Goal: Information Seeking & Learning: Find contact information

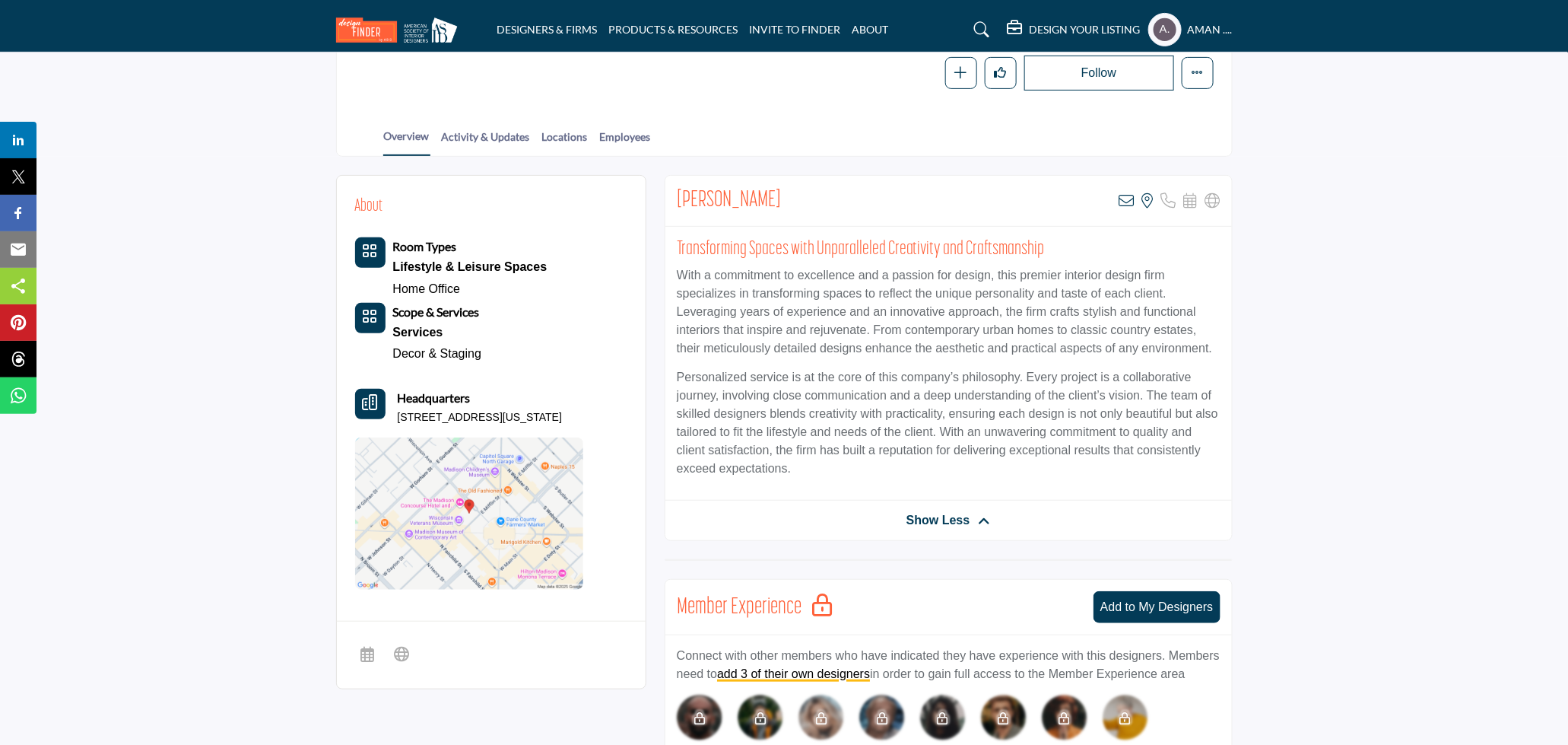
scroll to position [84, 0]
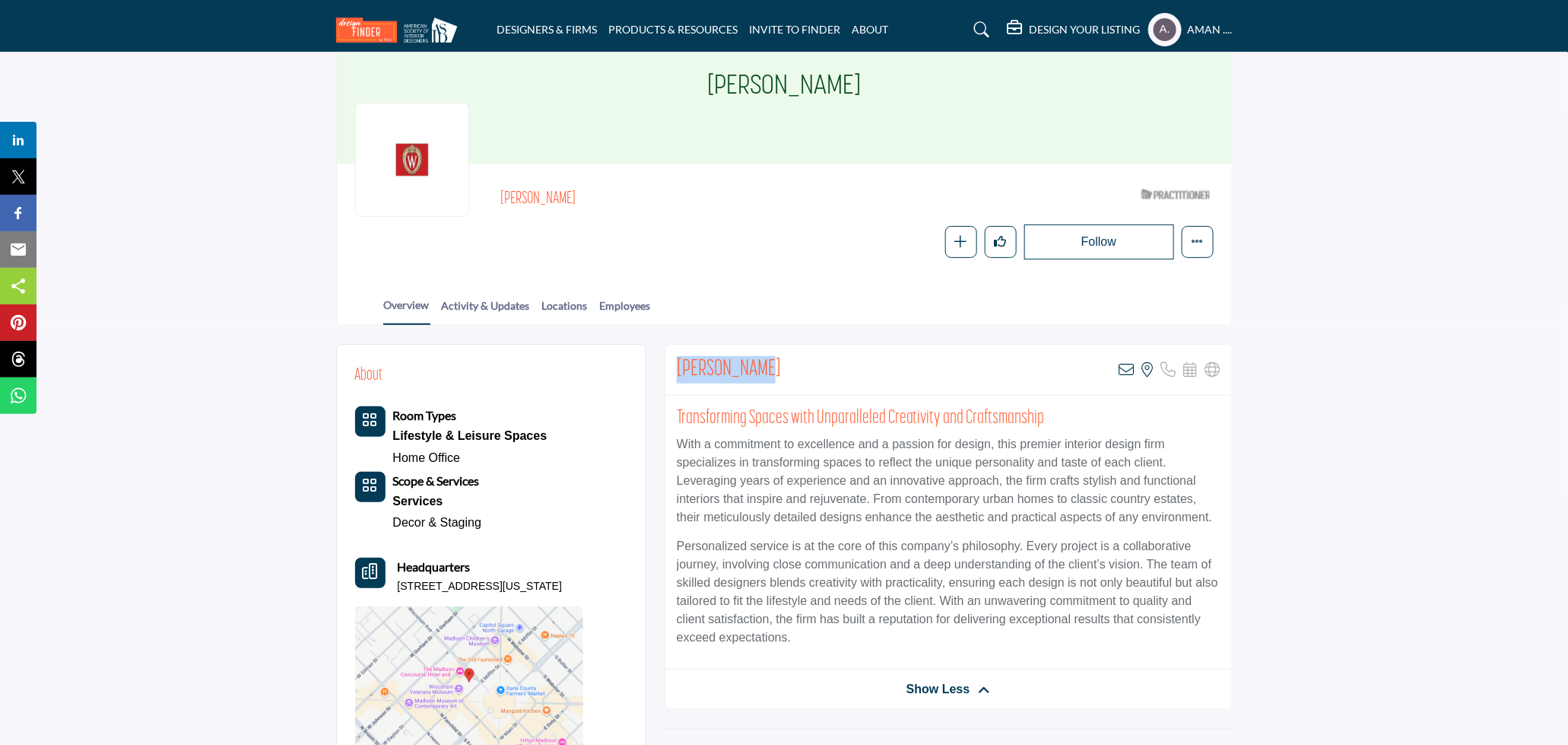
drag, startPoint x: 793, startPoint y: 366, endPoint x: 676, endPoint y: 352, distance: 117.8
click at [676, 352] on div "Helen Burish View email address of this listing View the location of this listi…" at bounding box center [949, 370] width 567 height 51
copy h2 "[PERSON_NAME]"
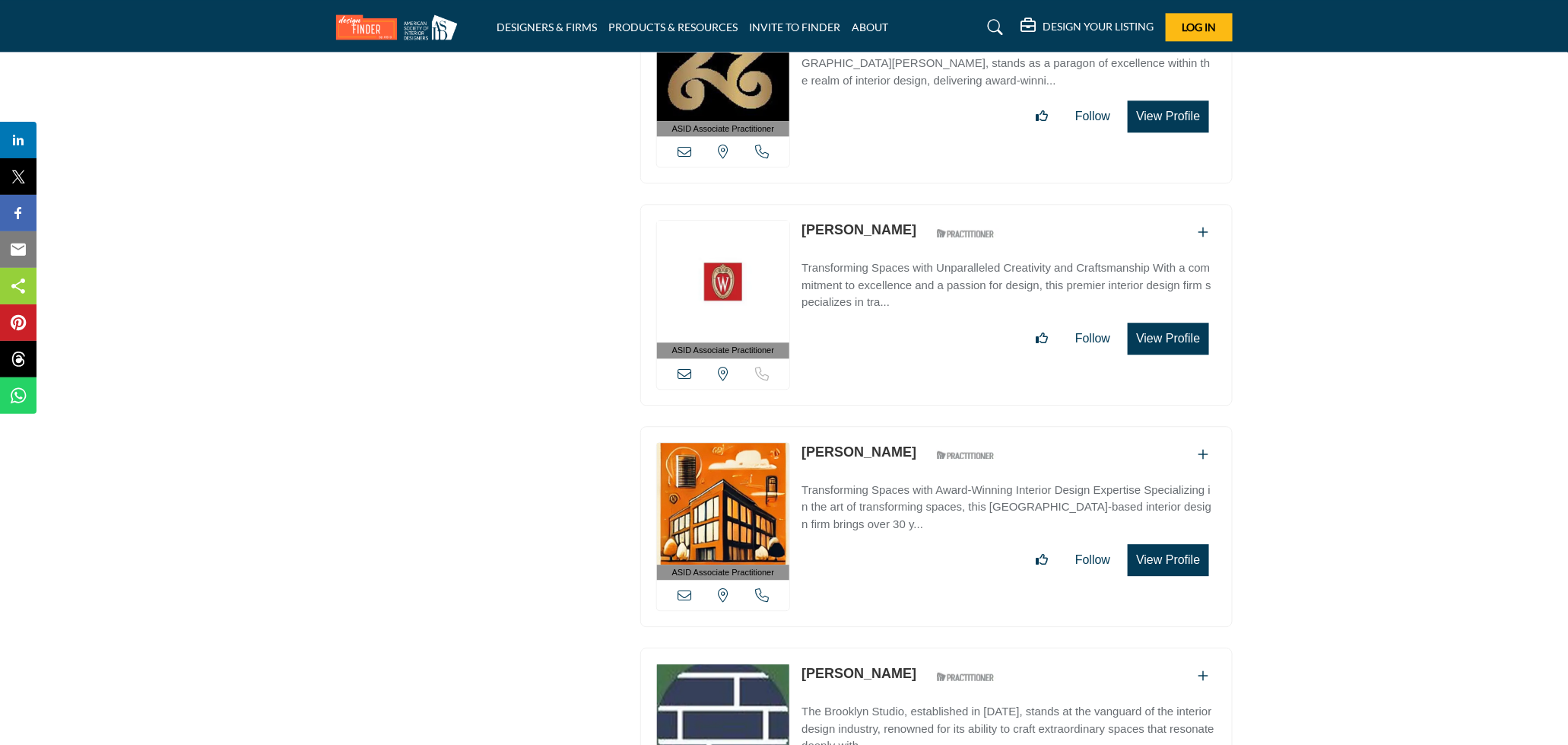
click at [869, 445] on link "Sheryl Bleustein" at bounding box center [859, 452] width 115 height 15
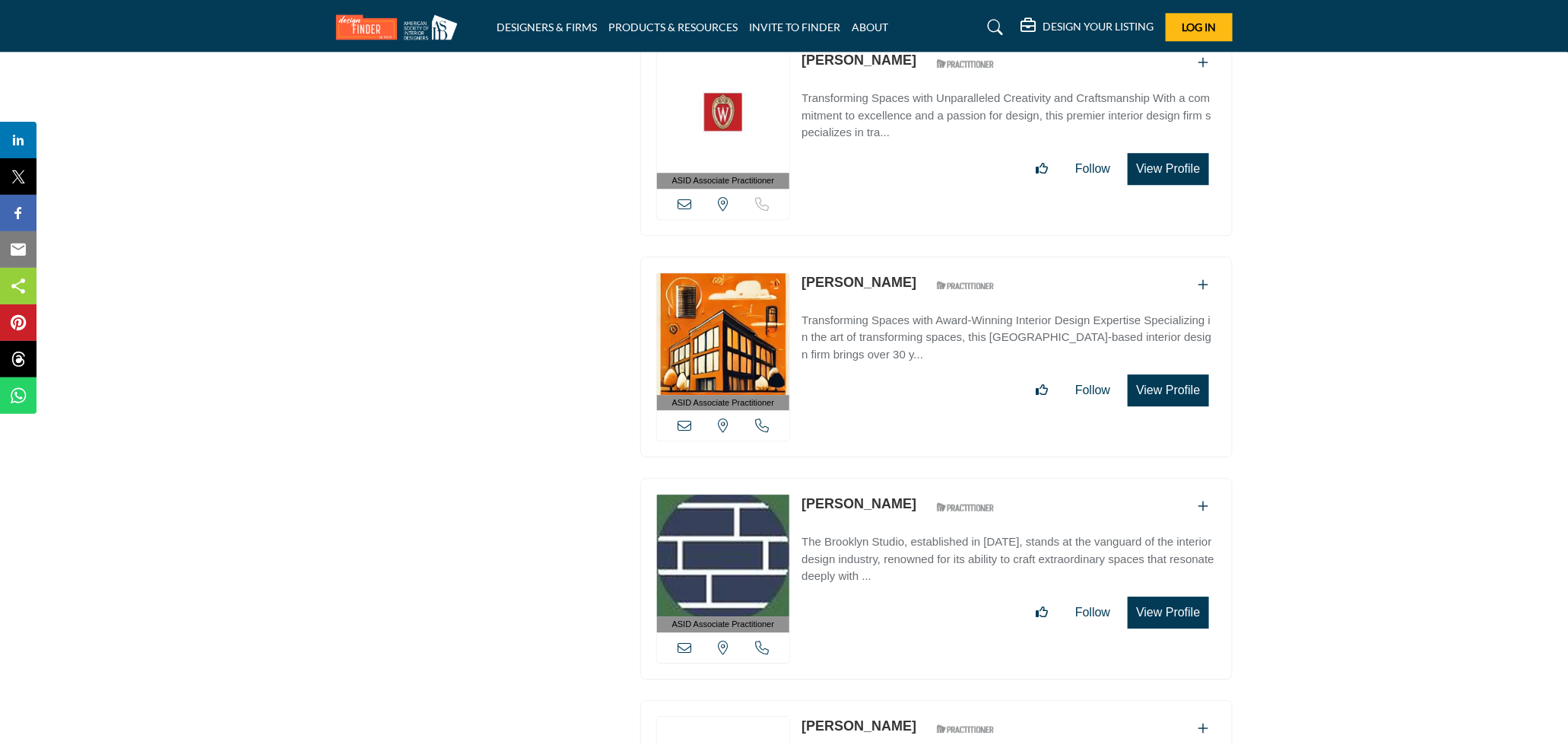
scroll to position [54541, 0]
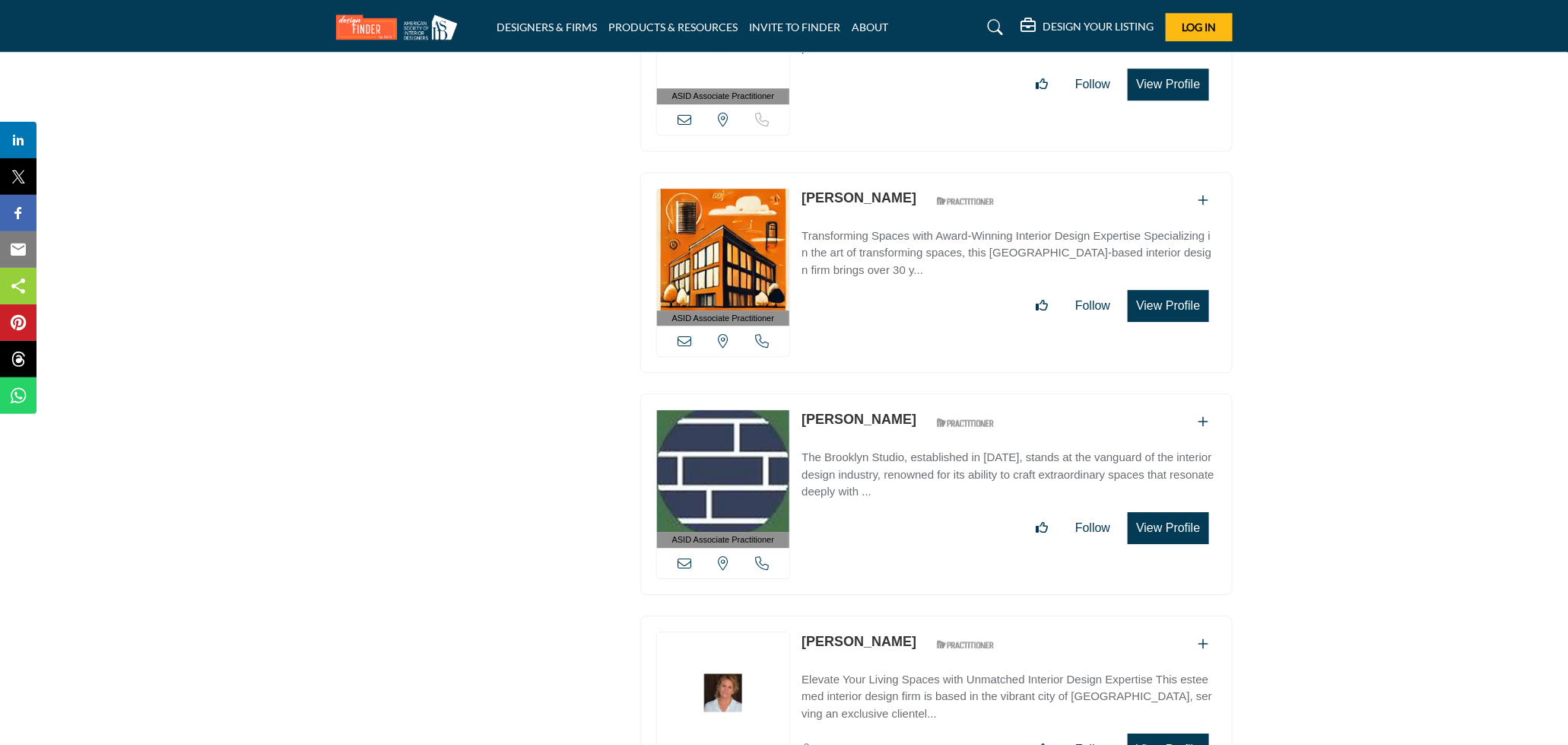
click at [853, 411] on link "Cheryl Settino Mosher" at bounding box center [859, 419] width 115 height 15
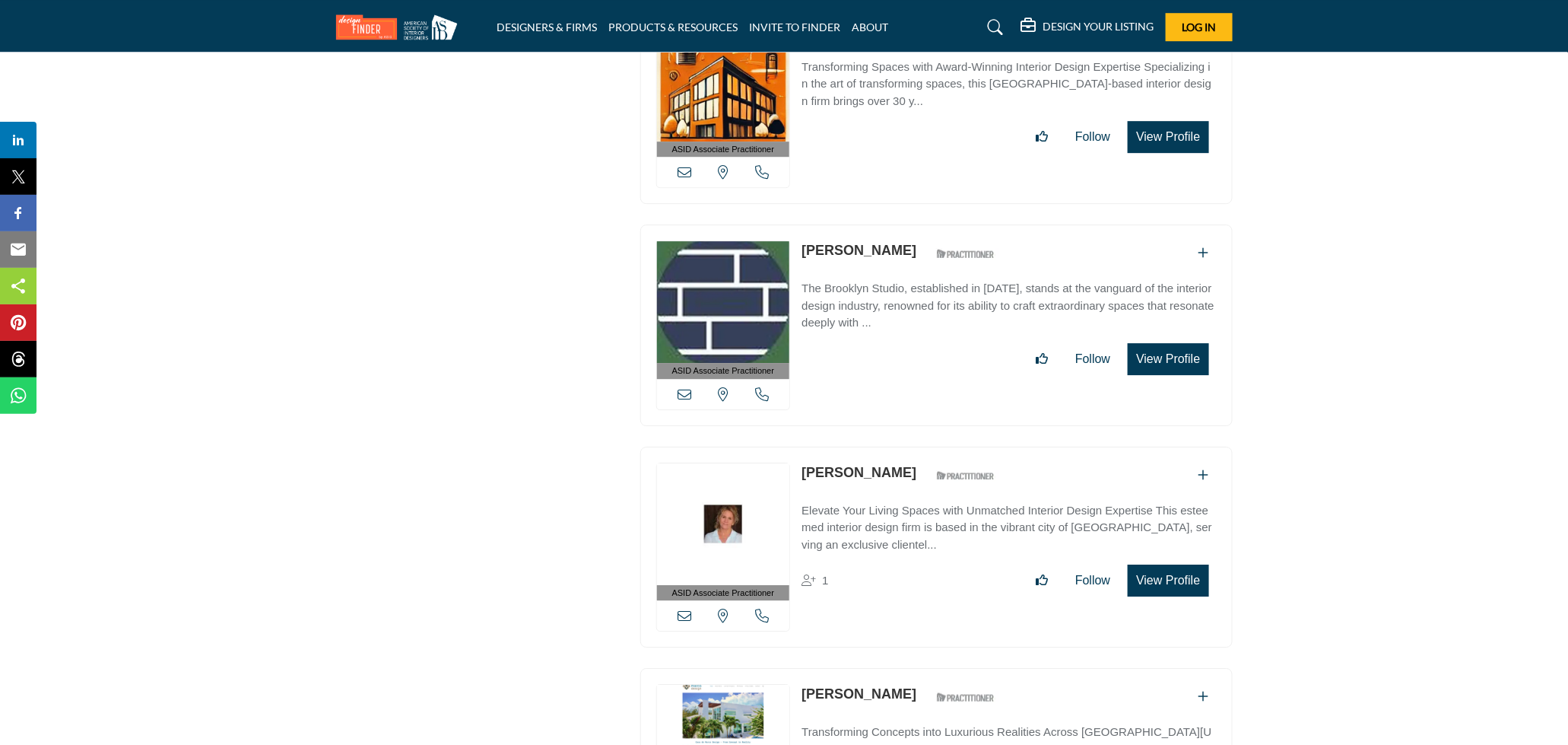
scroll to position [54795, 0]
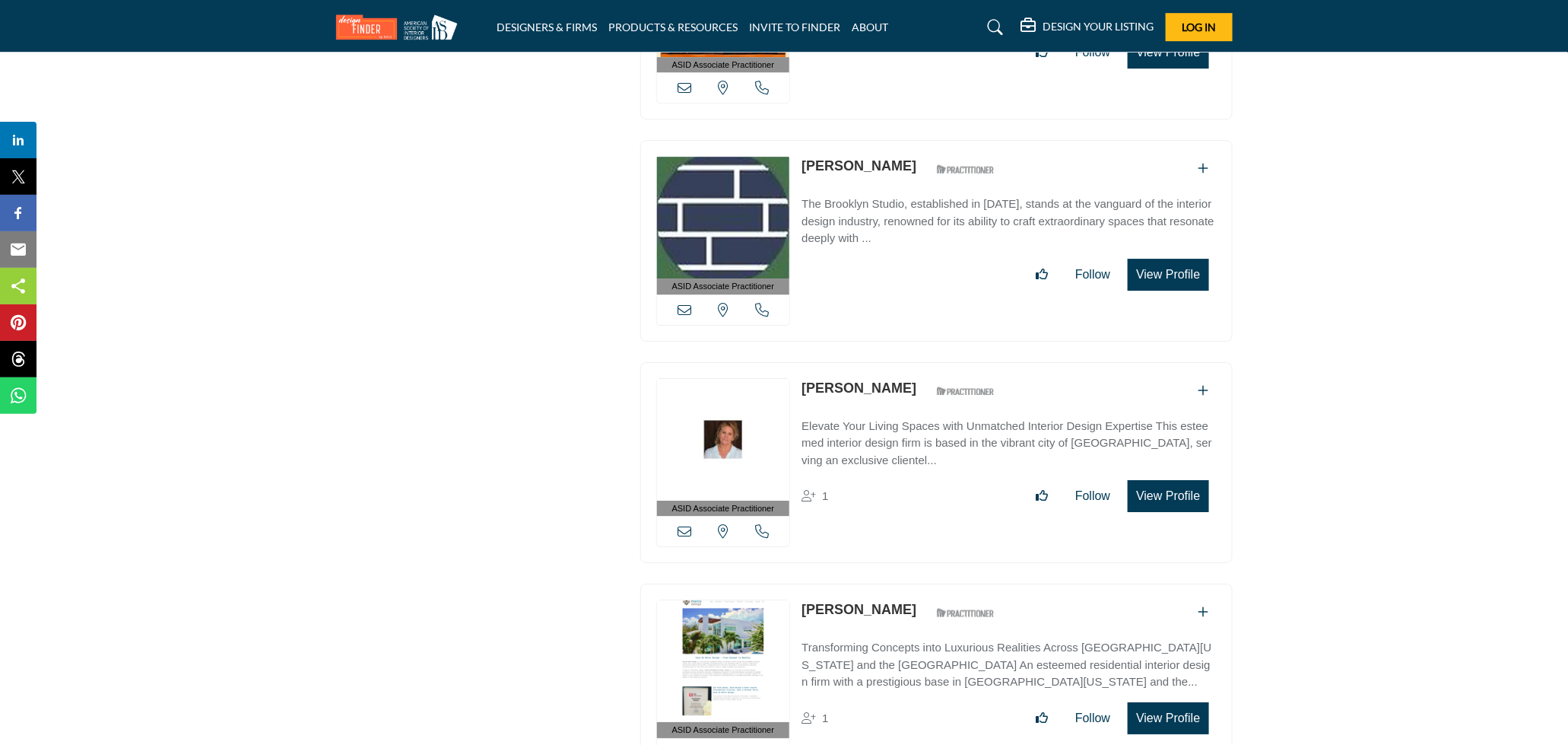
click at [873, 380] on link "Catherine Grasso" at bounding box center [859, 388] width 115 height 15
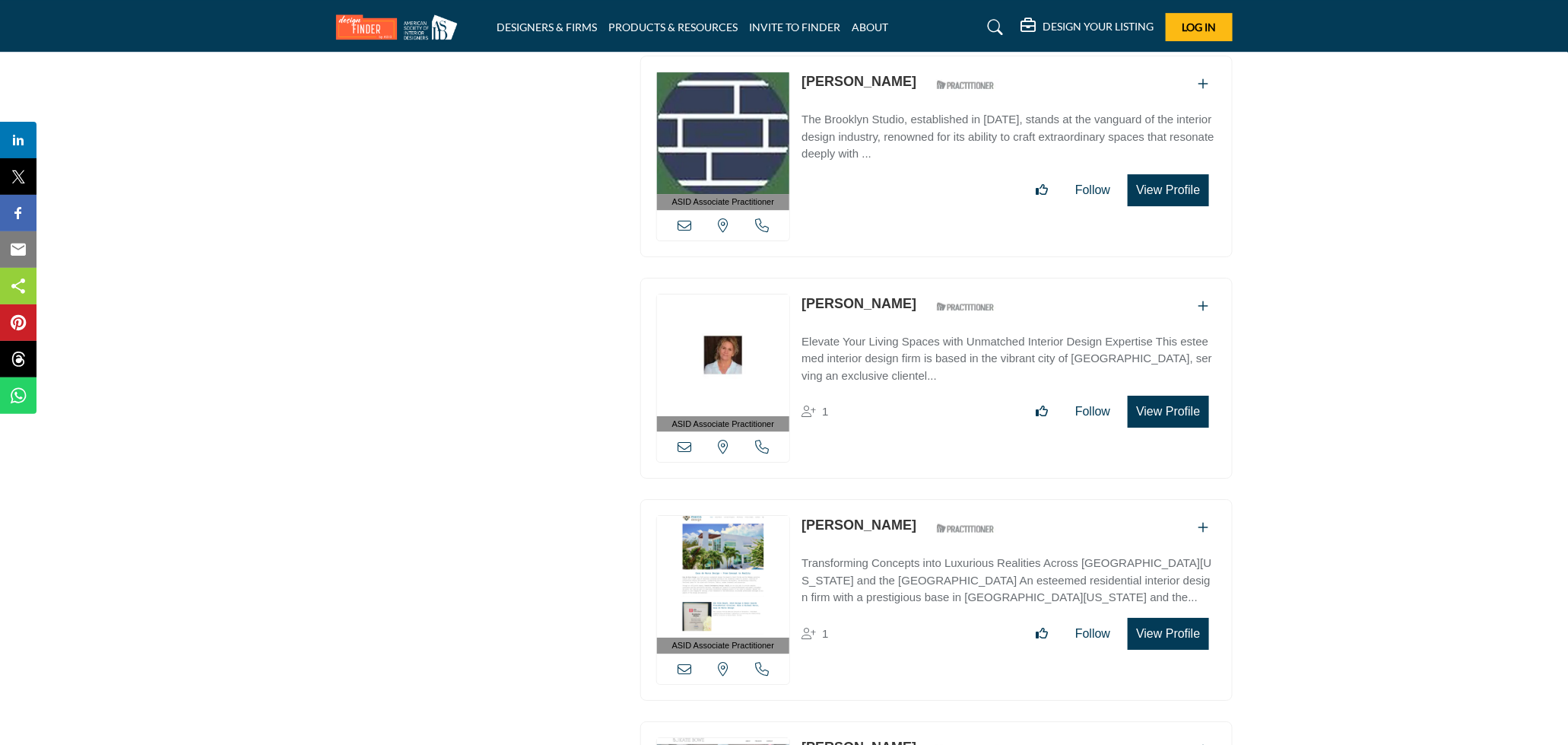
scroll to position [54963, 0]
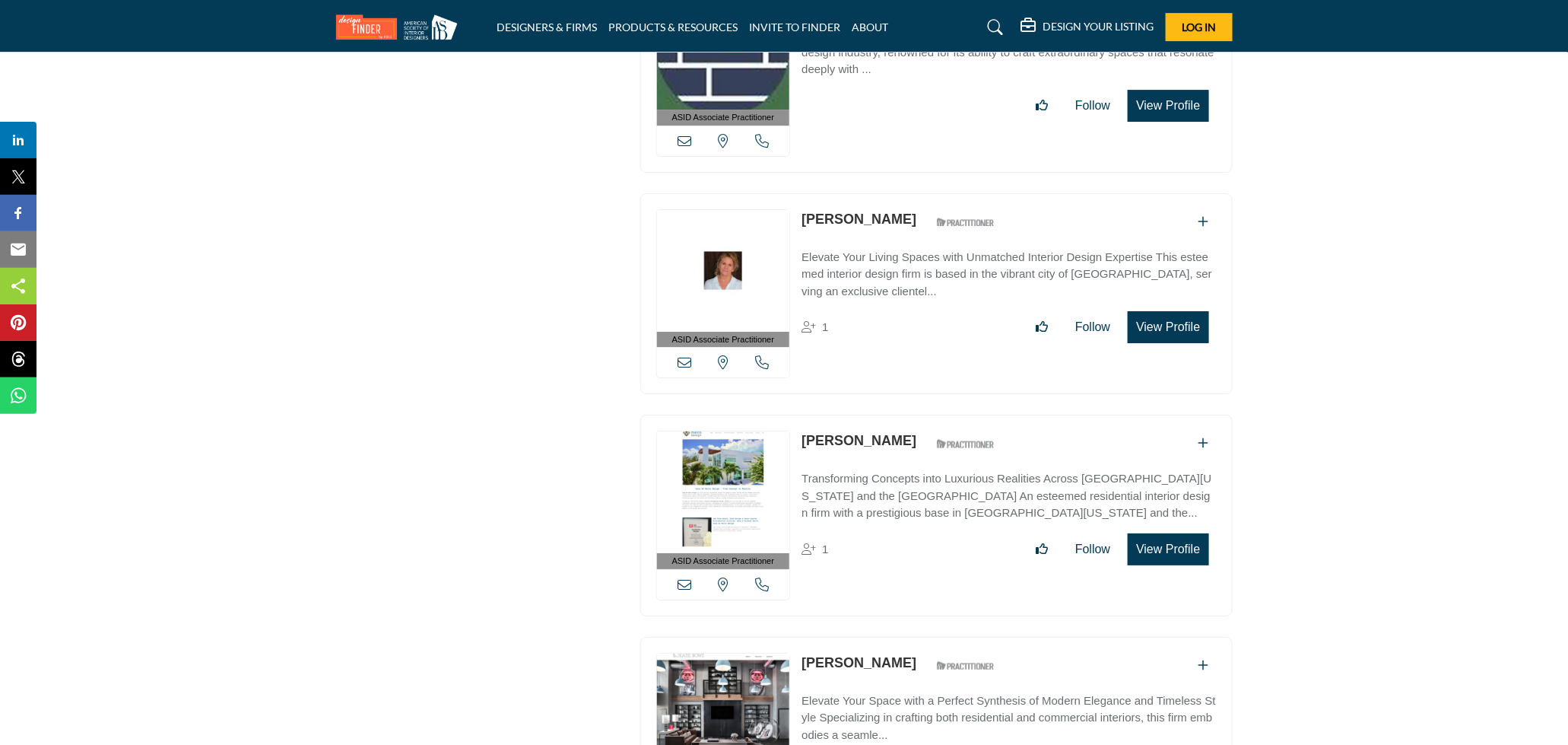
click at [879, 433] on link "[PERSON_NAME]" at bounding box center [859, 441] width 115 height 15
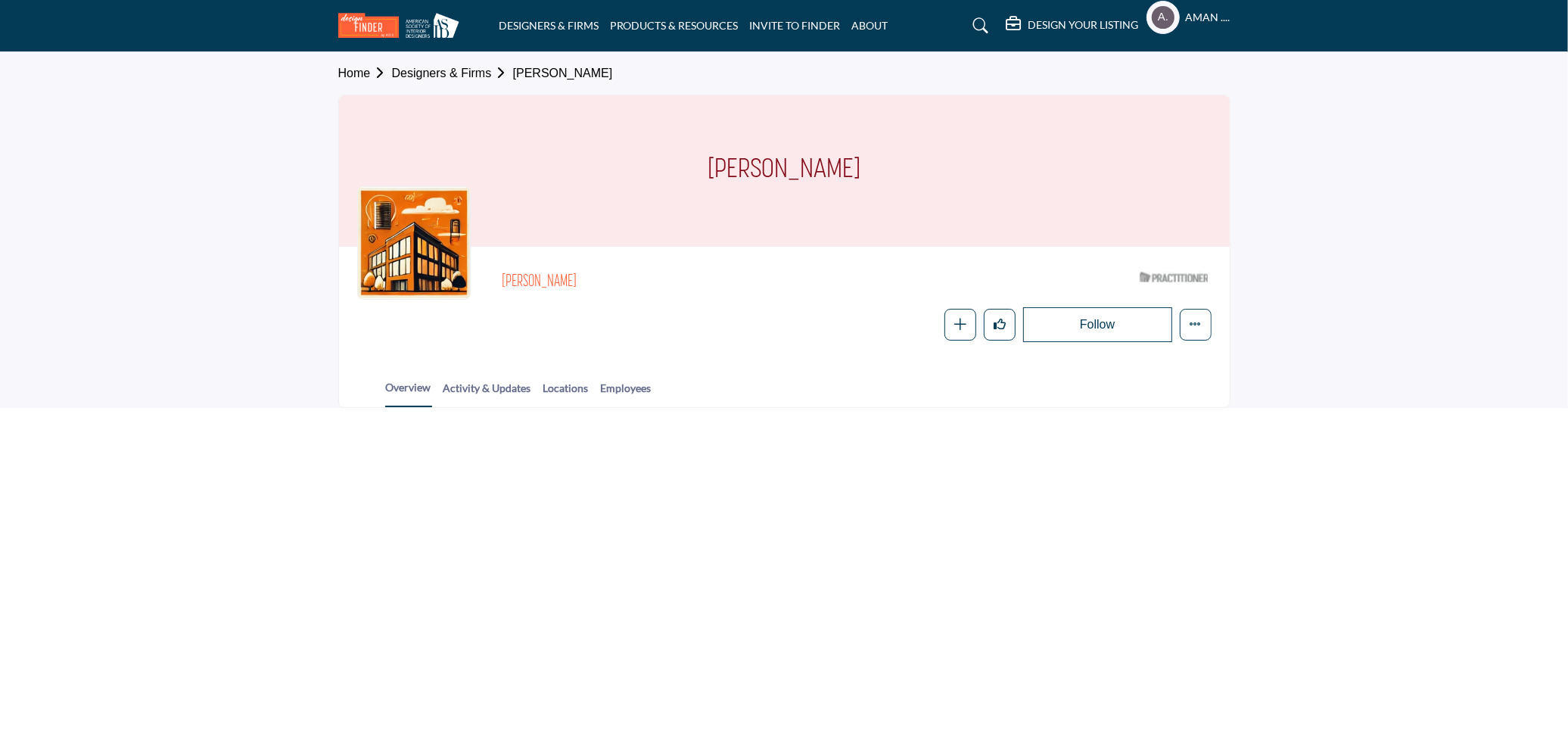
drag, startPoint x: 503, startPoint y: 279, endPoint x: 581, endPoint y: 288, distance: 78.5
click at [581, 288] on h2 "Sheryl Bleustein" at bounding box center [710, 283] width 416 height 20
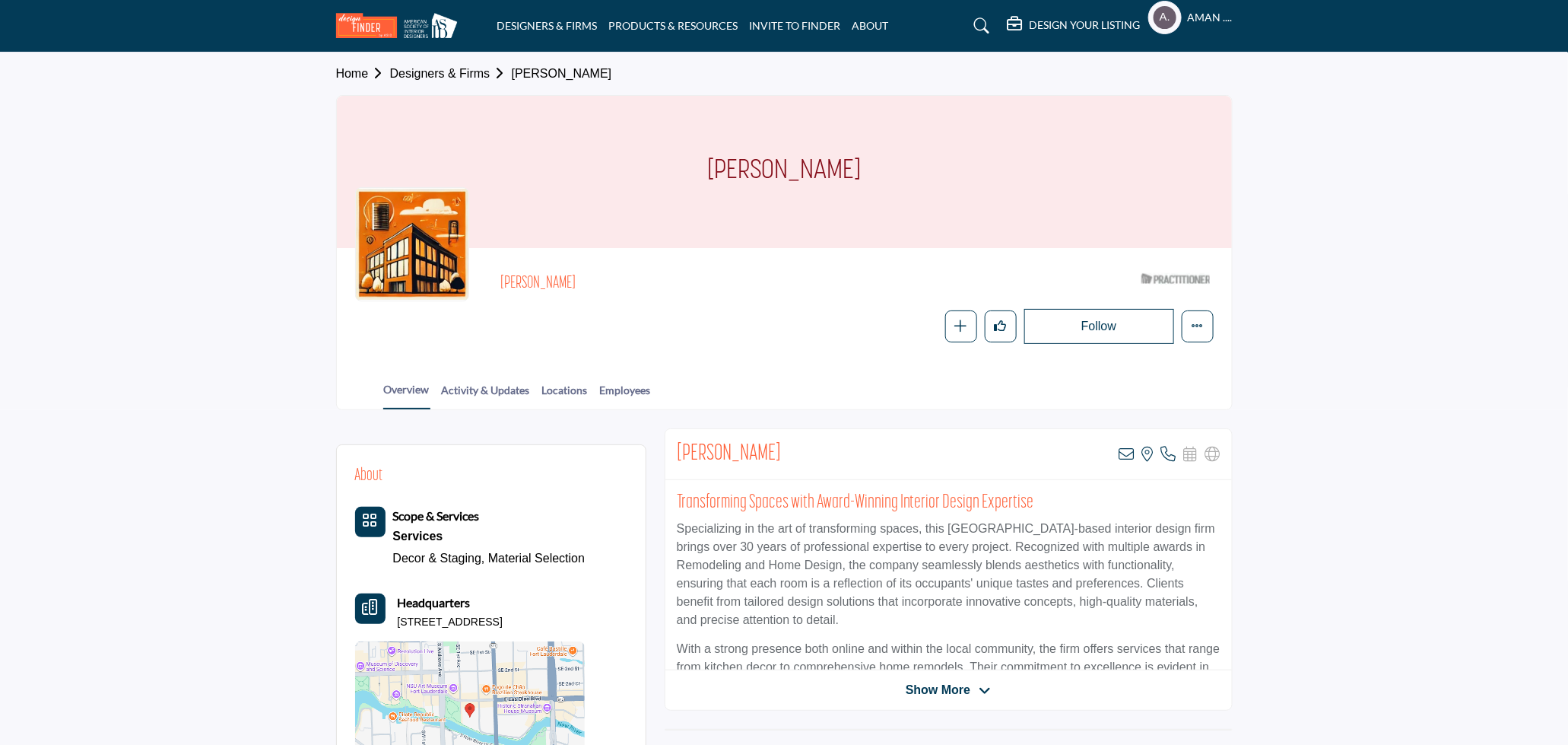
copy h2 "Sheryl Bleustein"
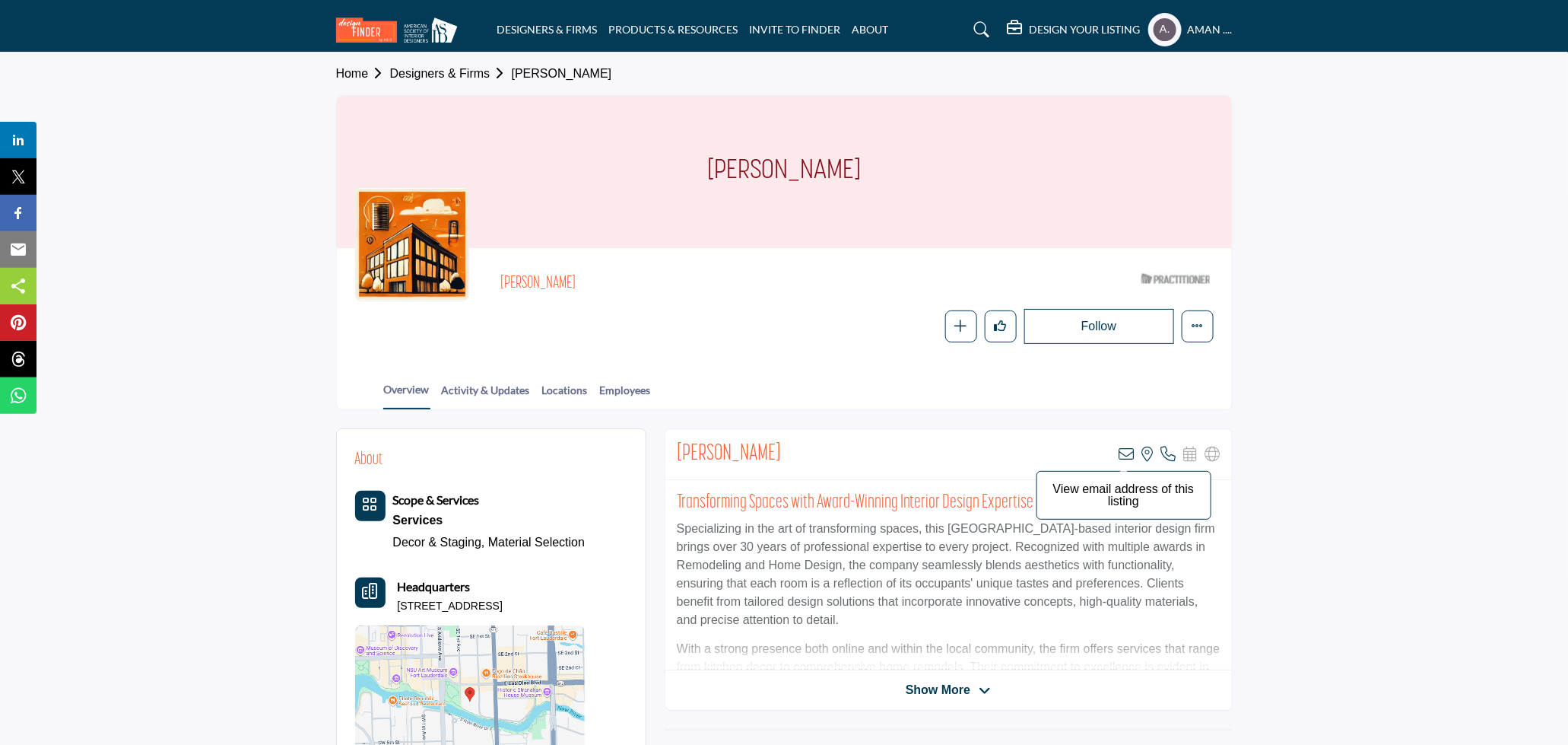
click at [1127, 458] on icon at bounding box center [1127, 455] width 15 height 15
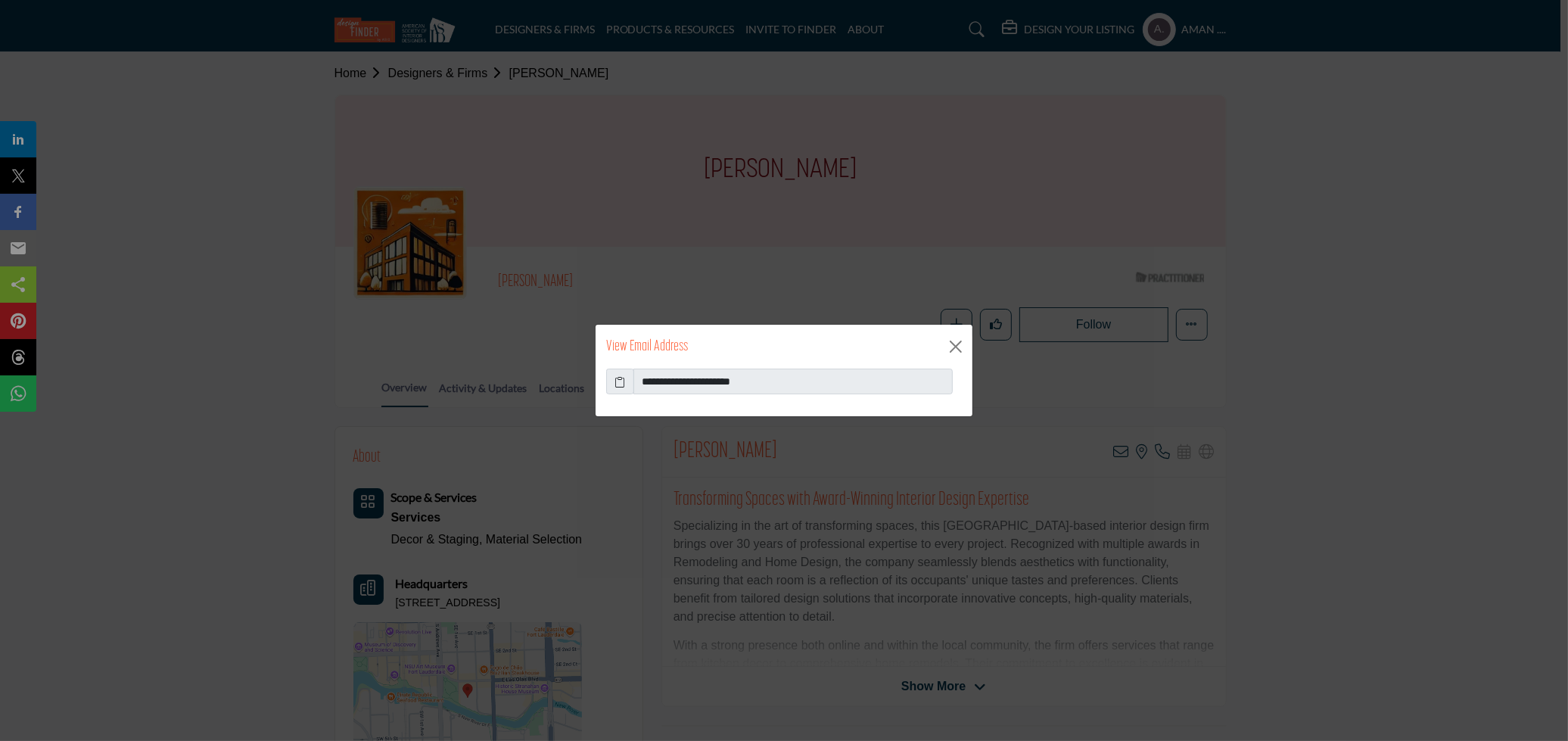
click at [625, 377] on icon at bounding box center [621, 381] width 11 height 16
drag, startPoint x: 838, startPoint y: 374, endPoint x: 680, endPoint y: 370, distance: 158.1
click at [680, 370] on input "**********" at bounding box center [793, 381] width 320 height 25
click at [960, 344] on button "Close" at bounding box center [955, 346] width 22 height 22
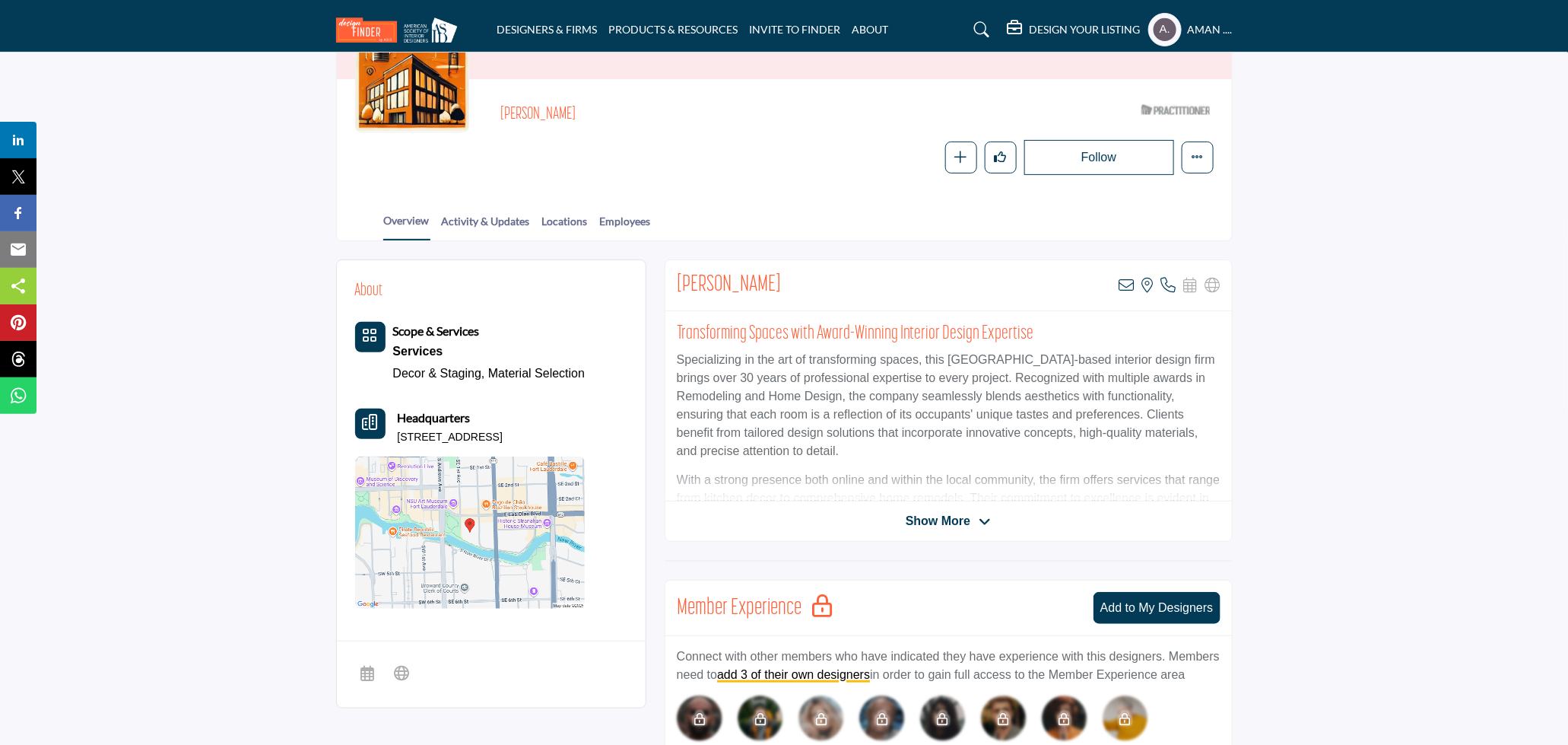
scroll to position [253, 0]
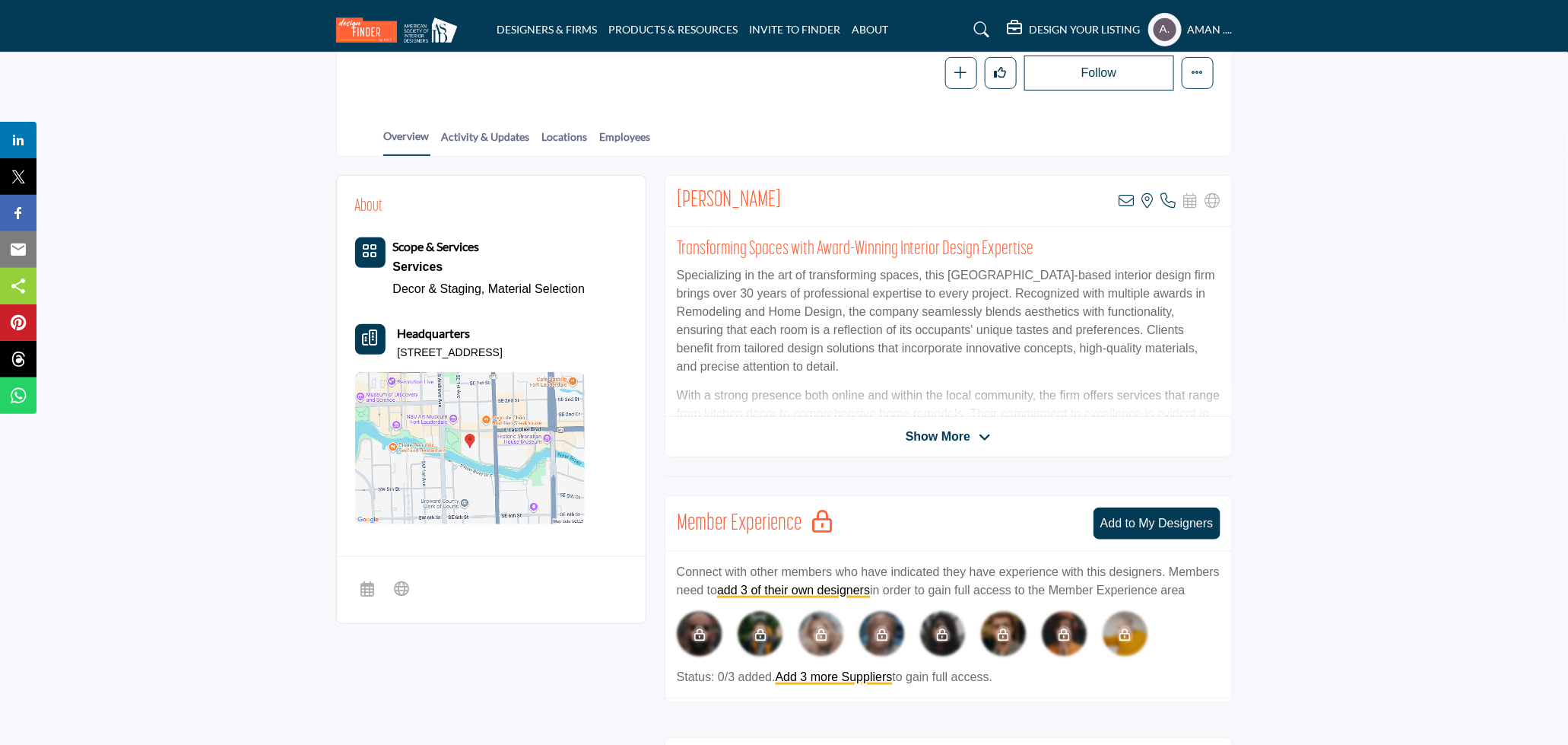
click at [942, 432] on span "Show More" at bounding box center [938, 437] width 64 height 19
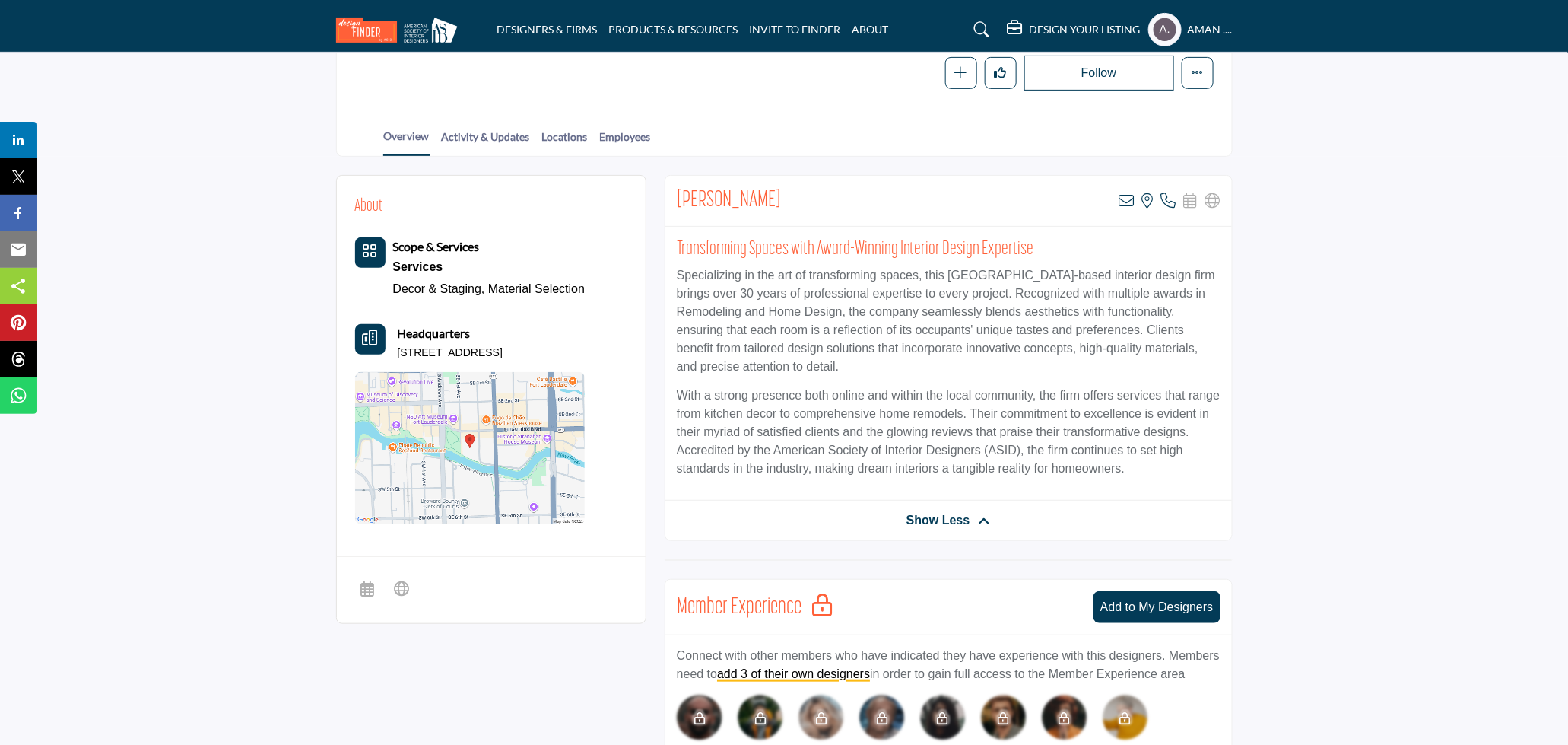
drag, startPoint x: 394, startPoint y: 348, endPoint x: 629, endPoint y: 358, distance: 235.2
click at [629, 358] on div "About Scope & Services Services Decor & Staging, Material Selection" at bounding box center [491, 360] width 309 height 369
copy p "333 Las Olas Way Apt 2409, 33301-2388, USA"
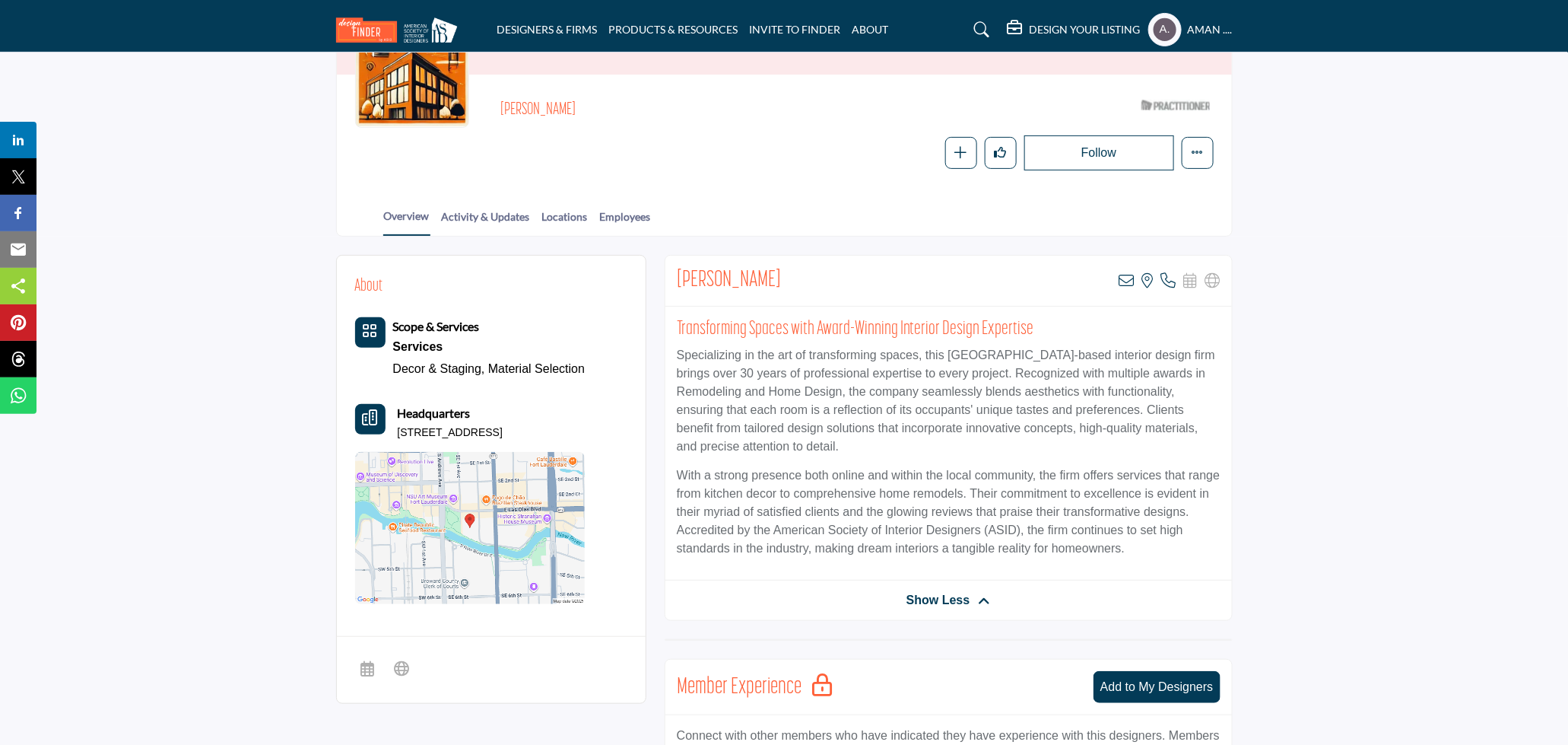
scroll to position [89, 0]
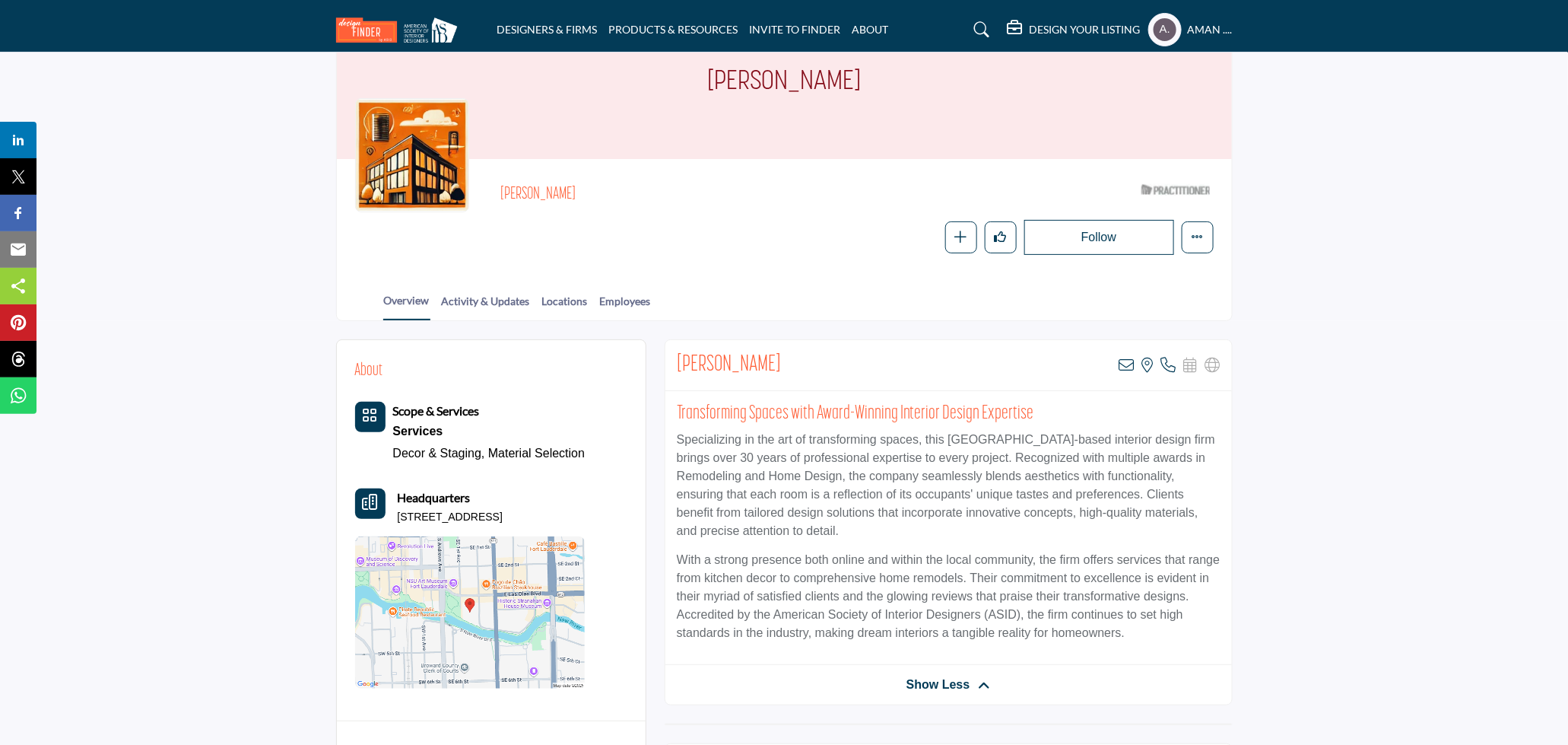
click at [858, 340] on div "Sheryl Bleustein View email address of this listing View the location of this l…" at bounding box center [949, 366] width 567 height 51
drag, startPoint x: 510, startPoint y: 193, endPoint x: 594, endPoint y: 193, distance: 84.0
click at [592, 193] on div "Sheryl Bleustein ASID Qualified Practitioner who validates work and experience …" at bounding box center [784, 216] width 859 height 77
copy h2 "Sheryl Bleustein"
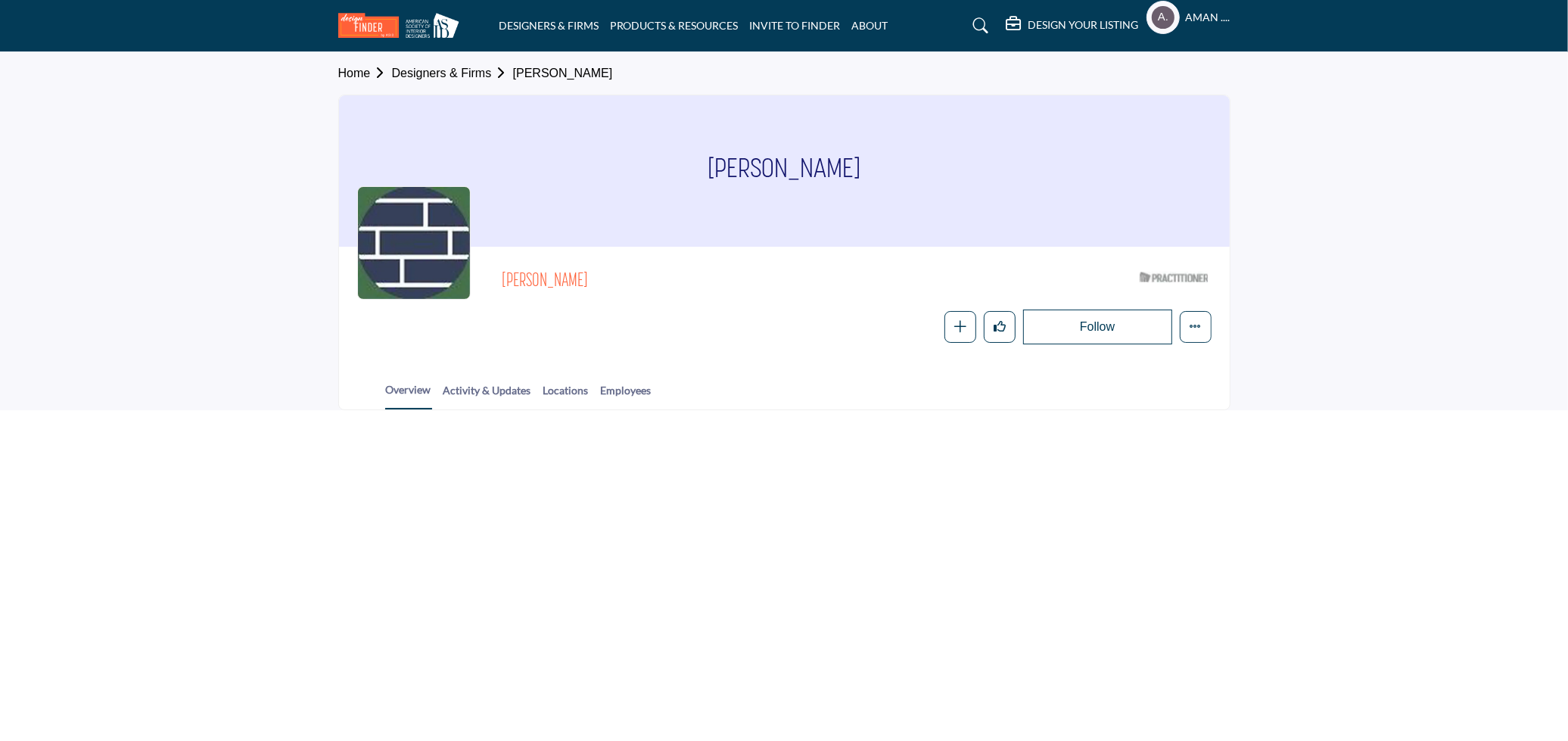
drag, startPoint x: 501, startPoint y: 273, endPoint x: 688, endPoint y: 292, distance: 188.0
click at [688, 292] on div "Cheryl Settino Mosher ASID Qualified Practitioner who validates work and experi…" at bounding box center [784, 304] width 855 height 79
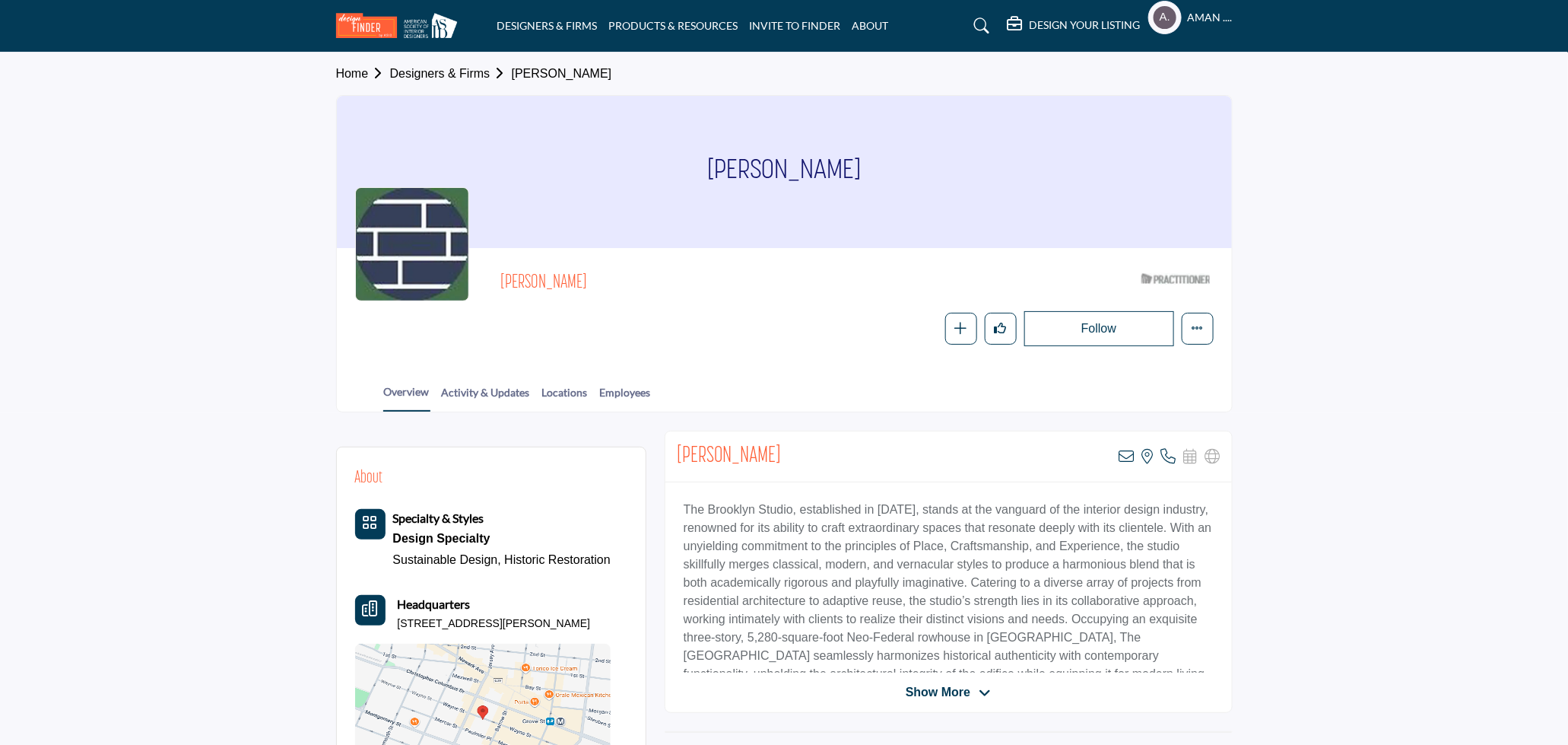
copy span "[PERSON_NAME]"
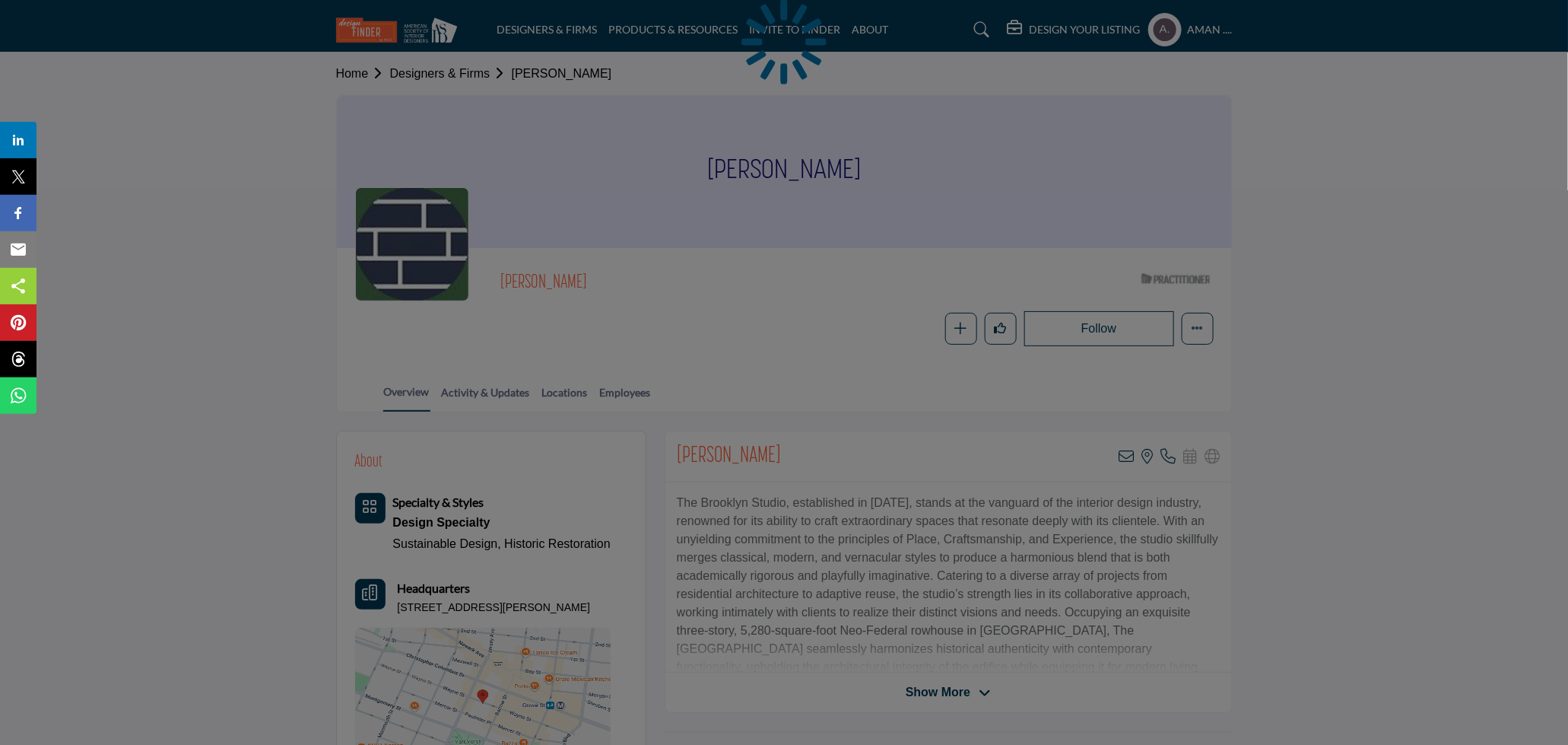
click at [1124, 453] on div at bounding box center [784, 372] width 1568 height 745
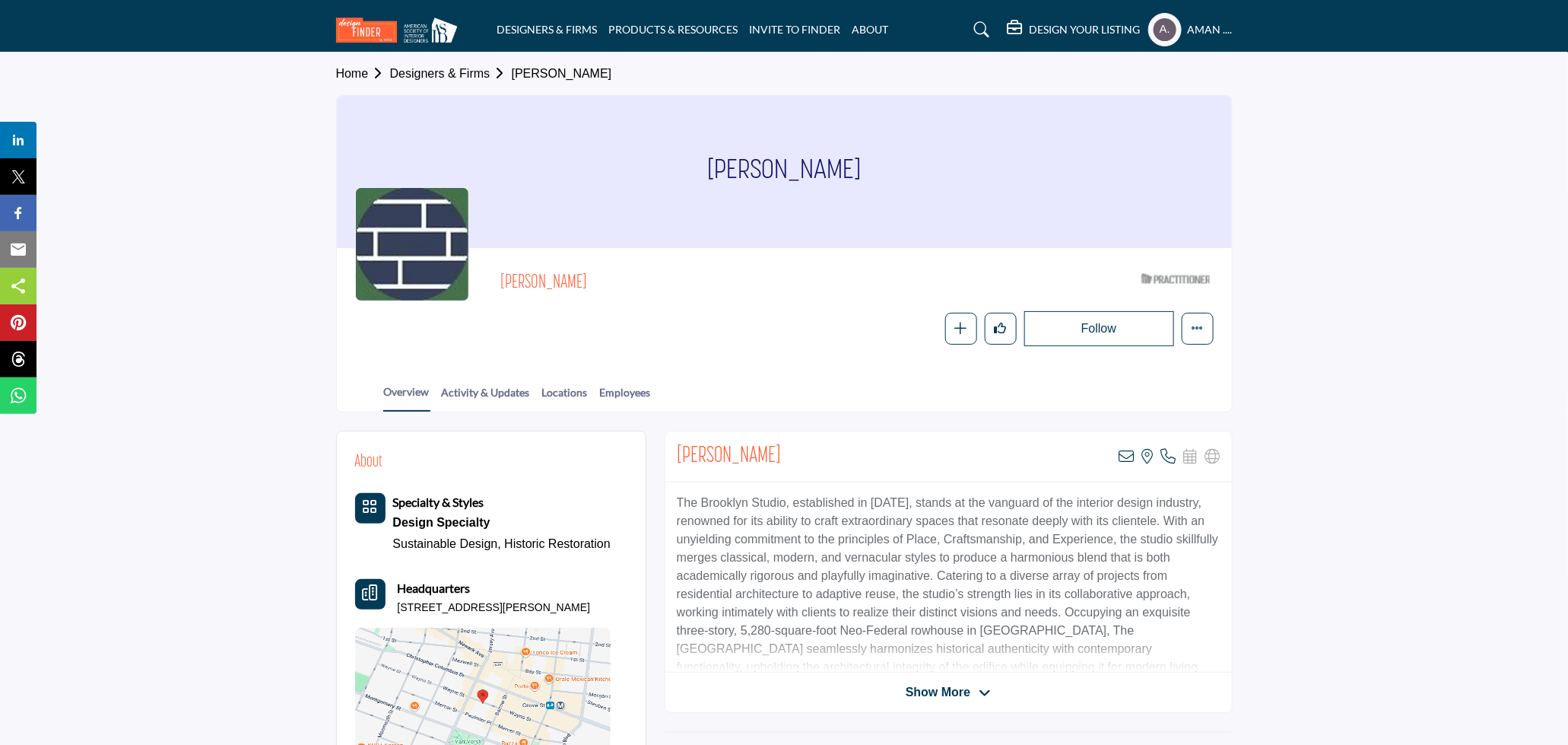
click at [1124, 453] on icon at bounding box center [1127, 457] width 15 height 15
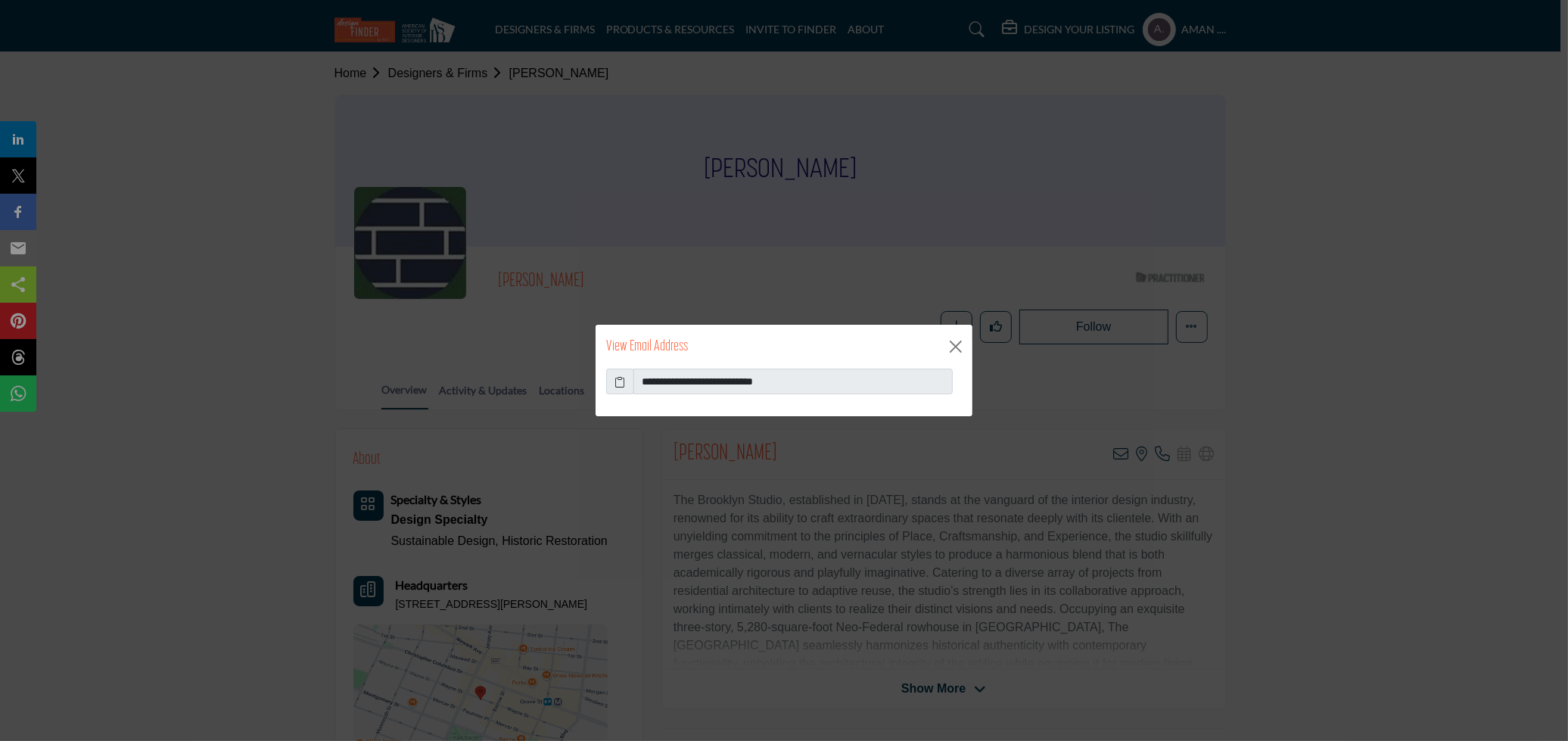
click at [623, 377] on icon at bounding box center [621, 381] width 11 height 16
click at [952, 344] on button "Close" at bounding box center [955, 346] width 22 height 22
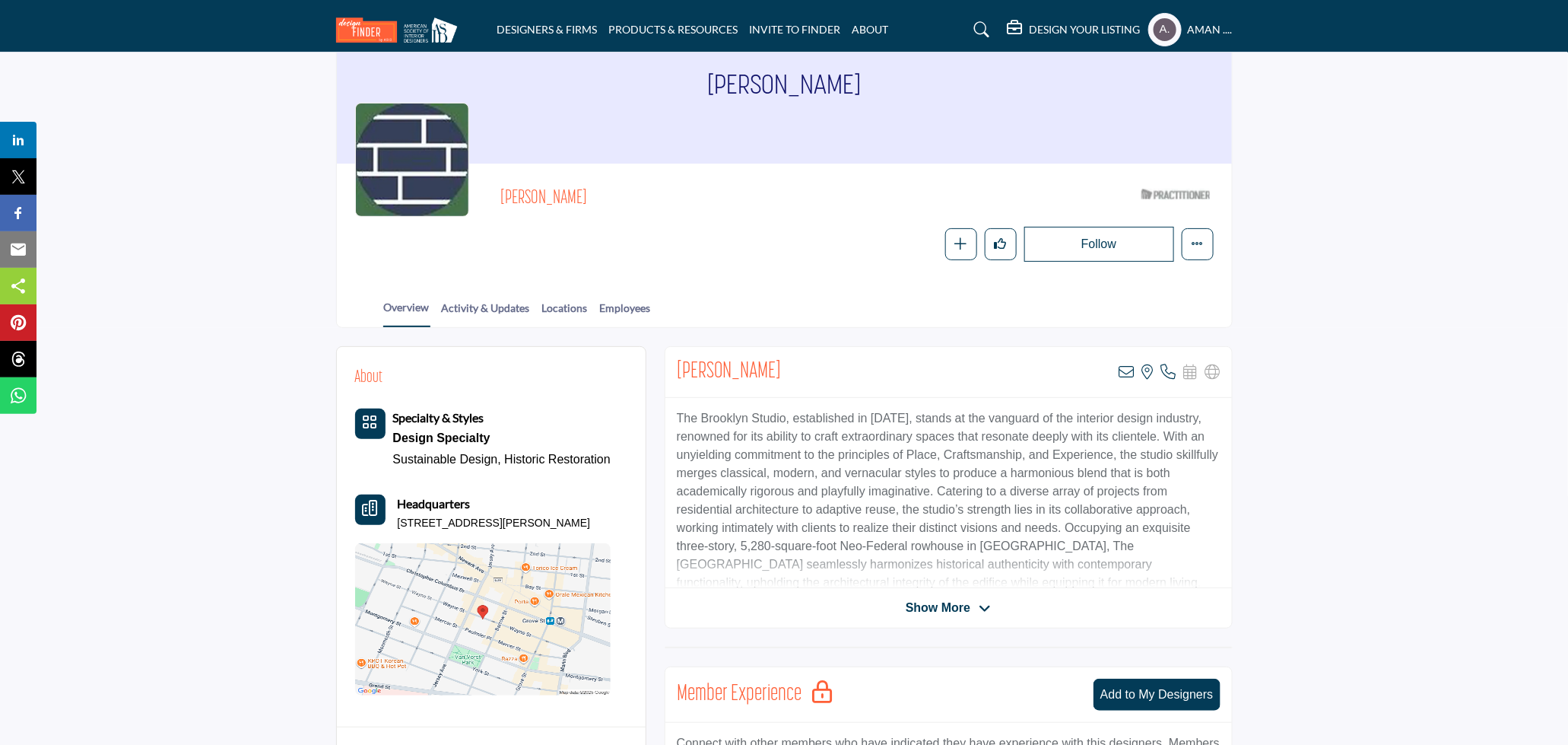
scroll to position [169, 0]
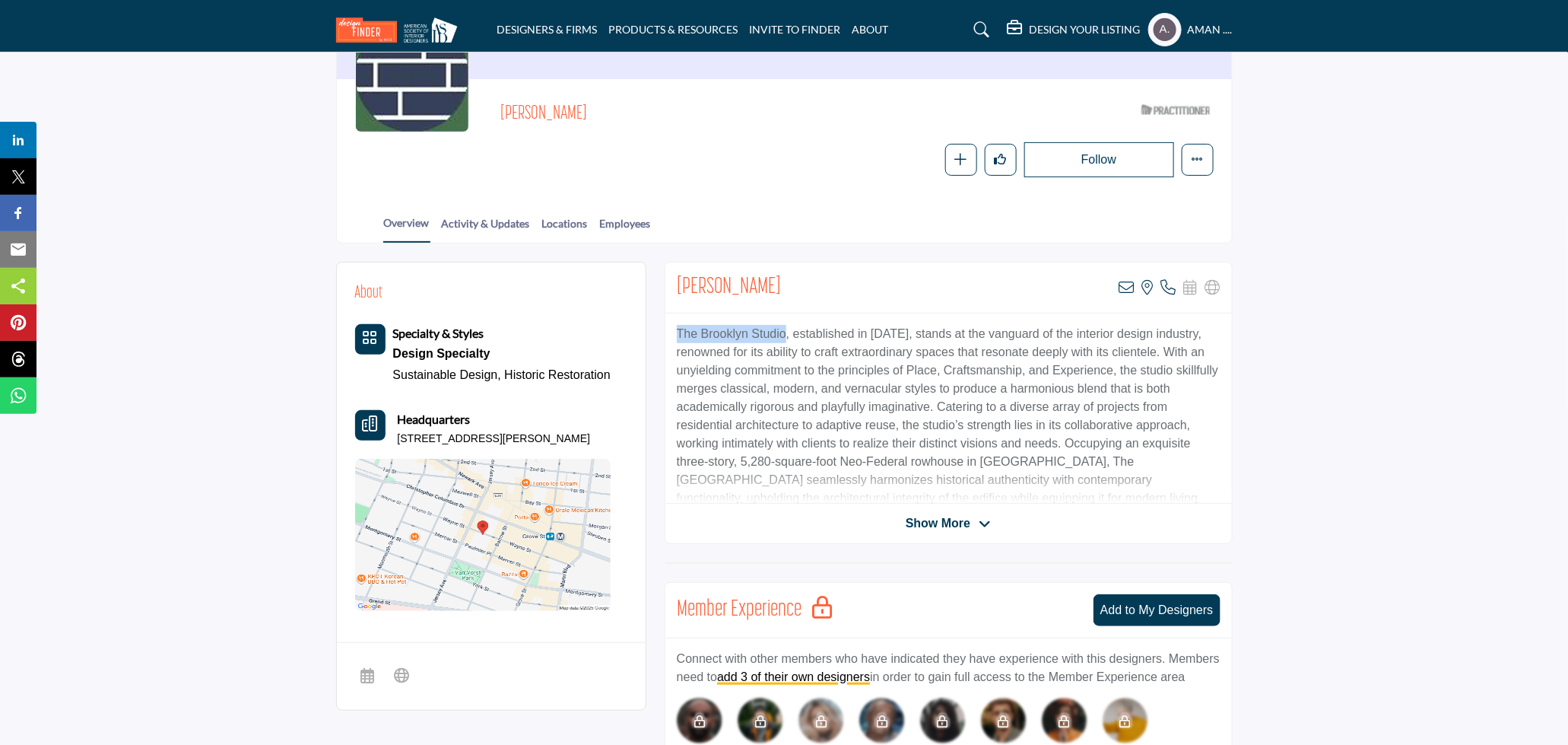
drag, startPoint x: 676, startPoint y: 331, endPoint x: 781, endPoint y: 331, distance: 105.0
click at [781, 331] on div "A testament to its expertise and dedication, The Brooklyn Studio has resurrecte…" at bounding box center [949, 409] width 567 height 191
copy p "The Brooklyn Studio"
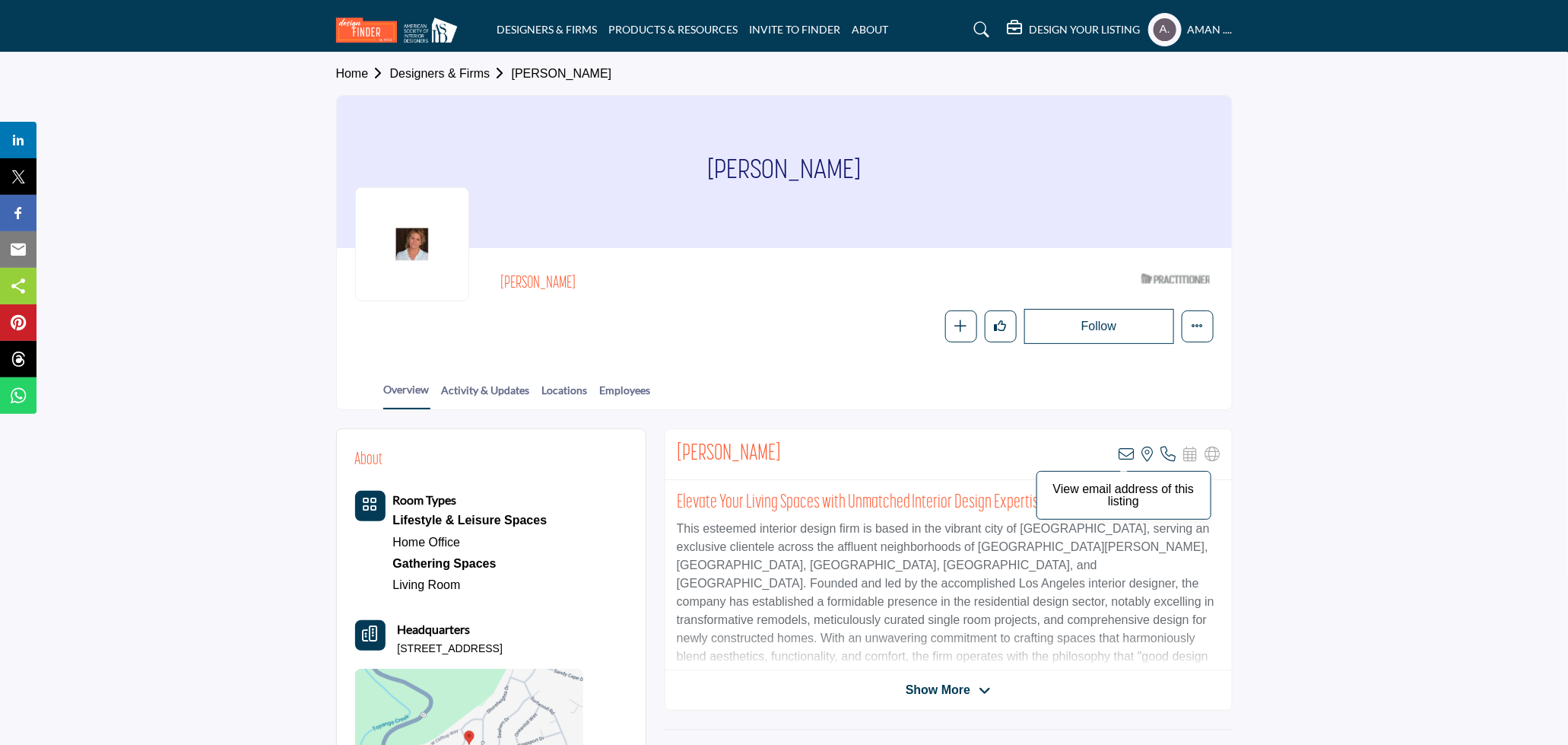
click at [1126, 453] on icon at bounding box center [1127, 455] width 15 height 15
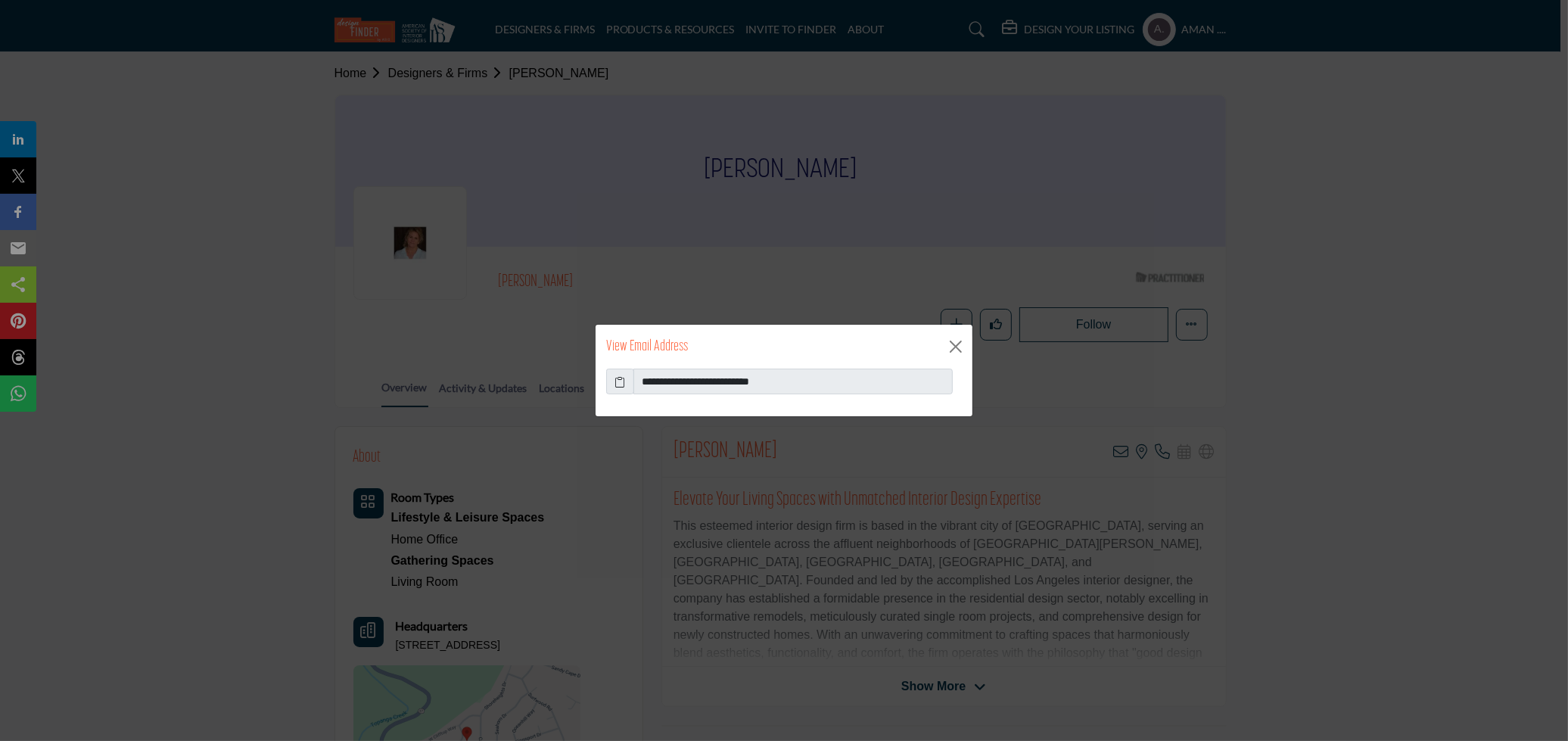
click at [618, 374] on icon at bounding box center [621, 381] width 11 height 16
drag, startPoint x: 879, startPoint y: 381, endPoint x: 695, endPoint y: 380, distance: 184.0
click at [695, 380] on input "**********" at bounding box center [793, 381] width 320 height 25
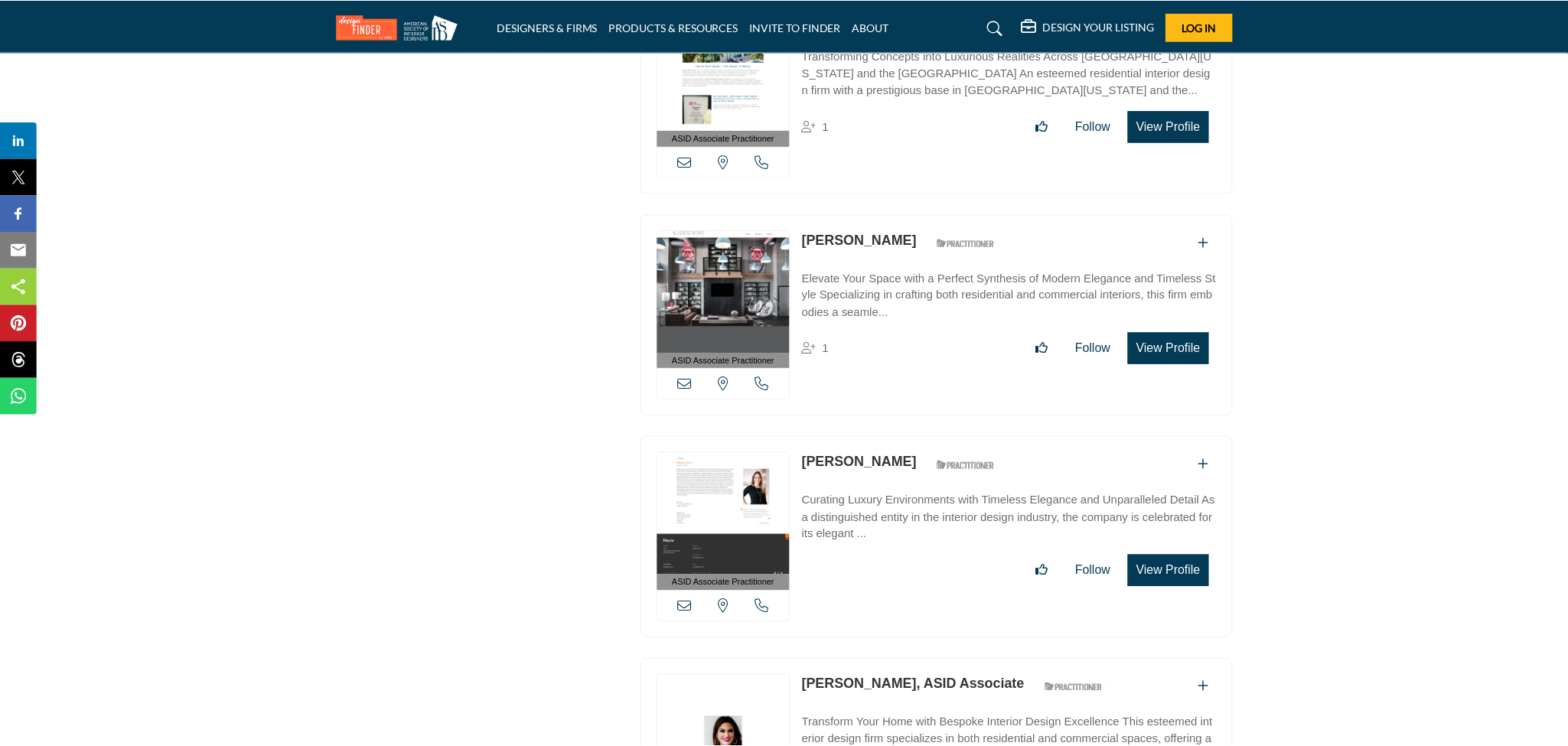
scroll to position [55862, 0]
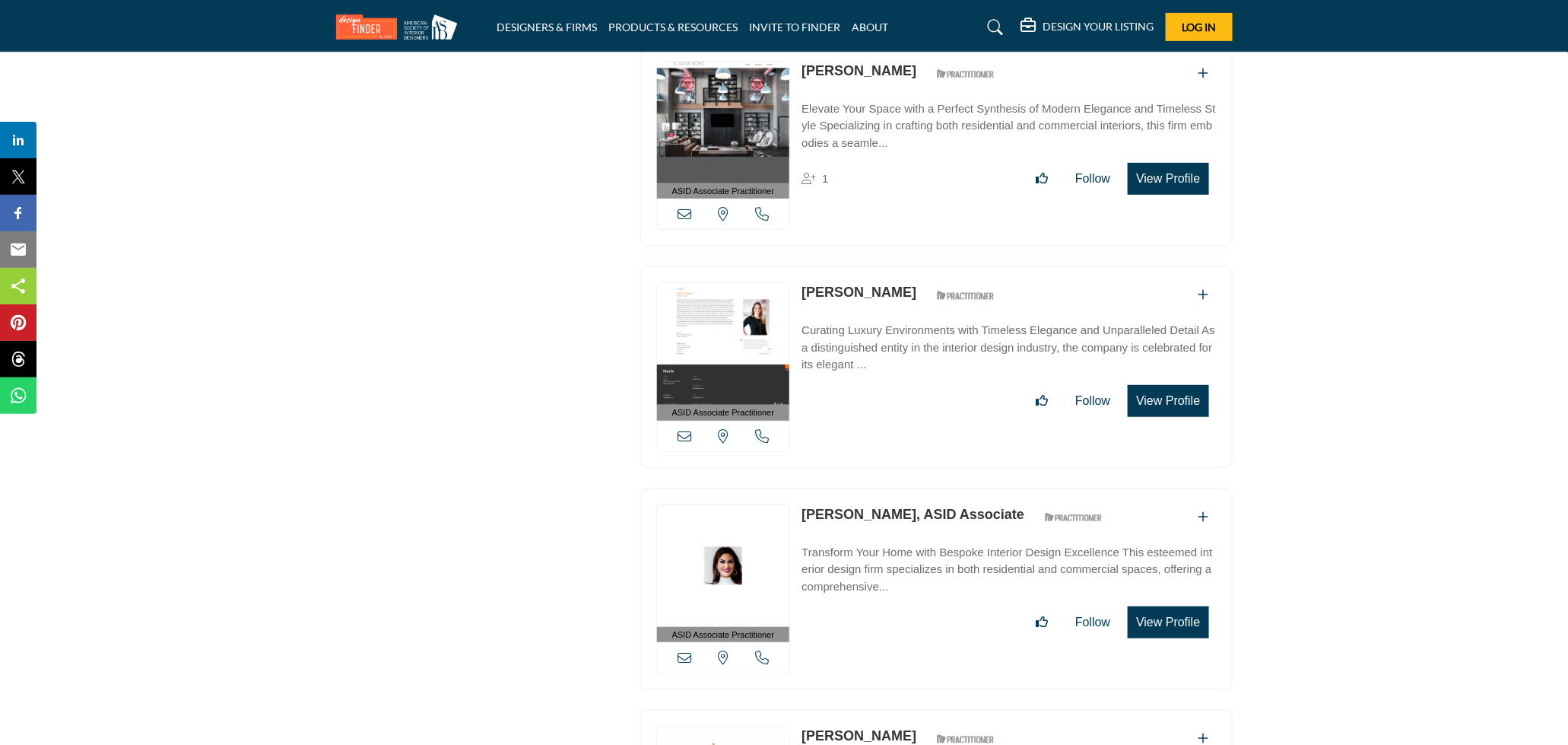
click at [859, 282] on p "[PERSON_NAME]" at bounding box center [859, 292] width 115 height 21
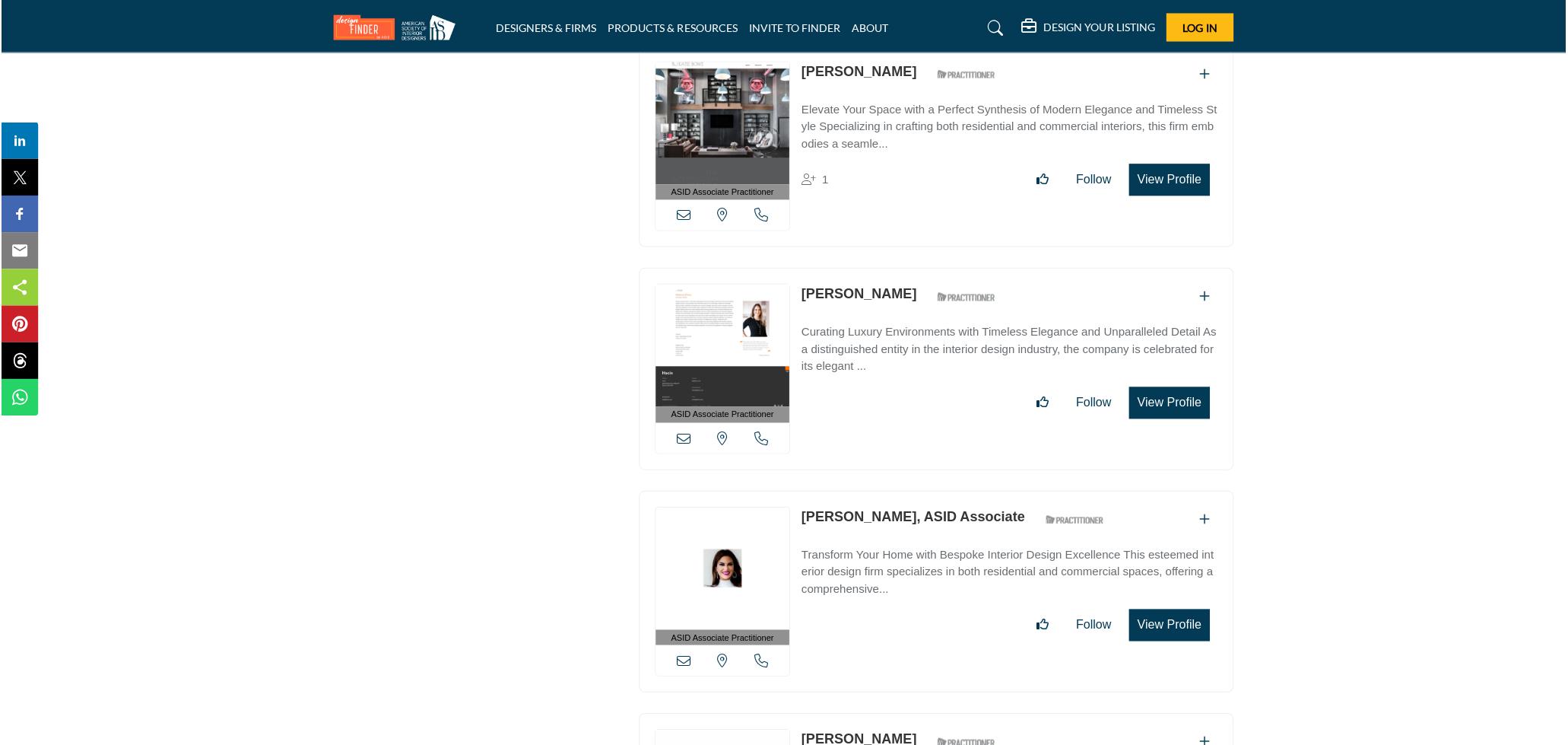
scroll to position [55640, 0]
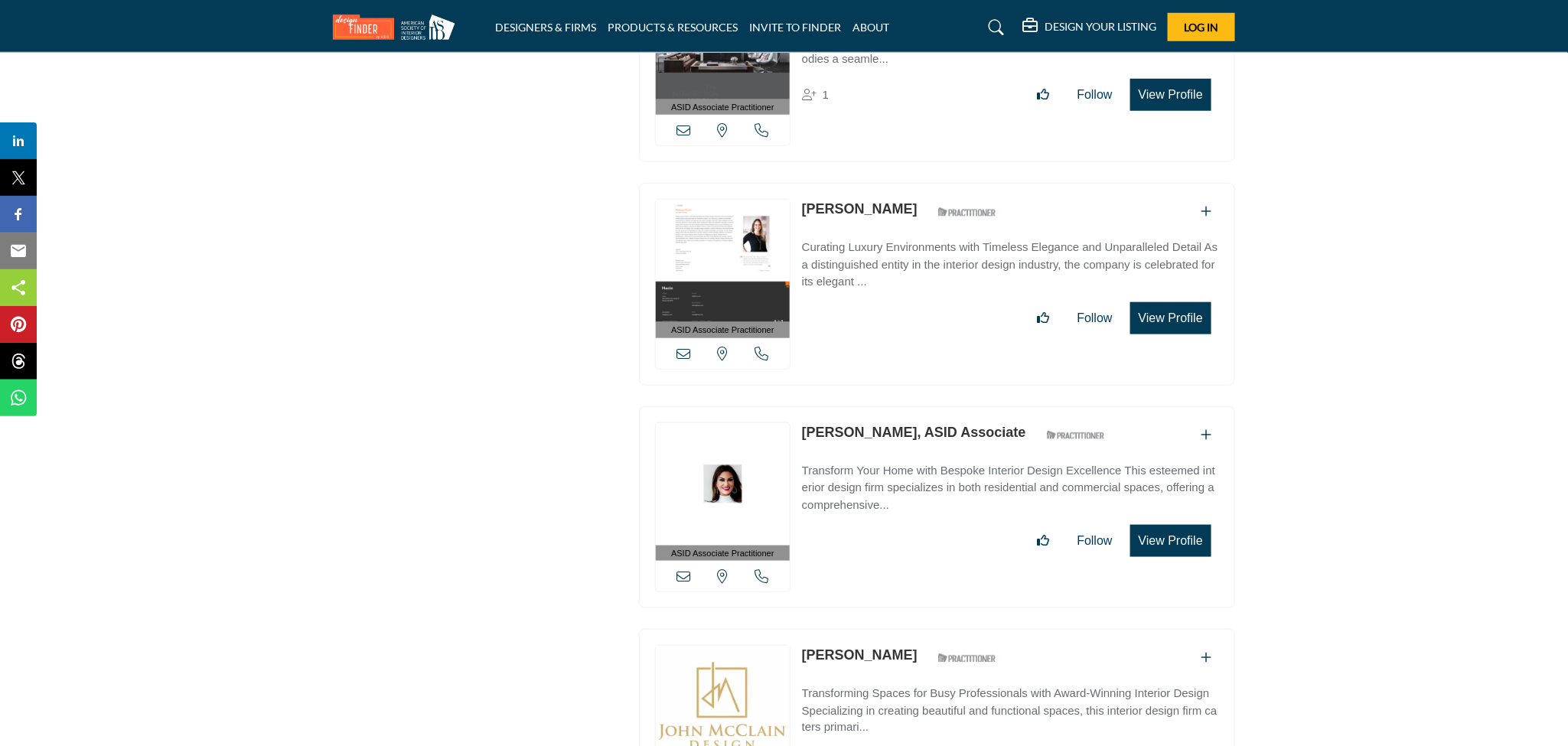
click at [896, 424] on link "Ranee Gilbert, ASID Associate" at bounding box center [914, 432] width 224 height 16
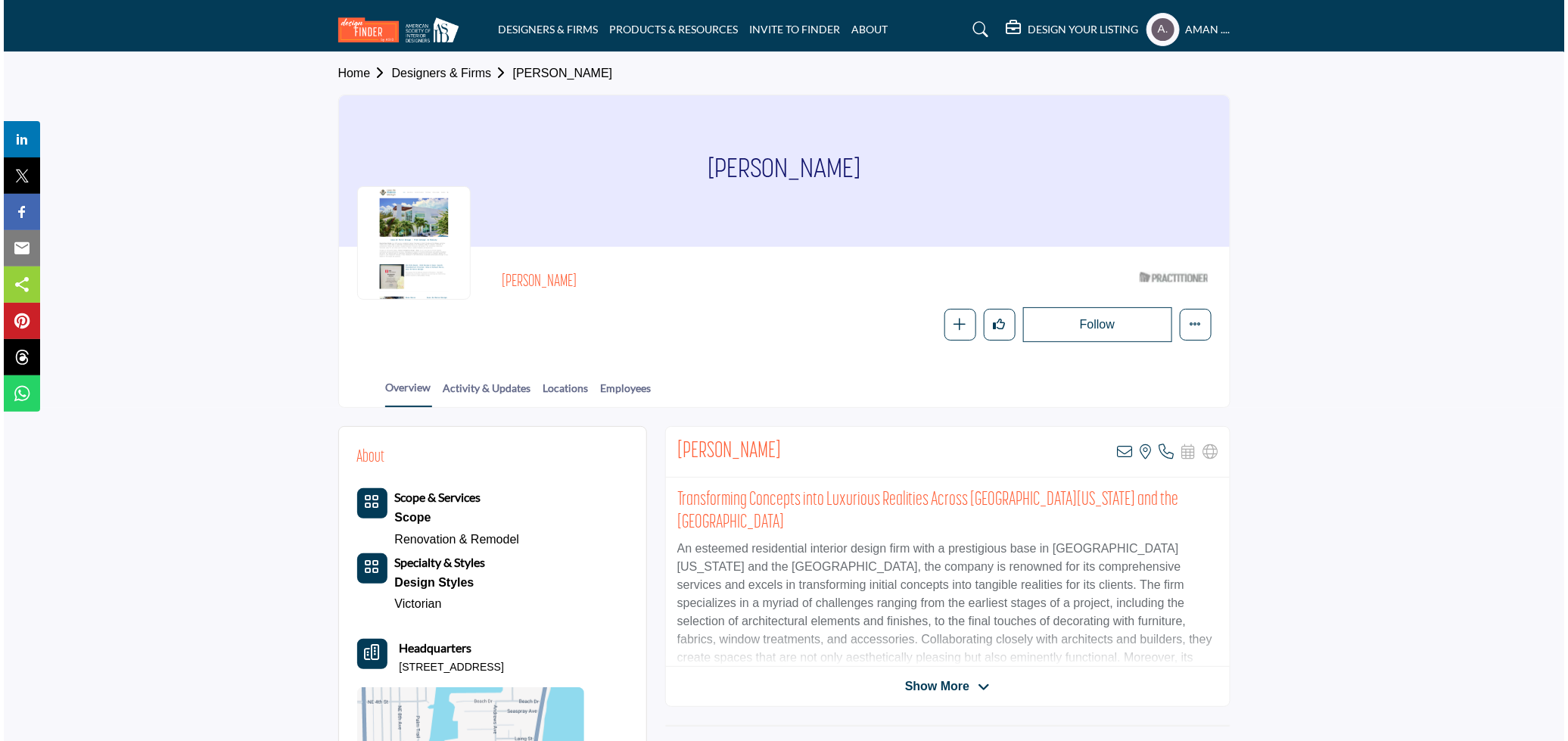
scroll to position [84, 0]
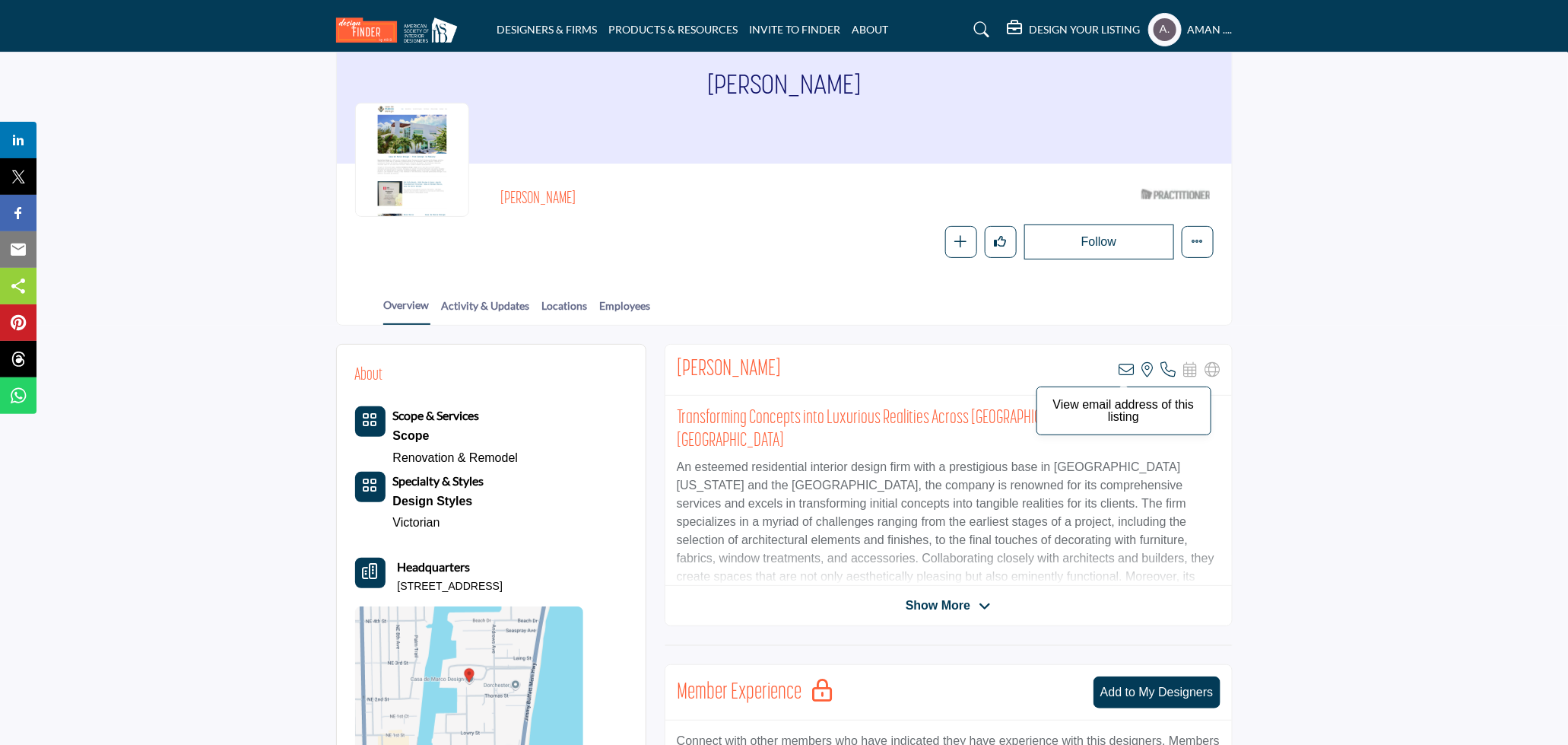
click at [1124, 366] on icon at bounding box center [1127, 370] width 15 height 15
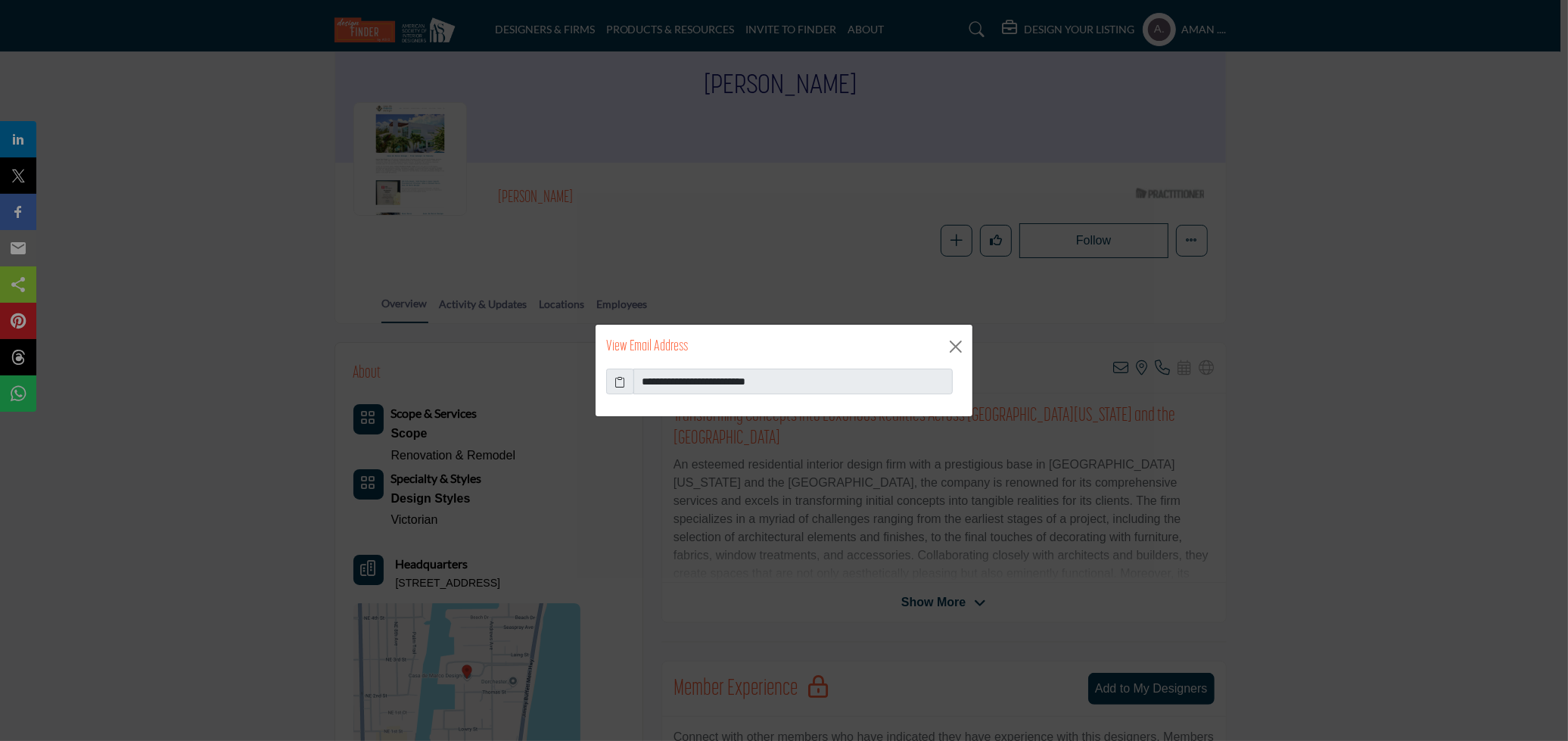
click at [625, 380] on icon at bounding box center [621, 381] width 11 height 16
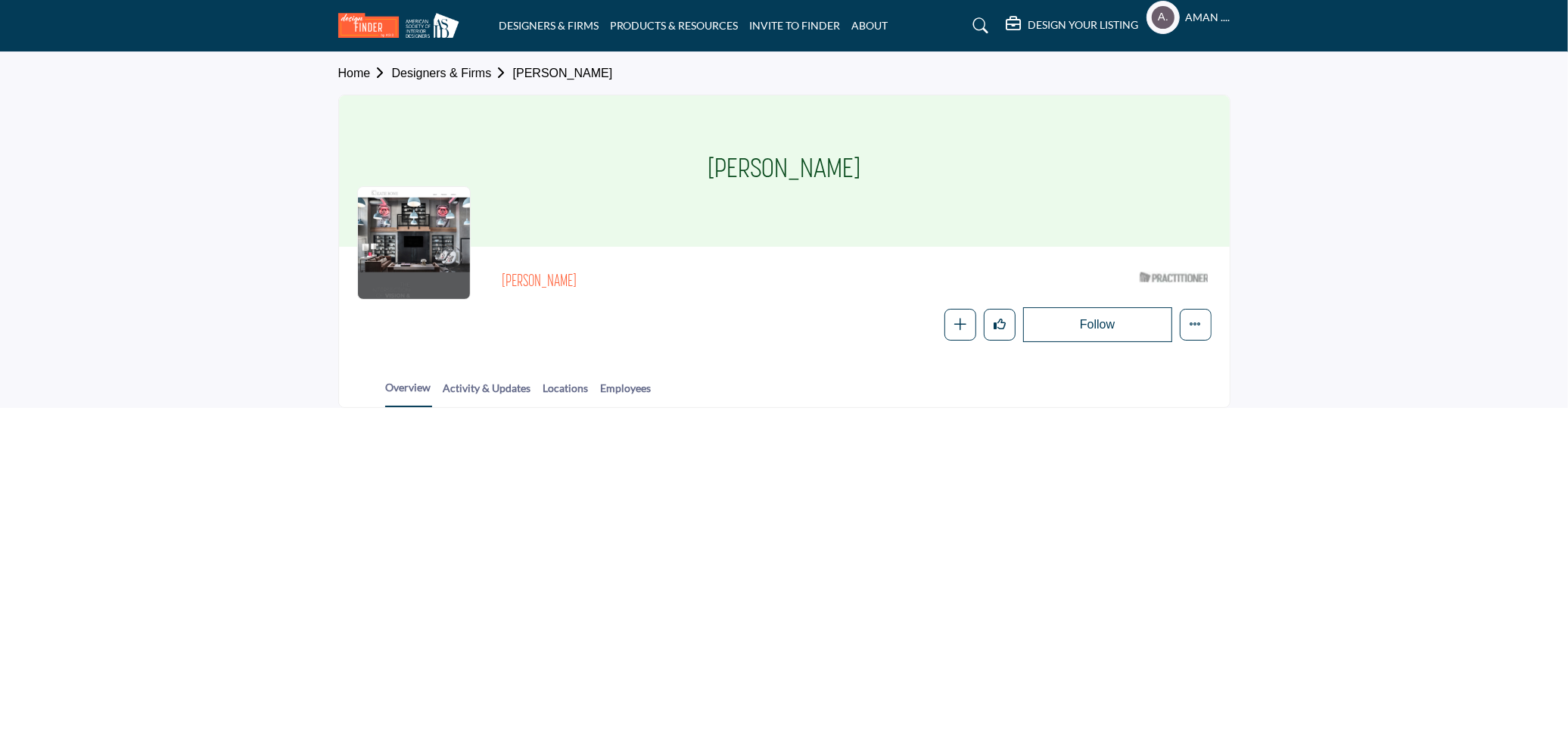
drag, startPoint x: 499, startPoint y: 273, endPoint x: 613, endPoint y: 280, distance: 114.2
click at [613, 280] on div "Katie Taratsas ASID Qualified Practitioner who validates work and experience to…" at bounding box center [784, 303] width 855 height 77
copy h2 "Katie Taratsas"
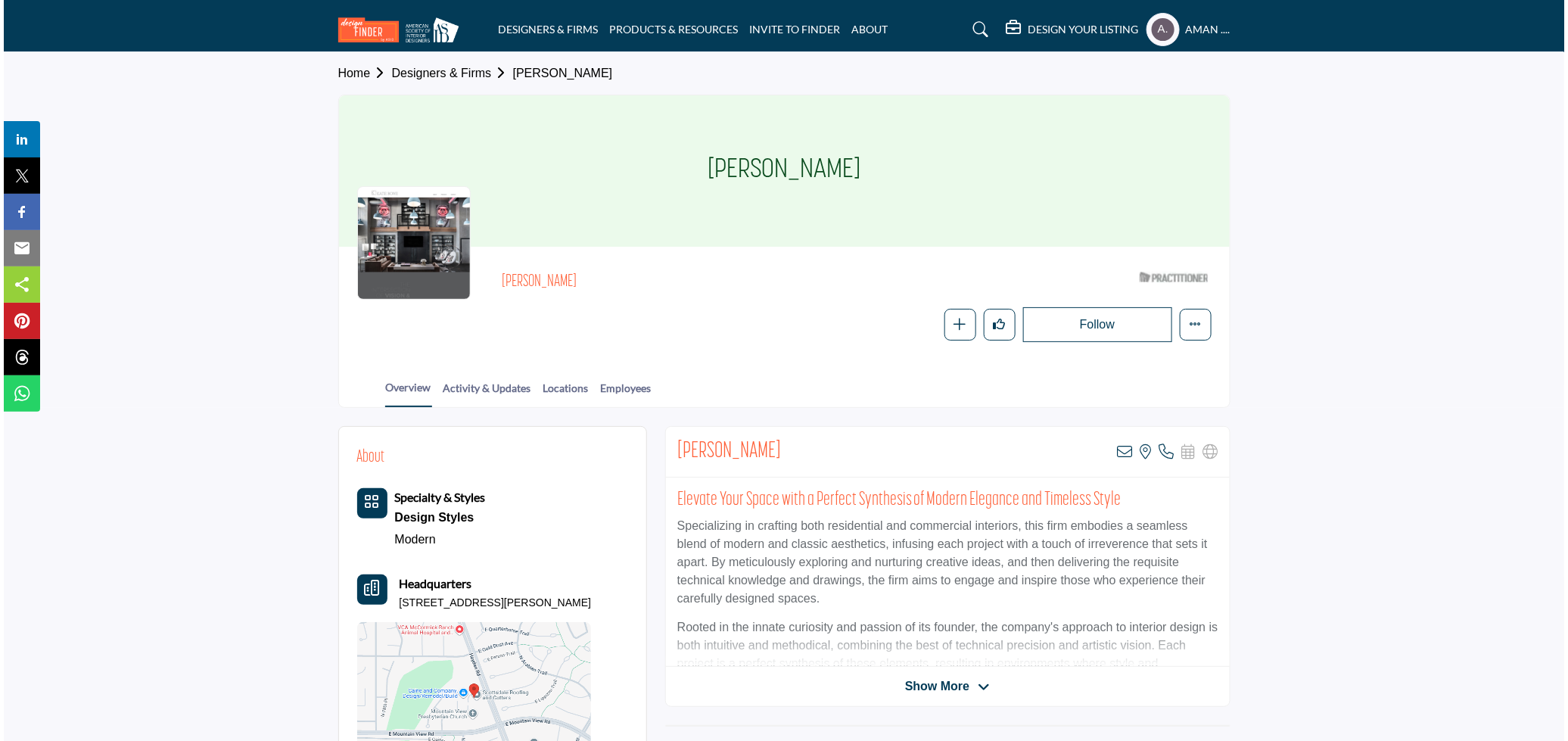
scroll to position [84, 0]
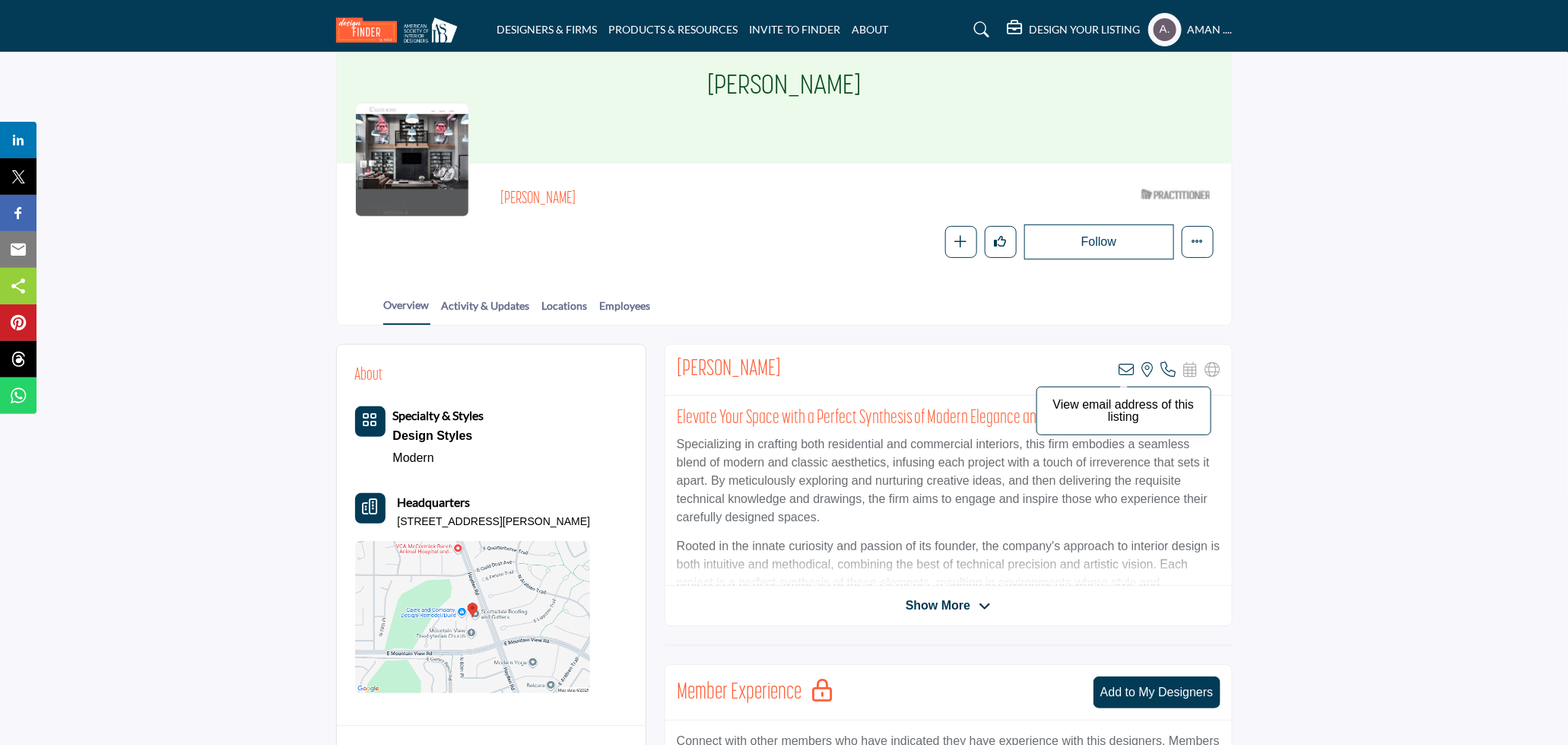
click at [1130, 373] on icon at bounding box center [1127, 370] width 15 height 15
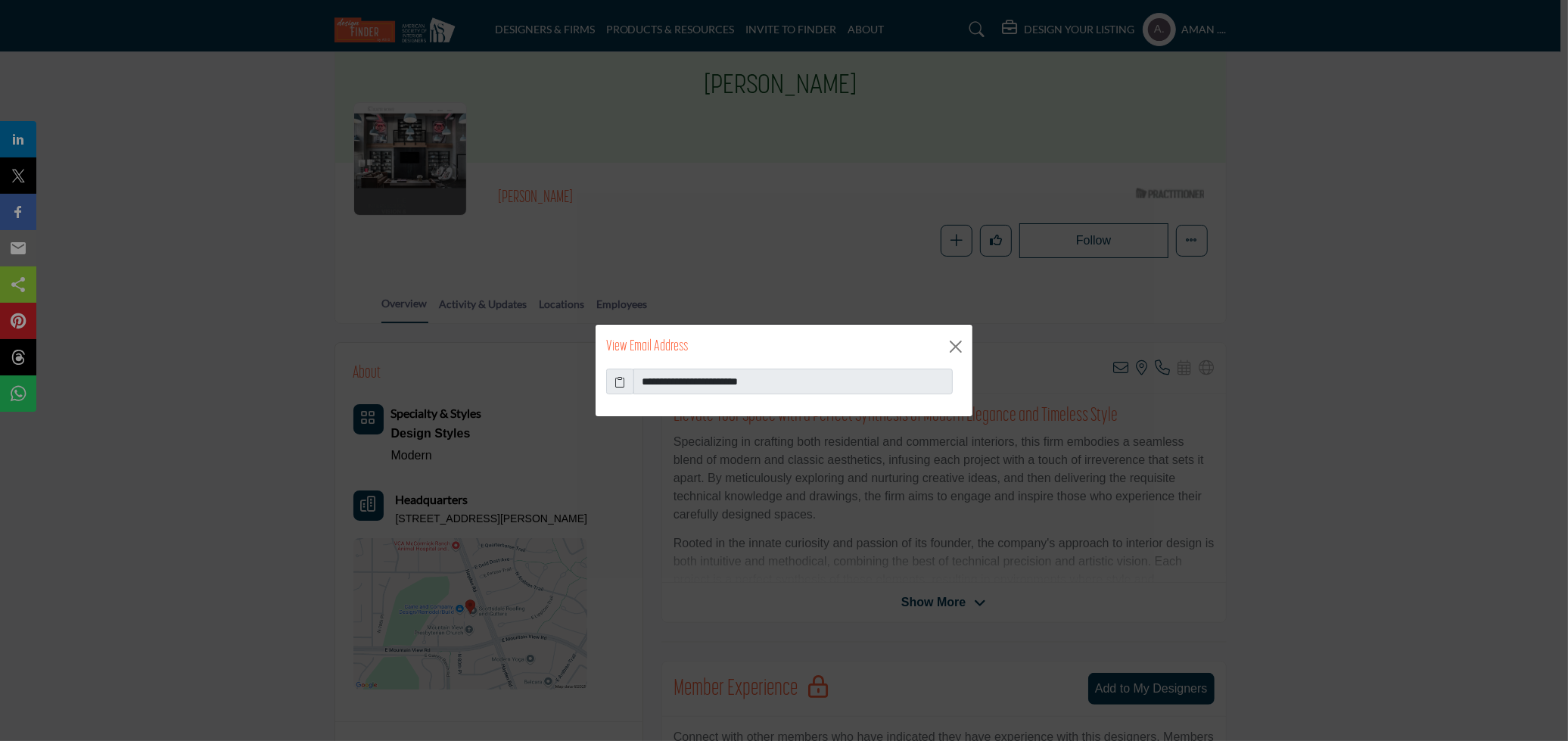
click at [624, 376] on icon at bounding box center [621, 381] width 11 height 16
drag, startPoint x: 824, startPoint y: 382, endPoint x: 674, endPoint y: 368, distance: 150.7
click at [674, 368] on input "**********" at bounding box center [793, 381] width 320 height 25
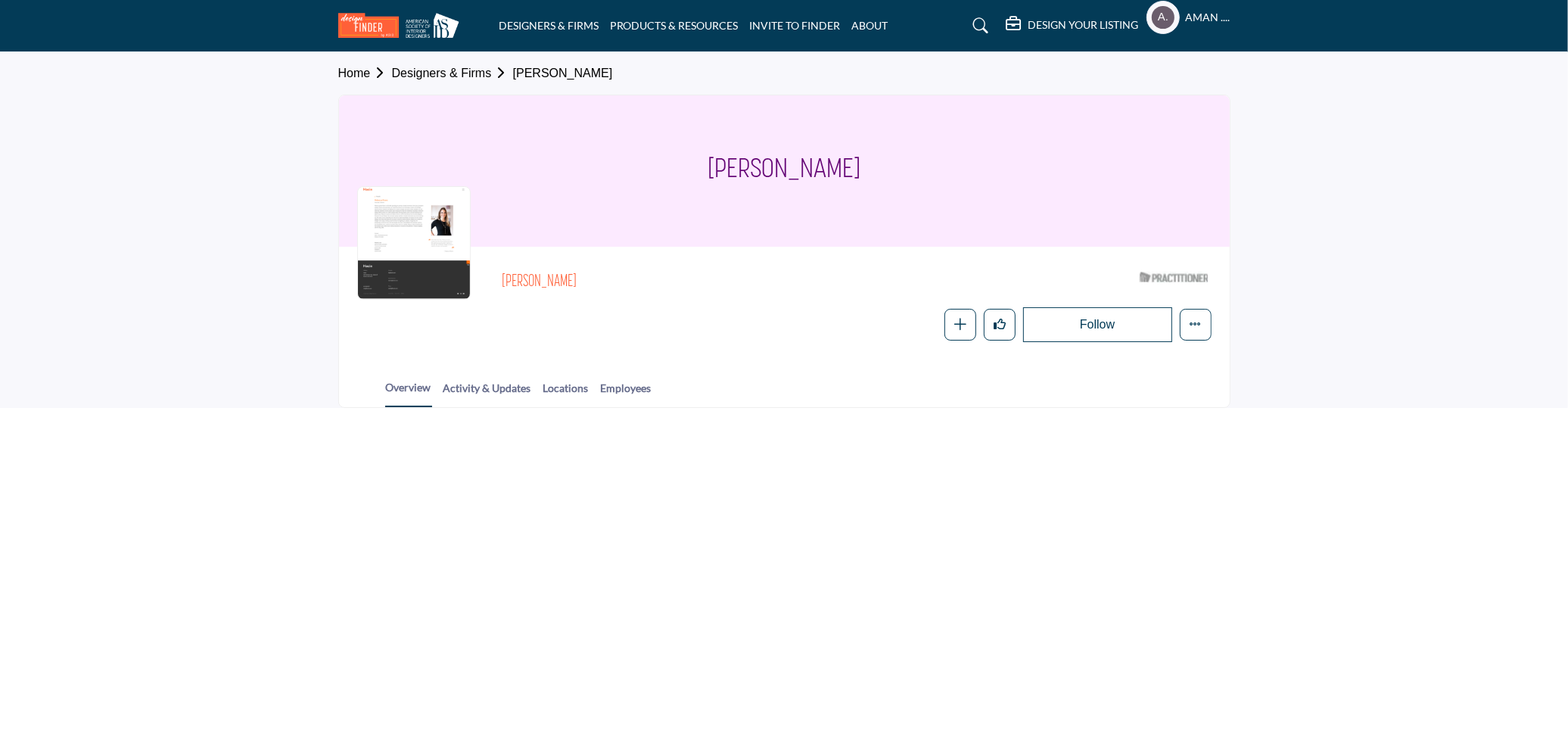
drag, startPoint x: 509, startPoint y: 275, endPoint x: 633, endPoint y: 284, distance: 124.3
click at [633, 284] on div "[PERSON_NAME] ASID Qualified Practitioner who validates work and experience to …" at bounding box center [784, 303] width 855 height 77
copy h2 "[PERSON_NAME]"
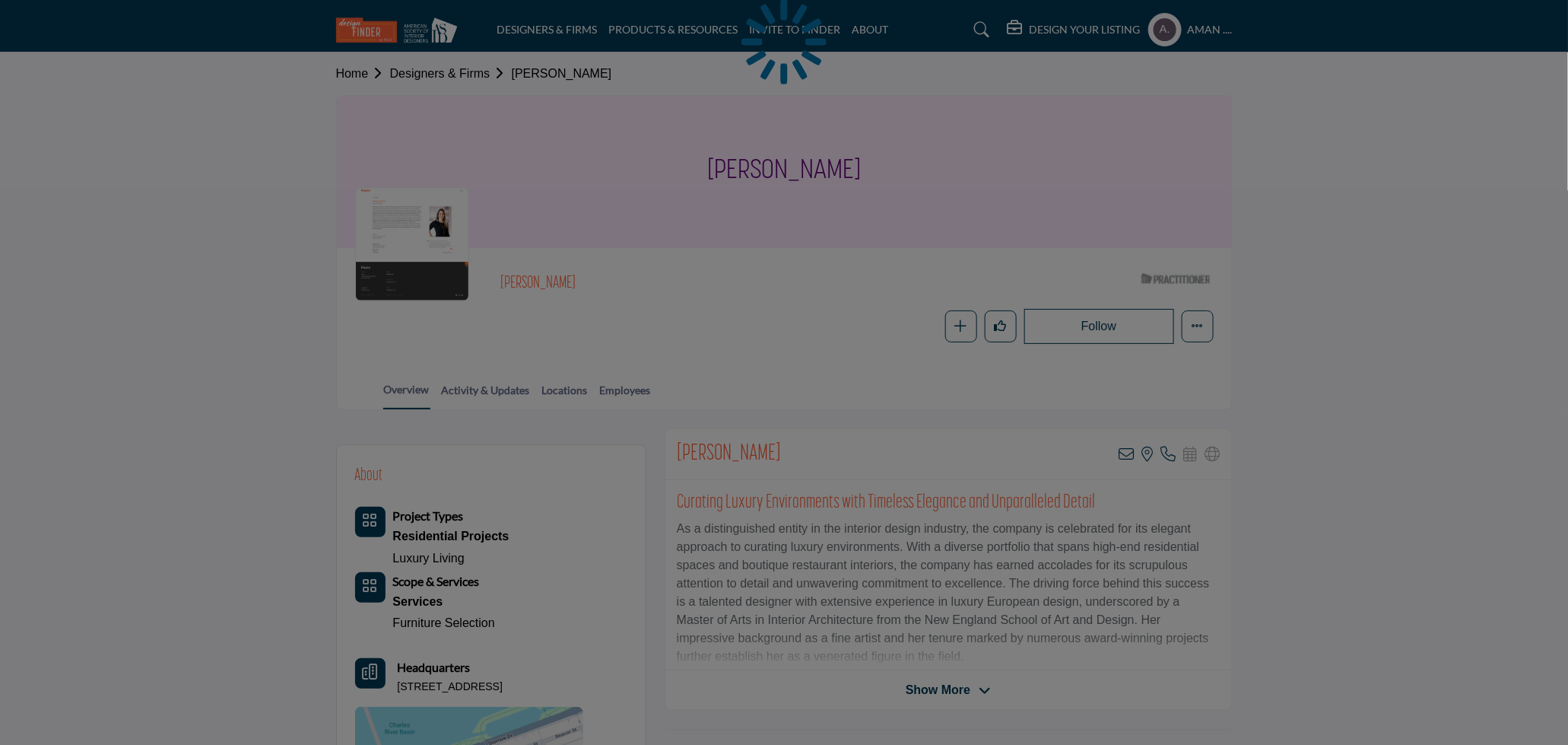
click at [1128, 448] on div at bounding box center [784, 372] width 1568 height 745
click at [1127, 450] on div at bounding box center [784, 372] width 1568 height 745
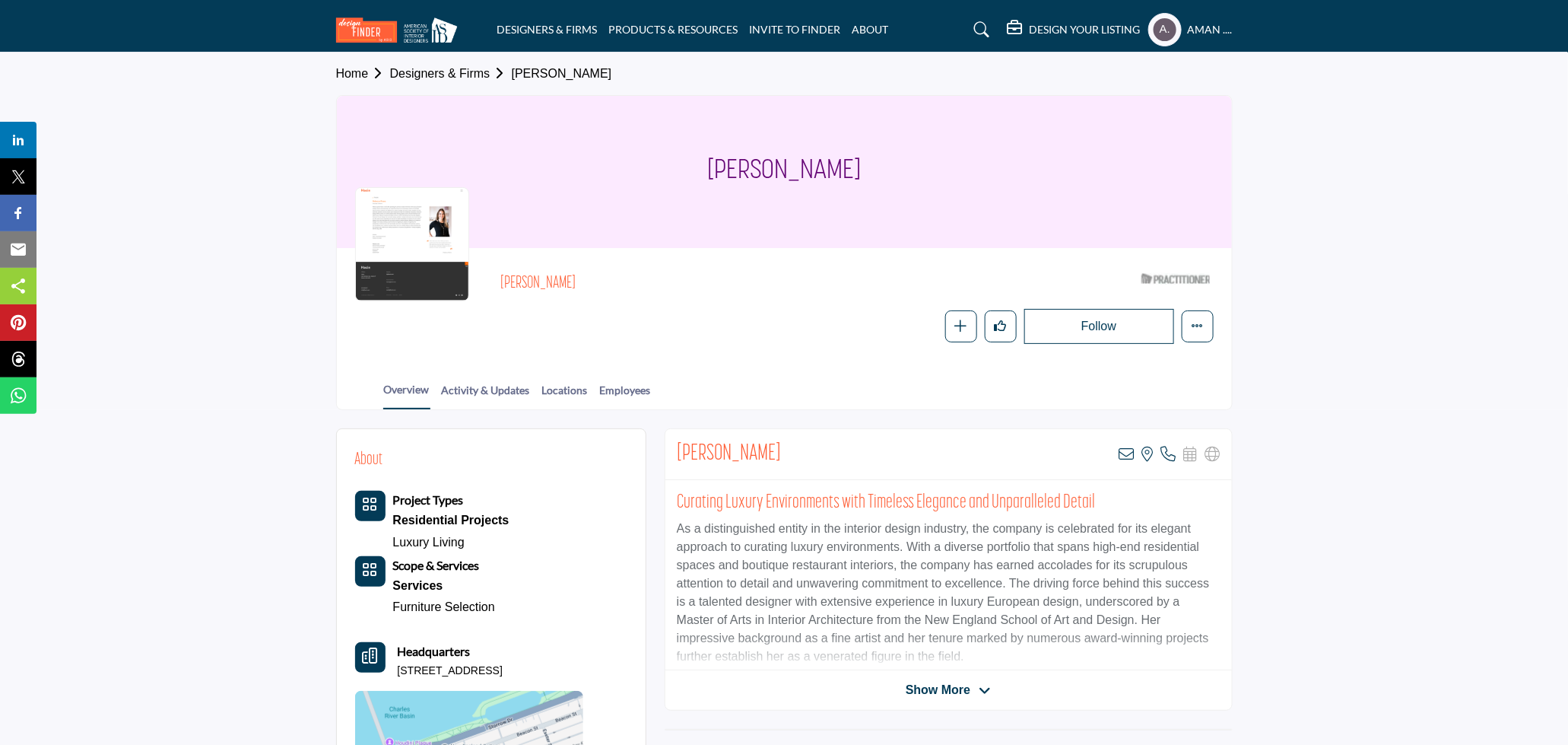
click at [1127, 450] on icon at bounding box center [1127, 455] width 15 height 15
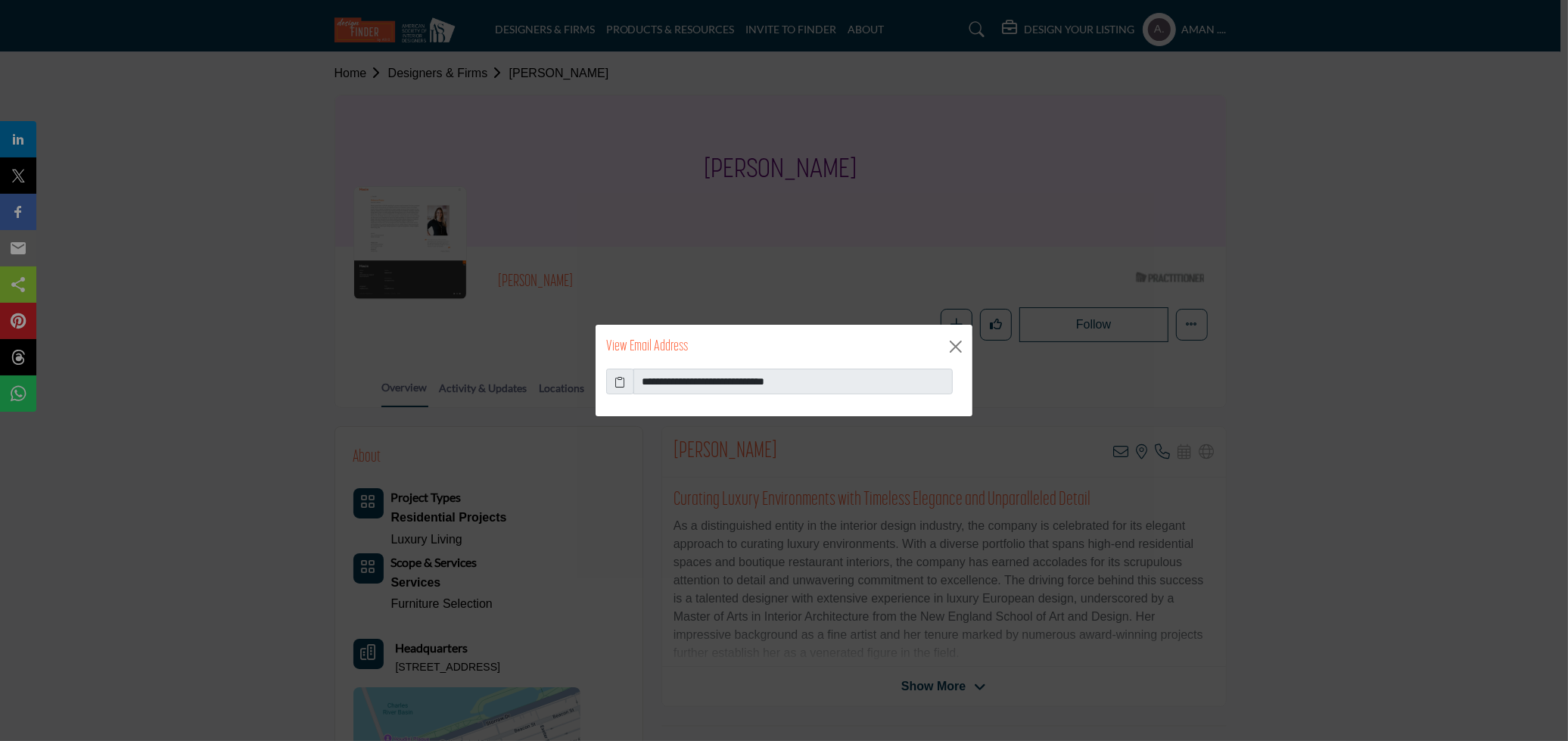
click at [620, 381] on icon at bounding box center [621, 381] width 11 height 16
click at [957, 346] on button "Close" at bounding box center [955, 346] width 22 height 22
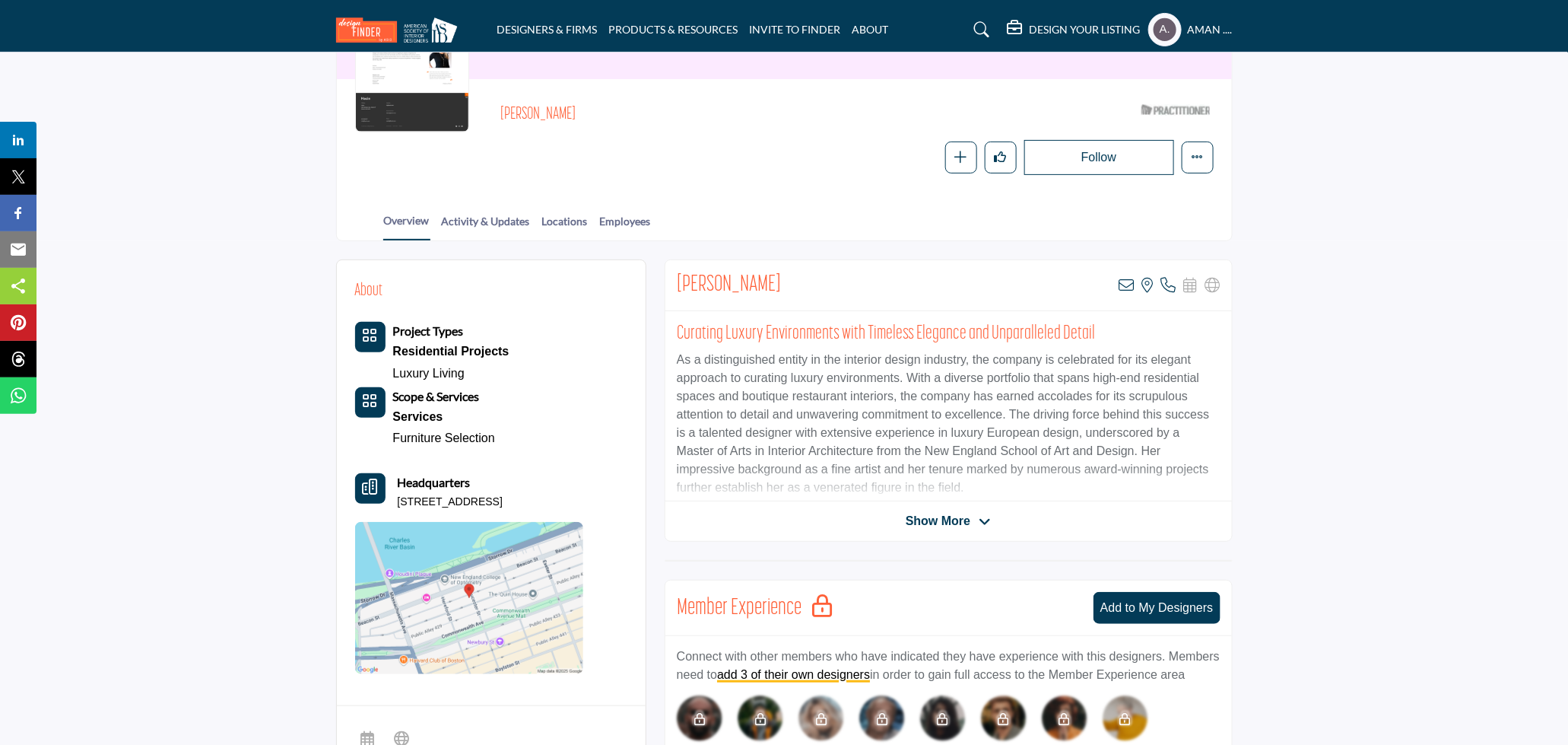
scroll to position [253, 0]
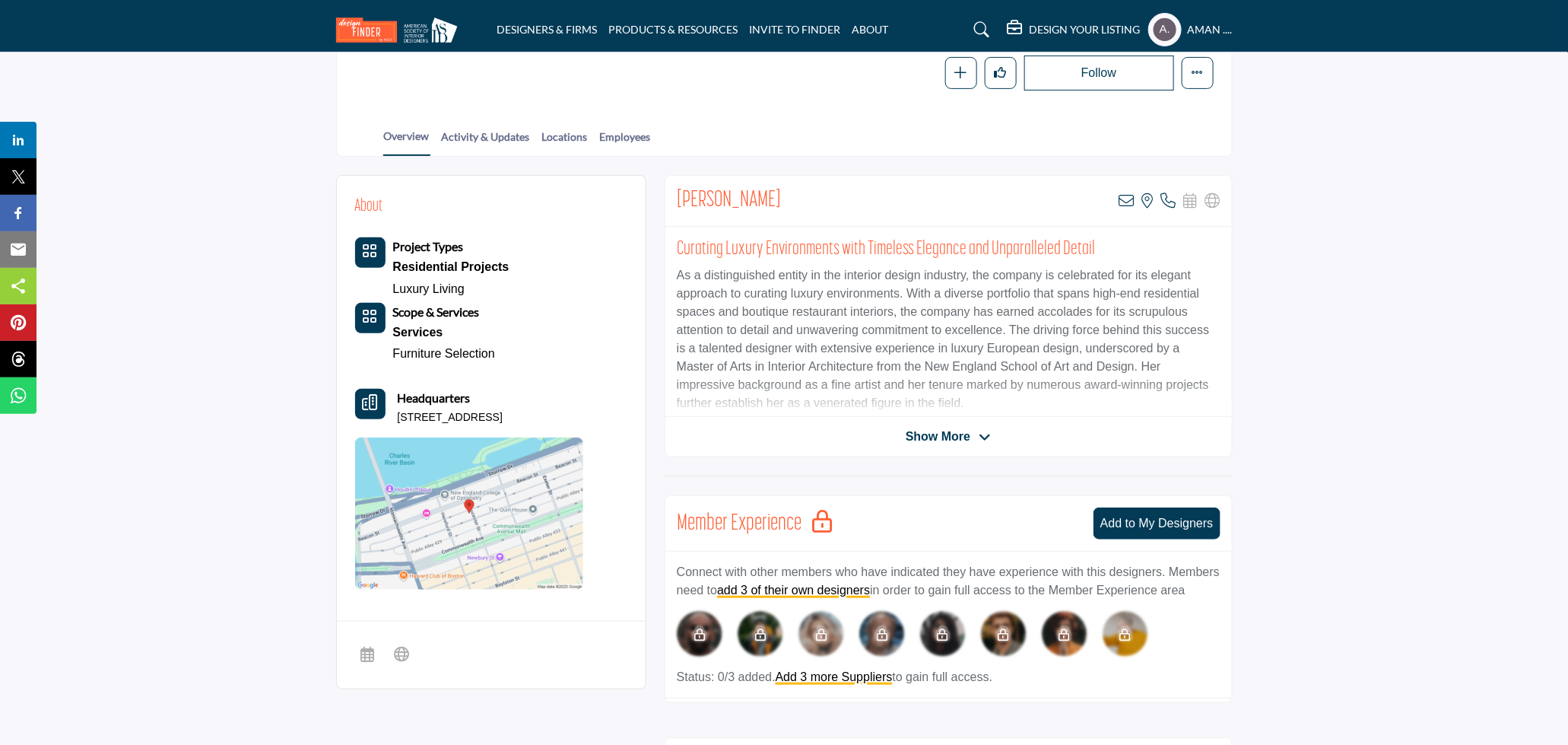
click at [924, 432] on span "Show More" at bounding box center [938, 437] width 64 height 19
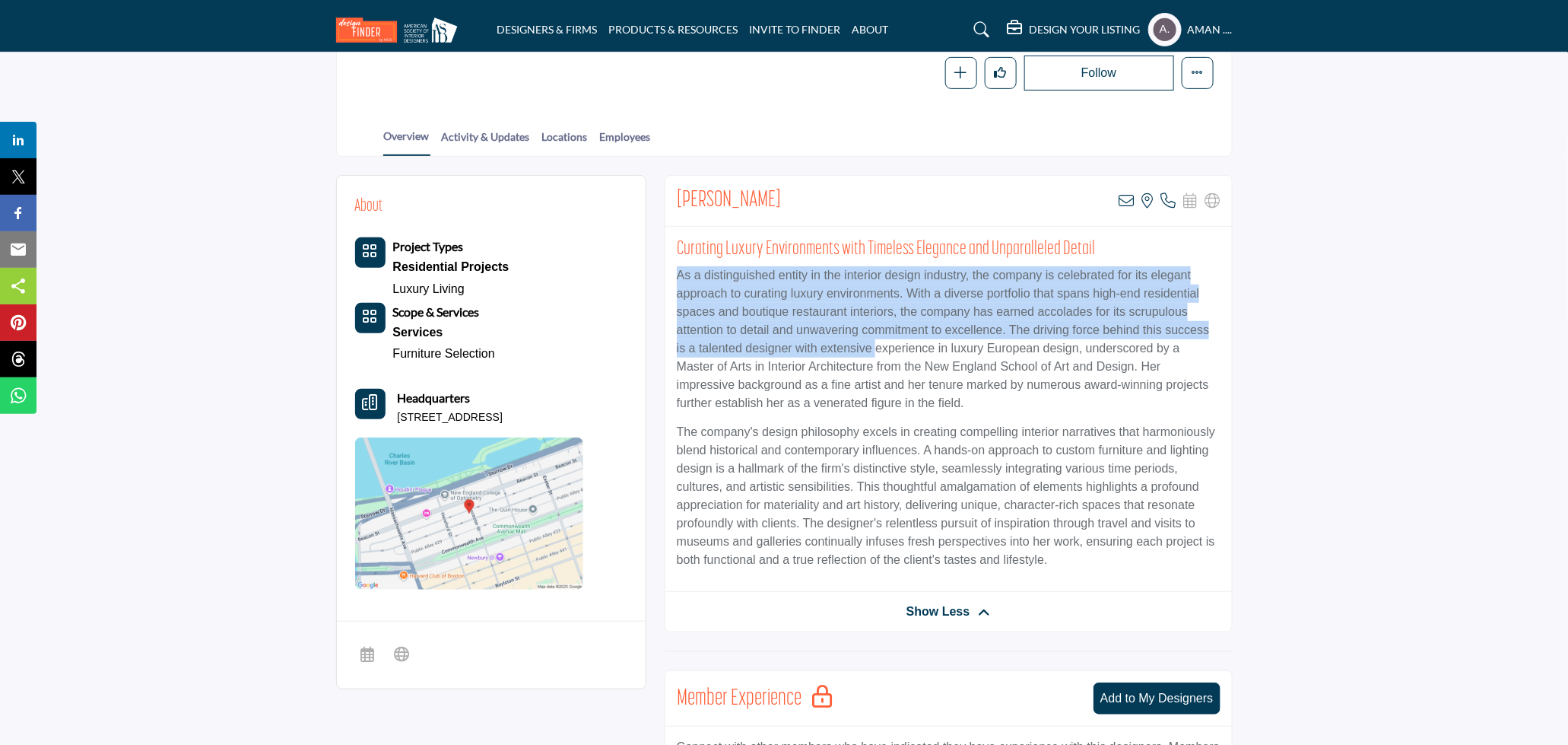
drag, startPoint x: 669, startPoint y: 272, endPoint x: 859, endPoint y: 305, distance: 192.8
click at [859, 345] on div "Curating Luxury Environments with Timeless Elegance and Unparalleled Detail As …" at bounding box center [949, 409] width 567 height 365
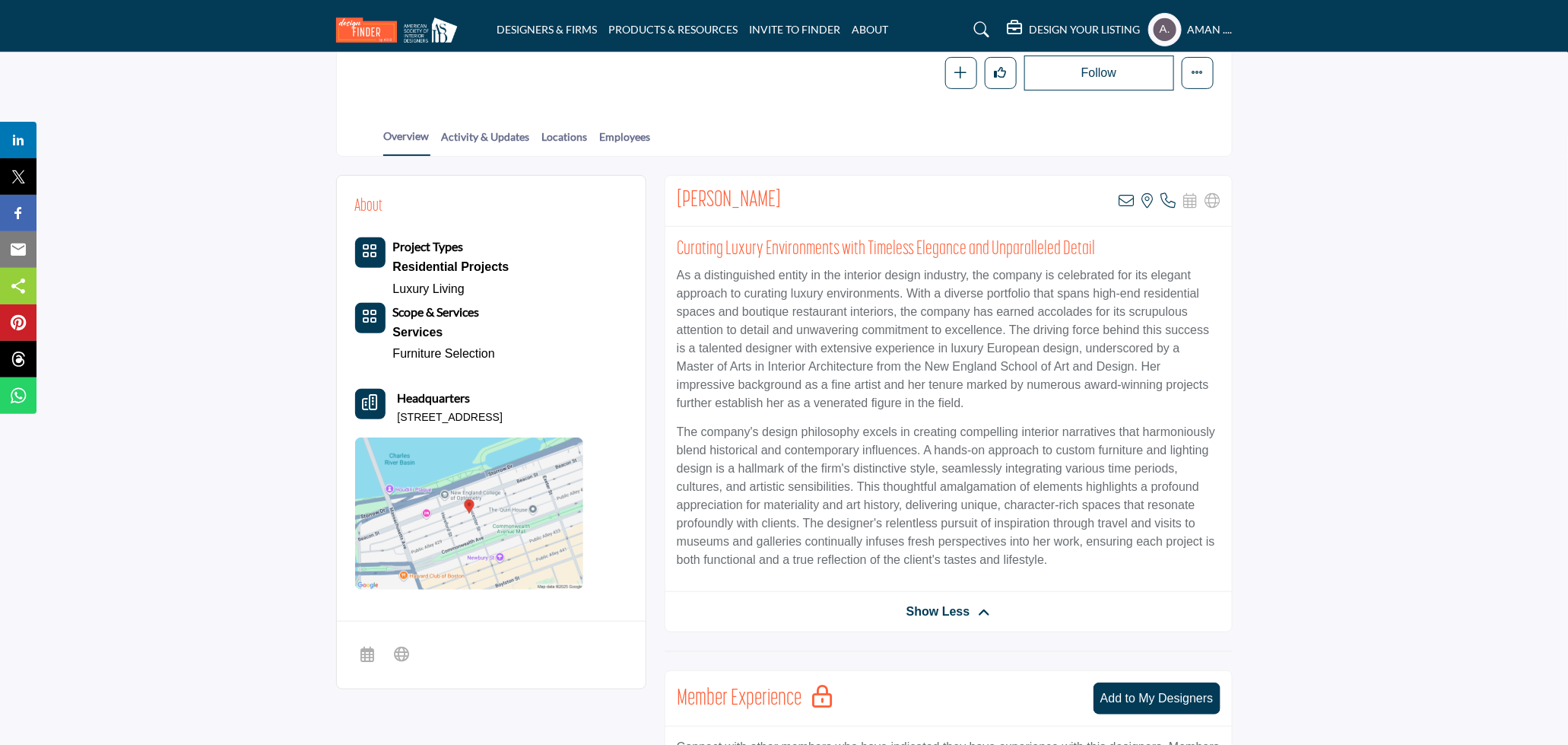
click at [846, 192] on div "Rebecca Rivers View email address of this listing View the location of this lis…" at bounding box center [949, 201] width 567 height 51
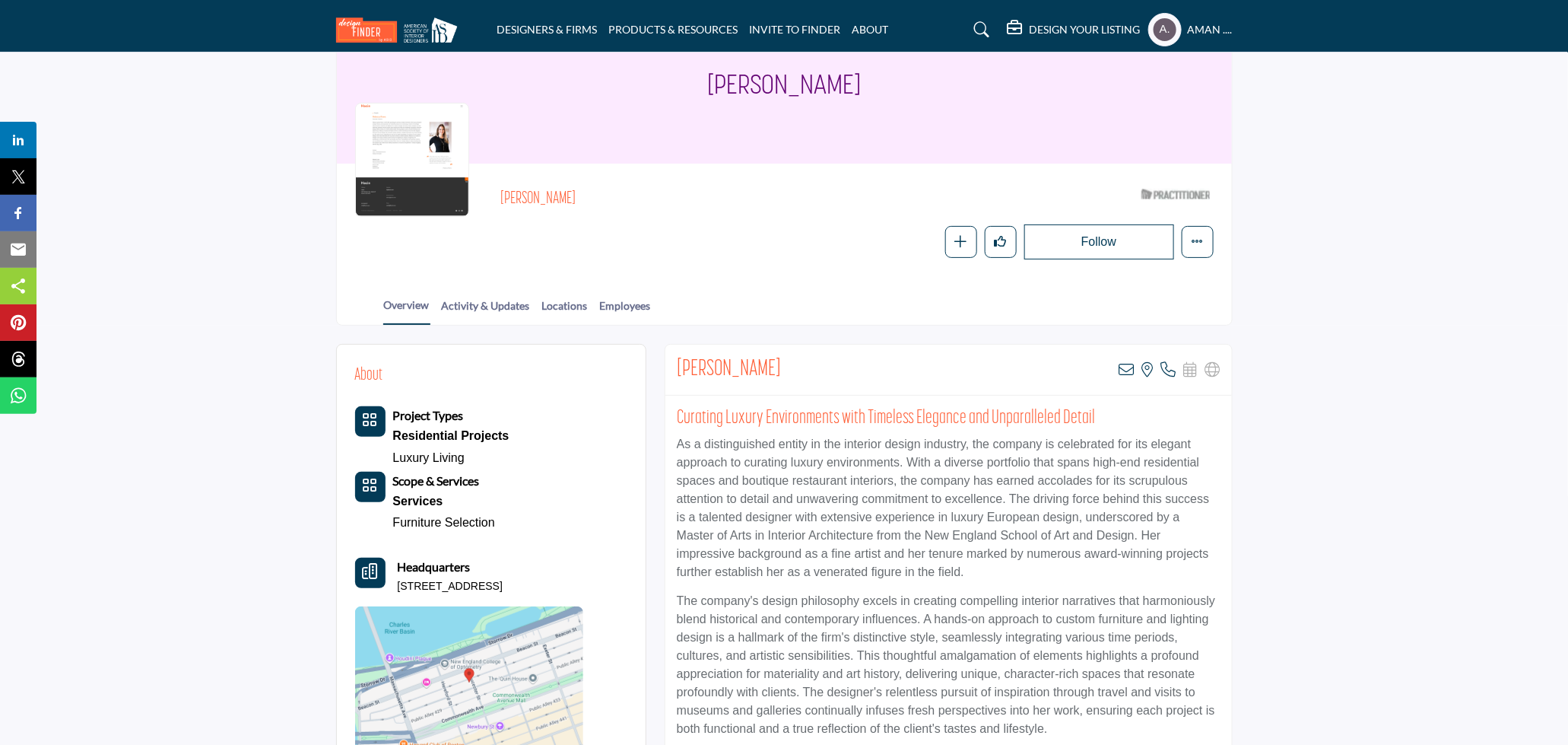
scroll to position [0, 0]
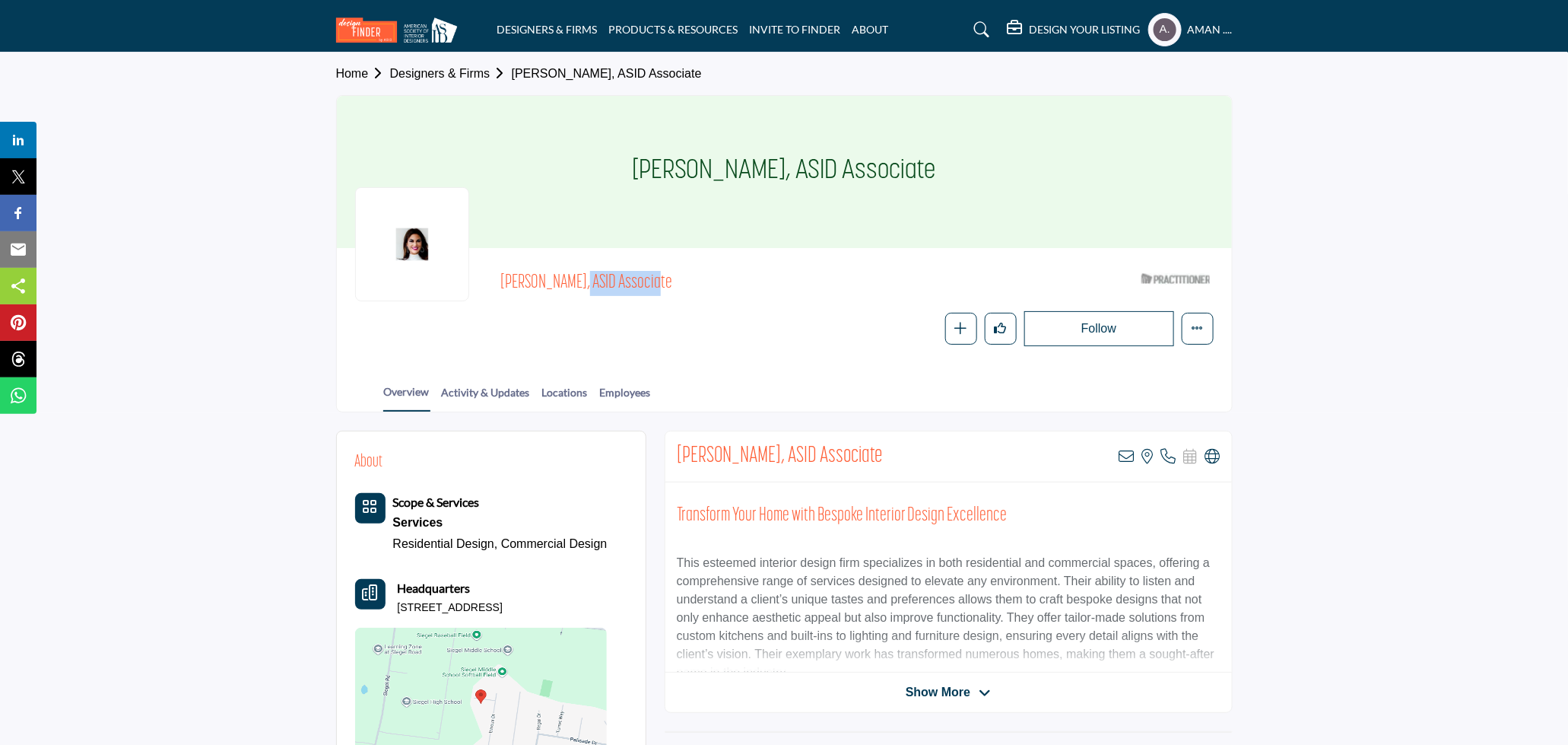
drag, startPoint x: 493, startPoint y: 276, endPoint x: 569, endPoint y: 278, distance: 76.0
click div "Ranee Gilbert, ASID Associate ASID Qualified Practitioner who validates work an…"
copy span "Ranee Gilbert"
click icon
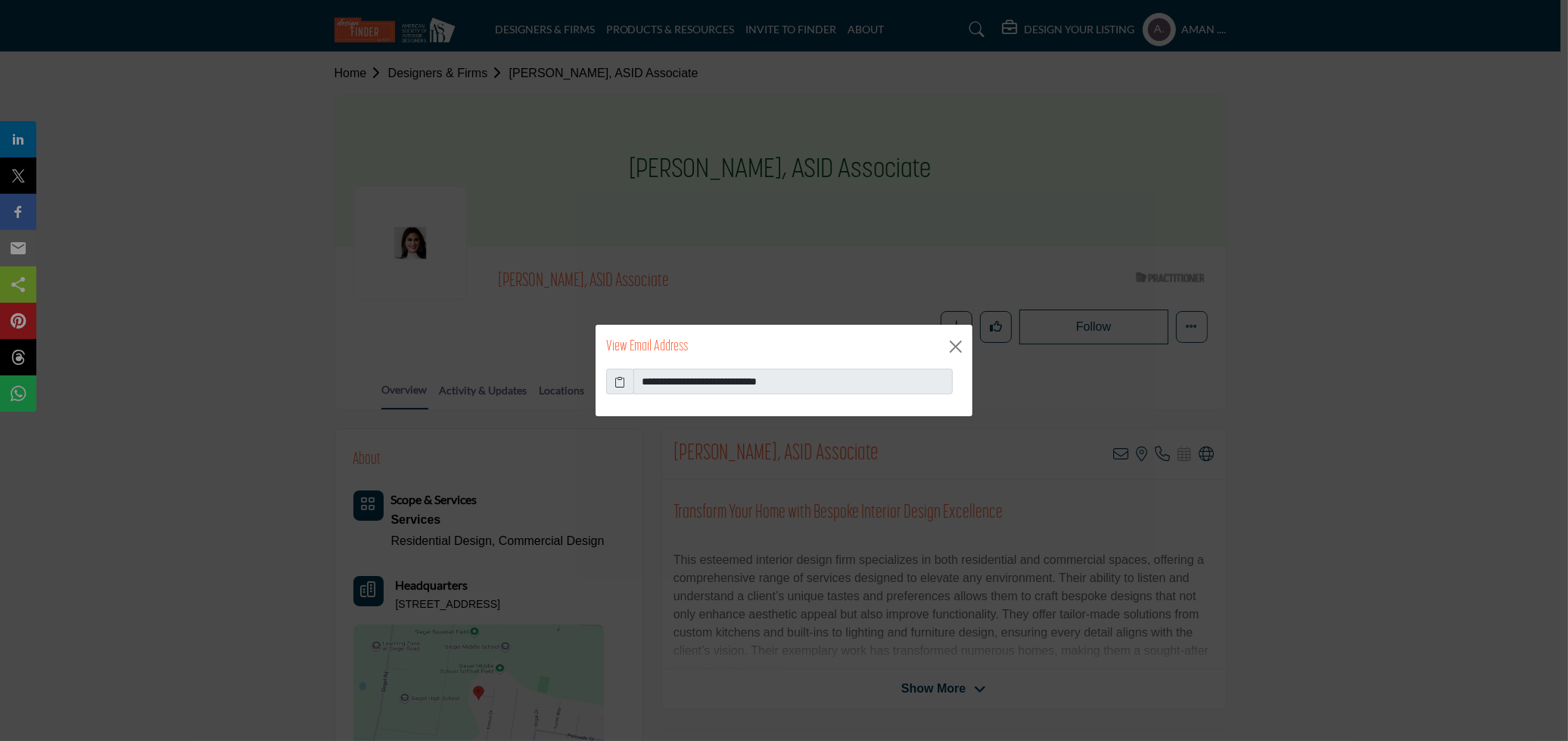
click icon
drag, startPoint x: 905, startPoint y: 366, endPoint x: 801, endPoint y: 377, distance: 104.6
click div "**********"
drag, startPoint x: 824, startPoint y: 377, endPoint x: 677, endPoint y: 375, distance: 147.0
click input "**********"
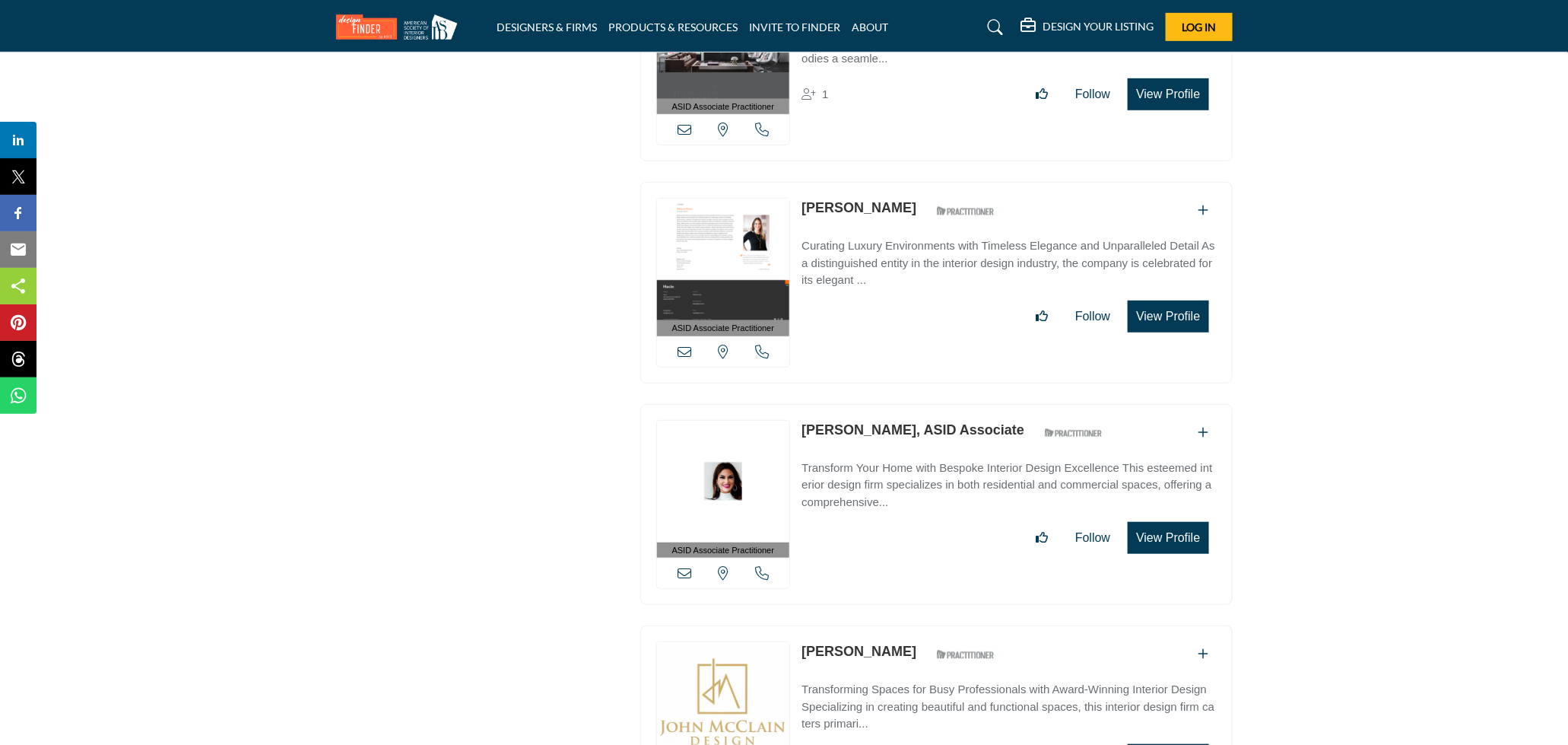
scroll to position [55808, 0]
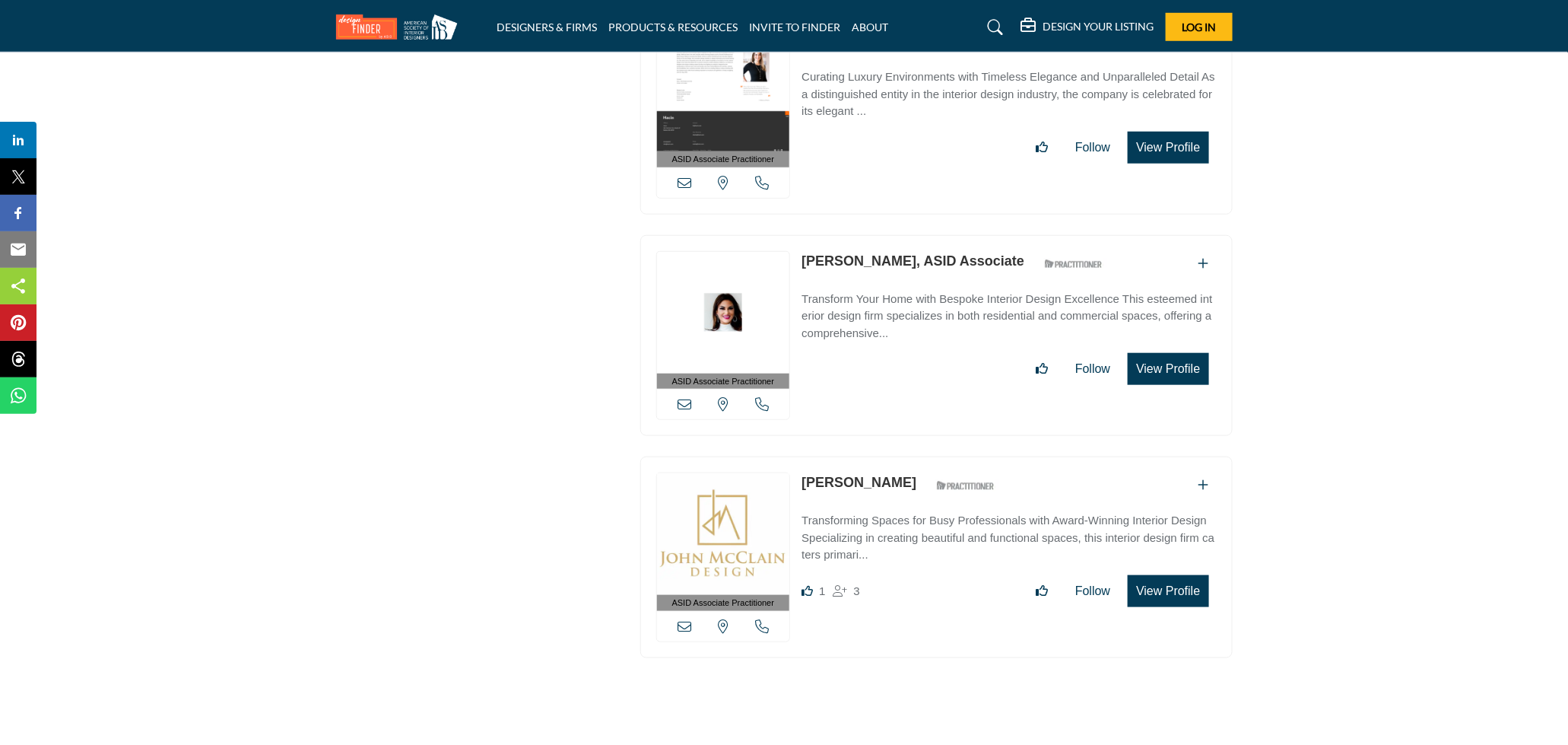
click at [879, 475] on link "[PERSON_NAME]" at bounding box center [859, 482] width 115 height 15
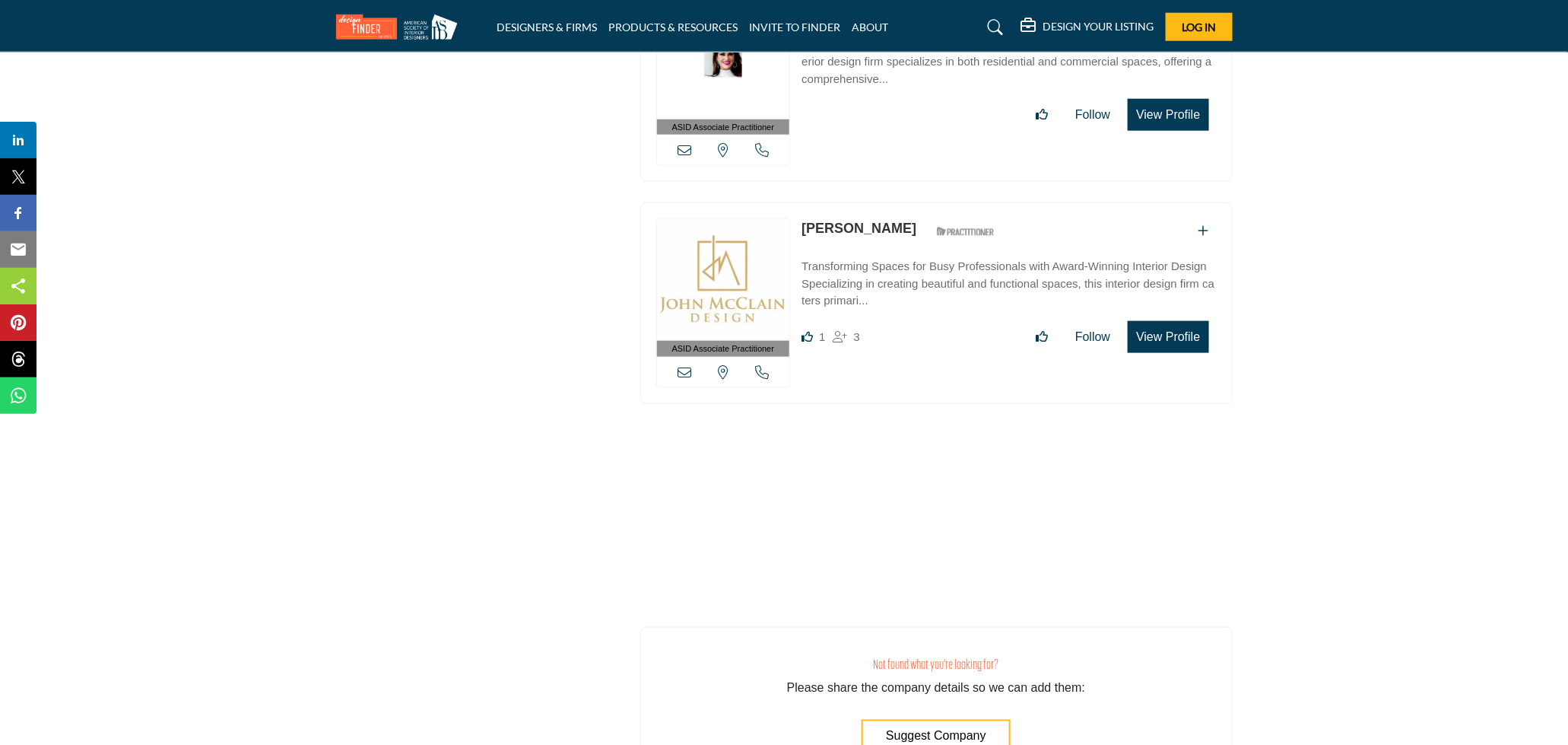
scroll to position [56147, 0]
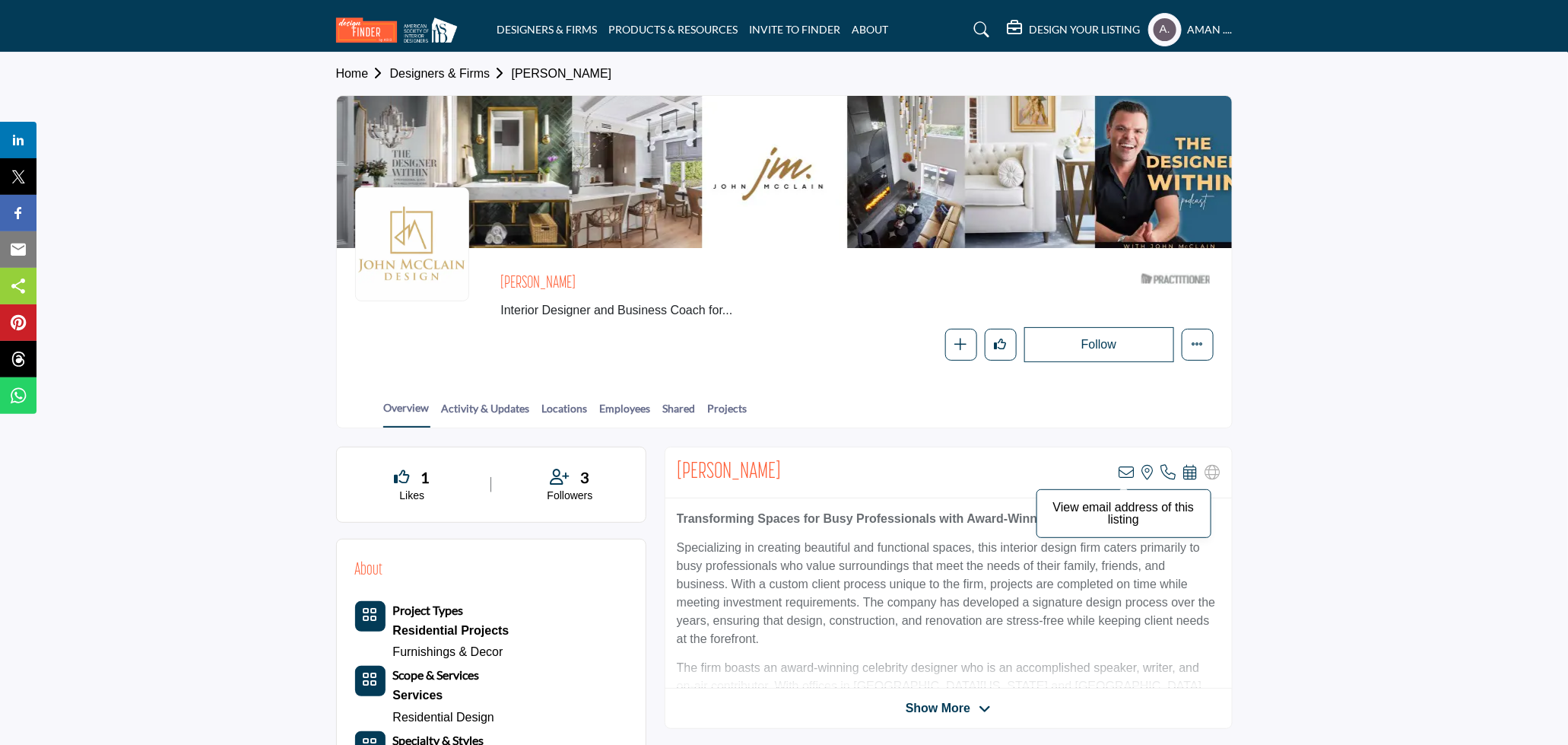
click at [1128, 470] on icon at bounding box center [1127, 472] width 15 height 15
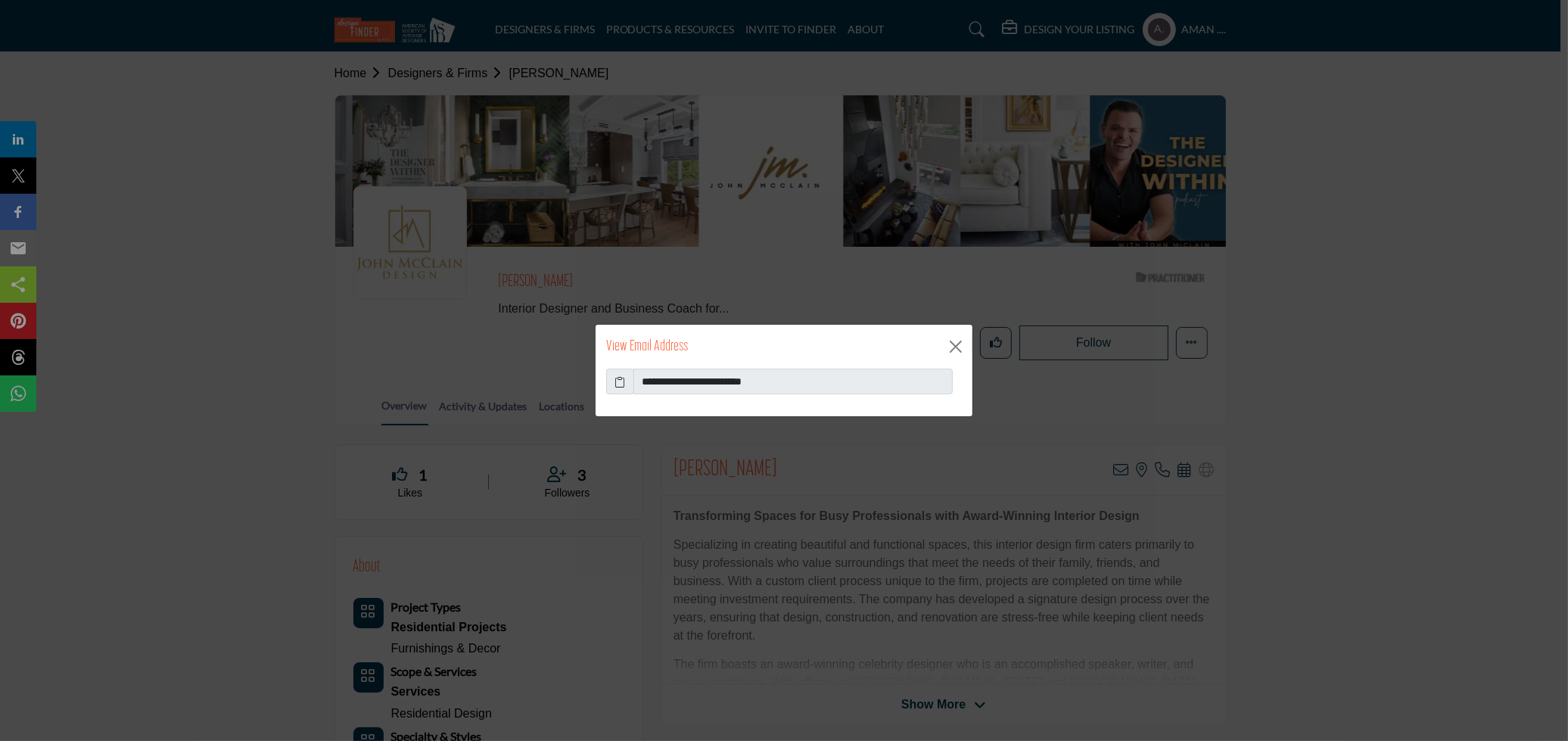
click at [619, 375] on icon at bounding box center [621, 381] width 11 height 16
drag, startPoint x: 795, startPoint y: 374, endPoint x: 674, endPoint y: 377, distance: 121.0
click at [674, 377] on input "**********" at bounding box center [793, 381] width 320 height 25
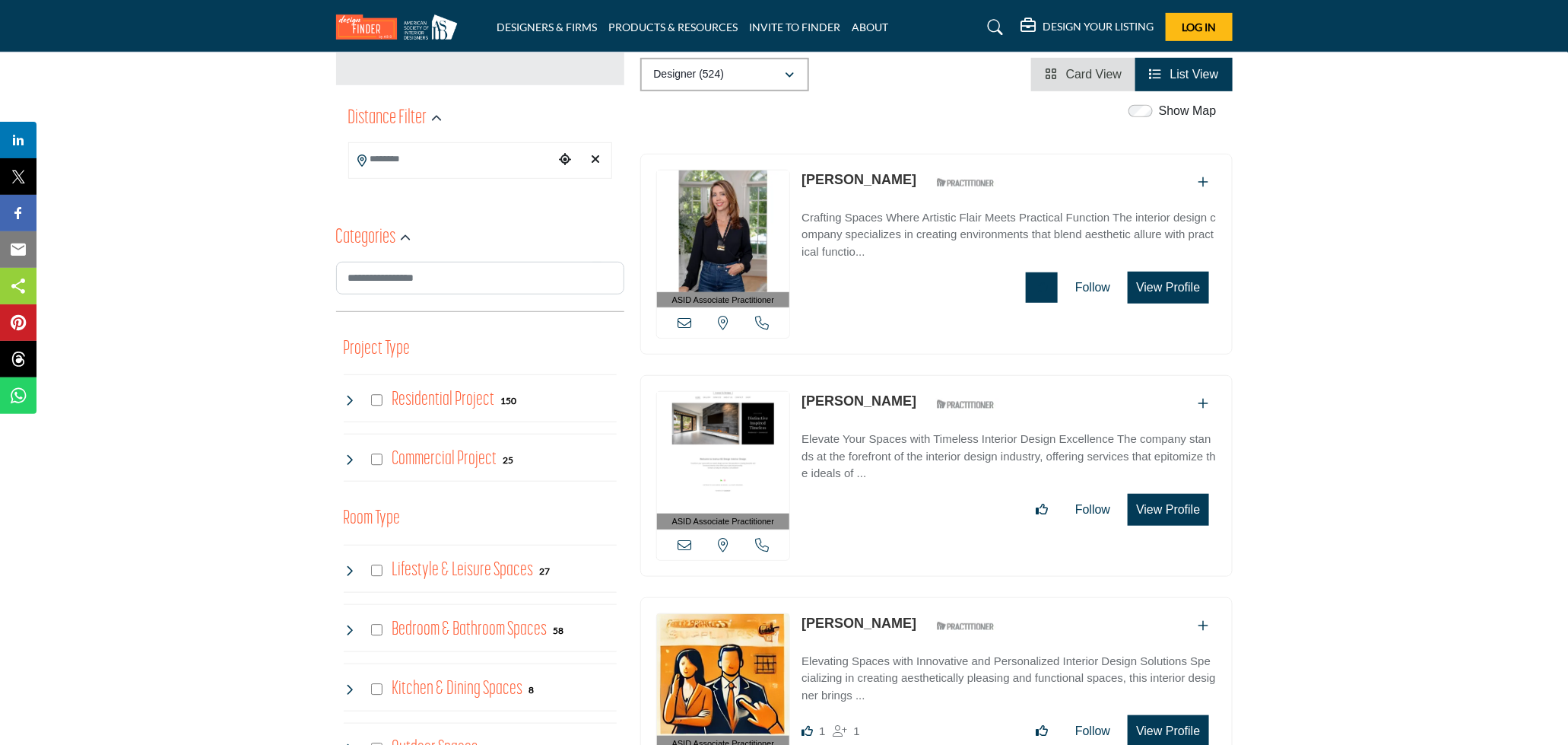
scroll to position [506, 0]
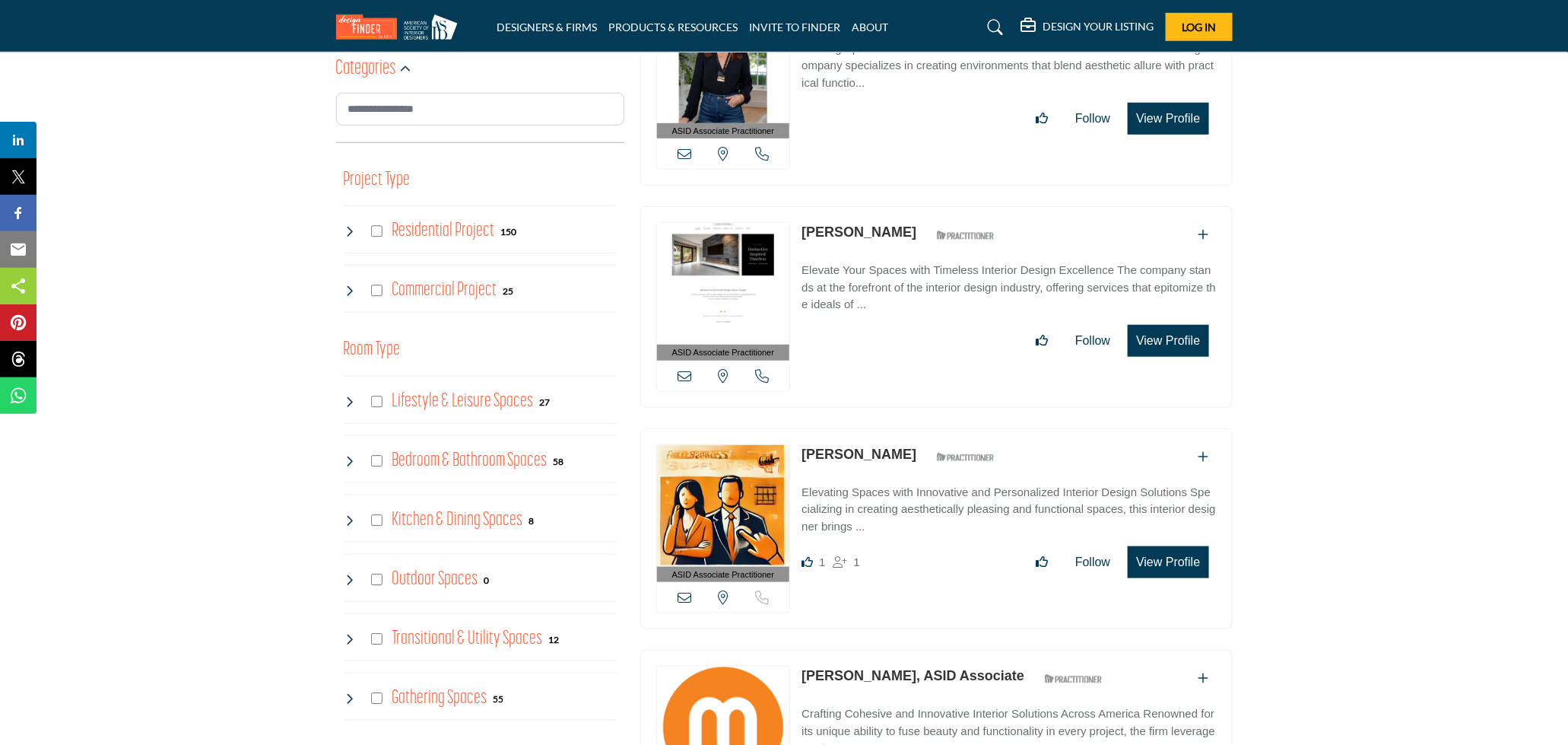
drag, startPoint x: 1401, startPoint y: 379, endPoint x: 1360, endPoint y: 390, distance: 42.4
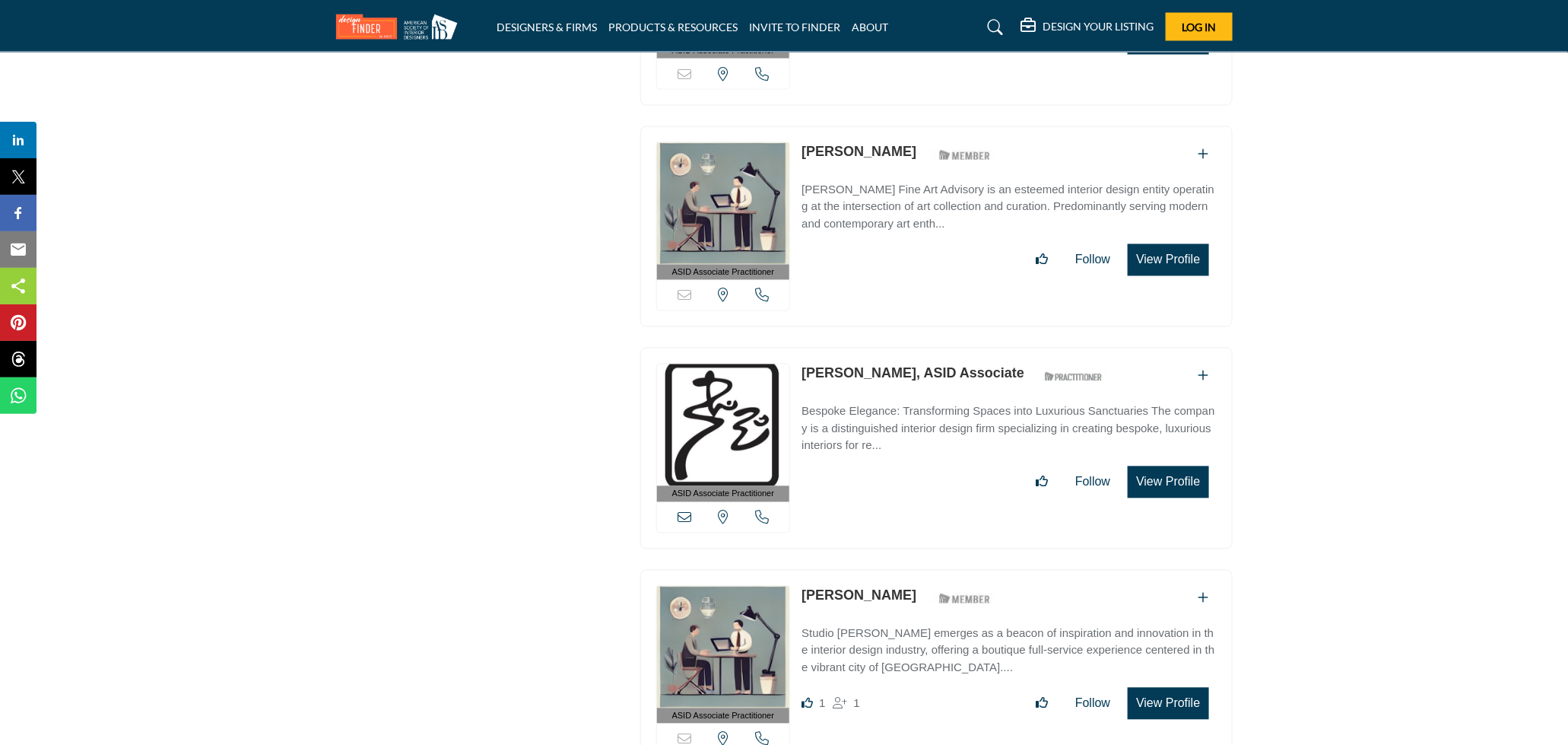
scroll to position [13374, 0]
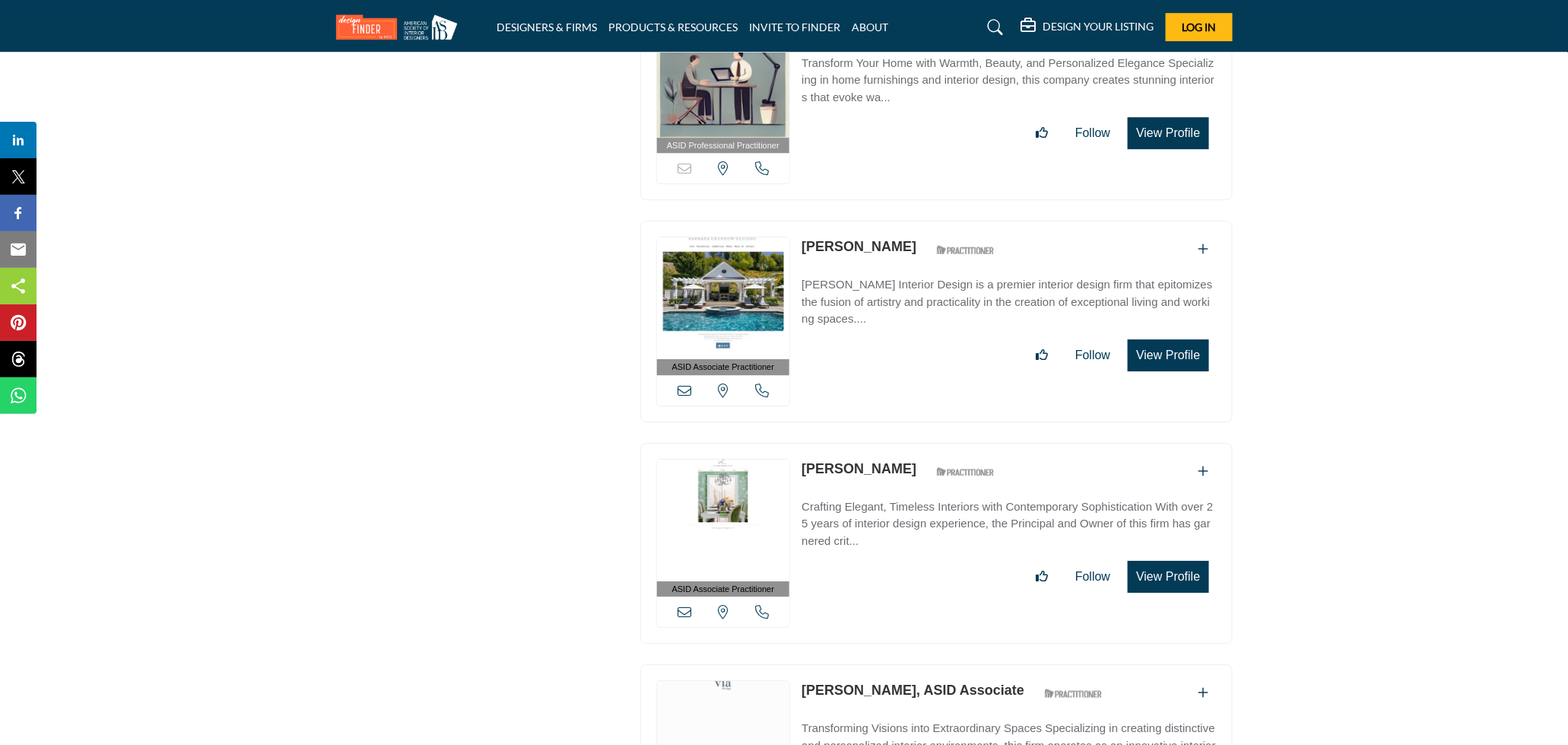
drag, startPoint x: 794, startPoint y: 433, endPoint x: 894, endPoint y: 445, distance: 100.7
click at [894, 445] on div "ASID Associate Practitioner ASID Associate Practitioners have a degree in any m…" at bounding box center [936, 544] width 592 height 201
copy div "View email address of this listing View the location of this listing Call Numbe…"
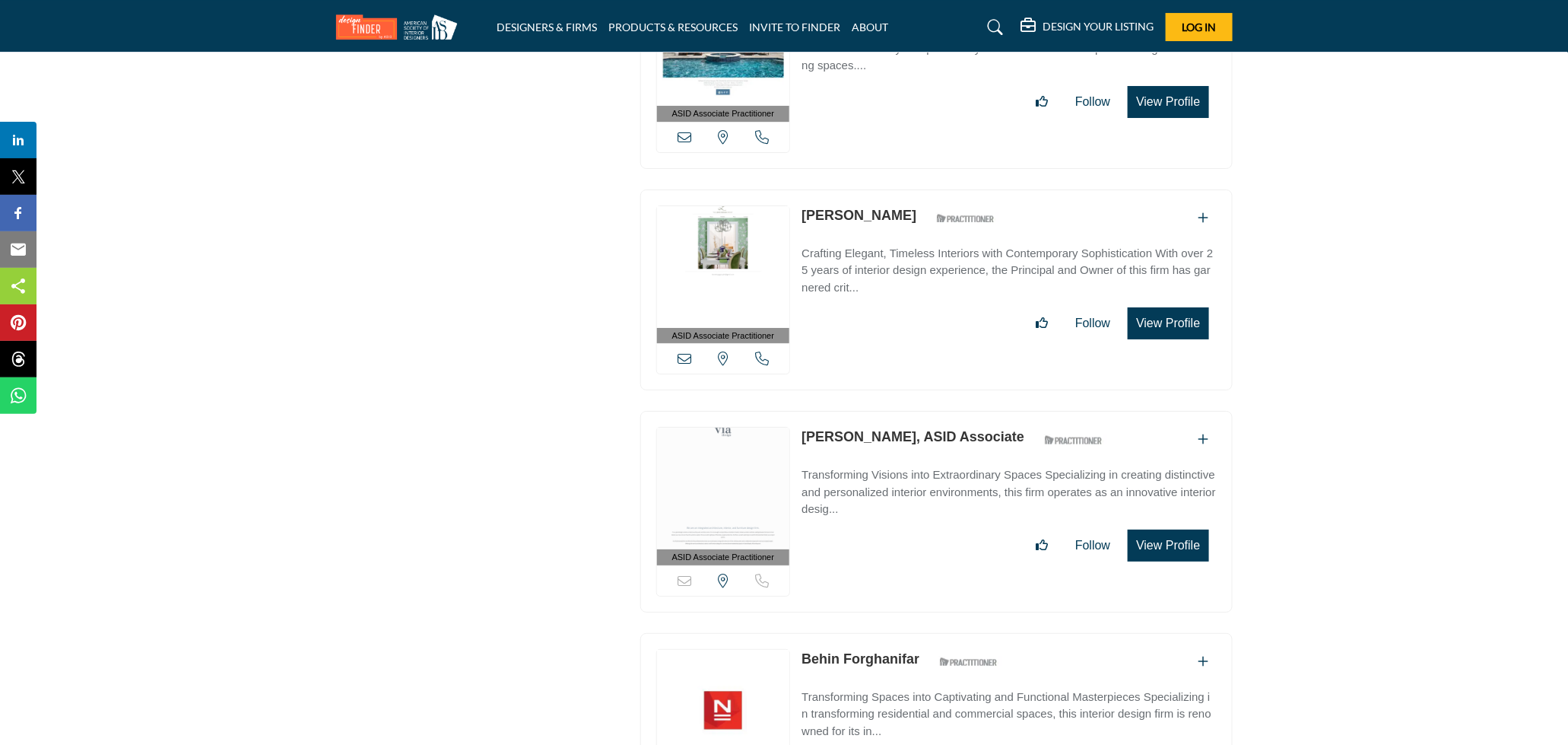
scroll to position [13712, 0]
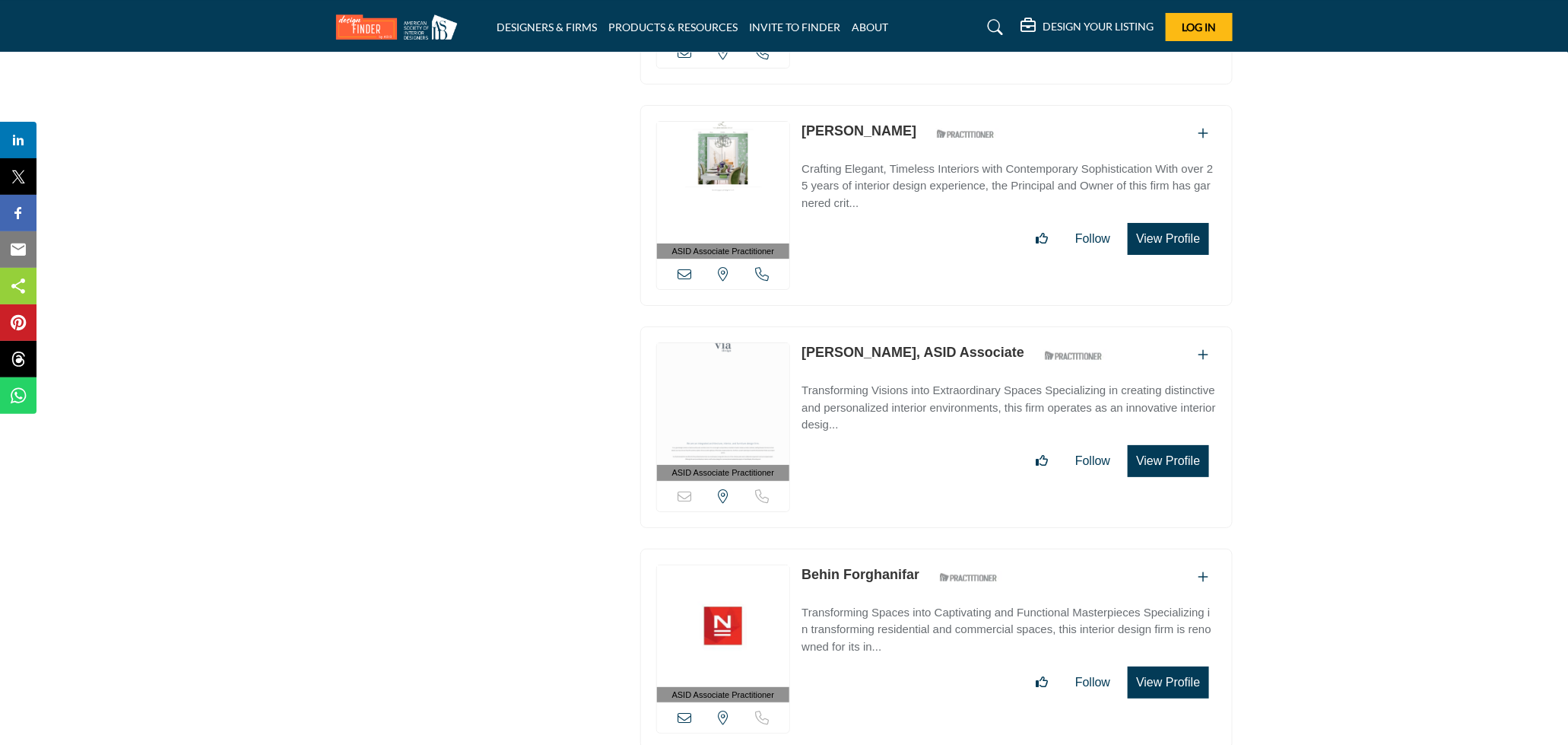
drag, startPoint x: 798, startPoint y: 307, endPoint x: 903, endPoint y: 317, distance: 105.5
click at [903, 326] on div "ASID Associate Practitioner ASID Associate Practitioners have a degree in any m…" at bounding box center [936, 427] width 592 height 201
copy link "Becky Miedema"
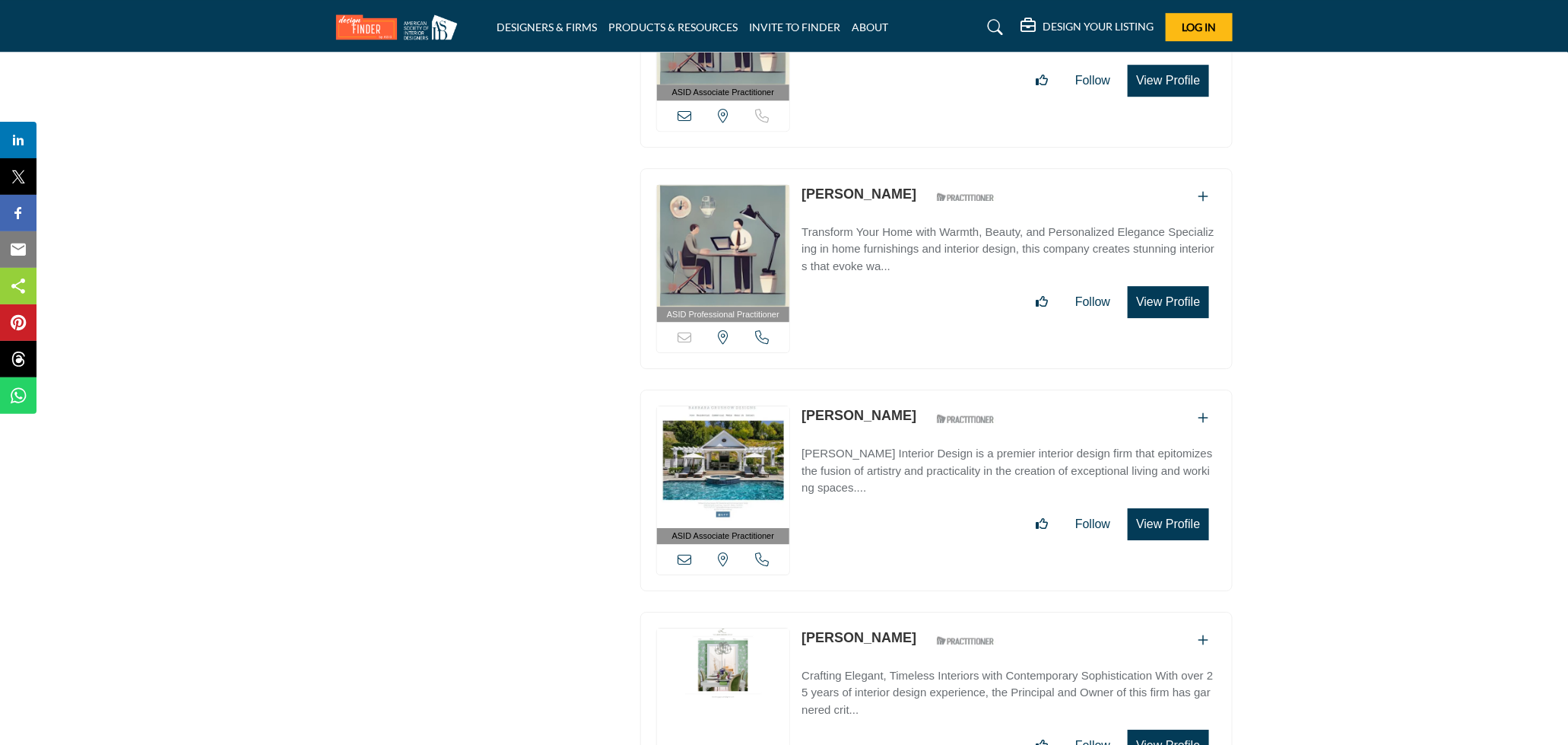
scroll to position [13037, 0]
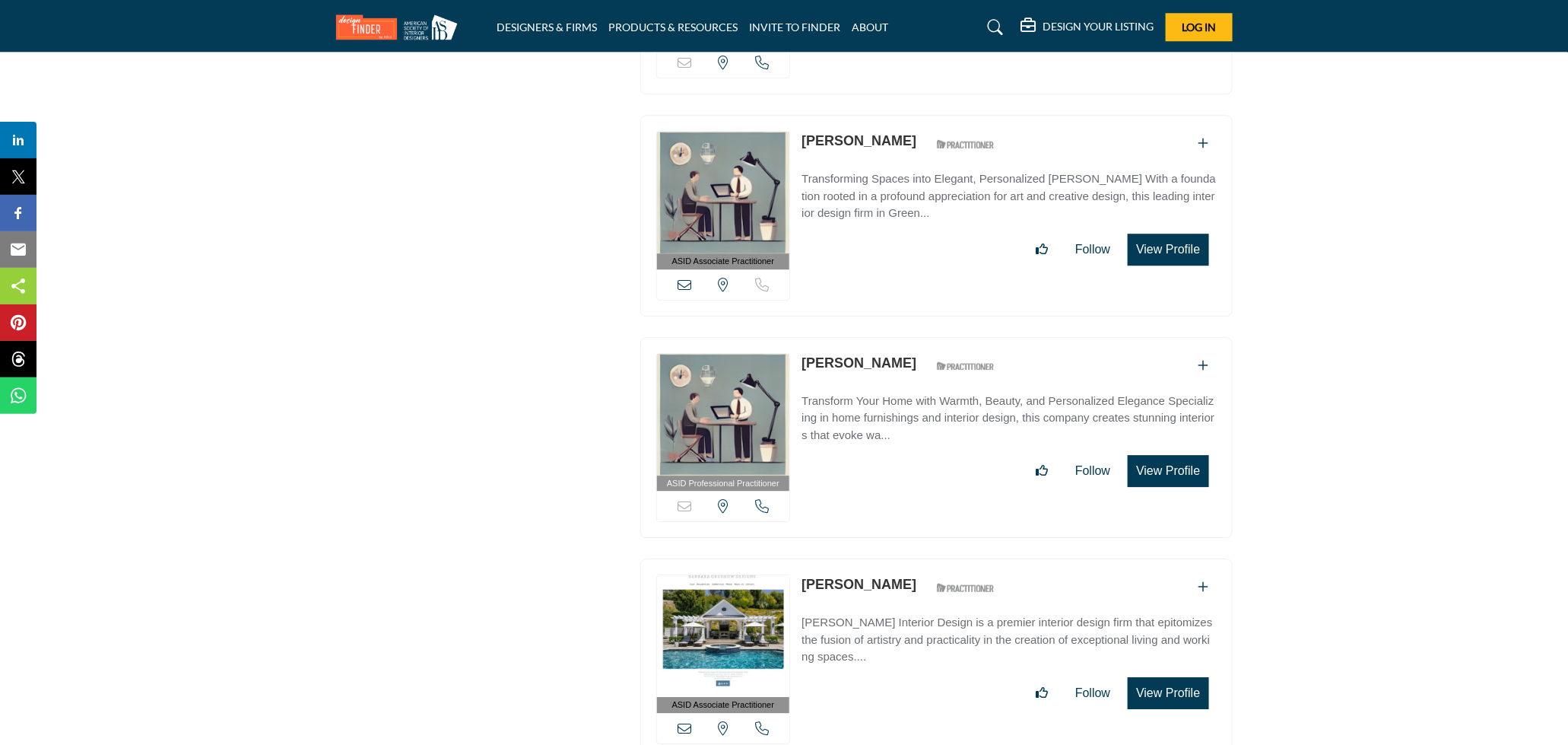
drag, startPoint x: 797, startPoint y: 320, endPoint x: 910, endPoint y: 335, distance: 114.0
click at [910, 337] on div "ASID Professional Practitioner ASID Professional Practitioners have successfull…" at bounding box center [936, 438] width 592 height 201
copy link "[PERSON_NAME]"
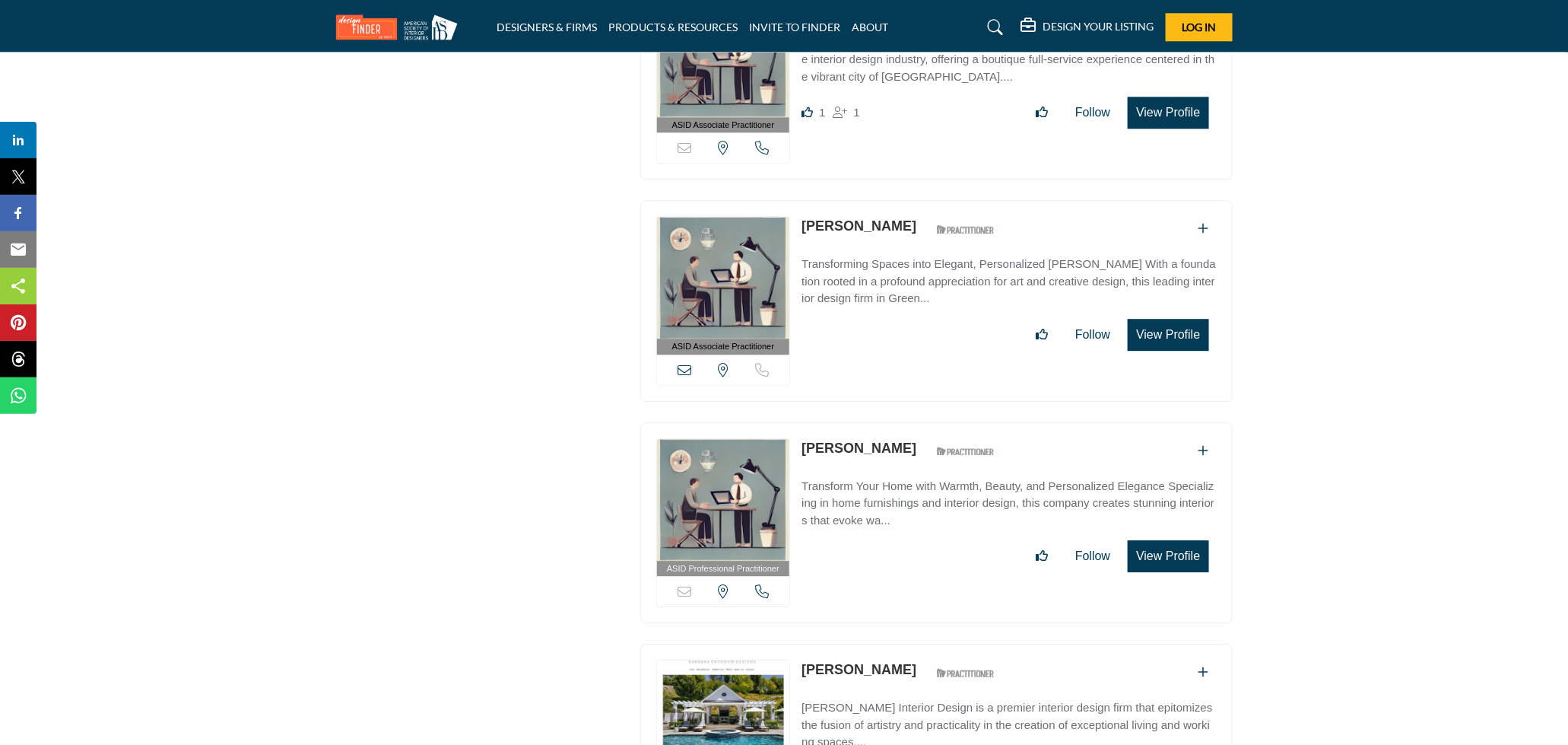
scroll to position [12867, 0]
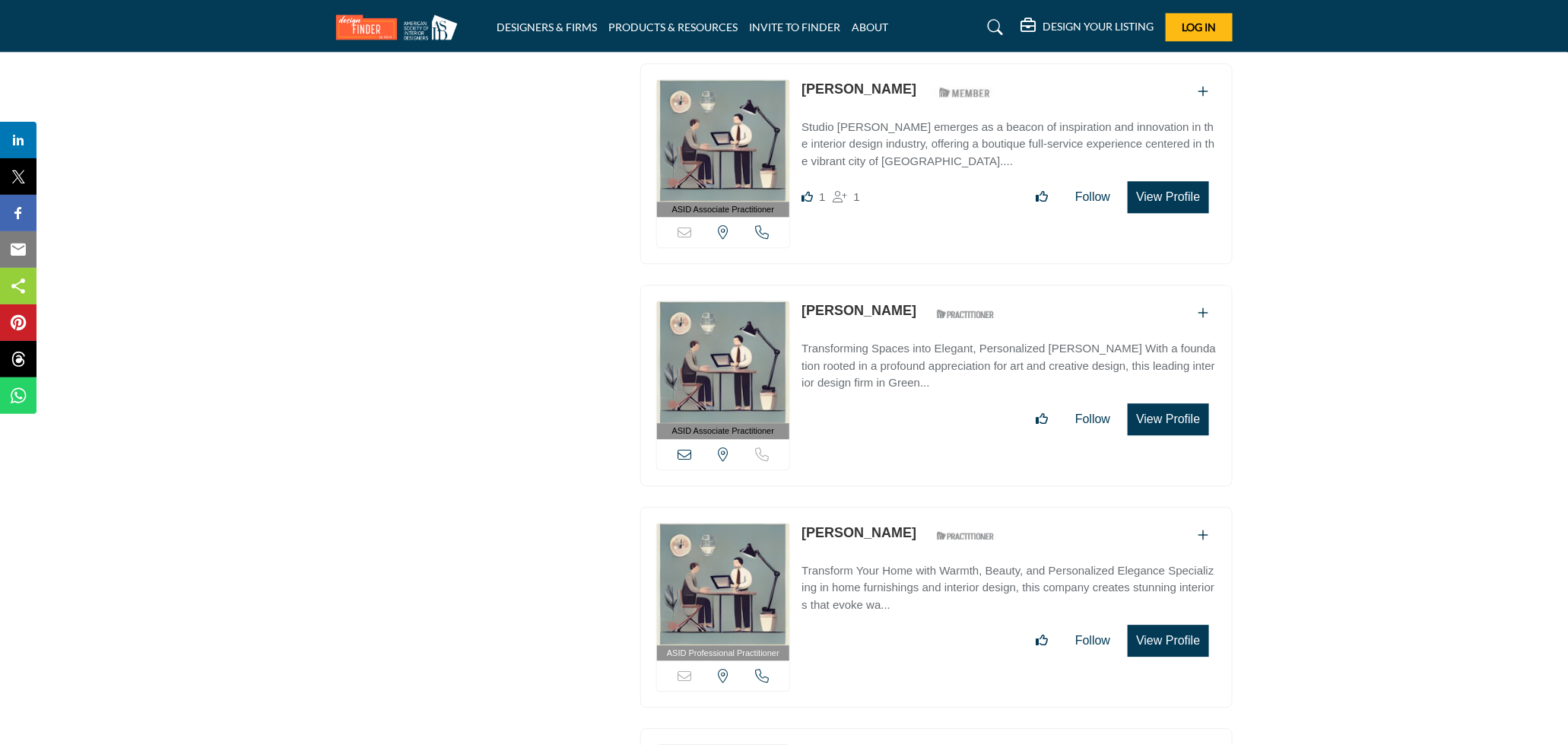
drag, startPoint x: 799, startPoint y: 279, endPoint x: 905, endPoint y: 291, distance: 106.7
click at [905, 291] on div "ASID Associate Practitioner ASID Associate Practitioners have a degree in any m…" at bounding box center [936, 385] width 592 height 201
copy div "Barbara Dalton"
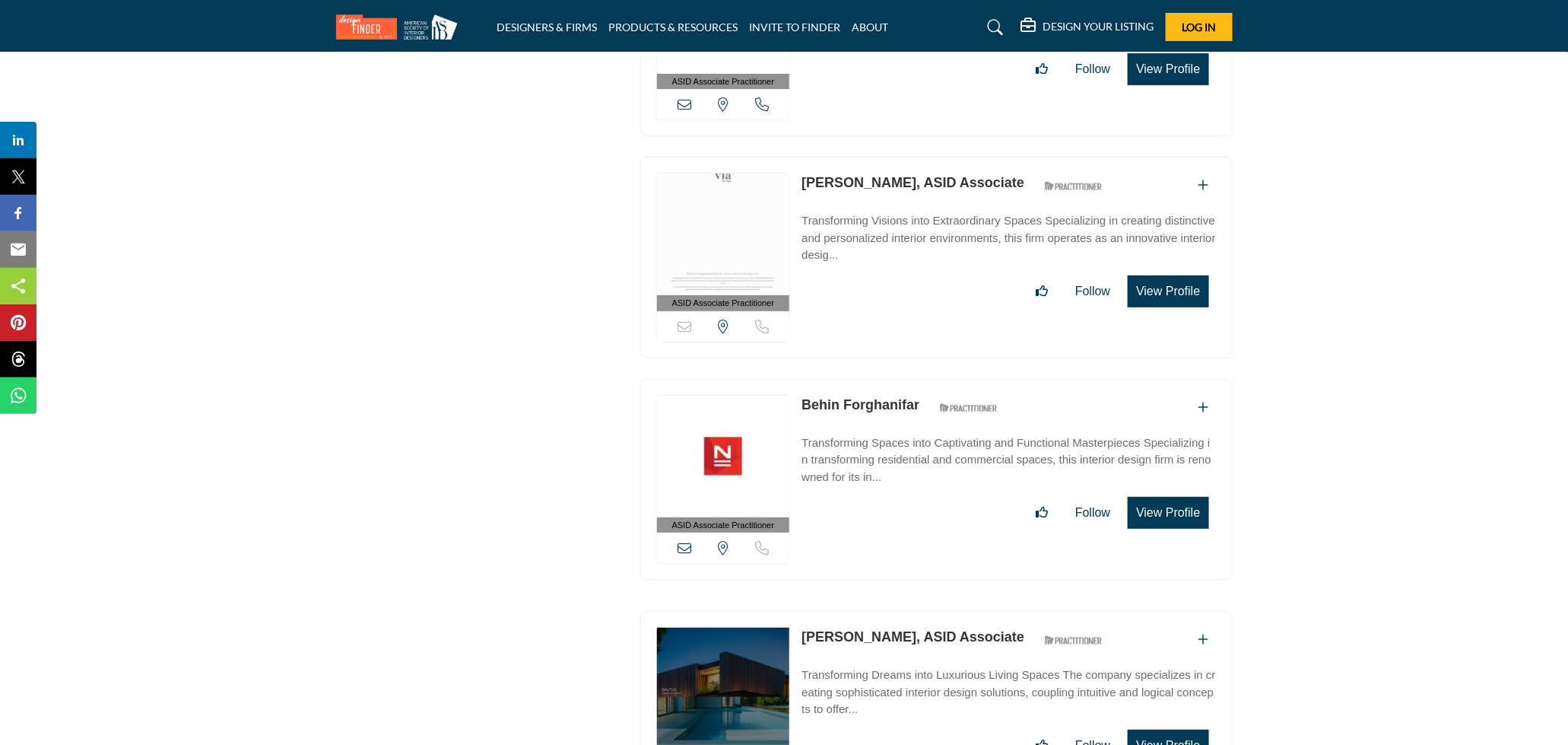
scroll to position [13966, 0]
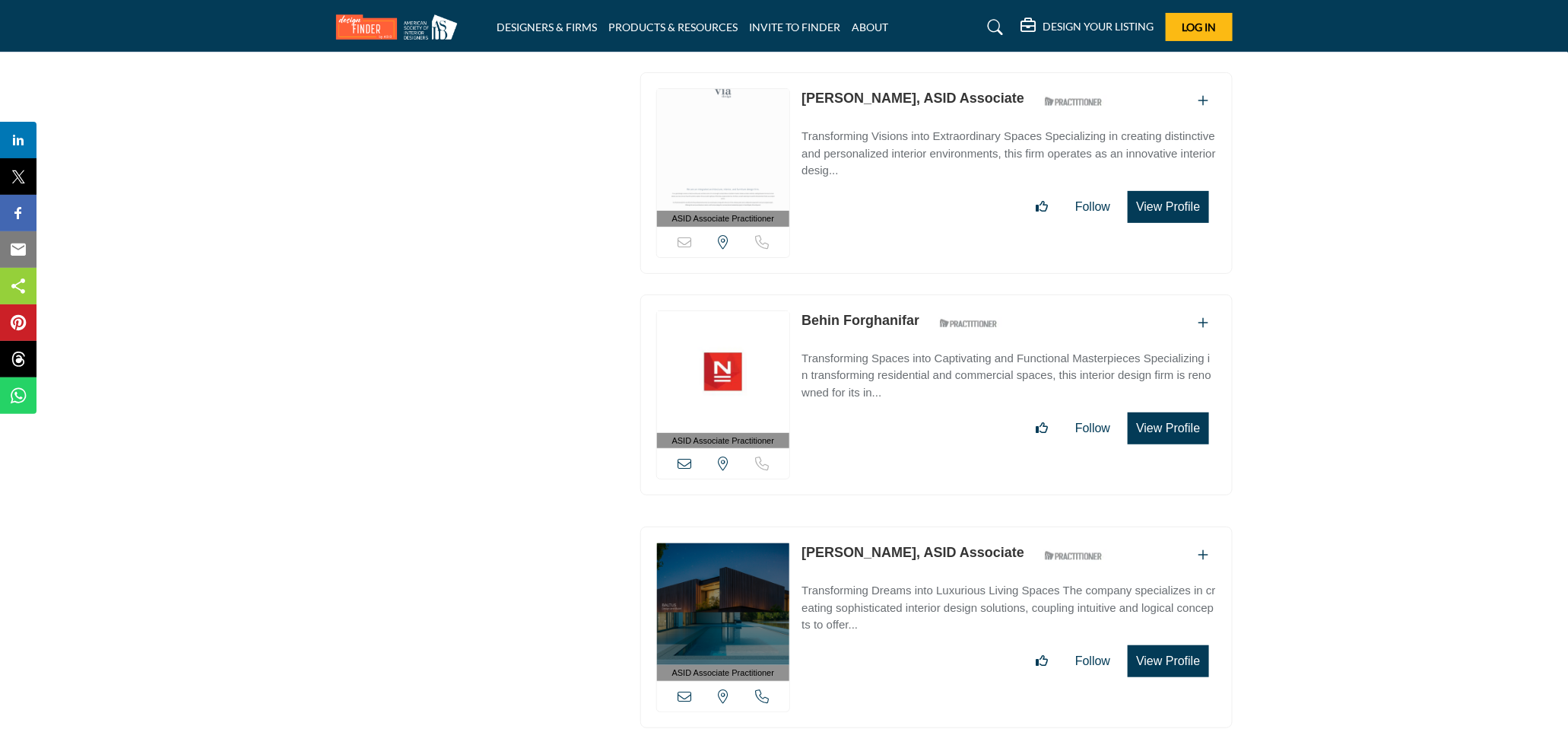
drag, startPoint x: 799, startPoint y: 289, endPoint x: 921, endPoint y: 296, distance: 122.2
click at [921, 296] on div "ASID Associate Practitioner ASID Associate Practitioners have a degree in any m…" at bounding box center [936, 395] width 592 height 201
copy link "Behin Forghanifar"
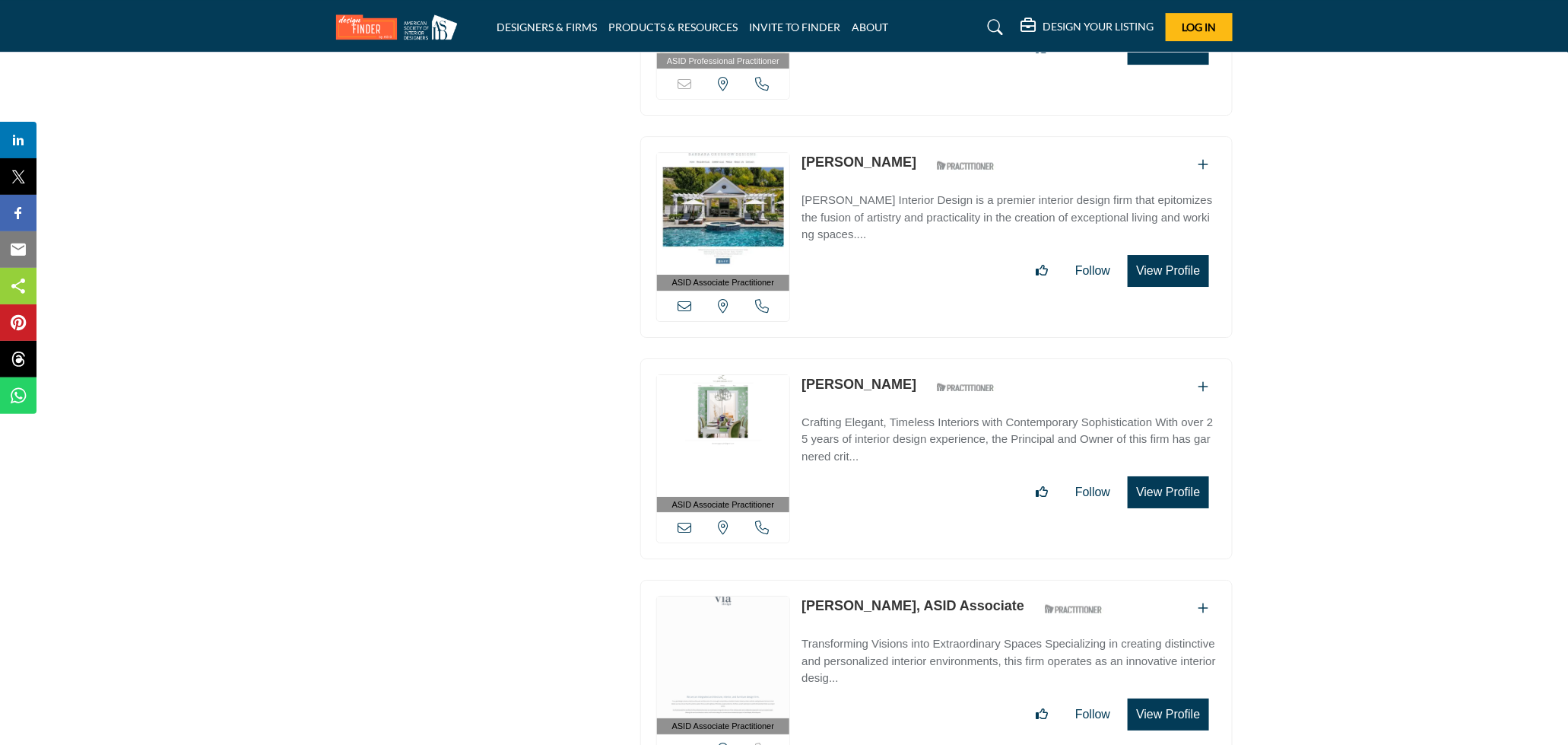
scroll to position [13374, 0]
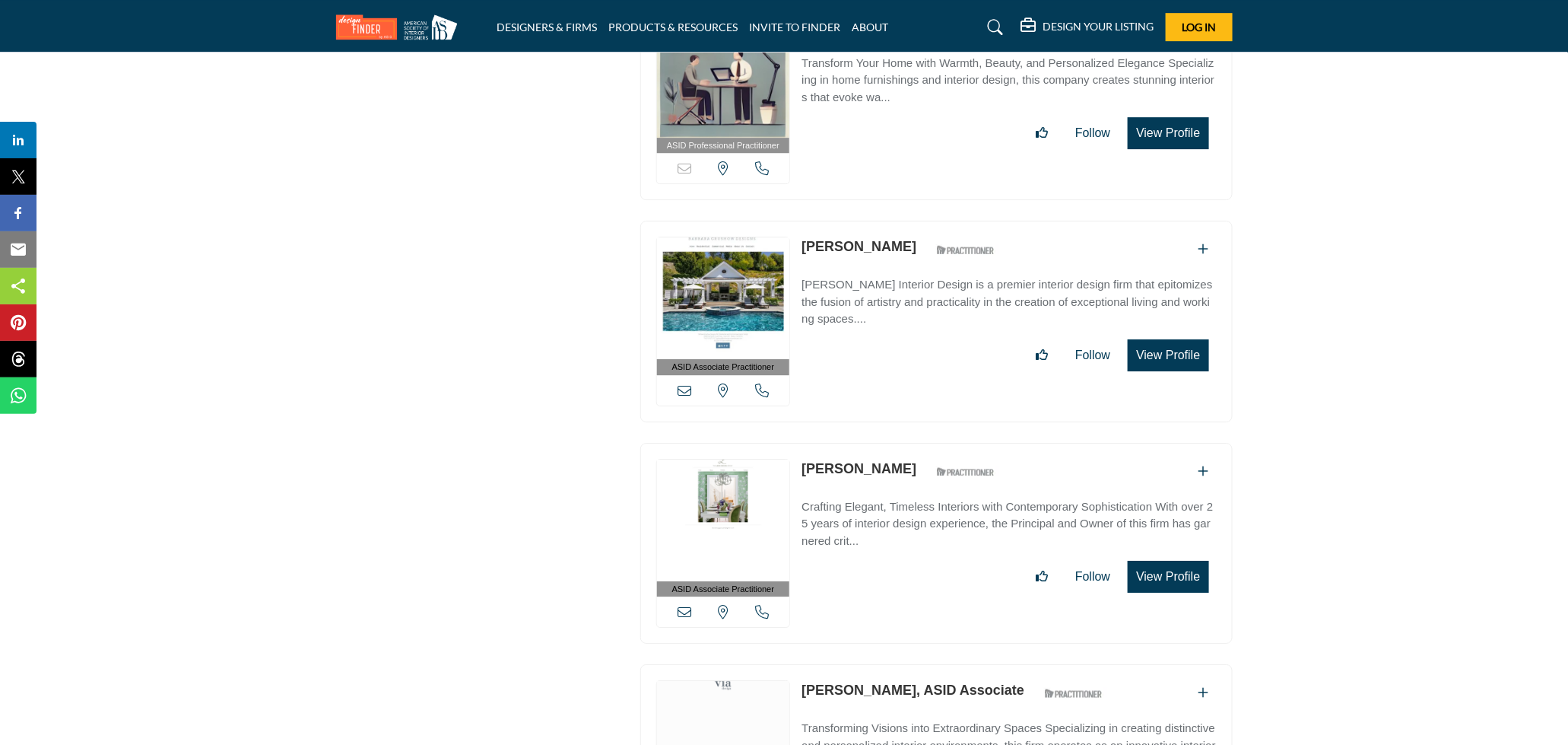
drag, startPoint x: 798, startPoint y: 433, endPoint x: 894, endPoint y: 445, distance: 96.7
click at [894, 445] on div "ASID Associate Practitioner ASID Associate Practitioners have a degree in any m…" at bounding box center [936, 544] width 592 height 201
copy link "Barbara Lewis"
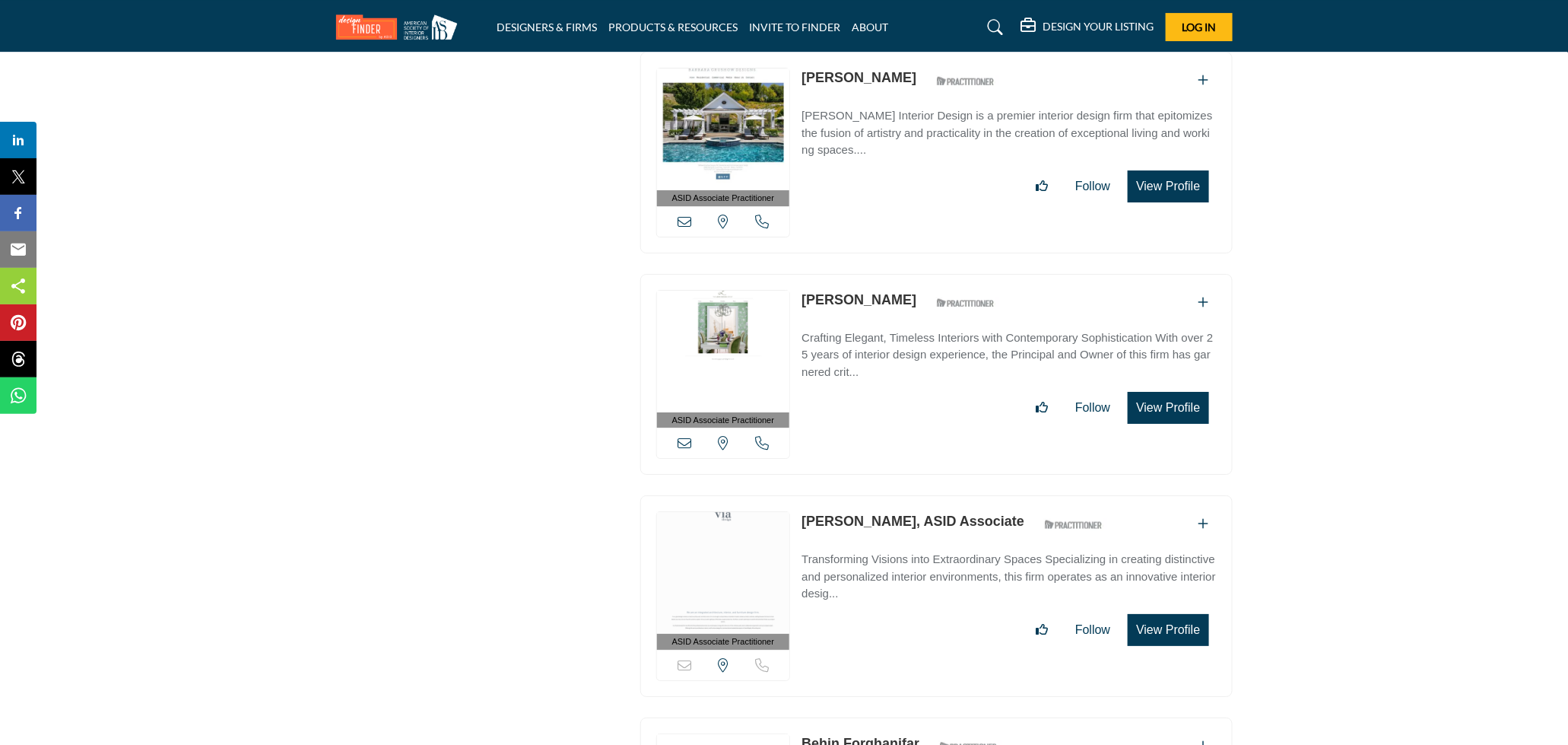
scroll to position [13628, 0]
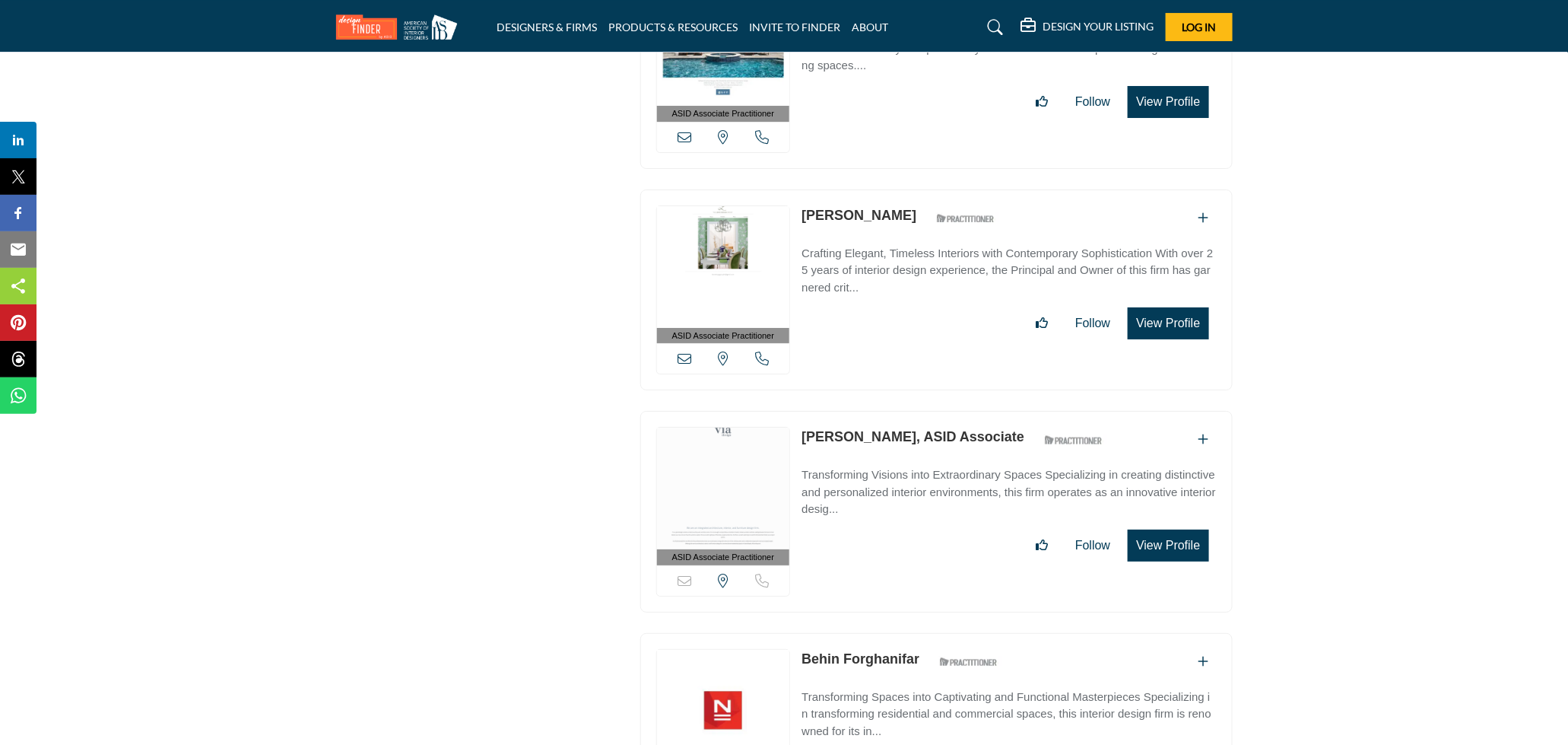
drag, startPoint x: 798, startPoint y: 394, endPoint x: 900, endPoint y: 403, distance: 102.4
click at [900, 410] on div "ASID Associate Practitioner ASID Associate Practitioners have a degree in any m…" at bounding box center [936, 511] width 592 height 201
copy link "Becky Miedema"
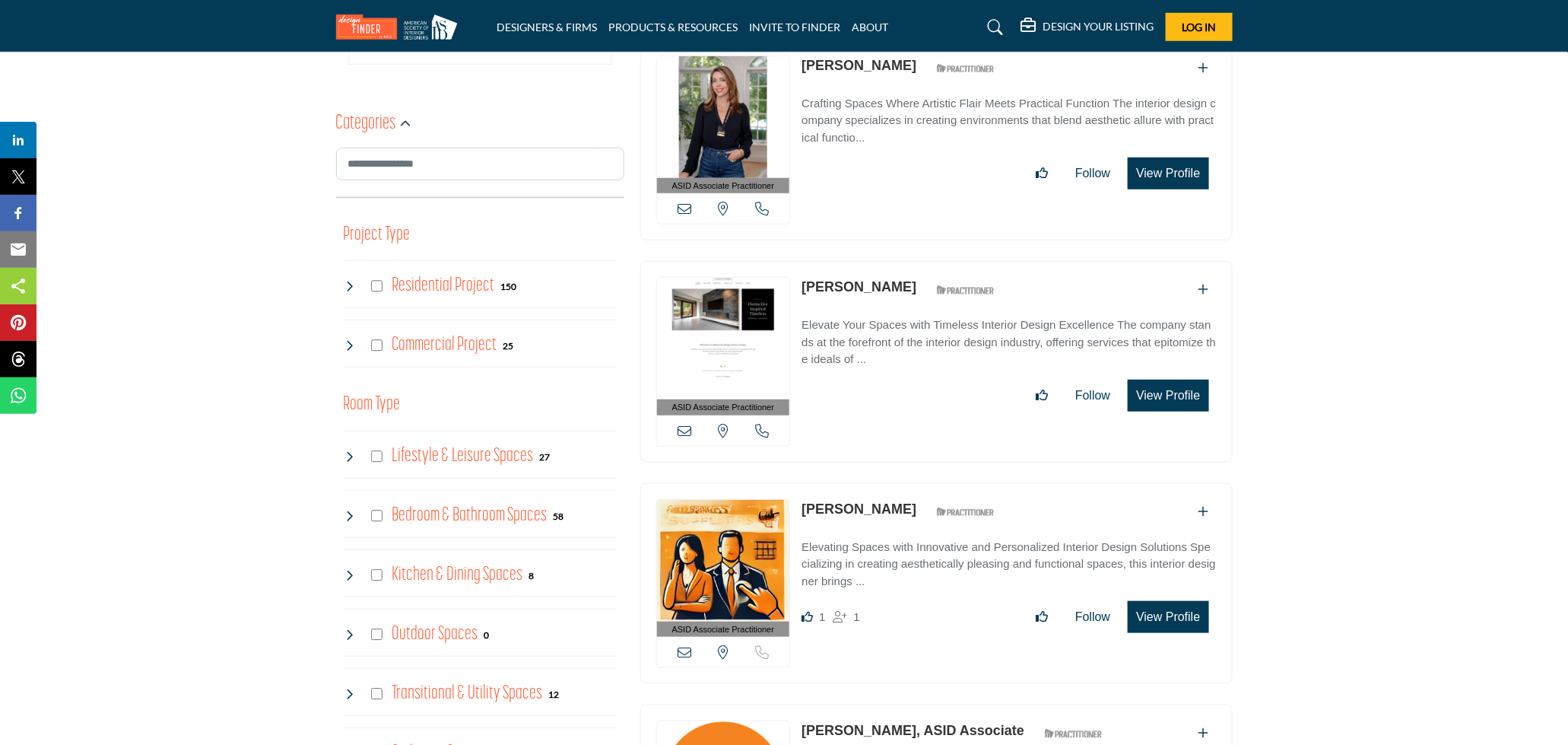
scroll to position [0, 0]
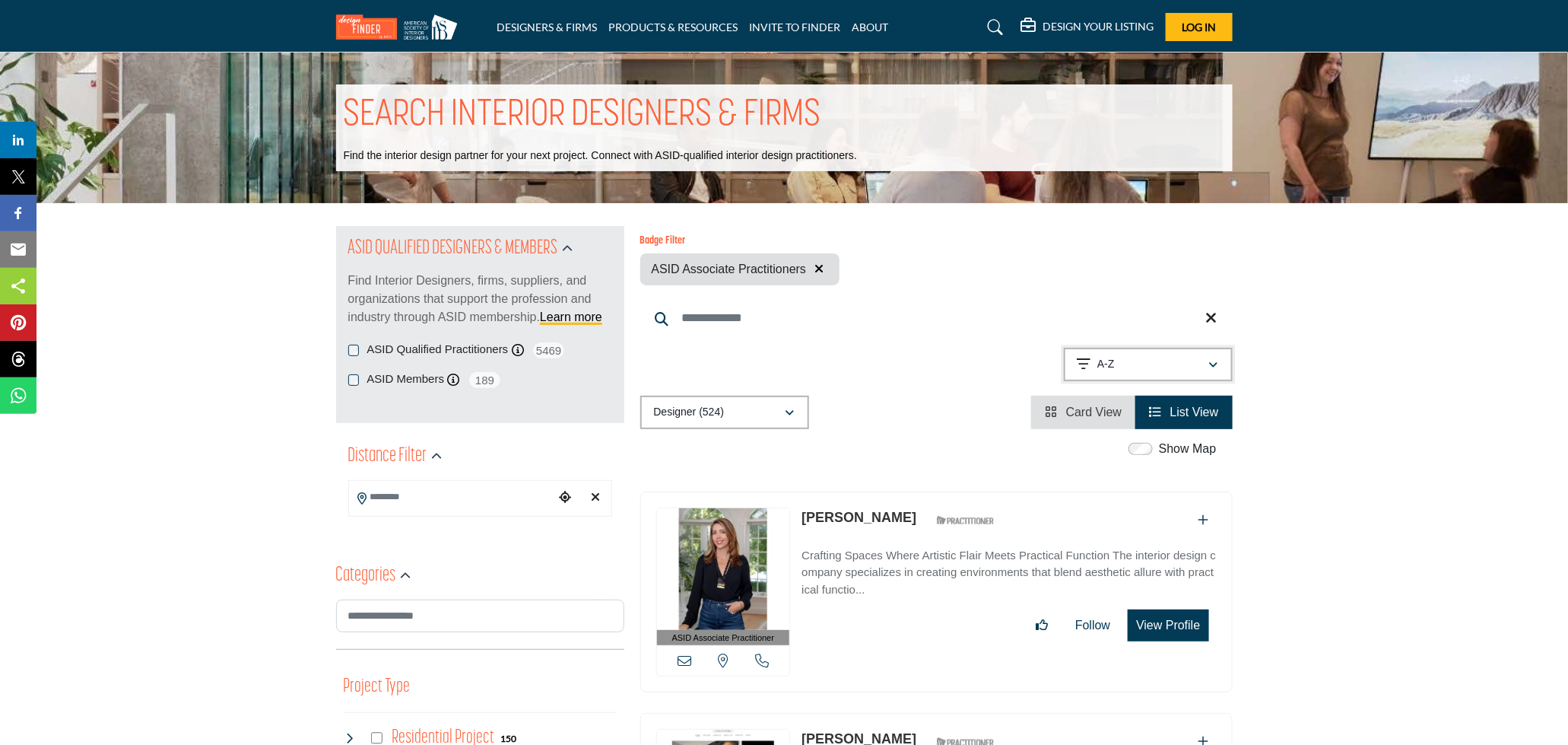
click at [1108, 367] on p "A-Z" at bounding box center [1106, 365] width 18 height 15
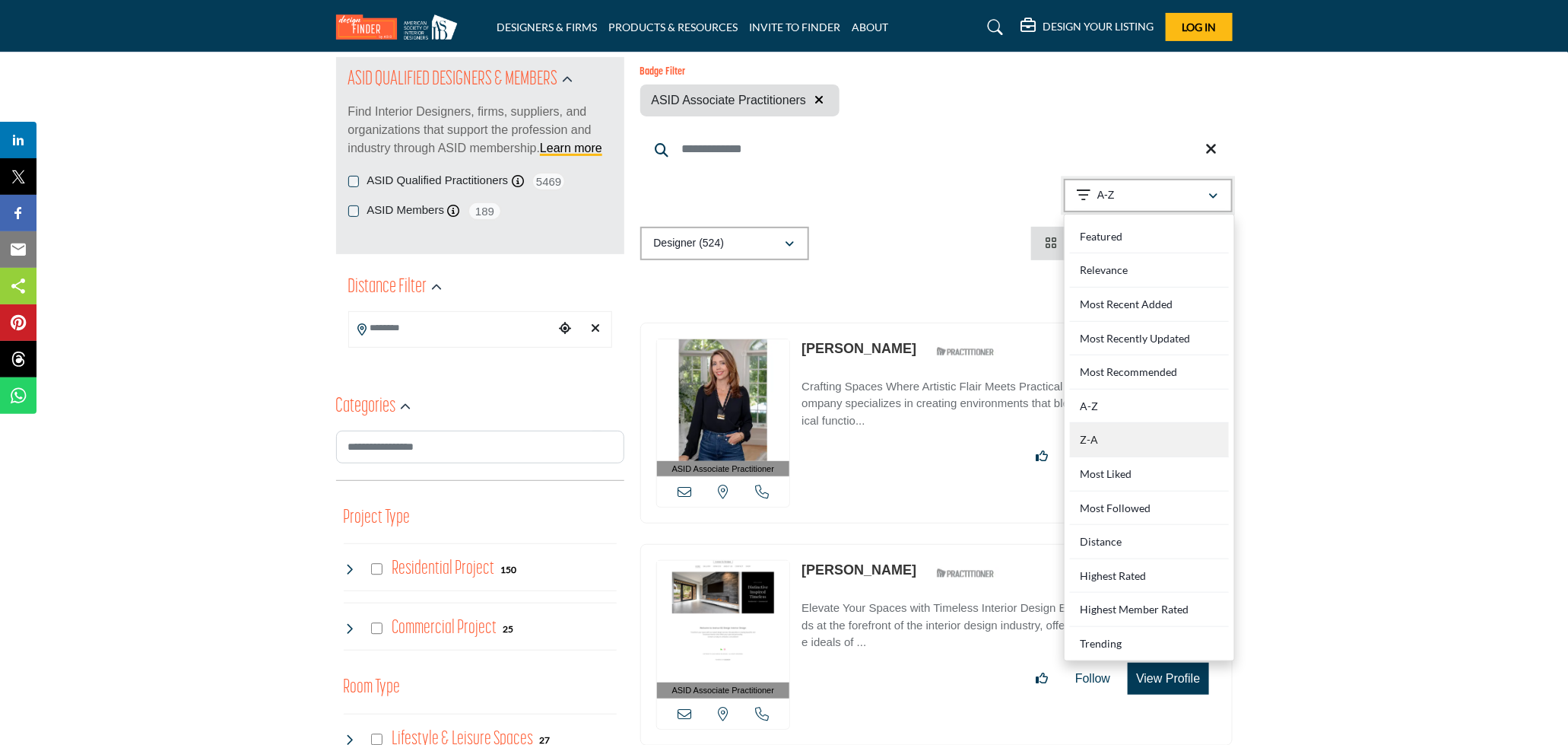
scroll to position [84, 0]
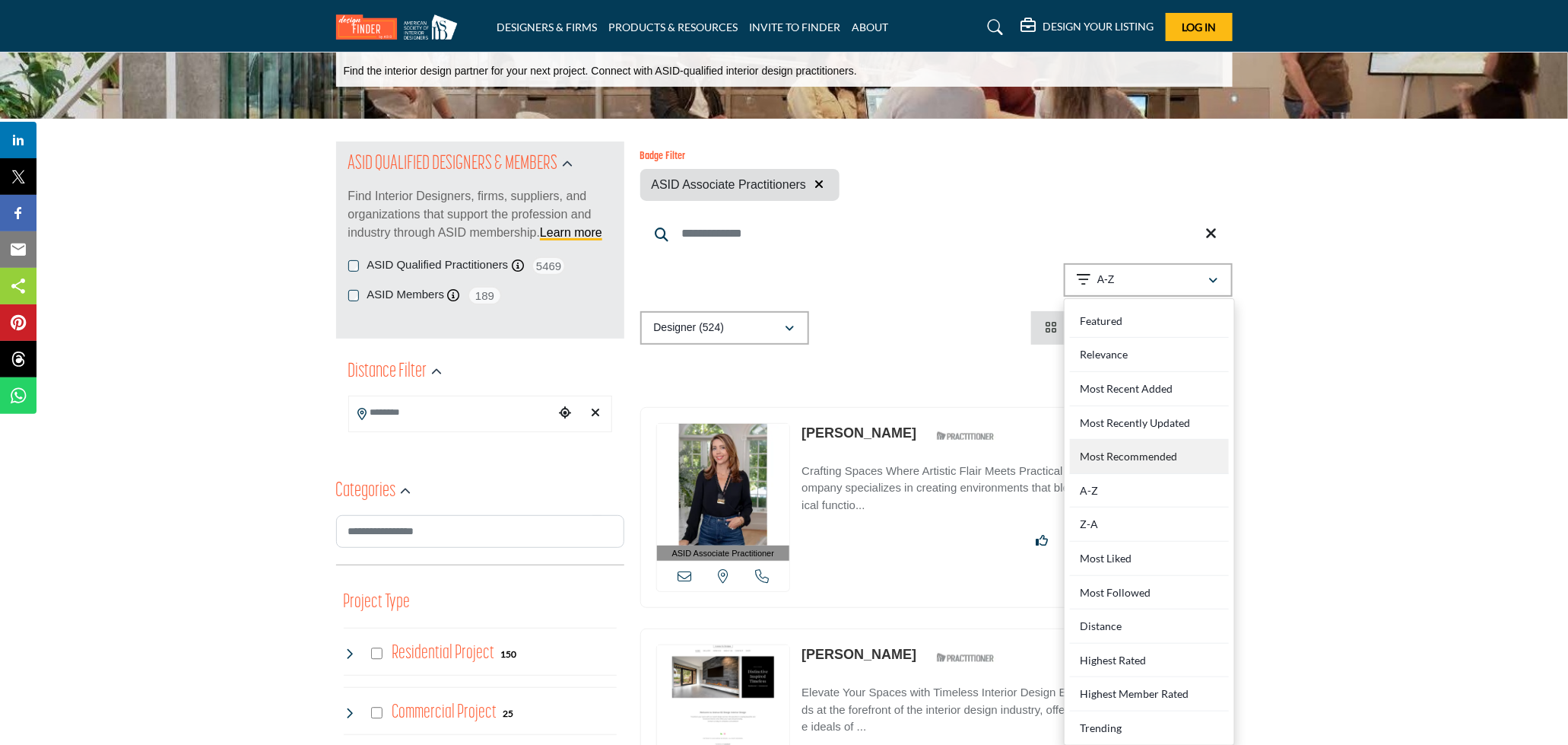
click at [1152, 453] on Recommended "Most Recommended" at bounding box center [1149, 457] width 159 height 34
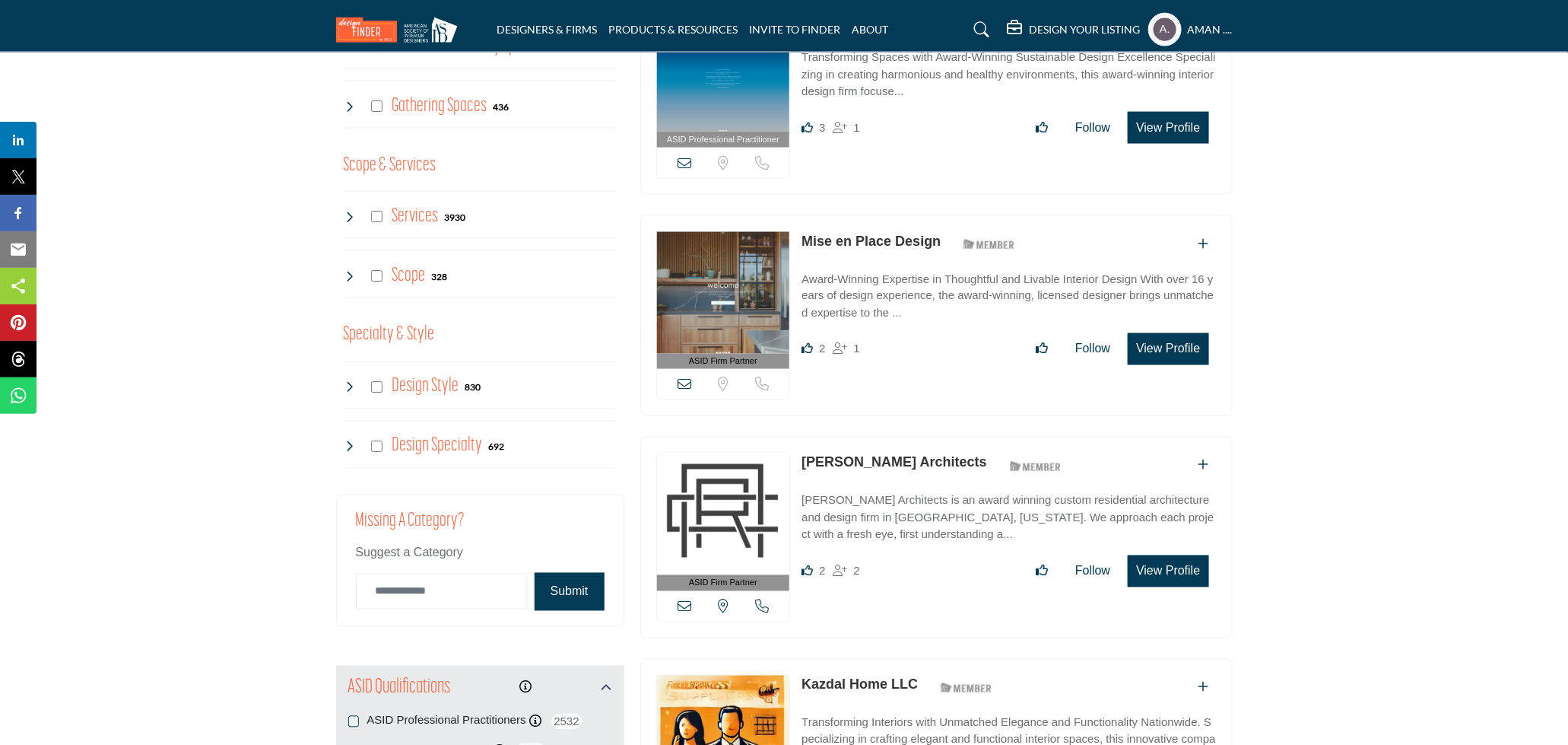
scroll to position [1522, 0]
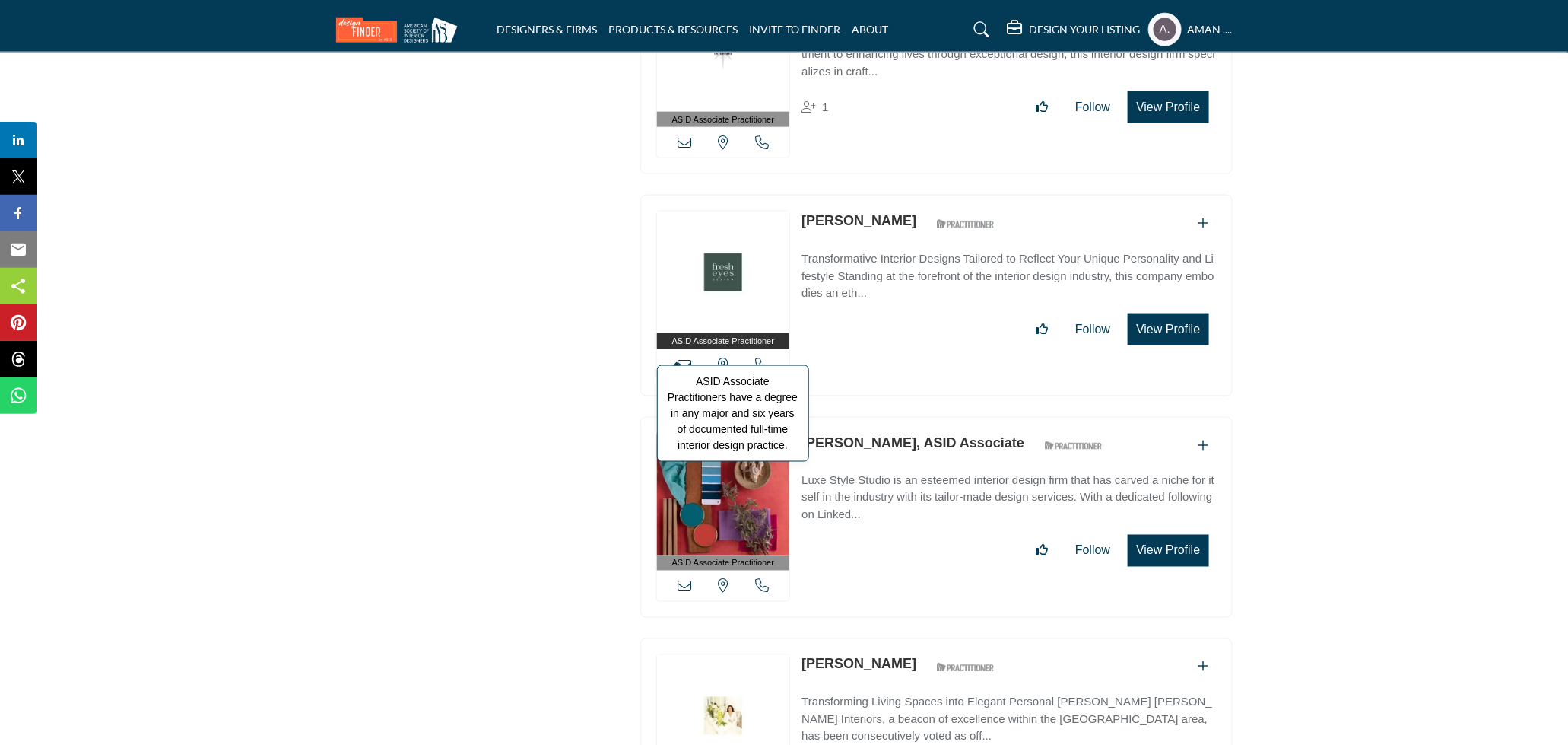
scroll to position [14910, 0]
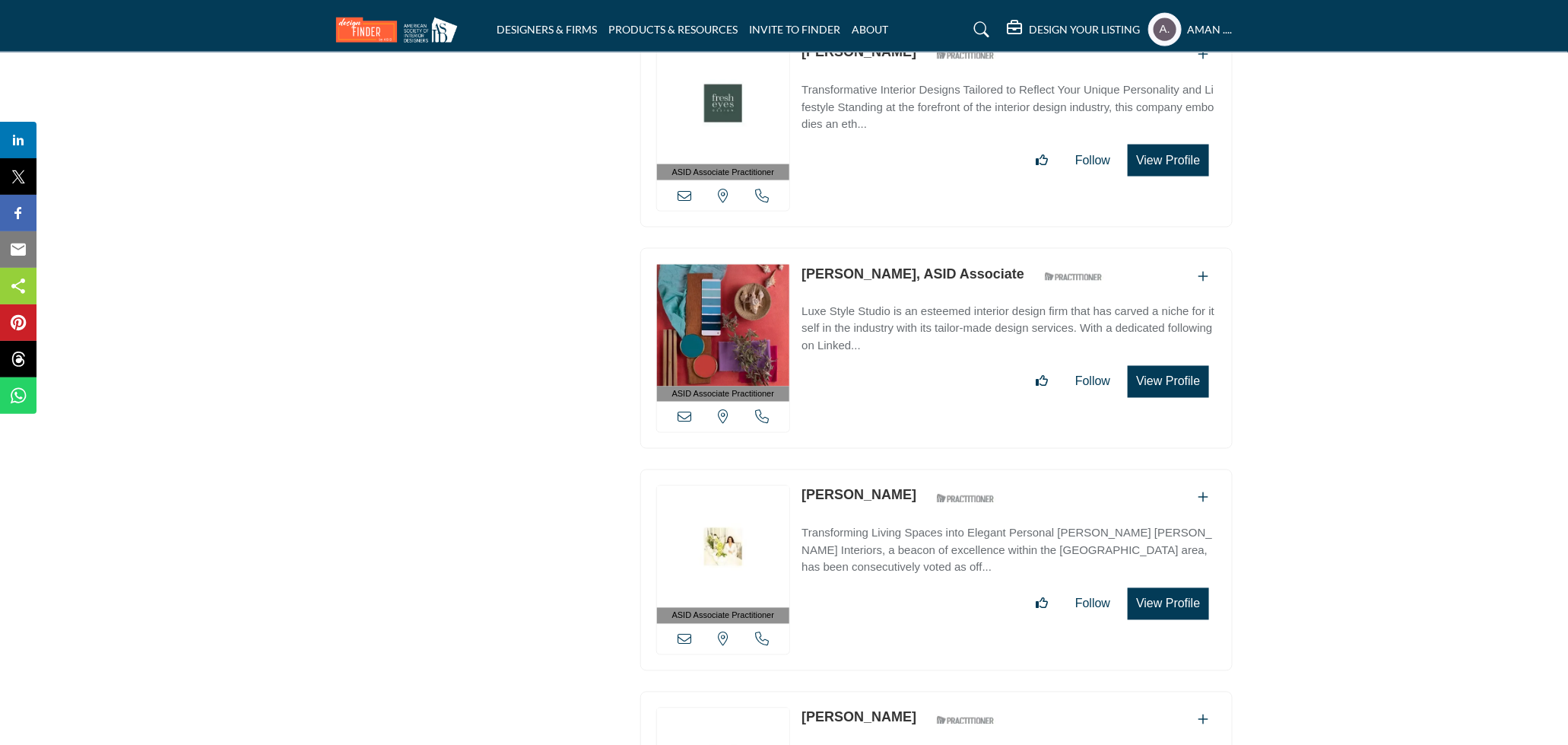
drag, startPoint x: 795, startPoint y: 451, endPoint x: 828, endPoint y: 455, distance: 33.2
click at [828, 469] on div "ASID Associate Practitioner ASID Associate Practitioners have a degree in any m…" at bounding box center [936, 570] width 592 height 201
drag, startPoint x: 798, startPoint y: 458, endPoint x: 932, endPoint y: 466, distance: 134.2
click at [932, 469] on div "ASID Associate Practitioner ASID Associate Practitioners have a degree in any m…" at bounding box center [936, 570] width 592 height 201
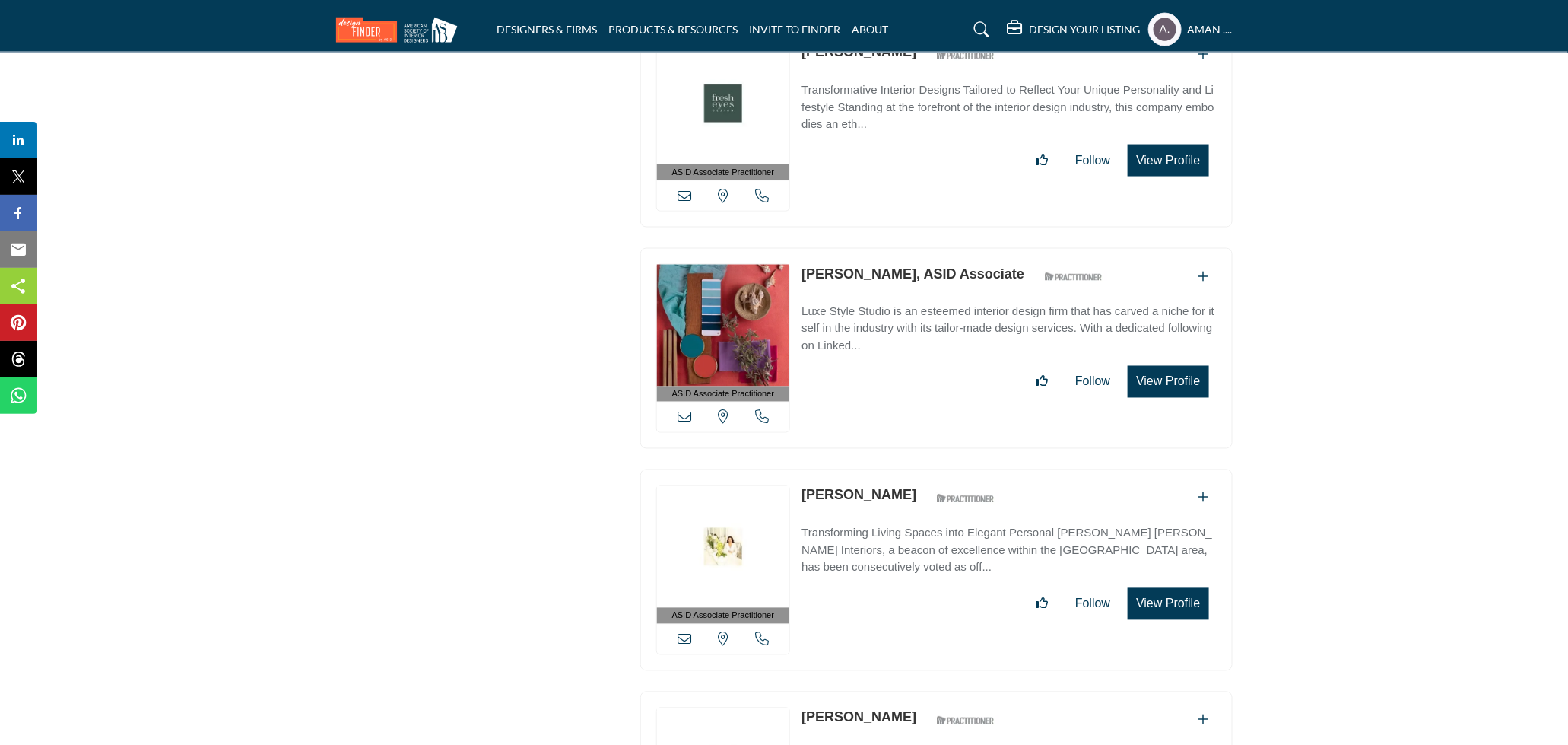
copy link "Susan Semmelmann"
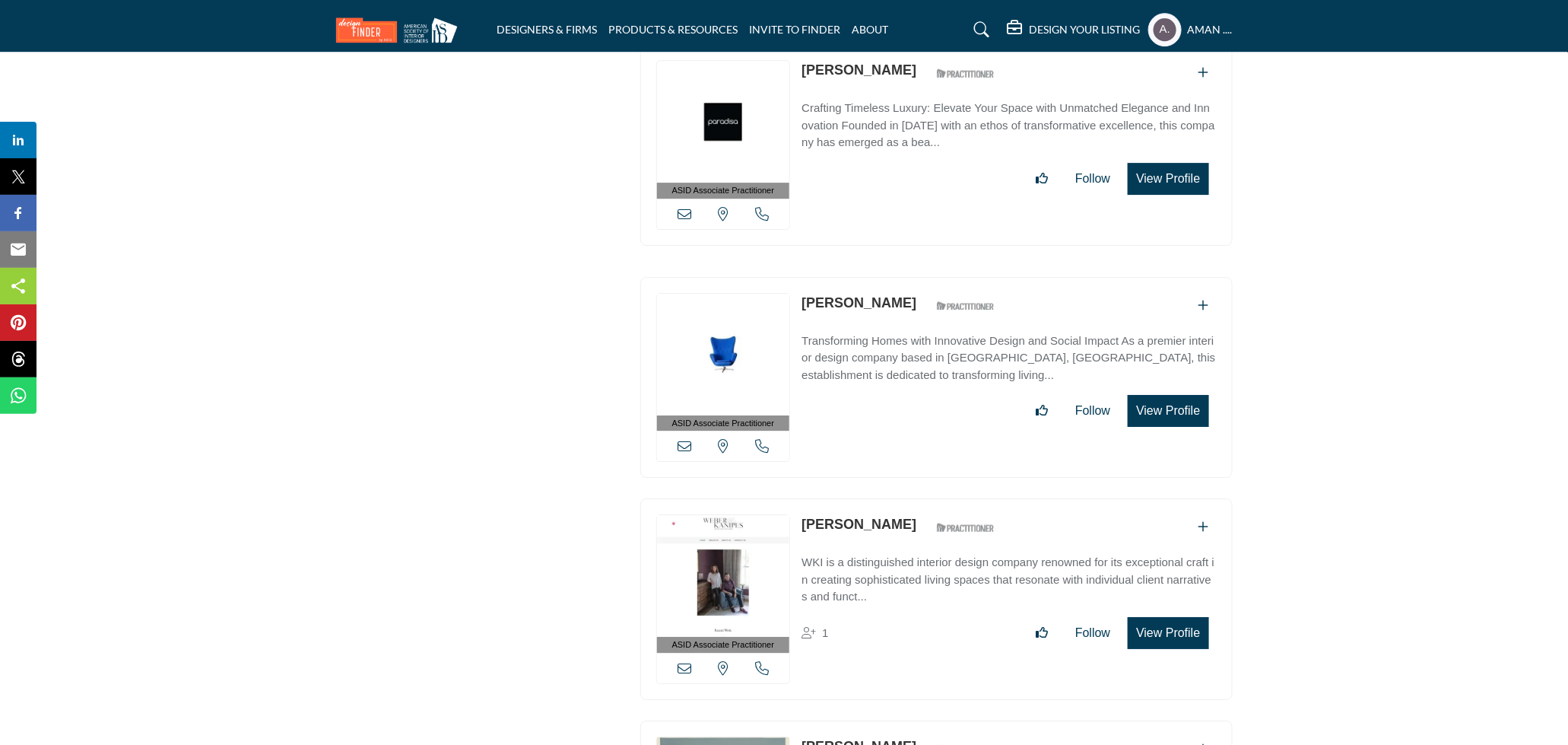
scroll to position [19644, 0]
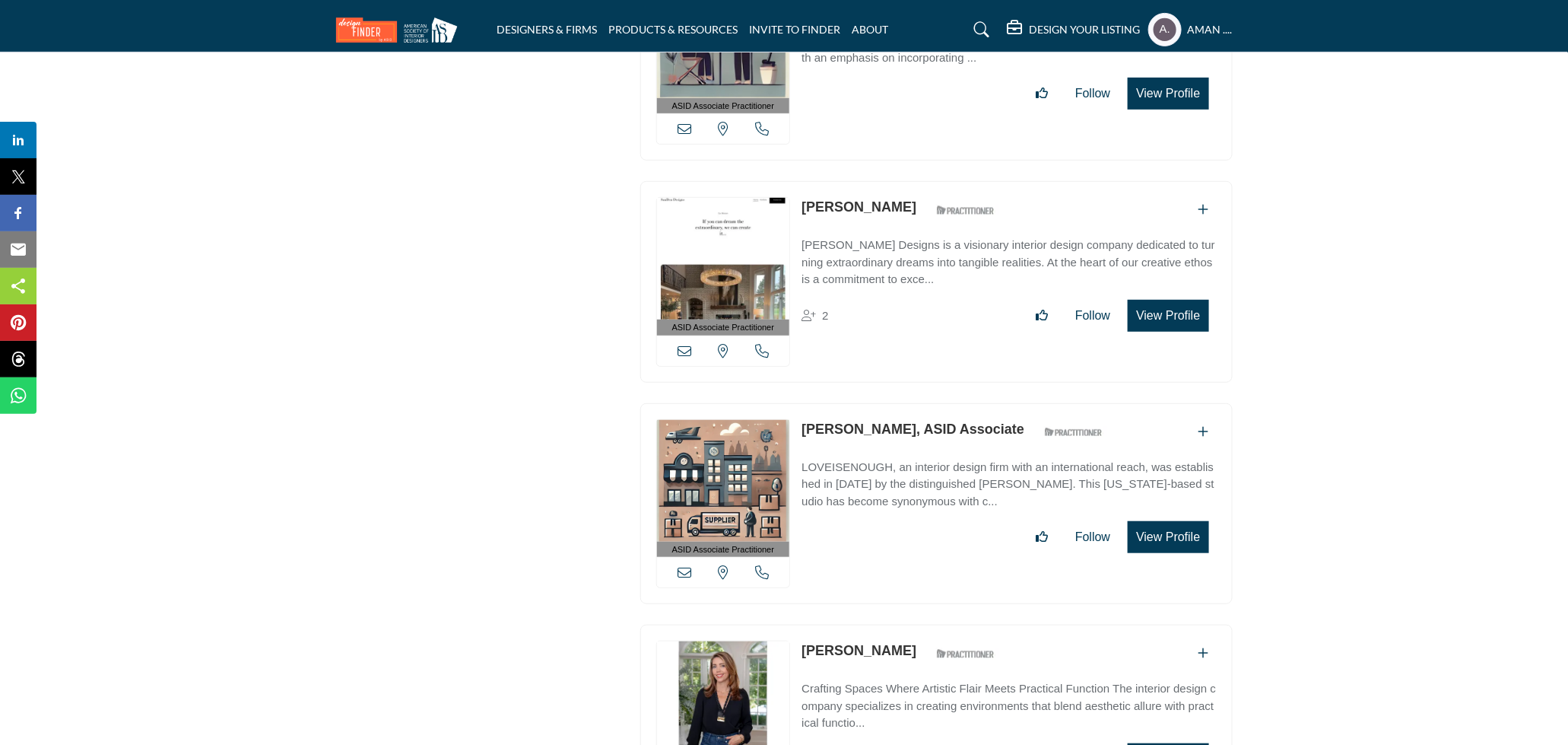
drag, startPoint x: 800, startPoint y: 594, endPoint x: 895, endPoint y: 587, distance: 95.3
click at [895, 624] on div "ASID Associate Practitioner ASID Associate Practitioners have a degree in any m…" at bounding box center [936, 725] width 592 height 201
copy link "Adrianne Bugg"
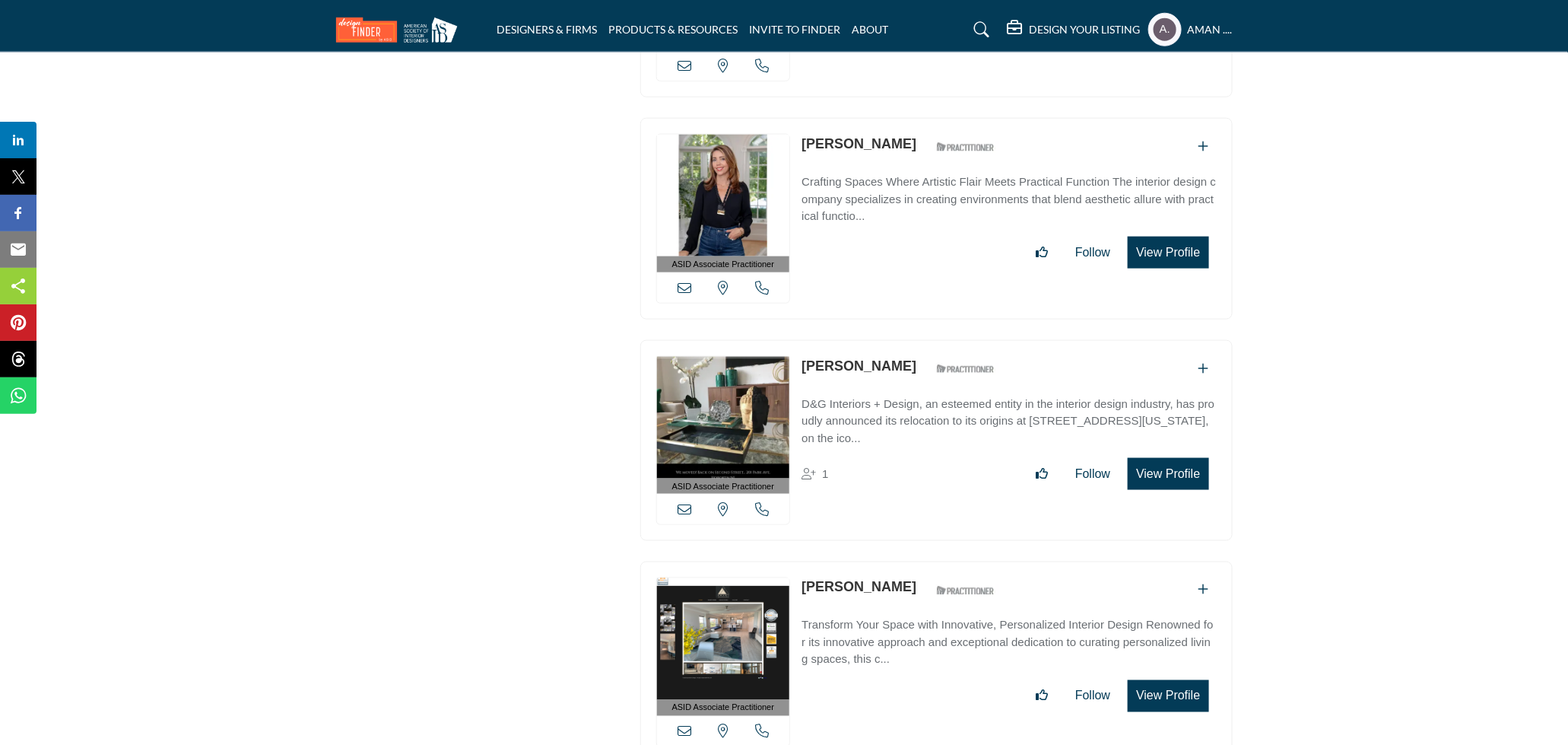
scroll to position [20235, 0]
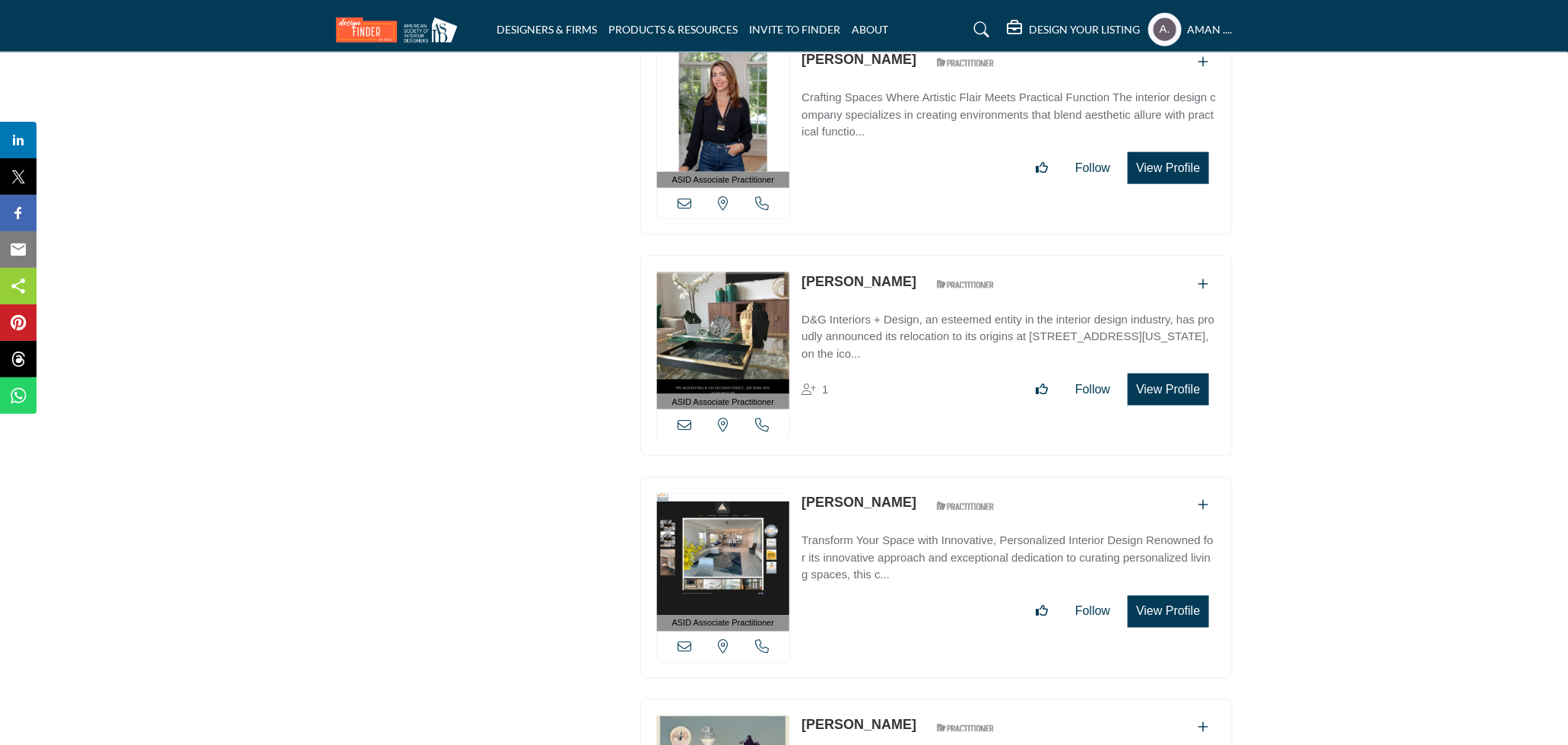
drag, startPoint x: 798, startPoint y: 451, endPoint x: 898, endPoint y: 456, distance: 100.1
click at [898, 477] on div "ASID Associate Practitioner ASID Associate Practitioners have a degree in any m…" at bounding box center [936, 578] width 592 height 201
copy link "Amani Makarita"
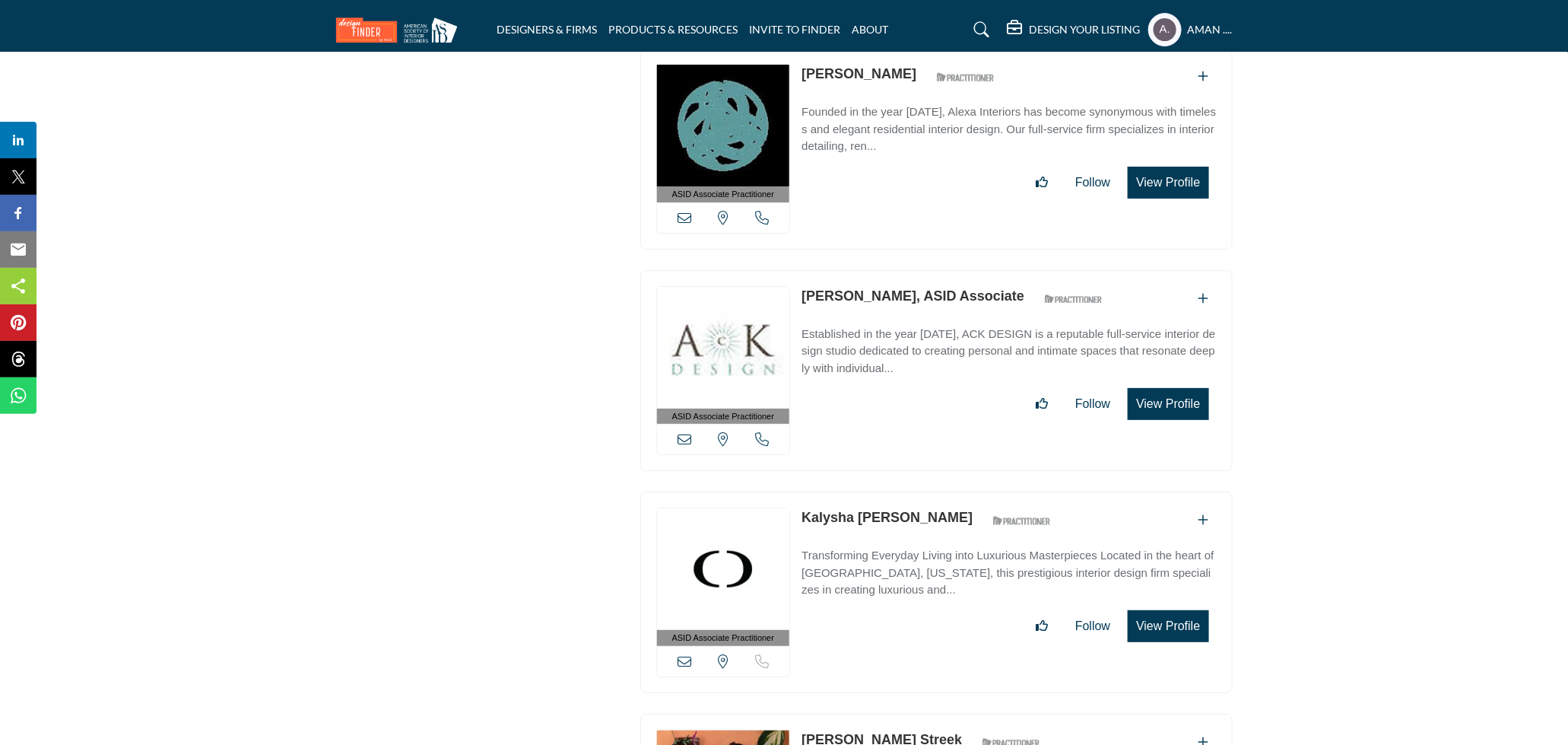
scroll to position [33283, 0]
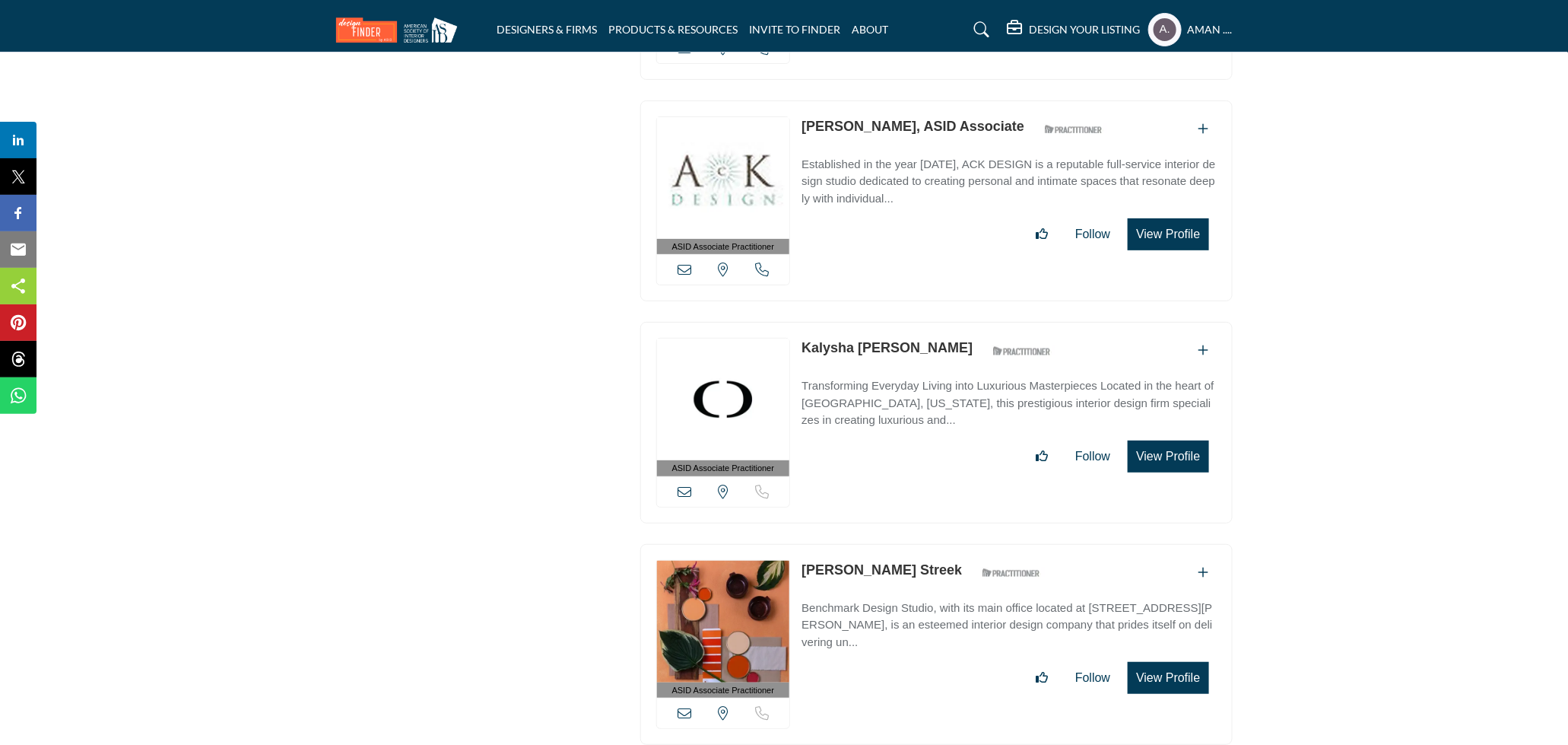
drag, startPoint x: 798, startPoint y: 493, endPoint x: 920, endPoint y: 499, distance: 122.1
click at [920, 544] on div "ASID Associate Practitioner ASID Associate Practitioners have a degree in any m…" at bounding box center [936, 644] width 592 height 201
copy link "Amy Vande Streek"
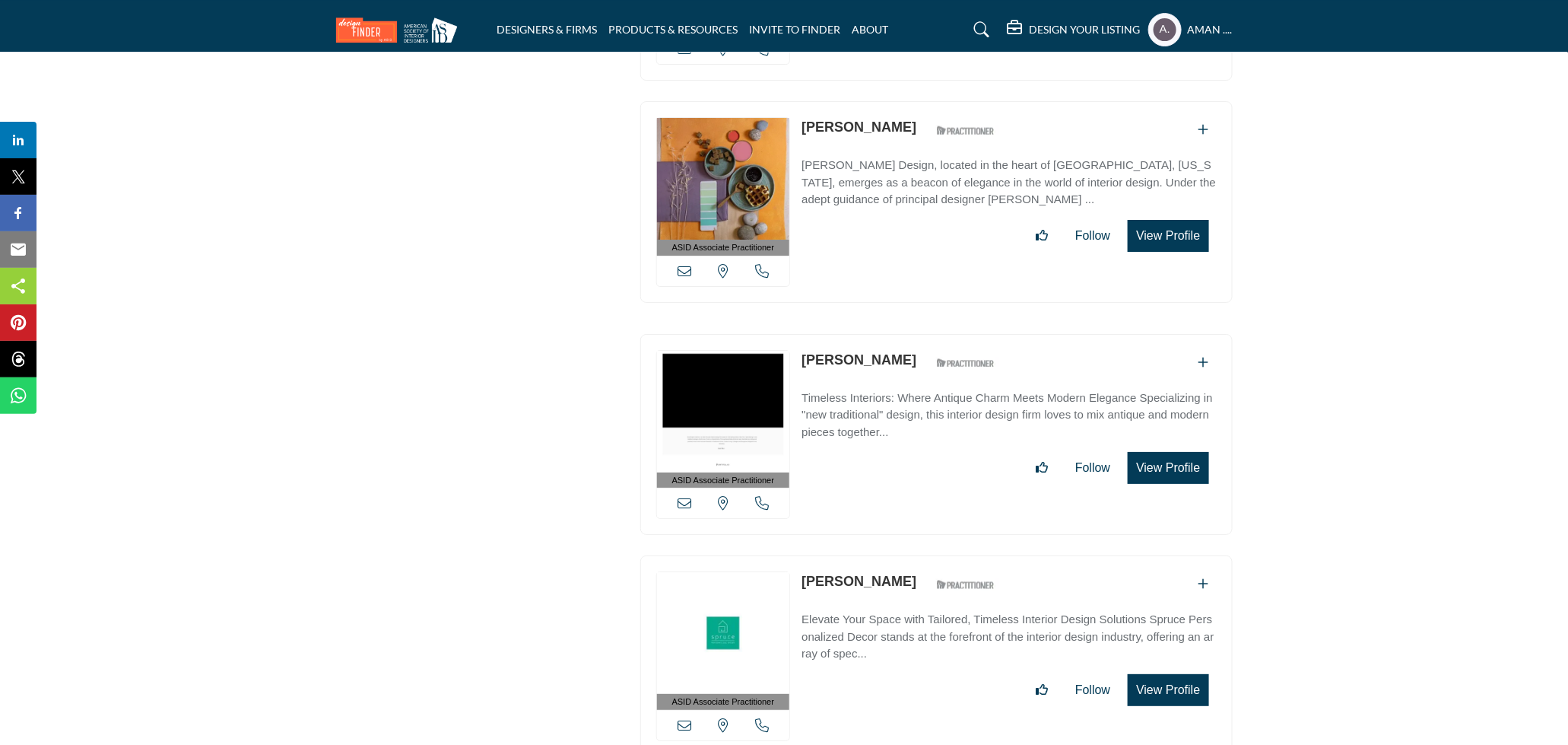
scroll to position [46576, 0]
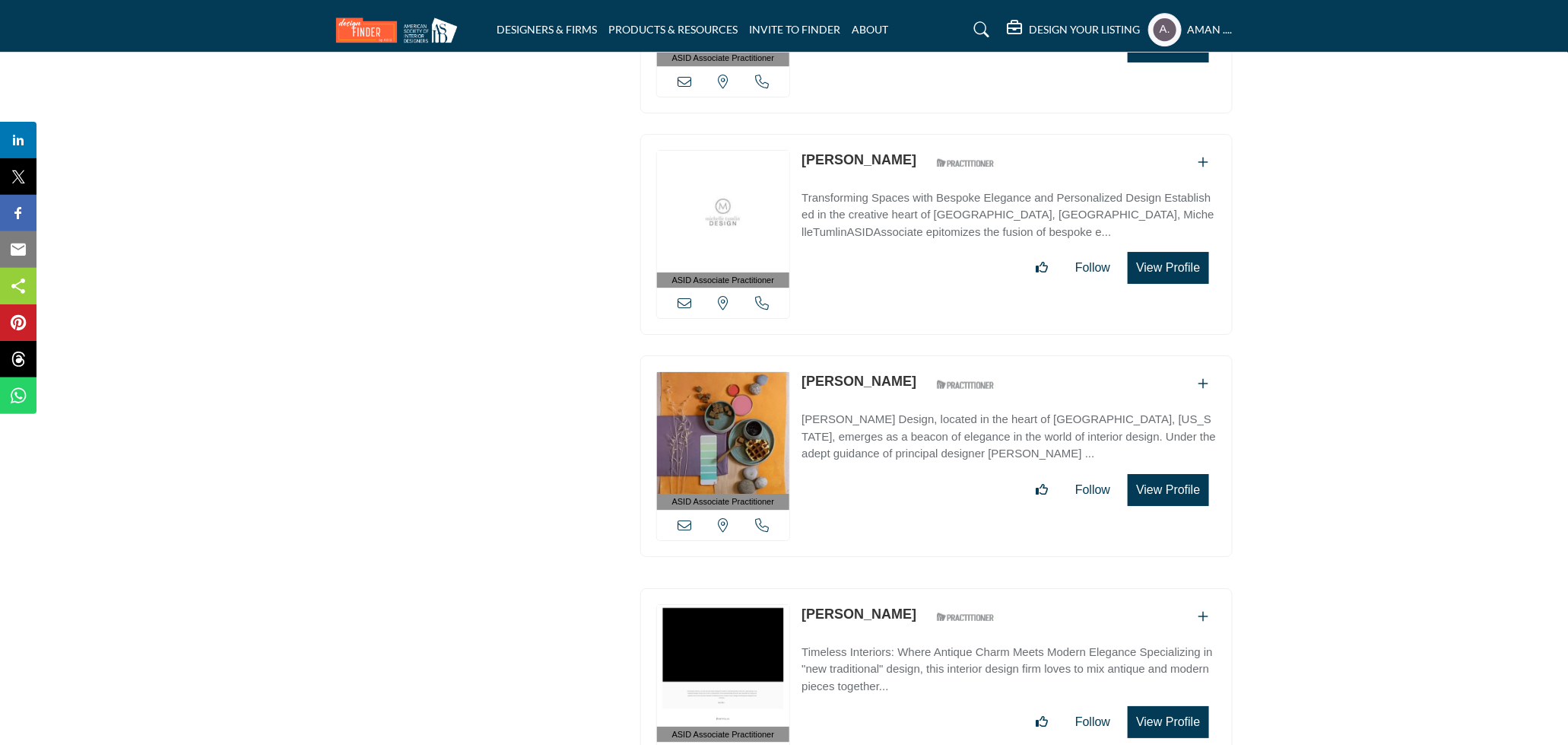
drag, startPoint x: 798, startPoint y: 503, endPoint x: 877, endPoint y: 512, distance: 79.5
click at [877, 588] on div "ASID Associate Practitioner ASID Associate Practitioners have a degree in any m…" at bounding box center [936, 688] width 592 height 201
copy link "Amal Kapen"
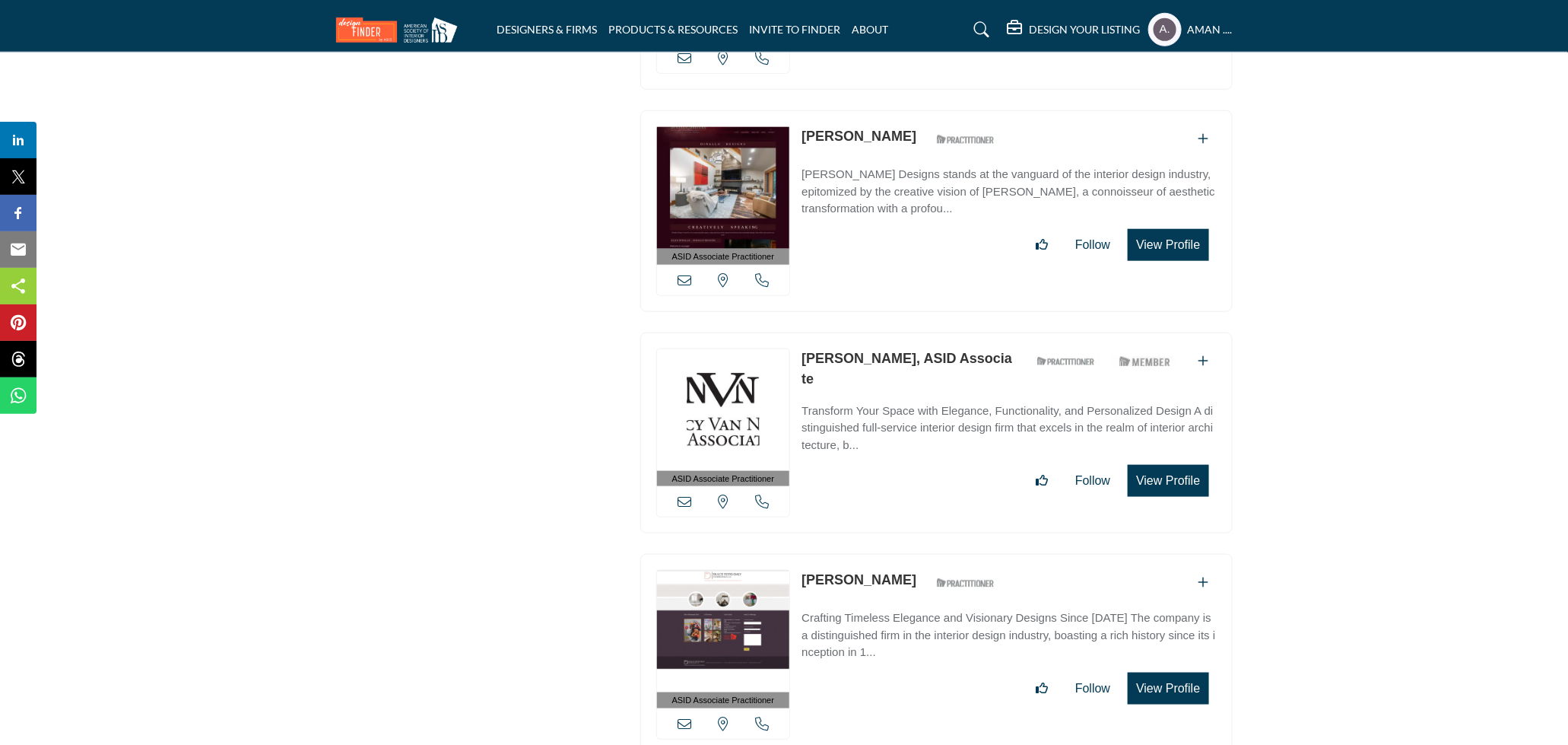
scroll to position [51486, 0]
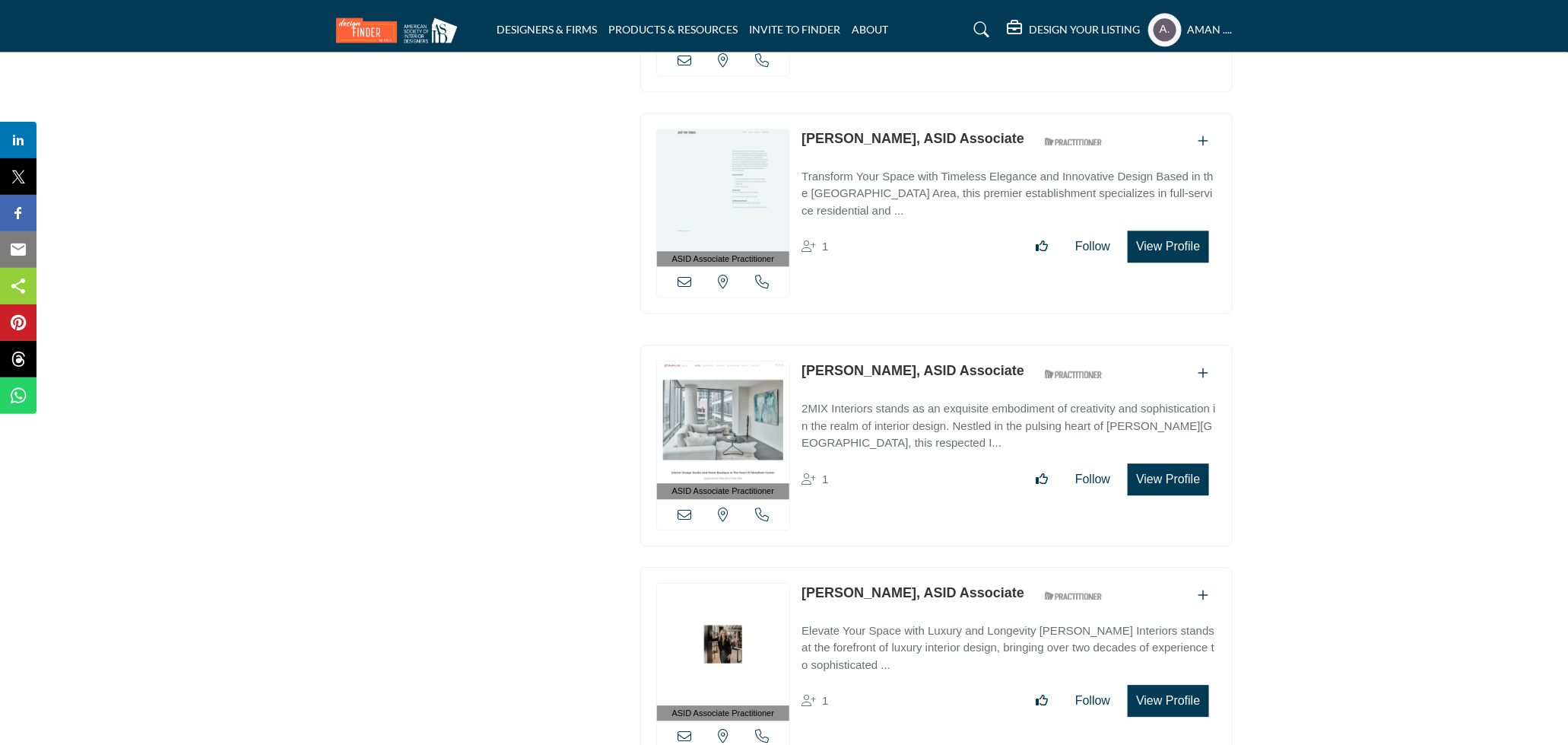
drag, startPoint x: 794, startPoint y: 682, endPoint x: 874, endPoint y: 687, distance: 80.2
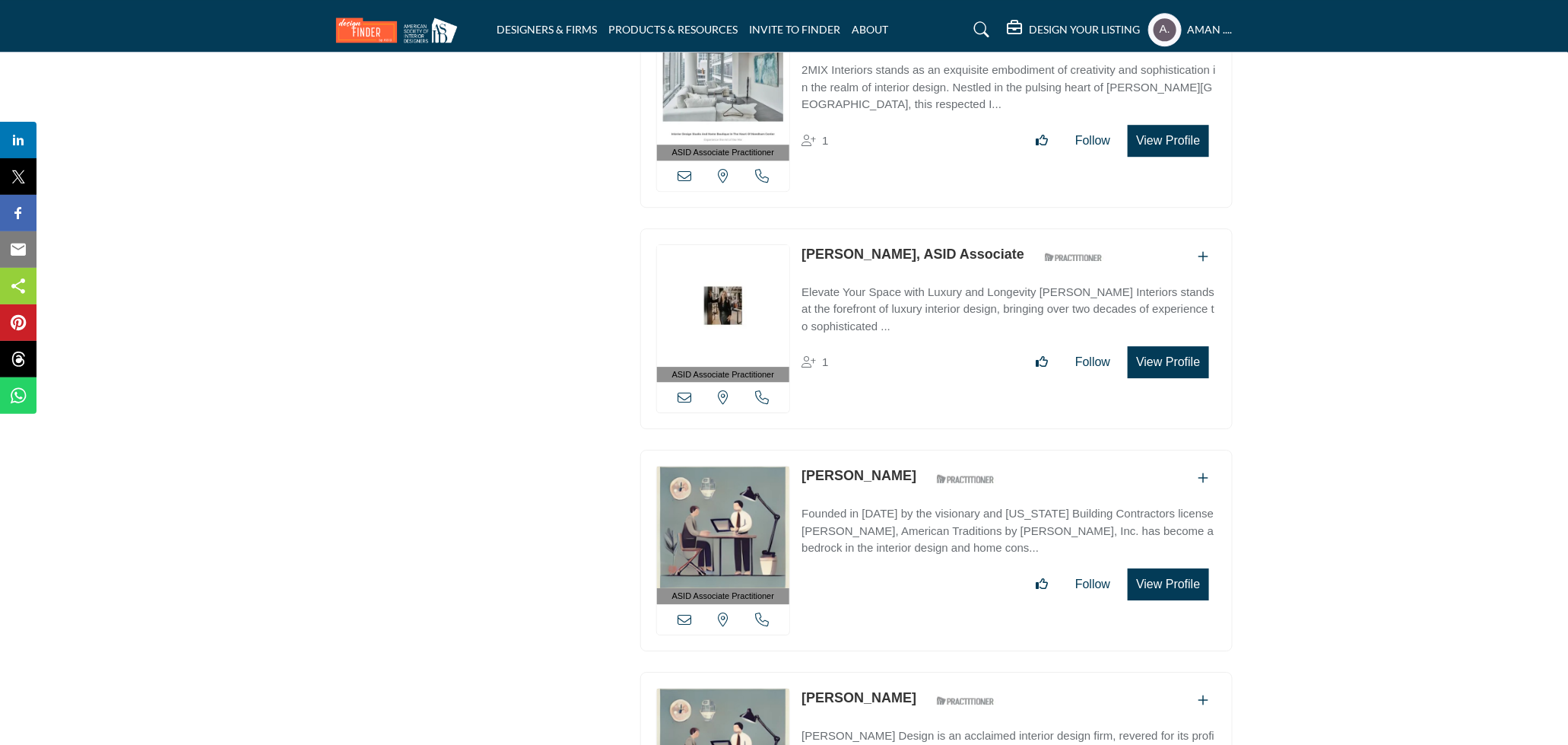
scroll to position [51908, 0]
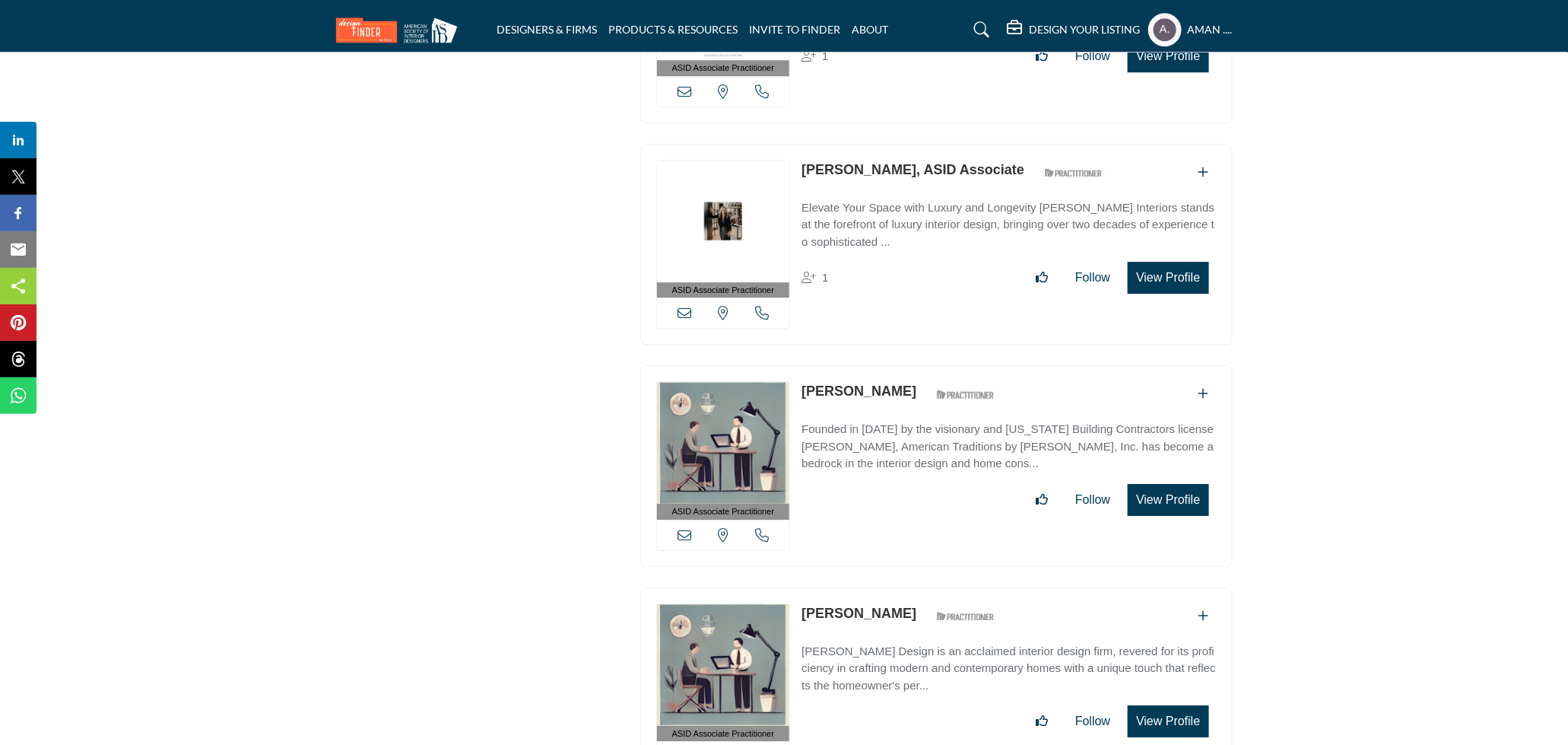
drag, startPoint x: 803, startPoint y: 486, endPoint x: 895, endPoint y: 494, distance: 92.3
click at [895, 587] on div "ASID Associate Practitioner ASID Associate Practitioners have a degree in any m…" at bounding box center [936, 688] width 592 height 201
copy link "James Kuiken"
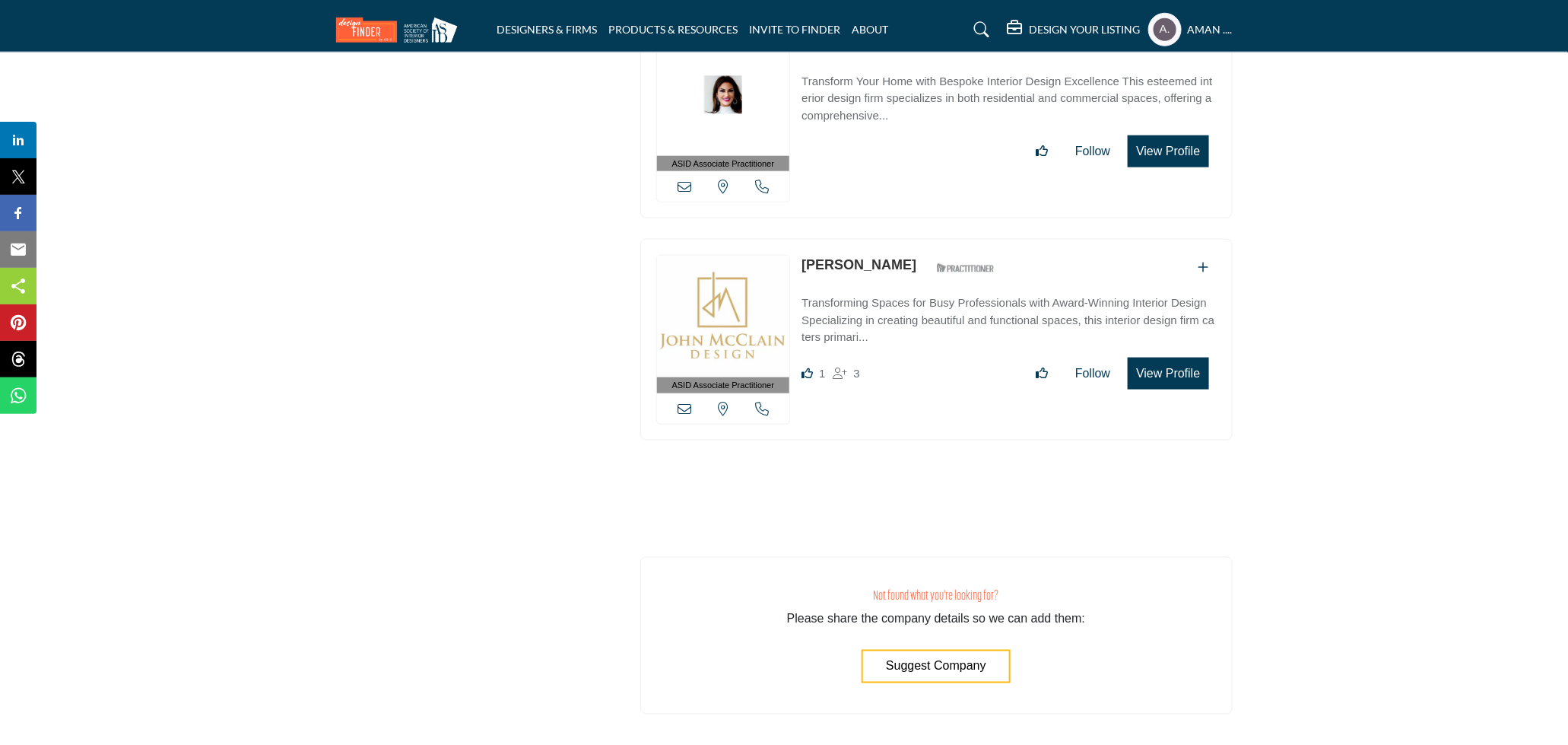
scroll to position [55857, 0]
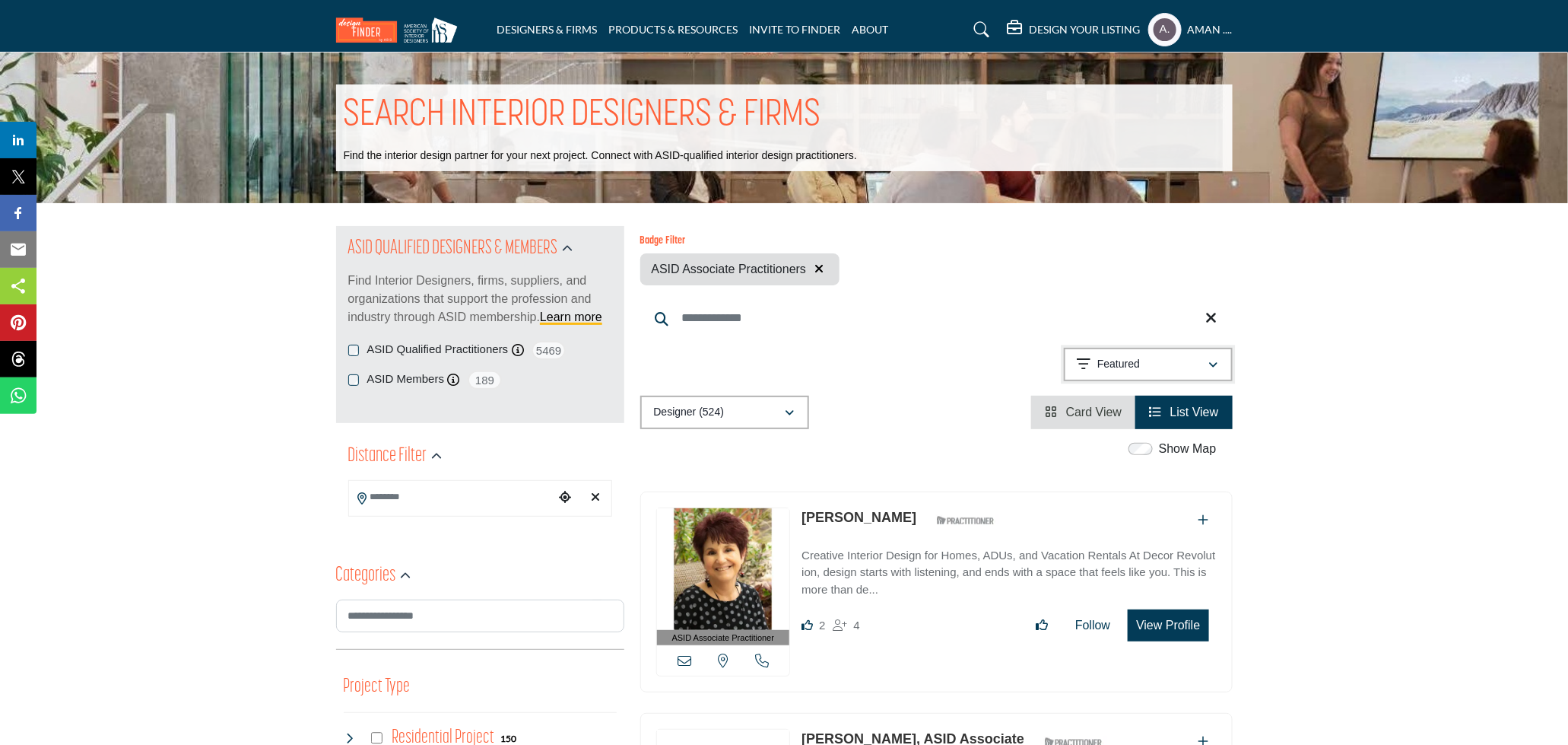
click at [1207, 363] on div "Featured" at bounding box center [1143, 365] width 131 height 19
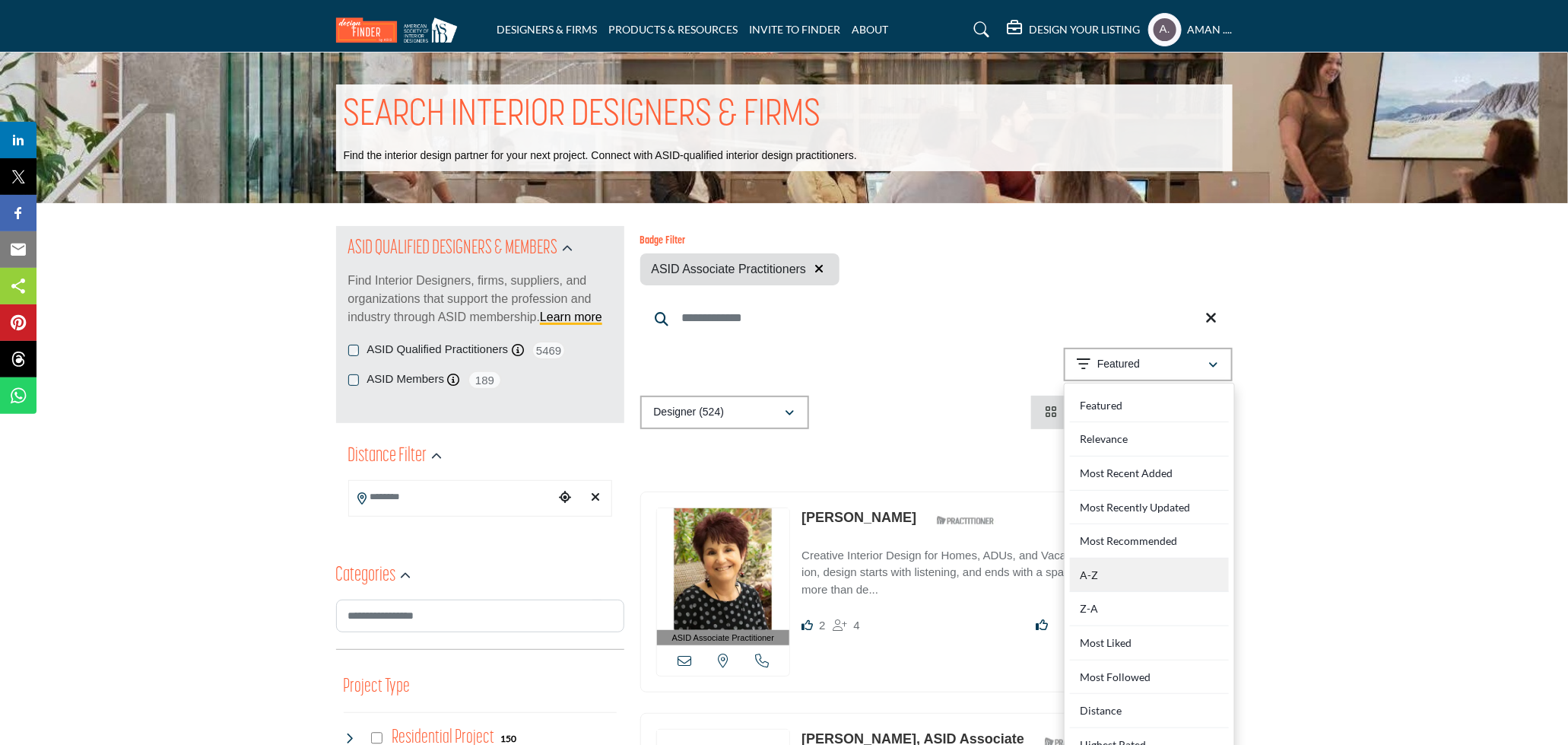
click at [1151, 574] on div "A-Z" at bounding box center [1149, 575] width 159 height 34
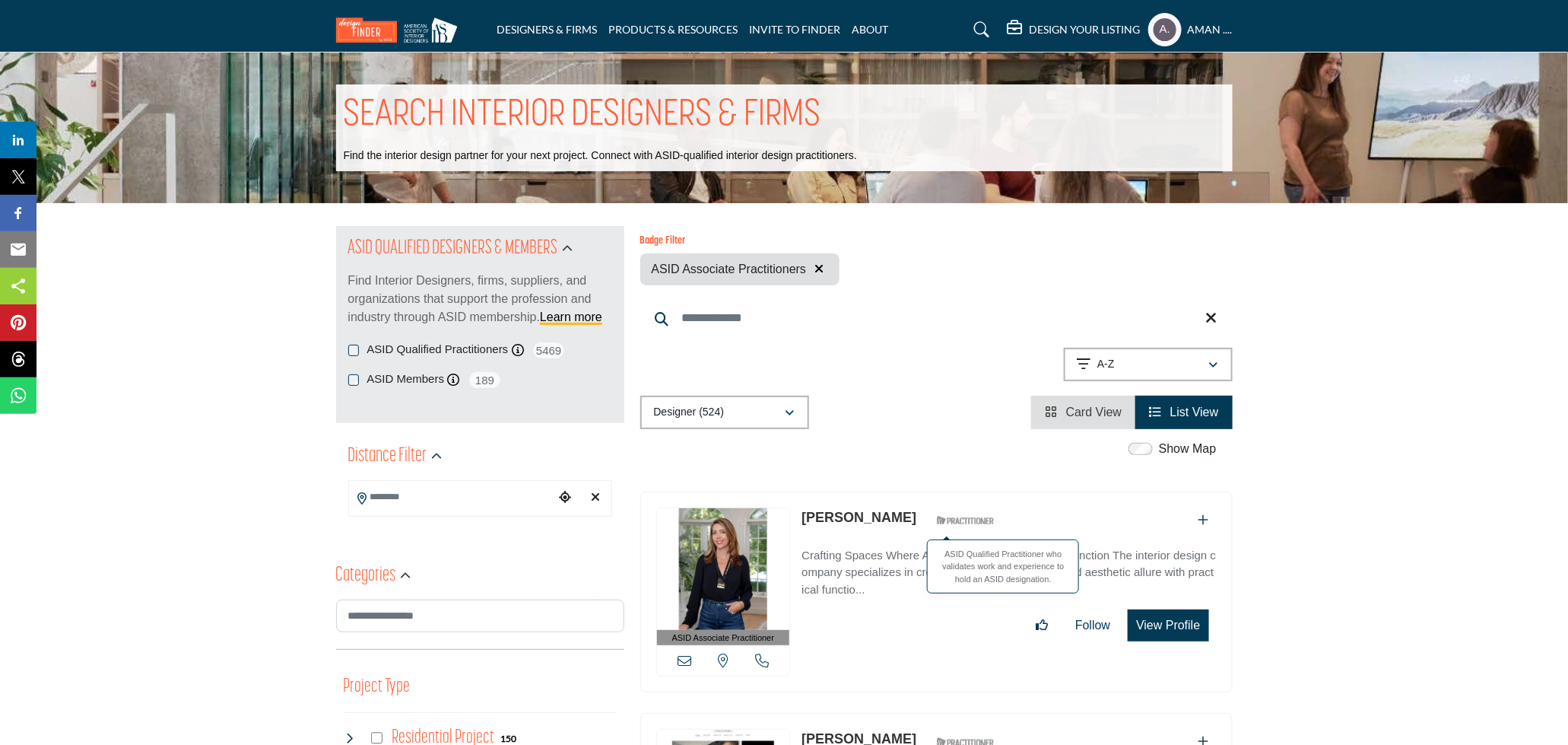
drag, startPoint x: 799, startPoint y: 513, endPoint x: 911, endPoint y: 524, distance: 112.5
click at [911, 524] on div "ASID Associate Practitioner ASID Associate Practitioners have a degree in any m…" at bounding box center [936, 592] width 592 height 201
copy div "[PERSON_NAME]"
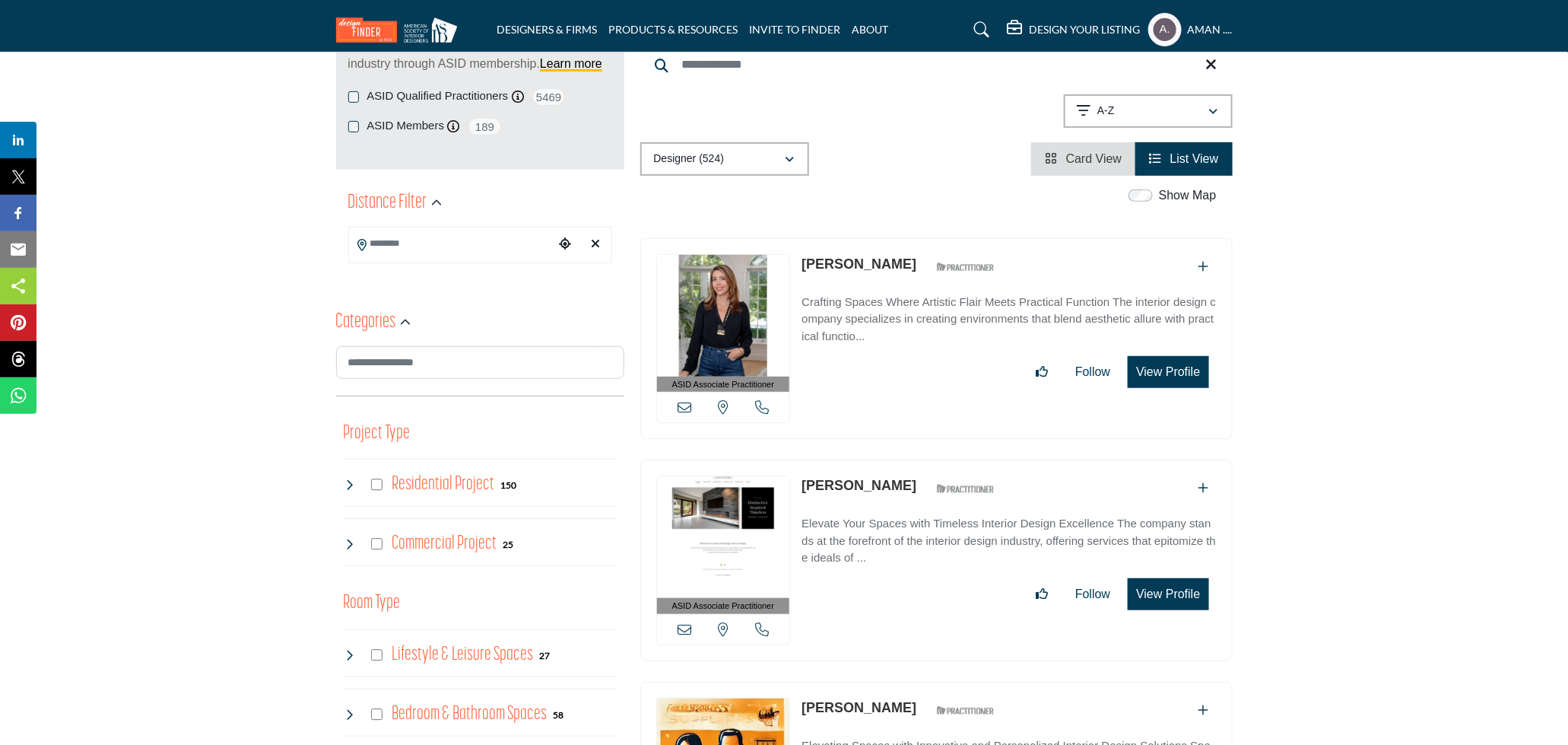
scroll to position [252, 0]
click at [730, 536] on img at bounding box center [724, 538] width 133 height 122
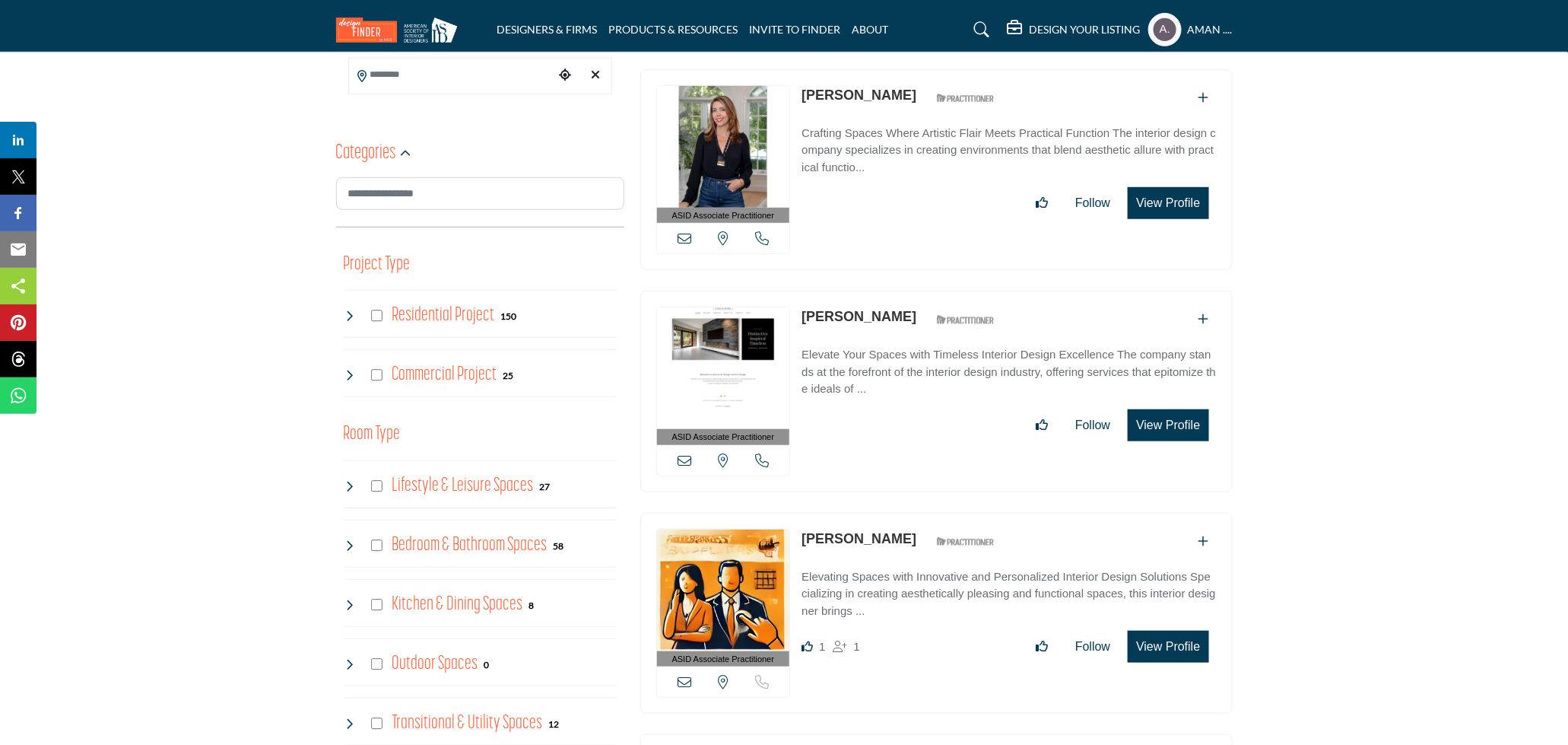
drag, startPoint x: 859, startPoint y: 314, endPoint x: 838, endPoint y: 314, distance: 21.0
click at [859, 314] on link "[PERSON_NAME]" at bounding box center [859, 317] width 115 height 15
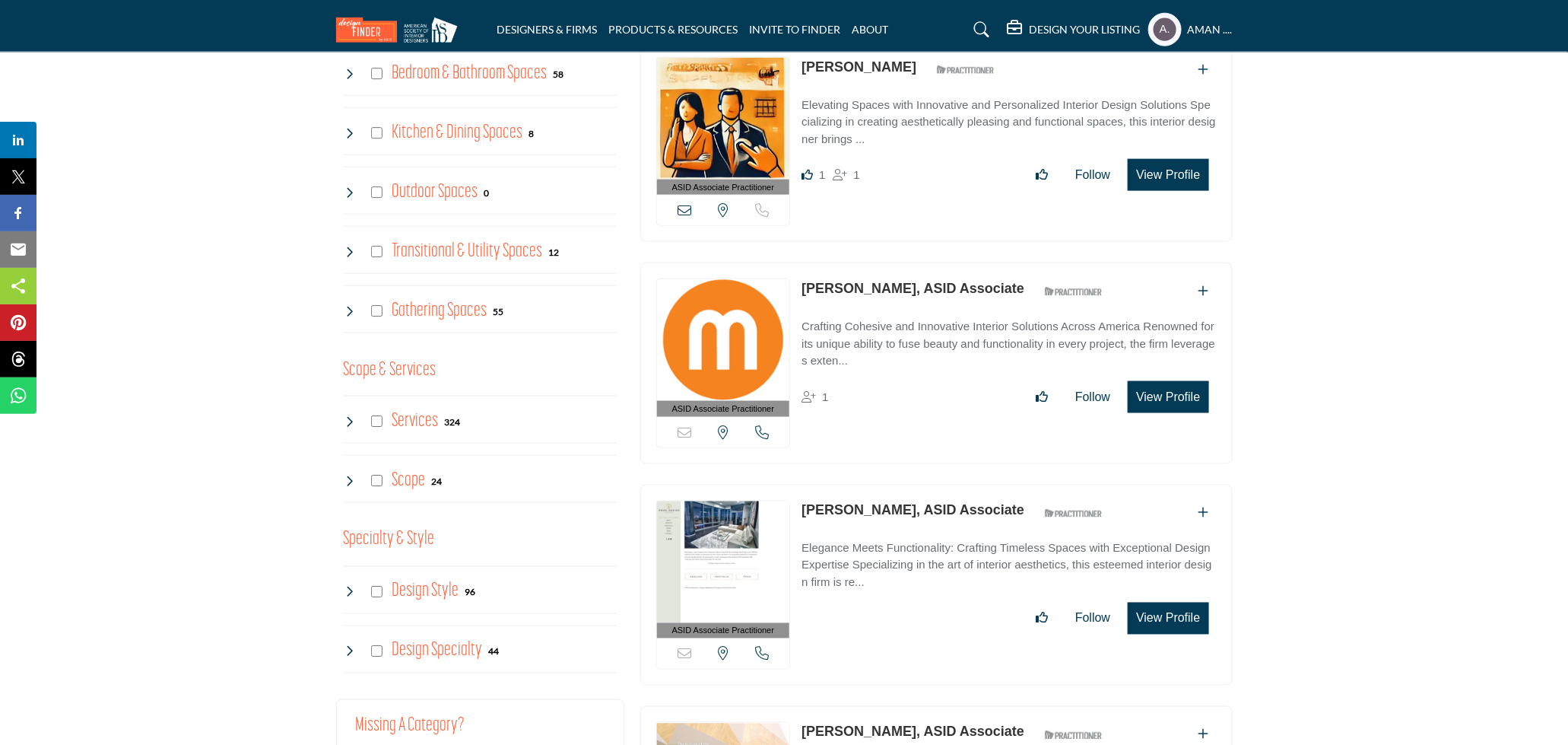
scroll to position [978, 0]
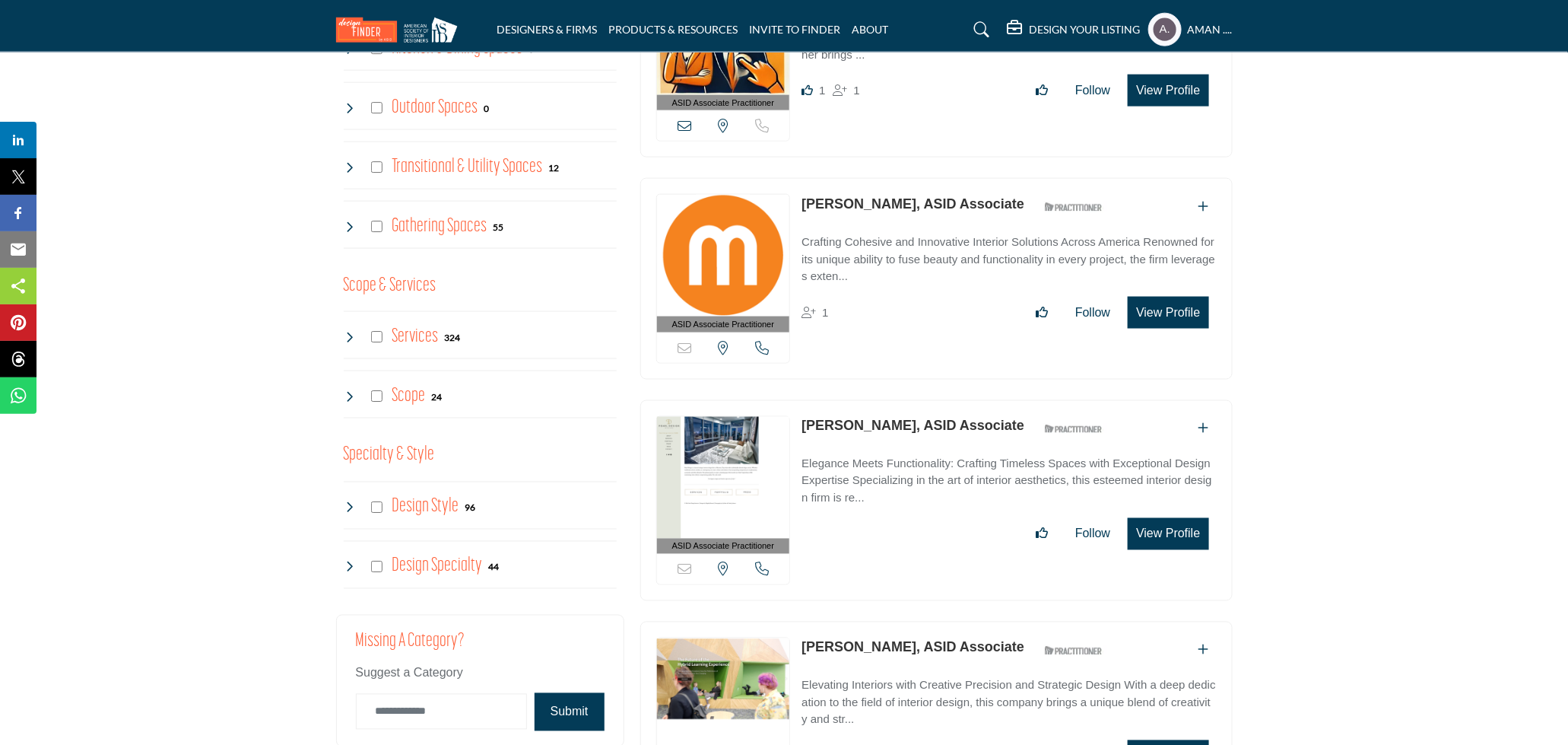
click at [880, 198] on link "Ale Pallisso, ASID Associate" at bounding box center [913, 204] width 223 height 15
click at [889, 427] on link "Alecia Johnson, ASID Associate" at bounding box center [913, 426] width 223 height 15
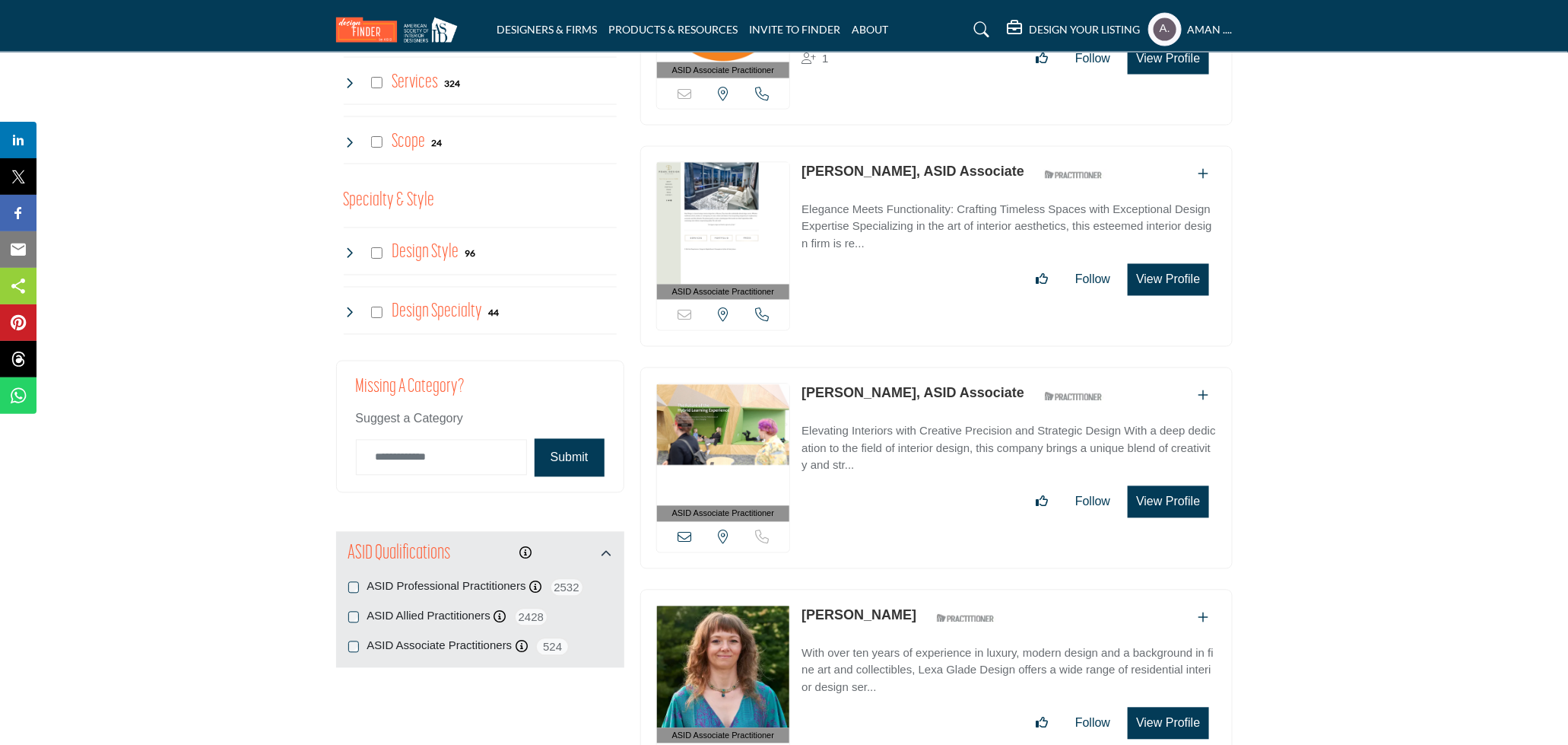
scroll to position [1317, 0]
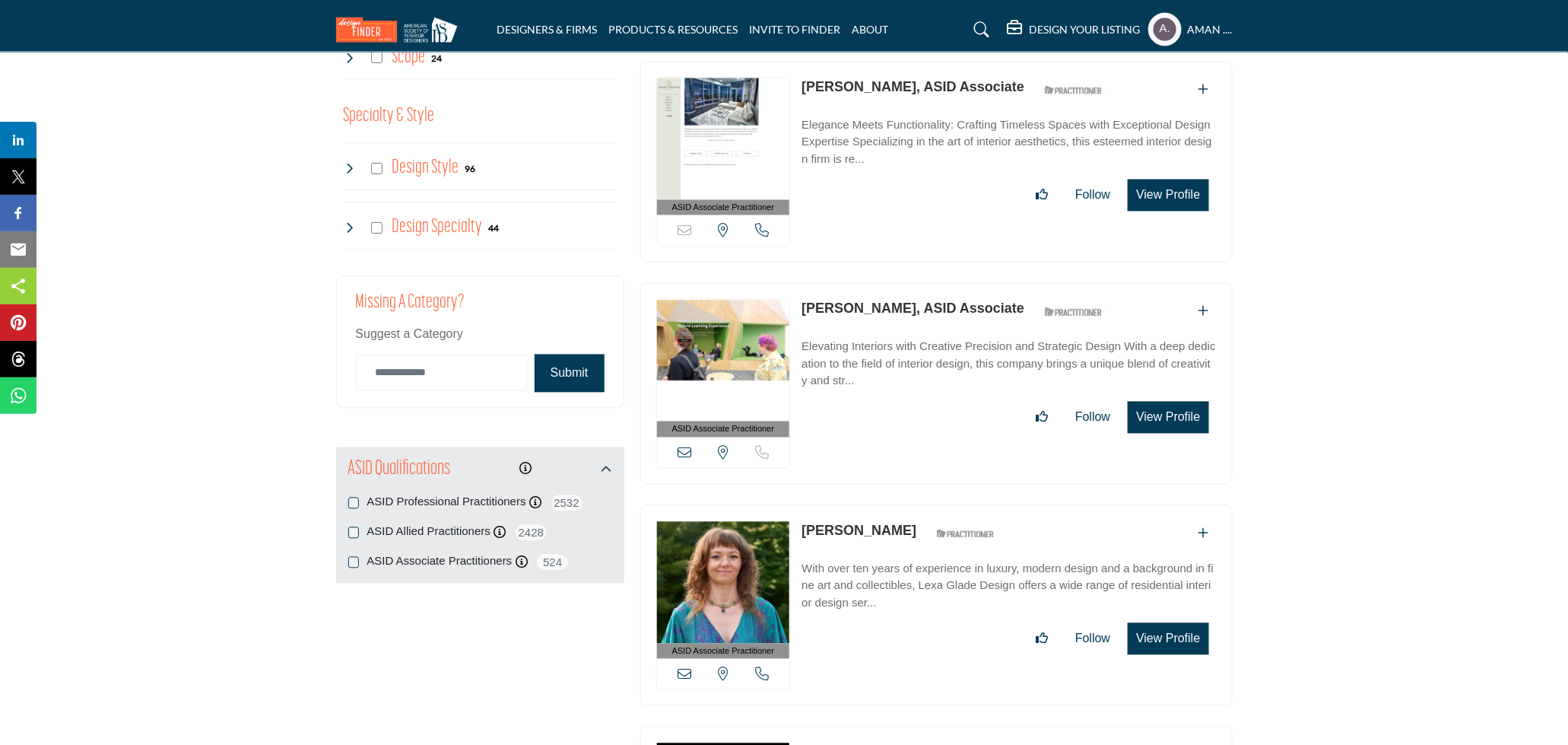
click at [907, 307] on link "Alejandra Delgado, ASID Associate" at bounding box center [913, 309] width 223 height 15
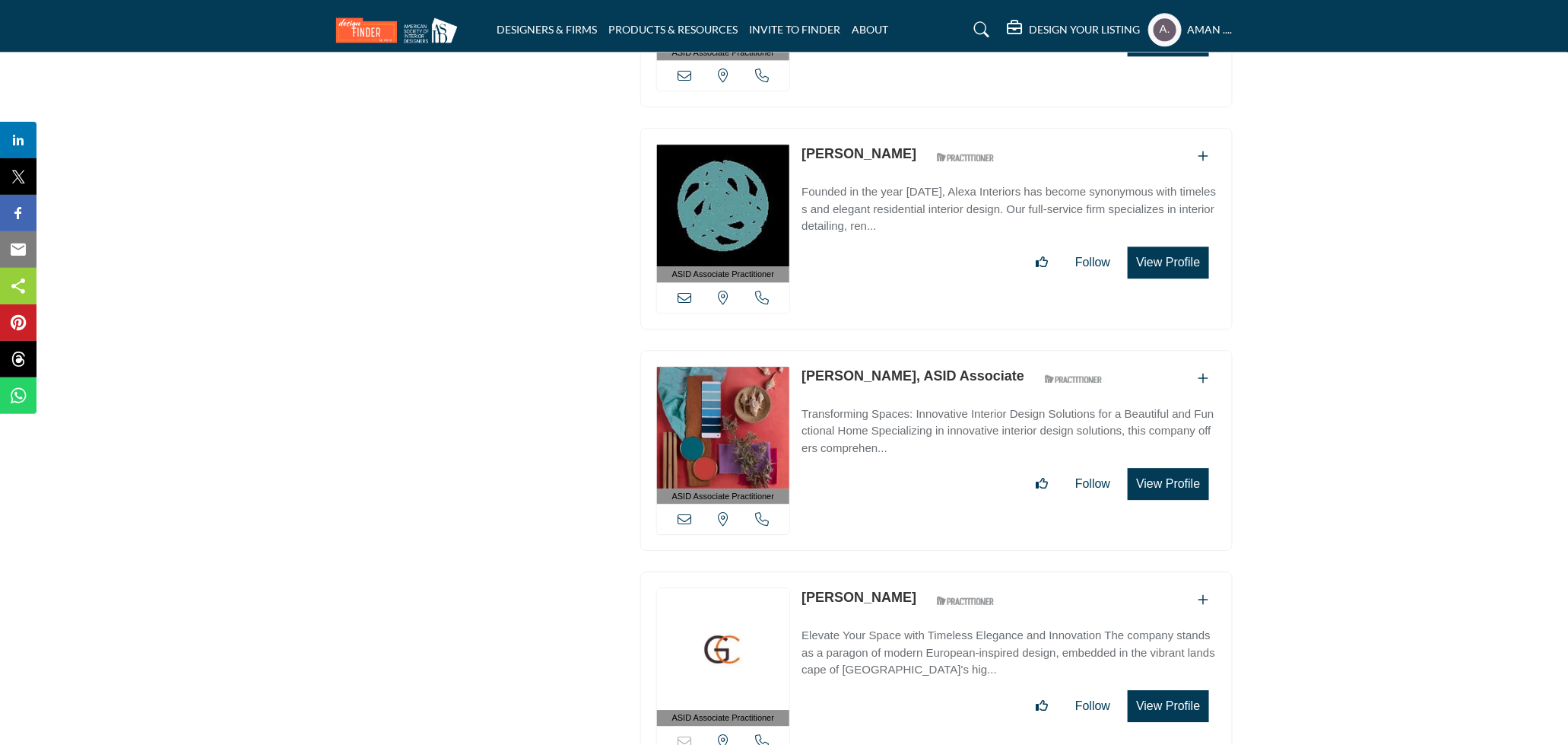
click at [897, 369] on link "Alice Yiu Hunt, ASID Associate" at bounding box center [913, 376] width 223 height 15
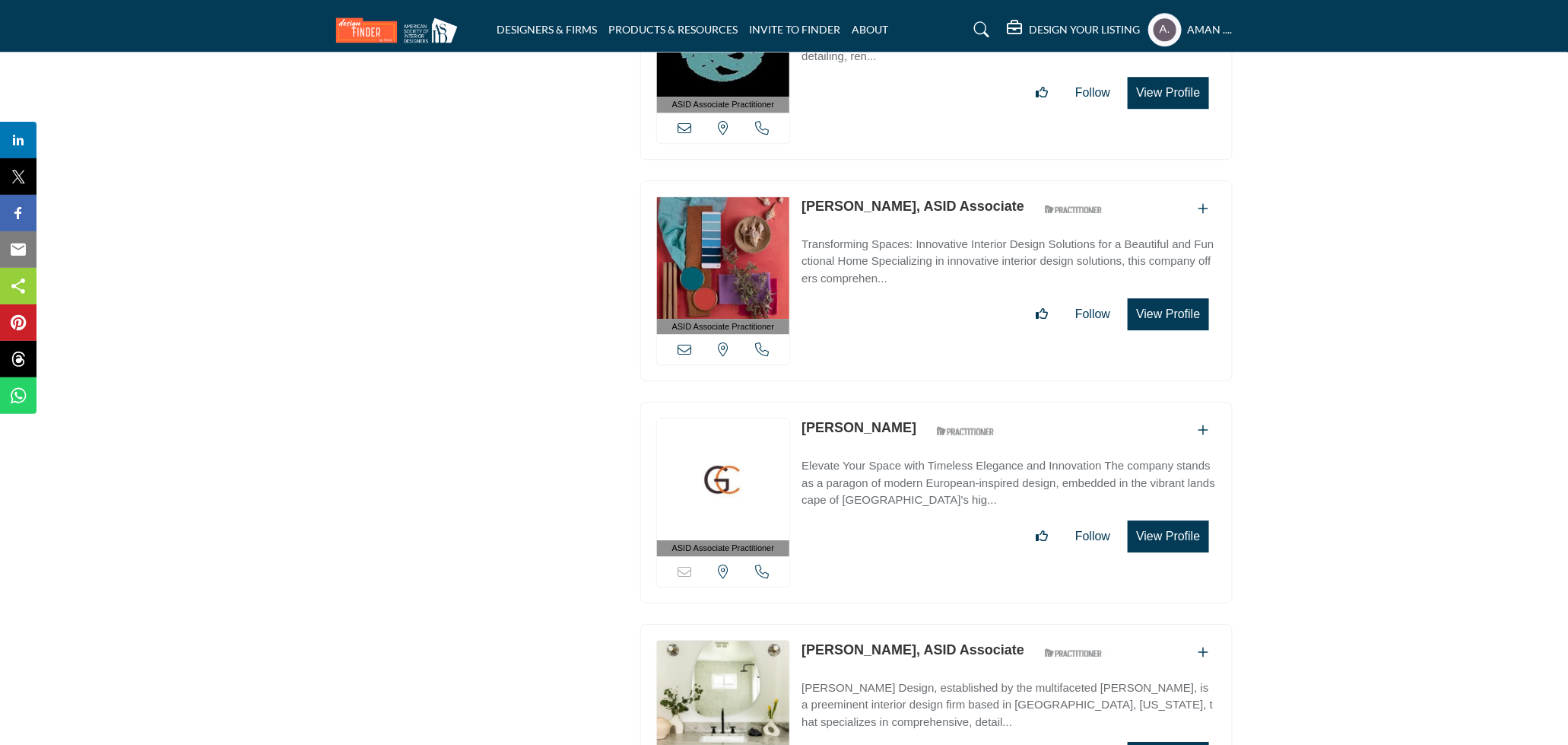
scroll to position [2169, 0]
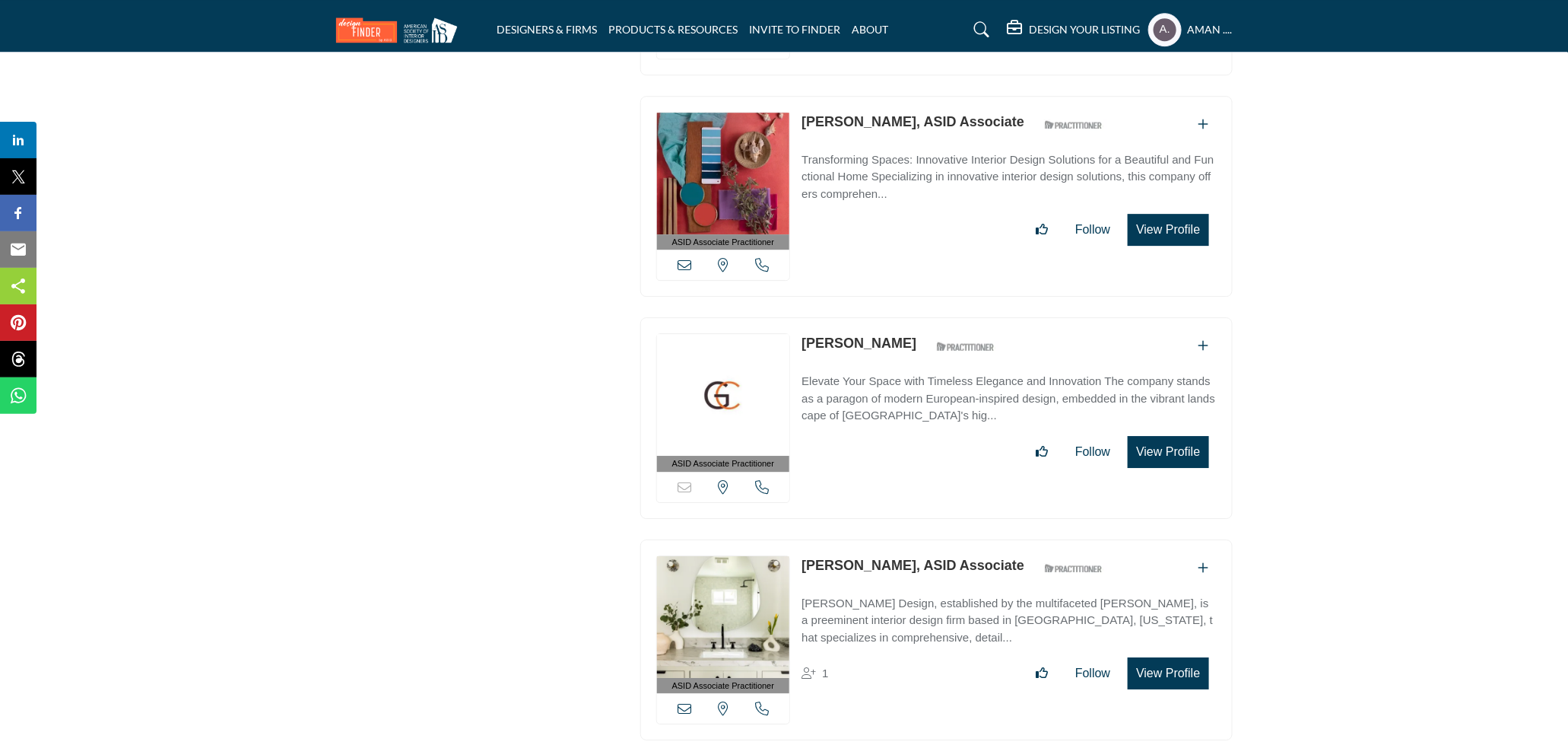
click at [859, 335] on link "Alicia Galitzin" at bounding box center [859, 343] width 115 height 15
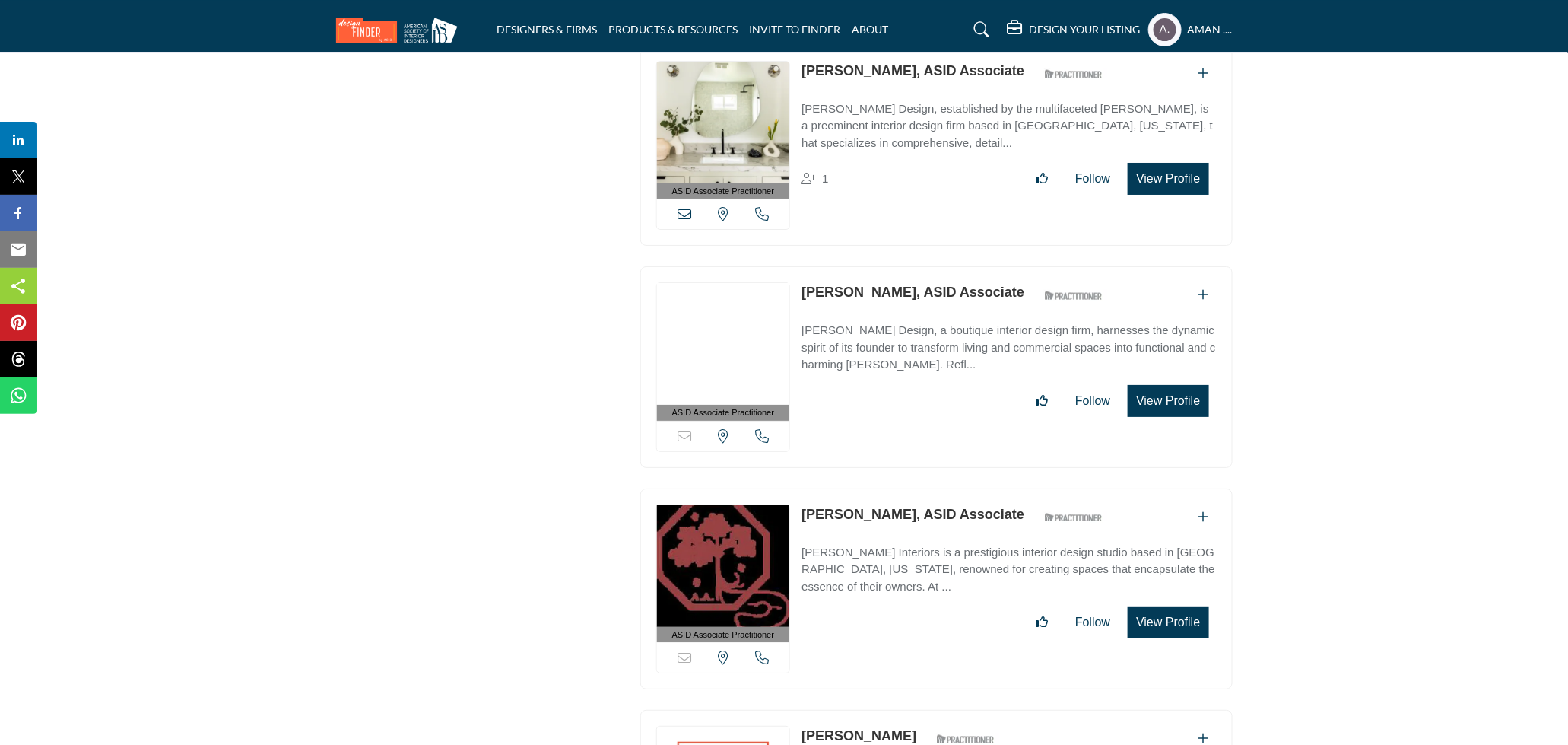
scroll to position [2748, 0]
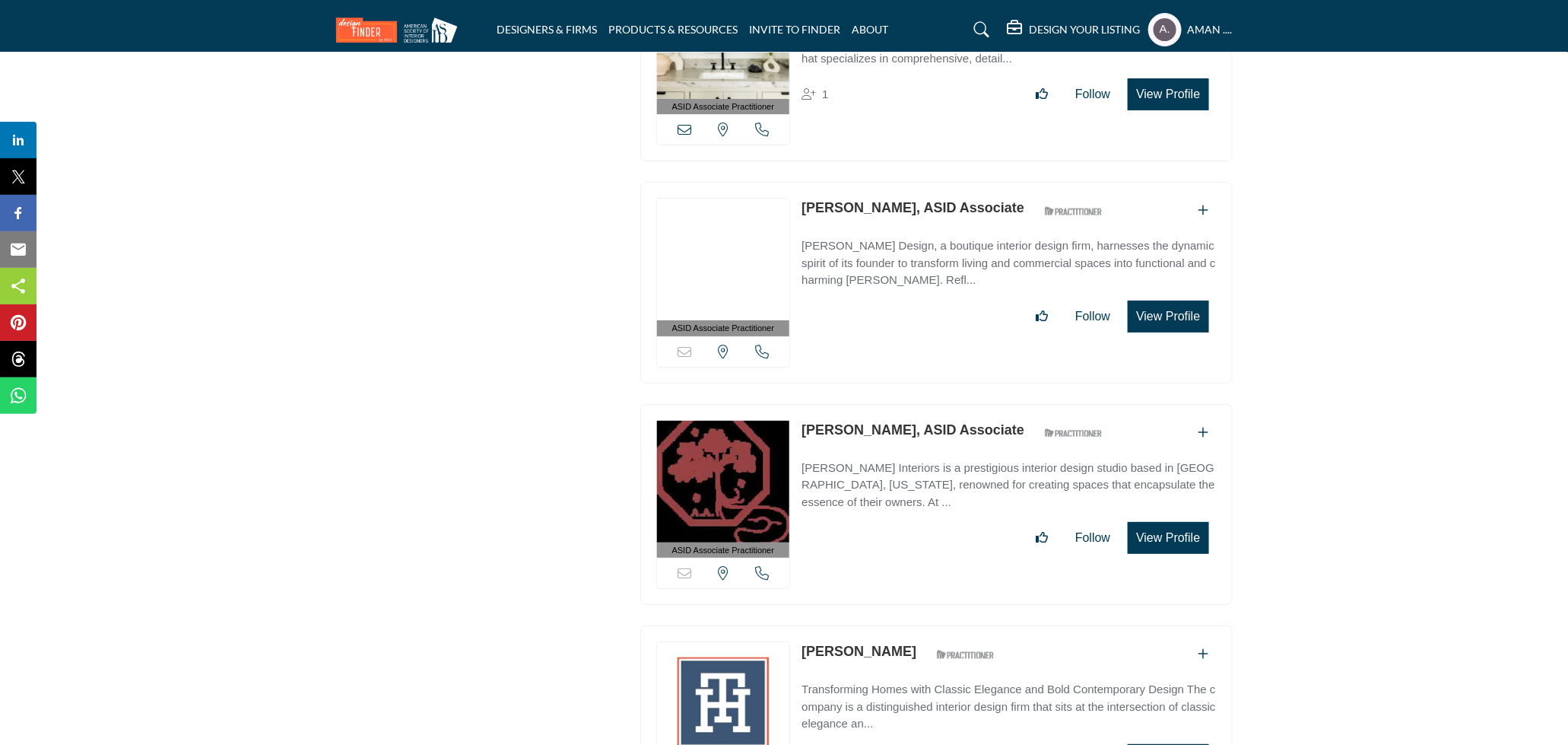
click at [912, 200] on link "Allie Blair, ASID Associate" at bounding box center [913, 208] width 223 height 15
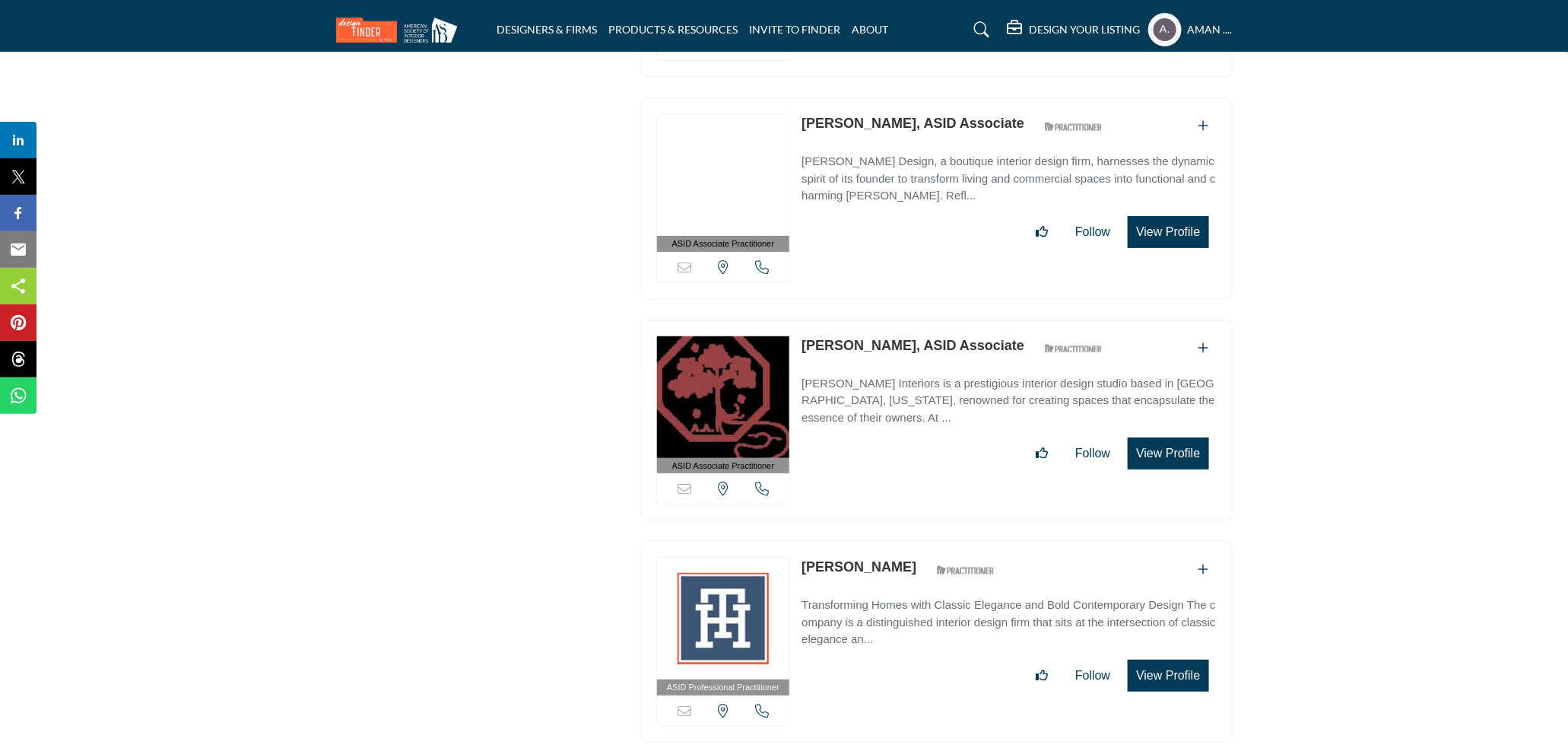
click at [908, 341] on link "Allison Abney, ASID Associate" at bounding box center [913, 345] width 223 height 15
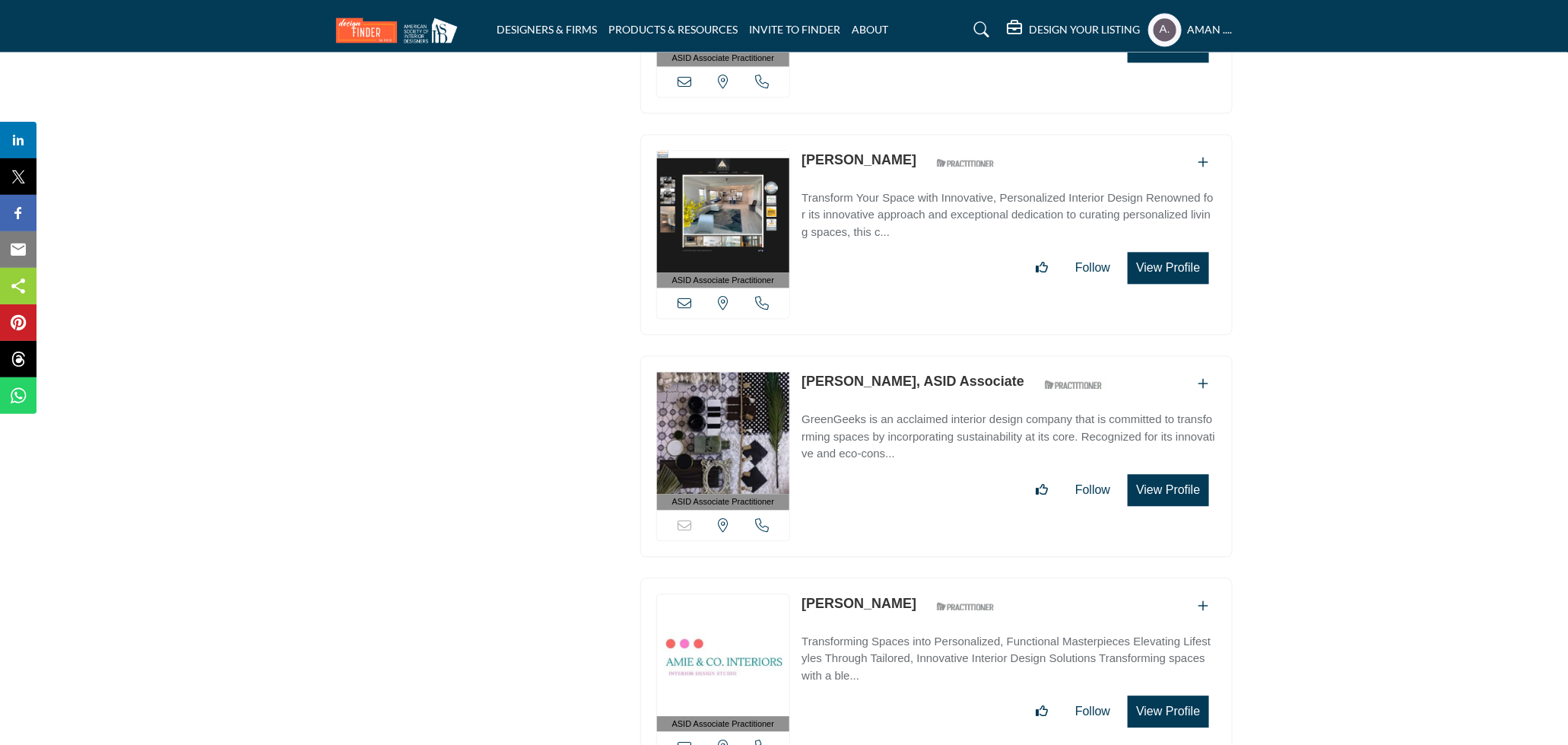
click at [872, 373] on link "Ameet Chopra, ASID Associate" at bounding box center [913, 381] width 223 height 15
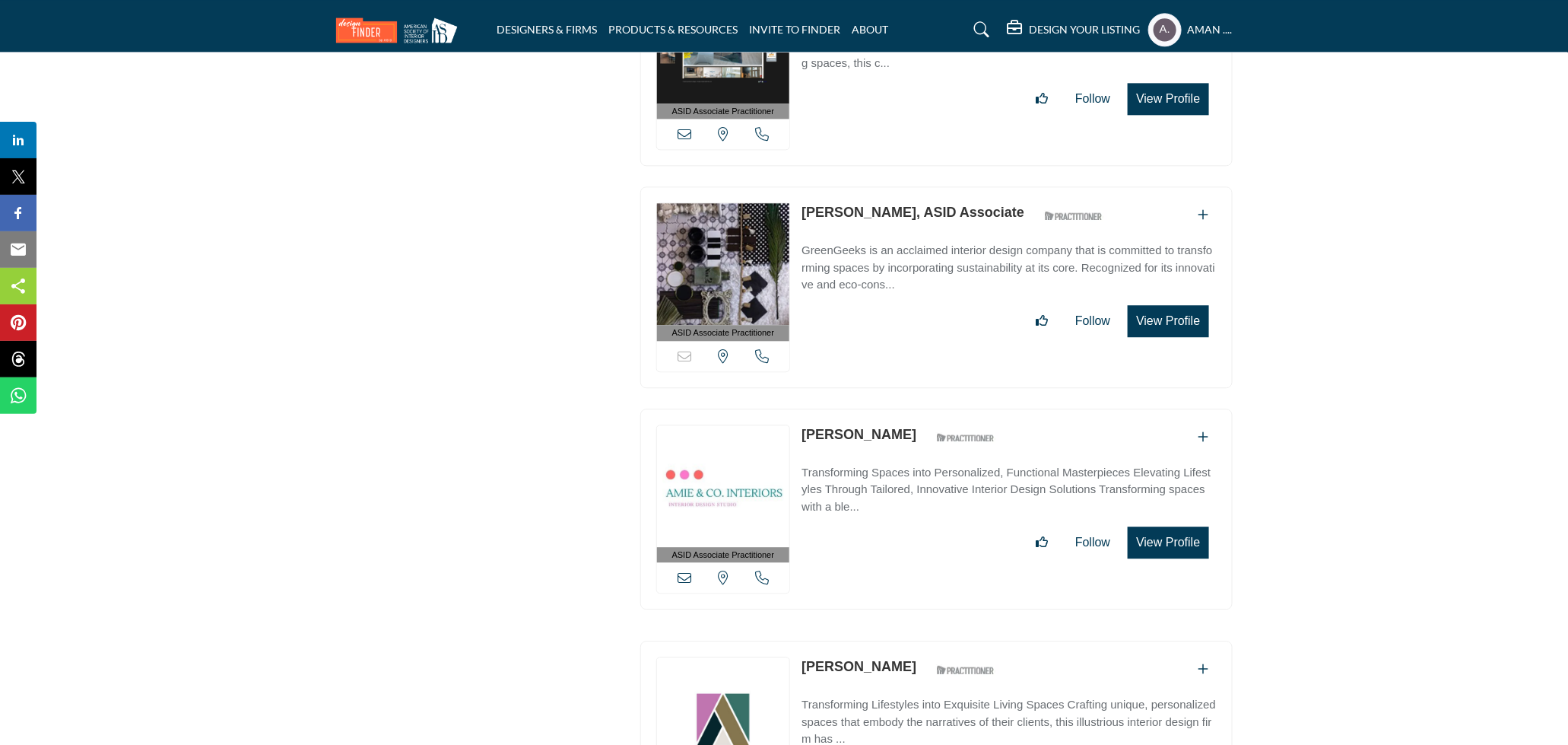
scroll to position [4602, 0]
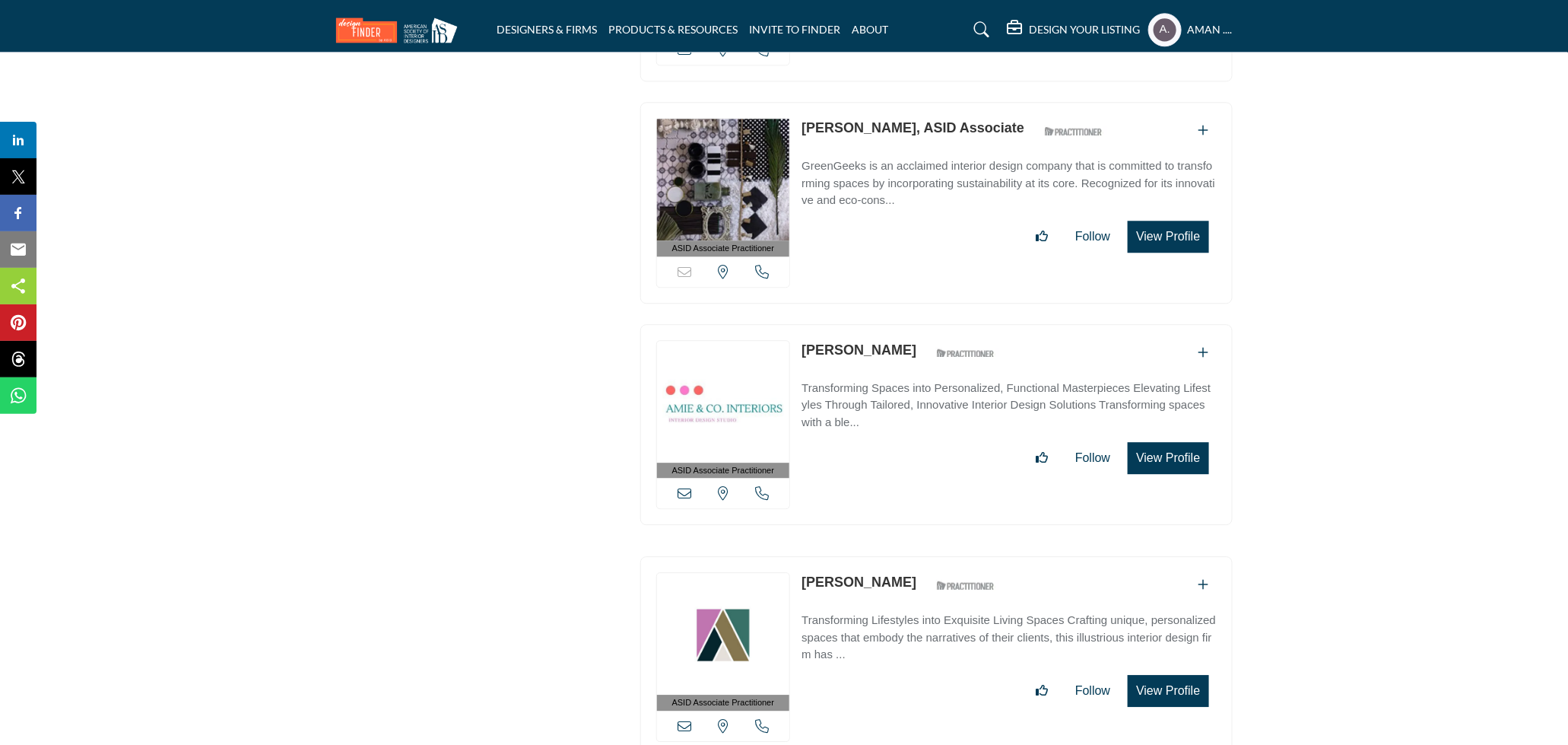
drag, startPoint x: 798, startPoint y: 337, endPoint x: 903, endPoint y: 348, distance: 105.6
click at [903, 348] on div "ASID Associate Practitioner ASID Associate Practitioners have a degree in any m…" at bounding box center [936, 424] width 592 height 201
copy div "Amie Woeppel"
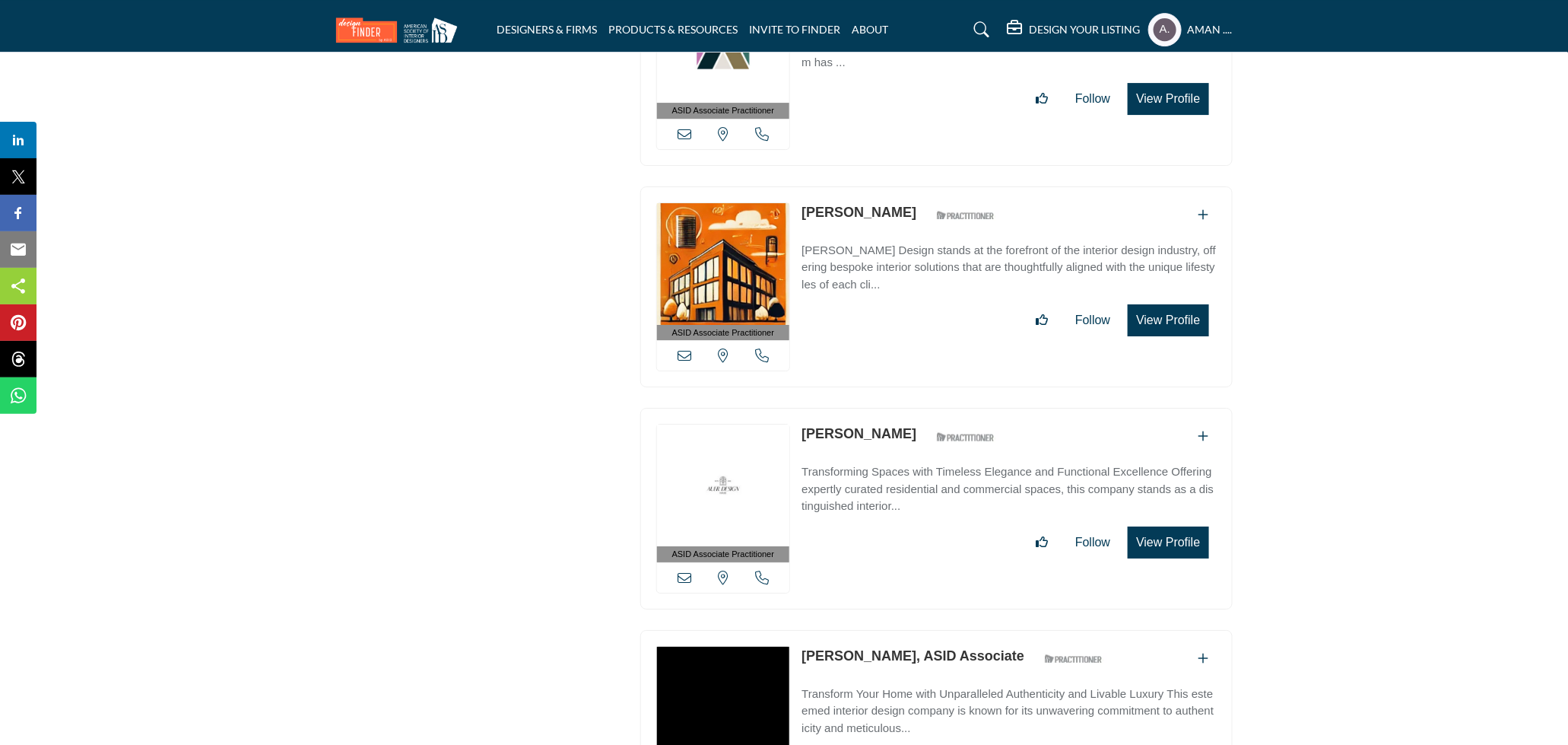
scroll to position [5279, 0]
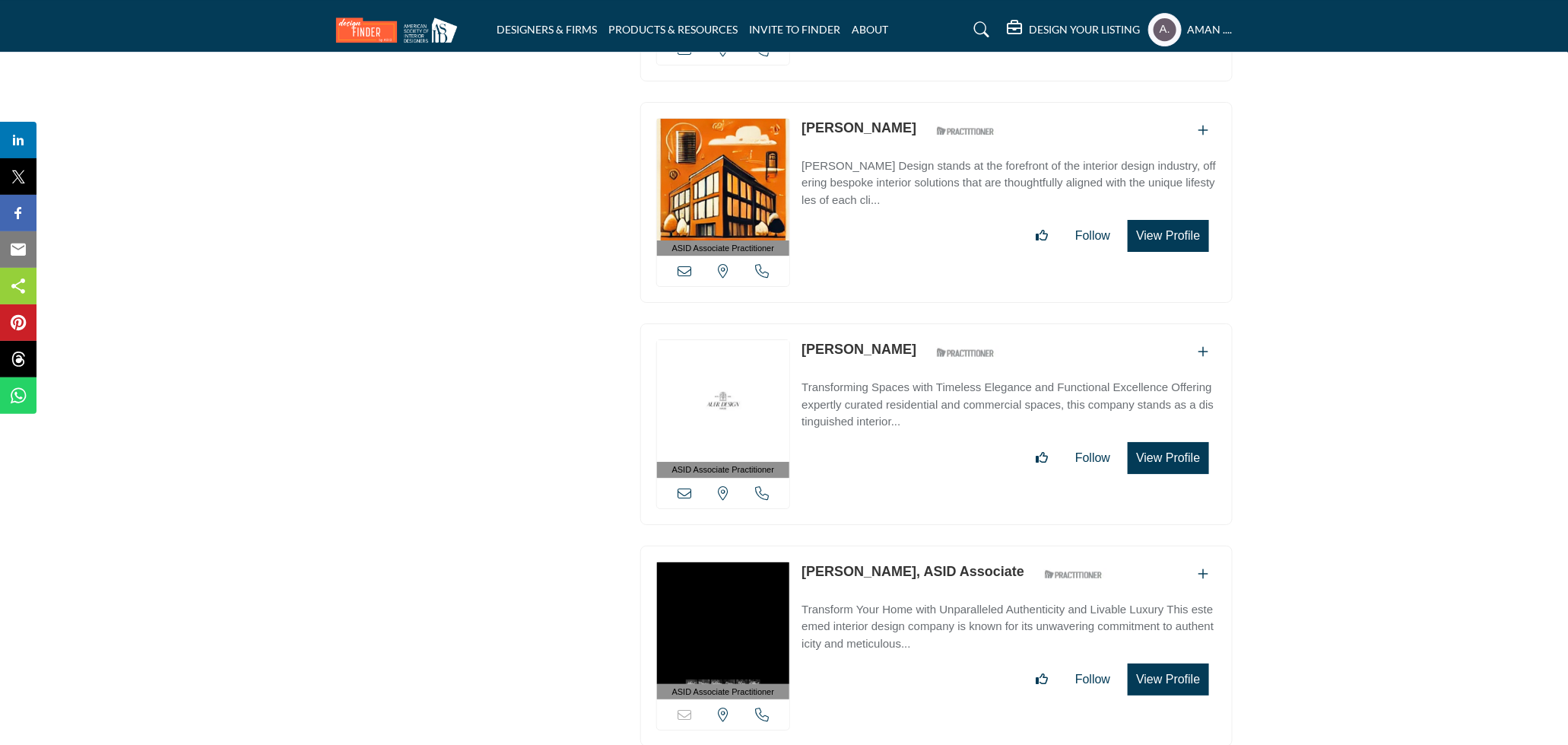
click at [859, 342] on link "Amy Devine" at bounding box center [859, 349] width 115 height 15
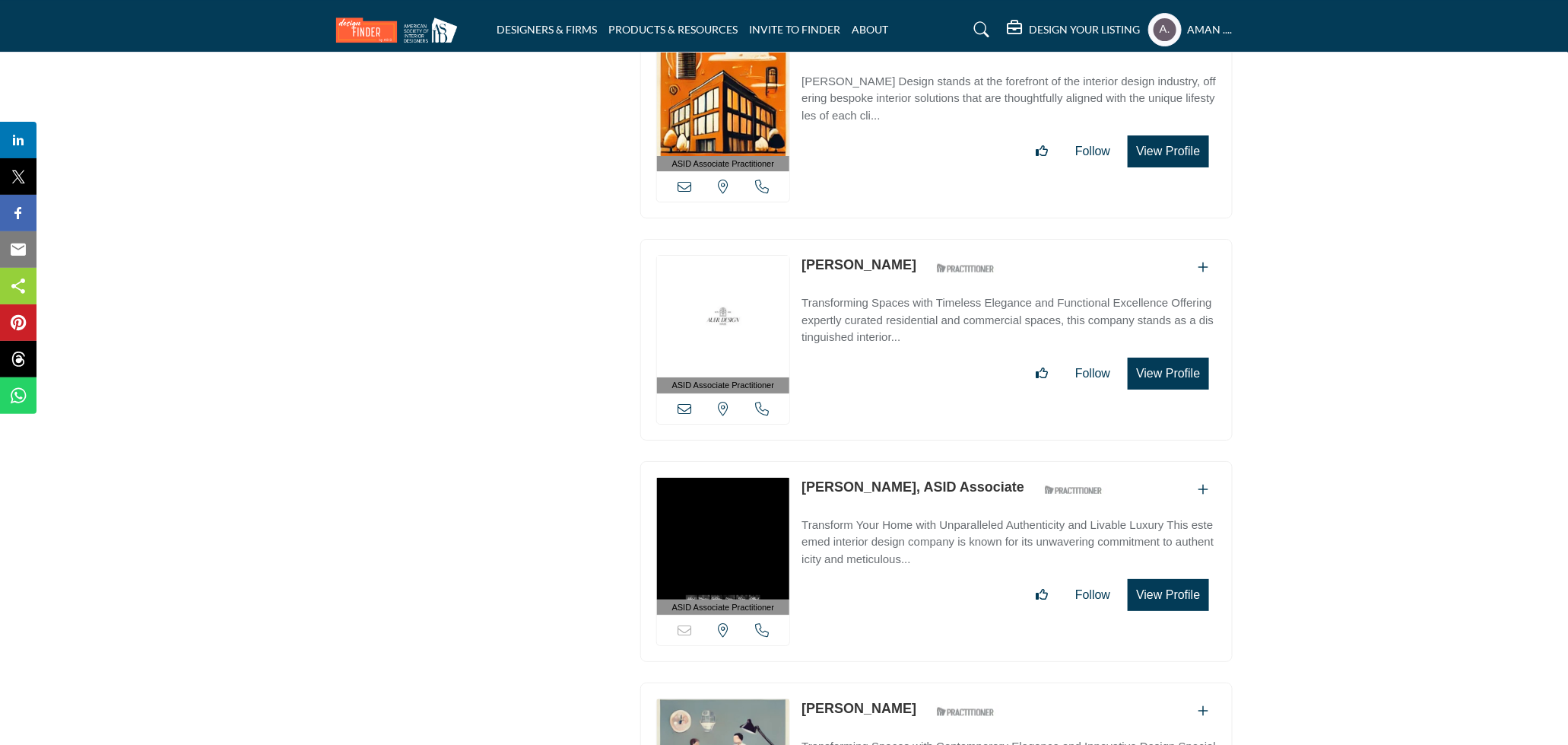
scroll to position [5532, 0]
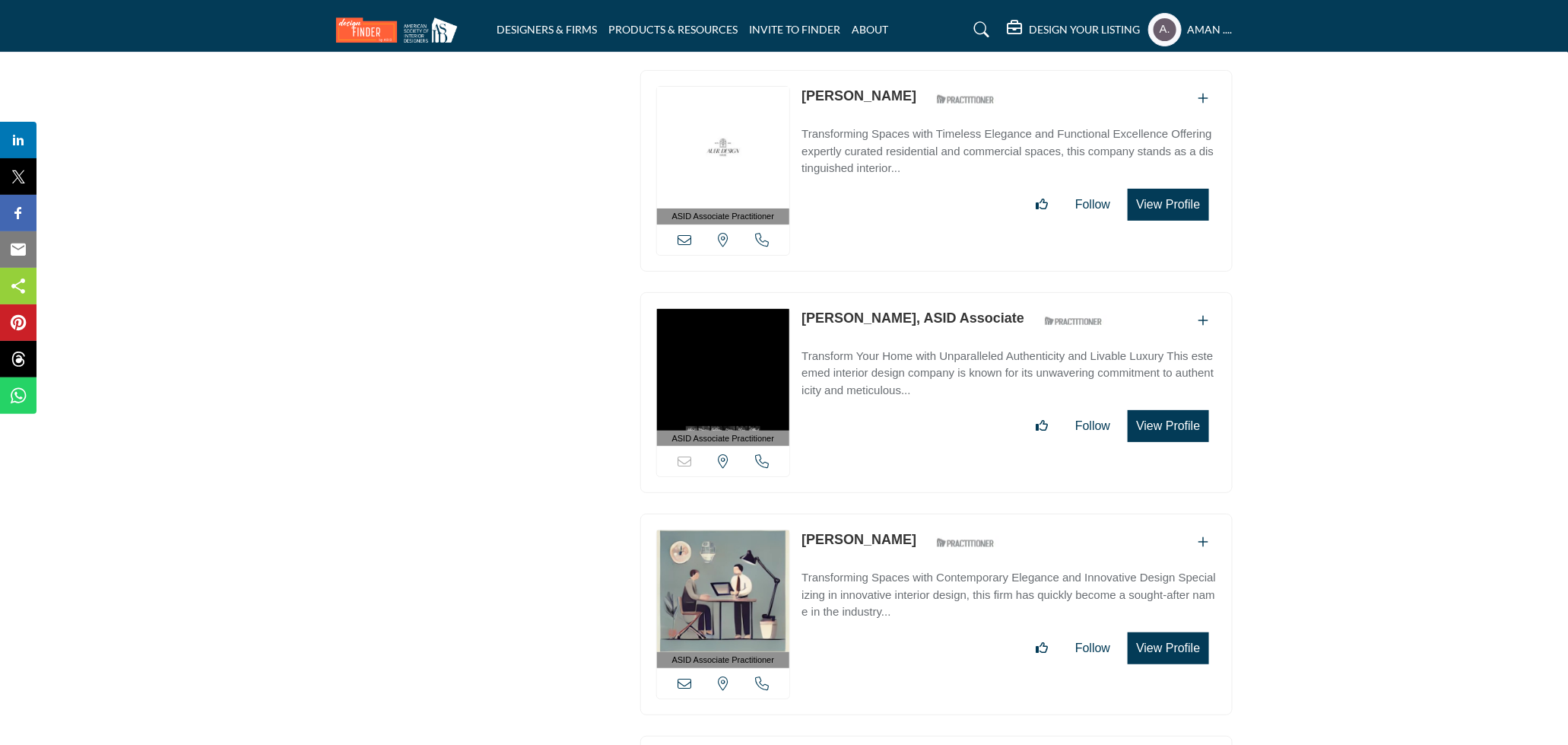
click at [869, 311] on link "Amy Gutierrez, ASID Associate" at bounding box center [913, 318] width 223 height 15
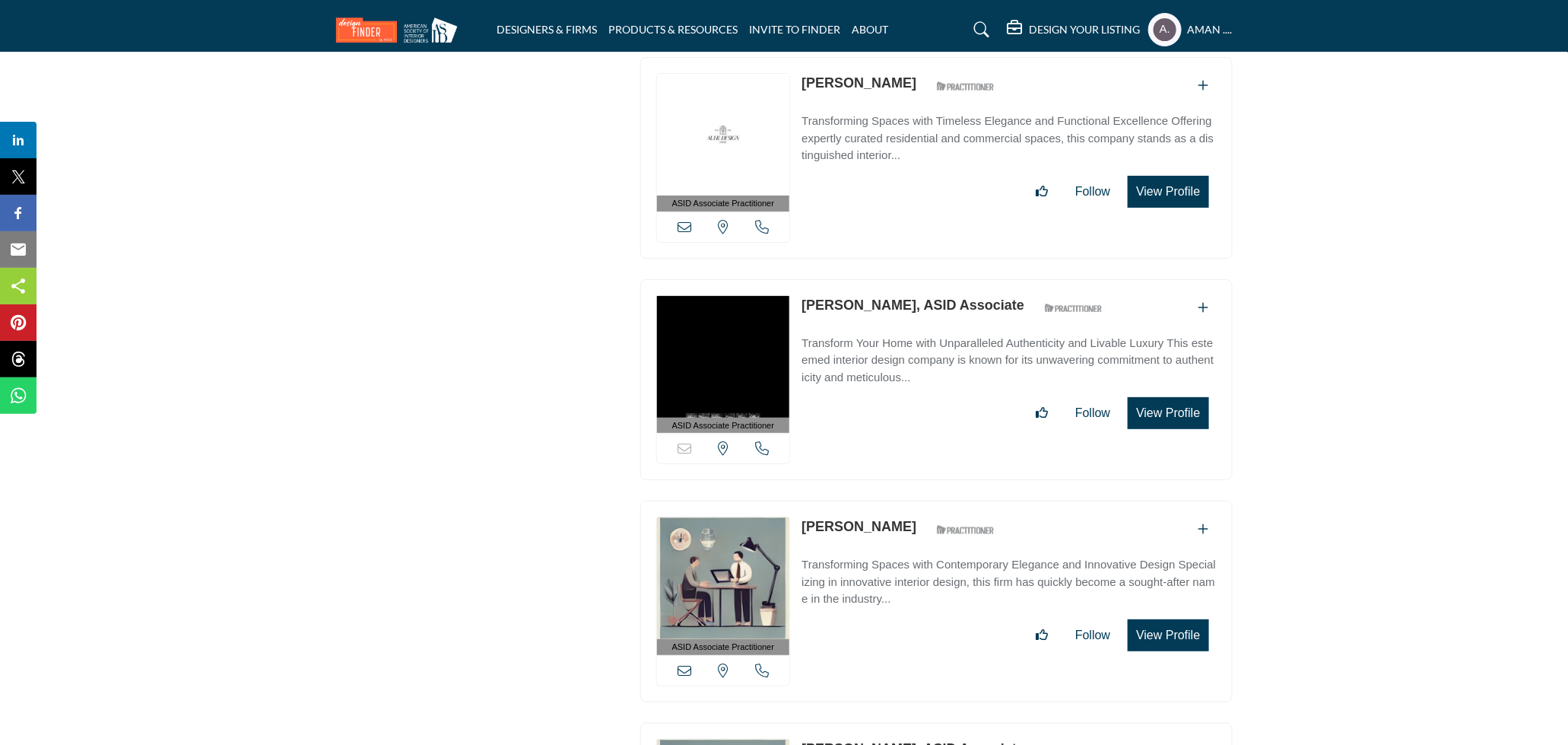
scroll to position [5798, 0]
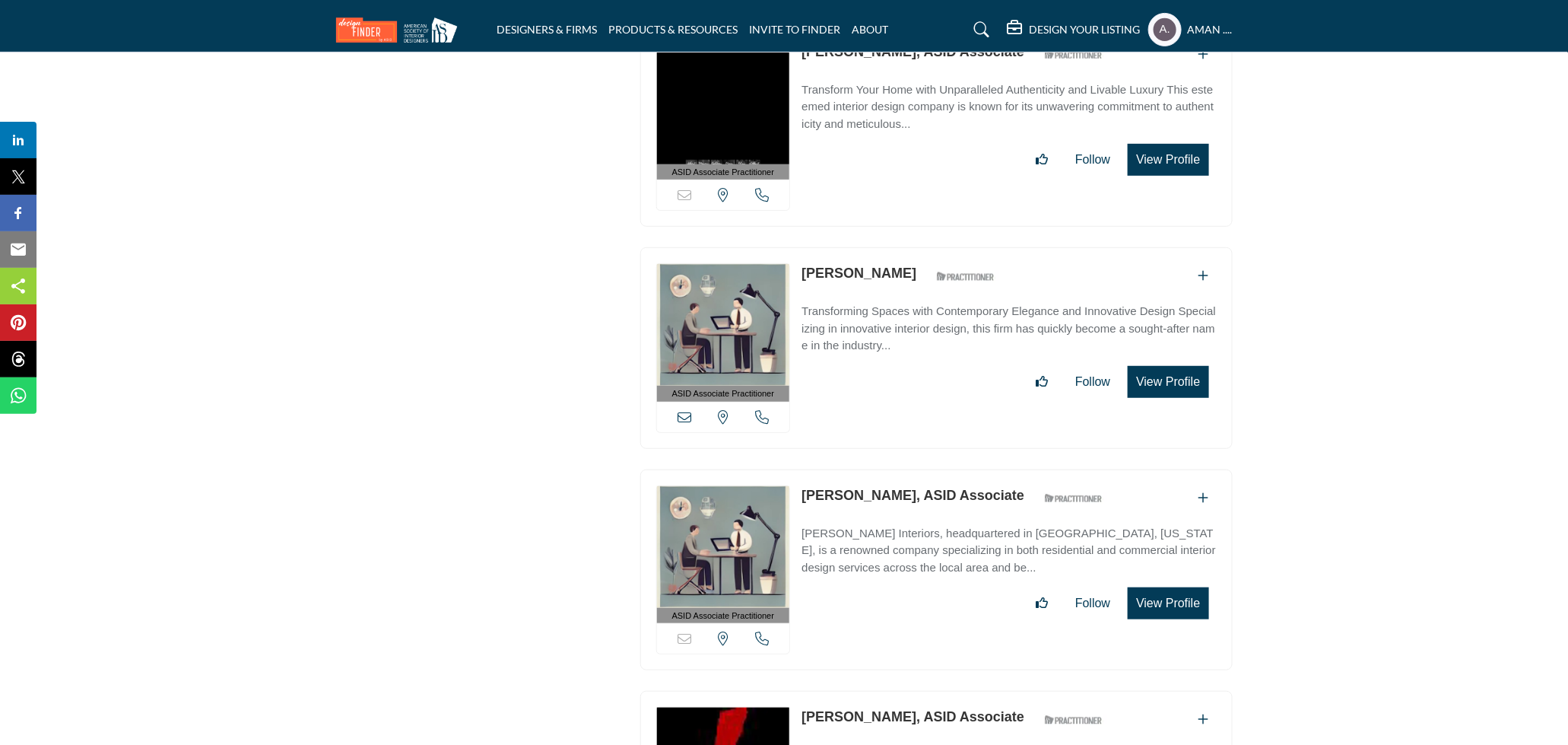
click at [873, 488] on link "Amy Lind, ASID Associate" at bounding box center [913, 496] width 223 height 15
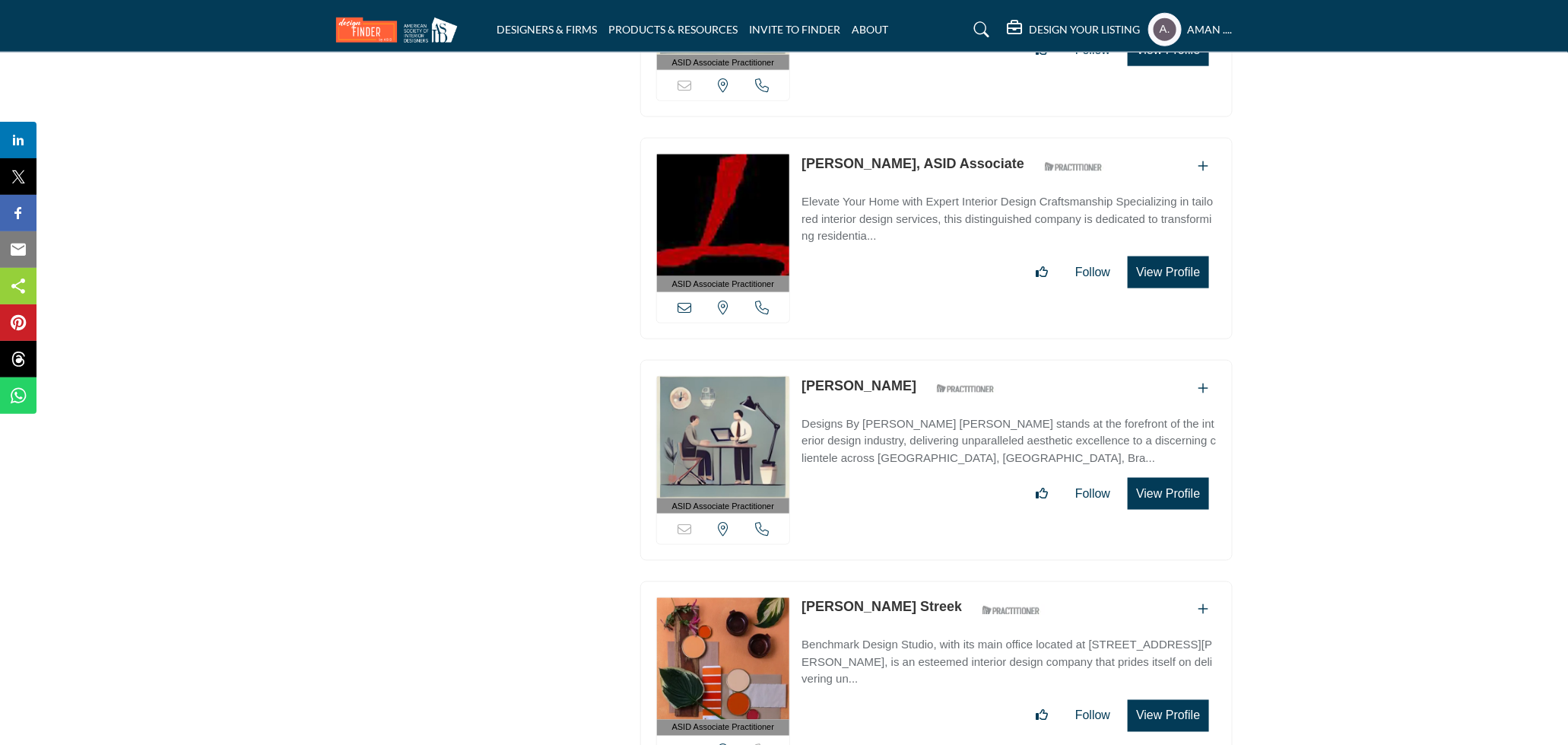
click at [848, 378] on link "Amy Smith" at bounding box center [859, 386] width 115 height 15
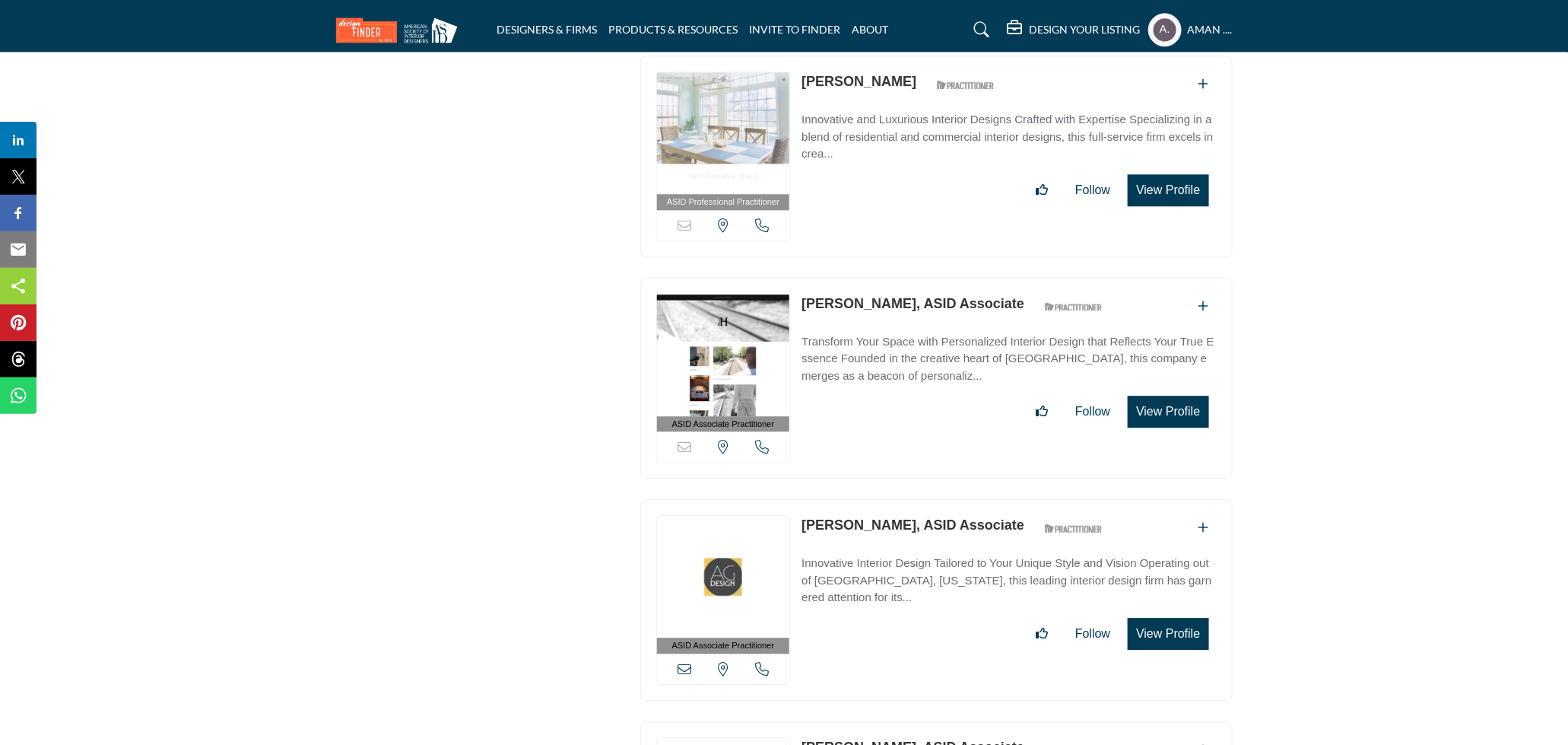
scroll to position [7404, 0]
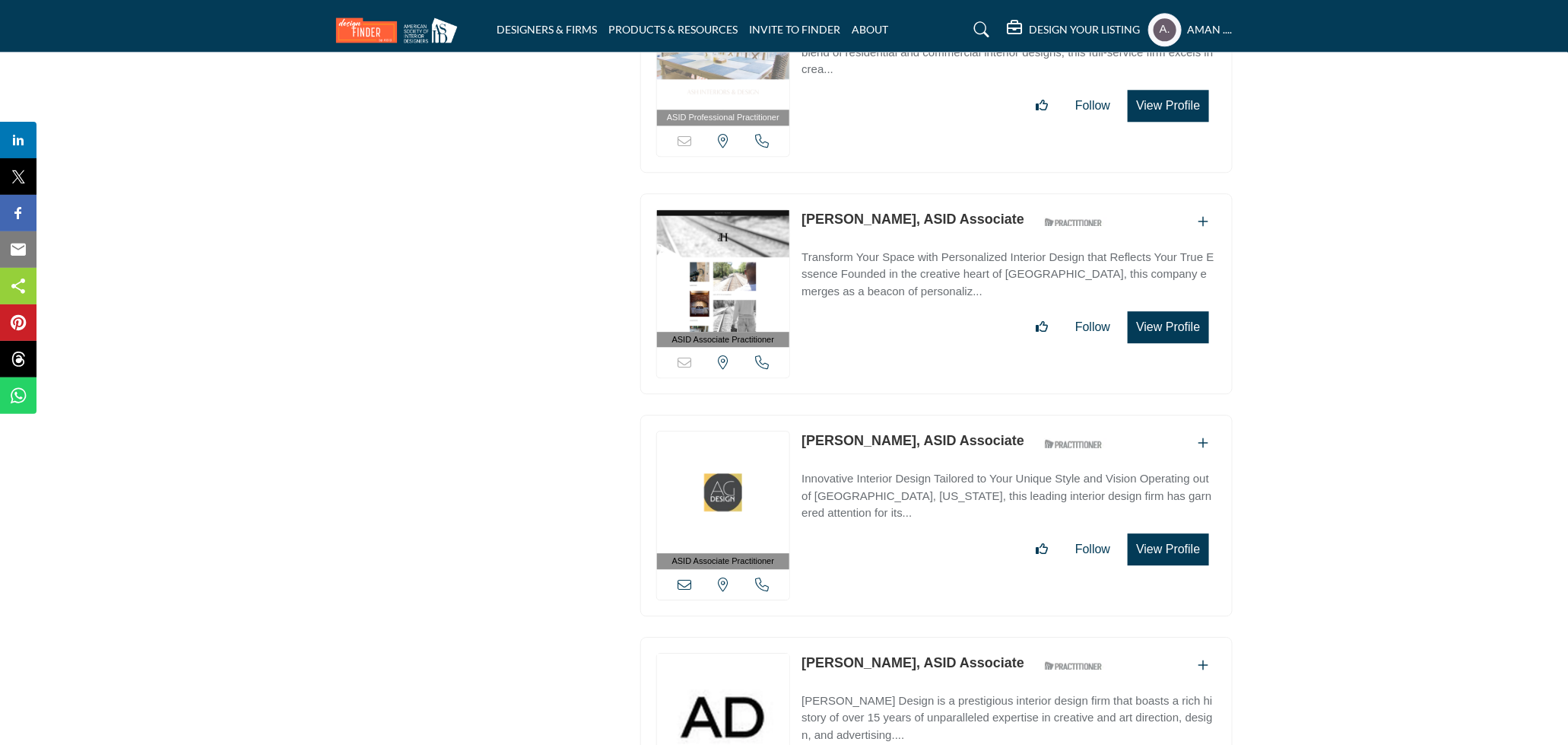
click at [879, 211] on link "Andrew Elmore Jackson, ASID Associate" at bounding box center [913, 219] width 223 height 15
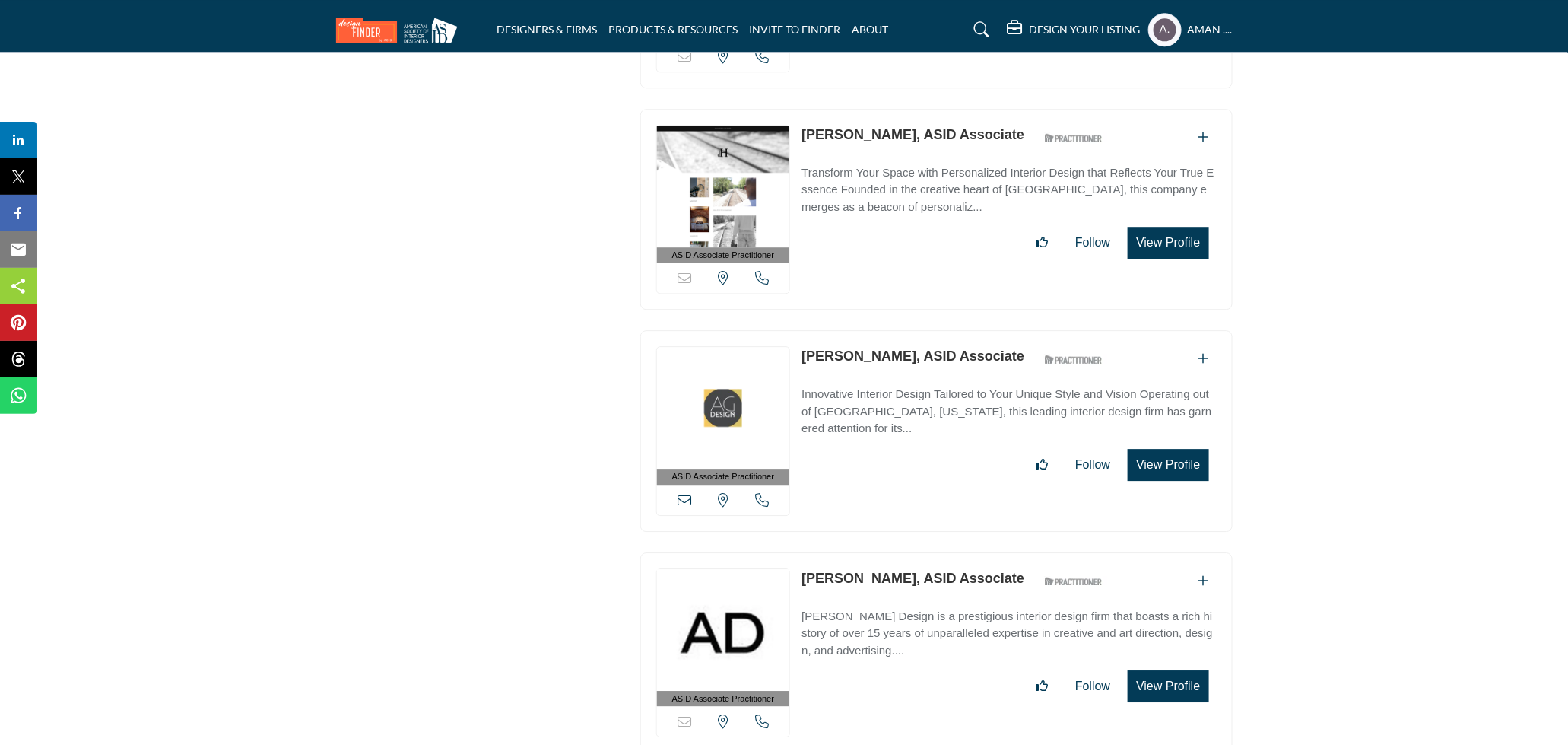
scroll to position [7573, 0]
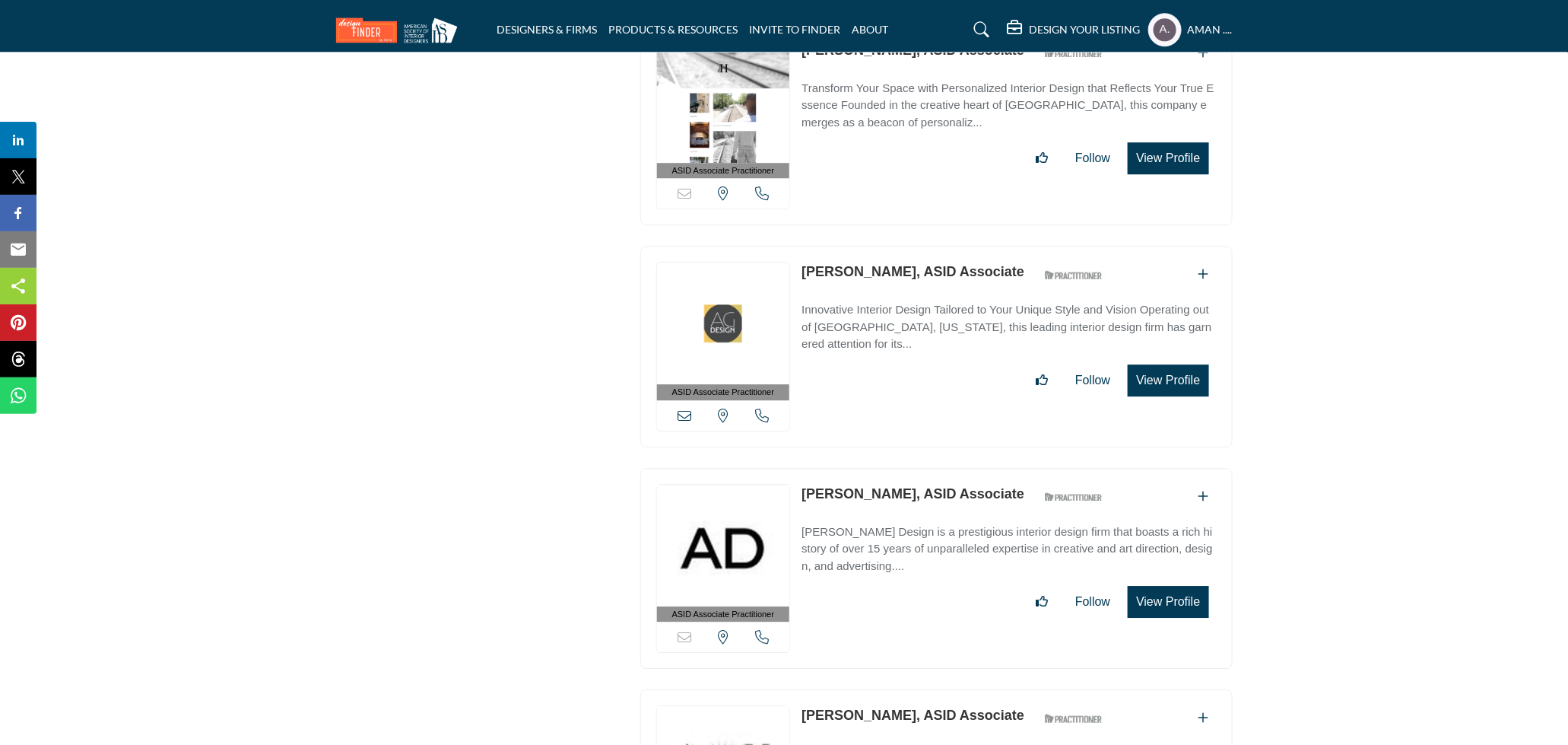
click at [904, 264] on link "Andrew Greer, ASID Associate" at bounding box center [913, 272] width 223 height 15
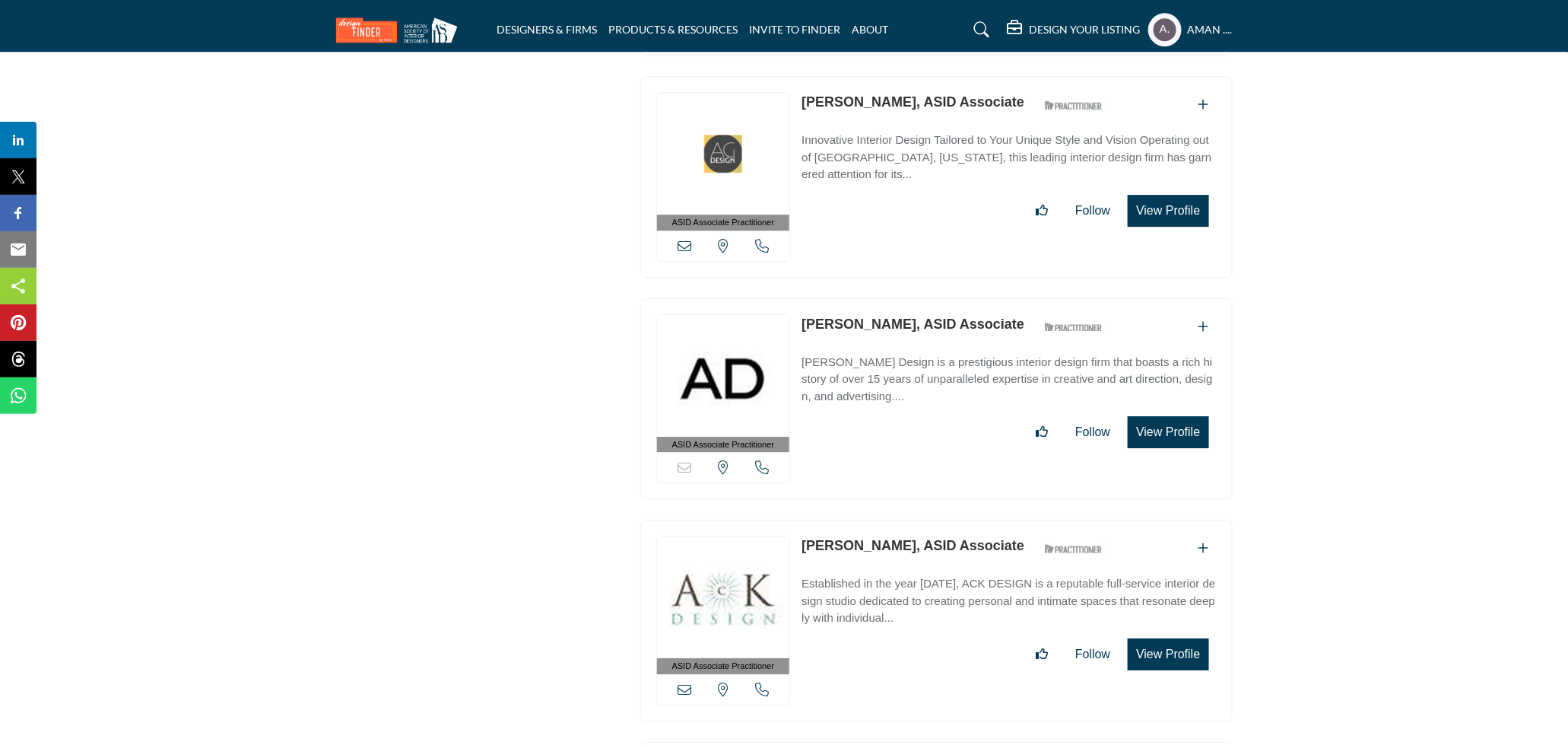
click at [853, 317] on link "Angela Arambulo, ASID Associate" at bounding box center [913, 324] width 223 height 15
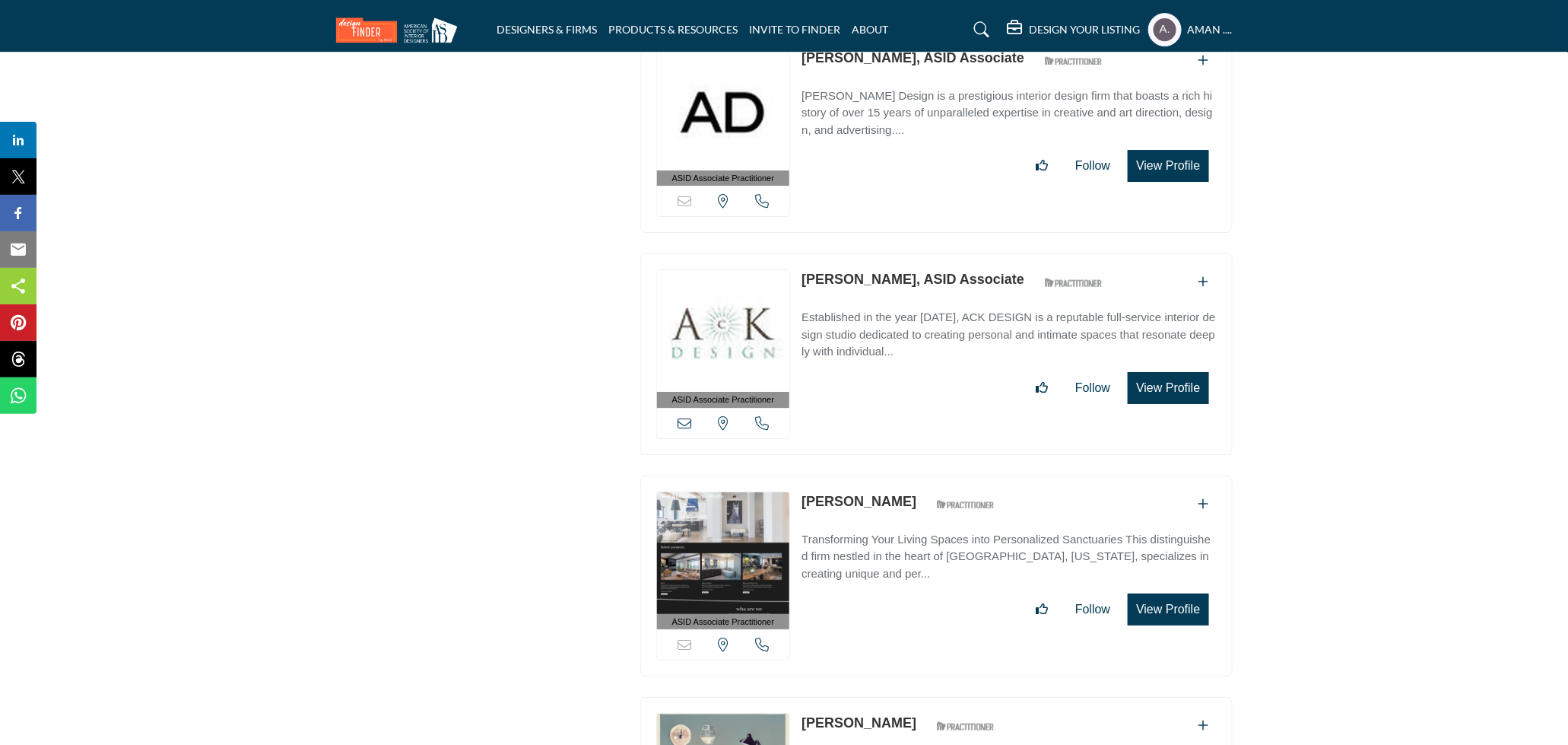
scroll to position [8178, 0]
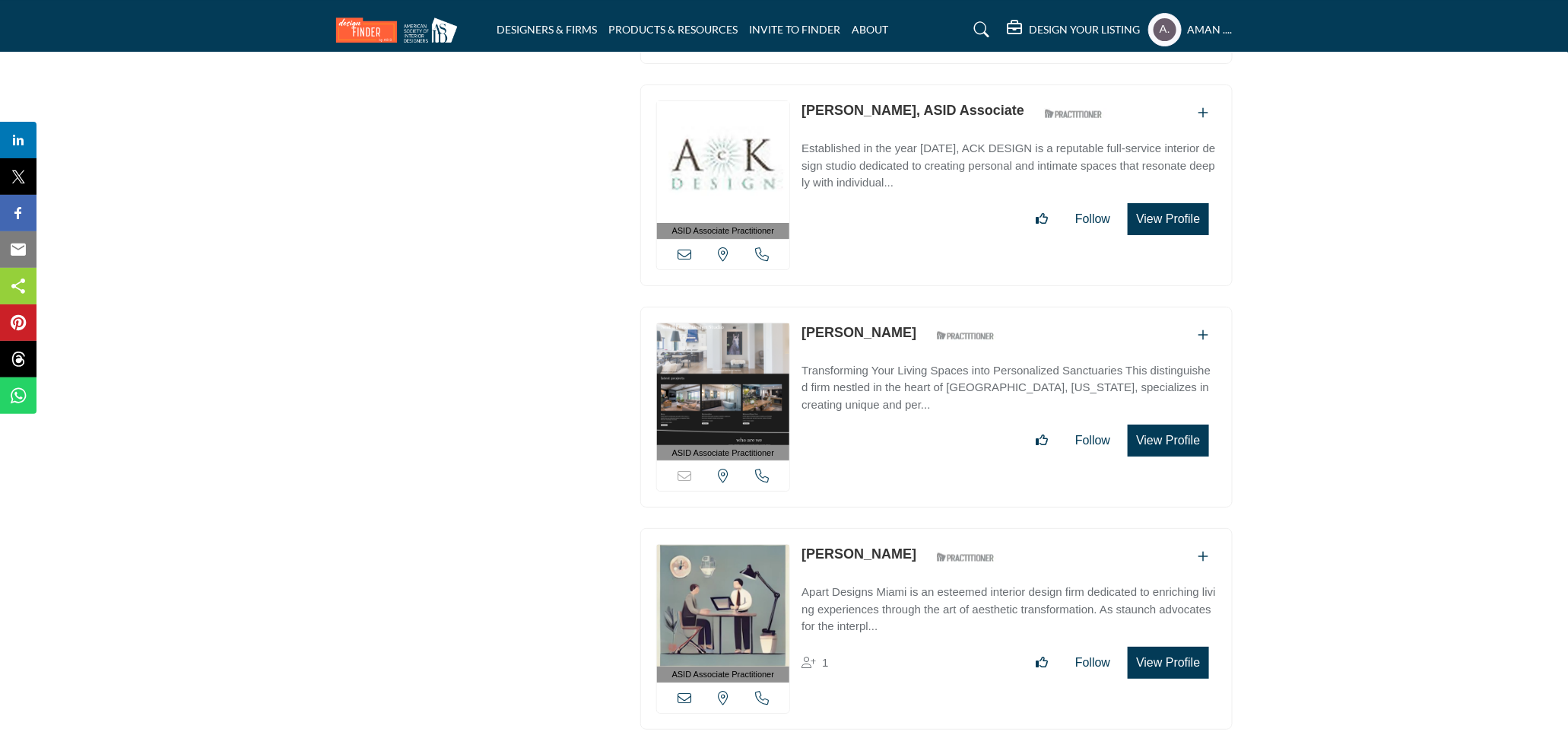
click at [844, 324] on link "Angelee Marques" at bounding box center [859, 332] width 115 height 15
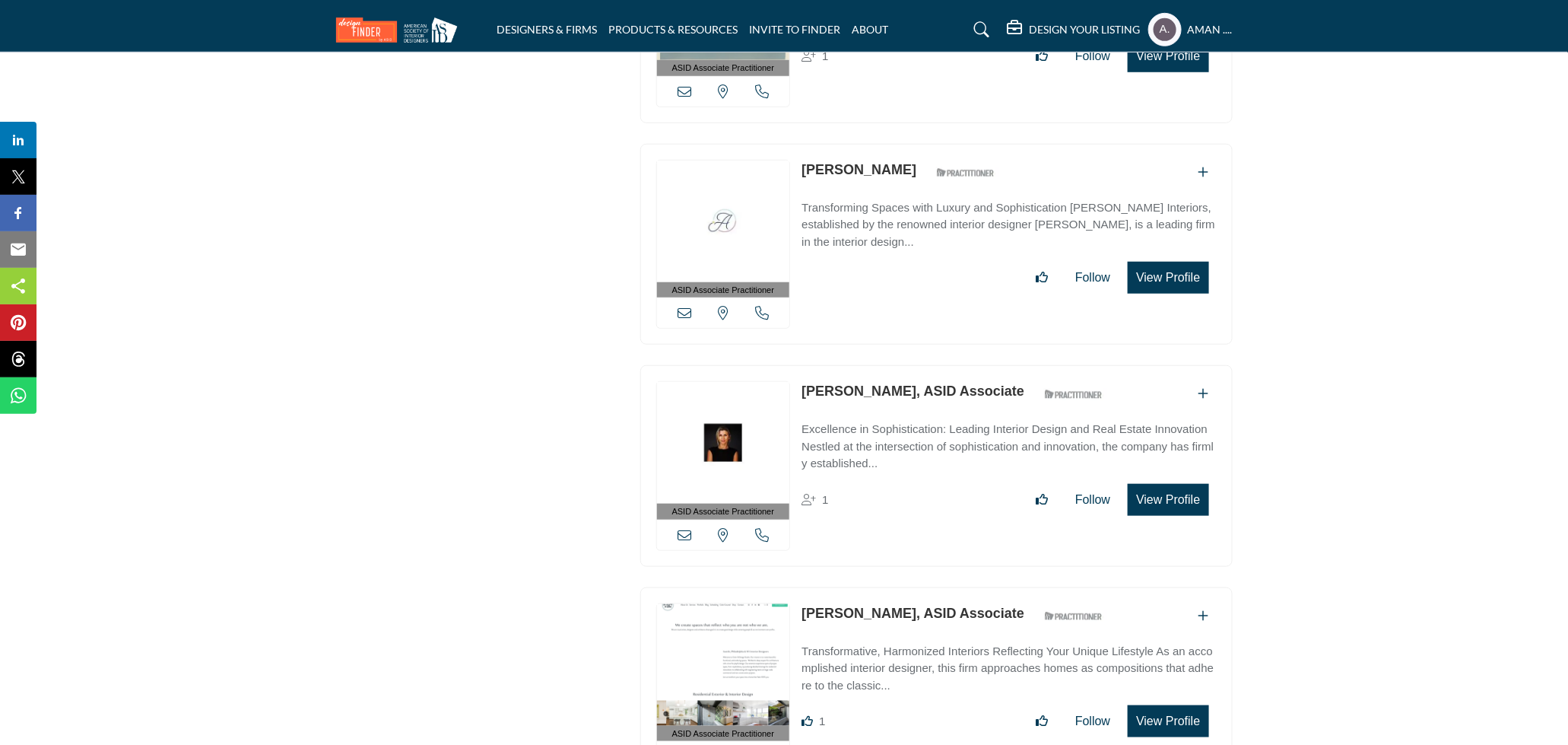
scroll to position [8869, 0]
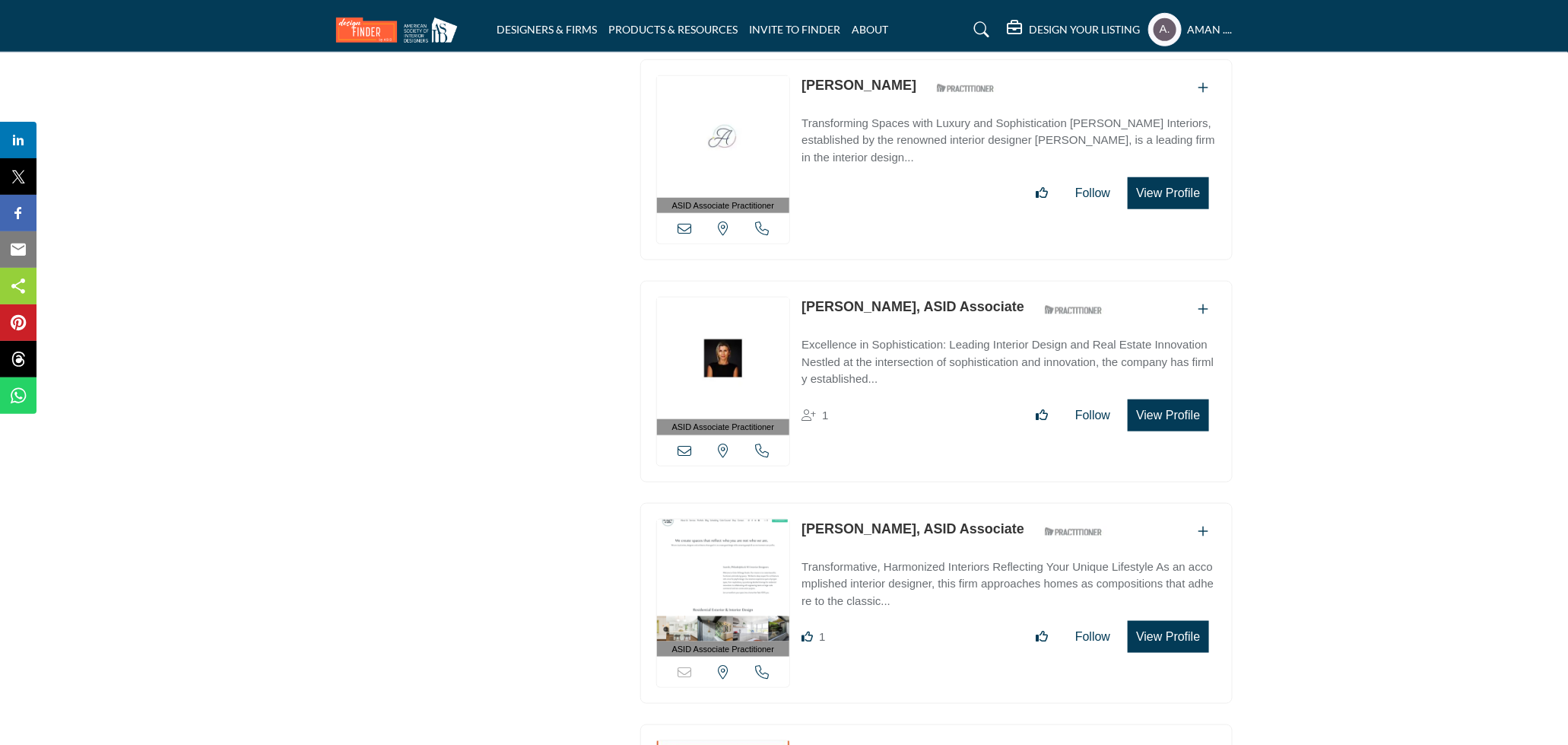
click at [873, 299] on link "Anna Mackler, ASID Associate" at bounding box center [913, 307] width 223 height 15
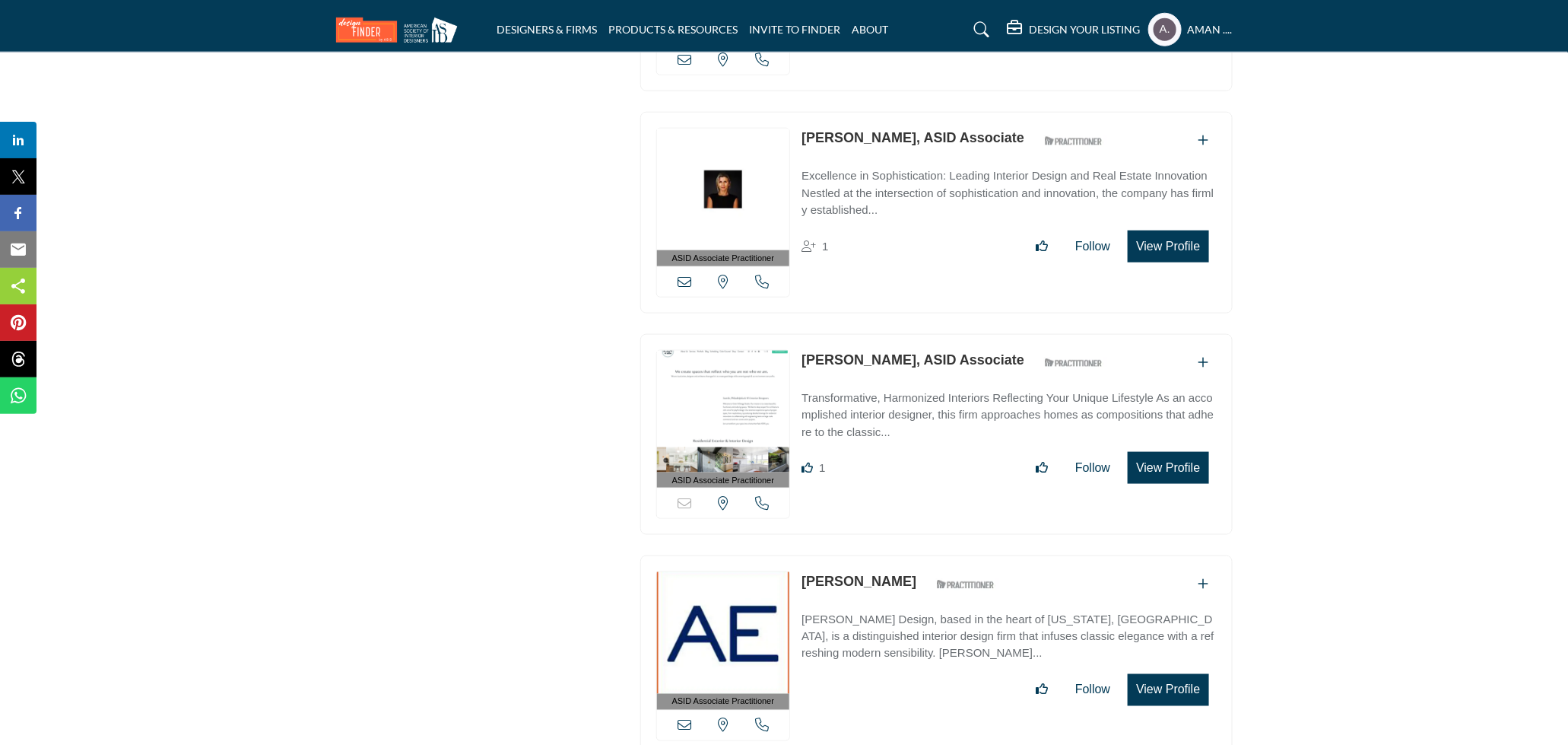
click at [860, 352] on link "Anne Viggiano, ASID Associate" at bounding box center [913, 360] width 223 height 15
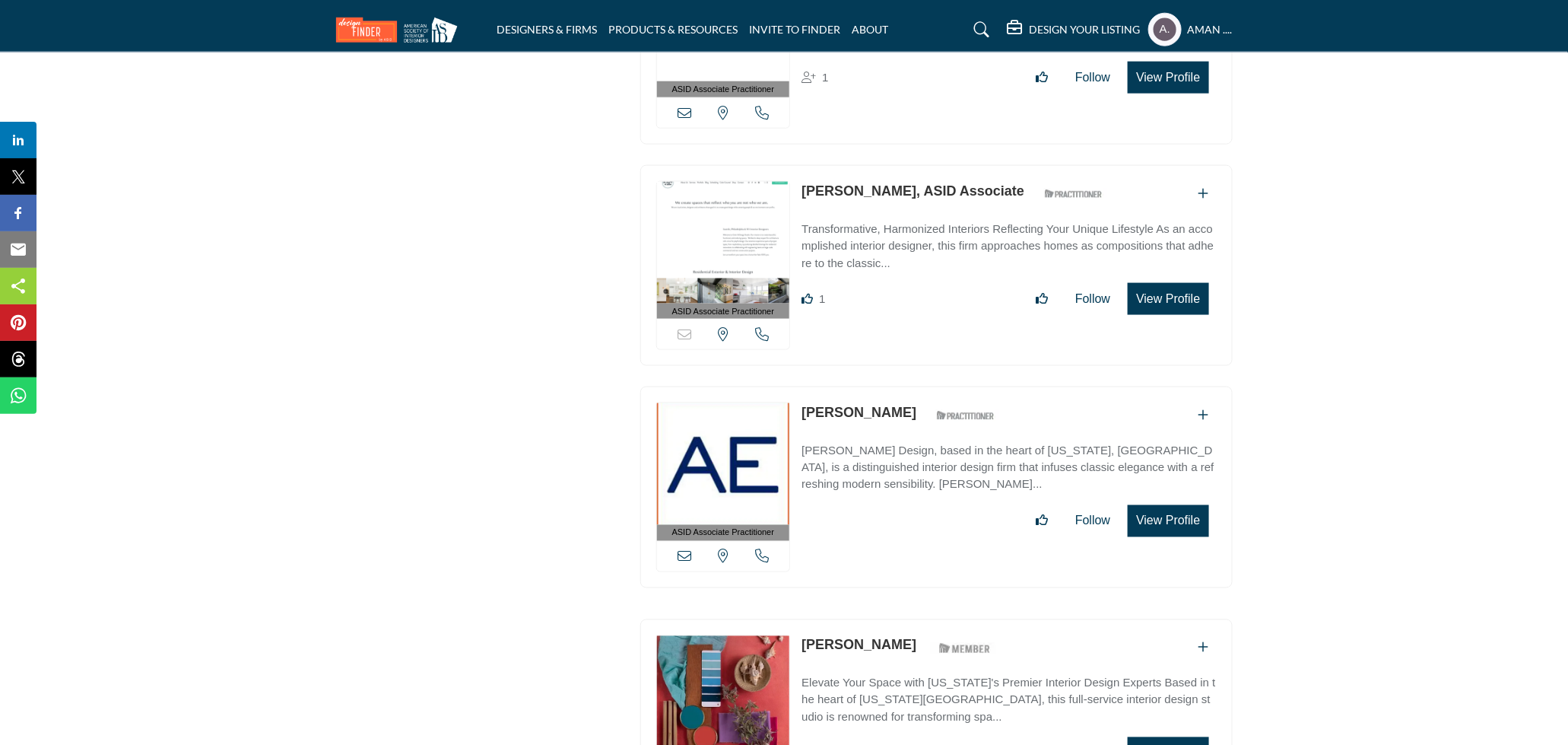
click at [835, 405] on link "Annie Elliott" at bounding box center [859, 413] width 115 height 15
drag, startPoint x: 800, startPoint y: 428, endPoint x: 904, endPoint y: 431, distance: 104.0
click at [904, 431] on div "ASID Associate Practitioner ASID Associate Practitioners have a degree in any m…" at bounding box center [936, 487] width 592 height 201
copy p "Annie Elliott Design"
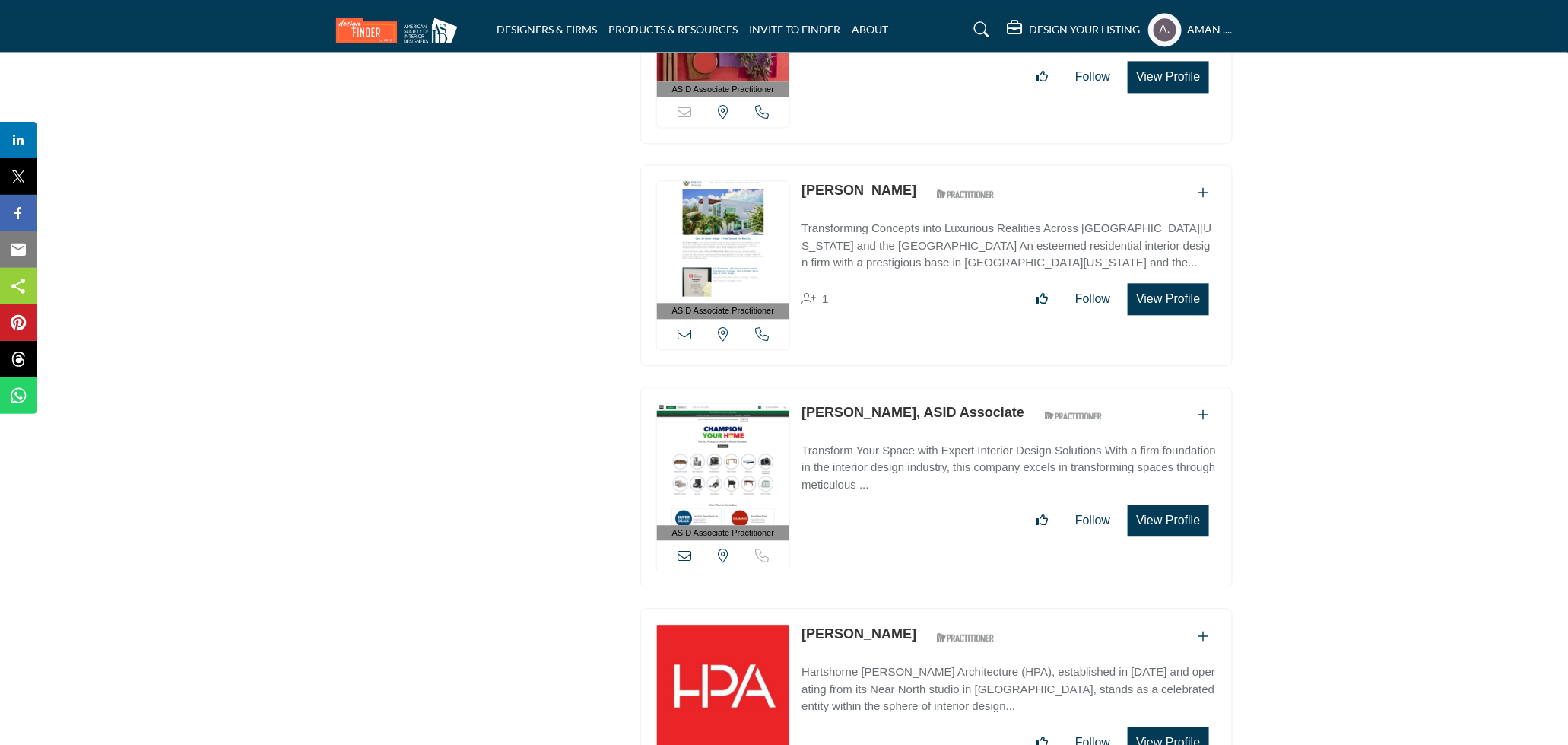
scroll to position [9458, 0]
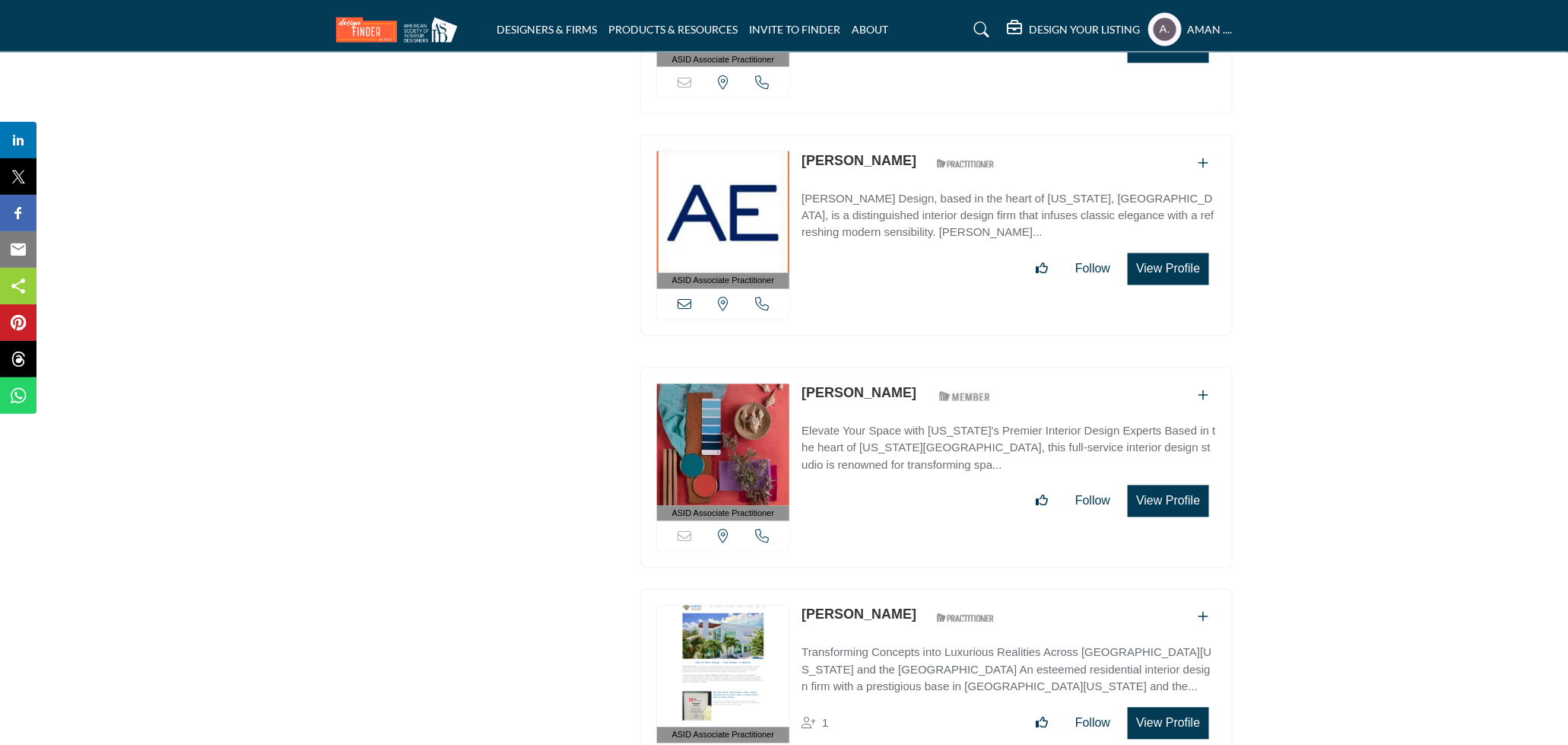
click at [829, 386] on link "Annie Leslau" at bounding box center [859, 393] width 115 height 15
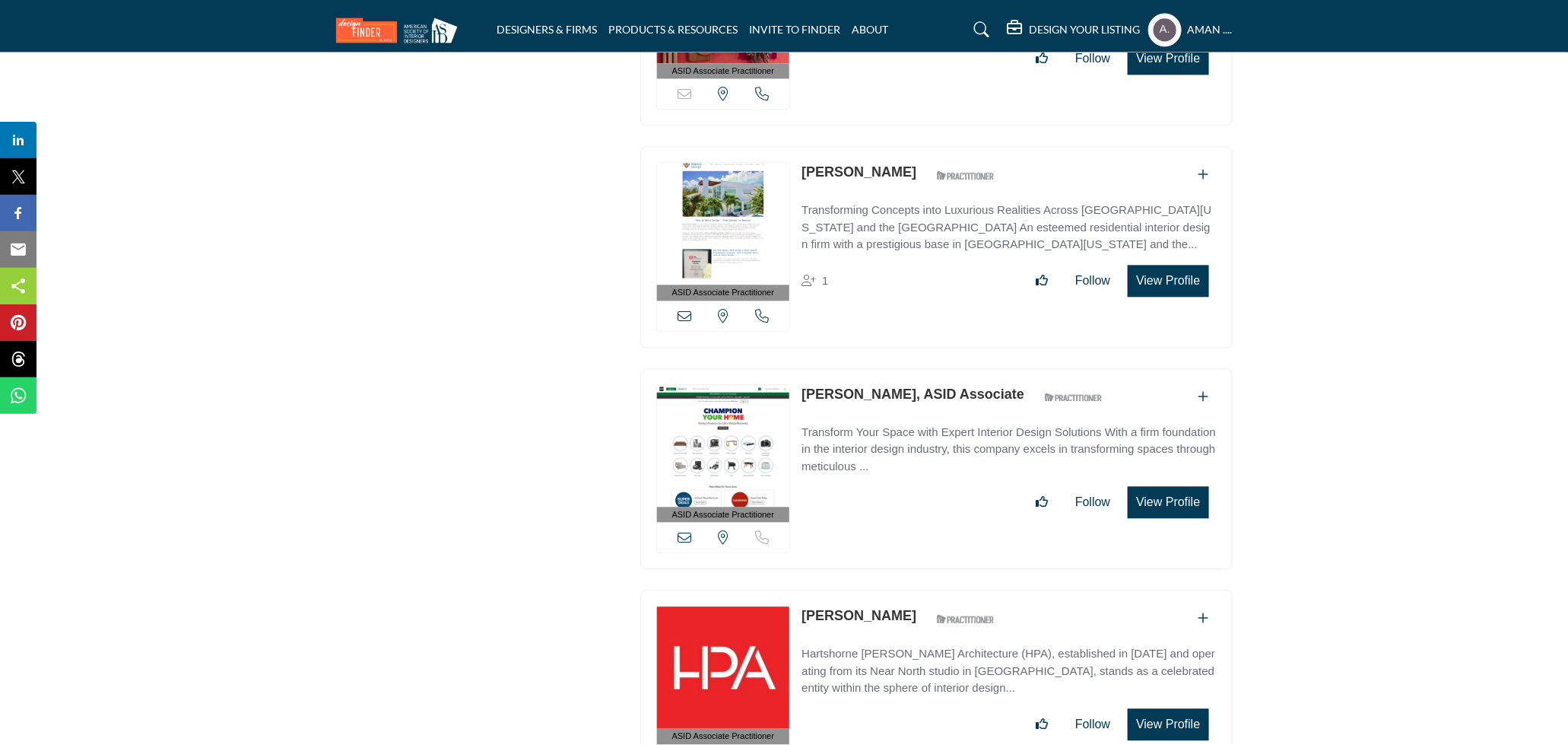
scroll to position [9985, 0]
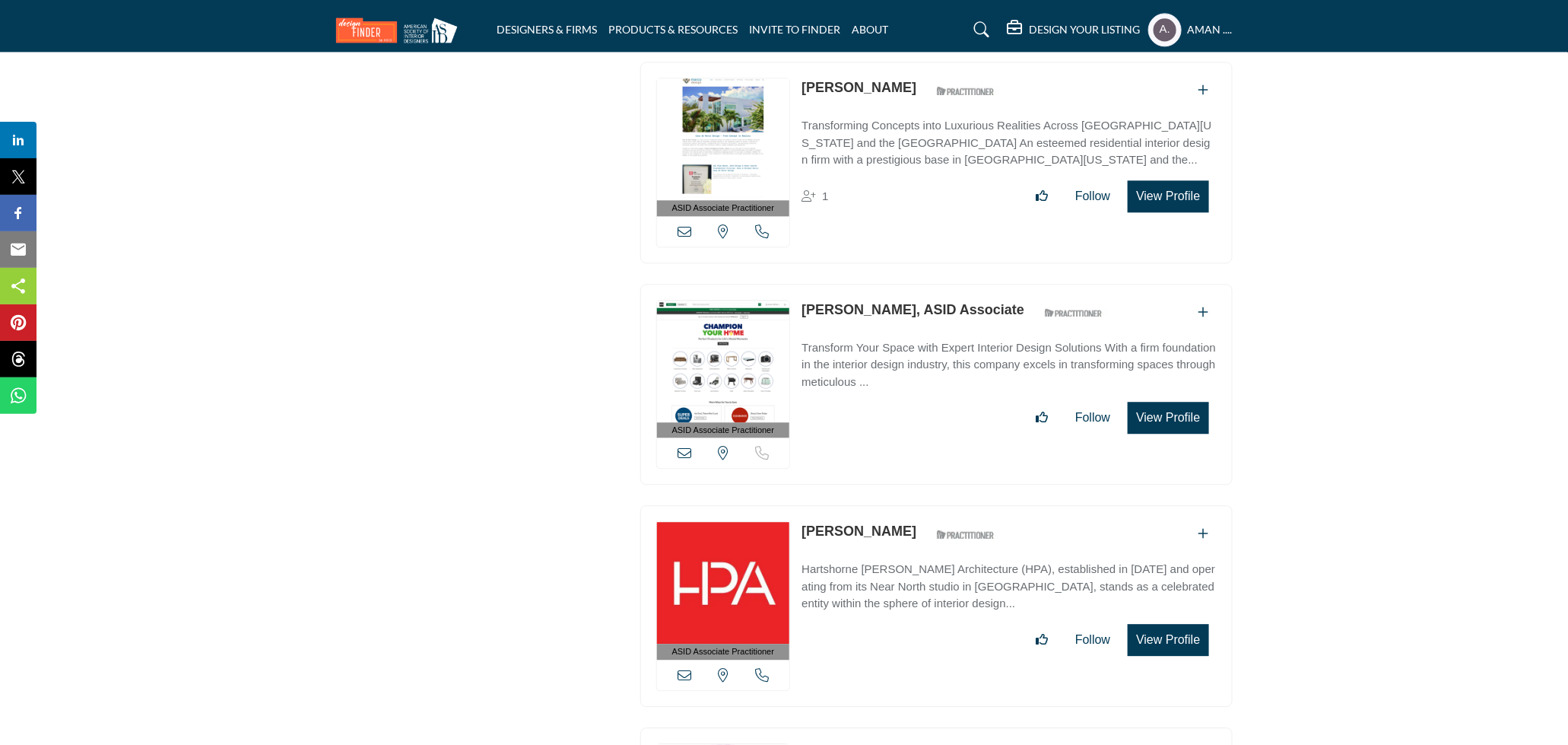
click at [877, 302] on link "Anzhela Hrynkiv, ASID Associate" at bounding box center [913, 310] width 223 height 15
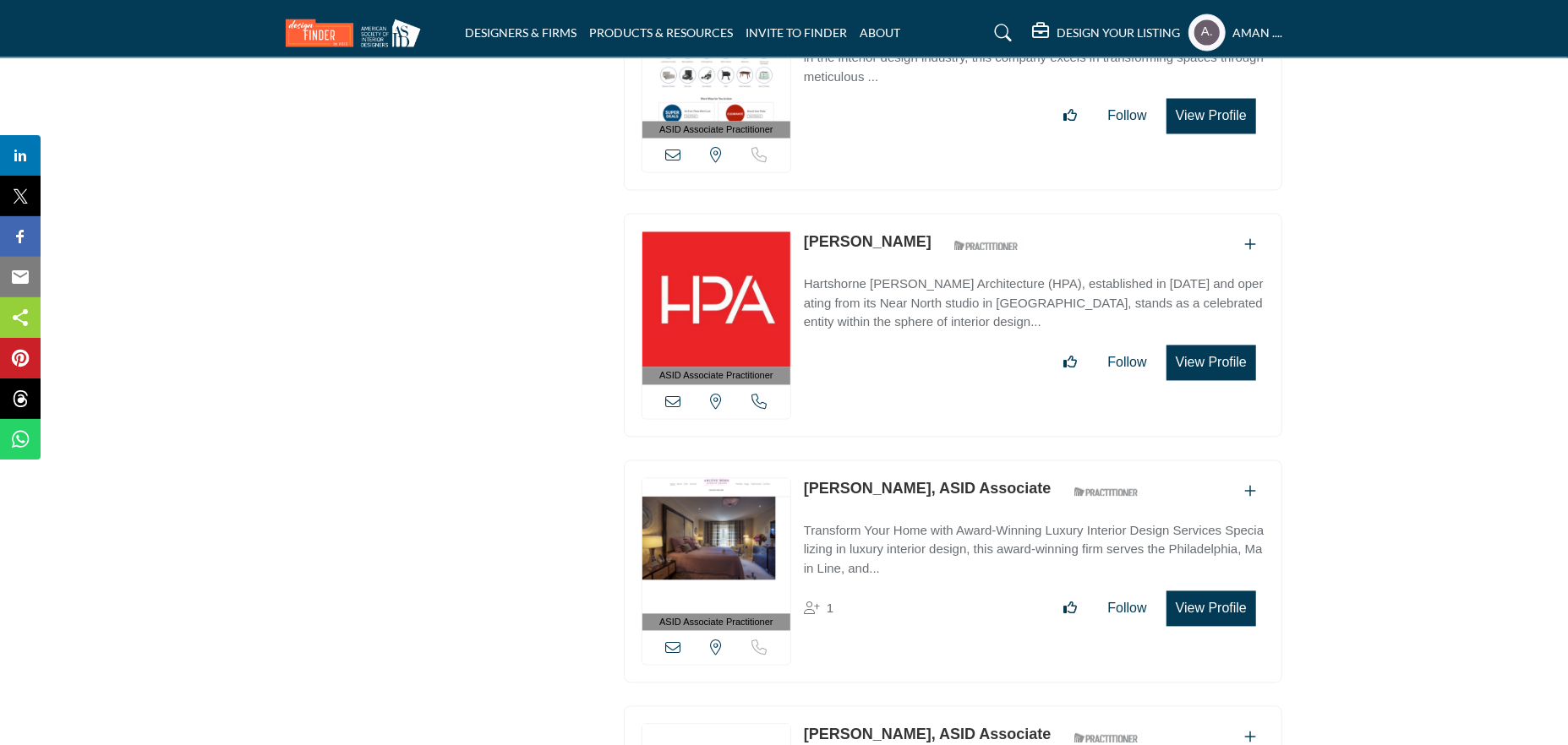
scroll to position [11524, 0]
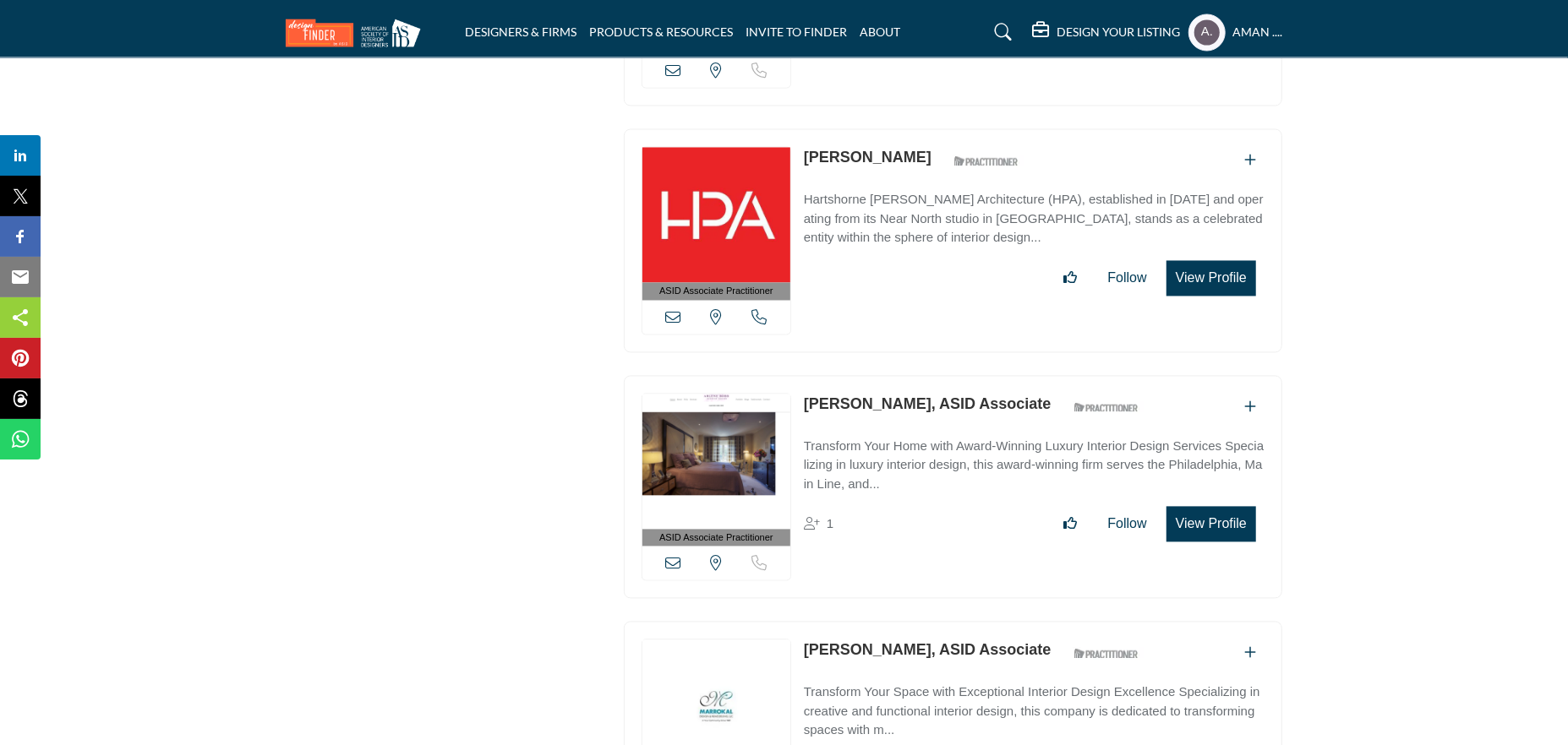
click at [882, 397] on link "Arlene Bobb, ASID Associate" at bounding box center [928, 405] width 248 height 17
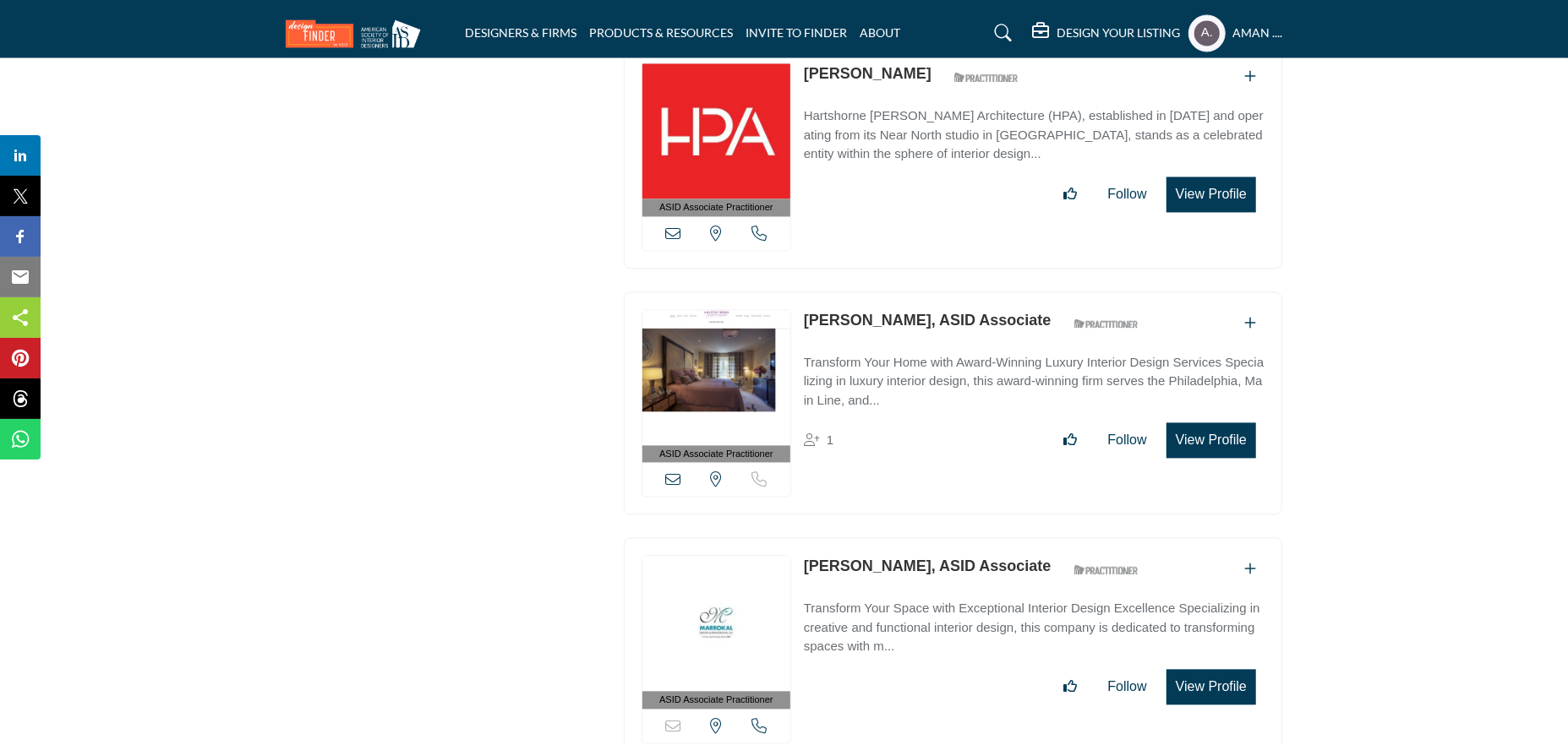
click at [950, 557] on link "Ashlee Zimmer, ASID Associate" at bounding box center [928, 566] width 248 height 17
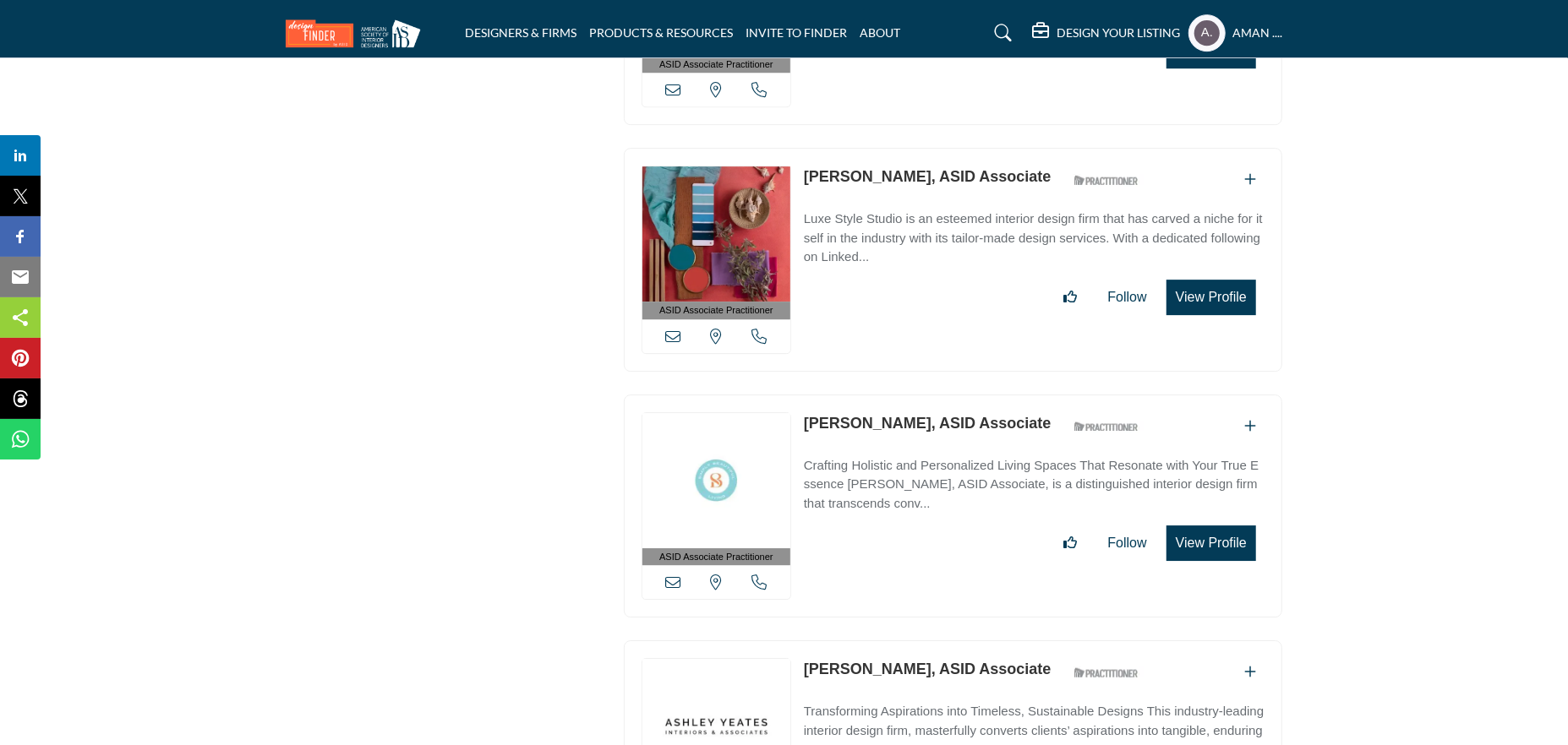
click at [899, 415] on link "Ashley Schock, ASID Associate" at bounding box center [928, 423] width 248 height 17
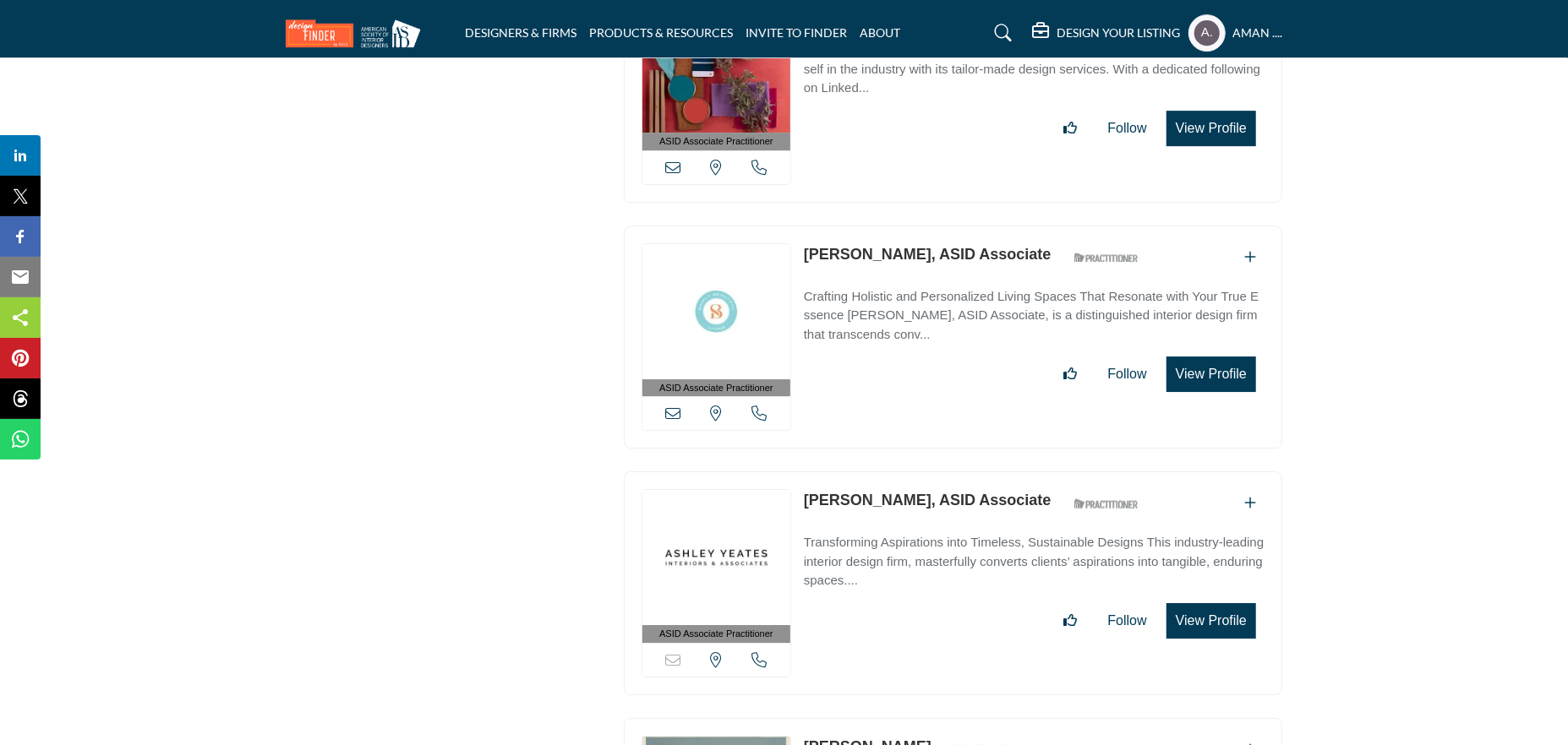
click at [881, 492] on link "Ashley Yeates, ASID Associate" at bounding box center [928, 501] width 248 height 17
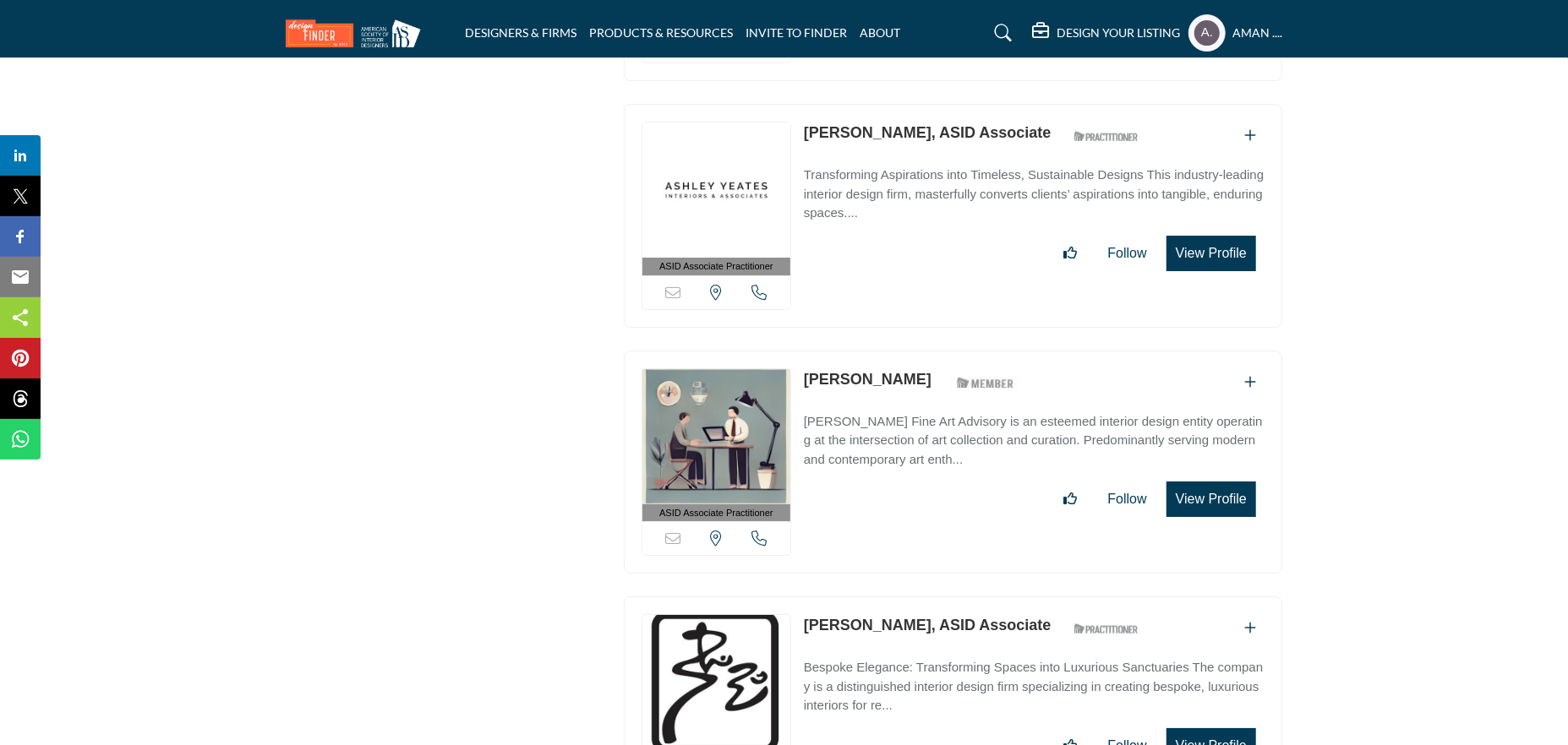
scroll to position [13690, 0]
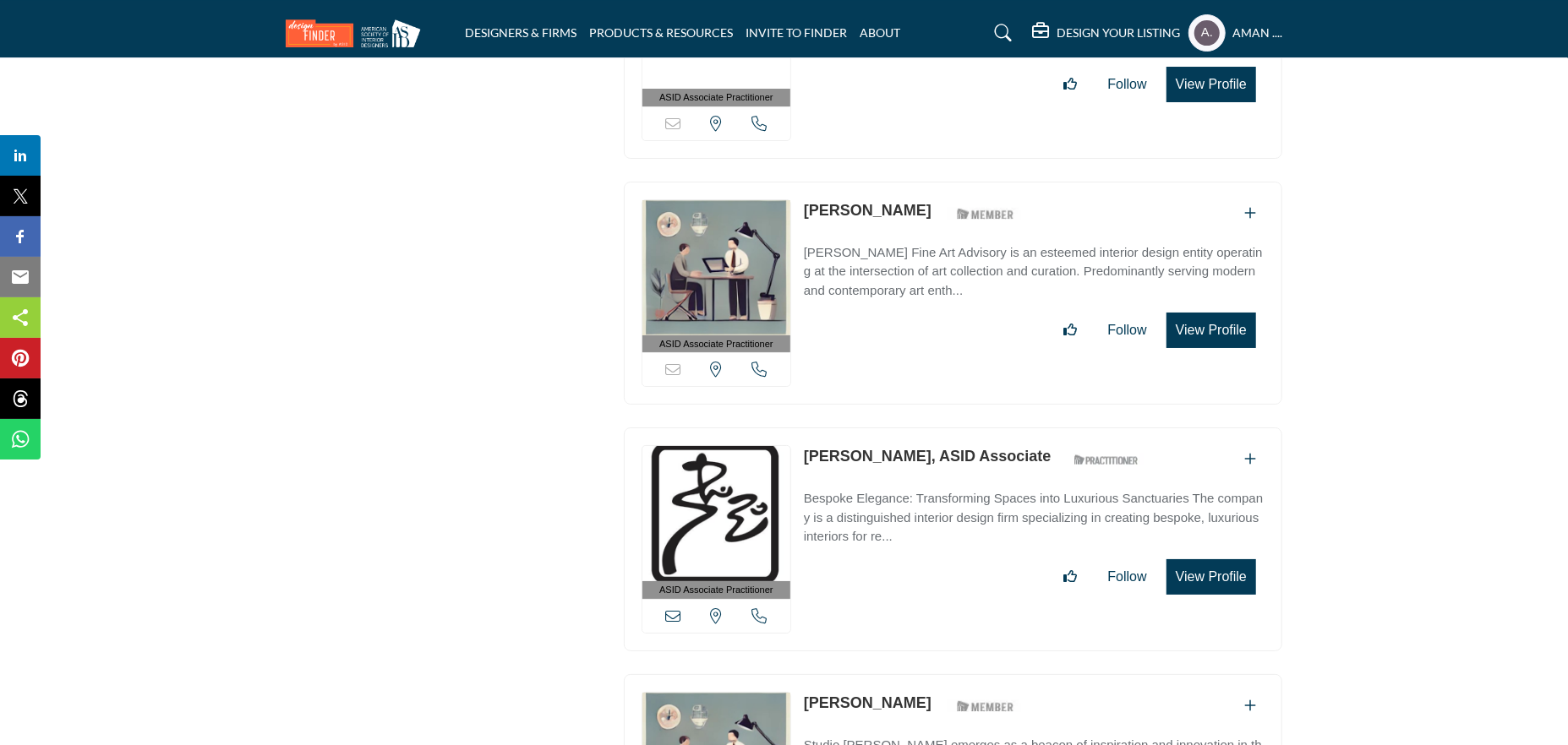
click at [822, 202] on link "Astrid Burns" at bounding box center [867, 211] width 127 height 17
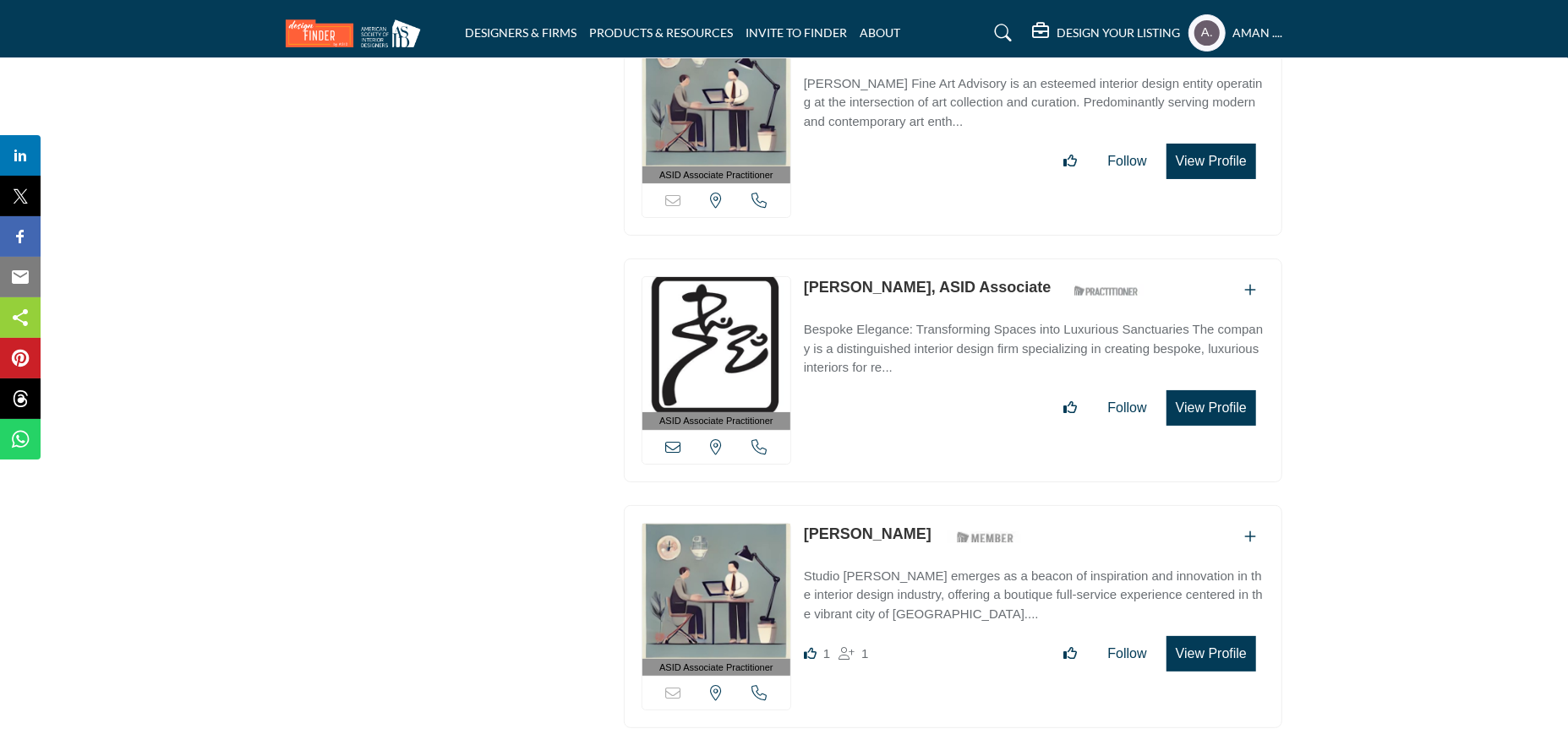
scroll to position [14112, 0]
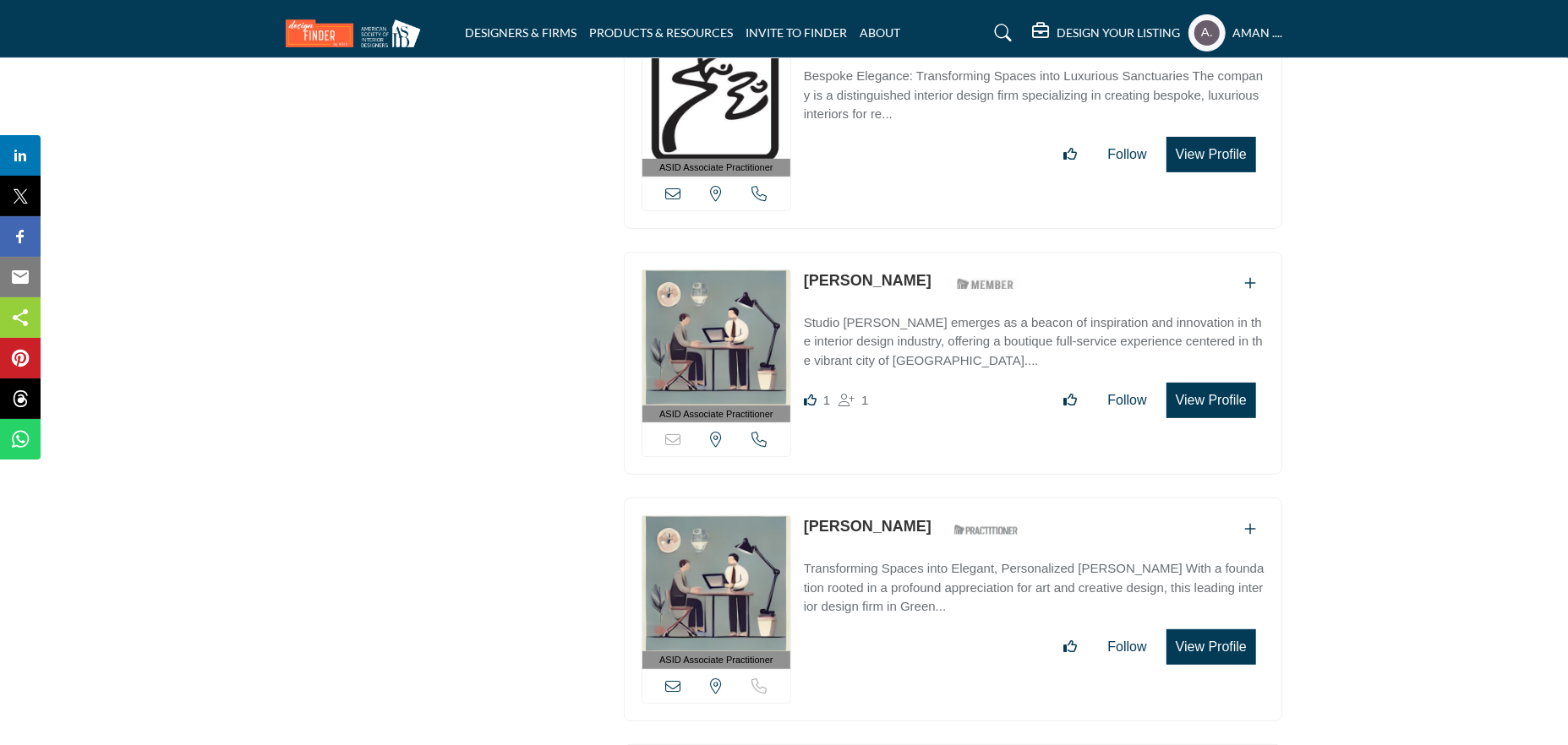
click at [853, 272] on link "Aurora Fain" at bounding box center [867, 280] width 127 height 17
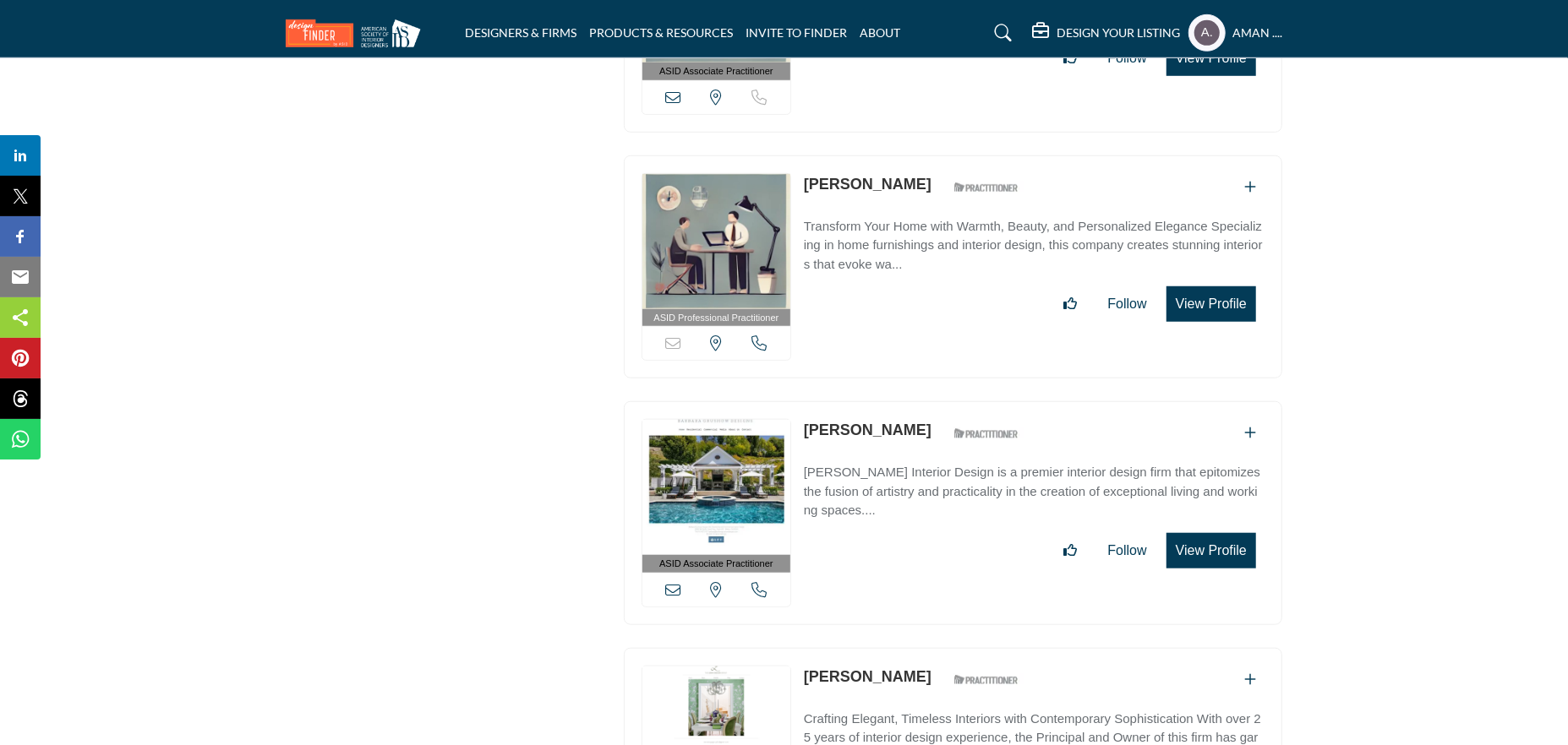
click at [872, 422] on link "Barbara Grushow" at bounding box center [867, 430] width 127 height 17
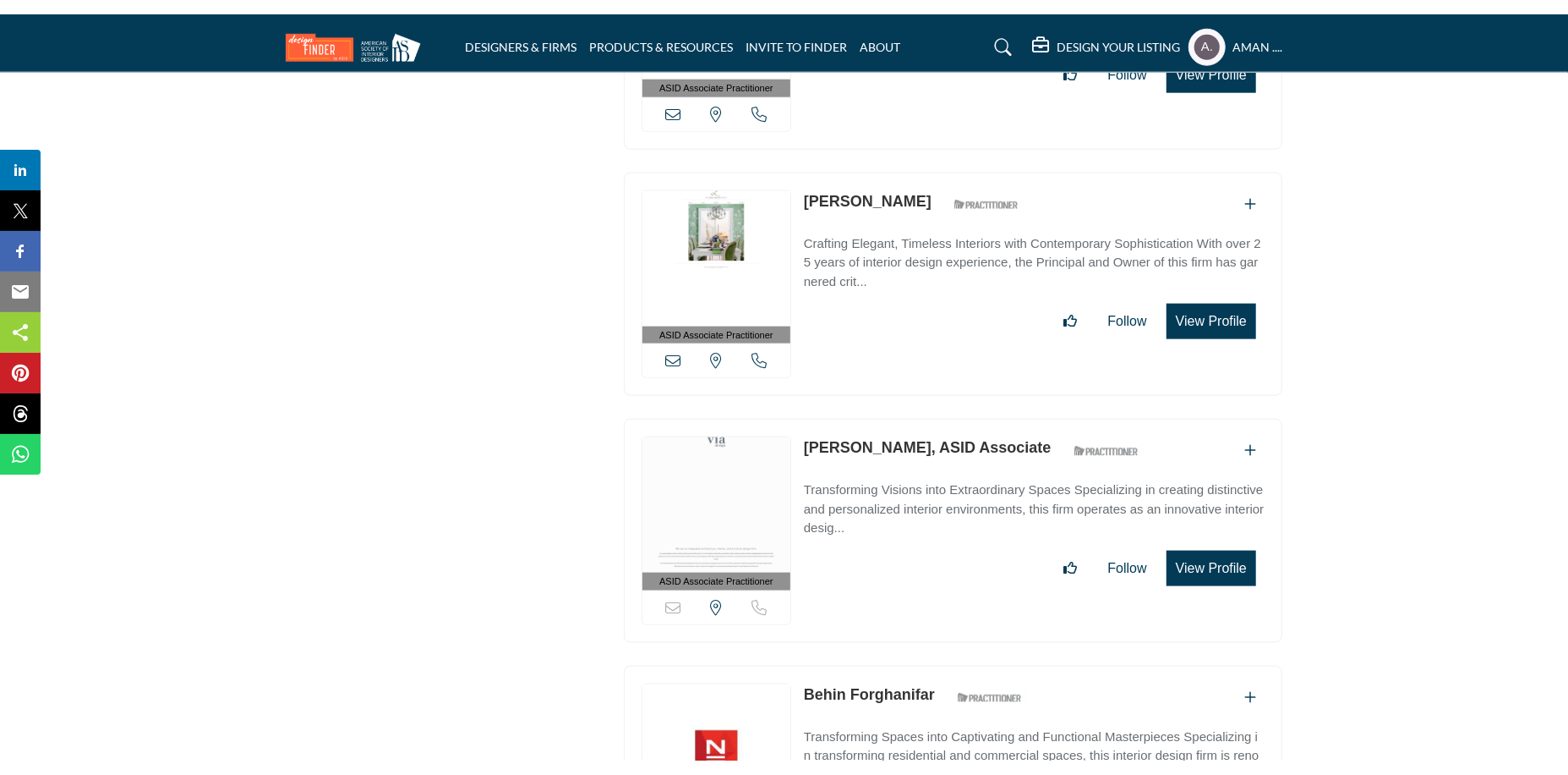
scroll to position [15290, 0]
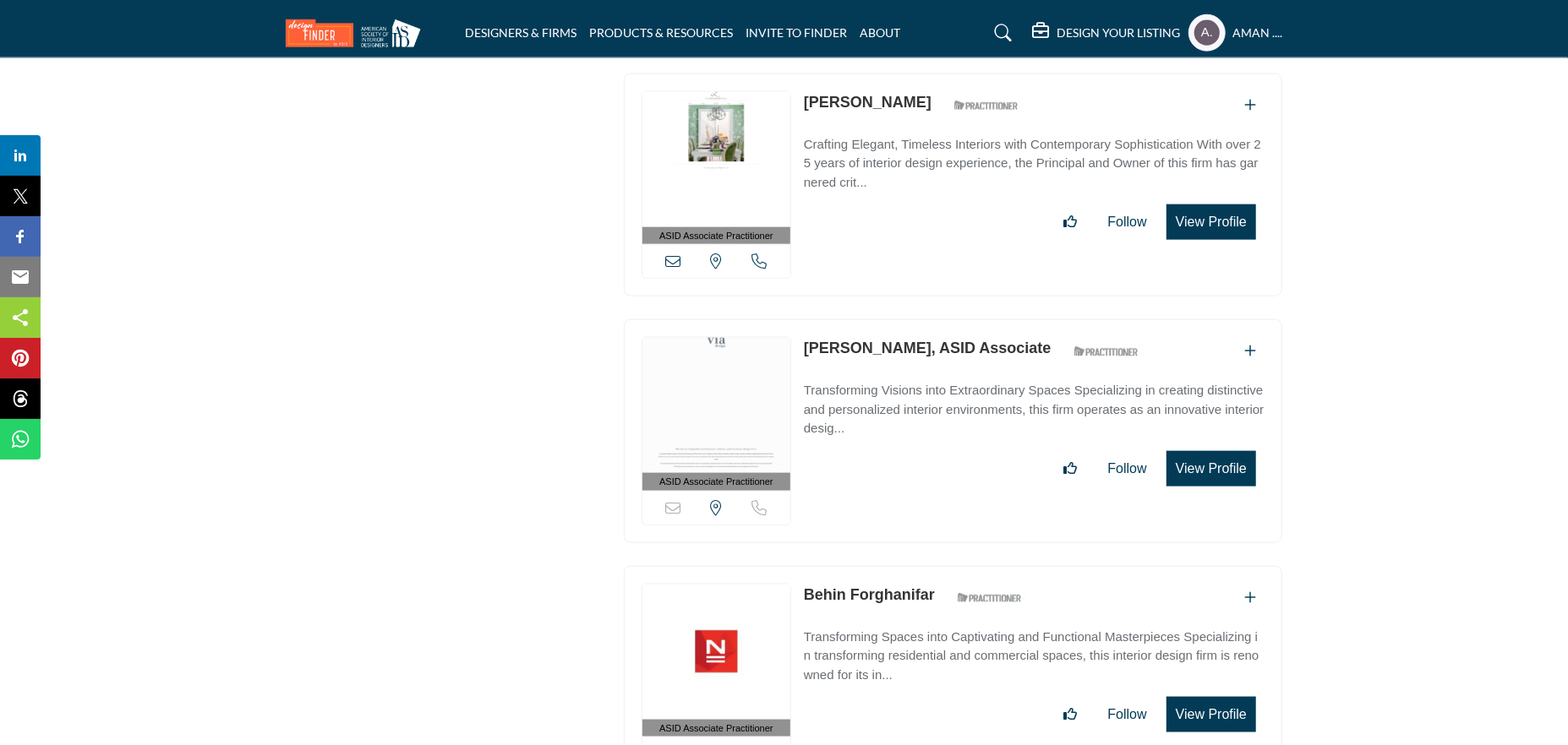
click at [886, 340] on link "Becky Miedema, ASID Associate" at bounding box center [928, 348] width 248 height 17
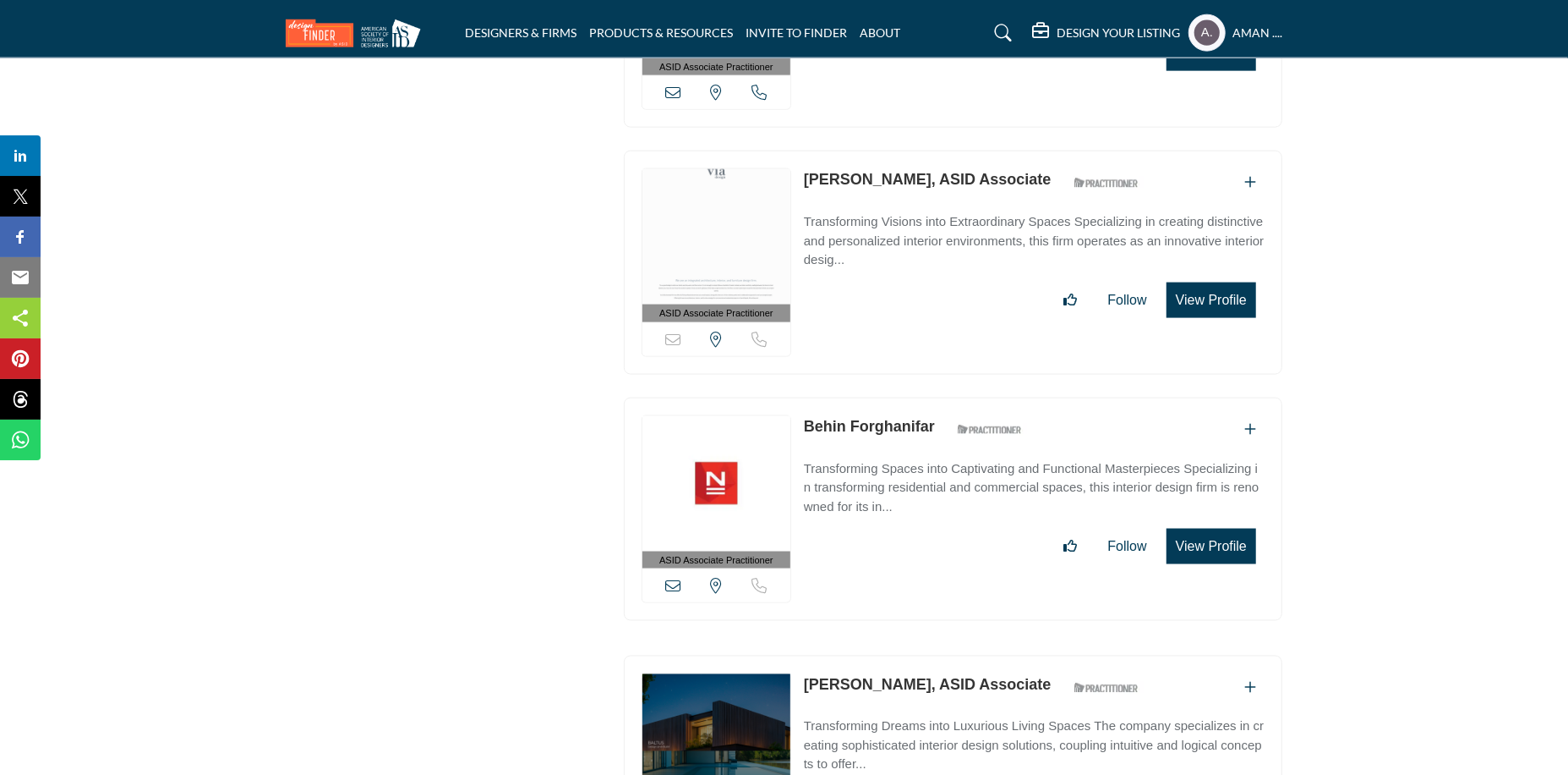
scroll to position [15544, 0]
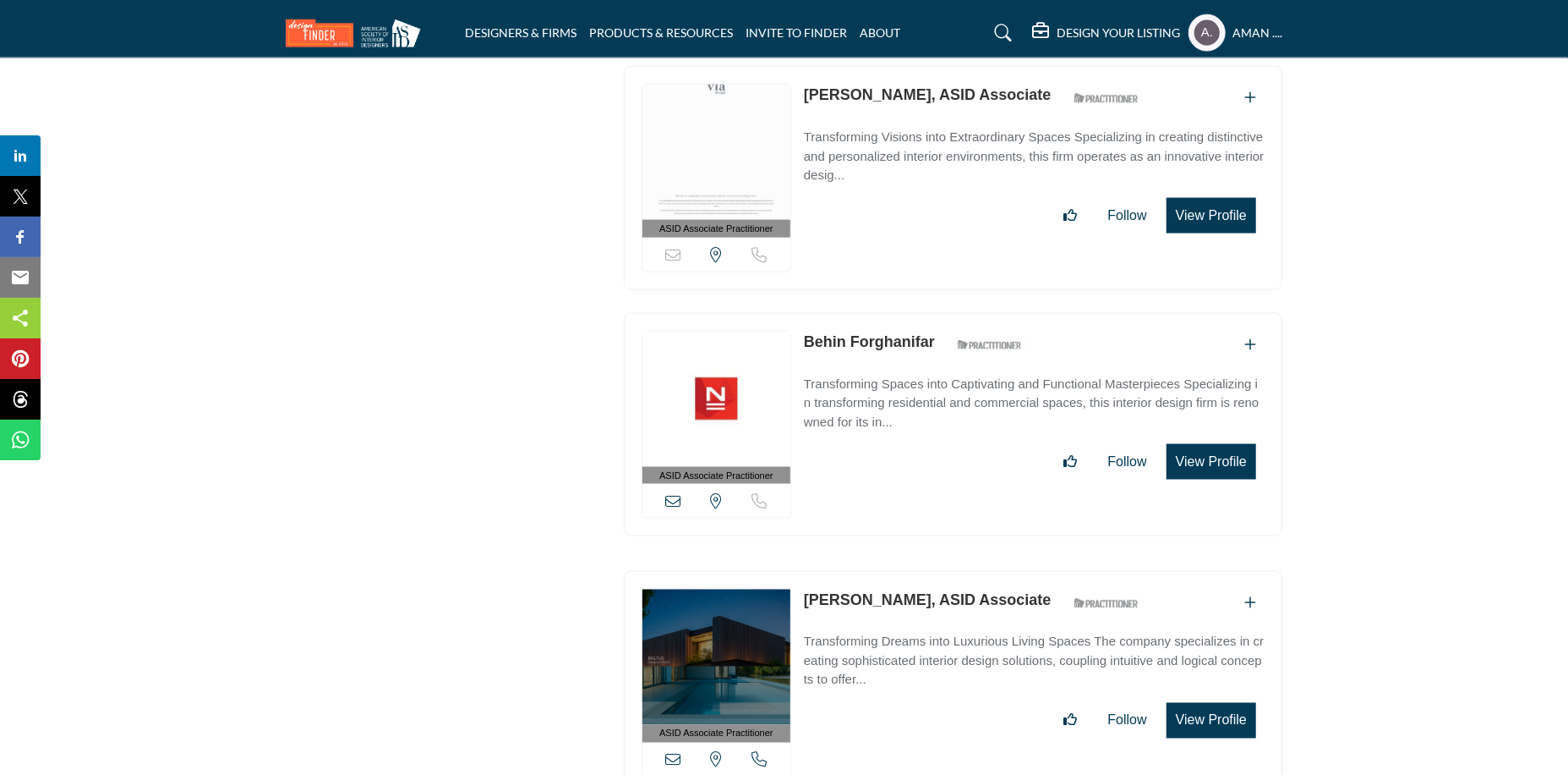
drag, startPoint x: 836, startPoint y: 269, endPoint x: 927, endPoint y: 278, distance: 91.4
click at [927, 313] on div "ASID Associate Practitioner ASID Associate Practitioners have a degree in any m…" at bounding box center [953, 425] width 658 height 224
drag, startPoint x: 443, startPoint y: 280, endPoint x: 464, endPoint y: 277, distance: 21.2
drag, startPoint x: 798, startPoint y: 267, endPoint x: 942, endPoint y: 270, distance: 144.0
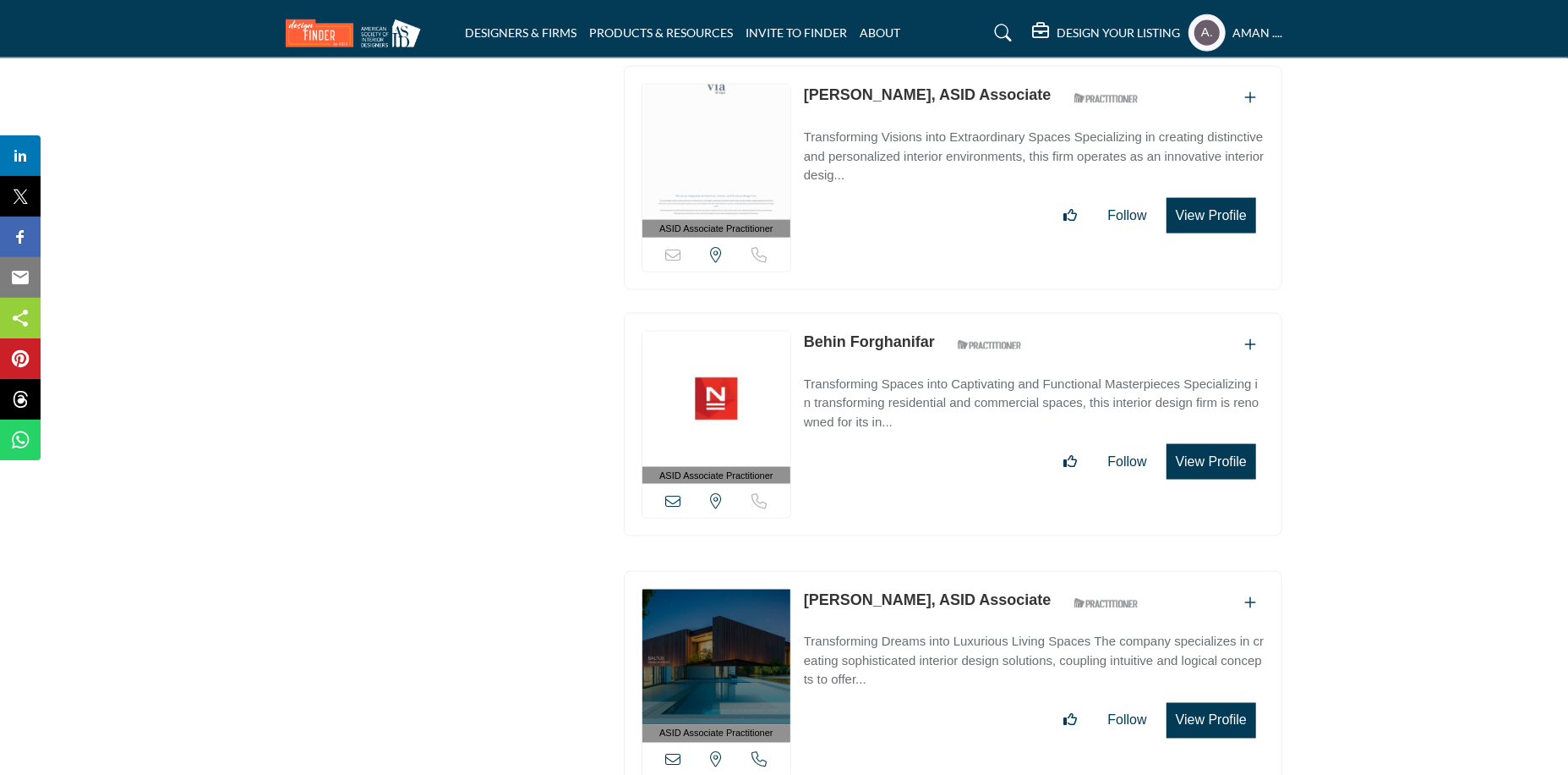
click at [942, 313] on div "ASID Associate Practitioner ASID Associate Practitioners have a degree in any m…" at bounding box center [953, 425] width 658 height 224
copy link "Behin Forghanifar"
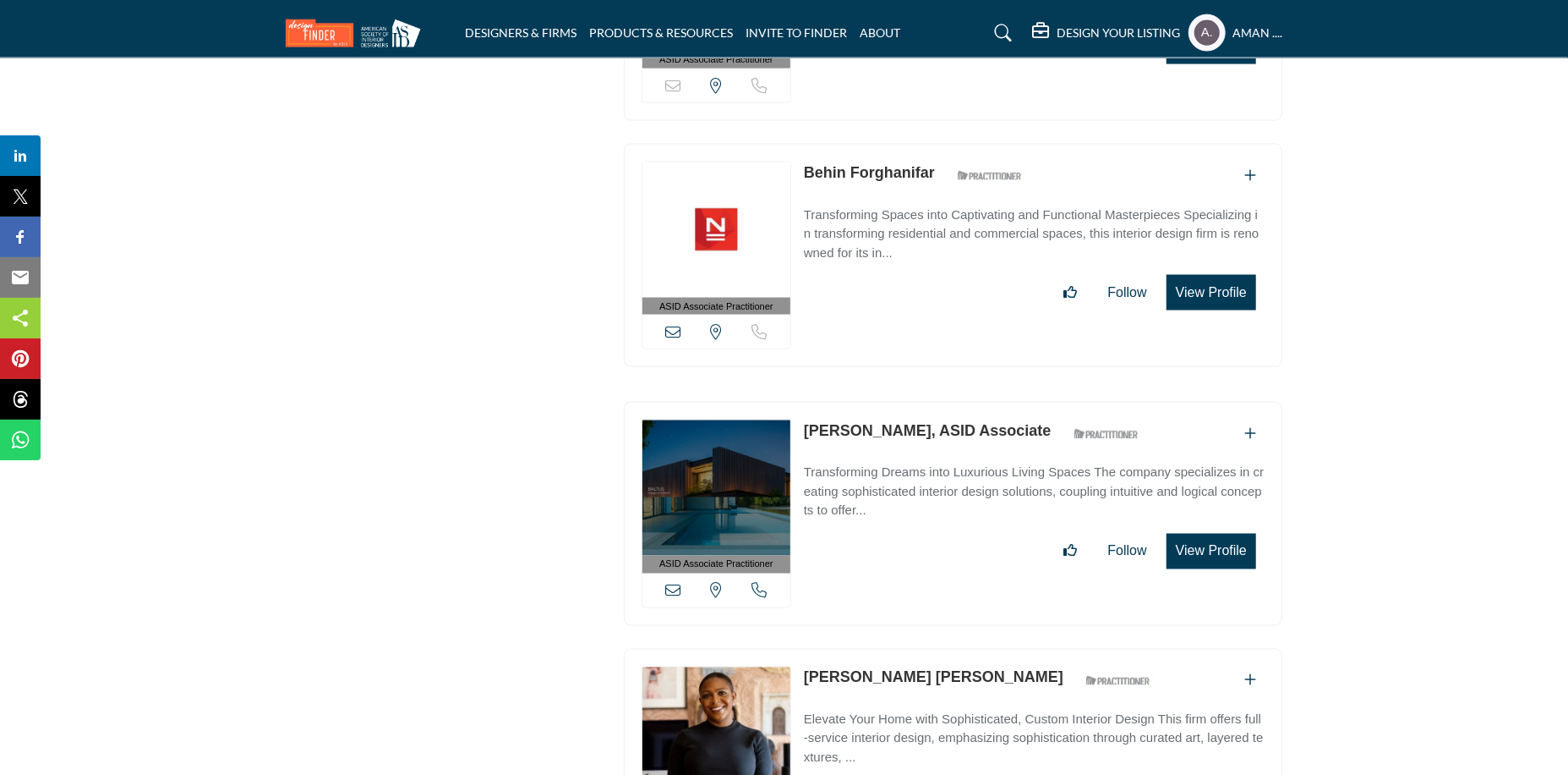
drag, startPoint x: 800, startPoint y: 370, endPoint x: 903, endPoint y: 373, distance: 103.0
click at [903, 402] on div "ASID Associate Practitioner ASID Associate Practitioners have a degree in any m…" at bounding box center [953, 514] width 658 height 224
copy link "Bella Zwicker"
click at [899, 422] on link "Bella Zwicker, ASID Associate" at bounding box center [928, 431] width 248 height 17
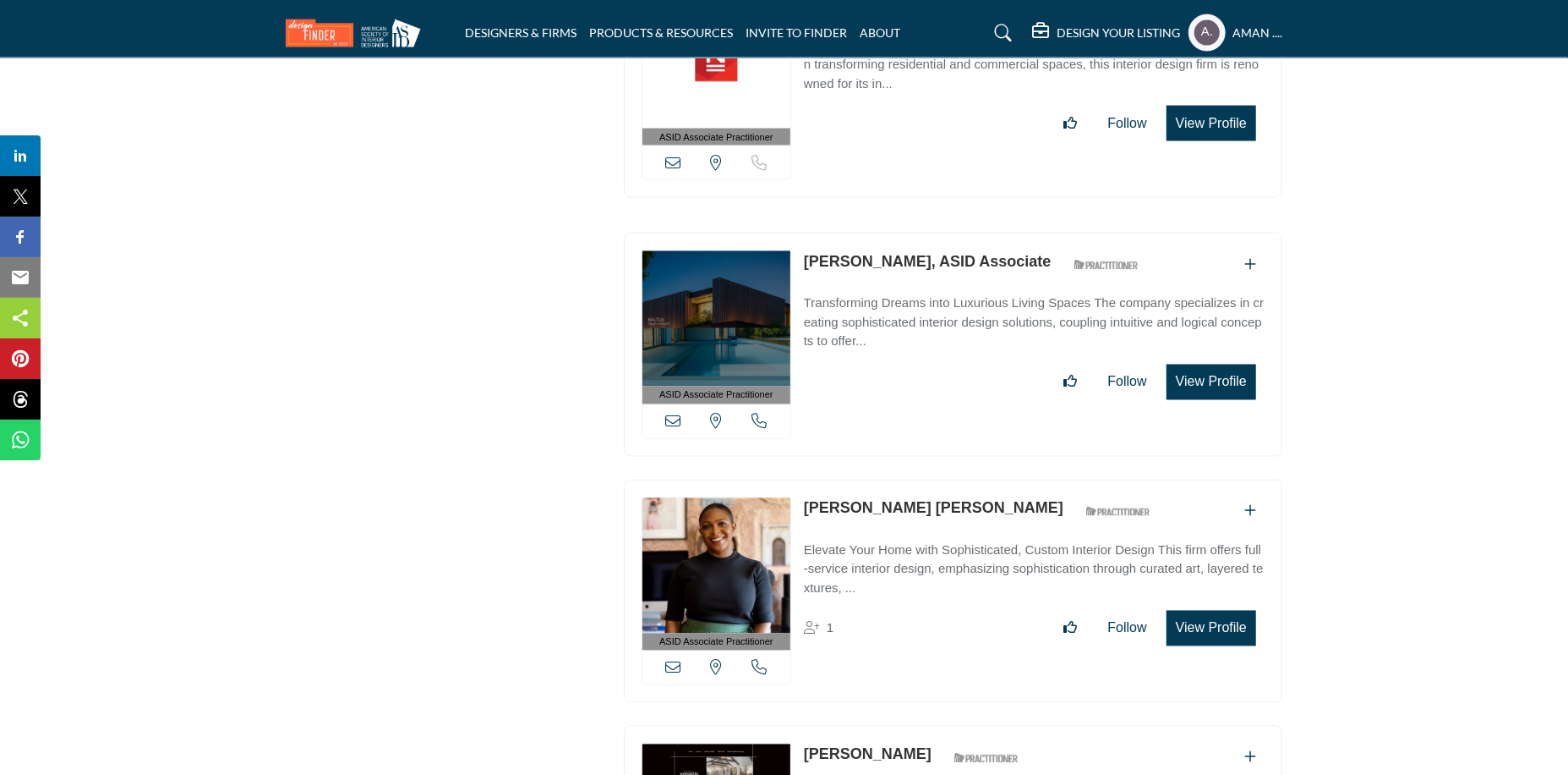
scroll to position [16051, 0]
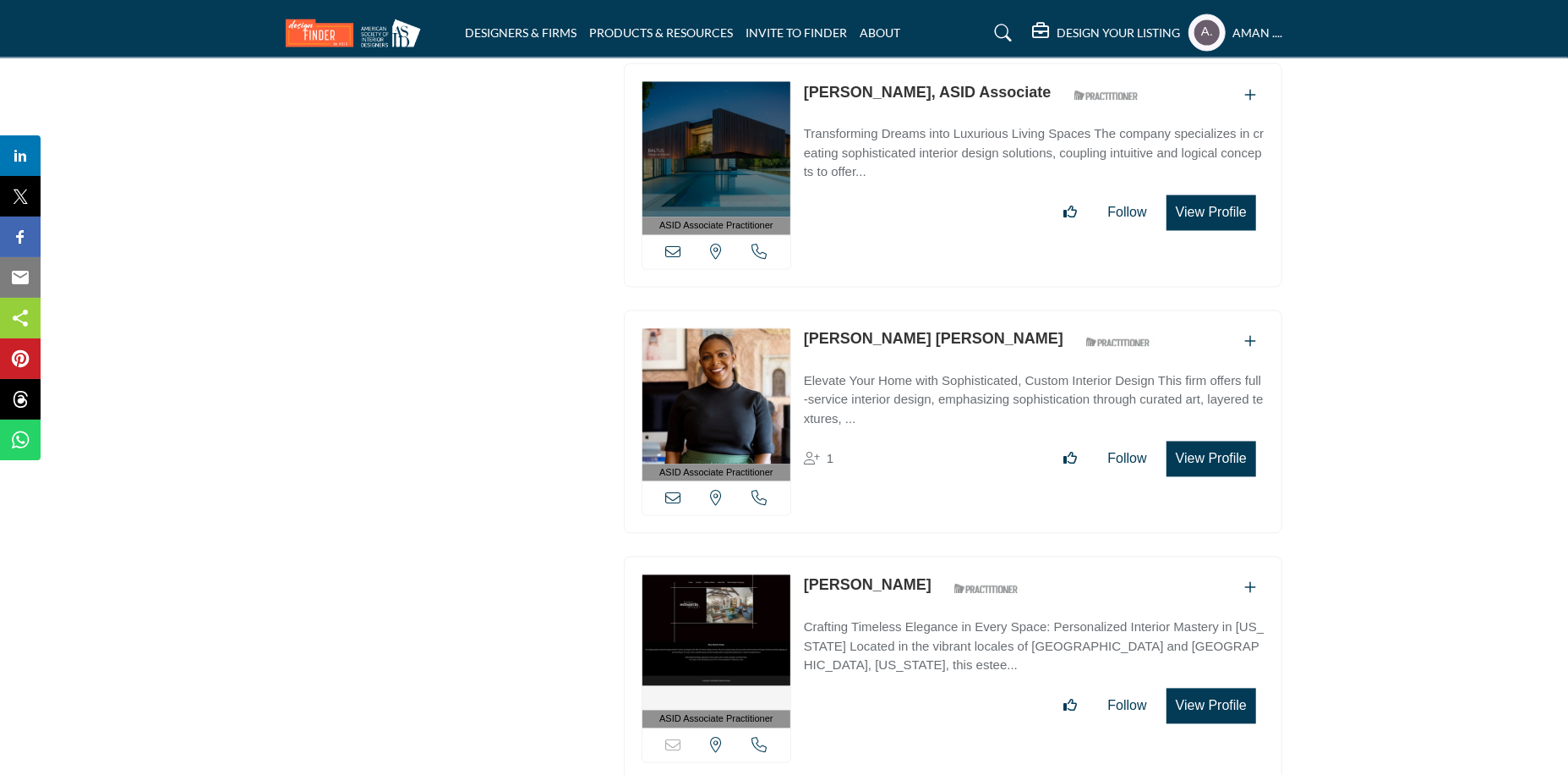
drag, startPoint x: 803, startPoint y: 261, endPoint x: 935, endPoint y: 270, distance: 132.3
click at [935, 310] on div "ASID Associate Practitioner ASID Associate Practitioners have a degree in any m…" at bounding box center [953, 422] width 658 height 224
copy link "Beth Diana Smith"
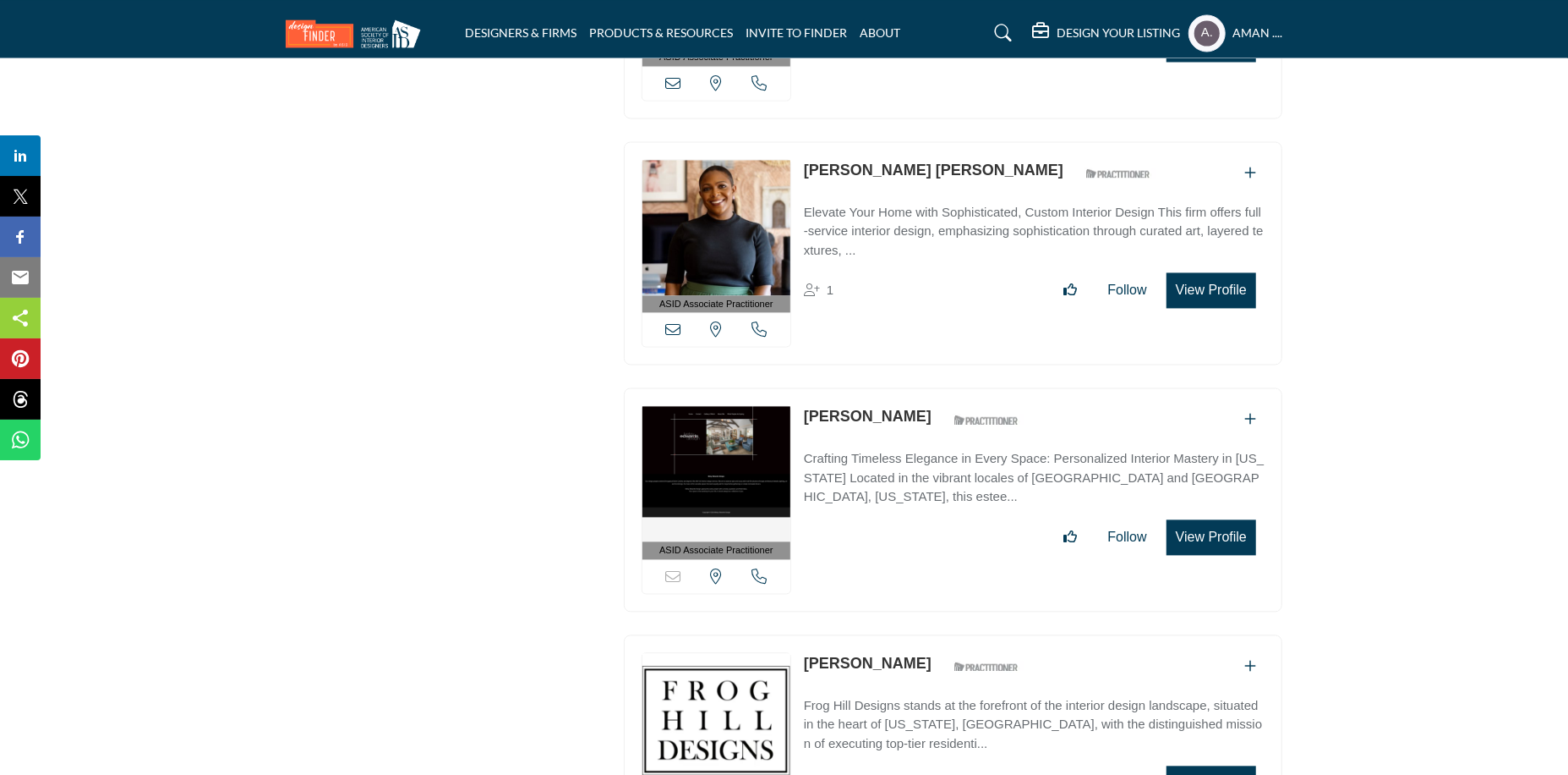
drag, startPoint x: 802, startPoint y: 340, endPoint x: 919, endPoint y: 346, distance: 117.2
click at [919, 388] on div "ASID Associate Practitioner ASID Associate Practitioners have a degree in any m…" at bounding box center [953, 499] width 658 height 224
copy link "Betsy Edwards"
click at [870, 407] on link "Betsy Edwards" at bounding box center [867, 416] width 127 height 17
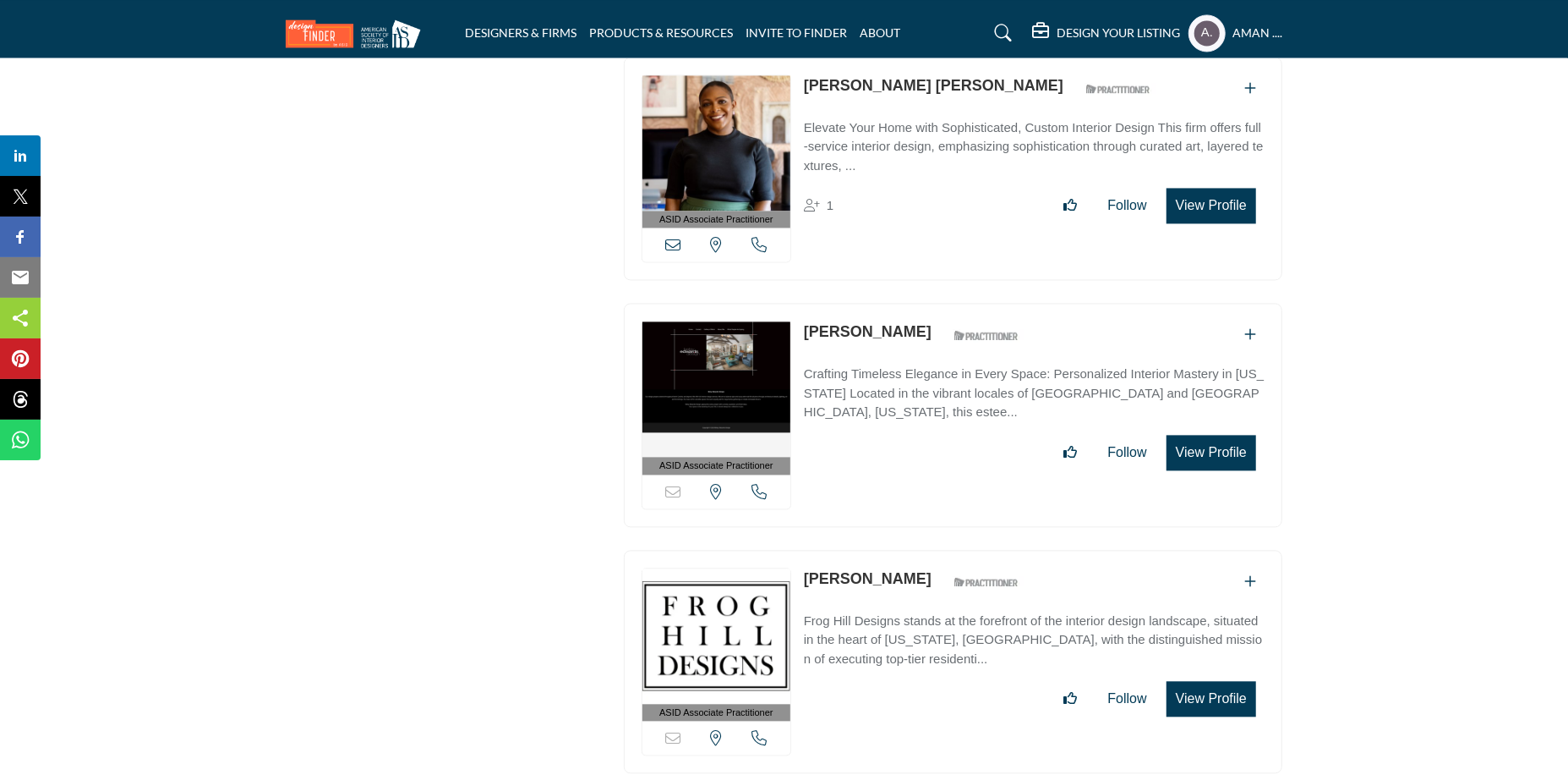
scroll to position [16390, 0]
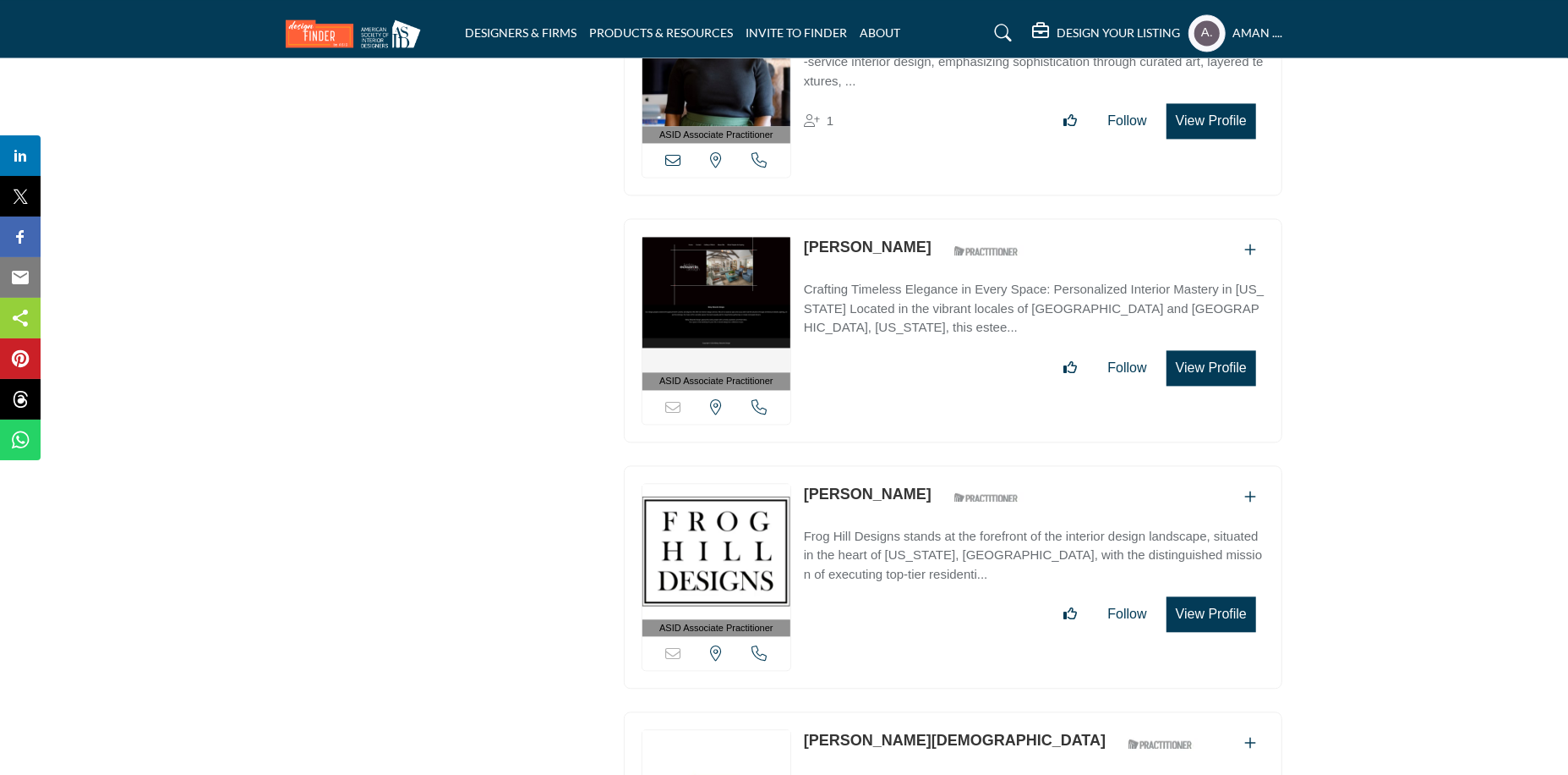
drag, startPoint x: 799, startPoint y: 418, endPoint x: 897, endPoint y: 420, distance: 98.0
click at [897, 465] on div "ASID Associate Practitioner ASID Associate Practitioners have a degree in any m…" at bounding box center [953, 577] width 658 height 224
copy link "Betsy Stires"
click at [836, 486] on link "Betsy Stires" at bounding box center [867, 494] width 127 height 17
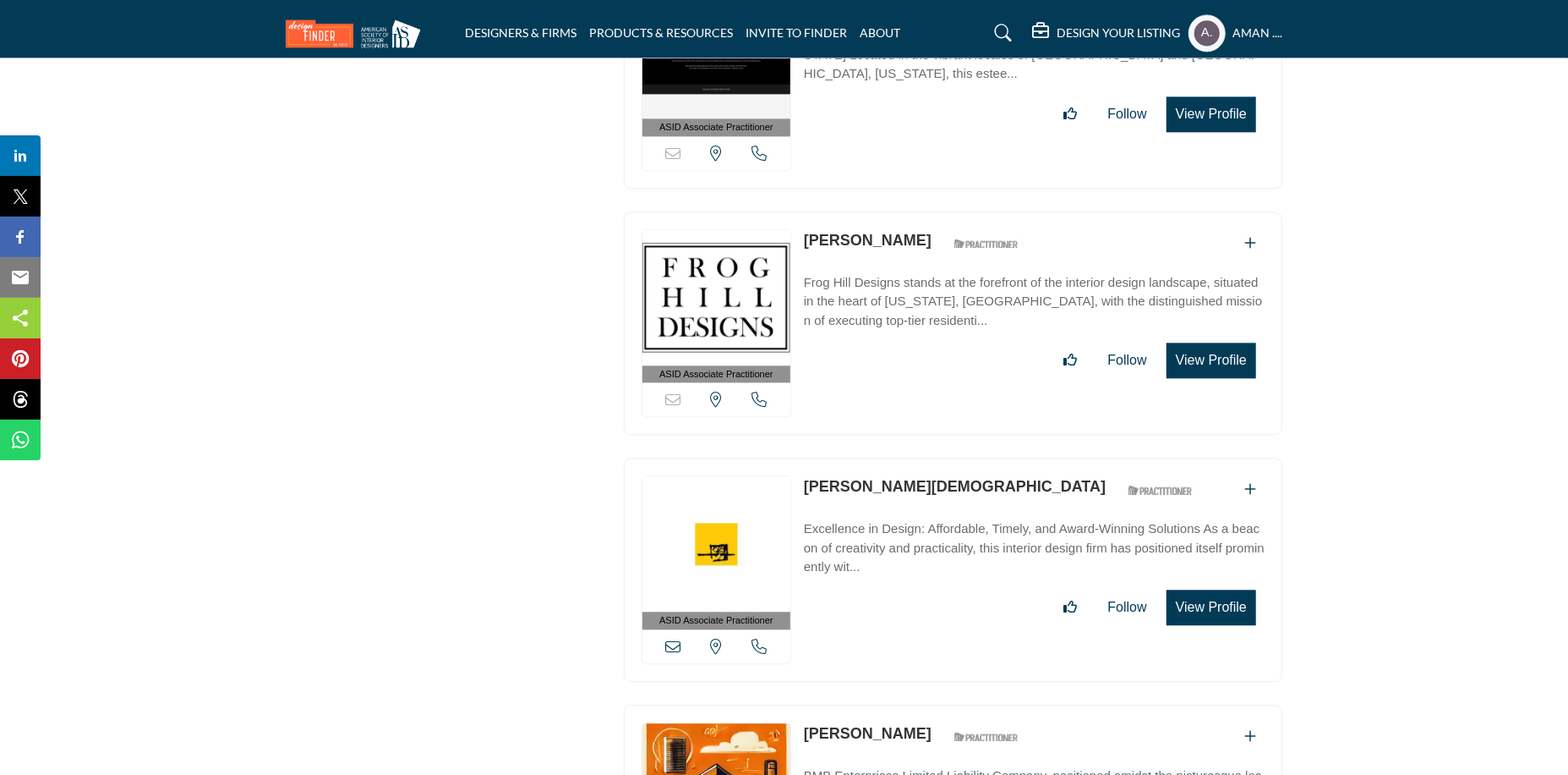
scroll to position [16812, 0]
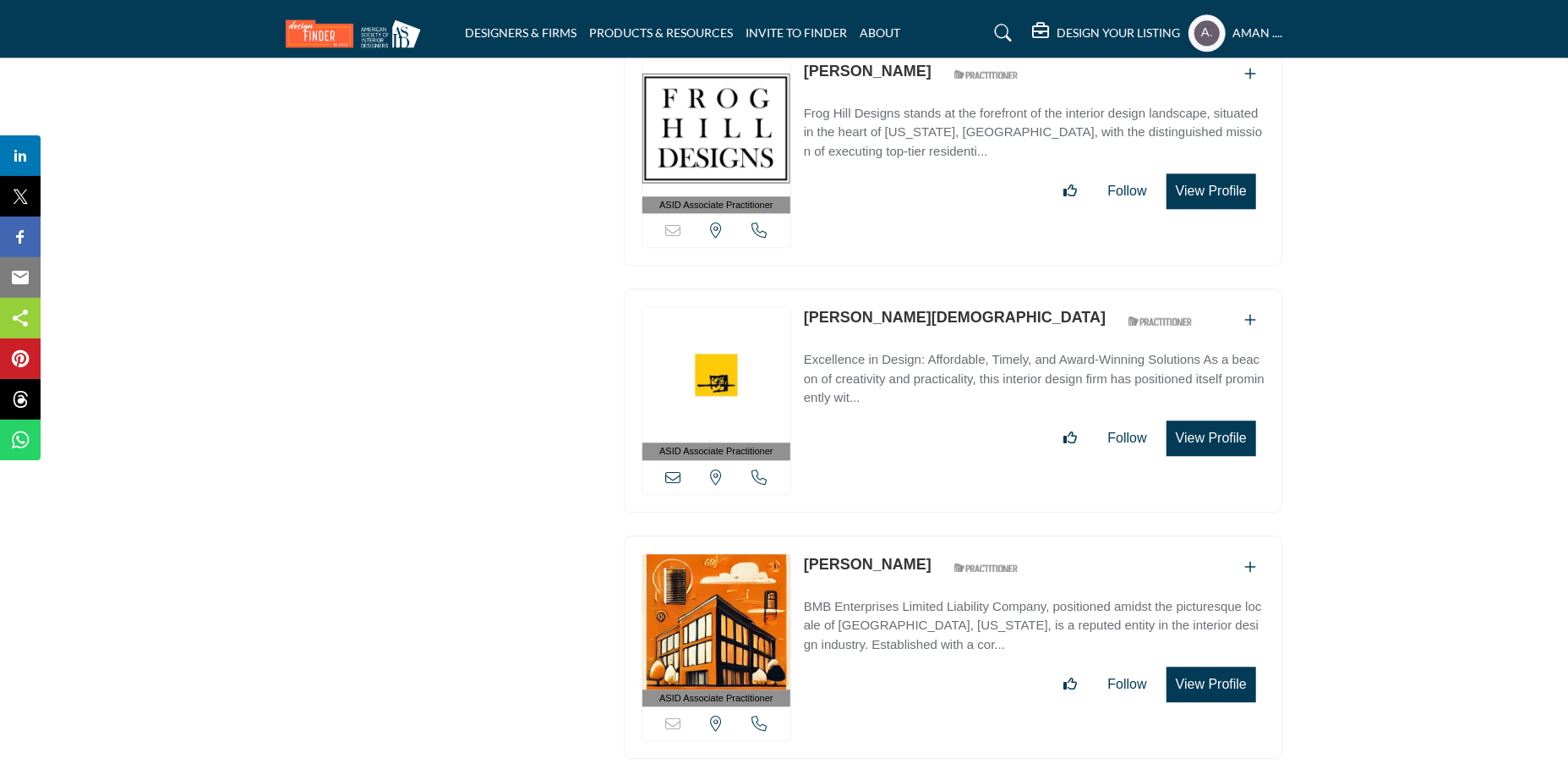
drag, startPoint x: 802, startPoint y: 243, endPoint x: 918, endPoint y: 254, distance: 116.5
click at [918, 288] on div "ASID Associate Practitioner ASID Associate Practitioners have a degree in any m…" at bounding box center [953, 400] width 658 height 224
copy div "Bhavin Swami"
click at [836, 309] on link "Bhavin Swami" at bounding box center [954, 318] width 302 height 17
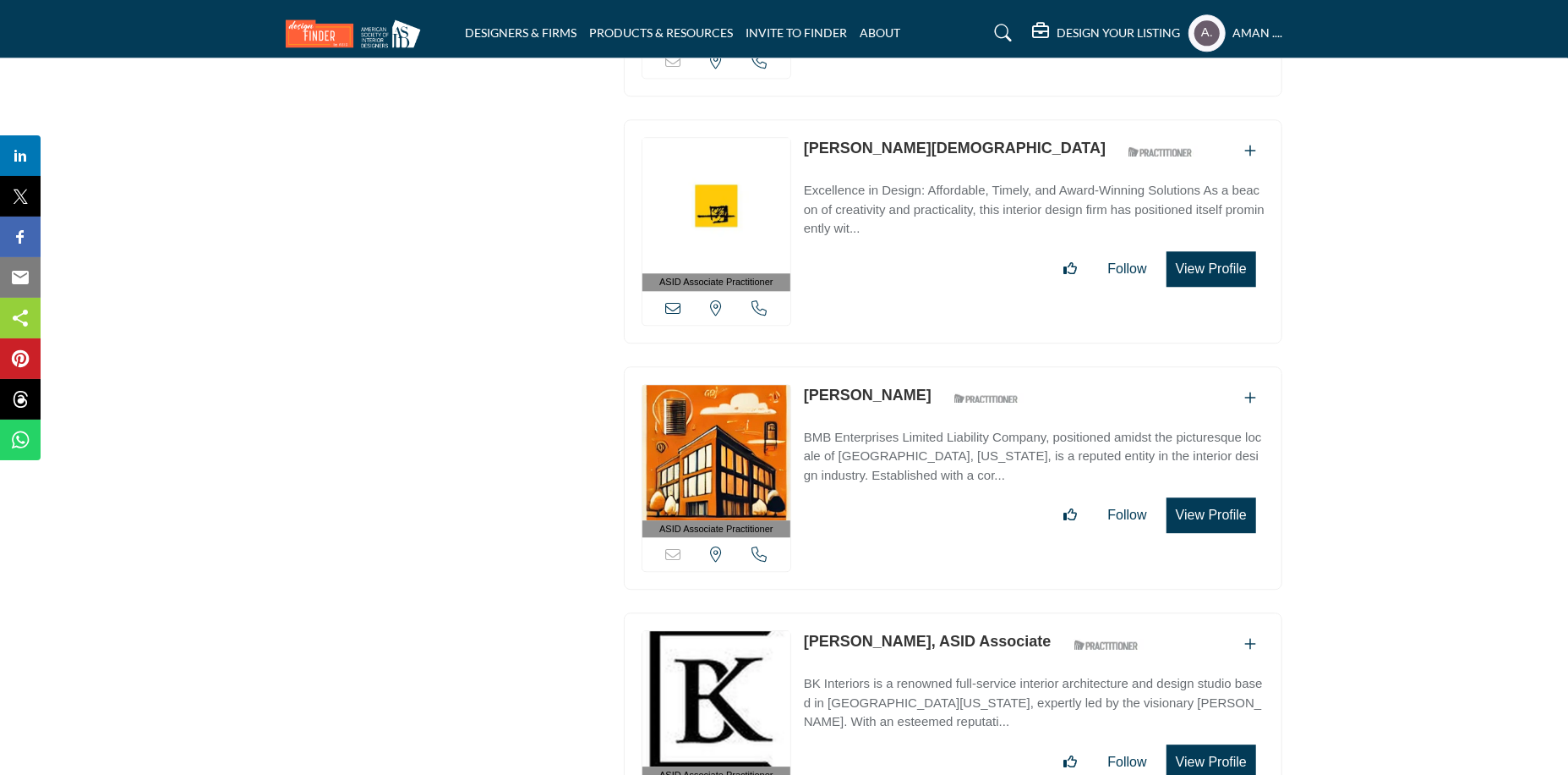
drag, startPoint x: 800, startPoint y: 319, endPoint x: 908, endPoint y: 316, distance: 108.0
click at [908, 366] on div "ASID Associate Practitioner ASID Associate Practitioners have a degree in any m…" at bounding box center [953, 478] width 658 height 224
copy div "Bianca Biron"
click at [877, 387] on link "Bianca Biron" at bounding box center [867, 395] width 127 height 17
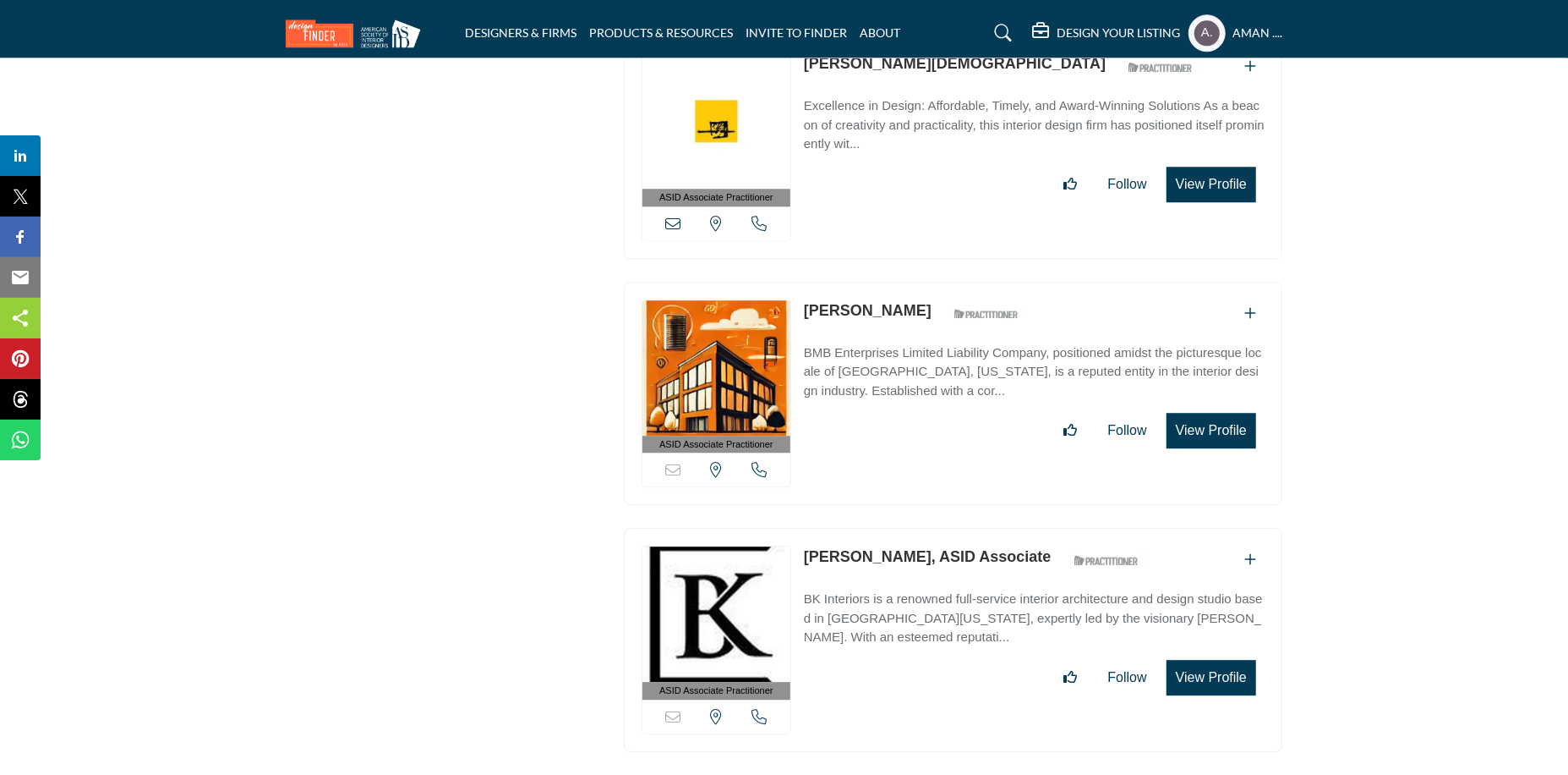
scroll to position [17235, 0]
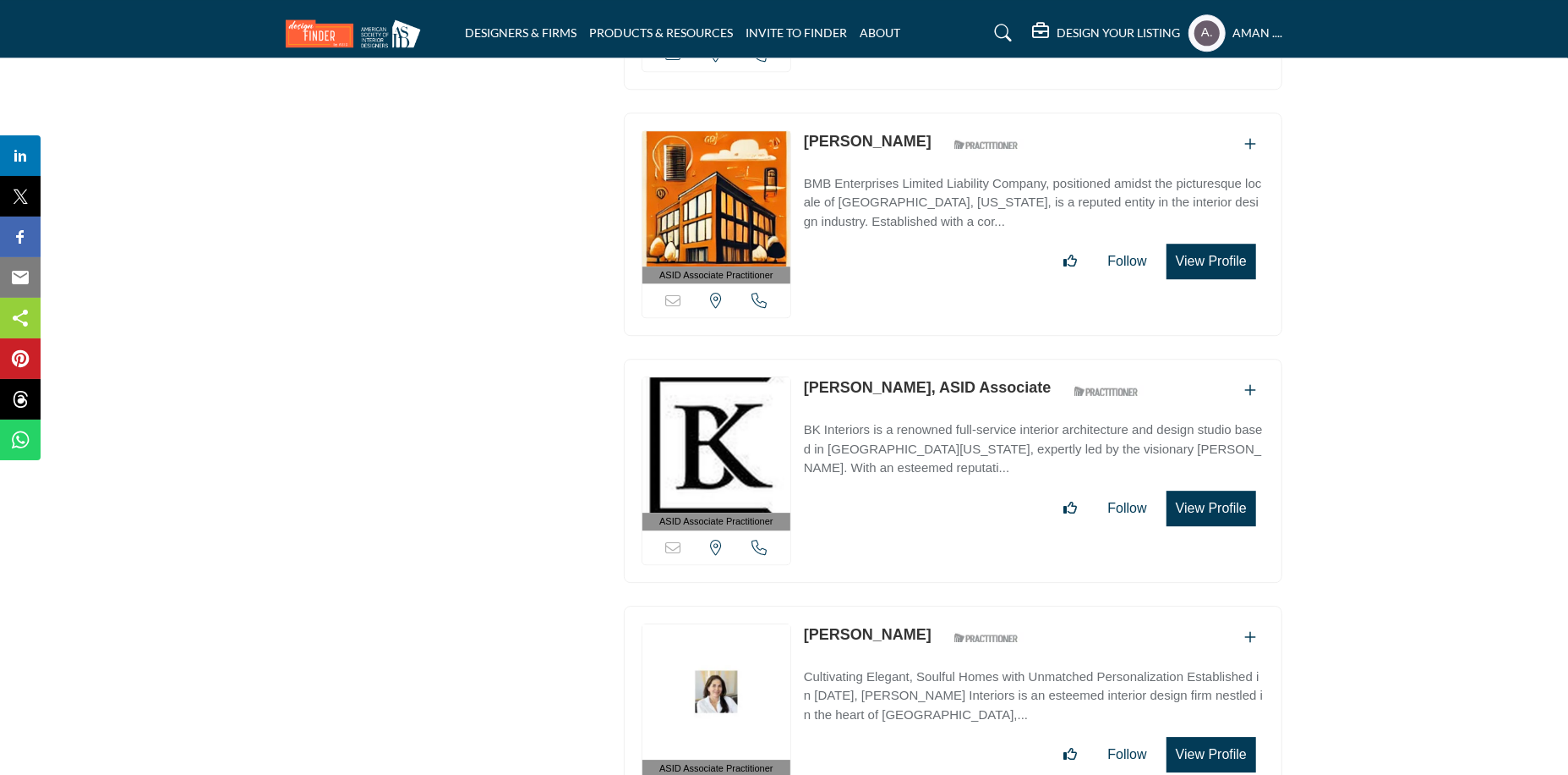
drag, startPoint x: 799, startPoint y: 313, endPoint x: 886, endPoint y: 323, distance: 87.6
click at [886, 358] on div "ASID Associate Practitioner ASID Associate Practitioners have a degree in any m…" at bounding box center [953, 470] width 658 height 224
click at [826, 379] on link "Birgit Klein, ASID Associate" at bounding box center [928, 388] width 248 height 17
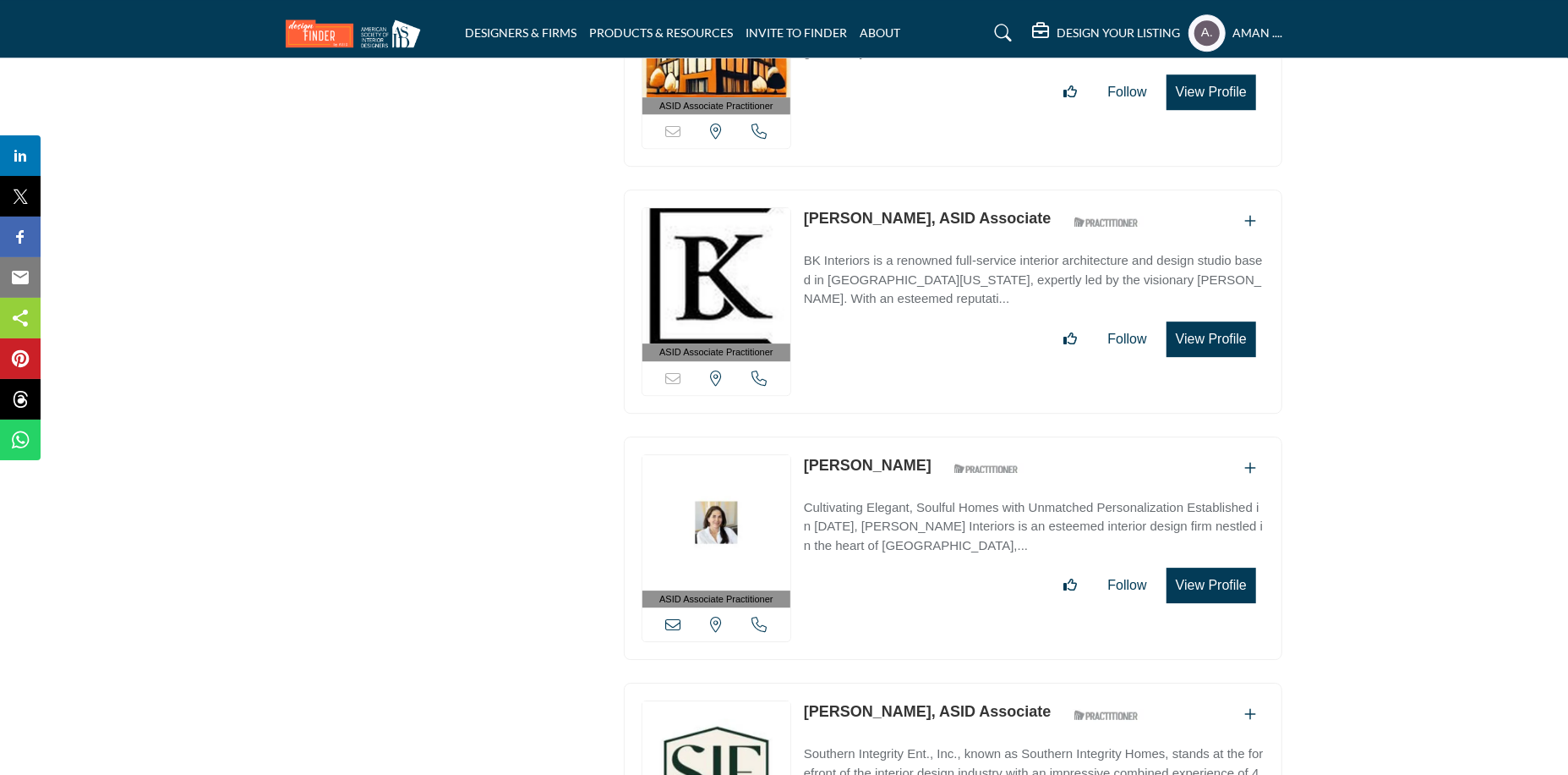
scroll to position [17489, 0]
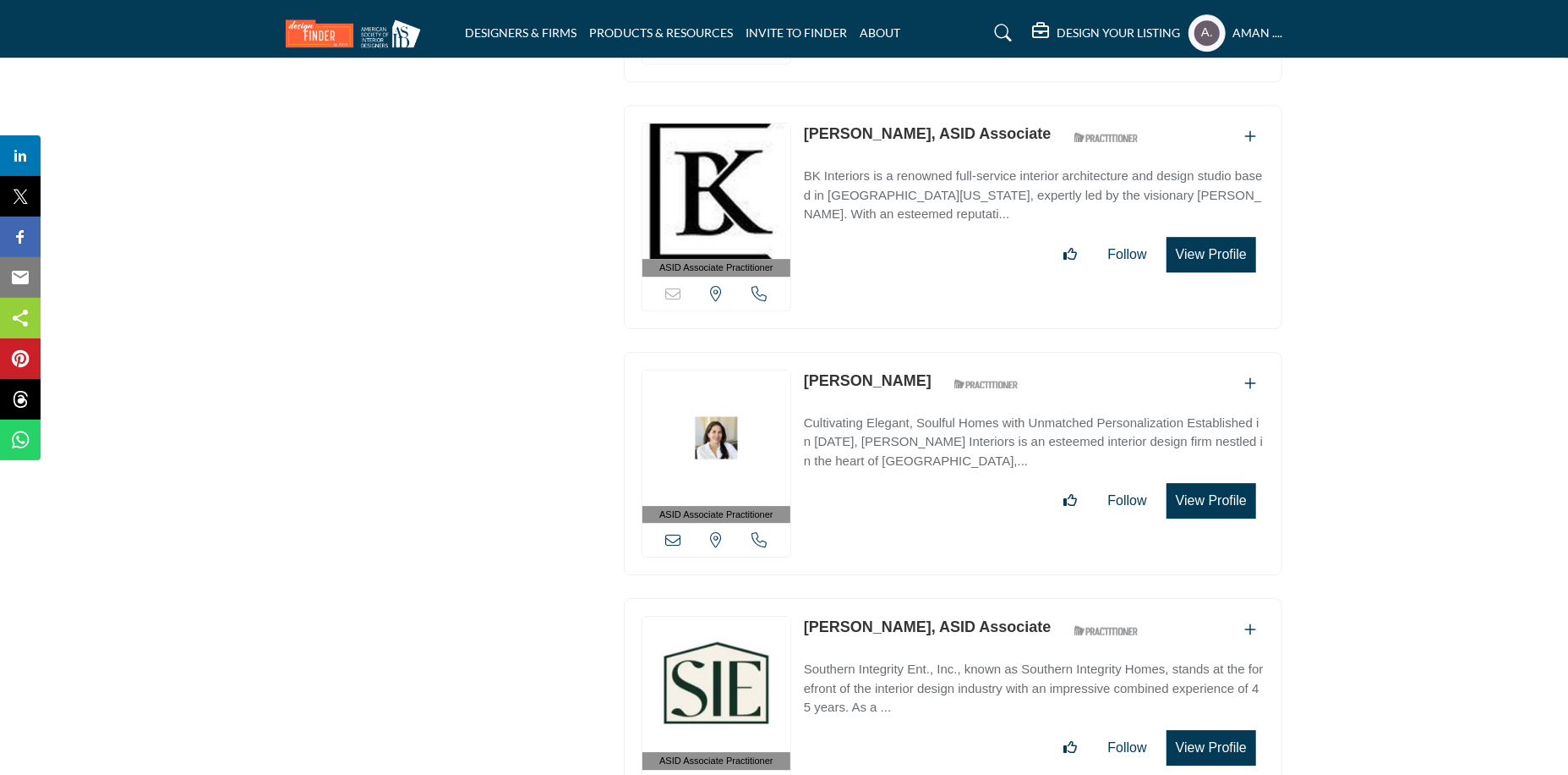
drag, startPoint x: 799, startPoint y: 306, endPoint x: 894, endPoint y: 313, distance: 95.3
click at [894, 352] on div "ASID Associate Practitioner ASID Associate Practitioners have a degree in any m…" at bounding box center [953, 464] width 658 height 224
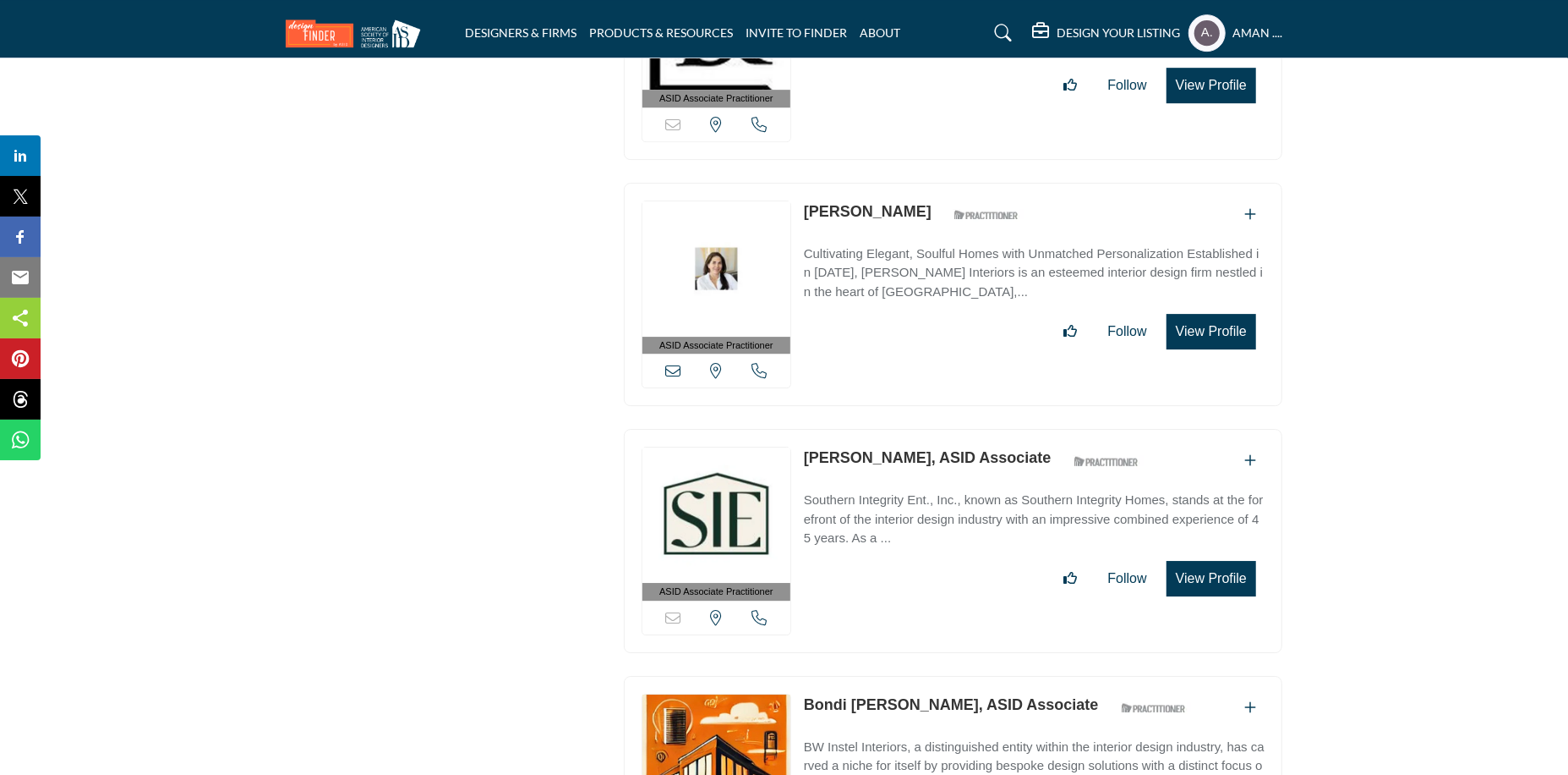
scroll to position [17743, 0]
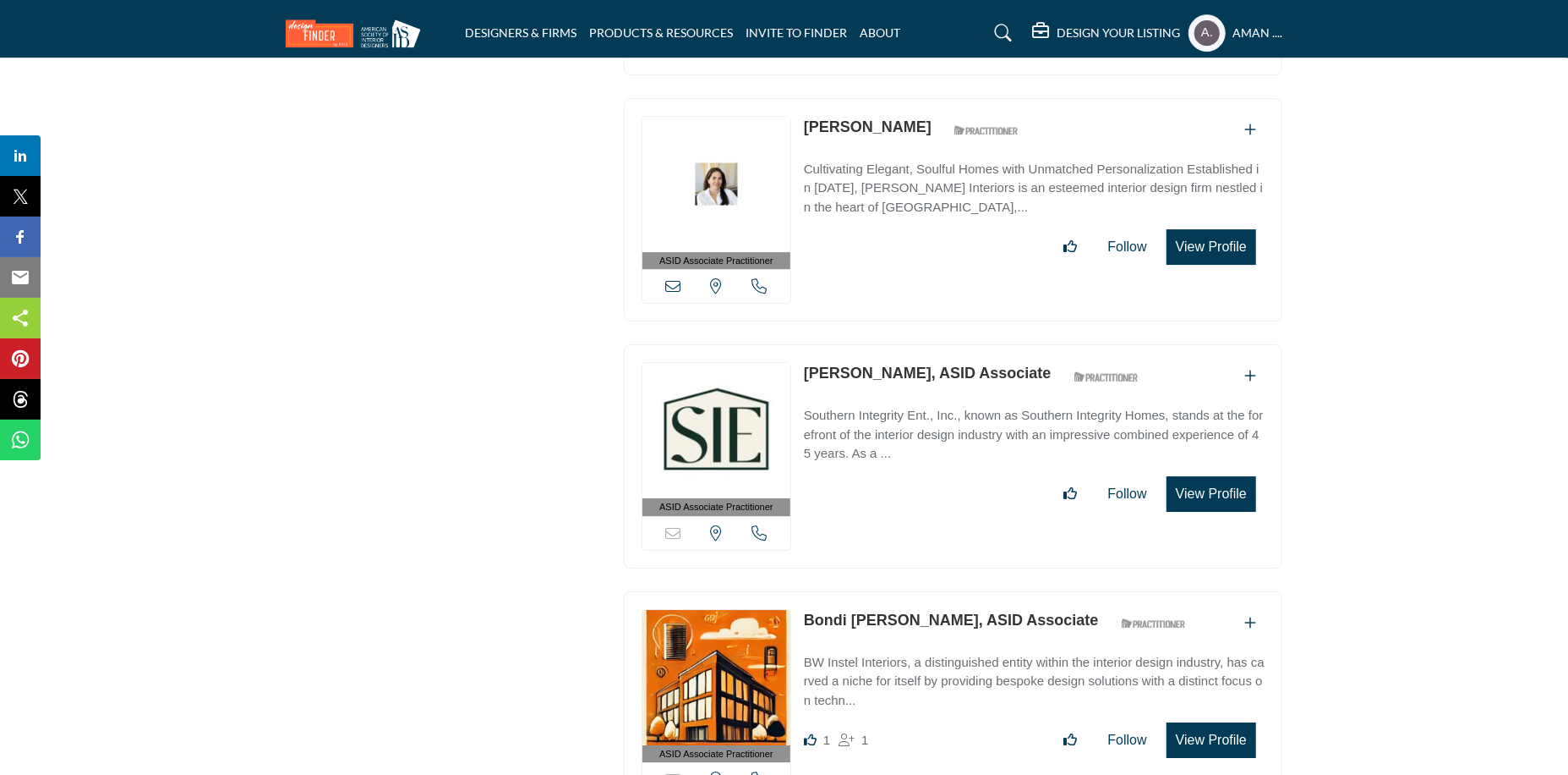
drag, startPoint x: 799, startPoint y: 294, endPoint x: 908, endPoint y: 303, distance: 109.4
click at [908, 344] on div "ASID Associate Practitioner ASID Associate Practitioners have a degree in any m…" at bounding box center [953, 456] width 658 height 224
click at [839, 364] on link "Blair Jackson, ASID Associate" at bounding box center [928, 373] width 248 height 17
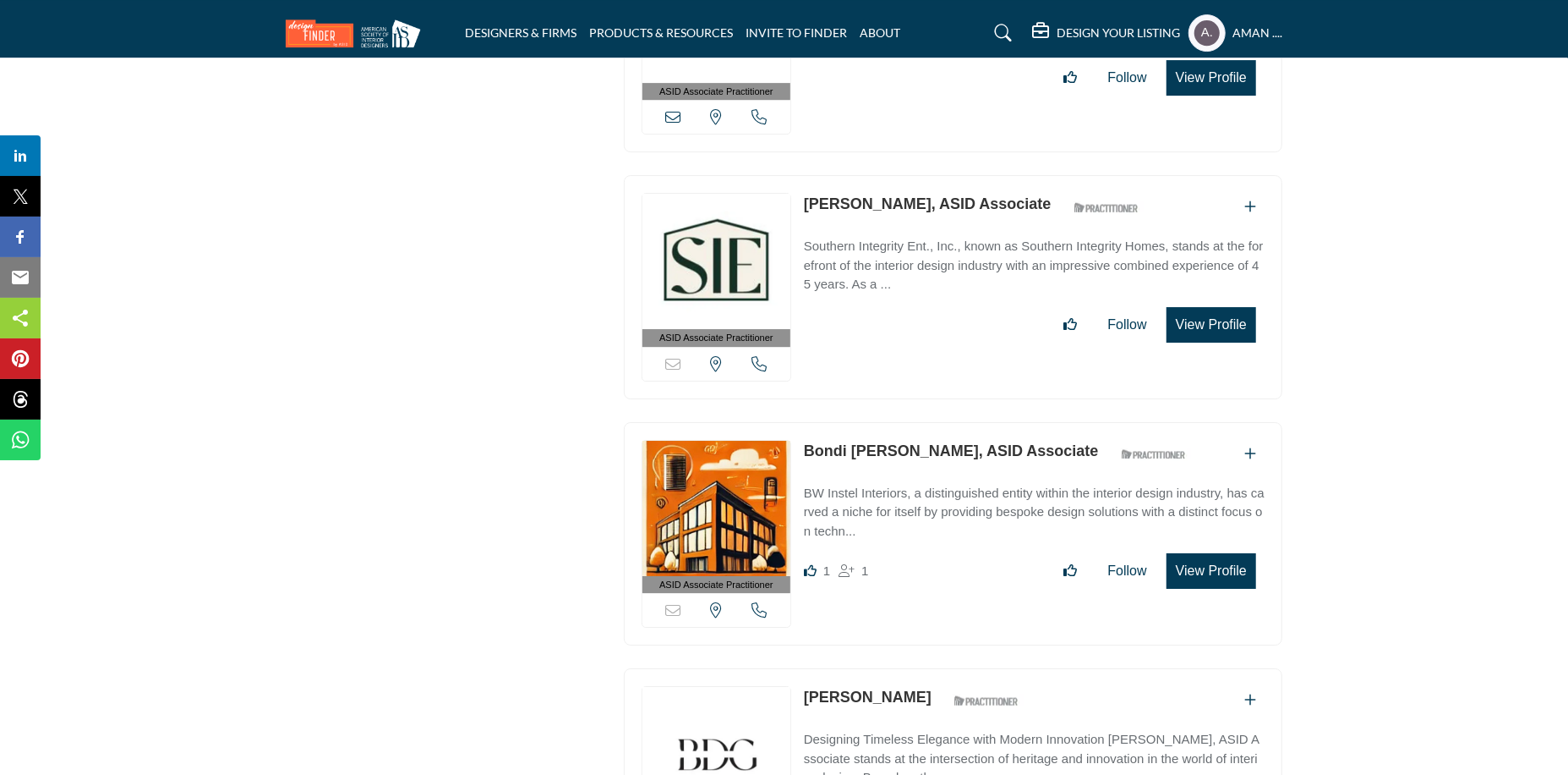
scroll to position [18082, 0]
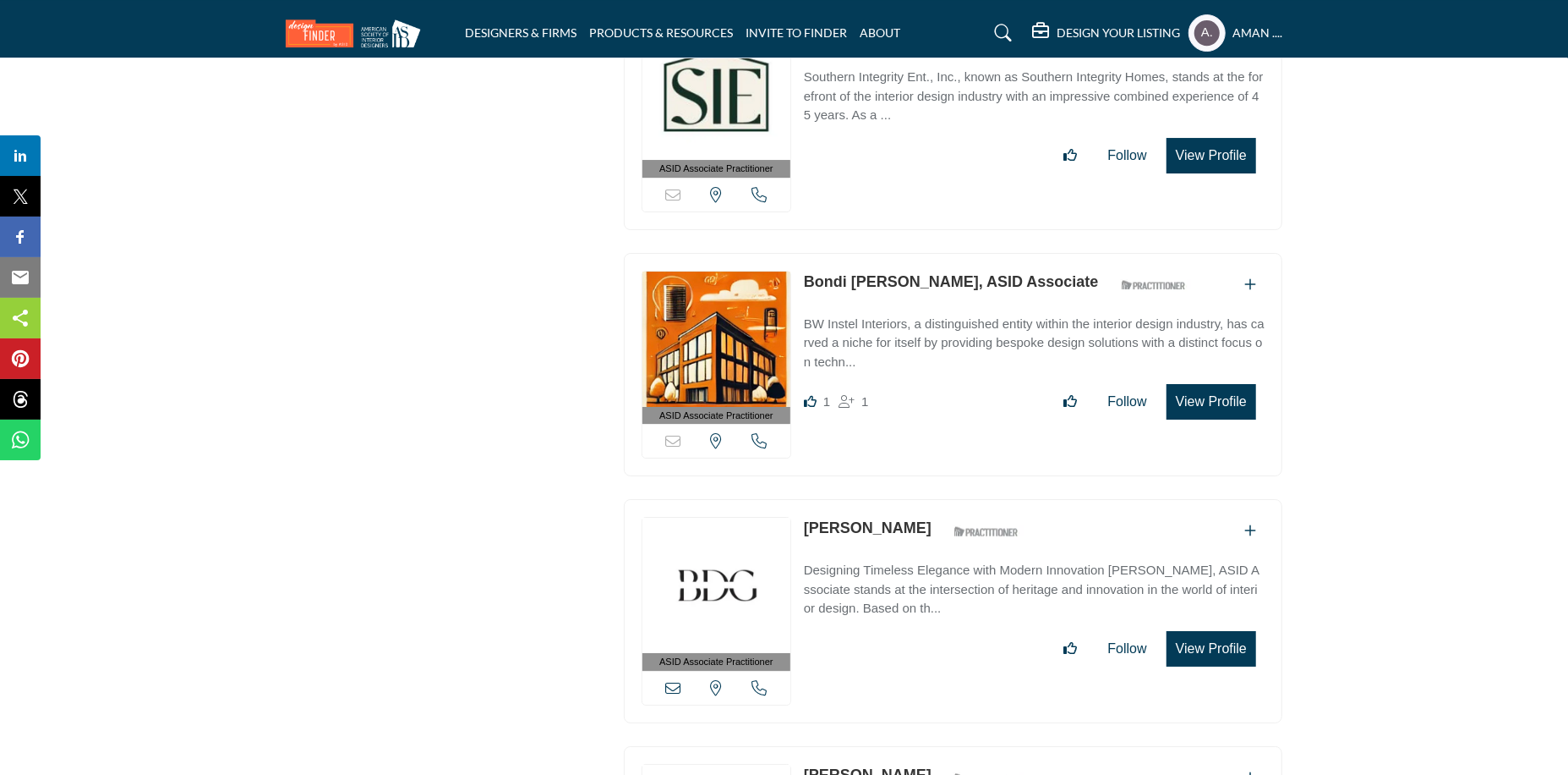
drag, startPoint x: 799, startPoint y: 204, endPoint x: 907, endPoint y: 203, distance: 108.0
click at [907, 253] on div "ASID Associate Practitioner ASID Associate Practitioners have a degree in any m…" at bounding box center [953, 365] width 658 height 224
click at [886, 273] on link "Bondi Winstel, ASID Associate" at bounding box center [951, 282] width 295 height 17
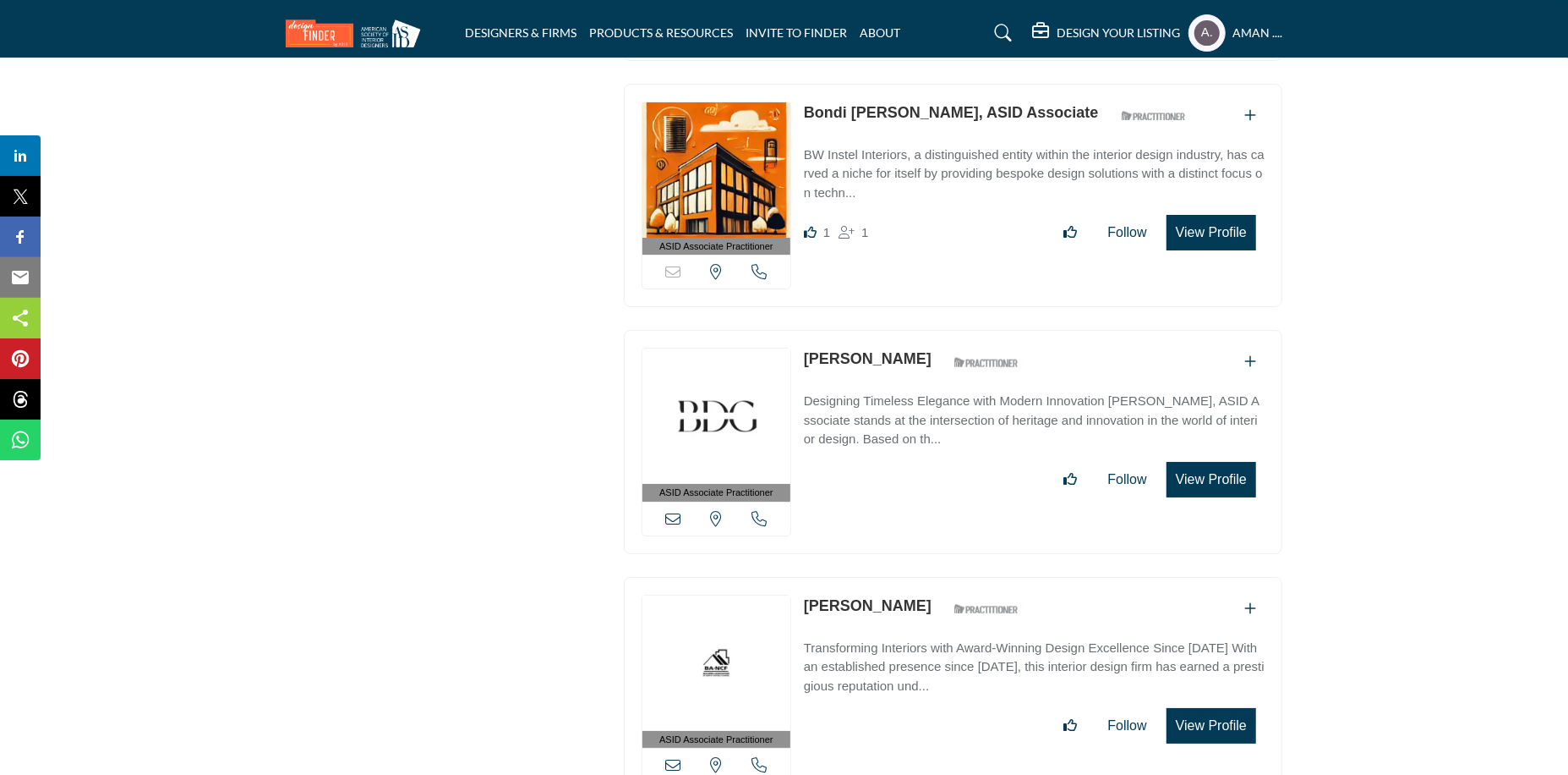
scroll to position [18335, 0]
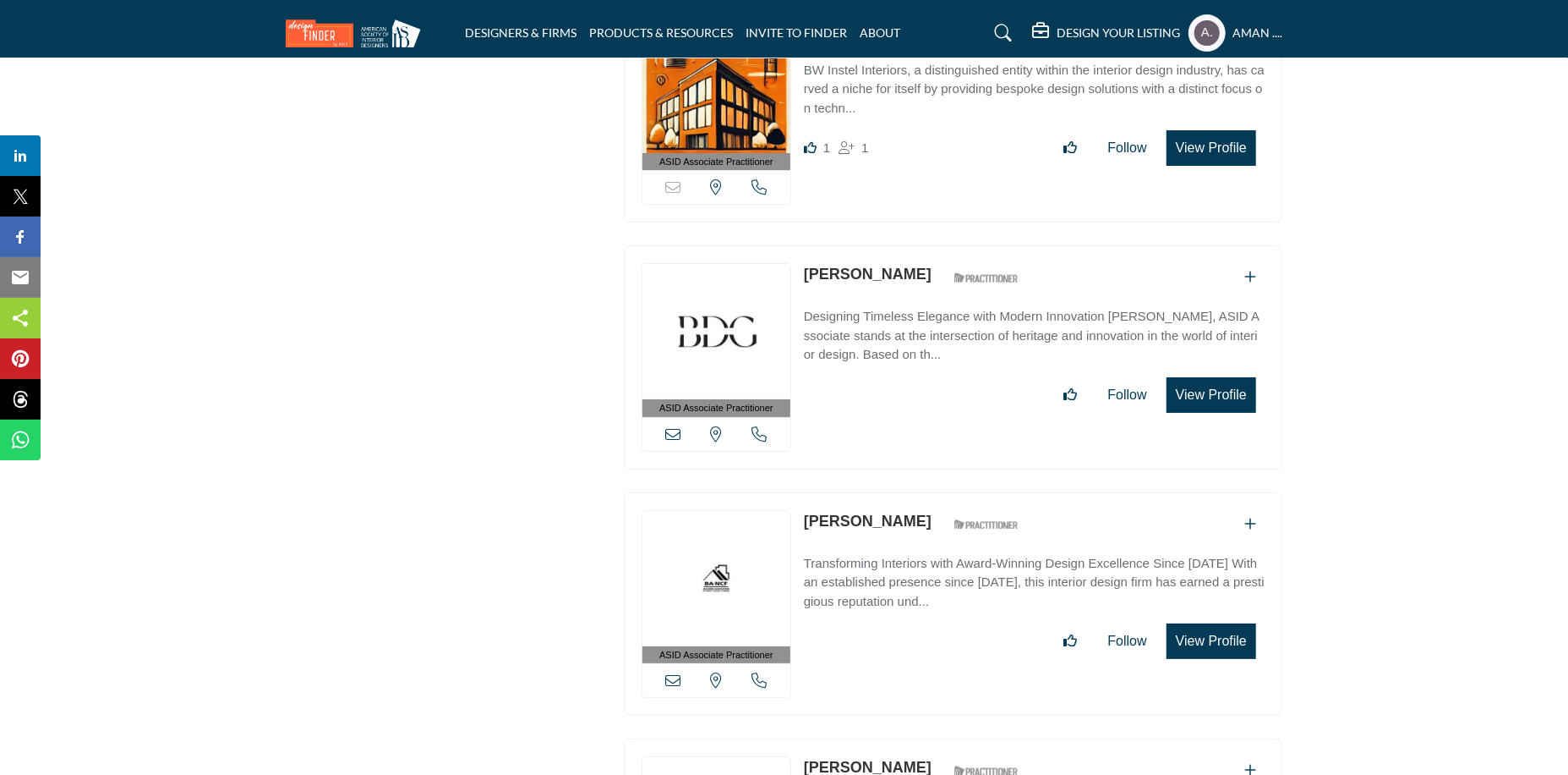
click at [805, 245] on div "ASID Associate Practitioner ASID Associate Practitioners have a degree in any m…" at bounding box center [953, 357] width 658 height 224
drag, startPoint x: 799, startPoint y: 189, endPoint x: 897, endPoint y: 199, distance: 98.5
click at [897, 245] on div "ASID Associate Practitioner ASID Associate Practitioners have a degree in any m…" at bounding box center [953, 357] width 658 height 224
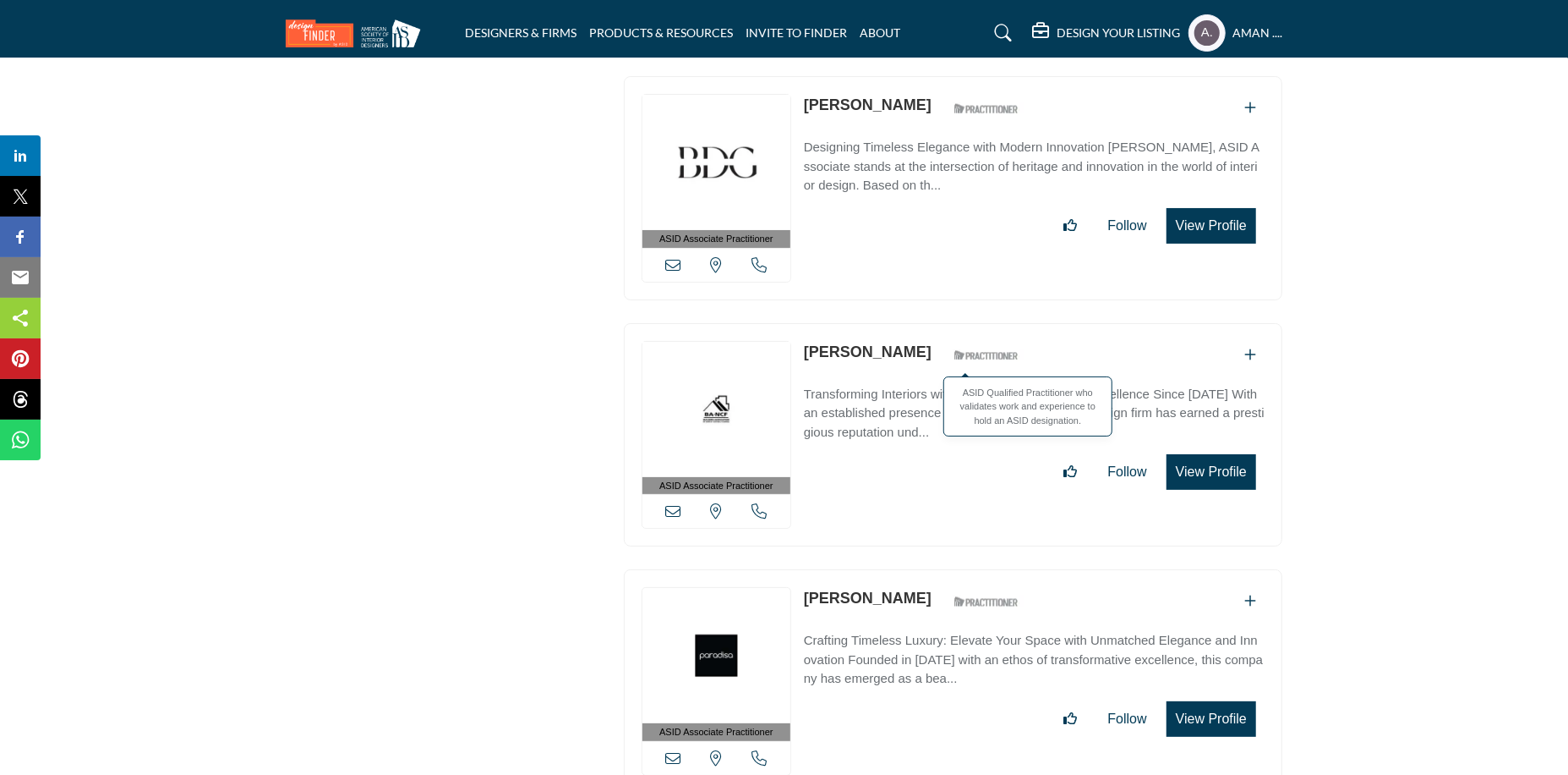
drag, startPoint x: 805, startPoint y: 268, endPoint x: 956, endPoint y: 275, distance: 151.2
click at [956, 341] on div "Brandi Catalanotte ASID Qualified Practitioner who validates work and experienc…" at bounding box center [916, 356] width 224 height 29
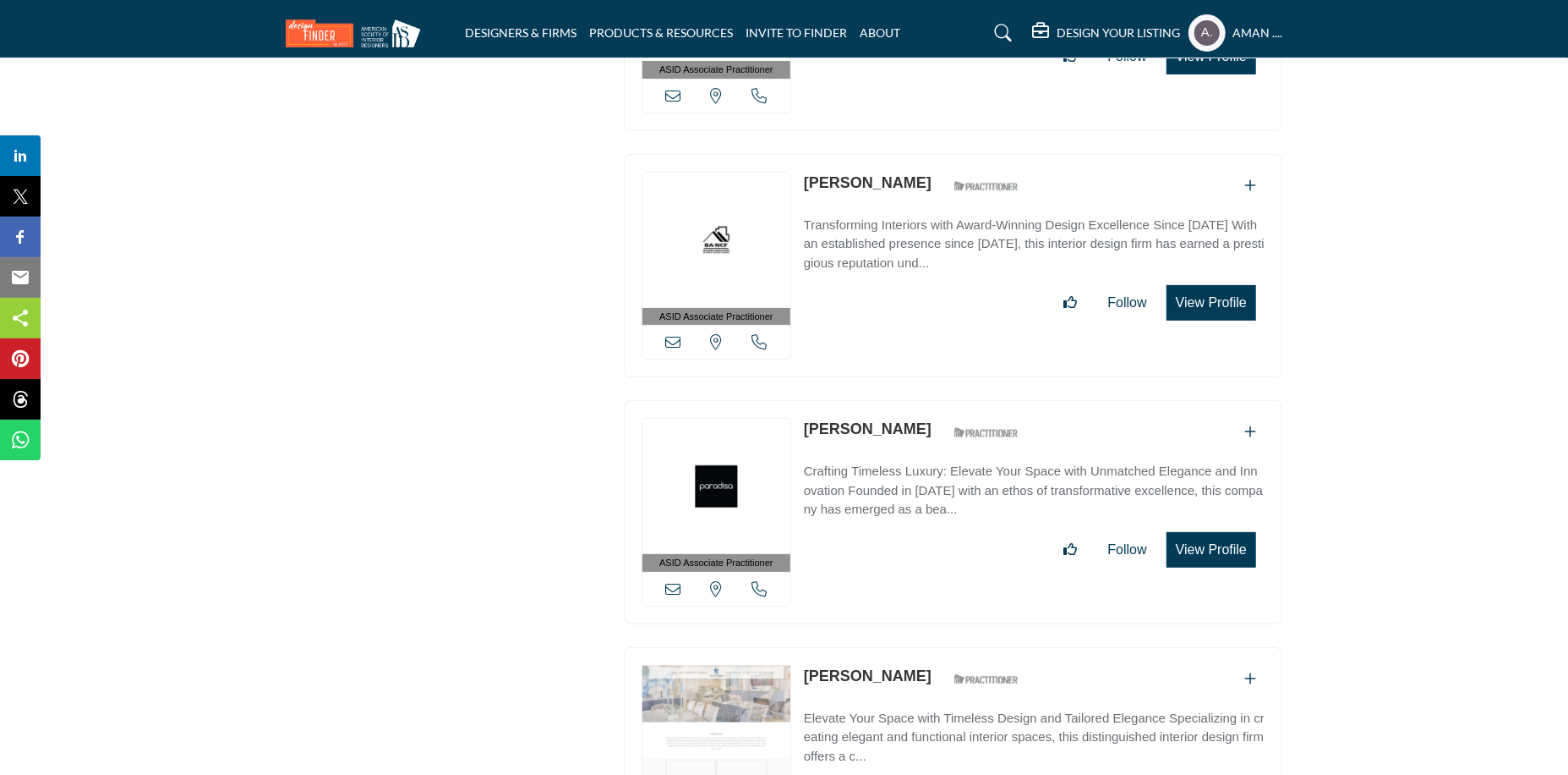
scroll to position [18758, 0]
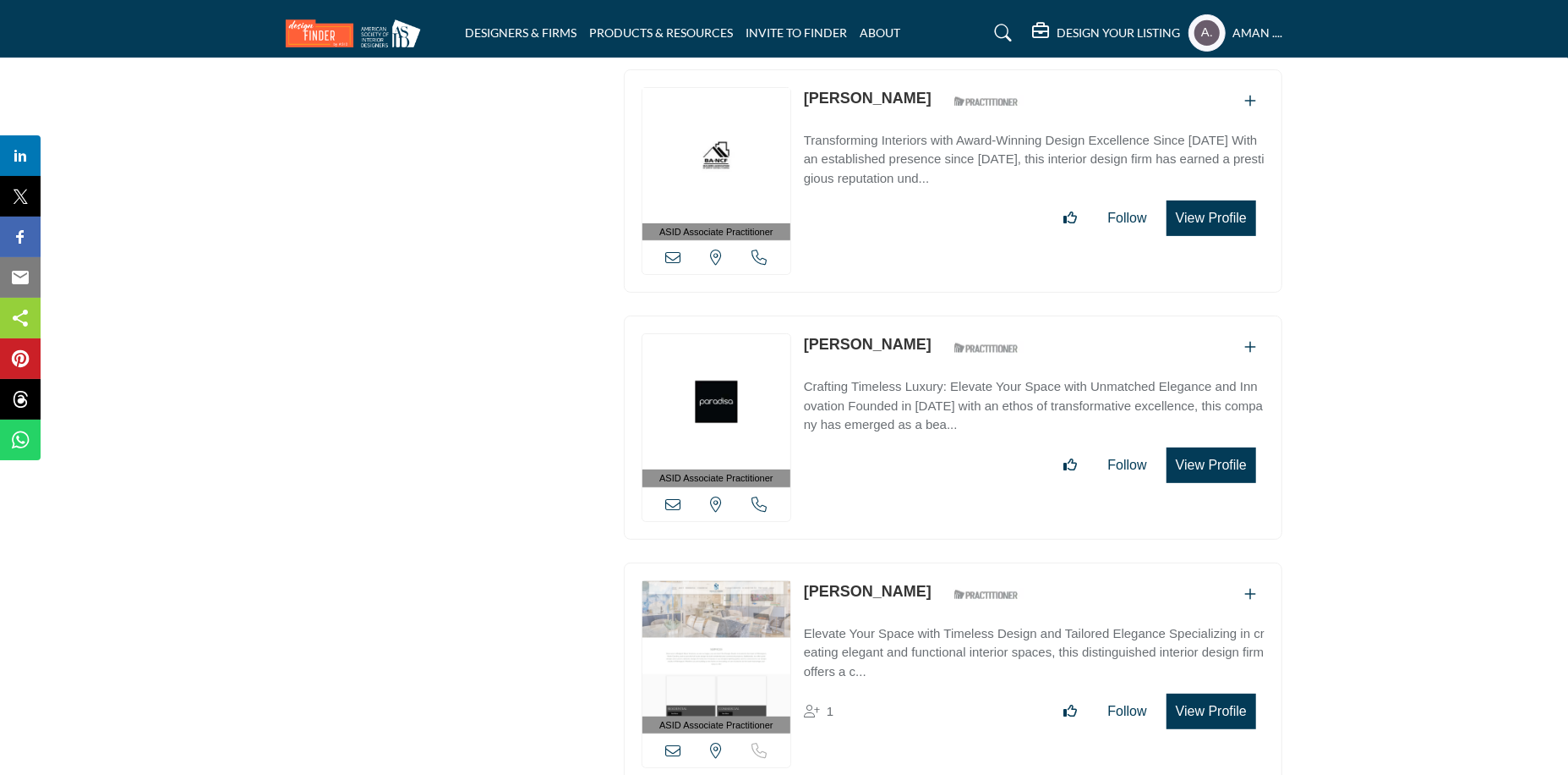
drag, startPoint x: 803, startPoint y: 259, endPoint x: 936, endPoint y: 264, distance: 133.1
click at [936, 315] on div "ASID Associate Practitioner ASID Associate Practitioners have a degree in any m…" at bounding box center [953, 427] width 658 height 224
drag, startPoint x: 800, startPoint y: 499, endPoint x: 959, endPoint y: 501, distance: 159.0
click at [959, 562] on div "ASID Associate Practitioner ASID Associate Practitioners have a degree in any m…" at bounding box center [953, 674] width 658 height 224
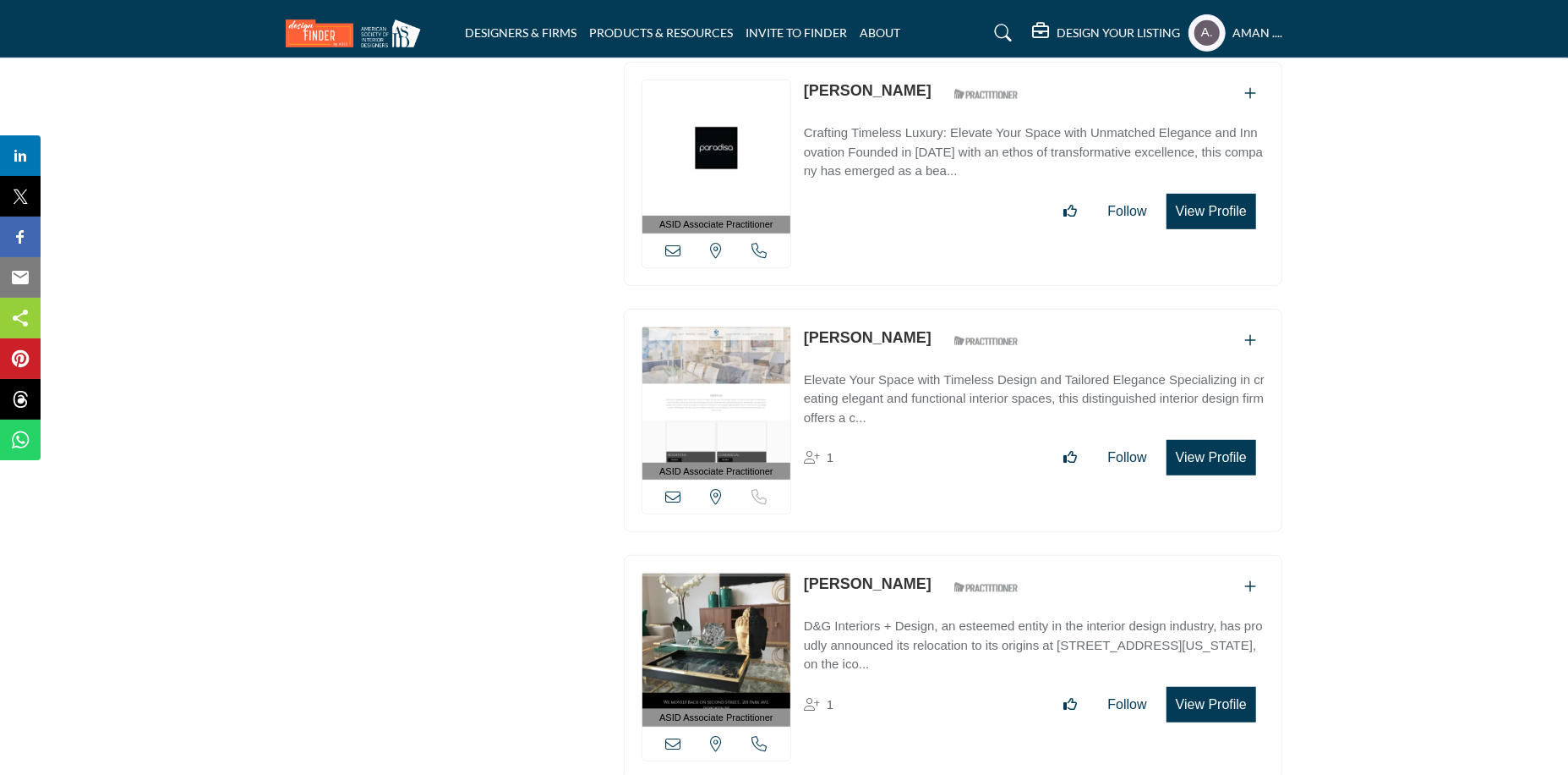
scroll to position [19096, 0]
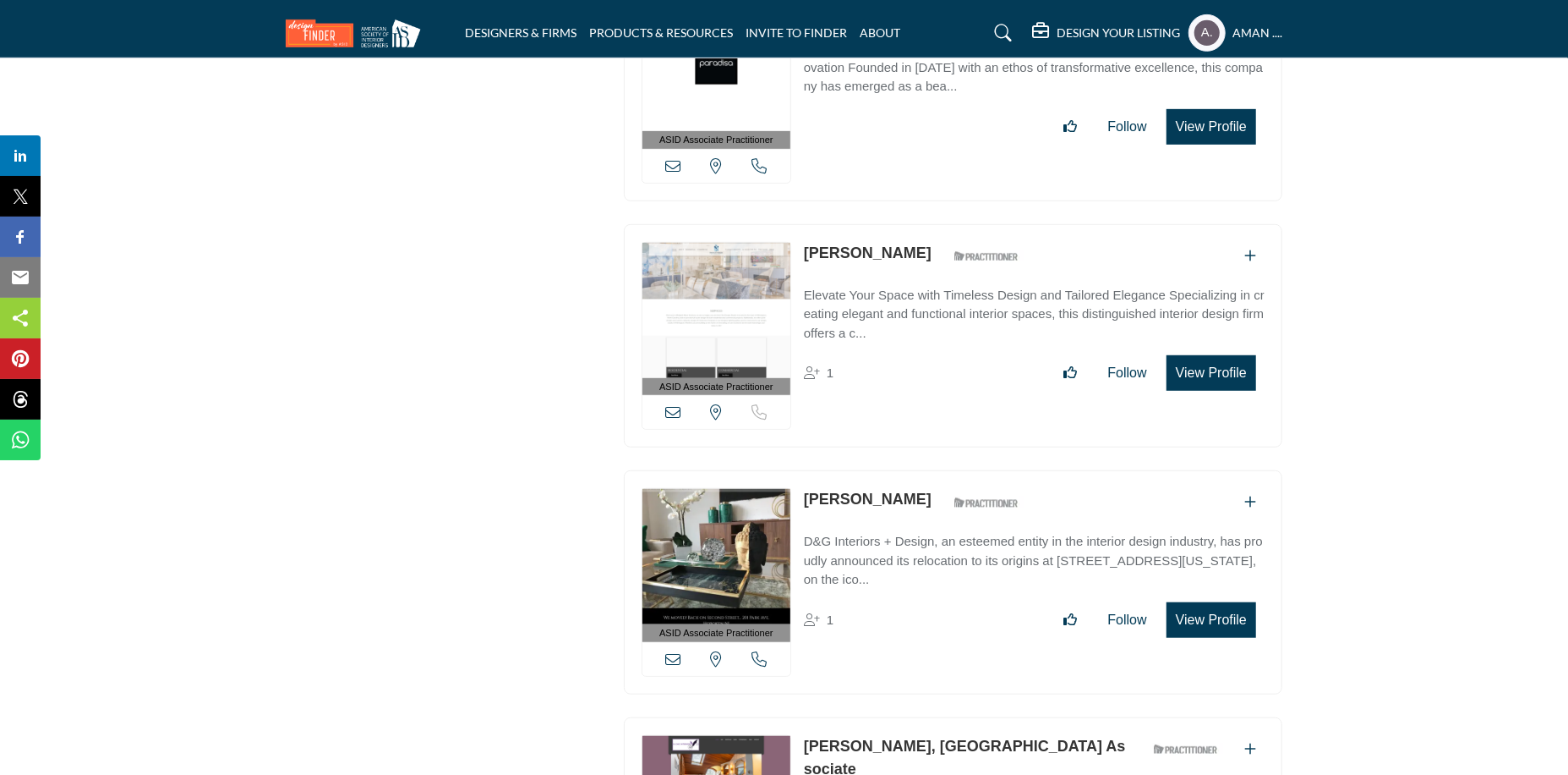
drag, startPoint x: 805, startPoint y: 406, endPoint x: 903, endPoint y: 412, distance: 98.2
click at [903, 470] on div "ASID Associate Practitioner ASID Associate Practitioners have a degree in any m…" at bounding box center [953, 582] width 658 height 224
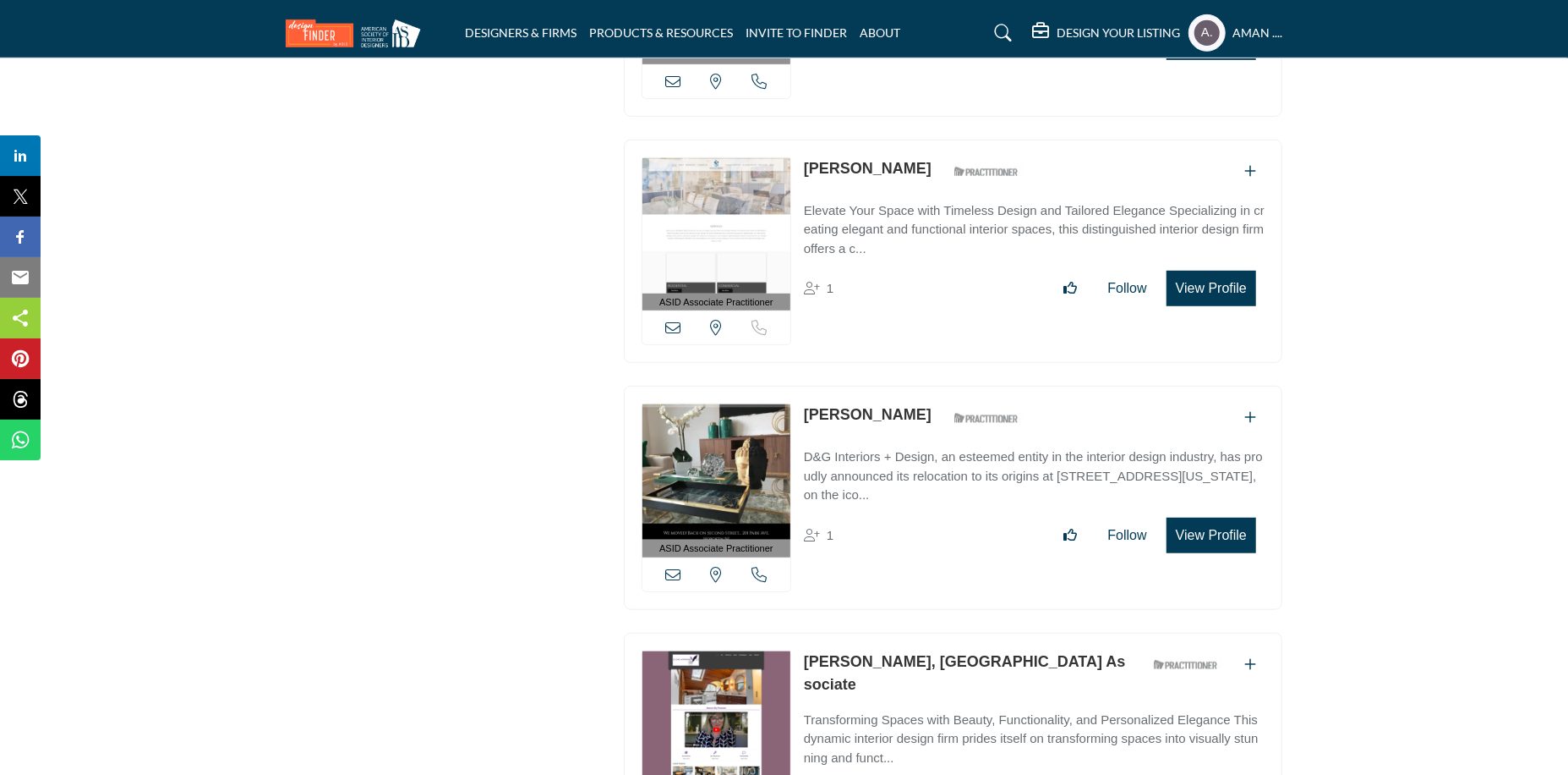
scroll to position [19266, 0]
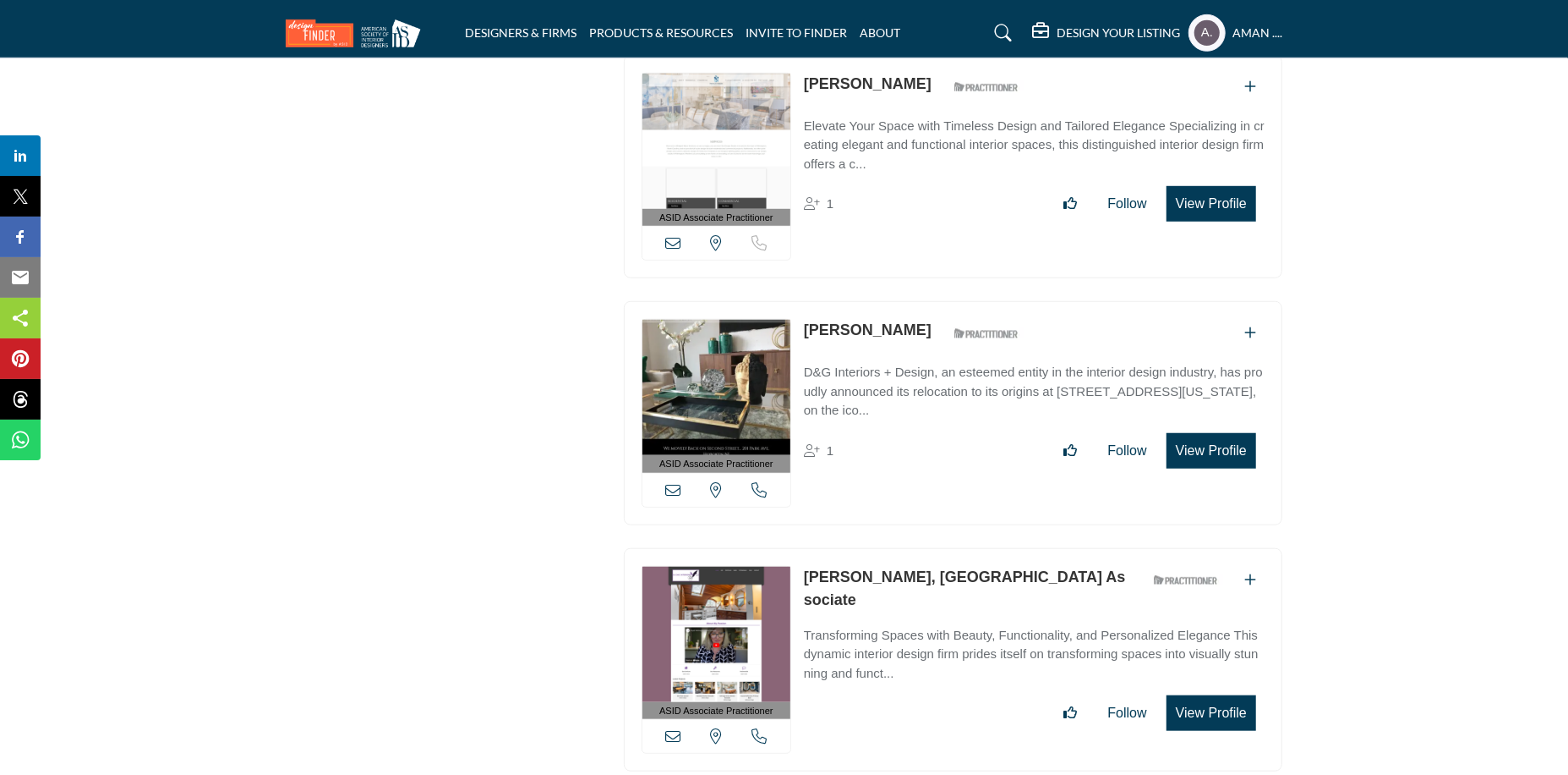
drag, startPoint x: 797, startPoint y: 484, endPoint x: 940, endPoint y: 487, distance: 143.0
click at [940, 549] on div "ASID Associate Practitioner ASID Associate Practitioners have a degree in any m…" at bounding box center [953, 660] width 658 height 224
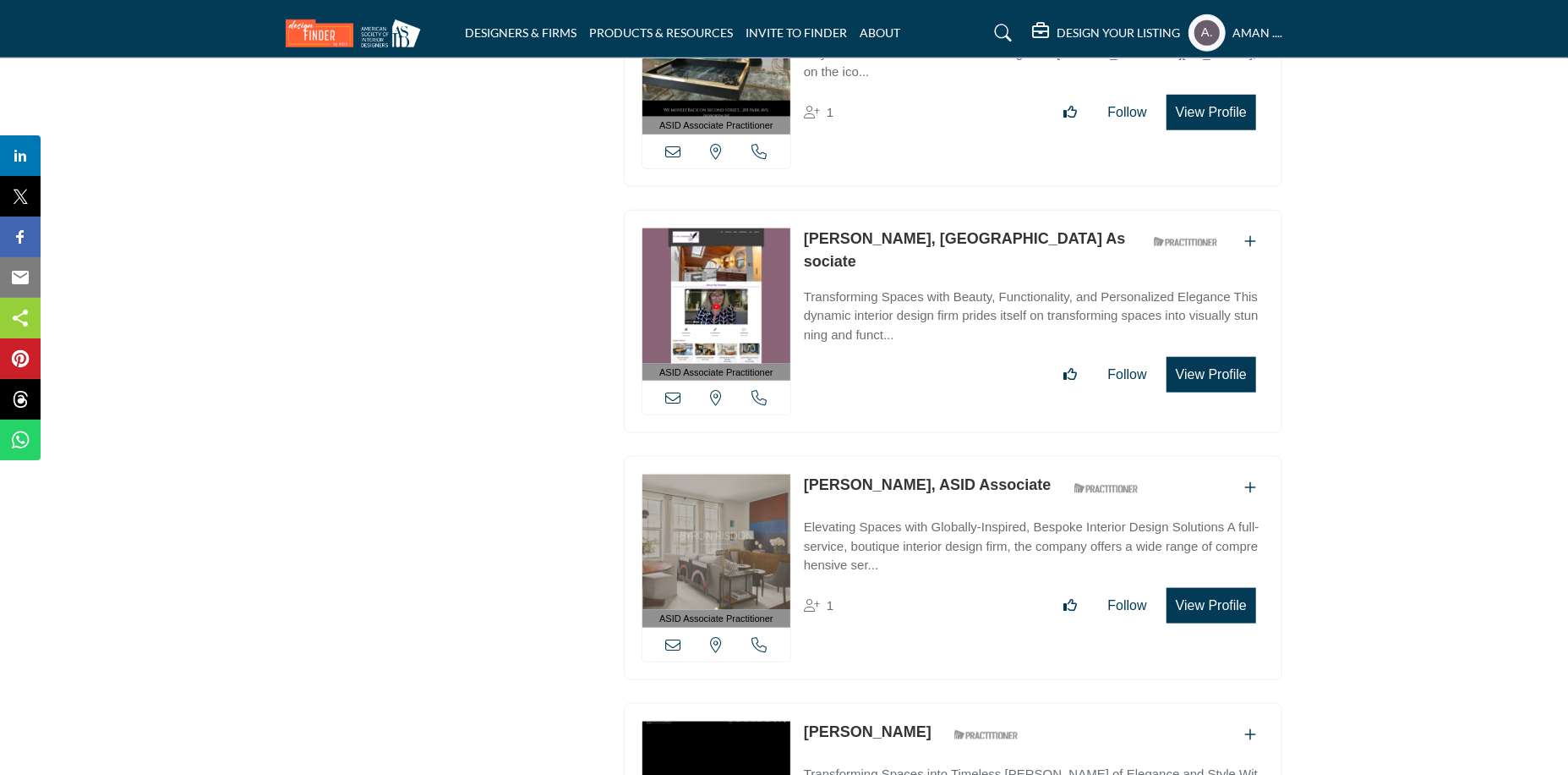
scroll to position [19688, 0]
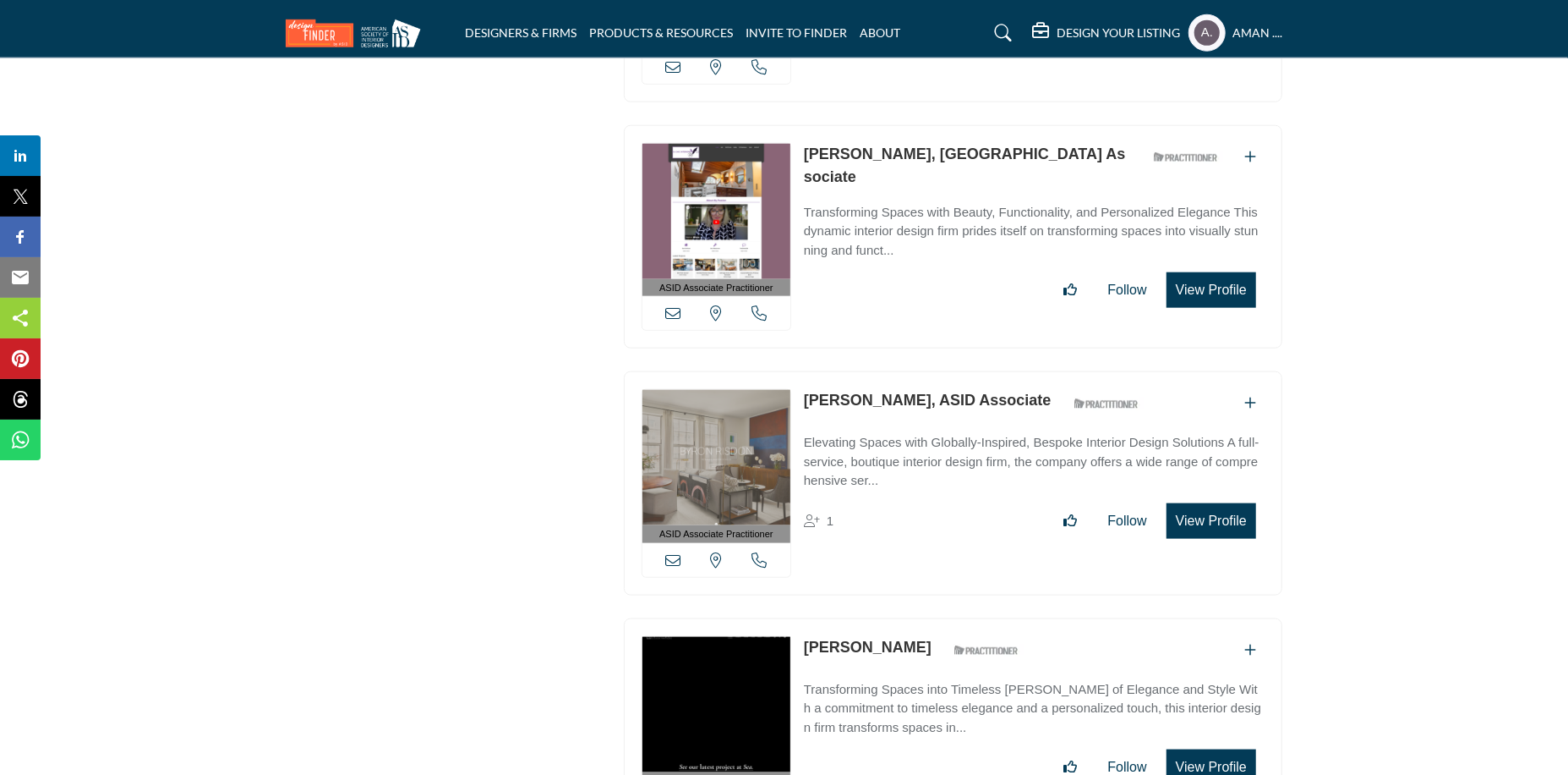
drag, startPoint x: 818, startPoint y: 311, endPoint x: 908, endPoint y: 318, distance: 90.3
click at [908, 371] on div "ASID Associate Practitioner ASID Associate Practitioners have a degree in any m…" at bounding box center [953, 483] width 658 height 224
click at [872, 392] on link "Byron Risdon, ASID Associate" at bounding box center [928, 400] width 248 height 17
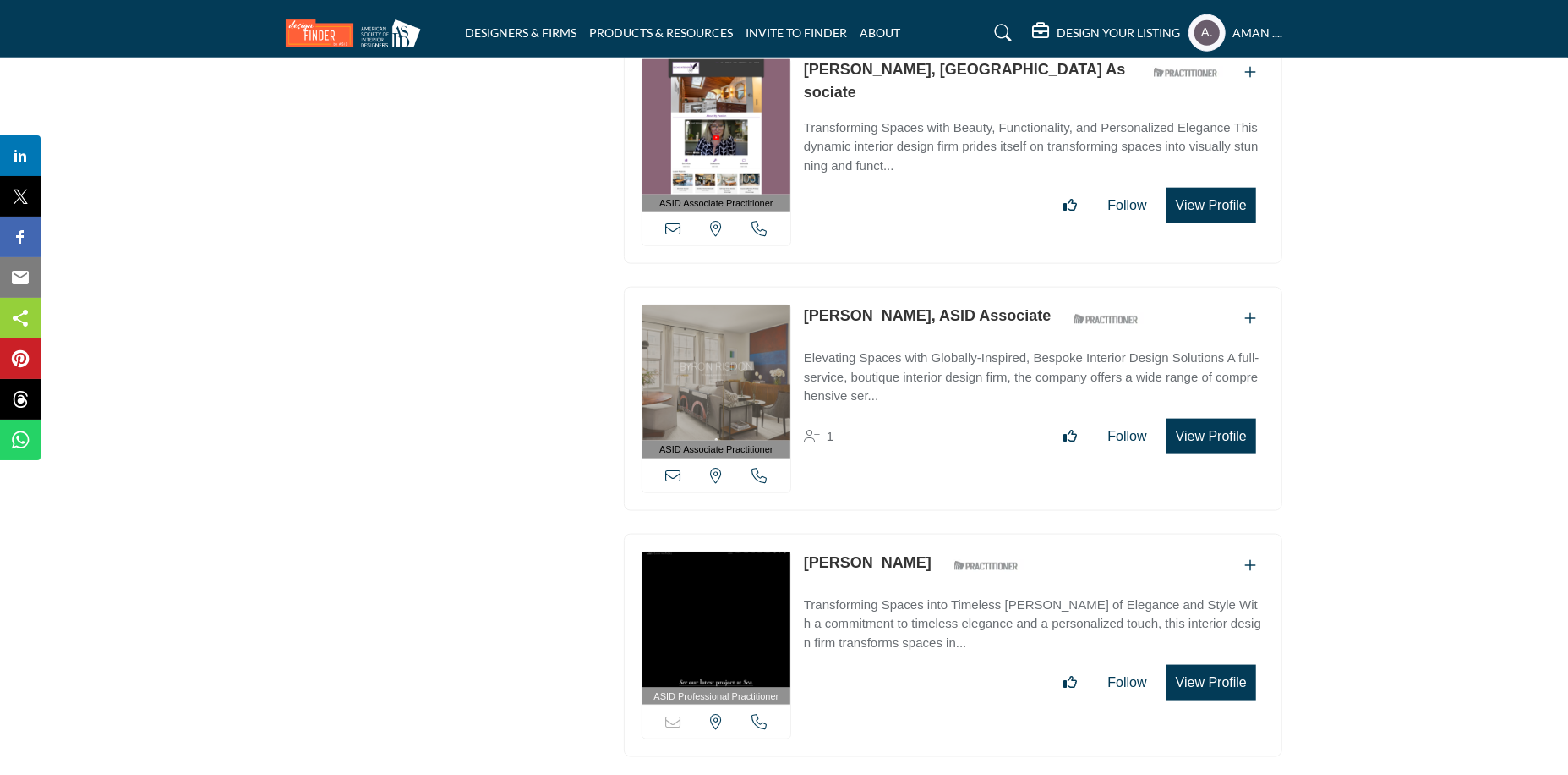
scroll to position [19942, 0]
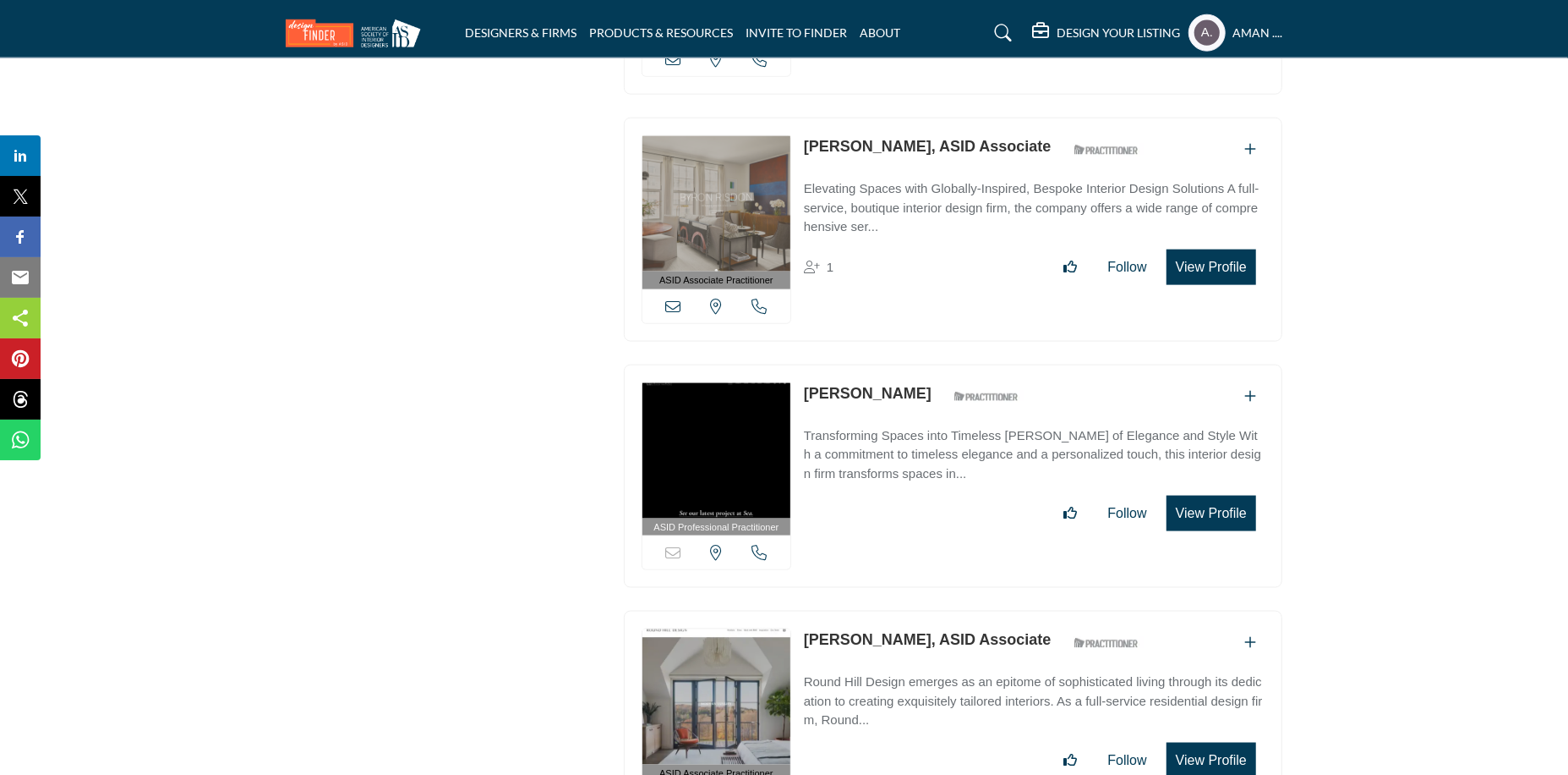
drag, startPoint x: 800, startPoint y: 306, endPoint x: 949, endPoint y: 303, distance: 149.0
click at [949, 364] on div "ASID Professional Practitioner ASID Professional Practitioners have successfull…" at bounding box center [953, 476] width 658 height 224
click at [834, 385] on link "Cameron Schwartz" at bounding box center [867, 394] width 127 height 17
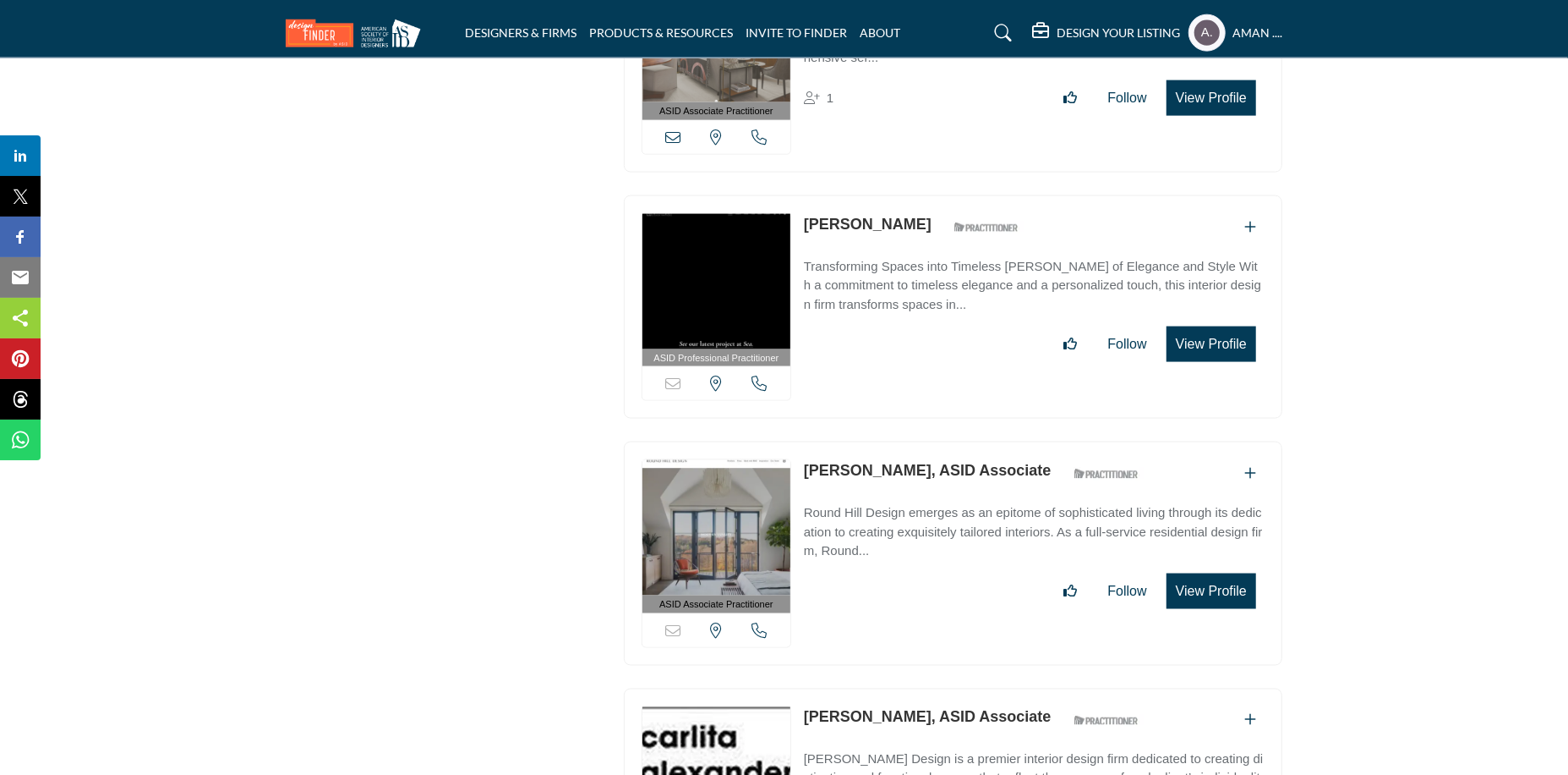
scroll to position [20196, 0]
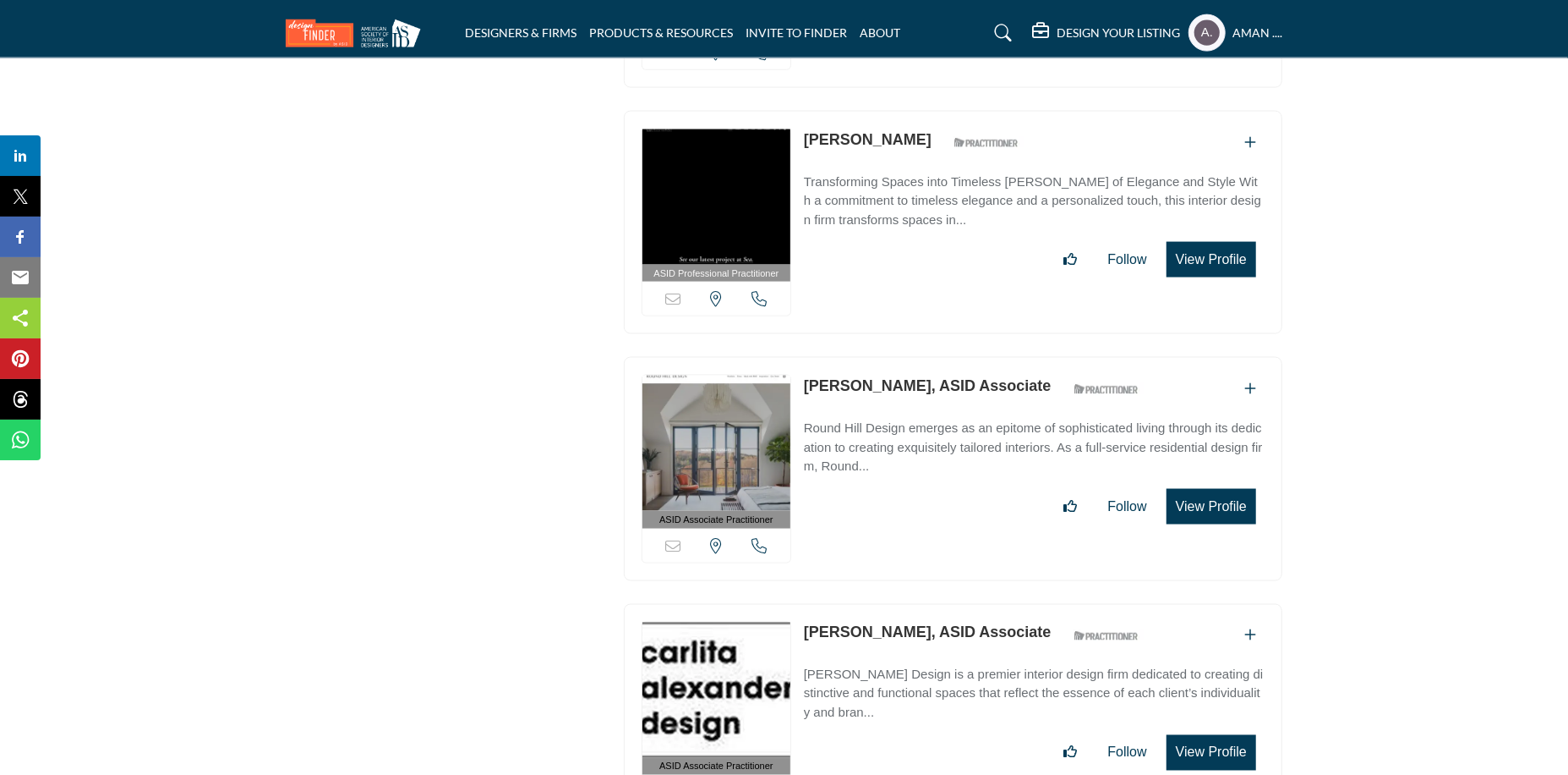
drag, startPoint x: 802, startPoint y: 301, endPoint x: 906, endPoint y: 316, distance: 105.1
click at [906, 357] on div "ASID Associate Practitioner ASID Associate Practitioners have a degree in any m…" at bounding box center [953, 469] width 658 height 224
click at [862, 377] on link "Carla Zinman, ASID Associate" at bounding box center [928, 386] width 248 height 17
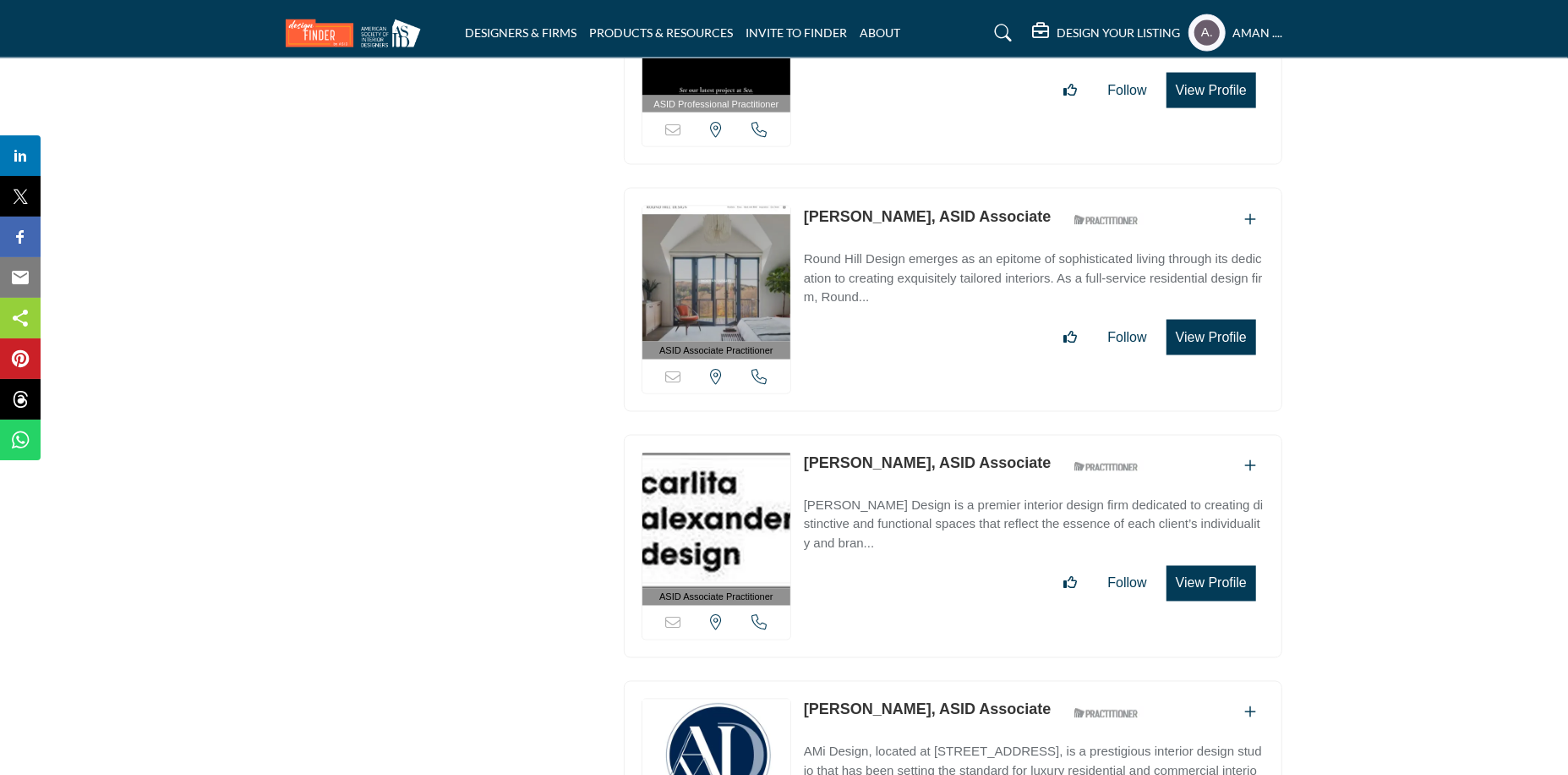
scroll to position [20450, 0]
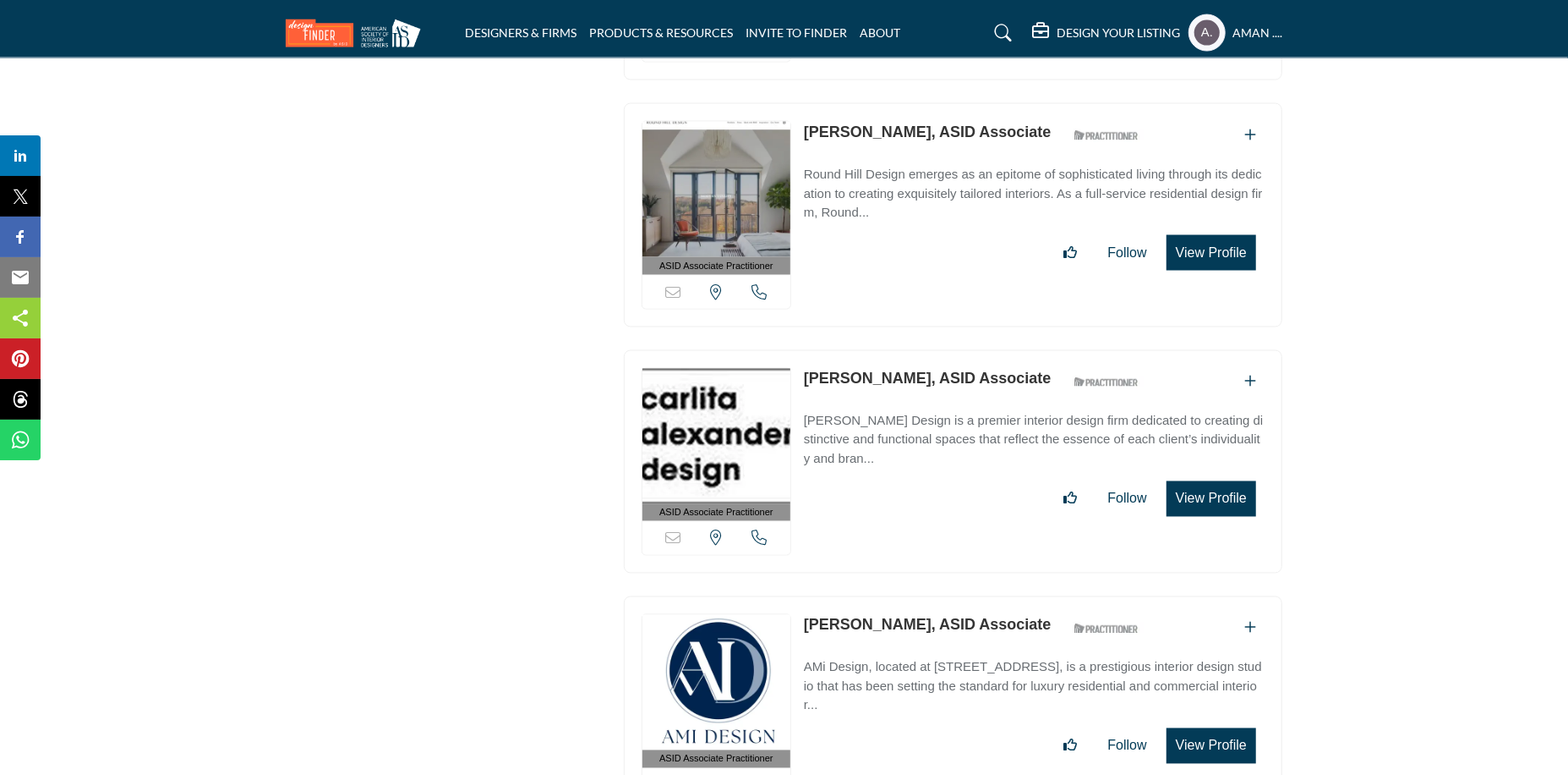
drag, startPoint x: 804, startPoint y: 288, endPoint x: 932, endPoint y: 294, distance: 128.1
click at [932, 368] on p "Carlita Alexander, ASID Associate" at bounding box center [928, 379] width 248 height 23
click at [831, 370] on link "Carlita Alexander, ASID Associate" at bounding box center [928, 379] width 248 height 17
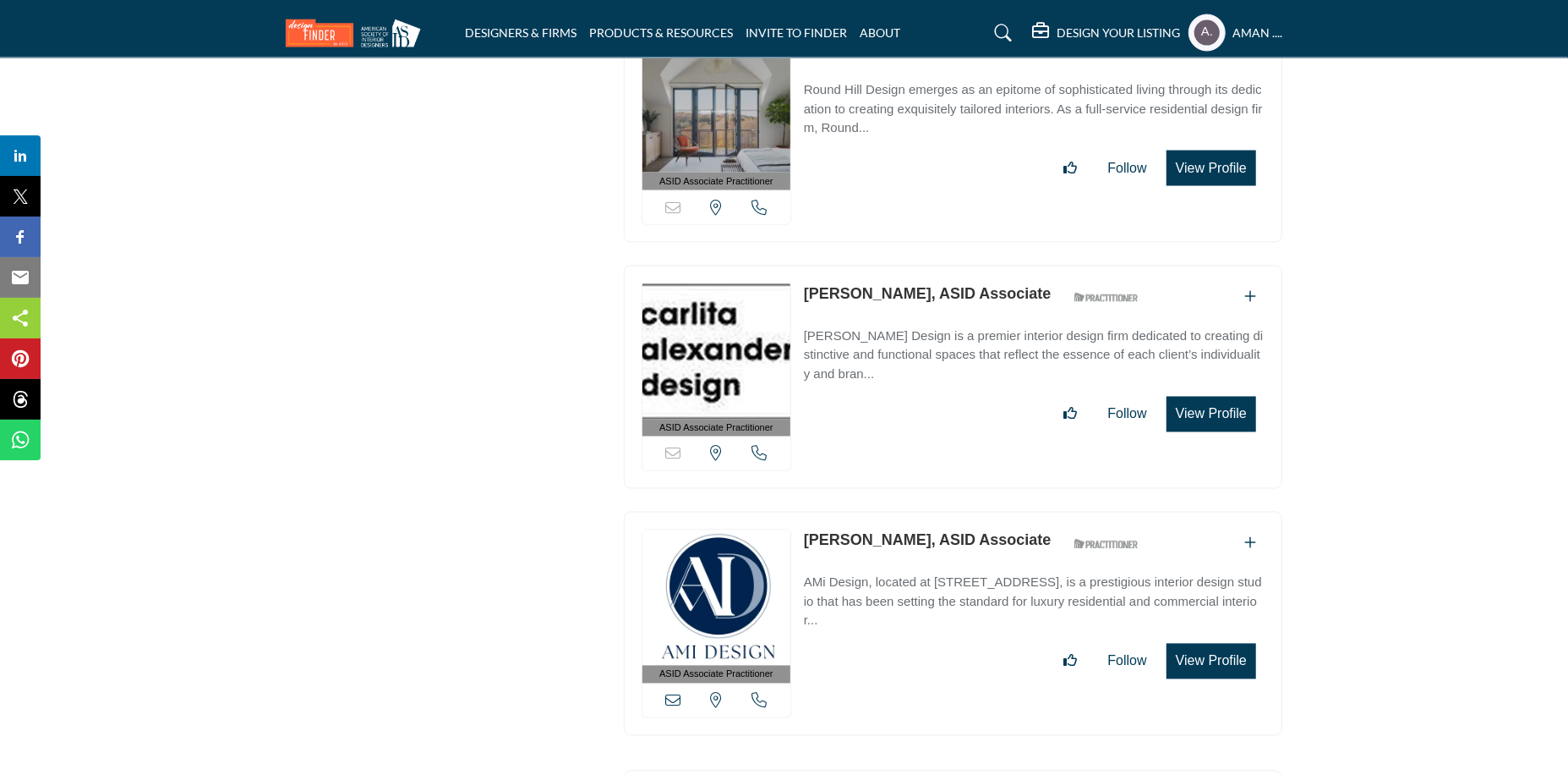
scroll to position [20618, 0]
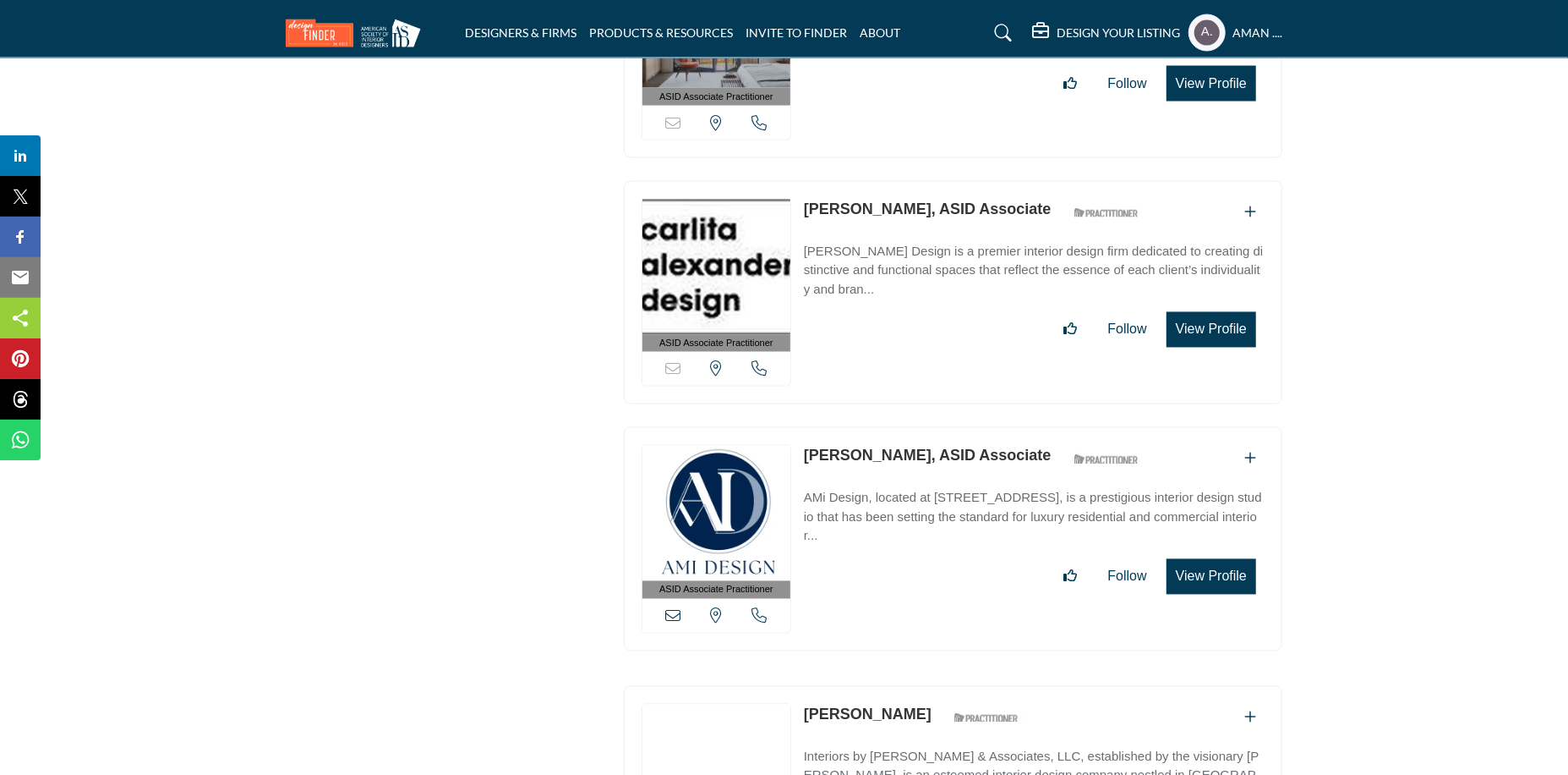
drag, startPoint x: 808, startPoint y: 362, endPoint x: 934, endPoint y: 362, distance: 126.0
click at [934, 427] on div "ASID Associate Practitioner ASID Associate Practitioners have a degree in any m…" at bounding box center [953, 539] width 658 height 224
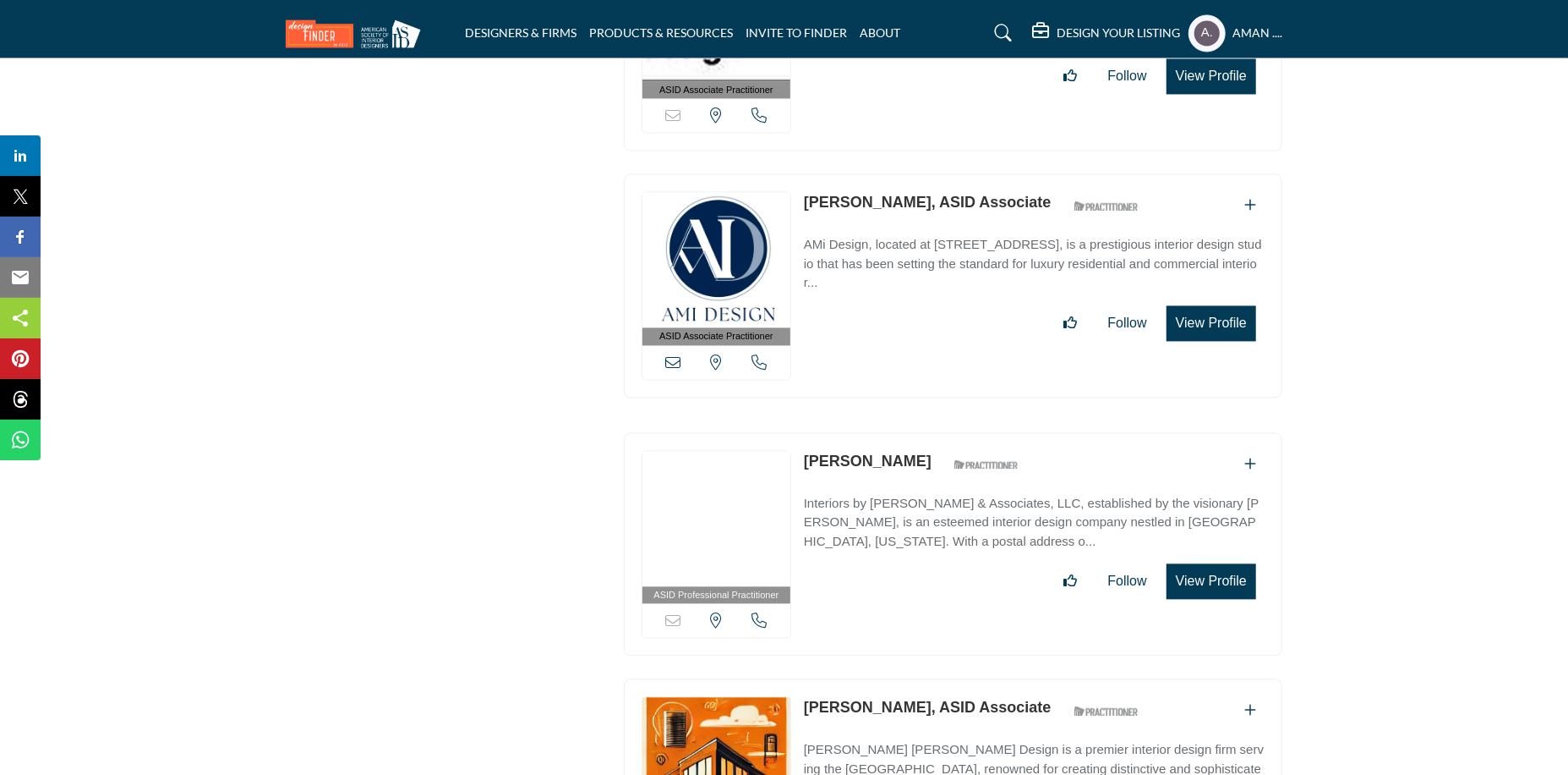
scroll to position [20957, 0]
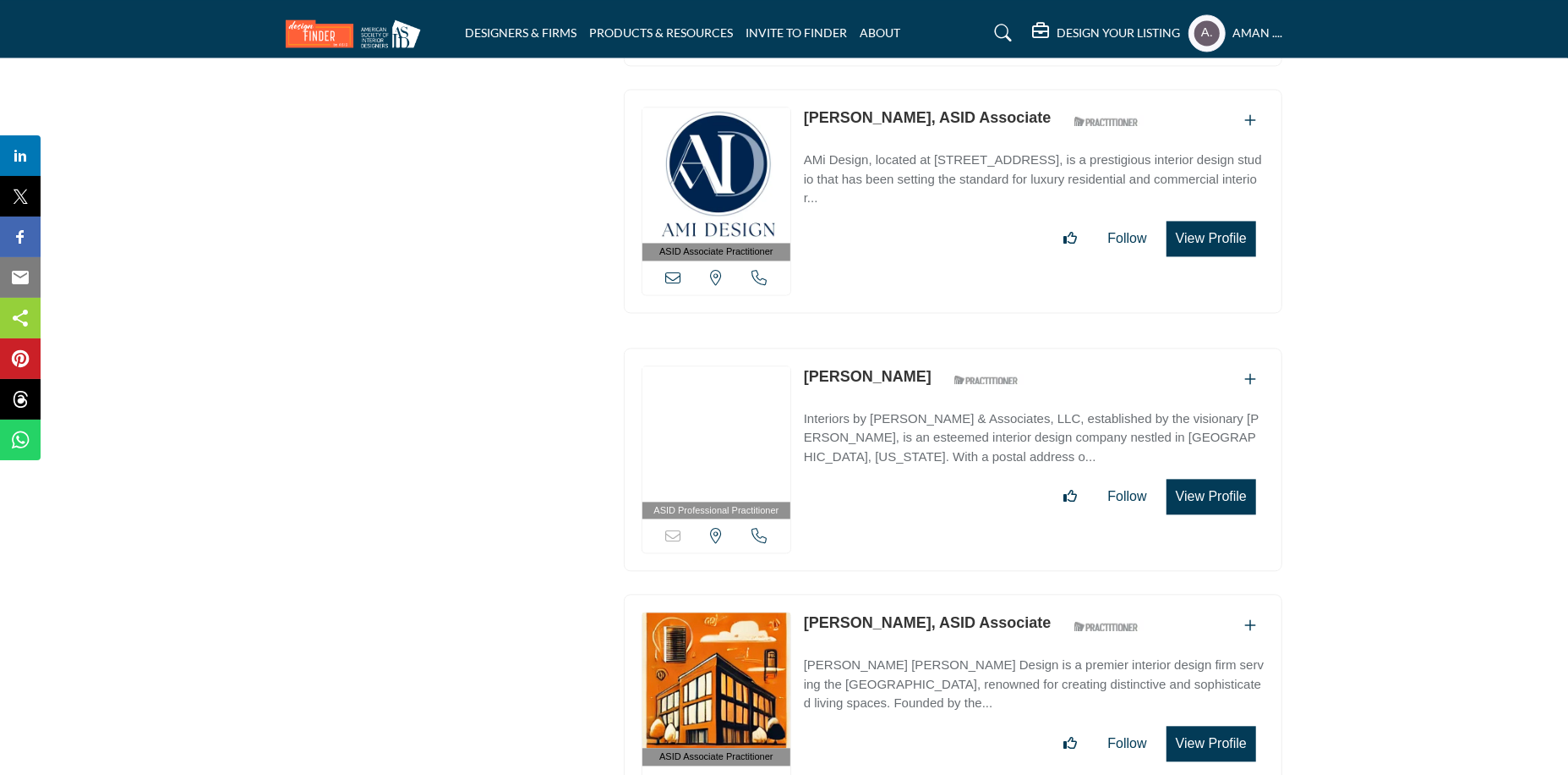
drag, startPoint x: 802, startPoint y: 285, endPoint x: 896, endPoint y: 287, distance: 94.0
click at [896, 348] on div "ASID Professional Practitioner ASID Professional Practitioners have successfull…" at bounding box center [953, 460] width 658 height 224
click at [868, 368] on link "Carnela Hill" at bounding box center [867, 376] width 127 height 17
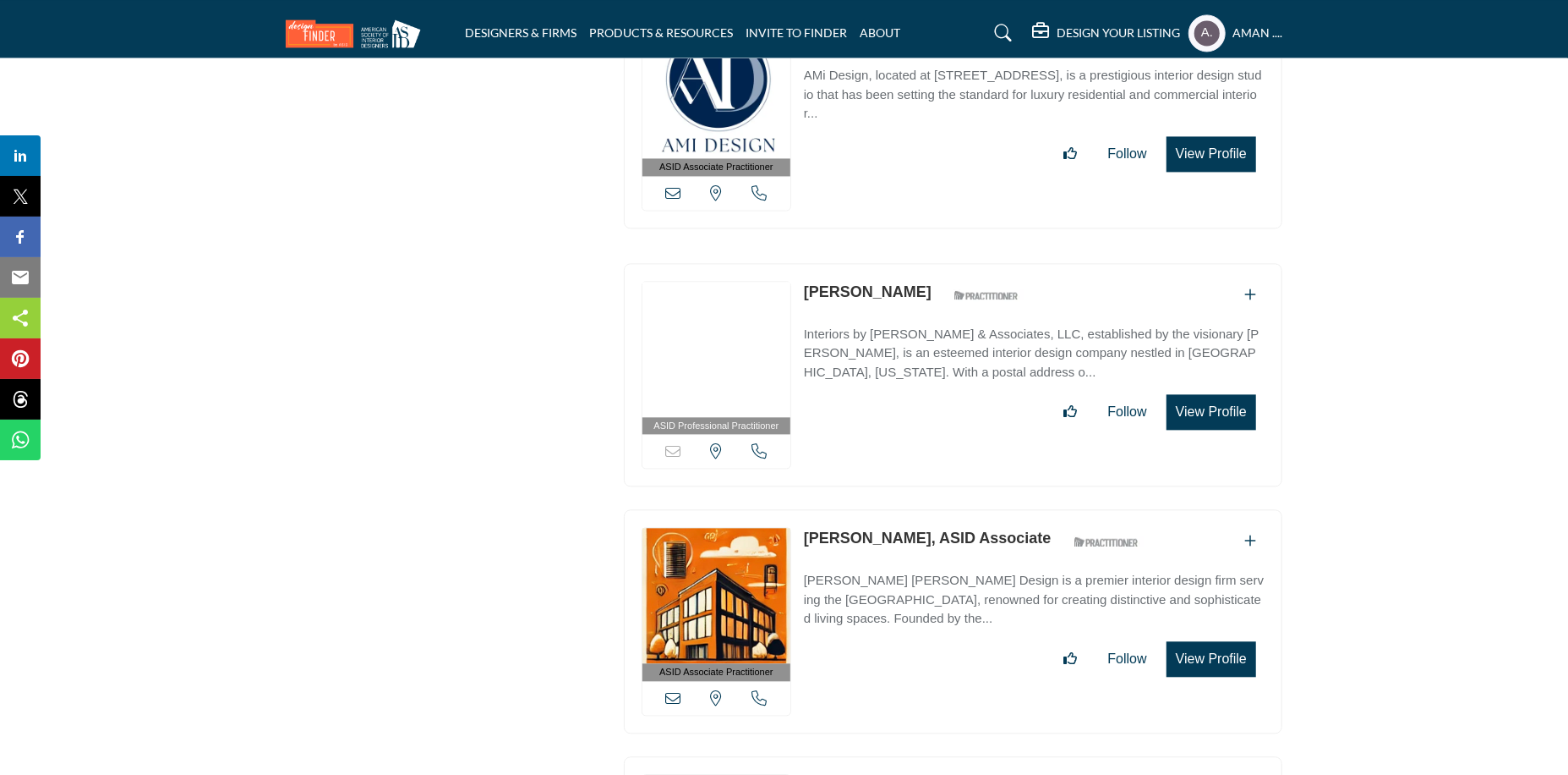
scroll to position [21126, 0]
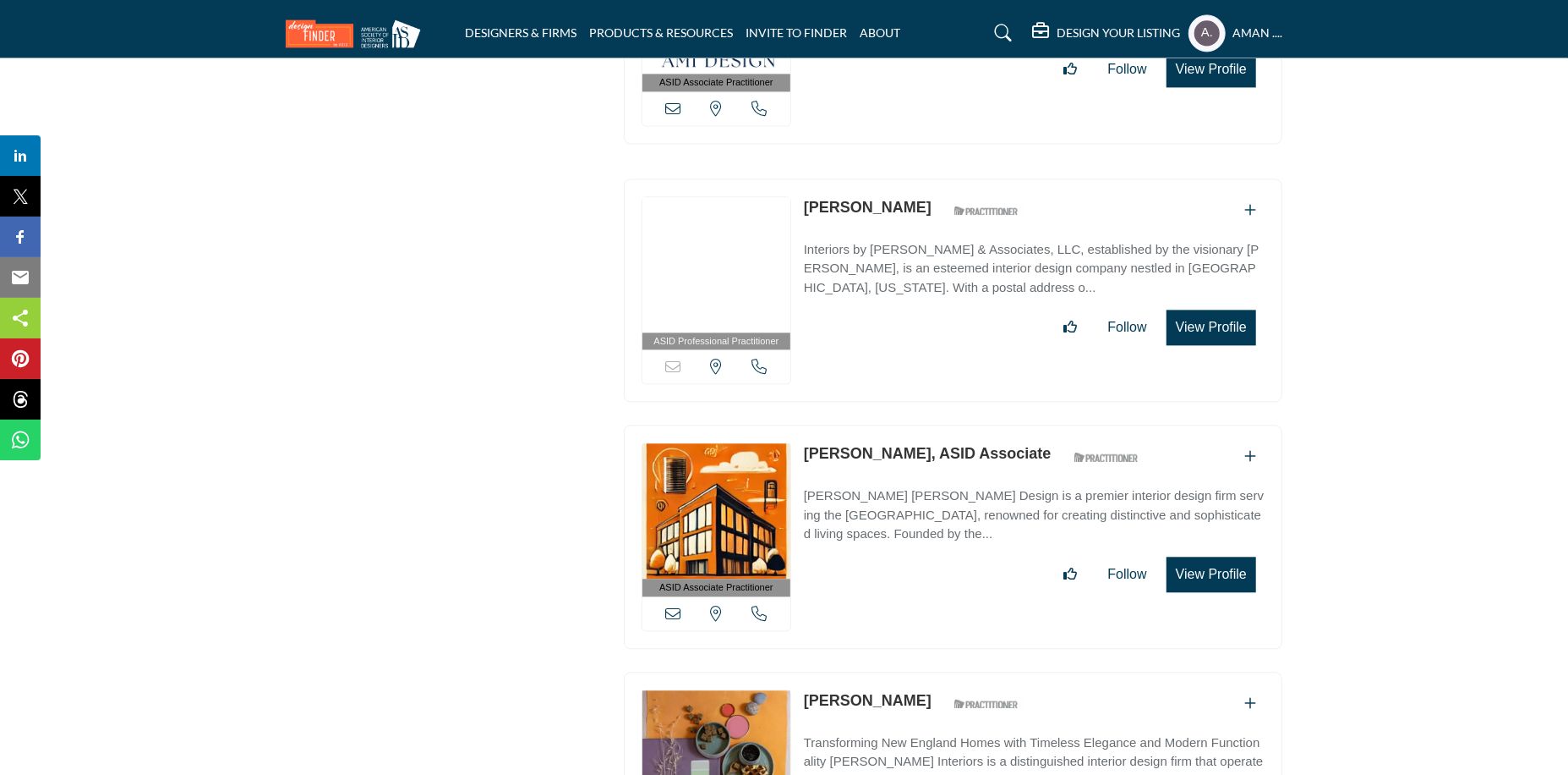
drag, startPoint x: 796, startPoint y: 368, endPoint x: 911, endPoint y: 372, distance: 115.1
click at [911, 425] on div "ASID Associate Practitioner ASID Associate Practitioners have a degree in any m…" at bounding box center [953, 536] width 658 height 224
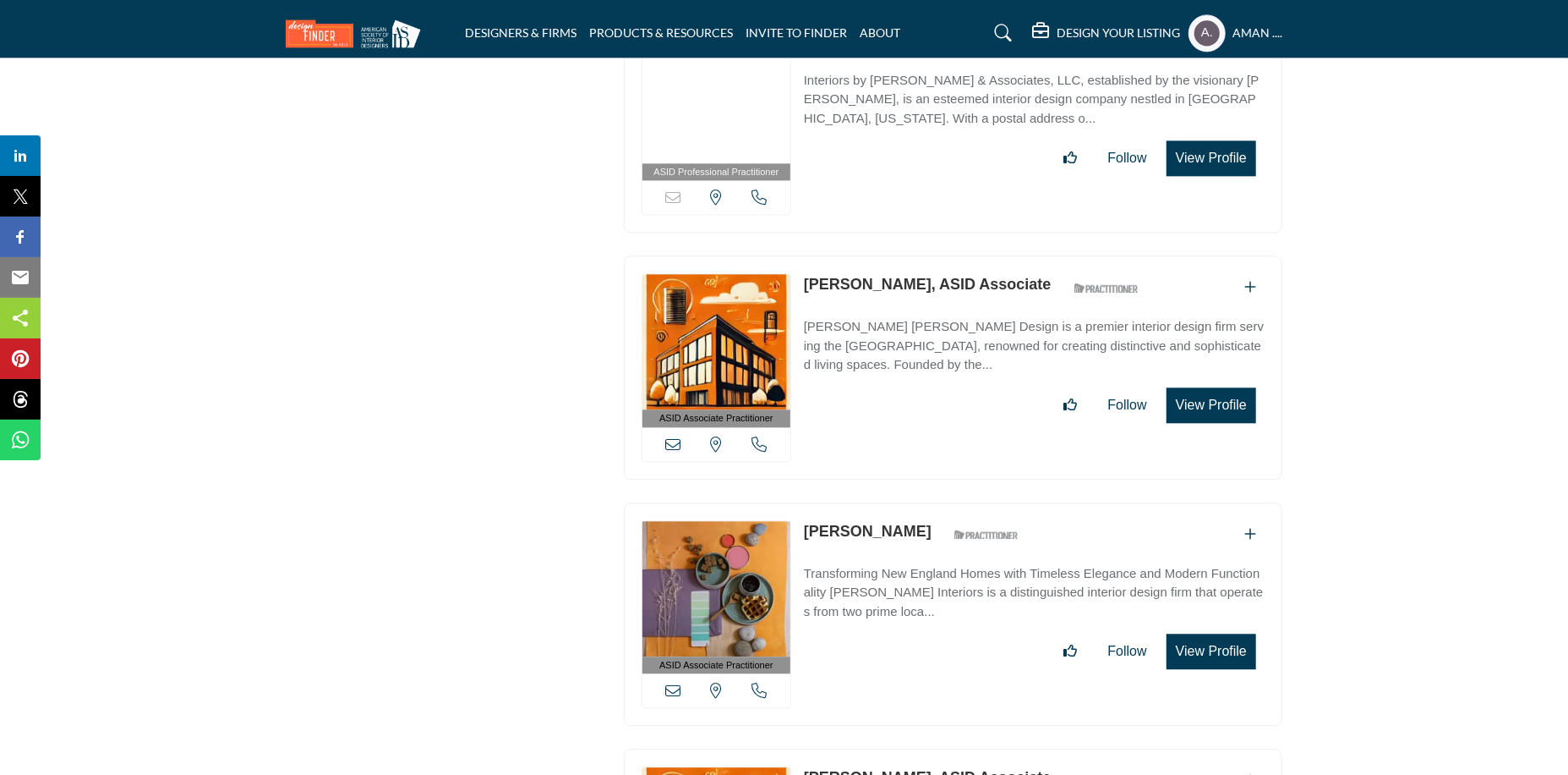
scroll to position [21465, 0]
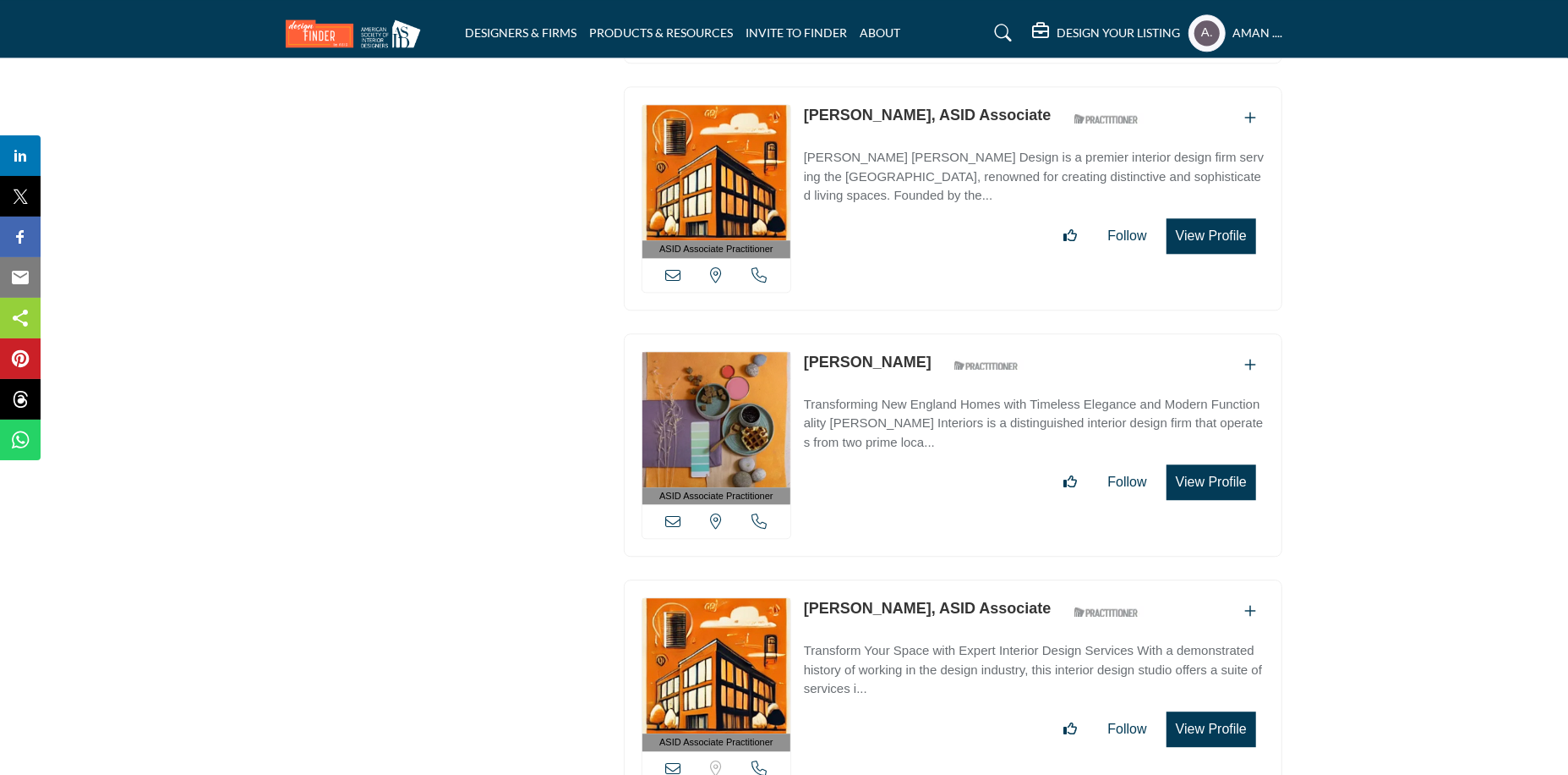
drag, startPoint x: 800, startPoint y: 274, endPoint x: 923, endPoint y: 286, distance: 123.6
click at [923, 333] on div "ASID Associate Practitioner ASID Associate Practitioners have a degree in any m…" at bounding box center [953, 445] width 658 height 224
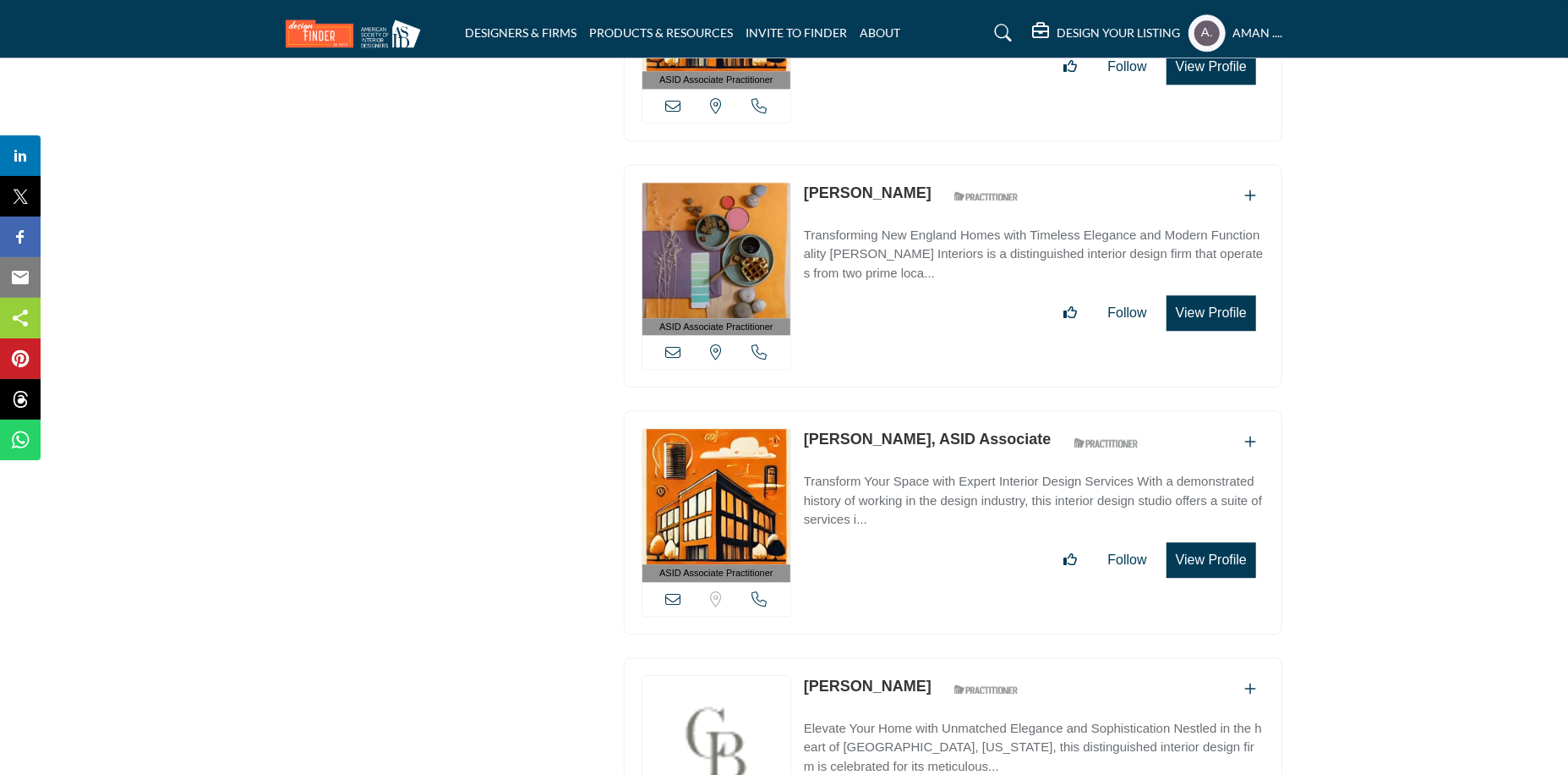
scroll to position [21718, 0]
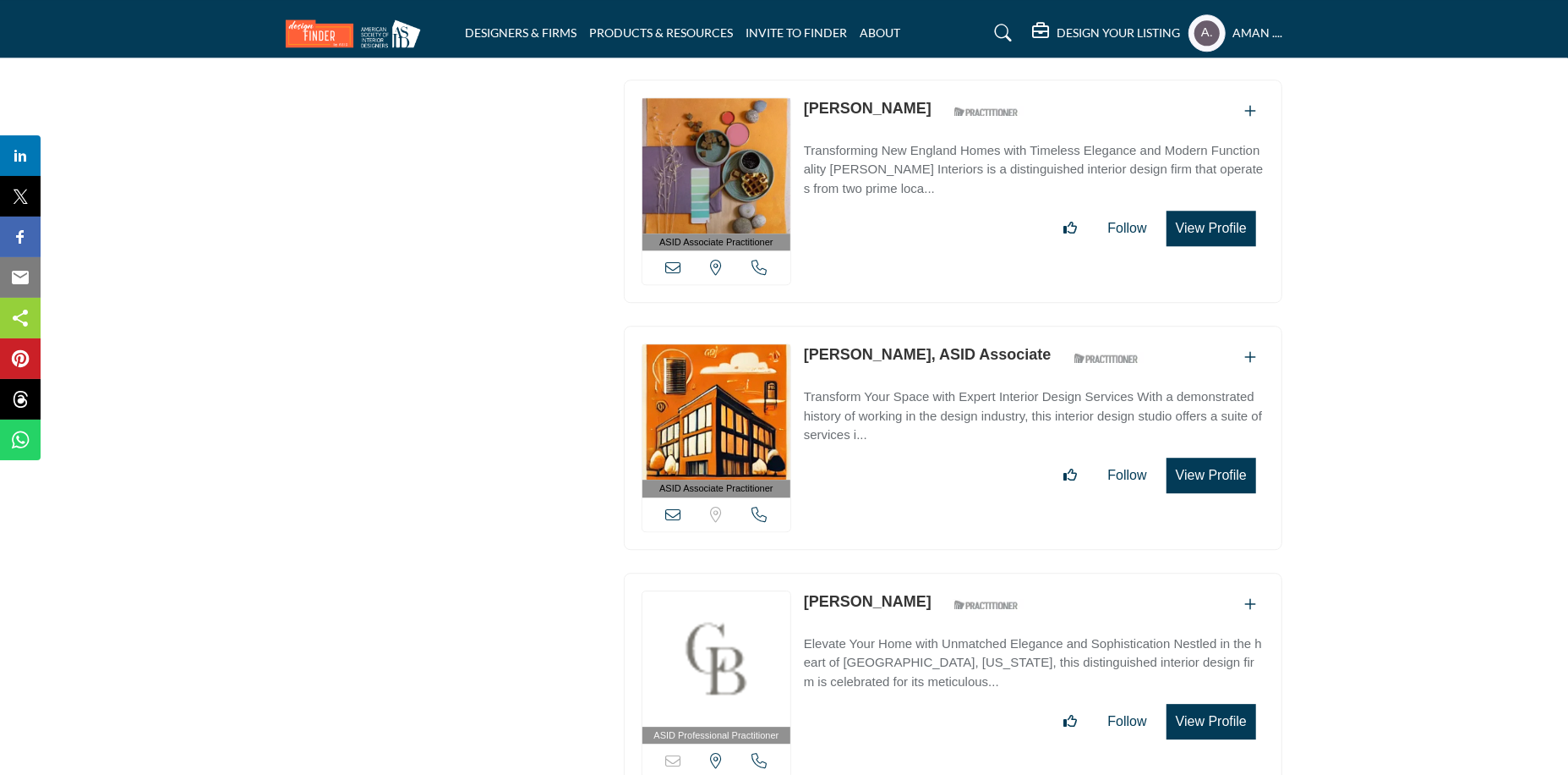
drag, startPoint x: 819, startPoint y: 262, endPoint x: 960, endPoint y: 269, distance: 141.2
click at [960, 326] on div "ASID Associate Practitioner ASID Associate Practitioners have a degree in any m…" at bounding box center [953, 437] width 658 height 224
click at [902, 346] on link "Carolyn Von Der Ahe, ASID Associate" at bounding box center [928, 355] width 248 height 17
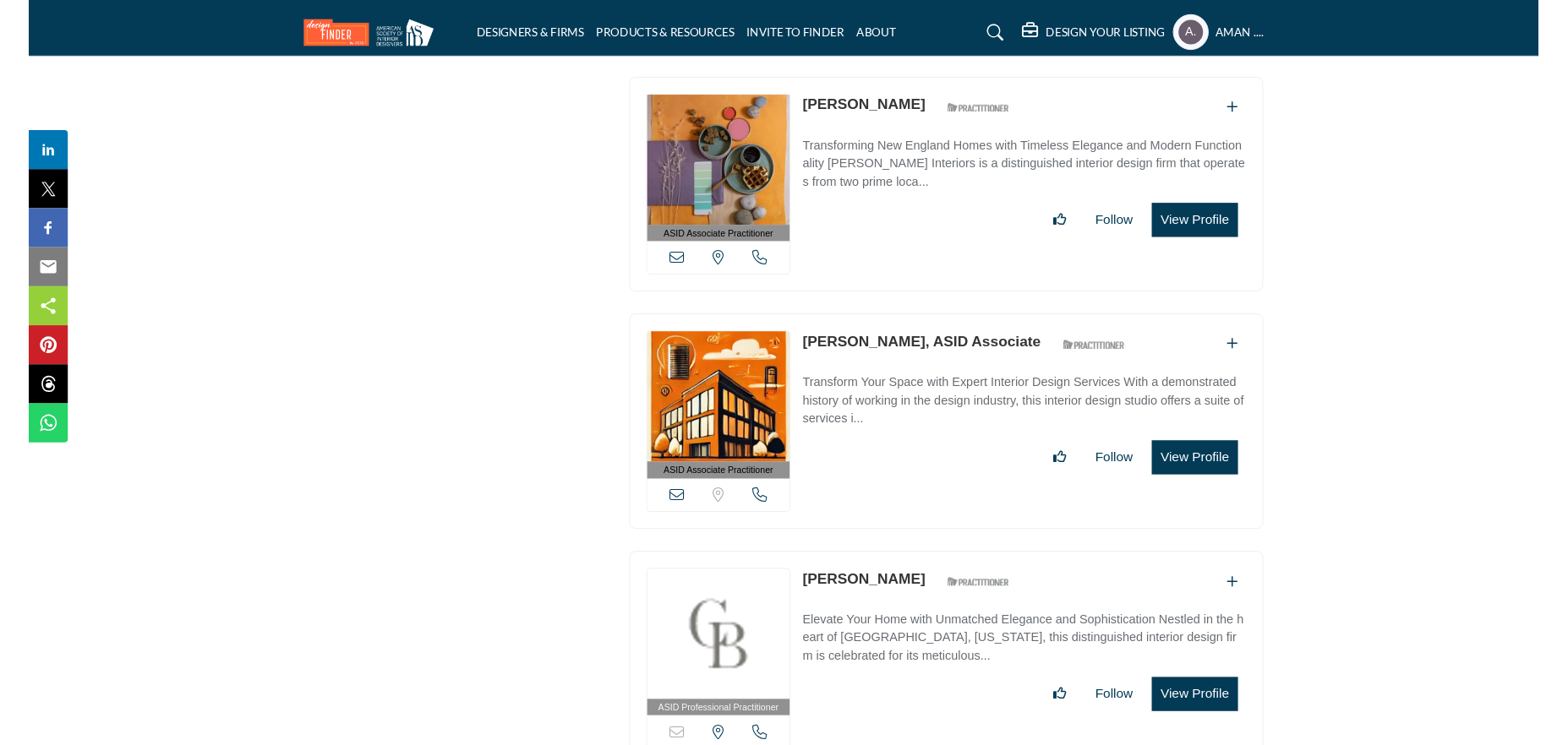
scroll to position [21867, 0]
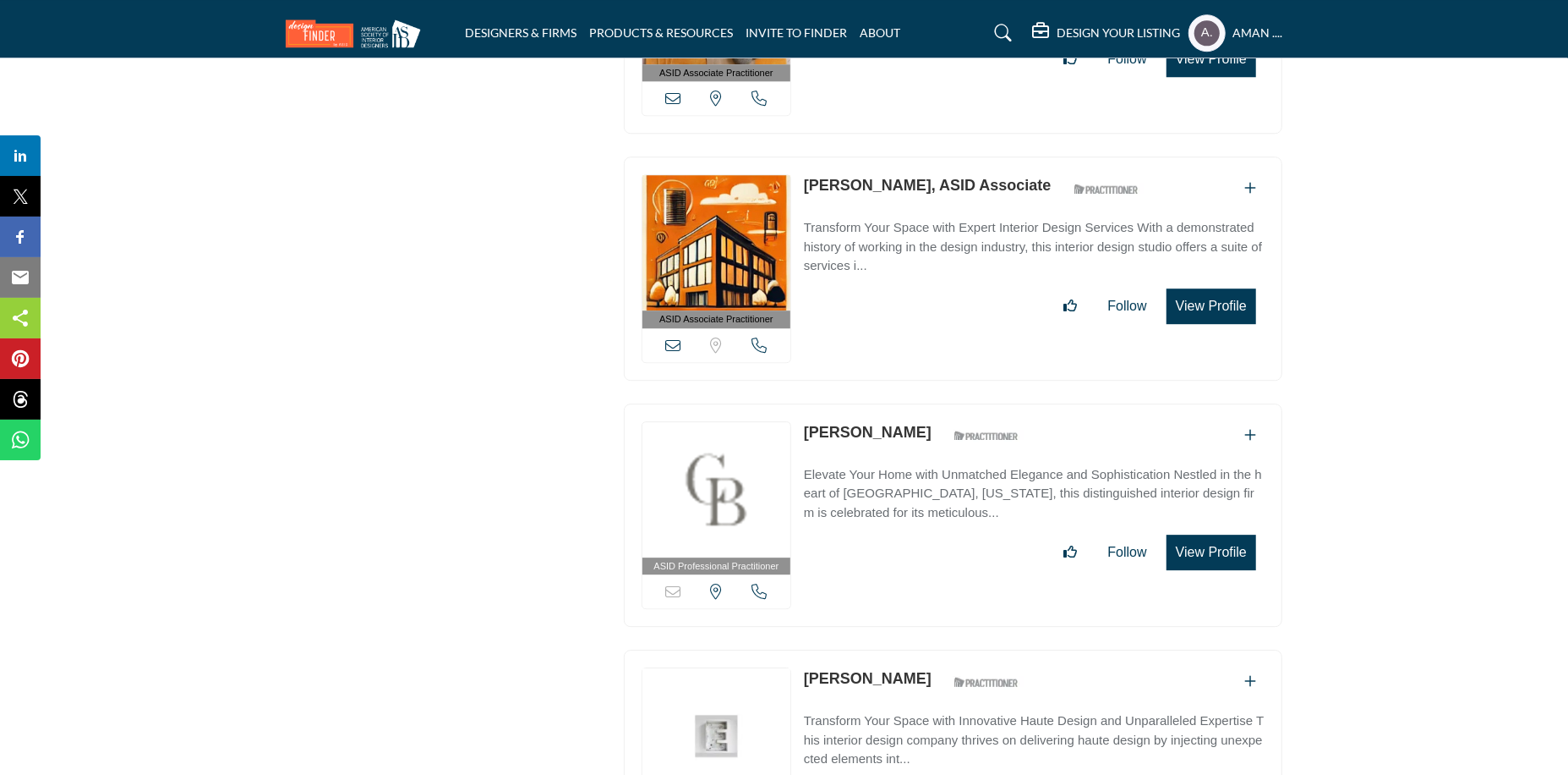
drag, startPoint x: 794, startPoint y: 338, endPoint x: 919, endPoint y: 349, distance: 125.5
click at [919, 404] on div "ASID Professional Practitioner ASID Professional Practitioners have successfull…" at bounding box center [953, 516] width 658 height 224
click at [888, 421] on div "Carrie Brigham ASID Qualified Practitioner who validates work and experience to…" at bounding box center [1034, 496] width 460 height 150
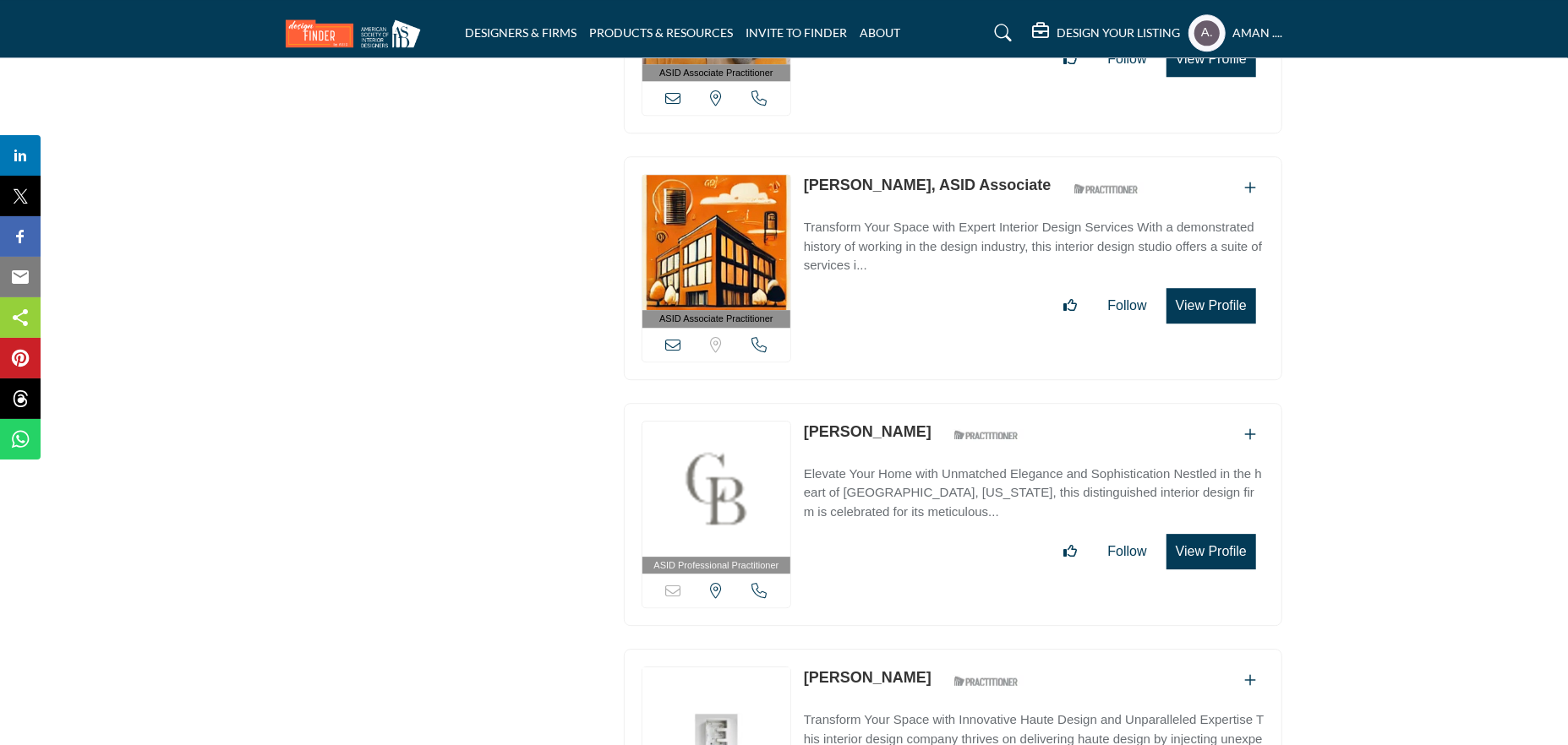
drag, startPoint x: 808, startPoint y: 313, endPoint x: 818, endPoint y: 313, distance: 10.0
drag, startPoint x: 808, startPoint y: 335, endPoint x: 917, endPoint y: 340, distance: 109.1
click at [917, 421] on p "Carrie Brigham" at bounding box center [867, 432] width 127 height 23
click at [880, 423] on link "Carrie Brigham" at bounding box center [867, 432] width 127 height 17
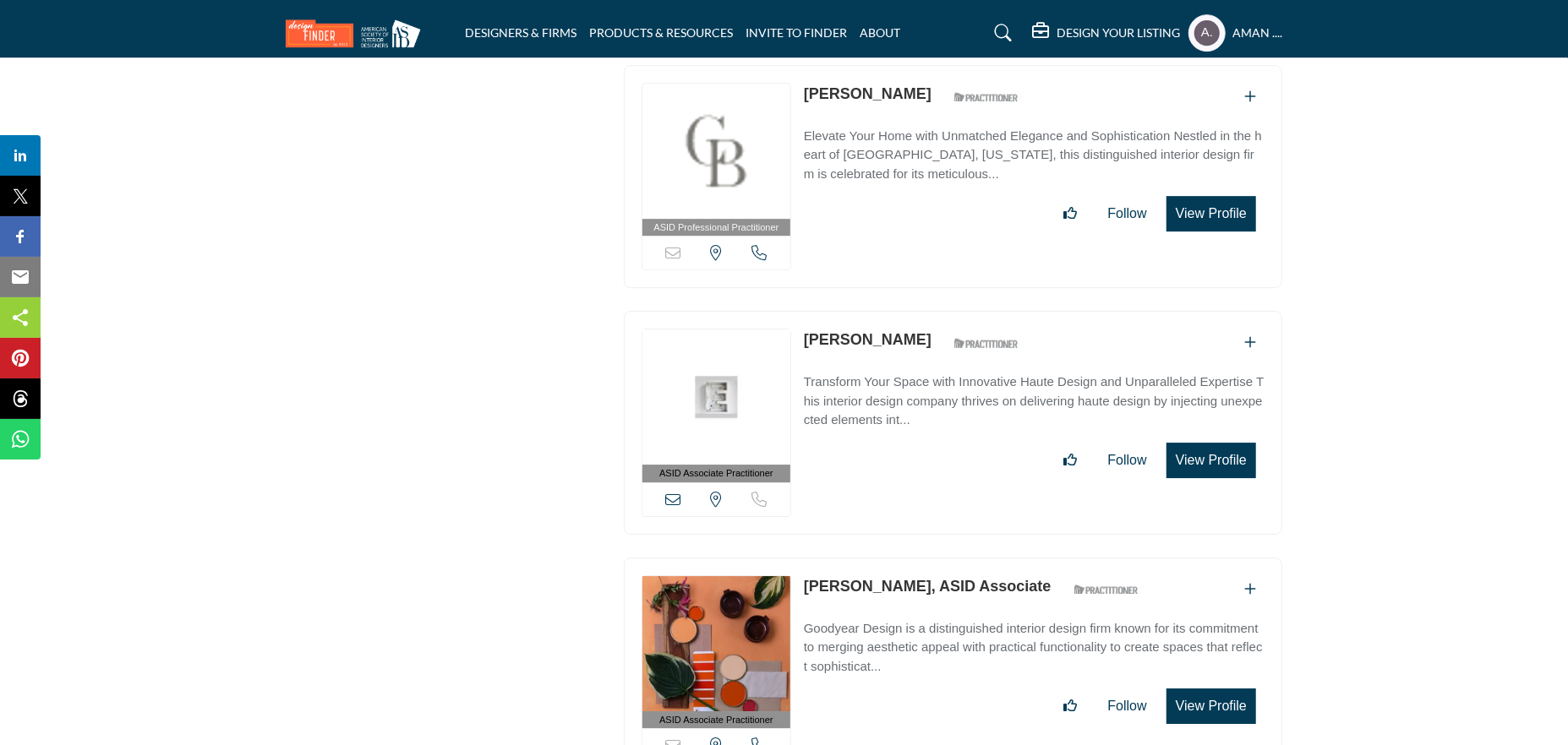
scroll to position [22120, 0]
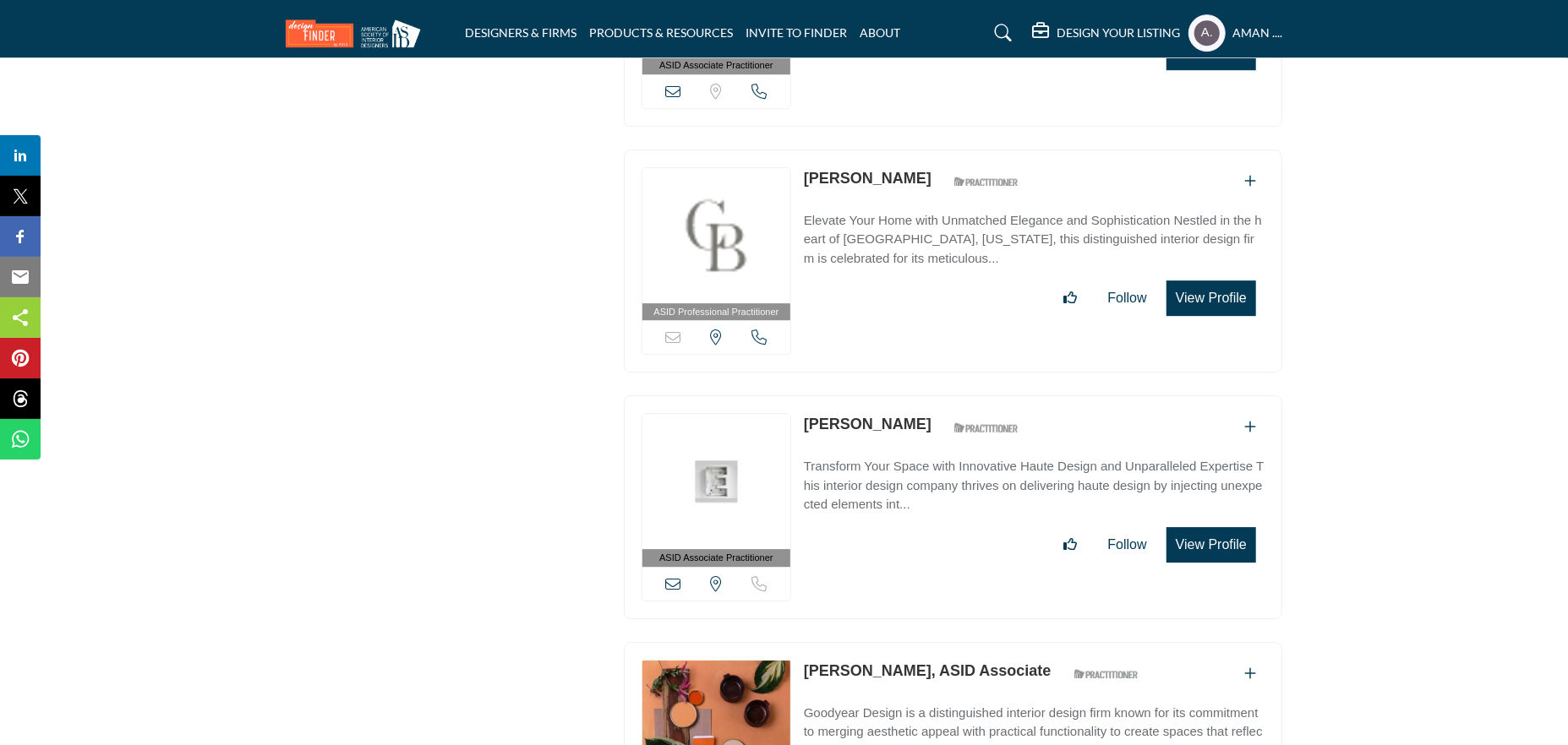
drag, startPoint x: 799, startPoint y: 323, endPoint x: 923, endPoint y: 329, distance: 124.1
click at [923, 396] on div "ASID Associate Practitioner ASID Associate Practitioners have a degree in any m…" at bounding box center [953, 508] width 658 height 224
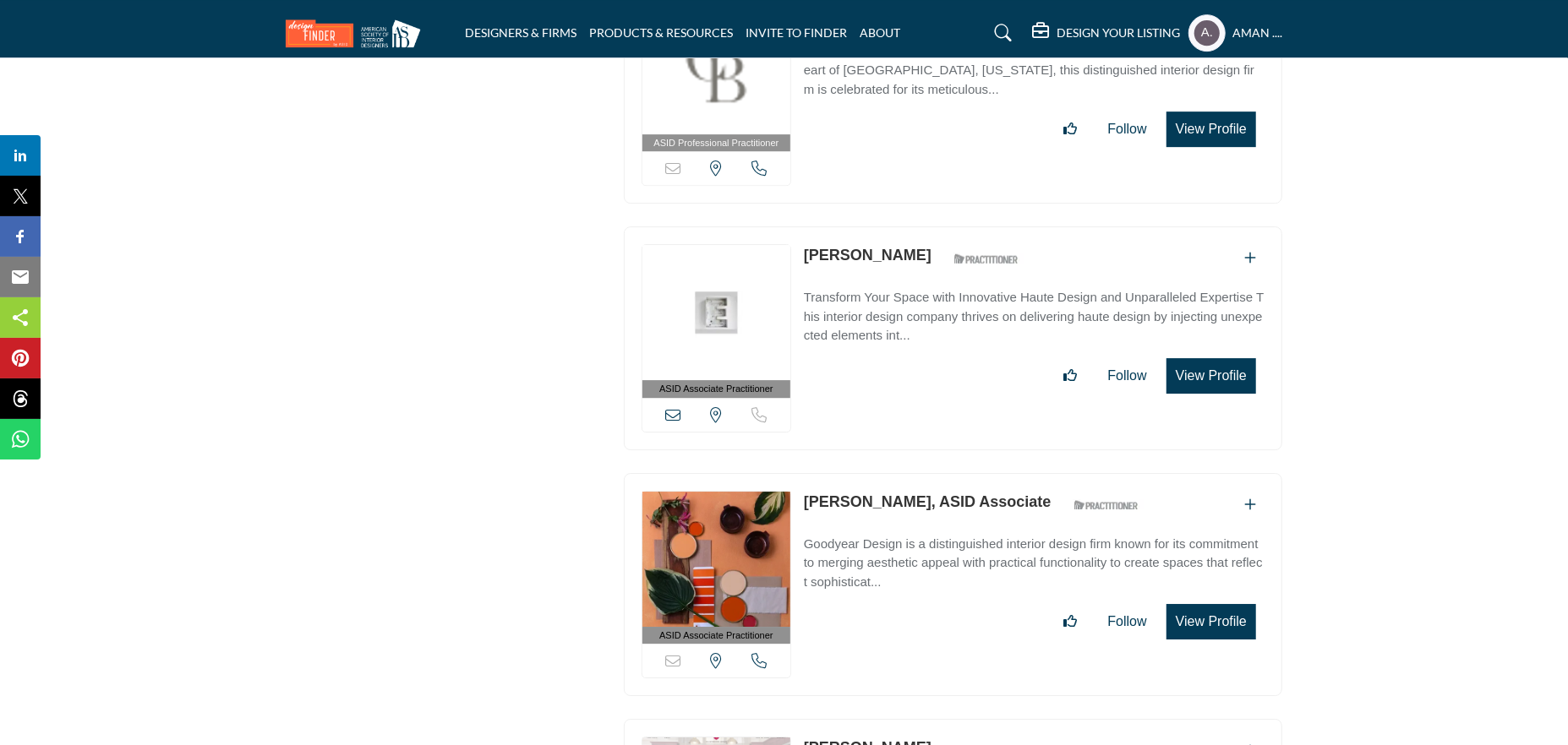
scroll to position [22373, 0]
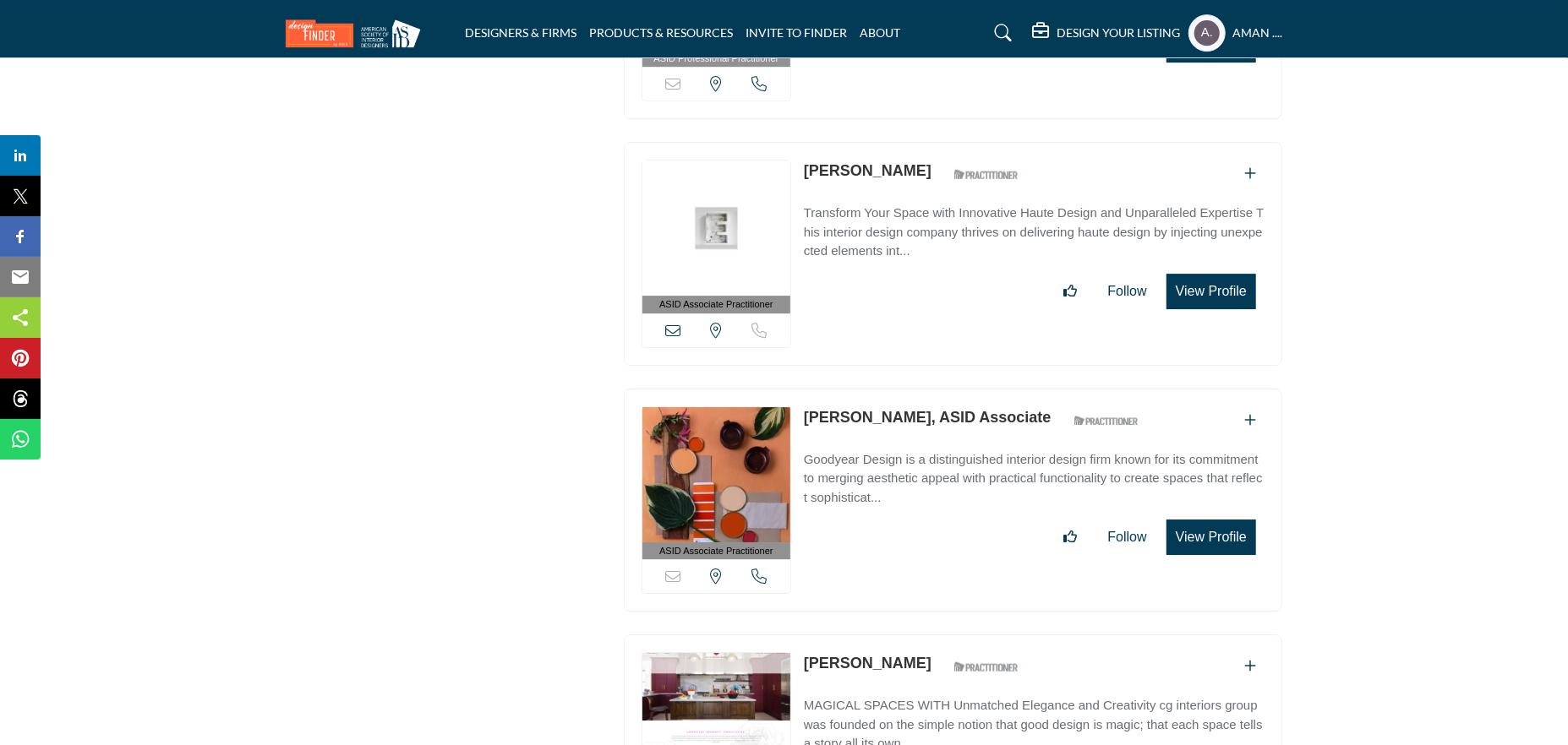
drag, startPoint x: 801, startPoint y: 321, endPoint x: 930, endPoint y: 323, distance: 129.0
click at [930, 389] on div "ASID Associate Practitioner ASID Associate Practitioners have a degree in any m…" at bounding box center [953, 501] width 658 height 224
click at [867, 409] on link "Carrie Goodyear, ASID Associate" at bounding box center [928, 417] width 248 height 17
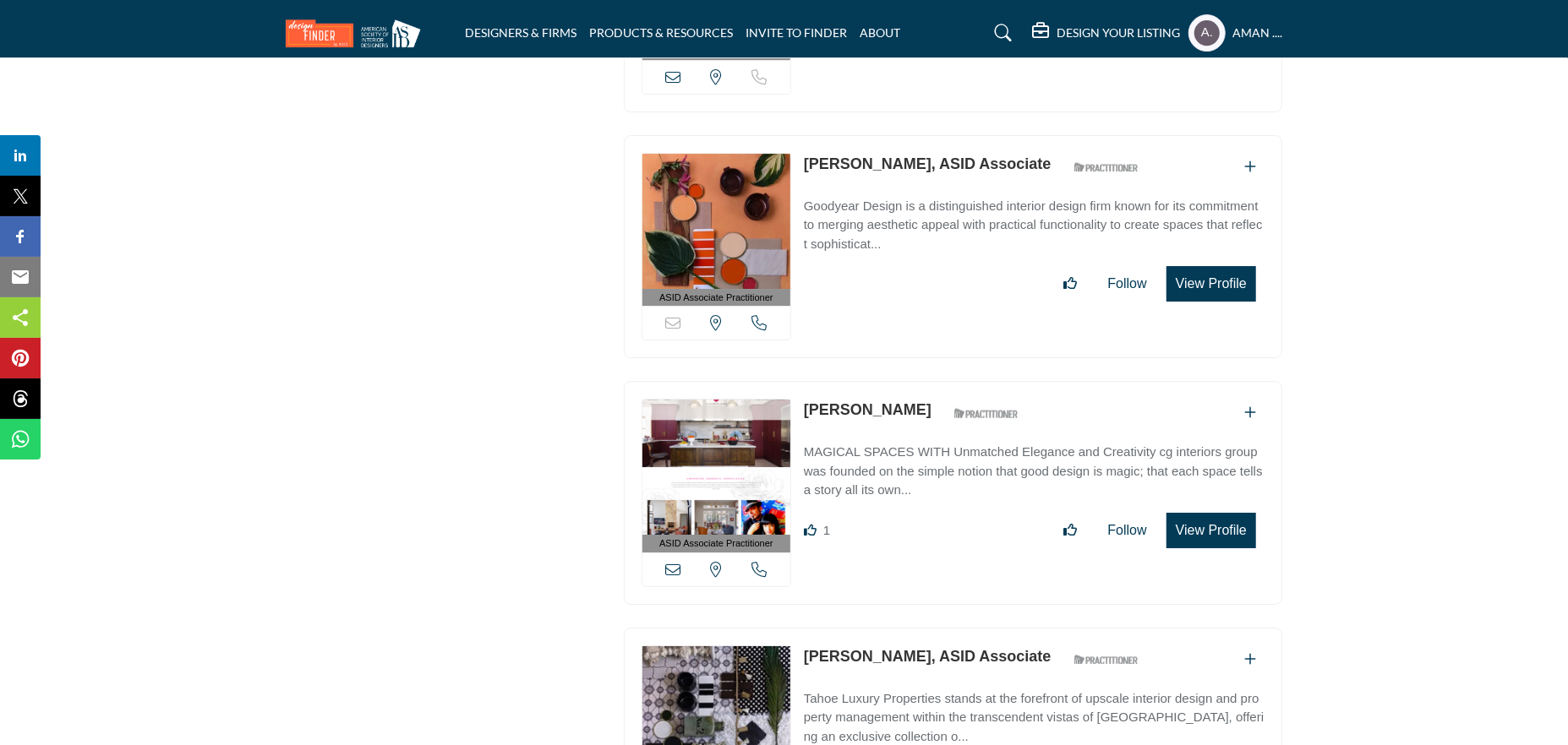
scroll to position [22711, 0]
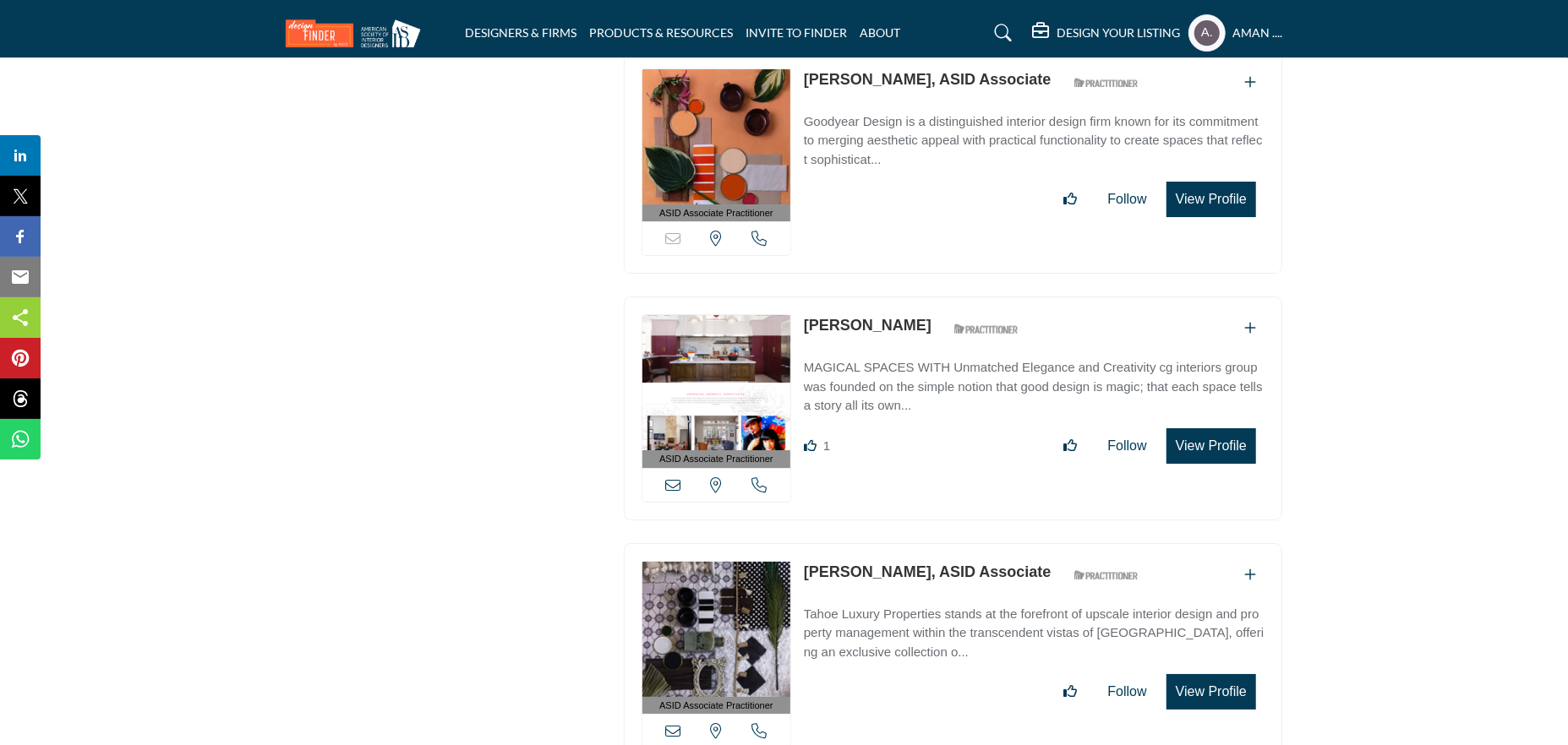
drag, startPoint x: 803, startPoint y: 221, endPoint x: 929, endPoint y: 227, distance: 126.1
click at [929, 297] on div "ASID Associate Practitioner ASID Associate Practitioners have a degree in any m…" at bounding box center [953, 409] width 658 height 224
drag, startPoint x: 868, startPoint y: 227, endPoint x: 712, endPoint y: 94, distance: 205.0
click at [867, 317] on link "Caryn Grossman" at bounding box center [867, 325] width 127 height 17
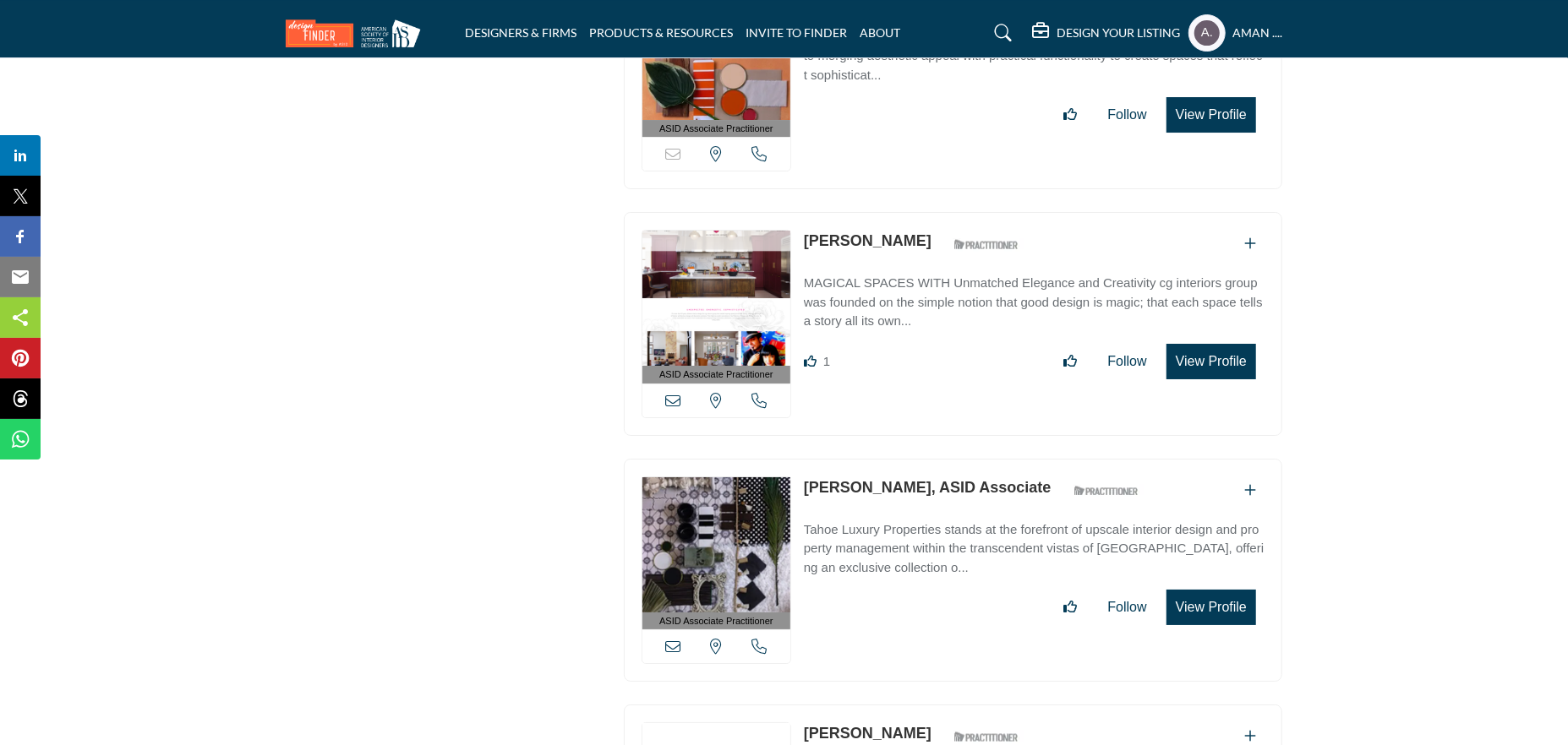
scroll to position [22881, 0]
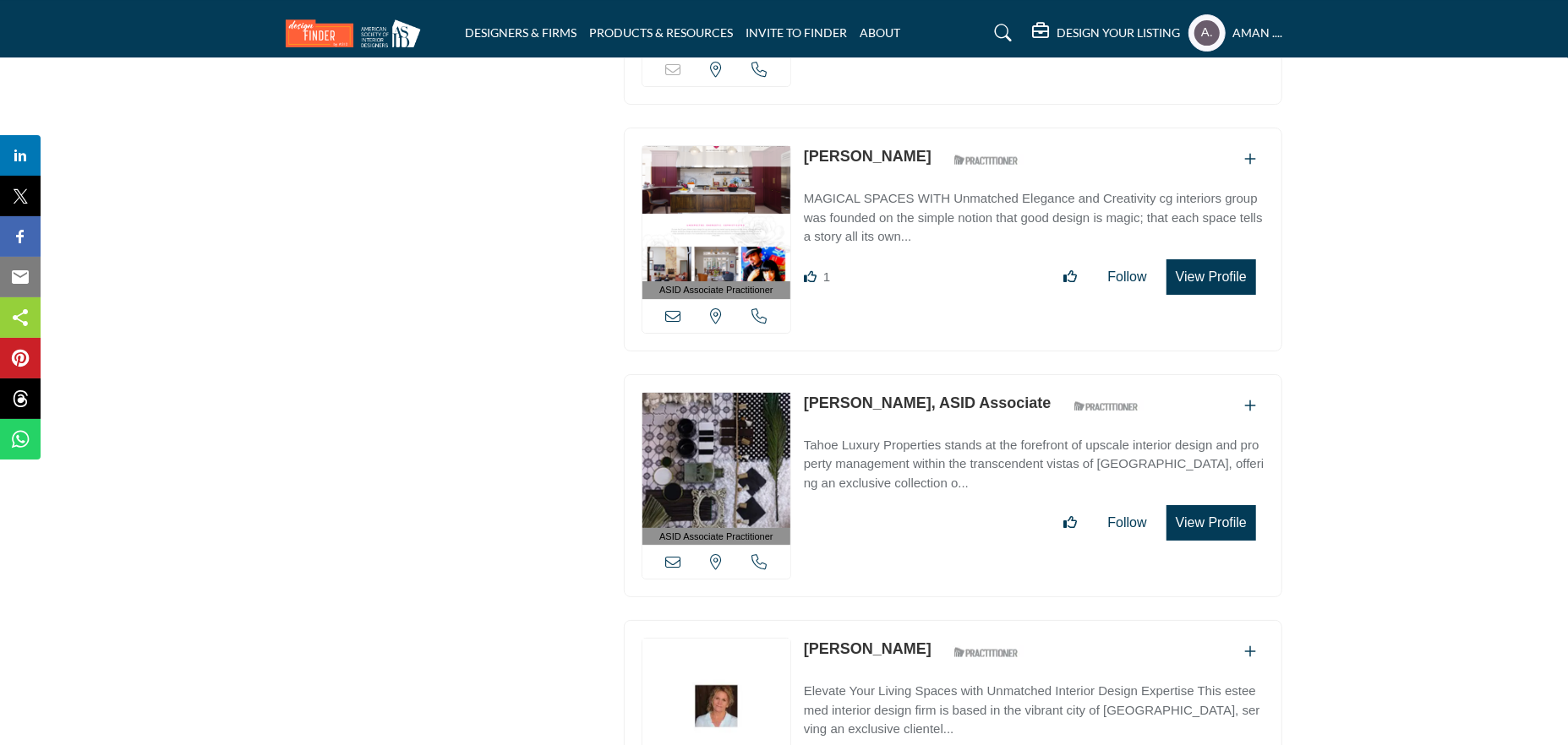
drag, startPoint x: 806, startPoint y: 294, endPoint x: 893, endPoint y: 305, distance: 87.7
click at [893, 374] on div "ASID Associate Practitioner ASID Associate Practitioners have a degree in any m…" at bounding box center [953, 486] width 658 height 224
click at [880, 395] on link "Casey Beck, ASID Associate" at bounding box center [928, 403] width 248 height 17
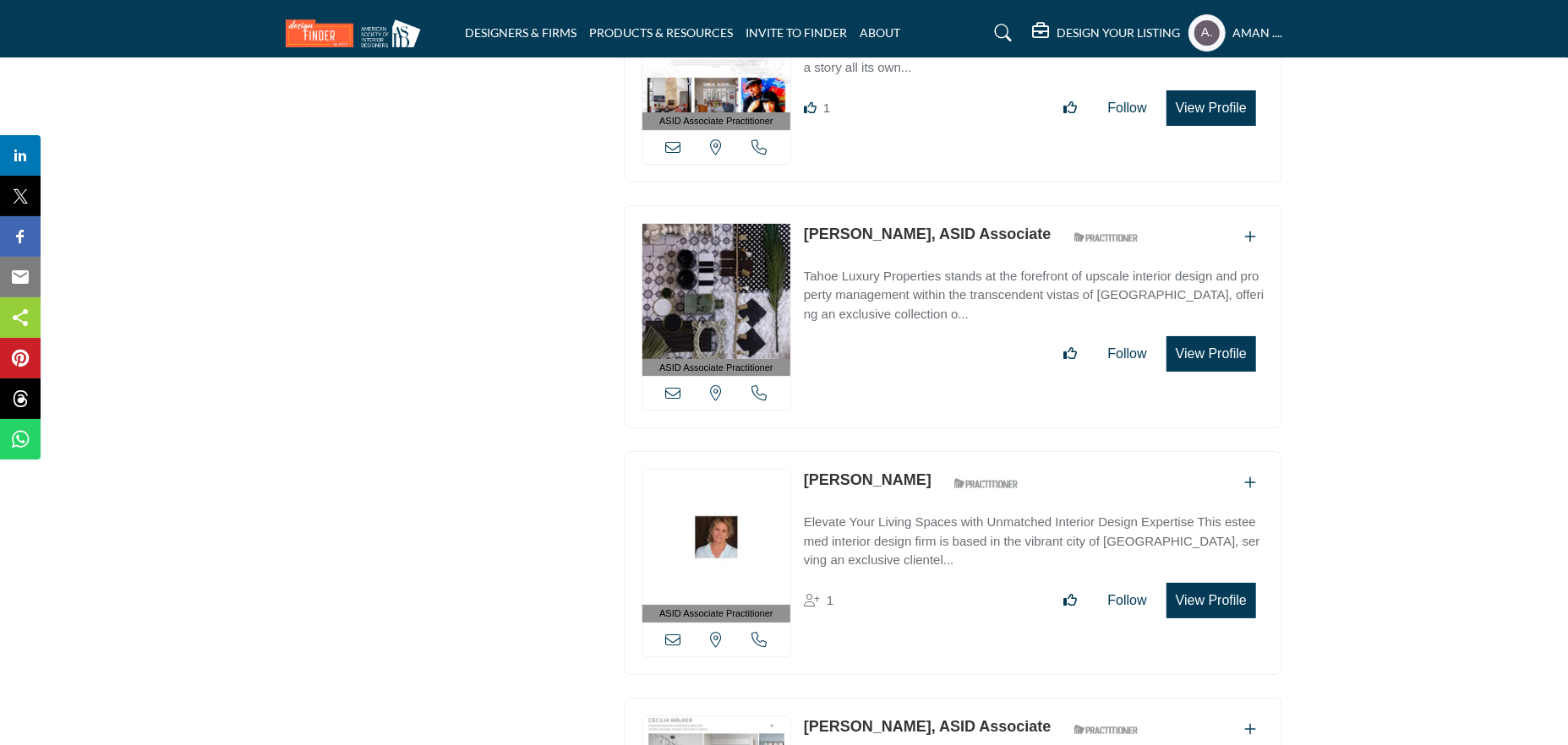
scroll to position [23134, 0]
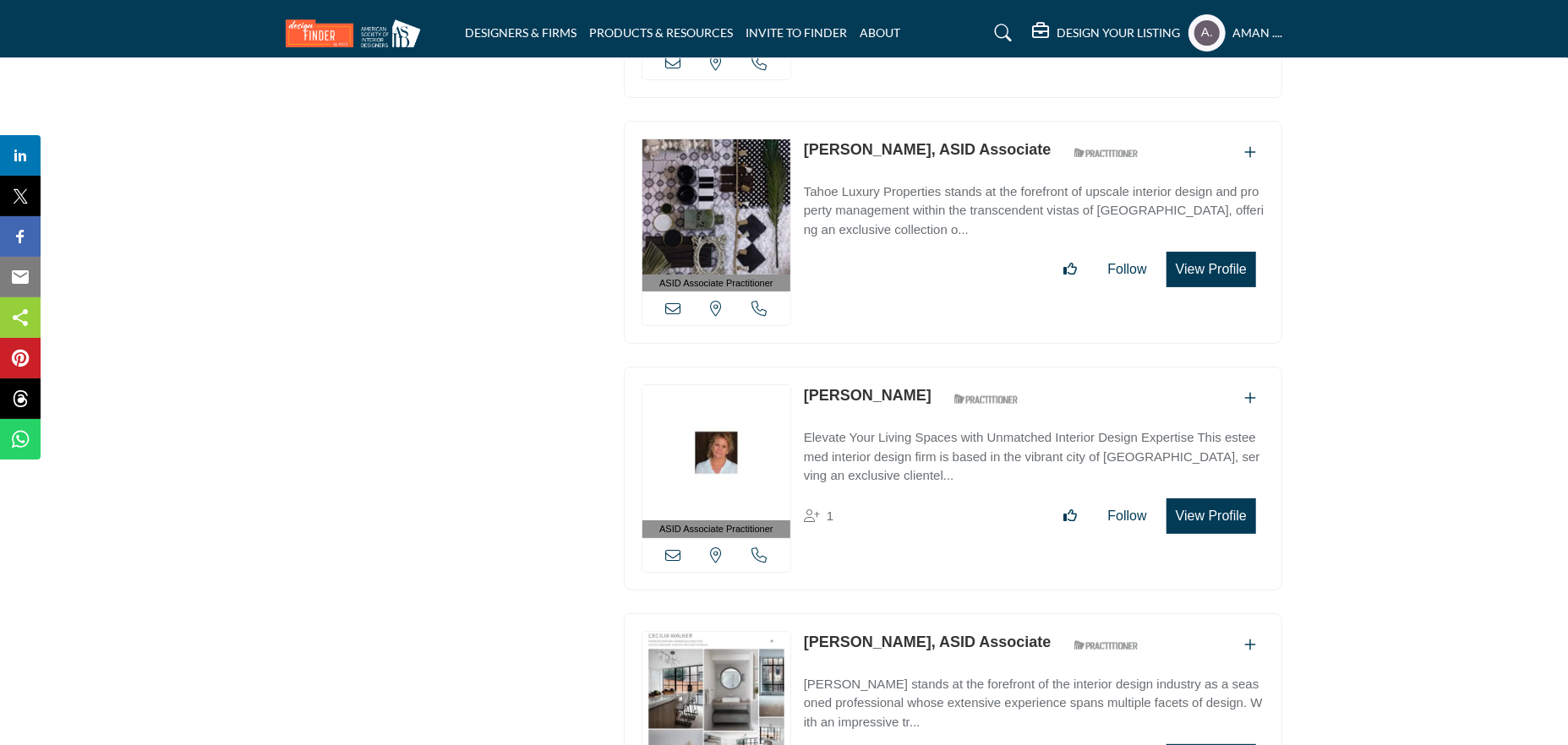
drag, startPoint x: 803, startPoint y: 288, endPoint x: 936, endPoint y: 291, distance: 133.0
click at [936, 366] on div "ASID Associate Practitioner ASID Associate Practitioners have a degree in any m…" at bounding box center [953, 478] width 658 height 224
drag, startPoint x: 801, startPoint y: 538, endPoint x: 906, endPoint y: 545, distance: 105.2
click at [906, 613] on div "ASID Associate Practitioner ASID Associate Practitioners have a degree in any m…" at bounding box center [953, 725] width 658 height 224
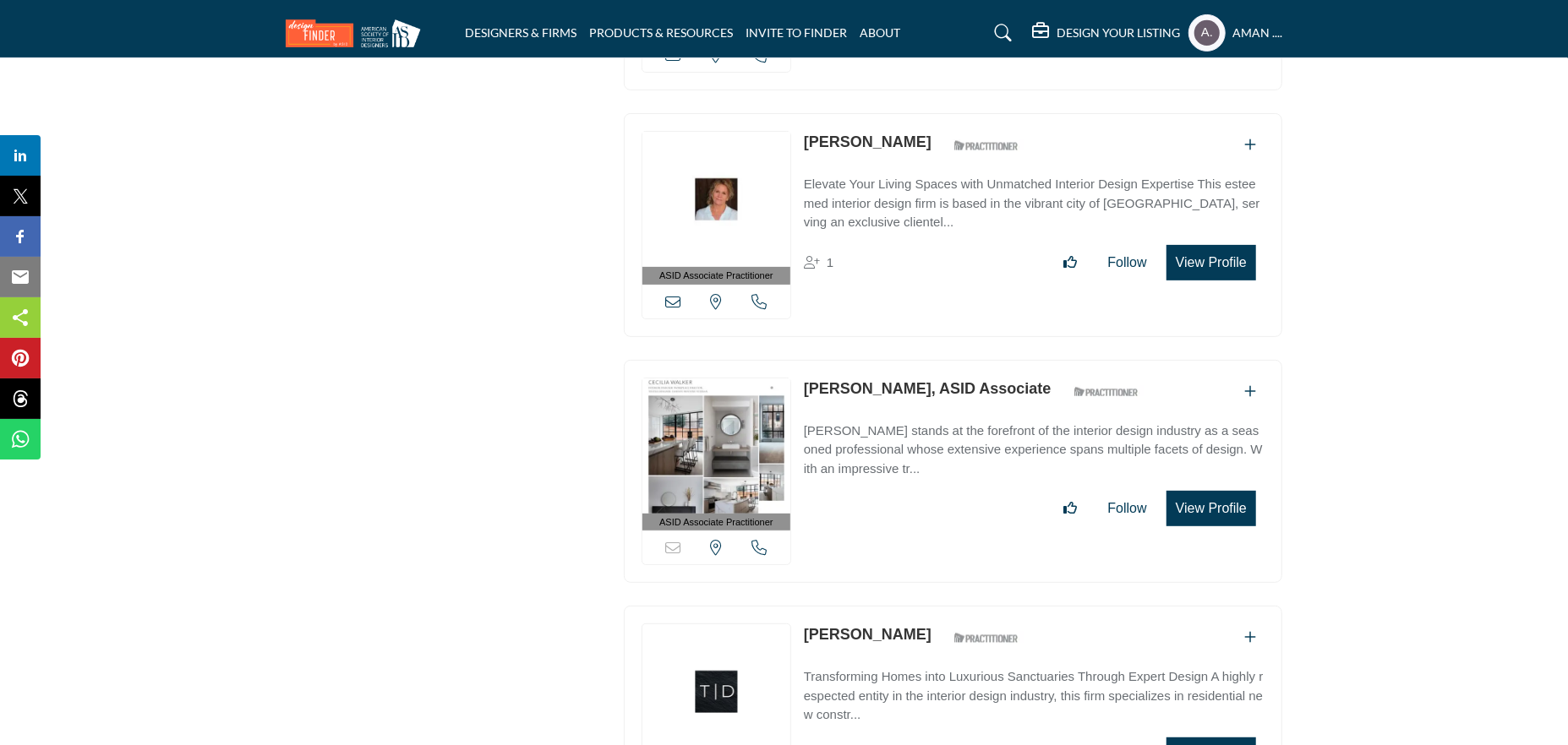
scroll to position [23472, 0]
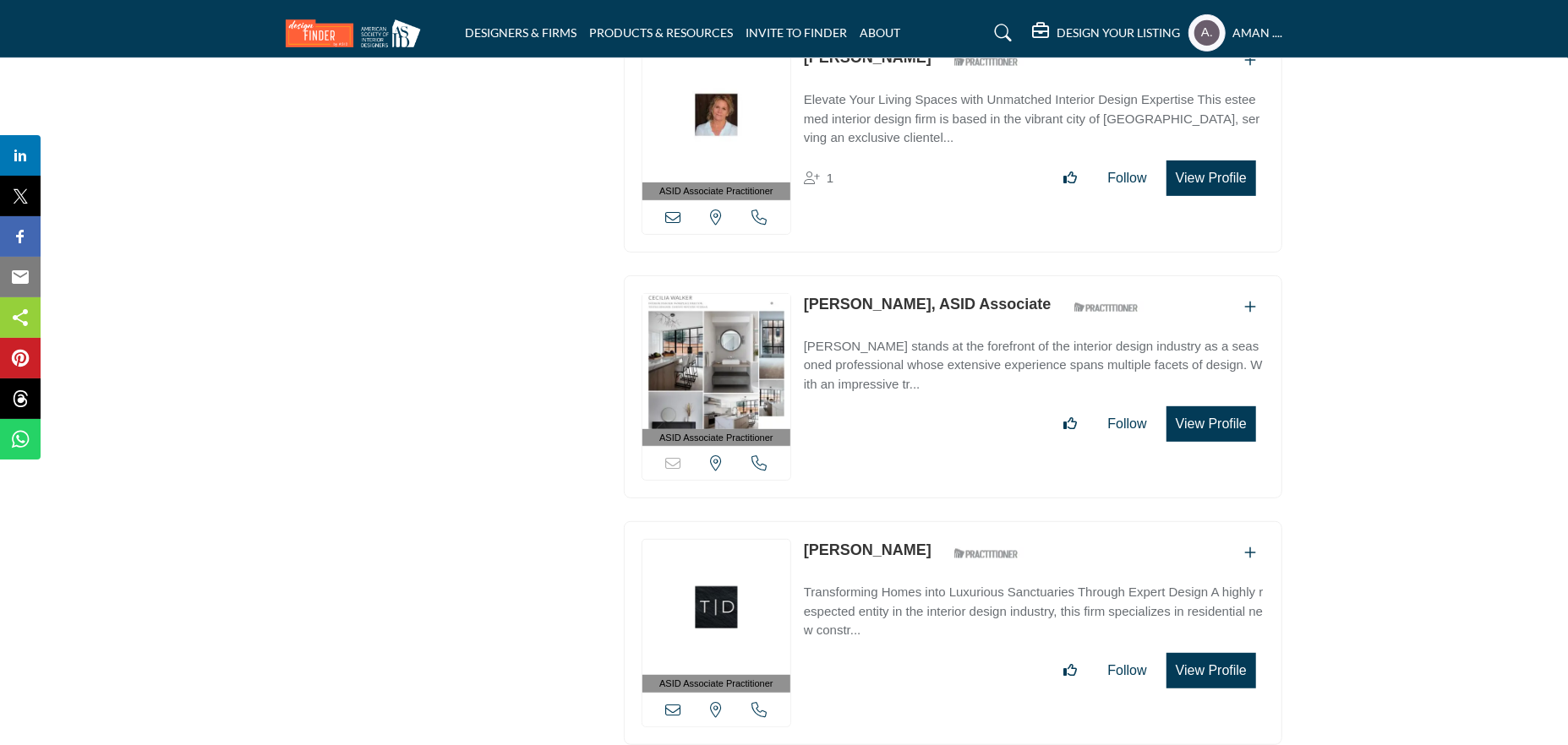
click at [903, 296] on link "Cecilia Walker, ASID Associate" at bounding box center [928, 305] width 248 height 17
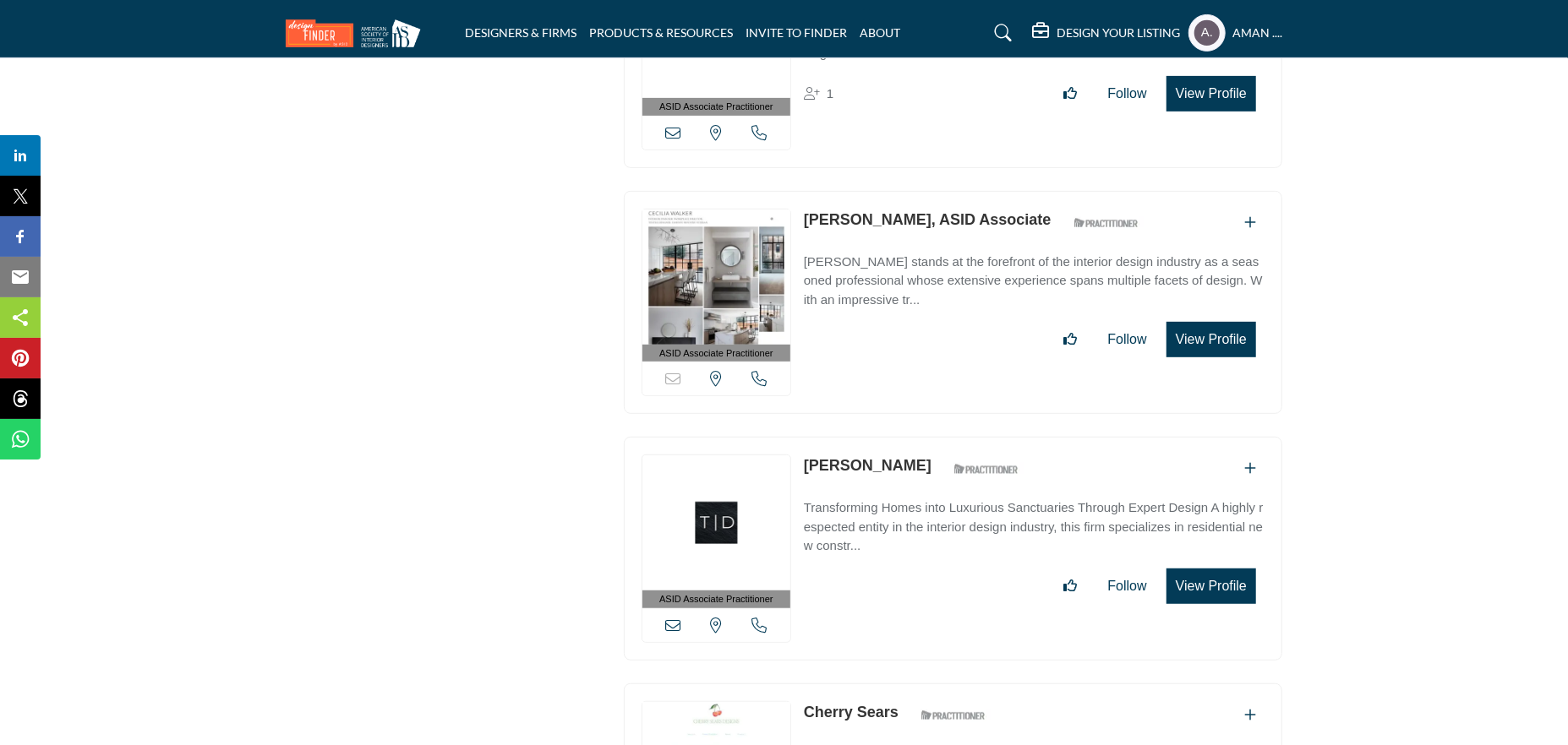
drag, startPoint x: 805, startPoint y: 360, endPoint x: 929, endPoint y: 371, distance: 124.5
click at [929, 437] on div "ASID Associate Practitioner ASID Associate Practitioners have a degree in any m…" at bounding box center [953, 549] width 658 height 224
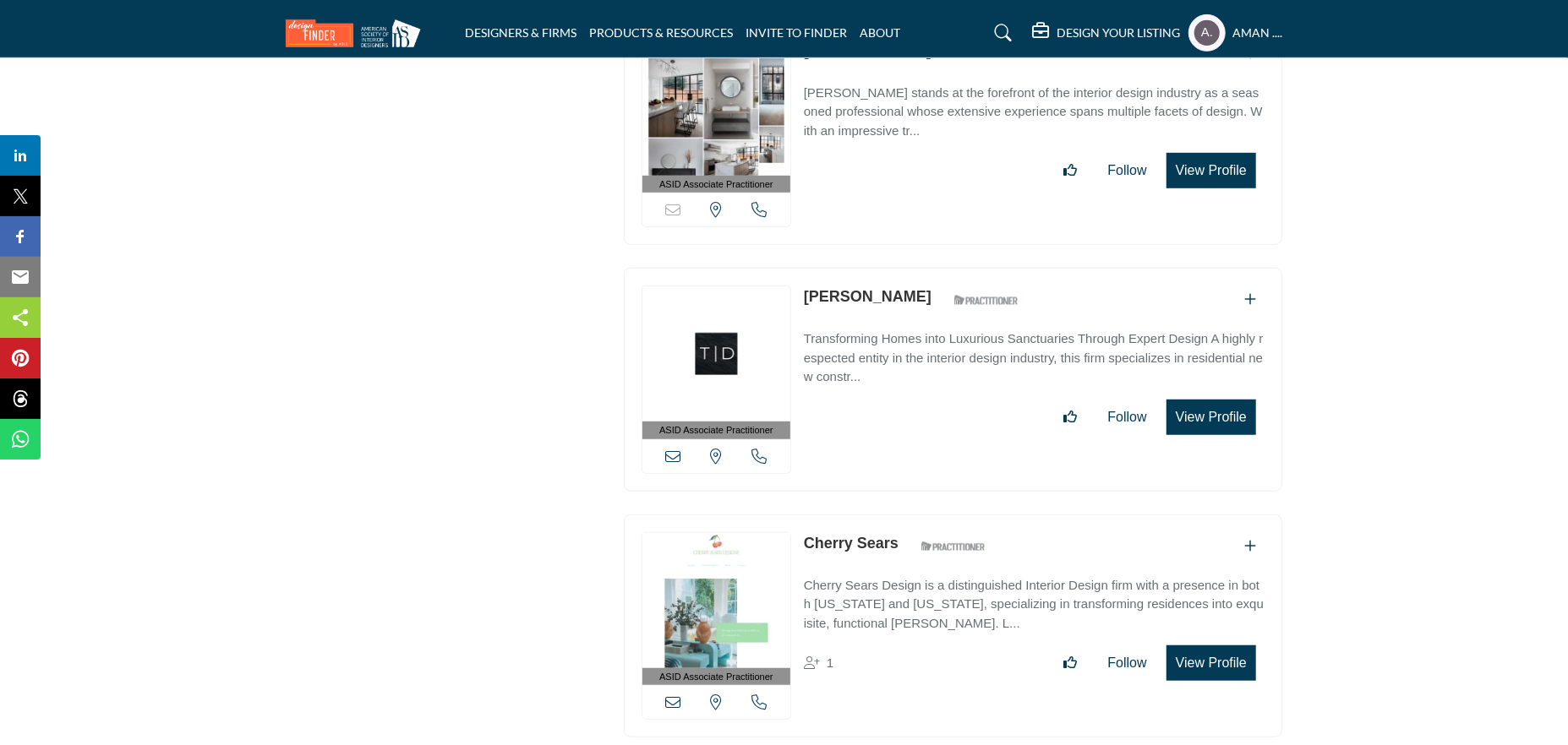
drag, startPoint x: 806, startPoint y: 431, endPoint x: 913, endPoint y: 436, distance: 107.1
click at [913, 514] on div "ASID Associate Practitioner ASID Associate Practitioners have a degree in any m…" at bounding box center [953, 626] width 658 height 224
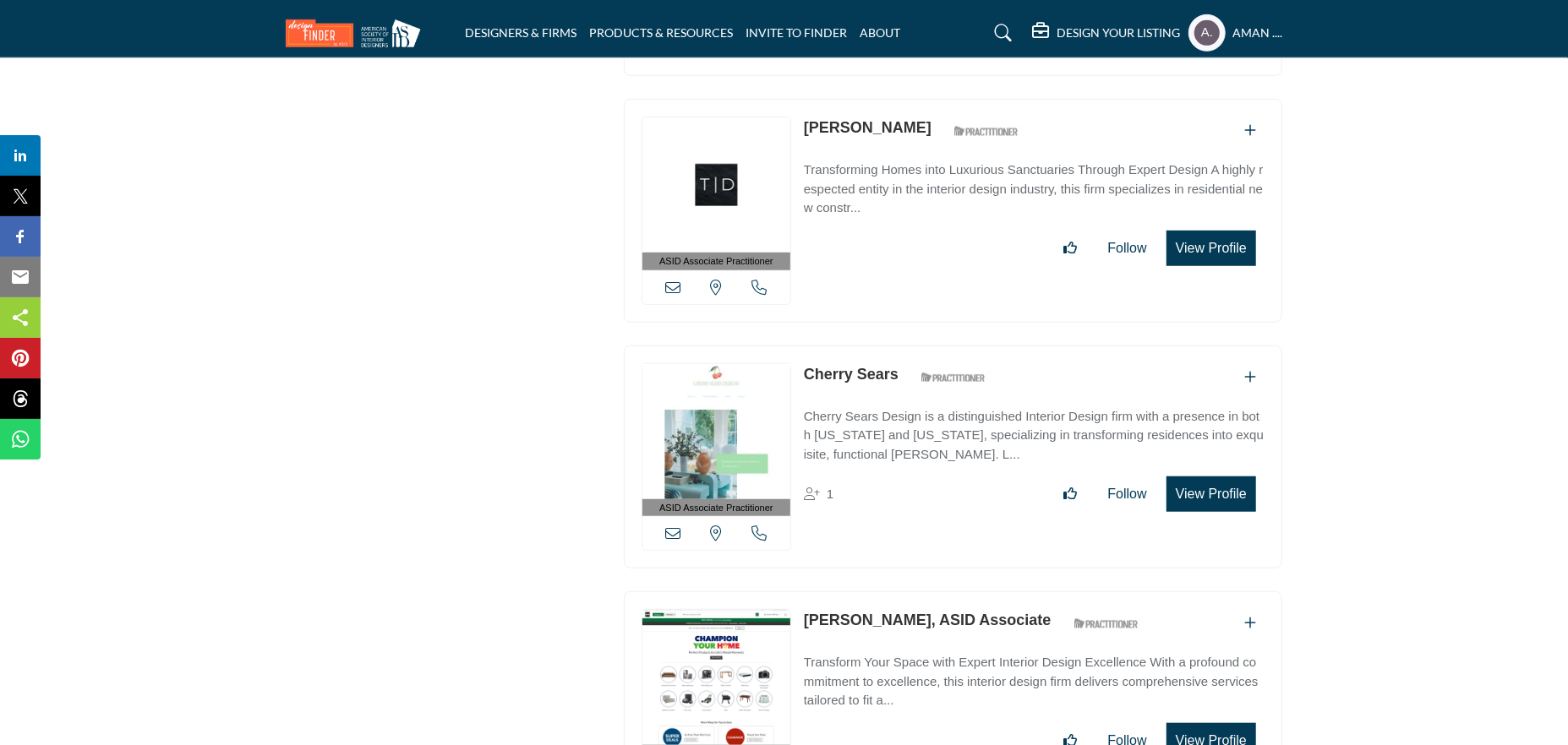
scroll to position [24064, 0]
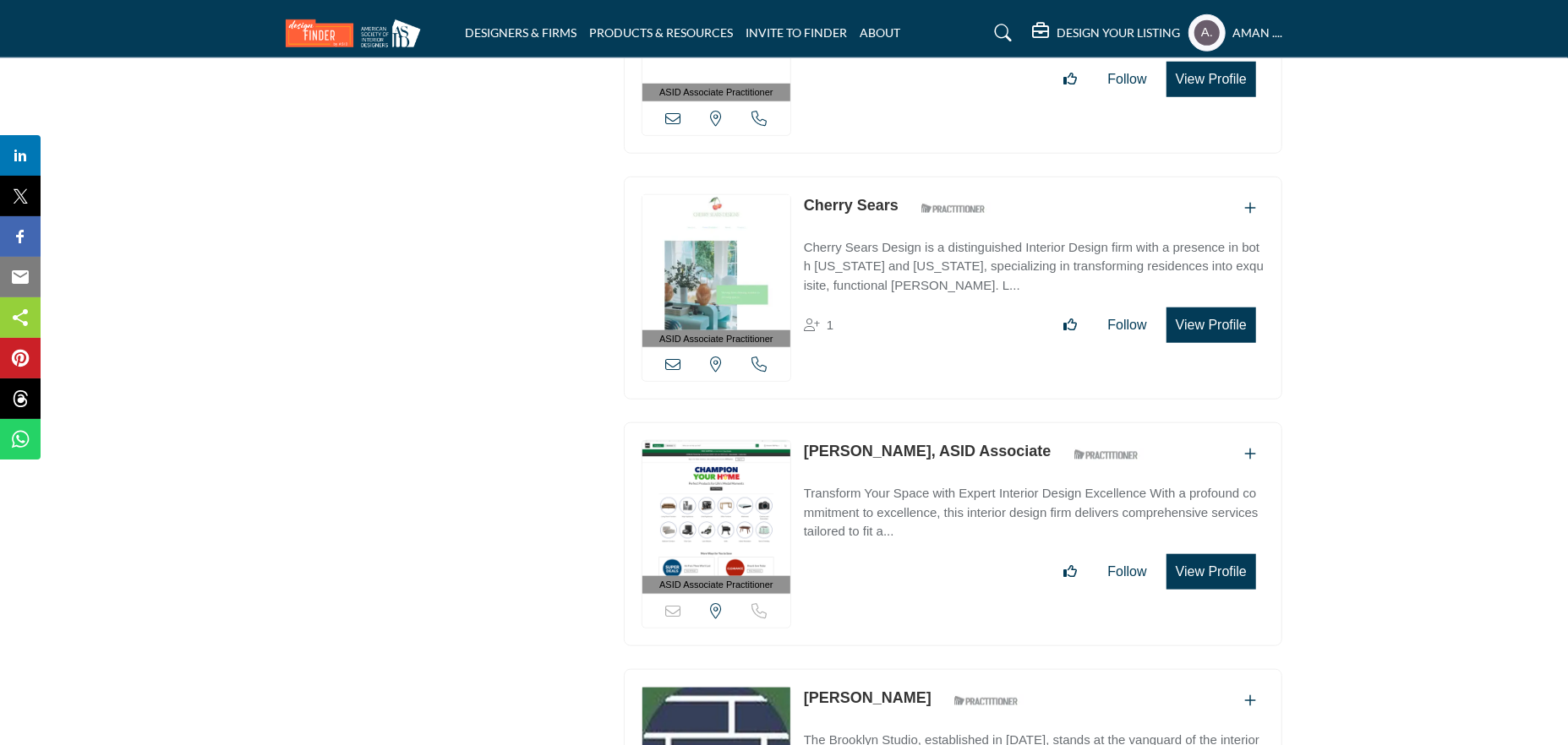
drag, startPoint x: 805, startPoint y: 337, endPoint x: 913, endPoint y: 354, distance: 109.3
click at [913, 422] on div "ASID Associate Practitioner ASID Associate Practitioners have a degree in any m…" at bounding box center [953, 534] width 658 height 224
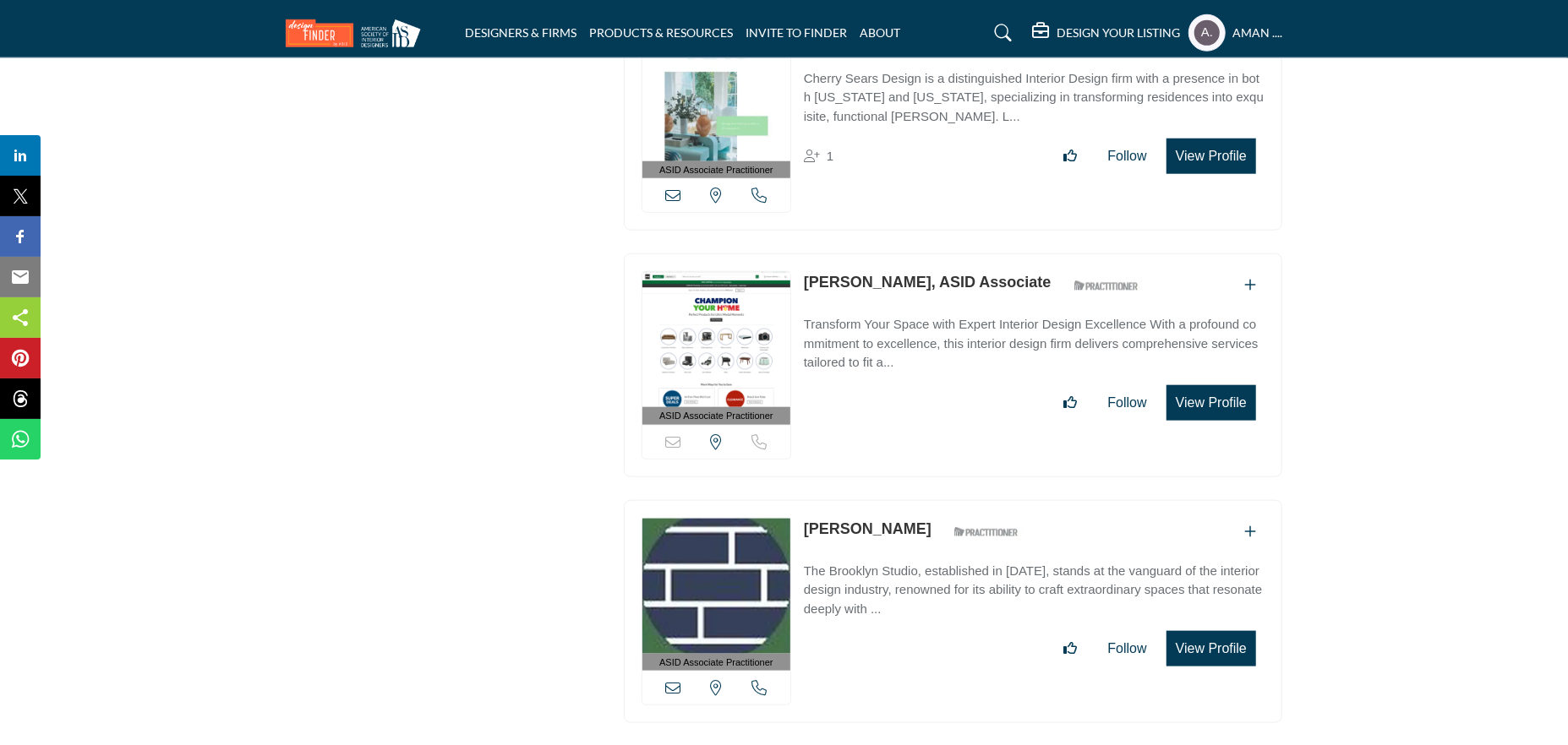
drag, startPoint x: 805, startPoint y: 416, endPoint x: 977, endPoint y: 421, distance: 172.1
click at [977, 500] on div "ASID Associate Practitioner ASID Associate Practitioners have a degree in any m…" at bounding box center [953, 612] width 658 height 224
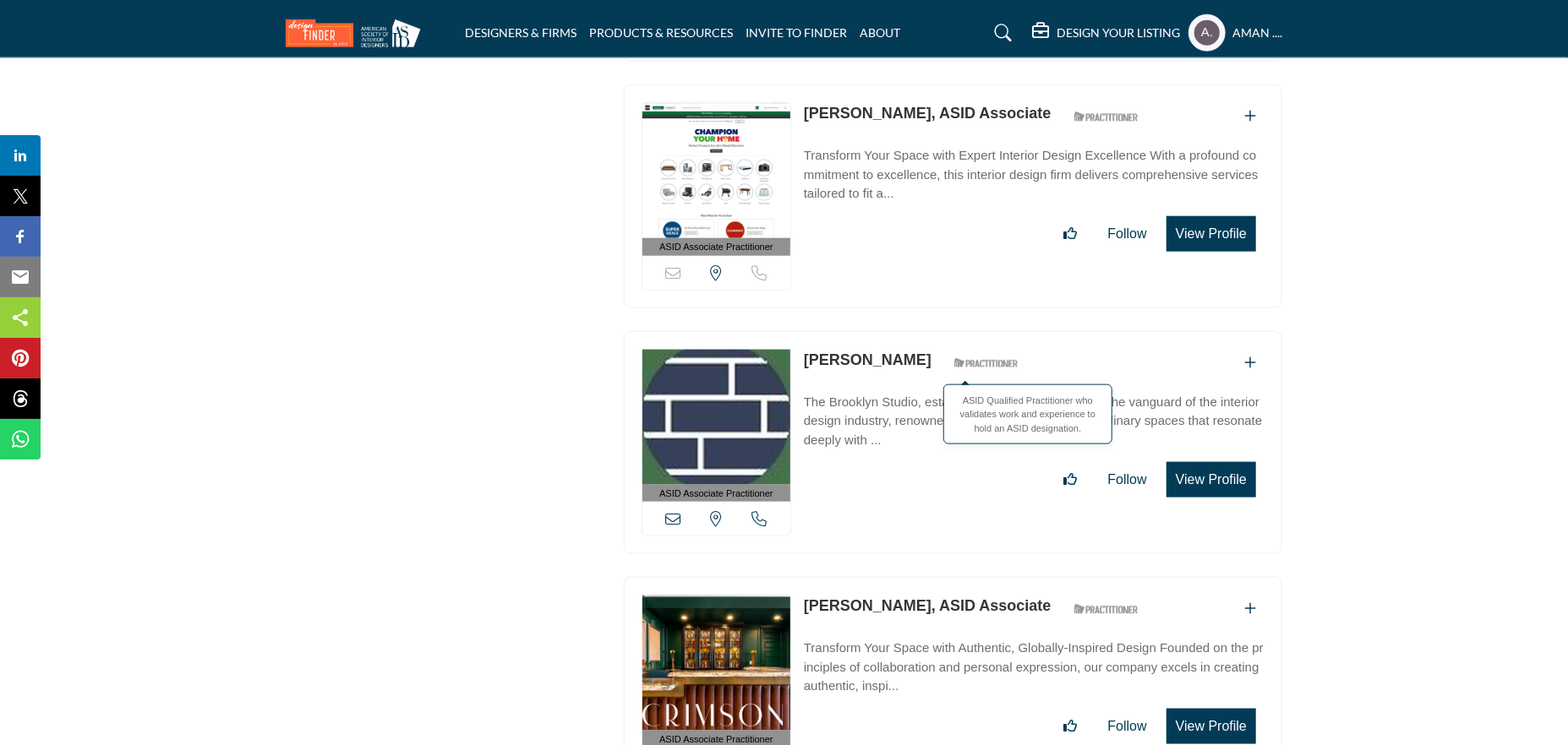
scroll to position [24486, 0]
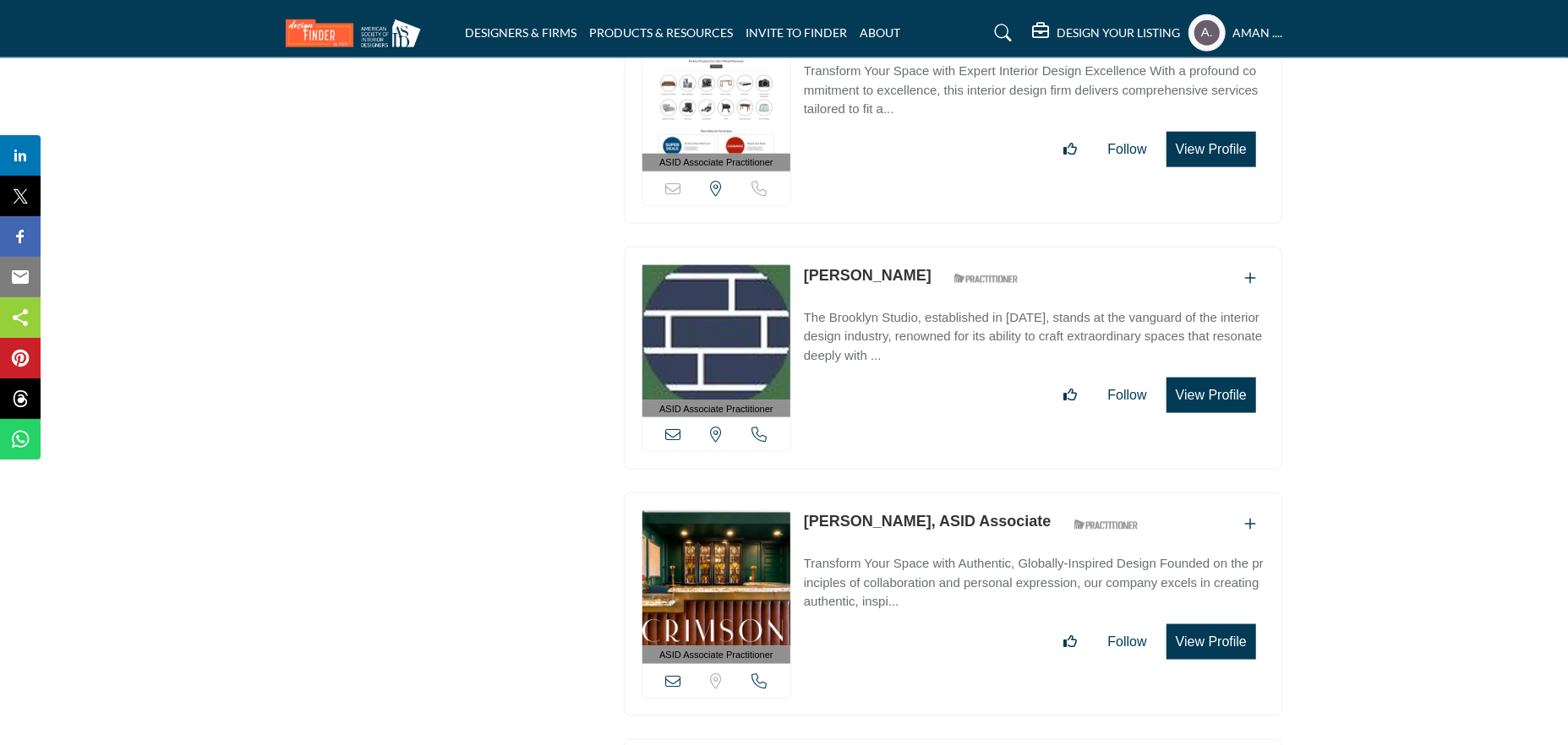
drag, startPoint x: 806, startPoint y: 407, endPoint x: 917, endPoint y: 413, distance: 111.2
click at [917, 493] on div "ASID Associate Practitioner ASID Associate Practitioners have a degree in any m…" at bounding box center [953, 605] width 658 height 224
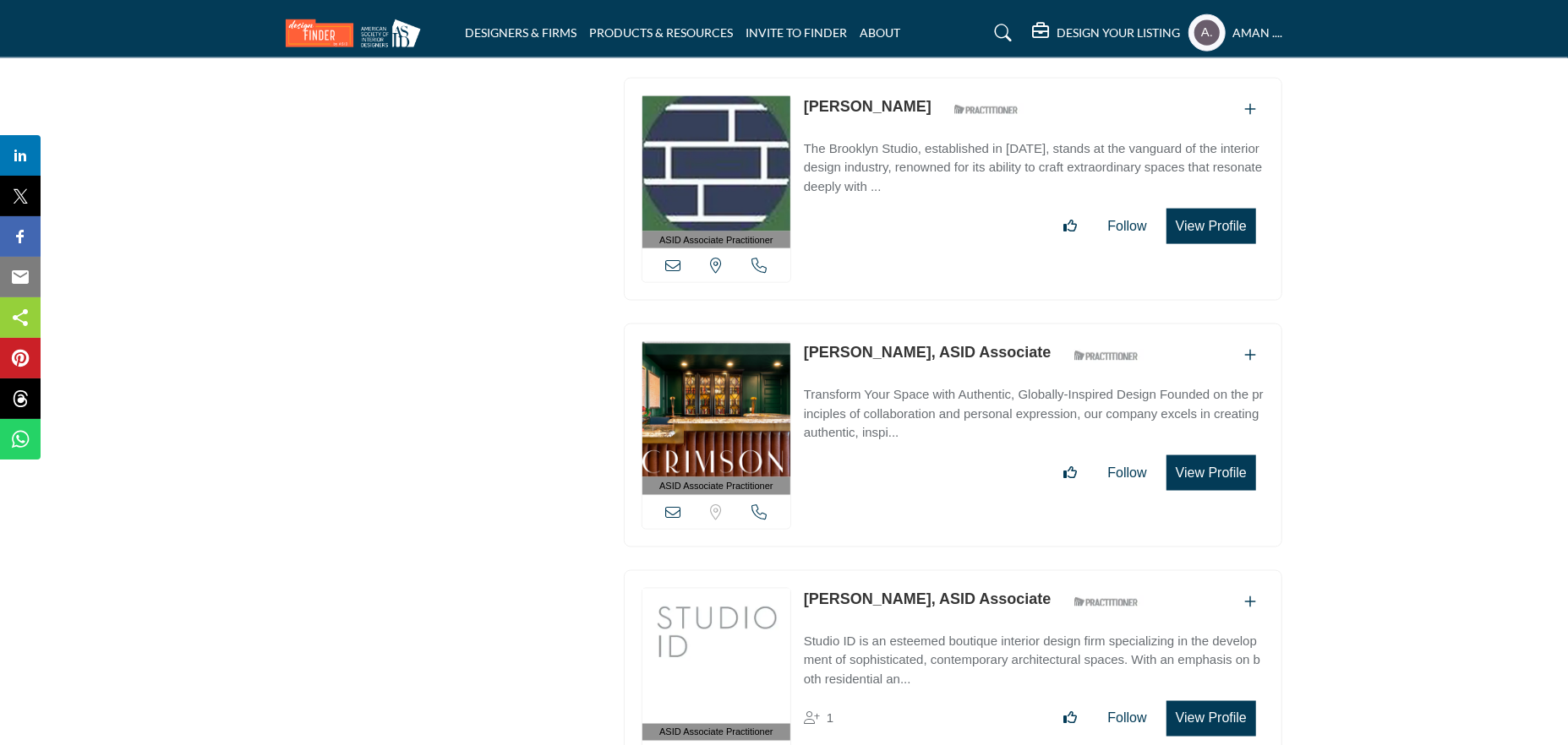
scroll to position [24824, 0]
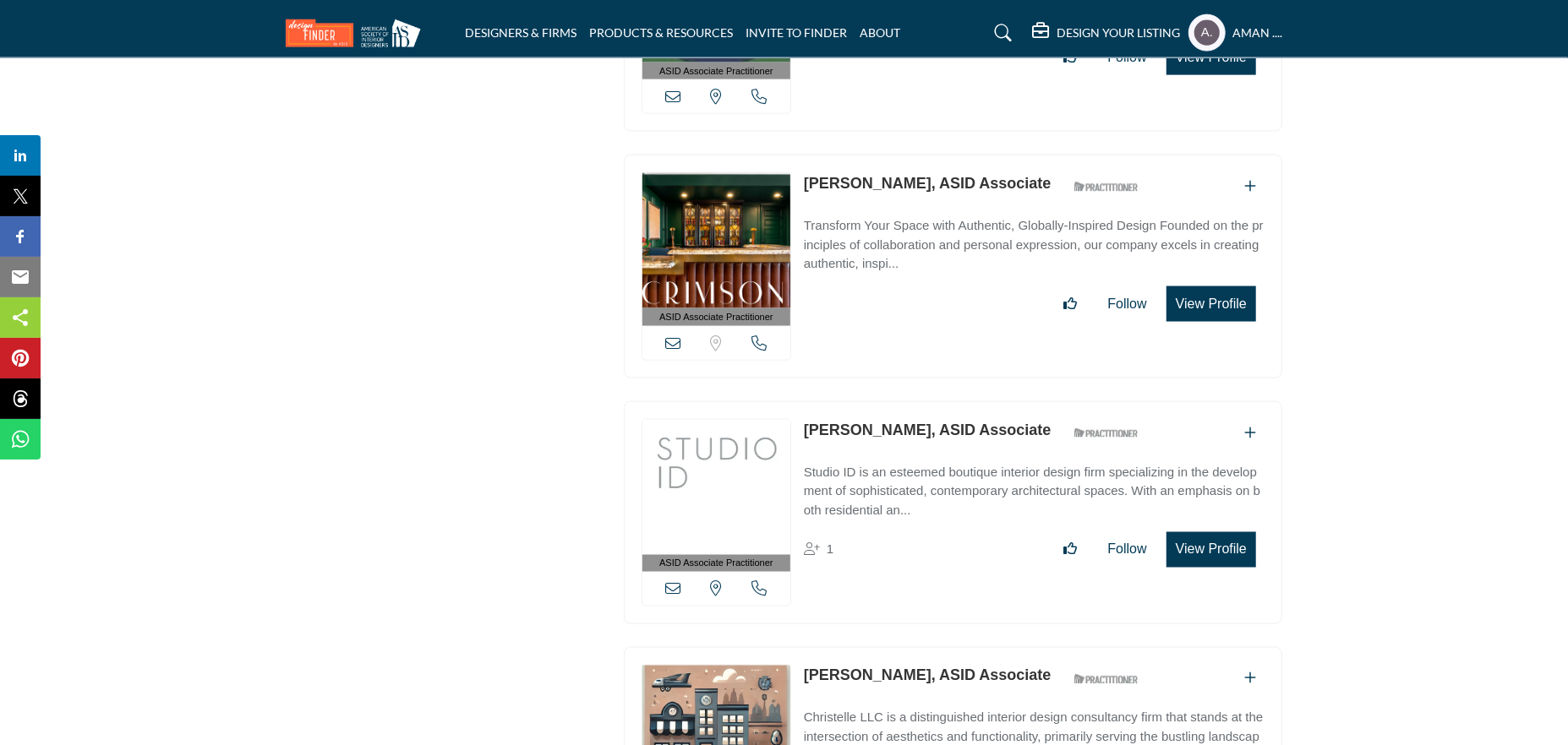
drag, startPoint x: 804, startPoint y: 317, endPoint x: 897, endPoint y: 317, distance: 93.0
click at [897, 402] on div "ASID Associate Practitioner ASID Associate Practitioners have a degree in any m…" at bounding box center [953, 514] width 658 height 224
click at [860, 422] on link "Christa Frey, ASID Associate" at bounding box center [928, 430] width 248 height 17
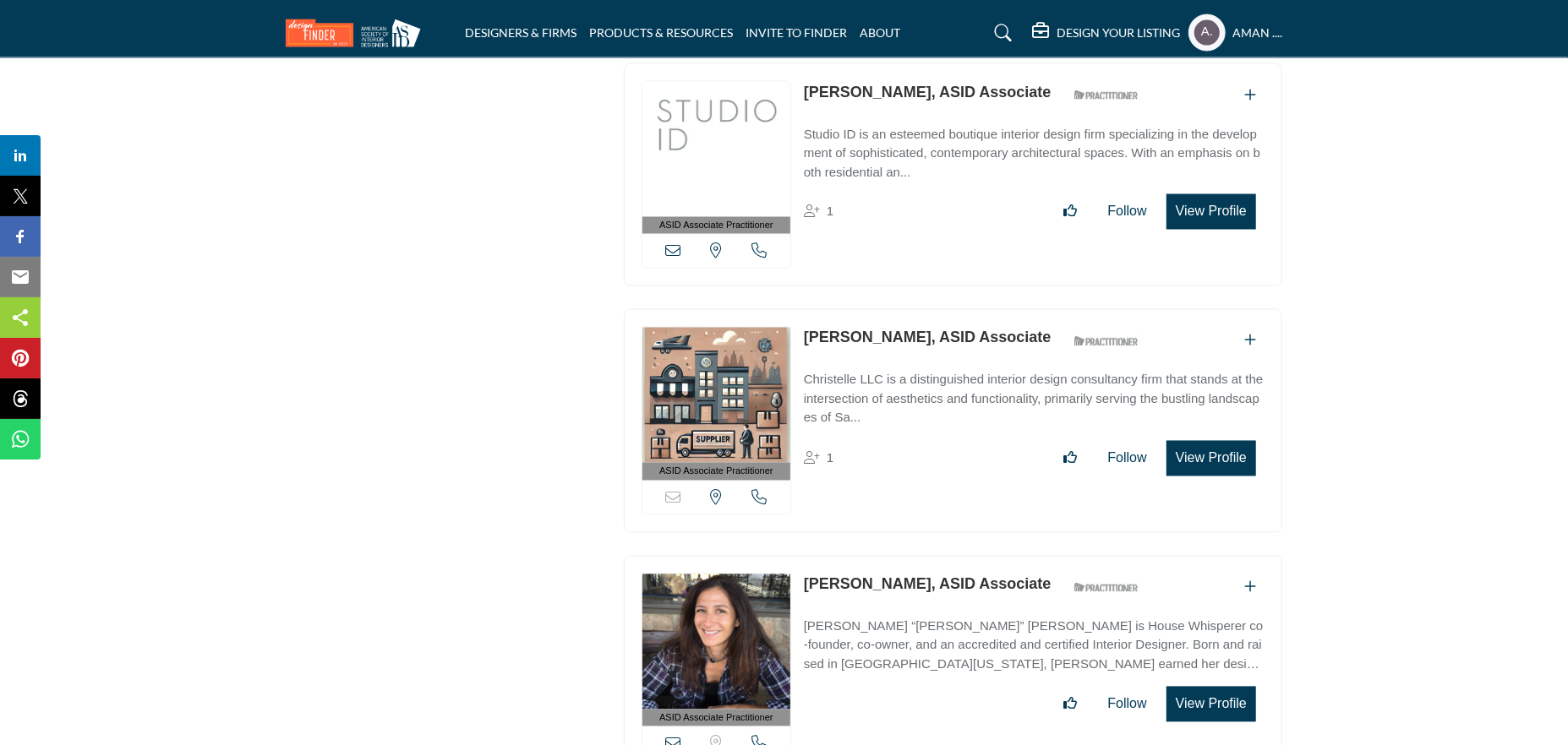
drag, startPoint x: 800, startPoint y: 224, endPoint x: 901, endPoint y: 221, distance: 101.0
click at [901, 310] on div "ASID Associate Practitioner ASID Associate Practitioners have a degree in any m…" at bounding box center [953, 422] width 658 height 224
click at [868, 329] on link "Christi Drake, ASID Associate" at bounding box center [928, 338] width 248 height 17
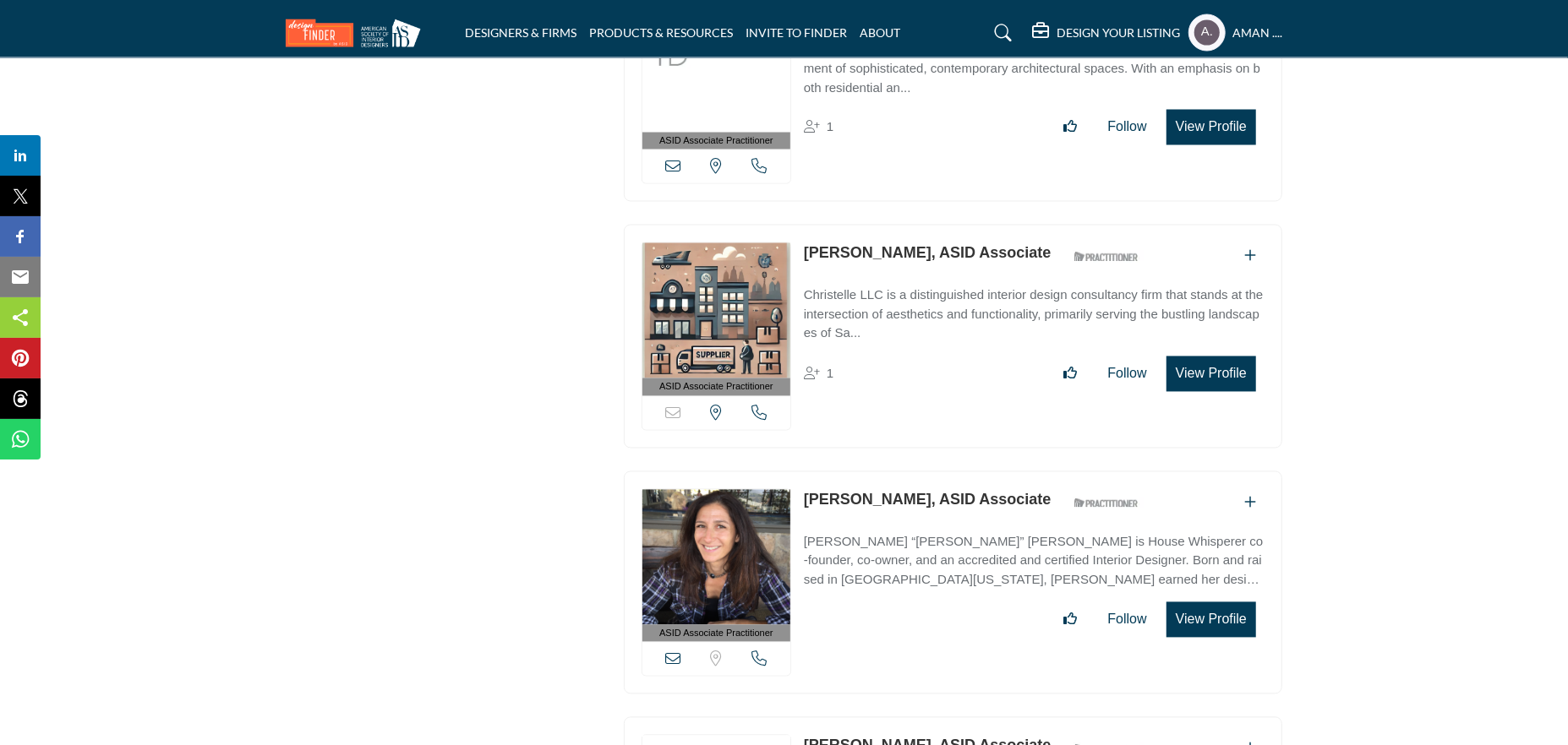
scroll to position [25331, 0]
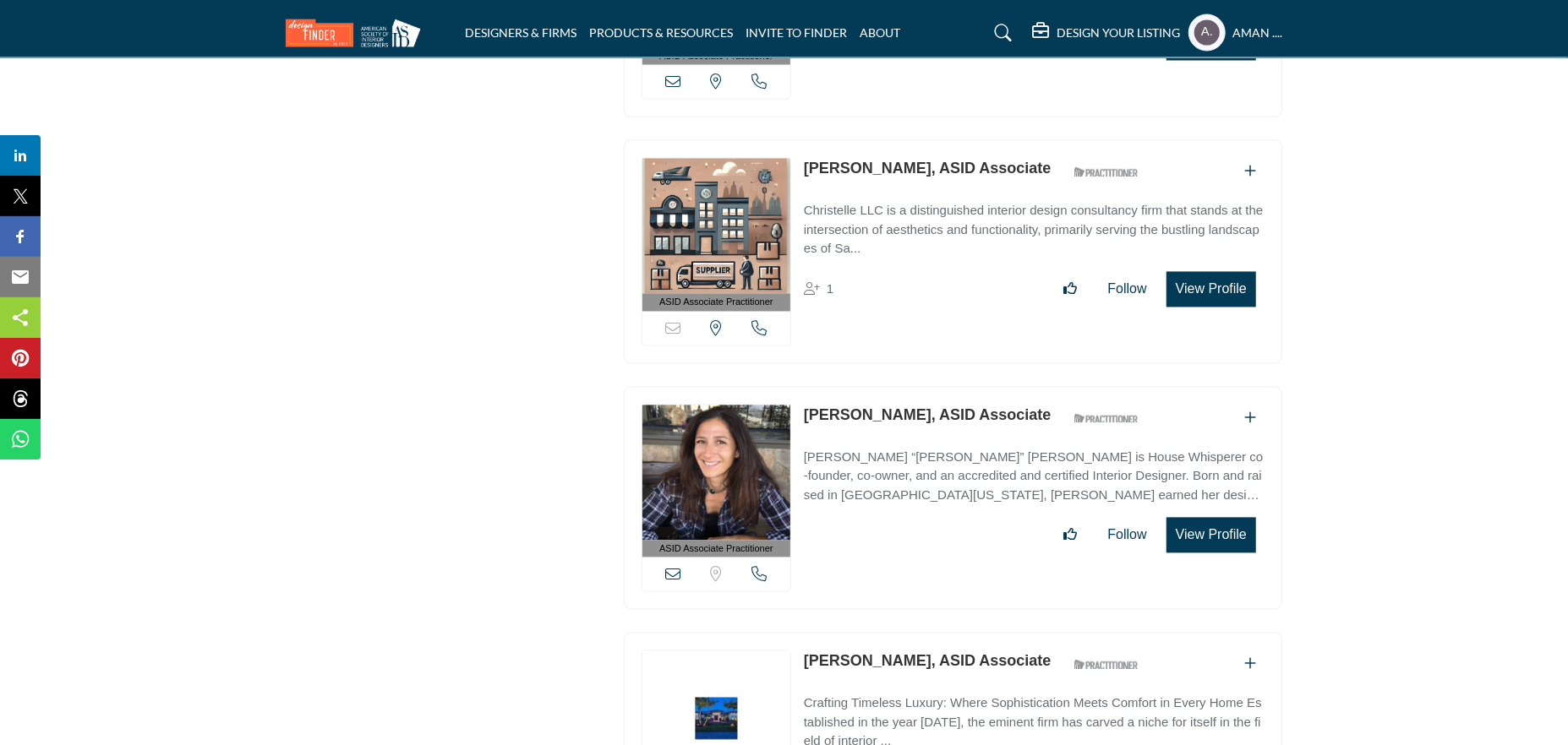
drag, startPoint x: 804, startPoint y: 299, endPoint x: 920, endPoint y: 305, distance: 116.2
click at [920, 387] on div "ASID Associate Practitioner ASID Associate Practitioners have a degree in any m…" at bounding box center [953, 499] width 658 height 224
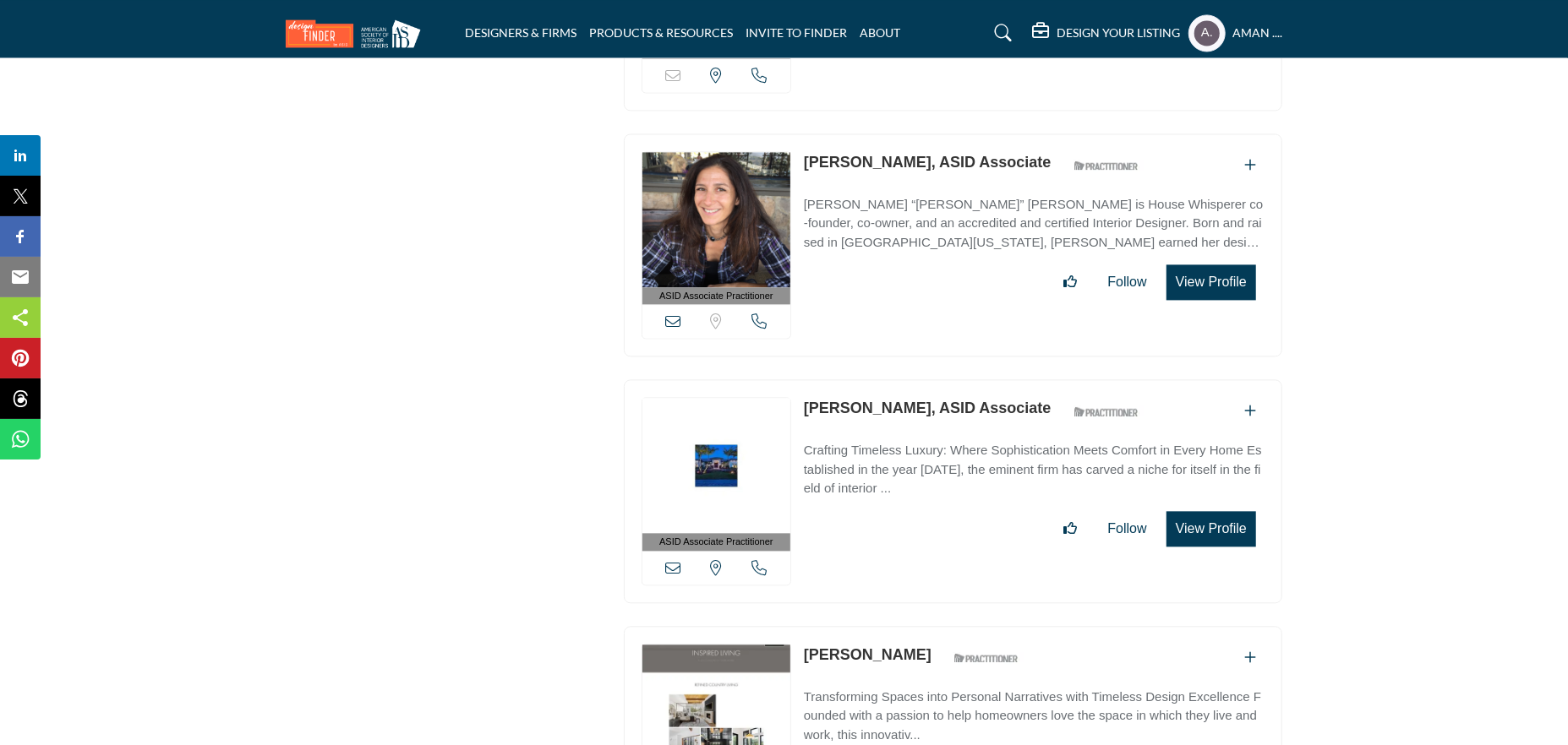
drag, startPoint x: 796, startPoint y: 291, endPoint x: 910, endPoint y: 296, distance: 114.1
click at [910, 379] on div "ASID Associate Practitioner ASID Associate Practitioners have a degree in any m…" at bounding box center [953, 491] width 658 height 224
drag, startPoint x: 428, startPoint y: 311, endPoint x: 513, endPoint y: 311, distance: 85.0
drag, startPoint x: 805, startPoint y: 293, endPoint x: 935, endPoint y: 303, distance: 130.4
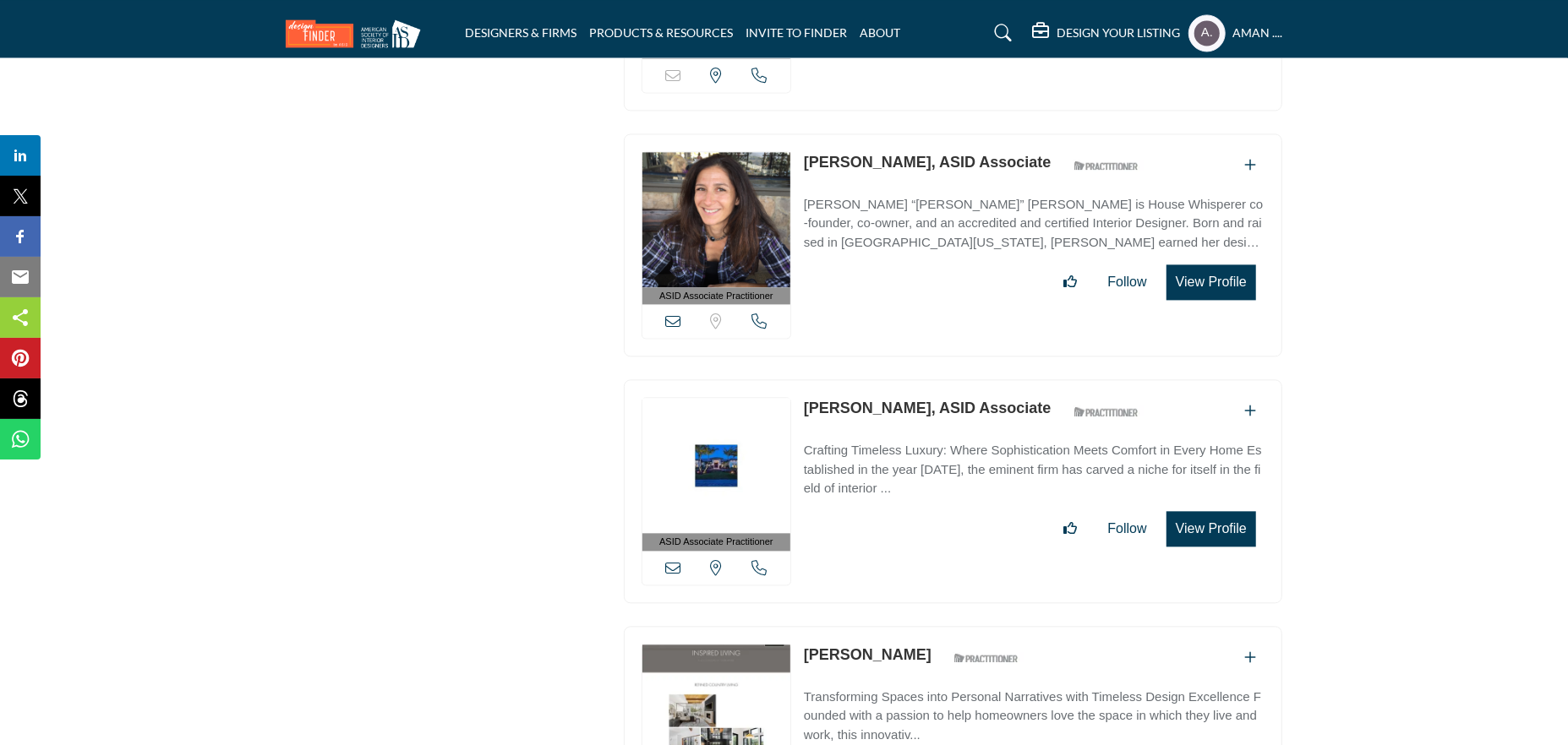
click at [935, 379] on div "ASID Associate Practitioner ASID Associate Practitioners have a degree in any m…" at bounding box center [953, 491] width 658 height 224
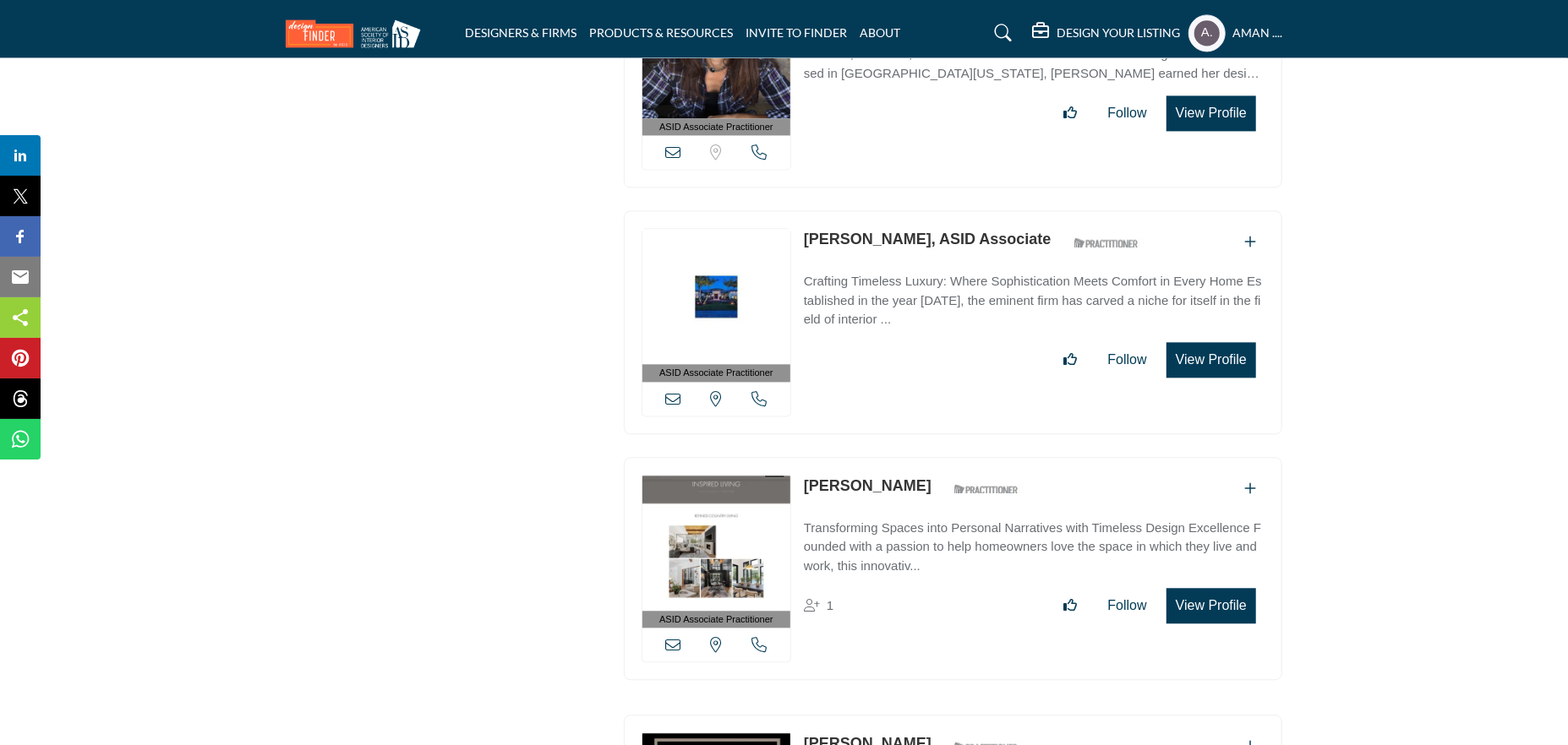
scroll to position [25923, 0]
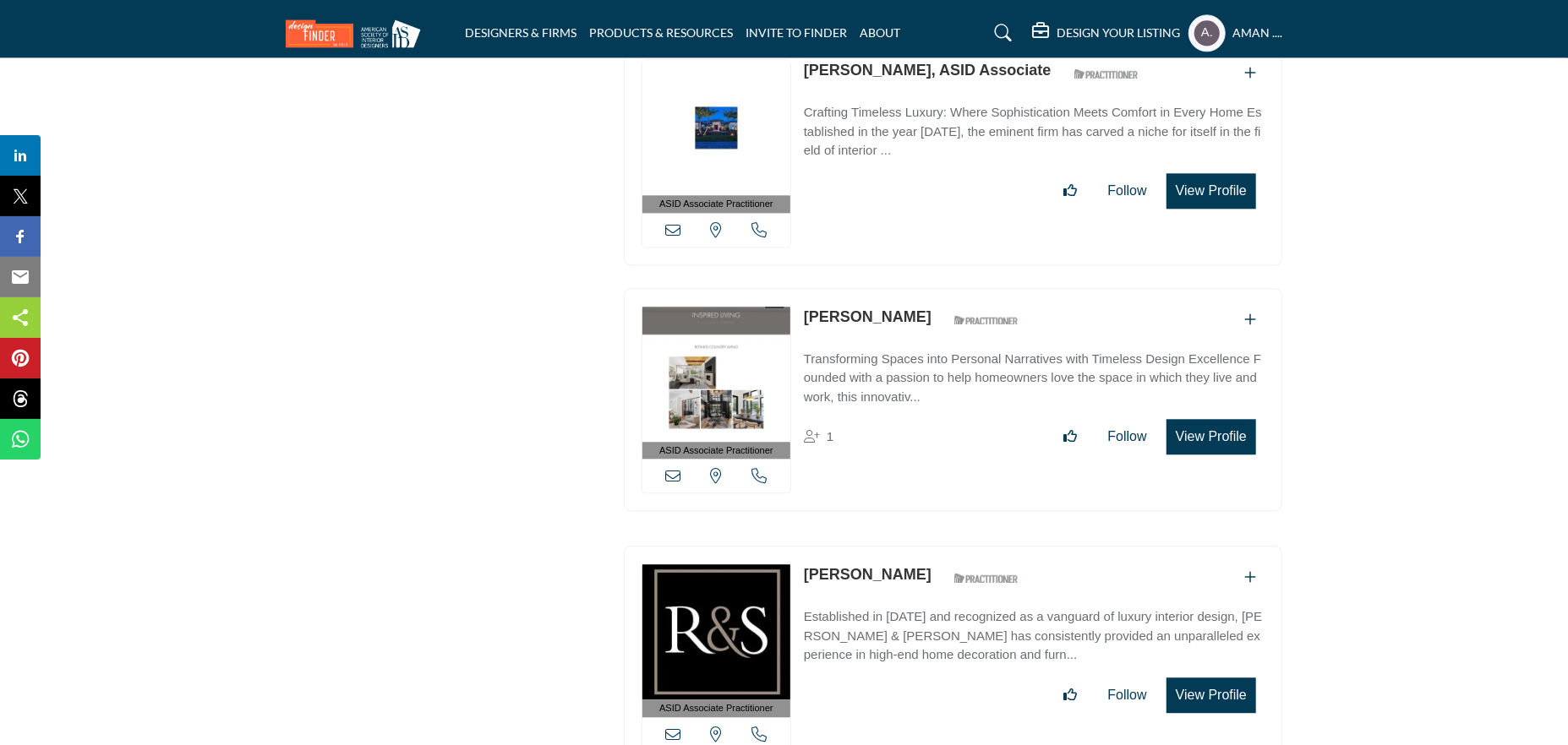
drag, startPoint x: 806, startPoint y: 199, endPoint x: 908, endPoint y: 200, distance: 102.0
click at [908, 288] on div "ASID Associate Practitioner ASID Associate Practitioners have a degree in any m…" at bounding box center [953, 400] width 658 height 224
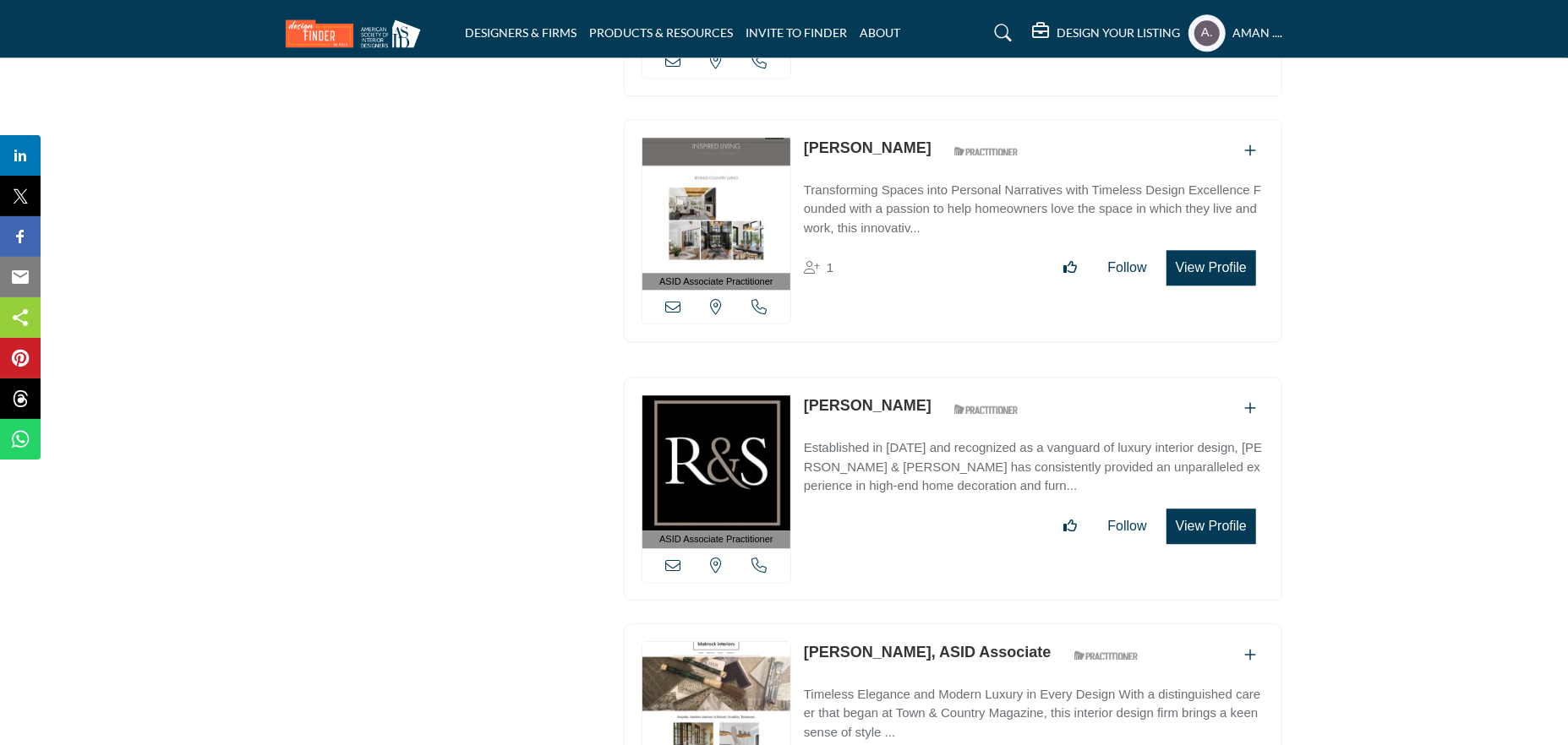
drag, startPoint x: 803, startPoint y: 291, endPoint x: 913, endPoint y: 290, distance: 110.0
click at [913, 377] on div "ASID Associate Practitioner ASID Associate Practitioners have a degree in any m…" at bounding box center [953, 489] width 658 height 224
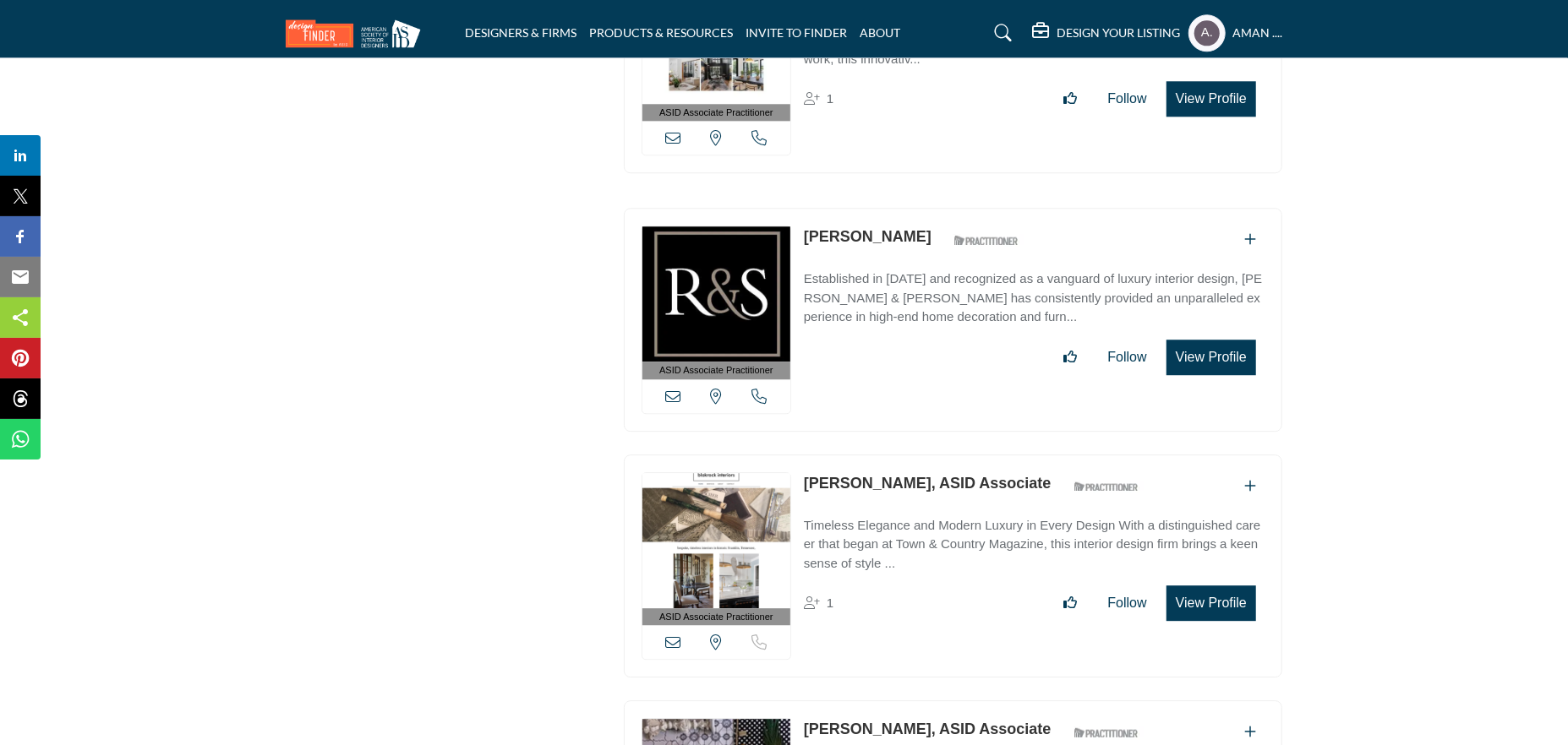
scroll to position [26429, 0]
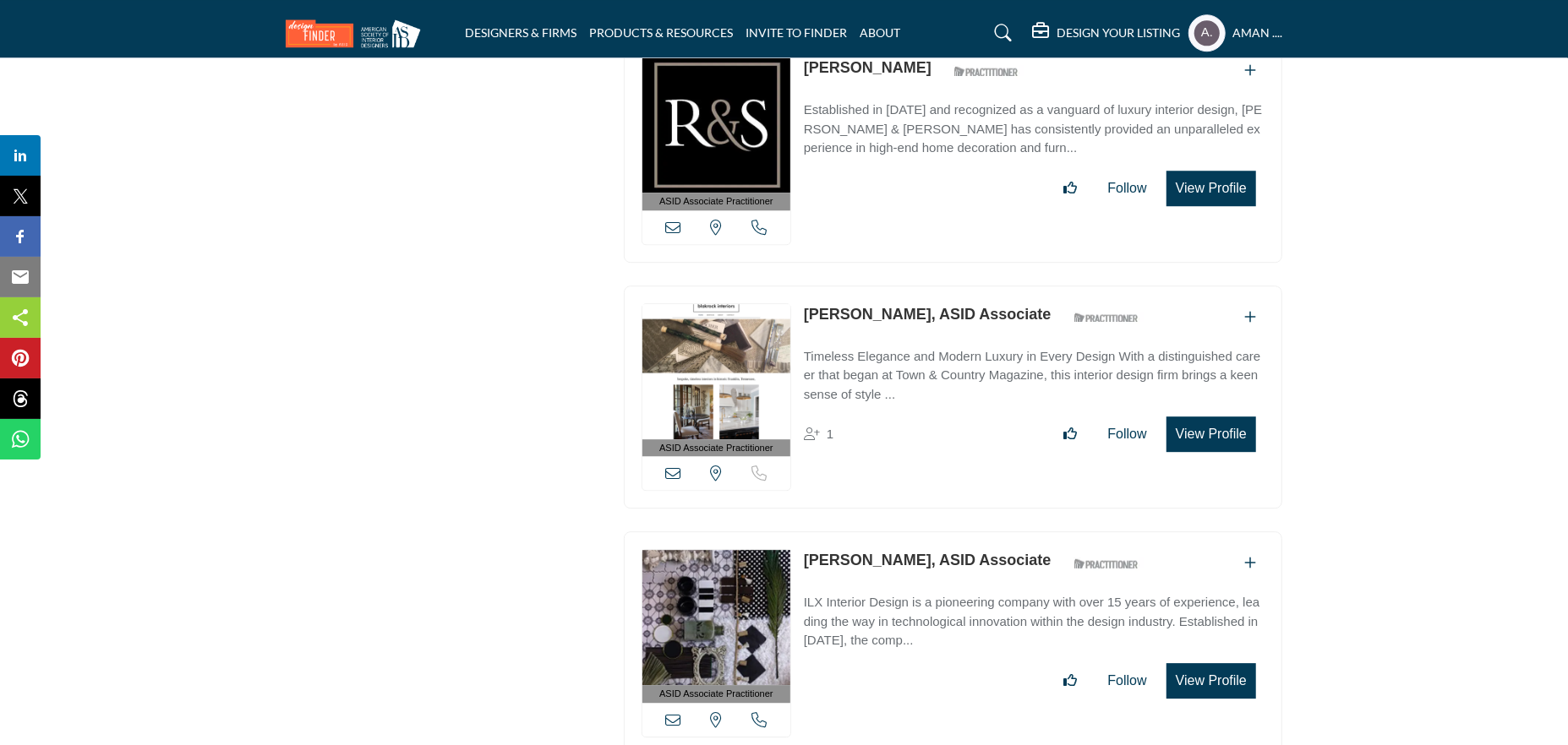
drag, startPoint x: 806, startPoint y: 194, endPoint x: 925, endPoint y: 199, distance: 119.1
click at [925, 286] on div "ASID Associate Practitioner ASID Associate Practitioners have a degree in any m…" at bounding box center [953, 397] width 658 height 224
click at [862, 306] on link "Christine Plante, ASID Associate" at bounding box center [928, 315] width 248 height 17
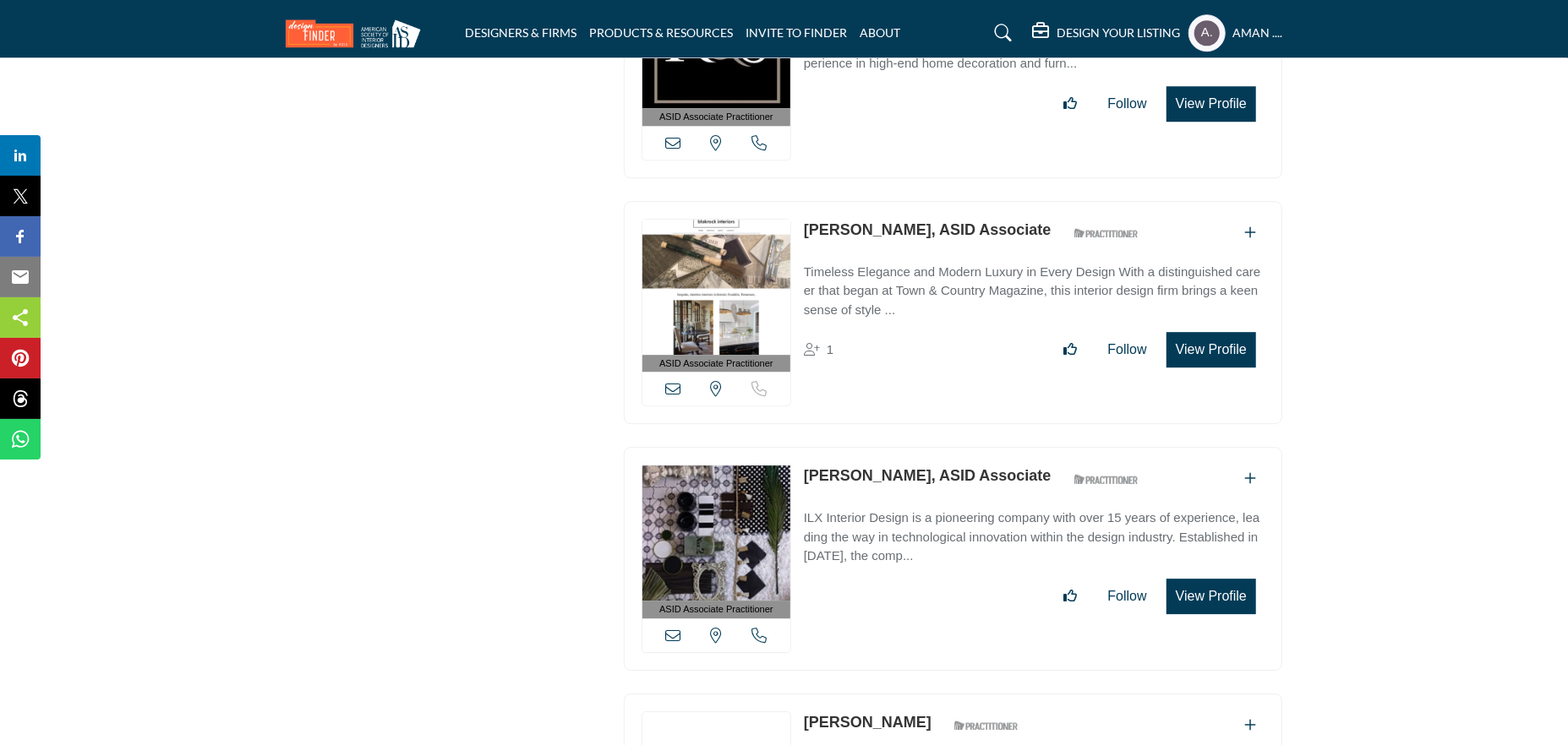
scroll to position [26683, 0]
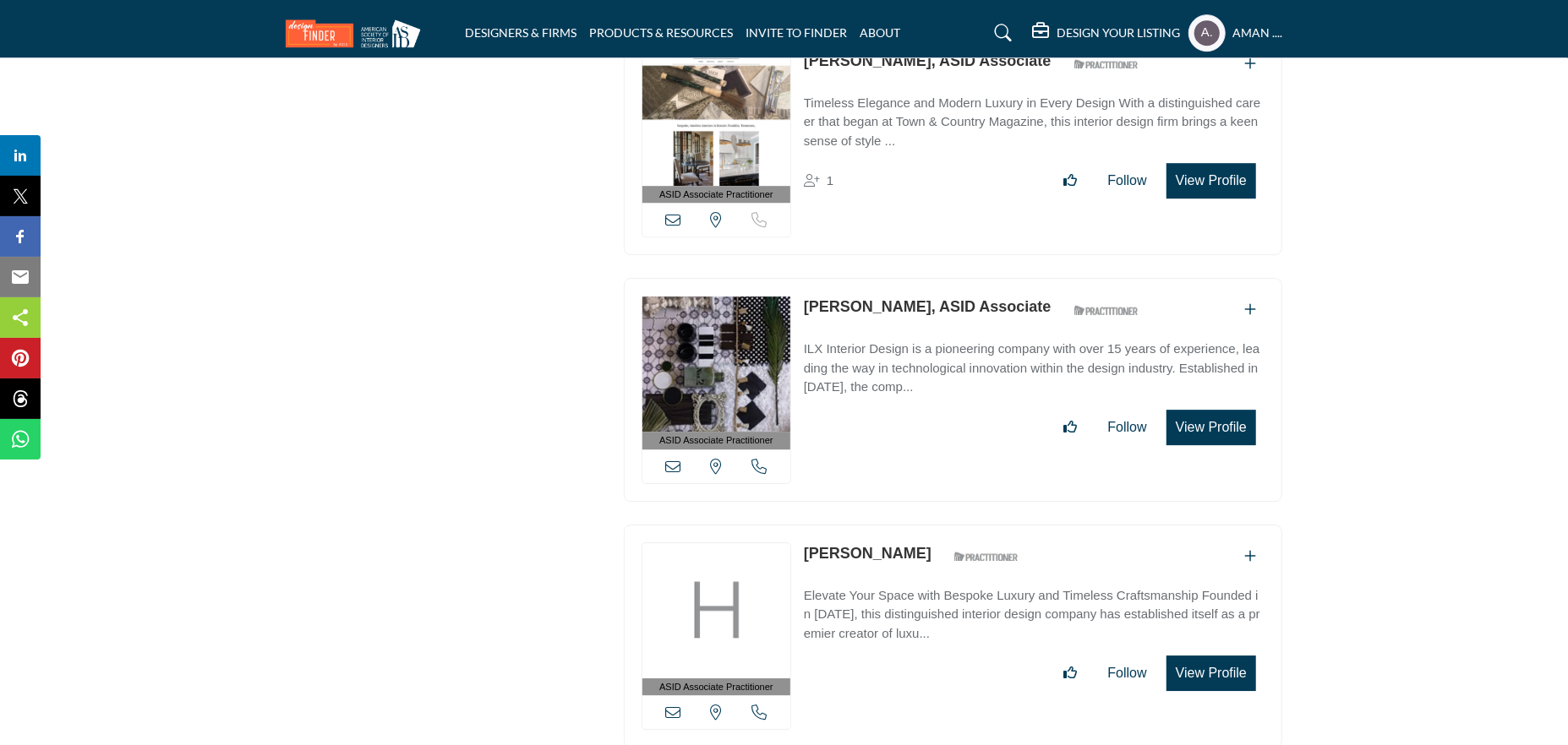
drag, startPoint x: 799, startPoint y: 188, endPoint x: 966, endPoint y: 188, distance: 167.0
click at [966, 278] on div "ASID Associate Practitioner ASID Associate Practitioners have a degree in any m…" at bounding box center [953, 390] width 658 height 224
click at [857, 299] on link "Christopher Goodsell, ASID Associate" at bounding box center [928, 307] width 248 height 17
drag, startPoint x: 805, startPoint y: 430, endPoint x: 968, endPoint y: 448, distance: 164.0
click at [968, 525] on div "ASID Associate Practitioner ASID Associate Practitioners have a degree in any m…" at bounding box center [953, 637] width 658 height 224
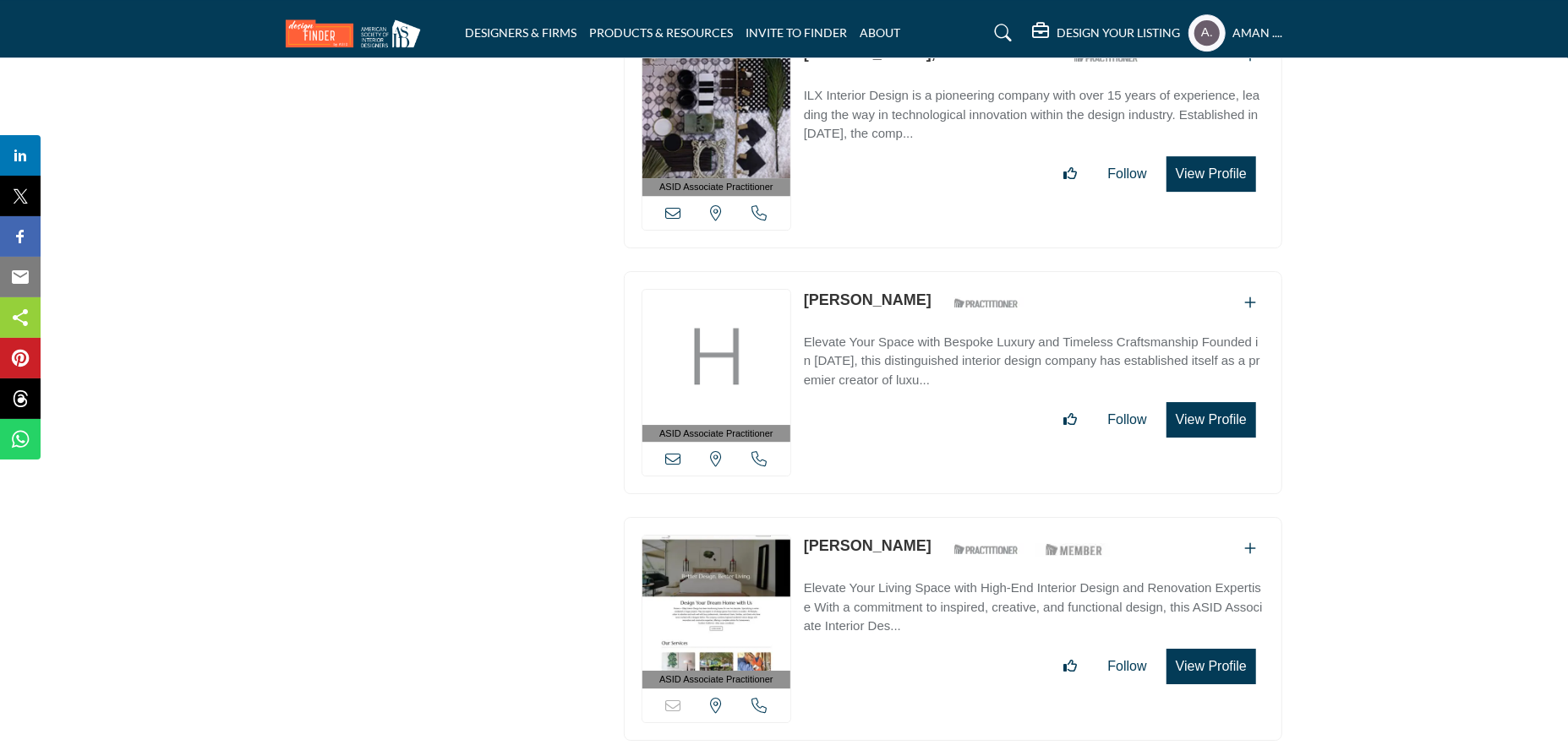
scroll to position [27021, 0]
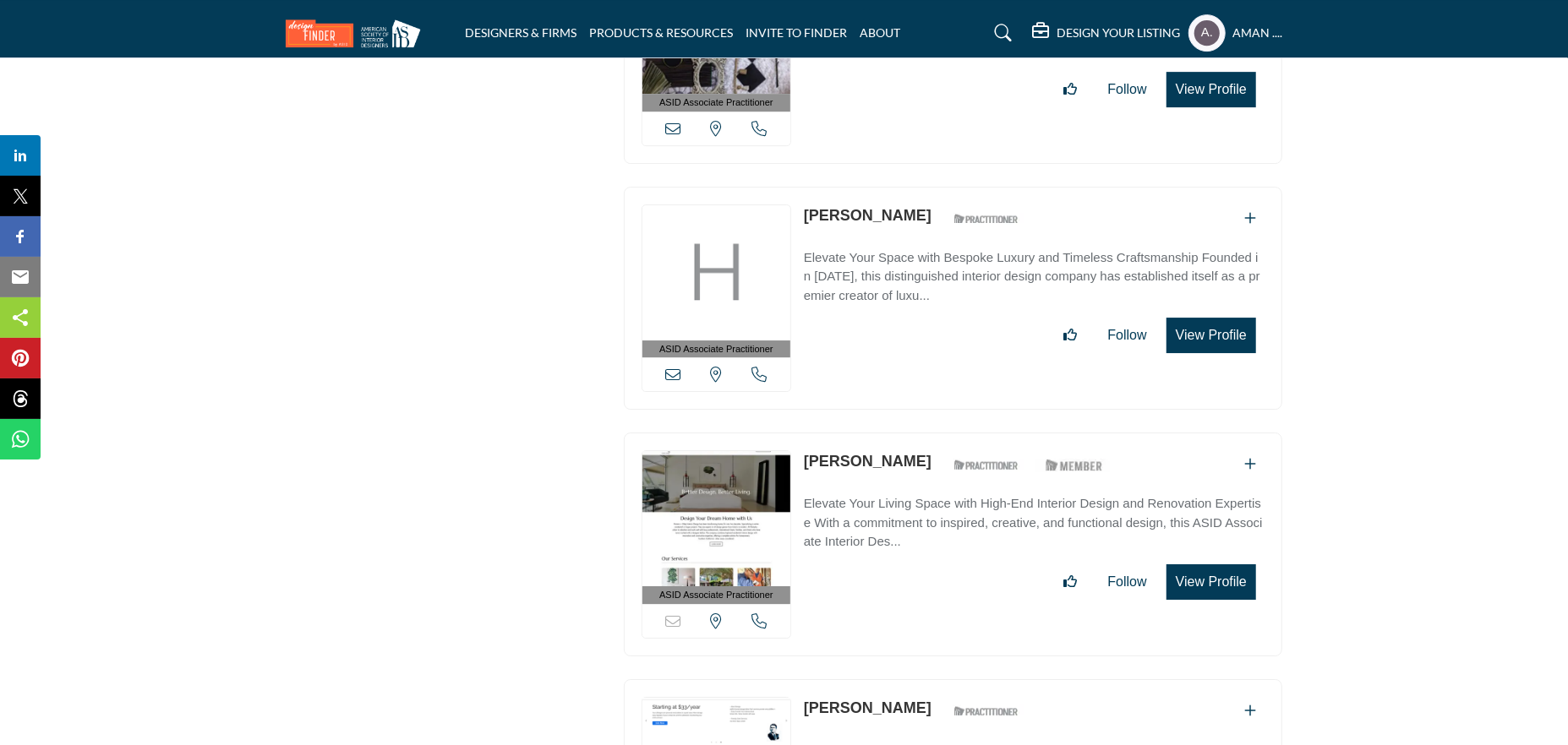
drag, startPoint x: 804, startPoint y: 342, endPoint x: 948, endPoint y: 352, distance: 144.3
click at [948, 433] on div "ASID Associate Practitioner ASID Associate Practitioners have a degree in any m…" at bounding box center [953, 545] width 658 height 224
click at [818, 453] on link "Christopher Obeji" at bounding box center [867, 461] width 127 height 17
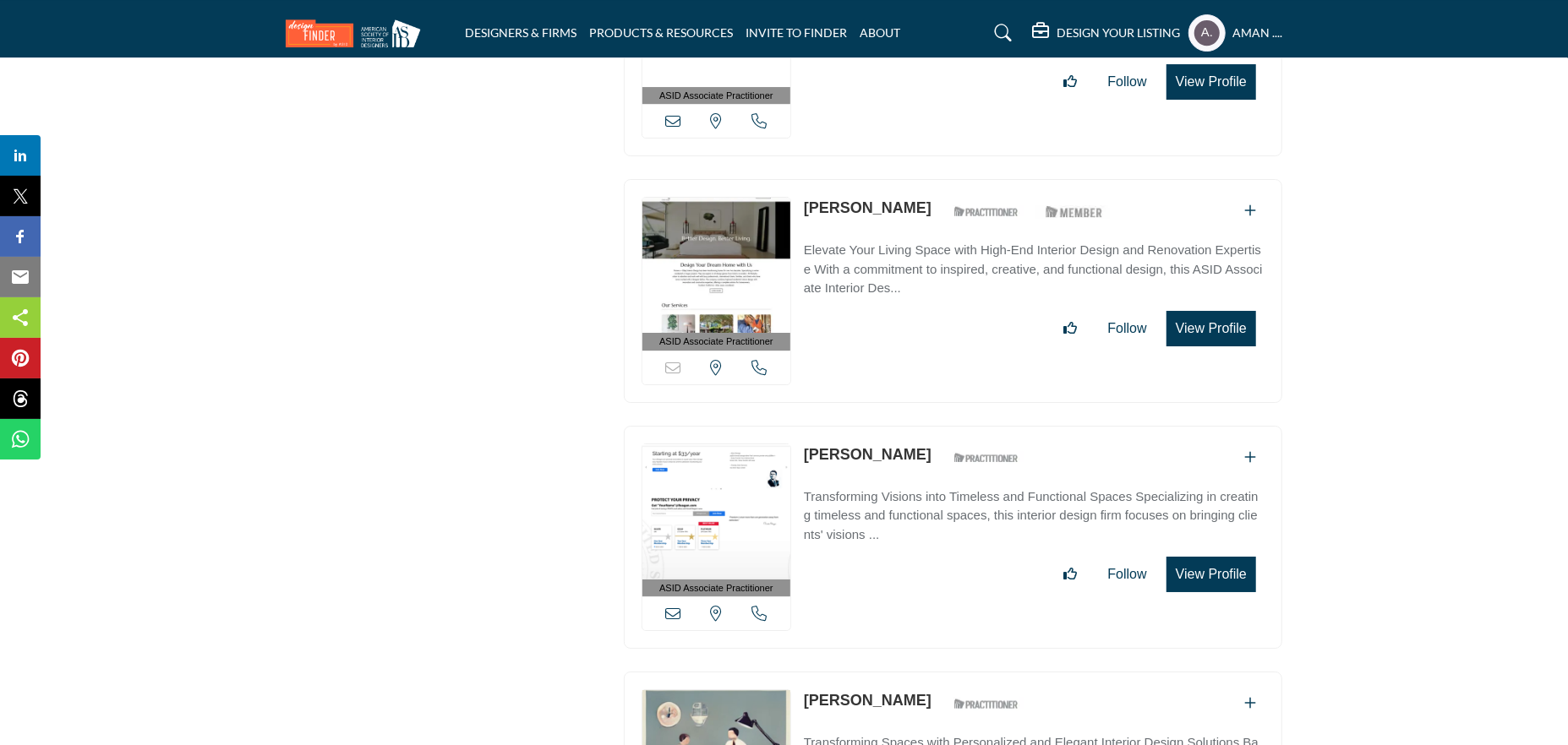
scroll to position [27359, 0]
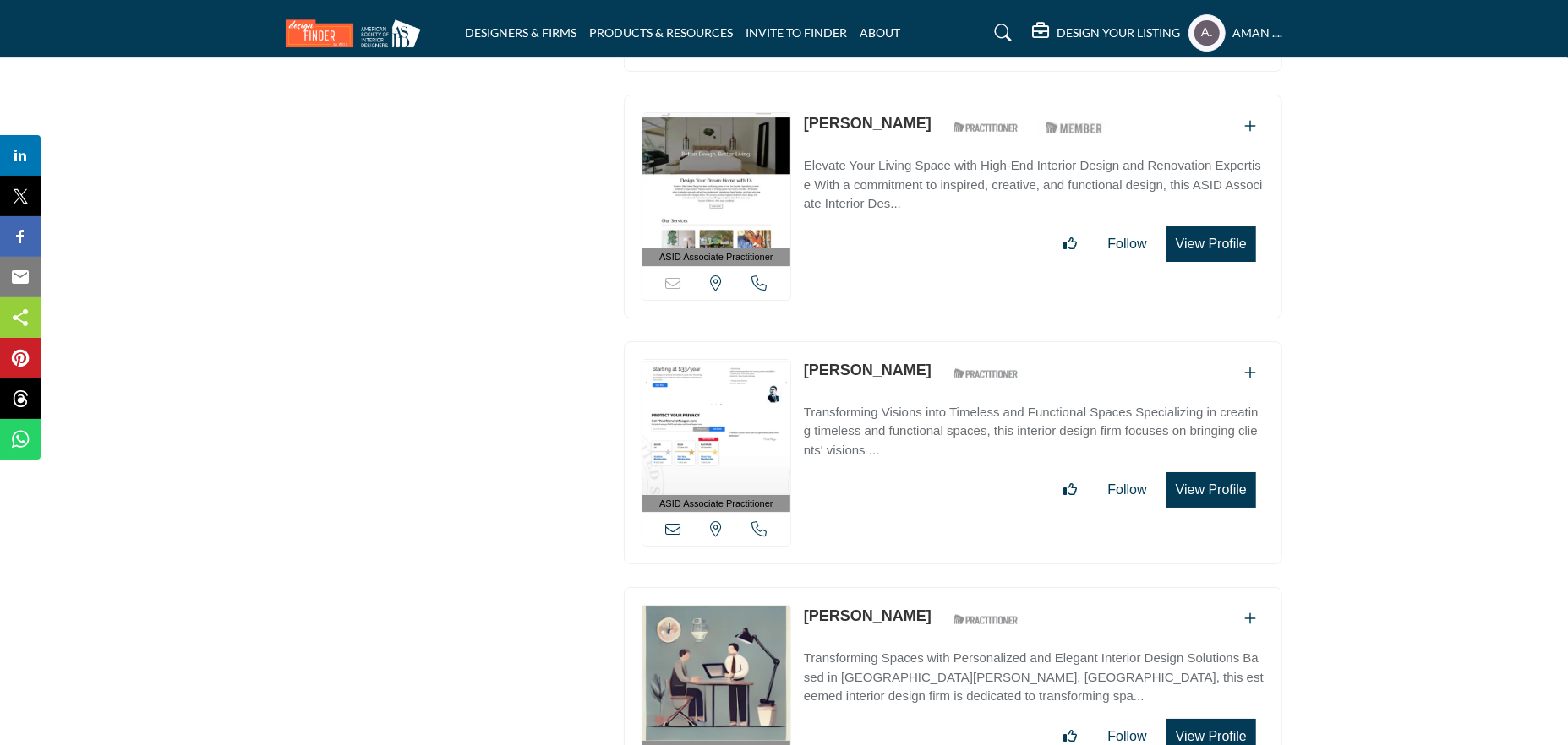
drag, startPoint x: 802, startPoint y: 245, endPoint x: 926, endPoint y: 256, distance: 124.5
click at [926, 342] on div "ASID Associate Practitioner ASID Associate Practitioners have a degree in any m…" at bounding box center [953, 453] width 658 height 224
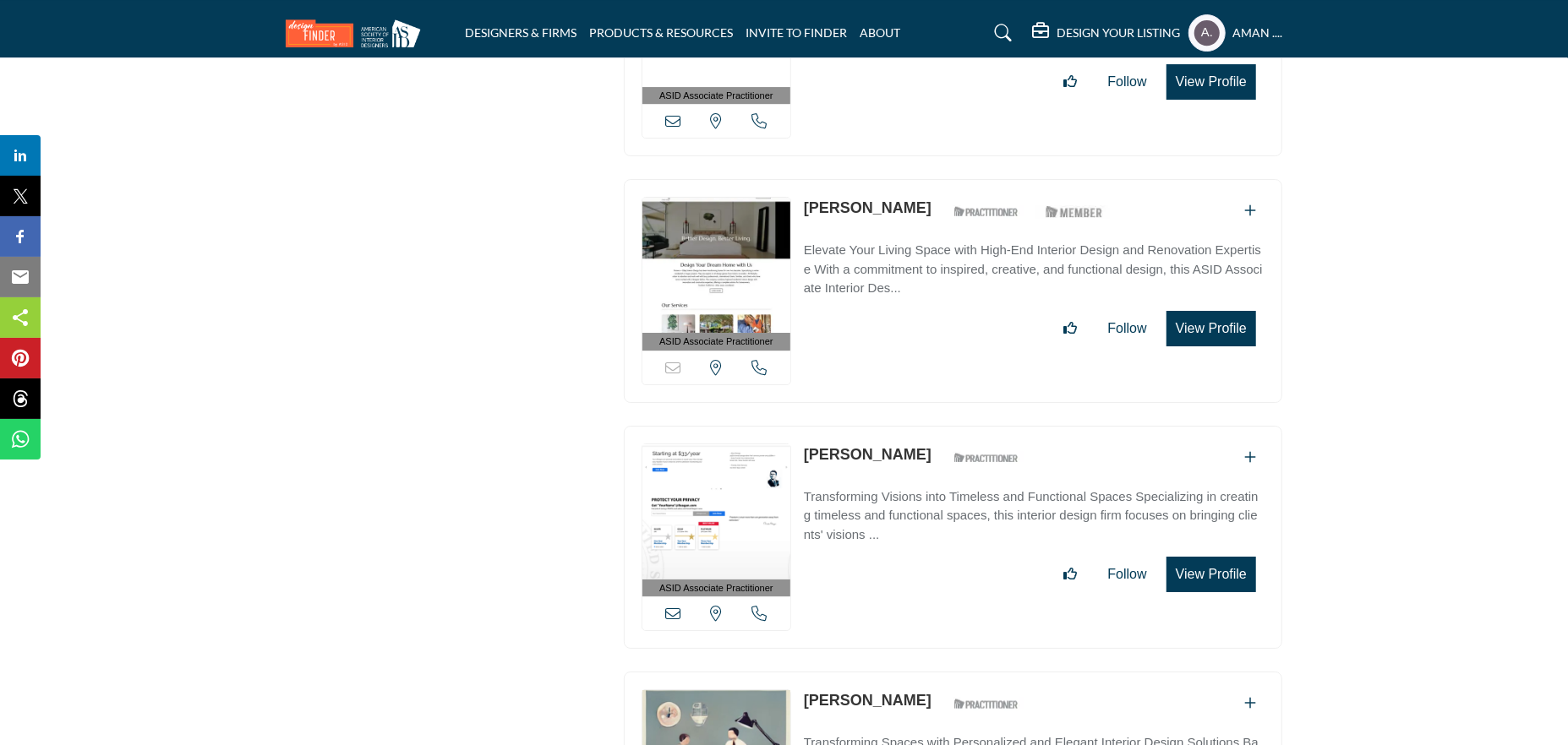
scroll to position [27528, 0]
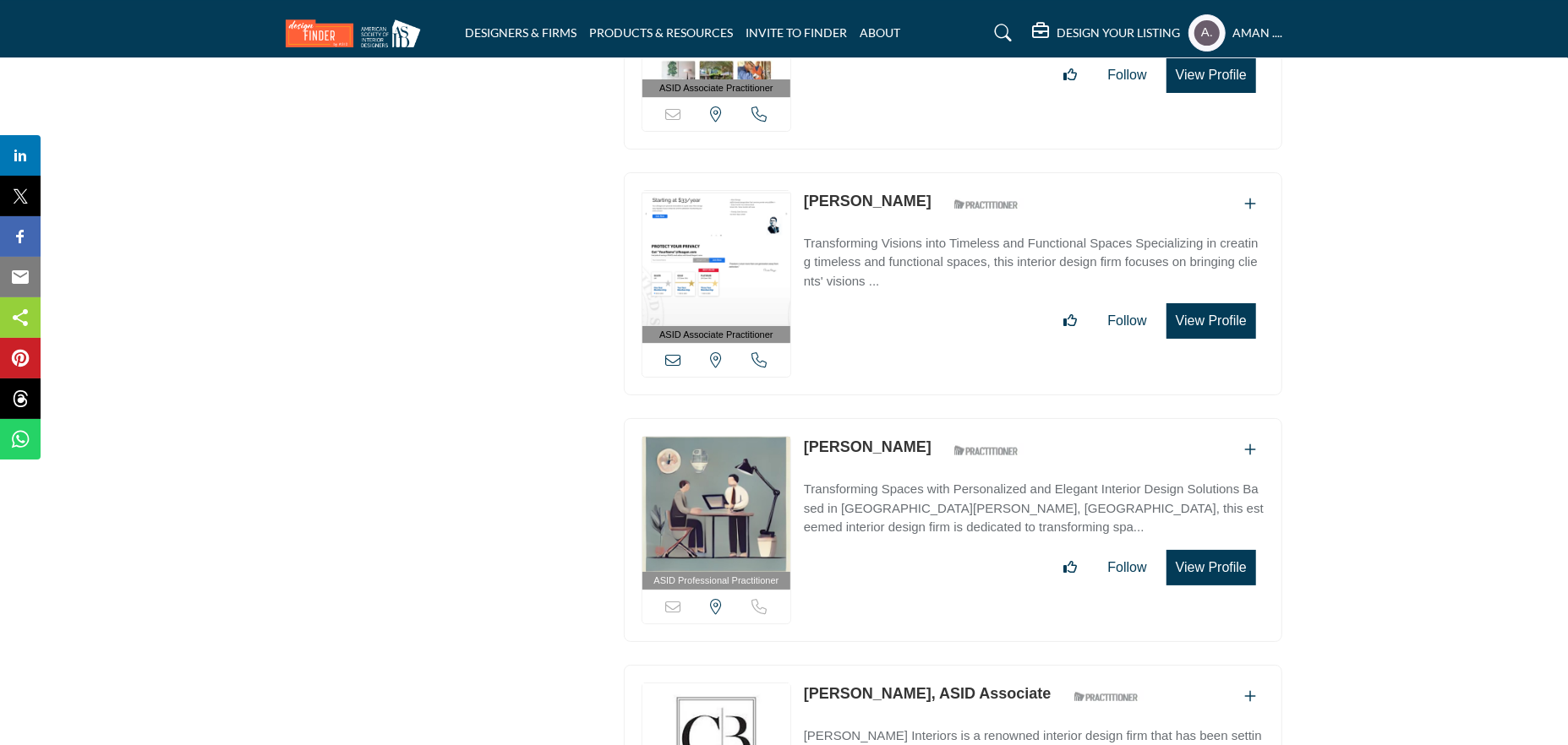
drag, startPoint x: 807, startPoint y: 322, endPoint x: 942, endPoint y: 323, distance: 135.0
click at [942, 418] on div "ASID Professional Practitioner ASID Professional Practitioners have successfull…" at bounding box center [953, 530] width 658 height 224
click at [842, 439] on link "Christy Spurlin" at bounding box center [867, 447] width 127 height 17
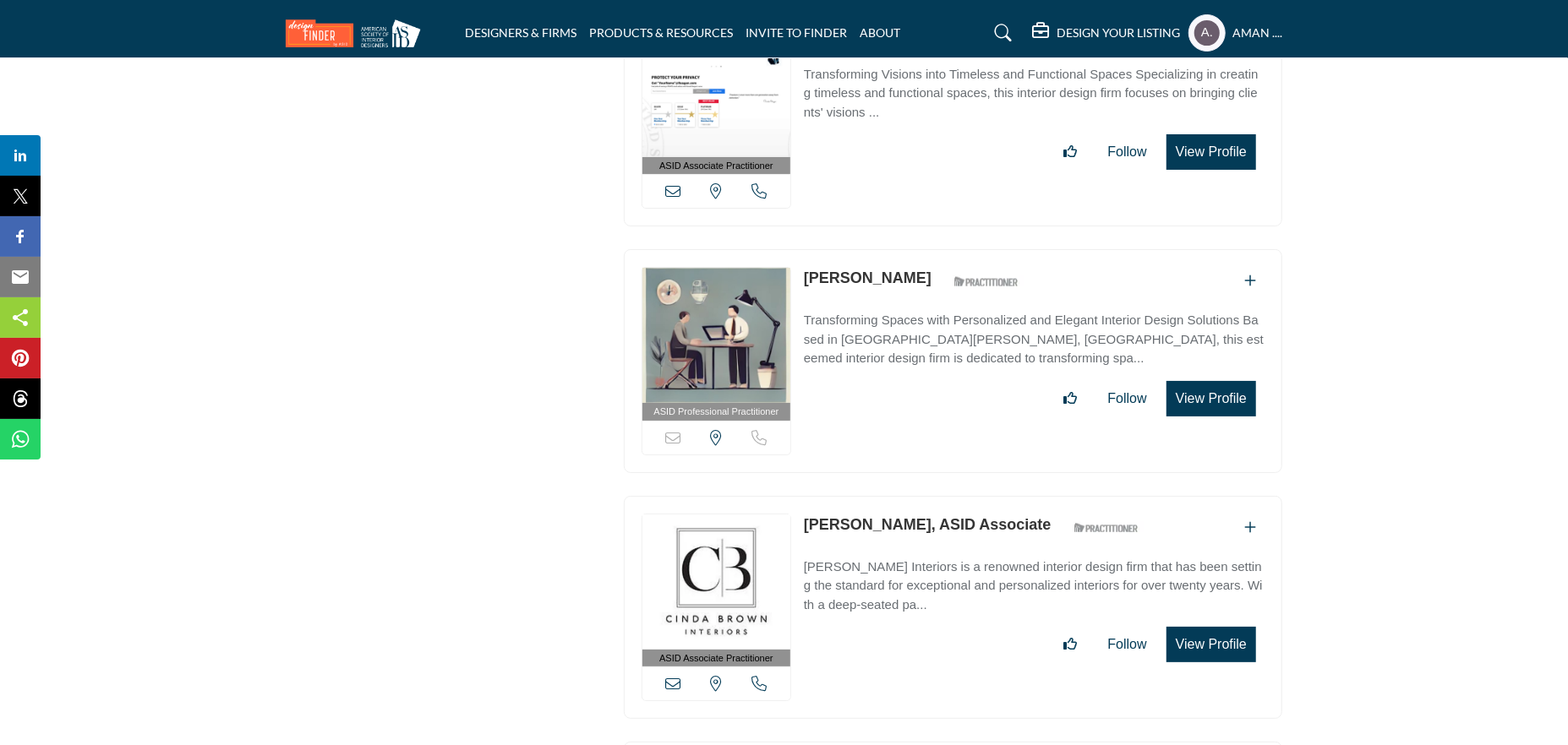
scroll to position [27782, 0]
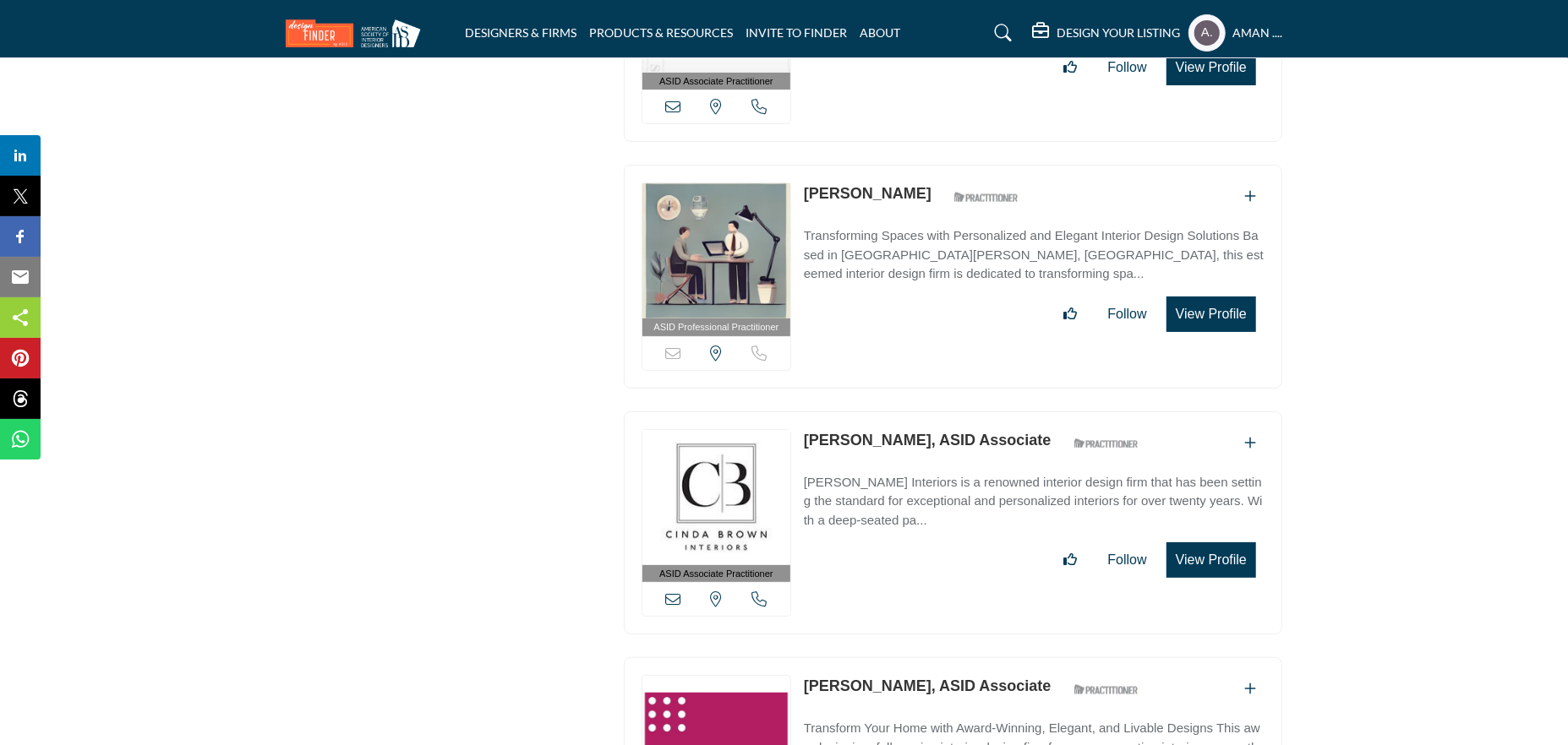
drag, startPoint x: 801, startPoint y: 311, endPoint x: 904, endPoint y: 322, distance: 103.6
click at [904, 411] on div "ASID Associate Practitioner ASID Associate Practitioners have a degree in any m…" at bounding box center [953, 523] width 658 height 224
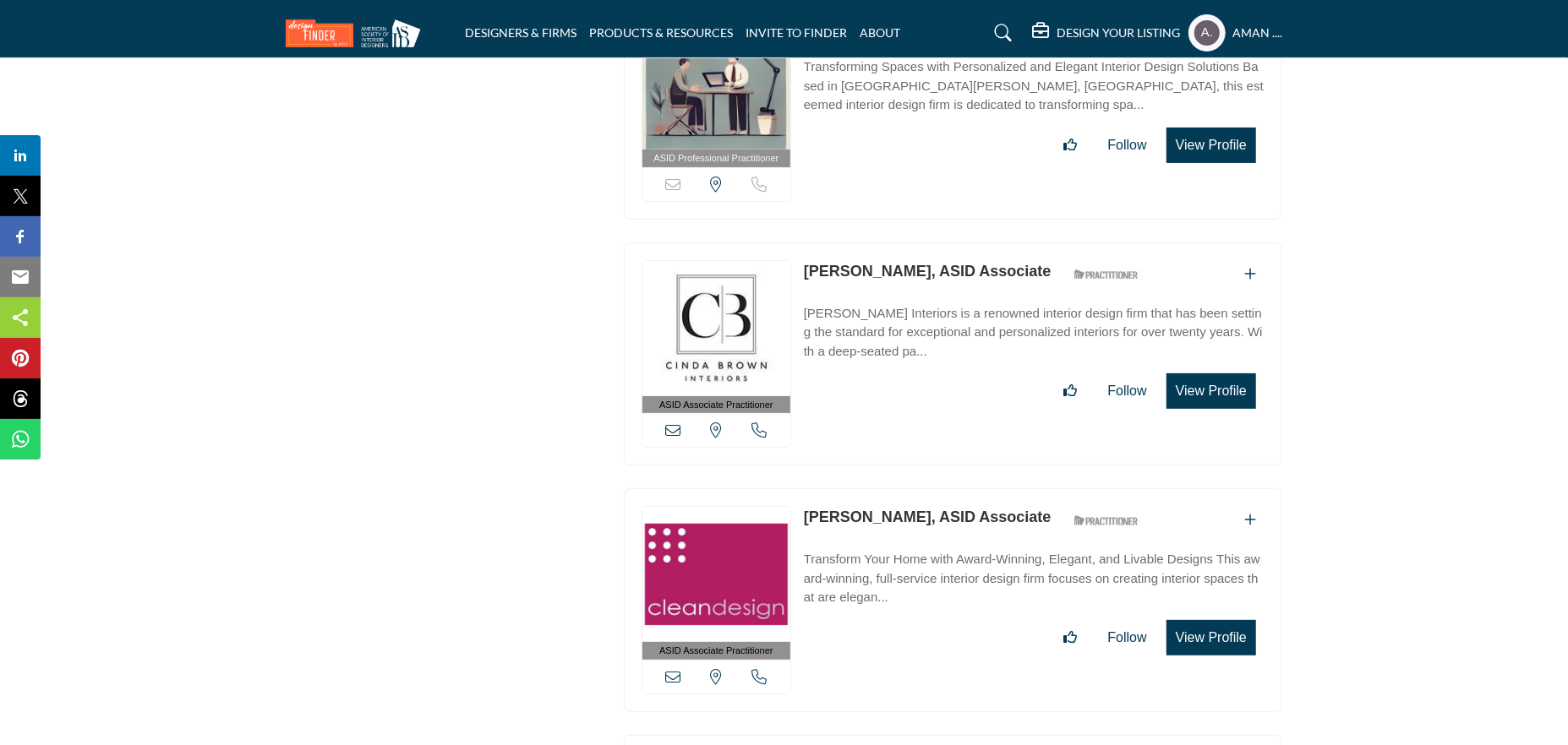
drag, startPoint x: 805, startPoint y: 393, endPoint x: 904, endPoint y: 399, distance: 99.2
click at [904, 489] on div "ASID Associate Practitioner ASID Associate Practitioners have a degree in any m…" at bounding box center [953, 600] width 658 height 224
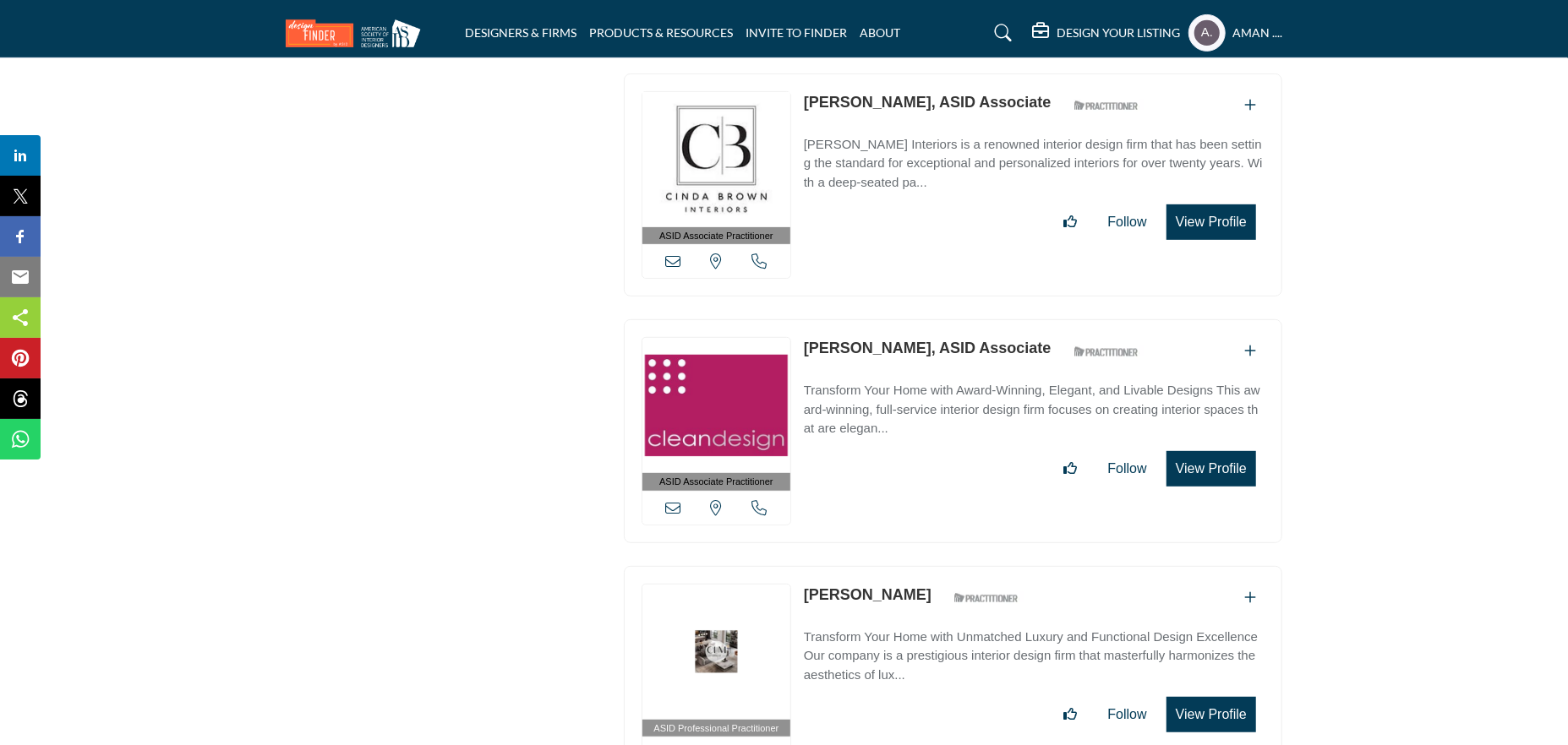
scroll to position [28204, 0]
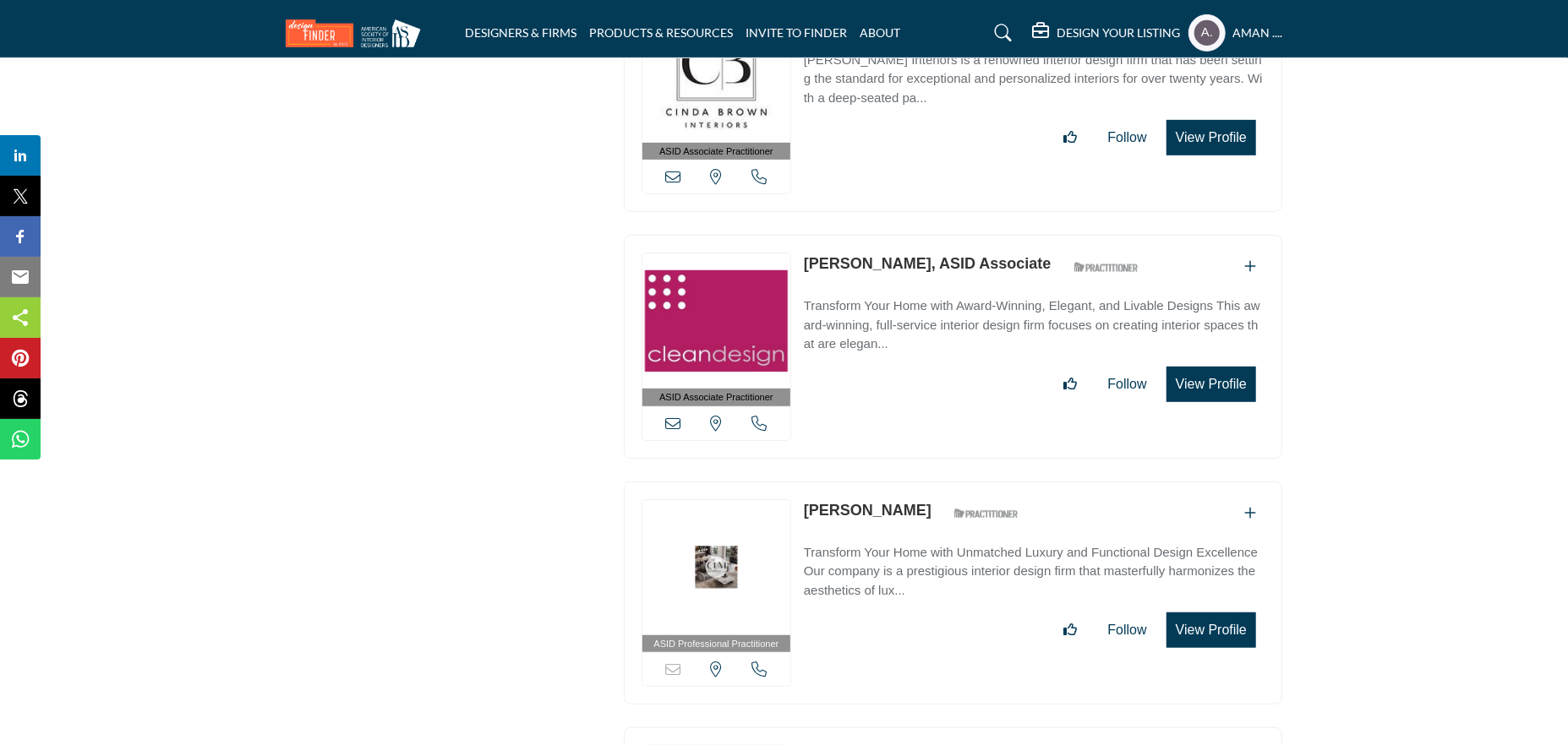
drag, startPoint x: 802, startPoint y: 382, endPoint x: 930, endPoint y: 390, distance: 128.2
click at [930, 482] on div "ASID Professional Practitioner ASID Professional Practitioners have successfull…" at bounding box center [953, 594] width 658 height 224
click at [908, 502] on link "Claudia Moores" at bounding box center [867, 510] width 127 height 17
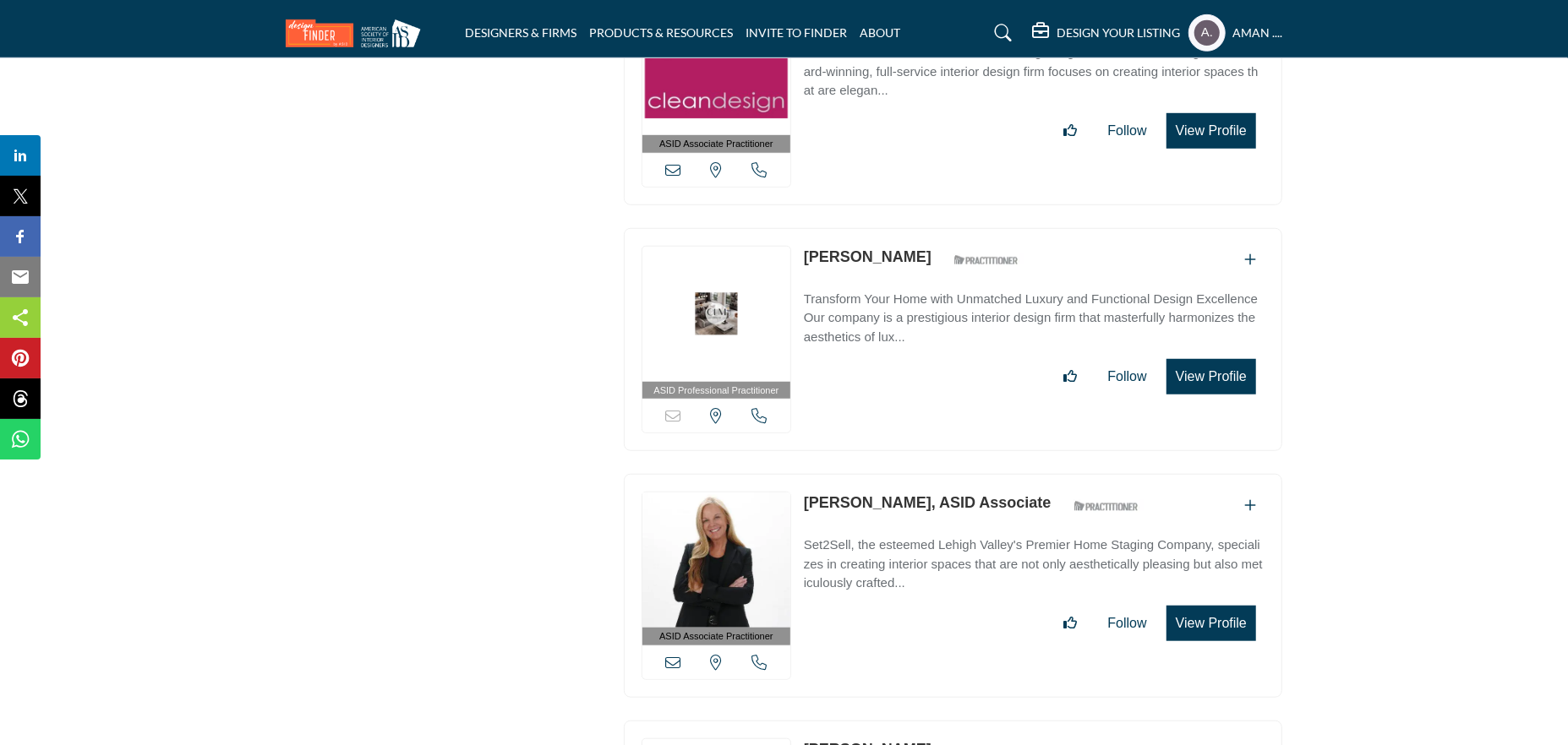
scroll to position [28542, 0]
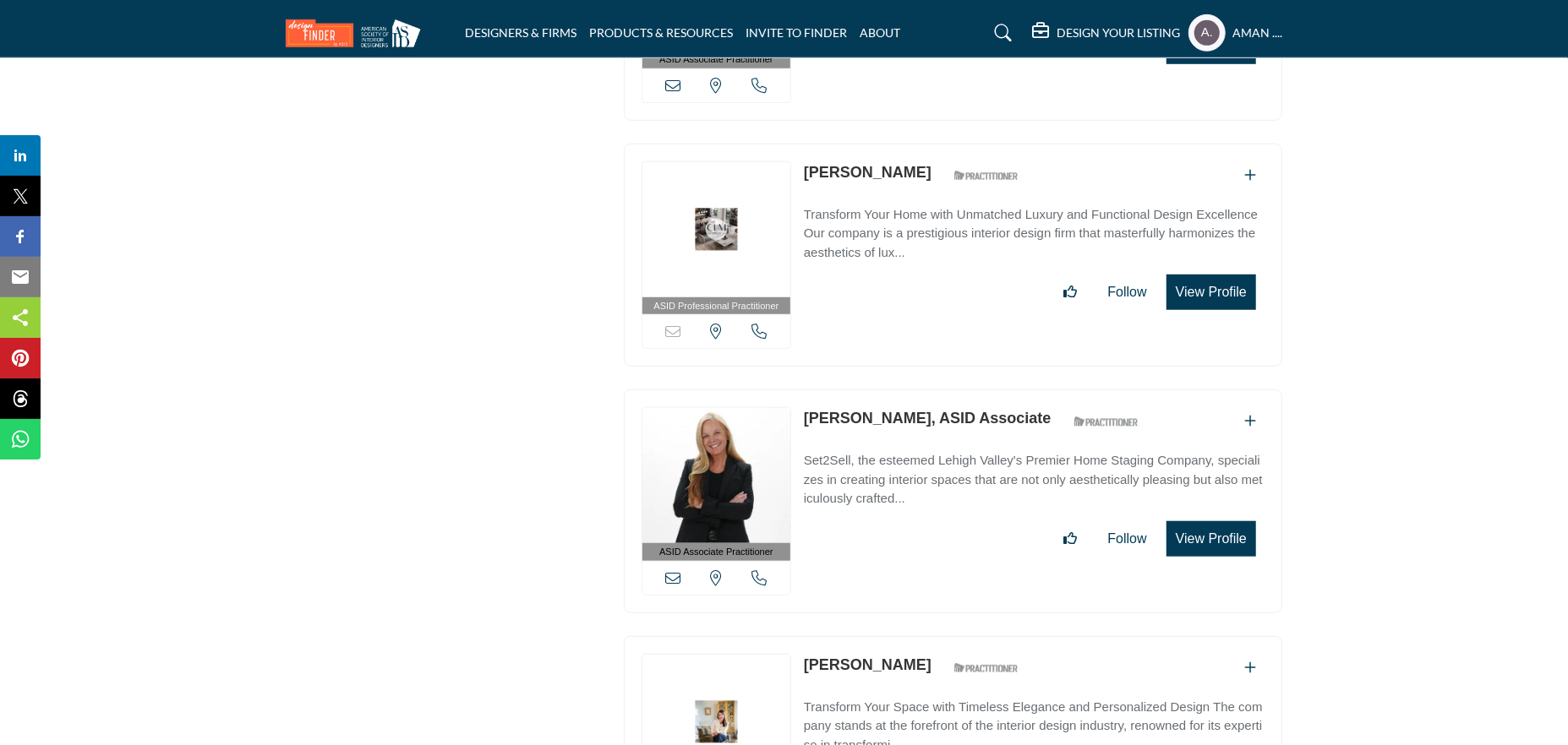
click at [866, 409] on link "Corrie Taylor, ASID Associate" at bounding box center [928, 418] width 248 height 17
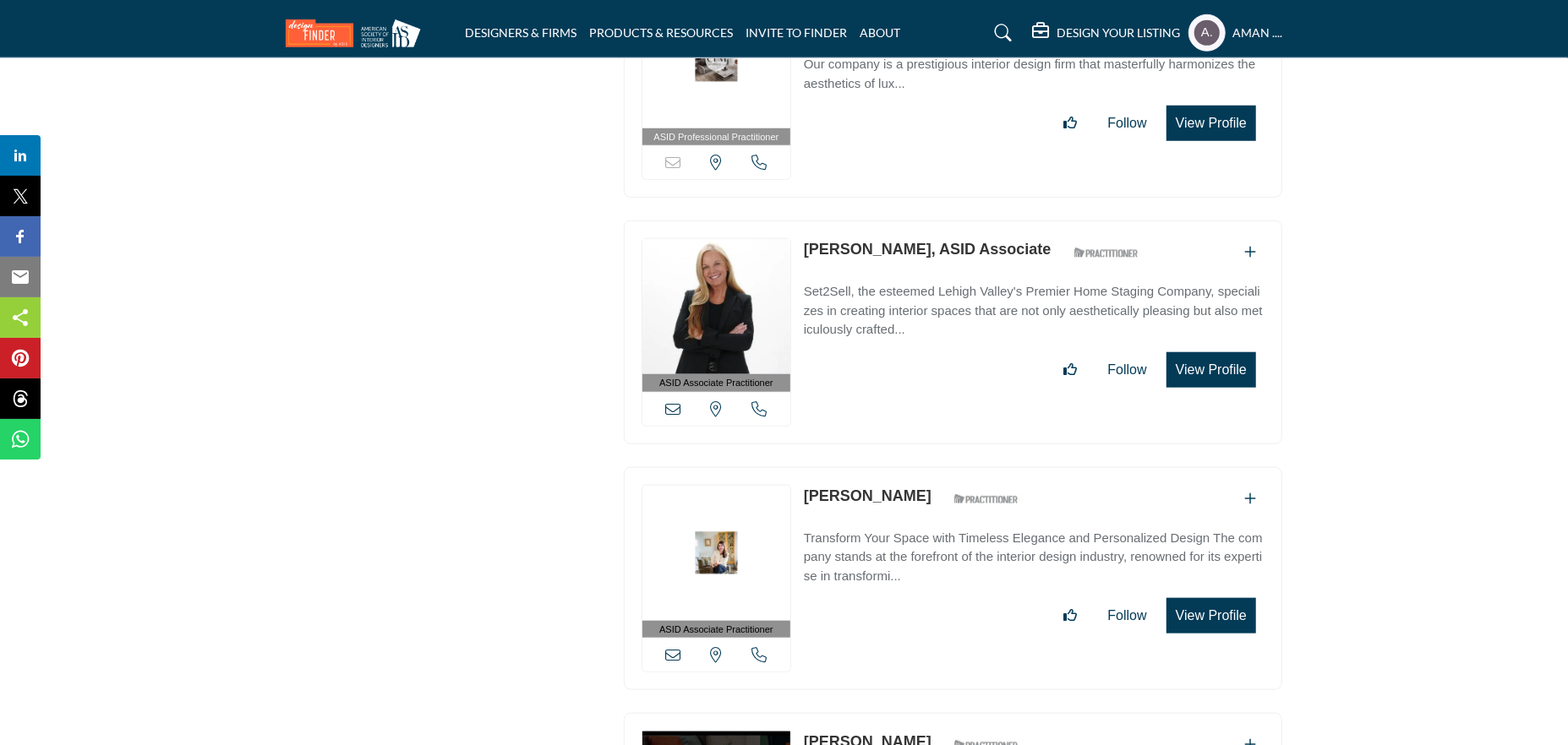
scroll to position [28795, 0]
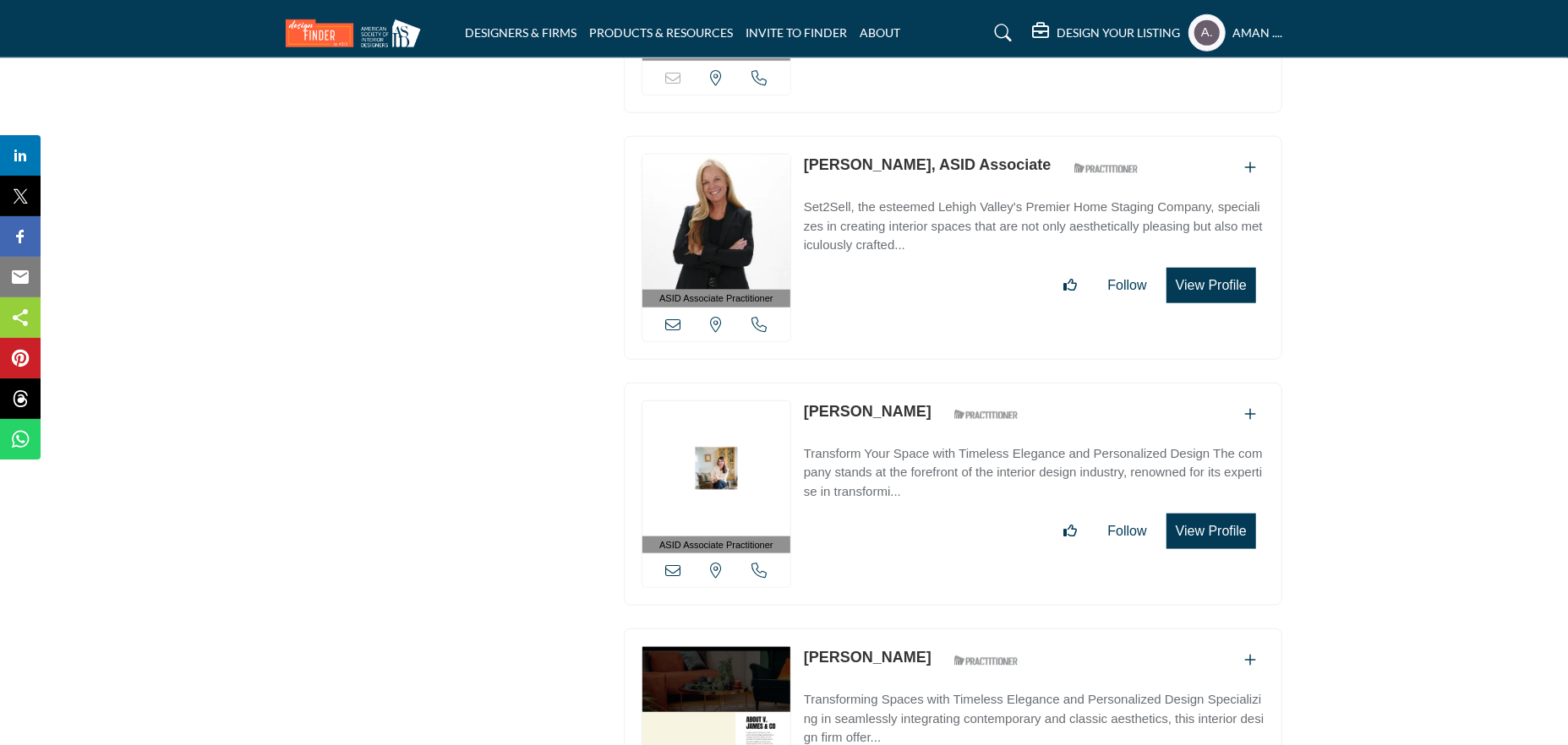
drag, startPoint x: 801, startPoint y: 286, endPoint x: 922, endPoint y: 302, distance: 122.1
click at [922, 383] on div "ASID Associate Practitioner ASID Associate Practitioners have a degree in any m…" at bounding box center [953, 495] width 658 height 224
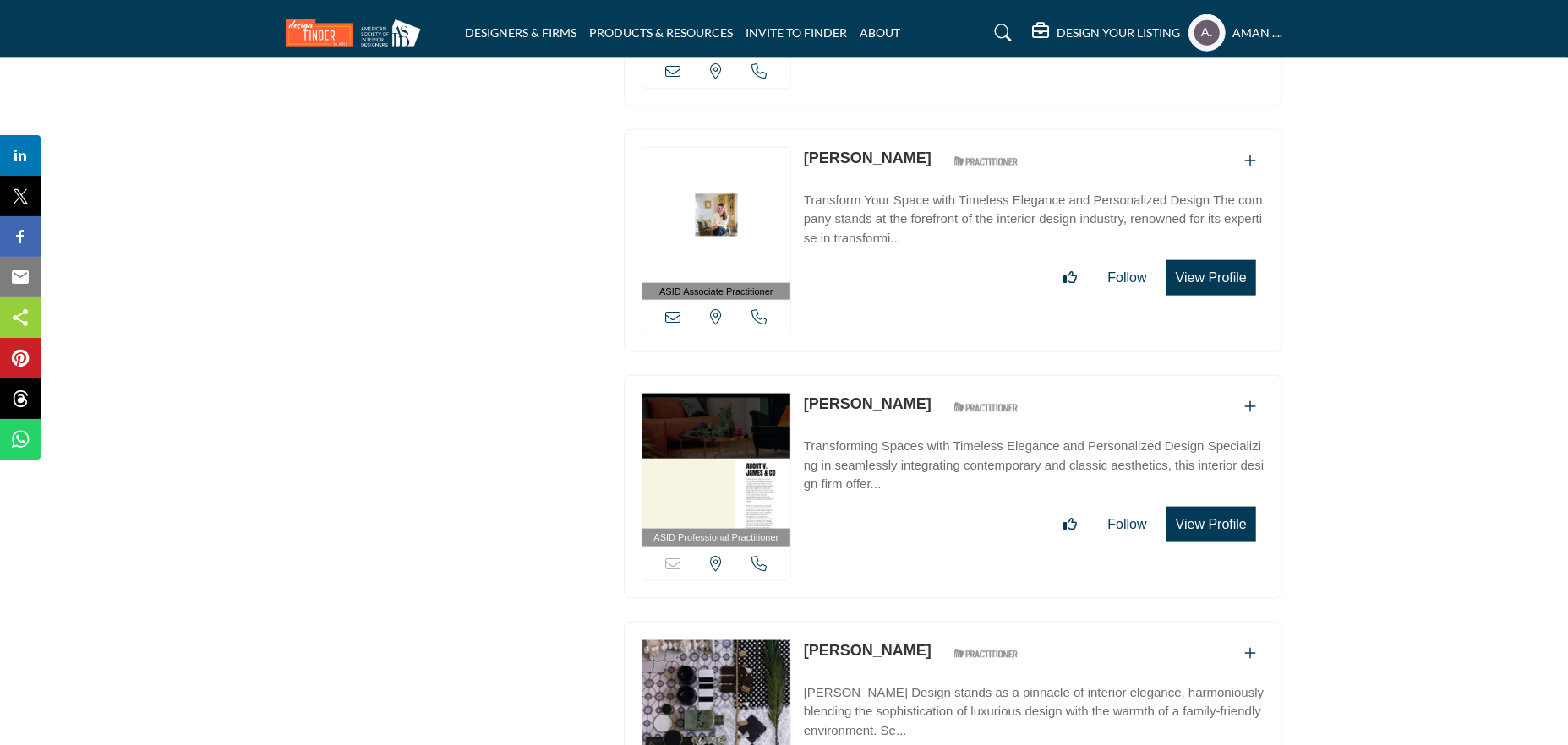
scroll to position [29133, 0]
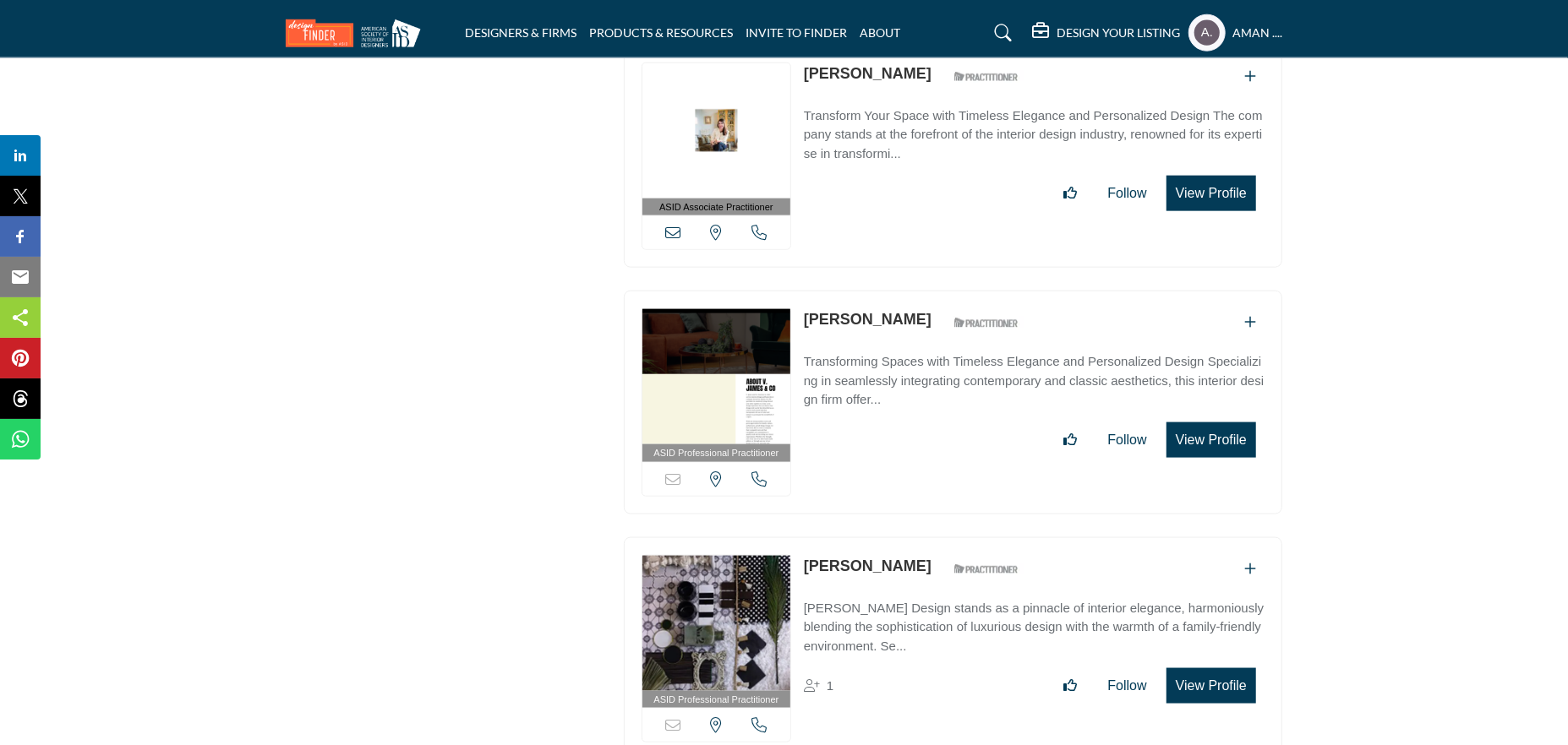
drag, startPoint x: 808, startPoint y: 191, endPoint x: 920, endPoint y: 205, distance: 112.9
click at [920, 291] on div "ASID Professional Practitioner ASID Professional Practitioners have successfull…" at bounding box center [953, 403] width 658 height 224
click at [892, 311] on link "Courtney Scott" at bounding box center [867, 319] width 127 height 17
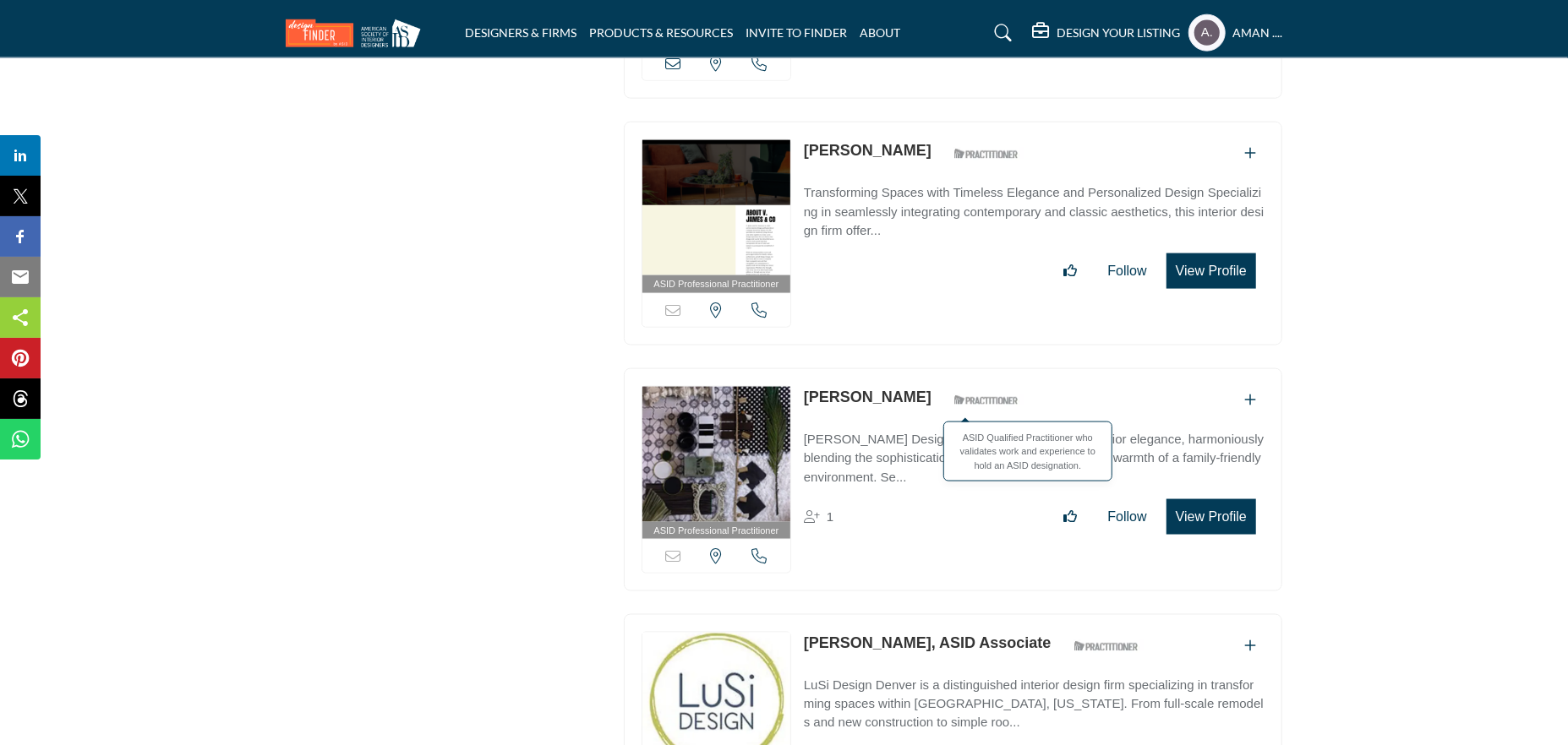
drag, startPoint x: 806, startPoint y: 263, endPoint x: 964, endPoint y: 280, distance: 158.9
click at [964, 368] on div "ASID Professional Practitioner ASID Professional Practitioners have successfull…" at bounding box center [953, 480] width 658 height 224
click at [898, 389] on link "Courtney Thomas" at bounding box center [867, 397] width 127 height 17
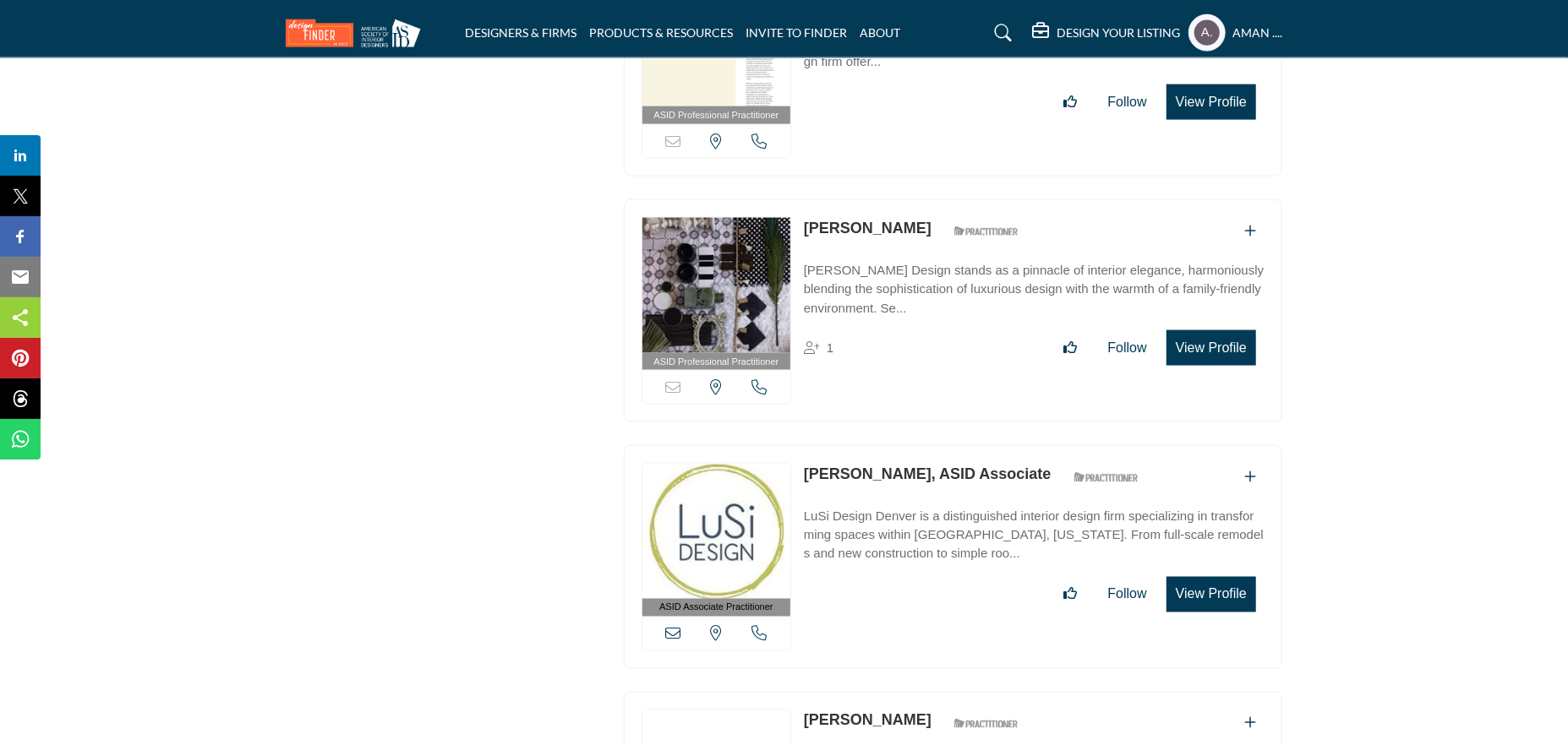
drag, startPoint x: 798, startPoint y: 342, endPoint x: 919, endPoint y: 345, distance: 121.0
click at [919, 446] on div "ASID Associate Practitioner ASID Associate Practitioners have a degree in any m…" at bounding box center [953, 557] width 658 height 224
click at [951, 465] on link "Courtney Wells, ASID Associate" at bounding box center [928, 474] width 248 height 17
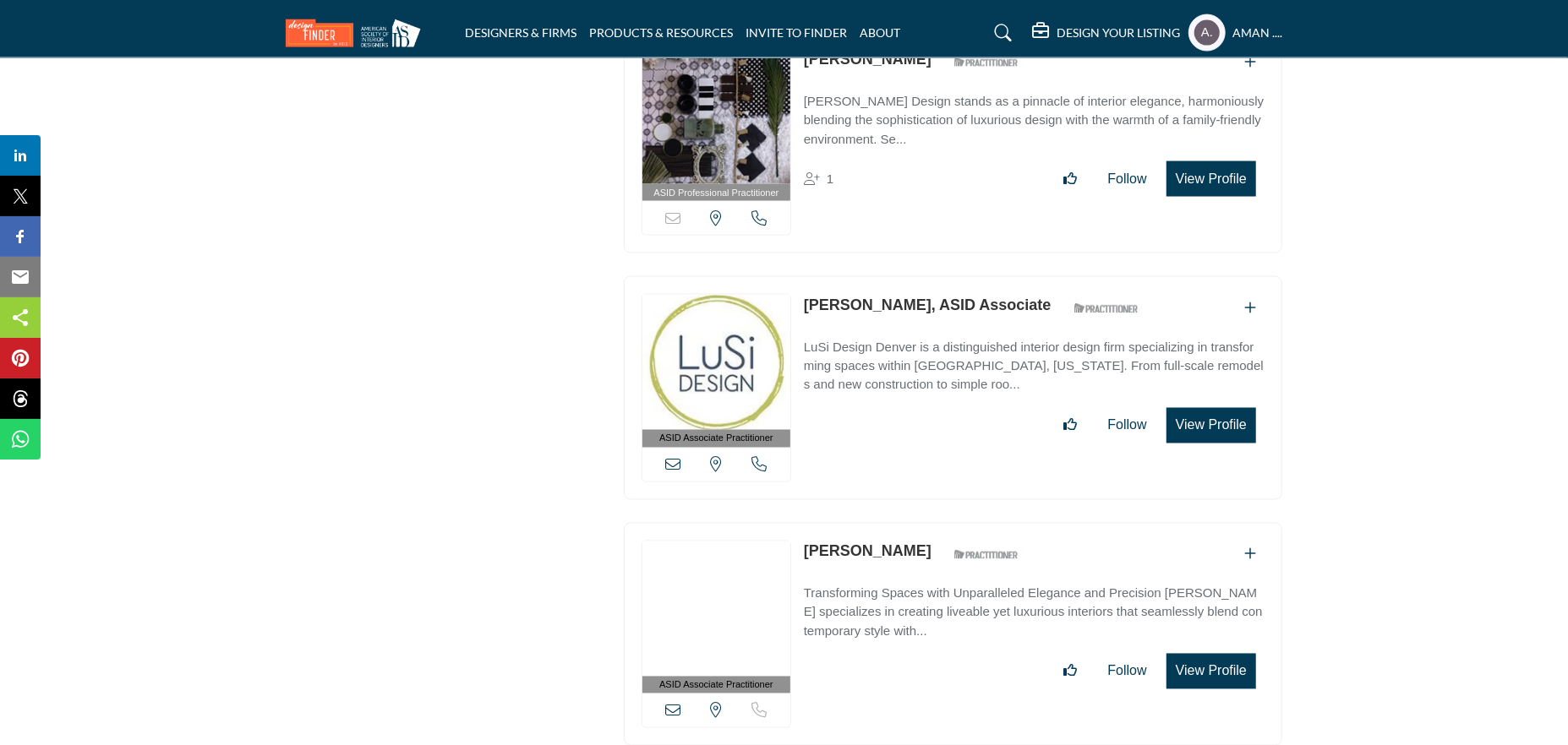
scroll to position [29725, 0]
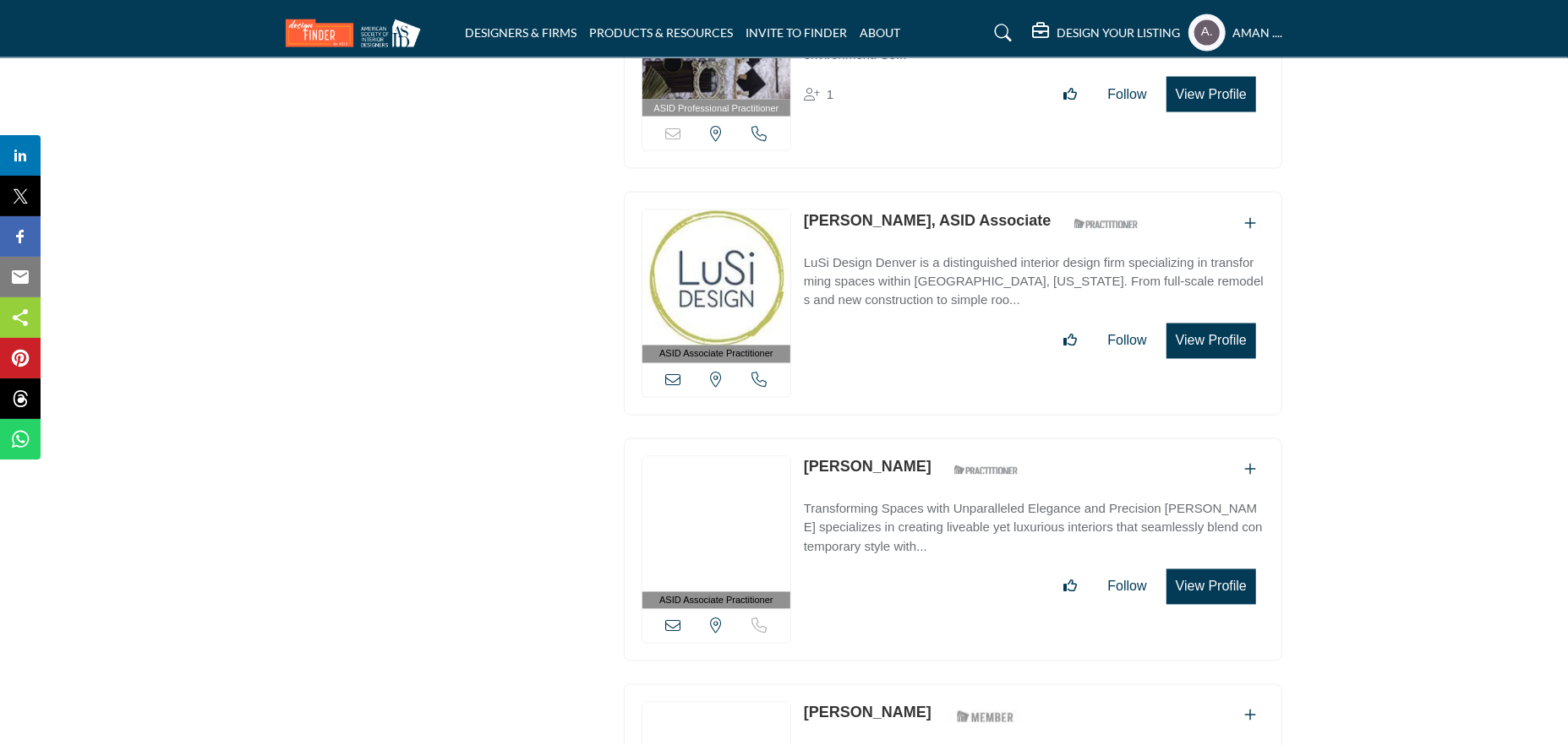
drag, startPoint x: 800, startPoint y: 331, endPoint x: 919, endPoint y: 341, distance: 119.4
click at [919, 439] on div "ASID Associate Practitioner ASID Associate Practitioners have a degree in any m…" at bounding box center [953, 551] width 658 height 224
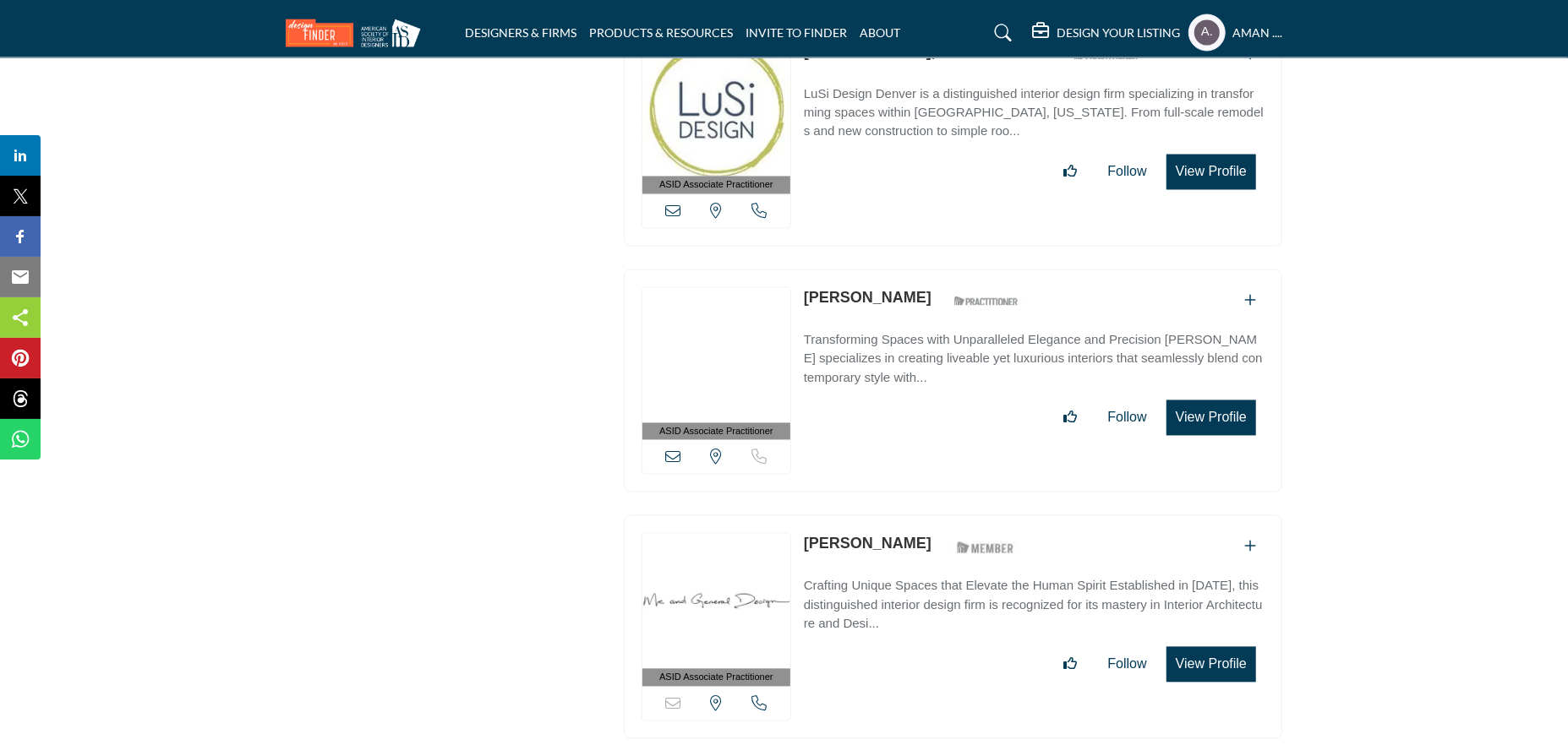
scroll to position [29979, 0]
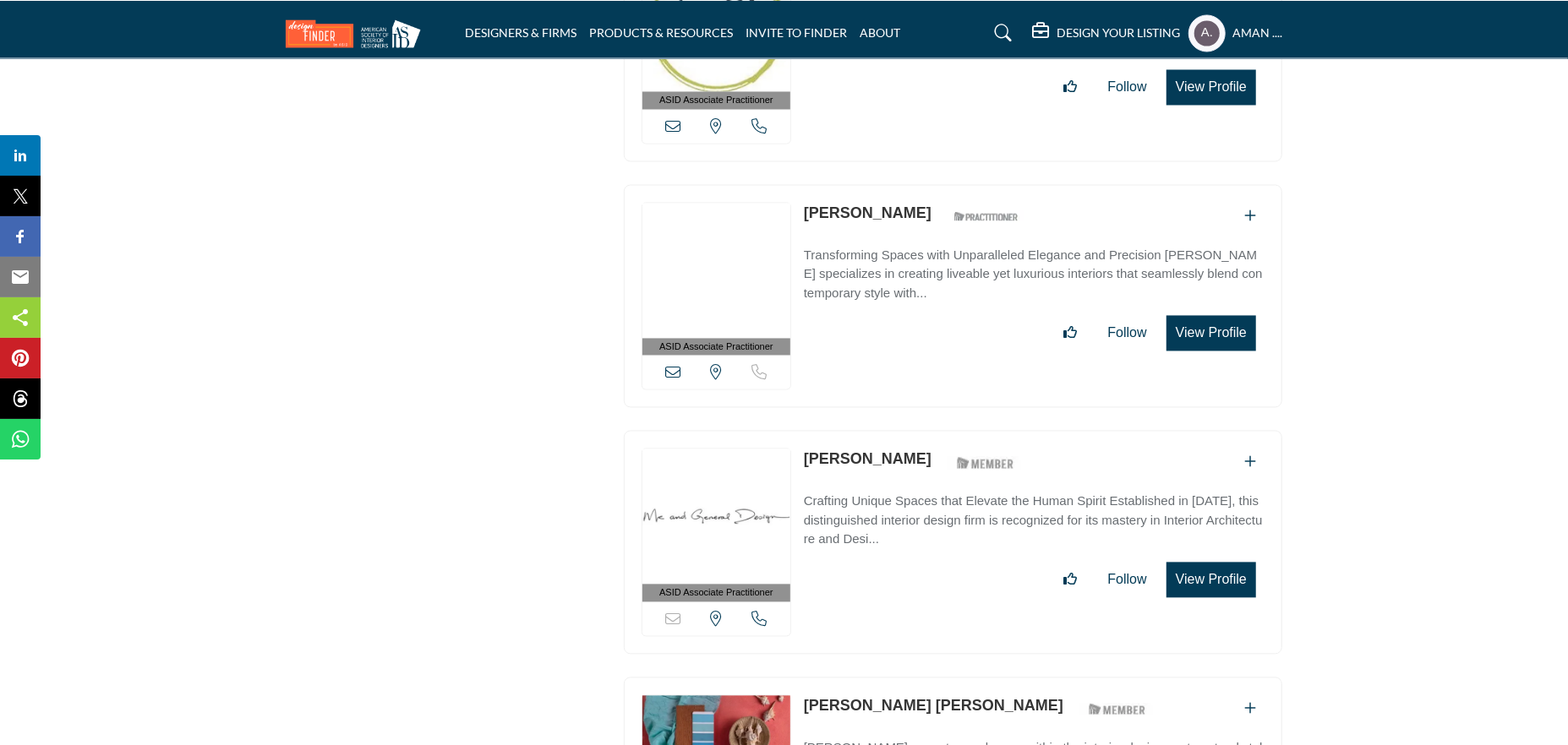
drag, startPoint x: 804, startPoint y: 325, endPoint x: 937, endPoint y: 337, distance: 133.5
click at [937, 431] on div "ASID Associate Practitioner ASID Associate Practitioners have a degree in any m…" at bounding box center [953, 543] width 658 height 224
drag, startPoint x: 911, startPoint y: 339, endPoint x: 896, endPoint y: 332, distance: 16.6
click at [911, 452] on link "Cristina Casanas" at bounding box center [867, 460] width 127 height 17
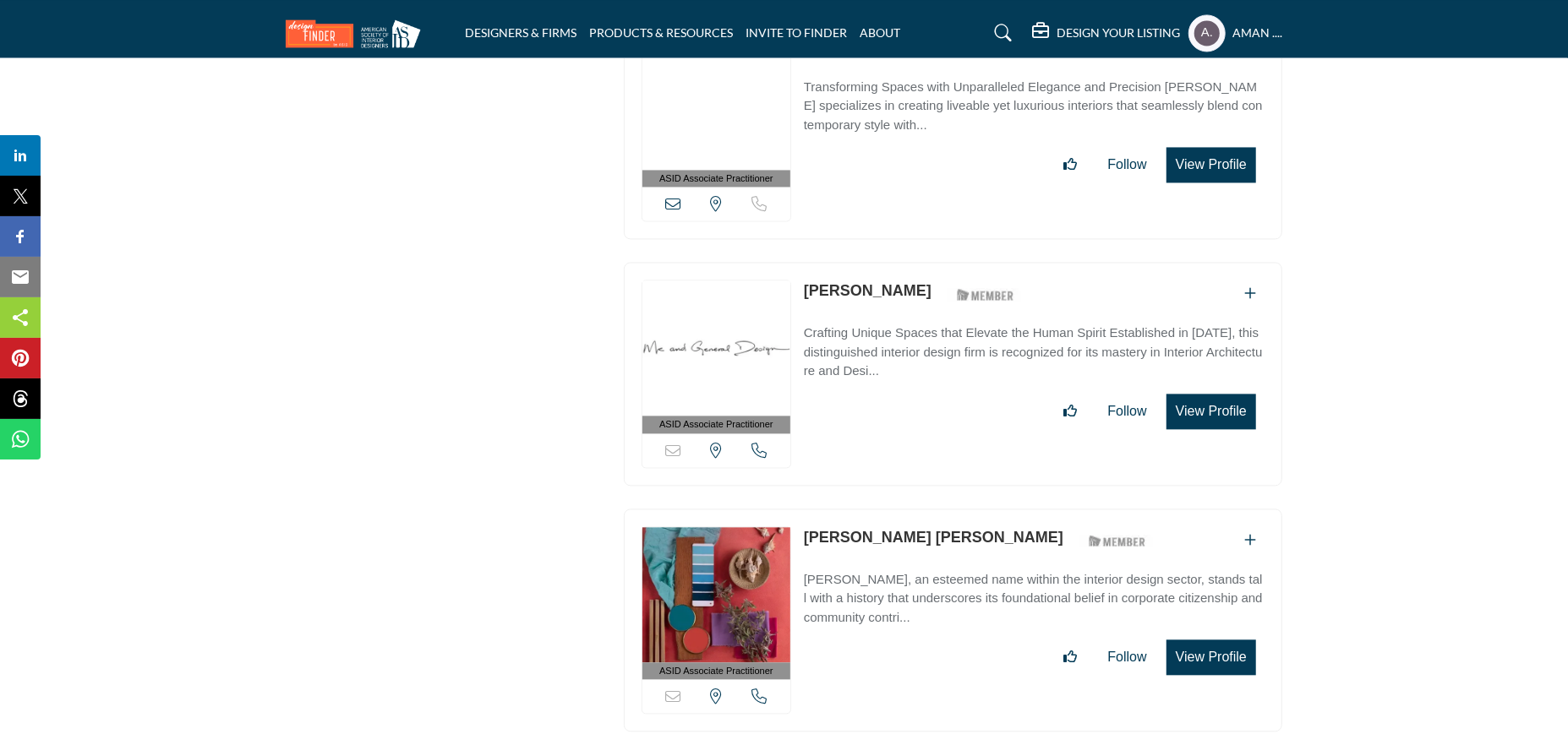
scroll to position [30232, 0]
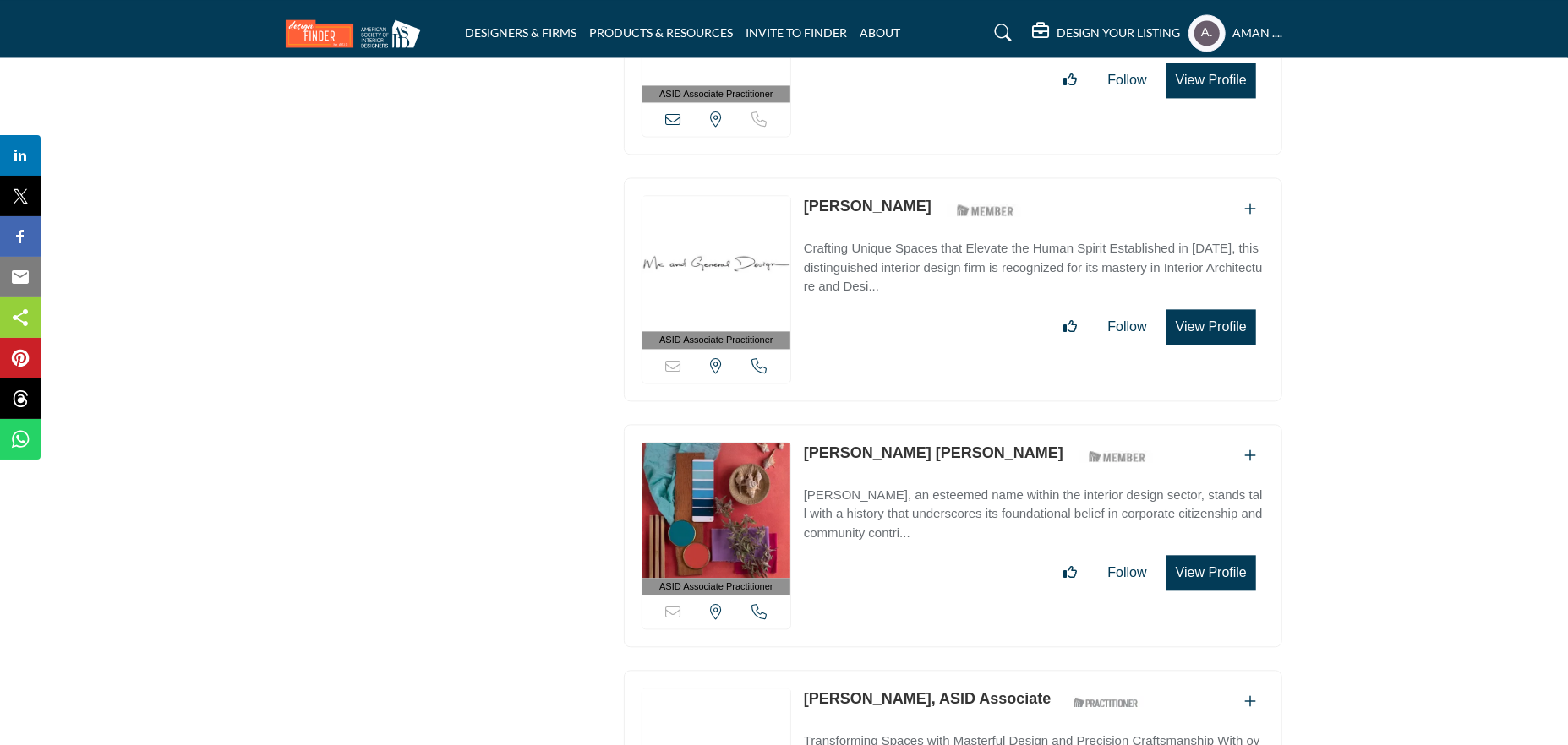
click at [804, 424] on div "ASID Associate Practitioner ASID Associate Practitioners have a degree in any m…" at bounding box center [953, 536] width 658 height 224
drag, startPoint x: 808, startPoint y: 314, endPoint x: 937, endPoint y: 328, distance: 129.8
click at [937, 424] on div "ASID Associate Practitioner ASID Associate Practitioners have a degree in any m…" at bounding box center [953, 536] width 658 height 224
click at [843, 445] on link "Cynthia Matt" at bounding box center [934, 453] width 260 height 17
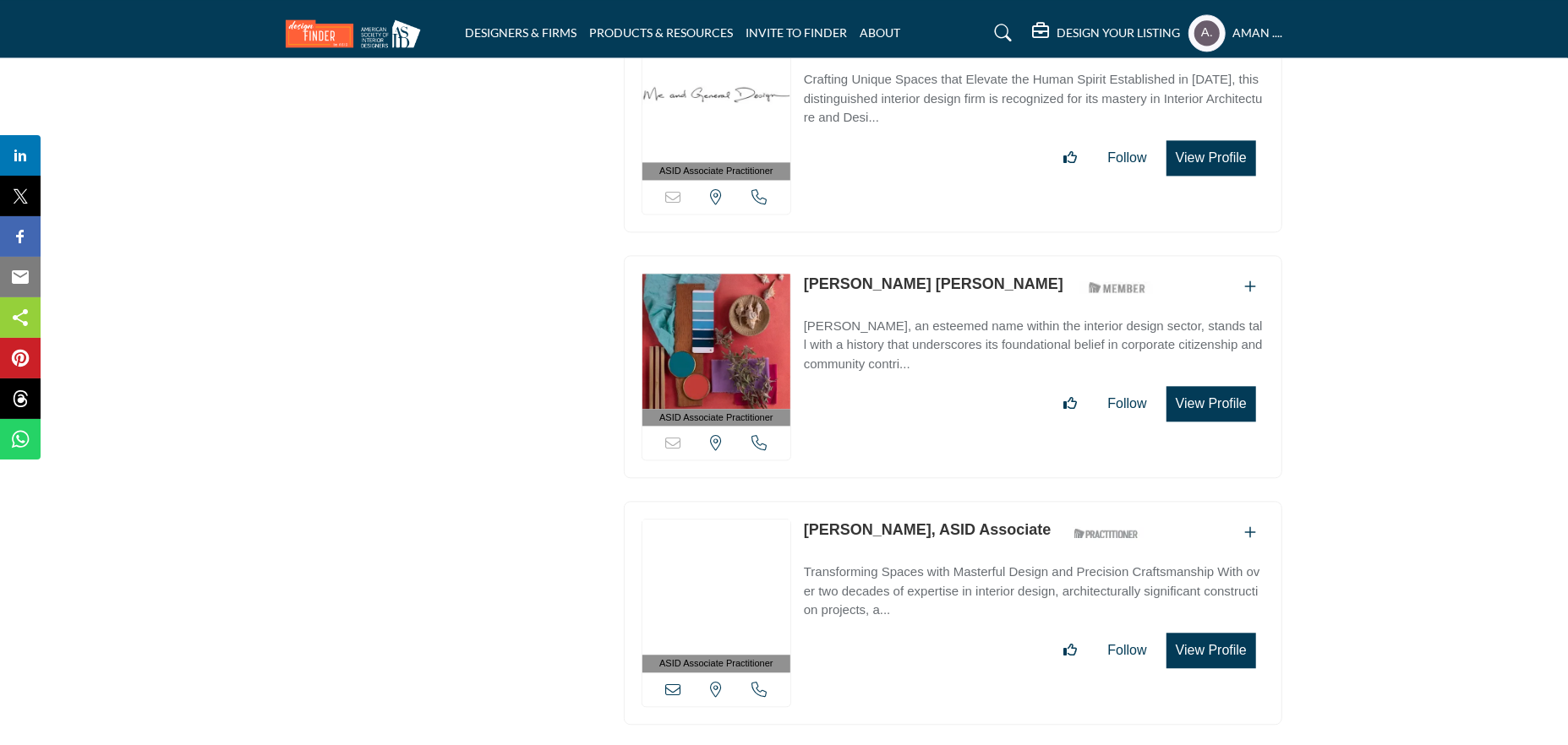
scroll to position [30486, 0]
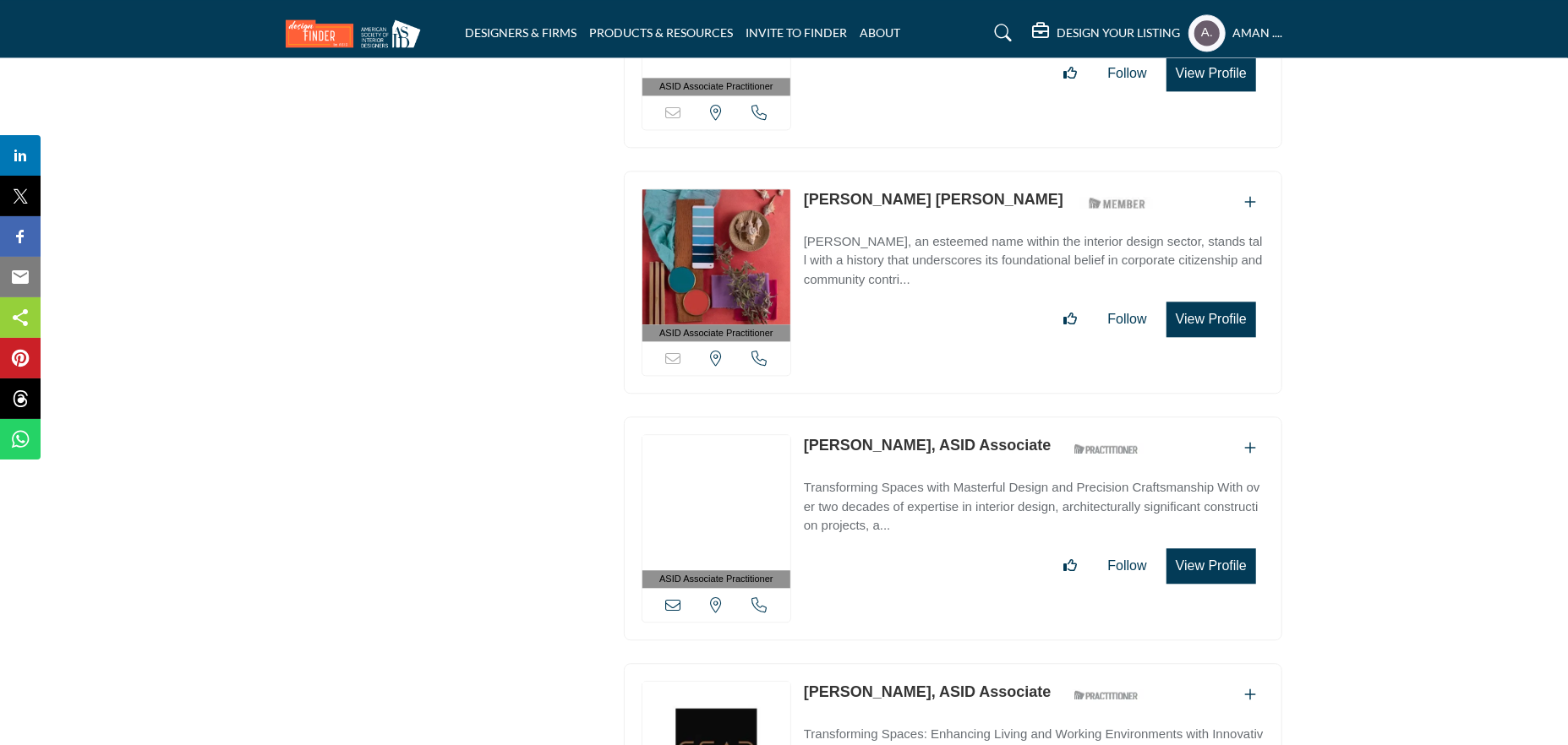
drag, startPoint x: 799, startPoint y: 316, endPoint x: 916, endPoint y: 314, distance: 117.0
click at [916, 416] on div "ASID Associate Practitioner ASID Associate Practitioners have a degree in any m…" at bounding box center [953, 528] width 658 height 224
drag, startPoint x: 797, startPoint y: 561, endPoint x: 910, endPoint y: 562, distance: 113.0
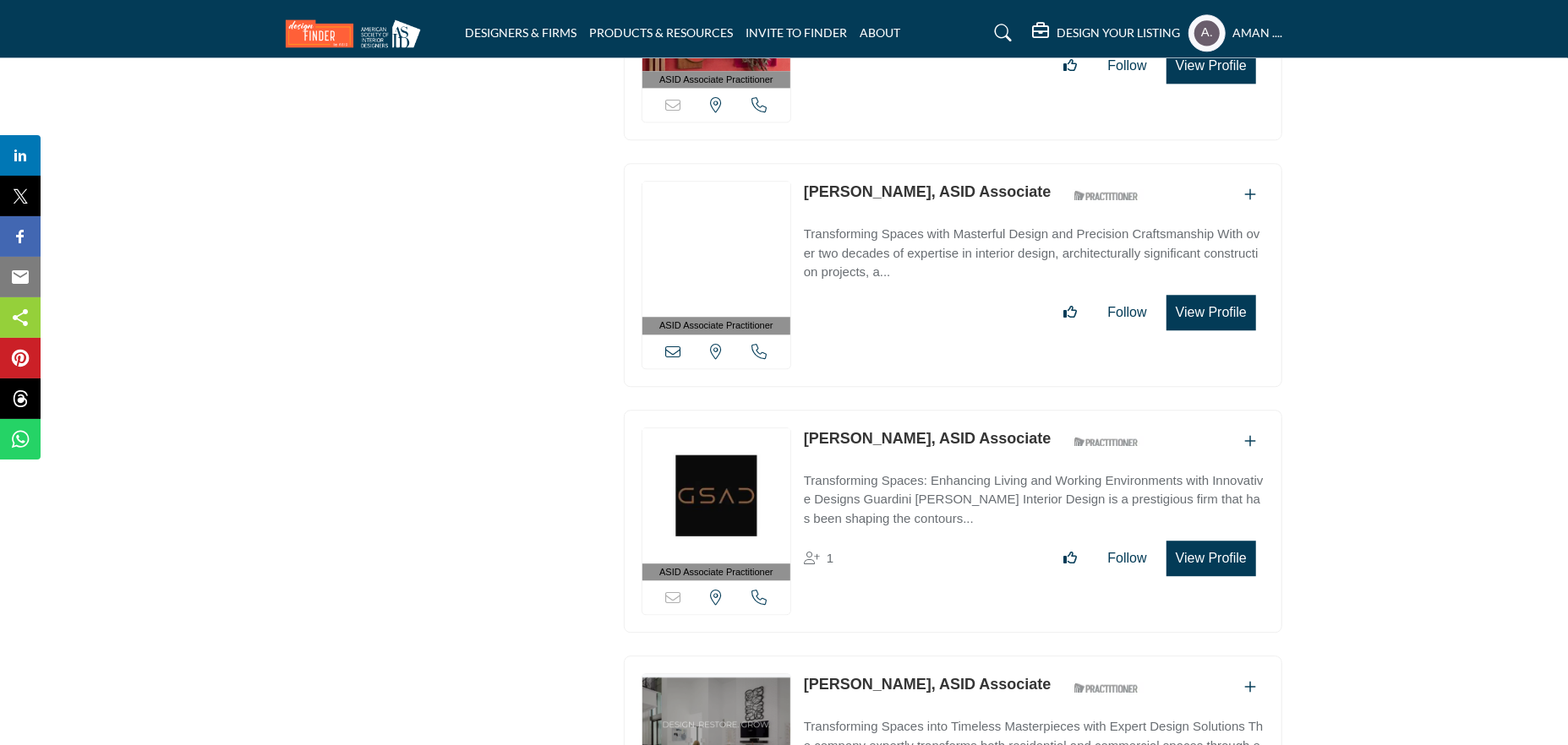
scroll to position [30824, 0]
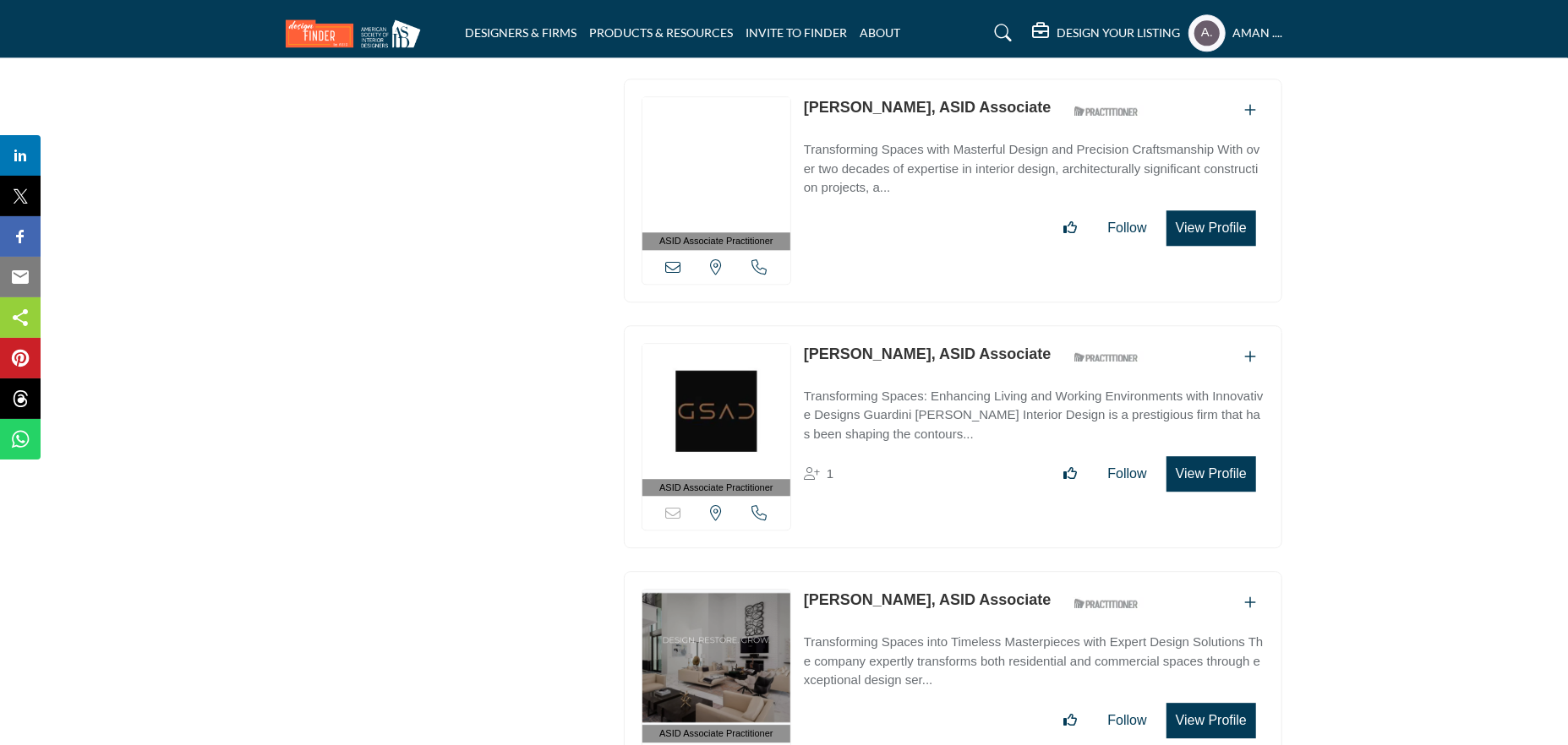
click at [895, 346] on link "Dani Guardini, ASID Associate" at bounding box center [928, 354] width 248 height 17
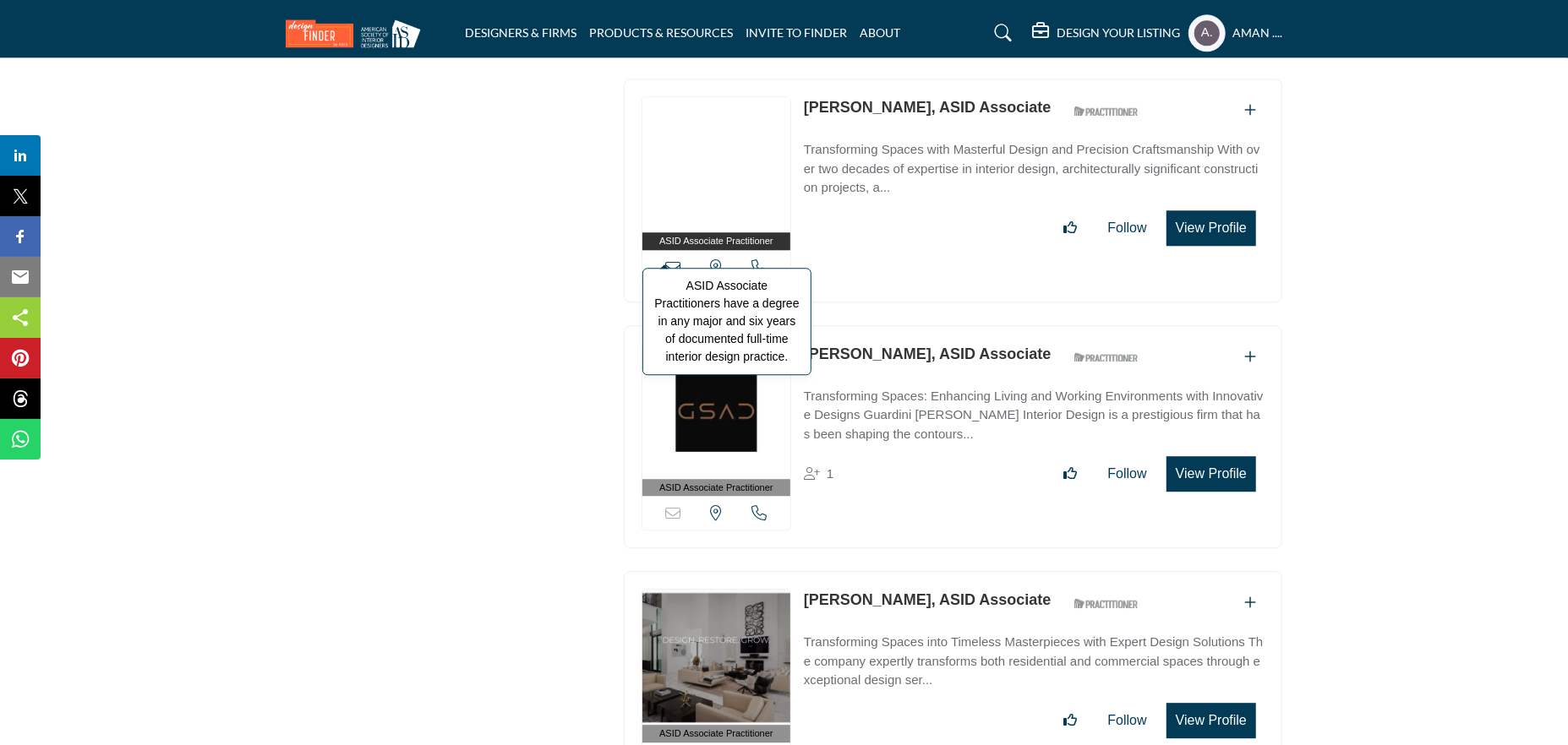
scroll to position [31077, 0]
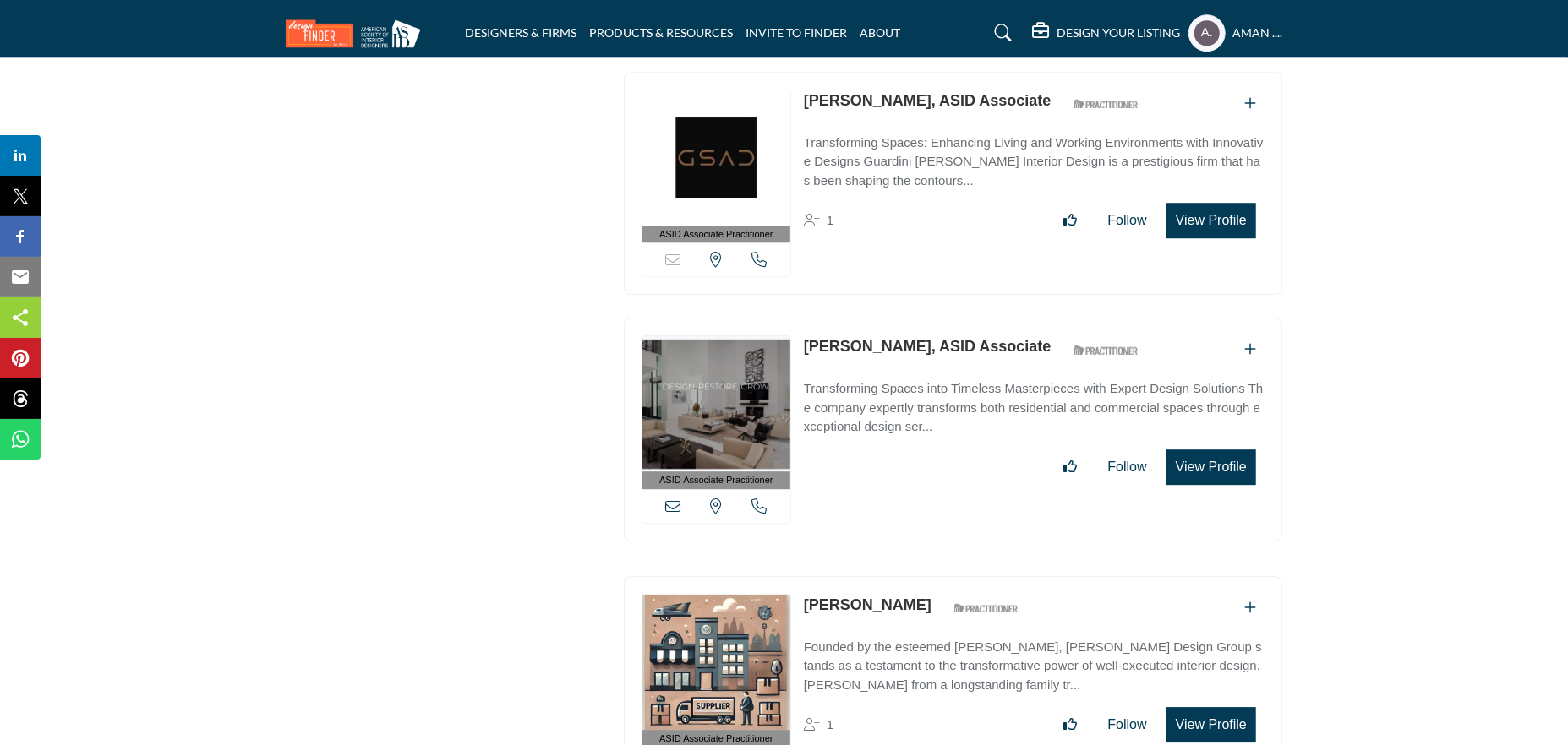
drag, startPoint x: 800, startPoint y: 212, endPoint x: 920, endPoint y: 214, distance: 120.0
click at [920, 317] on div "ASID Associate Practitioner ASID Associate Practitioners have a degree in any m…" at bounding box center [953, 429] width 658 height 224
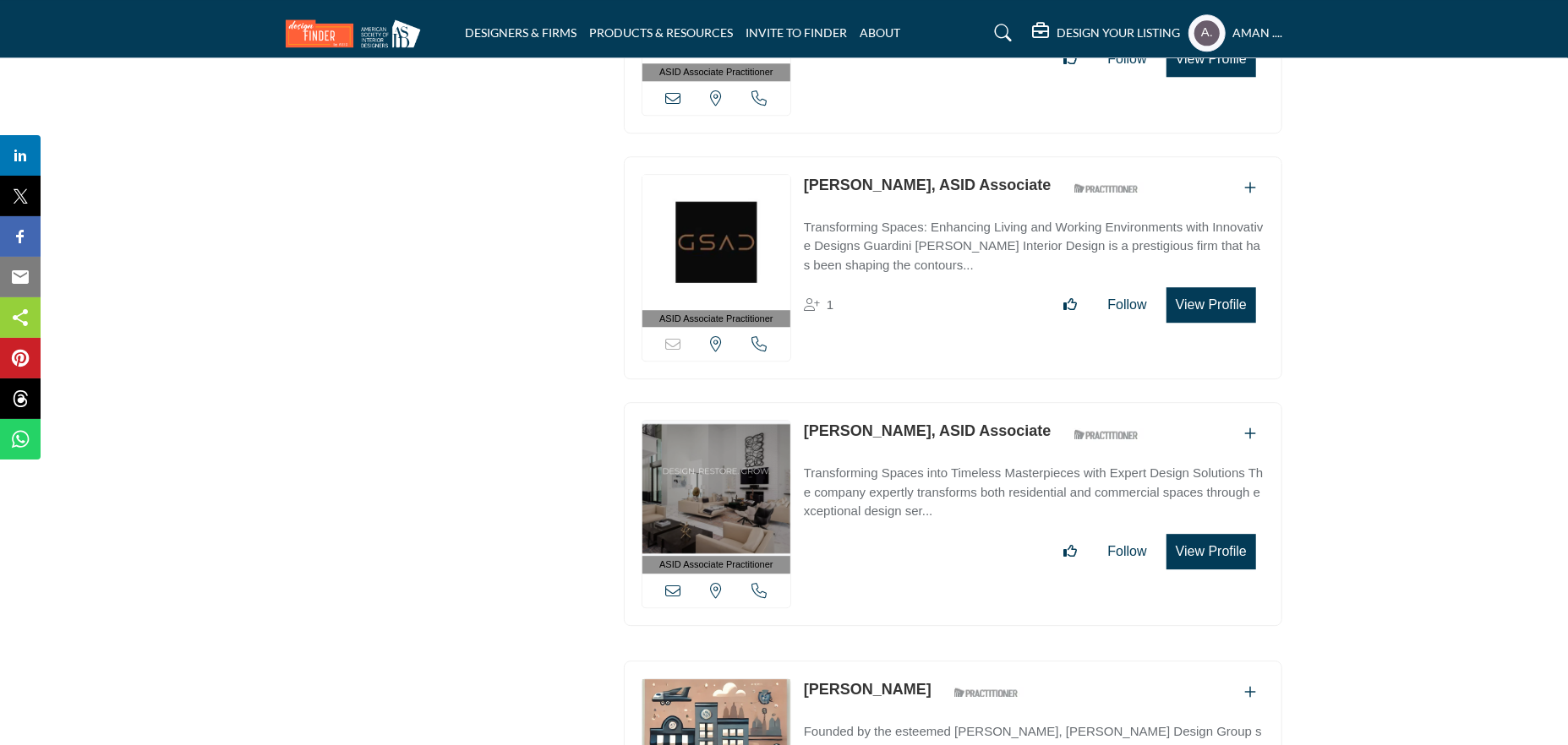
scroll to position [30908, 0]
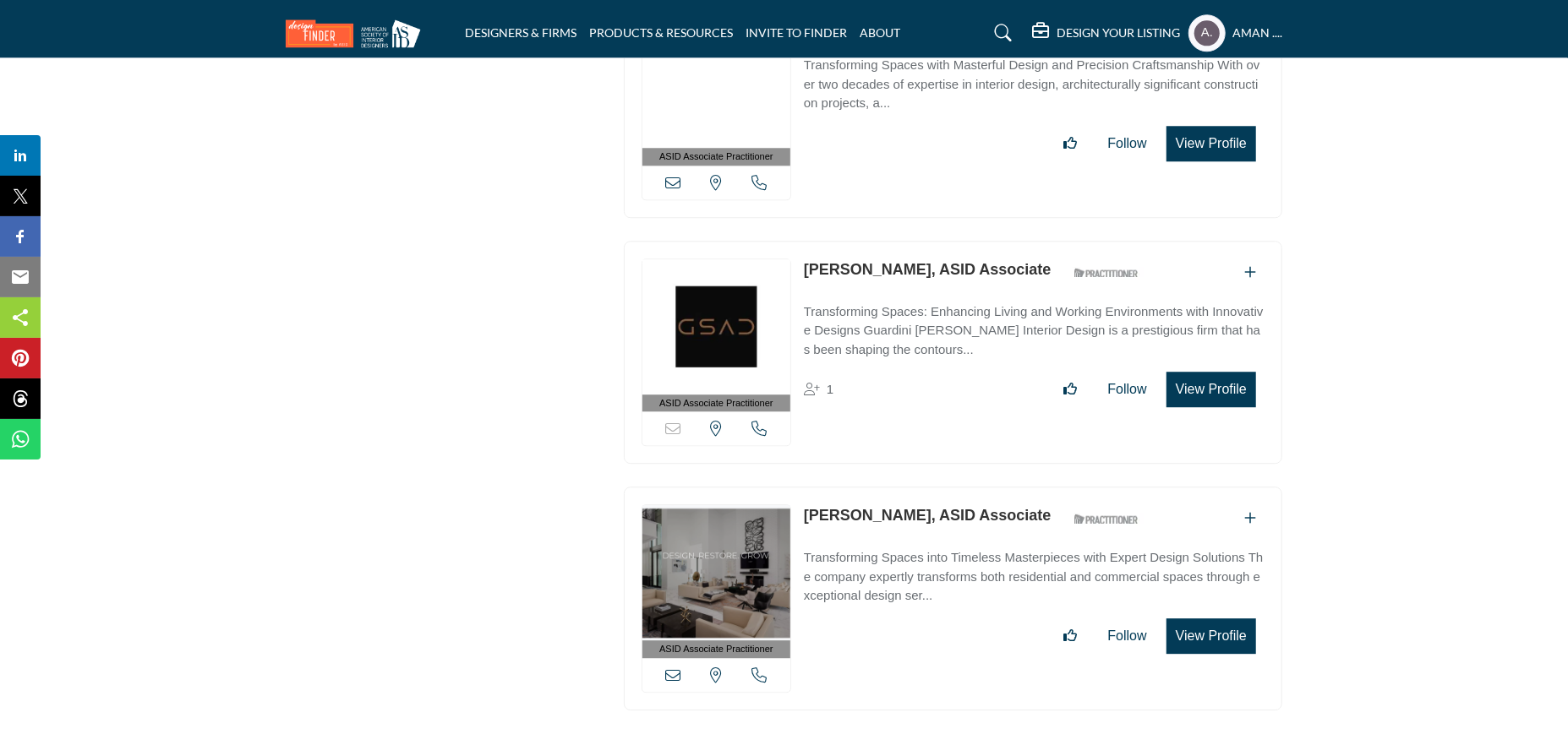
click at [889, 507] on link "Danielle Gomez, ASID Associate" at bounding box center [928, 515] width 248 height 17
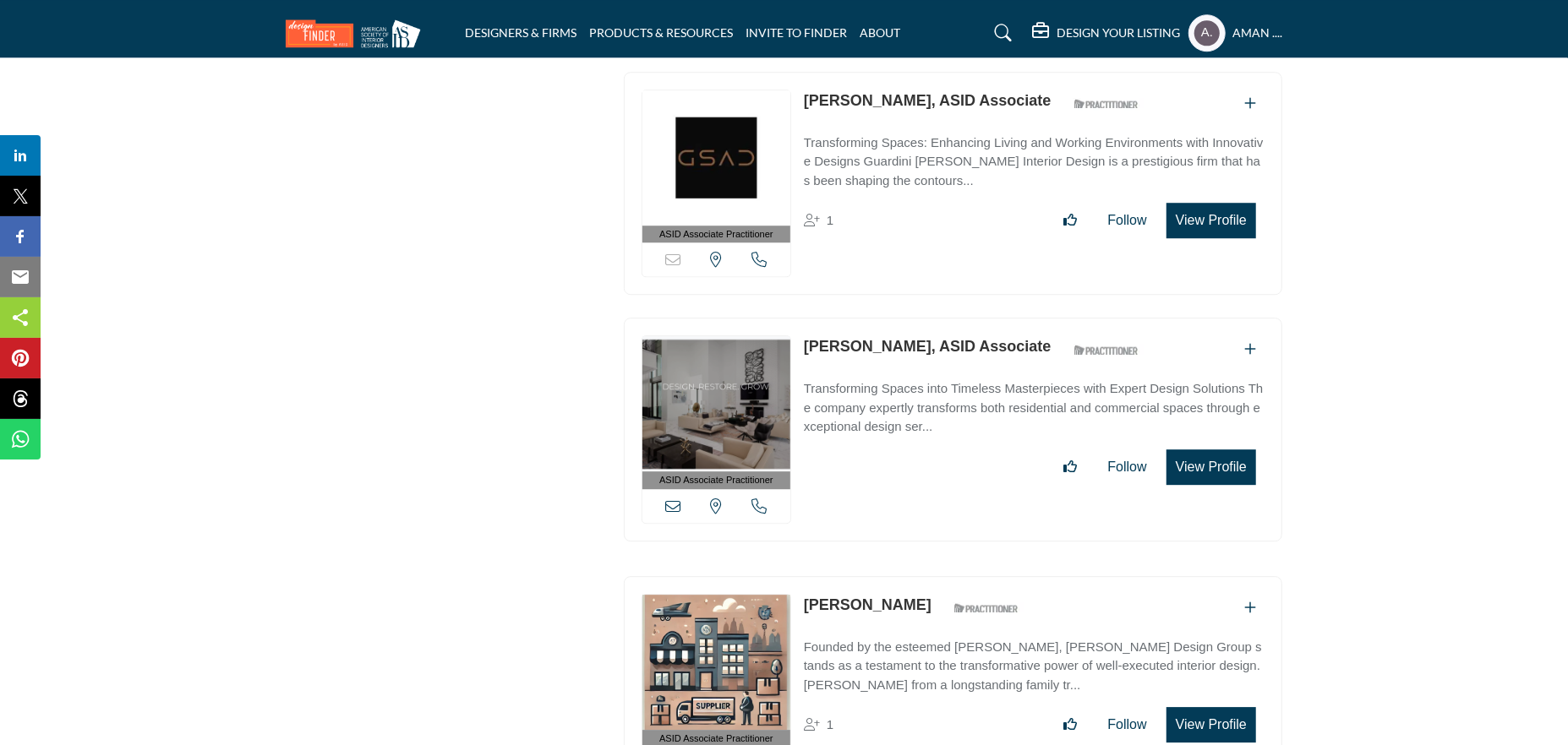
scroll to position [31246, 0]
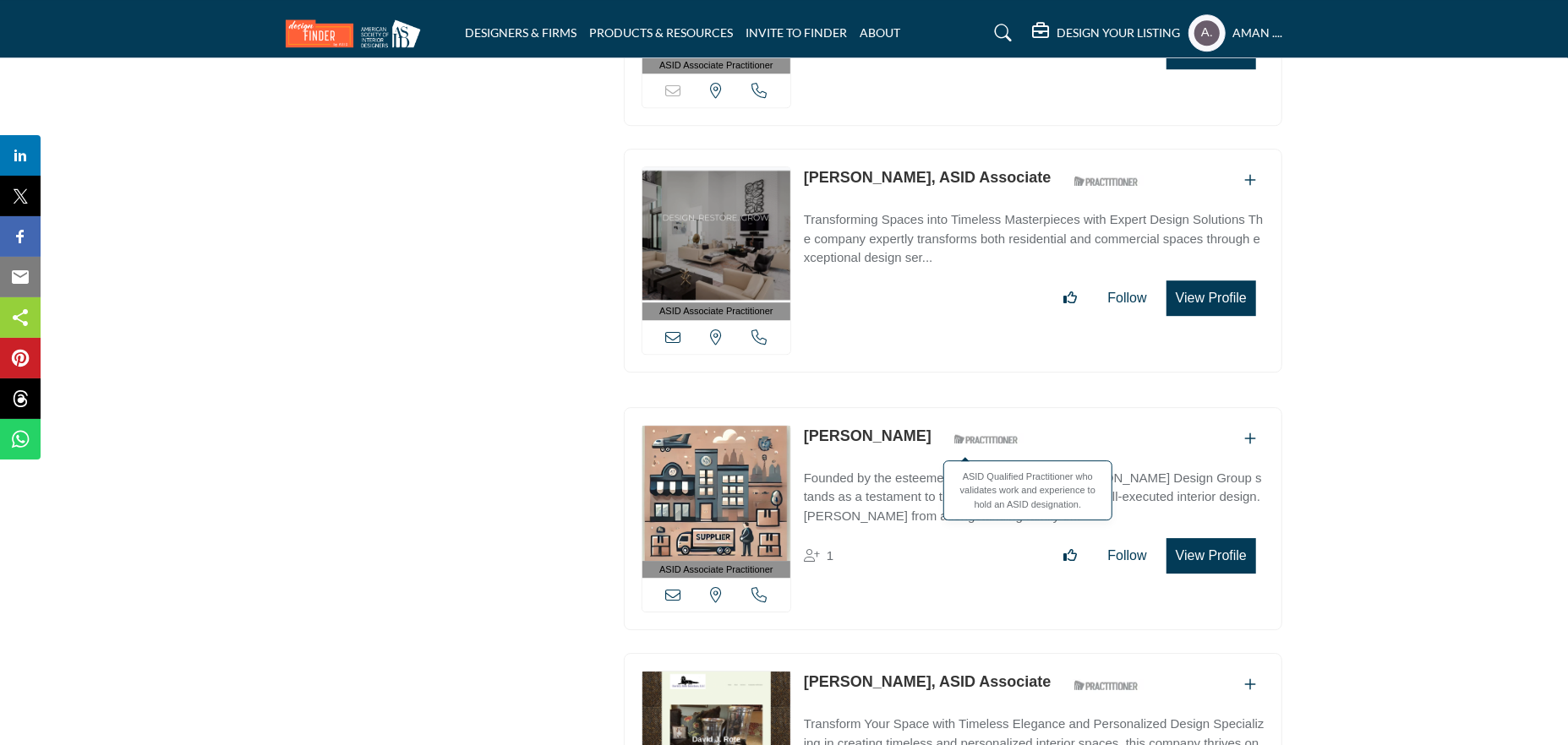
drag, startPoint x: 804, startPoint y: 297, endPoint x: 926, endPoint y: 312, distance: 122.9
click at [926, 407] on div "ASID Associate Practitioner ASID Associate Practitioners have a degree in any m…" at bounding box center [953, 519] width 658 height 224
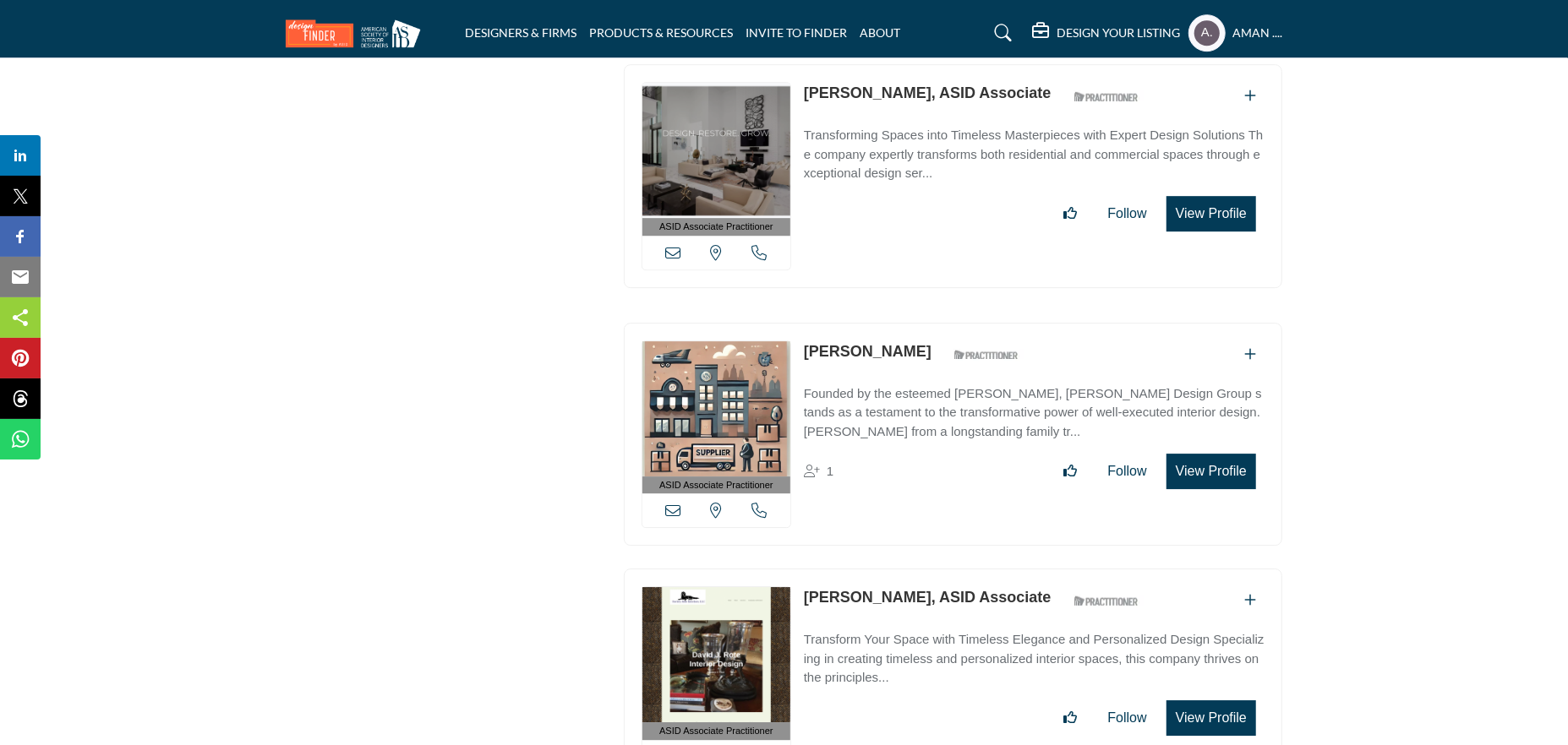
scroll to position [31500, 0]
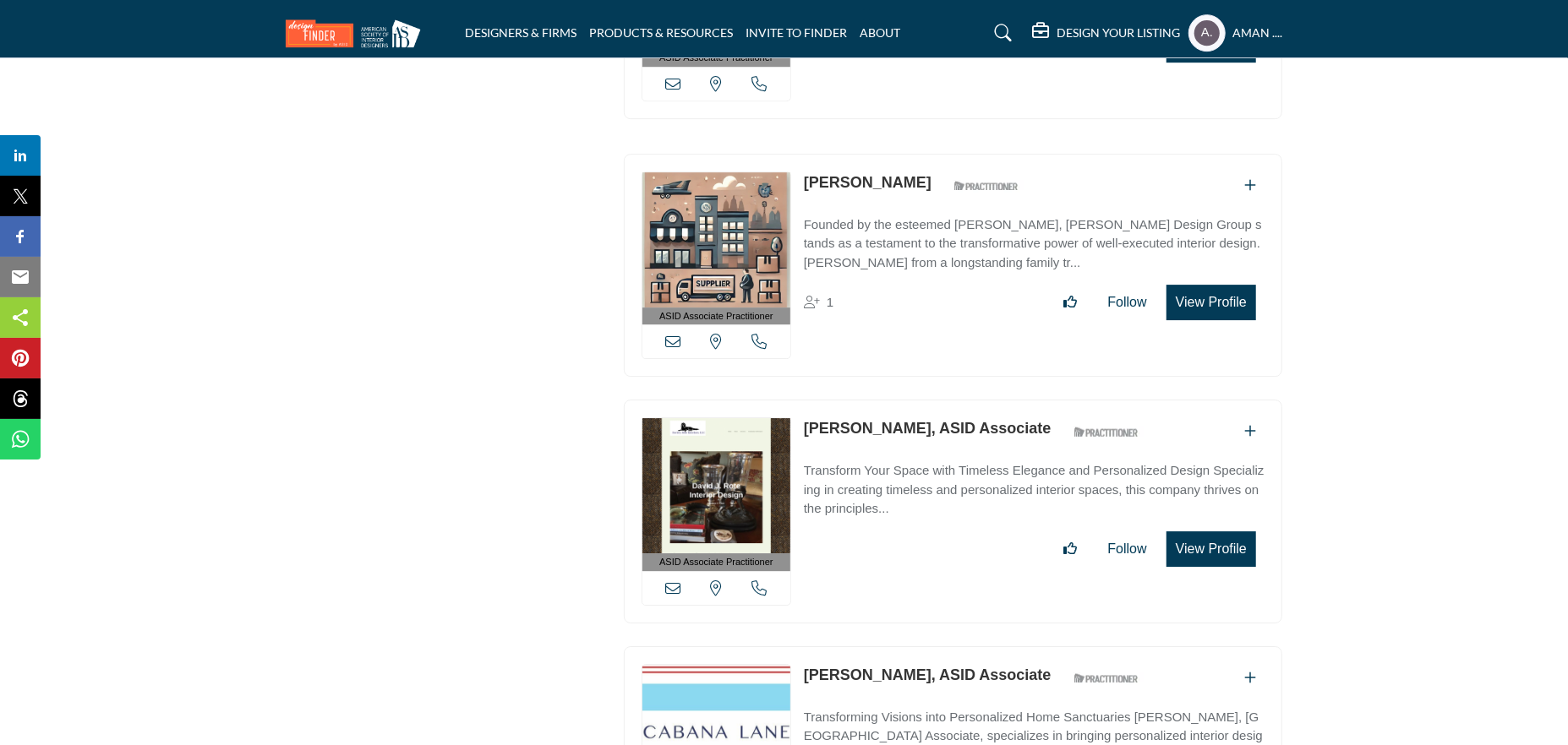
drag, startPoint x: 799, startPoint y: 290, endPoint x: 884, endPoint y: 290, distance: 85.0
click at [884, 400] on div "ASID Associate Practitioner ASID Associate Practitioners have a degree in any m…" at bounding box center [953, 512] width 658 height 224
click at [877, 420] on link "David Rote, ASID Associate" at bounding box center [928, 428] width 248 height 17
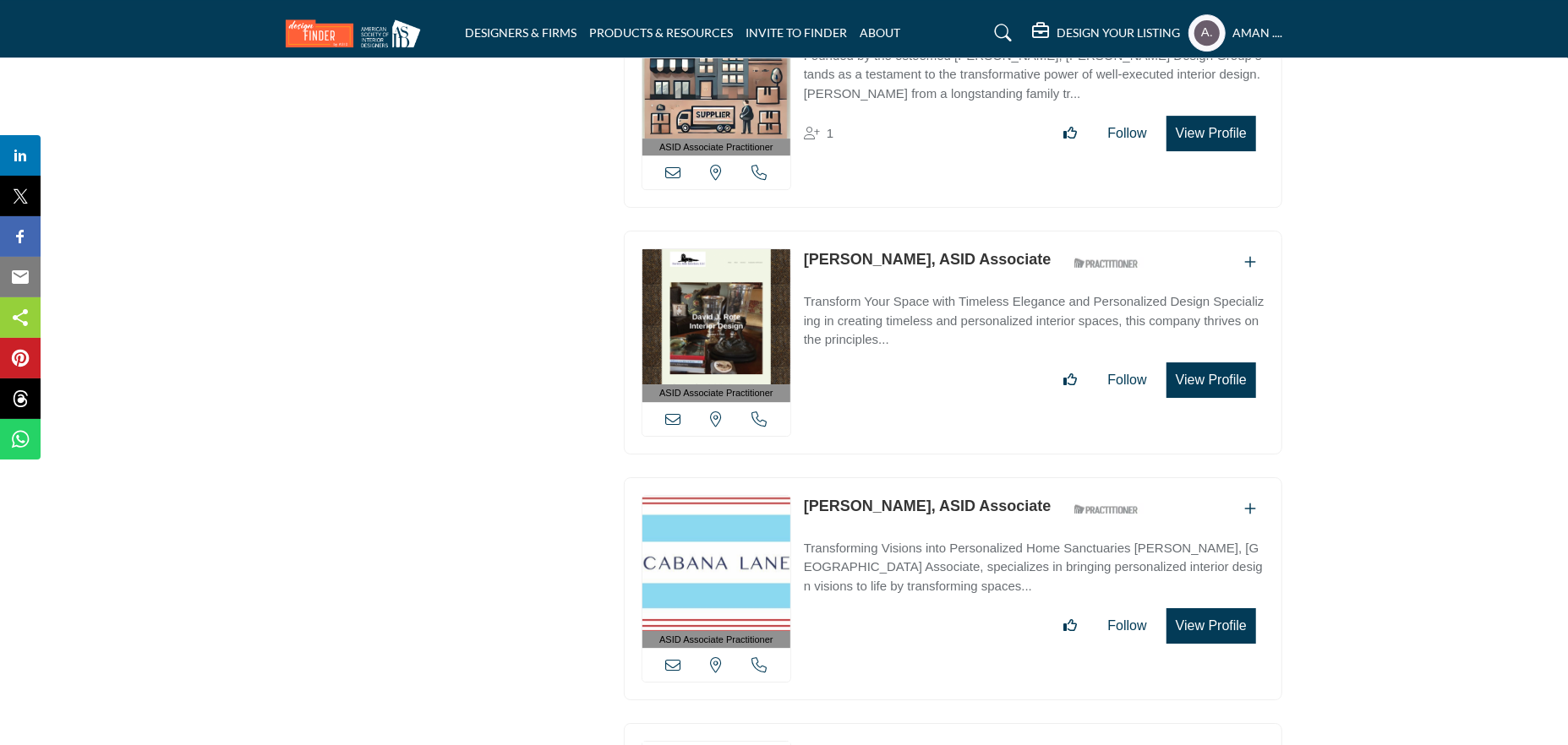
scroll to position [31753, 0]
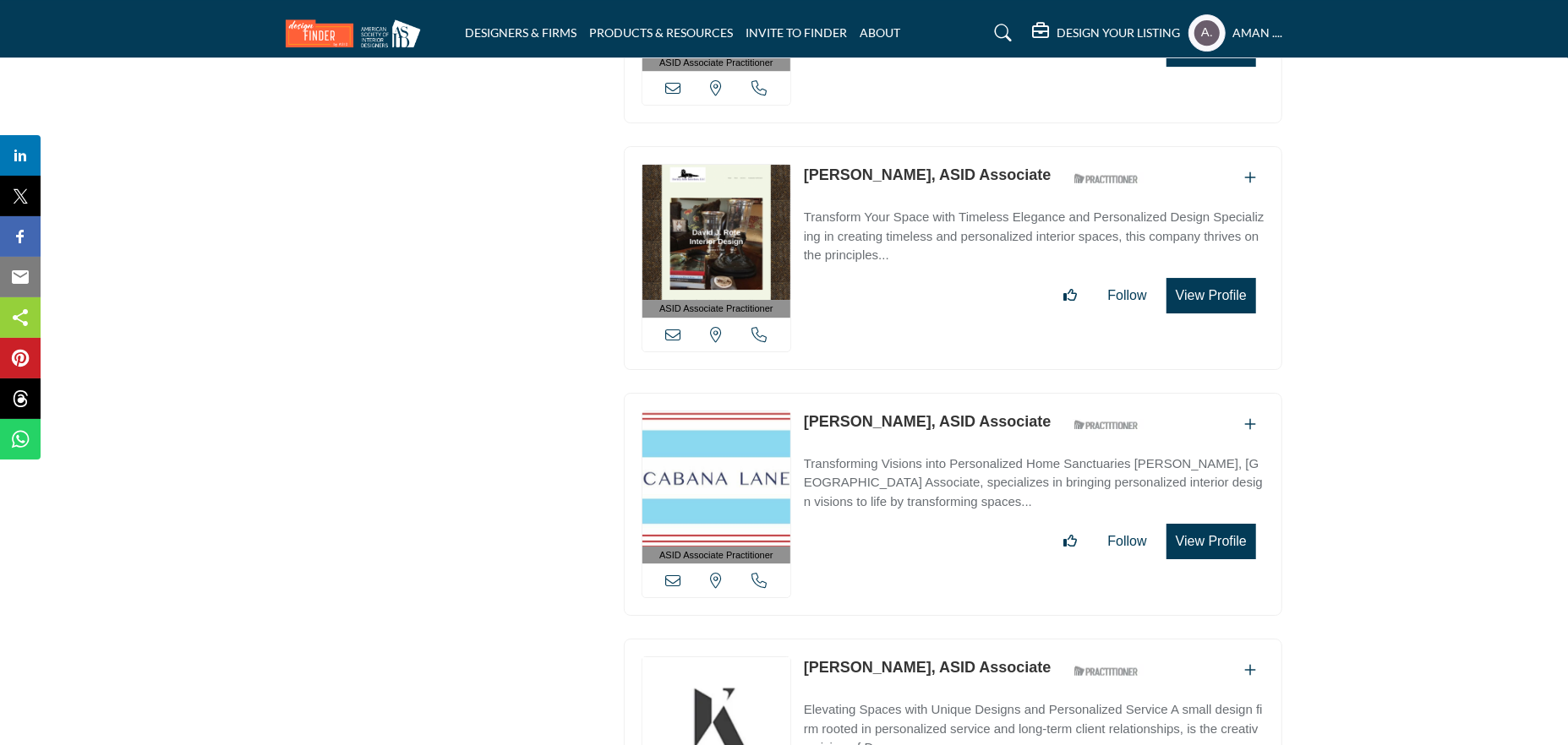
drag, startPoint x: 799, startPoint y: 285, endPoint x: 903, endPoint y: 284, distance: 104.0
click at [903, 393] on div "ASID Associate Practitioner ASID Associate Practitioners have a degree in any m…" at bounding box center [953, 505] width 658 height 224
click at [894, 410] on p "Dawn Hillman, ASID Associate" at bounding box center [928, 422] width 248 height 23
click at [904, 413] on link "Dawn Hillman, ASID Associate" at bounding box center [928, 422] width 248 height 17
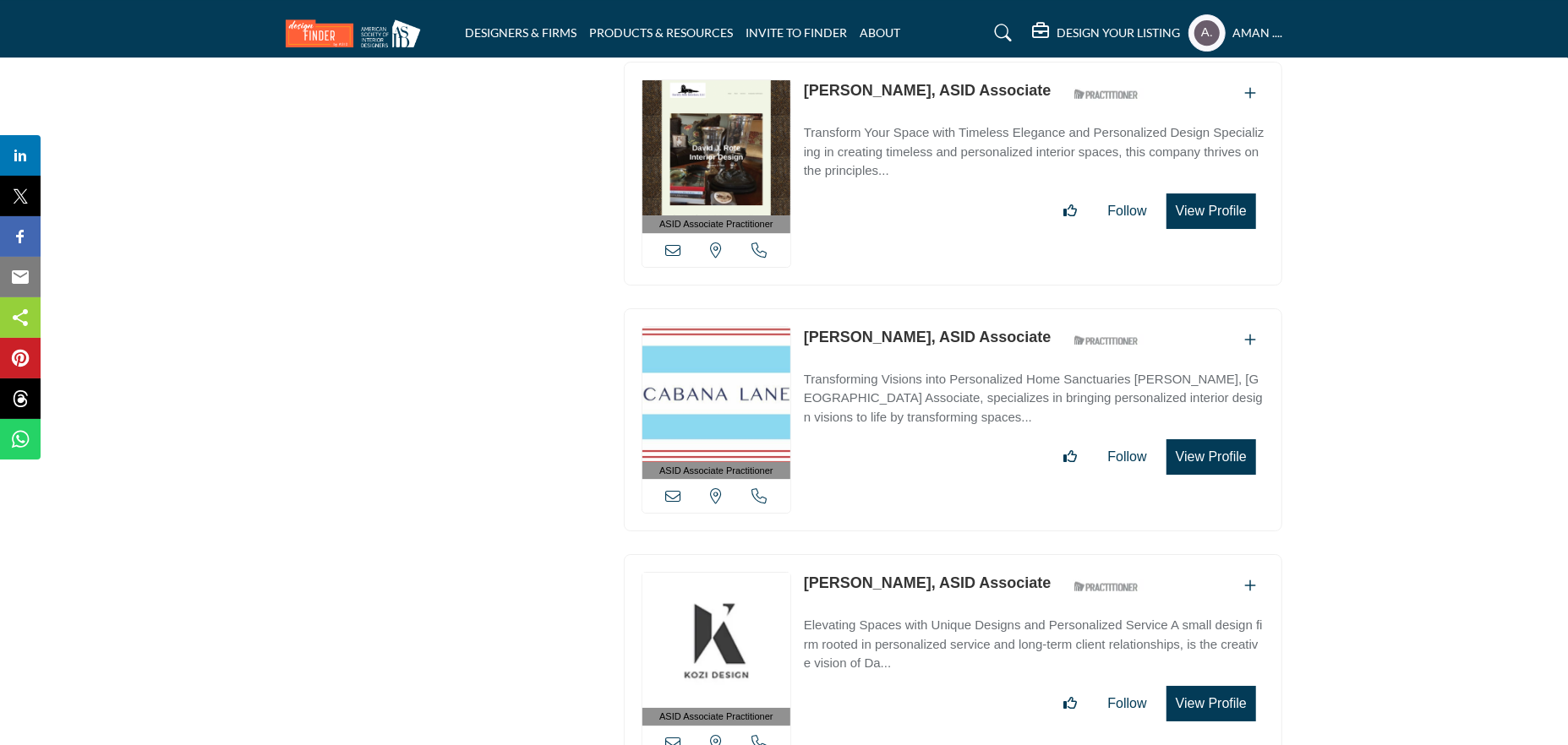
scroll to position [31922, 0]
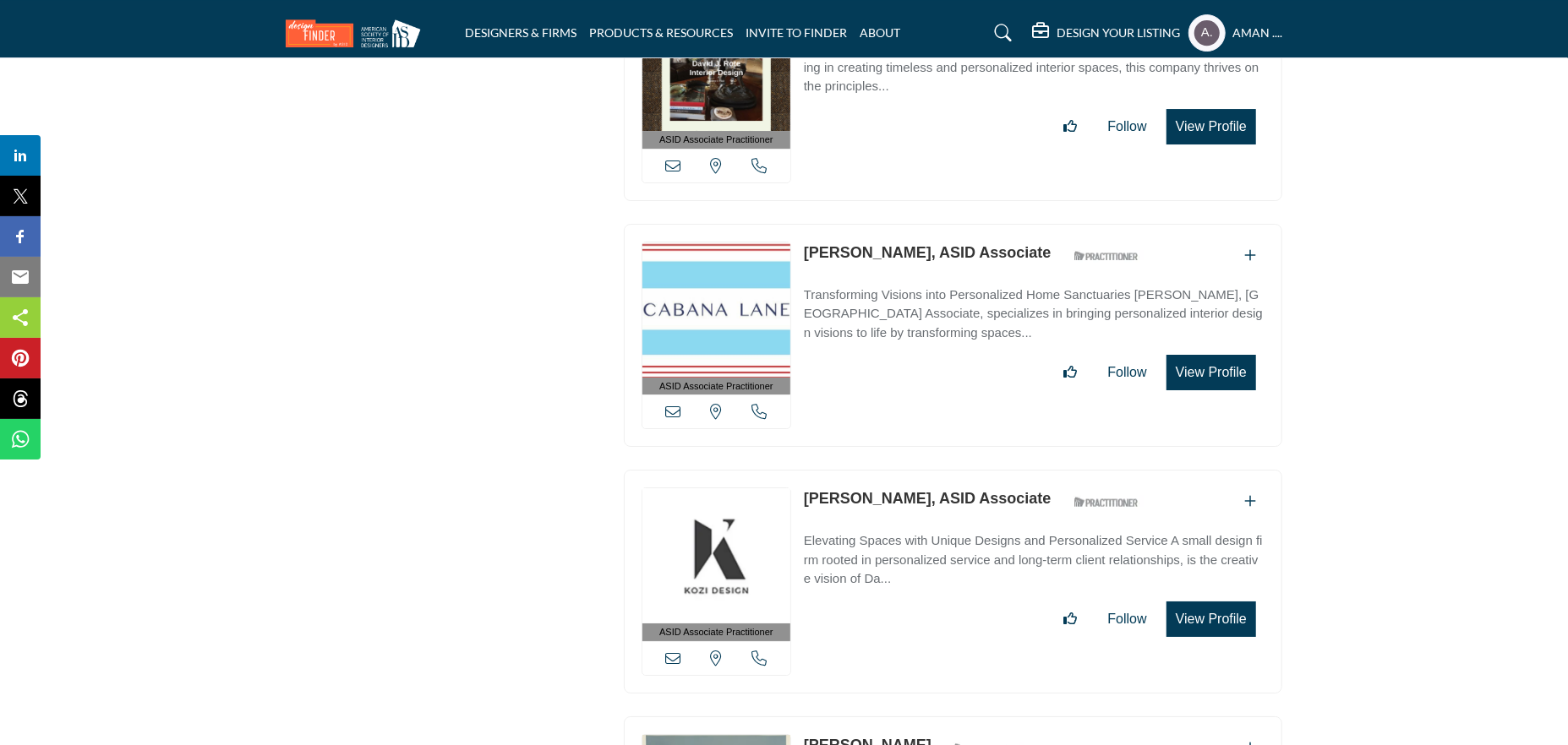
drag, startPoint x: 802, startPoint y: 358, endPoint x: 901, endPoint y: 358, distance: 99.0
click at [901, 470] on div "ASID Associate Practitioner ASID Associate Practitioners have a degree in any m…" at bounding box center [953, 582] width 658 height 224
drag, startPoint x: 804, startPoint y: 600, endPoint x: 904, endPoint y: 605, distance: 100.1
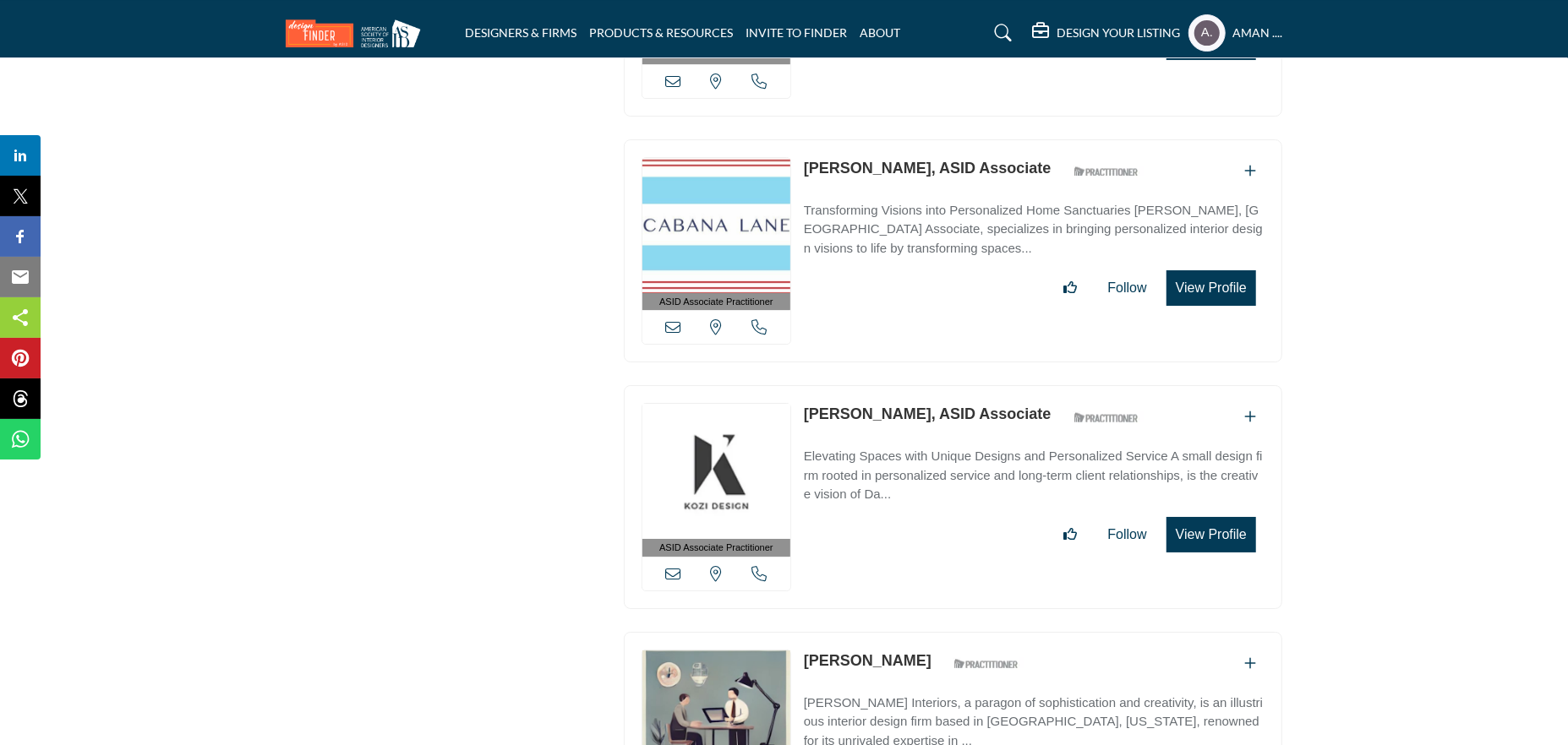
scroll to position [32175, 0]
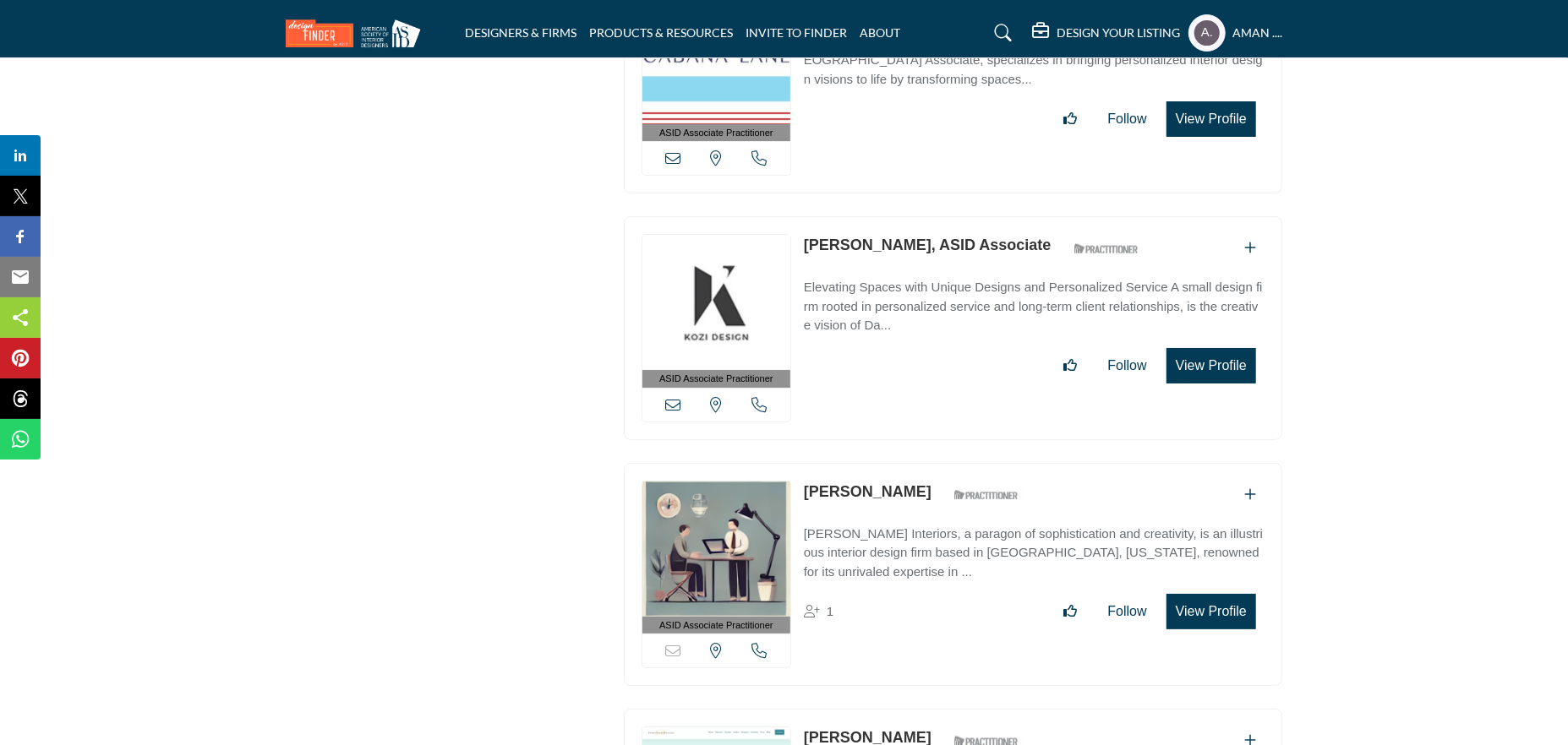
click at [826, 326] on div "ASID Associate Practitioner ASID Associate Practitioners have a degree in any m…" at bounding box center [954, 336] width 676 height 241
drag, startPoint x: 804, startPoint y: 349, endPoint x: 905, endPoint y: 349, distance: 101.0
click at [905, 463] on div "ASID Associate Practitioner ASID Associate Practitioners have a degree in any m…" at bounding box center [953, 575] width 658 height 224
click at [852, 483] on link "Dayna Coffer" at bounding box center [867, 492] width 127 height 17
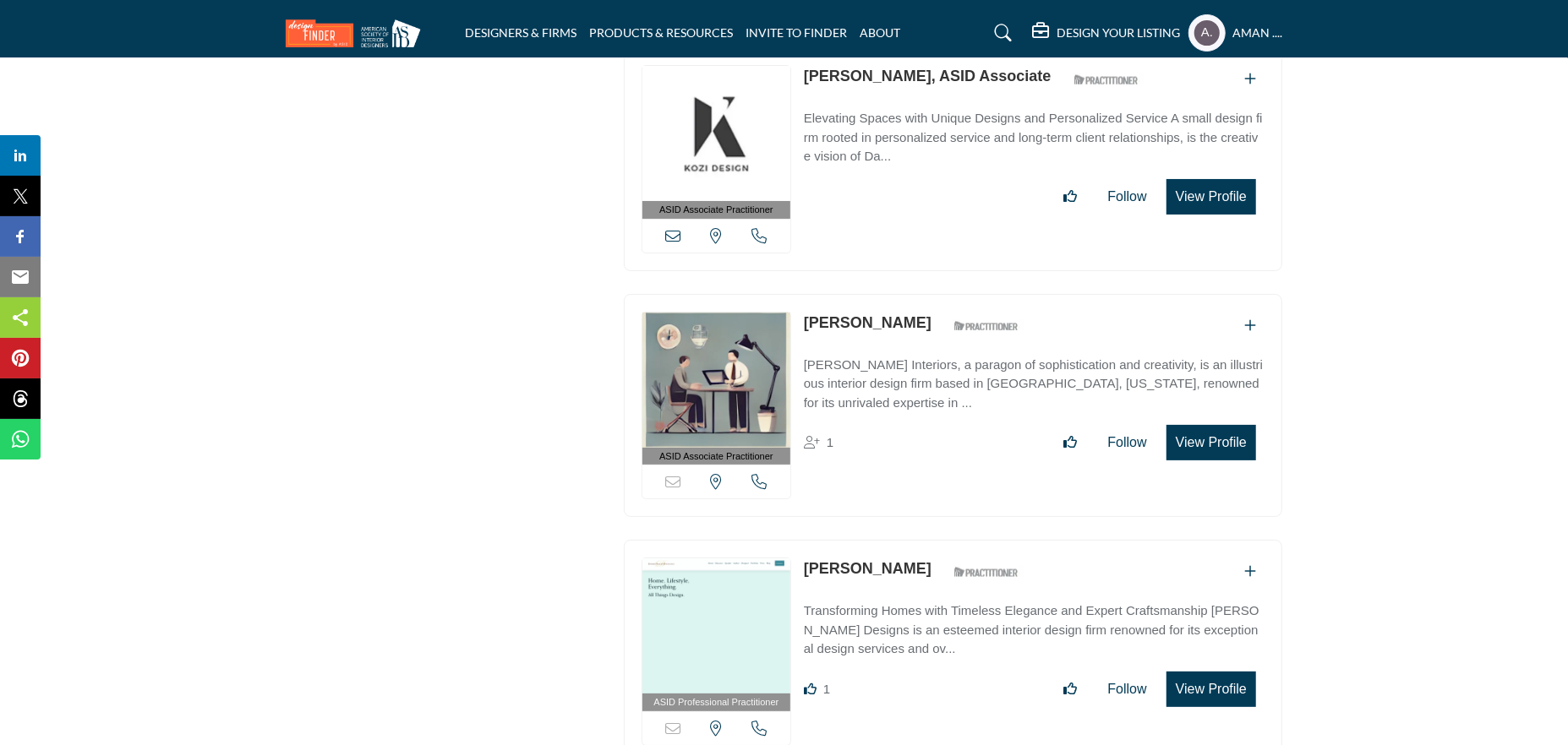
scroll to position [32429, 0]
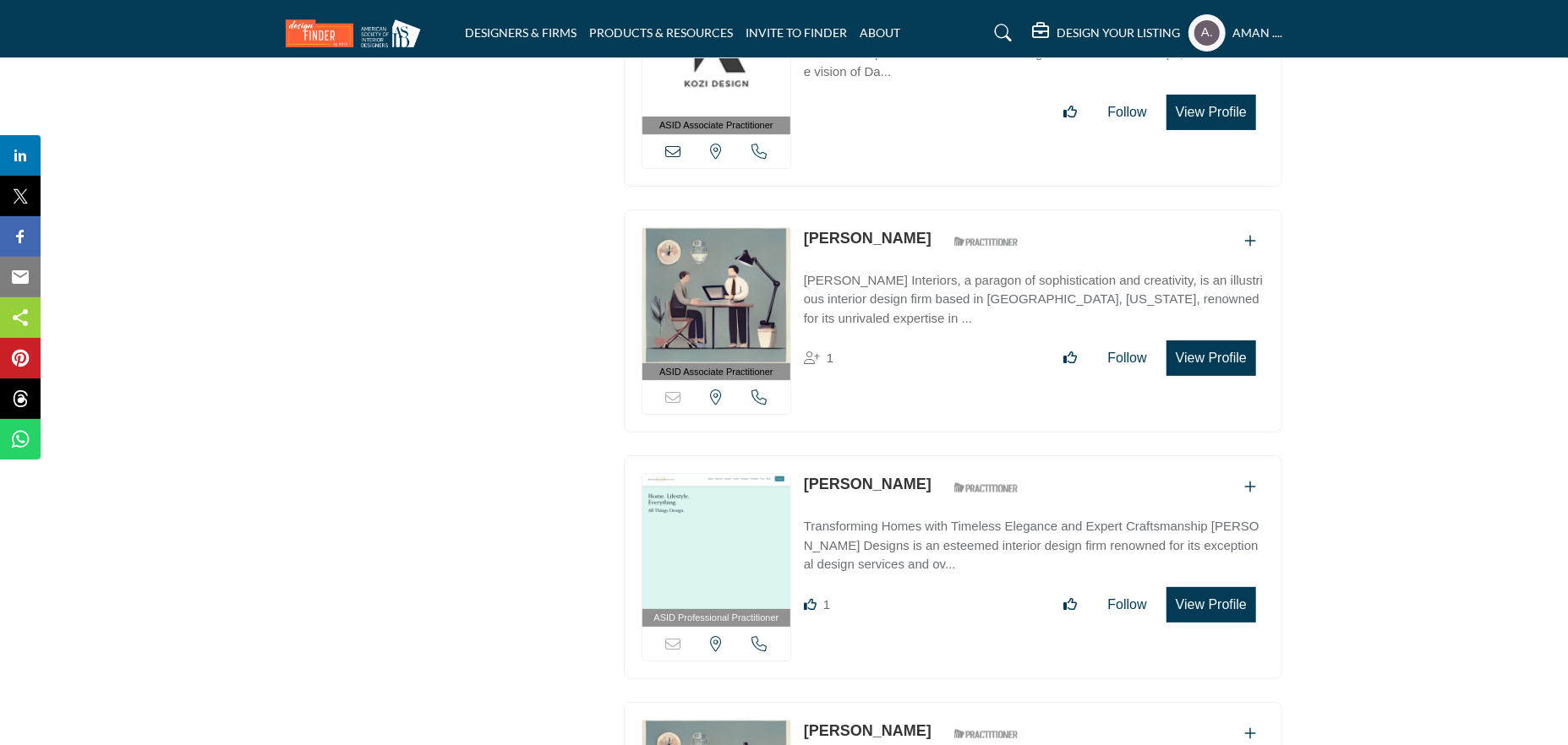
drag, startPoint x: 802, startPoint y: 341, endPoint x: 903, endPoint y: 342, distance: 101.0
click at [903, 455] on div "ASID Professional Practitioner ASID Professional Practitioners have successfull…" at bounding box center [953, 567] width 658 height 224
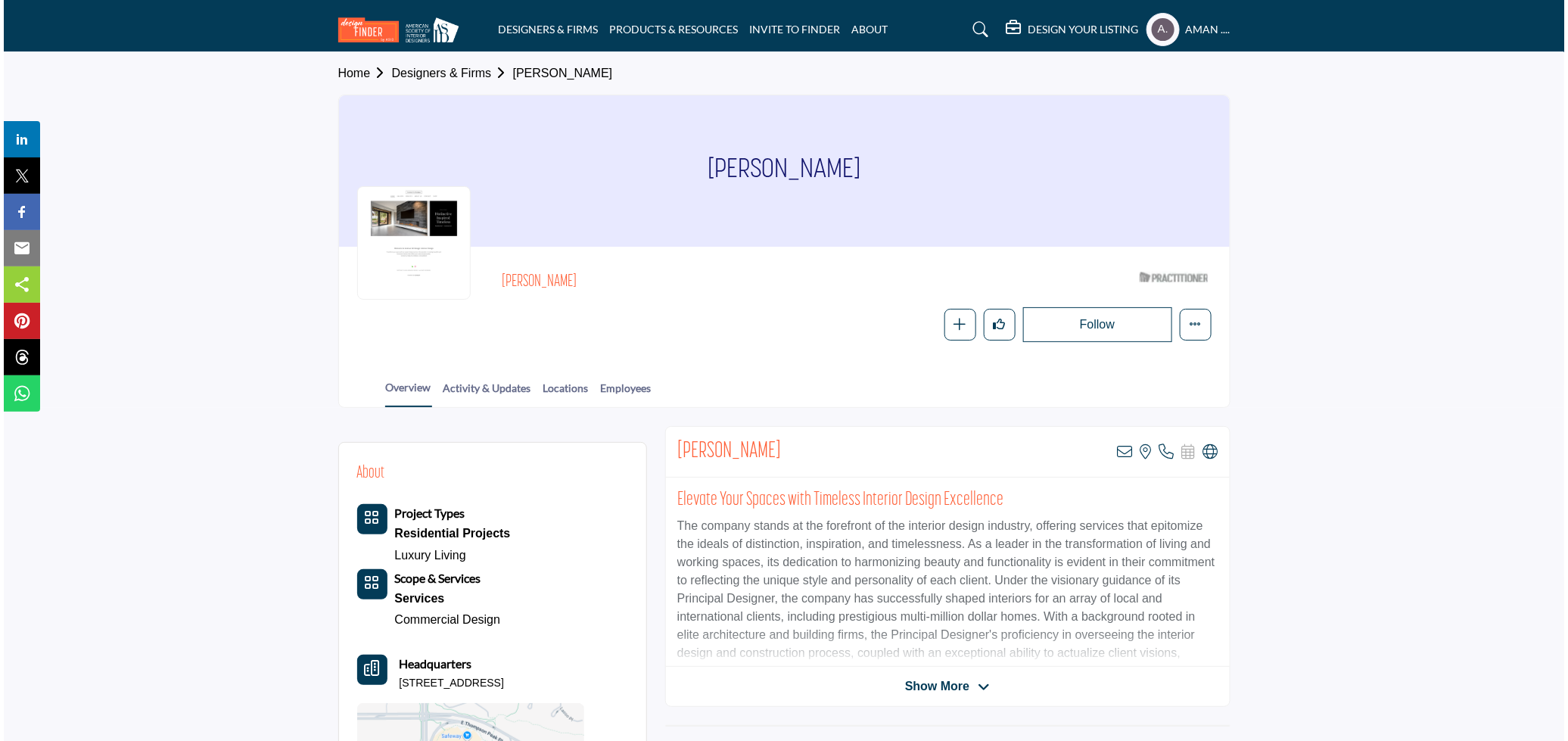
scroll to position [84, 0]
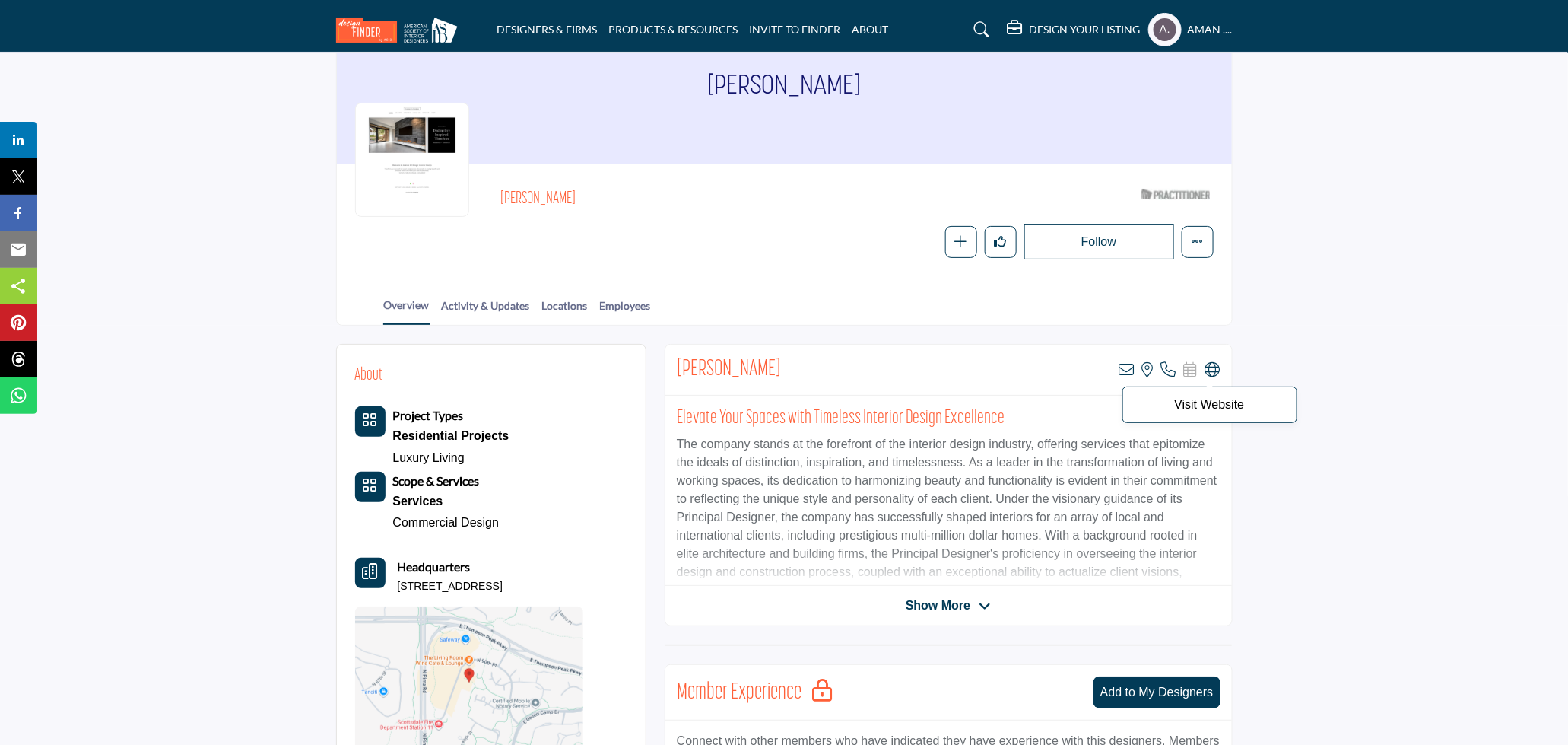
click at [1220, 363] on icon at bounding box center [1213, 370] width 15 height 15
click at [1122, 369] on icon at bounding box center [1127, 370] width 15 height 15
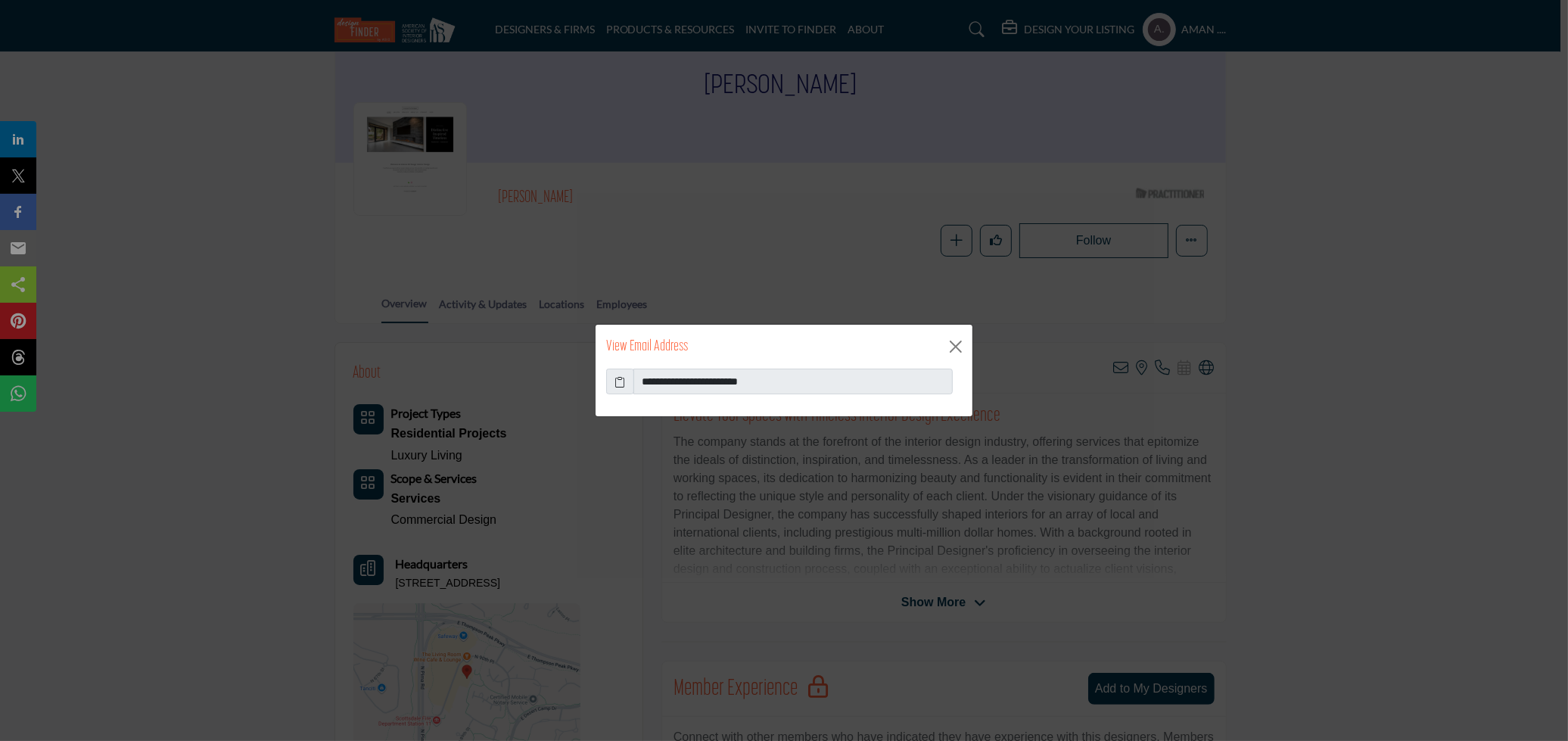
click at [622, 381] on icon at bounding box center [621, 381] width 11 height 16
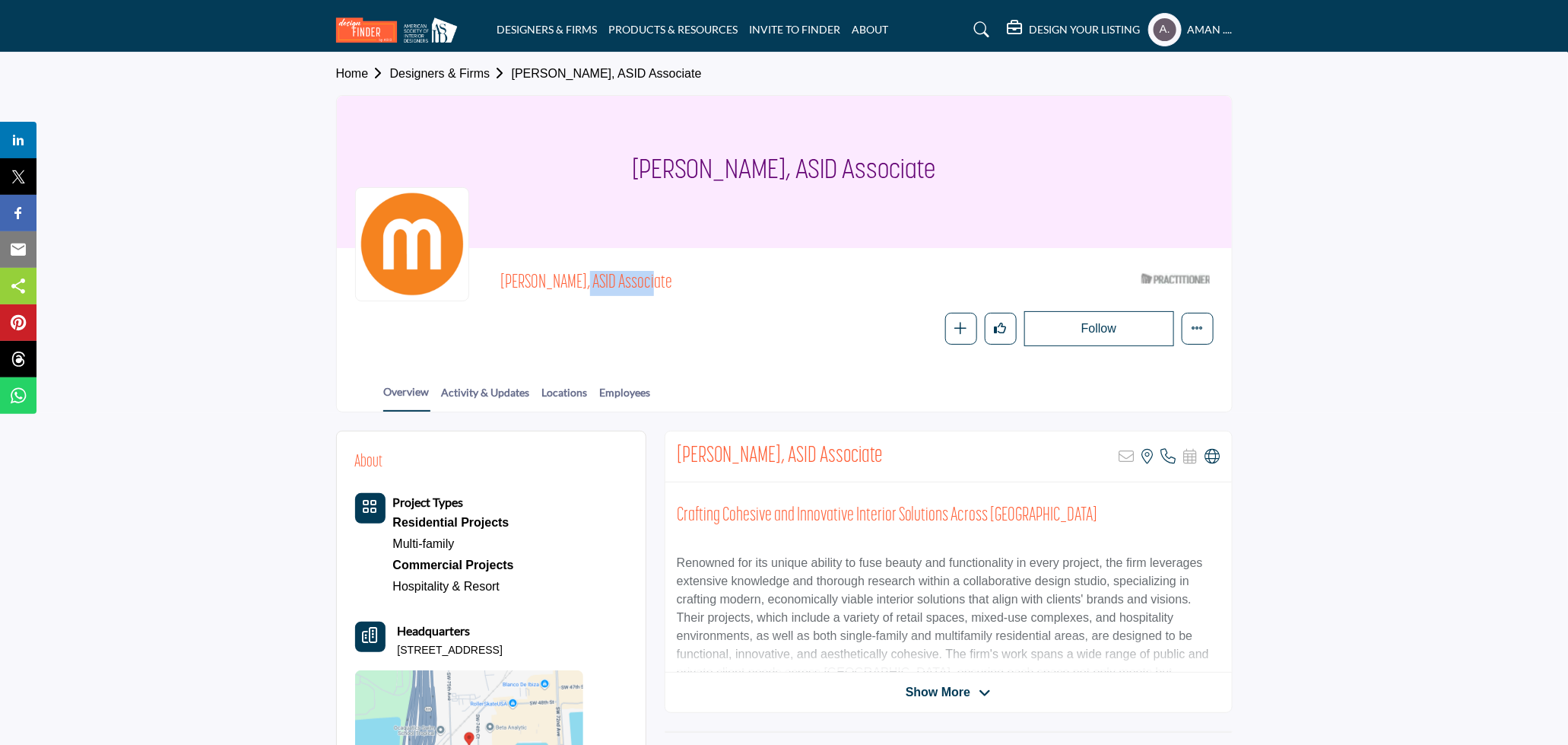
drag, startPoint x: 504, startPoint y: 279, endPoint x: 557, endPoint y: 275, distance: 53.2
click at [557, 275] on span "Ale Pallisso, ASID Associate" at bounding box center [671, 283] width 343 height 25
click at [1216, 455] on icon at bounding box center [1213, 457] width 15 height 15
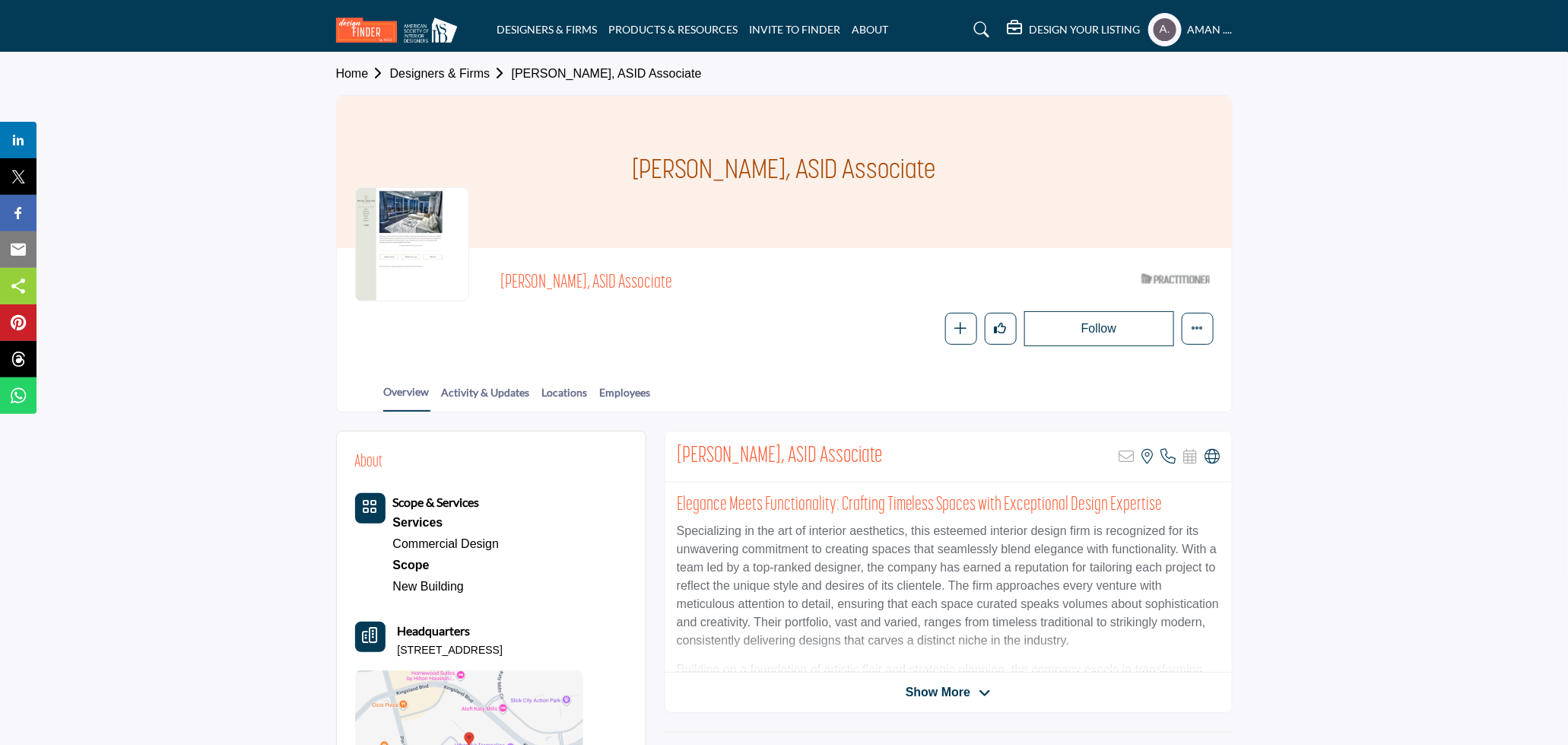
drag, startPoint x: 496, startPoint y: 280, endPoint x: 580, endPoint y: 278, distance: 84.0
click at [580, 278] on div "[PERSON_NAME], ASID Associate ASID Qualified Practitioner who validates work an…" at bounding box center [784, 306] width 859 height 80
copy span "[PERSON_NAME]"
click at [1206, 456] on icon at bounding box center [1213, 457] width 15 height 15
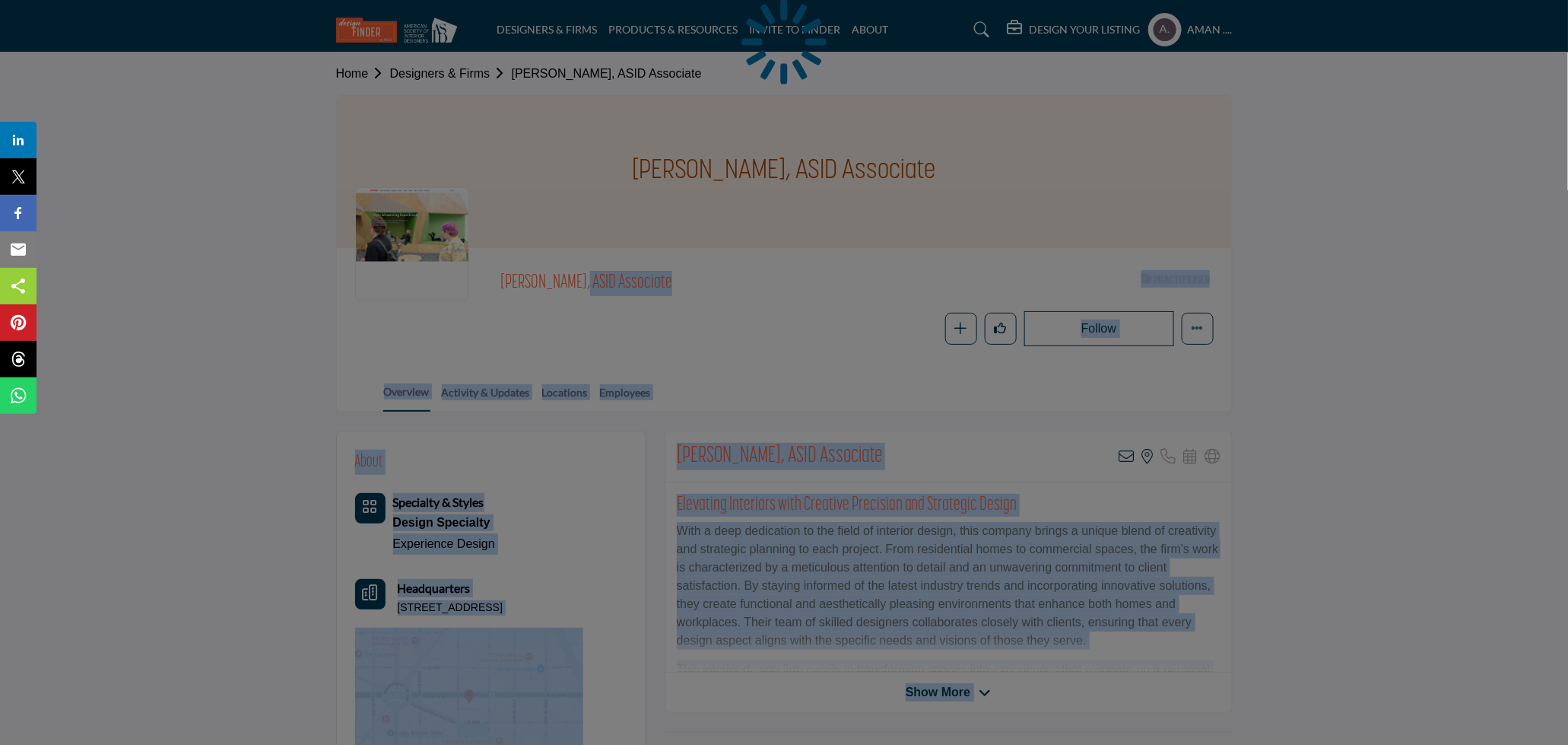
click at [539, 321] on div at bounding box center [784, 372] width 1568 height 745
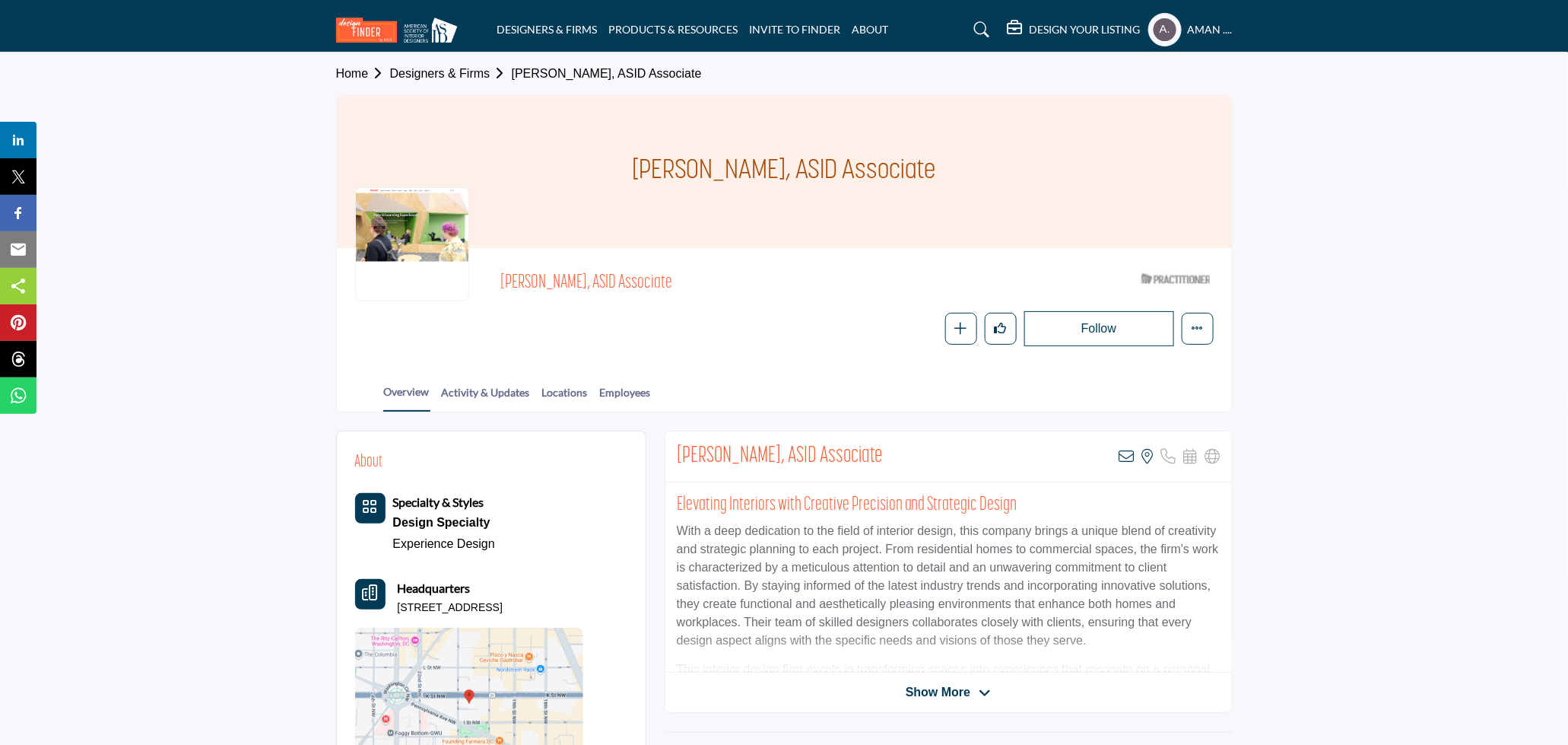
drag, startPoint x: 494, startPoint y: 284, endPoint x: 594, endPoint y: 283, distance: 100.0
click at [594, 283] on div "[PERSON_NAME], ASID Associate ASID Qualified Practitioner who validates work an…" at bounding box center [784, 306] width 859 height 80
copy span "[PERSON_NAME]"
click at [1128, 458] on icon at bounding box center [1127, 457] width 15 height 15
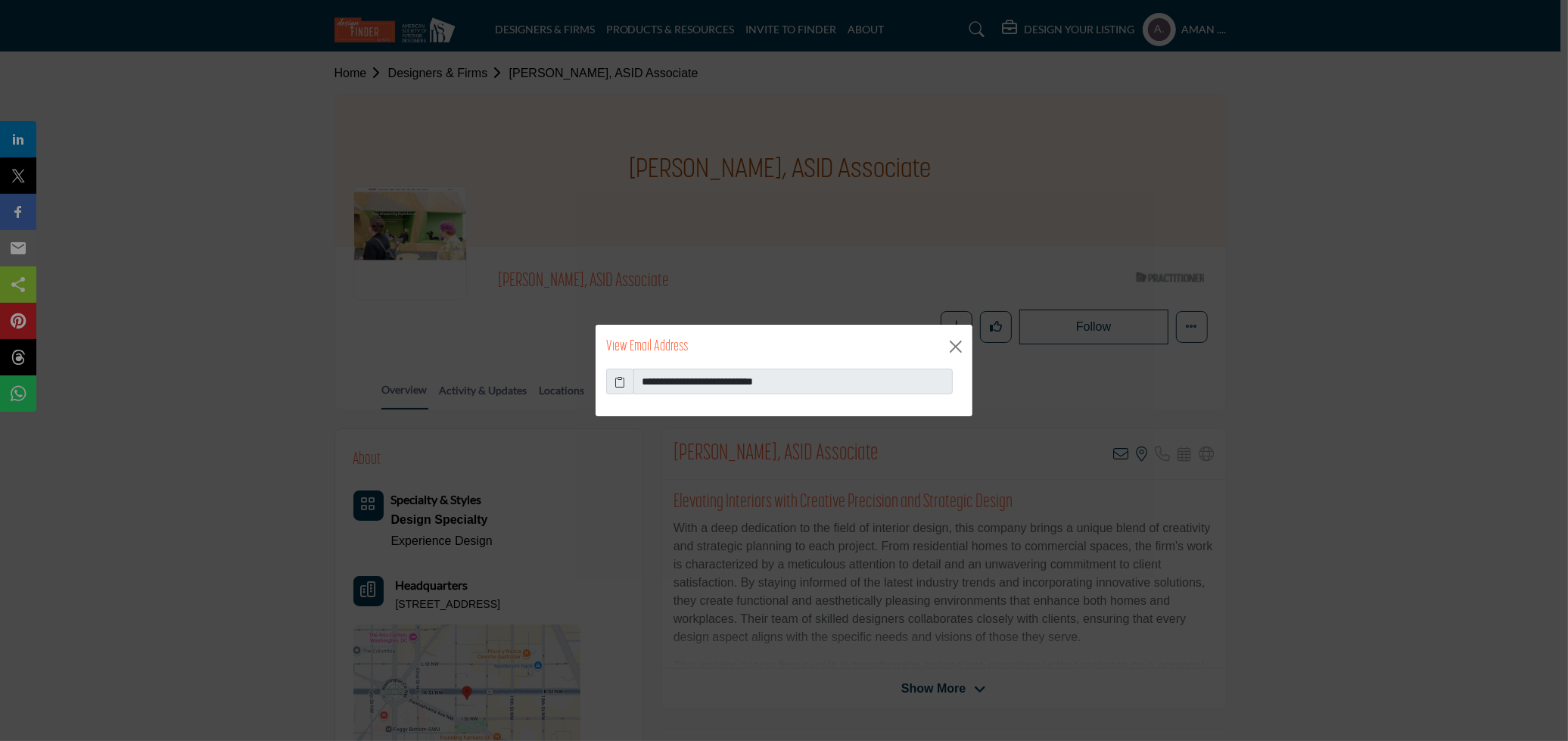
click at [622, 381] on icon at bounding box center [621, 381] width 11 height 16
drag, startPoint x: 803, startPoint y: 376, endPoint x: 703, endPoint y: 380, distance: 100.1
click at [703, 380] on input "**********" at bounding box center [793, 381] width 320 height 25
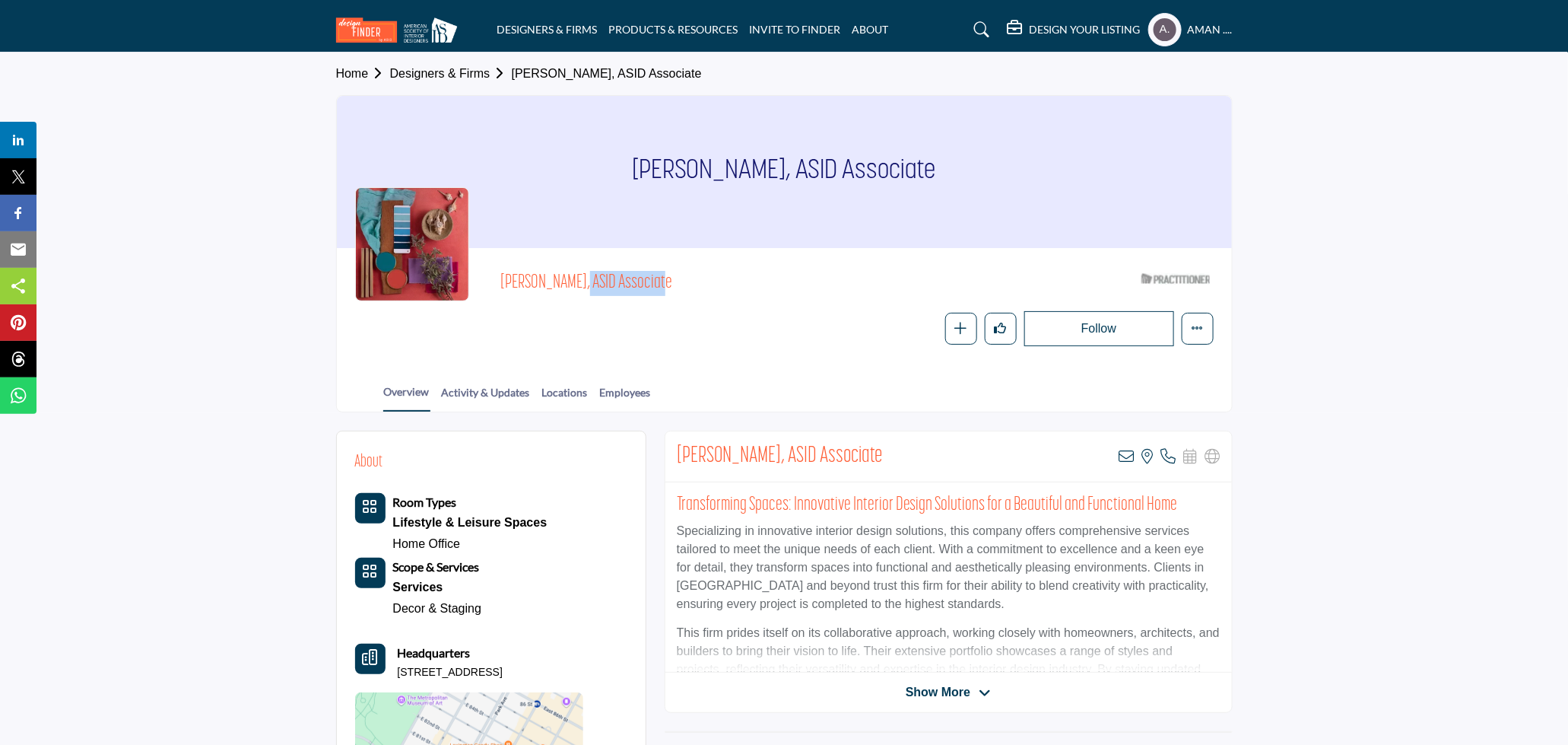
drag, startPoint x: 504, startPoint y: 280, endPoint x: 571, endPoint y: 284, distance: 67.1
click at [571, 284] on span "[PERSON_NAME], ASID Associate" at bounding box center [671, 283] width 343 height 25
copy span "[PERSON_NAME]"
click at [1127, 451] on icon at bounding box center [1127, 457] width 15 height 15
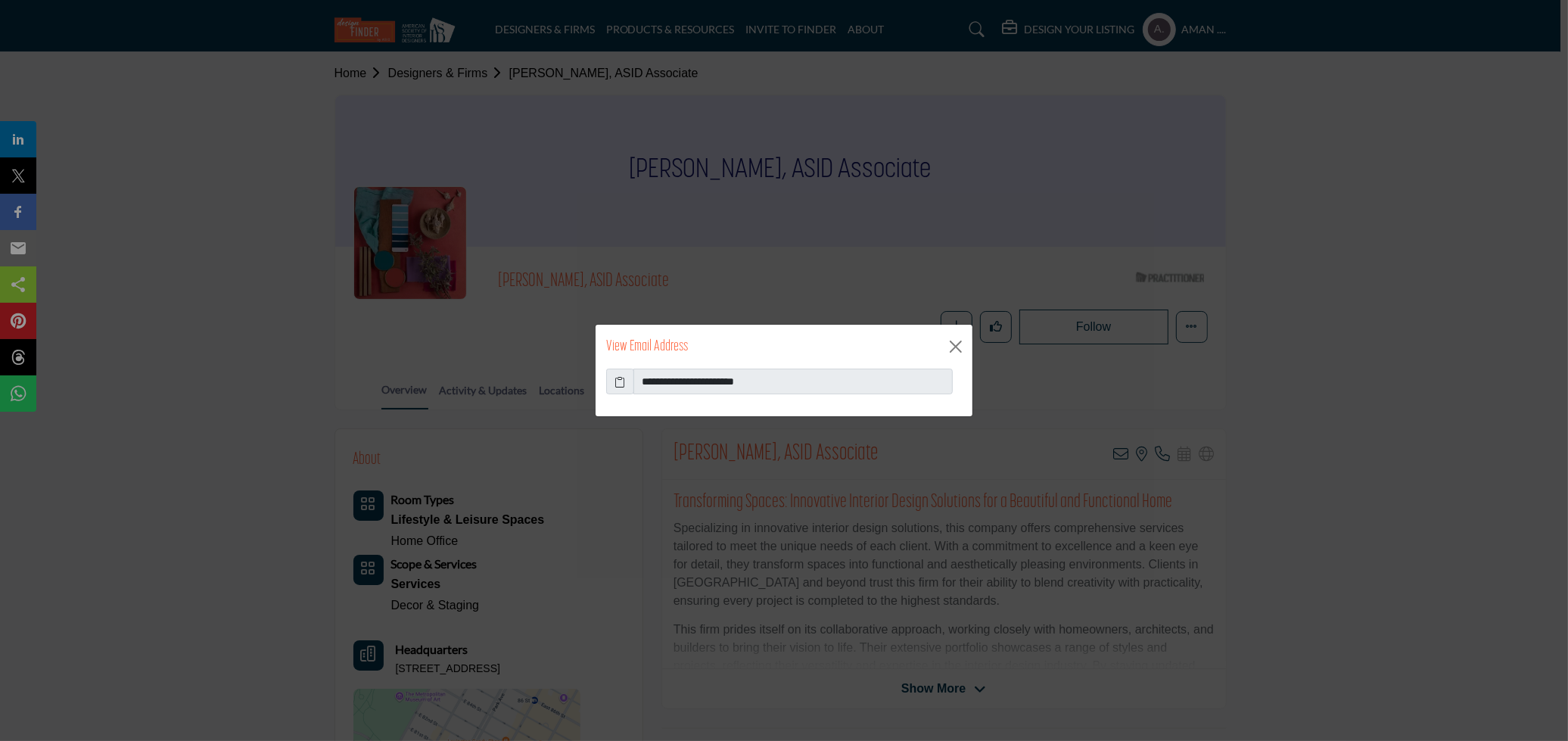
click at [616, 377] on icon at bounding box center [621, 381] width 11 height 16
drag, startPoint x: 846, startPoint y: 381, endPoint x: 677, endPoint y: 377, distance: 169.0
click at [677, 377] on input "**********" at bounding box center [793, 381] width 320 height 25
click at [961, 350] on button "Close" at bounding box center [955, 346] width 22 height 22
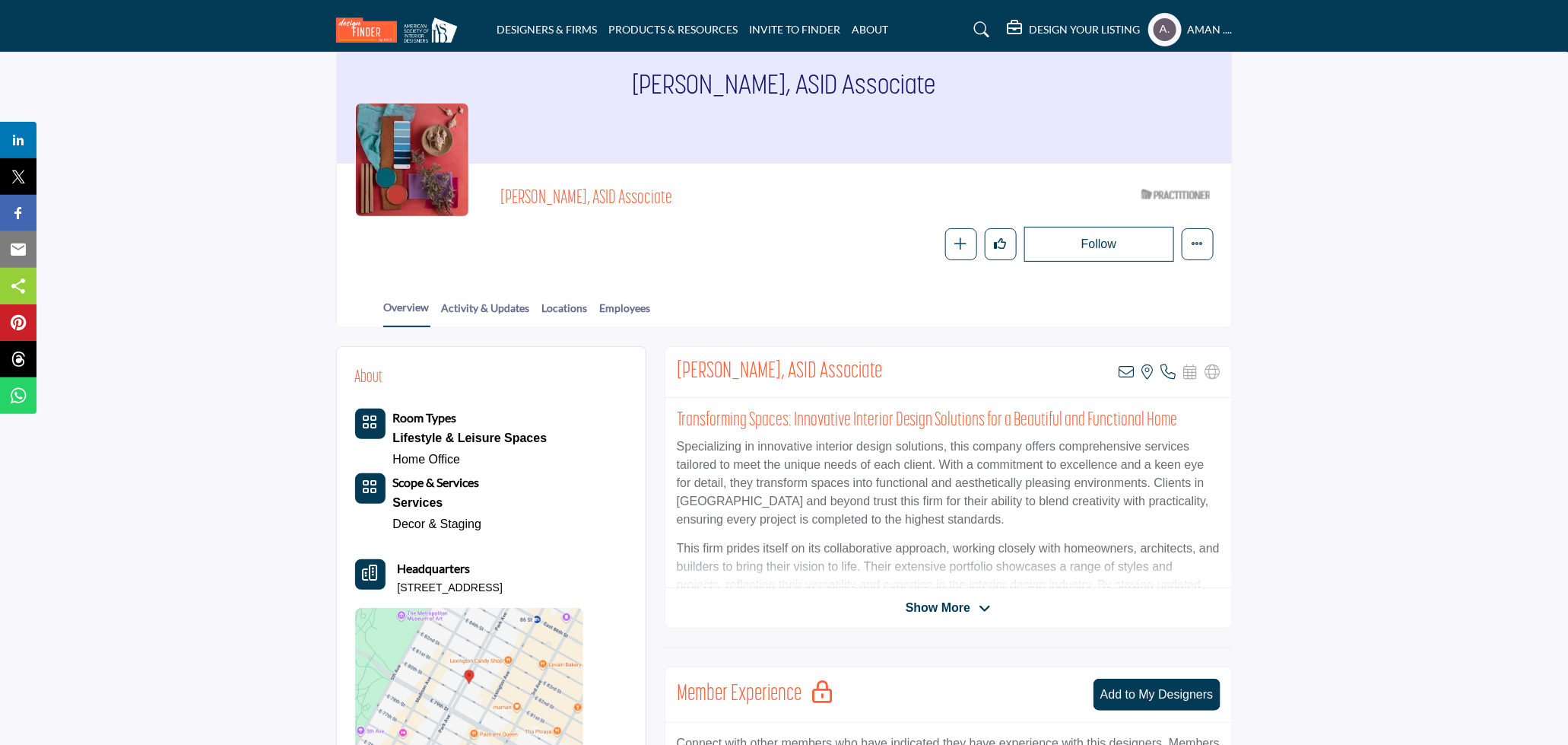
scroll to position [169, 0]
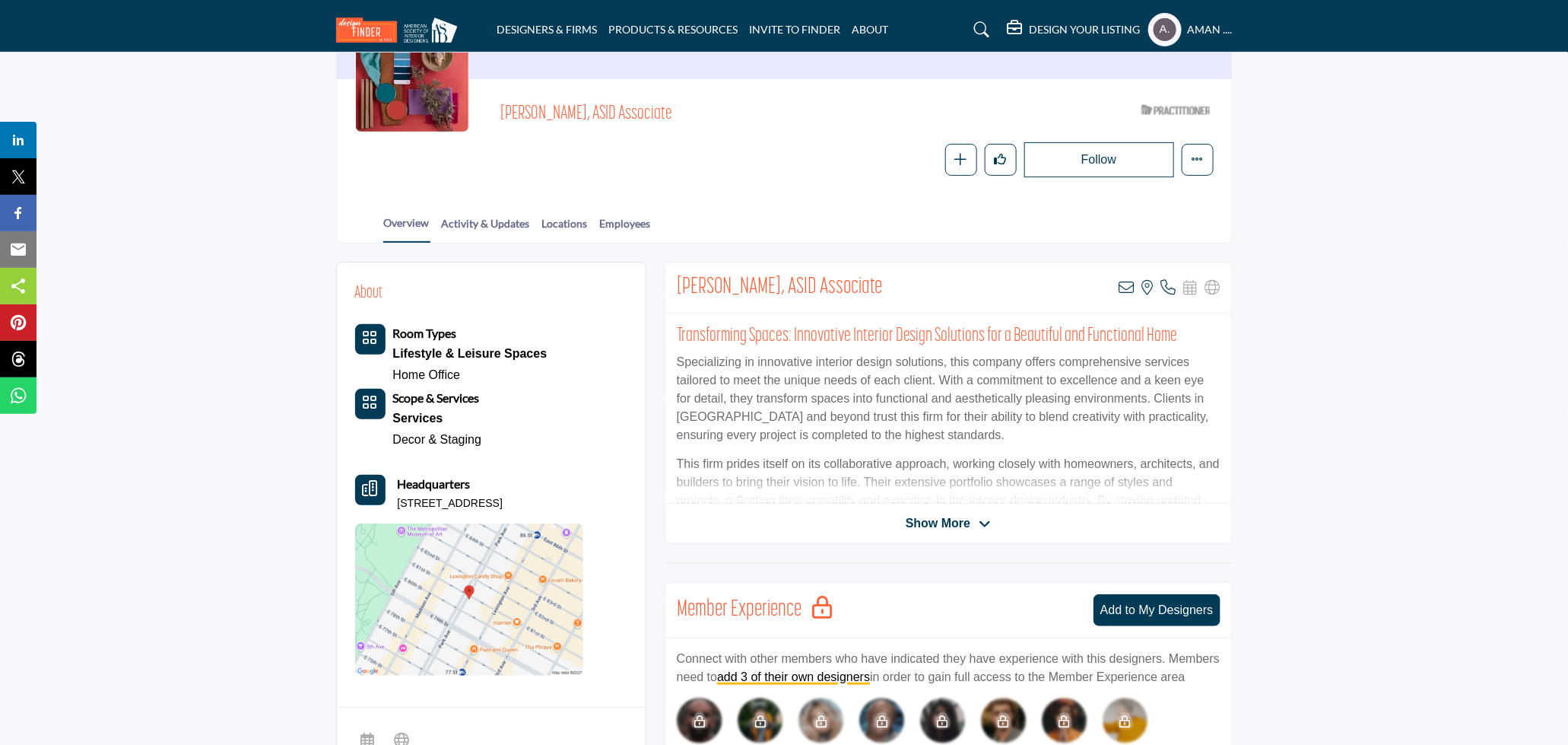
click at [949, 521] on span "Show More" at bounding box center [938, 524] width 64 height 19
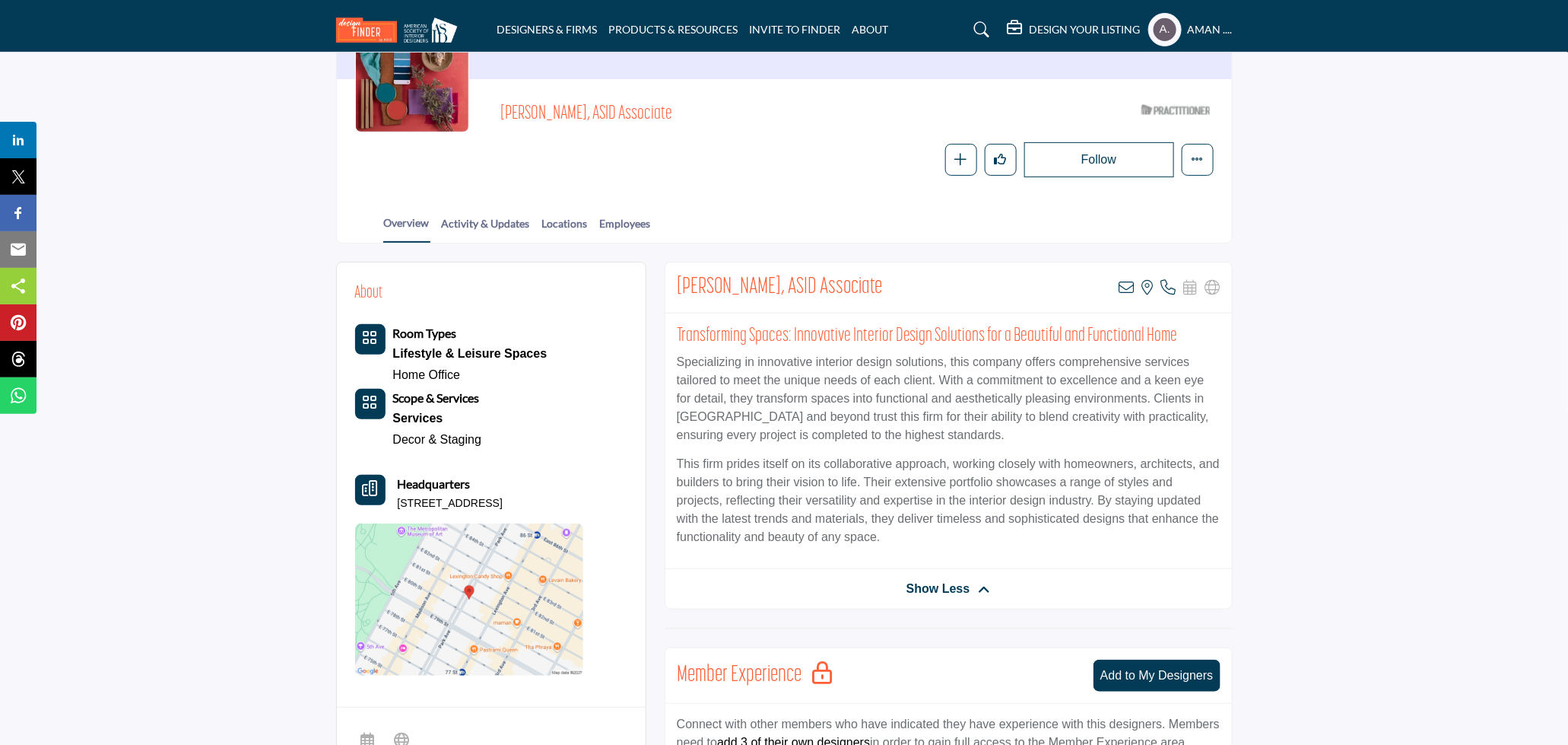
scroll to position [84, 0]
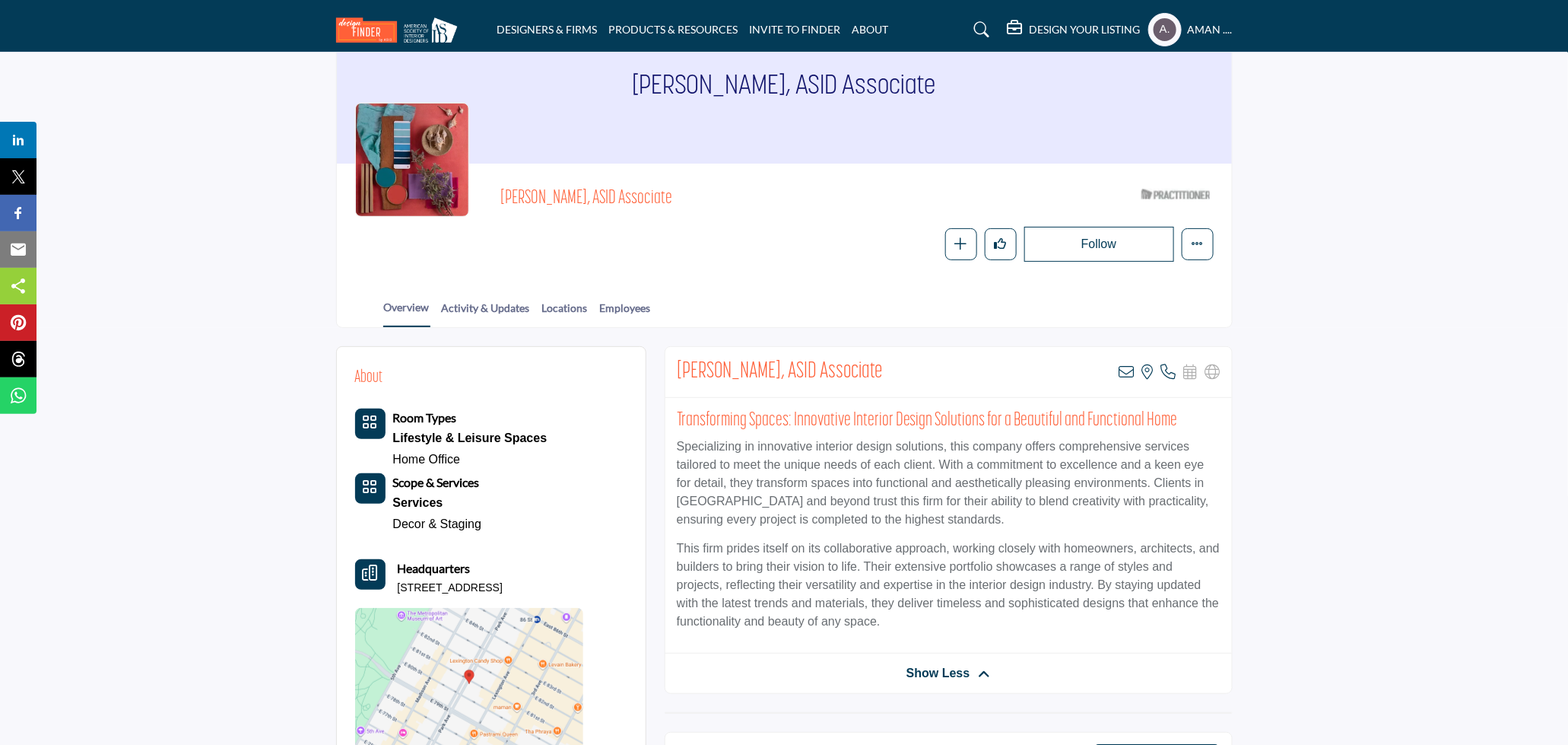
drag, startPoint x: 392, startPoint y: 585, endPoint x: 567, endPoint y: 592, distance: 175.1
click at [567, 592] on div "Headquarters 935 Park Ave, 10028-0212, USA" at bounding box center [469, 577] width 228 height 36
copy p "935 Park Ave, 10028-0212, USA"
click at [1120, 367] on icon at bounding box center [1127, 372] width 15 height 15
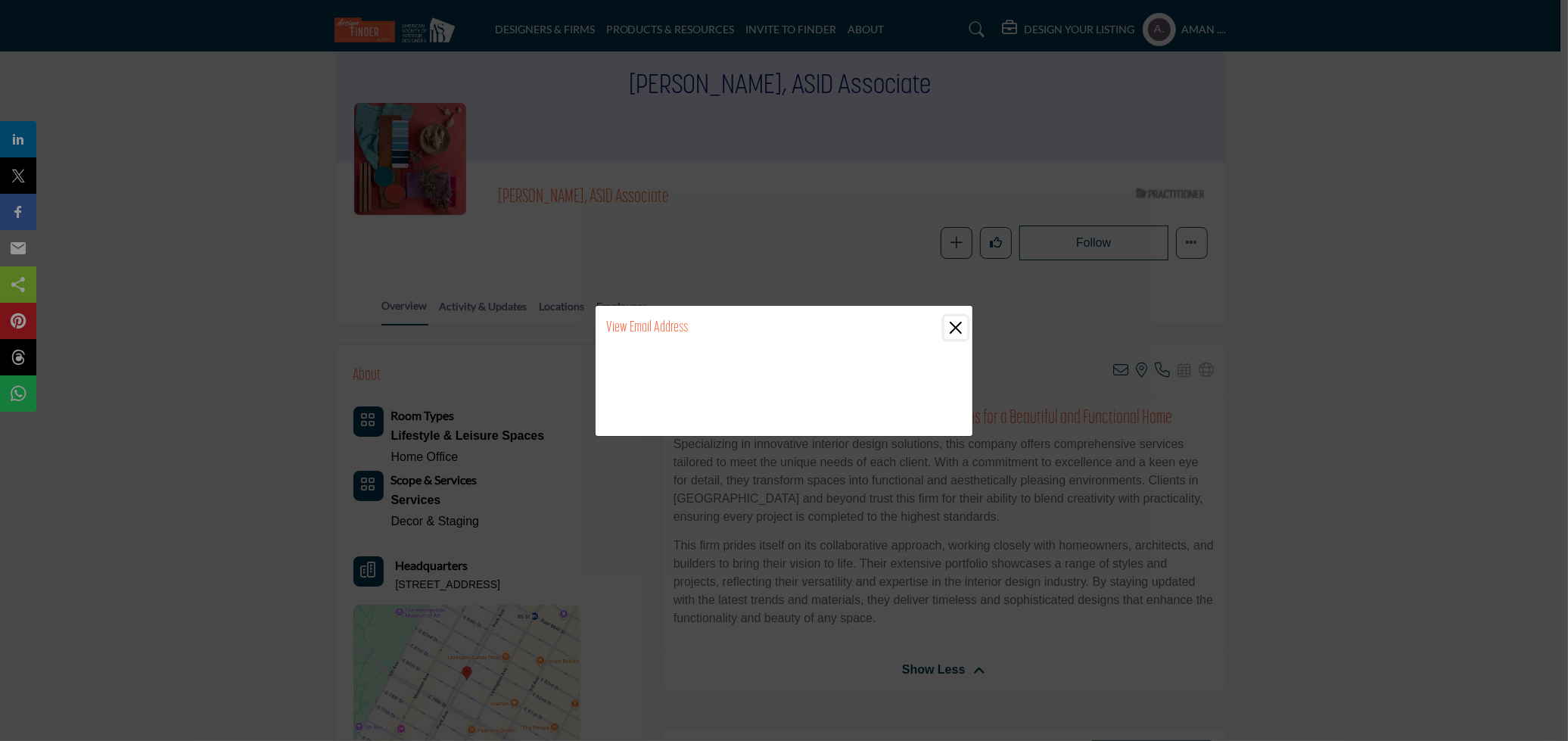
click at [961, 330] on button "Close" at bounding box center [955, 327] width 22 height 22
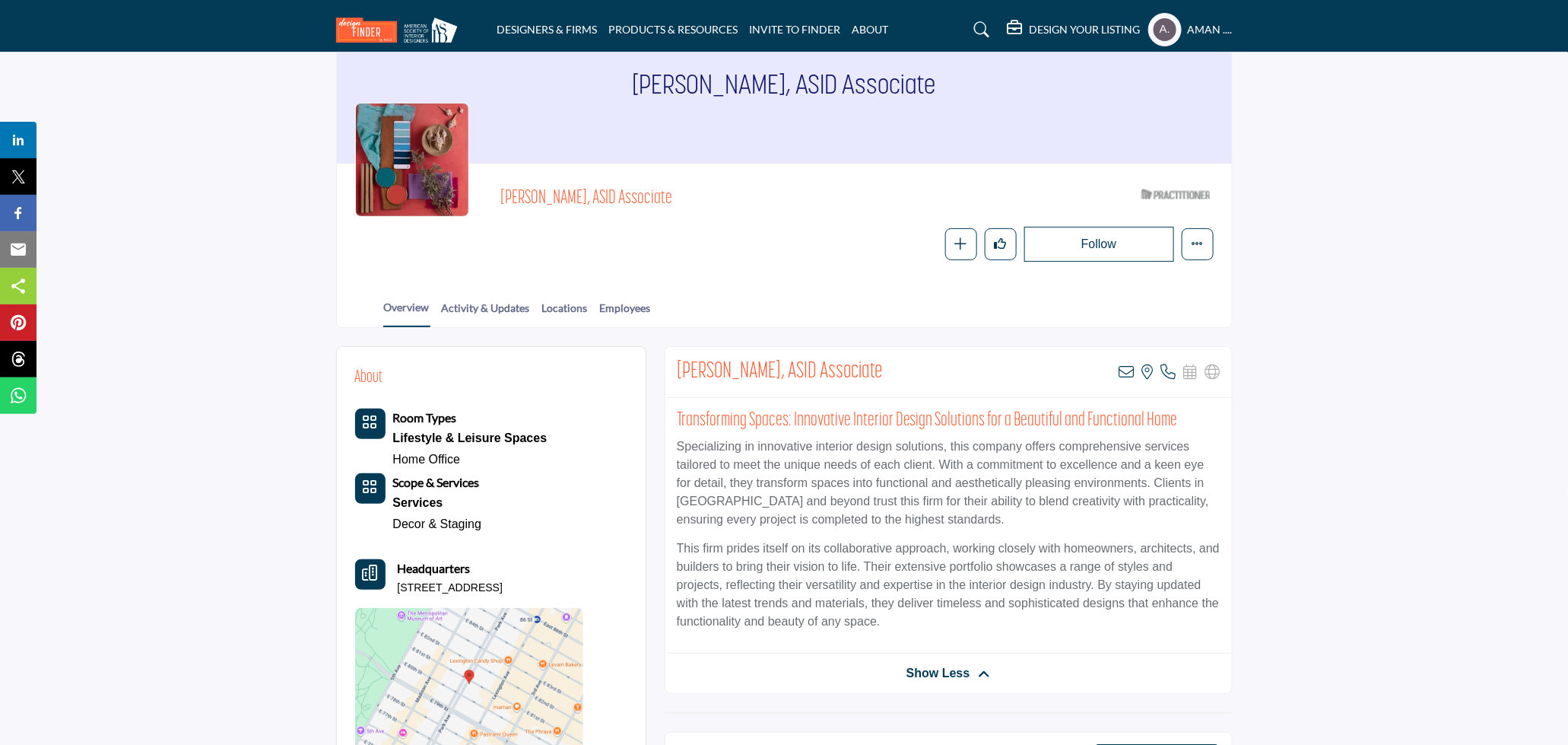
click at [227, 147] on section "Home Designers & Firms Alice Yiu Hunt, ASID Associate Alice Yiu Hunt, ASID Asso…" at bounding box center [784, 148] width 1568 height 360
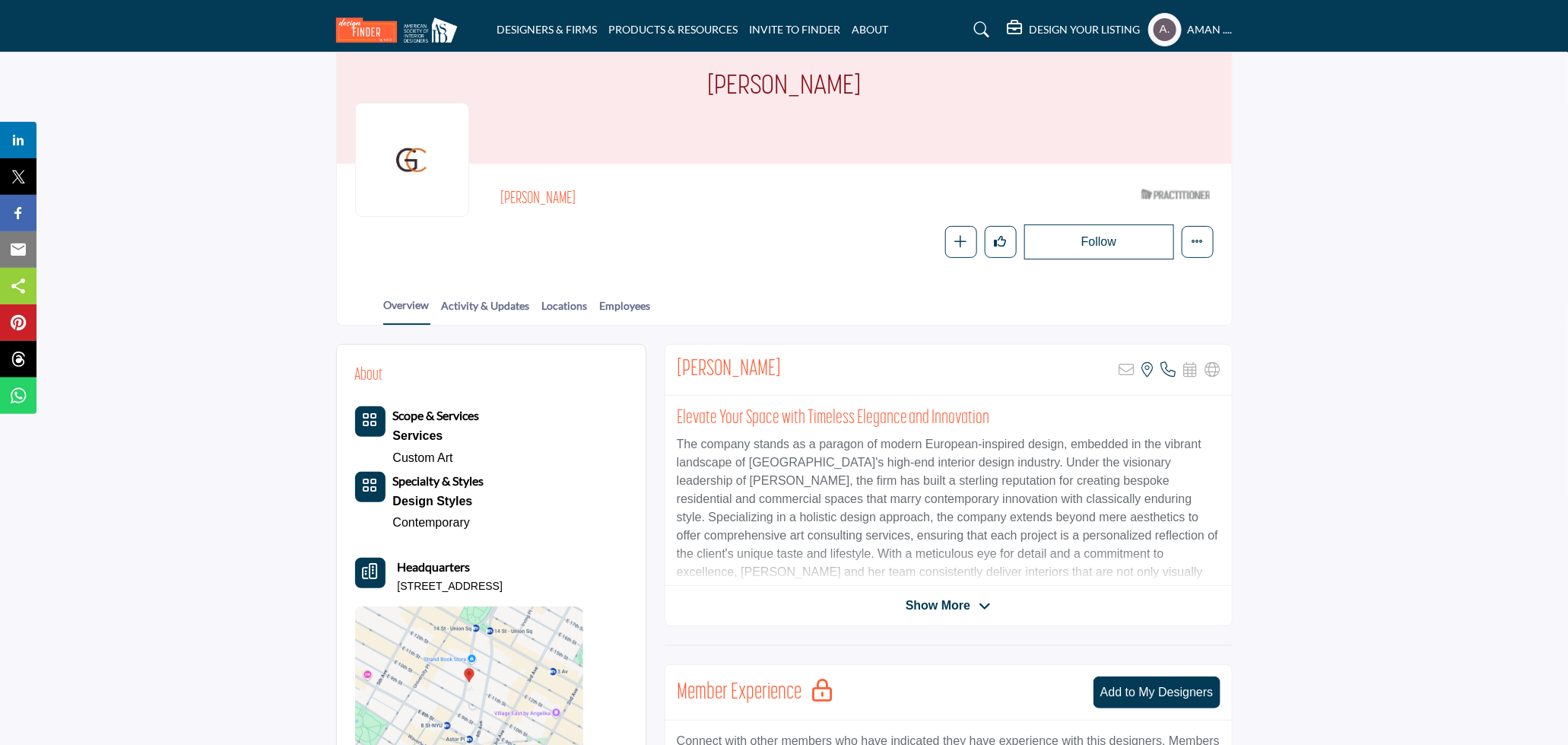
scroll to position [169, 0]
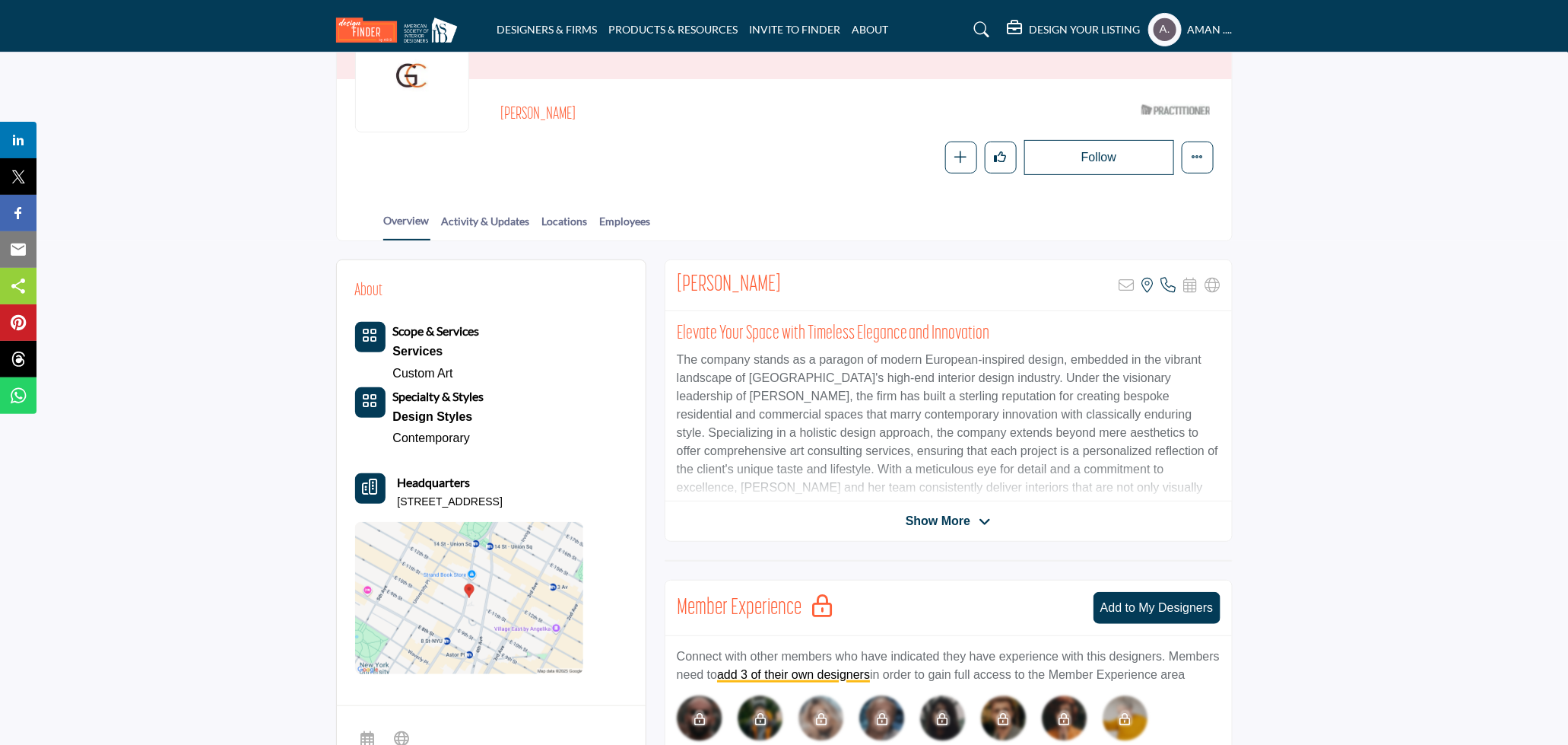
drag, startPoint x: 774, startPoint y: 283, endPoint x: 668, endPoint y: 280, distance: 106.0
click at [667, 280] on div "Alicia Galitzin Sorry, but this listing is on a subscription plan which does no…" at bounding box center [949, 286] width 567 height 51
copy h2 "Alicia Galitzin"
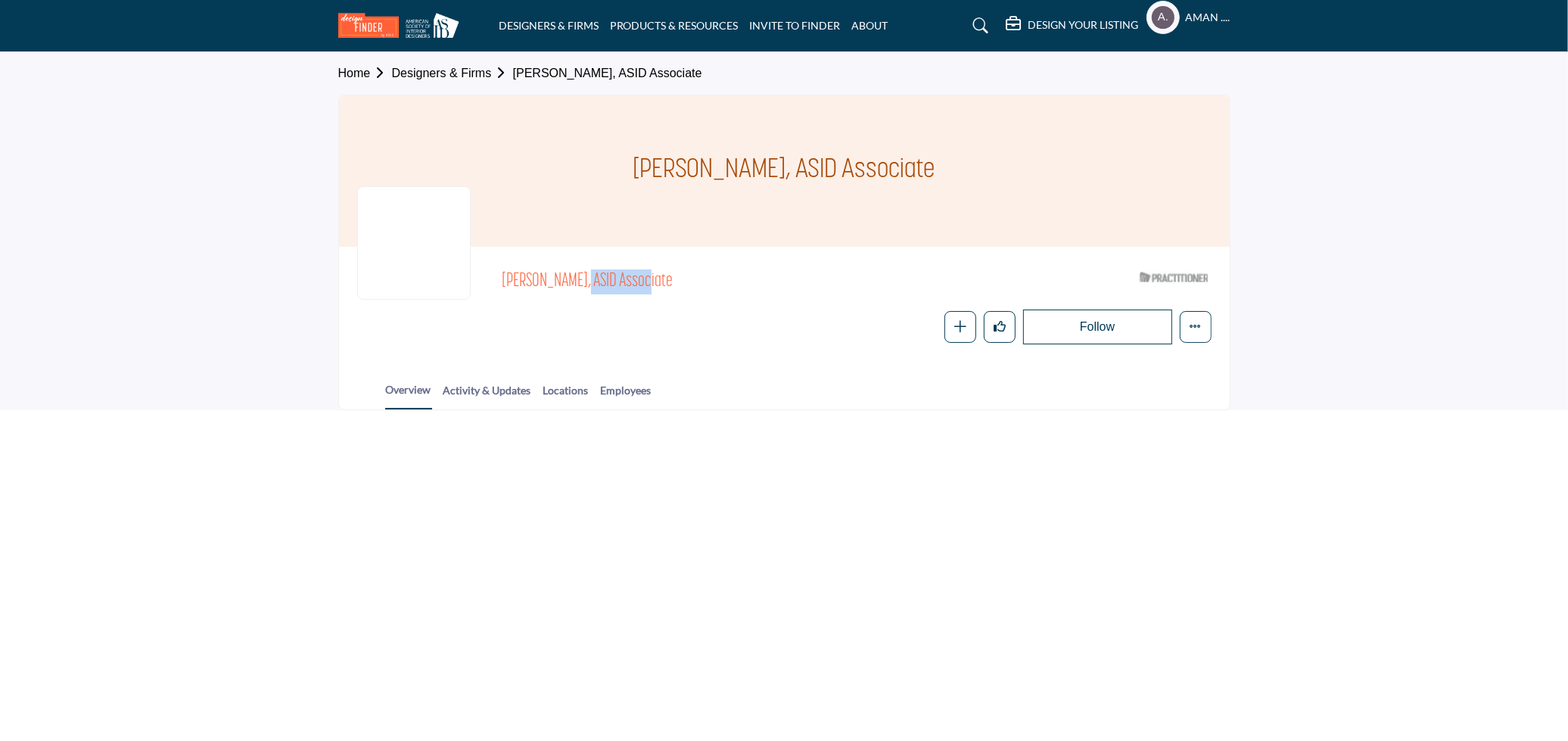
drag, startPoint x: 499, startPoint y: 281, endPoint x: 548, endPoint y: 287, distance: 49.4
click at [548, 287] on div "[PERSON_NAME], ASID Associate ASID Qualified Practitioner who validates work an…" at bounding box center [784, 304] width 855 height 79
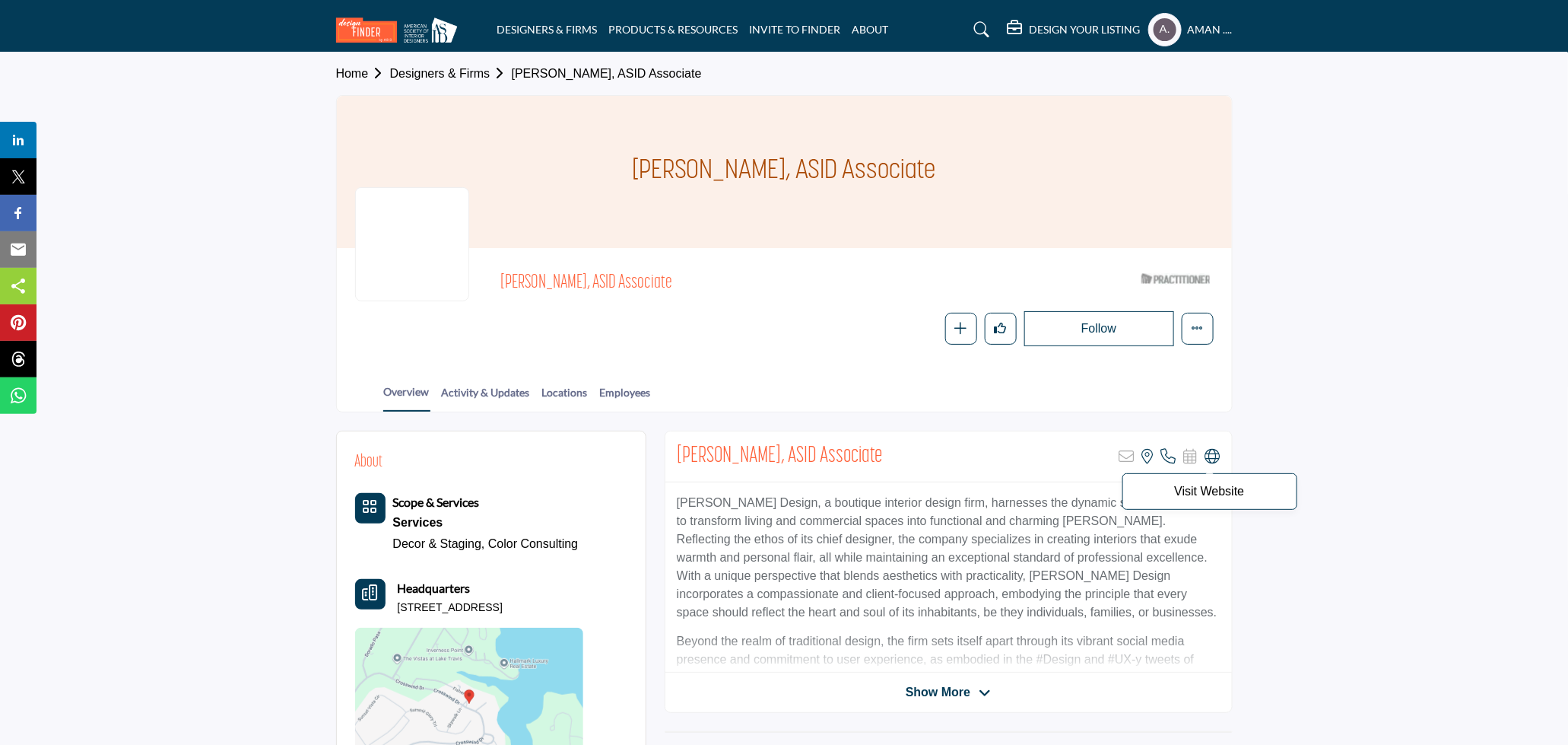
click at [1214, 456] on icon at bounding box center [1213, 457] width 15 height 15
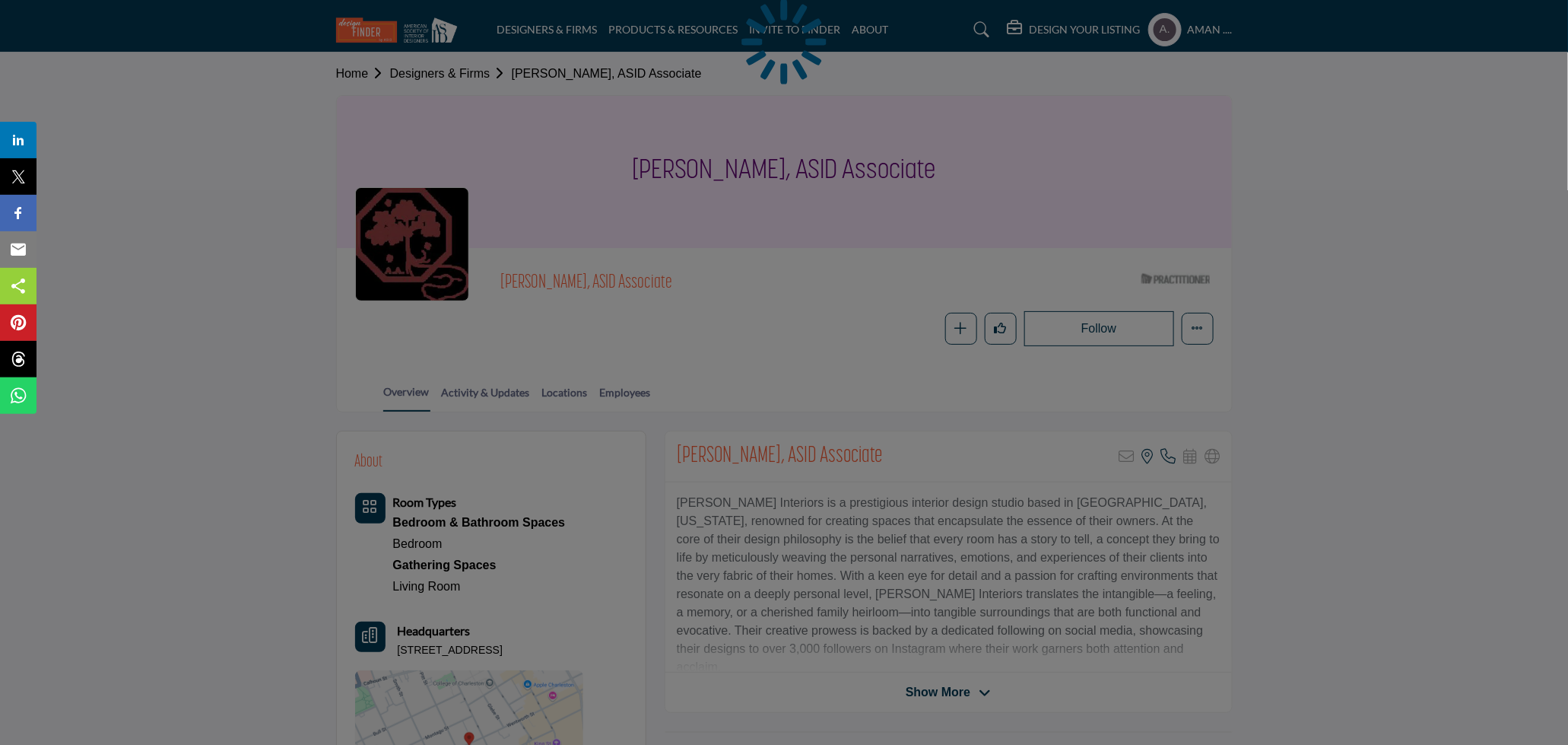
click at [835, 507] on div at bounding box center [784, 372] width 1568 height 745
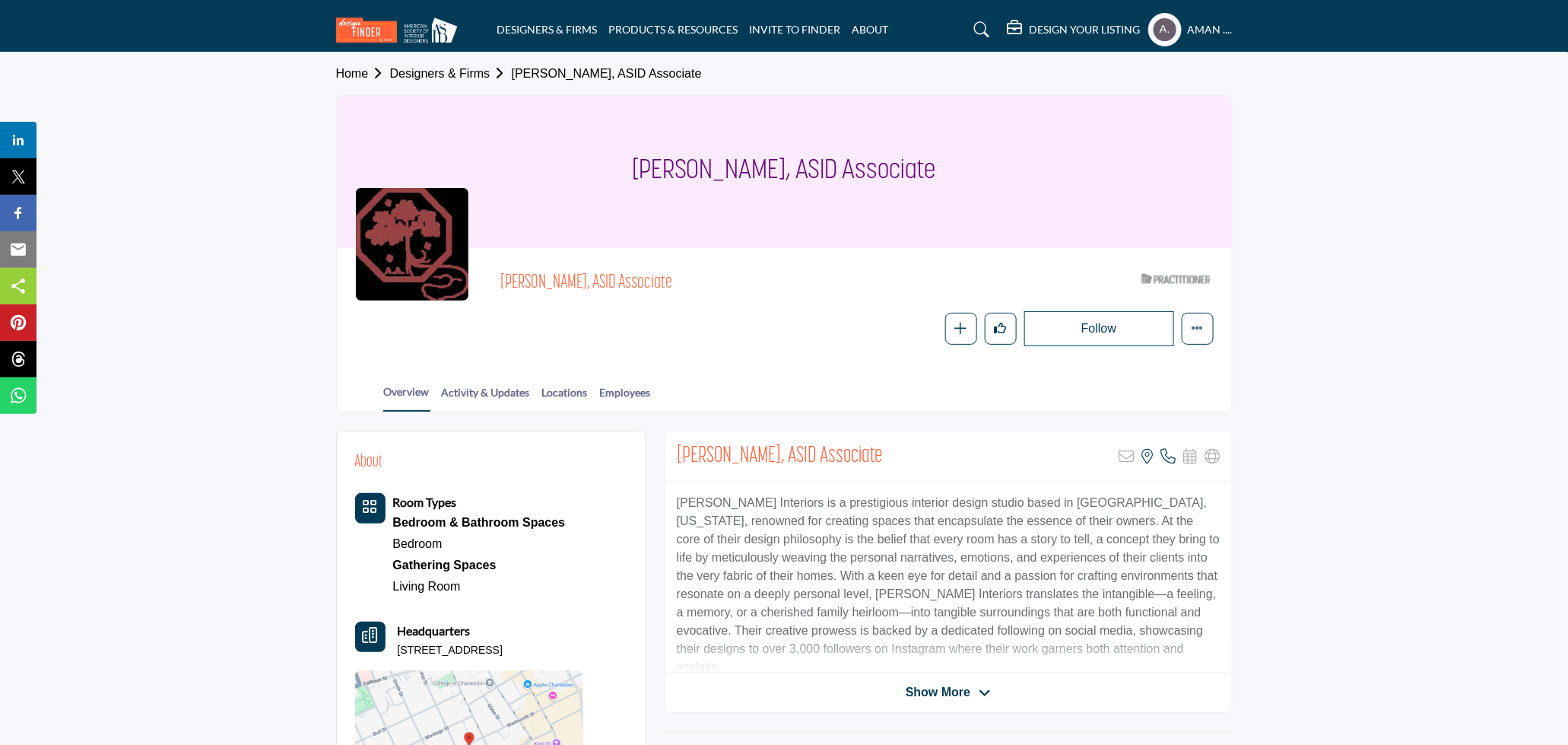
scroll to position [169, 0]
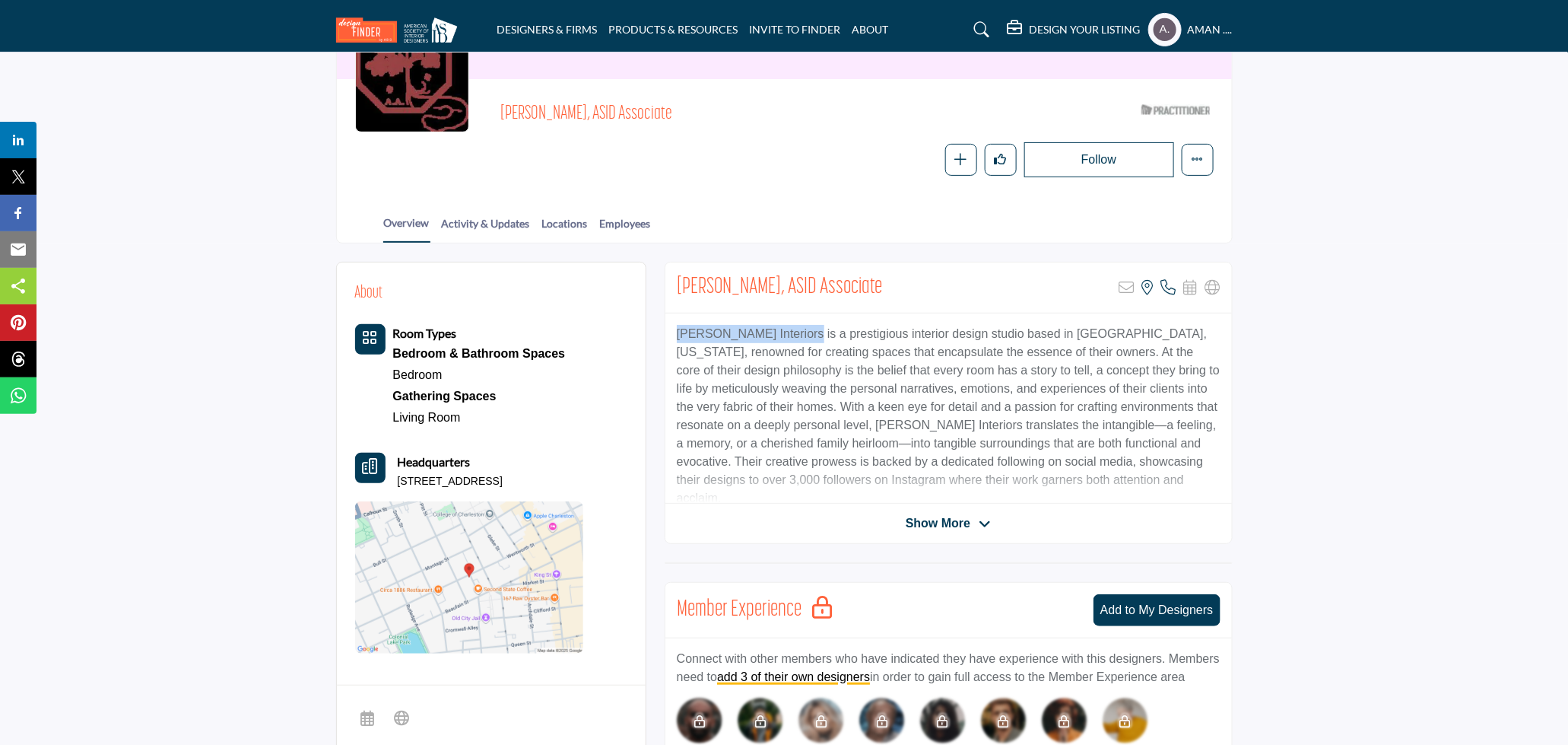
drag, startPoint x: 676, startPoint y: 331, endPoint x: 791, endPoint y: 335, distance: 115.1
click at [791, 335] on p "Allison Abney Interiors is a prestigious interior design studio based in Charle…" at bounding box center [949, 416] width 544 height 183
copy p "Allison Abney Interiors"
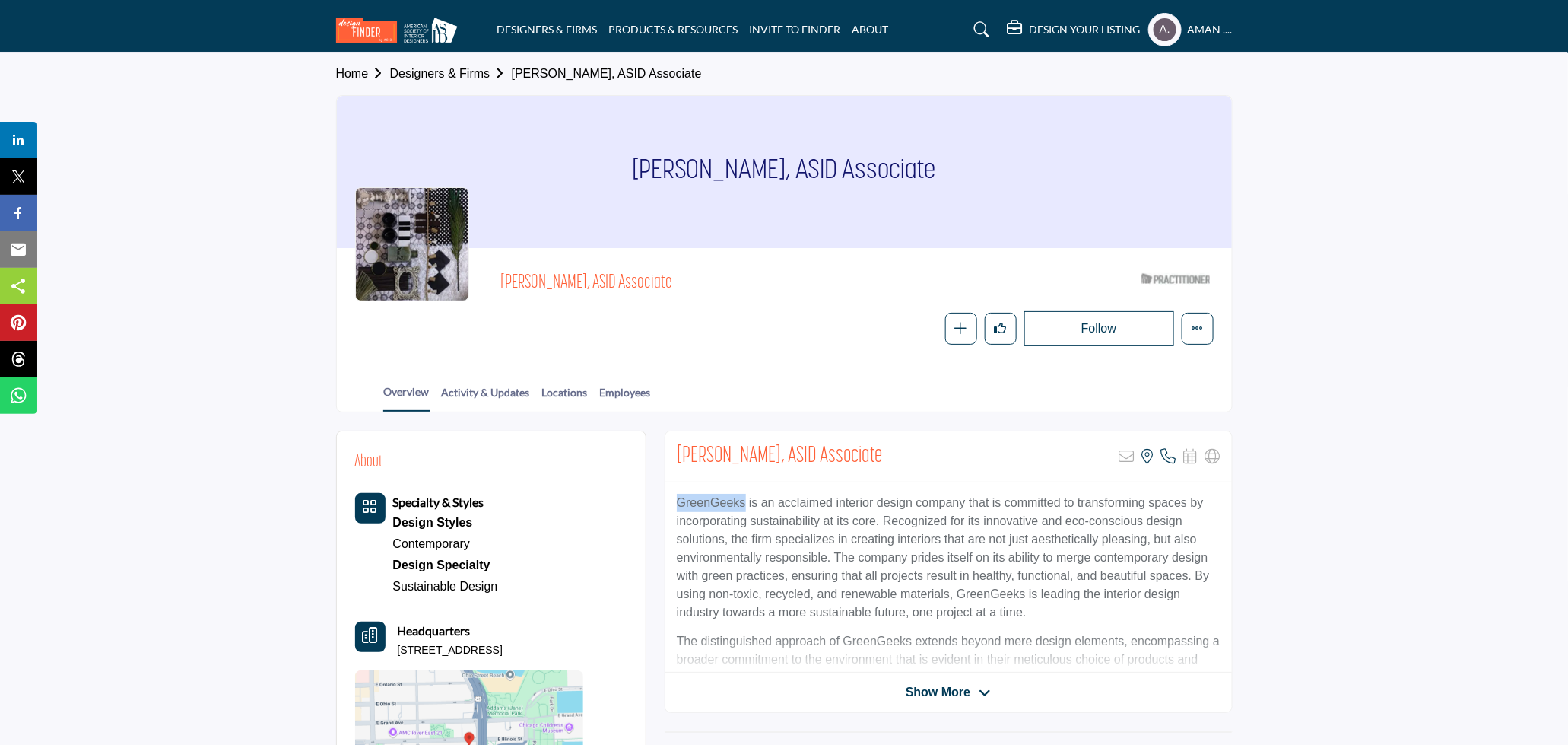
drag, startPoint x: 675, startPoint y: 500, endPoint x: 745, endPoint y: 504, distance: 70.1
click at [745, 504] on div "GreenGeeks is an acclaimed interior design company that is committed to transfo…" at bounding box center [949, 578] width 567 height 191
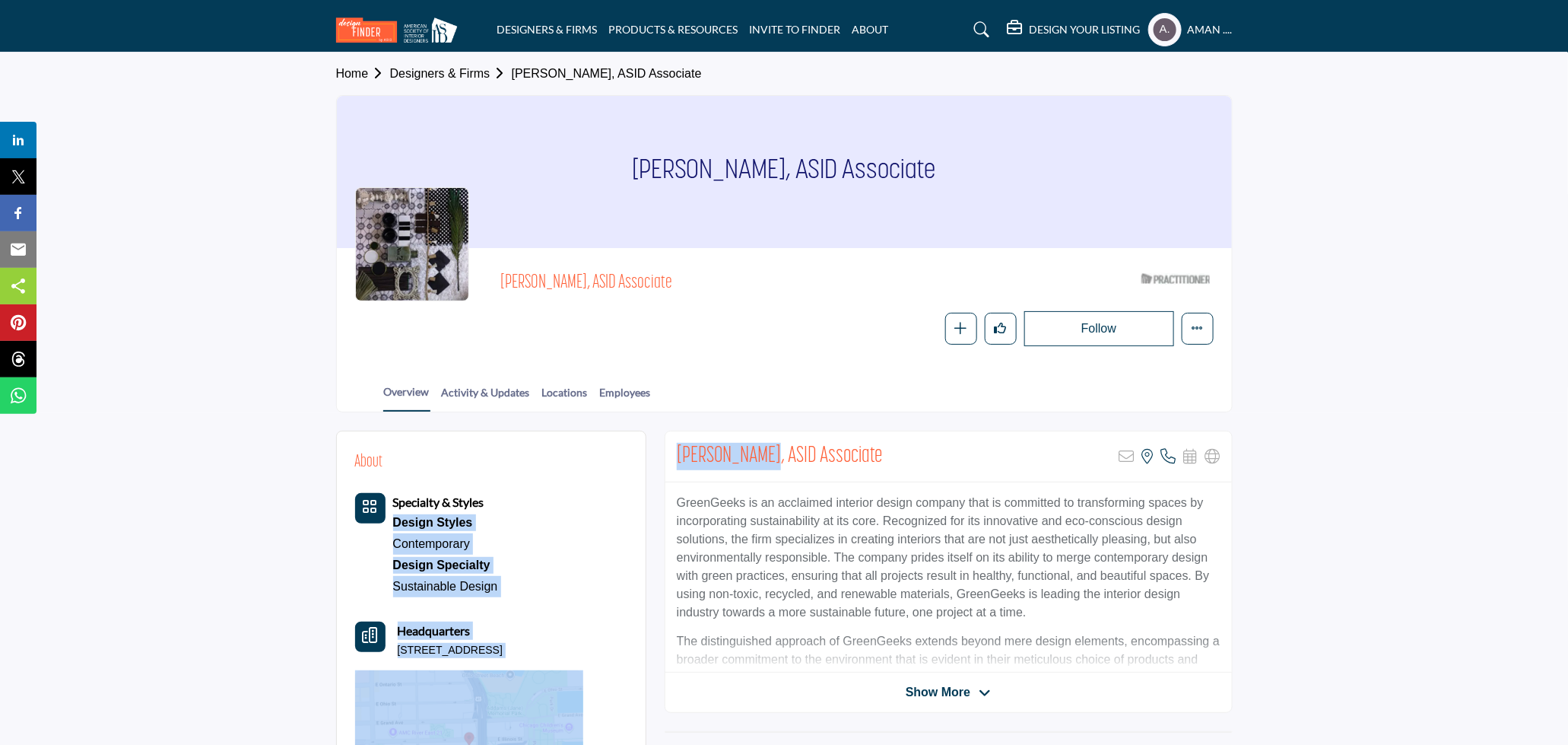
drag, startPoint x: 768, startPoint y: 447, endPoint x: 627, endPoint y: 453, distance: 141.1
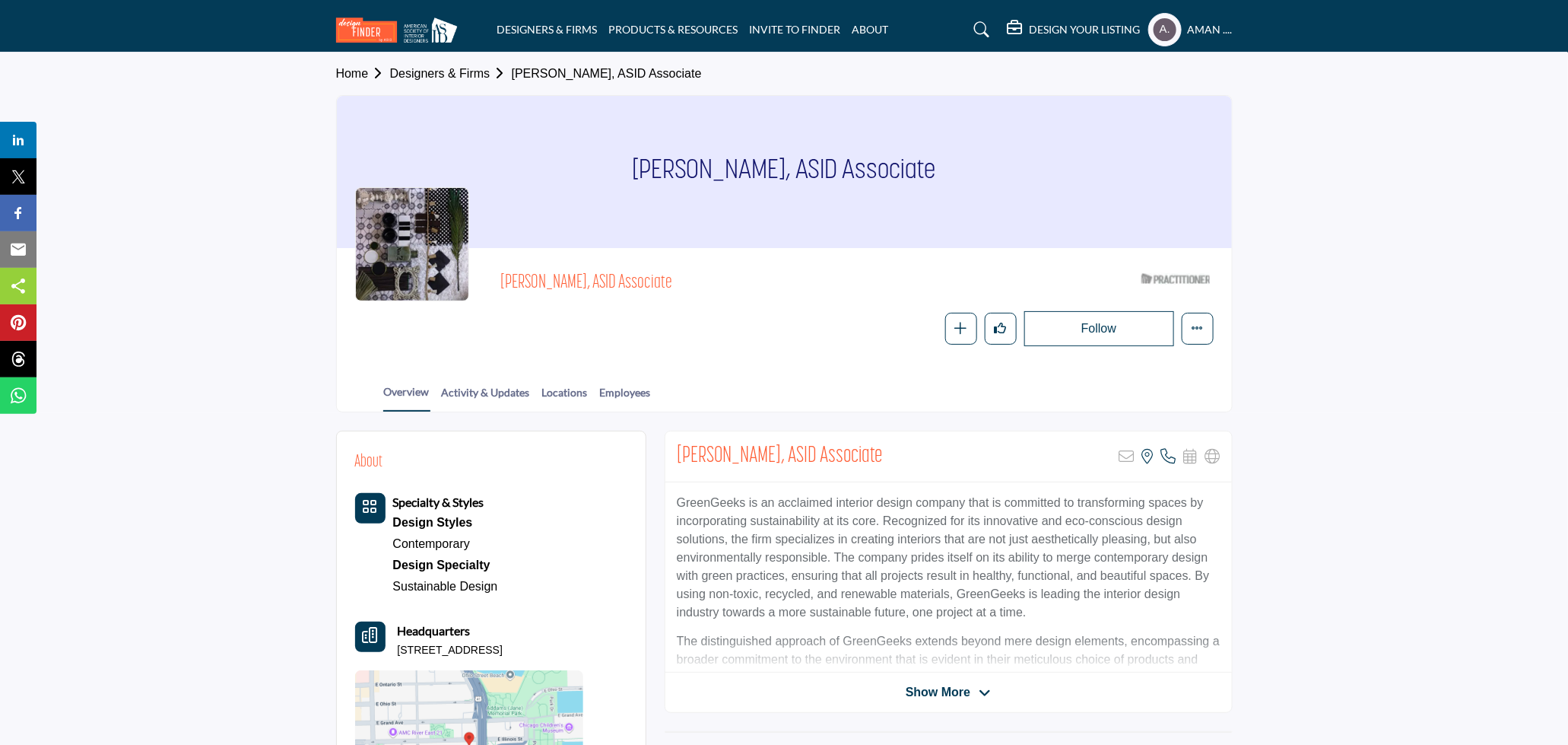
drag, startPoint x: 478, startPoint y: 323, endPoint x: 481, endPoint y: 316, distance: 7.6
click at [478, 321] on div "Ameet Chopra, ASID Associate ASID Qualified Practitioner who validates work and…" at bounding box center [784, 306] width 859 height 80
drag, startPoint x: 503, startPoint y: 269, endPoint x: 575, endPoint y: 286, distance: 74.0
click at [575, 286] on div "Ameet Chopra, ASID Associate ASID Qualified Practitioner who validates work and…" at bounding box center [856, 285] width 712 height 37
copy span "Ameet Chopra"
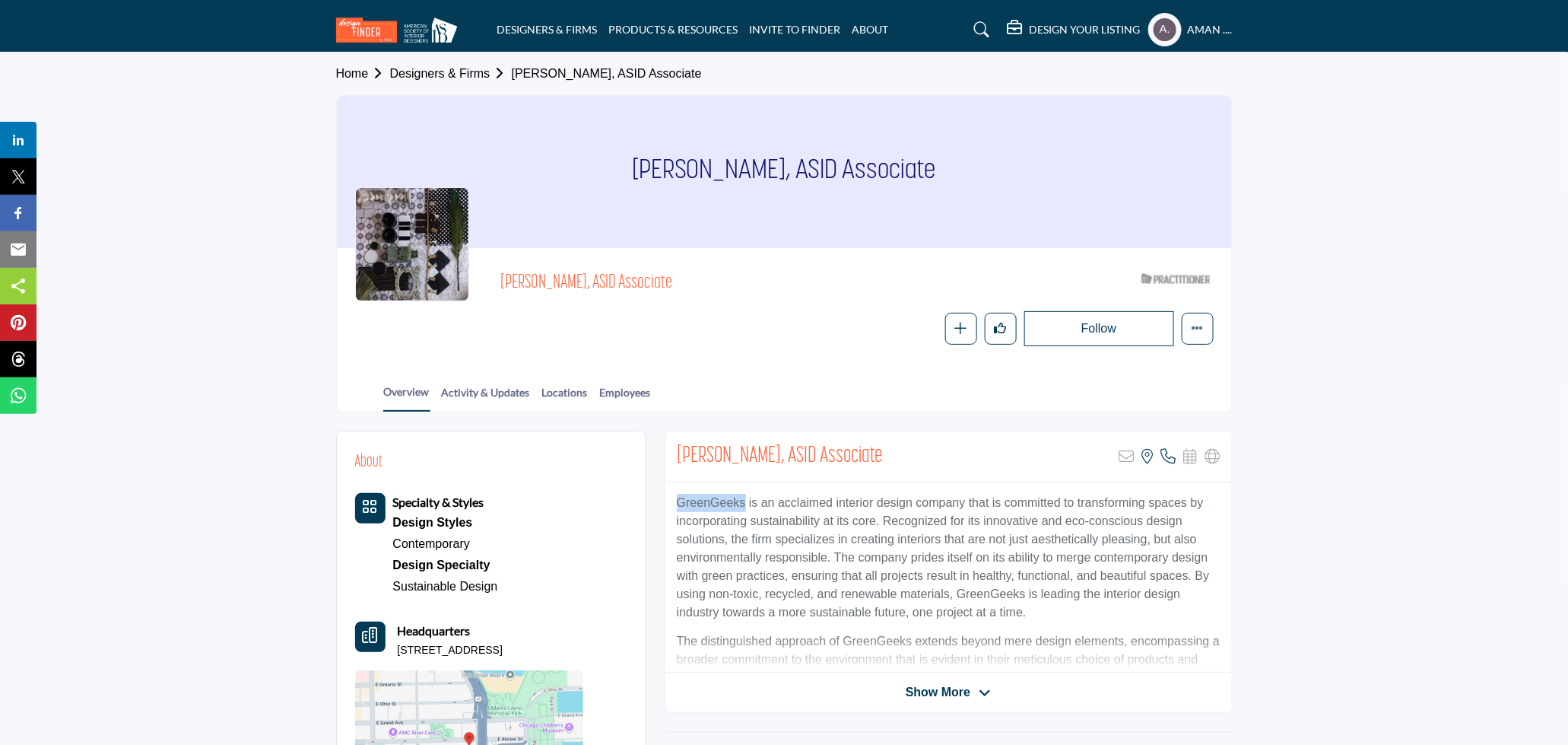
drag, startPoint x: 678, startPoint y: 499, endPoint x: 743, endPoint y: 503, distance: 65.1
click at [743, 503] on p "GreenGeeks is an acclaimed interior design company that is committed to transfo…" at bounding box center [949, 557] width 544 height 128
copy p "GreenGeeks"
click at [777, 538] on p "GreenGeeks is an acclaimed interior design company that is committed to transfo…" at bounding box center [949, 557] width 544 height 128
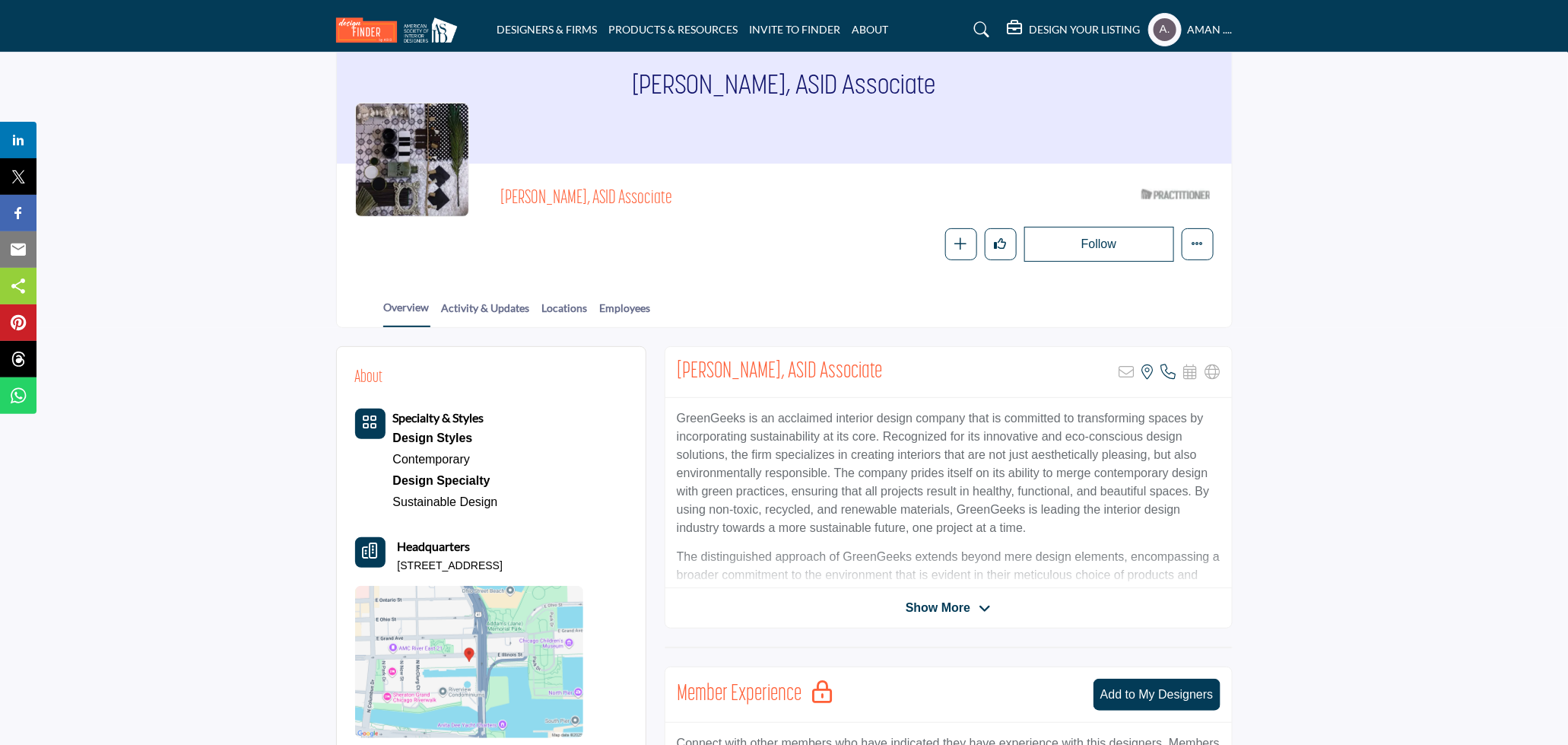
scroll to position [253, 0]
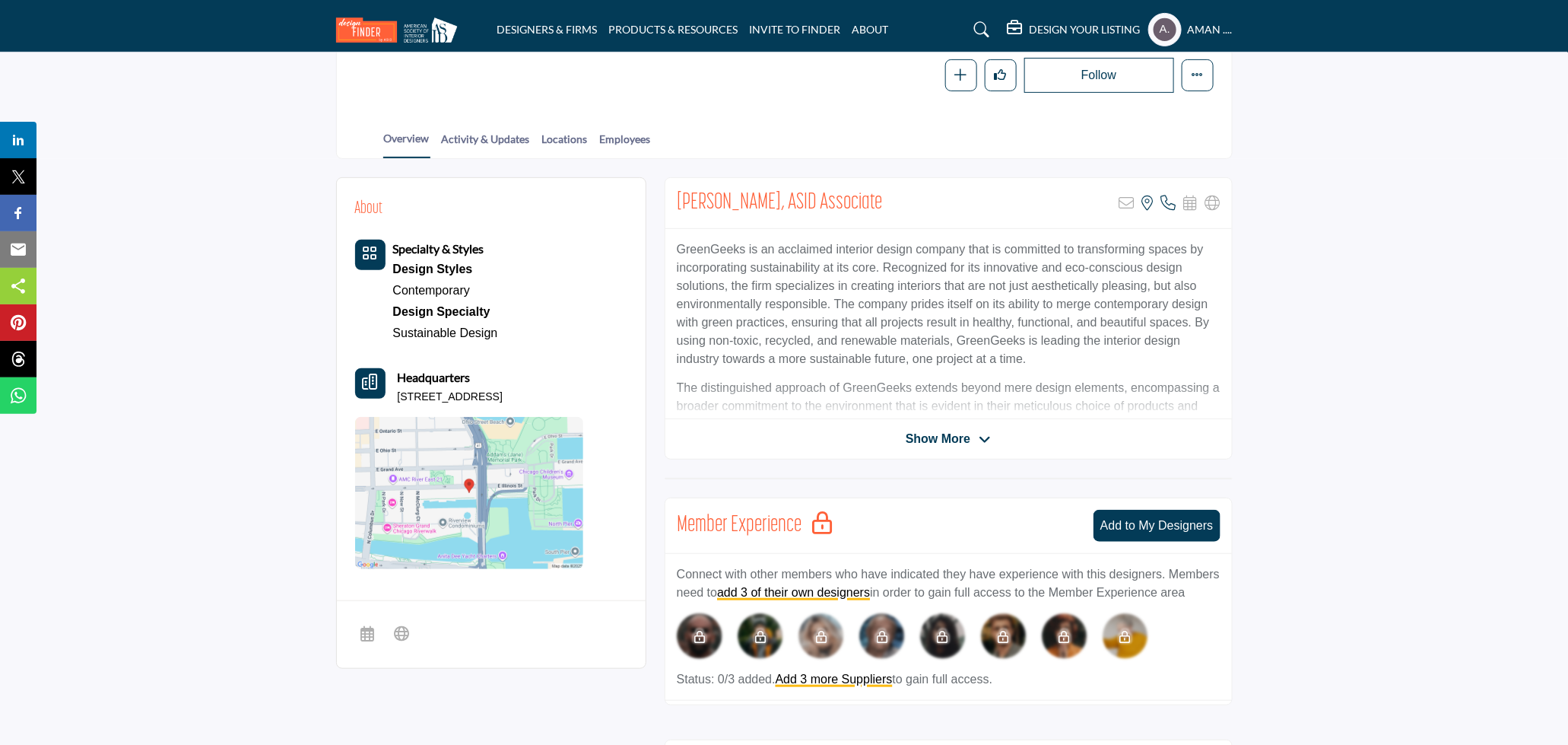
click at [942, 438] on span "Show More" at bounding box center [938, 439] width 64 height 19
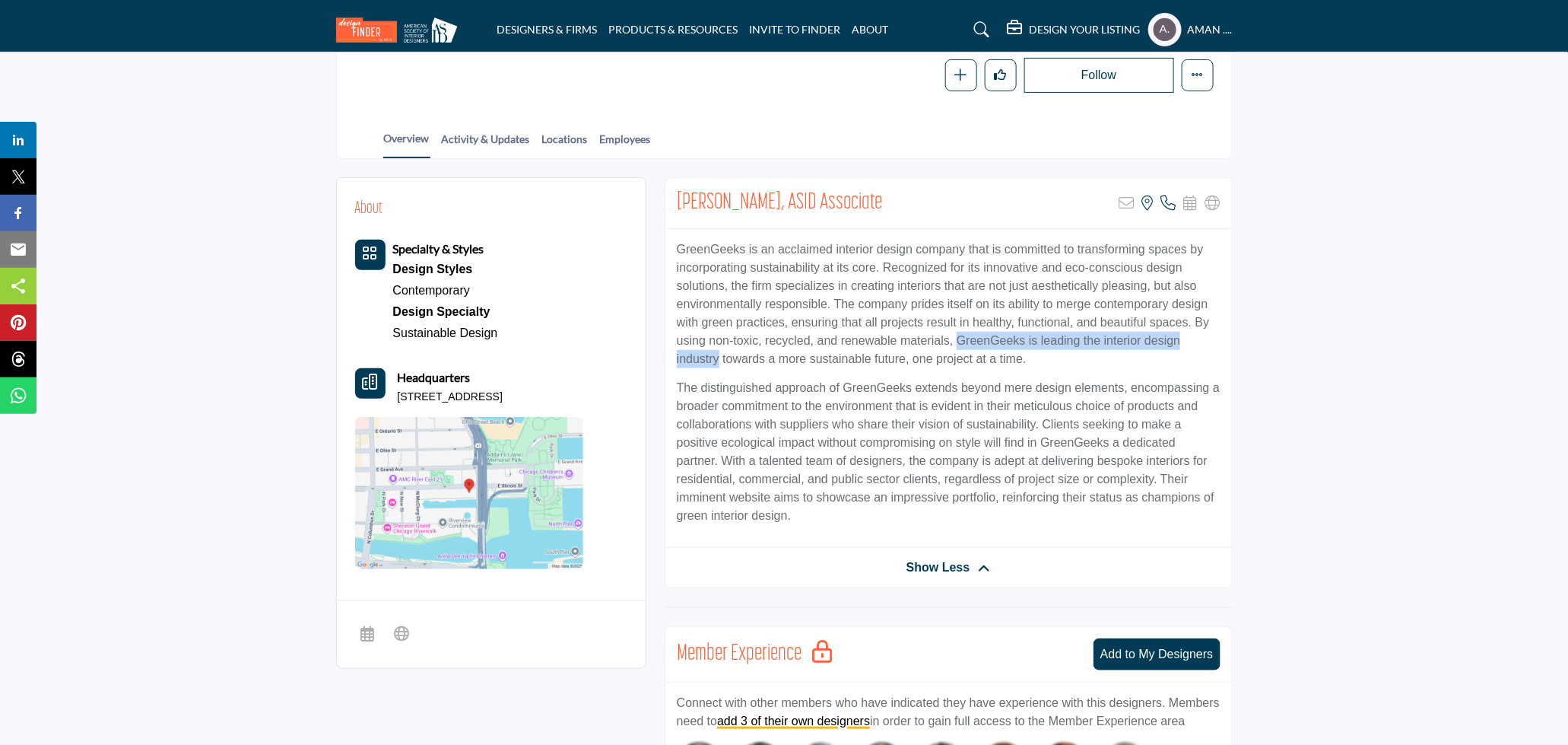
drag, startPoint x: 954, startPoint y: 341, endPoint x: 1213, endPoint y: 342, distance: 259.0
click at [1213, 342] on p "GreenGeeks is an acclaimed interior design company that is committed to transfo…" at bounding box center [949, 304] width 544 height 128
copy p "GreenGeeks is leading the interior design industry"
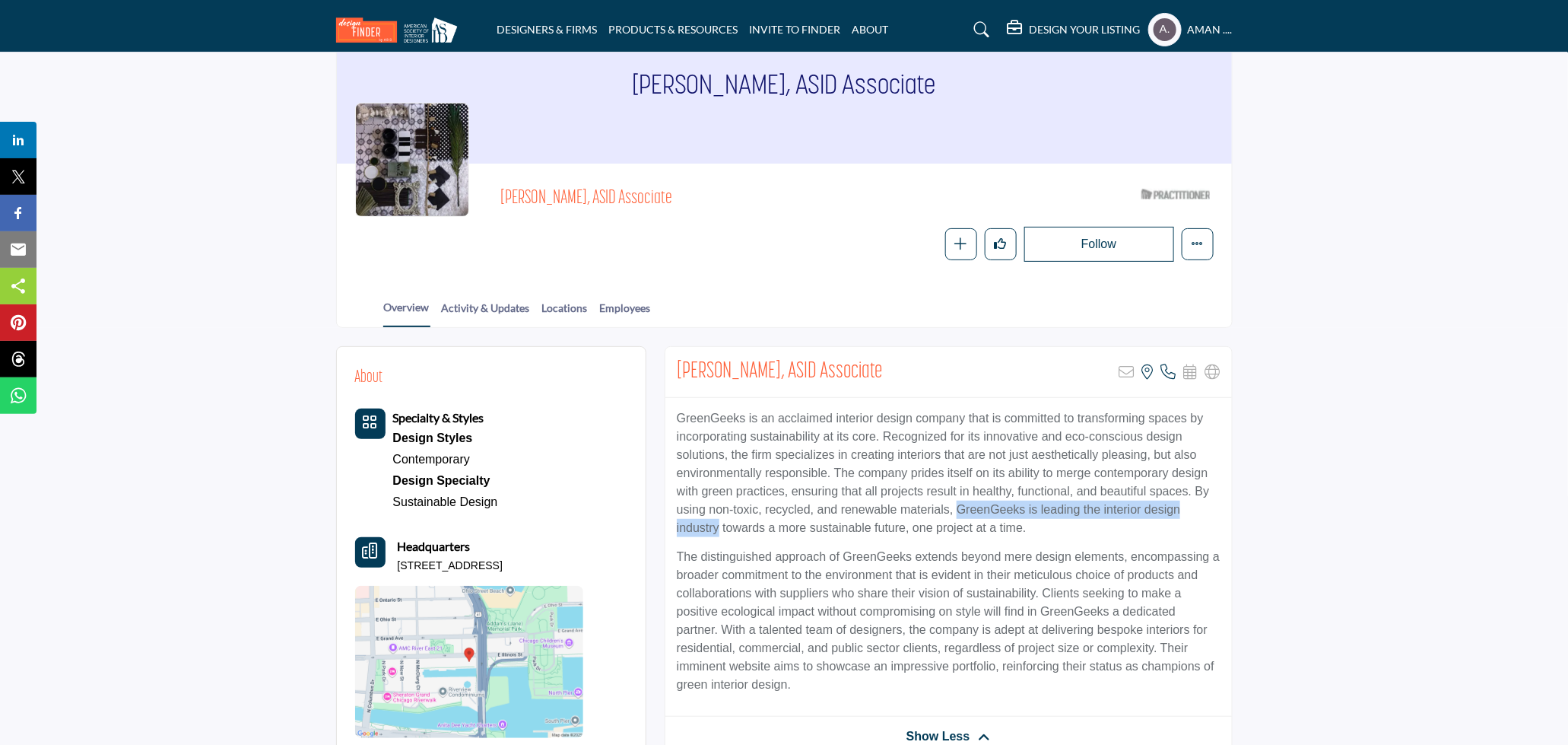
scroll to position [0, 0]
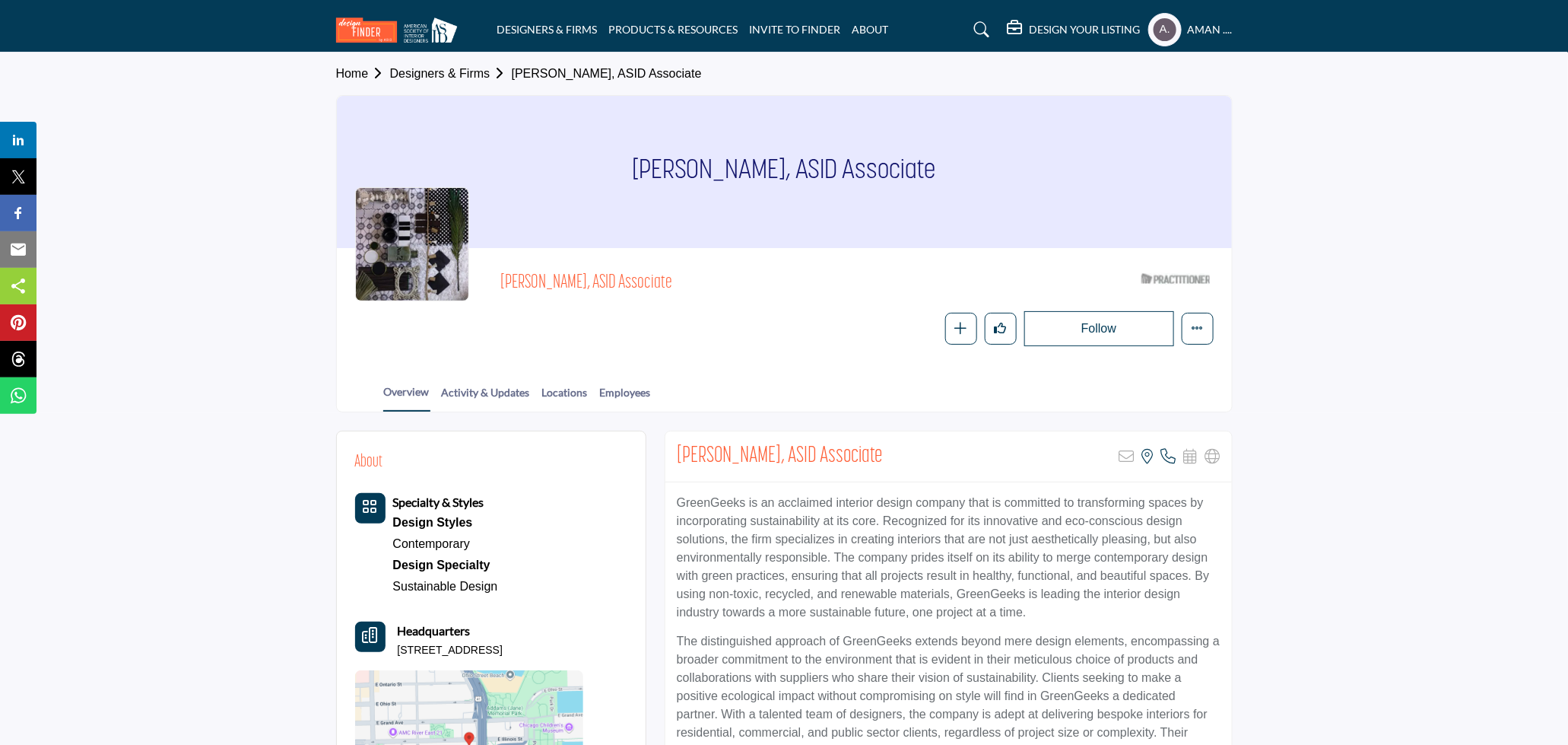
click at [705, 500] on p "GreenGeeks is an acclaimed interior design company that is committed to transfo…" at bounding box center [949, 557] width 544 height 128
click at [786, 524] on p "GreenGeeks is an acclaimed interior design company that is committed to transfo…" at bounding box center [949, 557] width 544 height 128
drag, startPoint x: 675, startPoint y: 501, endPoint x: 1004, endPoint y: 503, distance: 329.0
click at [1004, 503] on div "GreenGeeks is an acclaimed interior design company that is committed to transfo…" at bounding box center [949, 642] width 567 height 319
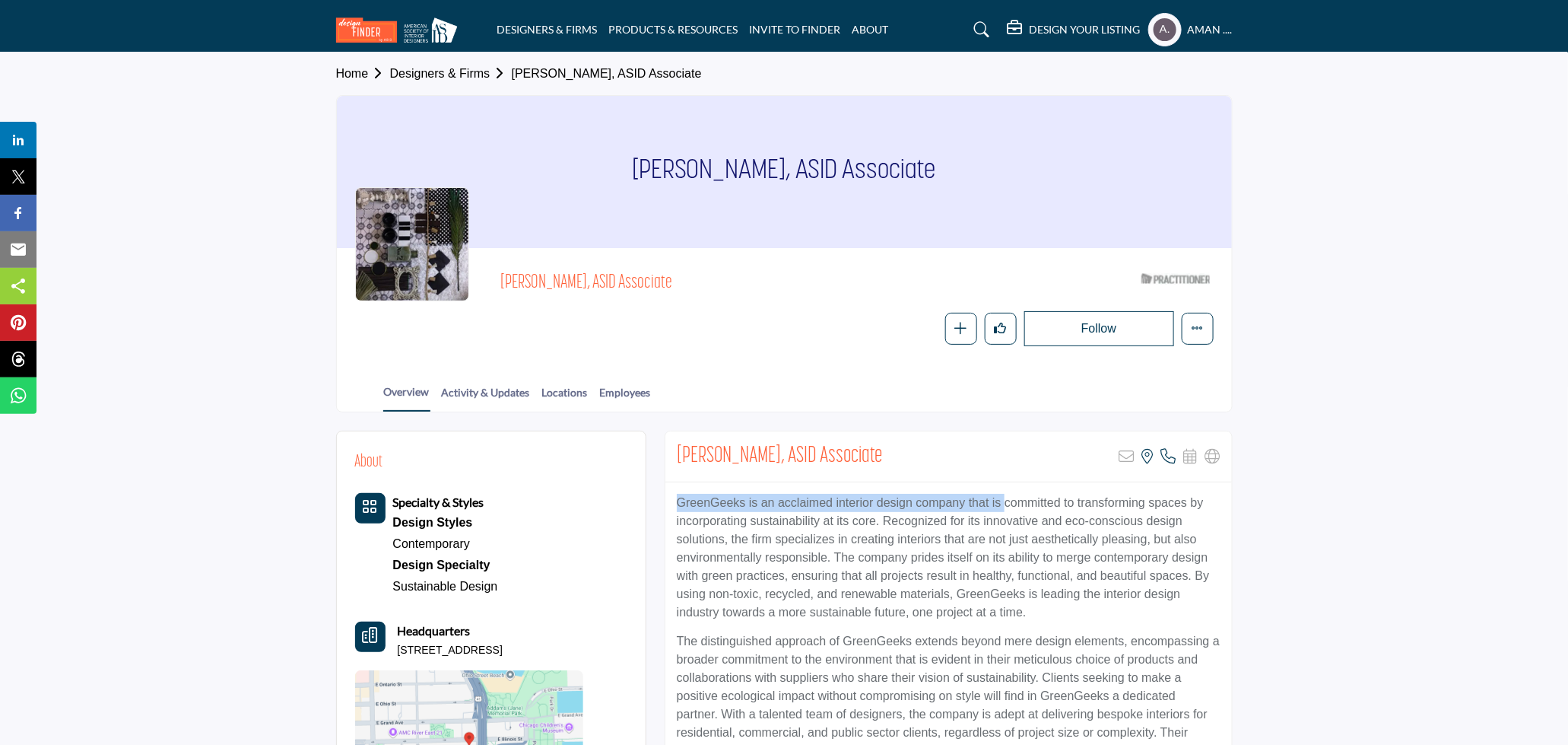
click at [712, 505] on p "GreenGeeks is an acclaimed interior design company that is committed to transfo…" at bounding box center [949, 557] width 544 height 128
click at [715, 503] on p "GreenGeeks is an acclaimed interior design company that is committed to transfo…" at bounding box center [949, 557] width 544 height 128
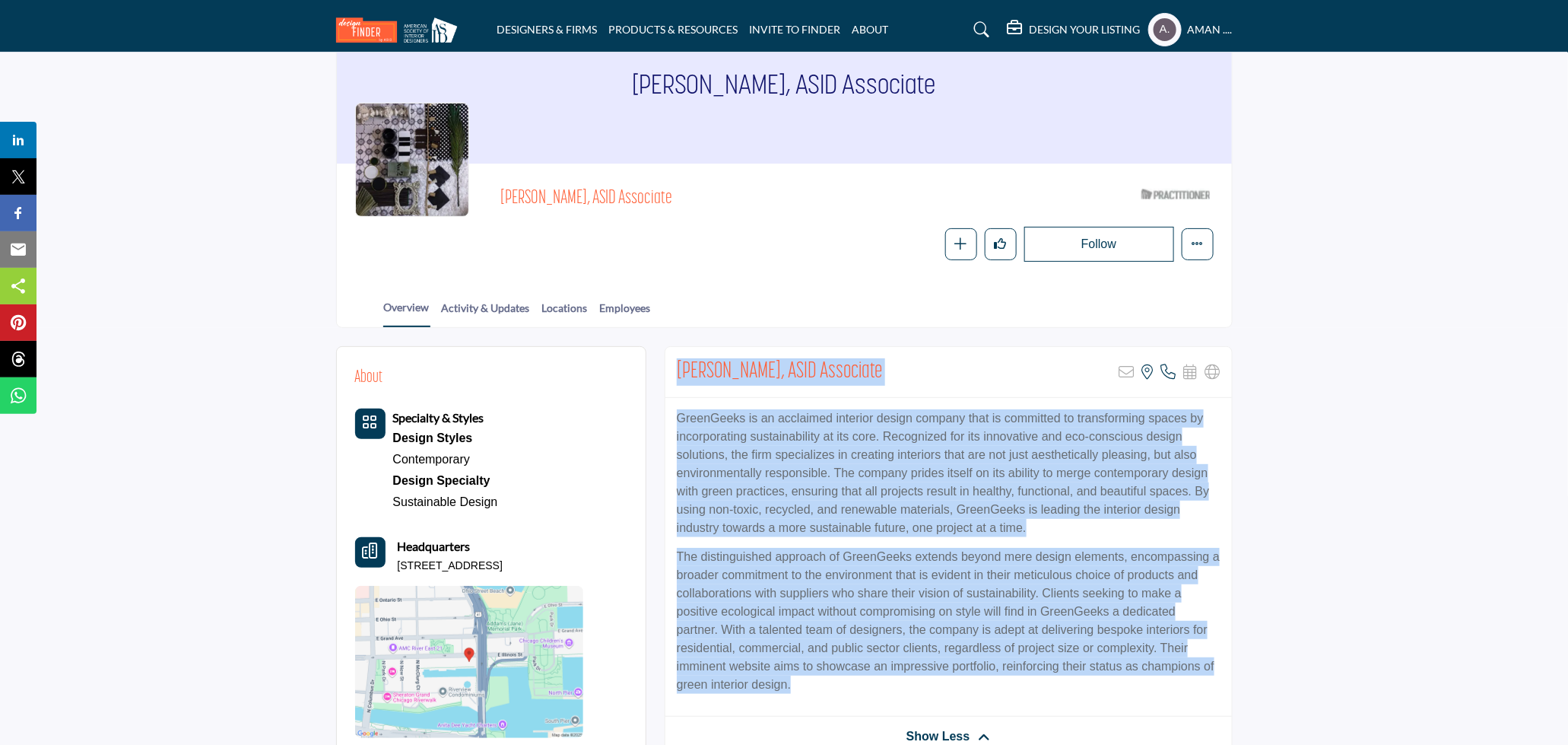
drag, startPoint x: 678, startPoint y: 369, endPoint x: 716, endPoint y: 680, distance: 313.3
click at [716, 680] on div "Ameet Chopra, ASID Associate Sorry, but this listing is on a subscription plan …" at bounding box center [949, 551] width 568 height 410
copy div "Ameet Chopra, ASID Associate Sorry, but this listing is on a subscription plan …"
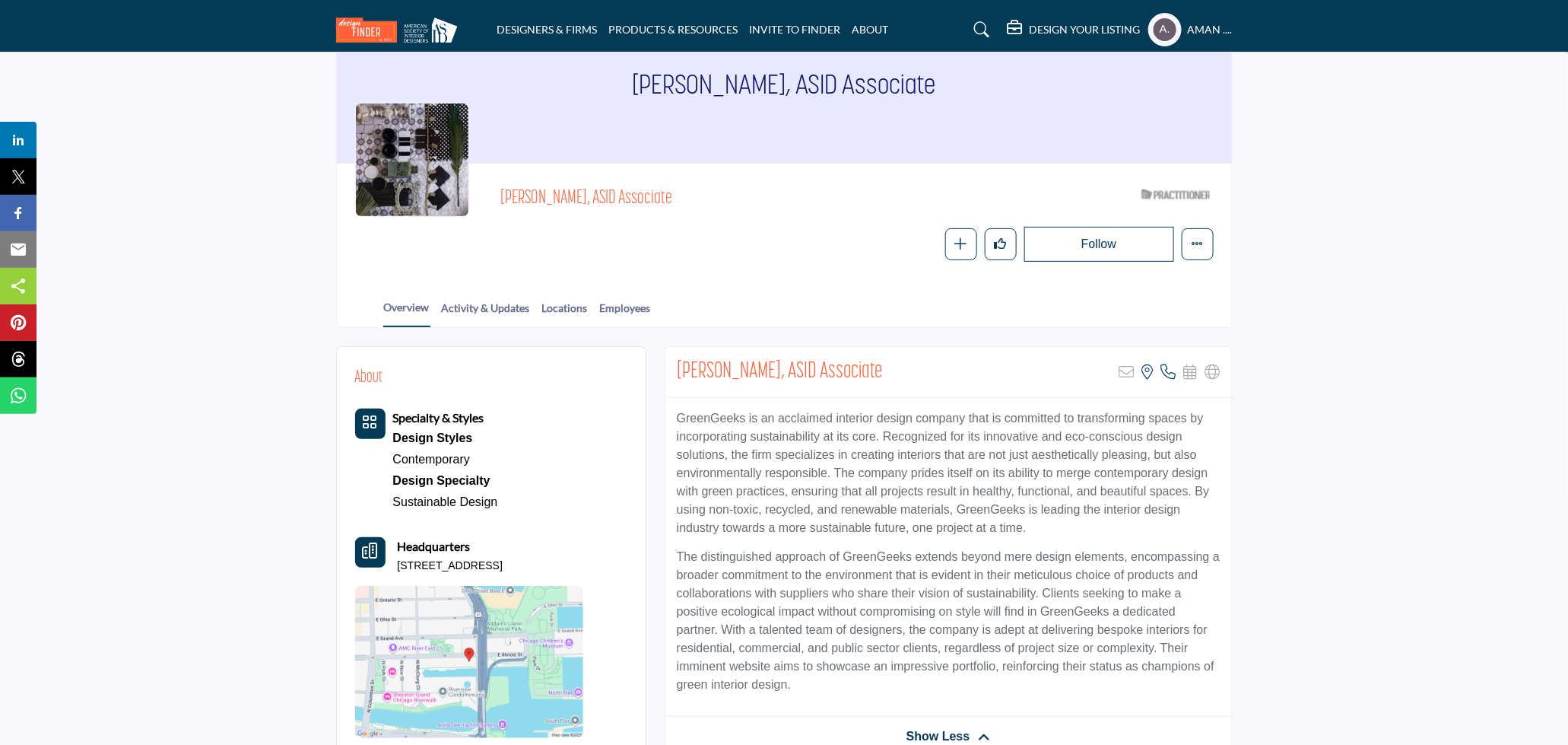
click at [702, 248] on div "Follow Following Message Recommend Add to My Suppliers Claim Listing Report Page" at bounding box center [856, 244] width 712 height 35
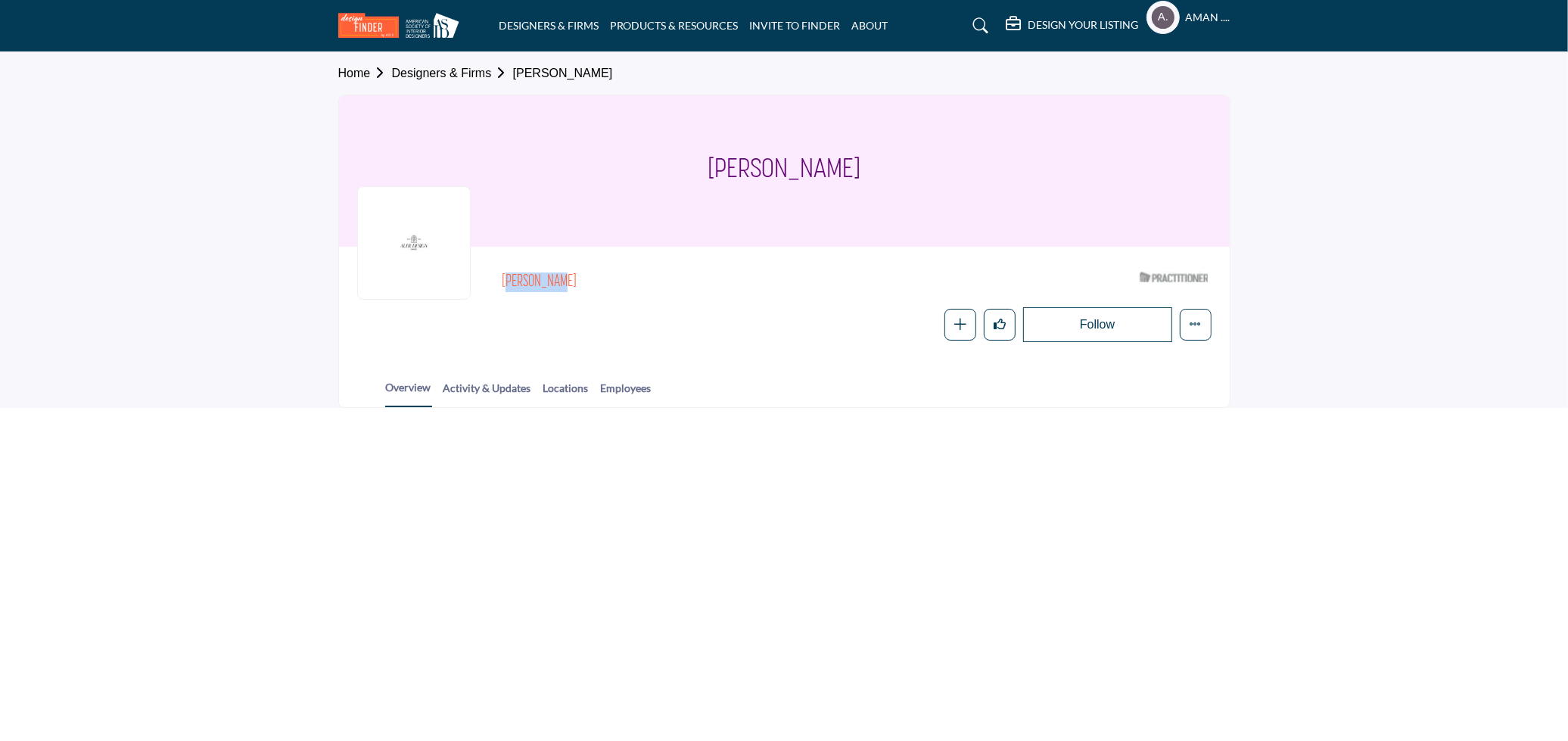
drag, startPoint x: 499, startPoint y: 277, endPoint x: 576, endPoint y: 272, distance: 77.2
click at [576, 272] on div "[PERSON_NAME] ASID Qualified Practitioner who validates work and experience to …" at bounding box center [784, 303] width 855 height 77
copy h2 "[PERSON_NAME]"
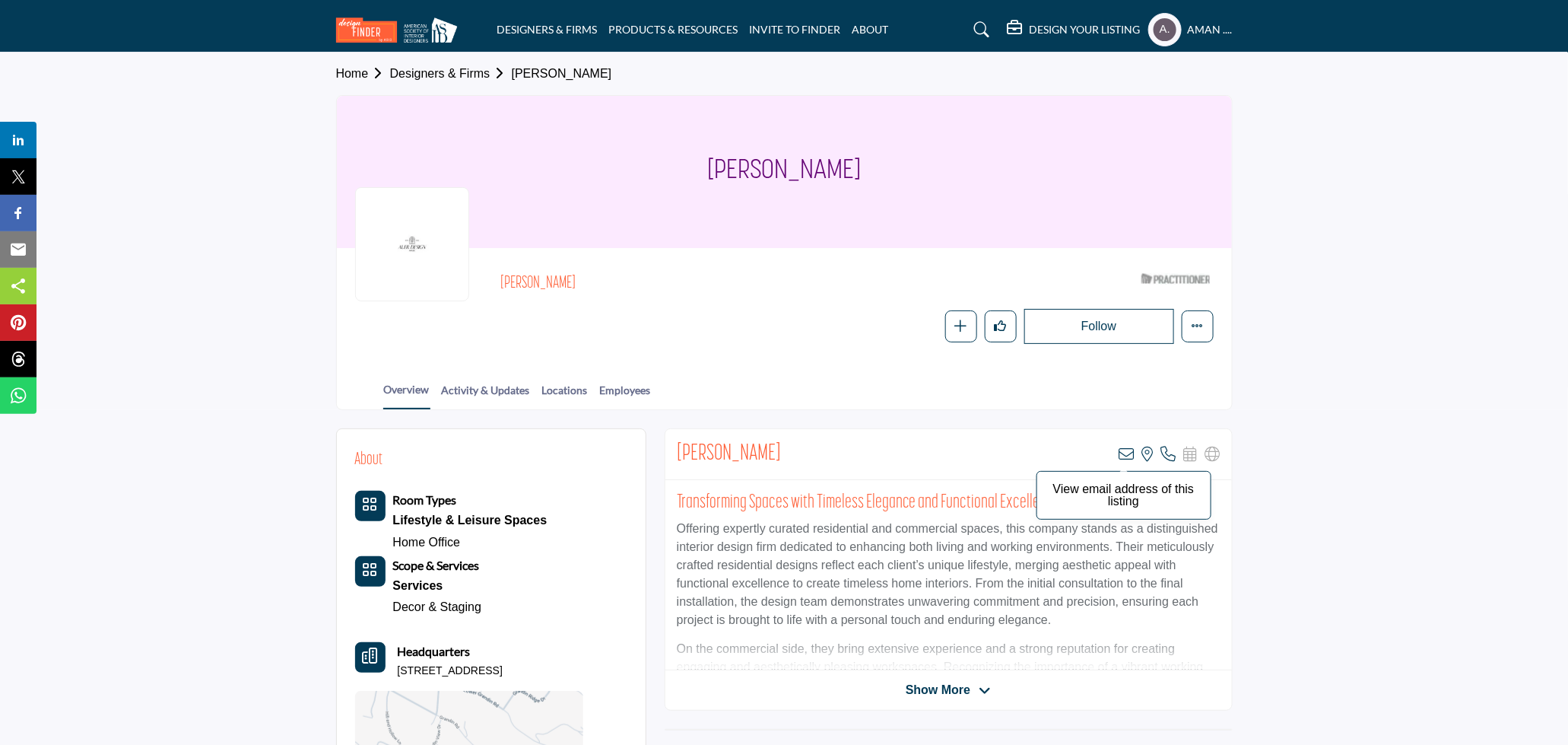
click at [1127, 457] on icon at bounding box center [1127, 455] width 15 height 15
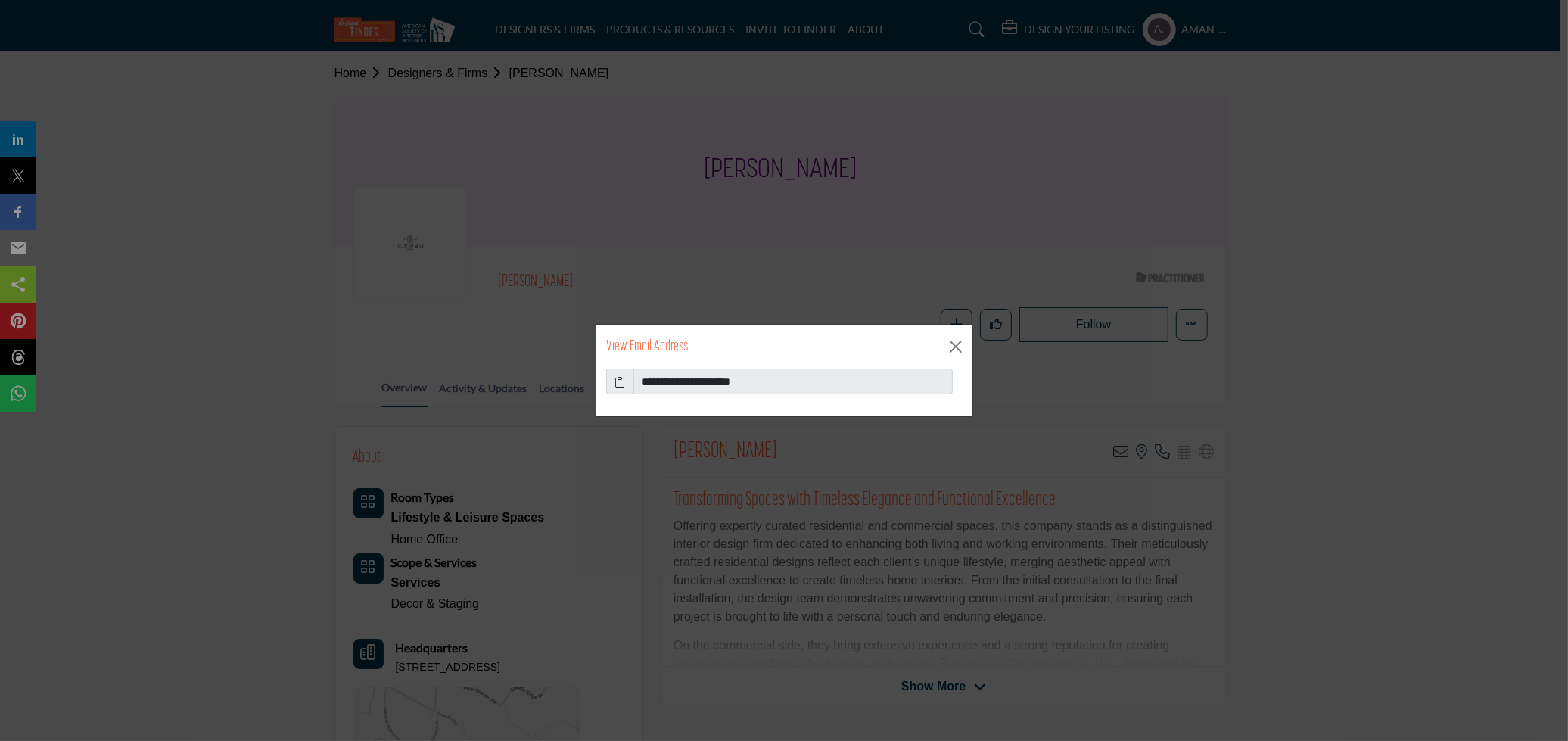
click at [619, 381] on icon at bounding box center [621, 381] width 11 height 16
drag, startPoint x: 782, startPoint y: 380, endPoint x: 671, endPoint y: 378, distance: 111.0
click at [671, 378] on input "**********" at bounding box center [793, 381] width 320 height 25
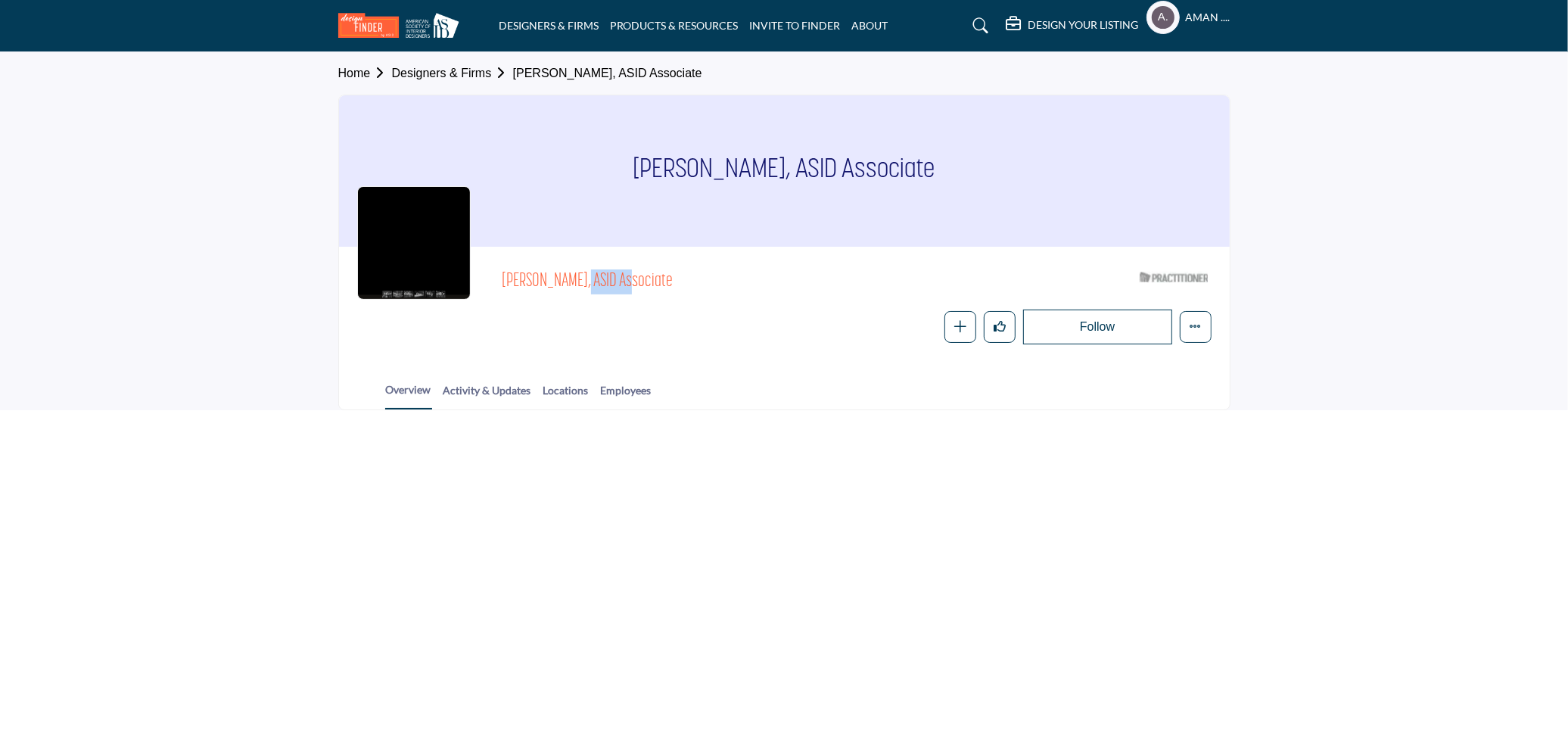
drag, startPoint x: 503, startPoint y: 289, endPoint x: 551, endPoint y: 283, distance: 48.4
click at [551, 283] on span "[PERSON_NAME], ASID Associate" at bounding box center [672, 282] width 341 height 25
click at [768, 386] on div "Overview Activity & Updates Locations Employees" at bounding box center [803, 386] width 853 height 47
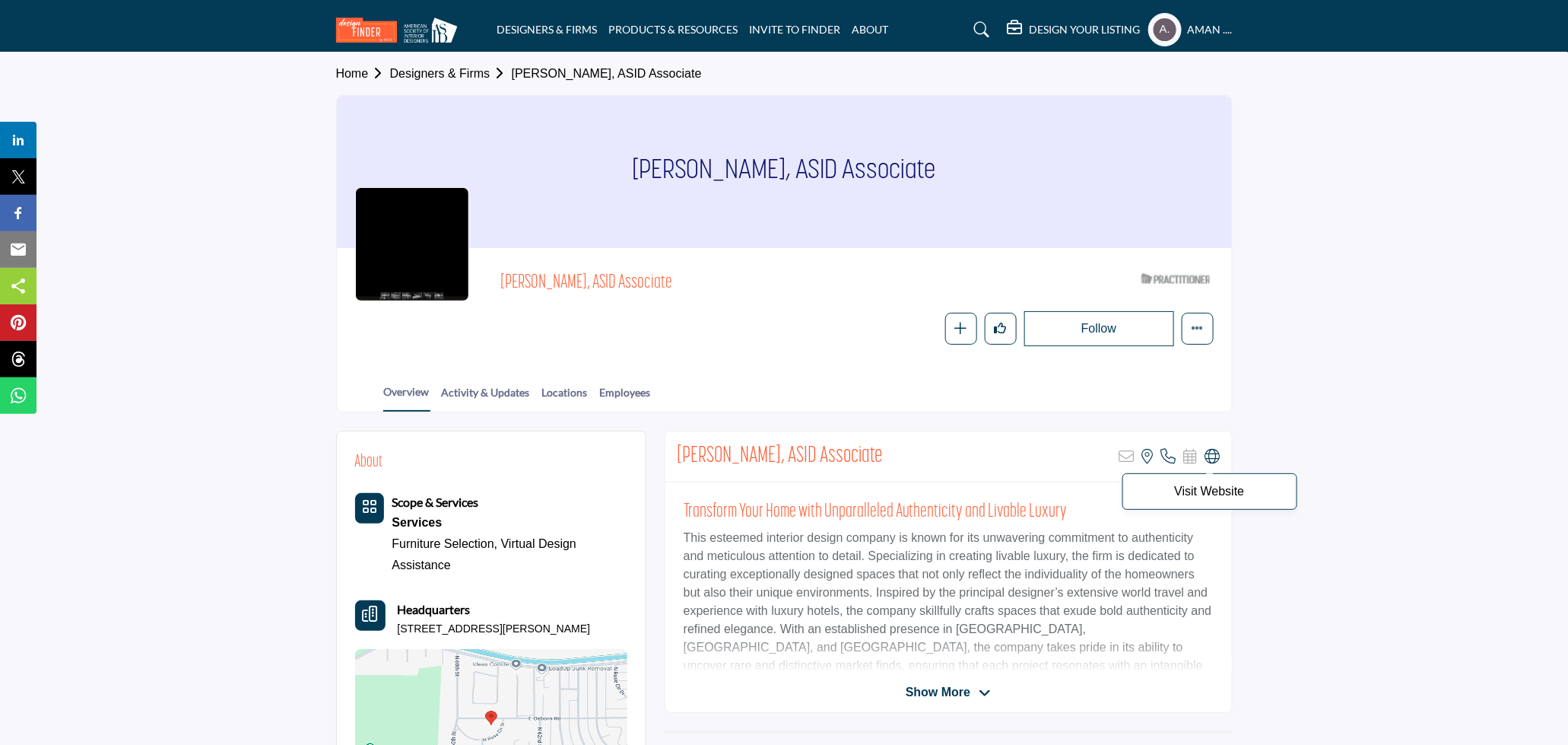
click at [1206, 457] on icon at bounding box center [1213, 457] width 15 height 15
click at [1211, 452] on icon at bounding box center [1213, 457] width 15 height 15
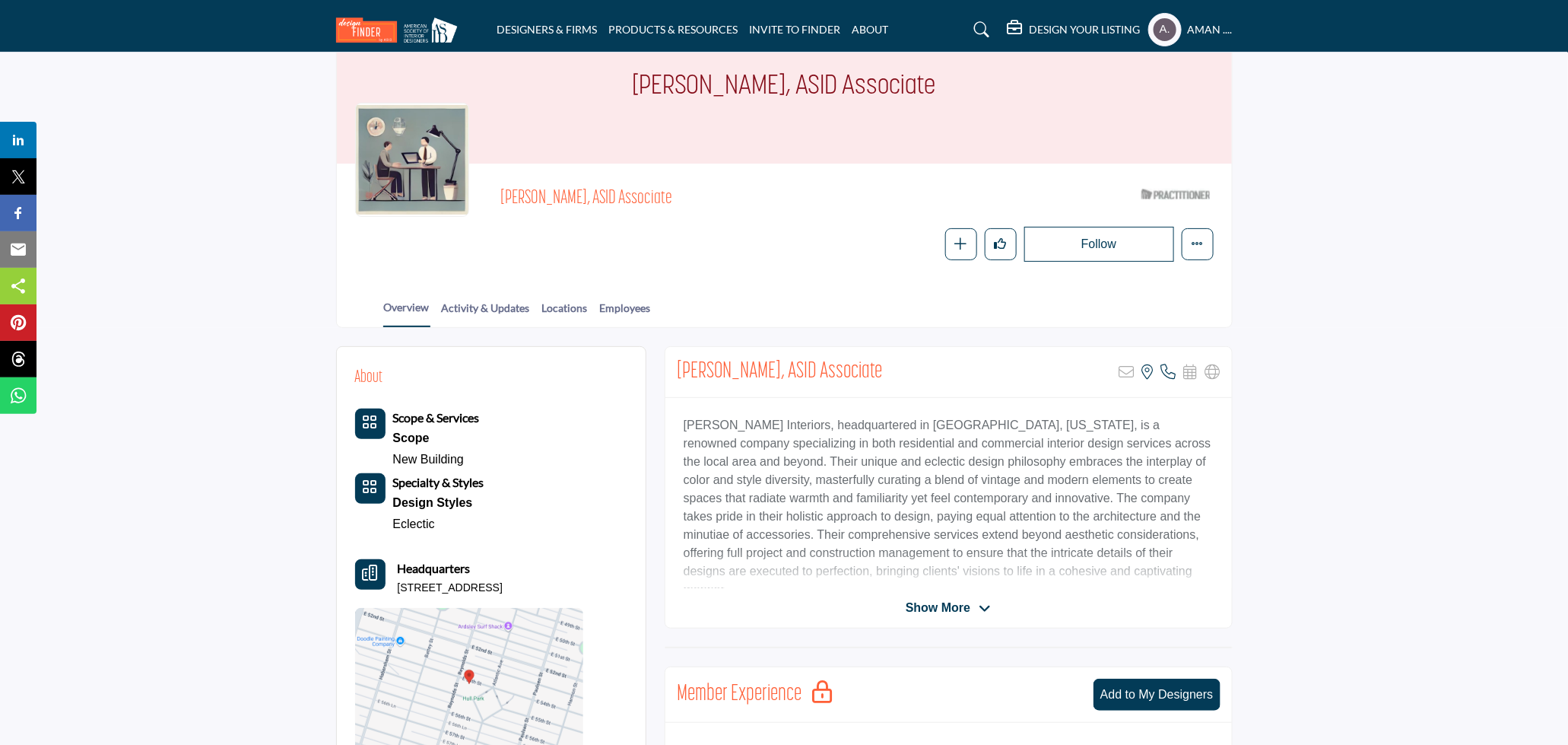
scroll to position [169, 0]
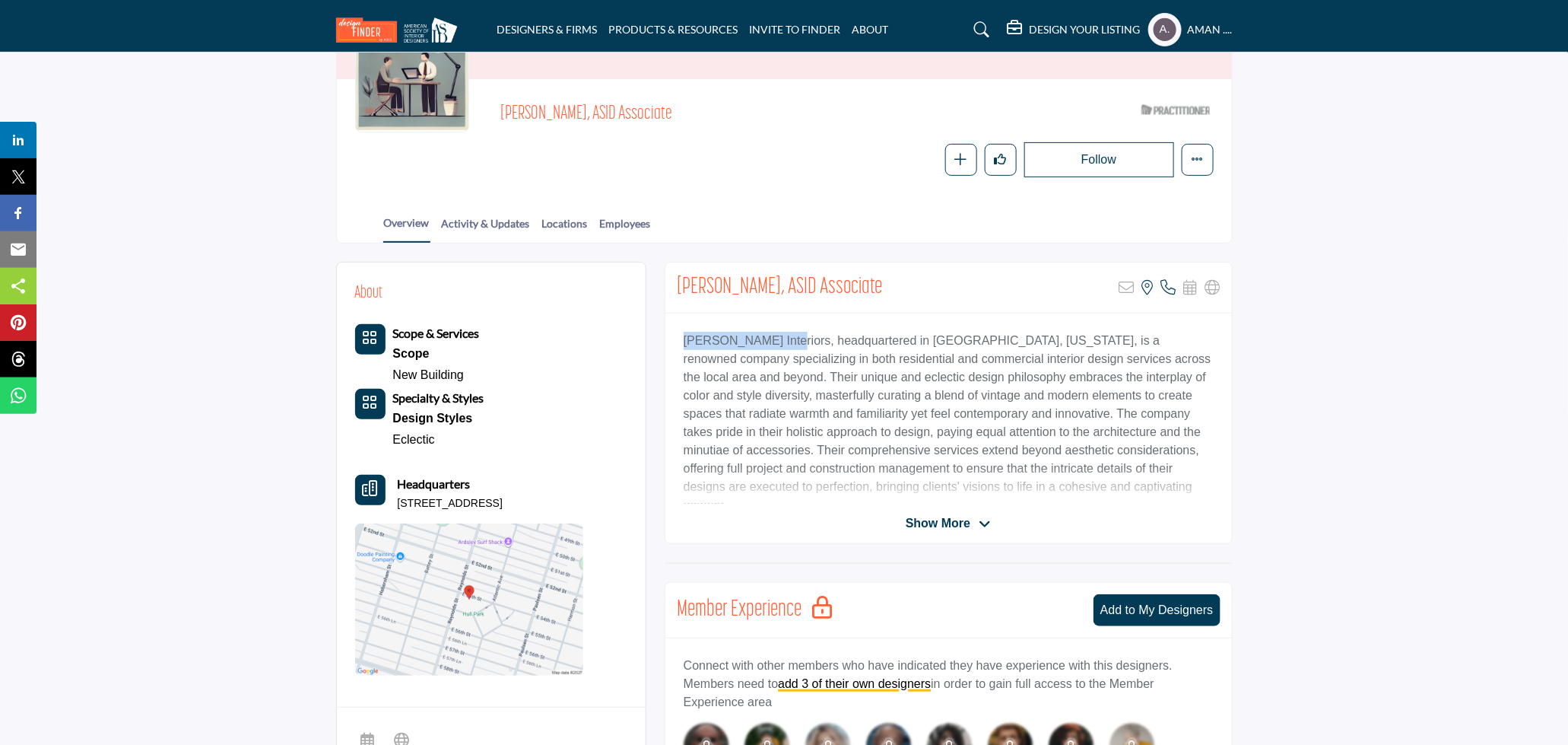
drag, startPoint x: 726, startPoint y: 336, endPoint x: 778, endPoint y: 336, distance: 52.0
click at [778, 336] on p "Amy Lind Interiors, headquartered in Savannah, Georgia, is a renowned company s…" at bounding box center [949, 423] width 530 height 183
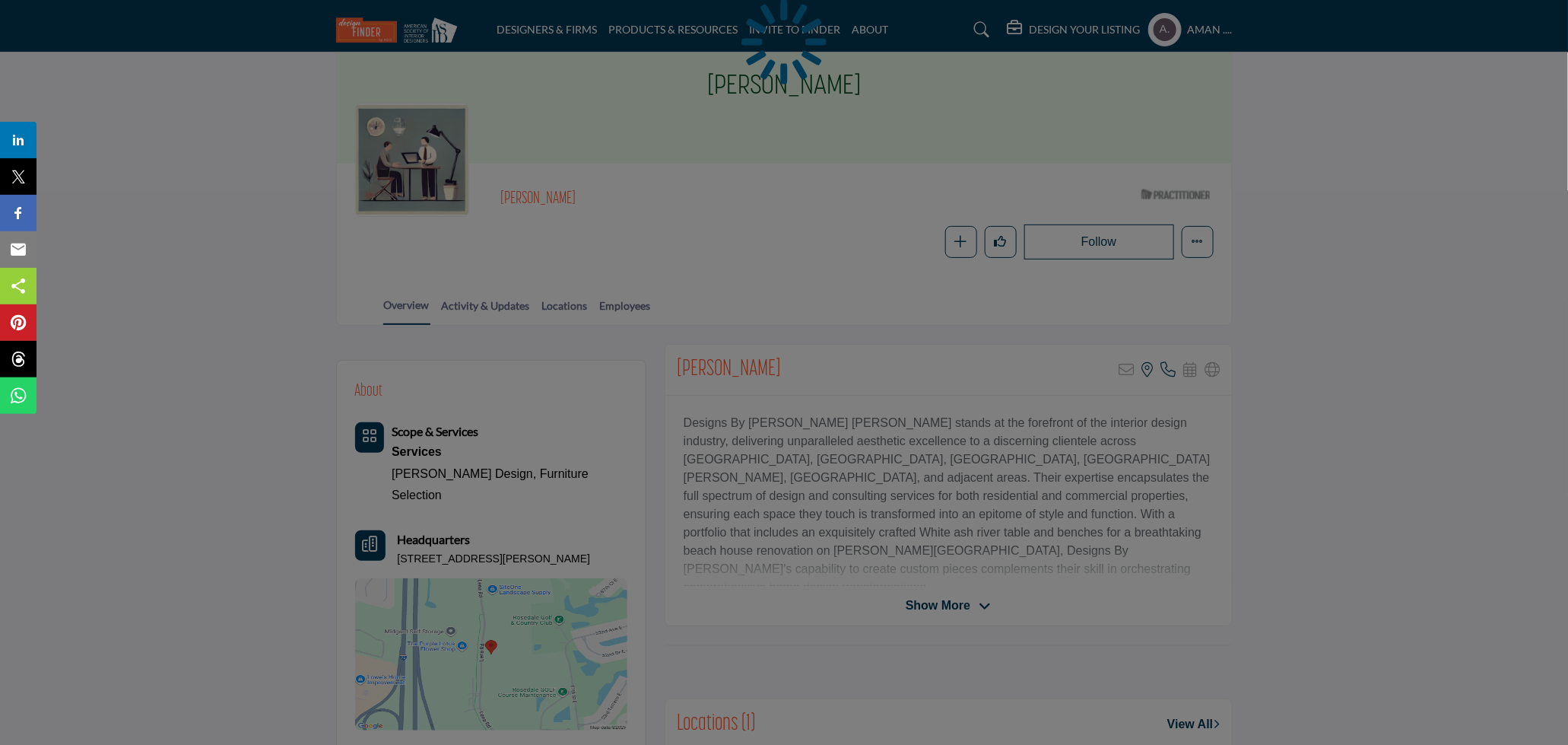
scroll to position [169, 0]
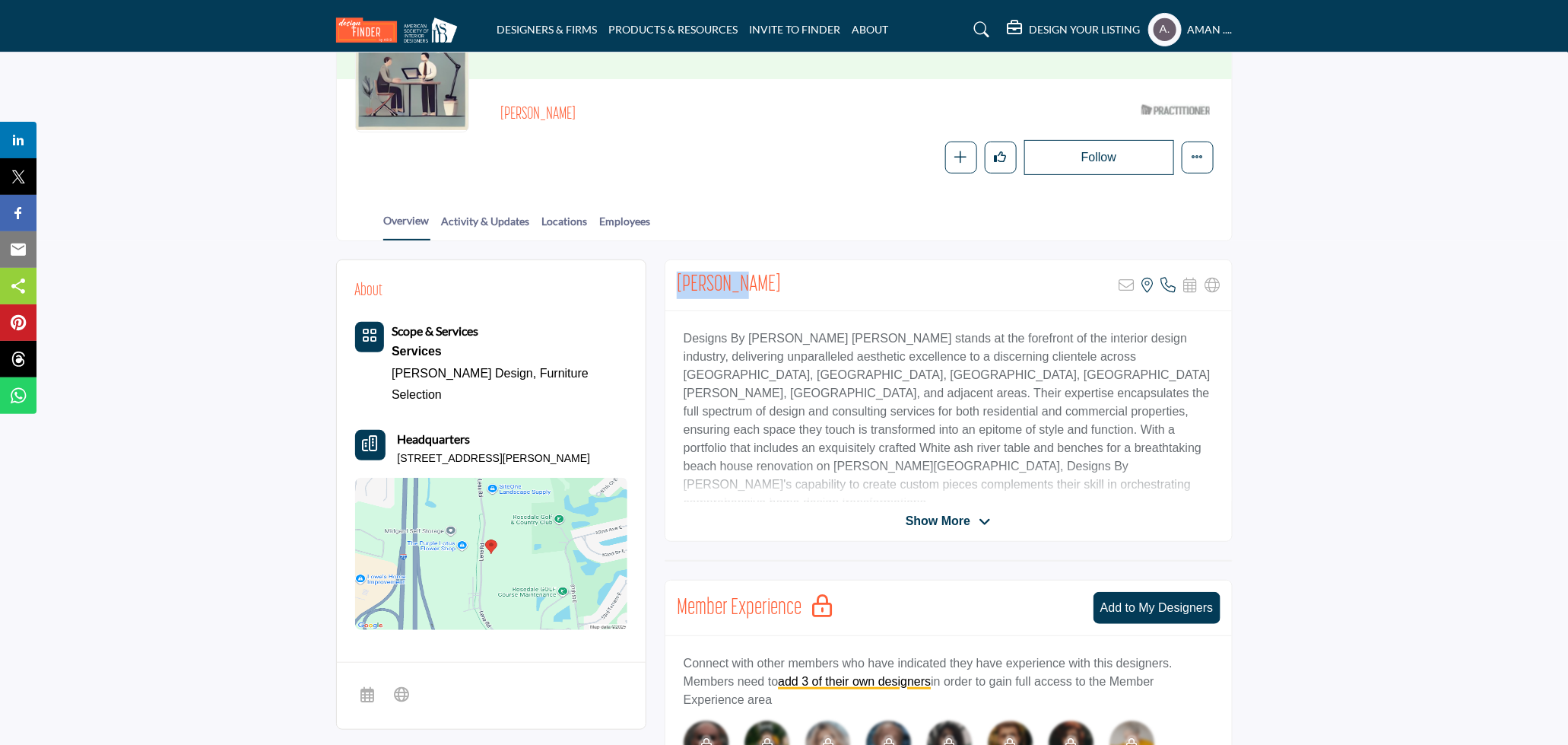
drag, startPoint x: 657, startPoint y: 279, endPoint x: 753, endPoint y: 281, distance: 96.0
click at [753, 281] on div "About Scope & Services Services Feng Shui Design, Furniture Selection Headquart…" at bounding box center [784, 655] width 897 height 792
copy h2 "[PERSON_NAME]"
click at [873, 287] on div "[PERSON_NAME] Sorry, but this listing is on a subscription plan which does not …" at bounding box center [949, 286] width 567 height 51
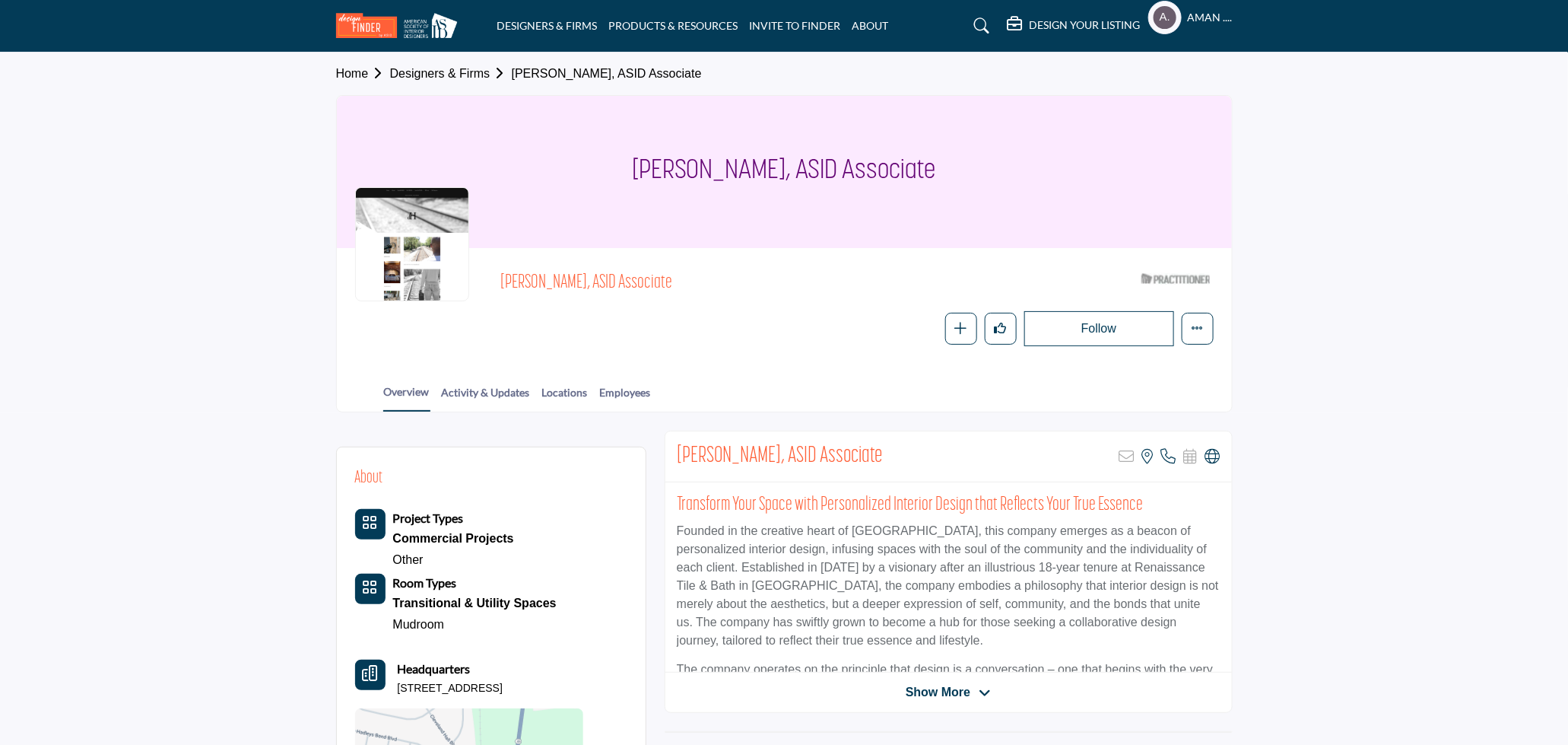
scroll to position [84, 0]
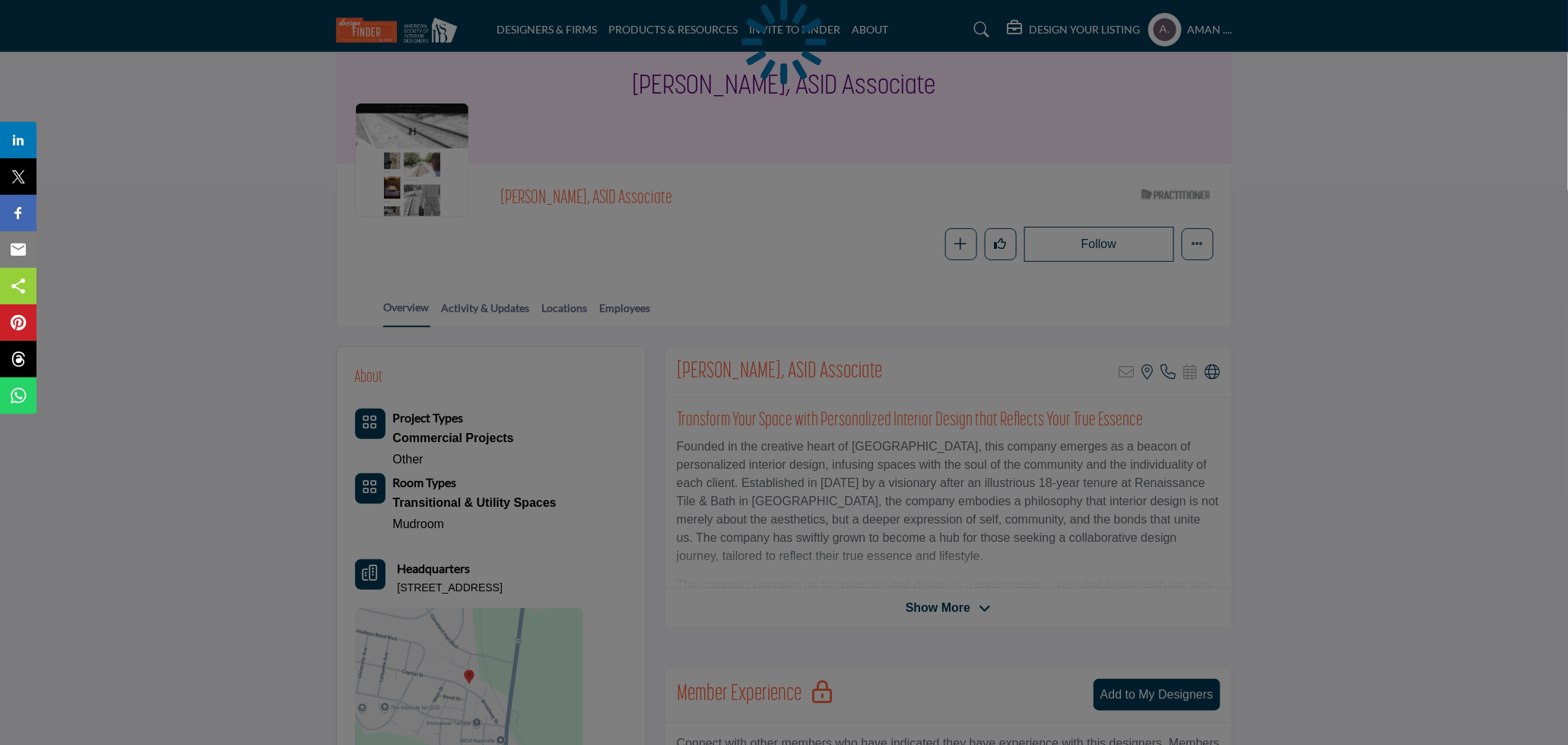
click at [1216, 373] on div at bounding box center [784, 372] width 1568 height 745
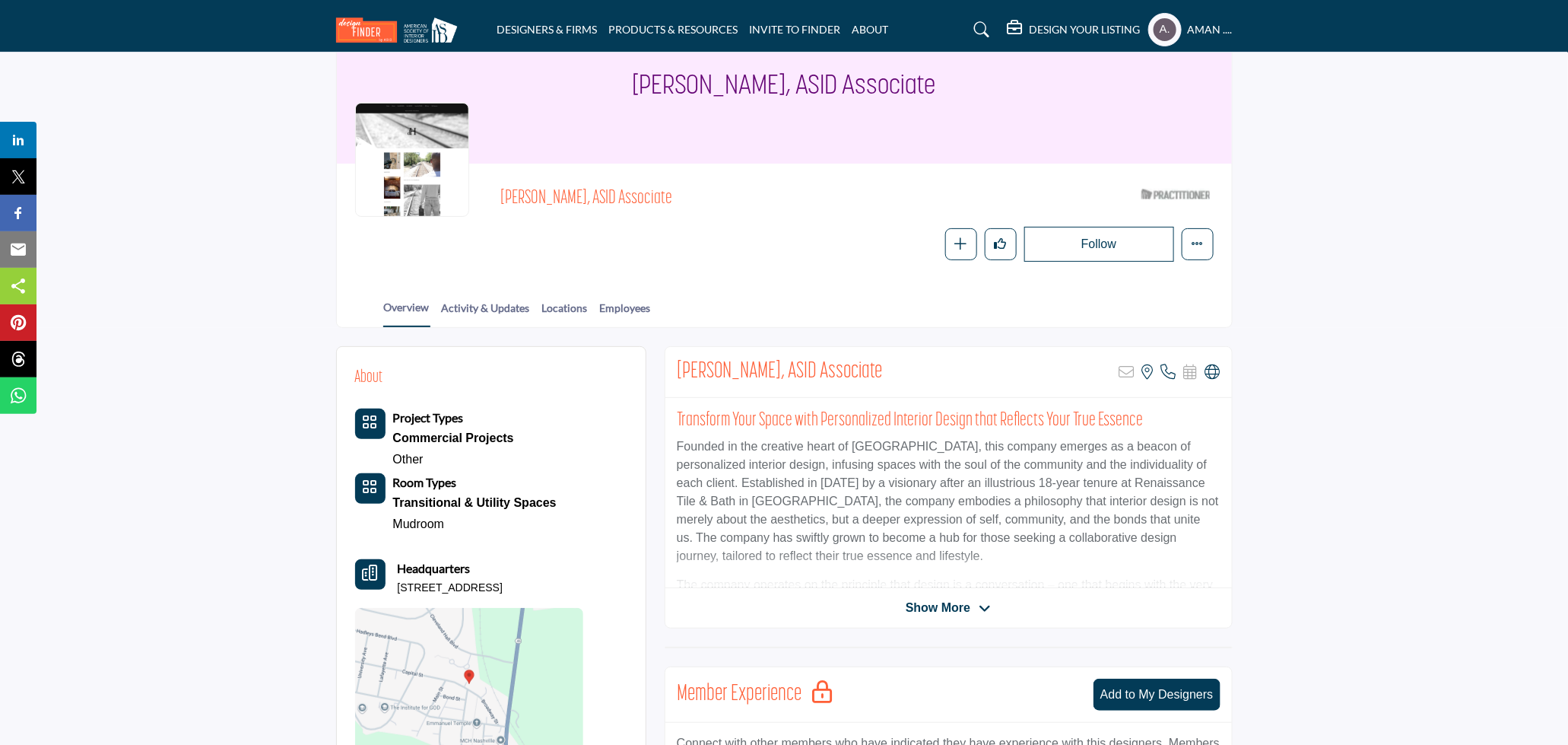
click at [1216, 373] on icon at bounding box center [1213, 372] width 15 height 15
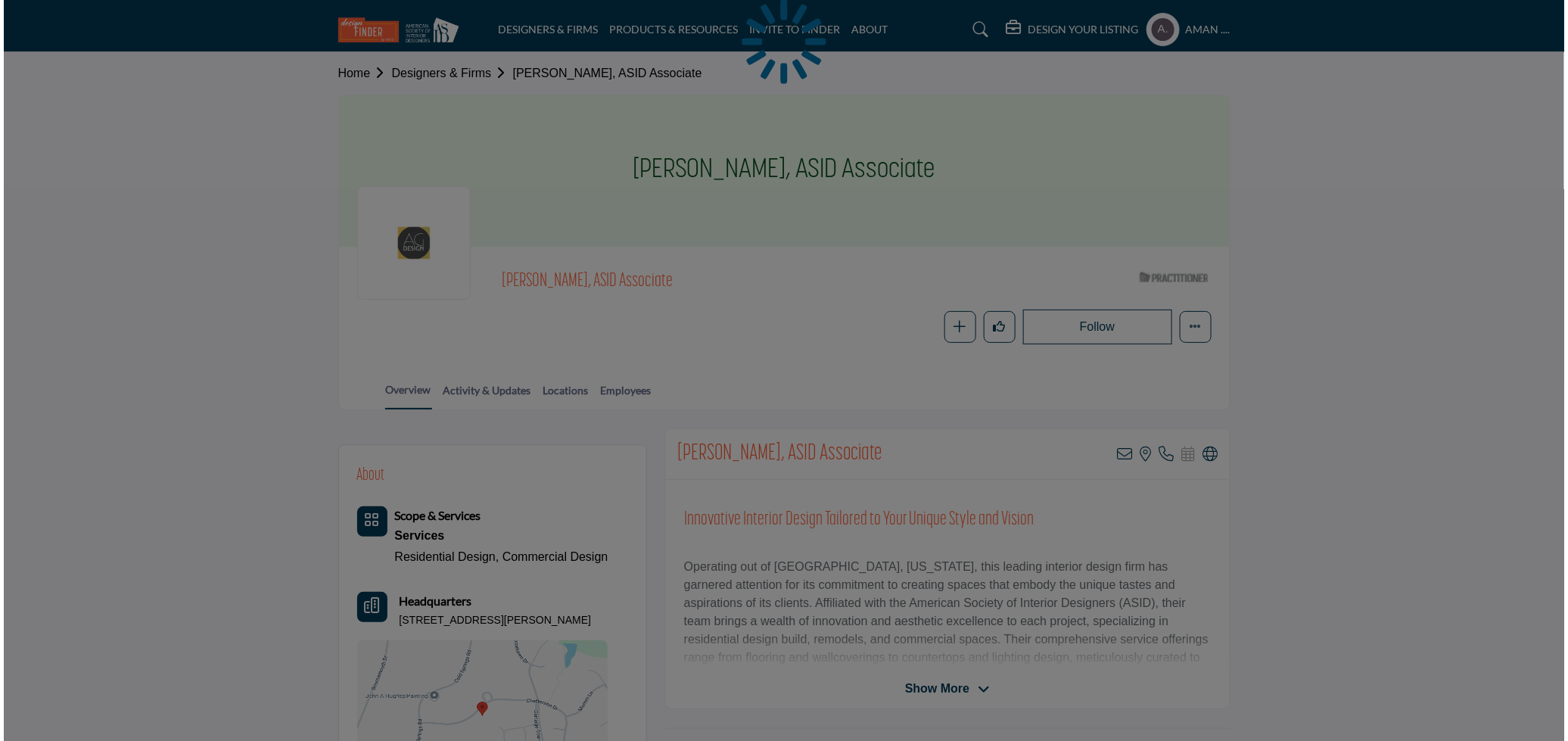
scroll to position [84, 0]
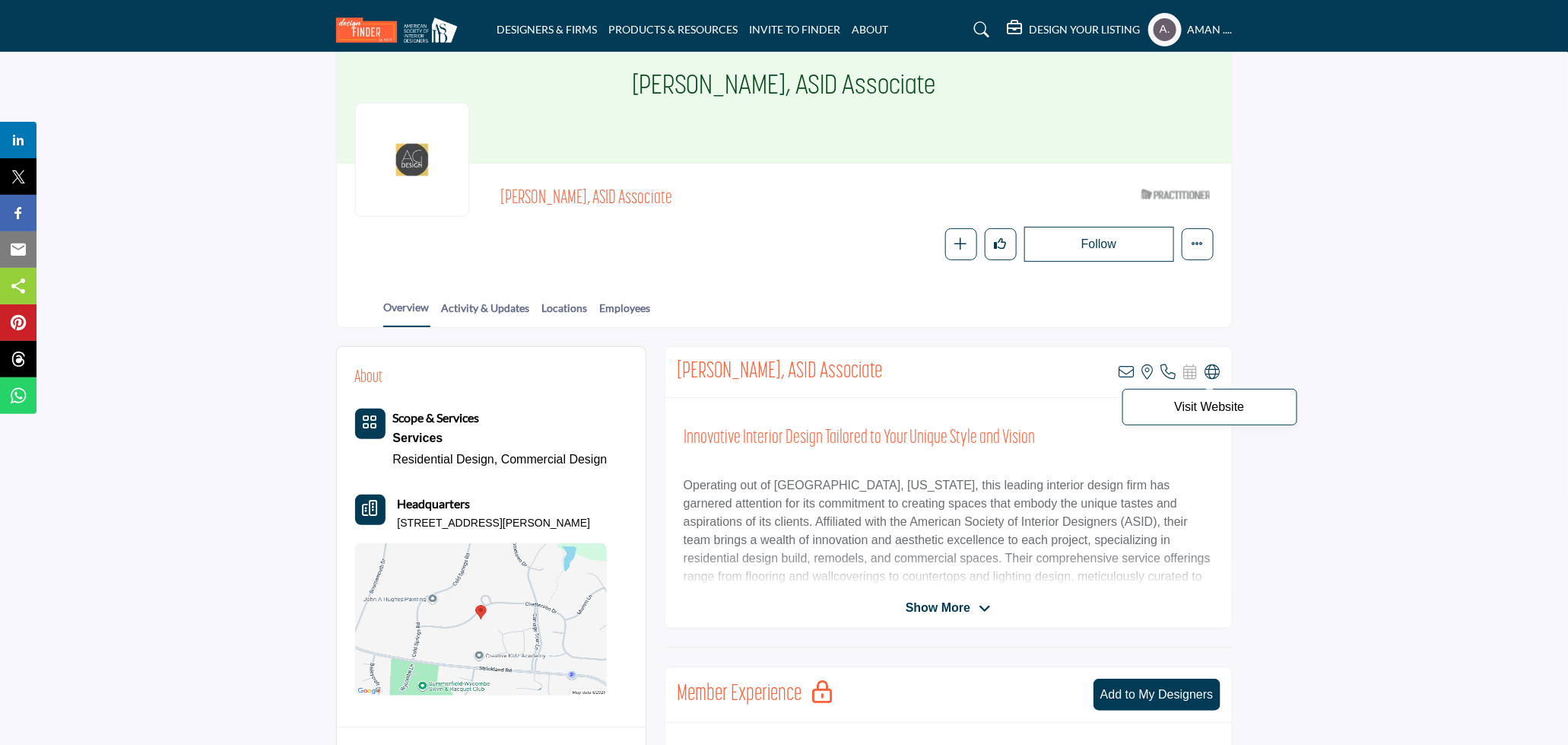
click at [1216, 370] on icon at bounding box center [1213, 372] width 15 height 15
click at [1123, 366] on icon at bounding box center [1127, 372] width 15 height 15
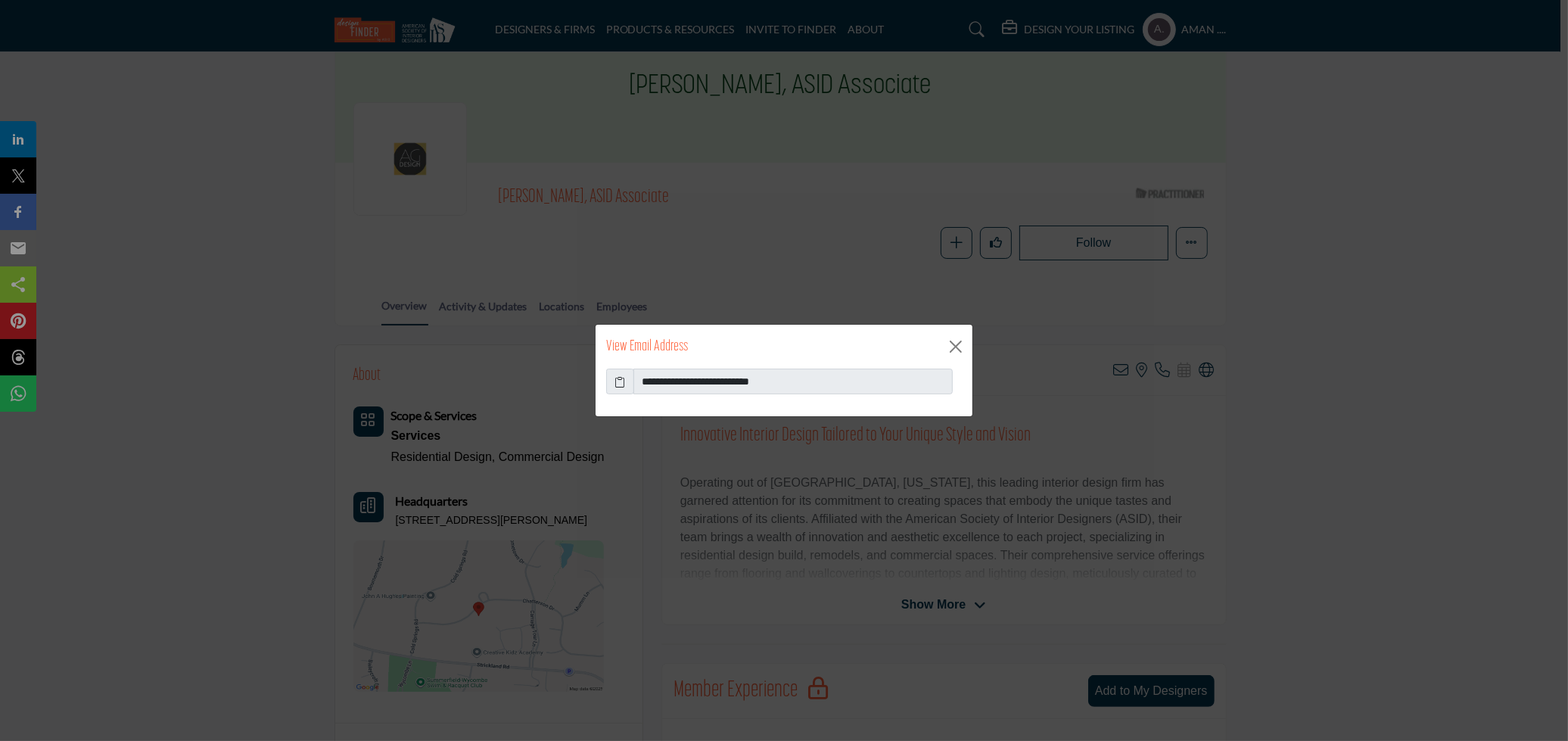
click at [619, 381] on icon at bounding box center [621, 381] width 11 height 16
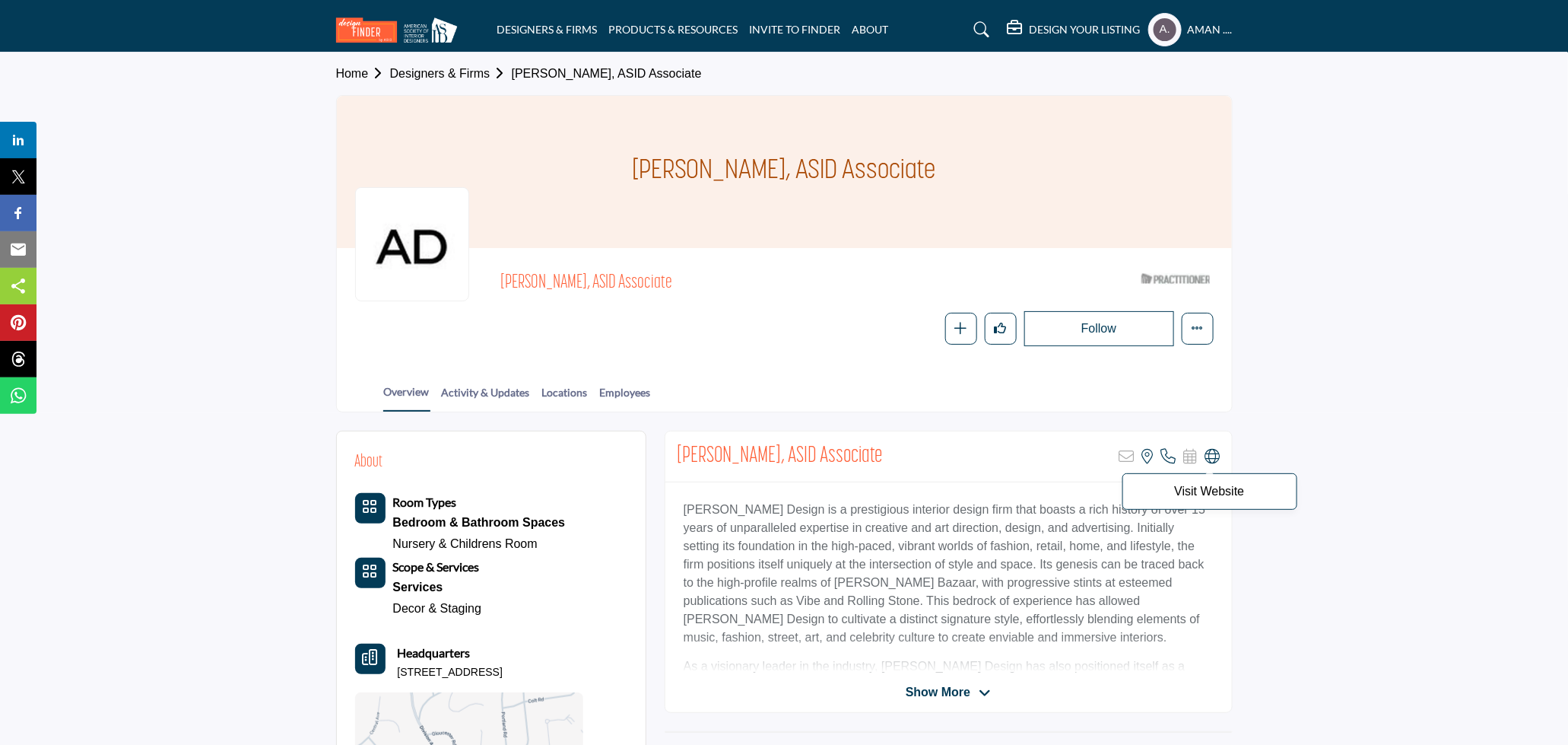
click at [1217, 456] on icon at bounding box center [1213, 457] width 15 height 15
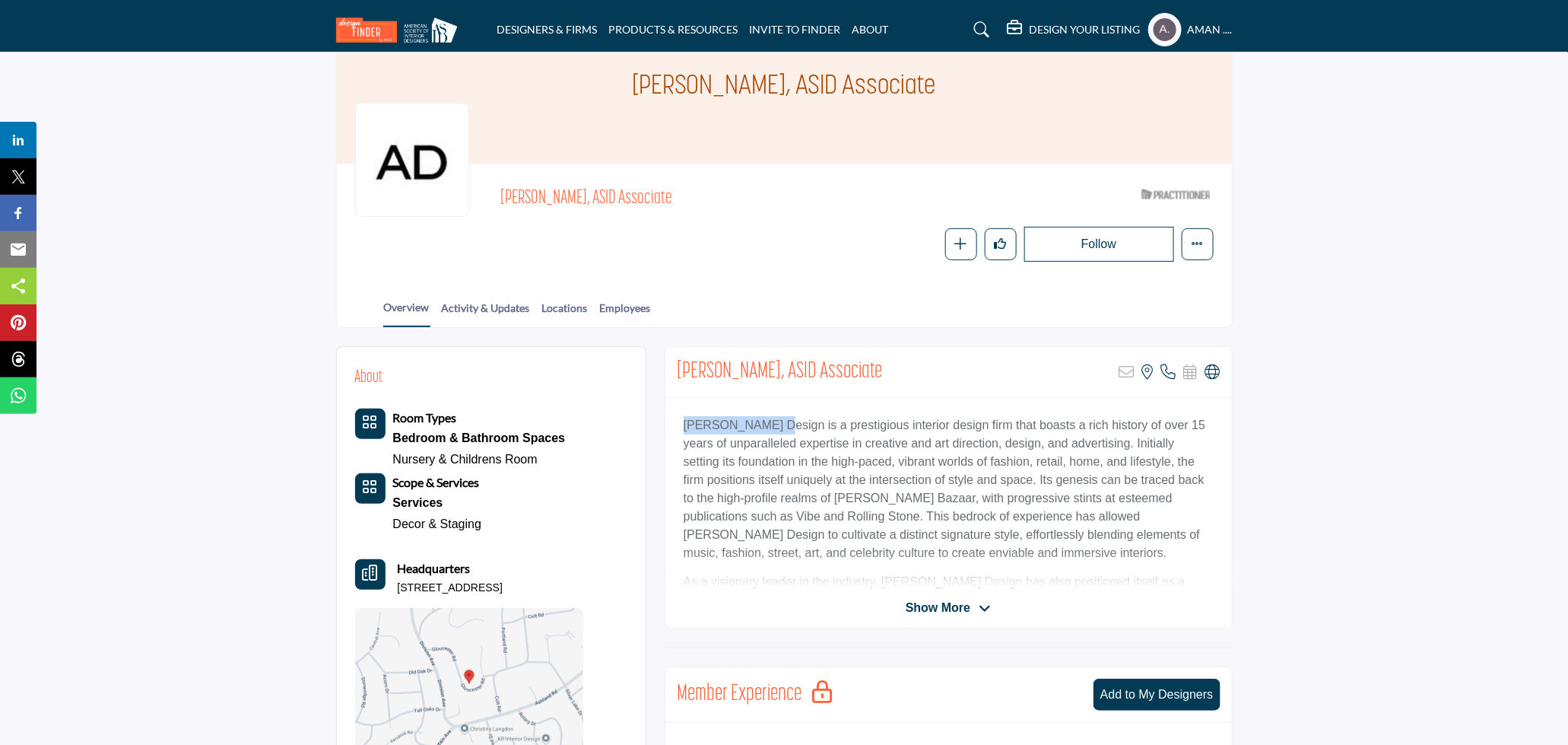
drag, startPoint x: 685, startPoint y: 424, endPoint x: 775, endPoint y: 428, distance: 90.1
click at [775, 428] on p "Arambulo Design is a prestigious interior design firm that boasts a rich histor…" at bounding box center [949, 489] width 530 height 146
copy p "Arambulo Design"
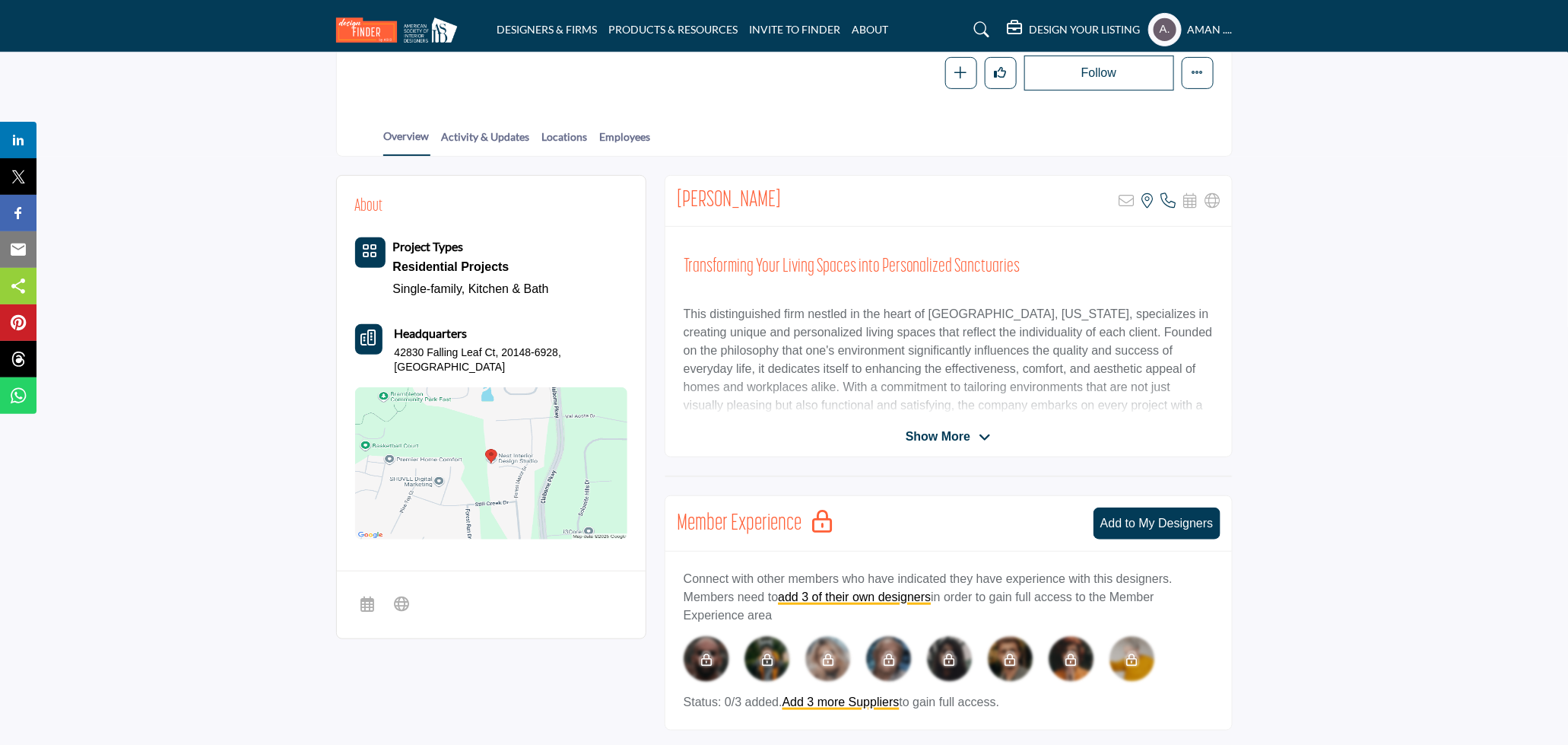
scroll to position [338, 0]
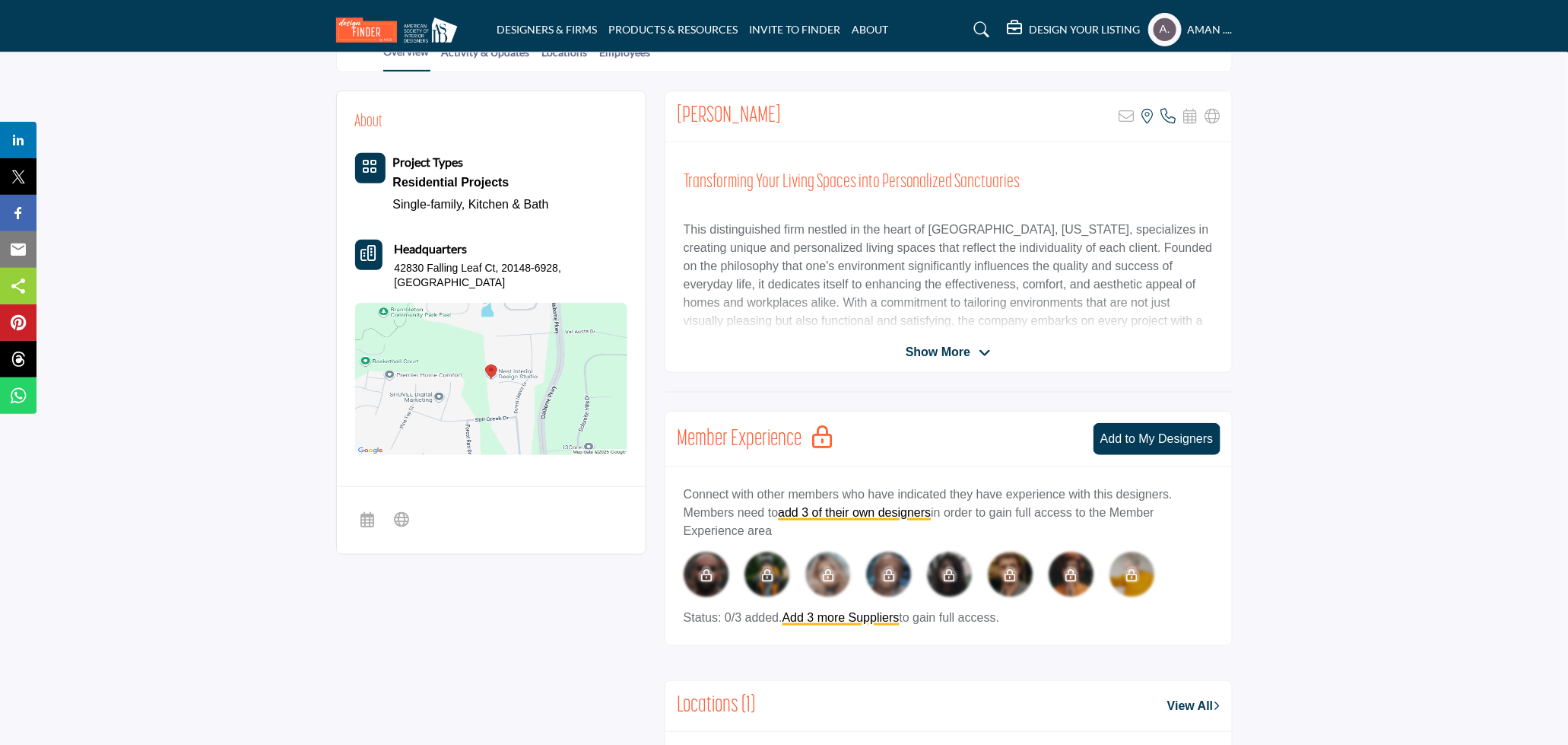
click at [963, 353] on span "Show More" at bounding box center [938, 352] width 64 height 19
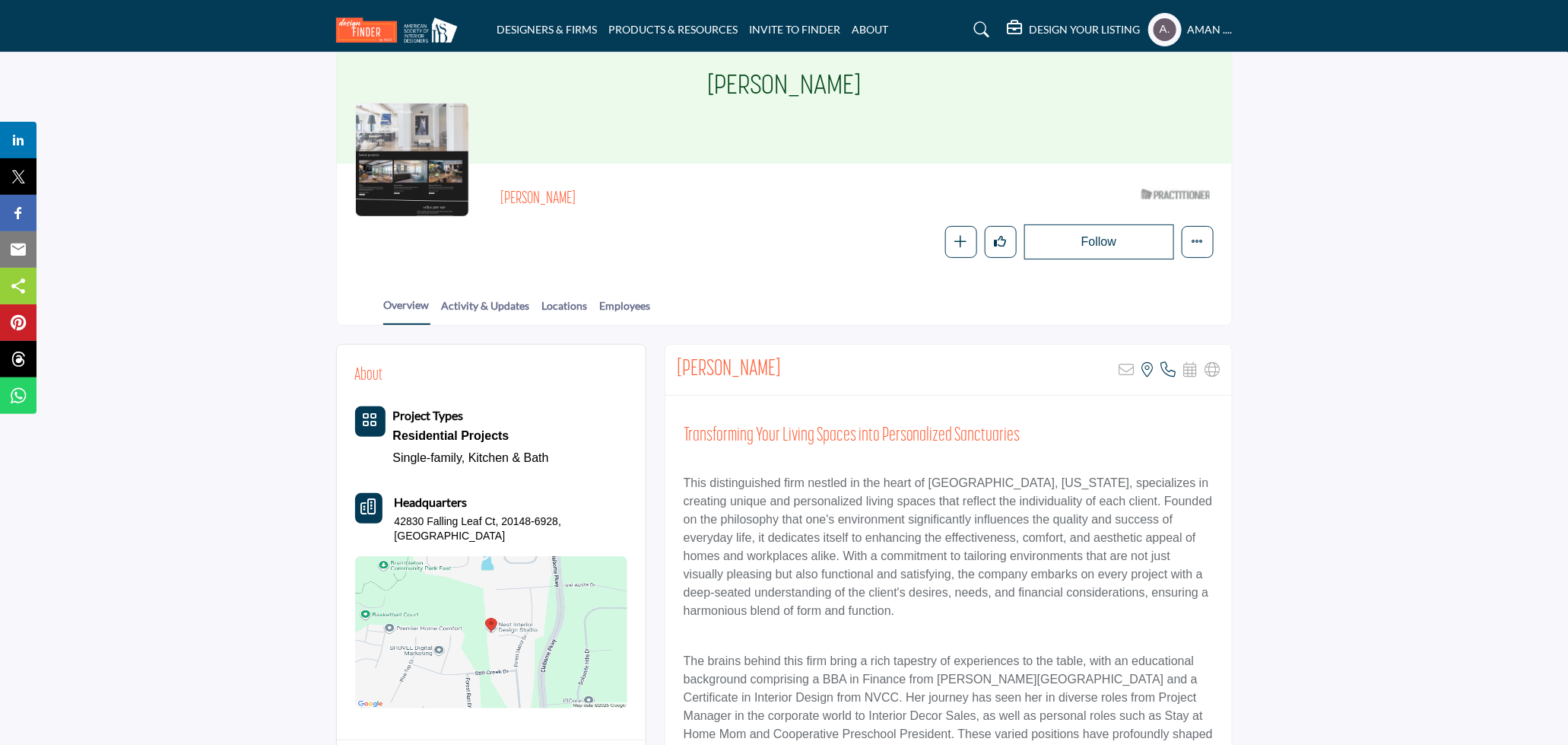
scroll to position [0, 0]
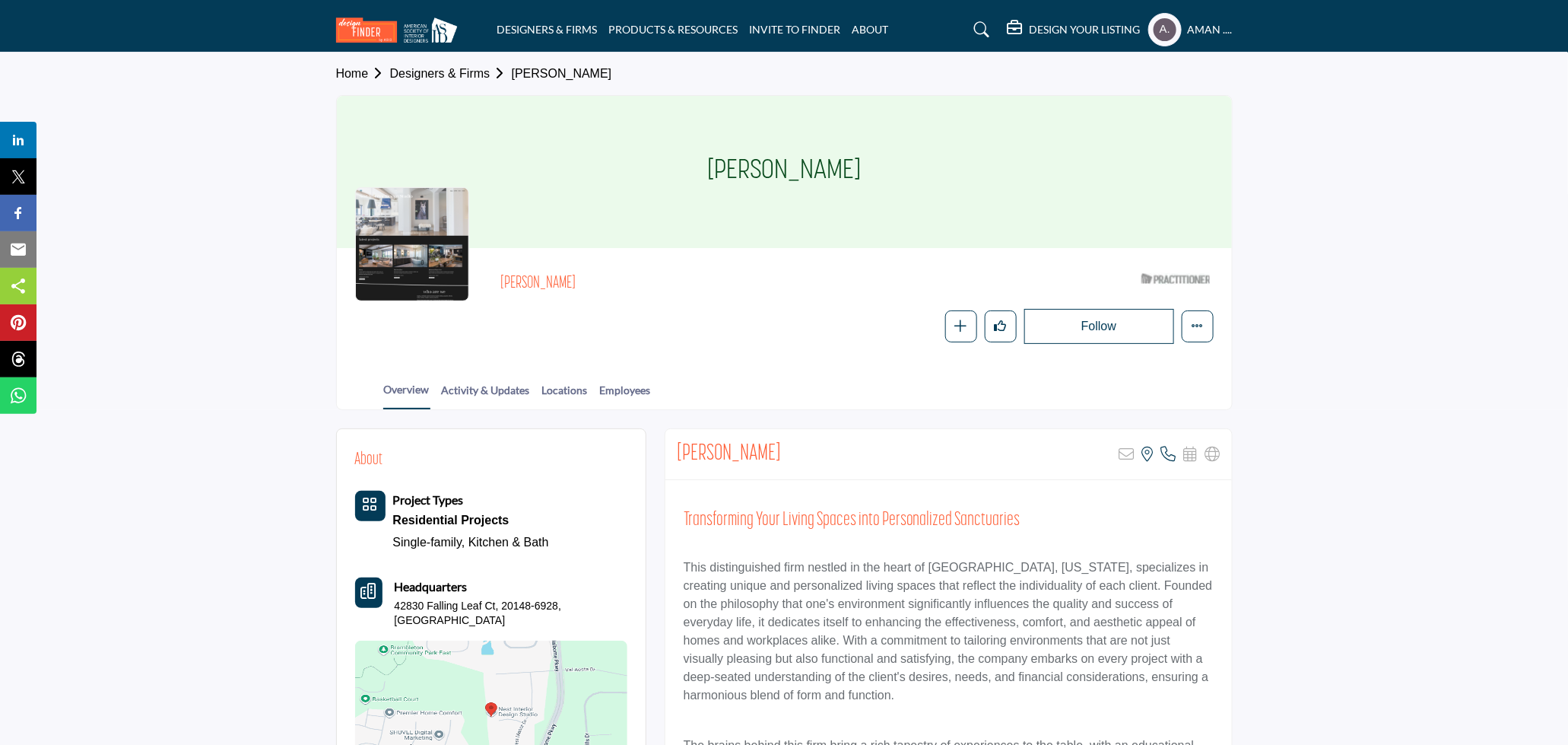
drag, startPoint x: 799, startPoint y: 445, endPoint x: 674, endPoint y: 443, distance: 125.0
click at [674, 443] on div "[PERSON_NAME] Sorry, but this listing is on a subscription plan which does not …" at bounding box center [949, 455] width 567 height 51
copy h2 "[PERSON_NAME]"
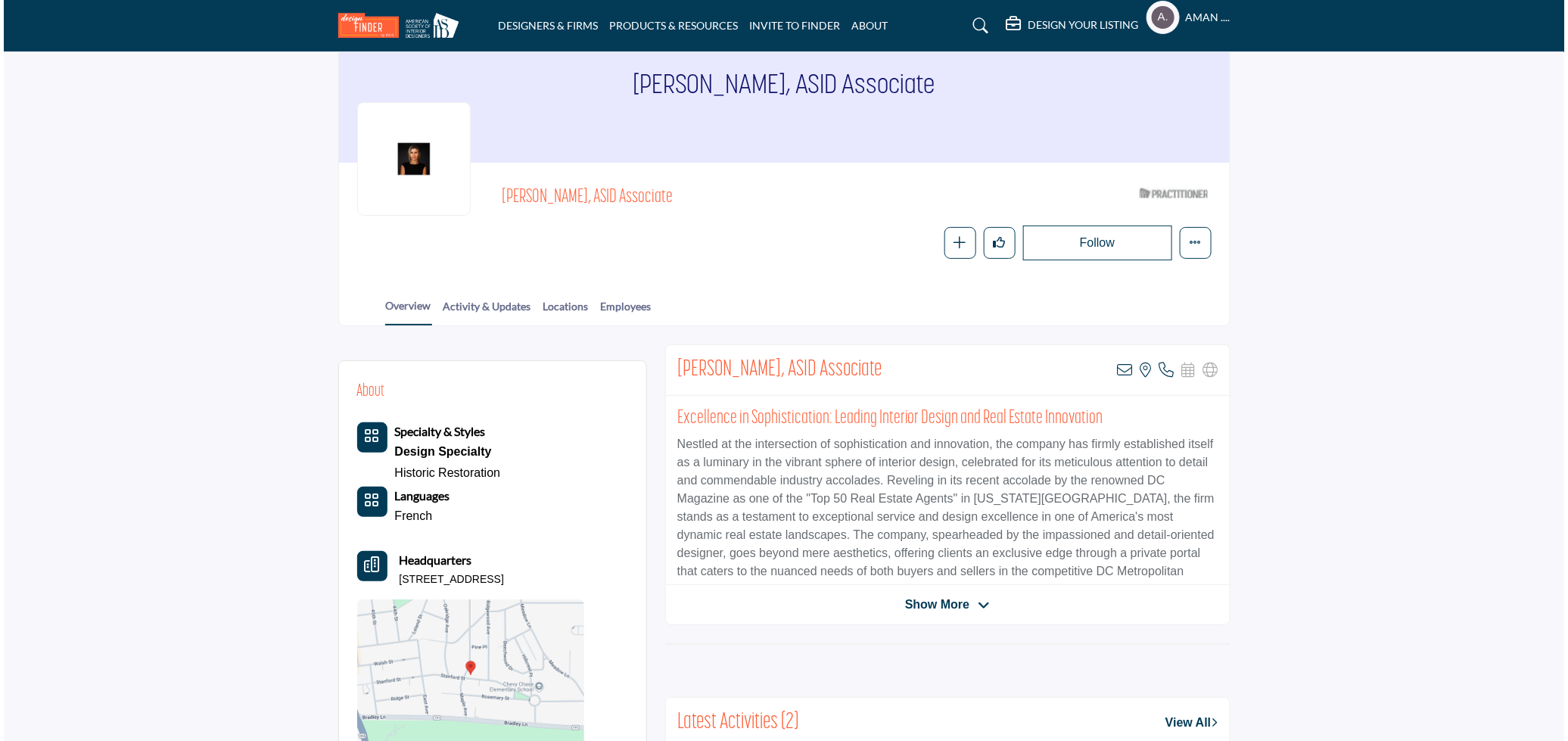
scroll to position [168, 0]
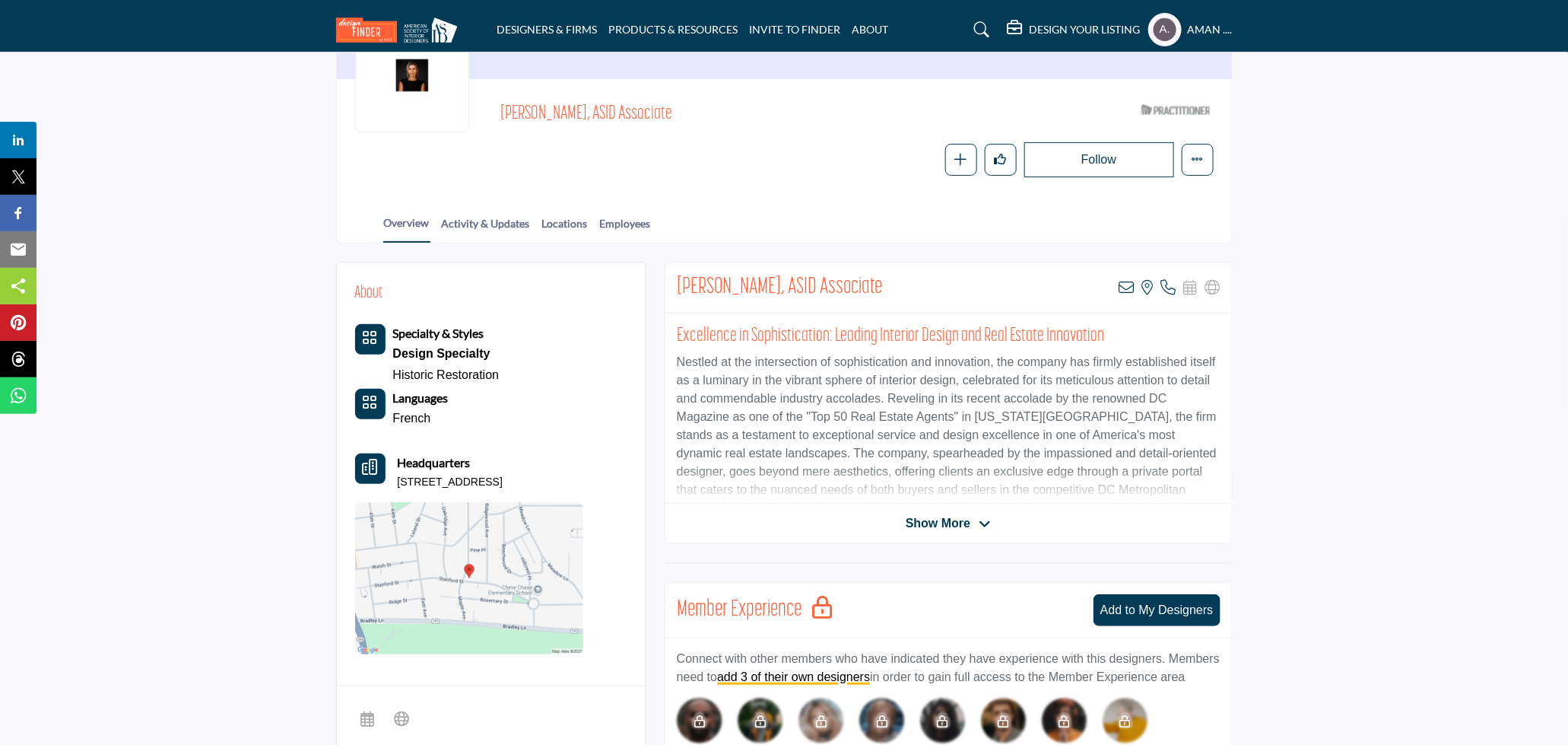
click at [1131, 284] on body "DESIGNERS & FIRMS PRODUCTS & RESOURCES INVITE TO FINDER ABOUT" at bounding box center [784, 670] width 1568 height 1677
click at [1127, 283] on icon at bounding box center [1127, 287] width 15 height 15
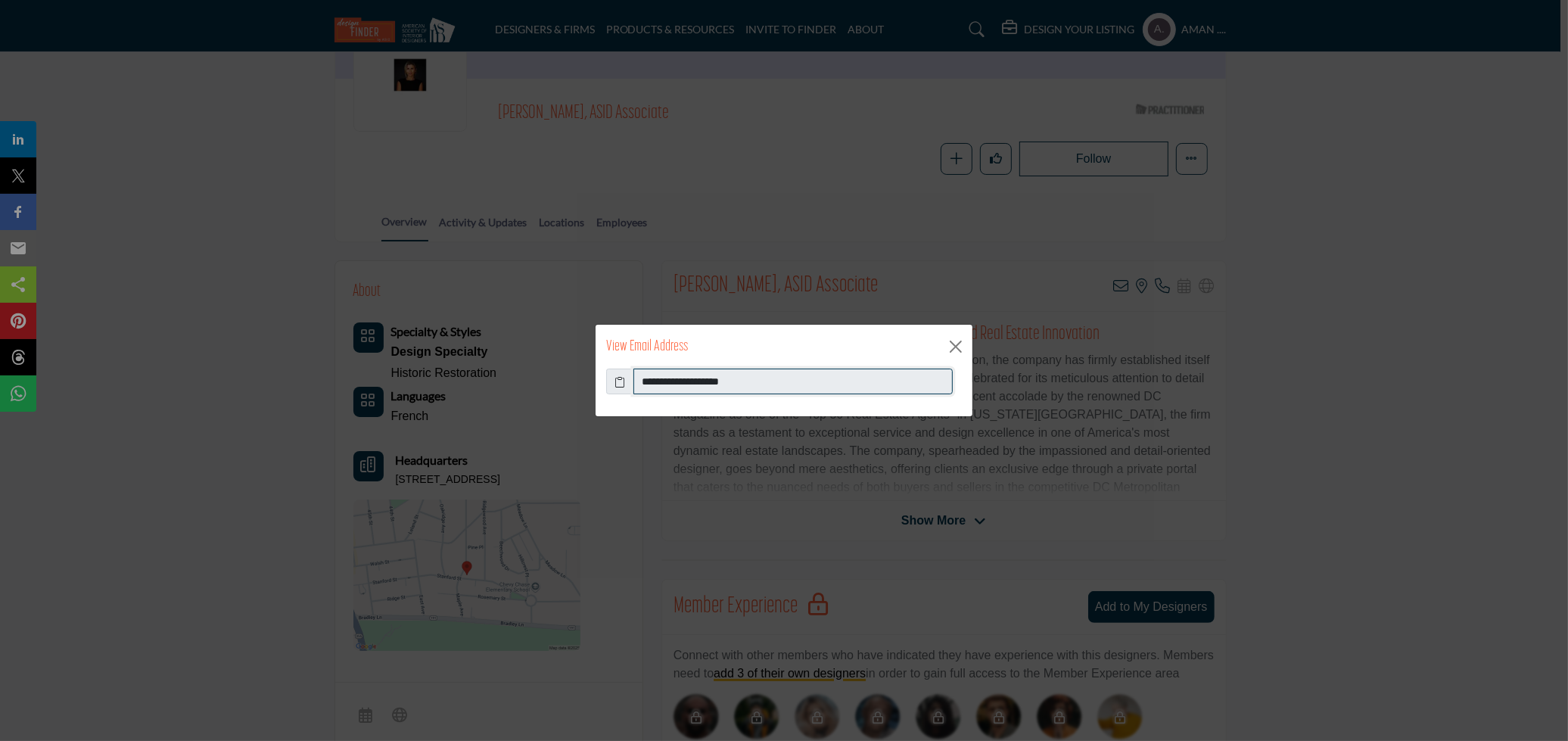
drag, startPoint x: 833, startPoint y: 377, endPoint x: 626, endPoint y: 380, distance: 207.0
click at [626, 380] on div "**********" at bounding box center [784, 381] width 356 height 25
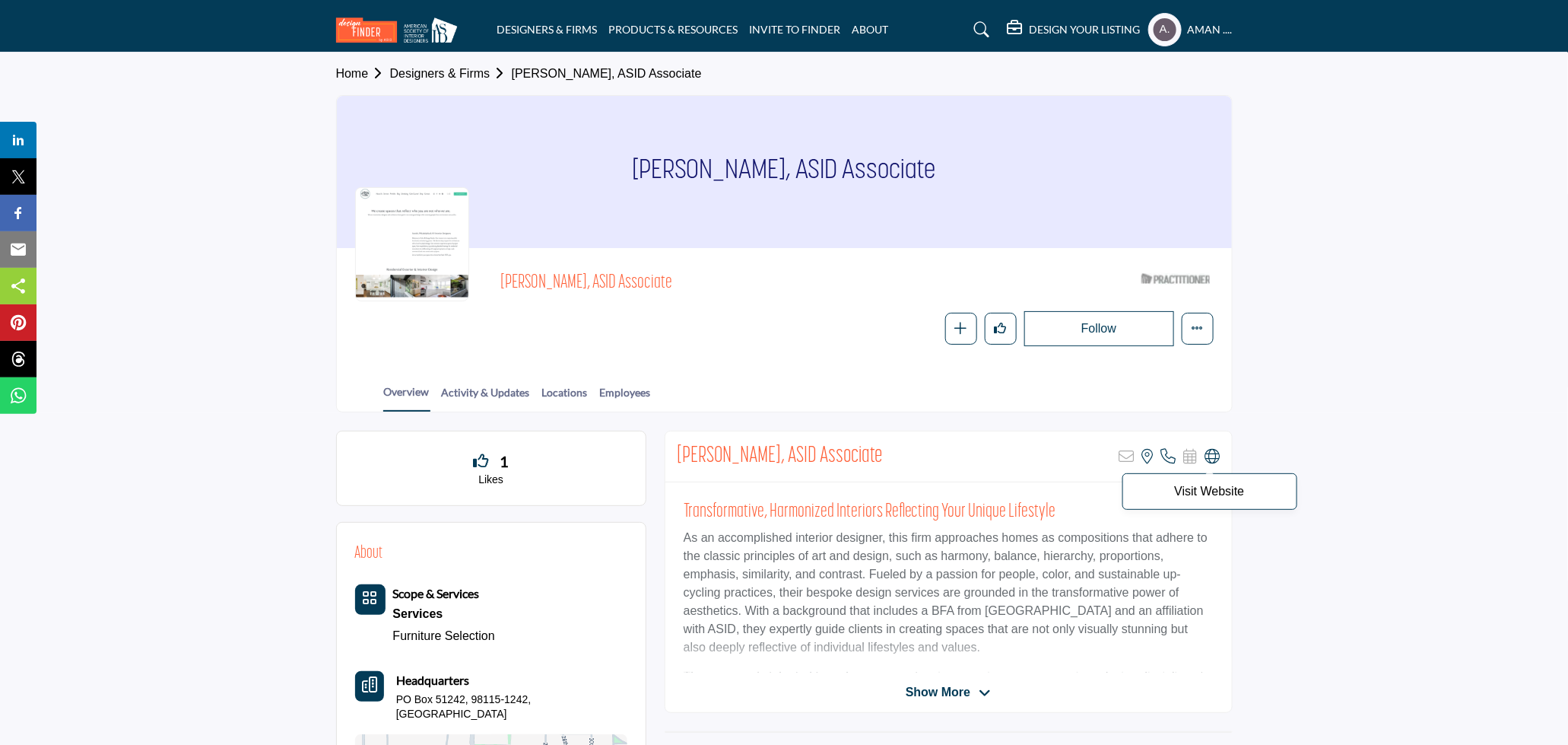
click at [1212, 451] on body "DESIGNERS & FIRMS PRODUCTS & RESOURCES INVITE TO FINDER ABOUT" at bounding box center [784, 621] width 1568 height 1243
click at [1211, 451] on icon at bounding box center [1213, 457] width 15 height 15
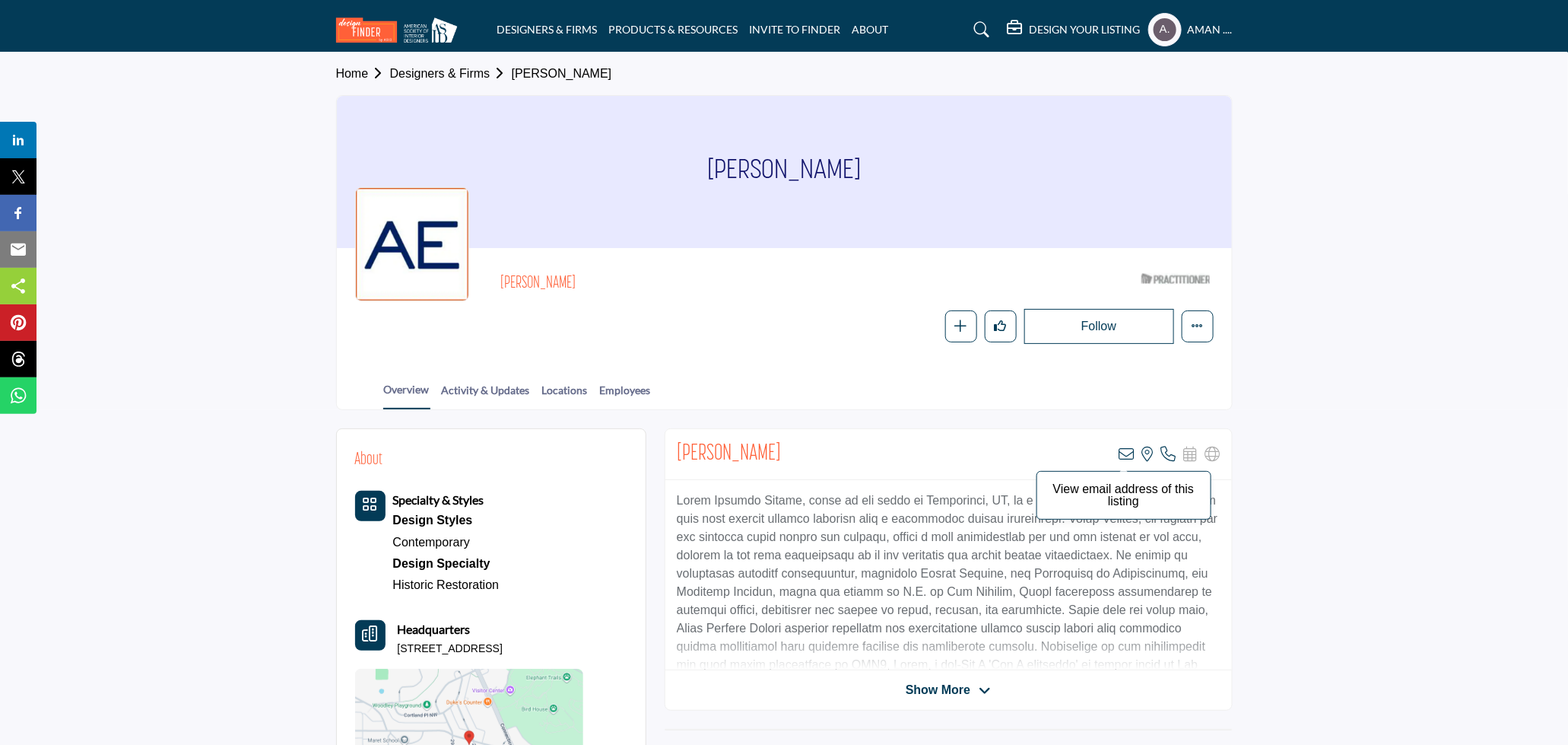
click at [1128, 455] on icon at bounding box center [1127, 455] width 15 height 15
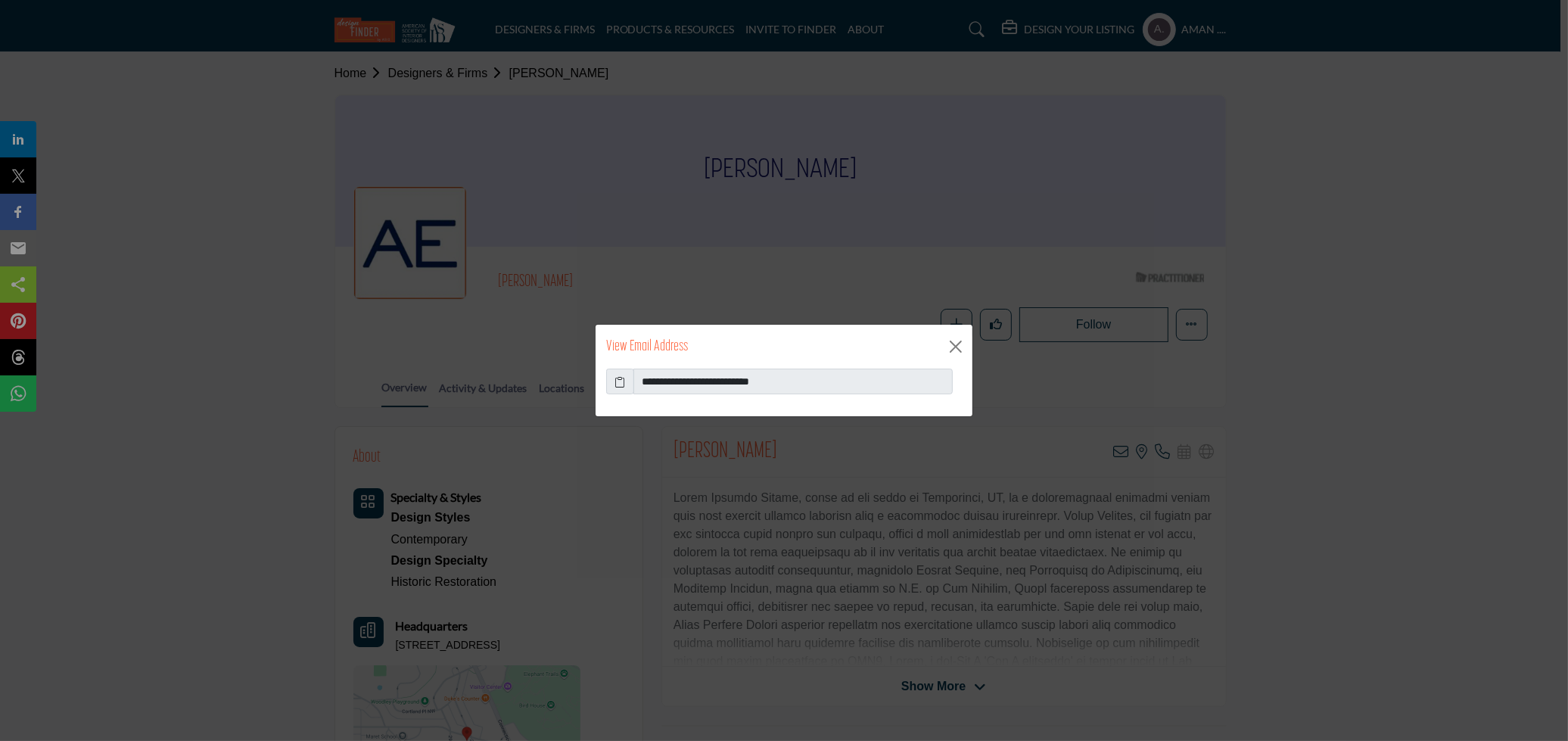
click at [619, 377] on icon at bounding box center [621, 381] width 11 height 16
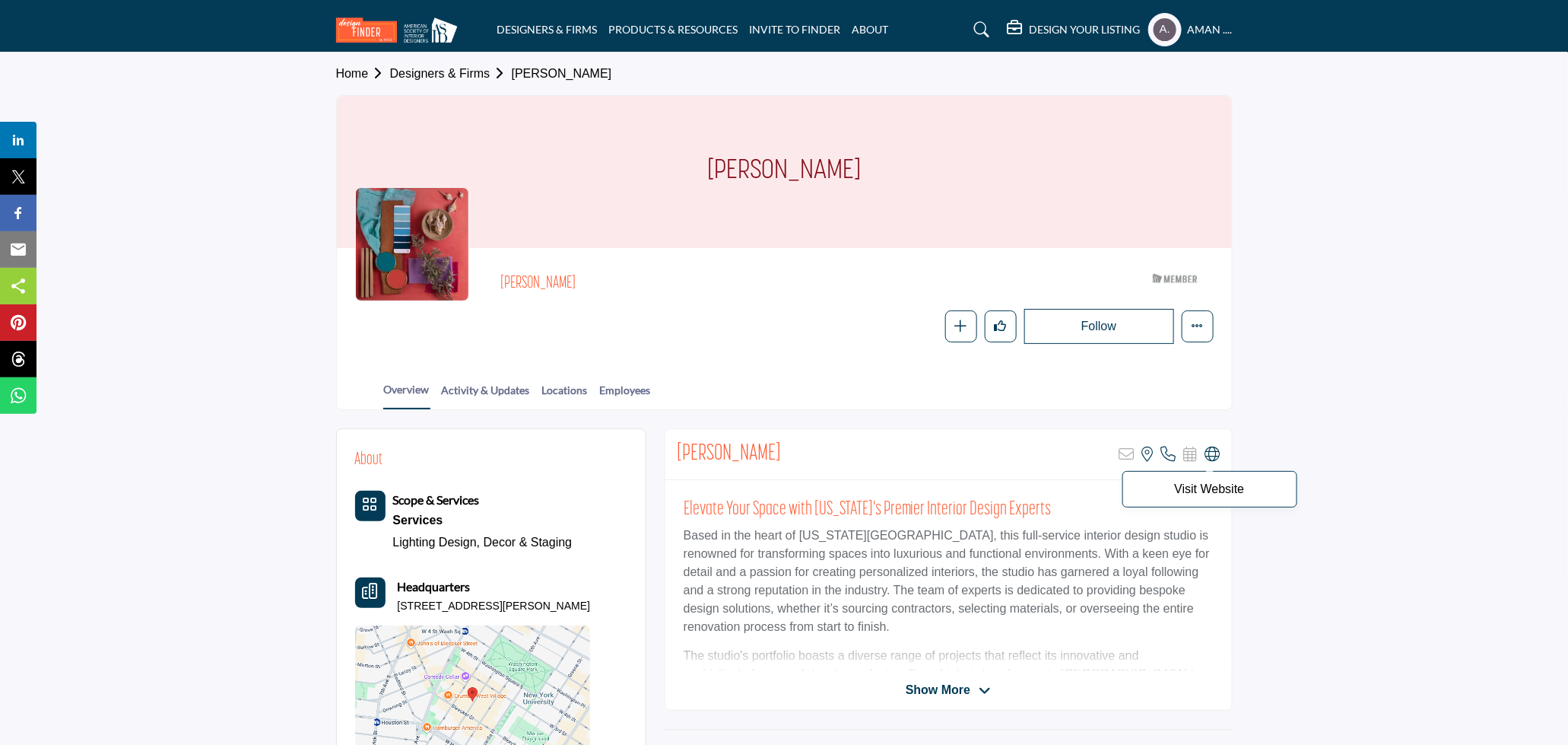
click at [1212, 451] on icon at bounding box center [1213, 455] width 15 height 15
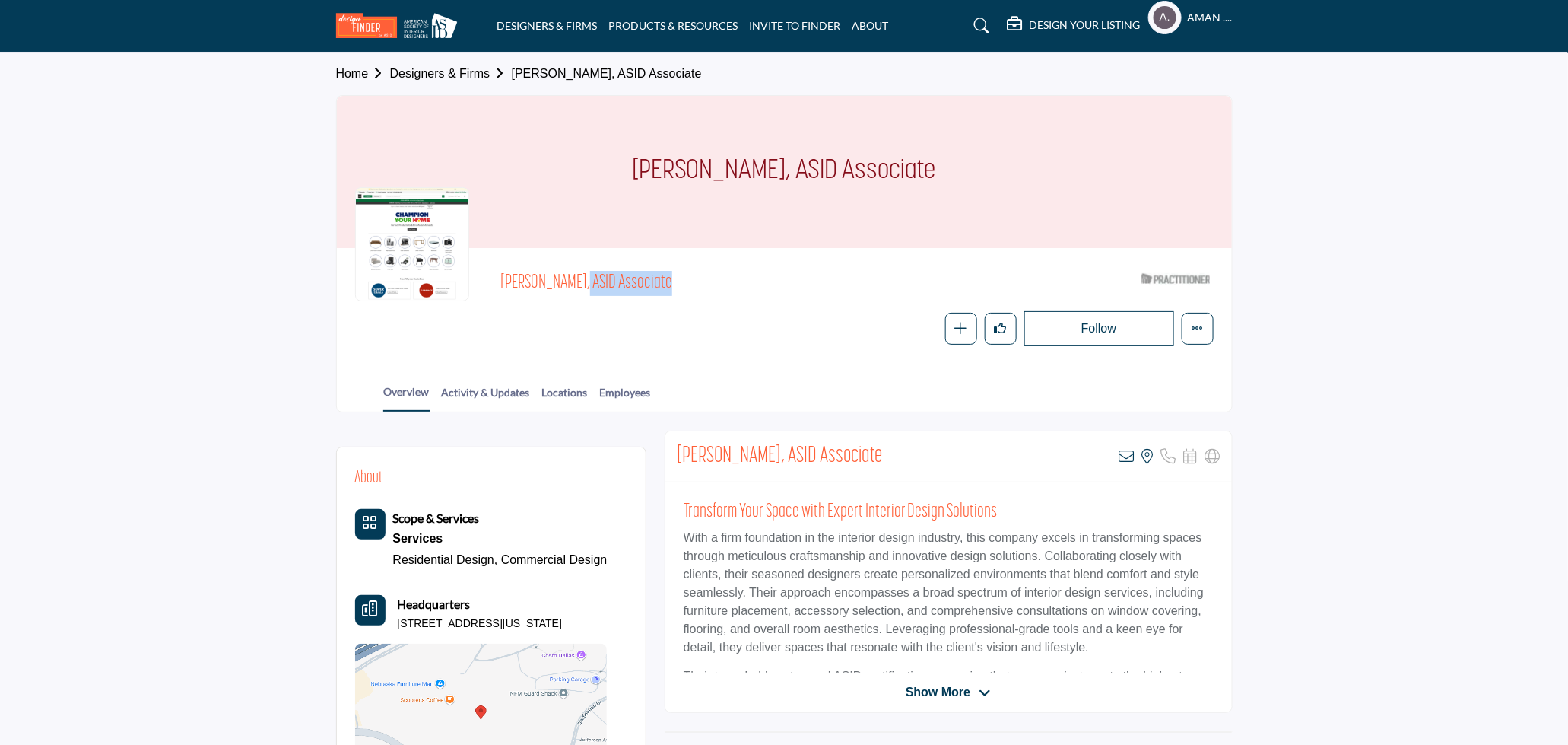
drag, startPoint x: 505, startPoint y: 275, endPoint x: 582, endPoint y: 263, distance: 77.9
click at [582, 263] on div "Anzhela Hrynkiv, ASID Associate ASID Qualified Practitioner who validates work …" at bounding box center [784, 306] width 895 height 116
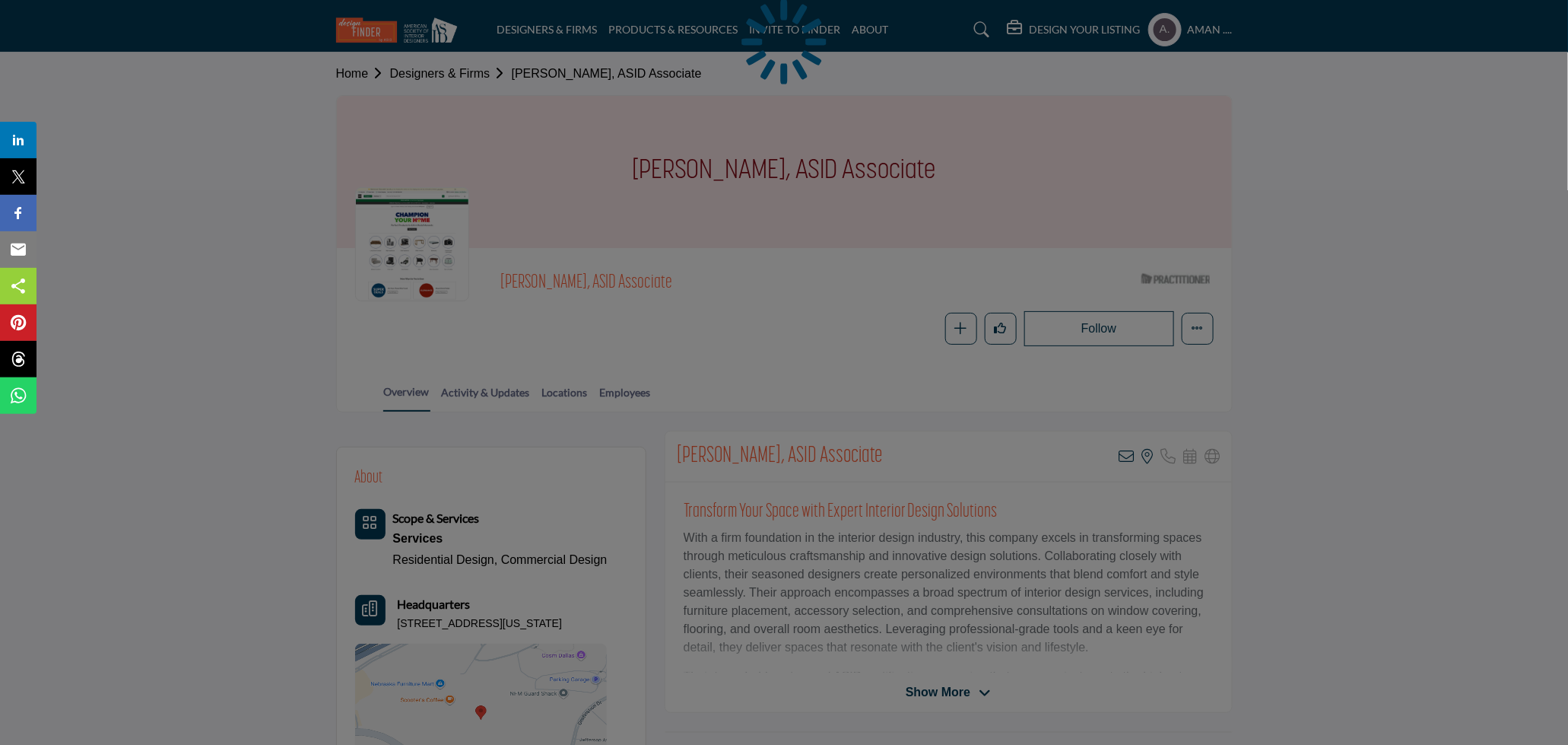
click at [1127, 450] on div at bounding box center [784, 372] width 1568 height 745
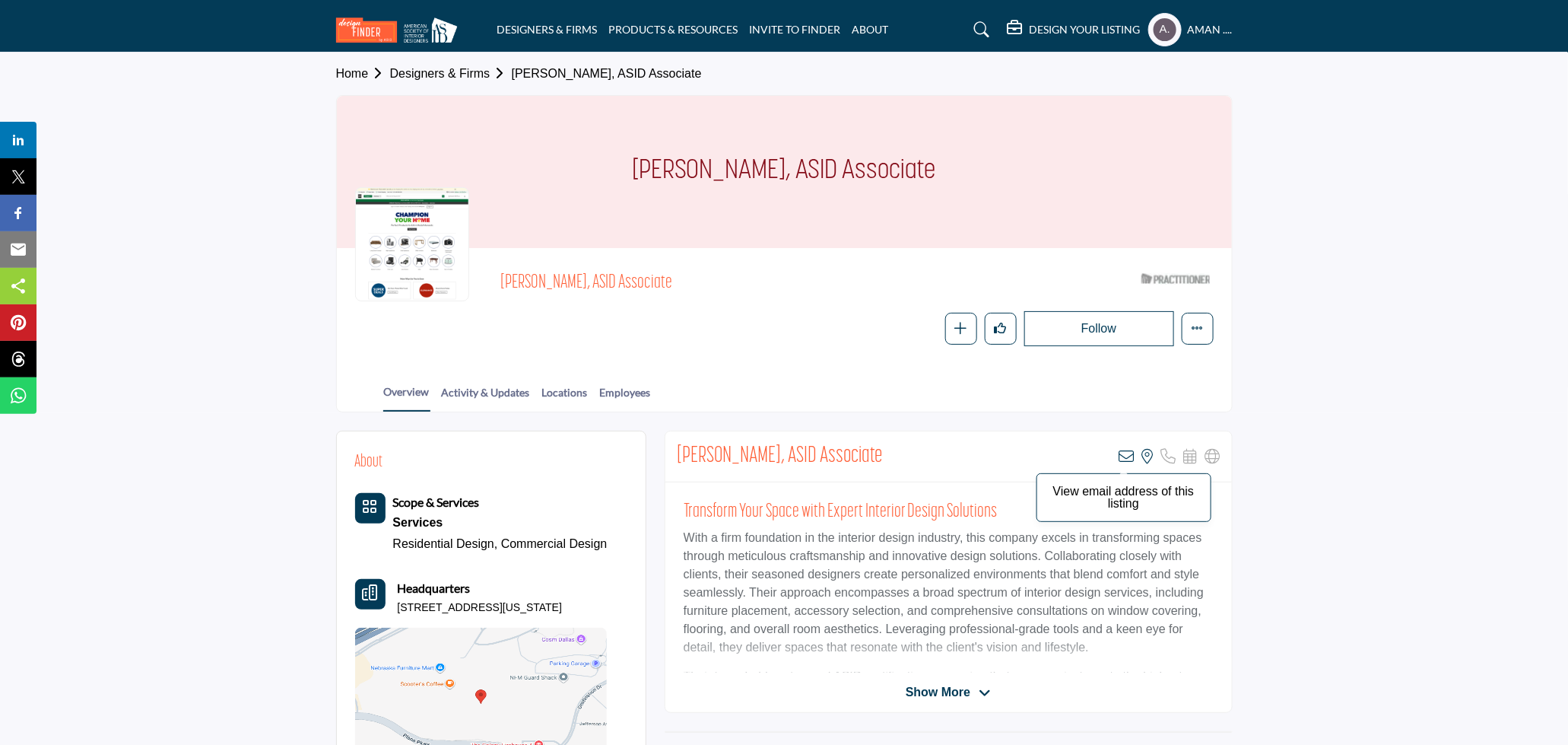
click at [1131, 456] on icon at bounding box center [1127, 457] width 15 height 15
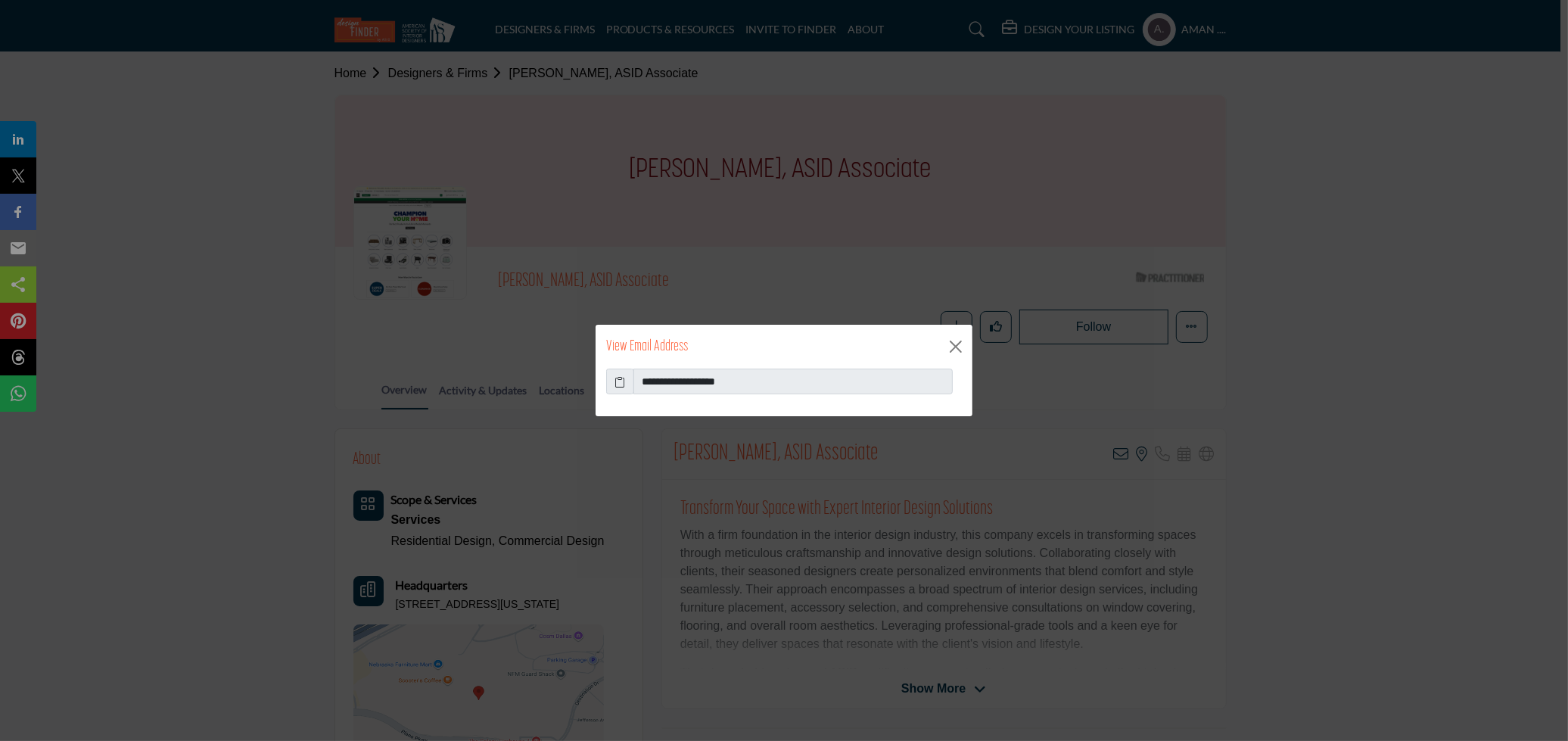
click at [619, 383] on icon at bounding box center [621, 381] width 11 height 16
click at [956, 346] on button "Close" at bounding box center [955, 346] width 22 height 22
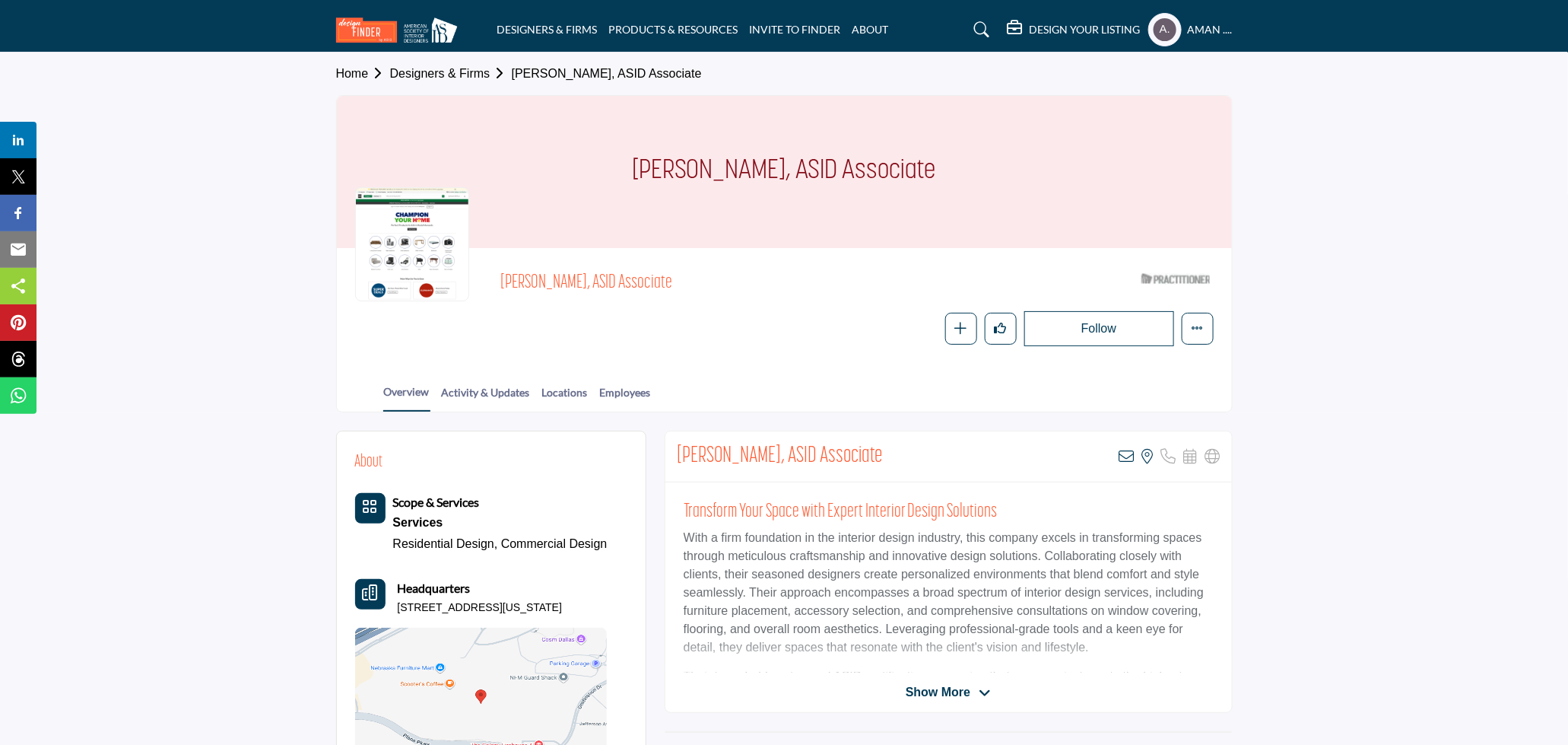
click at [400, 228] on div at bounding box center [412, 244] width 114 height 114
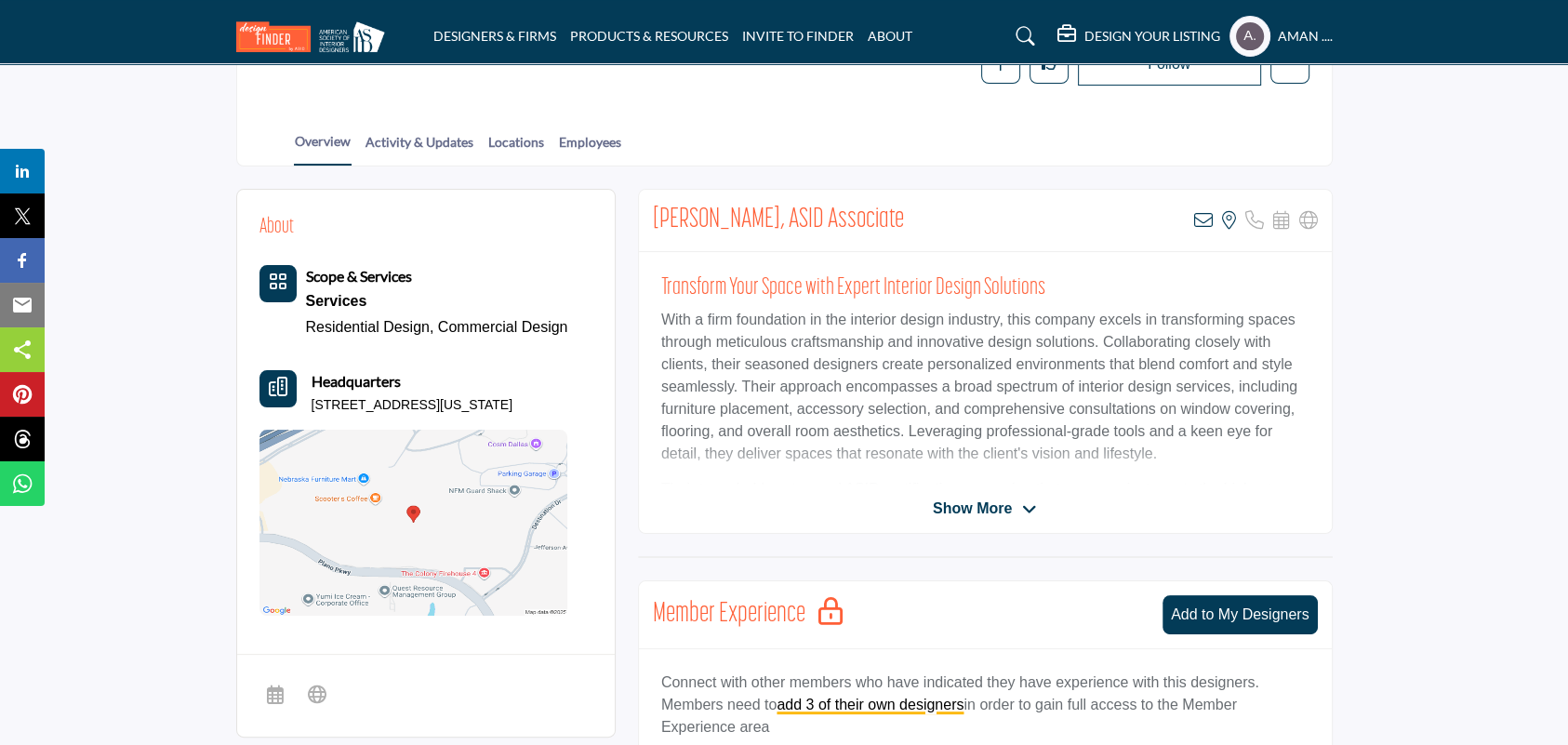
scroll to position [422, 0]
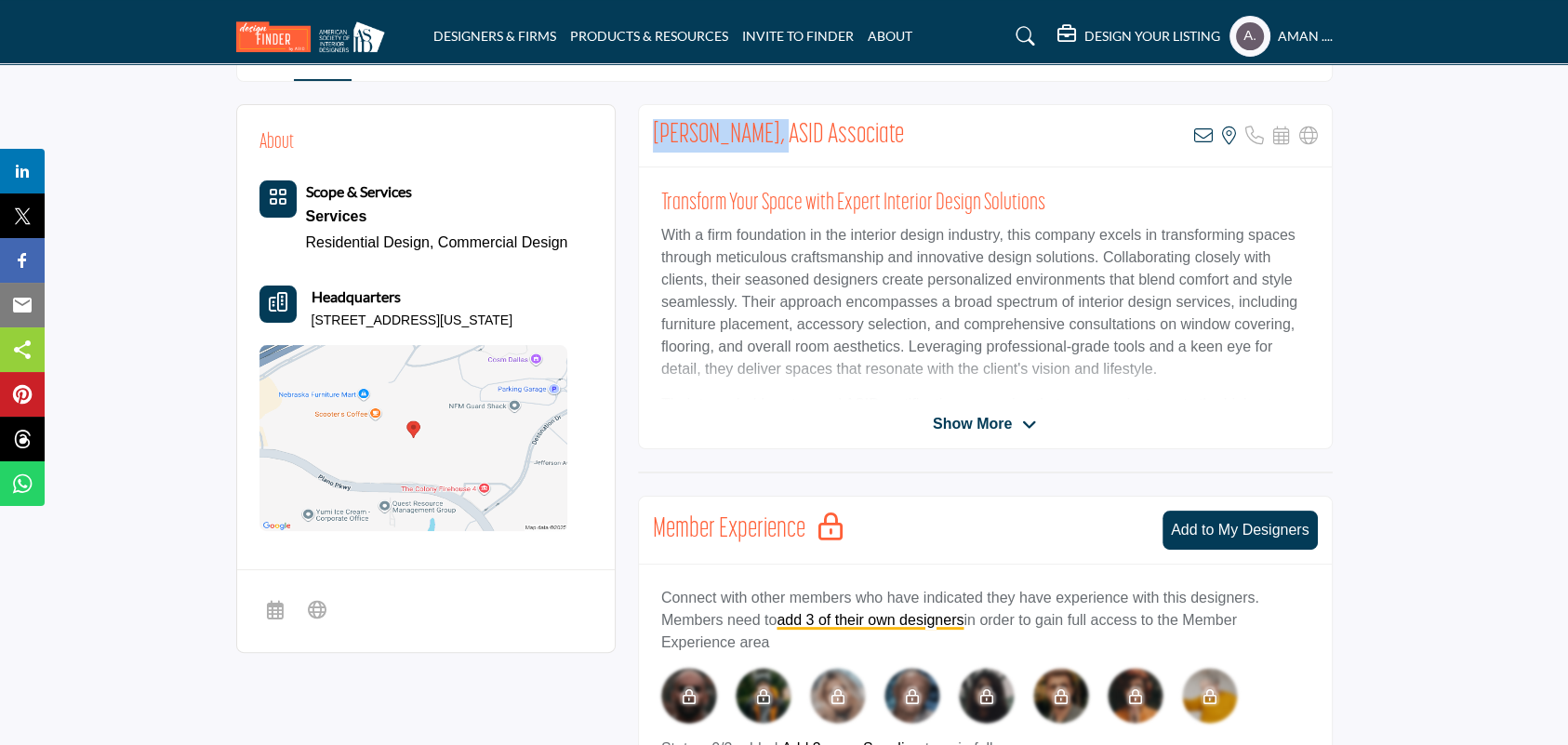
drag, startPoint x: 652, startPoint y: 130, endPoint x: 775, endPoint y: 142, distance: 123.6
click at [775, 142] on h2 "Anzhela Hrynkiv, ASID Associate" at bounding box center [778, 135] width 251 height 33
copy h2 "Anzhela Hrynkiv"
click at [1000, 429] on span "Show More" at bounding box center [971, 424] width 79 height 23
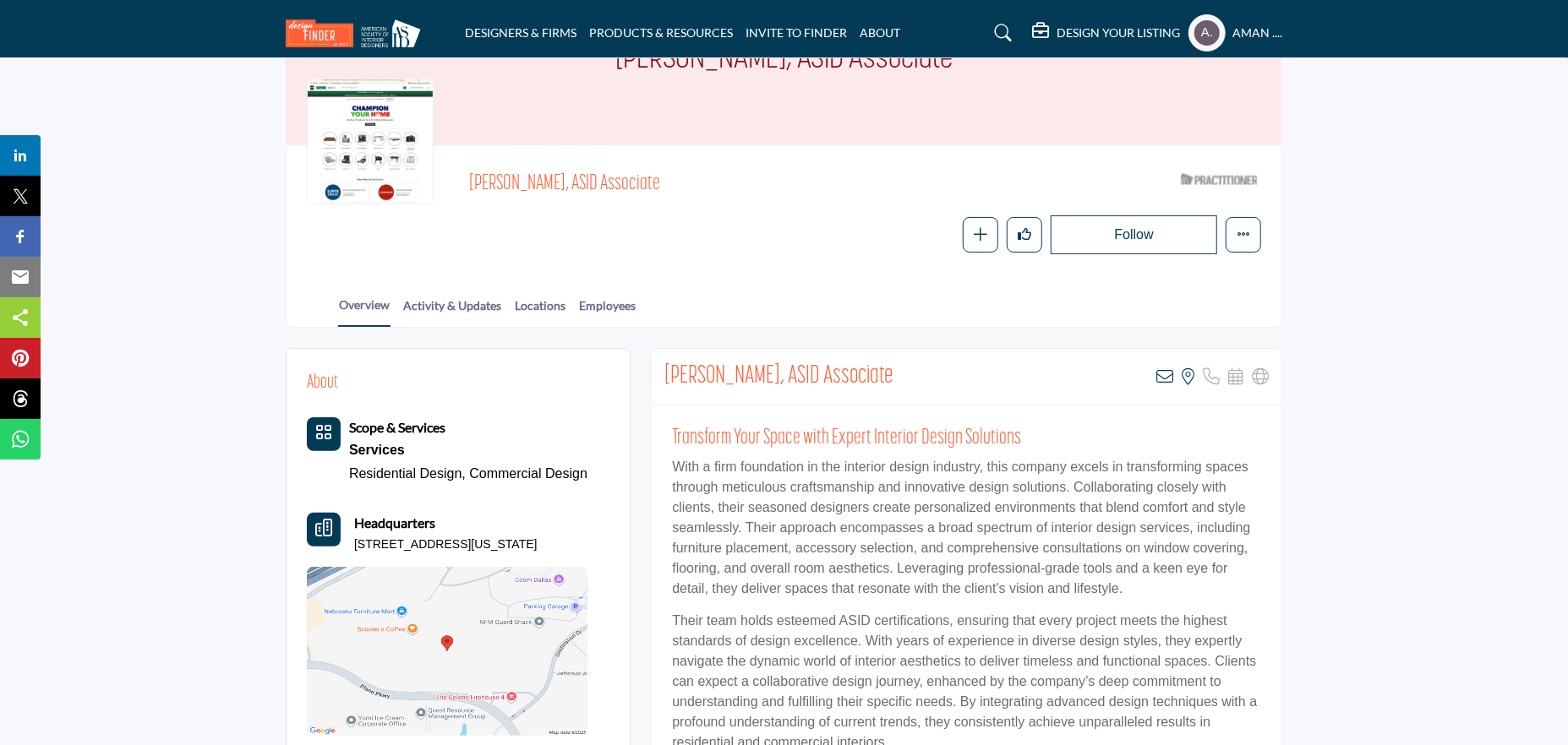
scroll to position [0, 0]
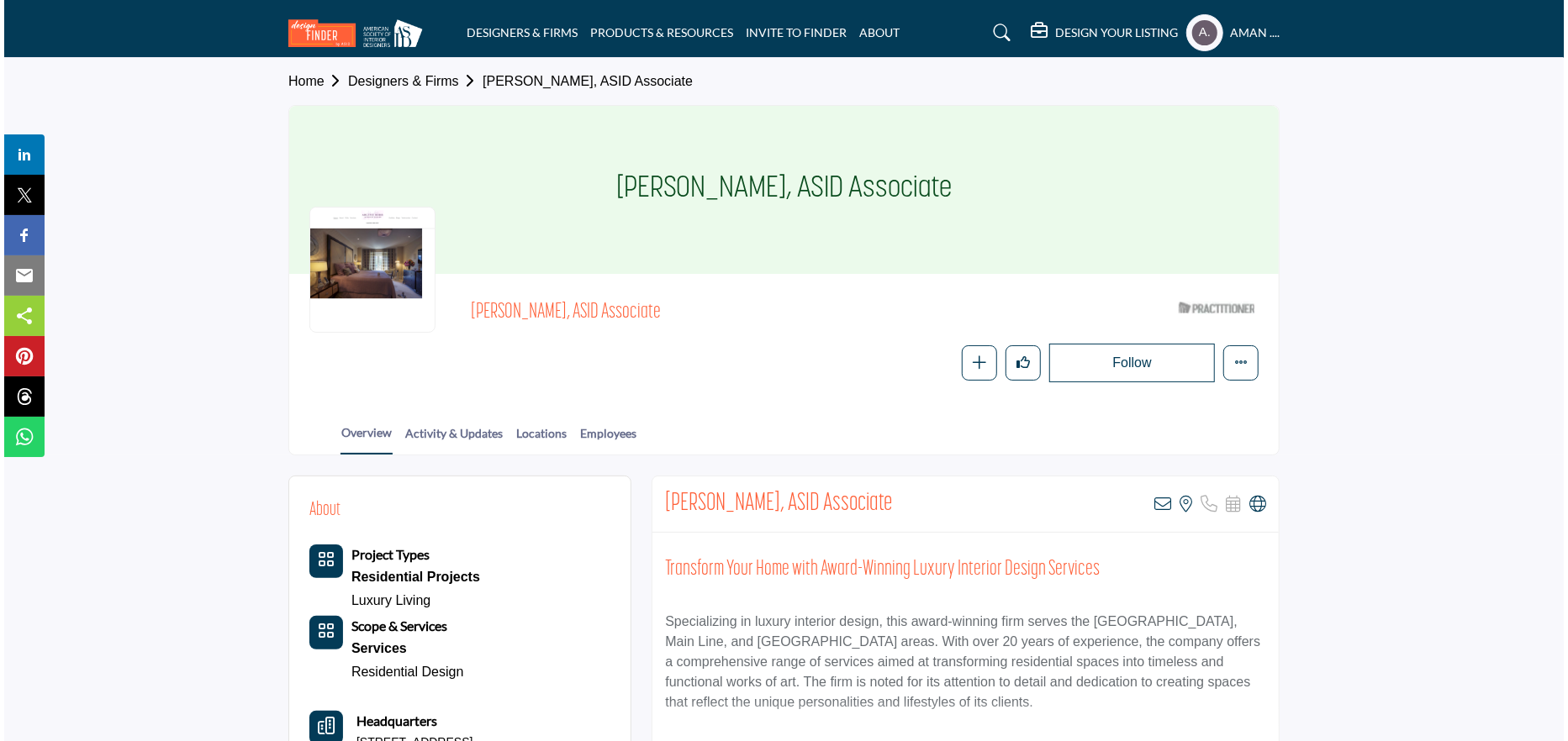
scroll to position [168, 0]
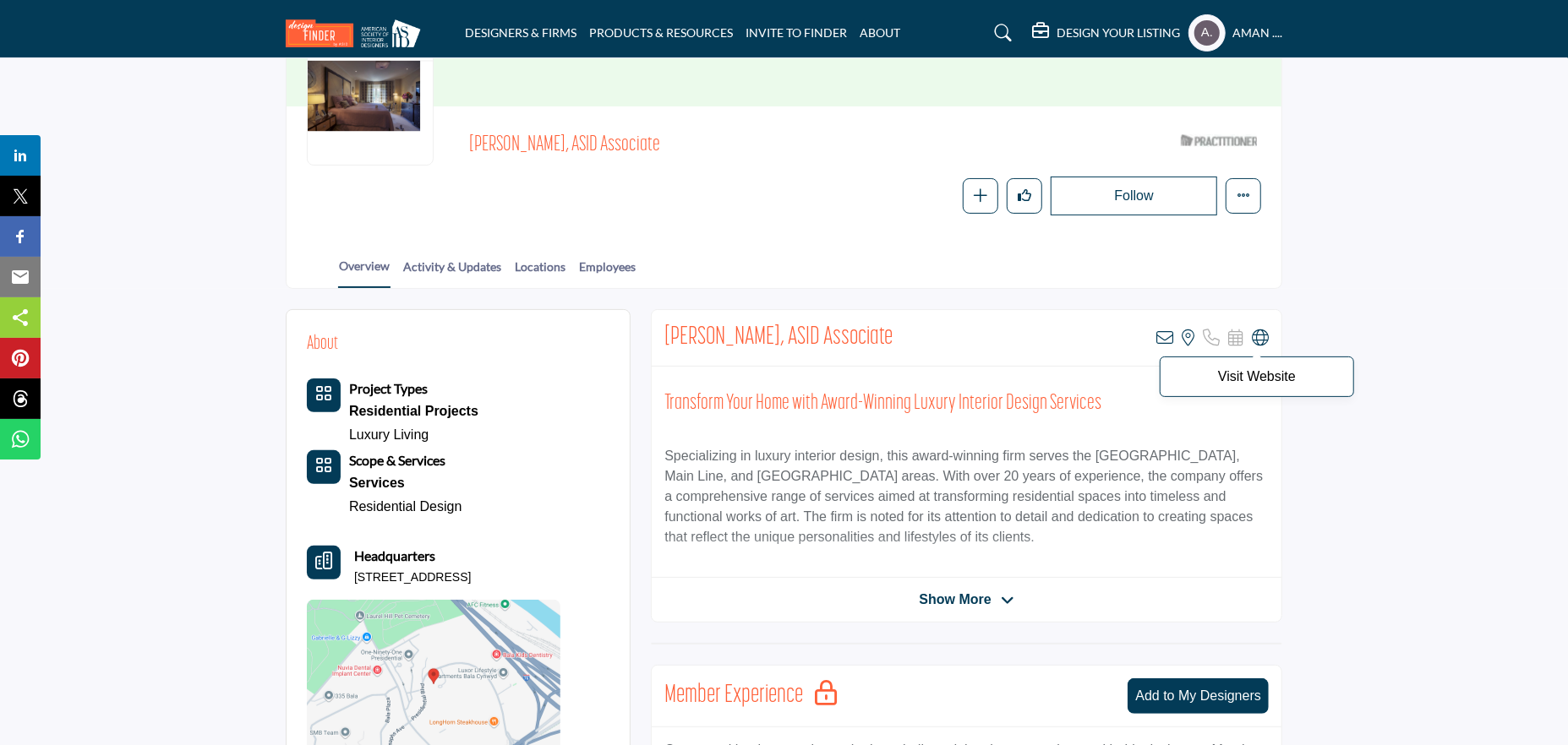
click at [1262, 339] on icon at bounding box center [1261, 338] width 17 height 17
click at [1166, 342] on icon at bounding box center [1165, 338] width 17 height 17
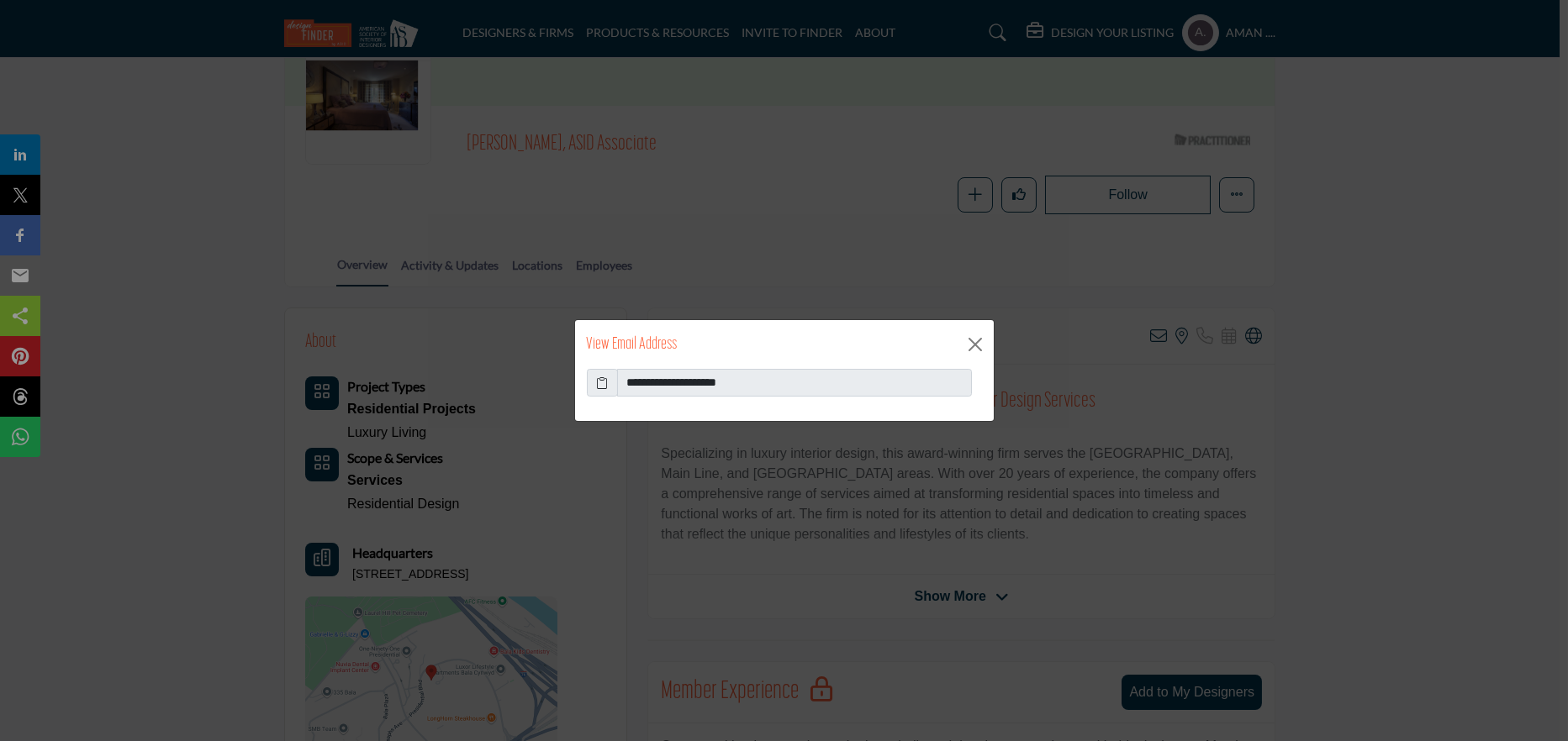
click at [603, 381] on icon at bounding box center [602, 382] width 12 height 18
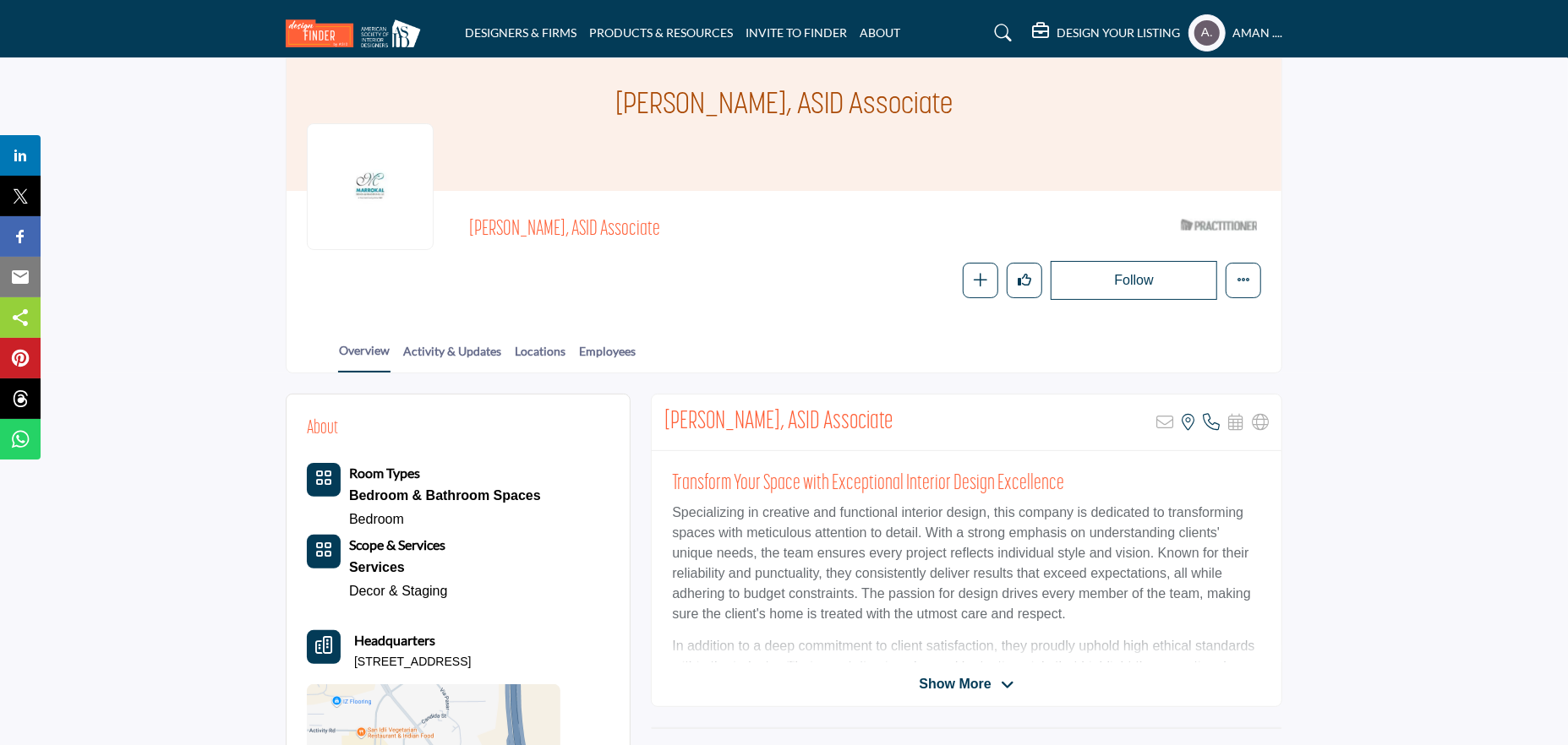
scroll to position [254, 0]
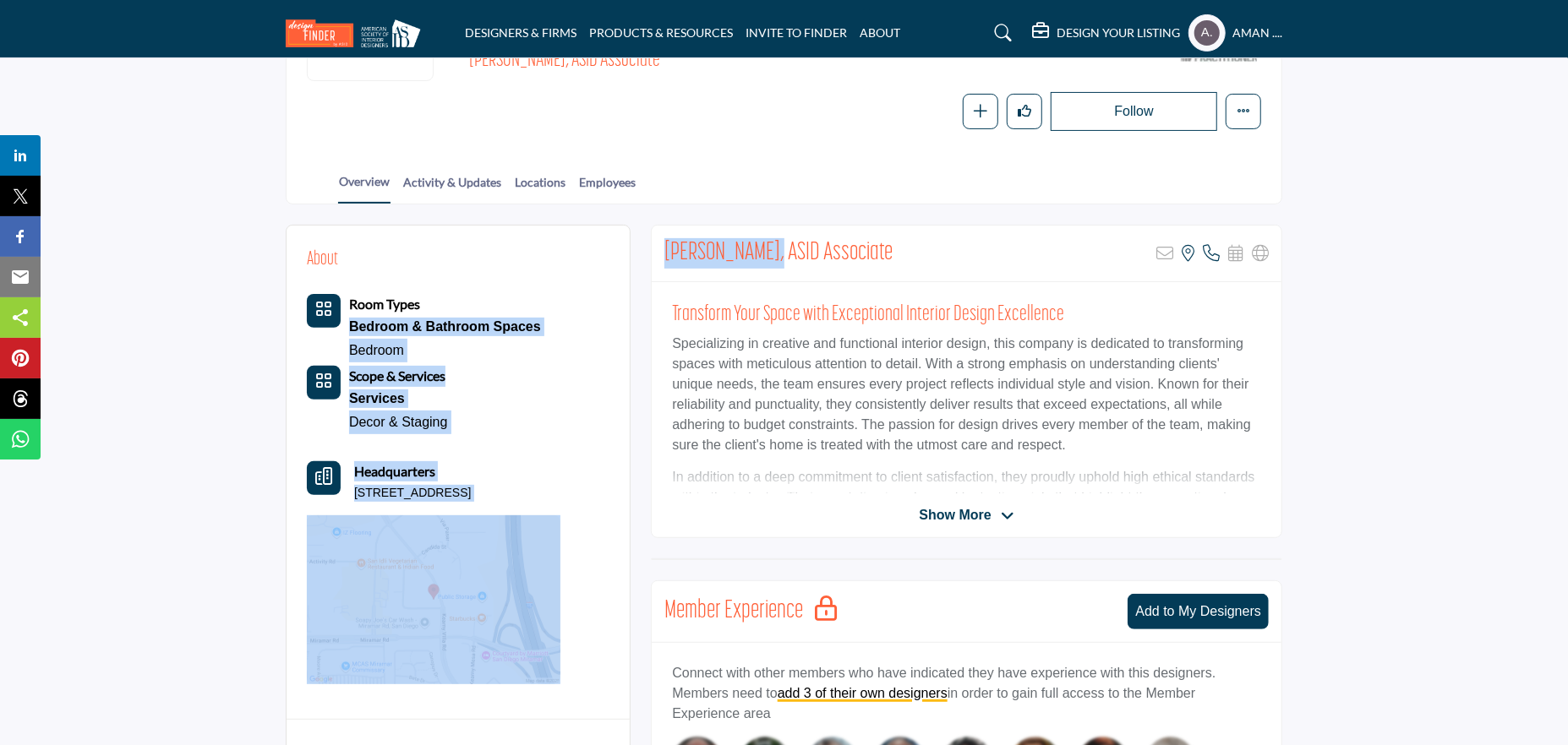
drag, startPoint x: 769, startPoint y: 243, endPoint x: 556, endPoint y: 242, distance: 213.0
click at [556, 242] on div "About Room Types Bedroom & Bathroom Spaces Bedroom Scope & Services Services De…" at bounding box center [784, 664] width 997 height 880
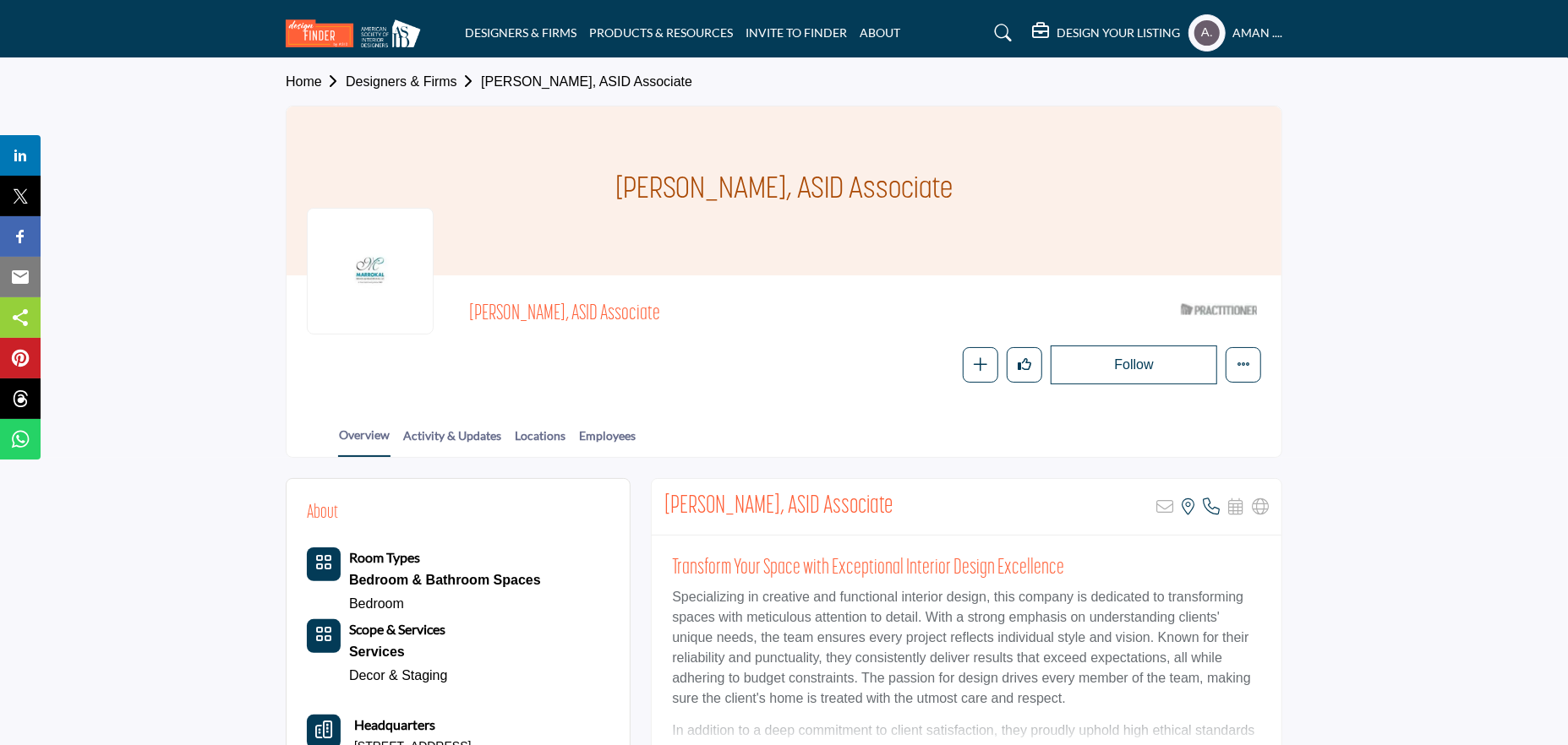
drag, startPoint x: 515, startPoint y: 348, endPoint x: 505, endPoint y: 341, distance: 12.2
click at [509, 347] on div "Follow Following Message Recommend Add to My Suppliers Phone Number Claim Listi…" at bounding box center [865, 365] width 792 height 39
drag, startPoint x: 468, startPoint y: 305, endPoint x: 556, endPoint y: 314, distance: 88.5
click at [556, 314] on span "Ashlee Zimmer, ASID Associate" at bounding box center [659, 315] width 381 height 28
copy span "Ashlee Zimmer"
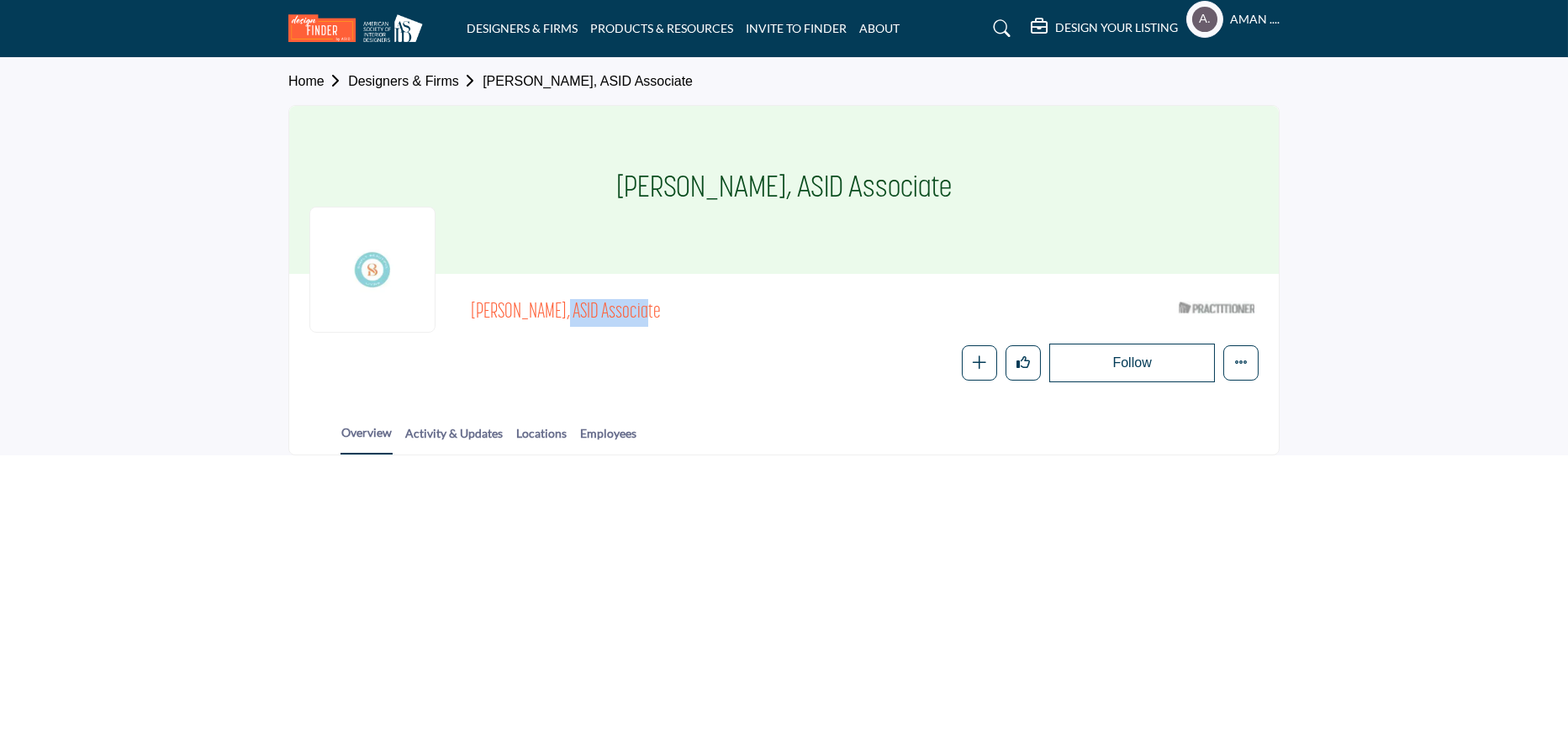
drag, startPoint x: 459, startPoint y: 318, endPoint x: 554, endPoint y: 308, distance: 95.5
click at [554, 308] on div "[PERSON_NAME], ASID Associate ASID Qualified Practitioner who validates work an…" at bounding box center [783, 338] width 949 height 88
copy span "[PERSON_NAME]"
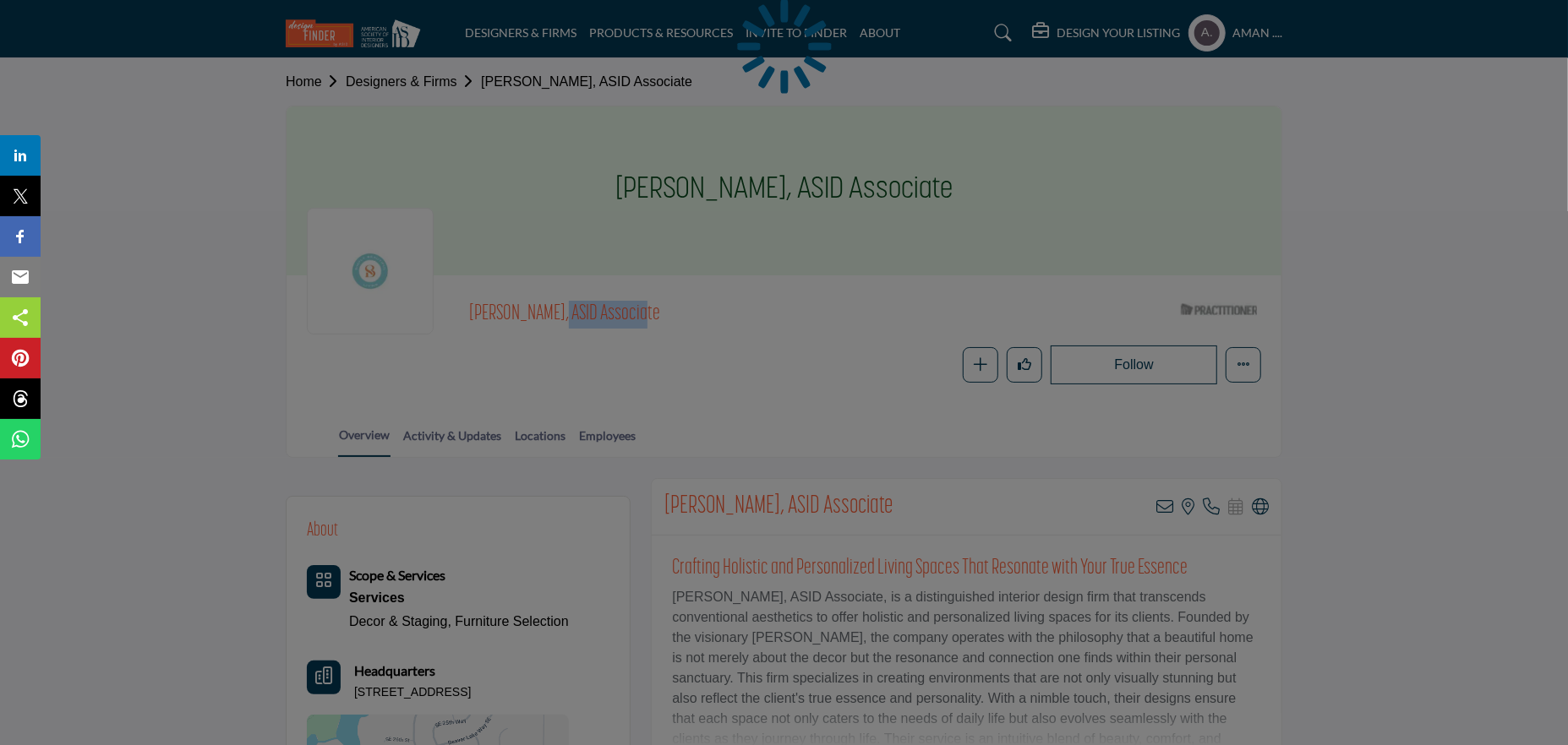
scroll to position [169, 0]
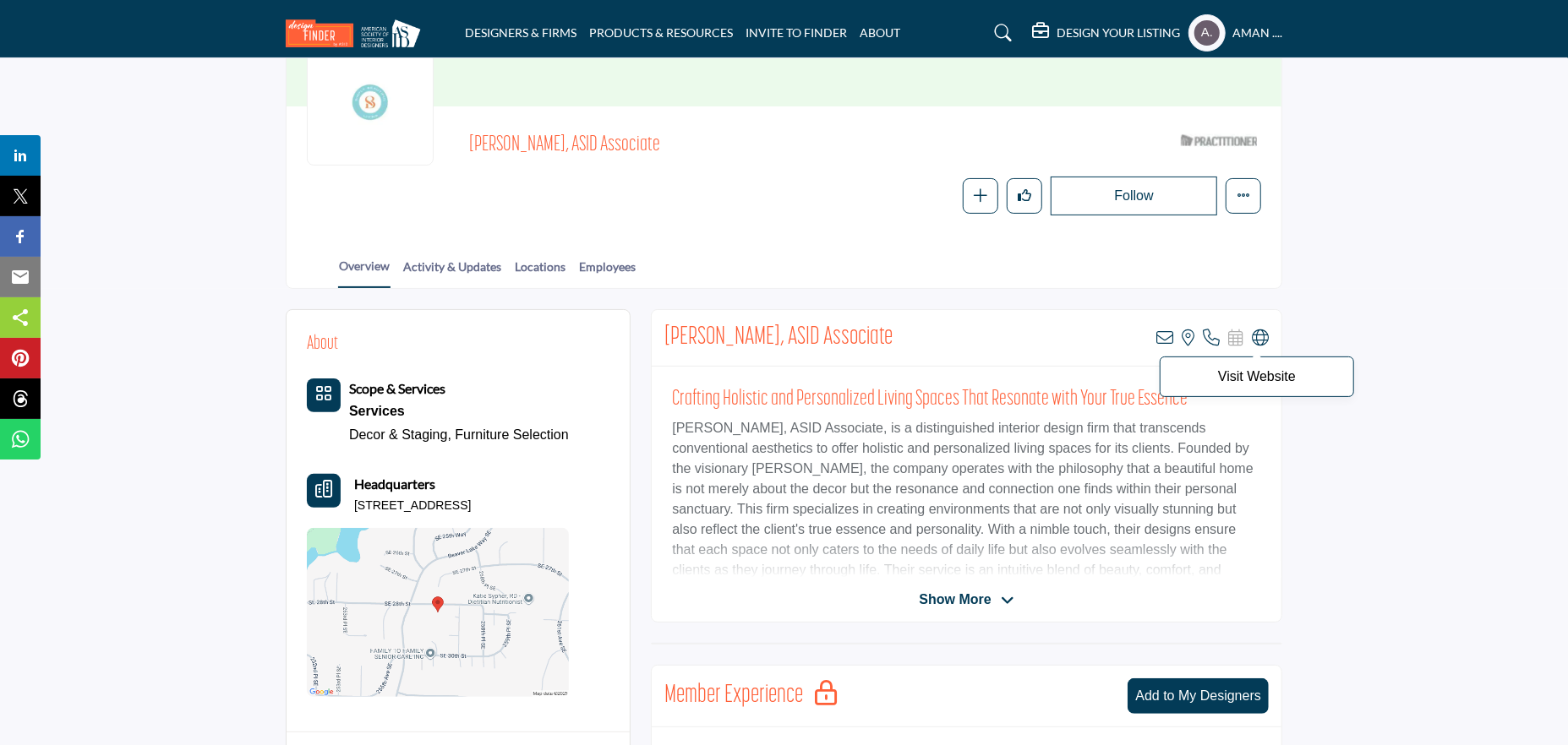
click at [1262, 335] on icon at bounding box center [1261, 338] width 17 height 17
click at [1170, 337] on icon at bounding box center [1165, 338] width 17 height 17
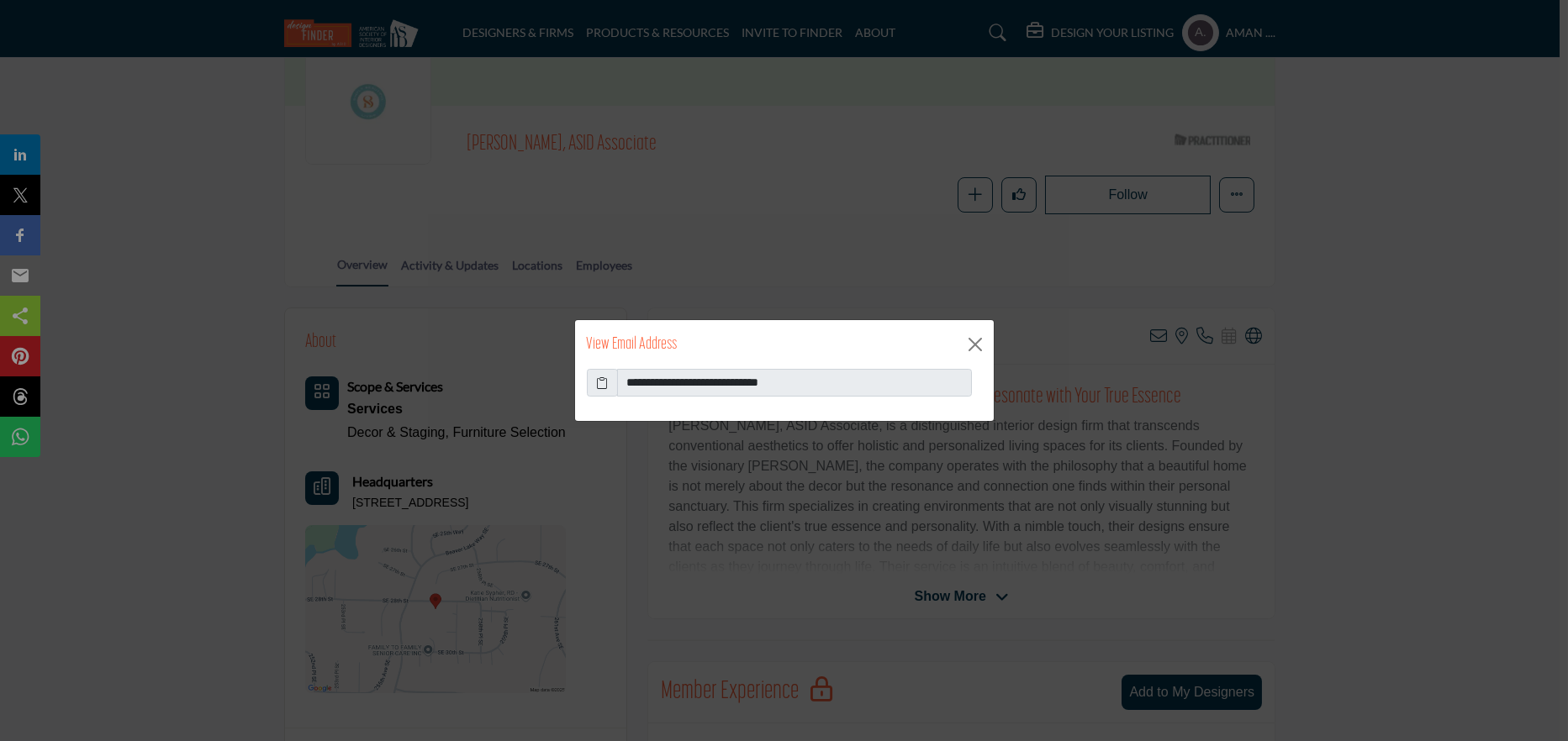
click at [597, 375] on icon at bounding box center [602, 382] width 12 height 18
click at [975, 342] on button "Close" at bounding box center [975, 344] width 25 height 25
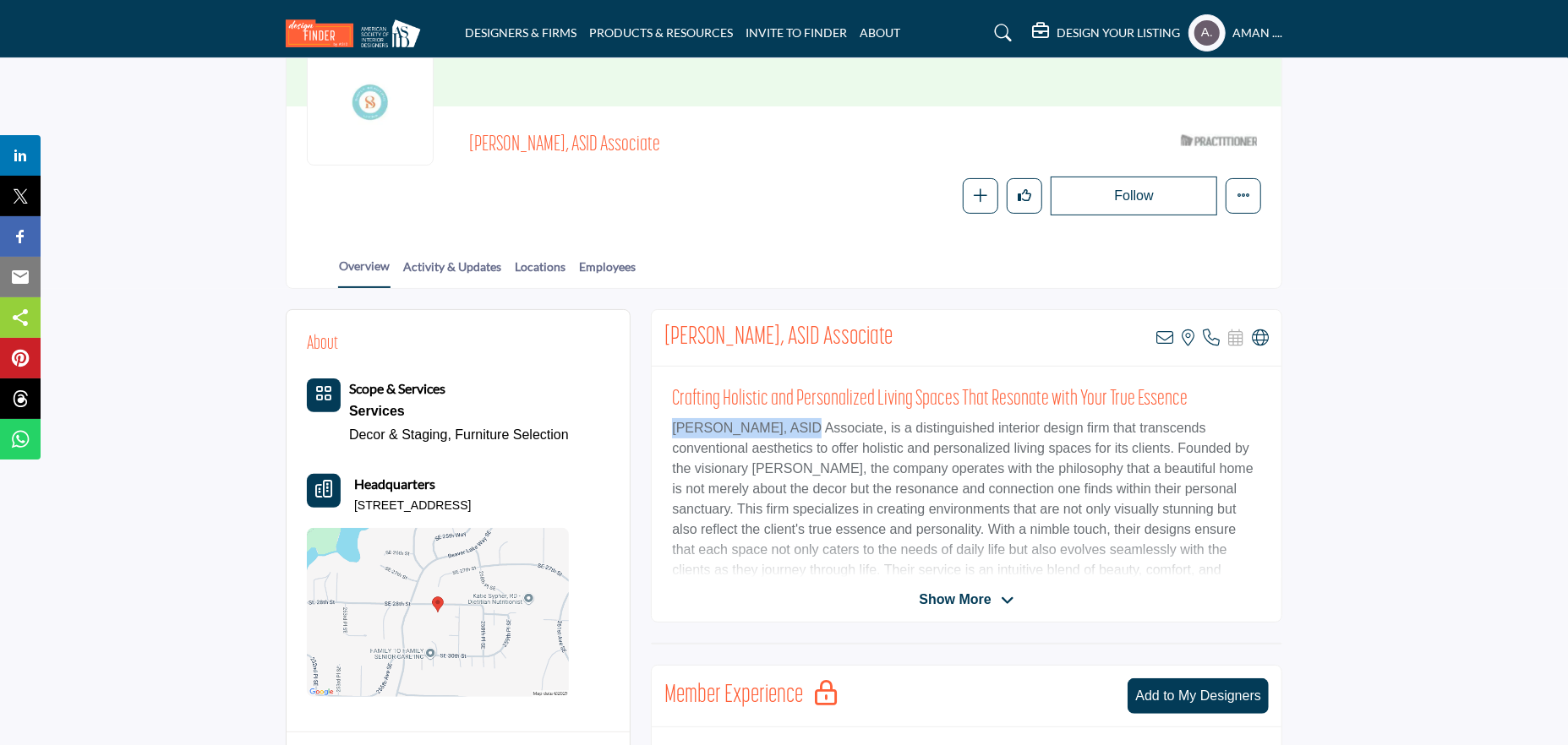
drag, startPoint x: 673, startPoint y: 427, endPoint x: 791, endPoint y: 429, distance: 118.0
click at [791, 429] on p "Ashley Schock, ASID Associate, is a distinguished interior design firm that tra…" at bounding box center [966, 509] width 590 height 182
copy p "Ashley Schock, ASID"
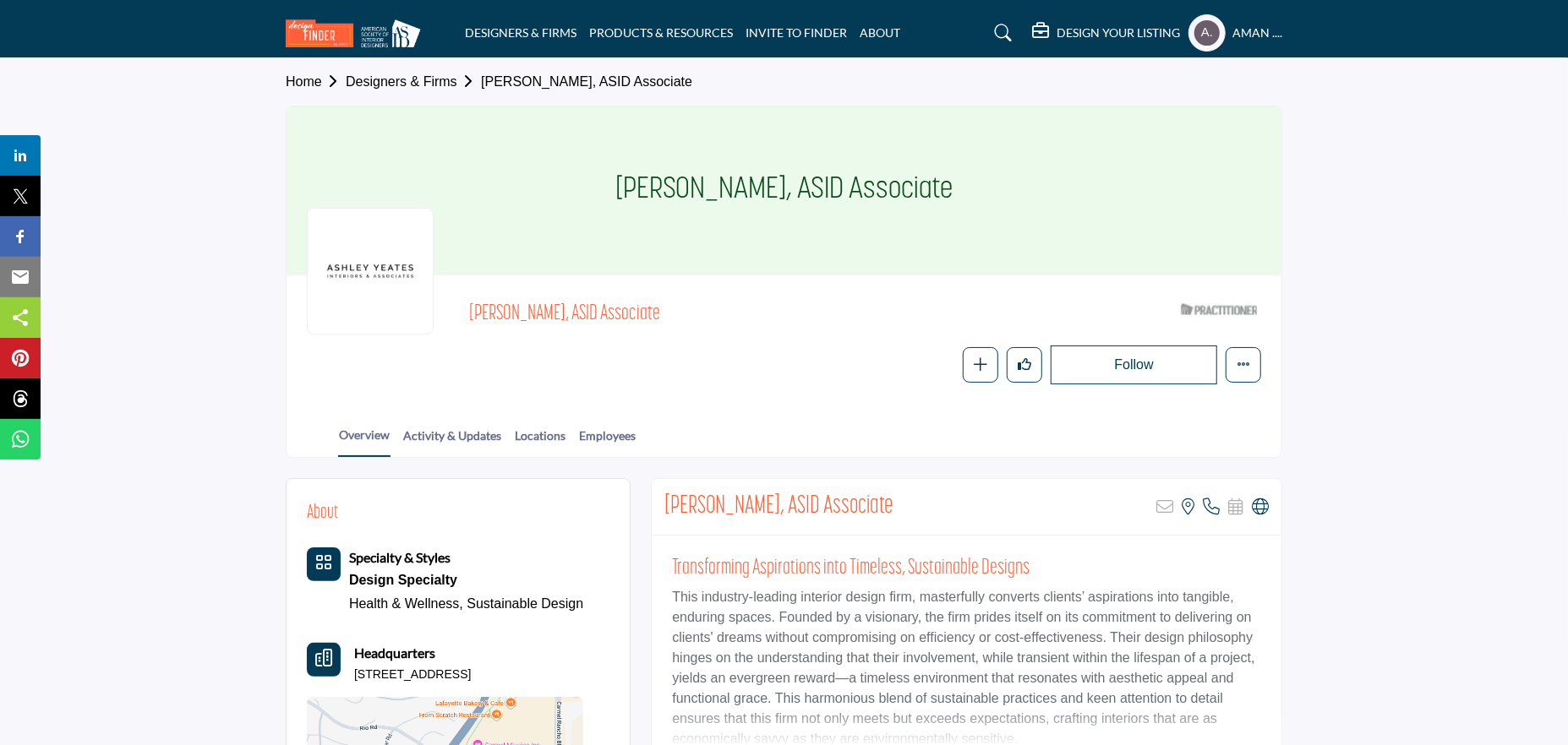
scroll to position [169, 0]
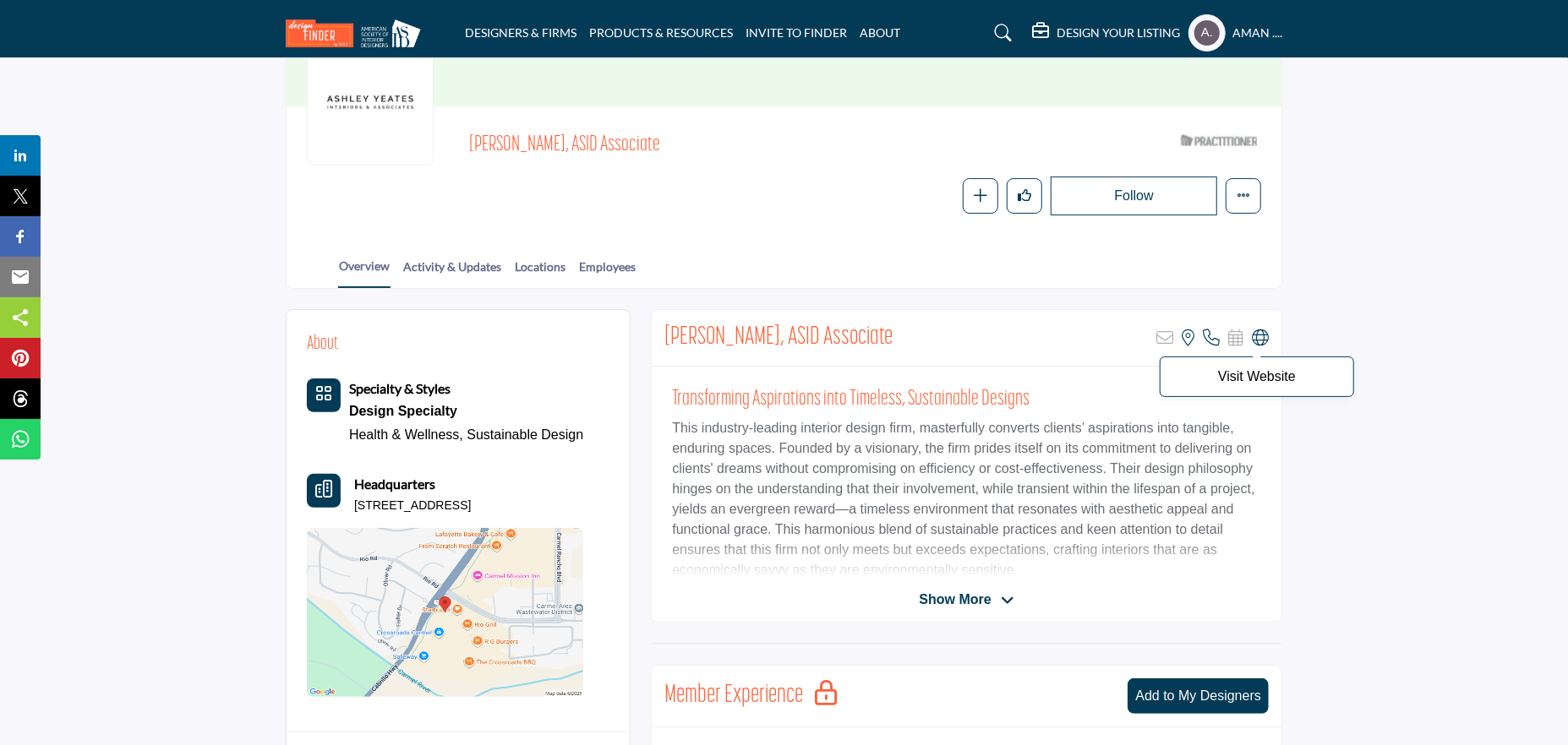
click at [1262, 335] on icon at bounding box center [1261, 338] width 17 height 17
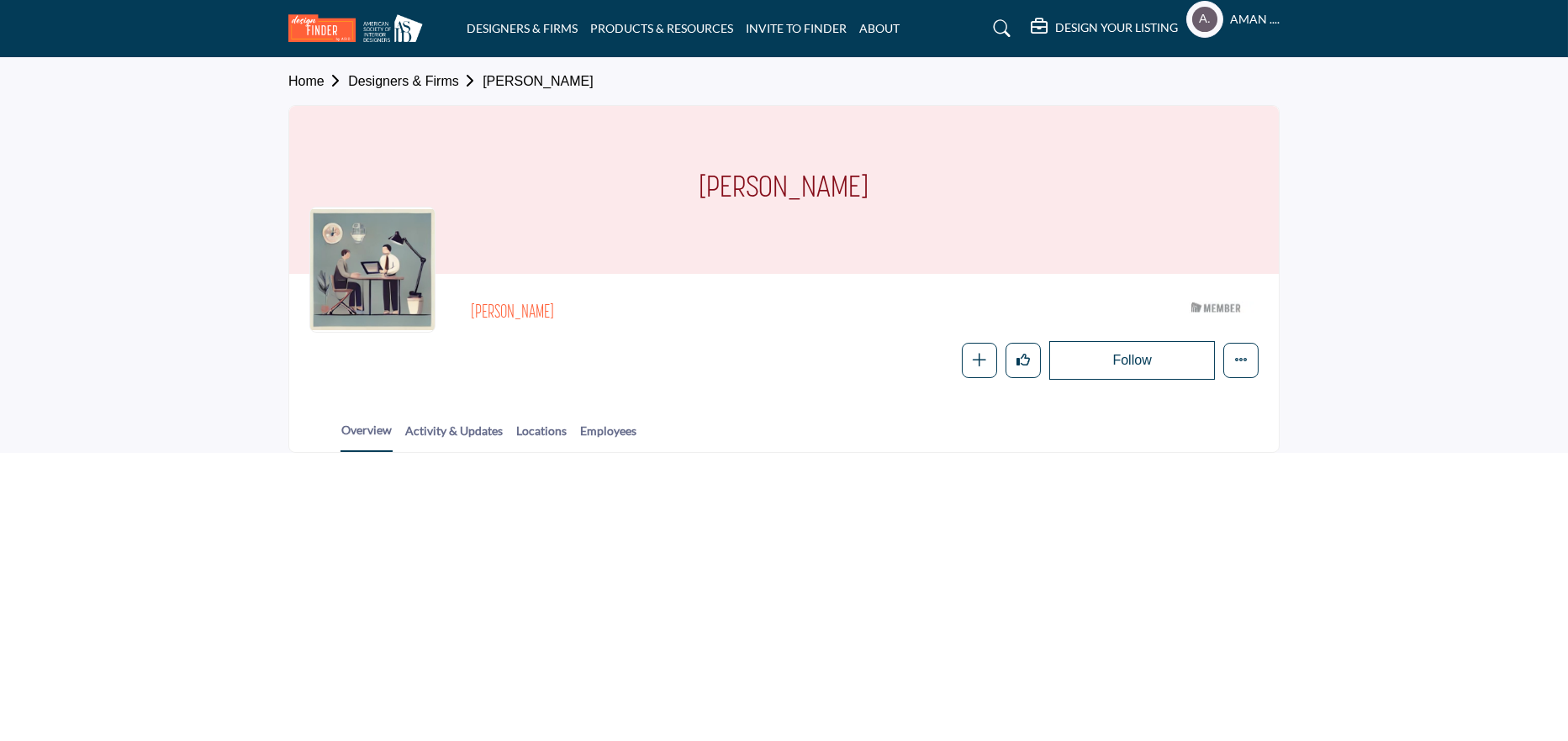
click at [1274, 334] on div "[PERSON_NAME] ASID Member who supports and impacts the Interior Design industry…" at bounding box center [784, 336] width 989 height 126
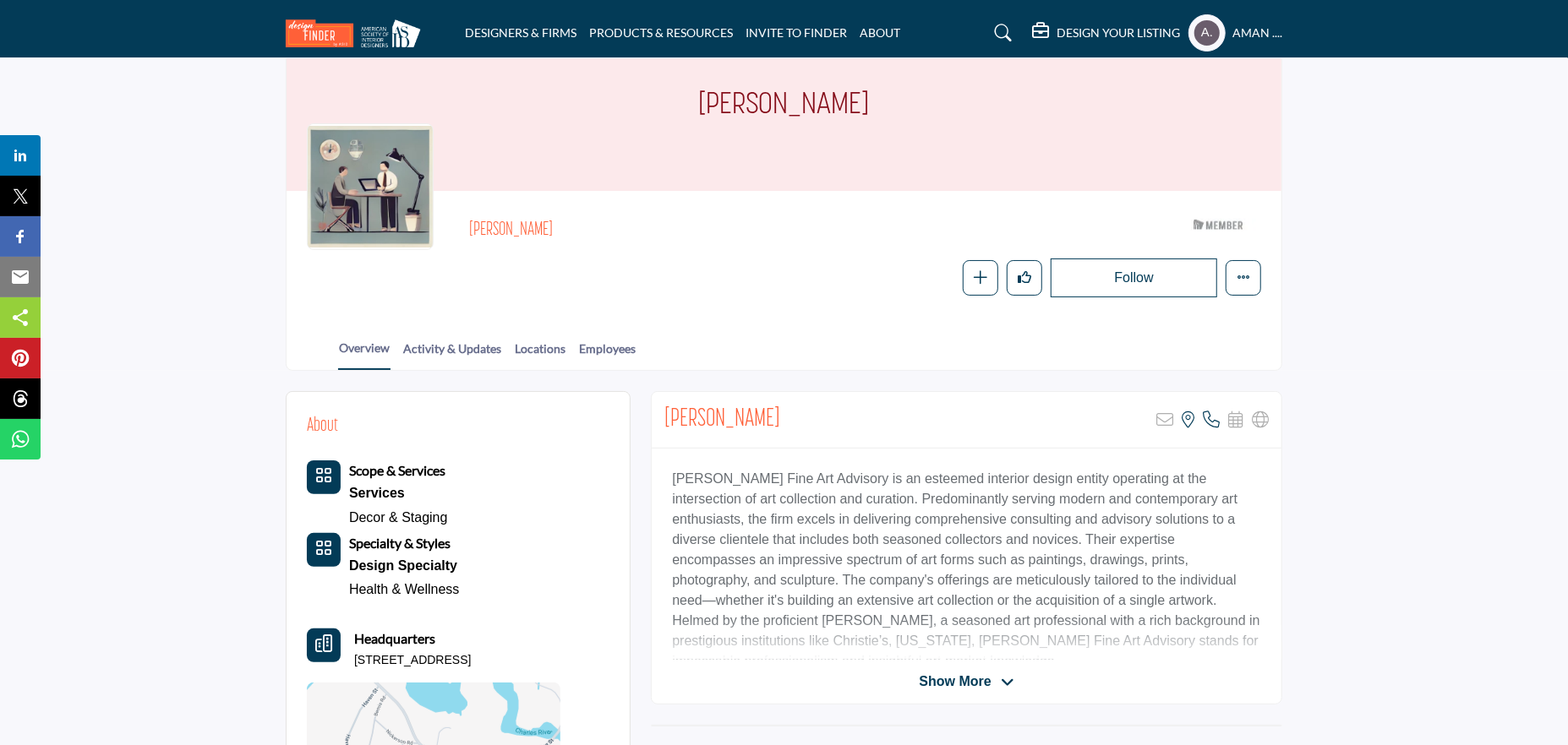
scroll to position [169, 0]
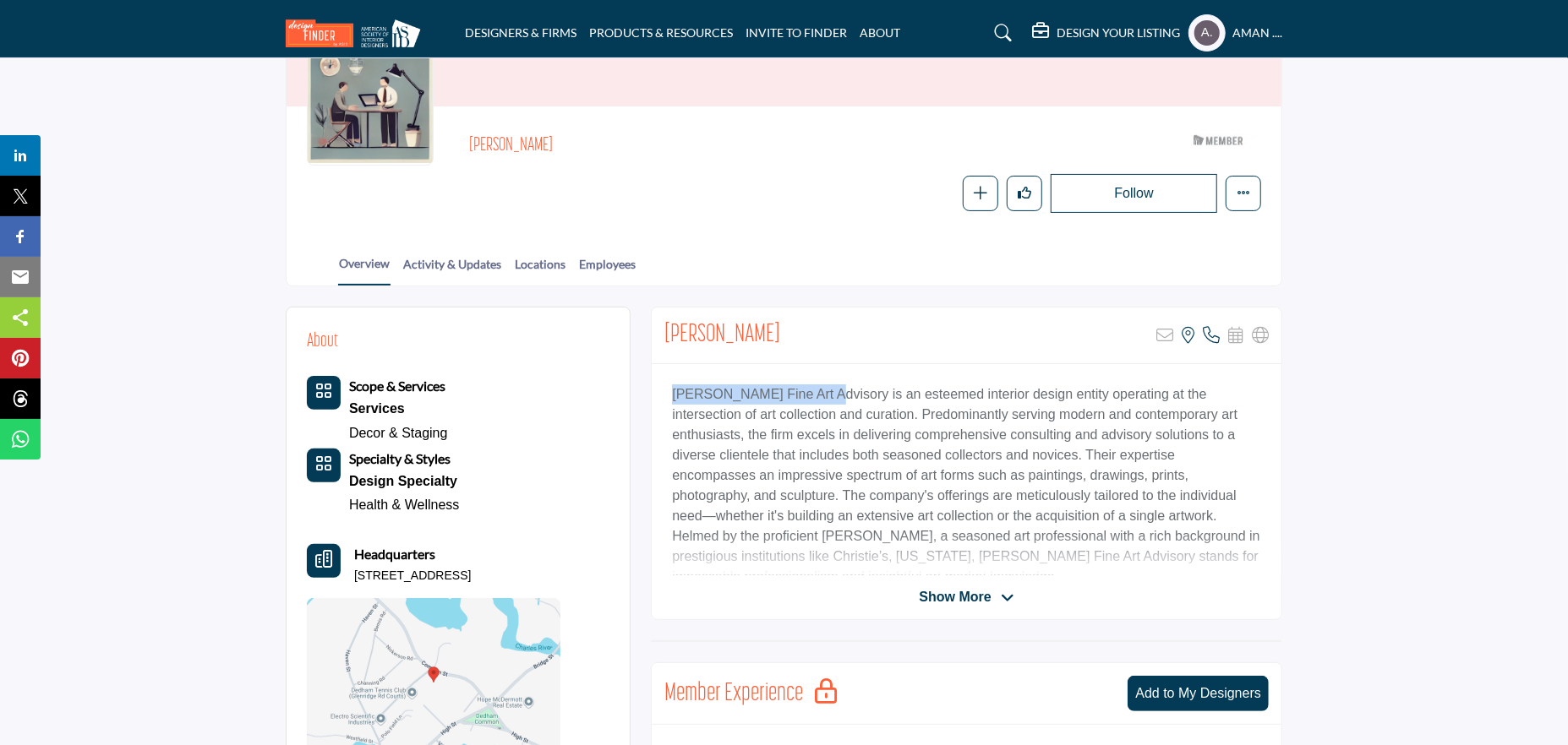
drag, startPoint x: 670, startPoint y: 395, endPoint x: 811, endPoint y: 395, distance: 141.0
click at [811, 395] on div "[PERSON_NAME] Fine Art Advisory is an esteemed interior design entity operating…" at bounding box center [966, 470] width 630 height 212
copy p "[PERSON_NAME] Fine Art Advisory"
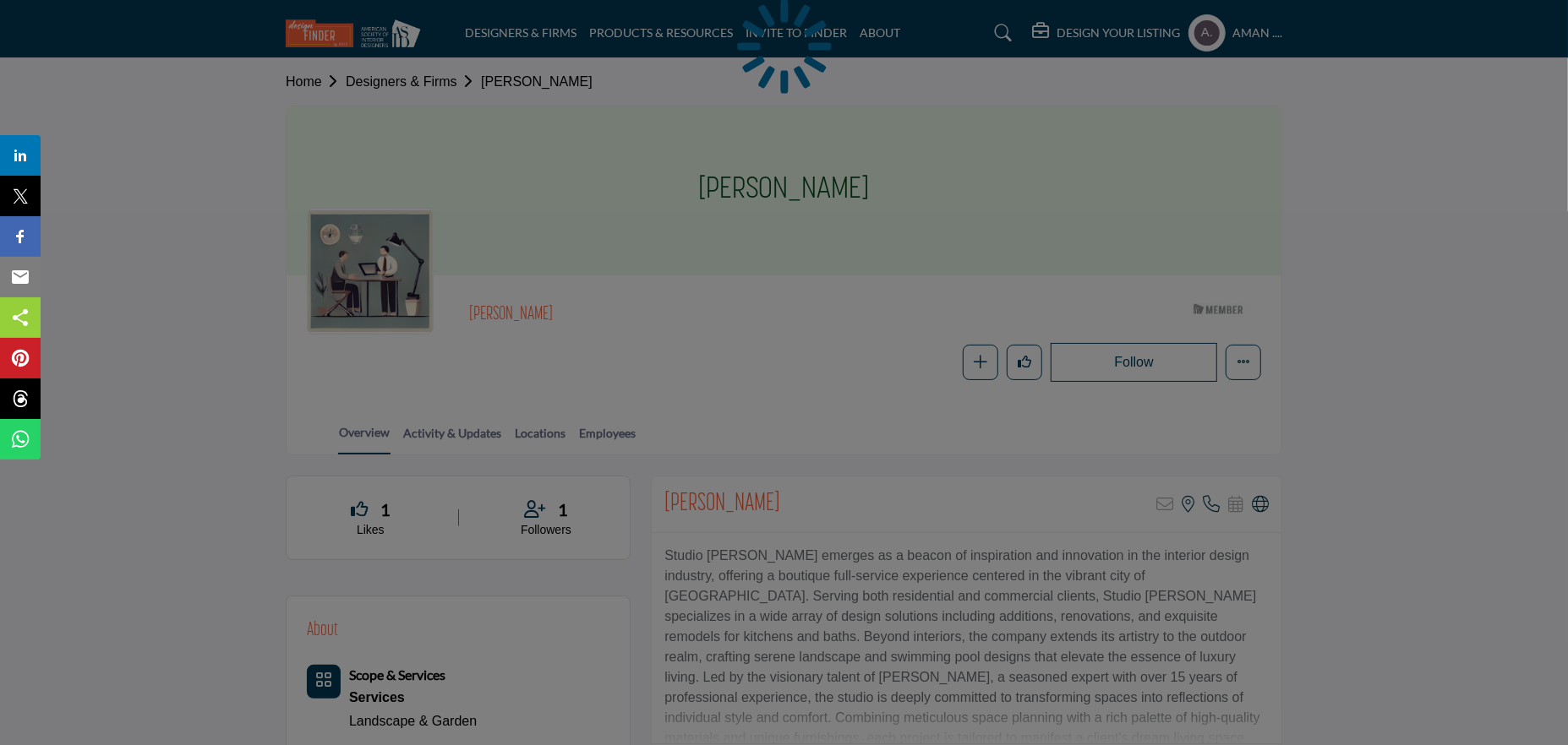
scroll to position [254, 0]
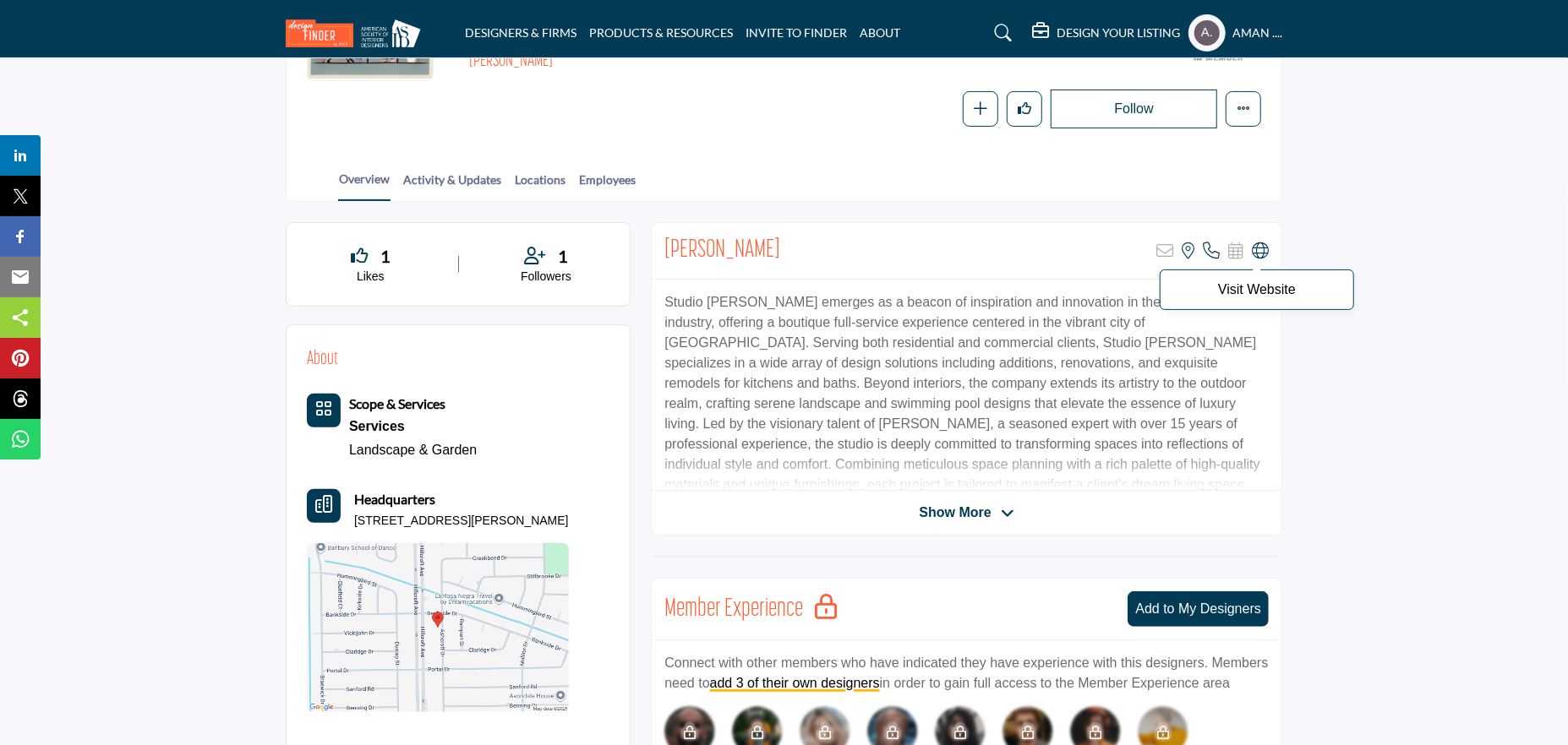
click at [1265, 249] on icon at bounding box center [1261, 251] width 17 height 17
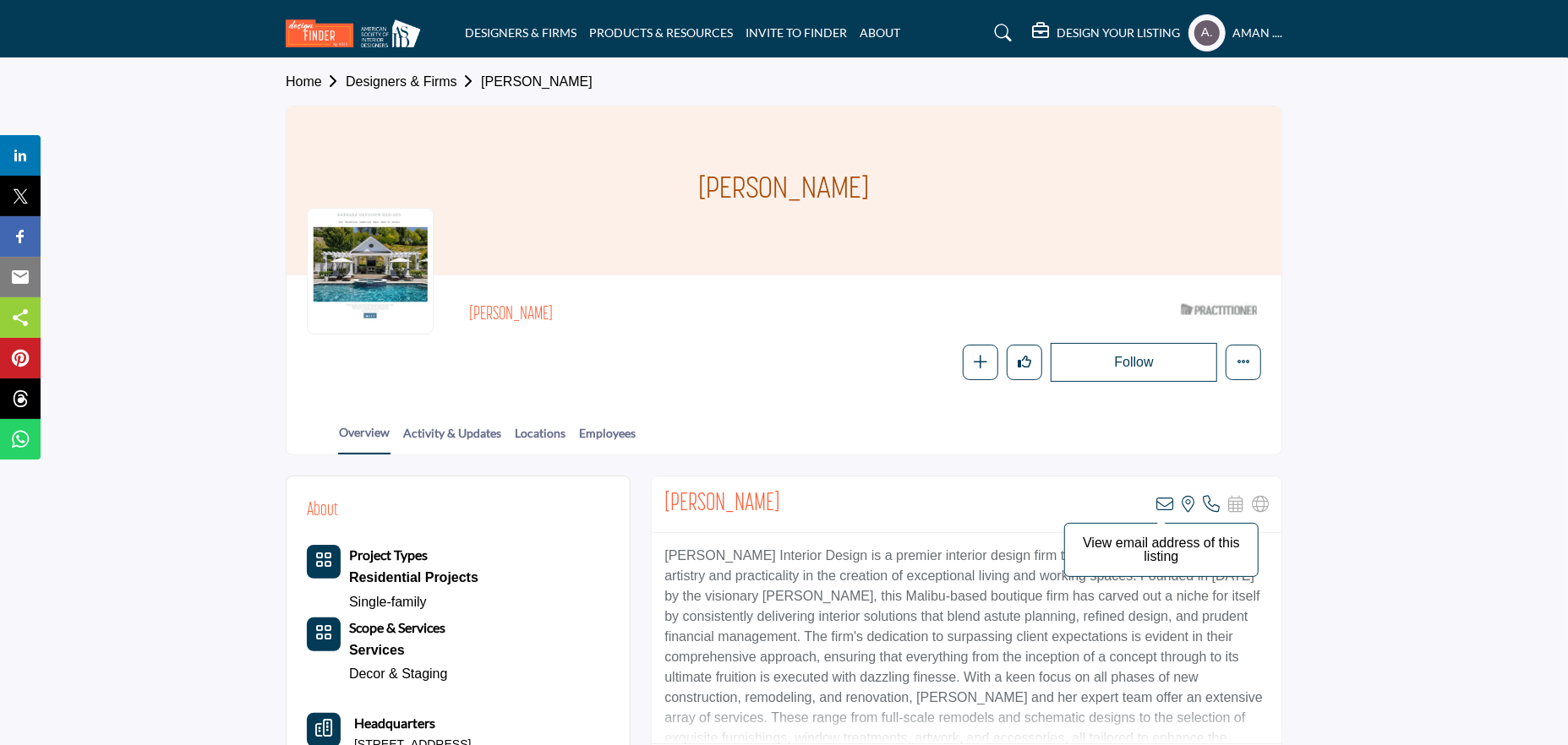
click at [1158, 505] on icon at bounding box center [1165, 505] width 17 height 17
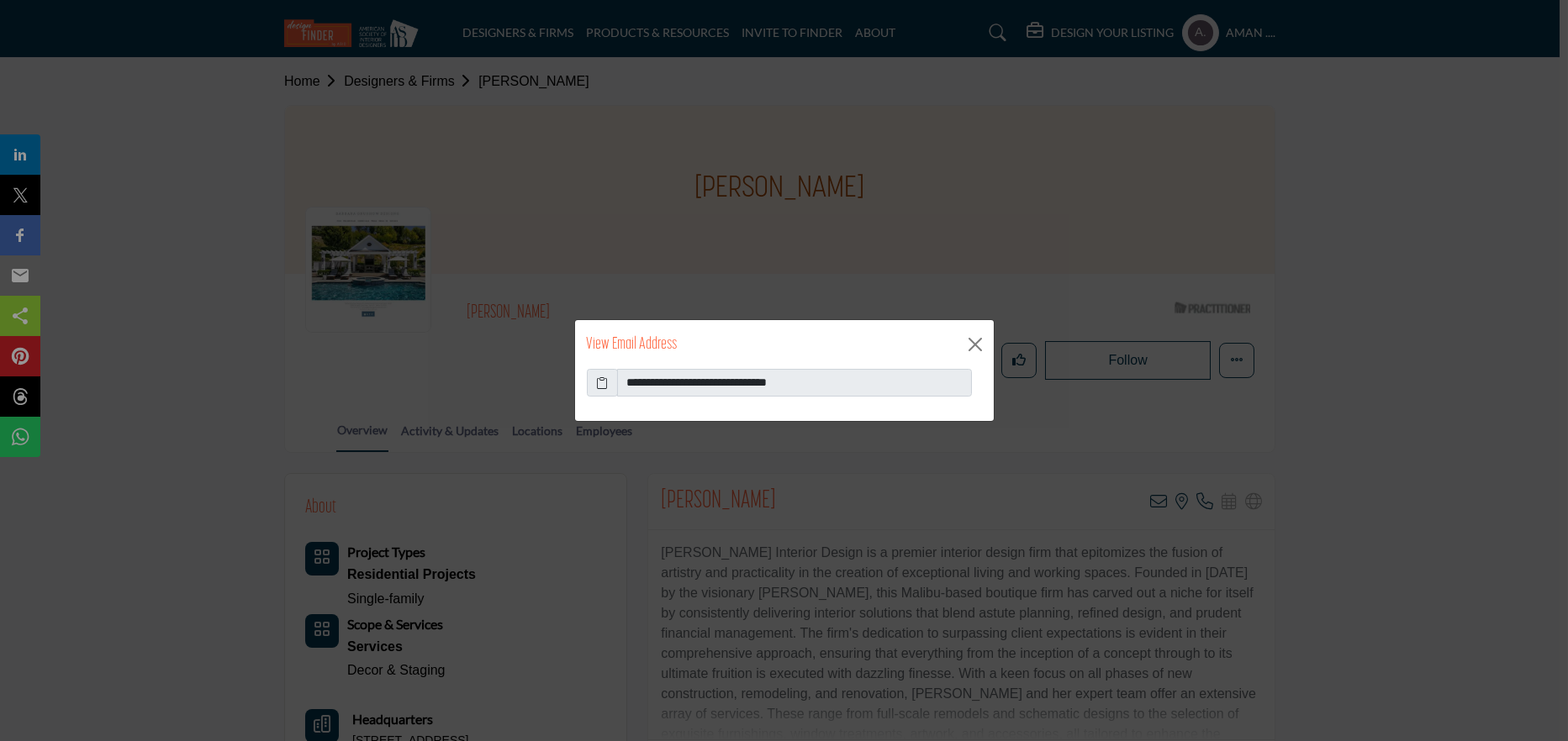
click at [602, 382] on icon at bounding box center [602, 382] width 12 height 18
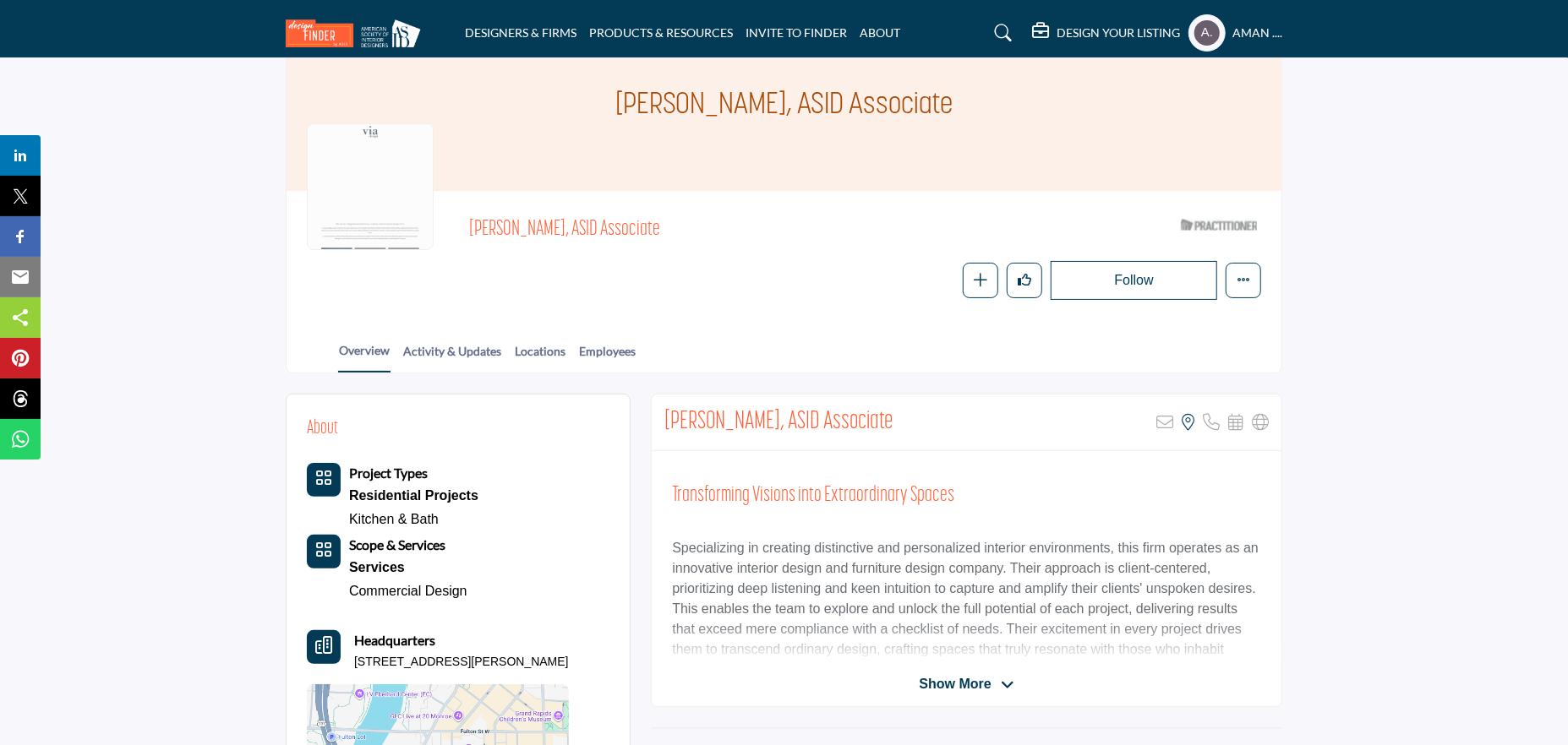
scroll to position [169, 0]
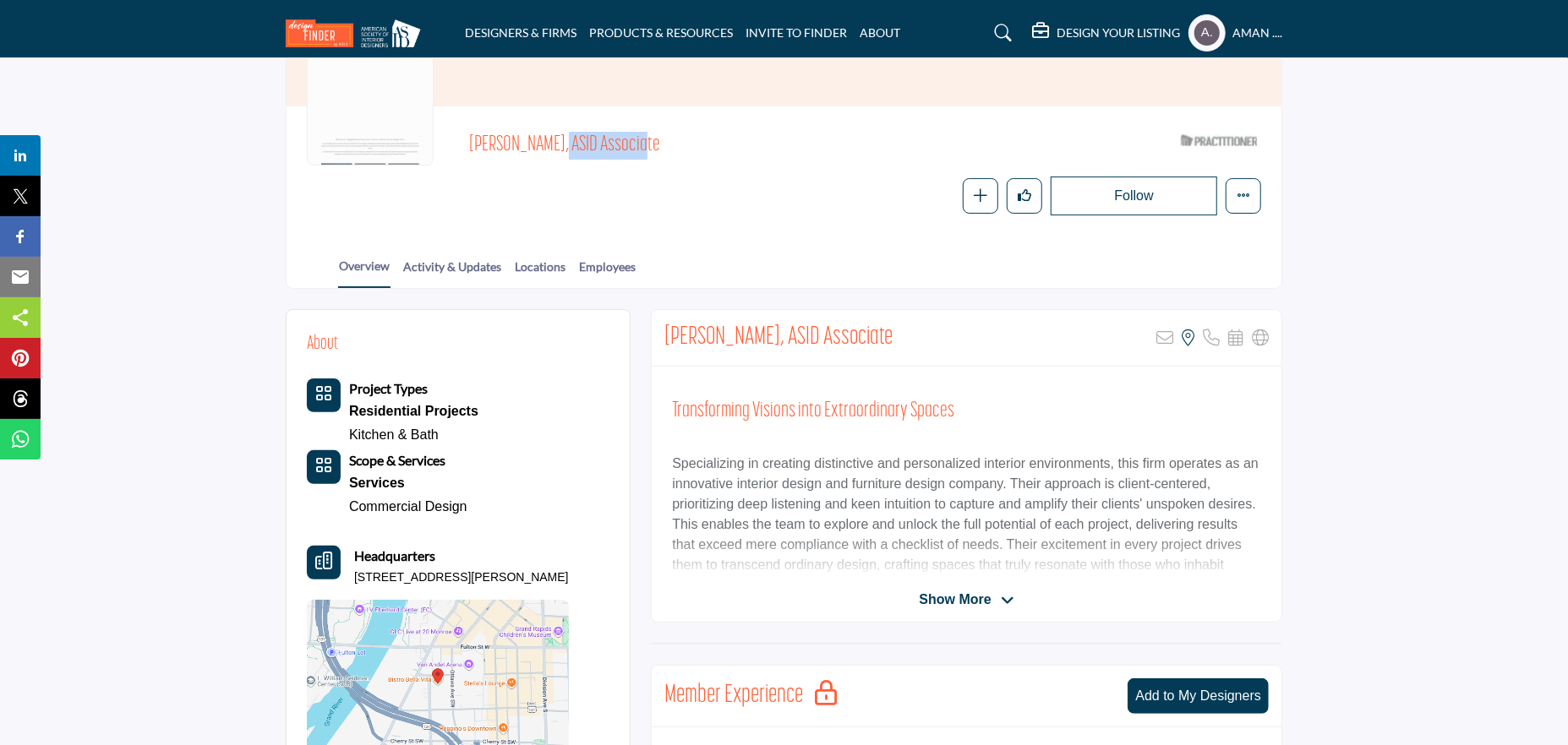
drag, startPoint x: 472, startPoint y: 136, endPoint x: 559, endPoint y: 146, distance: 87.6
click at [559, 146] on span "Becky Miedema, ASID Associate" at bounding box center [659, 145] width 381 height 28
copy span "Becky Miedema"
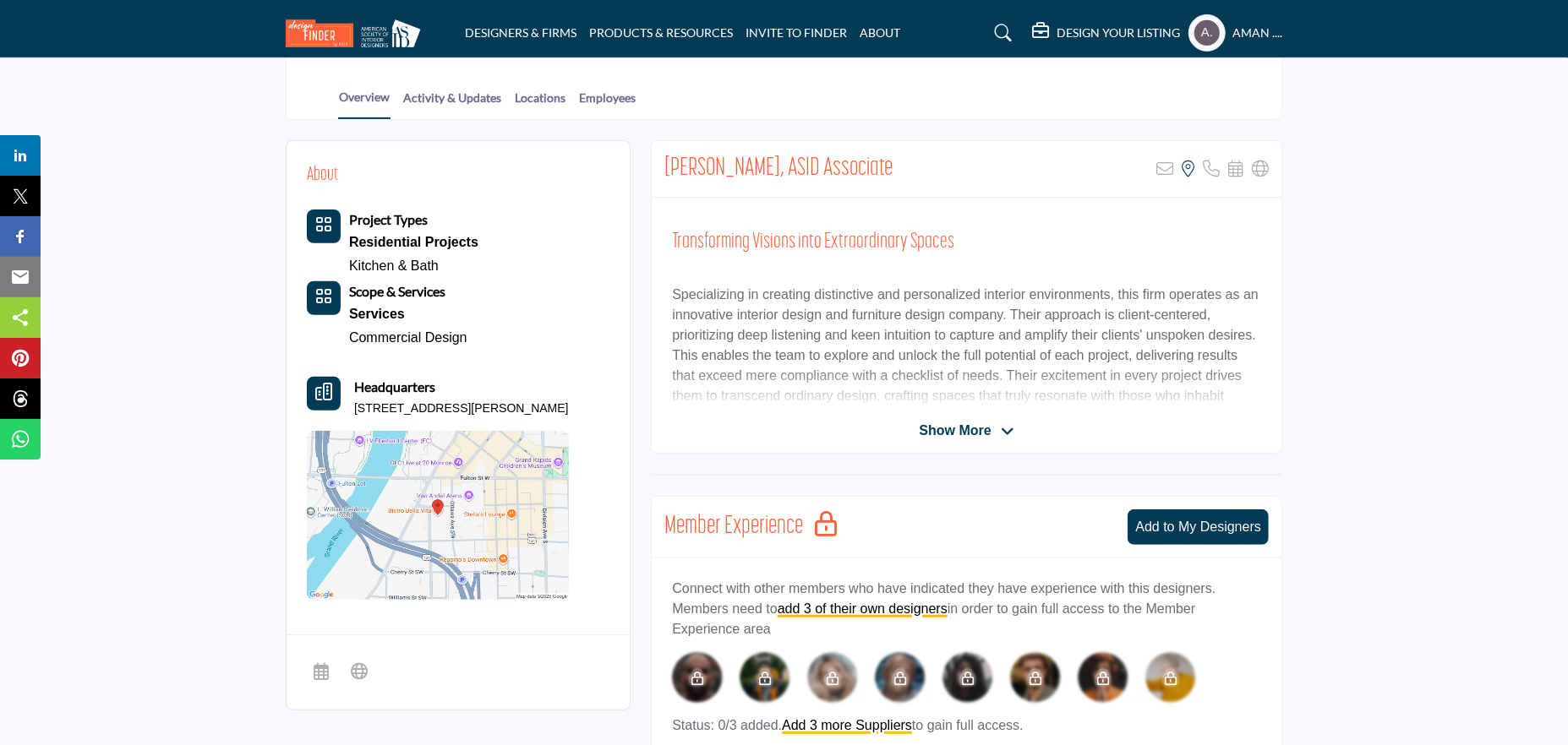
scroll to position [422, 0]
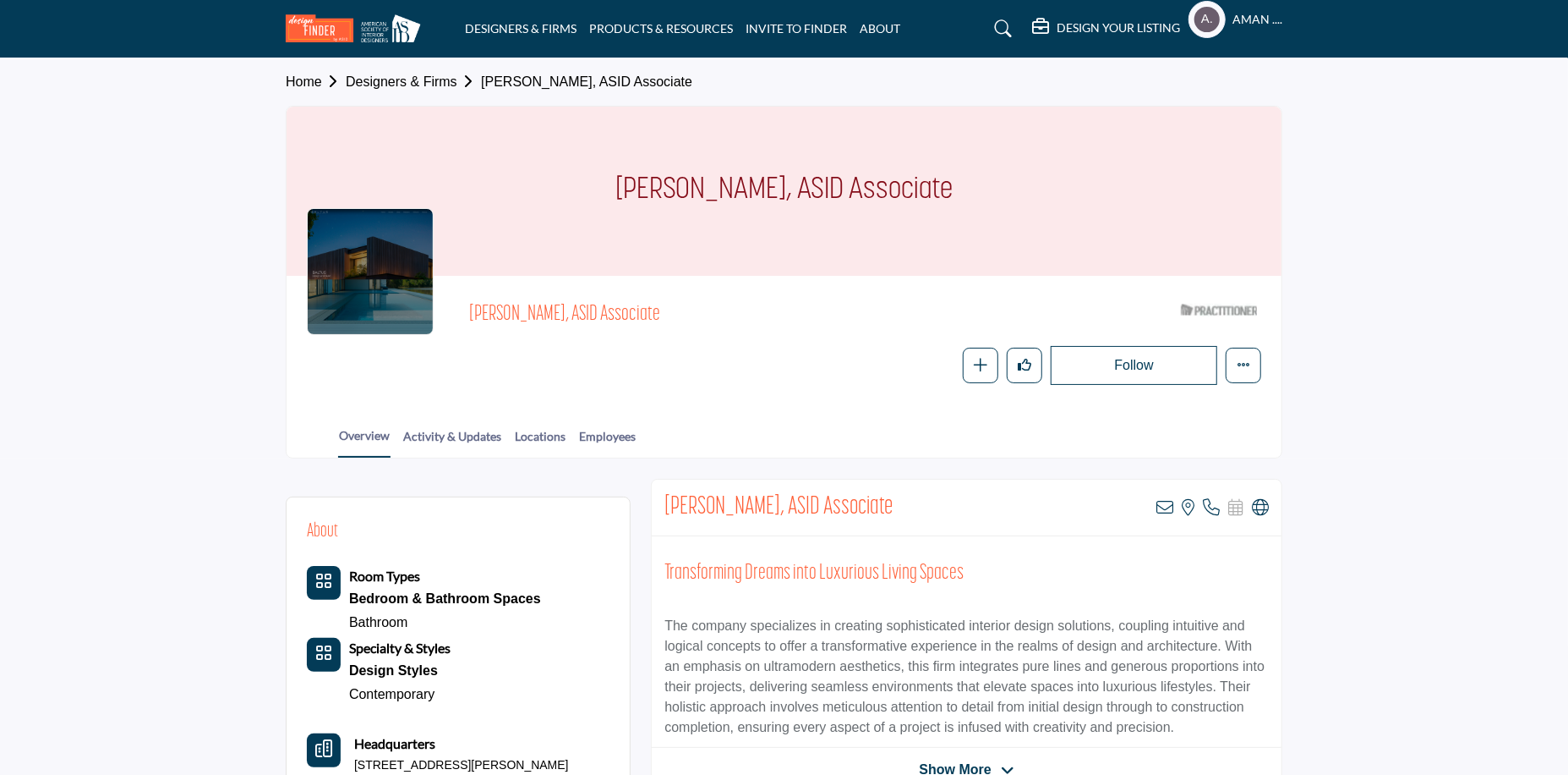
scroll to position [169, 0]
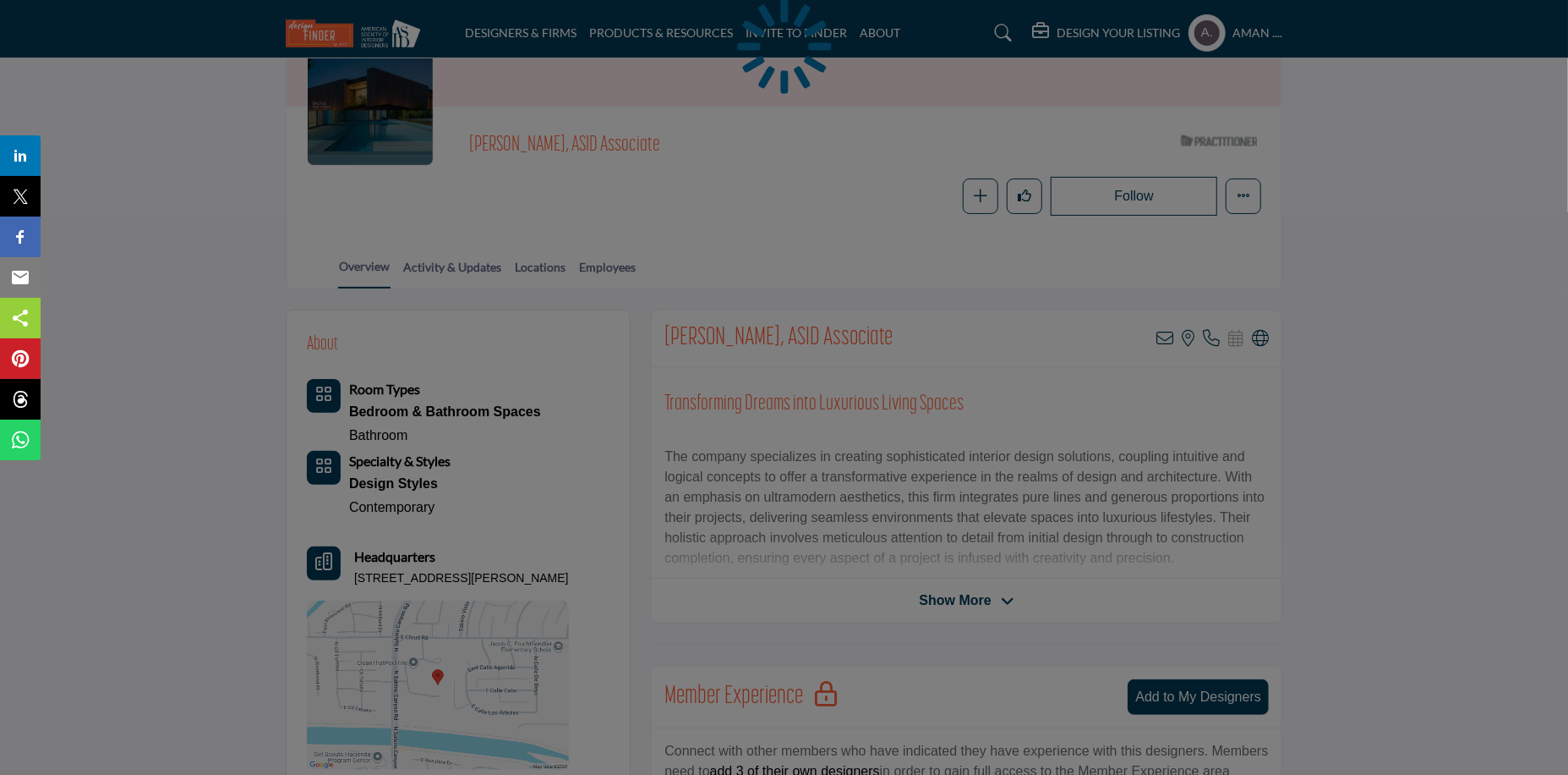
click at [1260, 340] on div at bounding box center [784, 388] width 1568 height 775
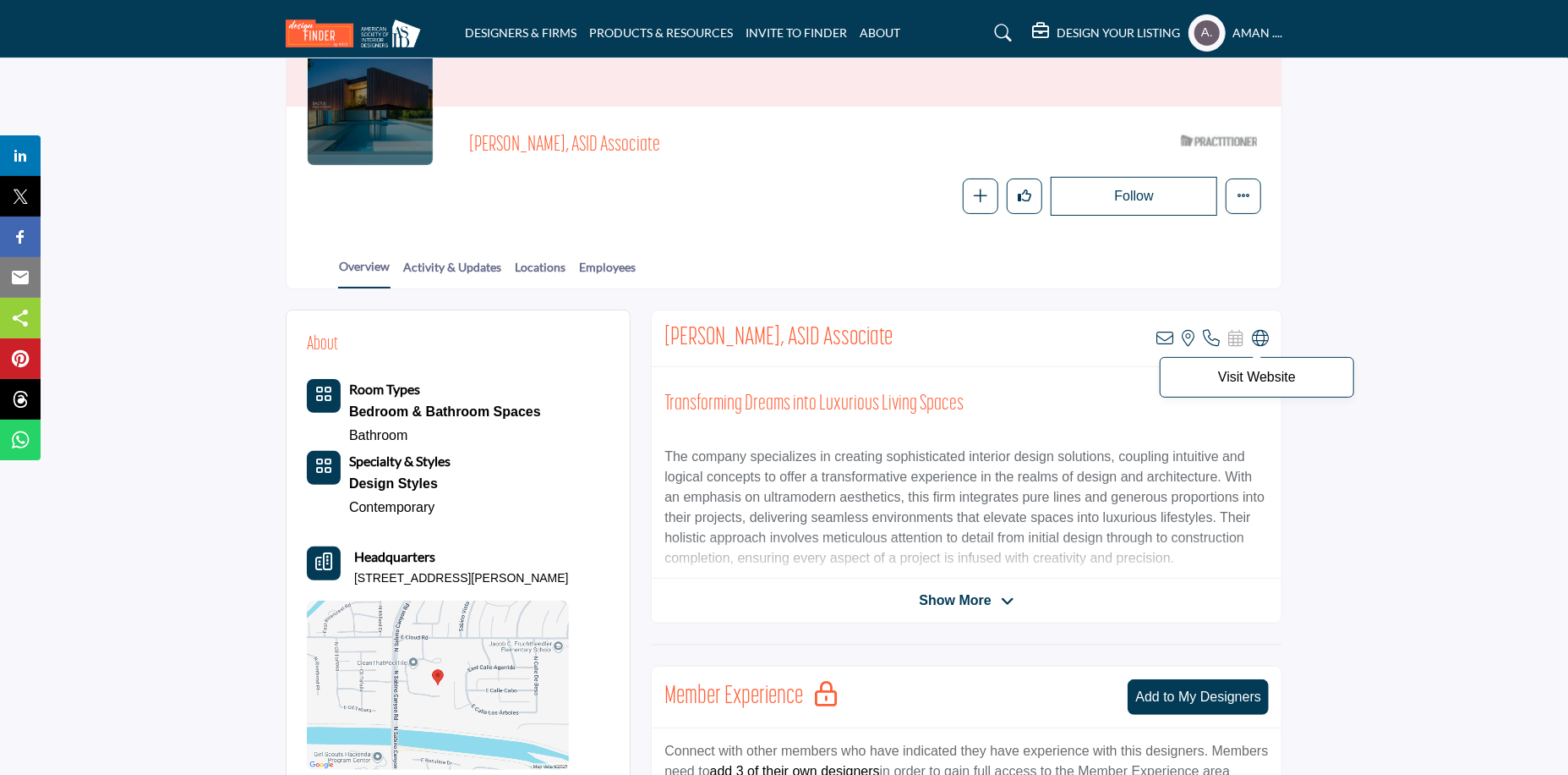
click at [1260, 338] on icon at bounding box center [1261, 338] width 17 height 17
click at [1157, 332] on icon at bounding box center [1165, 338] width 17 height 17
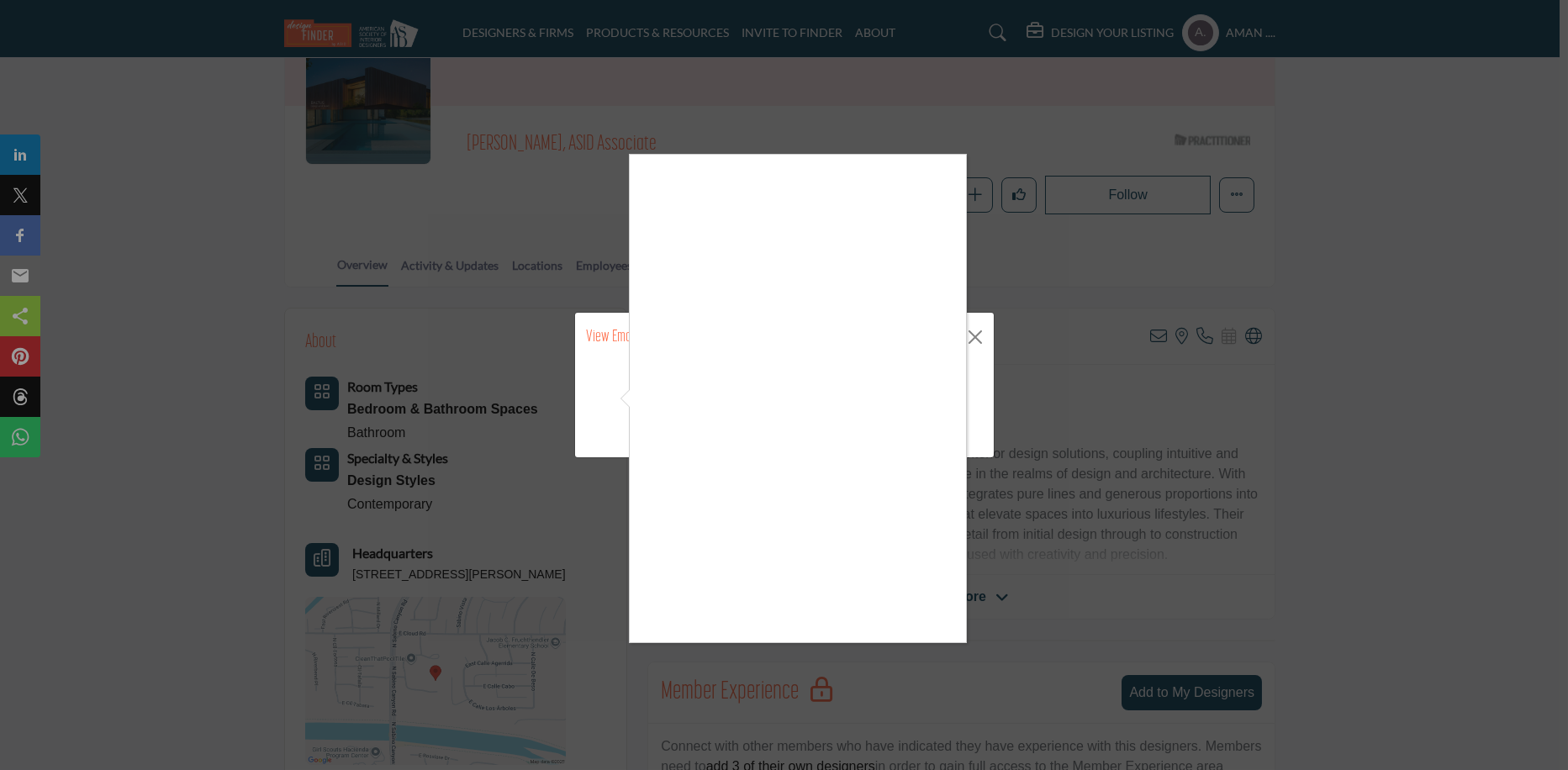
click at [625, 522] on div at bounding box center [784, 385] width 1568 height 770
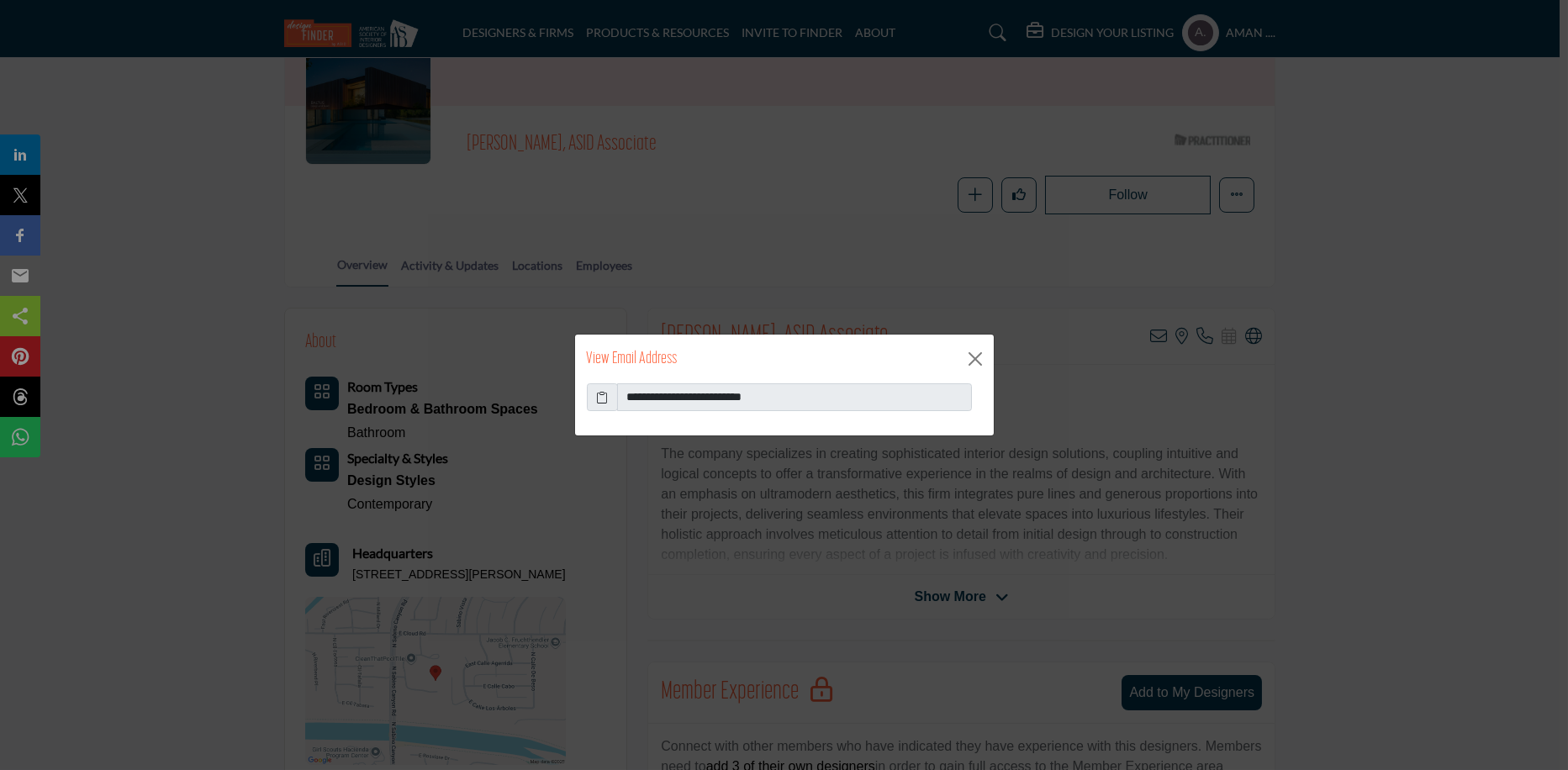
click at [602, 397] on icon at bounding box center [602, 397] width 12 height 18
click at [982, 358] on button "Close" at bounding box center [975, 358] width 25 height 25
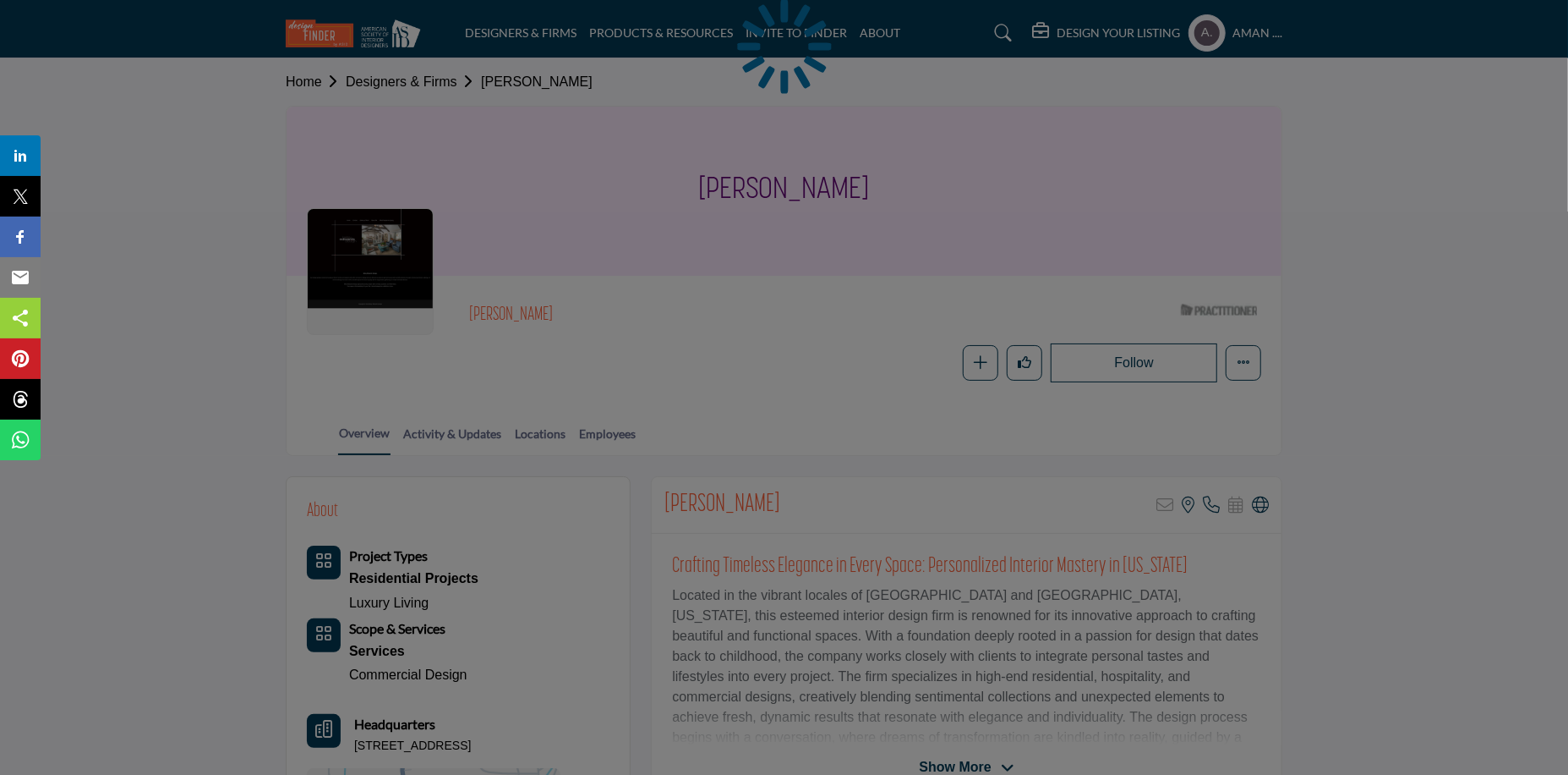
click at [1256, 504] on div at bounding box center [784, 388] width 1568 height 775
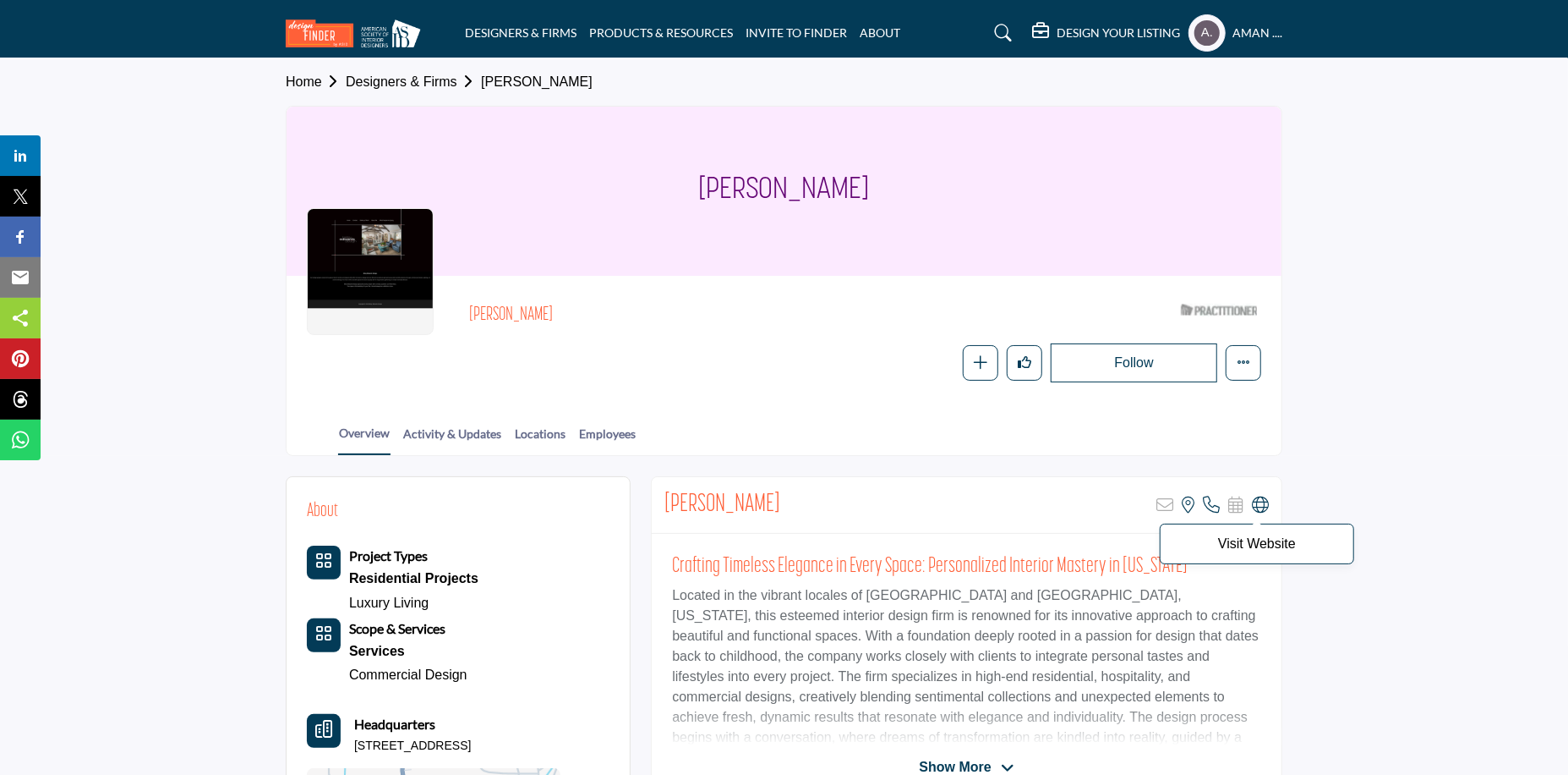
click at [1258, 504] on icon at bounding box center [1261, 505] width 17 height 17
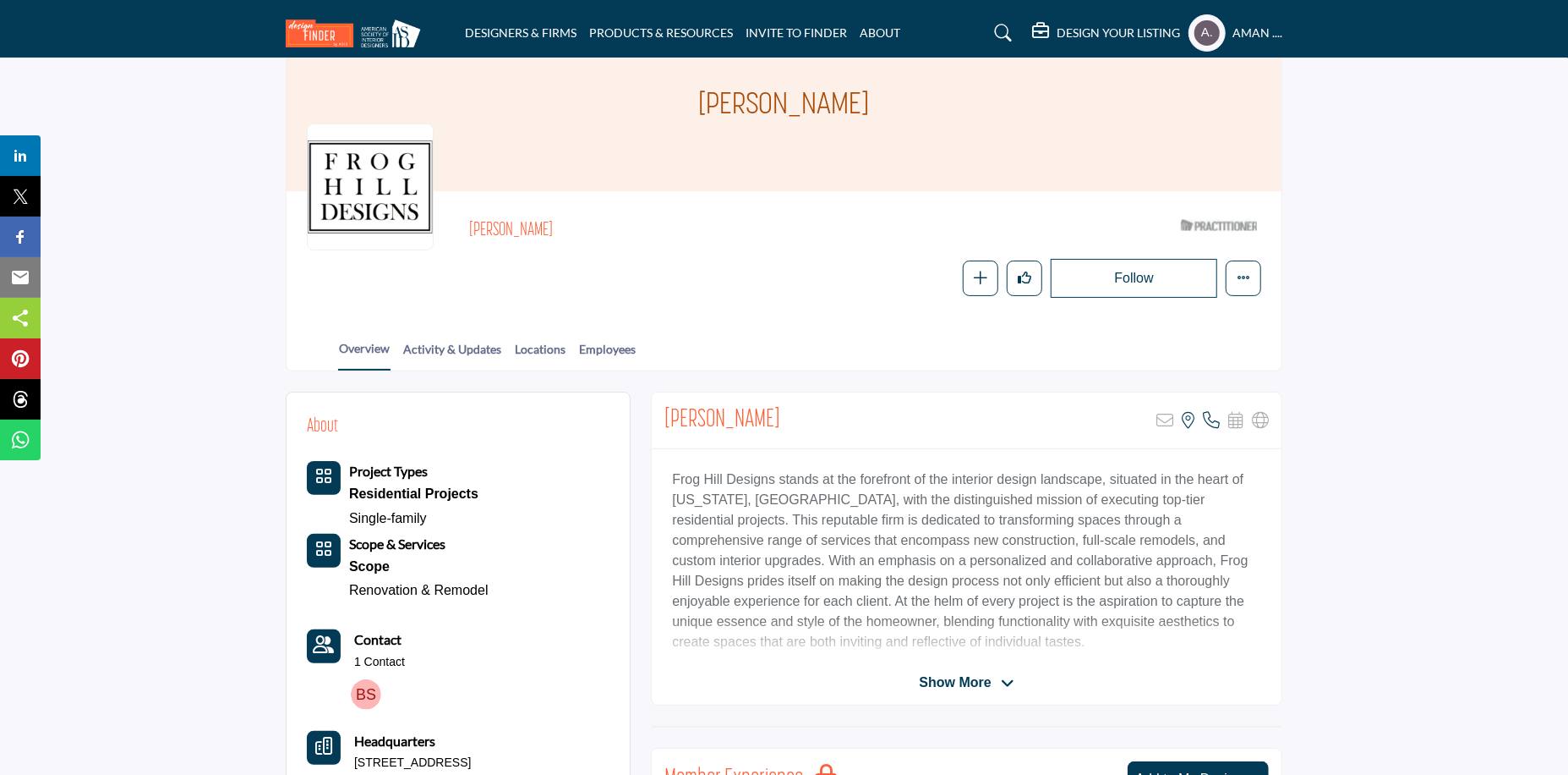
scroll to position [169, 0]
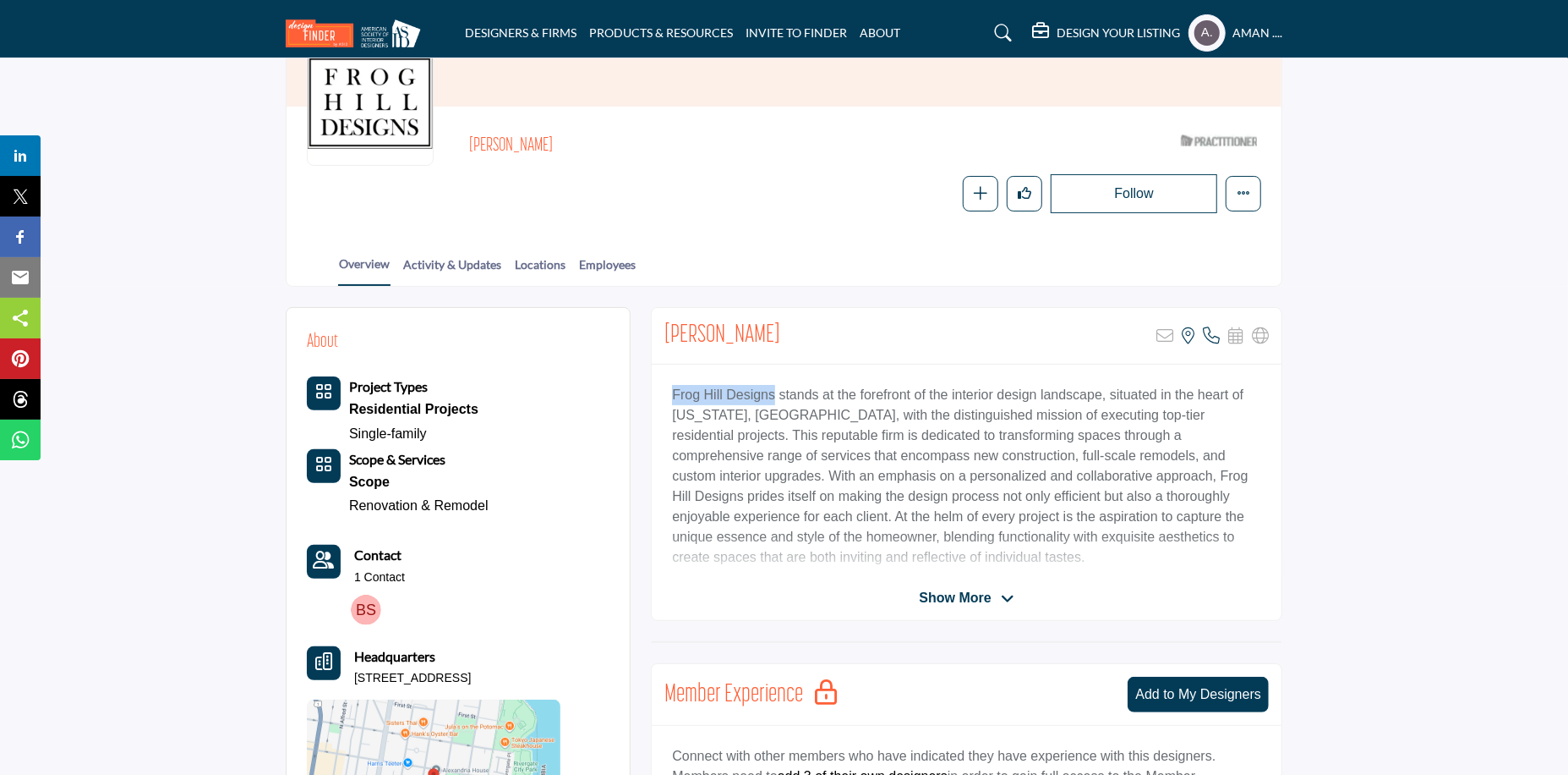
drag, startPoint x: 662, startPoint y: 390, endPoint x: 770, endPoint y: 395, distance: 108.1
click at [770, 395] on div "Frog Hill Designs stands at the forefront of the interior design landscape, sit…" at bounding box center [966, 470] width 630 height 212
copy p "Frog Hill Designs"
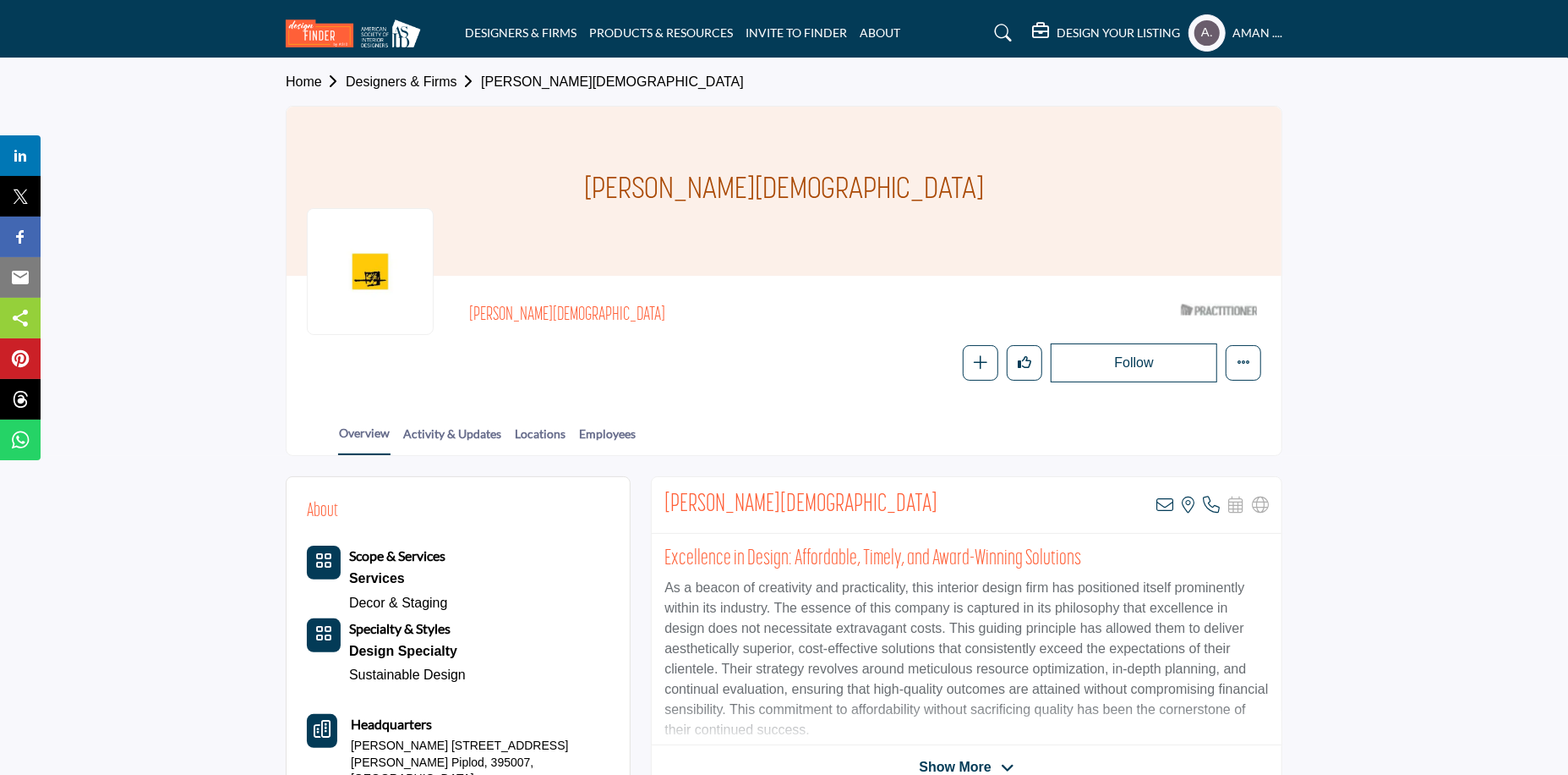
scroll to position [84, 0]
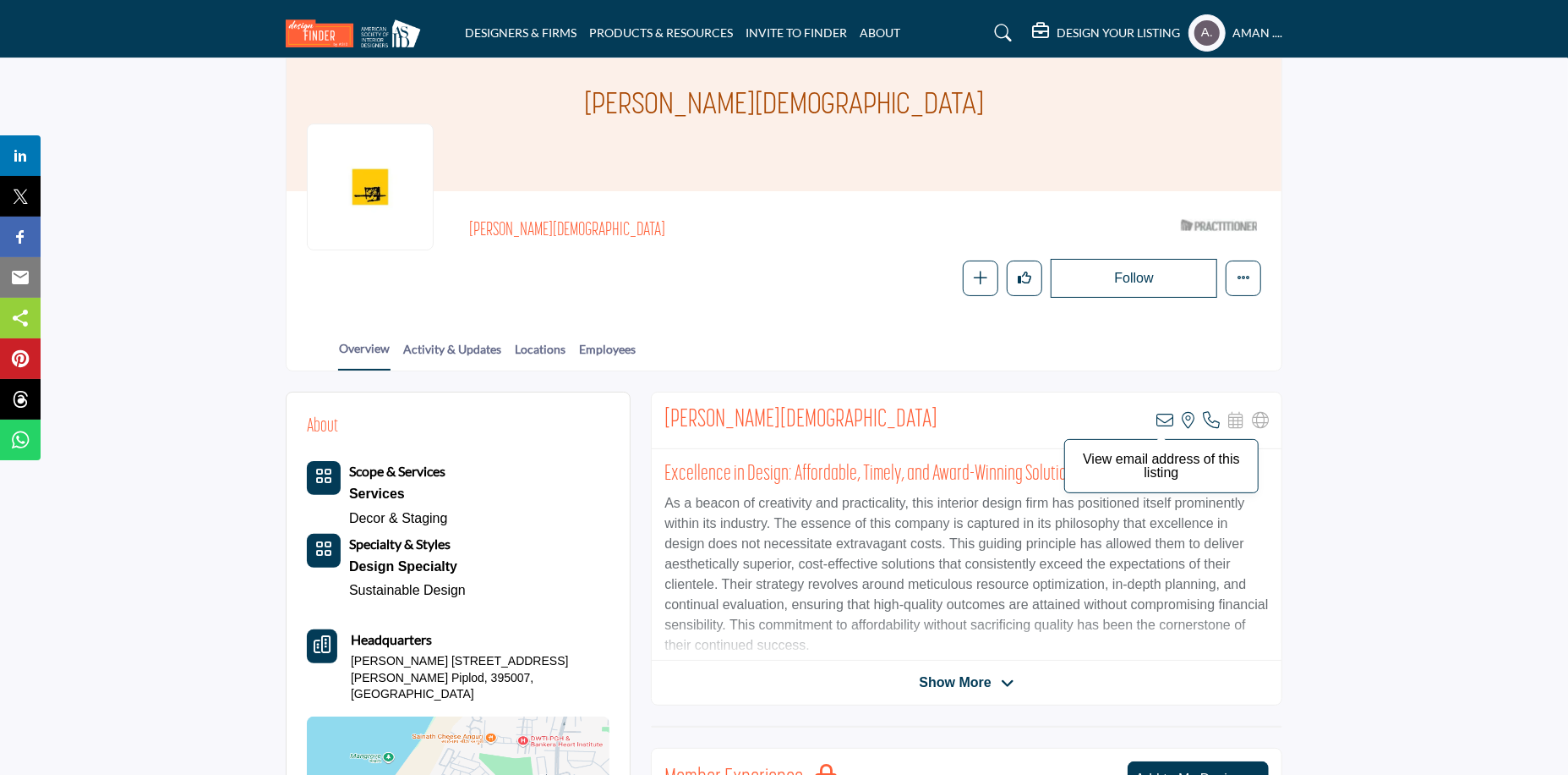
click at [1167, 416] on icon at bounding box center [1165, 420] width 17 height 17
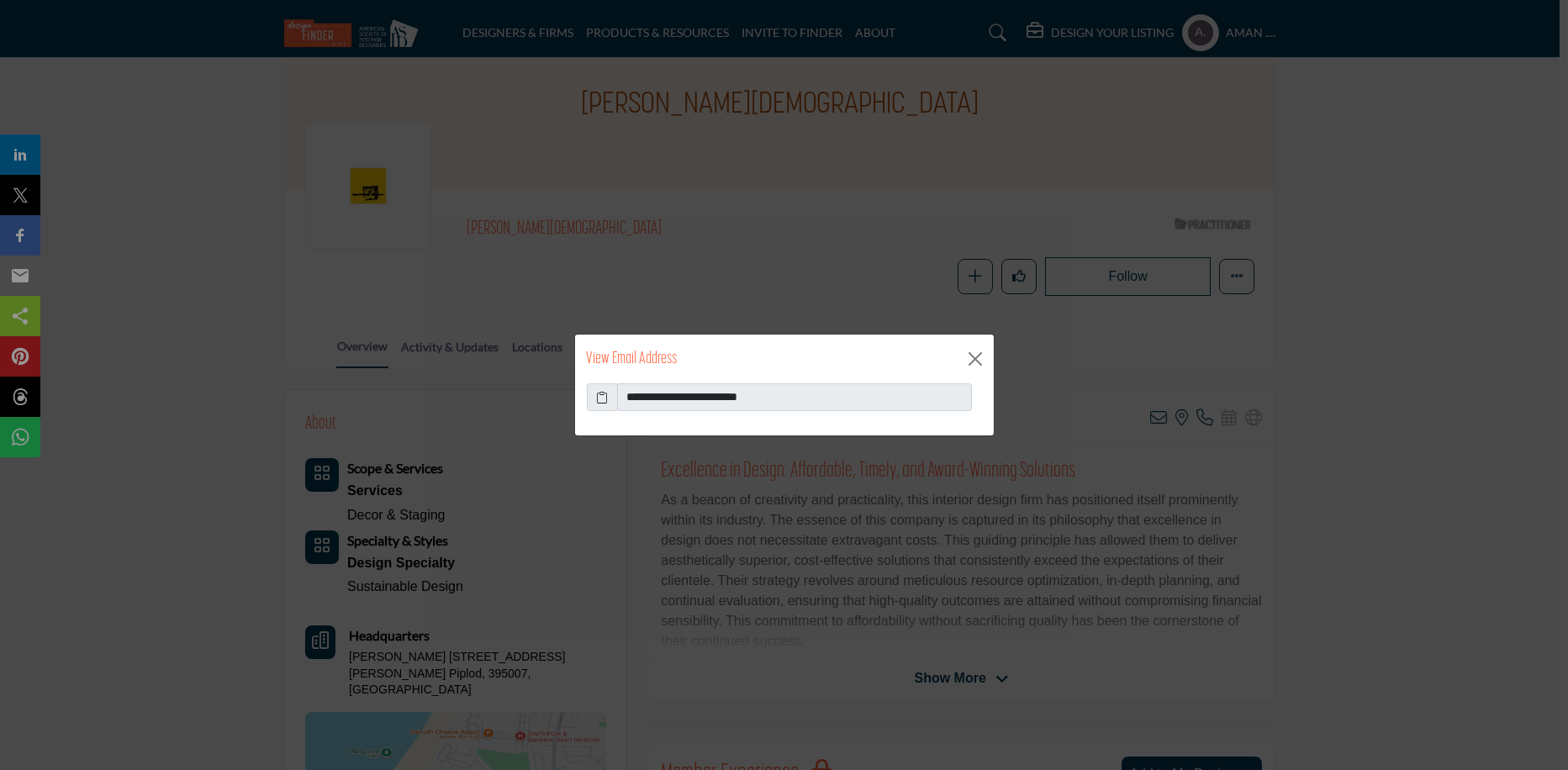
click at [600, 397] on icon at bounding box center [602, 397] width 12 height 18
click at [971, 361] on button "Close" at bounding box center [975, 358] width 25 height 25
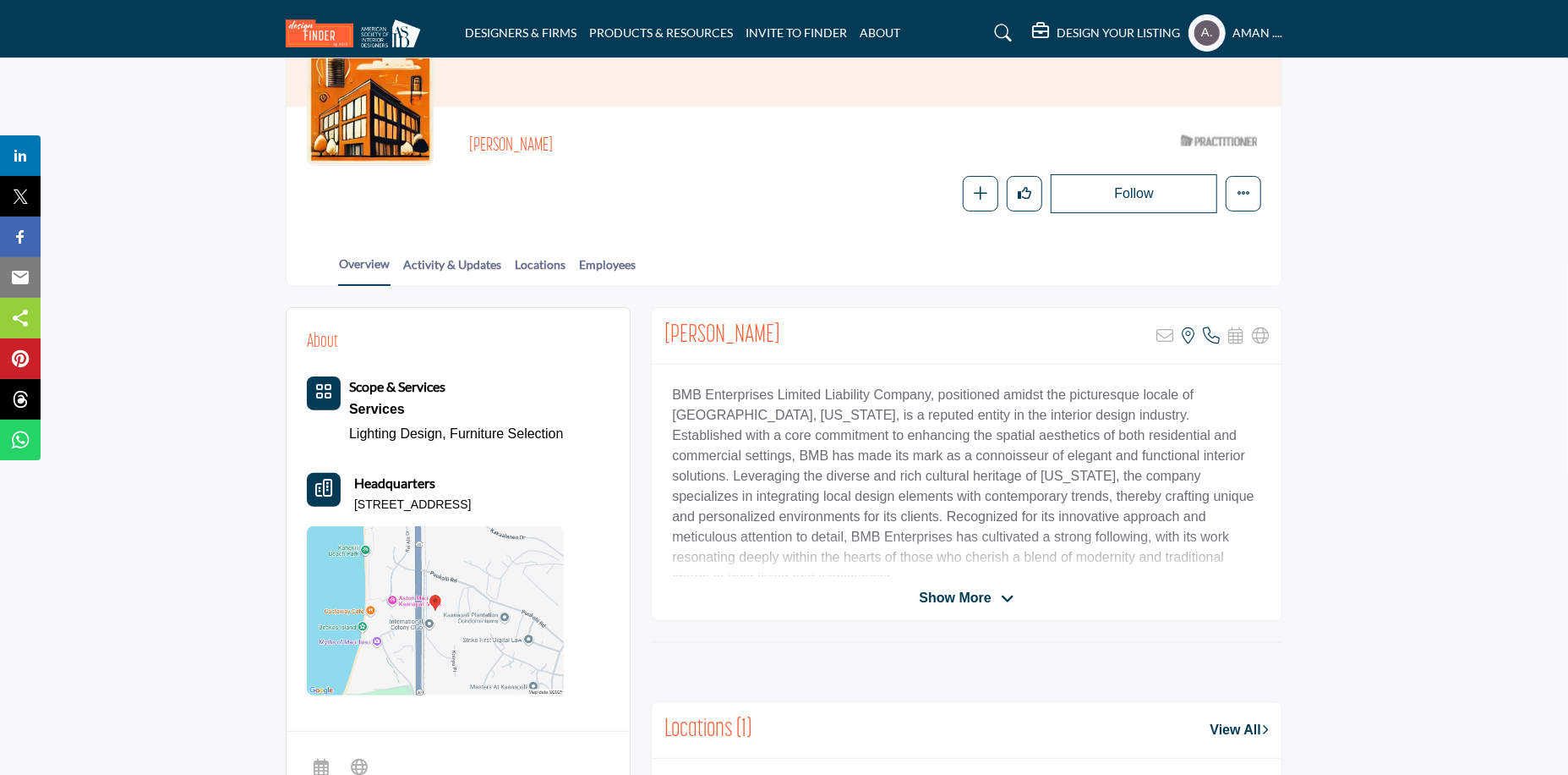
scroll to position [254, 0]
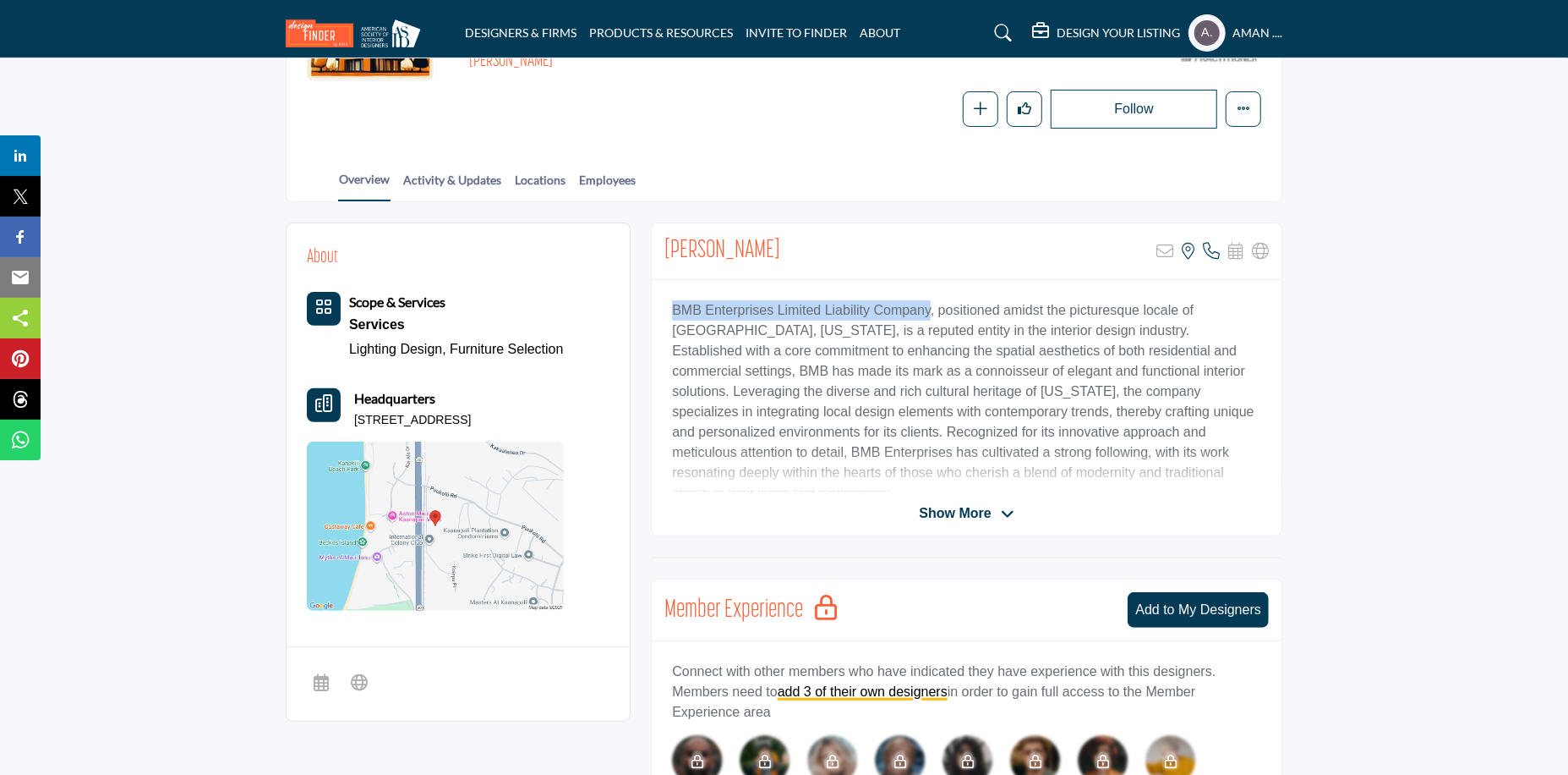
drag, startPoint x: 670, startPoint y: 306, endPoint x: 922, endPoint y: 315, distance: 252.2
click at [922, 315] on div "BMB Enterprises Limited Liability Company, positioned amidst the picturesque lo…" at bounding box center [966, 386] width 630 height 212
copy p "BMB Enterprises Limited Liability Company"
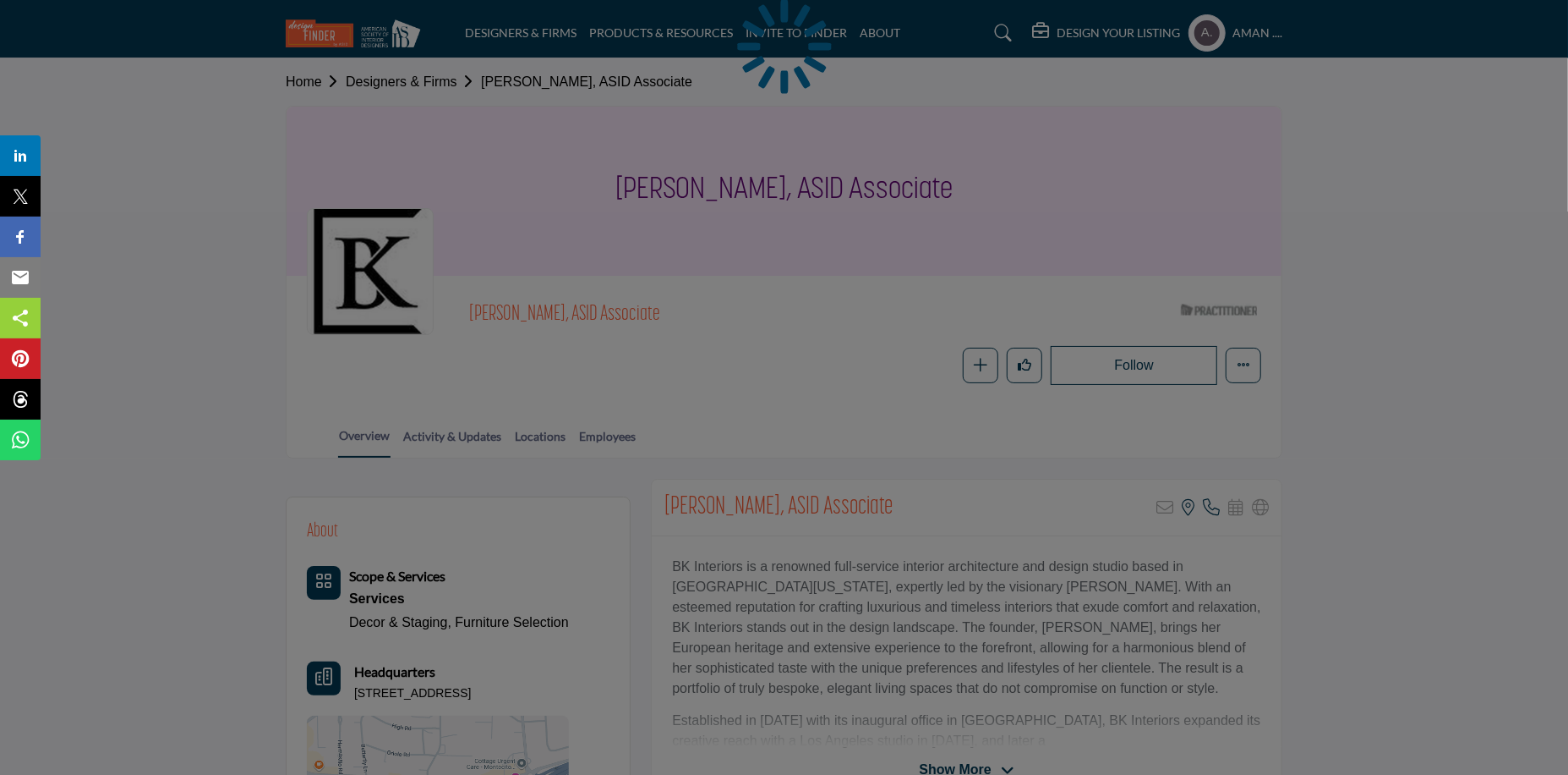
scroll to position [84, 0]
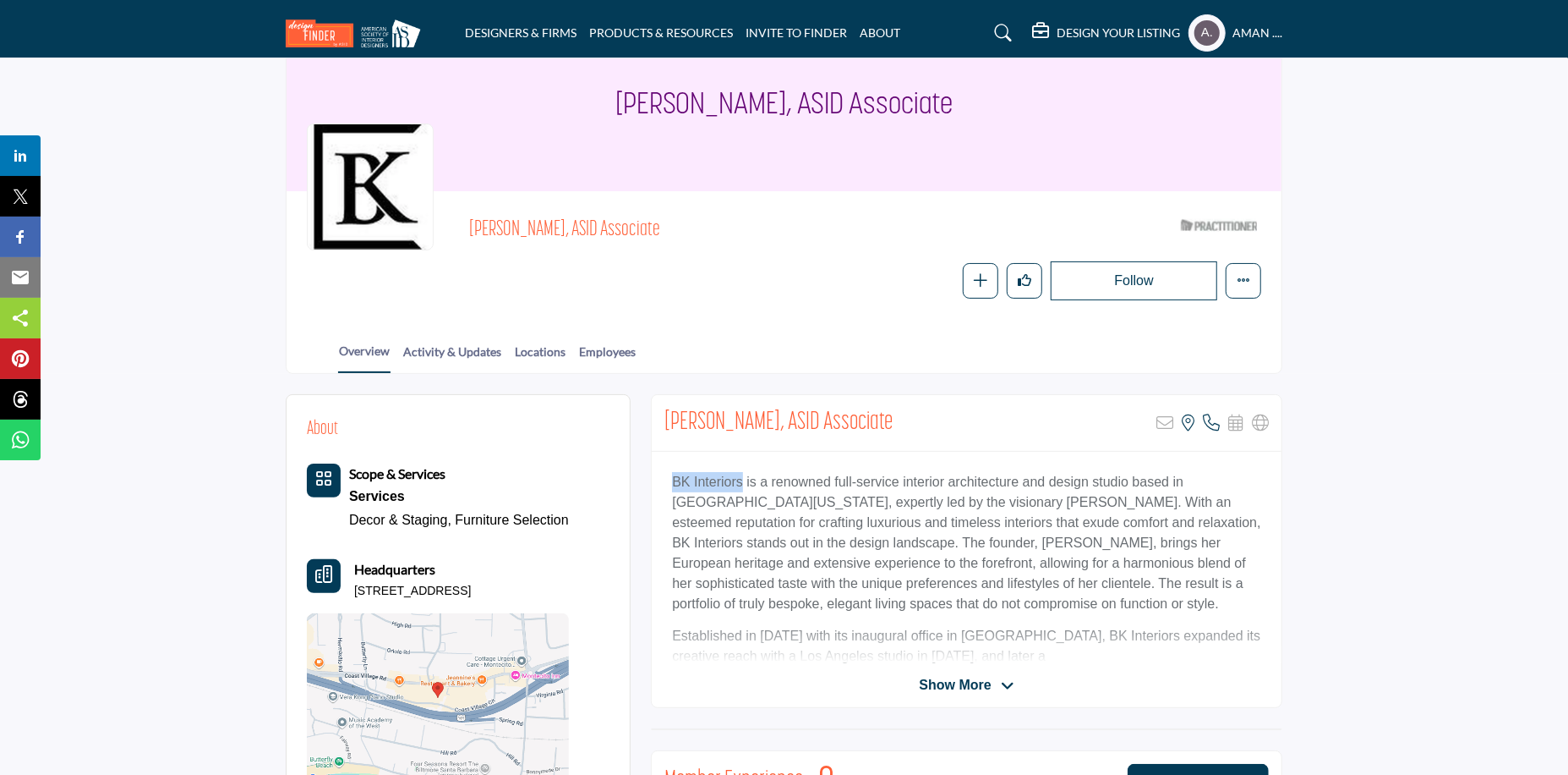
drag, startPoint x: 664, startPoint y: 478, endPoint x: 738, endPoint y: 481, distance: 74.1
click at [738, 481] on div "BK Interiors is a renowned full-service interior architecture and design studio…" at bounding box center [966, 558] width 630 height 212
copy p "BK Interiors"
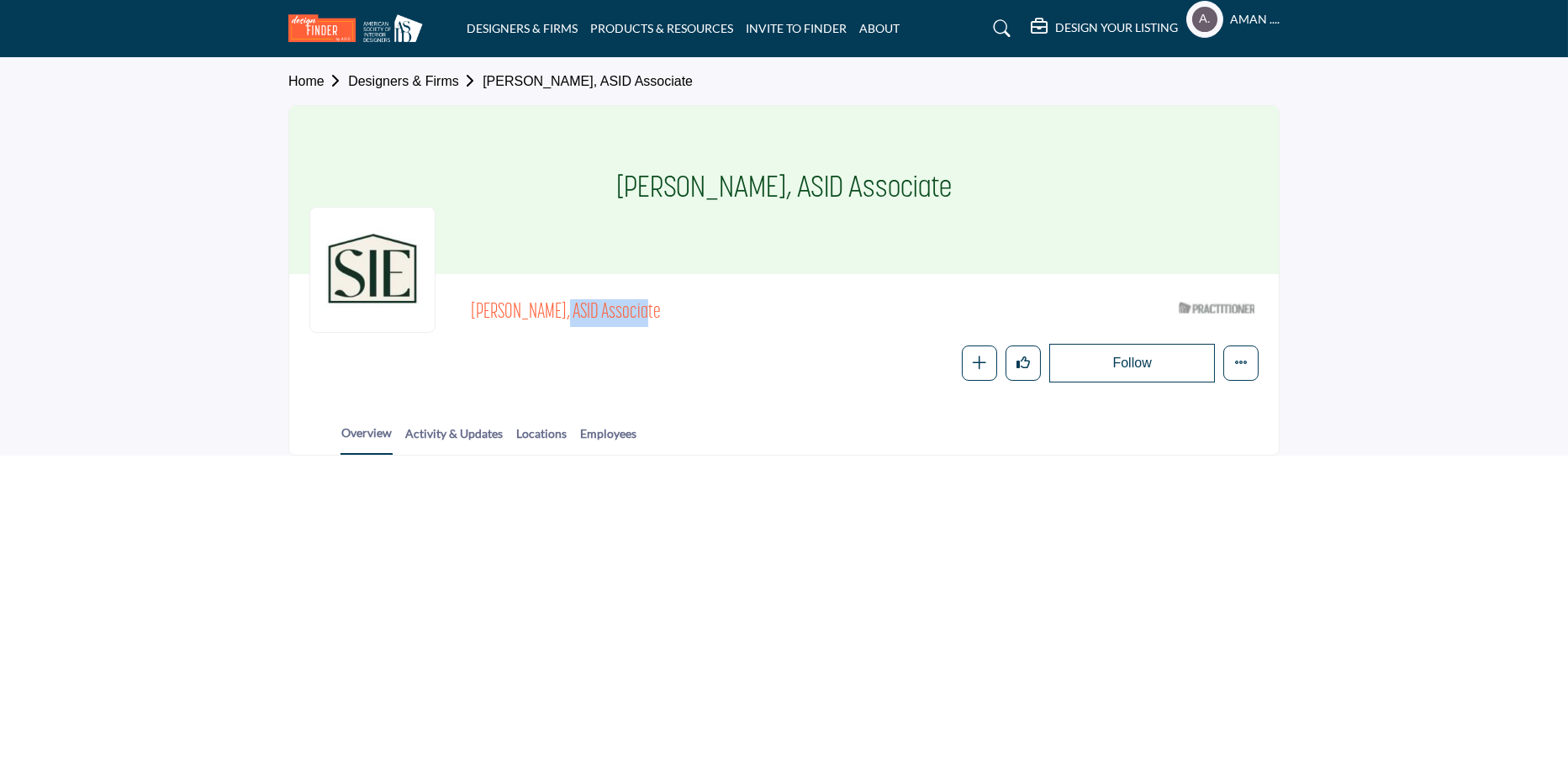
drag, startPoint x: 484, startPoint y: 307, endPoint x: 545, endPoint y: 307, distance: 61.0
click at [545, 307] on div "[PERSON_NAME], ASID Associate ASID Qualified Practitioner who validates work an…" at bounding box center [783, 338] width 949 height 88
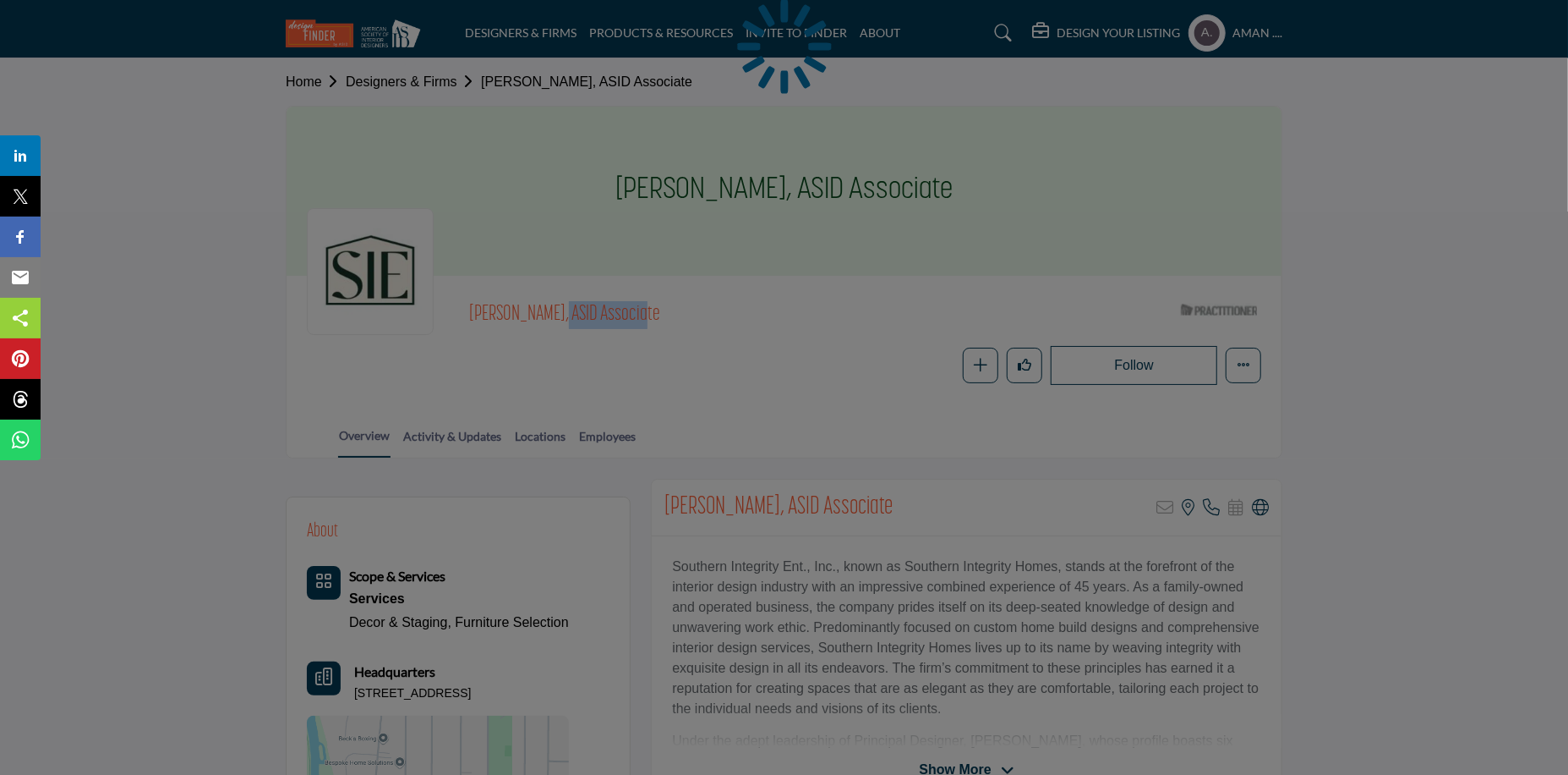
scroll to position [169, 0]
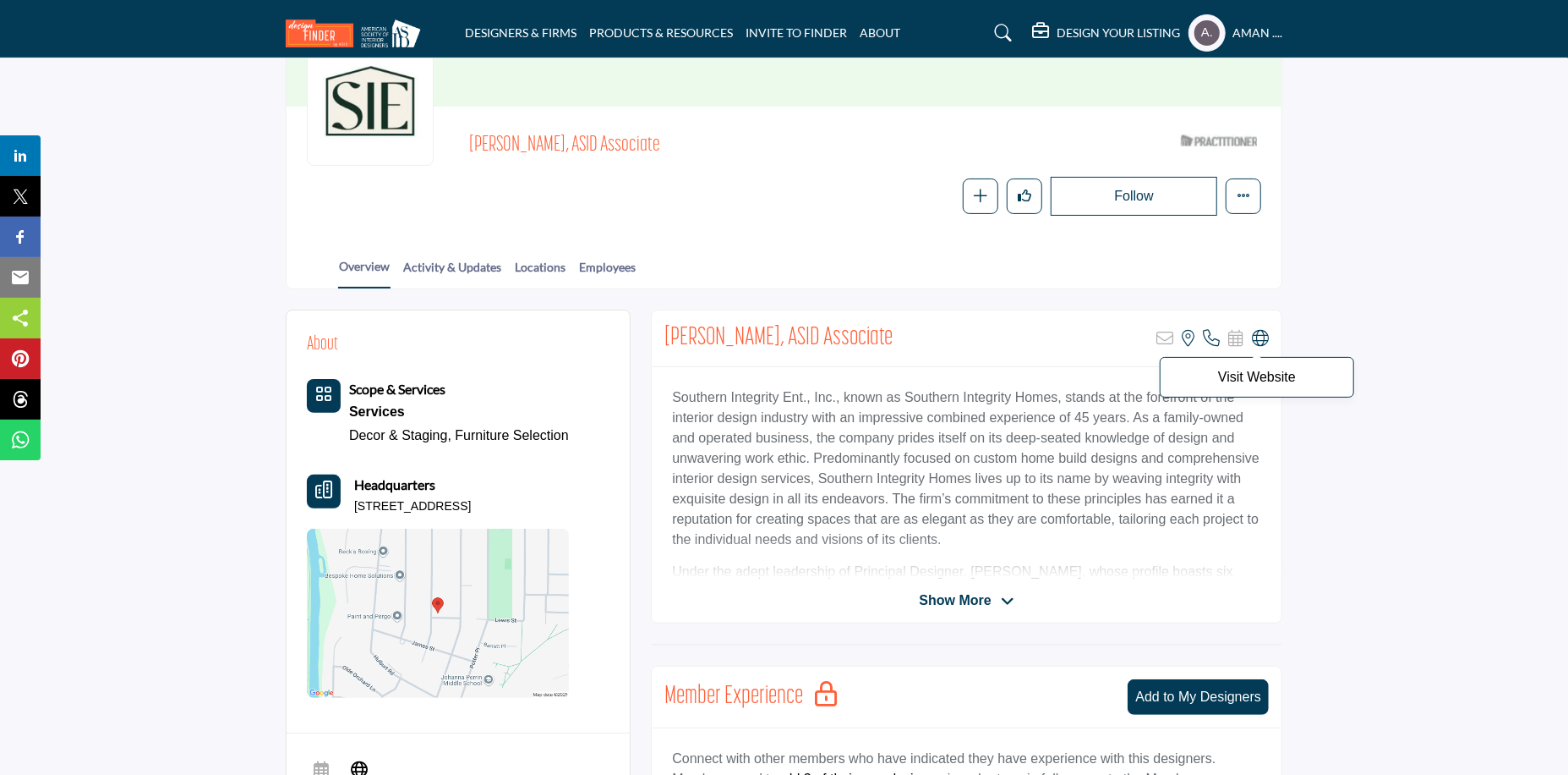
click at [1262, 333] on icon at bounding box center [1261, 338] width 17 height 17
drag, startPoint x: 670, startPoint y: 388, endPoint x: 818, endPoint y: 398, distance: 148.3
click at [818, 398] on div "Southern Integrity Ent., Inc., known as Southern Integrity Homes, stands at the…" at bounding box center [966, 473] width 630 height 212
copy p "Southern Integrity Ent., Inc"
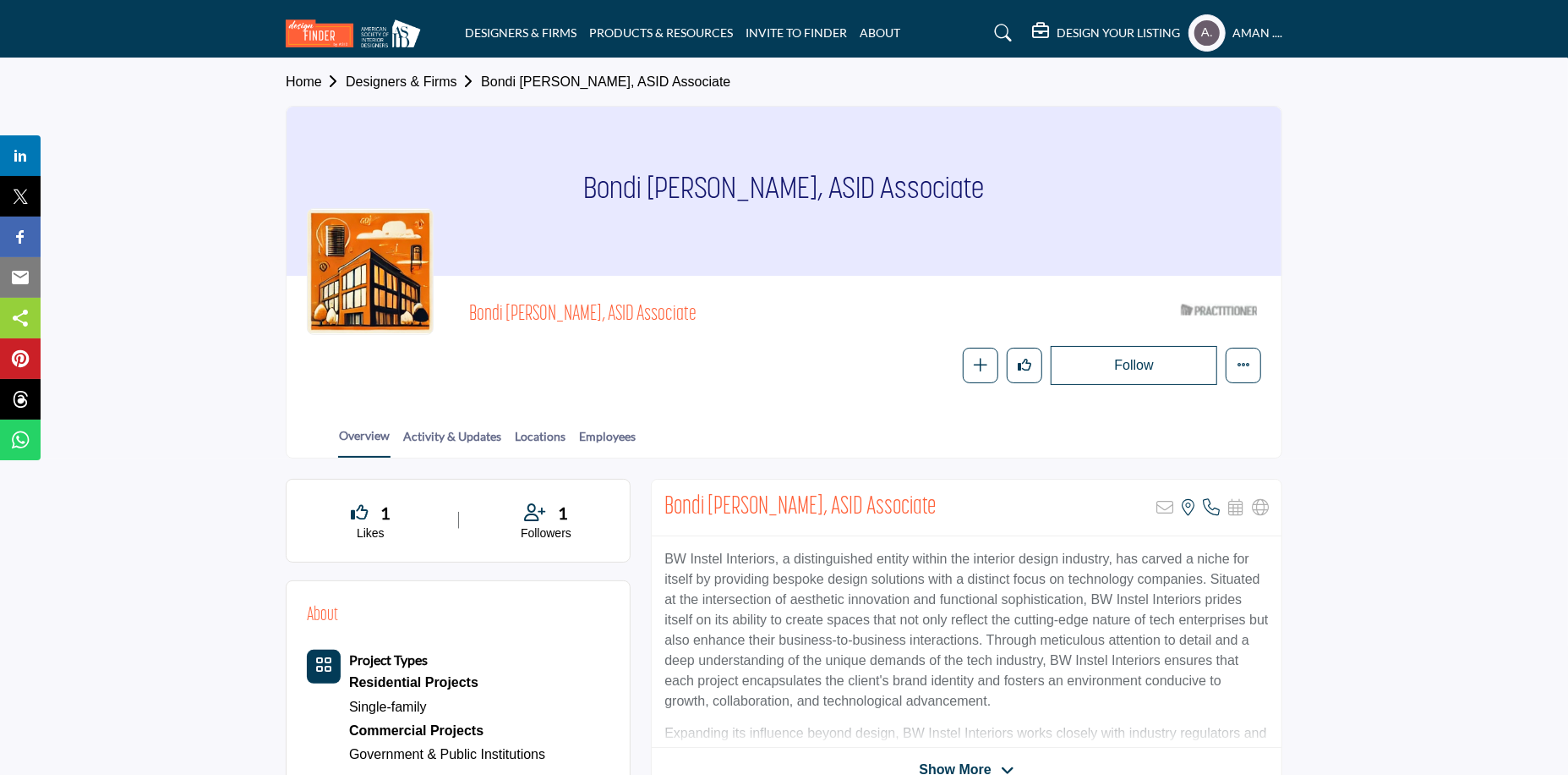
scroll to position [84, 0]
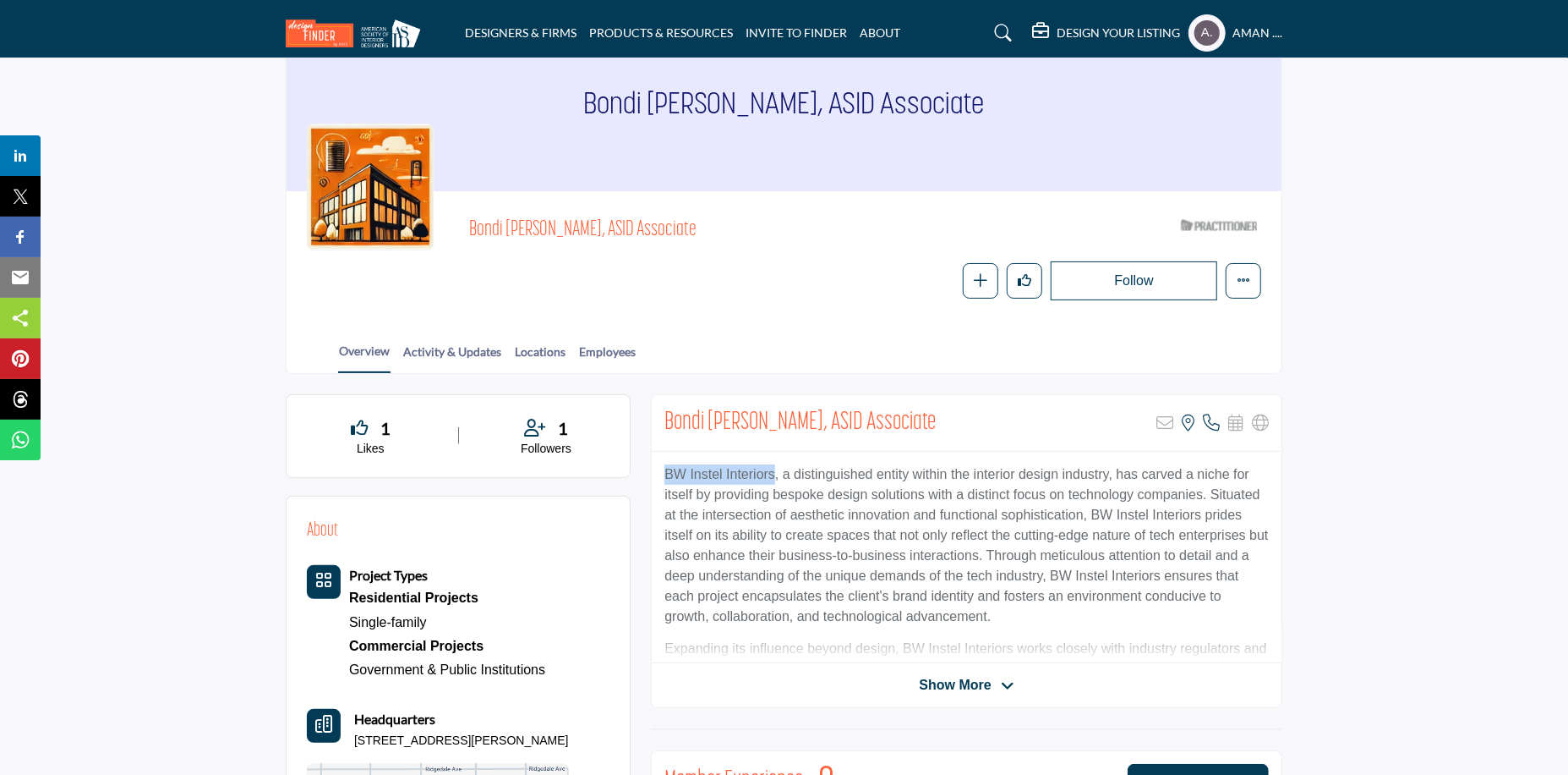
drag, startPoint x: 666, startPoint y: 470, endPoint x: 765, endPoint y: 474, distance: 99.1
click at [765, 474] on p "BW Instel Interiors, a distinguished entity within the interior design industry…" at bounding box center [966, 545] width 604 height 163
copy p "BW Instel Interiors"
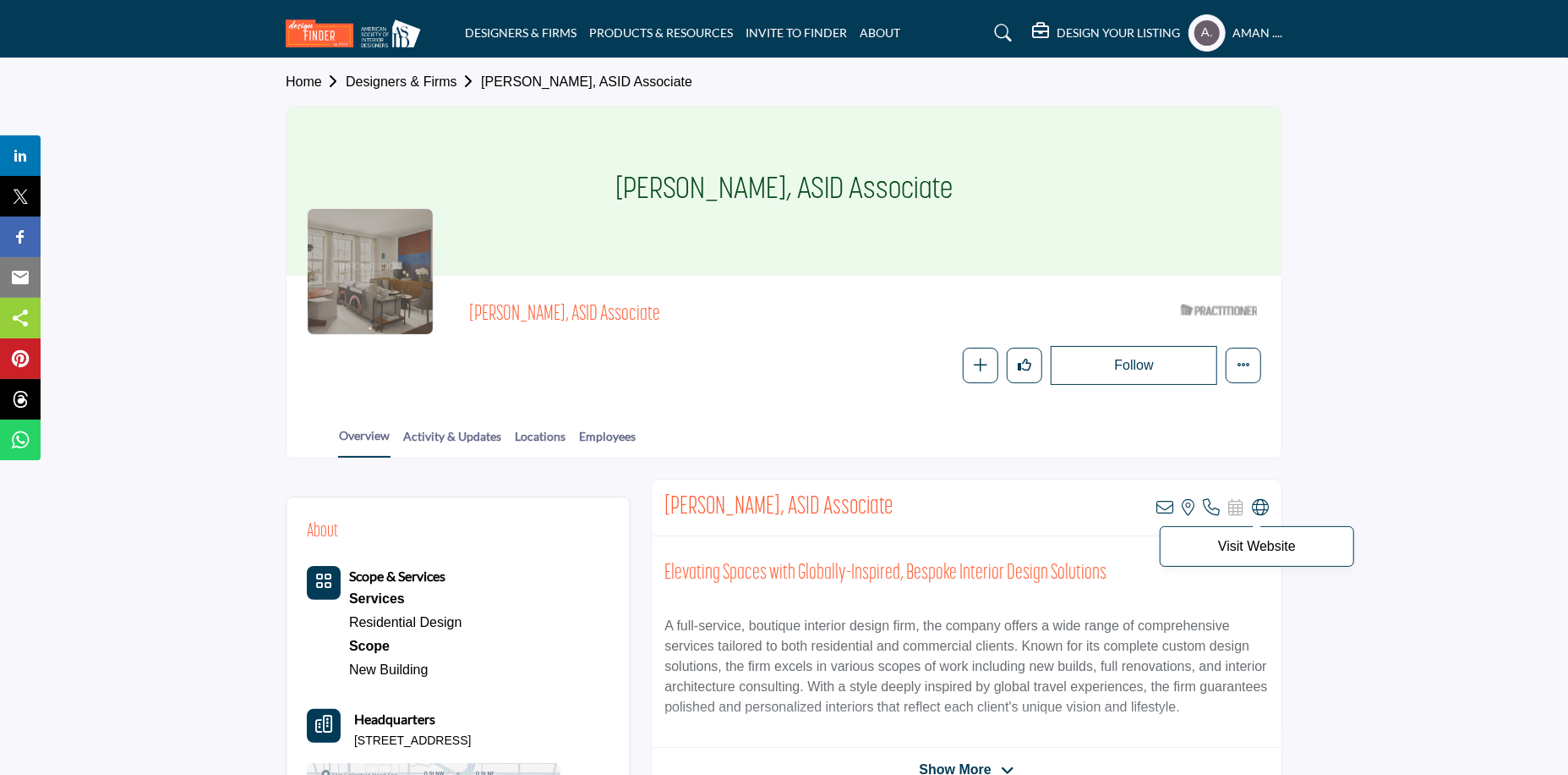
click at [1262, 507] on icon at bounding box center [1261, 508] width 17 height 17
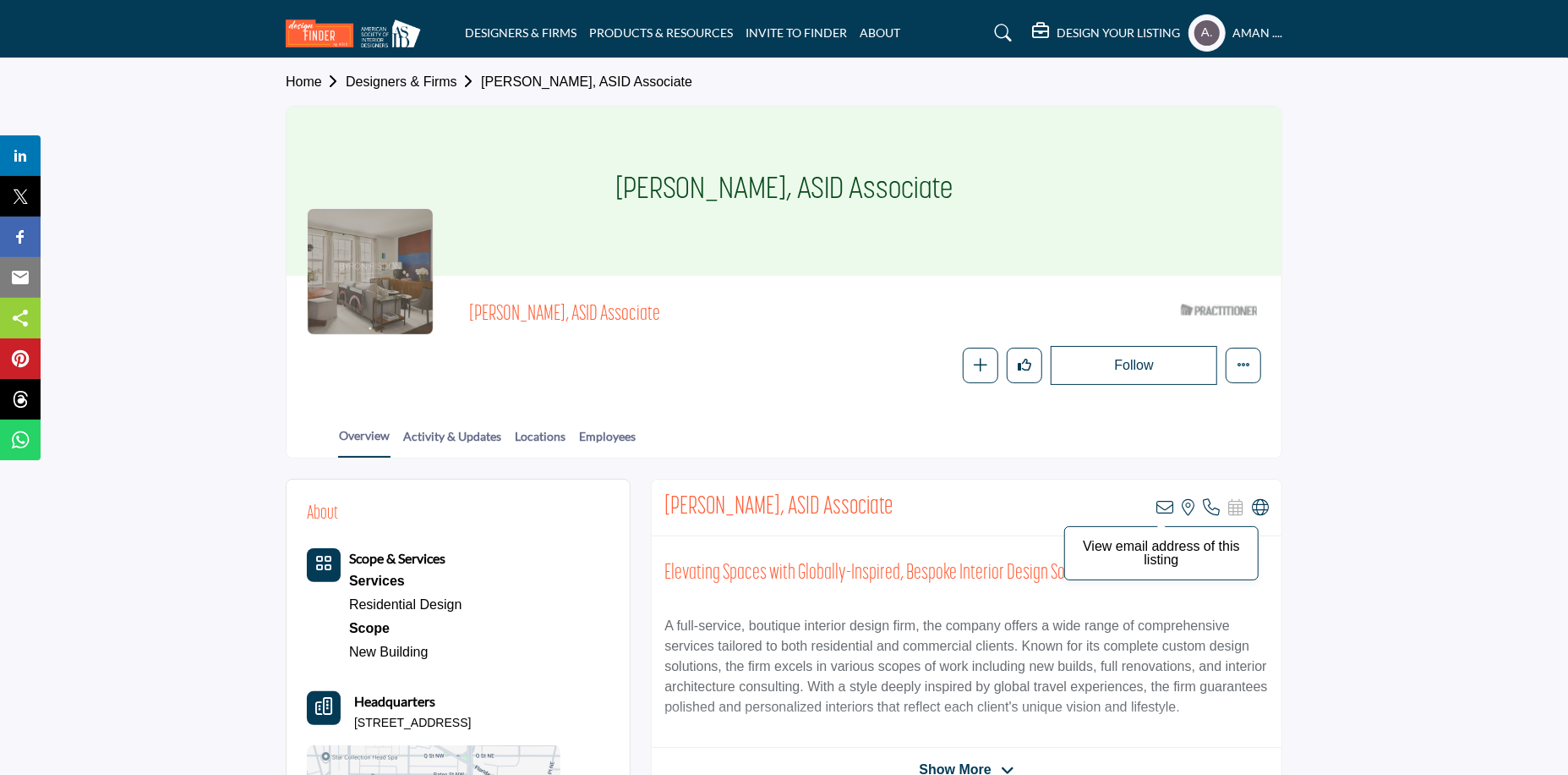
click at [1164, 507] on icon at bounding box center [1165, 508] width 17 height 17
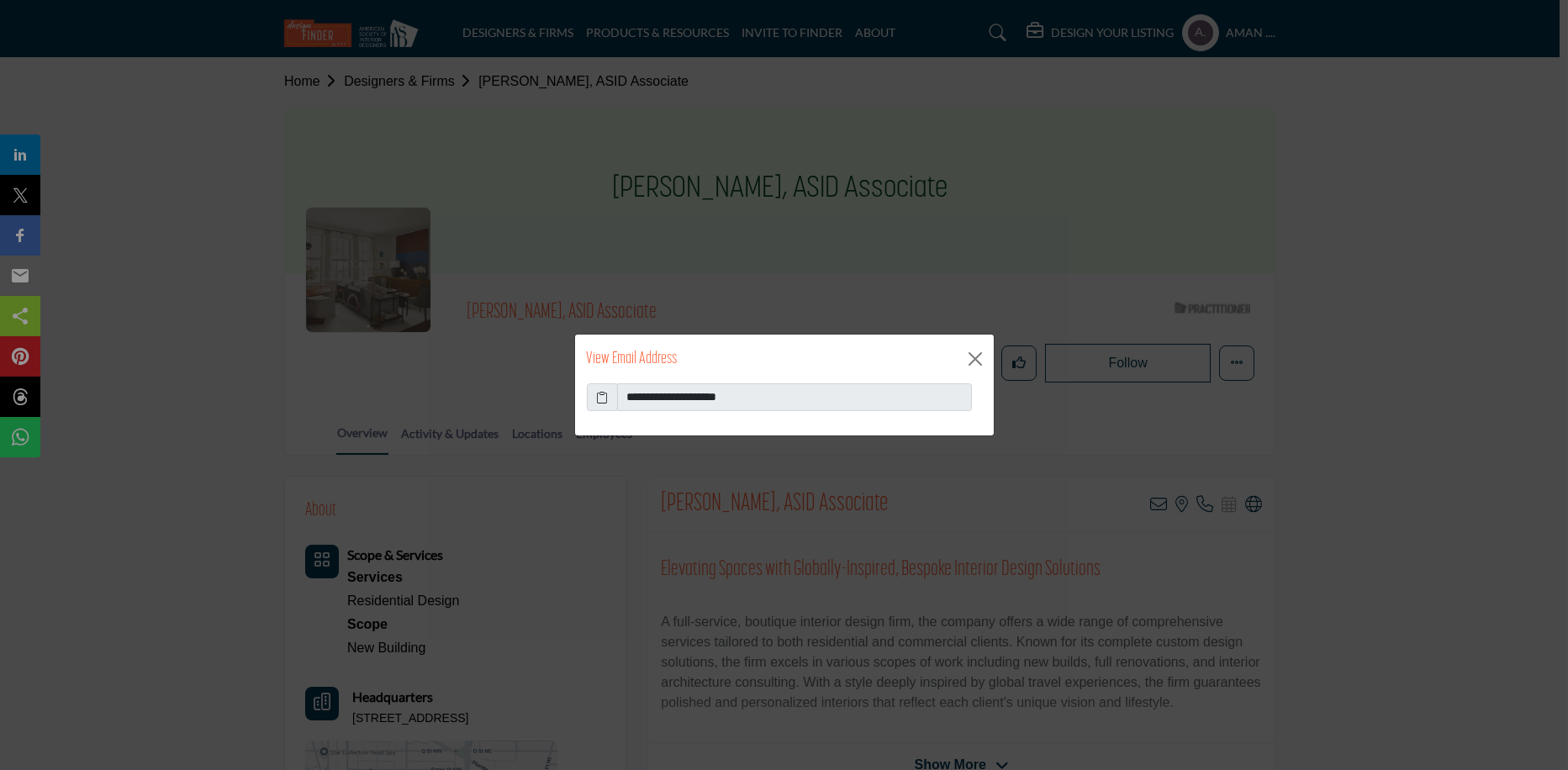
click at [602, 395] on icon at bounding box center [602, 397] width 12 height 18
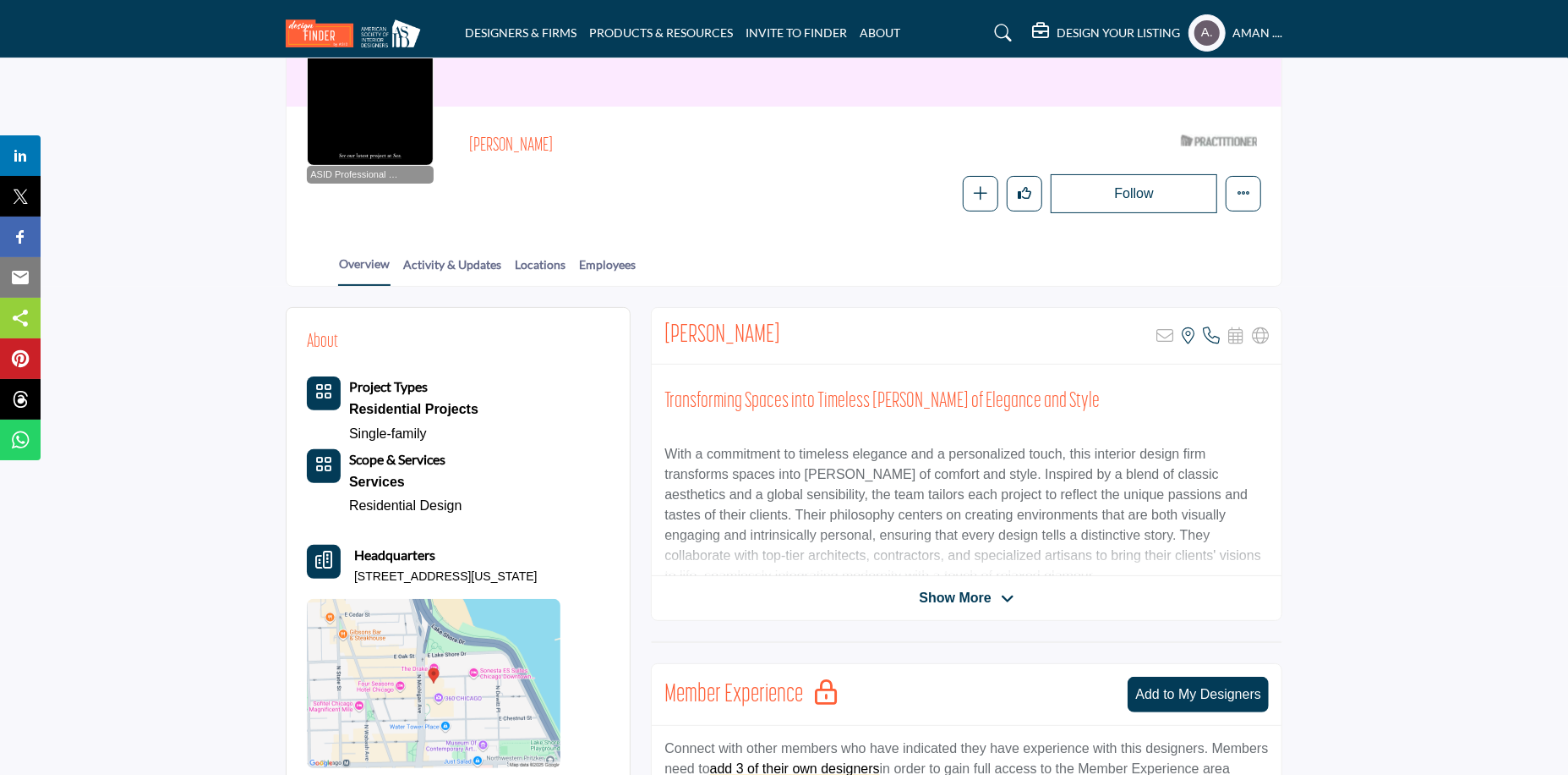
scroll to position [338, 0]
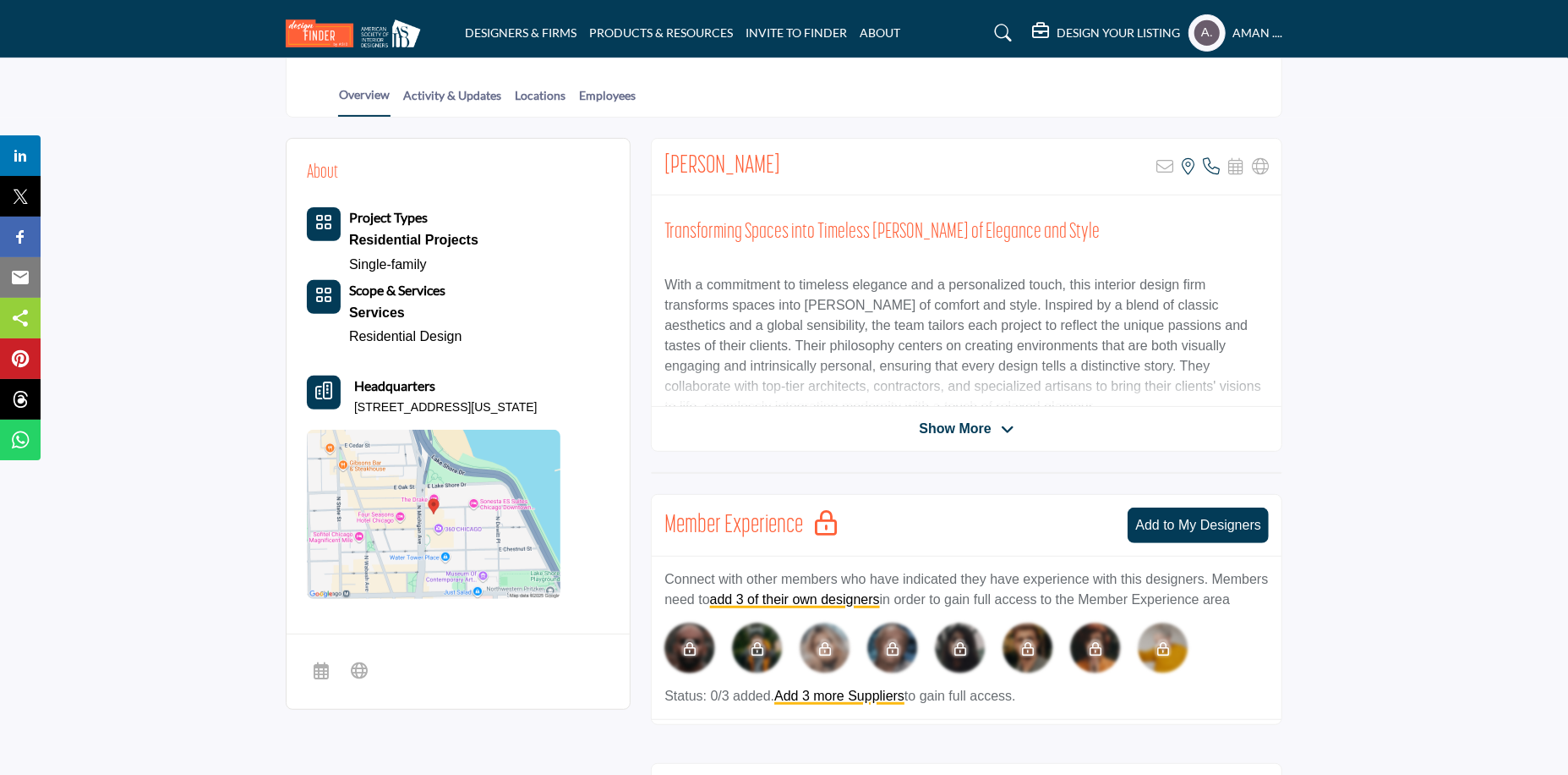
click at [963, 424] on span "Show More" at bounding box center [954, 429] width 71 height 21
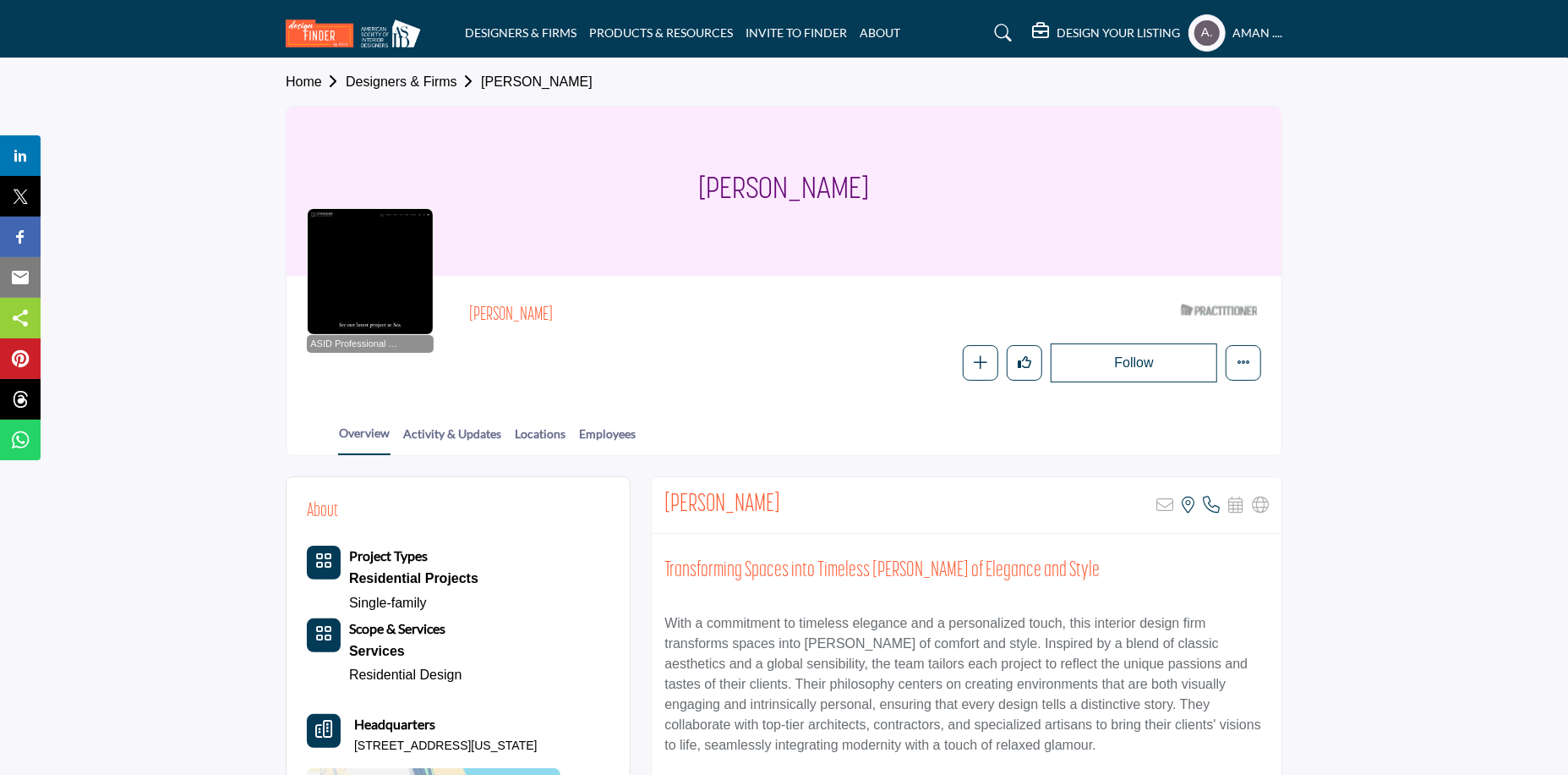
scroll to position [84, 0]
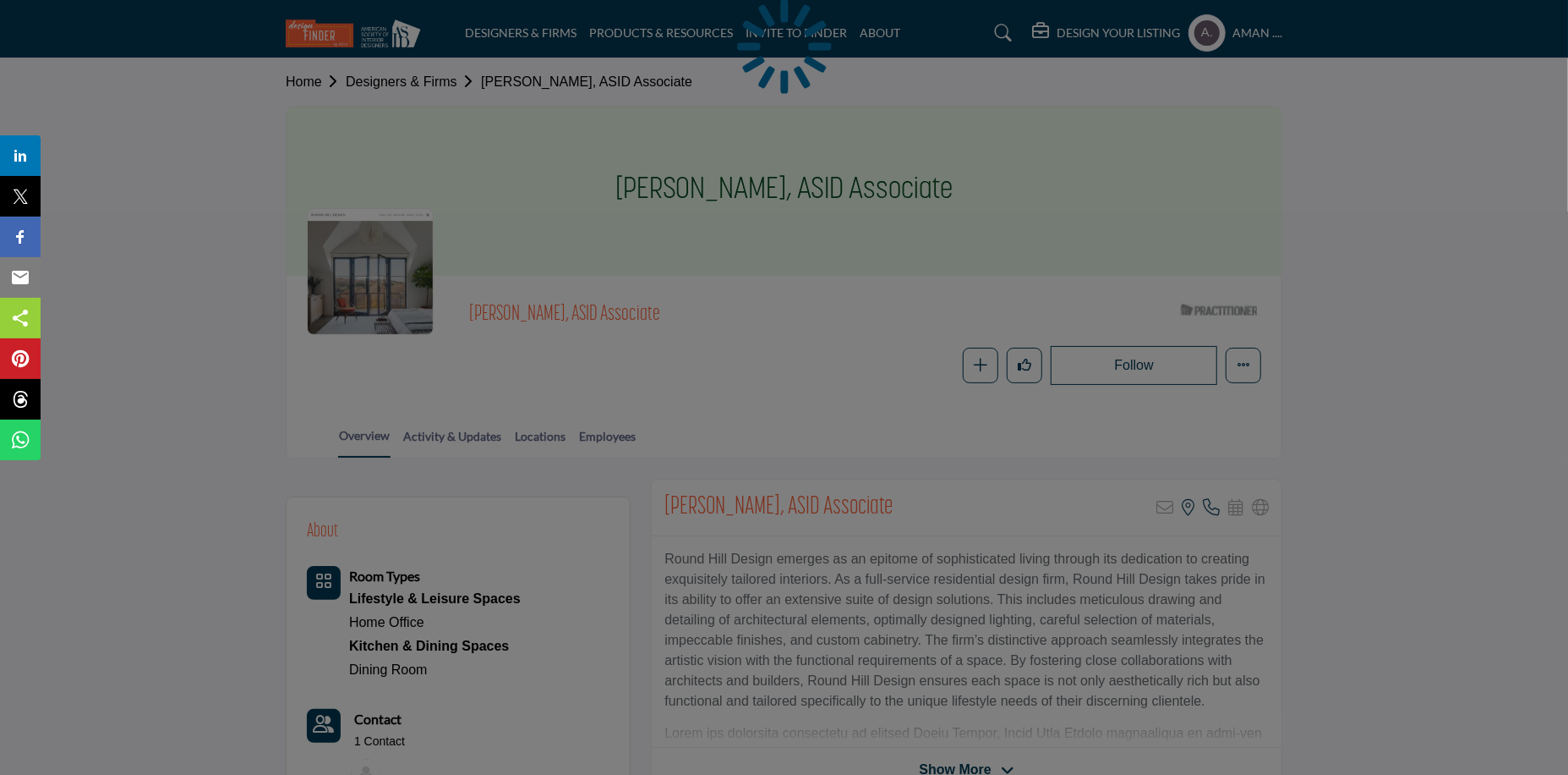
scroll to position [169, 0]
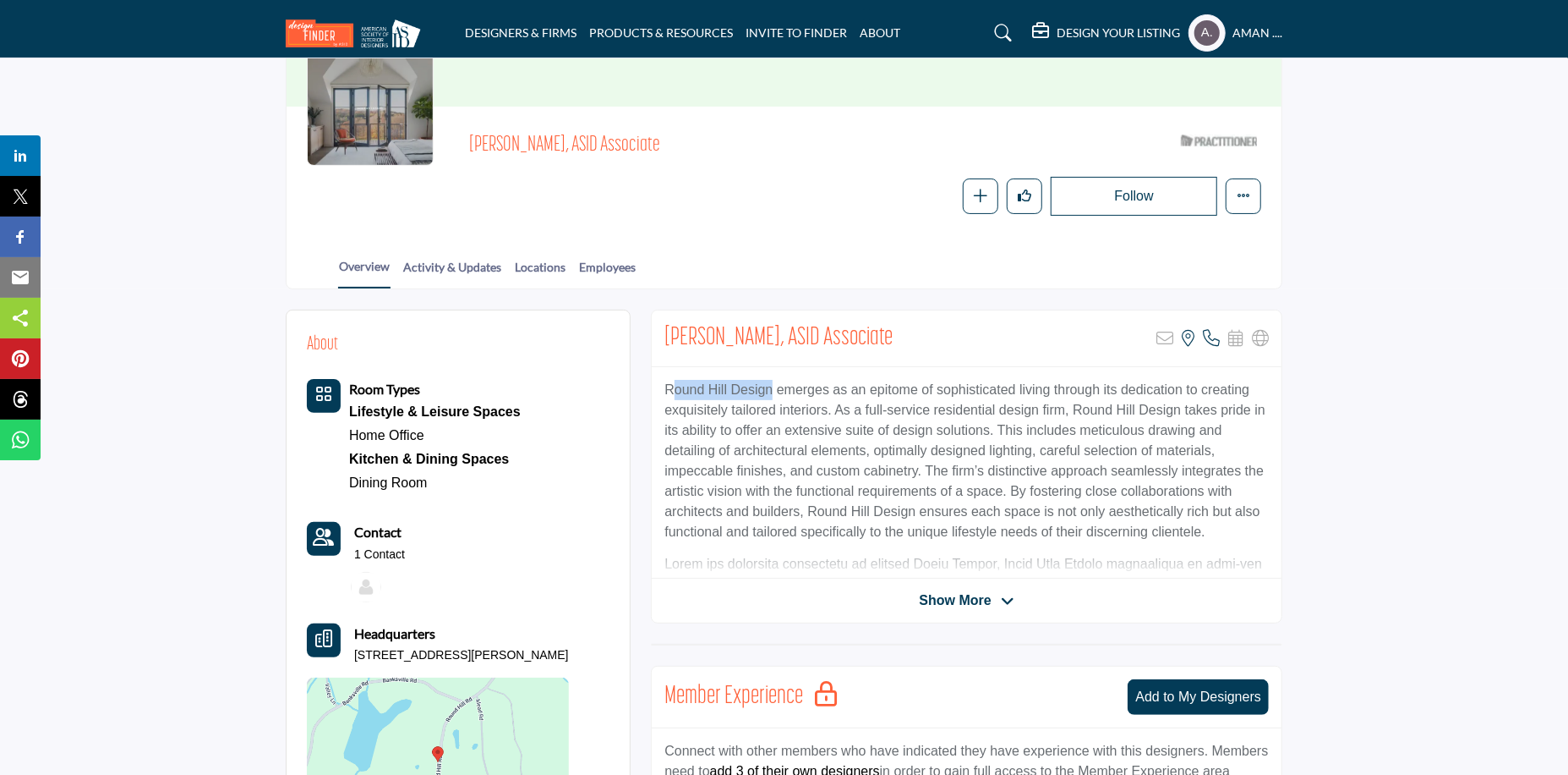
drag, startPoint x: 670, startPoint y: 392, endPoint x: 701, endPoint y: 398, distance: 31.6
click at [759, 398] on p "Round Hill Design emerges as an epitome of sophisticated living through its ded…" at bounding box center [966, 461] width 604 height 163
click at [651, 388] on div "Round Hill Design emerges as an epitome of sophisticated living through its ded…" at bounding box center [966, 473] width 630 height 212
drag, startPoint x: 655, startPoint y: 388, endPoint x: 766, endPoint y: 398, distance: 111.4
click at [766, 398] on div "Round Hill Design emerges as an epitome of sophisticated living through its ded…" at bounding box center [966, 473] width 630 height 212
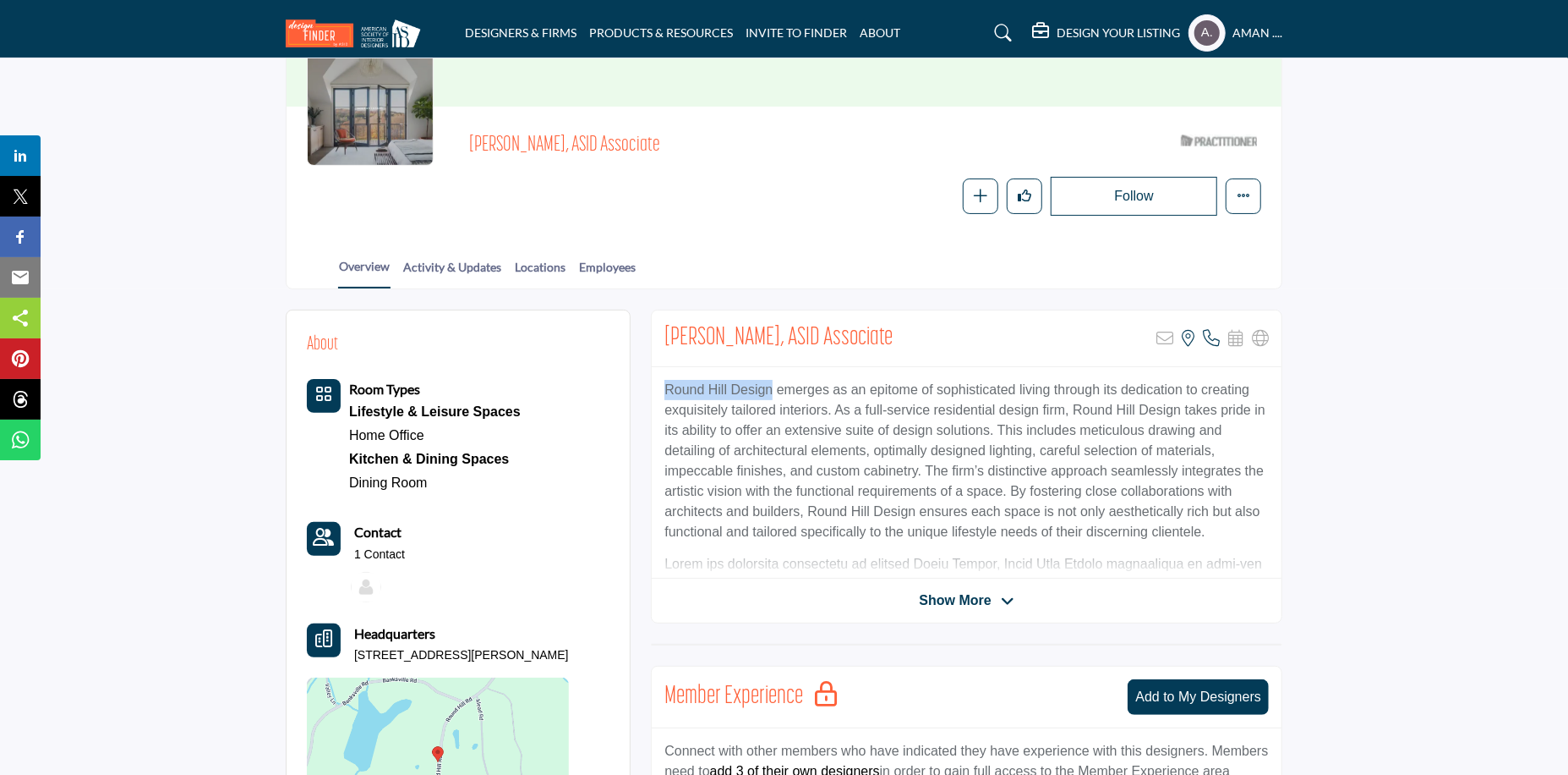
copy p "Round Hill Design"
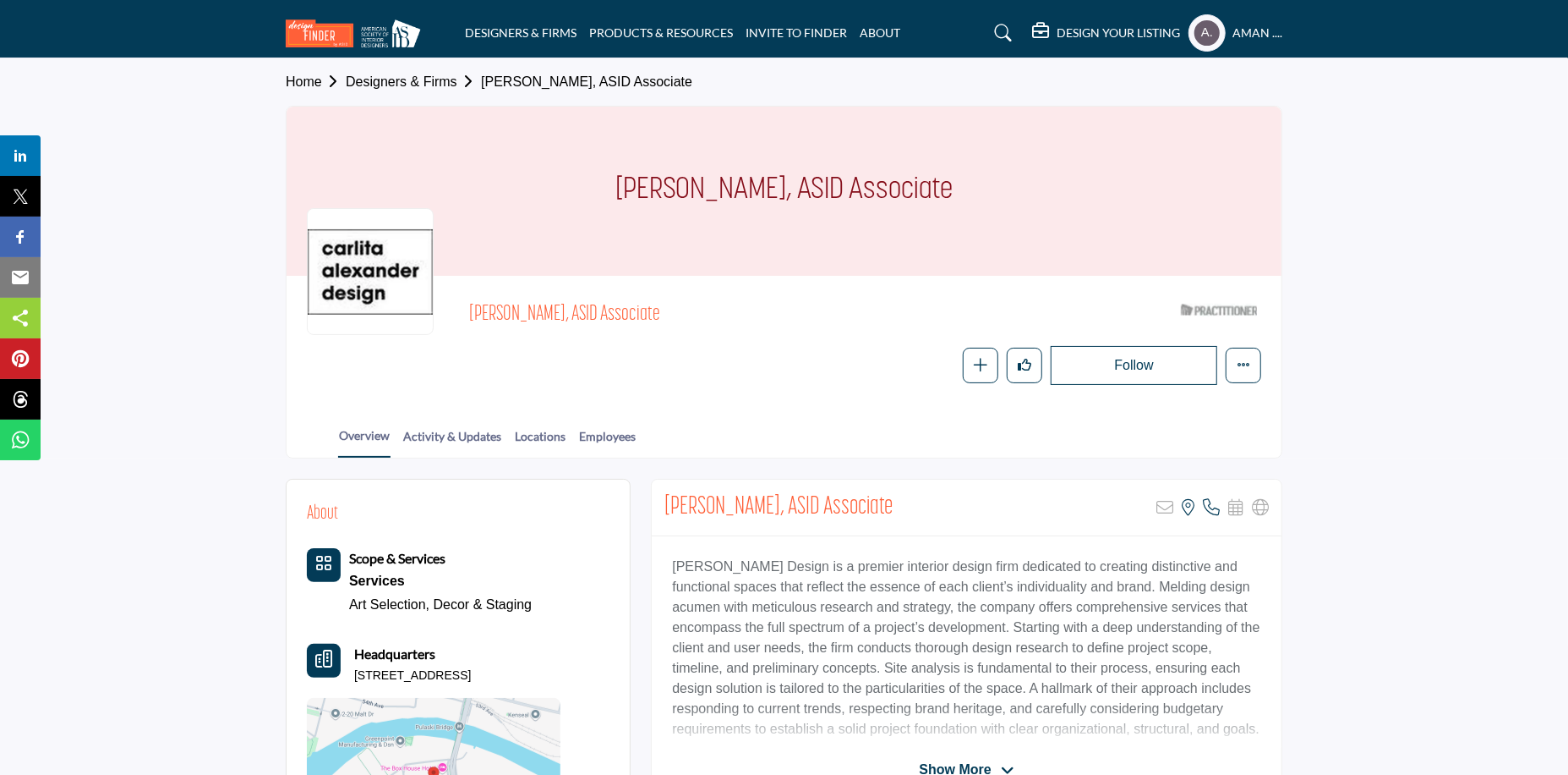
scroll to position [84, 0]
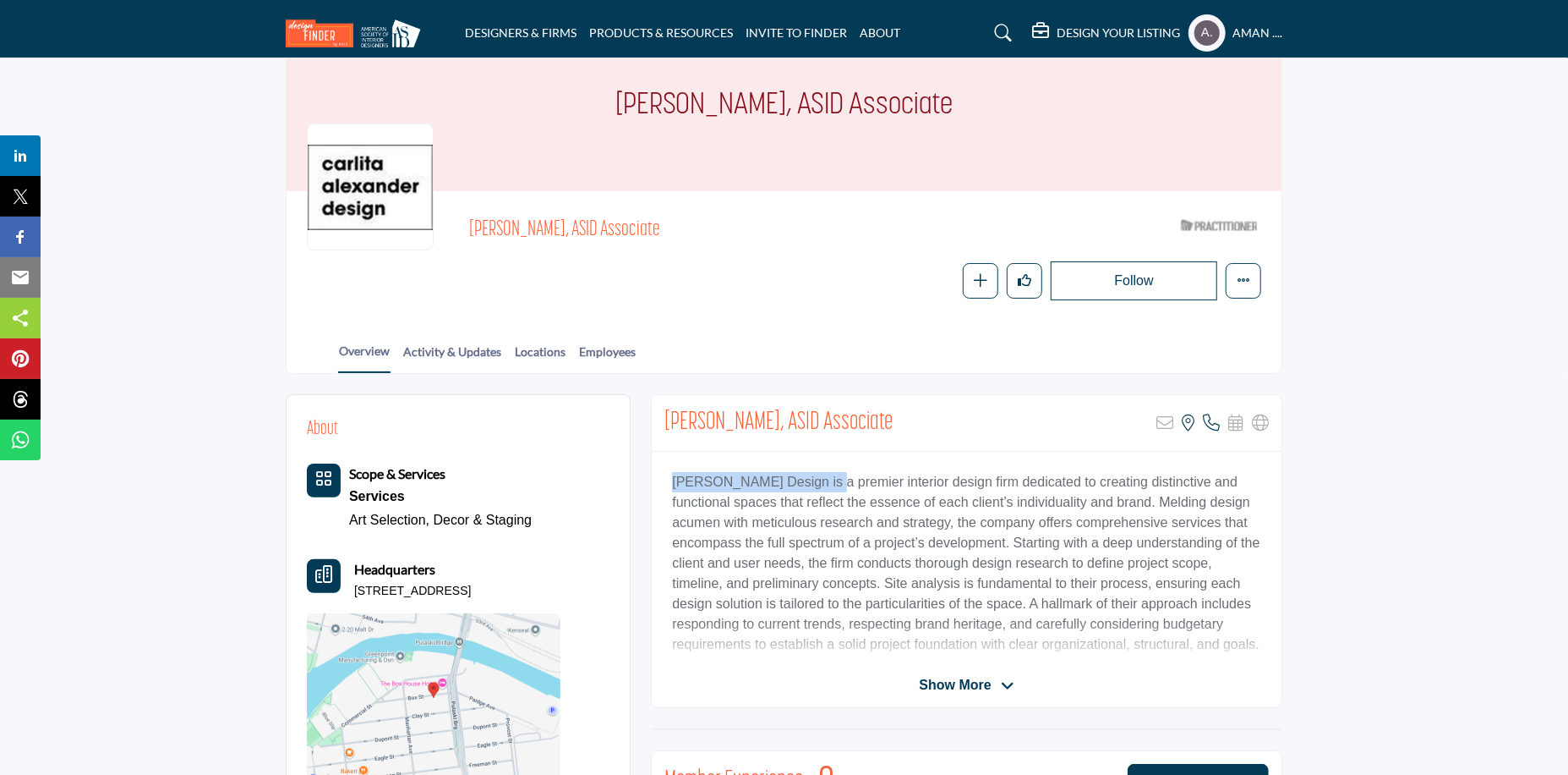
drag, startPoint x: 671, startPoint y: 481, endPoint x: 815, endPoint y: 487, distance: 144.1
click at [815, 487] on div "Carlita Alexander Design is a premier interior design firm dedicated to creatin…" at bounding box center [966, 558] width 630 height 212
copy p "Carlita Alexander Design"
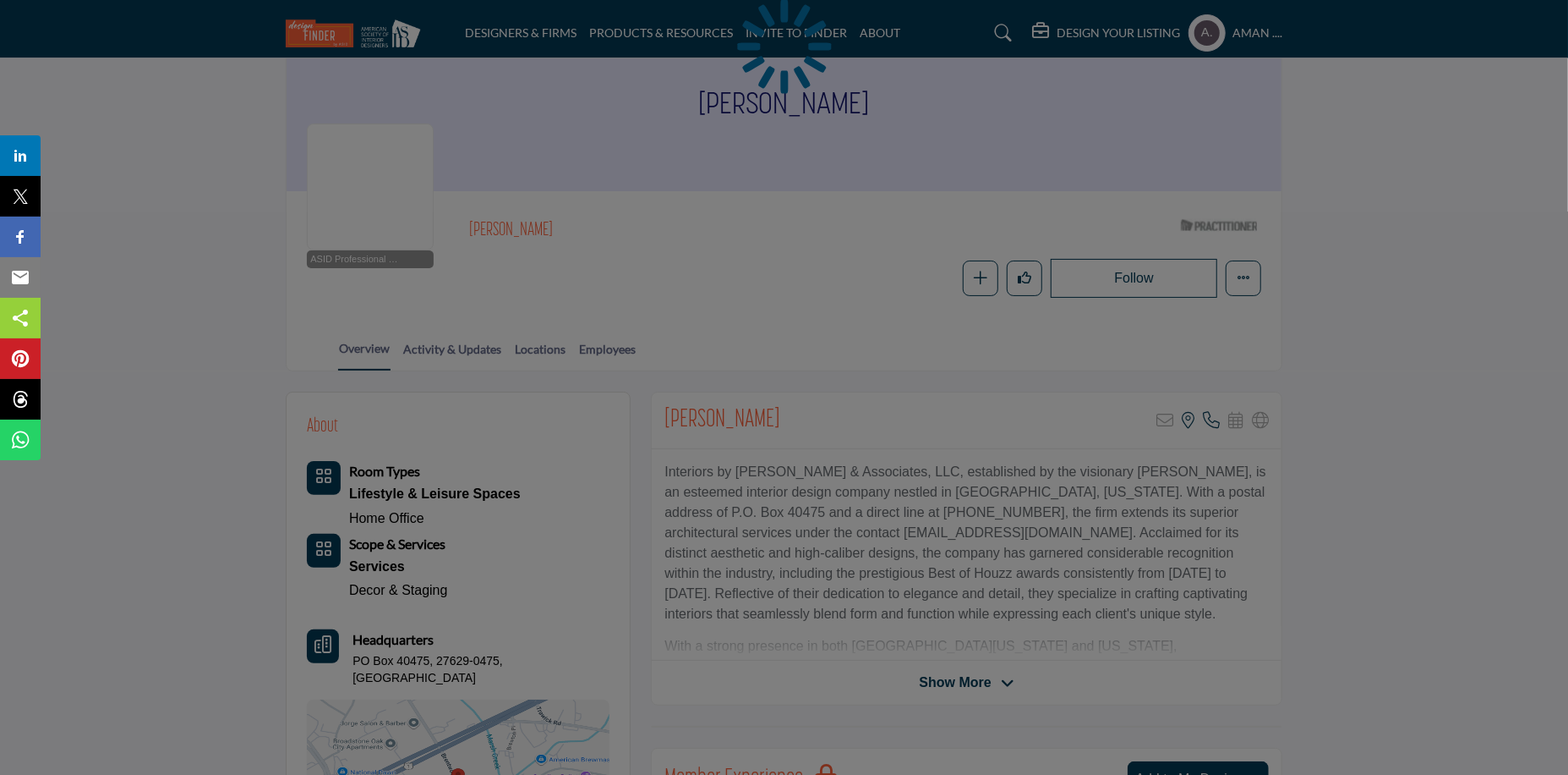
scroll to position [169, 0]
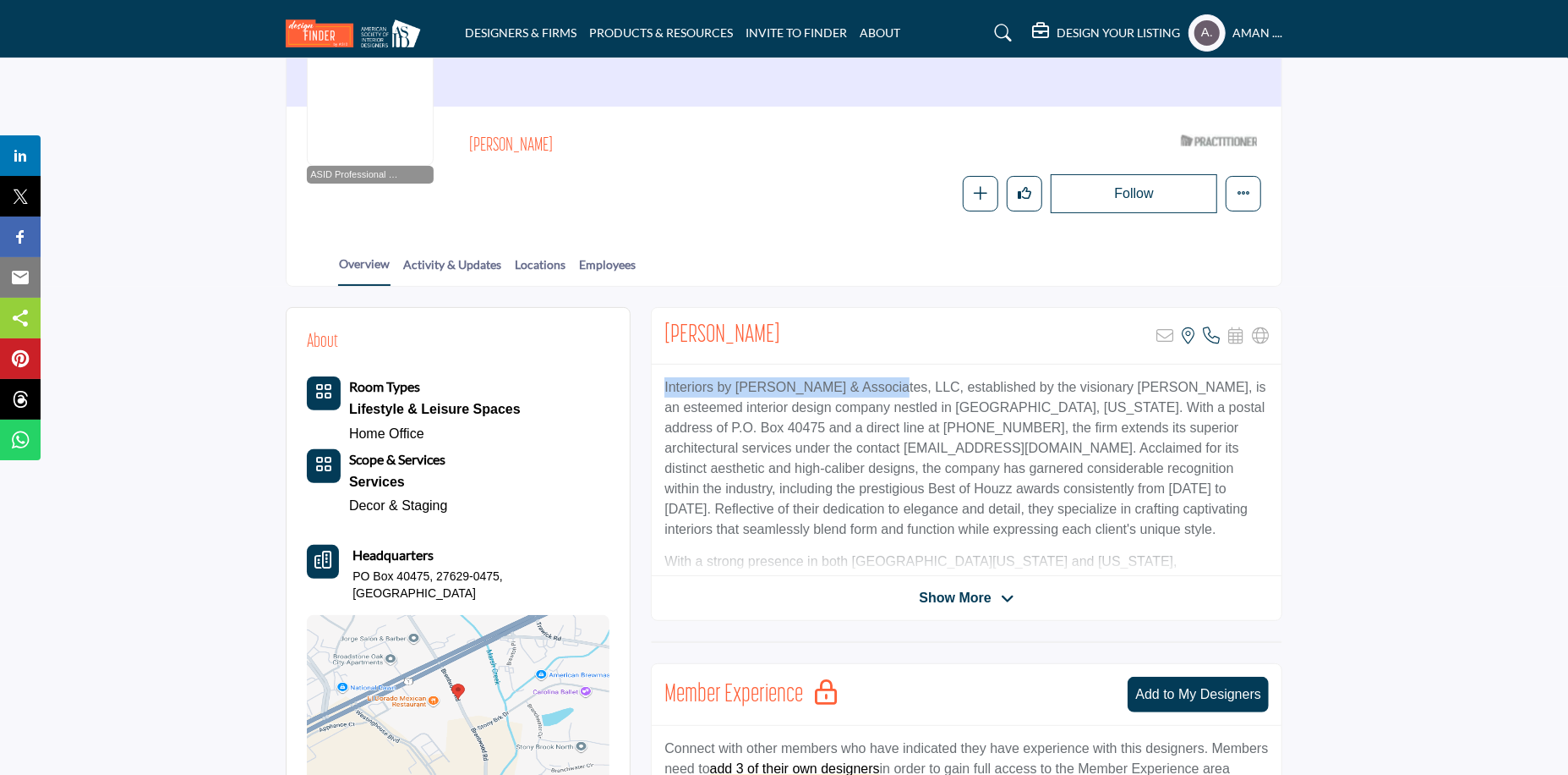
drag, startPoint x: 661, startPoint y: 386, endPoint x: 874, endPoint y: 391, distance: 213.1
click at [874, 391] on div "Interiors by [PERSON_NAME] & Associates, LLC, established by the visionary [PER…" at bounding box center [966, 470] width 630 height 212
copy p "Interiors by [PERSON_NAME] & Associates, LLC"
click at [862, 456] on p "Interiors by [PERSON_NAME] & Associates, LLC, established by the visionary [PER…" at bounding box center [966, 458] width 604 height 163
drag, startPoint x: 663, startPoint y: 445, endPoint x: 822, endPoint y: 450, distance: 159.1
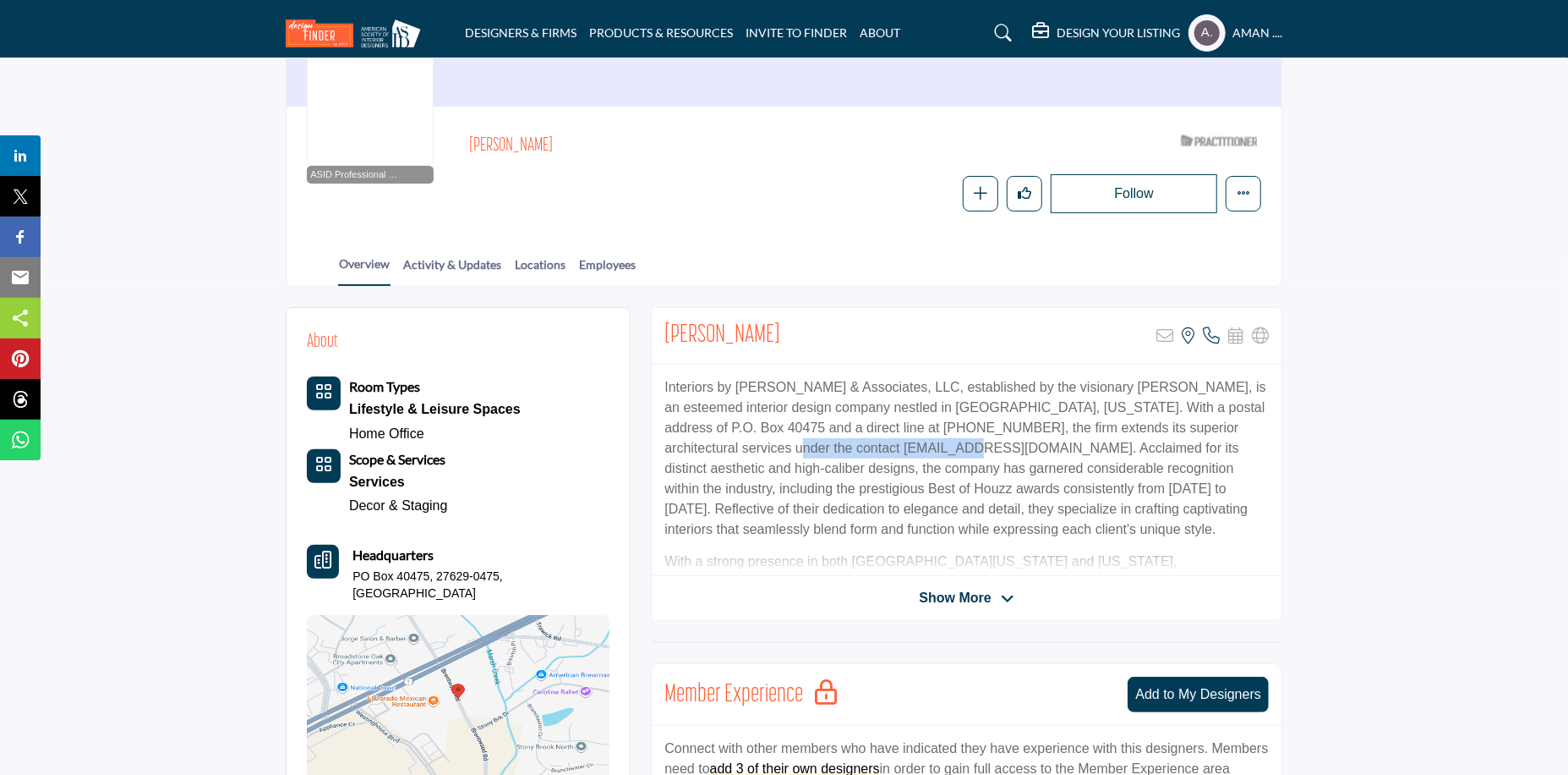
click at [822, 450] on div "Interiors by [PERSON_NAME] & Associates, LLC, established by the visionary [PER…" at bounding box center [966, 470] width 630 height 212
copy p "[EMAIL_ADDRESS][DOMAIN_NAME]"
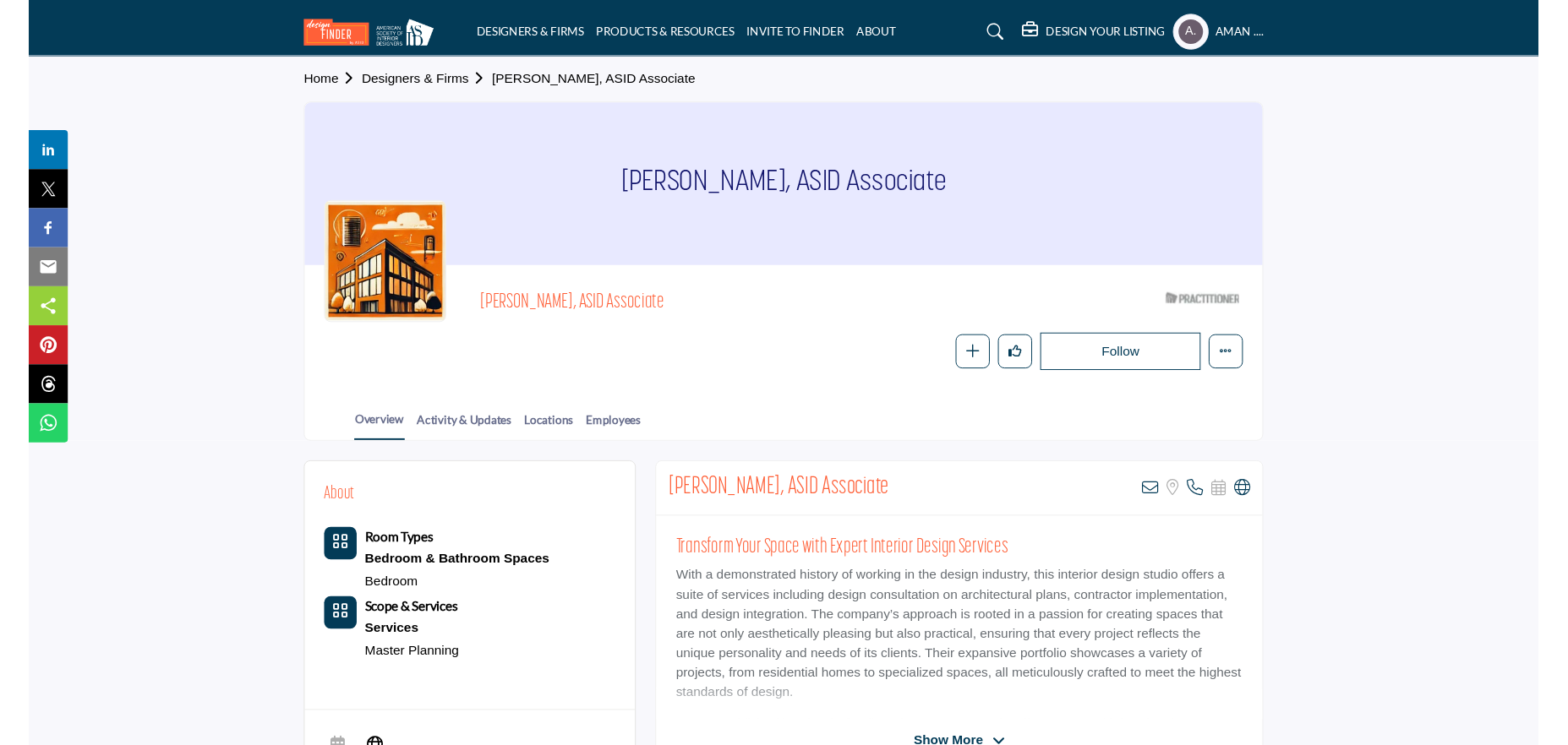
scroll to position [169, 0]
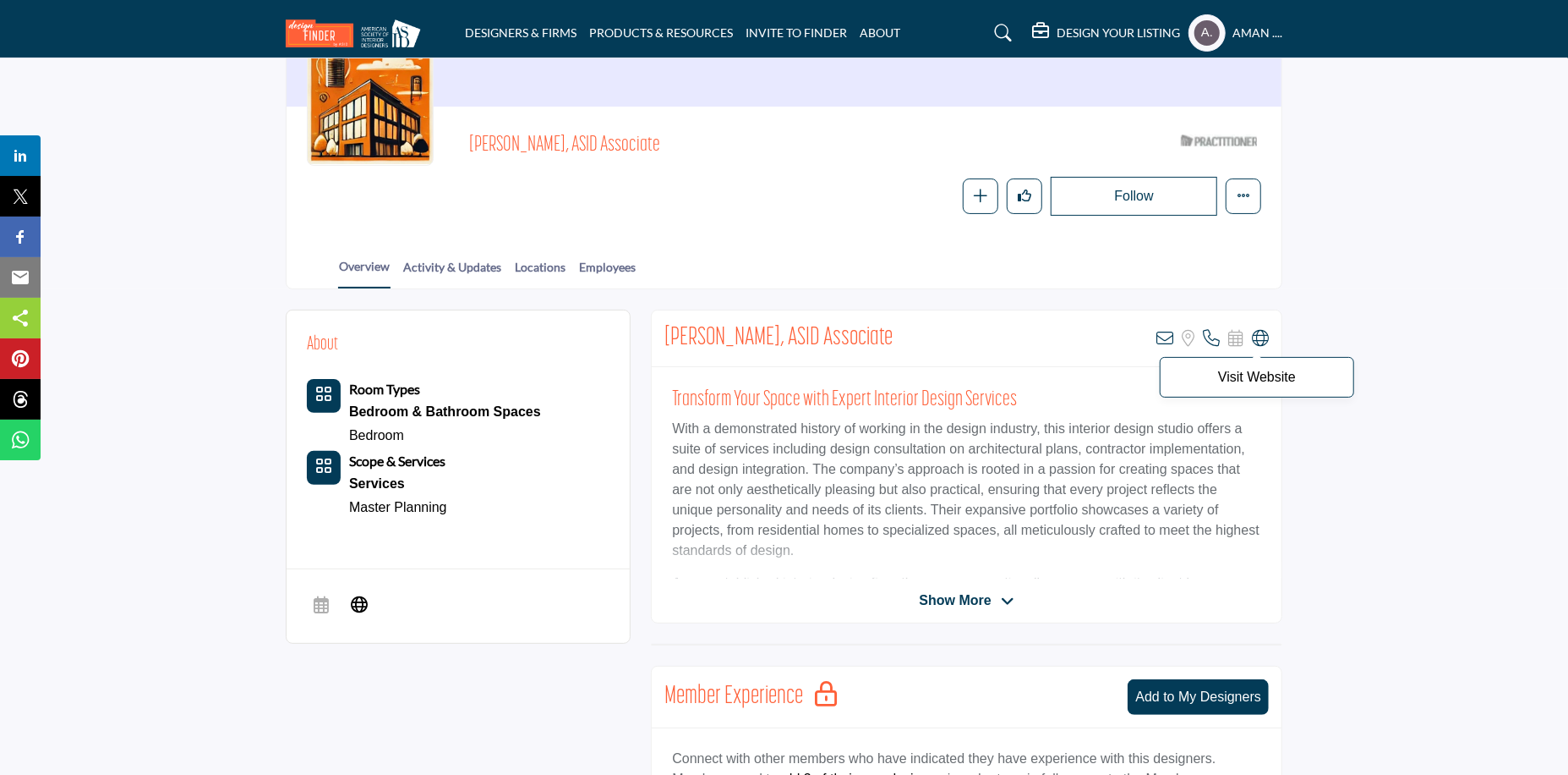
click at [1261, 338] on icon at bounding box center [1261, 338] width 17 height 17
click at [1167, 333] on icon at bounding box center [1165, 338] width 17 height 17
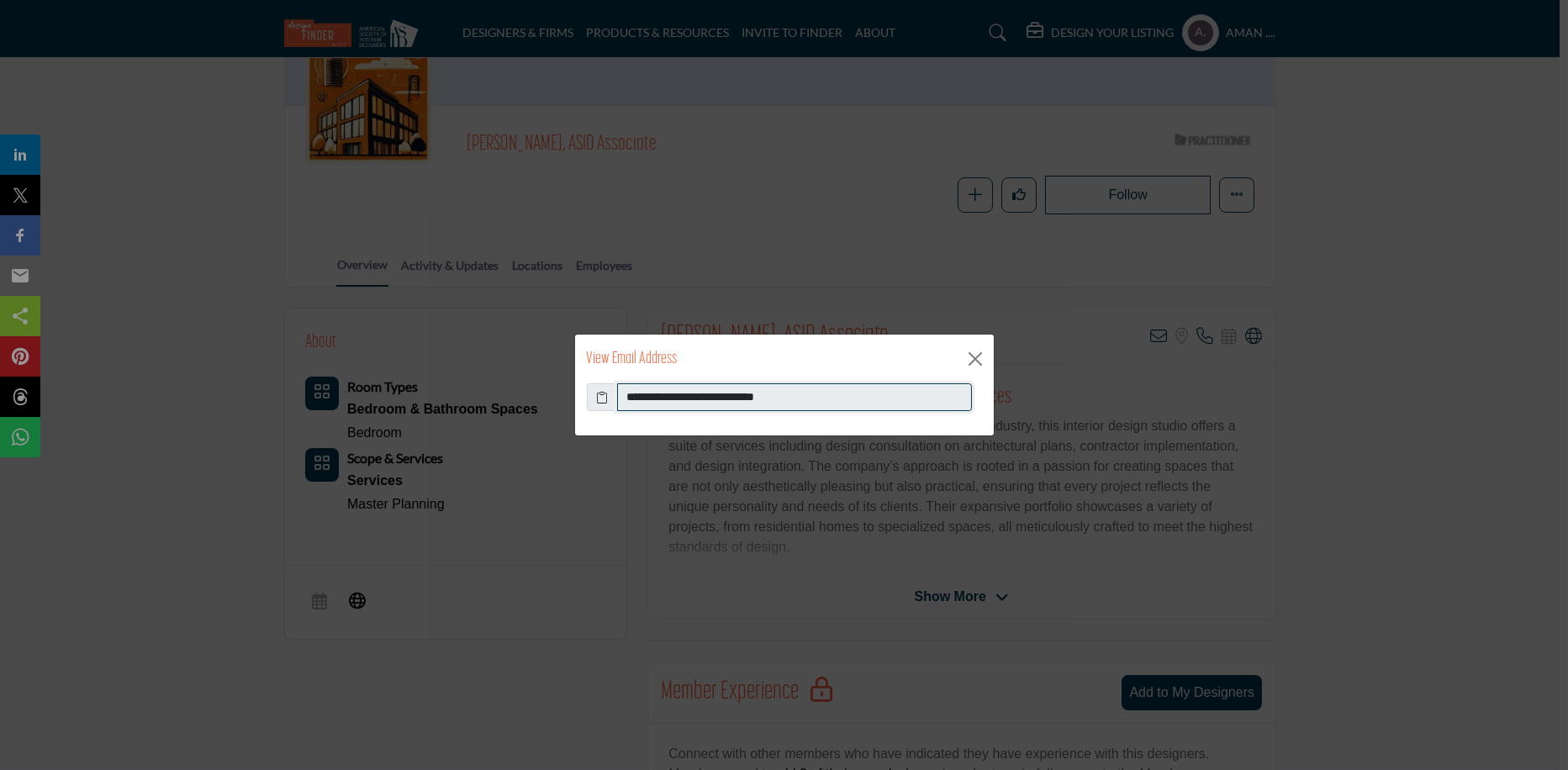
drag, startPoint x: 819, startPoint y: 396, endPoint x: 613, endPoint y: 393, distance: 206.0
click at [613, 393] on div "**********" at bounding box center [785, 397] width 395 height 28
click at [980, 352] on button "Close" at bounding box center [975, 358] width 25 height 25
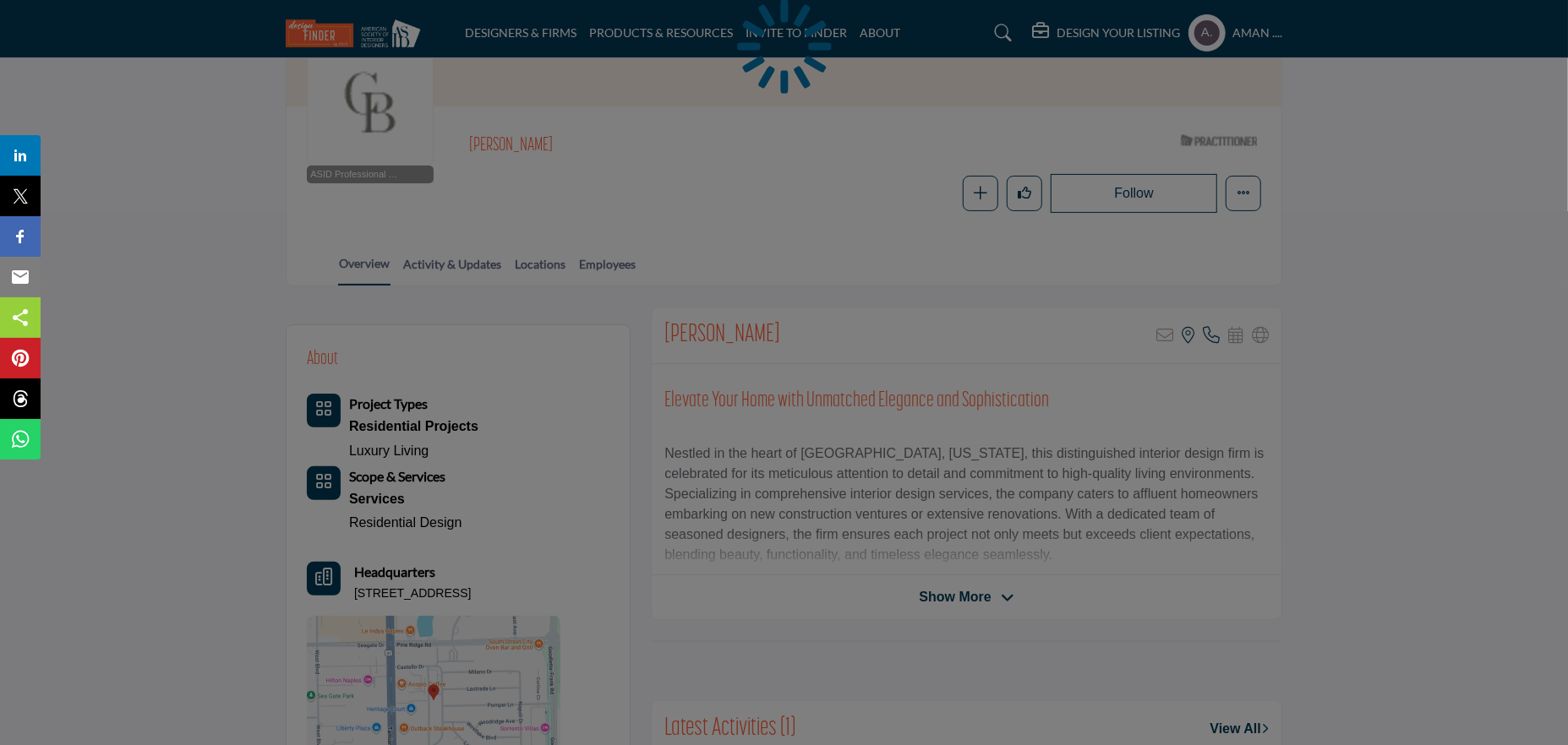
scroll to position [254, 0]
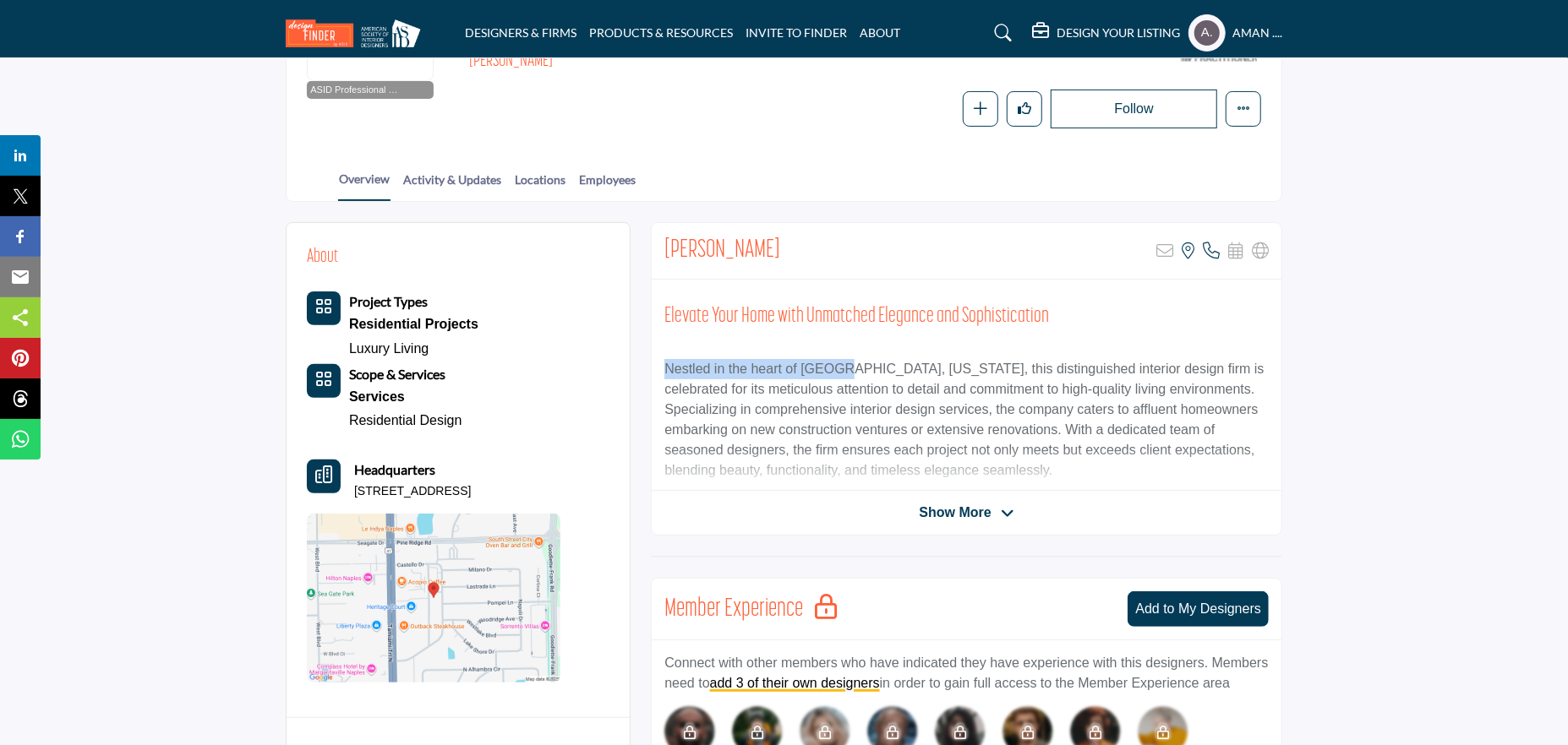
drag, startPoint x: 664, startPoint y: 366, endPoint x: 908, endPoint y: 375, distance: 244.2
click at [847, 370] on p "Nestled in the heart of [GEOGRAPHIC_DATA], [US_STATE], this distinguished inter…" at bounding box center [966, 419] width 604 height 121
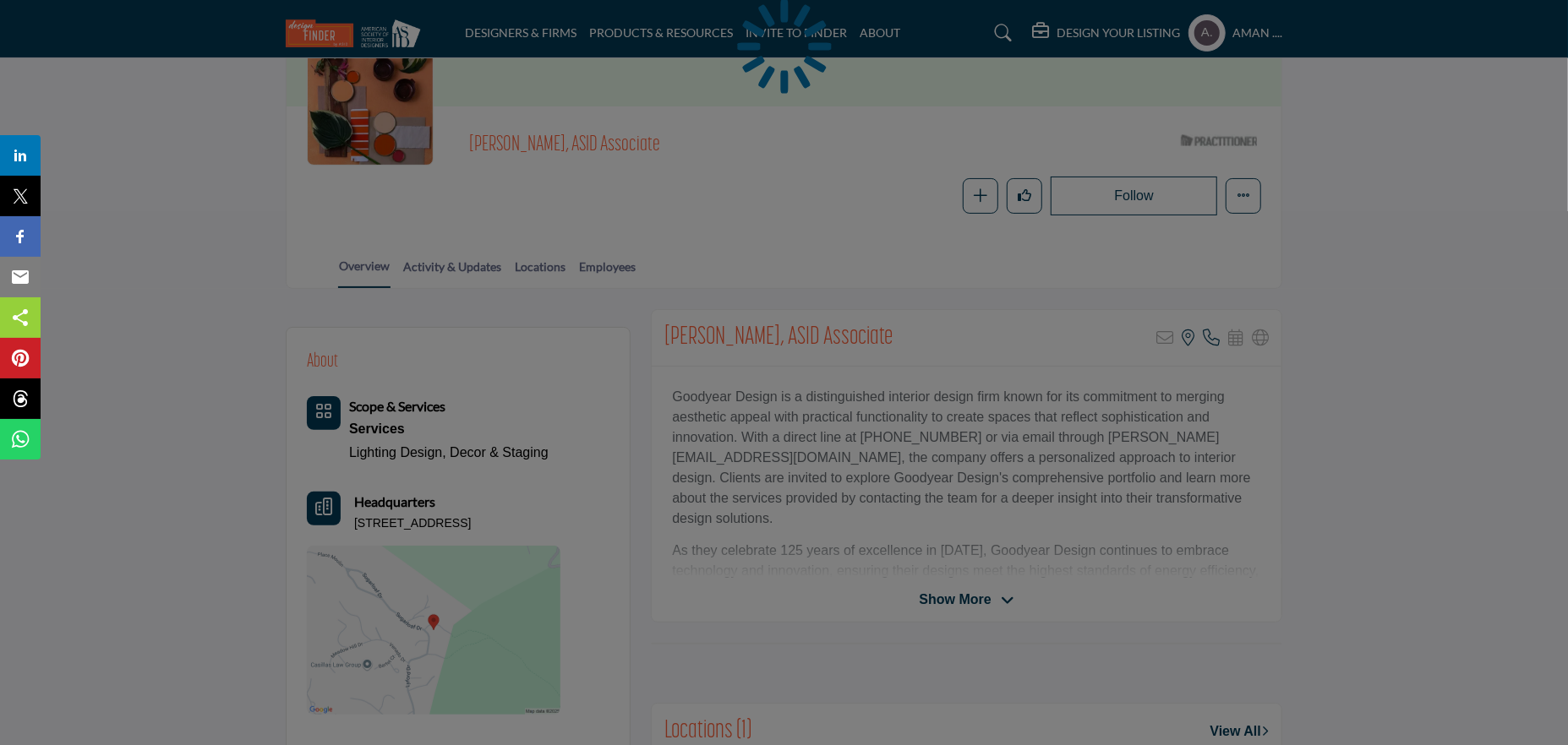
scroll to position [254, 0]
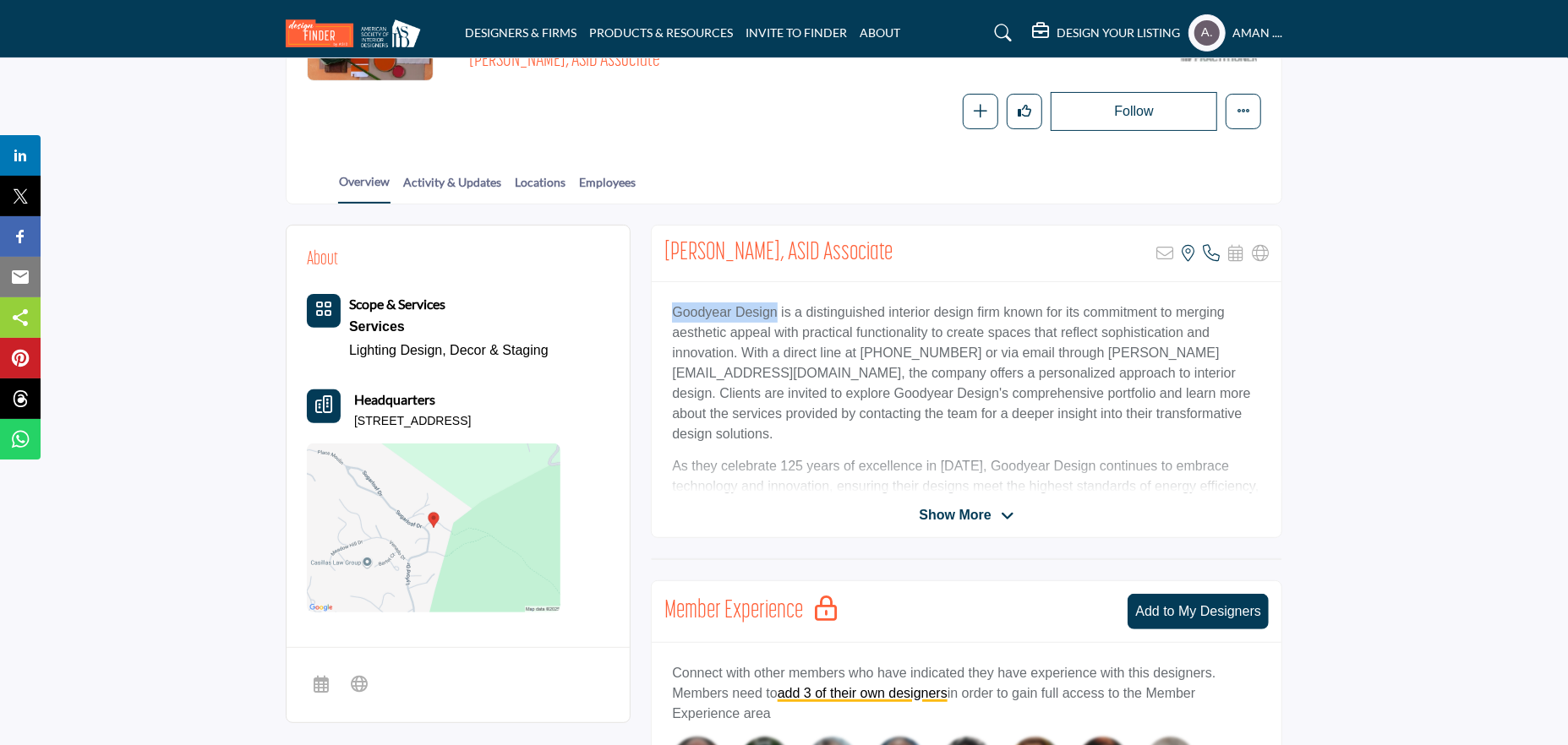
drag, startPoint x: 666, startPoint y: 310, endPoint x: 773, endPoint y: 305, distance: 107.1
click at [773, 305] on div "Goodyear Design is a distinguished interior design firm known for its commitmen…" at bounding box center [966, 388] width 630 height 212
copy p "Goodyear Design"
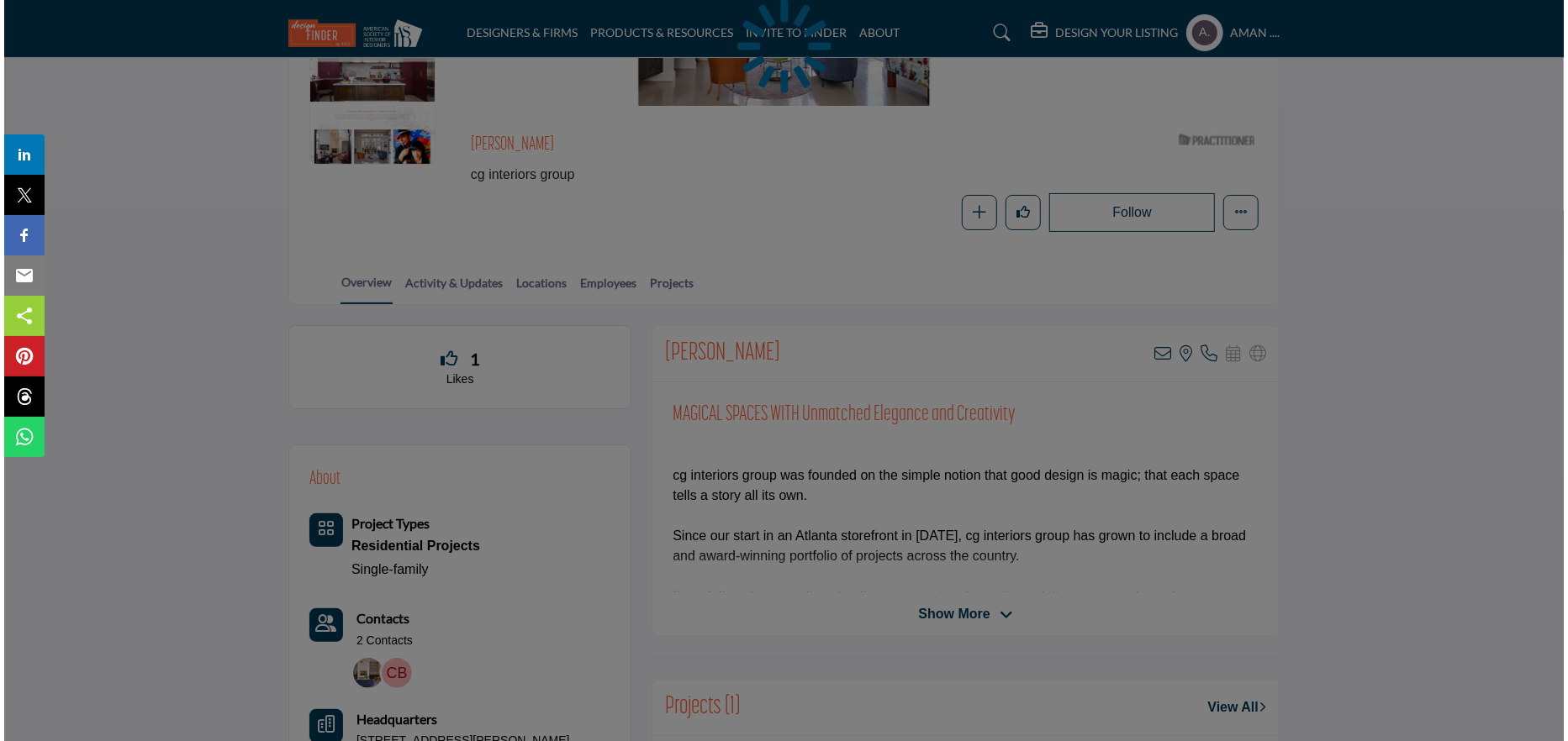
scroll to position [252, 0]
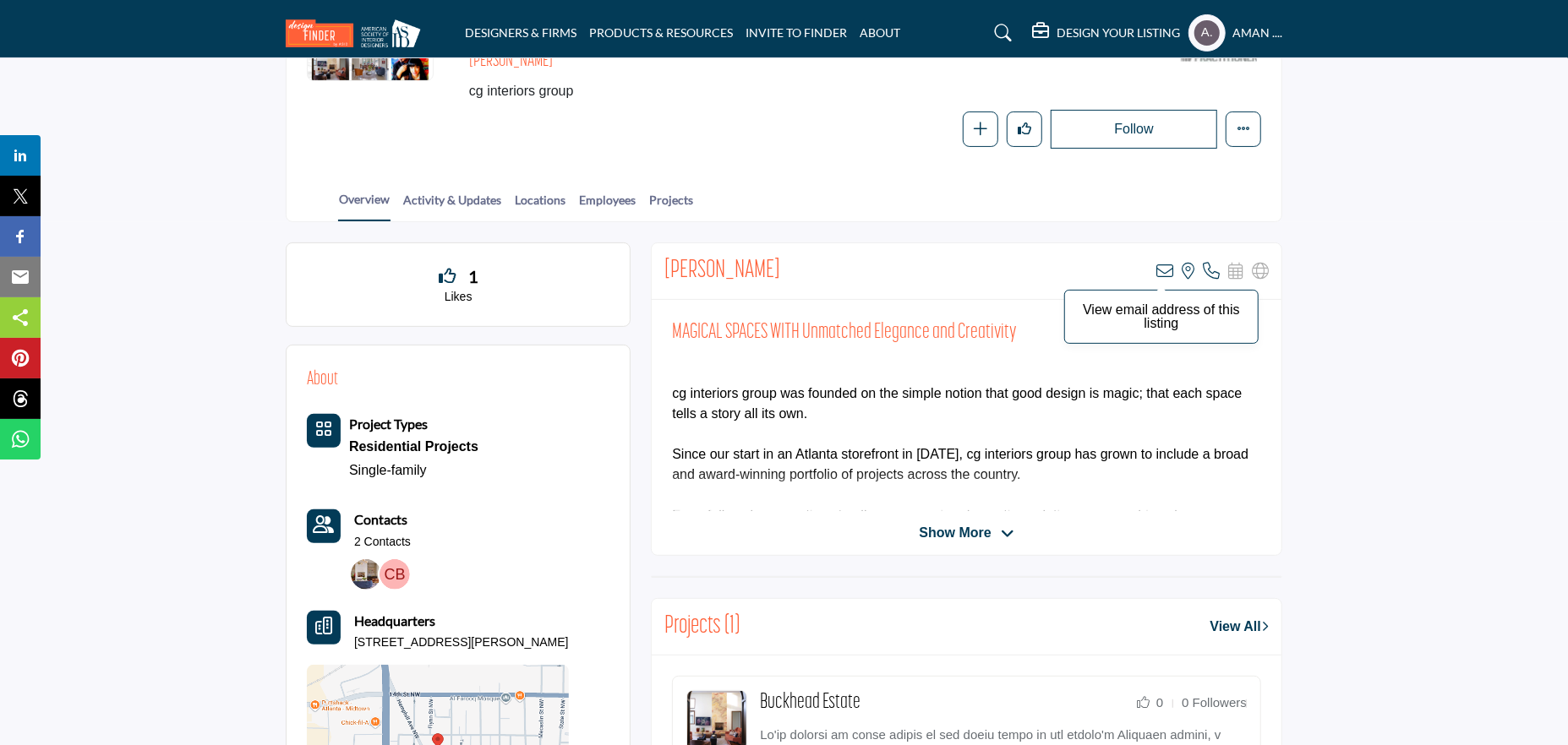
click at [1161, 269] on icon at bounding box center [1165, 271] width 17 height 17
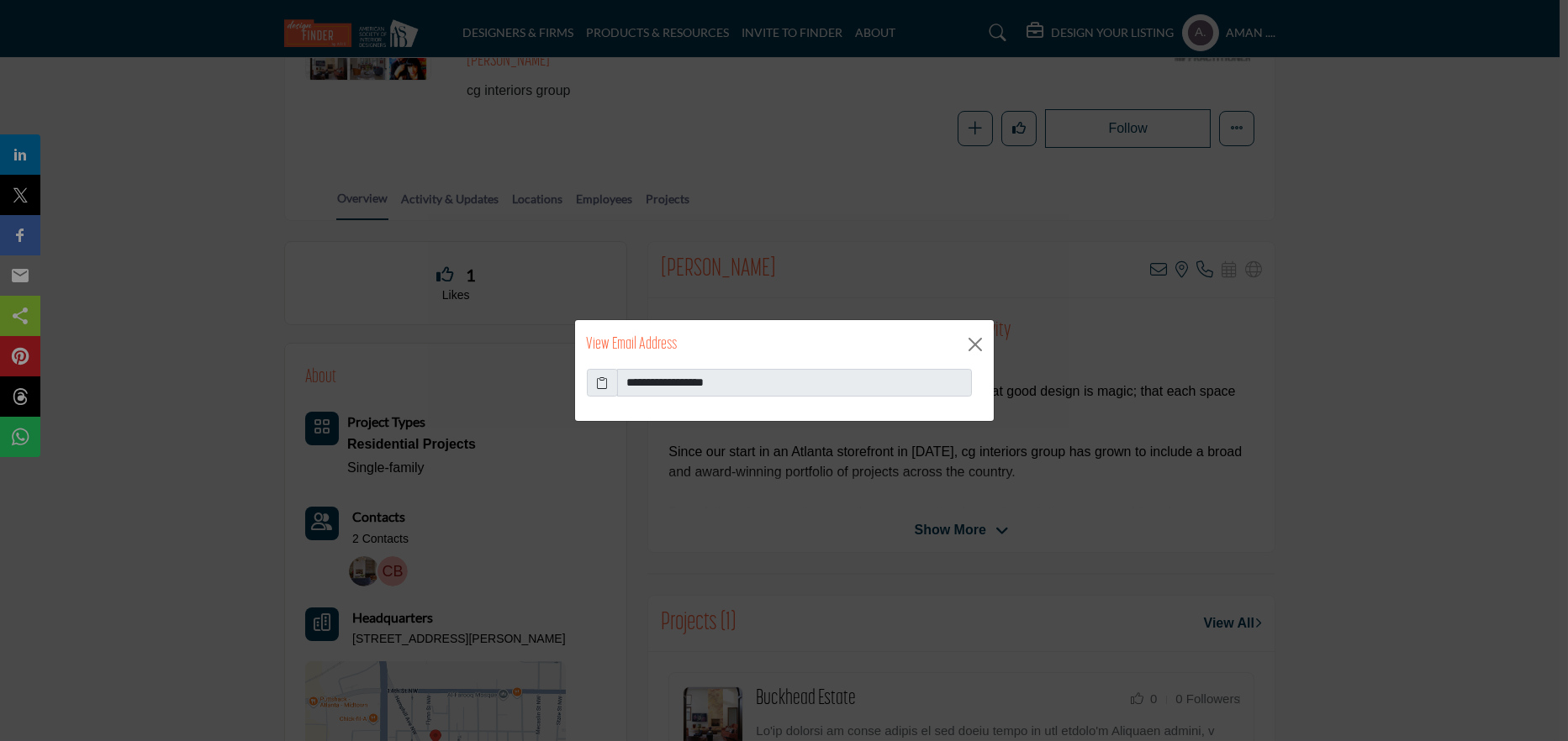
click at [603, 381] on icon at bounding box center [602, 382] width 12 height 18
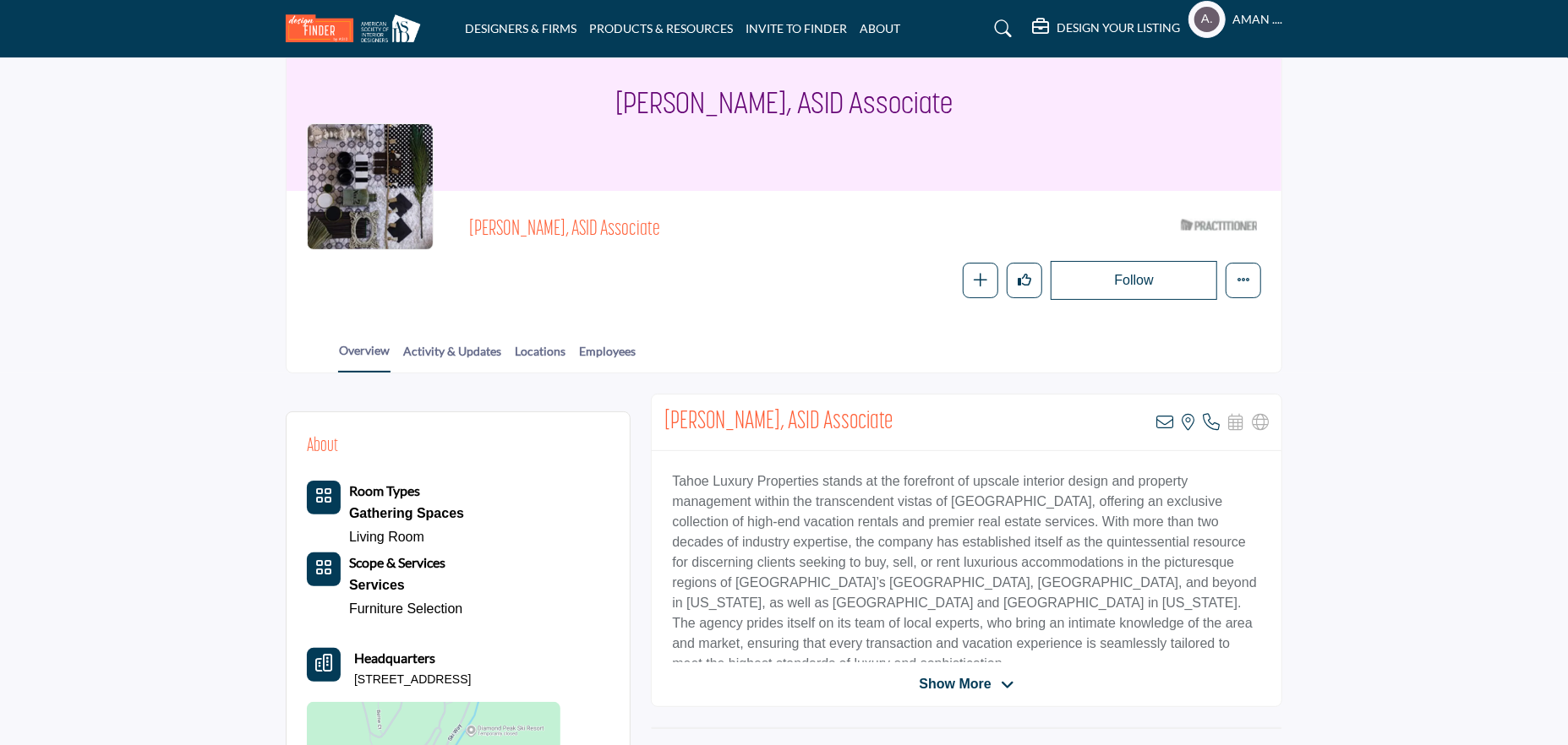
scroll to position [169, 0]
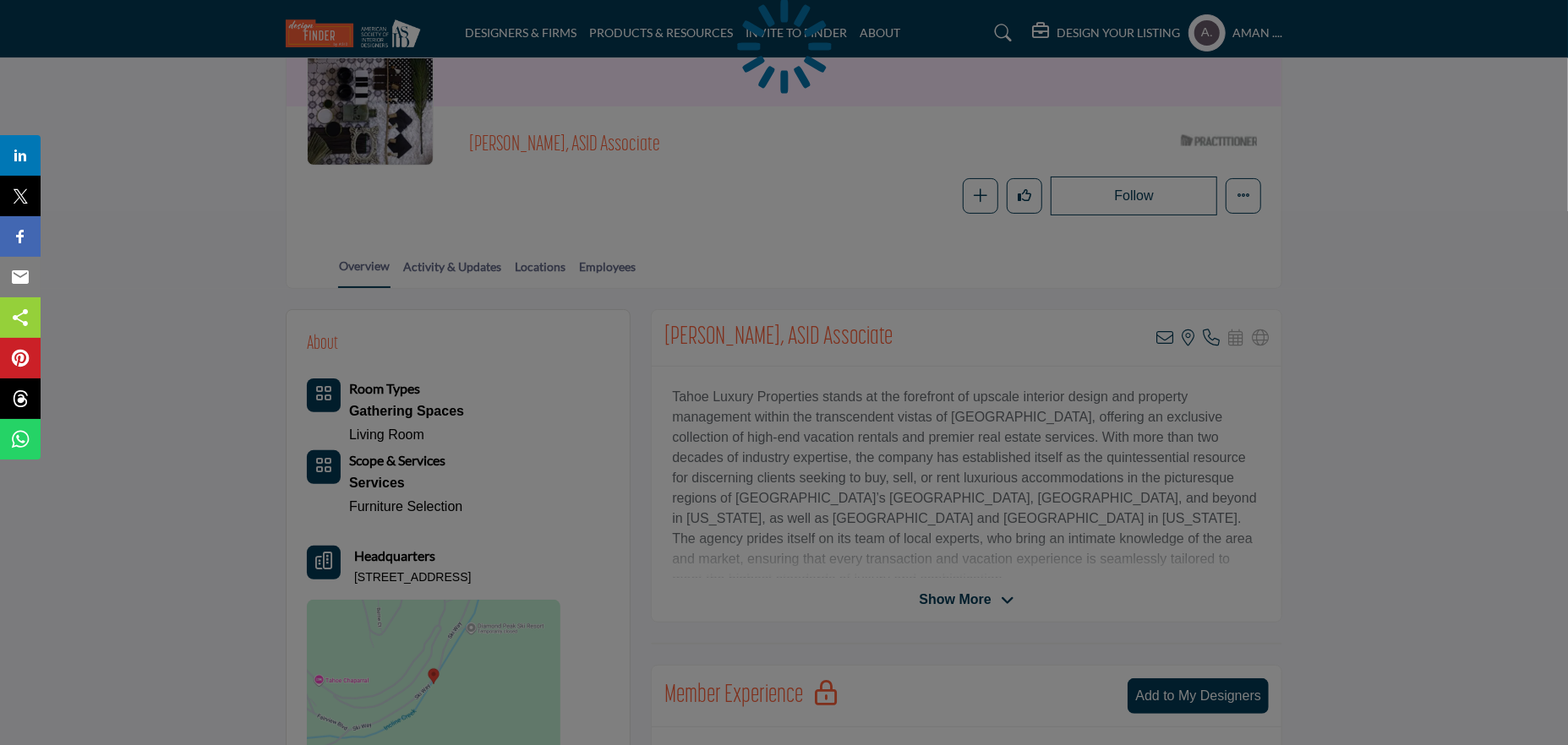
click at [1164, 328] on div at bounding box center [784, 372] width 1568 height 745
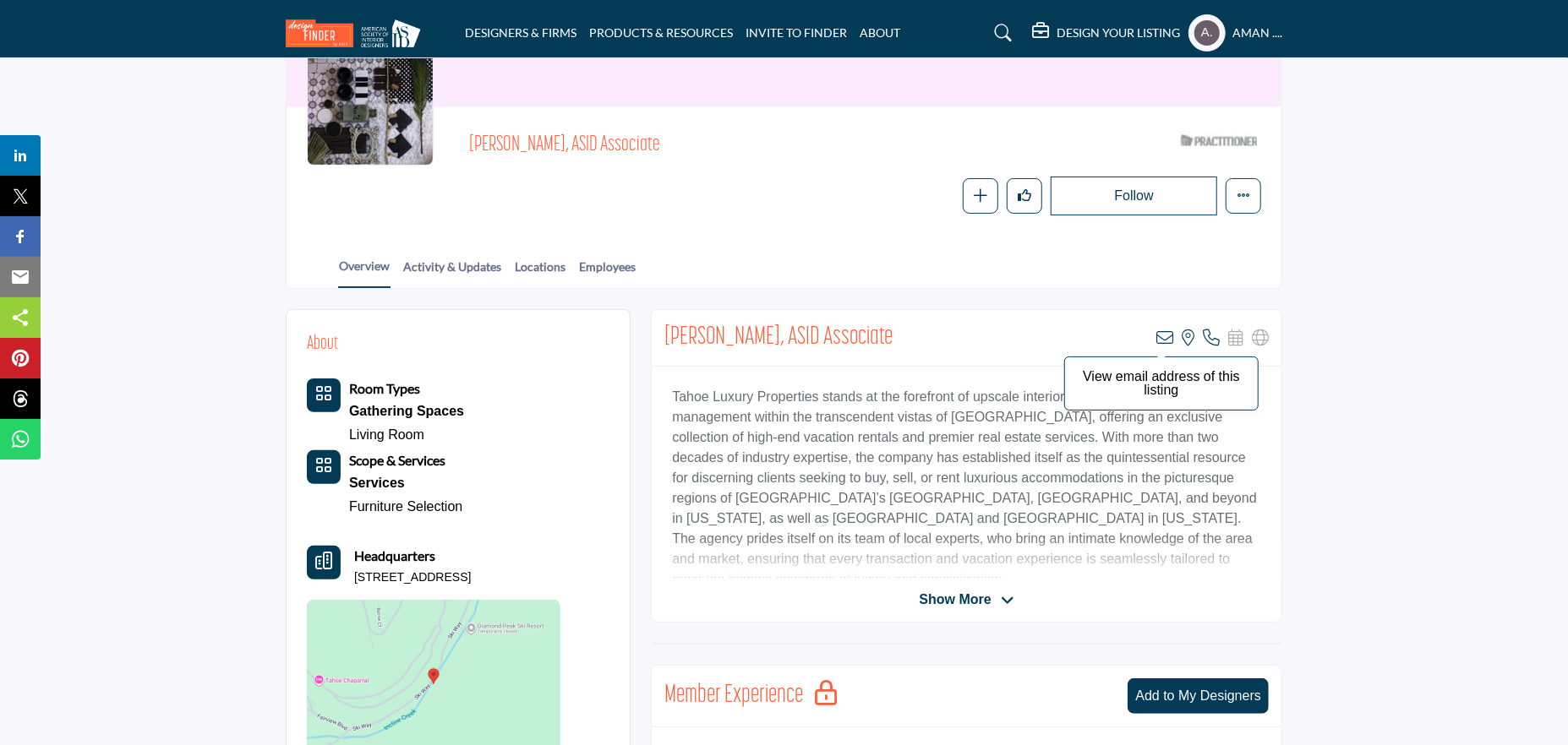
click at [1166, 335] on icon at bounding box center [1165, 338] width 17 height 17
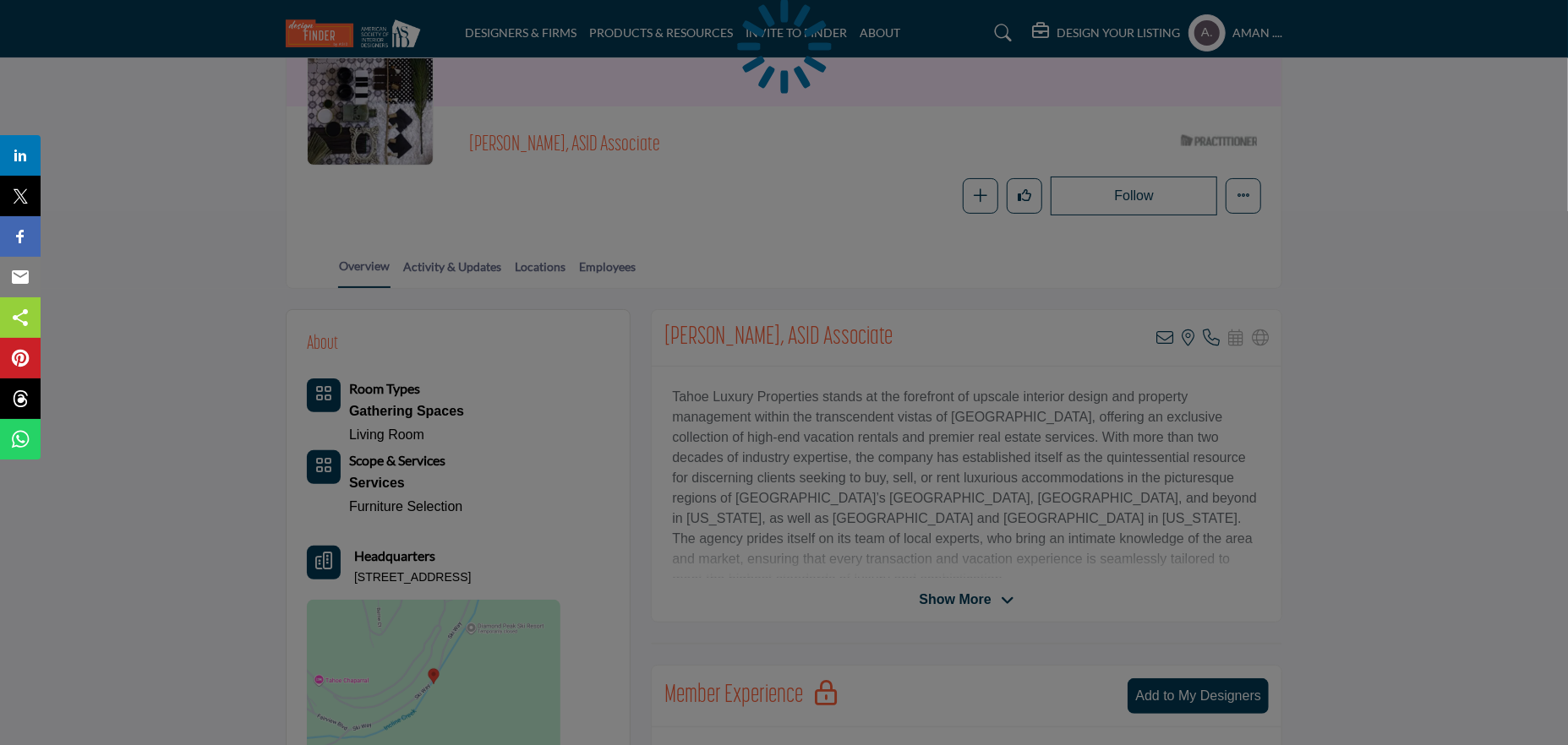
drag, startPoint x: 675, startPoint y: 388, endPoint x: 826, endPoint y: 390, distance: 151.0
click at [825, 389] on div at bounding box center [784, 372] width 1568 height 745
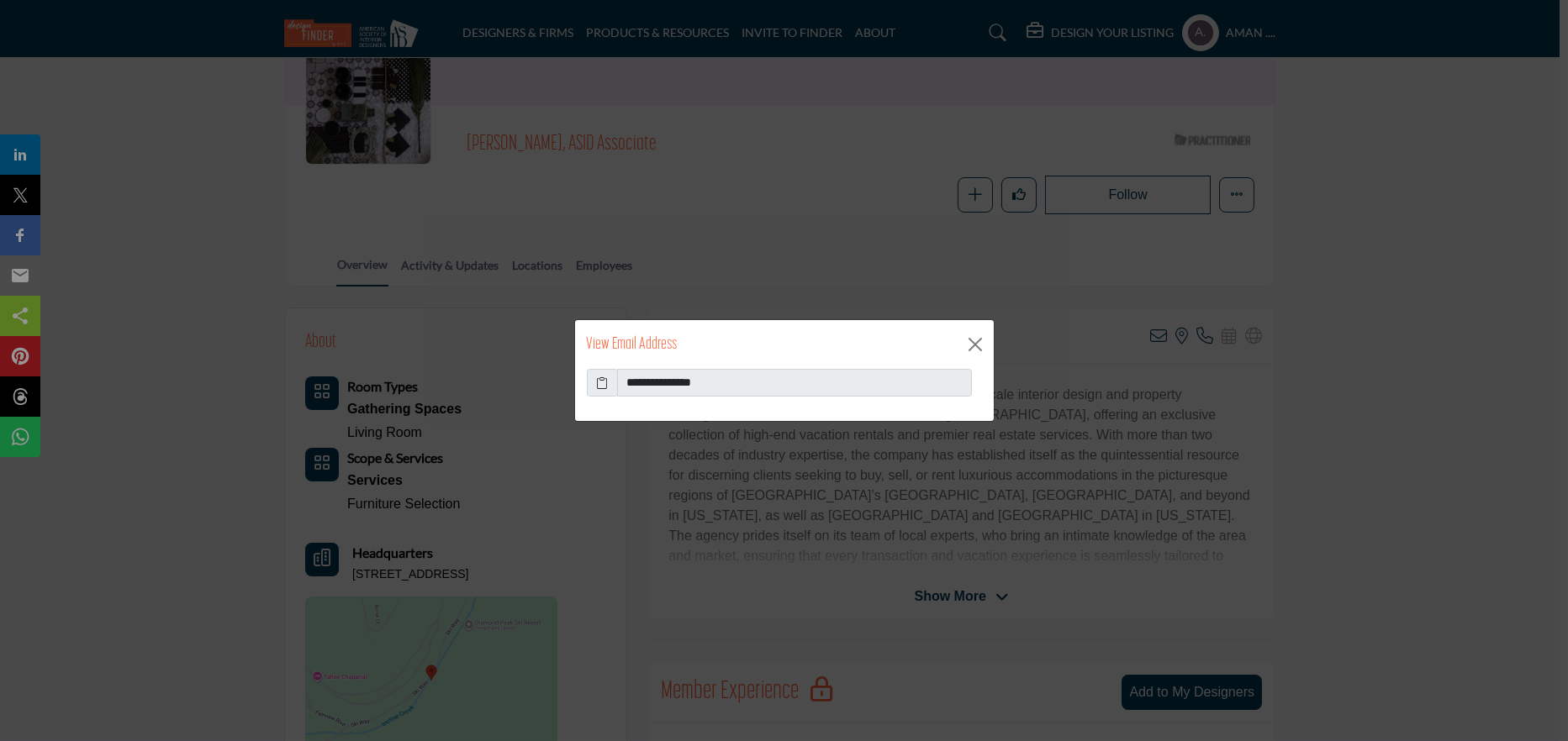
click at [597, 383] on icon at bounding box center [602, 382] width 12 height 18
click at [971, 341] on button "Close" at bounding box center [975, 344] width 25 height 25
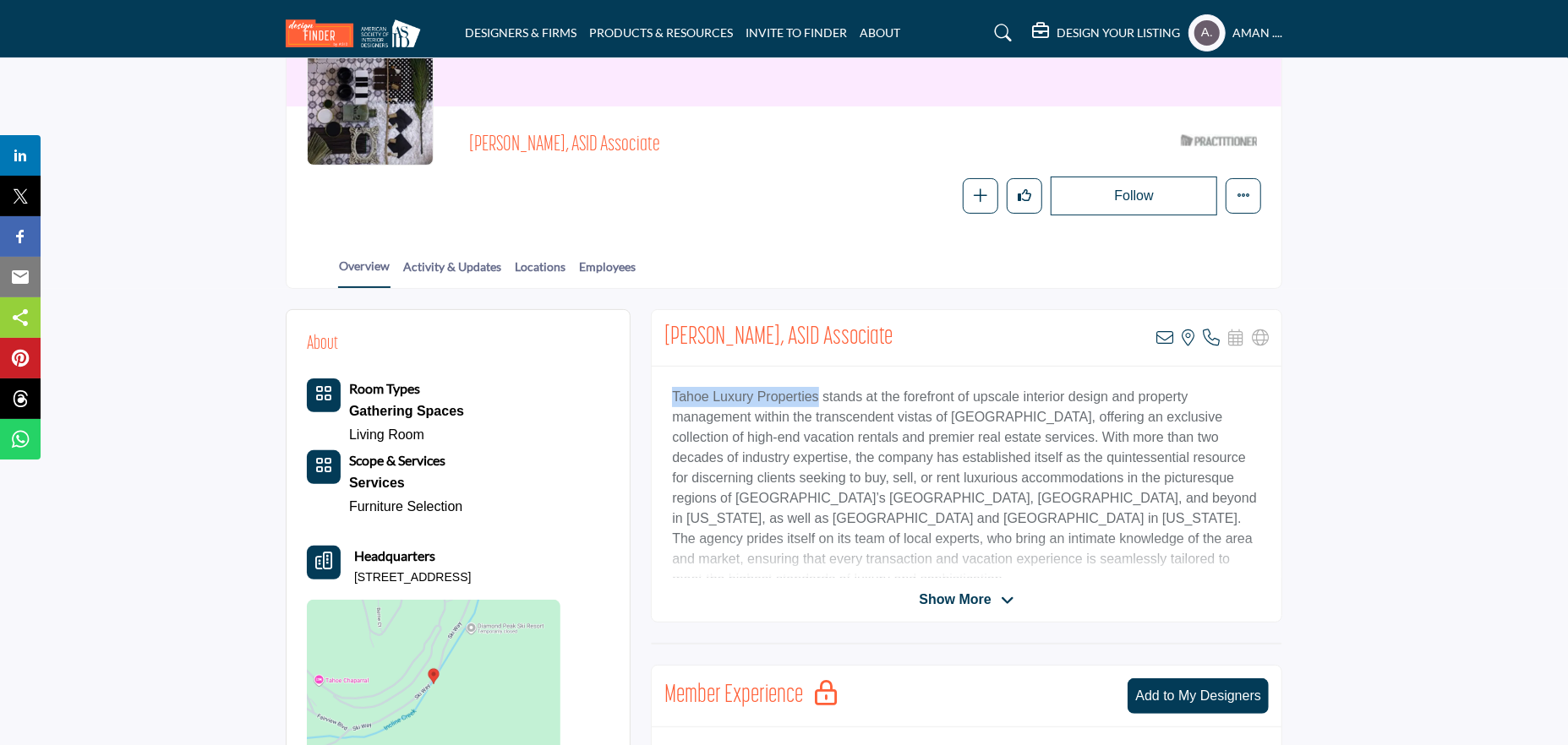
drag, startPoint x: 668, startPoint y: 391, endPoint x: 810, endPoint y: 393, distance: 142.0
click at [810, 393] on div "Tahoe Luxury Properties stands at the forefront of upscale interior design and …" at bounding box center [966, 472] width 630 height 212
copy p "Tahoe Luxury Properties"
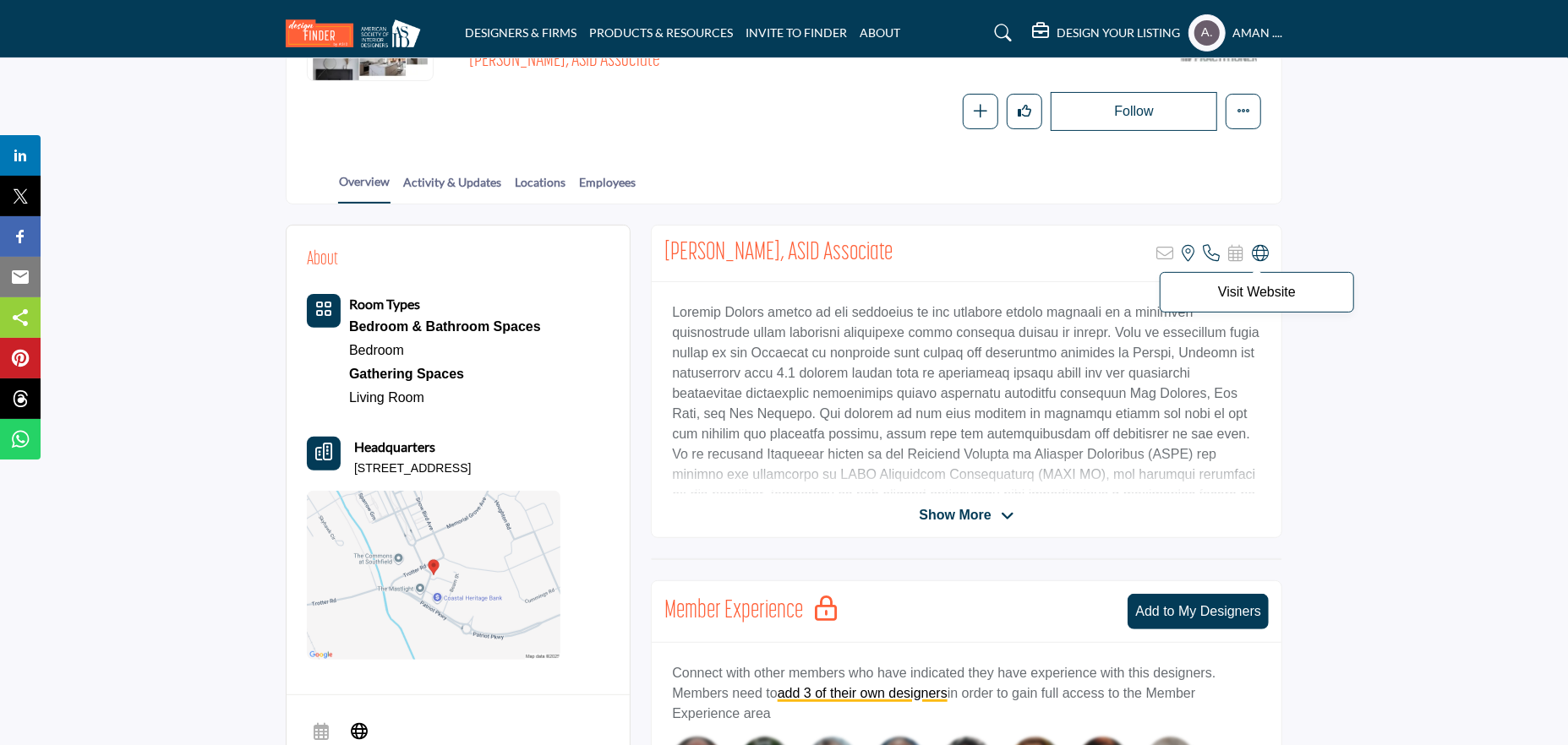
click at [1256, 249] on icon at bounding box center [1261, 254] width 17 height 17
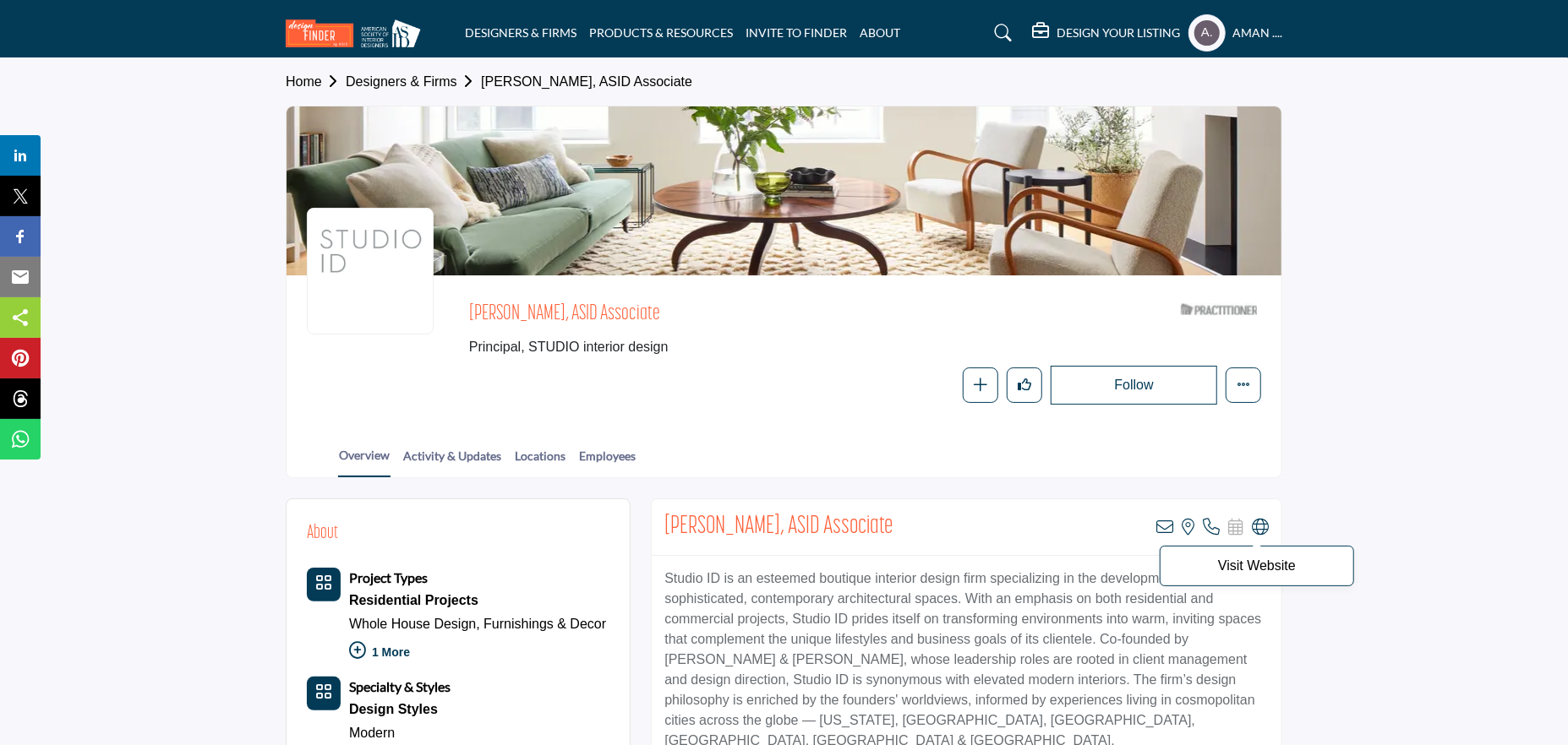
click at [1265, 526] on icon at bounding box center [1261, 527] width 17 height 17
click at [1164, 519] on icon at bounding box center [1165, 527] width 17 height 17
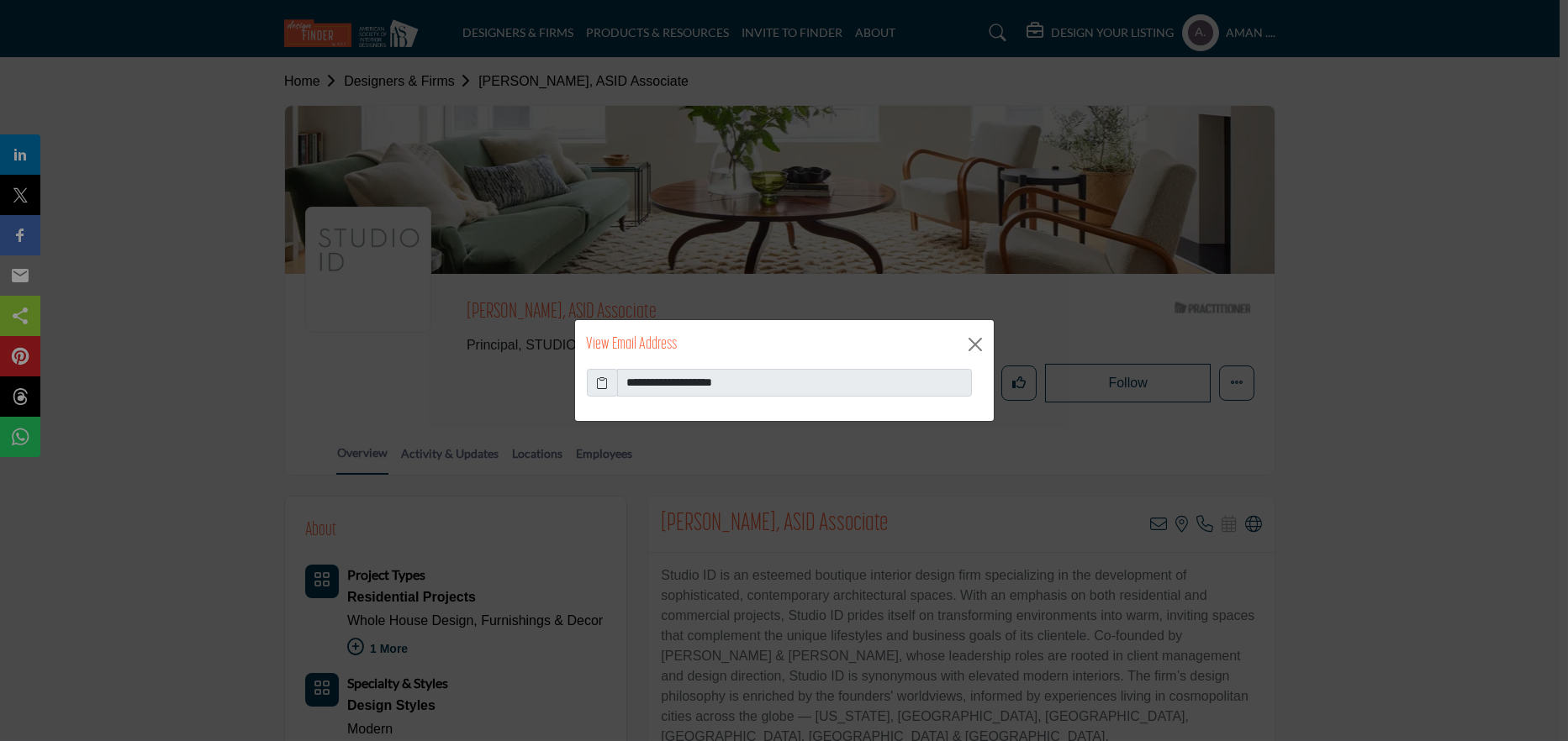
click at [606, 376] on icon at bounding box center [602, 382] width 12 height 18
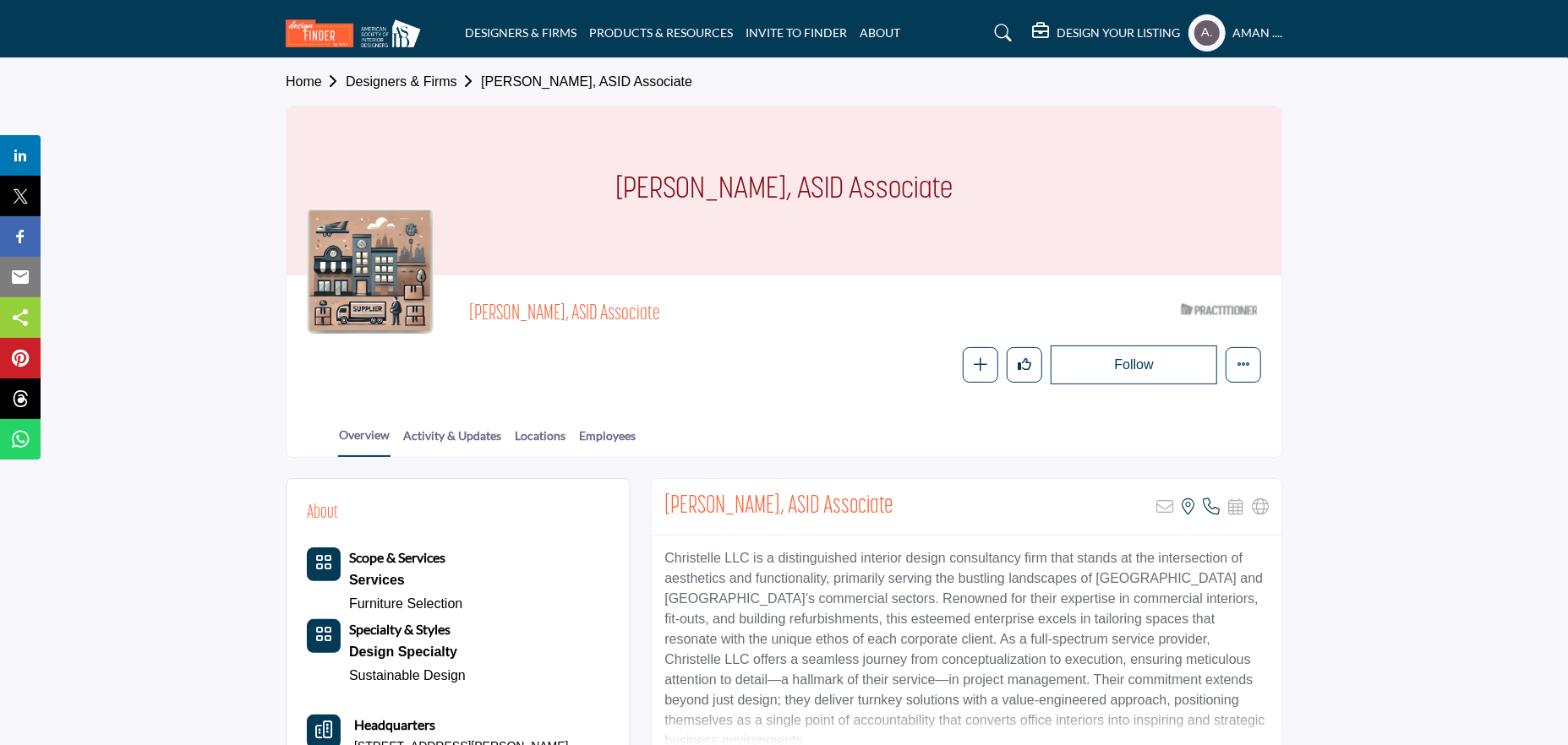
scroll to position [169, 0]
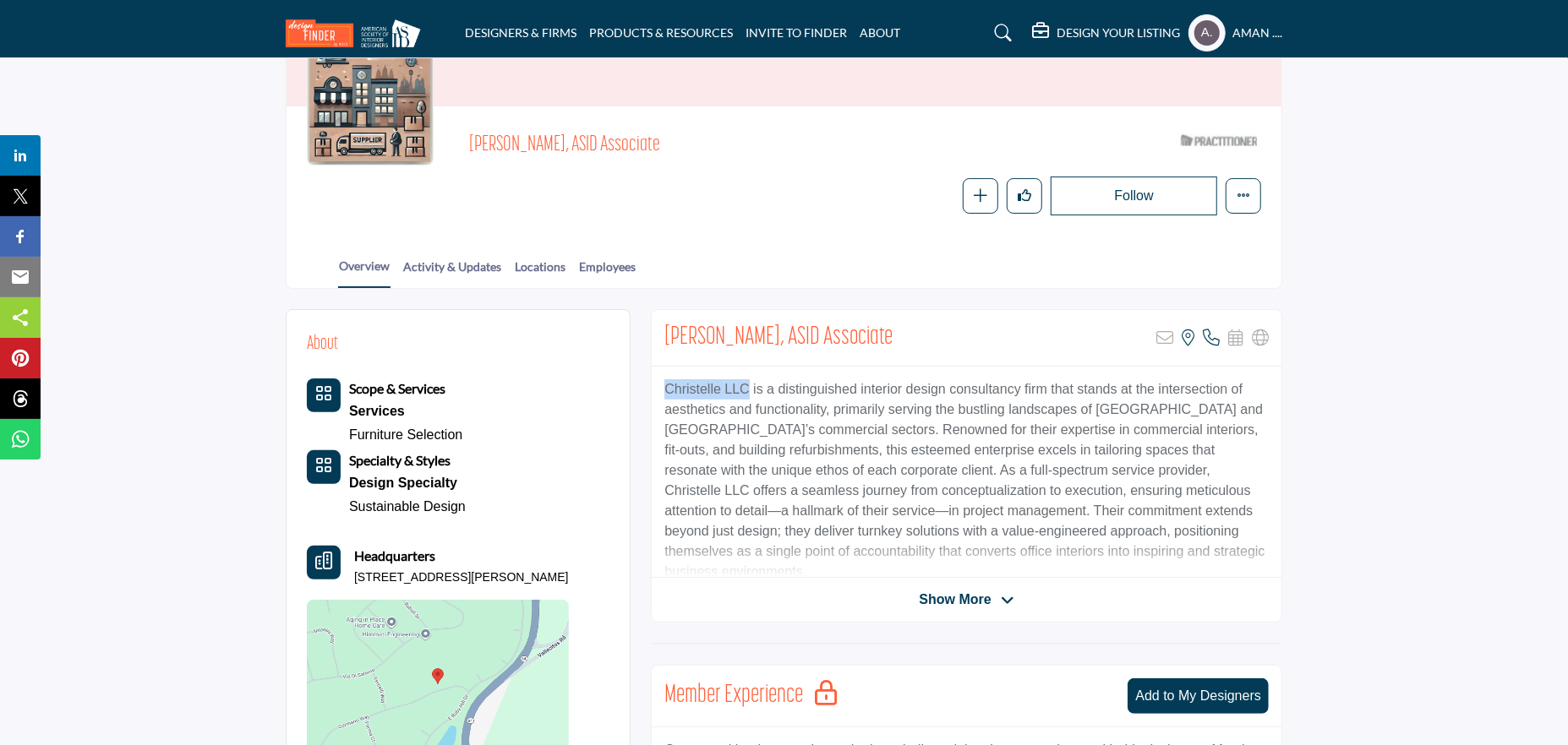
drag, startPoint x: 664, startPoint y: 389, endPoint x: 747, endPoint y: 390, distance: 83.0
click at [747, 390] on p "Christelle LLC is a distinguished interior design consultancy firm that stands …" at bounding box center [966, 481] width 604 height 203
copy p "Christelle LLC"
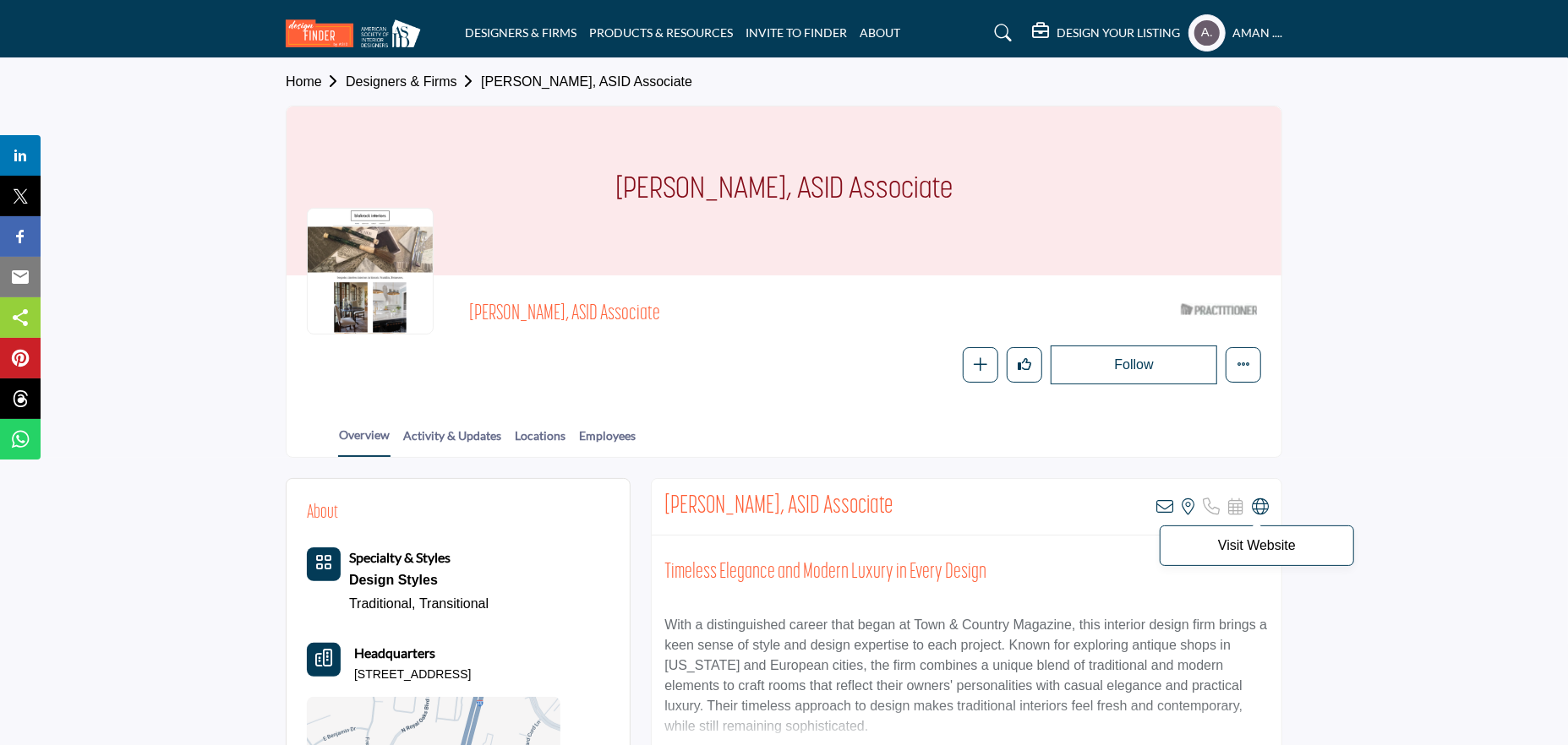
click at [1268, 503] on icon at bounding box center [1261, 508] width 17 height 17
click at [1162, 496] on div "[PERSON_NAME], ASID Associate View email address of this listing View the locat…" at bounding box center [966, 508] width 630 height 57
click at [1167, 507] on icon at bounding box center [1165, 508] width 17 height 17
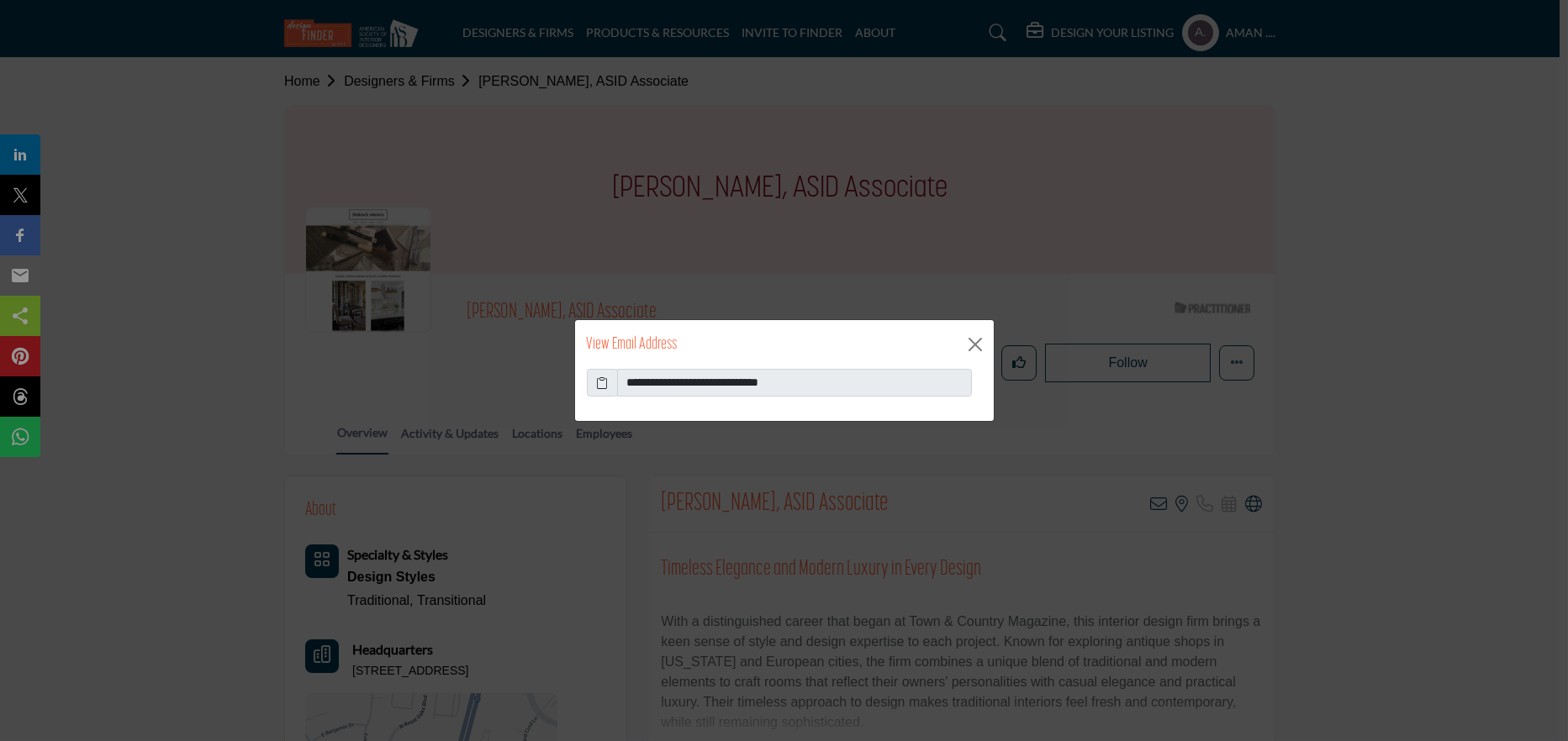
click at [601, 382] on icon at bounding box center [602, 382] width 12 height 18
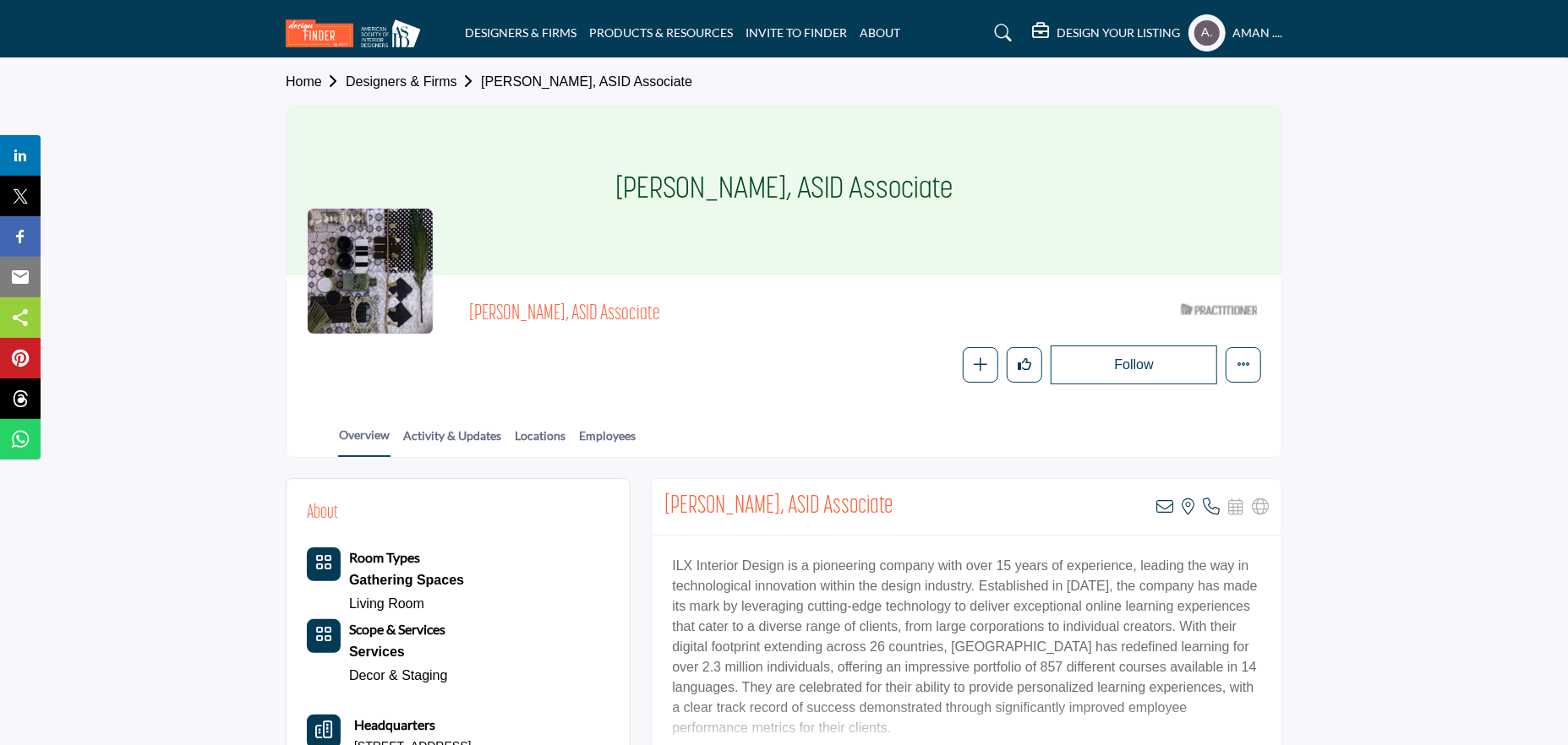
scroll to position [169, 0]
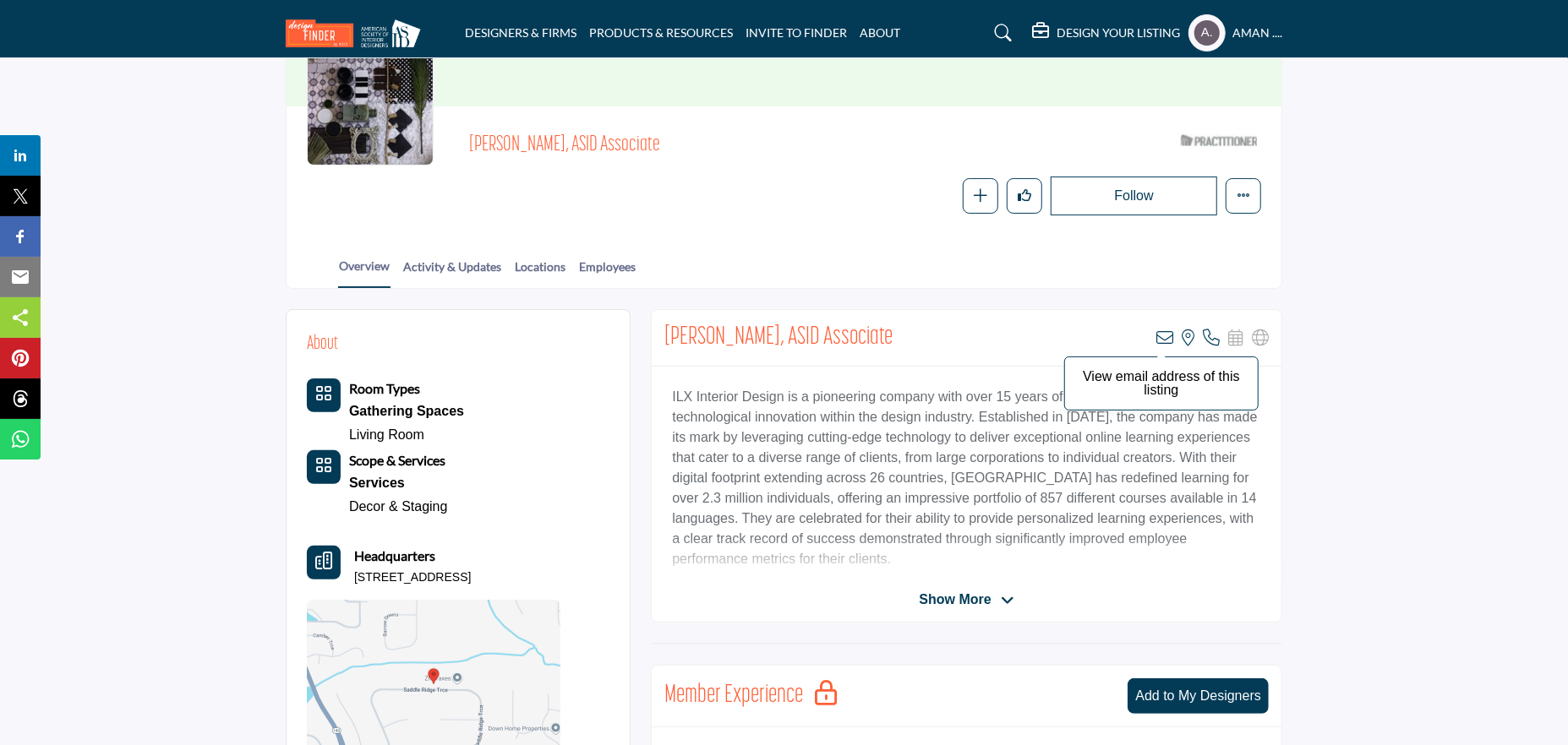
click at [1158, 336] on icon at bounding box center [1165, 338] width 17 height 17
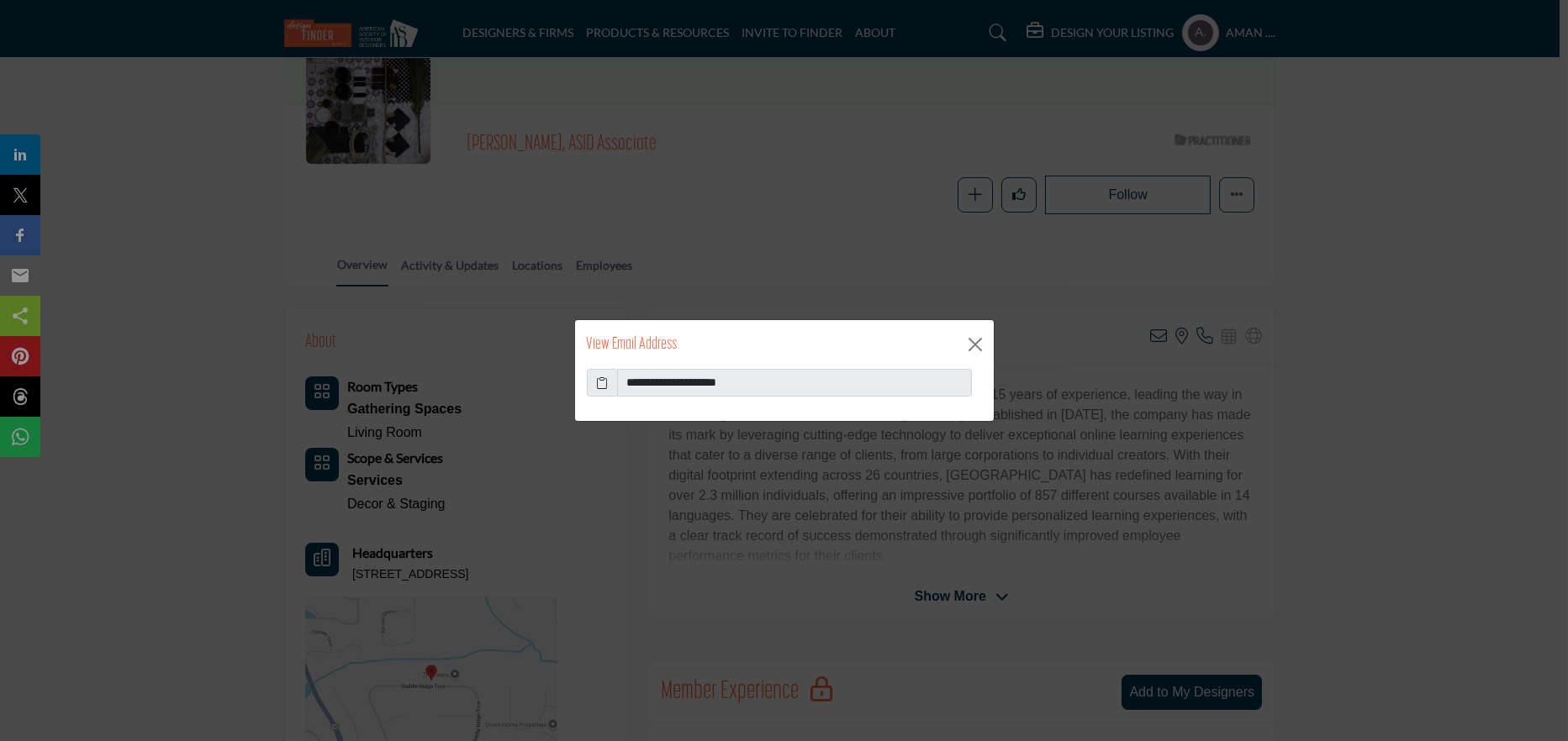
click at [597, 376] on icon at bounding box center [602, 382] width 12 height 18
click at [968, 333] on button "Close" at bounding box center [975, 344] width 25 height 25
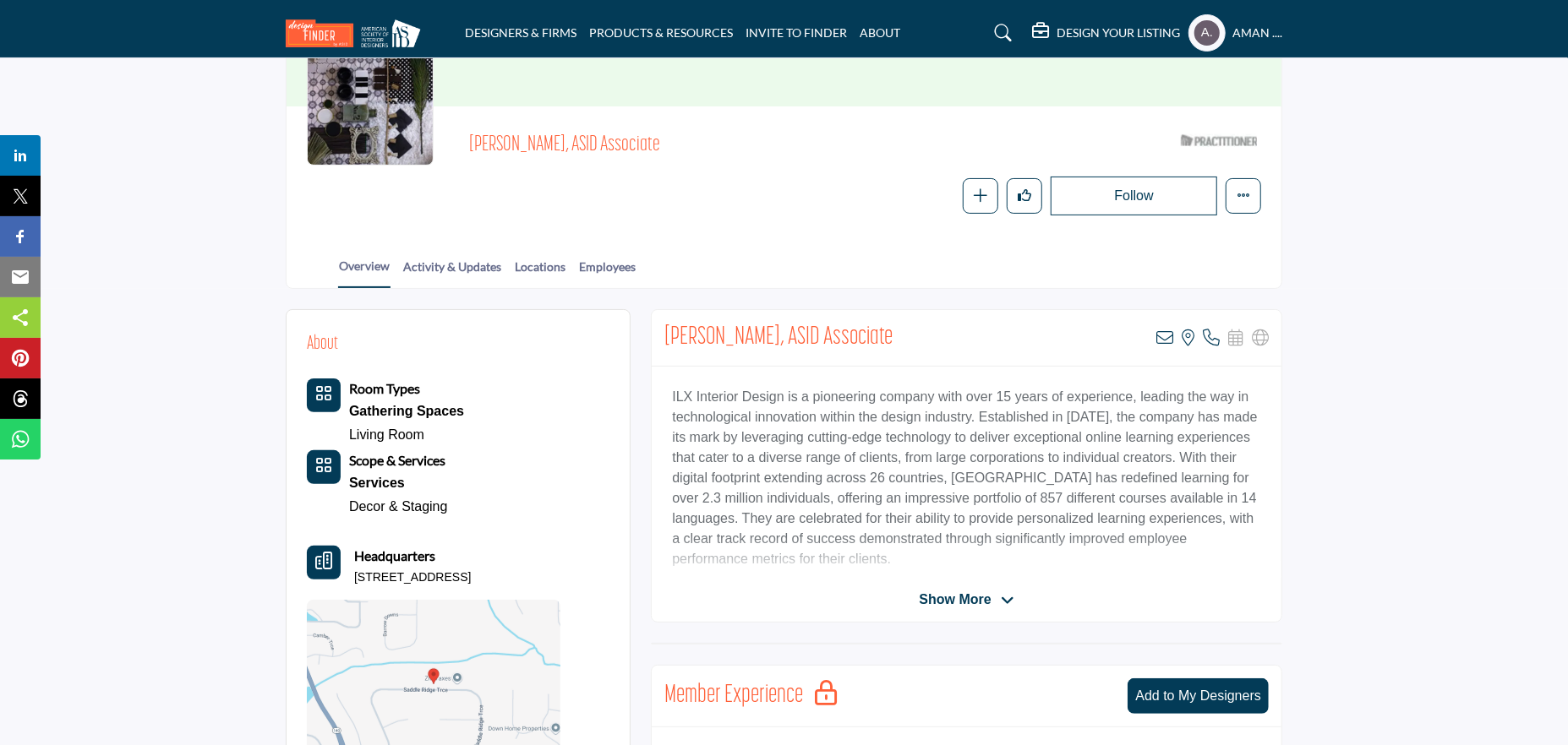
scroll to position [338, 0]
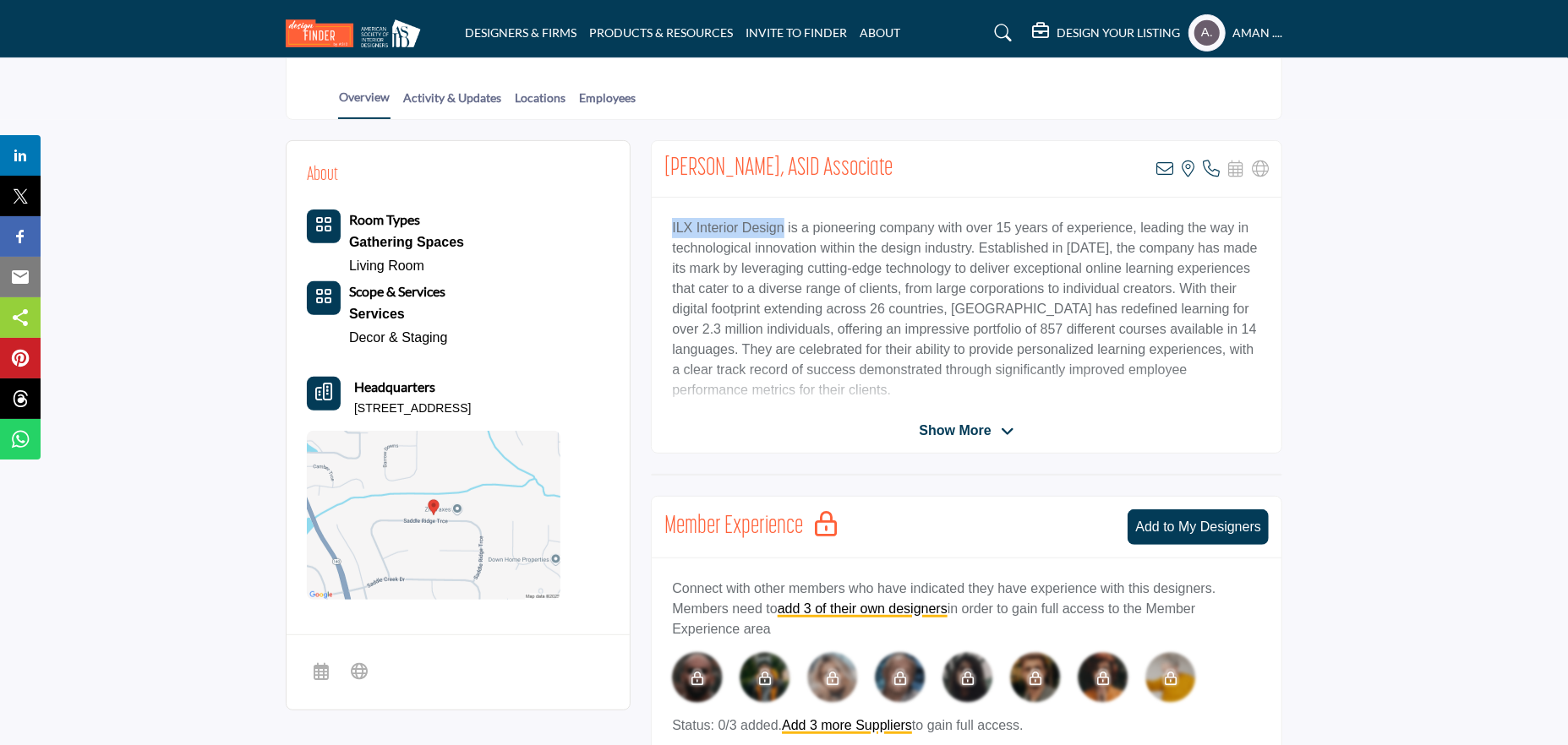
drag, startPoint x: 658, startPoint y: 225, endPoint x: 775, endPoint y: 228, distance: 117.0
click at [775, 228] on div "ILX Interior Design is a pioneering company with over 15 years of experience, l…" at bounding box center [966, 304] width 630 height 212
copy p "ILX Interior Design"
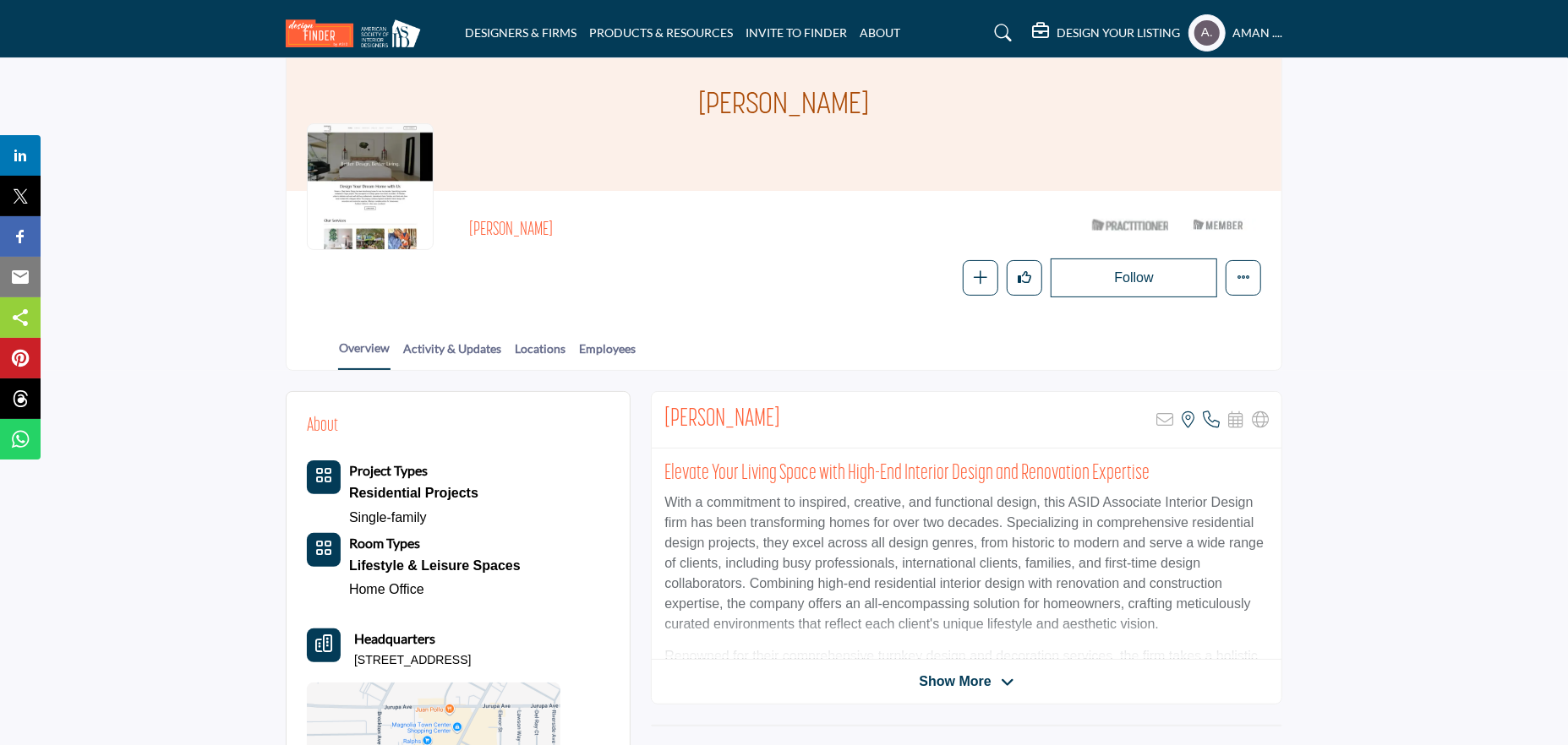
scroll to position [169, 0]
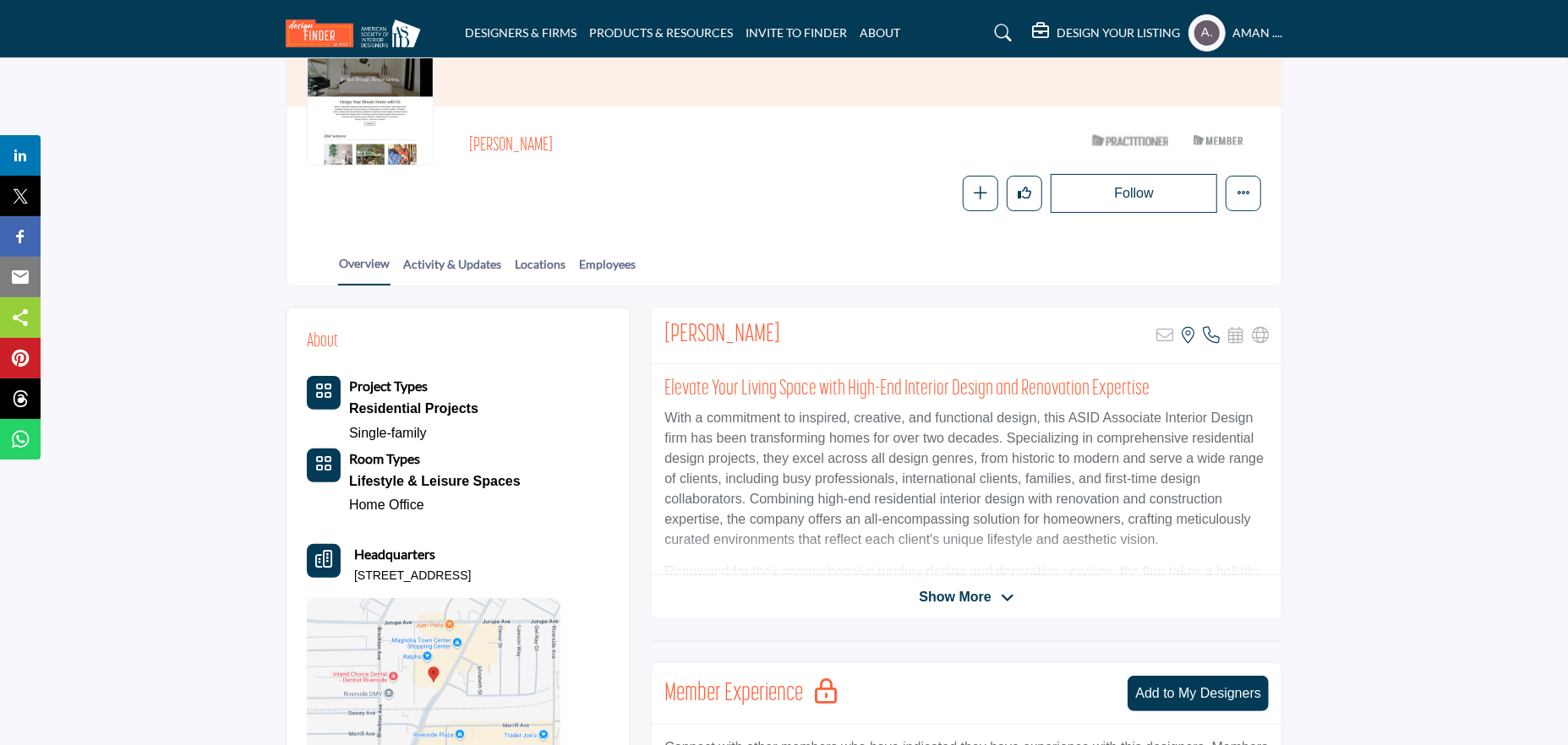
drag, startPoint x: 663, startPoint y: 330, endPoint x: 824, endPoint y: 329, distance: 161.0
click at [824, 329] on div "[PERSON_NAME] Sorry, but this listing is on a subscription plan which does not …" at bounding box center [966, 336] width 630 height 57
copy h2 "[PERSON_NAME]"
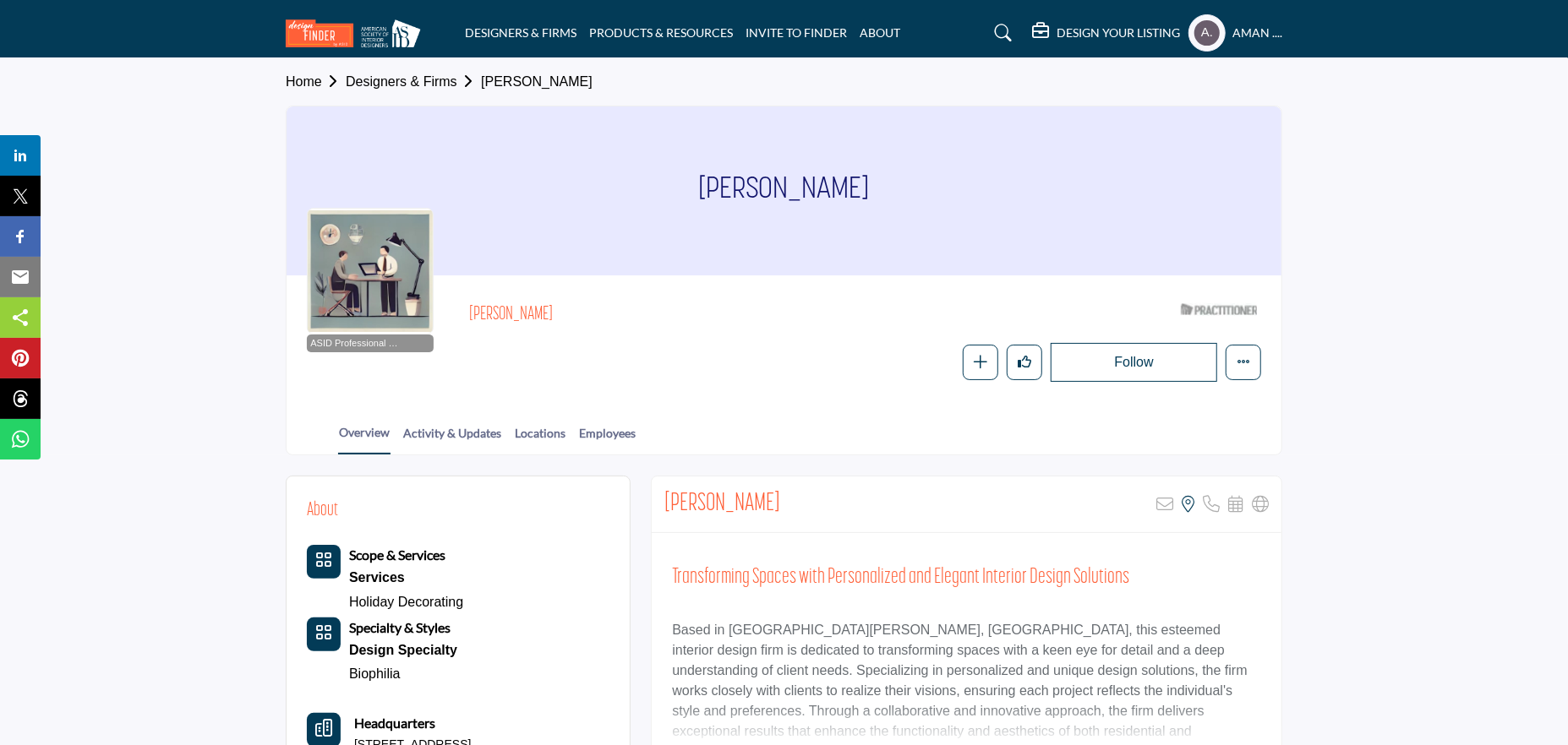
scroll to position [169, 0]
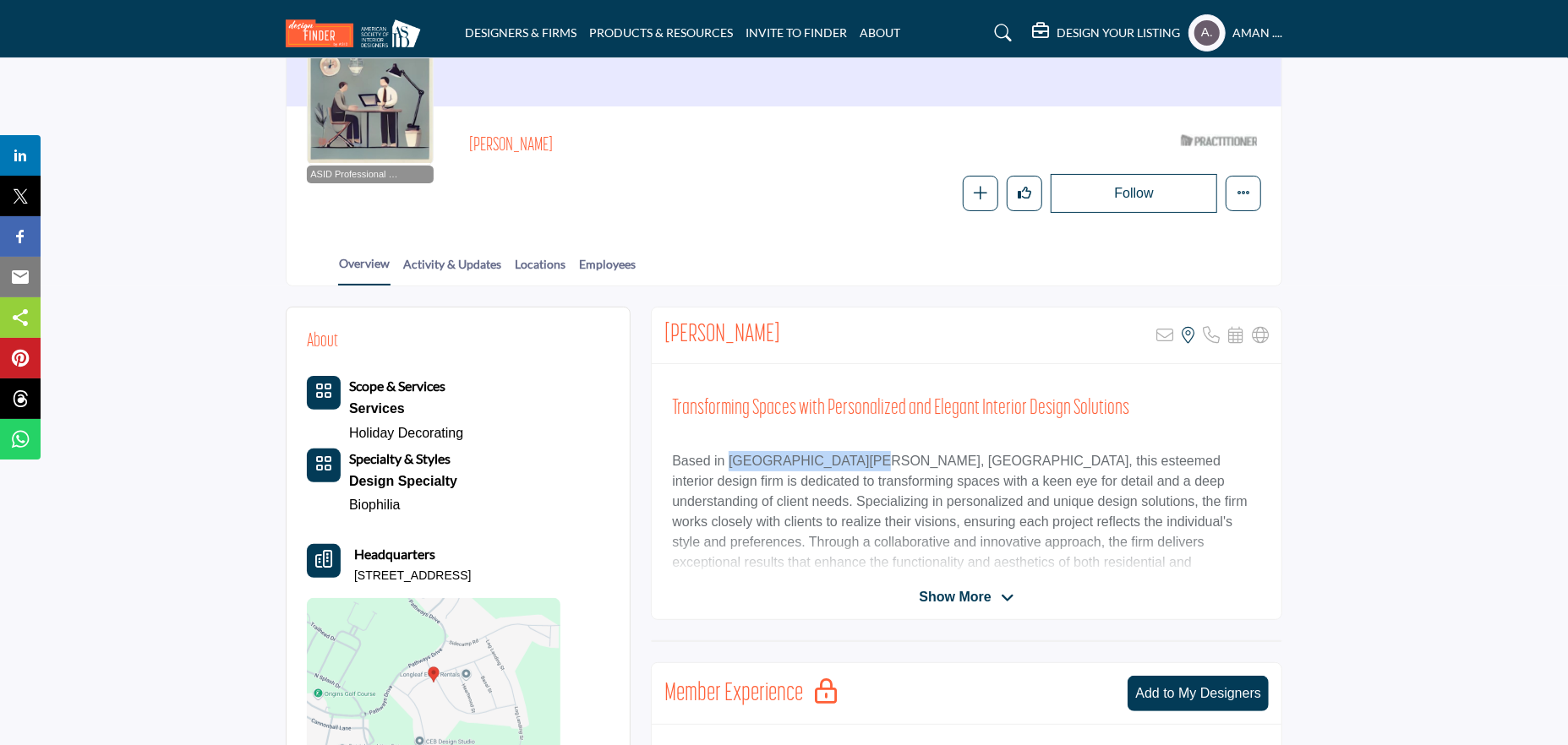
drag, startPoint x: 730, startPoint y: 459, endPoint x: 870, endPoint y: 458, distance: 140.0
click at [859, 458] on p "Based in [GEOGRAPHIC_DATA][PERSON_NAME], [GEOGRAPHIC_DATA], this esteemed inter…" at bounding box center [966, 522] width 590 height 142
click at [1011, 474] on p "Based in [GEOGRAPHIC_DATA][PERSON_NAME], [GEOGRAPHIC_DATA], this esteemed inter…" at bounding box center [966, 522] width 590 height 142
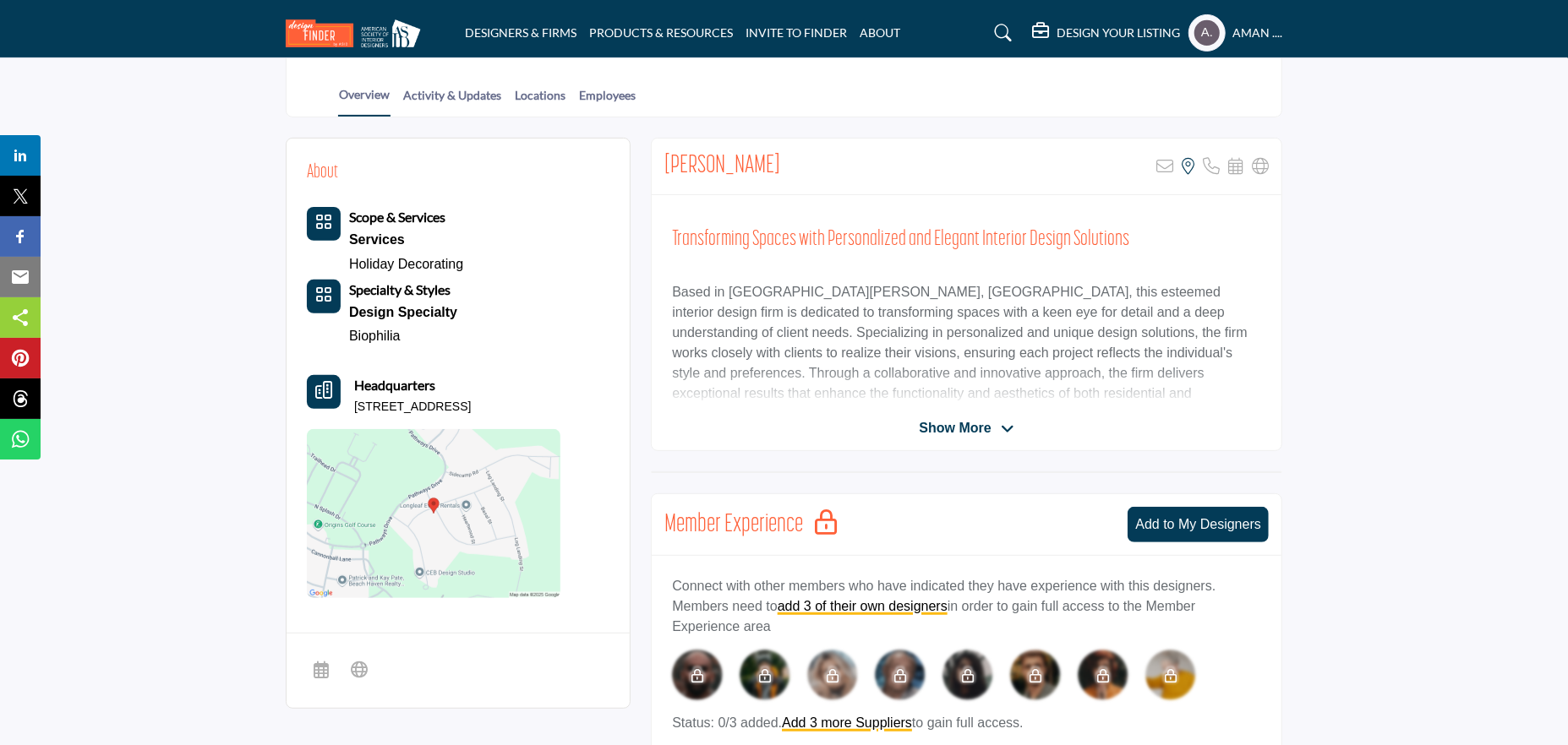
click at [985, 420] on span "Show More" at bounding box center [954, 428] width 71 height 21
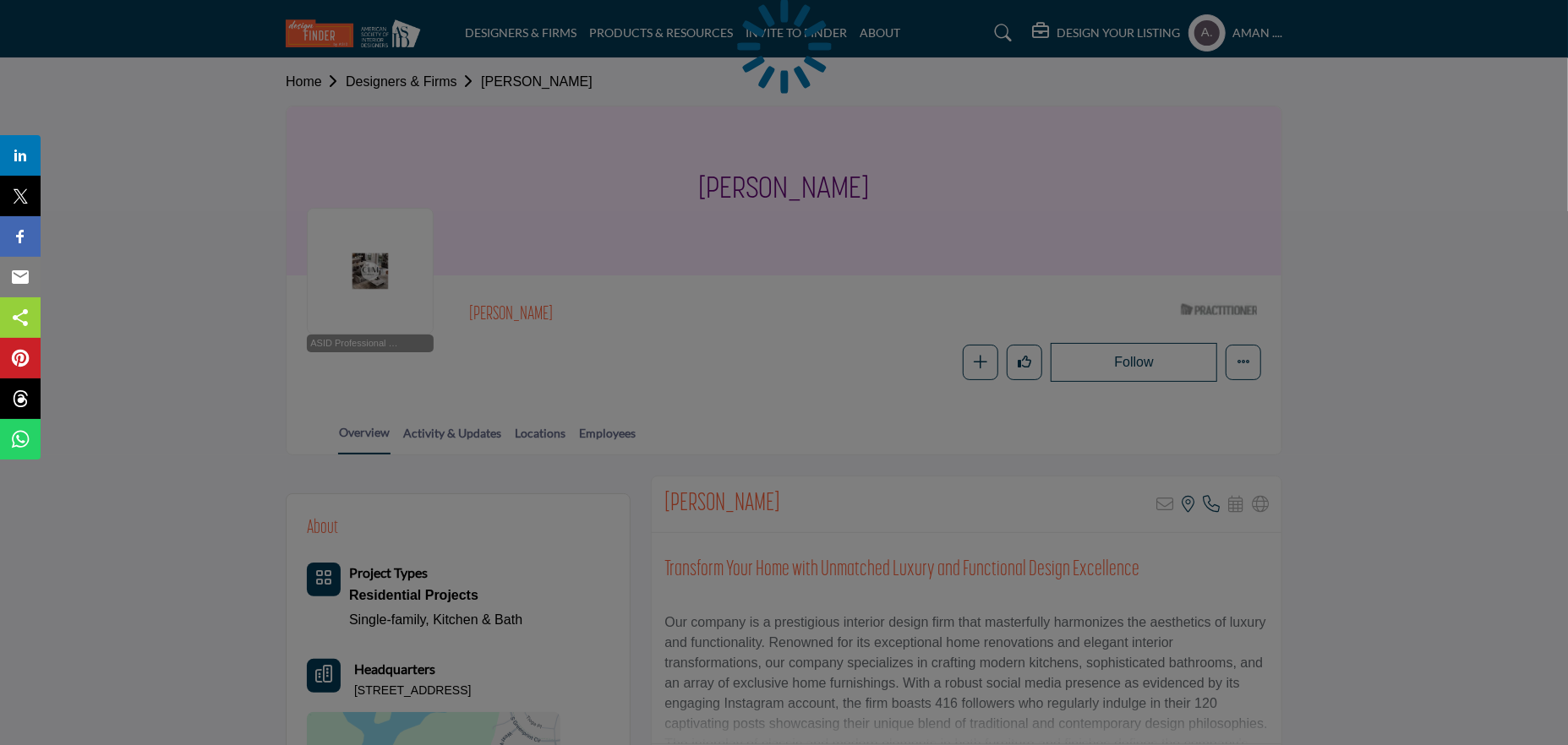
scroll to position [254, 0]
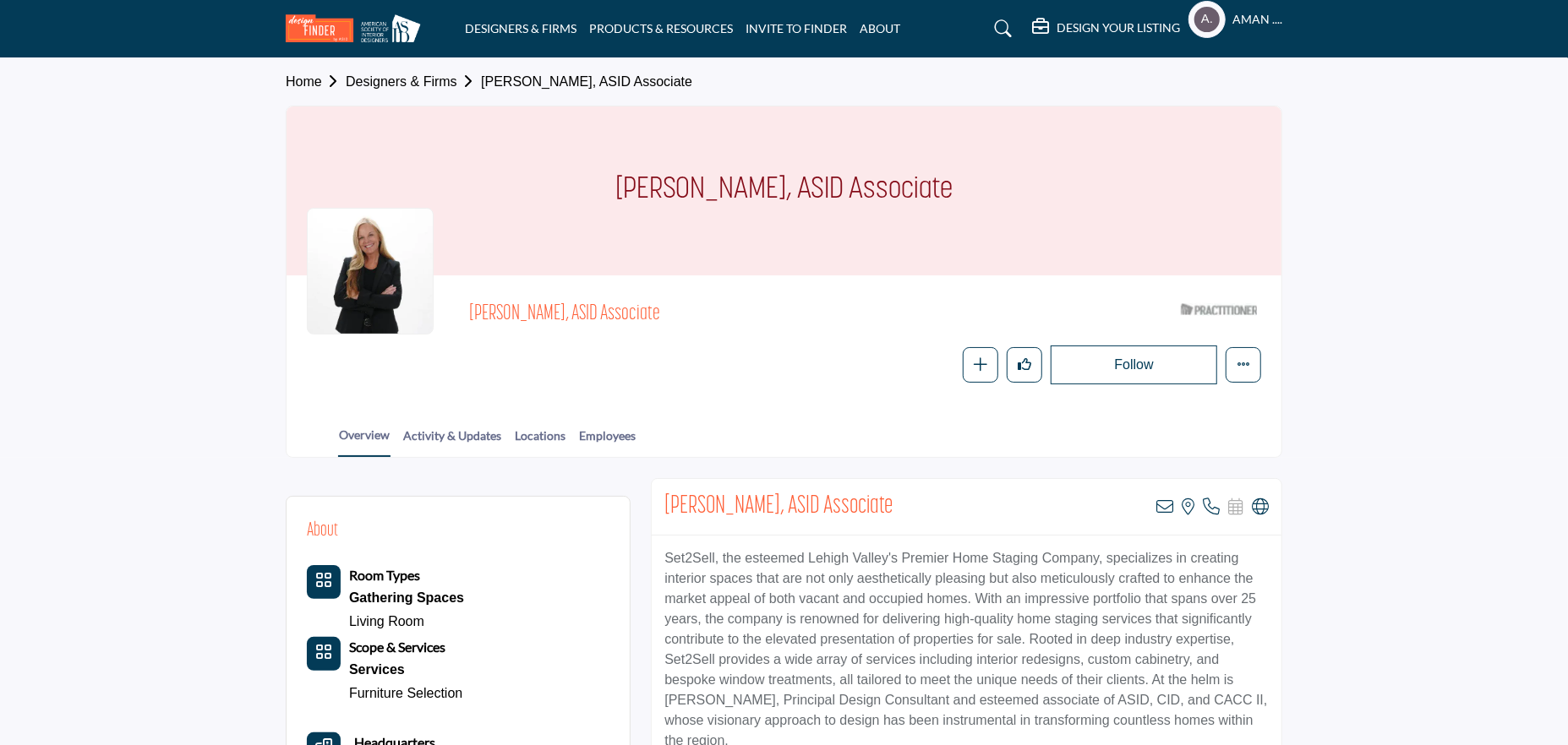
scroll to position [169, 0]
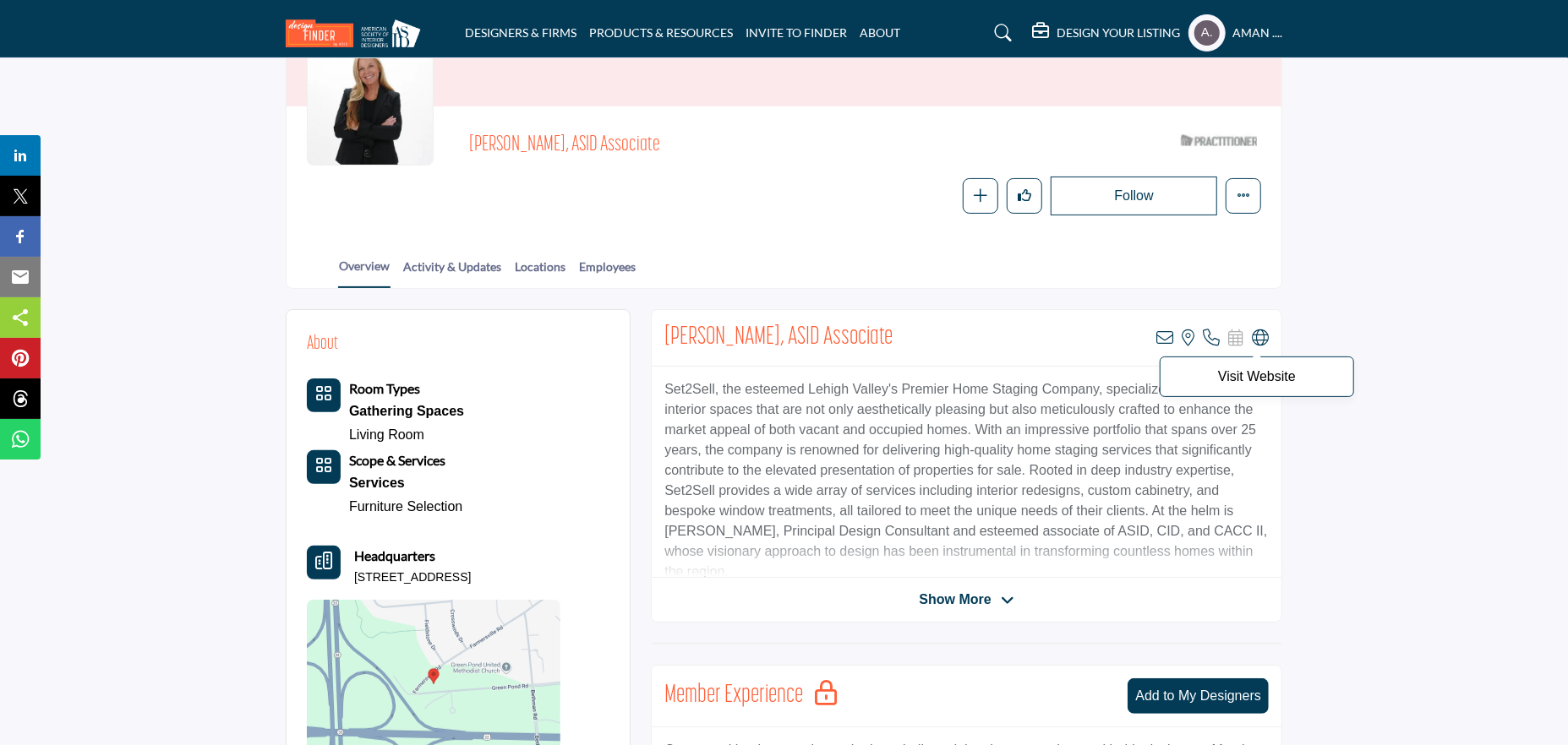
click at [1253, 337] on icon at bounding box center [1261, 338] width 17 height 17
click at [1169, 336] on icon at bounding box center [1165, 338] width 17 height 17
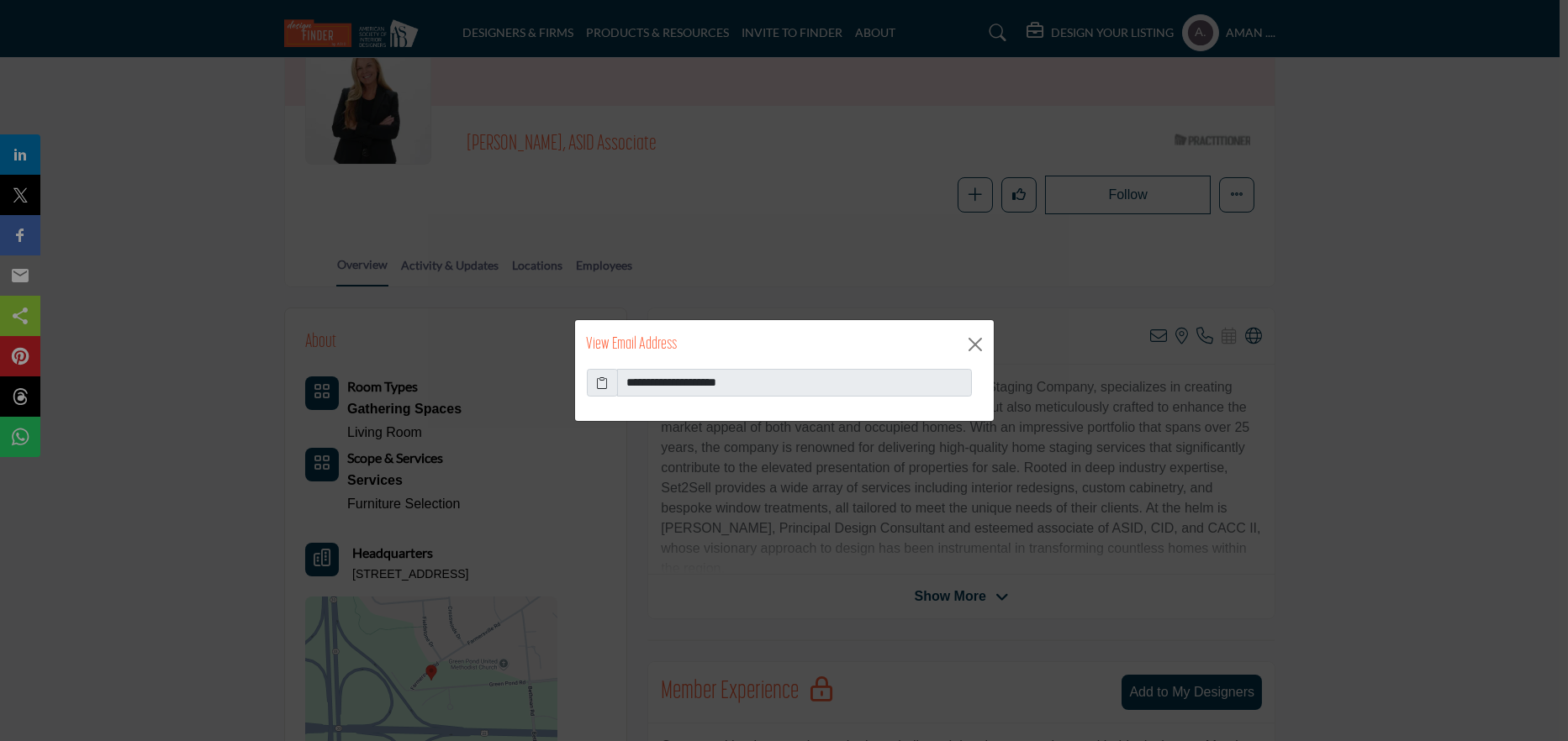
click at [599, 382] on icon at bounding box center [602, 382] width 12 height 18
drag, startPoint x: 971, startPoint y: 343, endPoint x: 930, endPoint y: 369, distance: 48.5
click at [970, 343] on button "Close" at bounding box center [975, 344] width 25 height 25
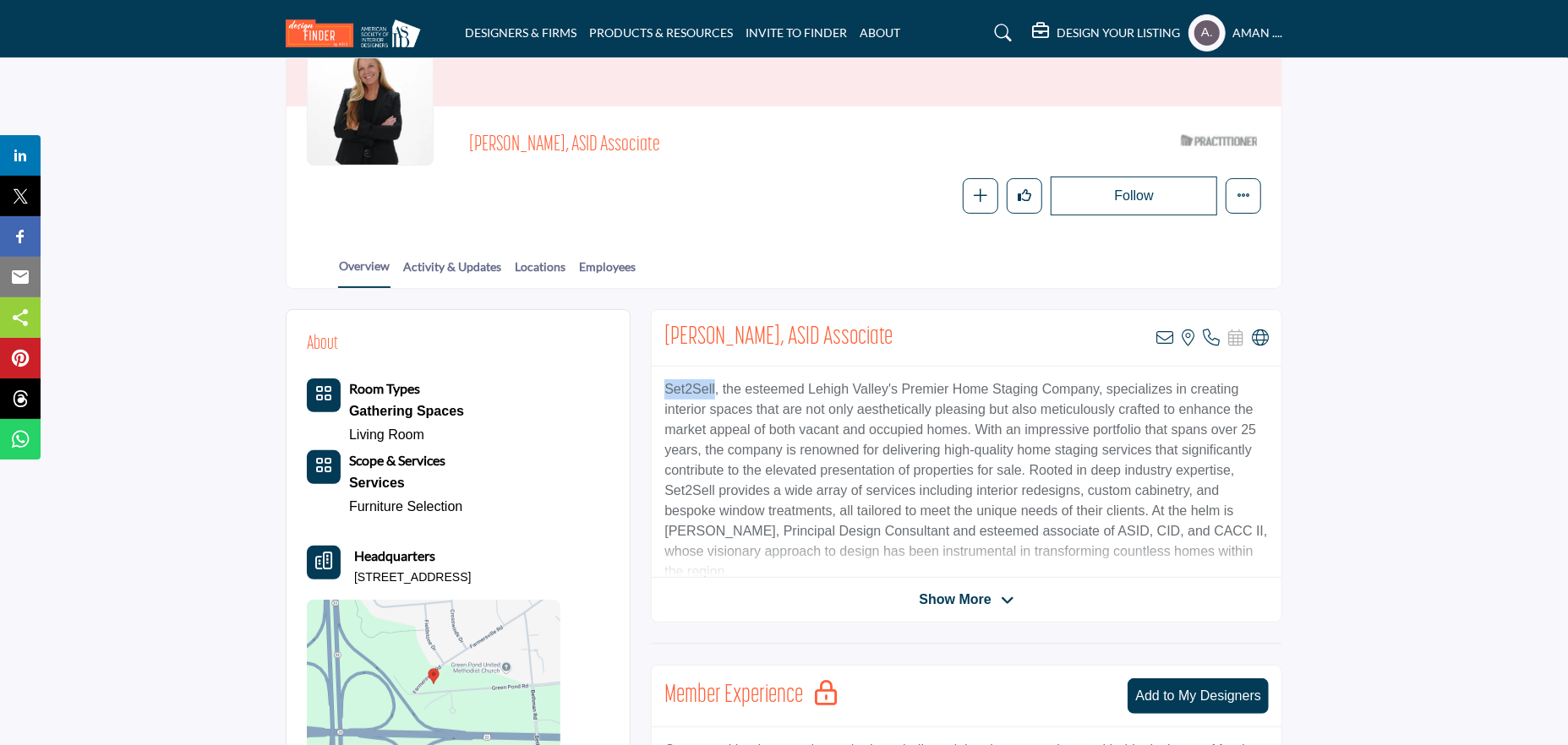
drag, startPoint x: 656, startPoint y: 385, endPoint x: 713, endPoint y: 384, distance: 57.0
click at [713, 384] on div "Set2Sell, the esteemed Lehigh Valley's Premier Home Staging Company, specialize…" at bounding box center [966, 472] width 630 height 212
copy p "Set2Sell"
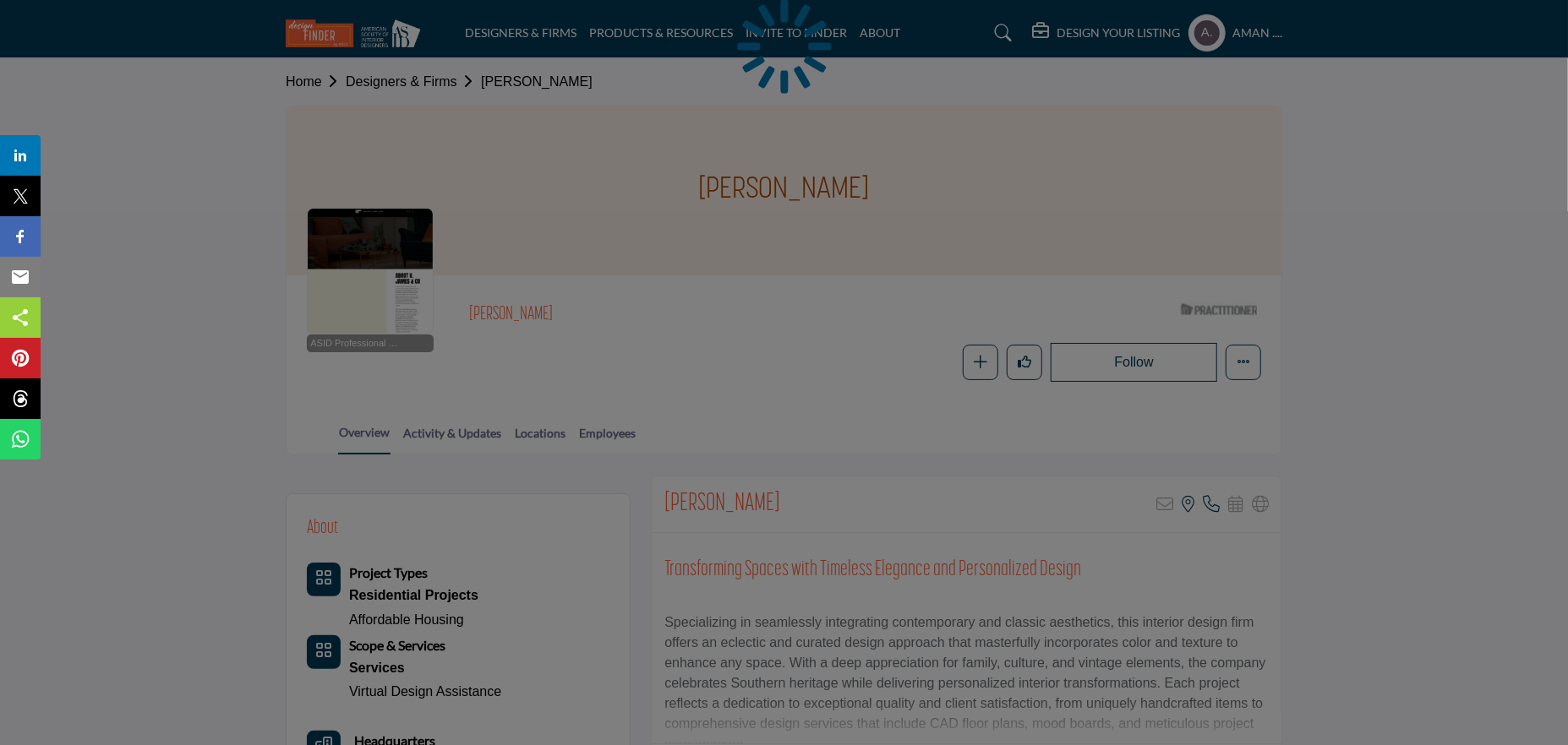
scroll to position [254, 0]
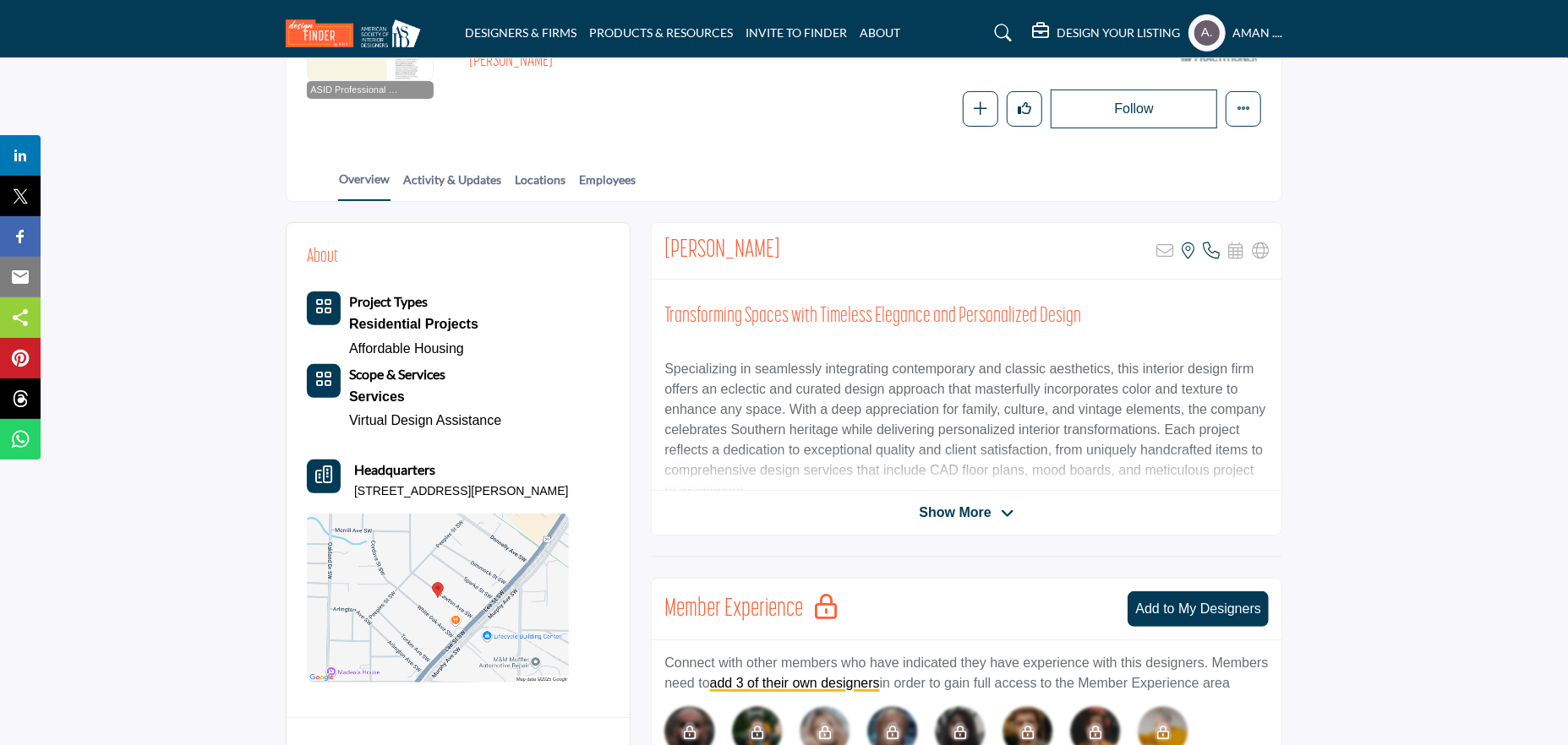
click at [961, 502] on span "Show More" at bounding box center [954, 513] width 71 height 21
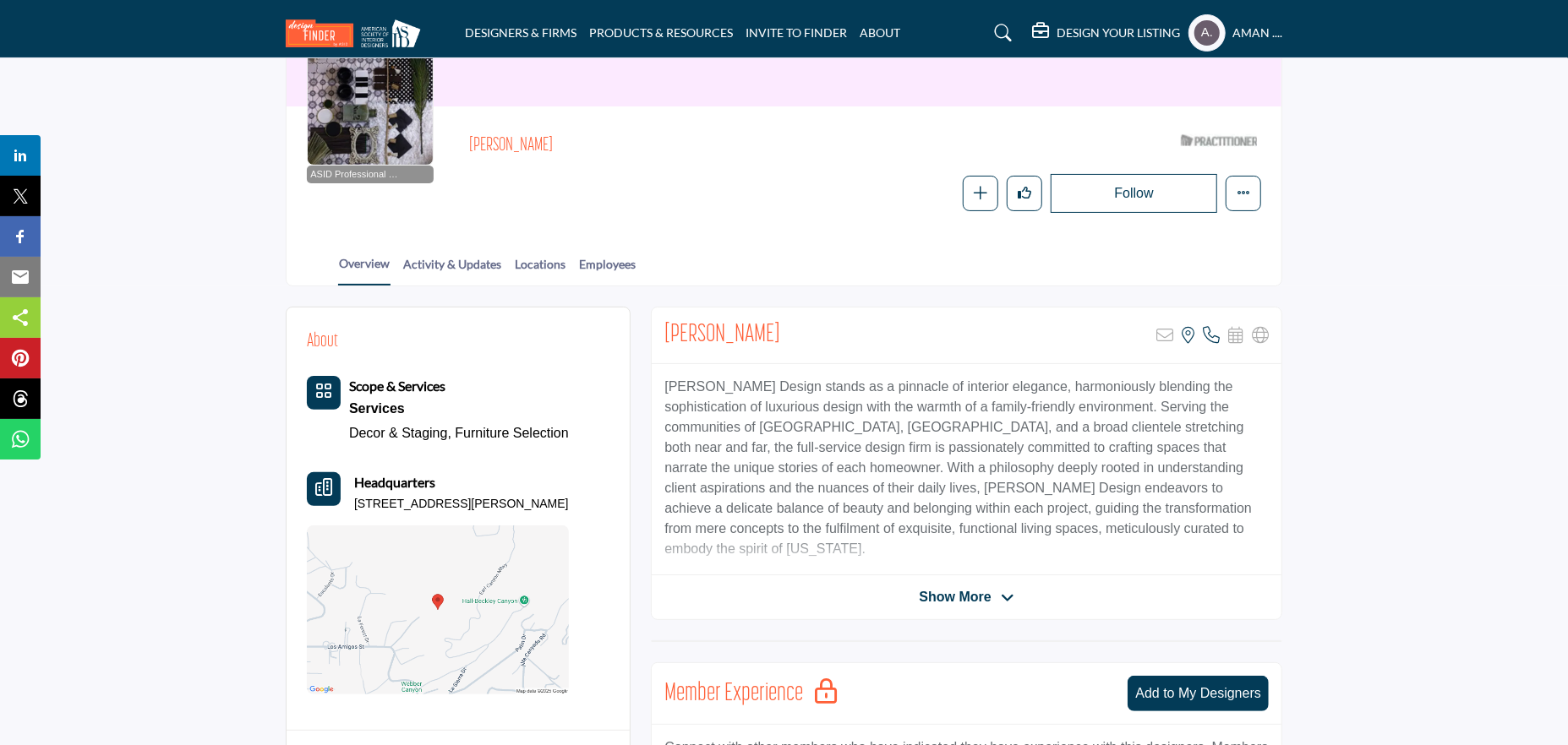
scroll to position [338, 0]
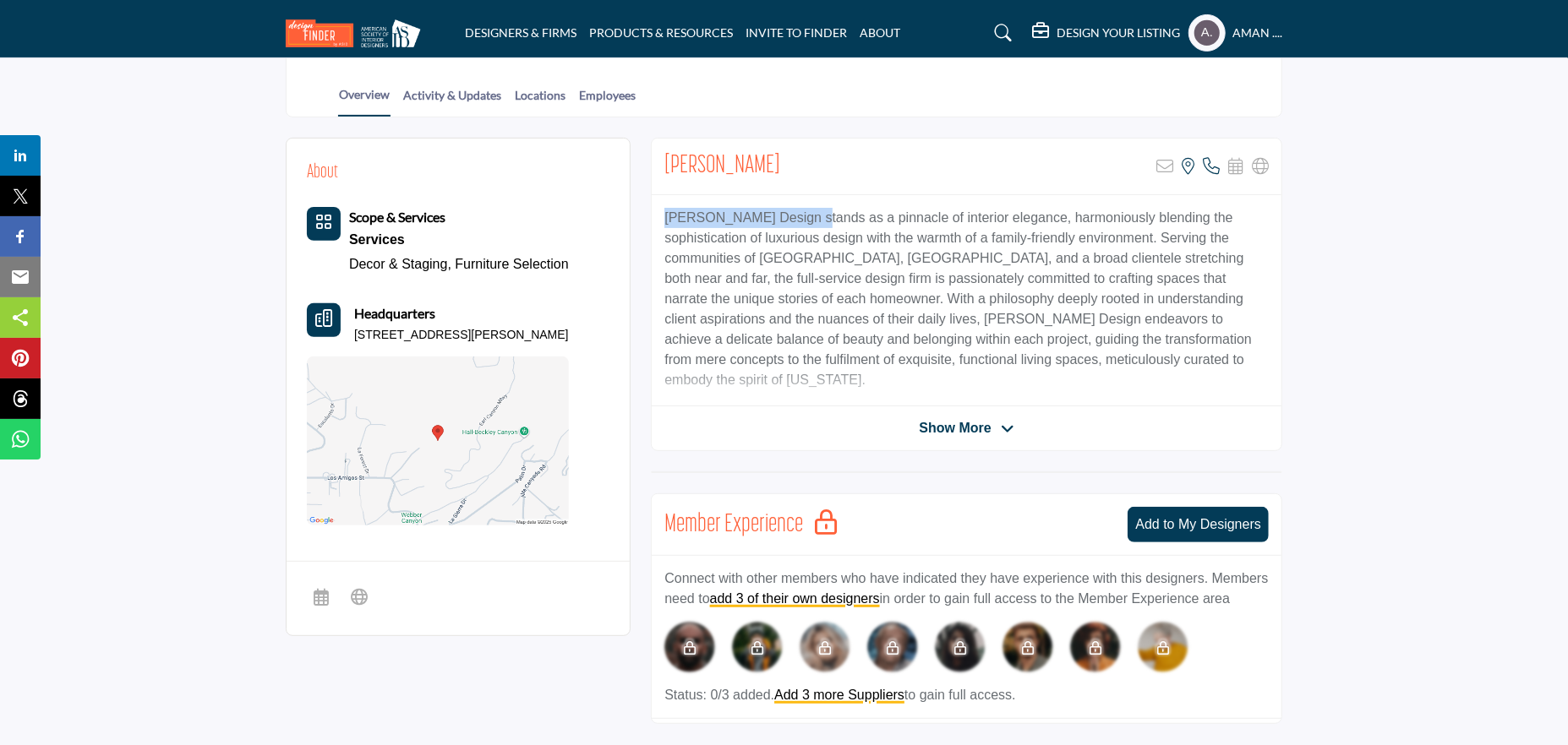
drag, startPoint x: 656, startPoint y: 212, endPoint x: 809, endPoint y: 216, distance: 153.1
click at [809, 216] on div "Courtney Thomas Design stands as a pinnacle of interior elegance, harmoniously …" at bounding box center [966, 301] width 630 height 212
copy p "Courtney Thomas Design"
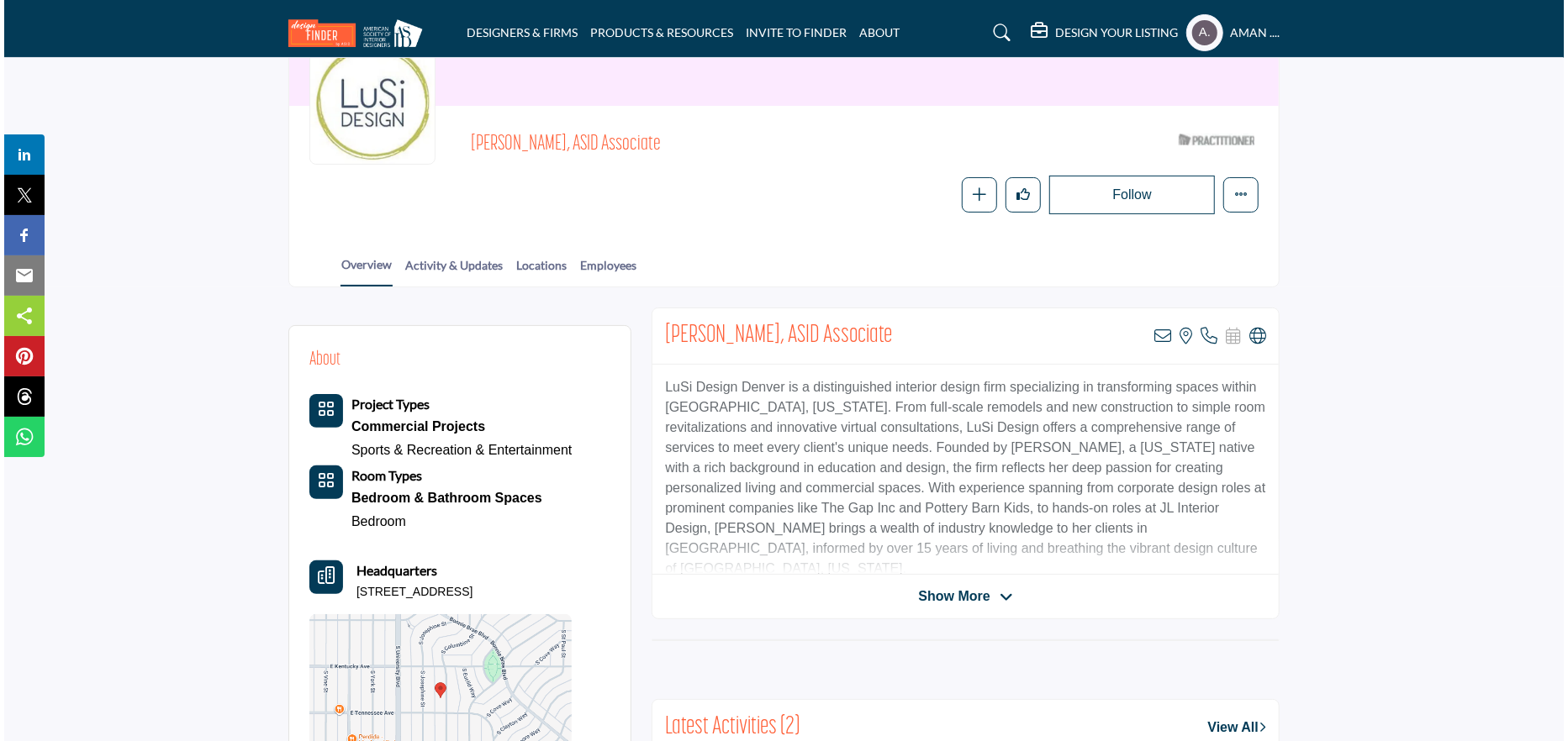
scroll to position [252, 0]
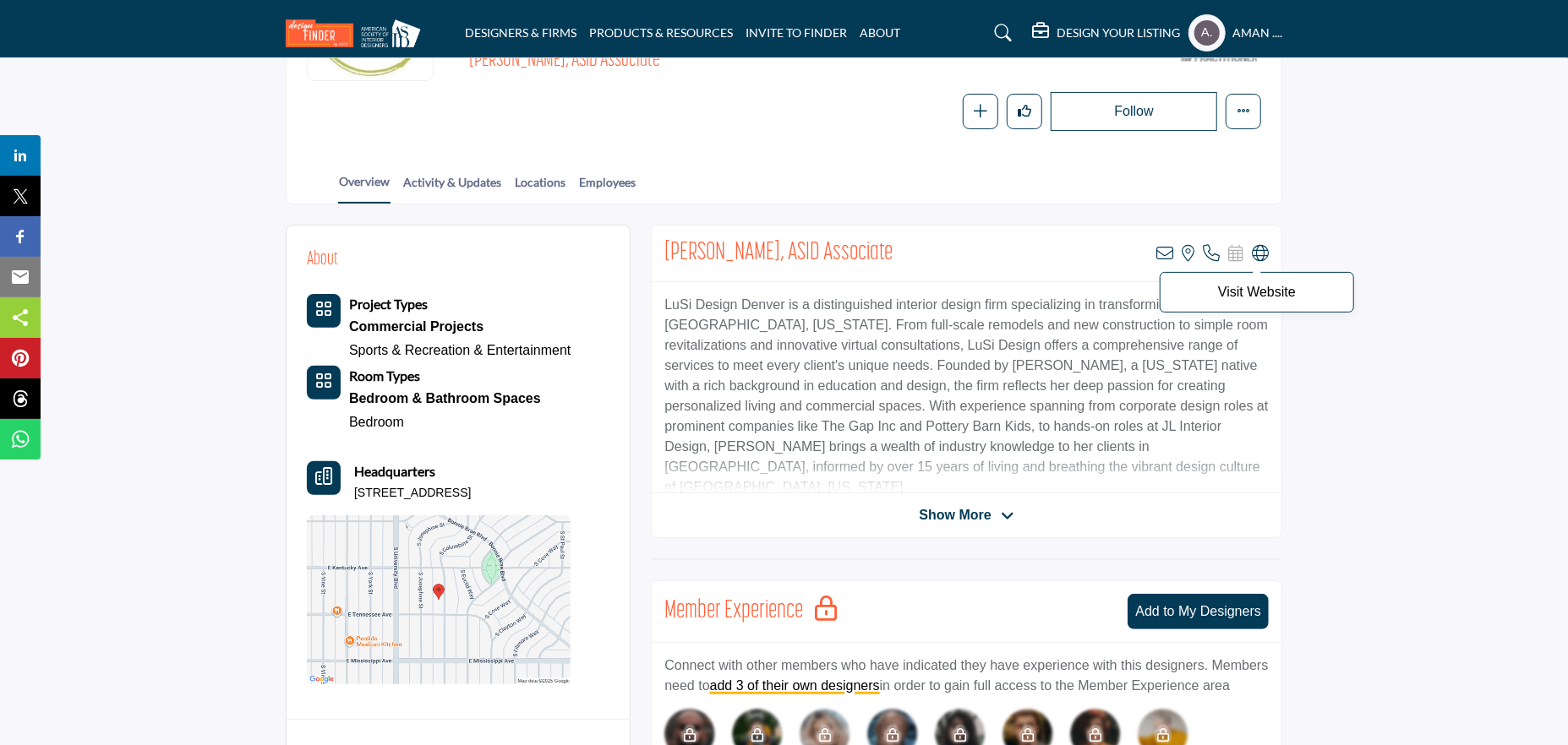
click at [1267, 252] on icon at bounding box center [1261, 254] width 17 height 17
click at [1161, 253] on icon at bounding box center [1165, 254] width 17 height 17
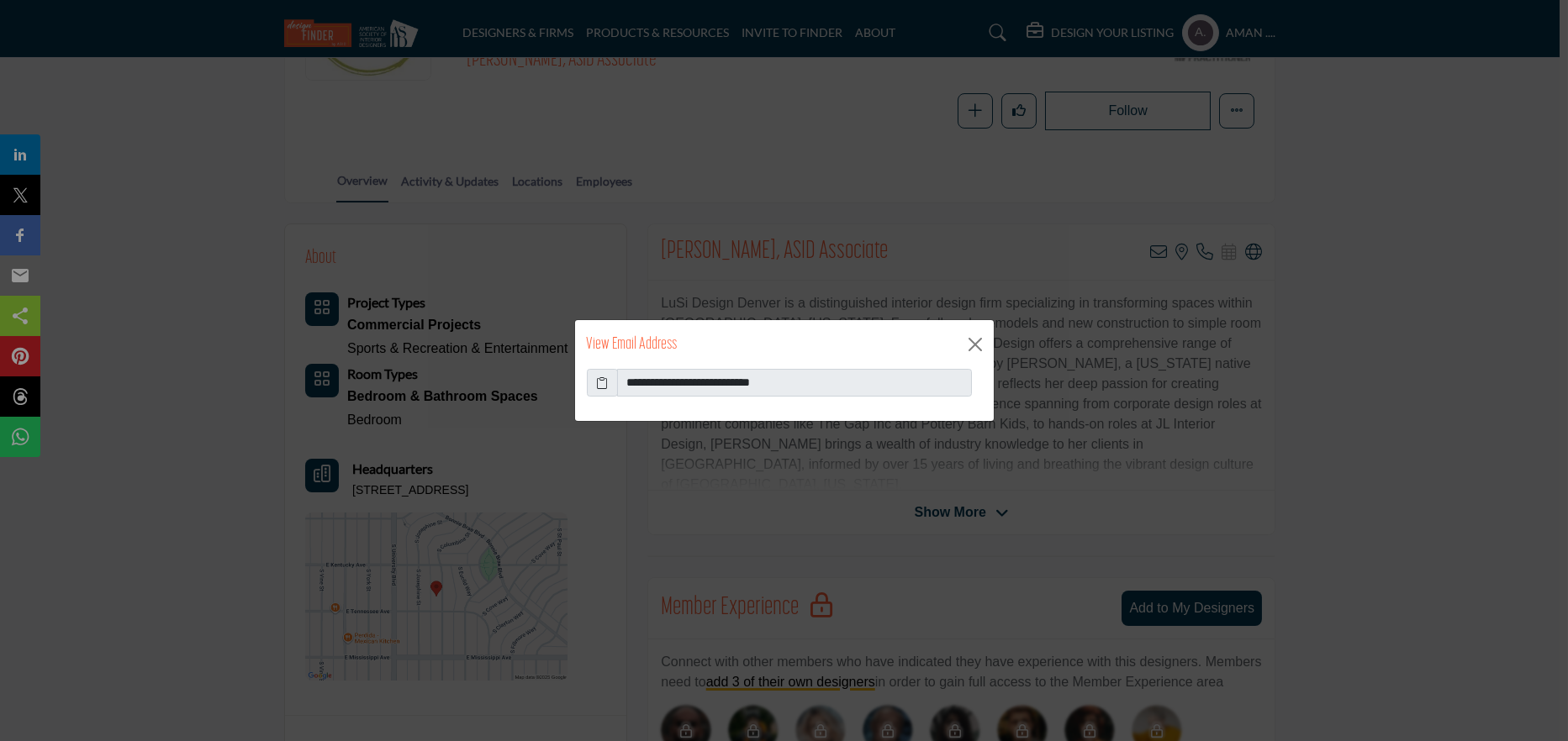
click at [597, 384] on icon at bounding box center [602, 382] width 12 height 18
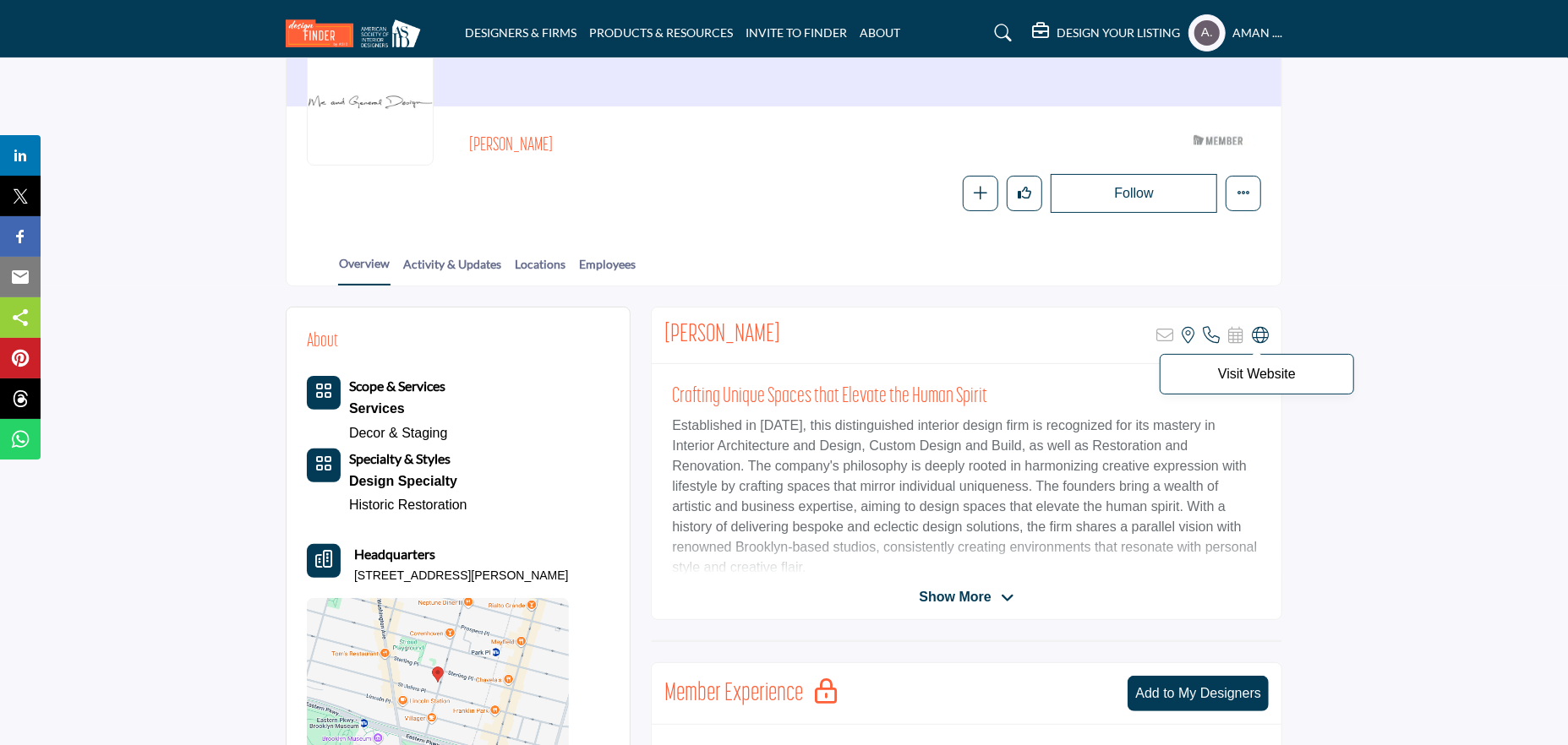
click at [1263, 328] on icon at bounding box center [1261, 336] width 17 height 17
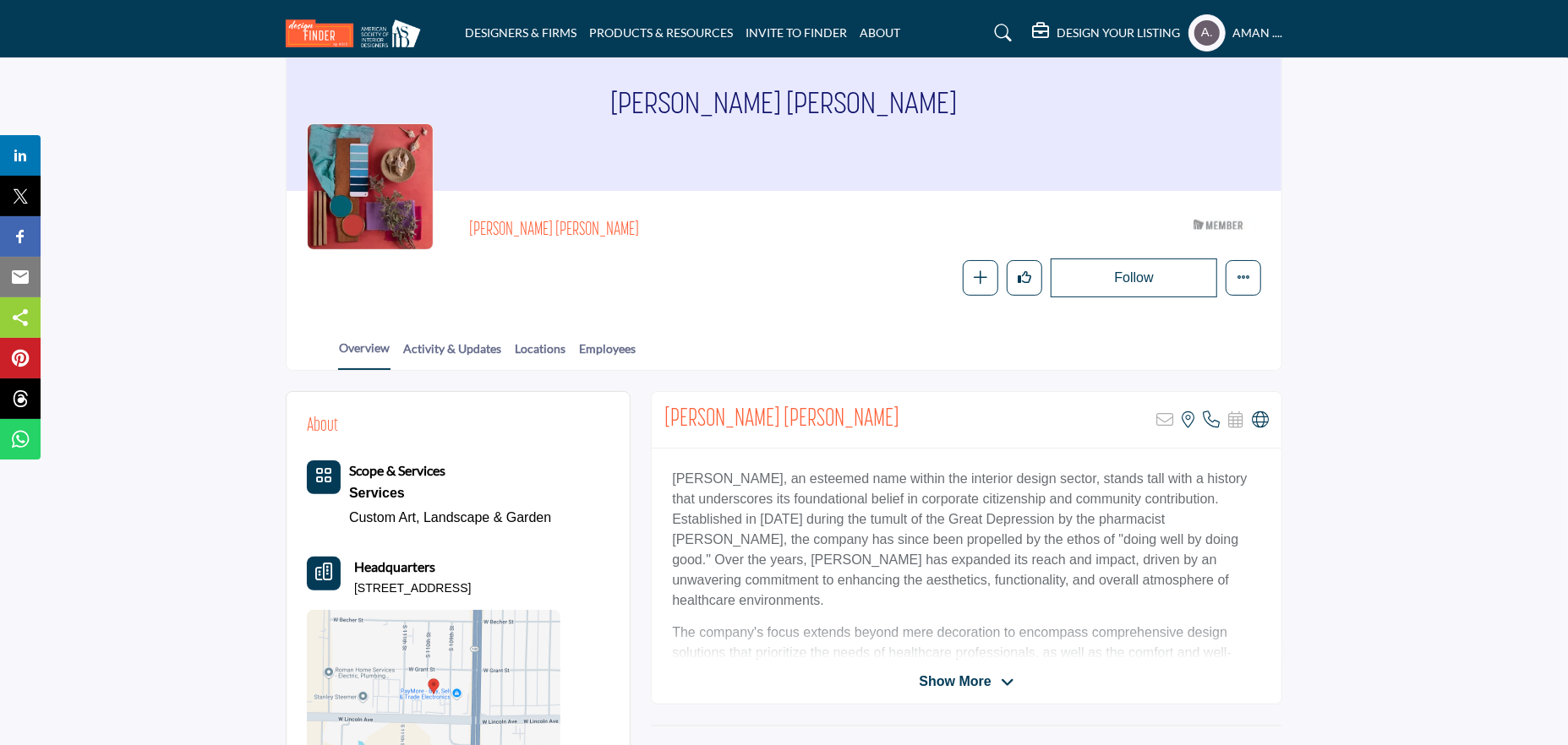
scroll to position [169, 0]
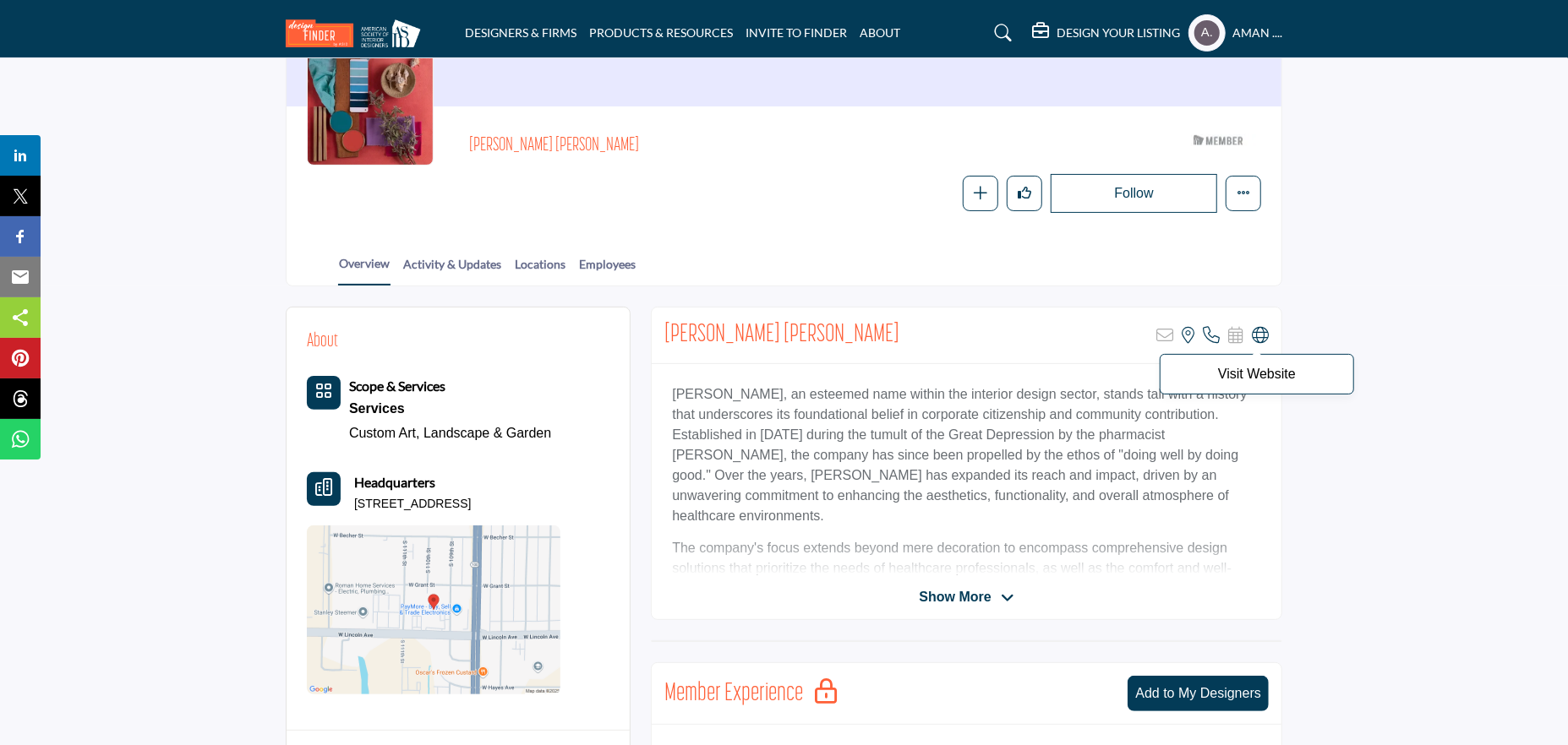
click at [1262, 329] on icon at bounding box center [1261, 336] width 17 height 17
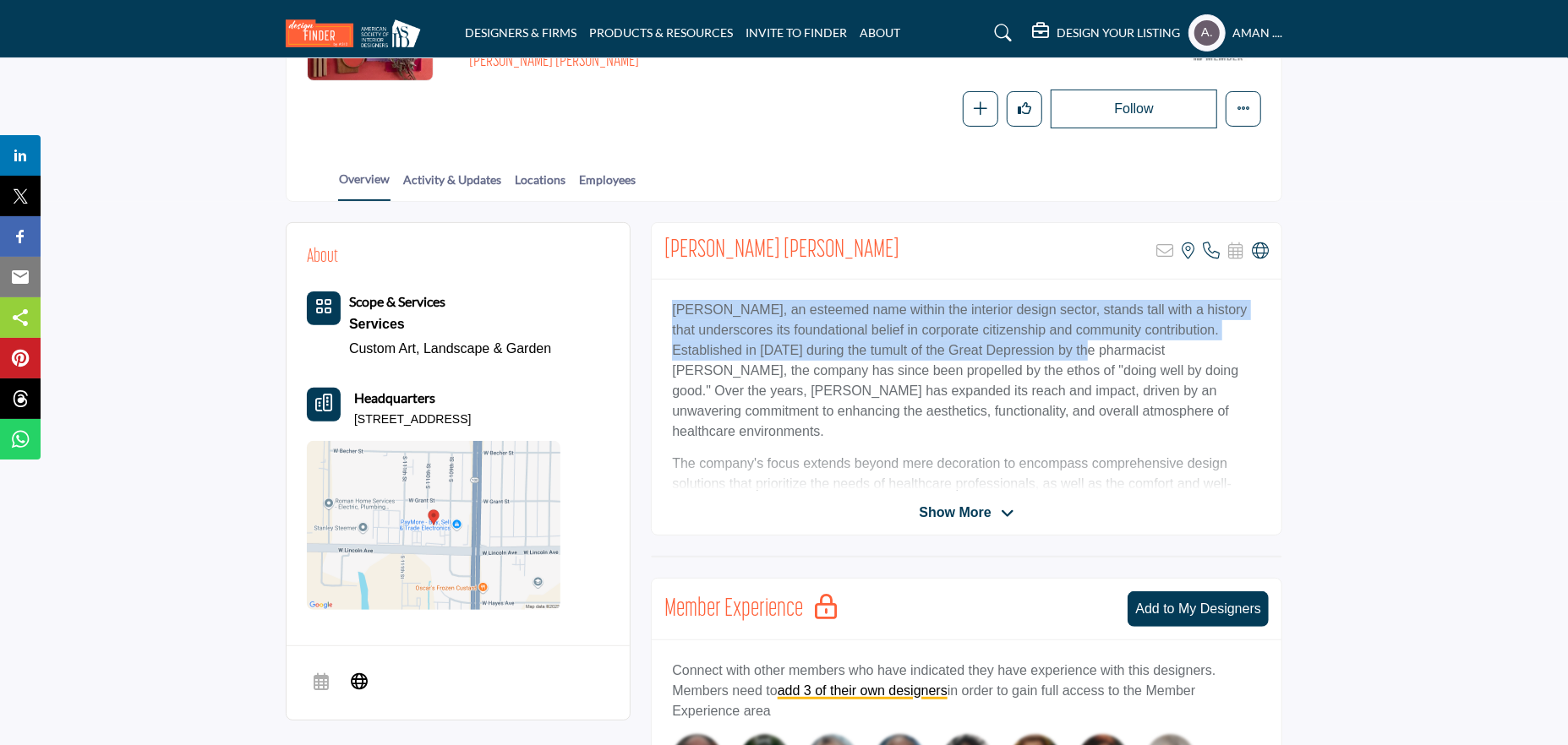
drag, startPoint x: 663, startPoint y: 317, endPoint x: 991, endPoint y: 348, distance: 329.5
click at [983, 348] on div "Henry Schein, an esteemed name within the interior design sector, stands tall w…" at bounding box center [966, 385] width 630 height 212
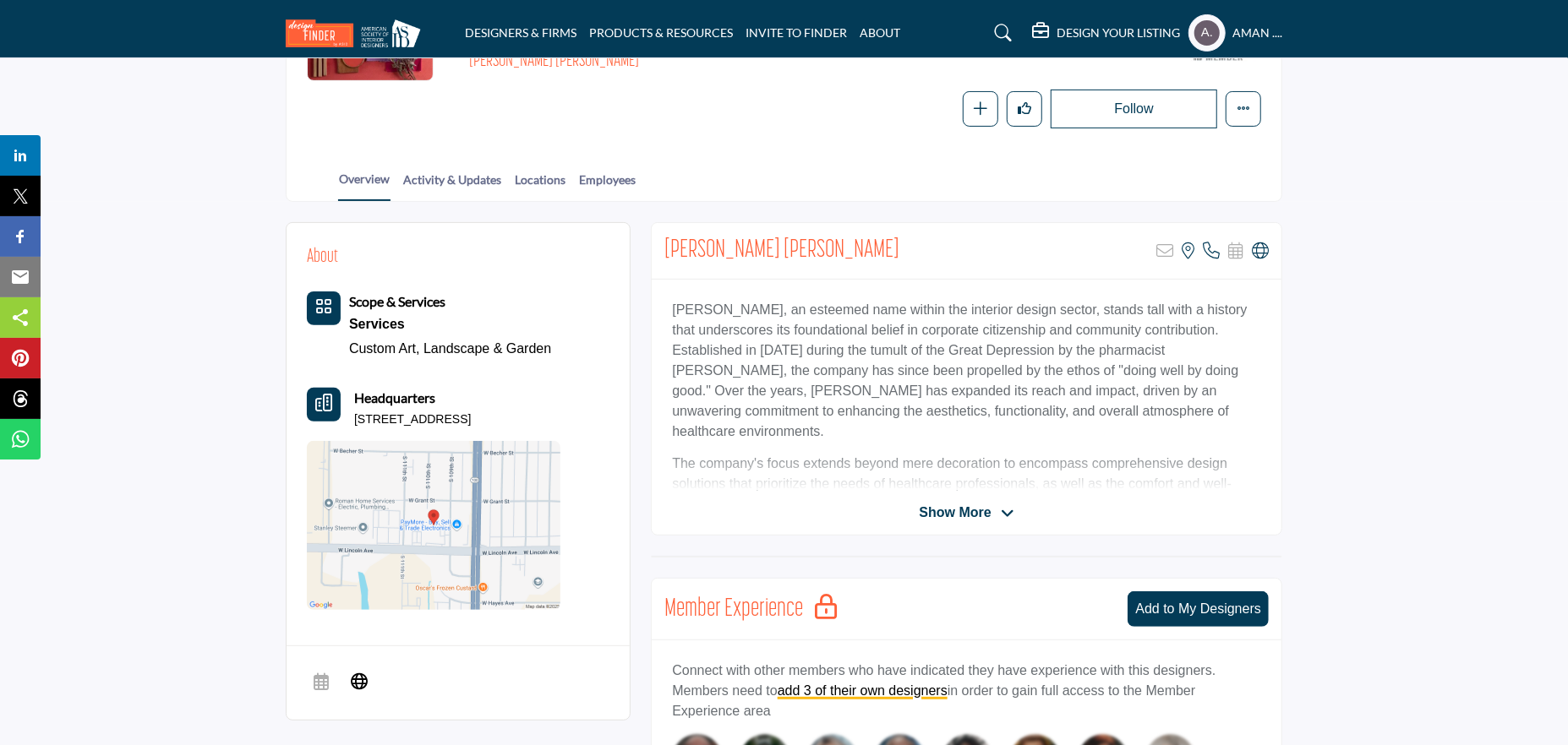
click at [1050, 426] on div "Henry Schein, an esteemed name within the interior design sector, stands tall w…" at bounding box center [966, 385] width 630 height 212
click at [947, 504] on span "Show More" at bounding box center [954, 513] width 71 height 21
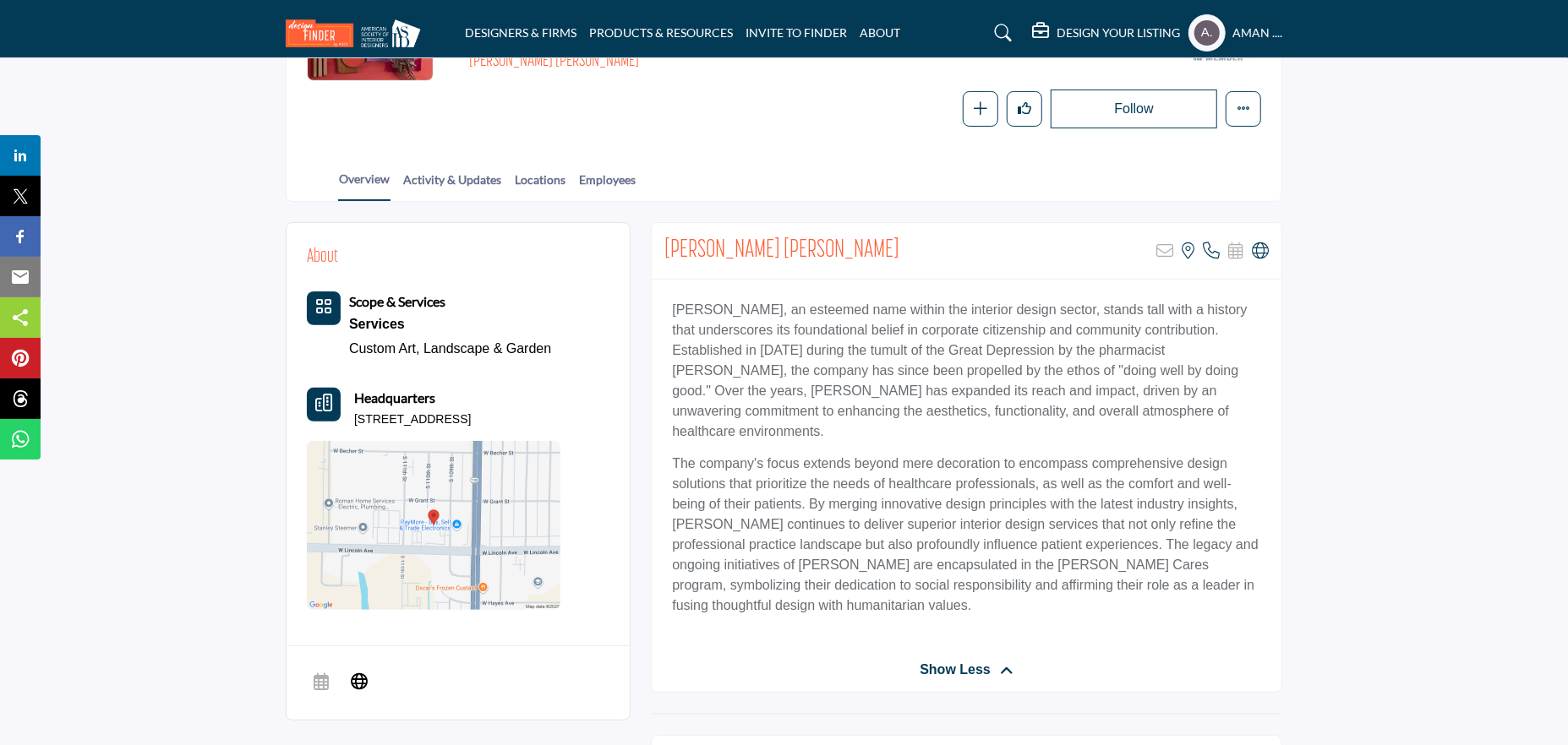
scroll to position [0, 0]
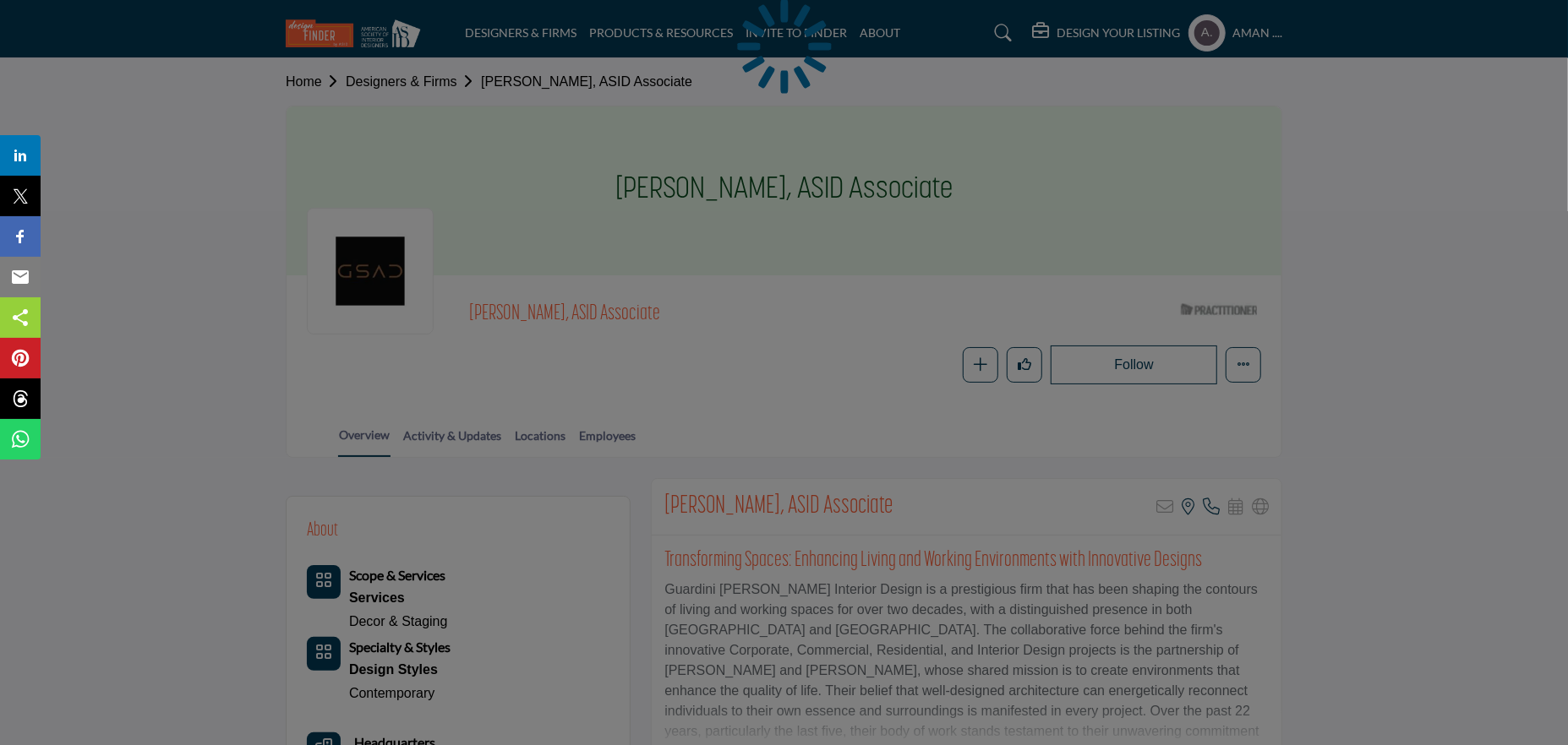
scroll to position [169, 0]
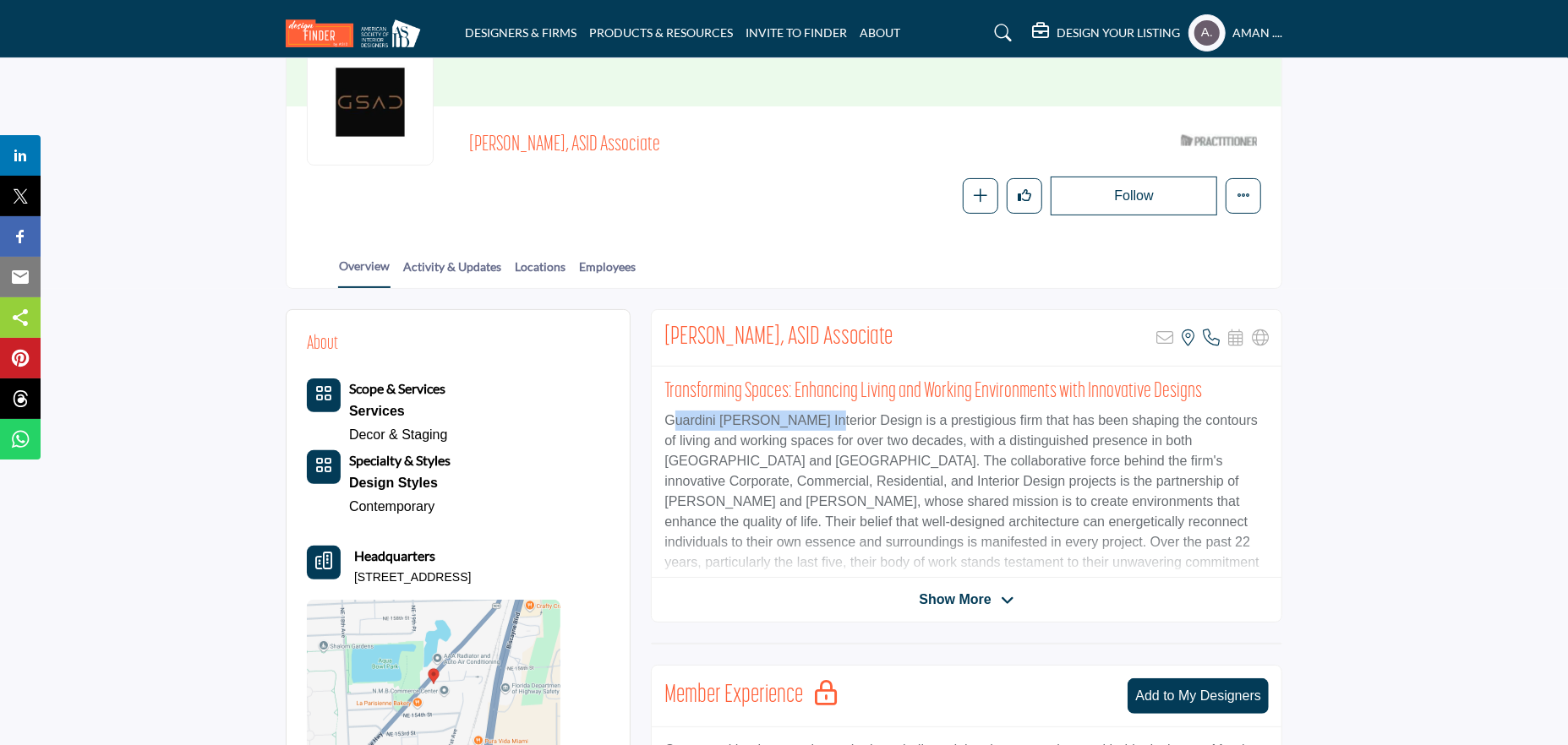
drag, startPoint x: 671, startPoint y: 419, endPoint x: 792, endPoint y: 428, distance: 121.3
click at [792, 428] on p "Guardini [PERSON_NAME] Interior Design is a prestigious firm that has been shap…" at bounding box center [966, 502] width 604 height 182
drag, startPoint x: 667, startPoint y: 417, endPoint x: 848, endPoint y: 422, distance: 181.1
click at [848, 422] on p "Guardini [PERSON_NAME] Interior Design is a prestigious firm that has been shap…" at bounding box center [966, 502] width 604 height 182
copy p "Guardini [PERSON_NAME] Interior Design"
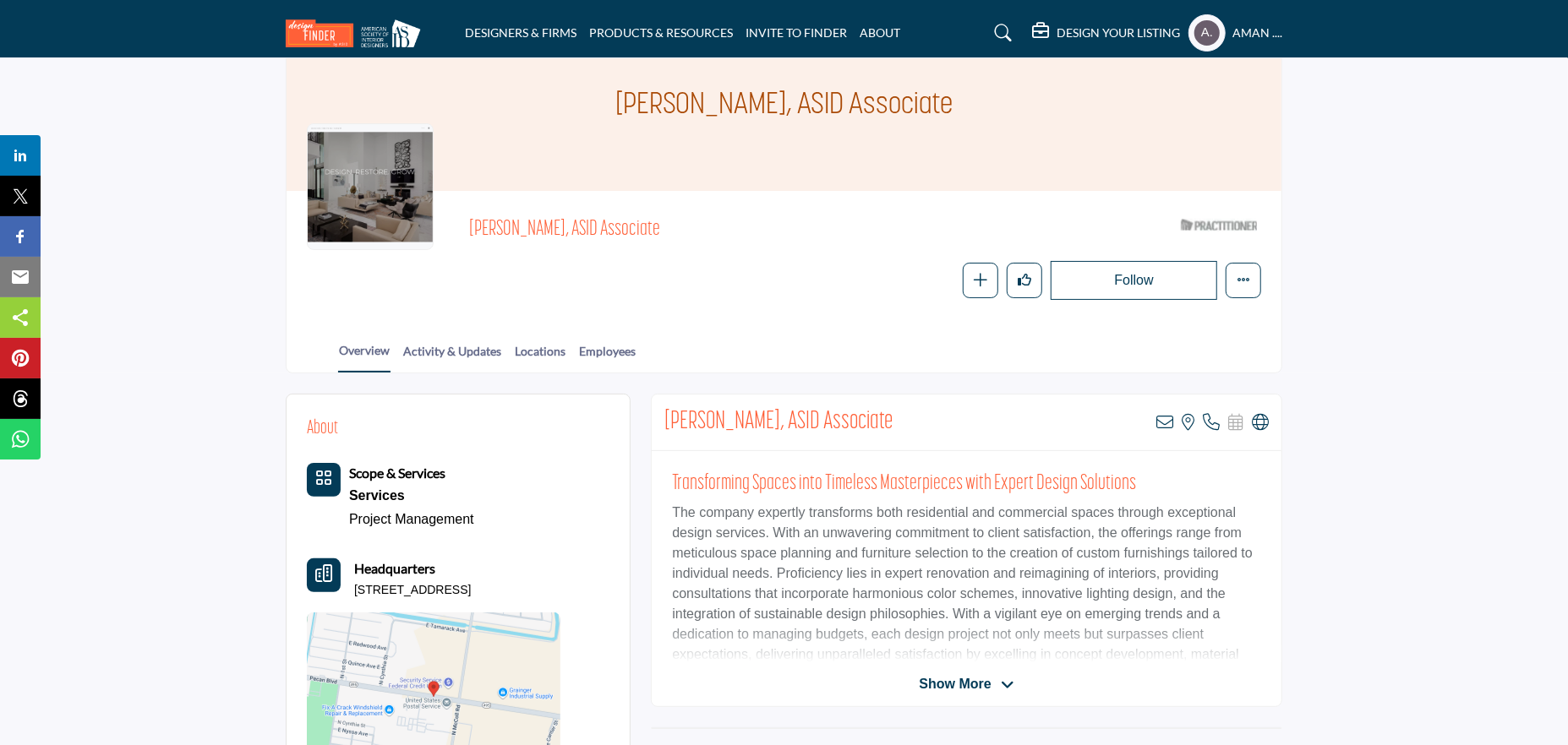
scroll to position [169, 0]
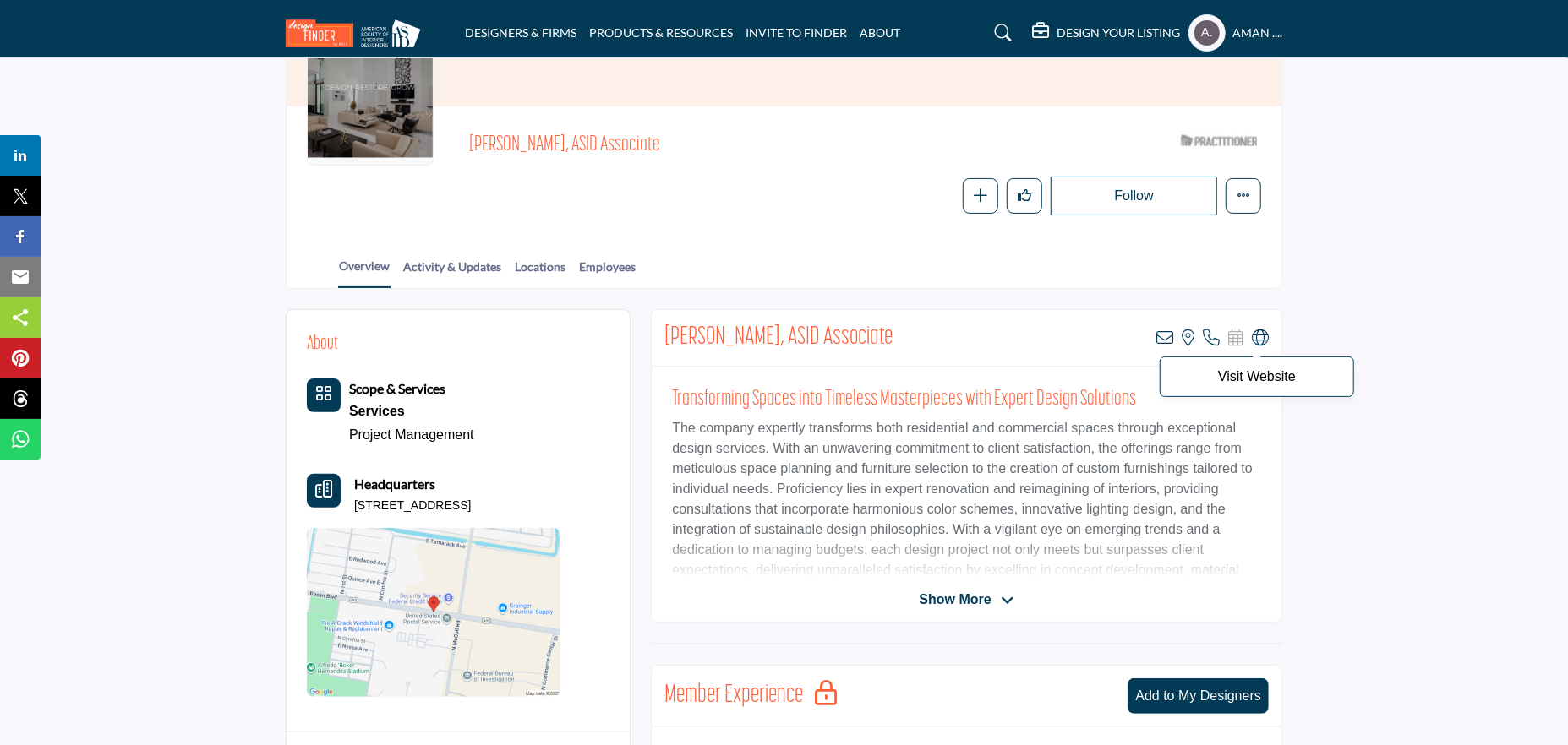
click at [1260, 342] on icon at bounding box center [1261, 338] width 17 height 17
click at [1164, 337] on icon at bounding box center [1165, 338] width 17 height 17
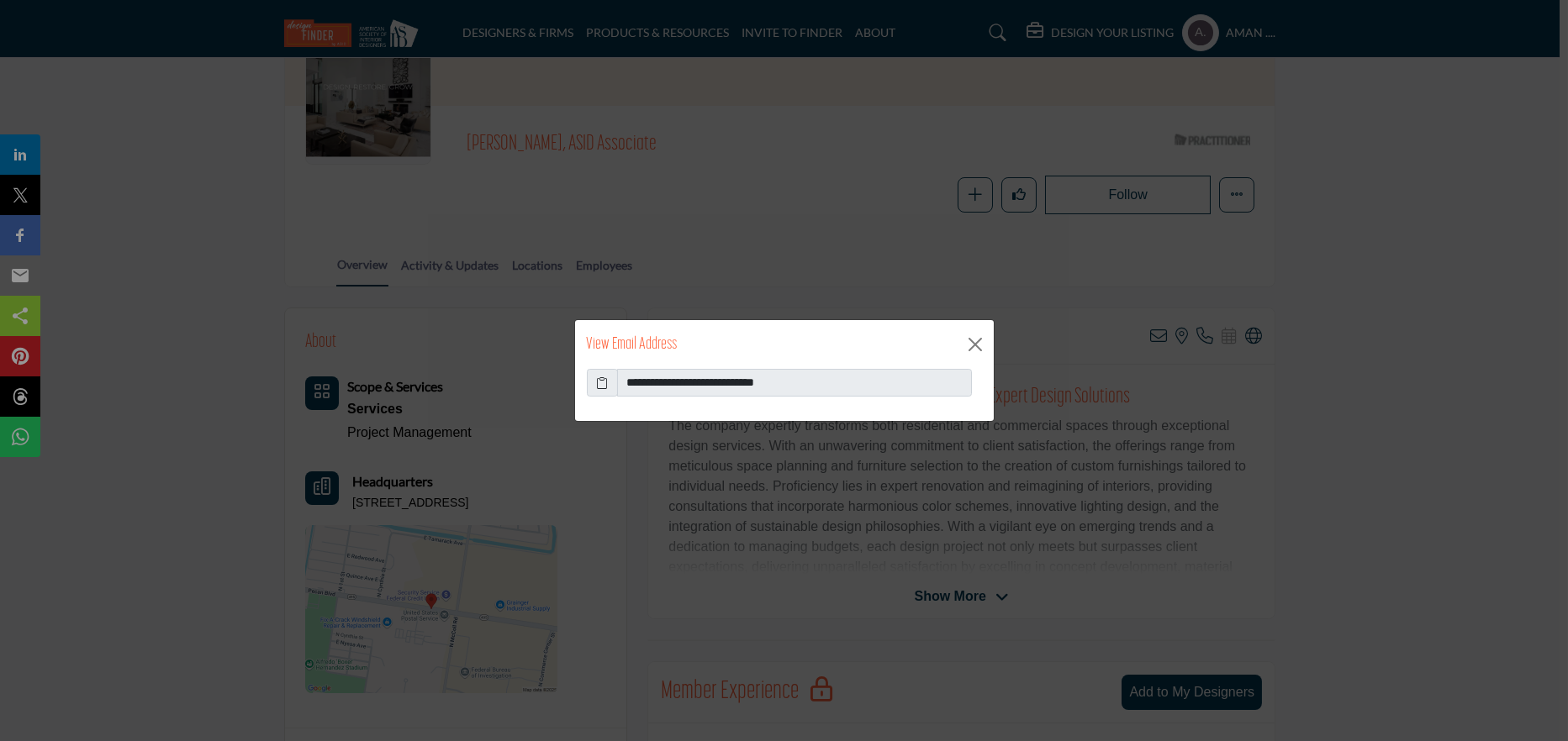
click at [603, 383] on icon at bounding box center [602, 382] width 12 height 18
click at [977, 336] on button "Close" at bounding box center [975, 344] width 25 height 25
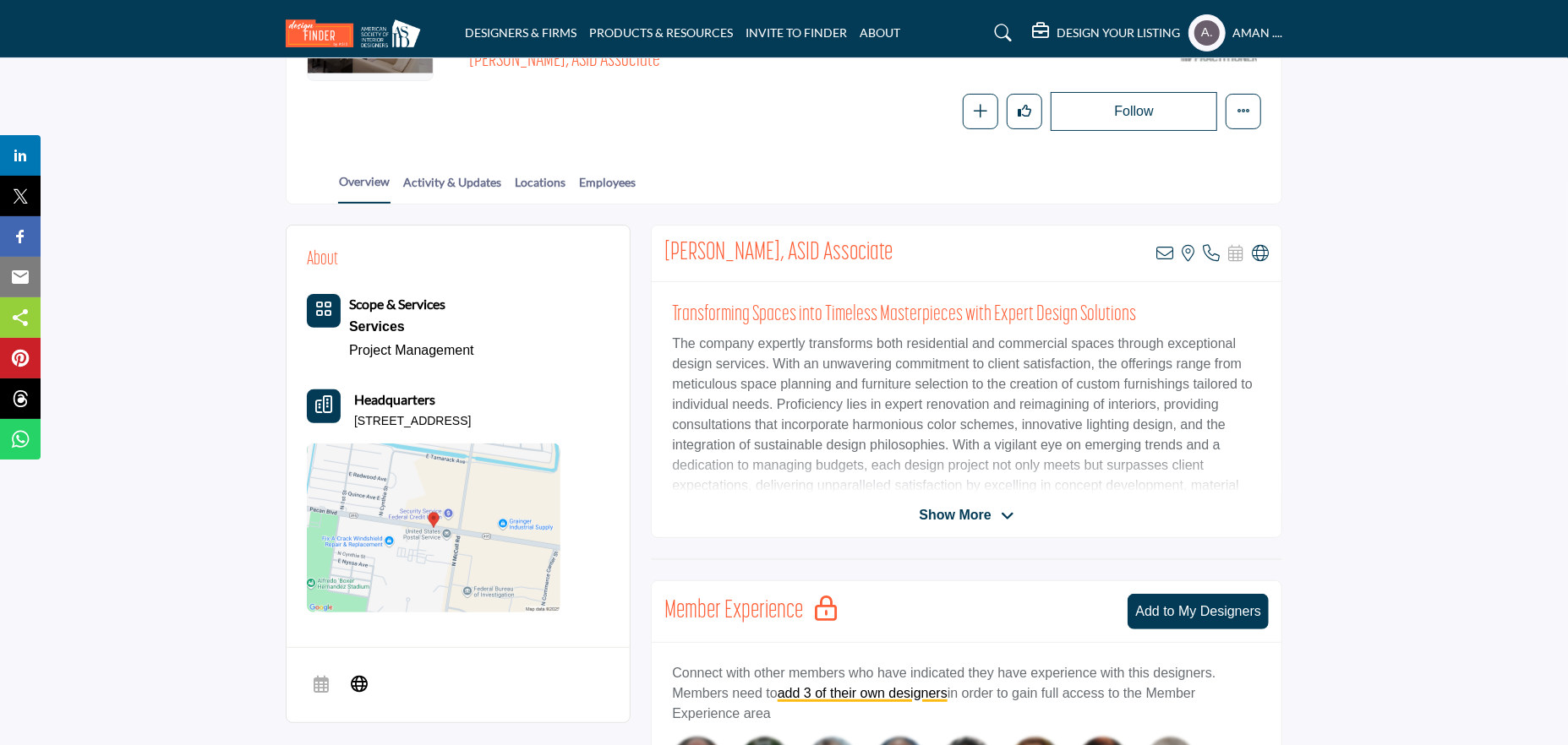
scroll to position [338, 0]
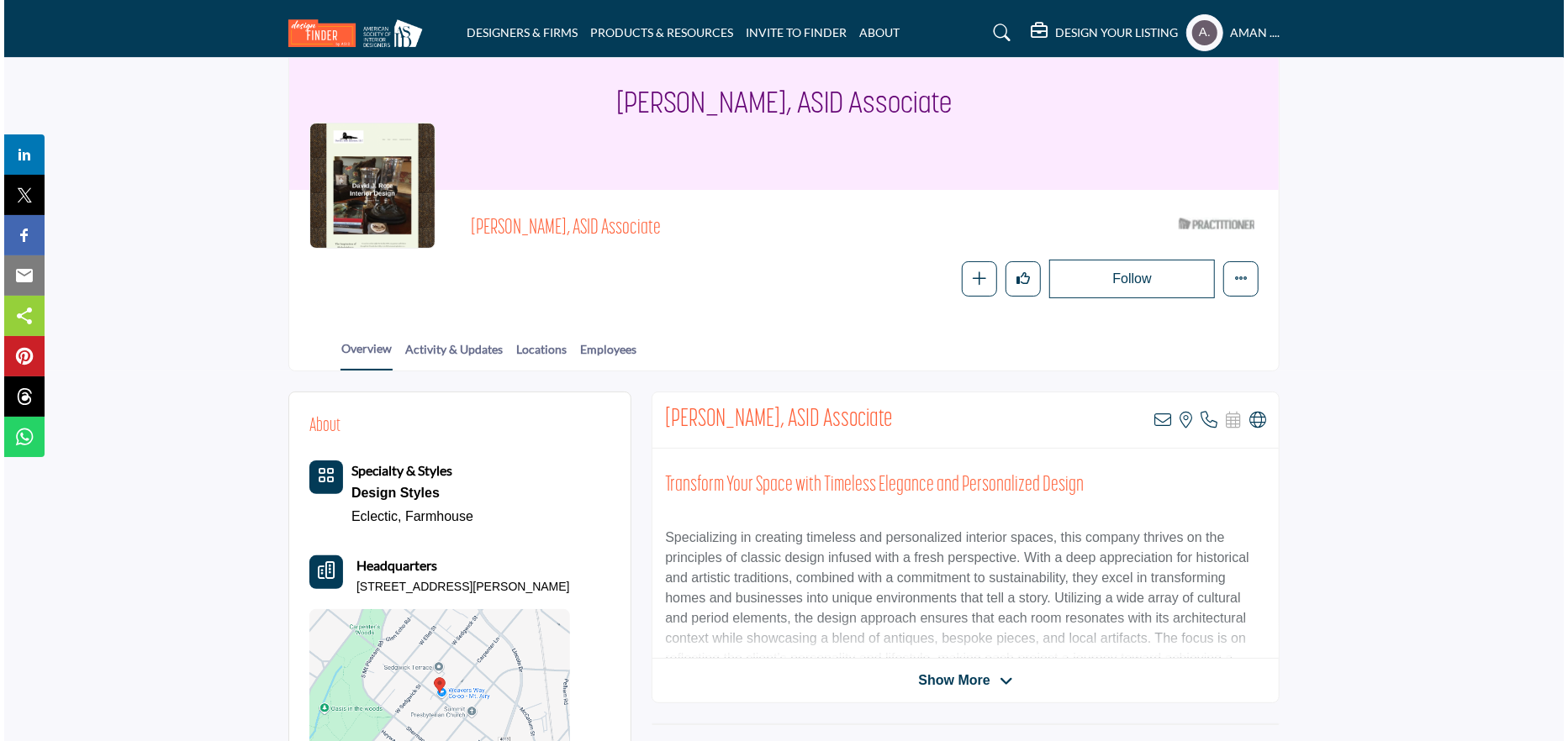
scroll to position [168, 0]
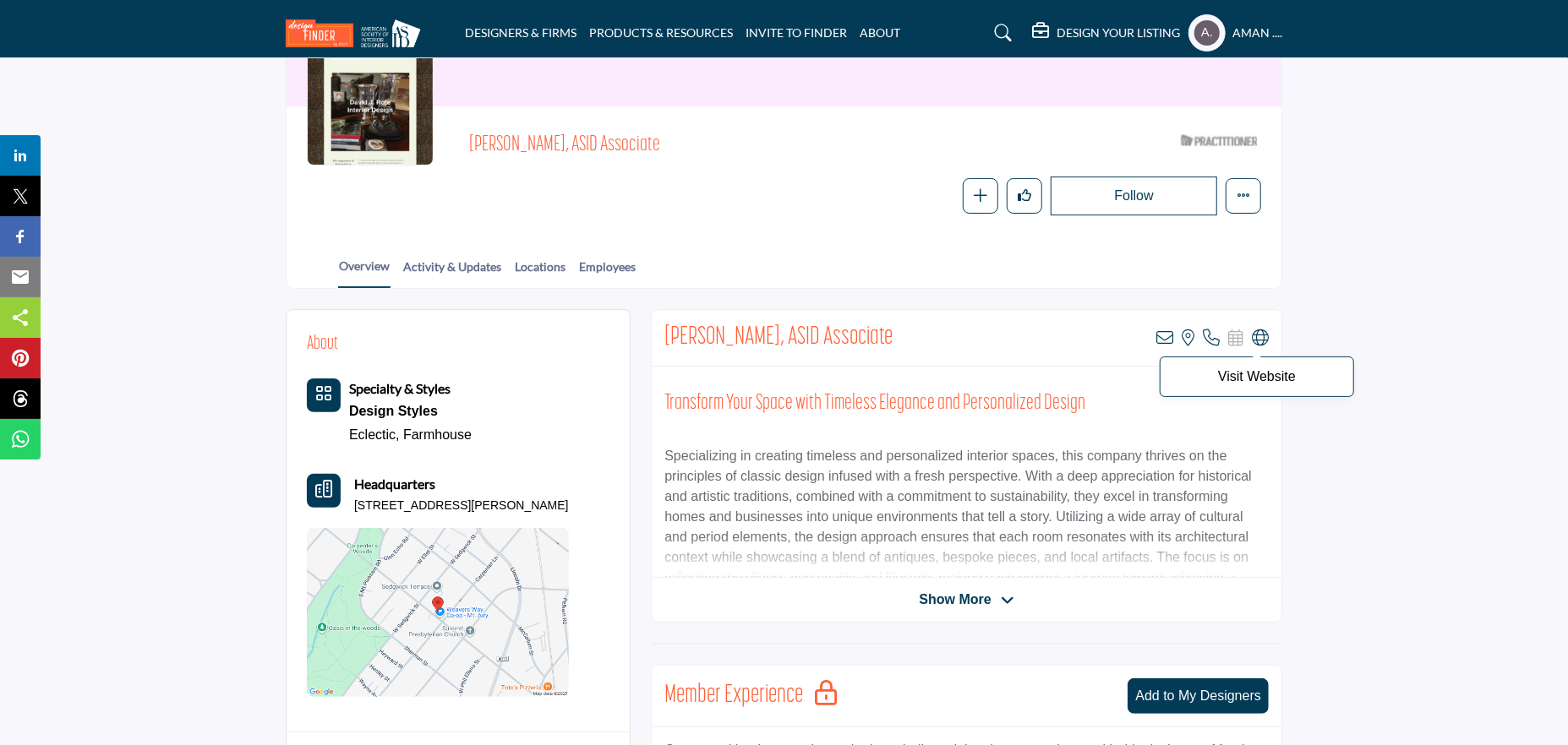
click at [1260, 336] on icon at bounding box center [1261, 338] width 17 height 17
click at [1157, 330] on icon at bounding box center [1165, 338] width 17 height 17
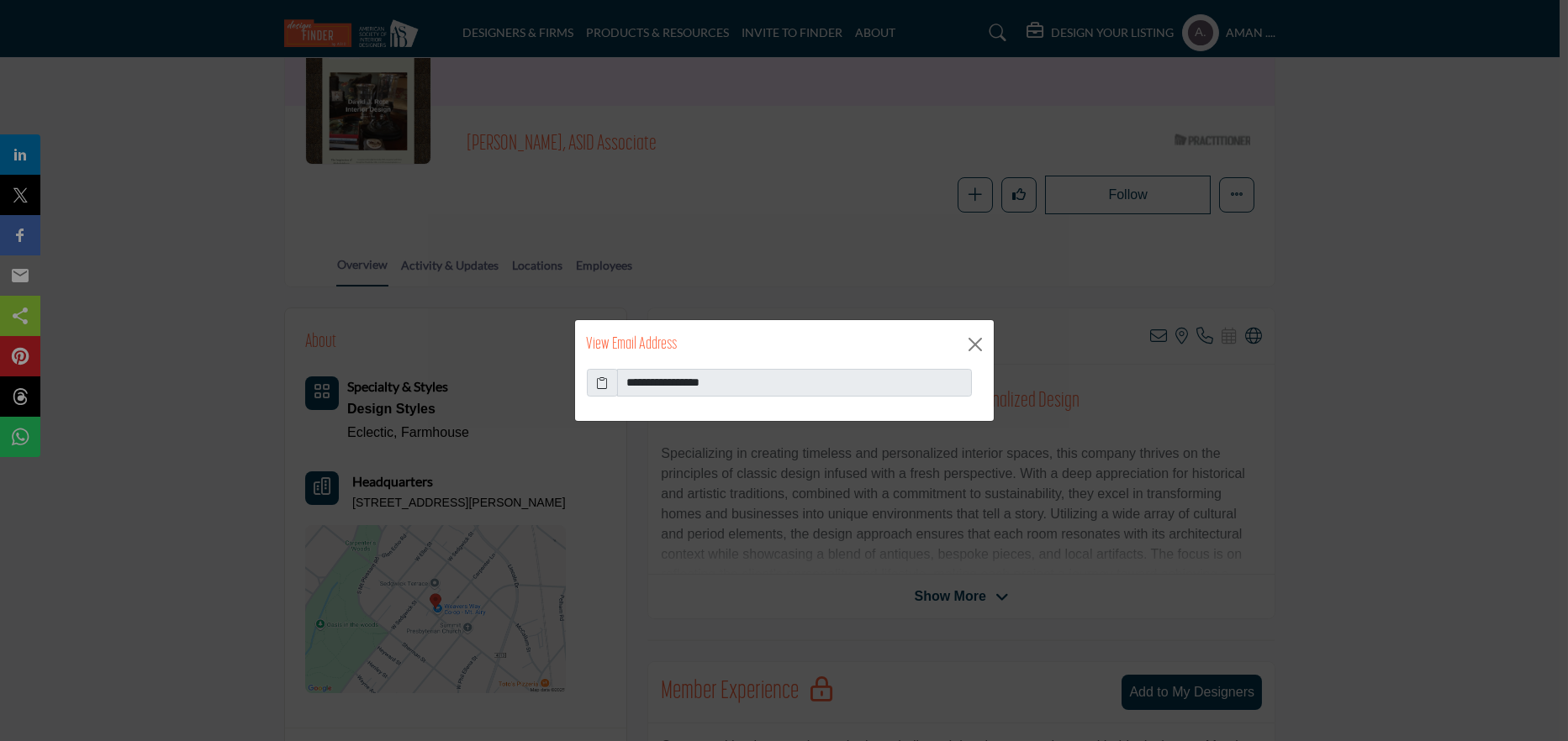
click at [599, 383] on icon at bounding box center [602, 382] width 12 height 18
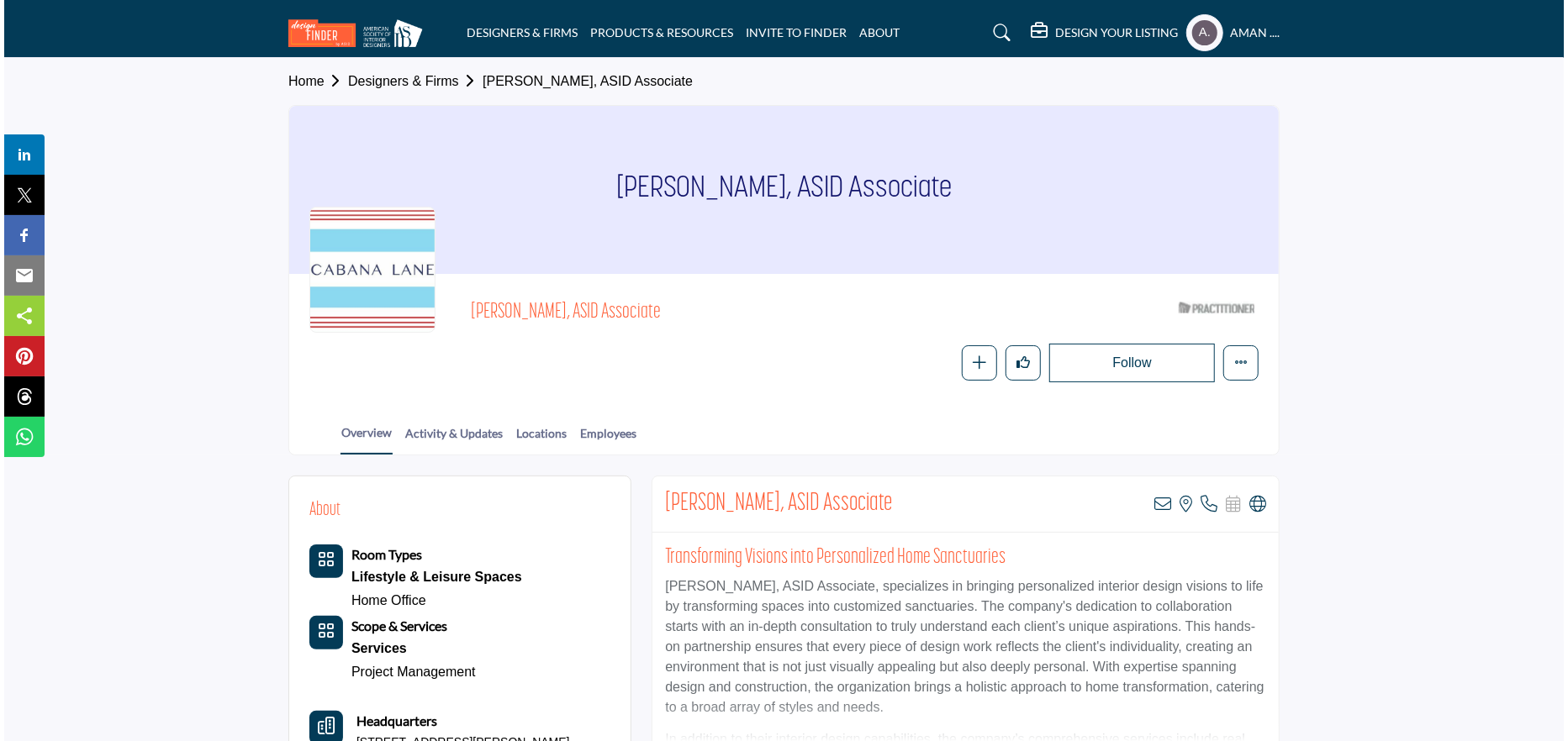
scroll to position [84, 0]
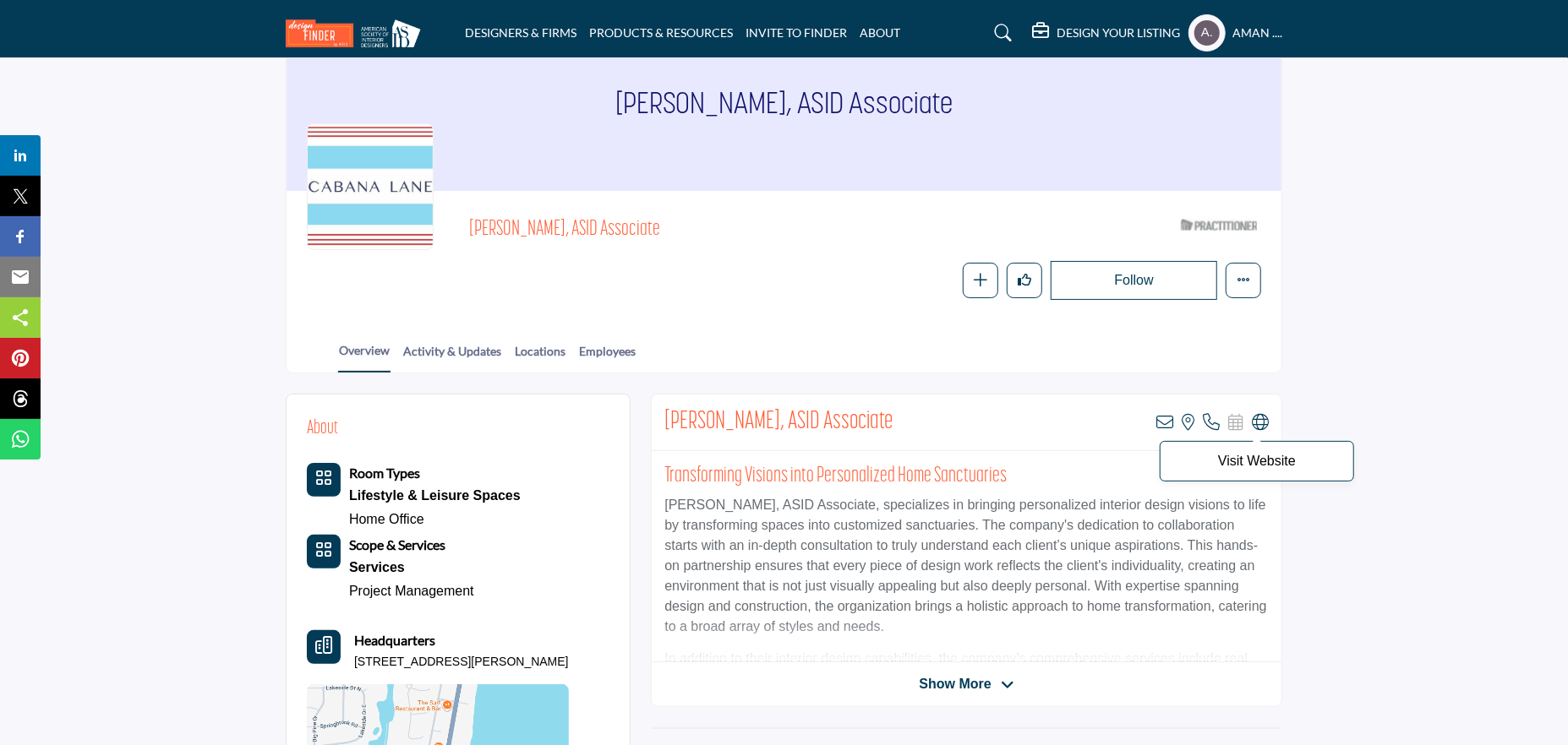
click at [1261, 415] on icon at bounding box center [1261, 422] width 17 height 17
click at [1165, 421] on icon at bounding box center [1165, 422] width 17 height 17
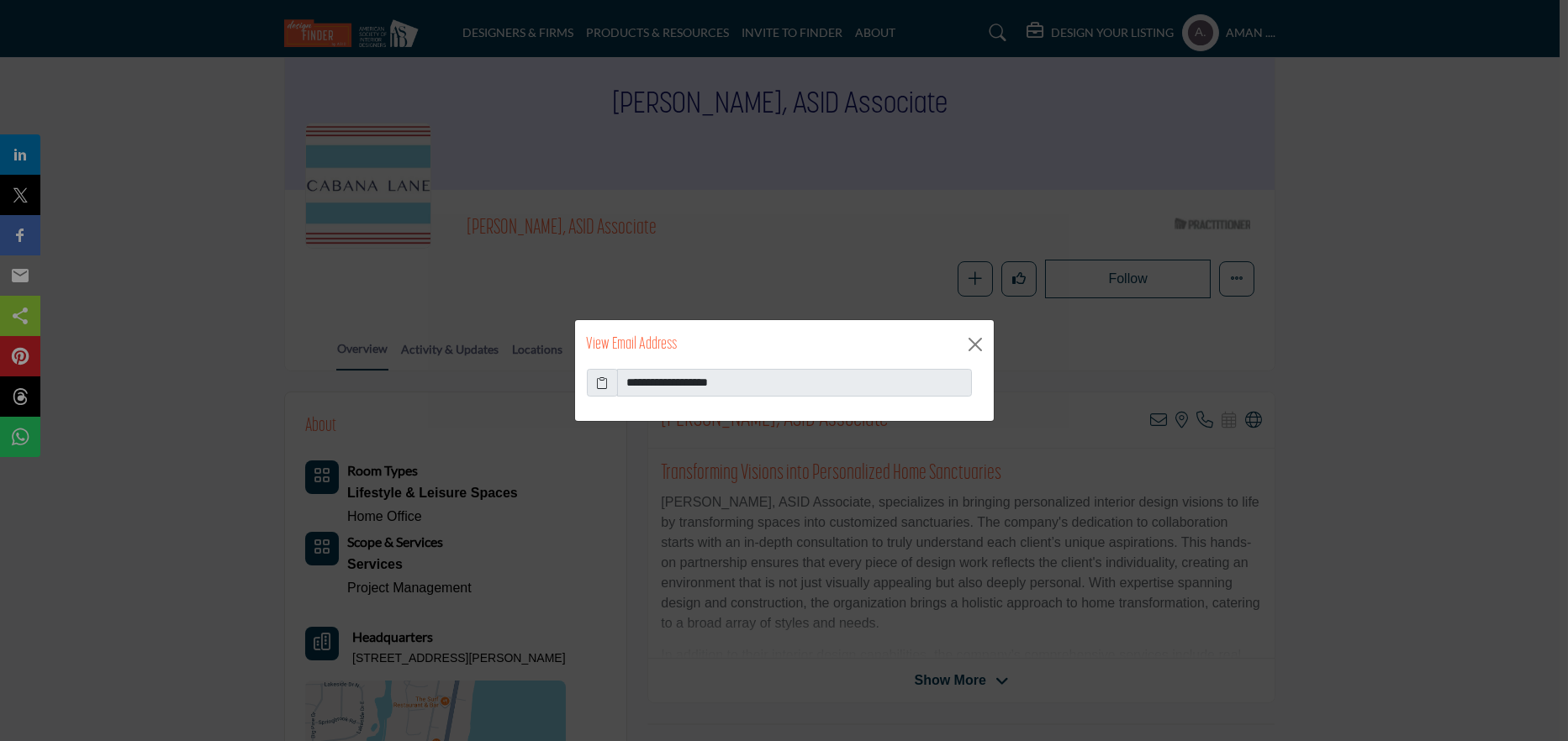
click at [601, 381] on icon at bounding box center [602, 382] width 12 height 18
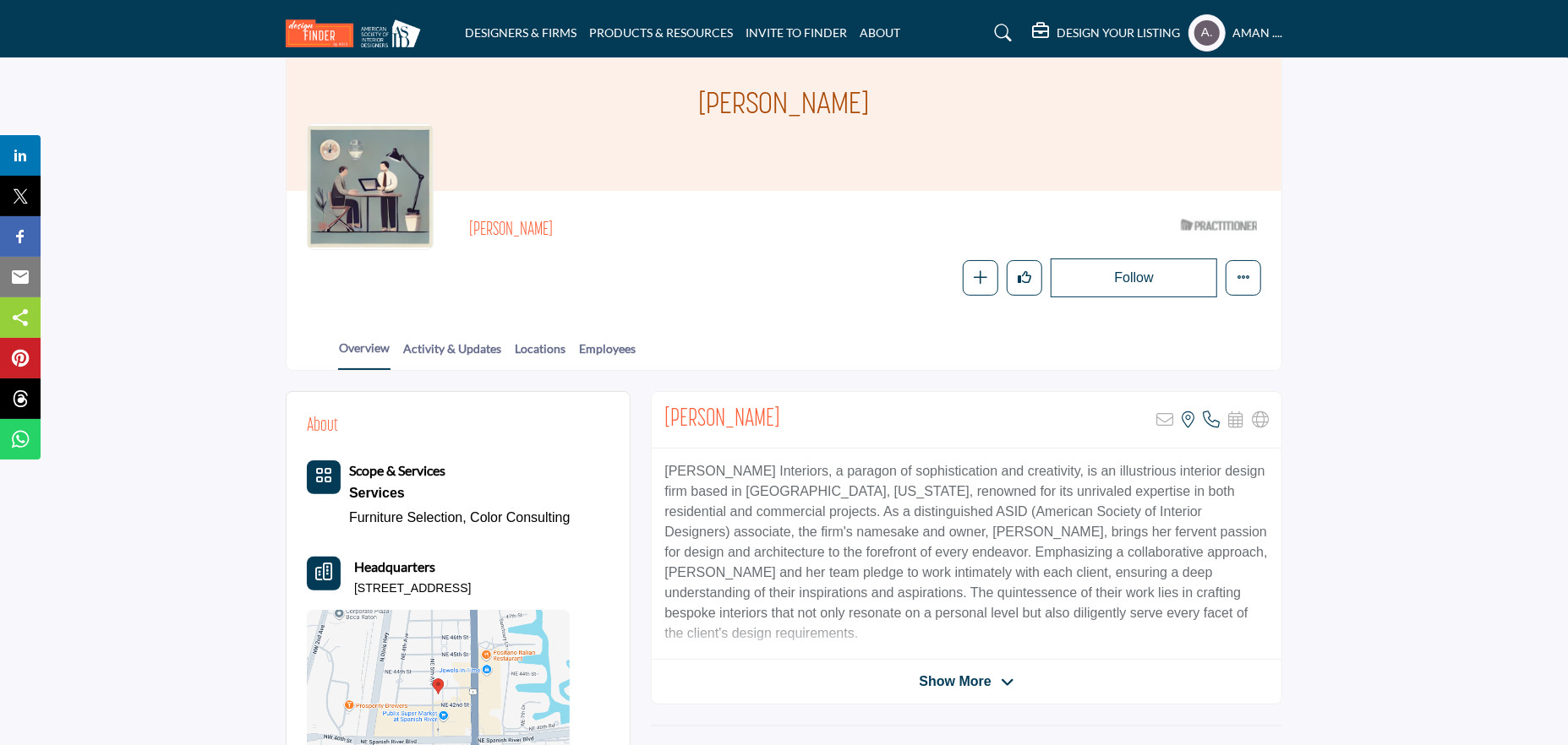
scroll to position [169, 0]
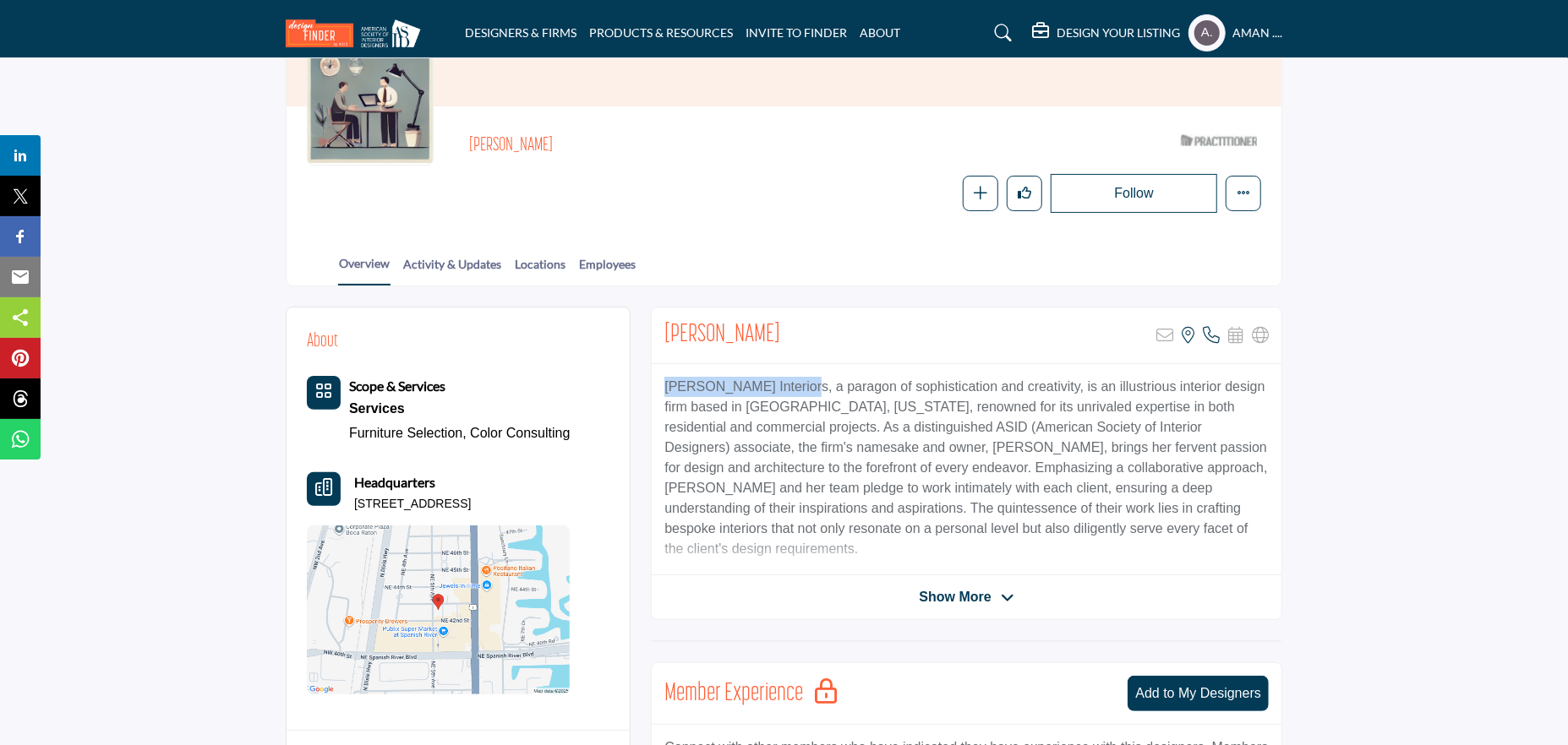
drag, startPoint x: 656, startPoint y: 385, endPoint x: 788, endPoint y: 384, distance: 132.0
click at [788, 384] on div "[PERSON_NAME] Interiors, a paragon of sophistication and creativity, is an illu…" at bounding box center [966, 470] width 630 height 212
copy p "[PERSON_NAME] Interiors"
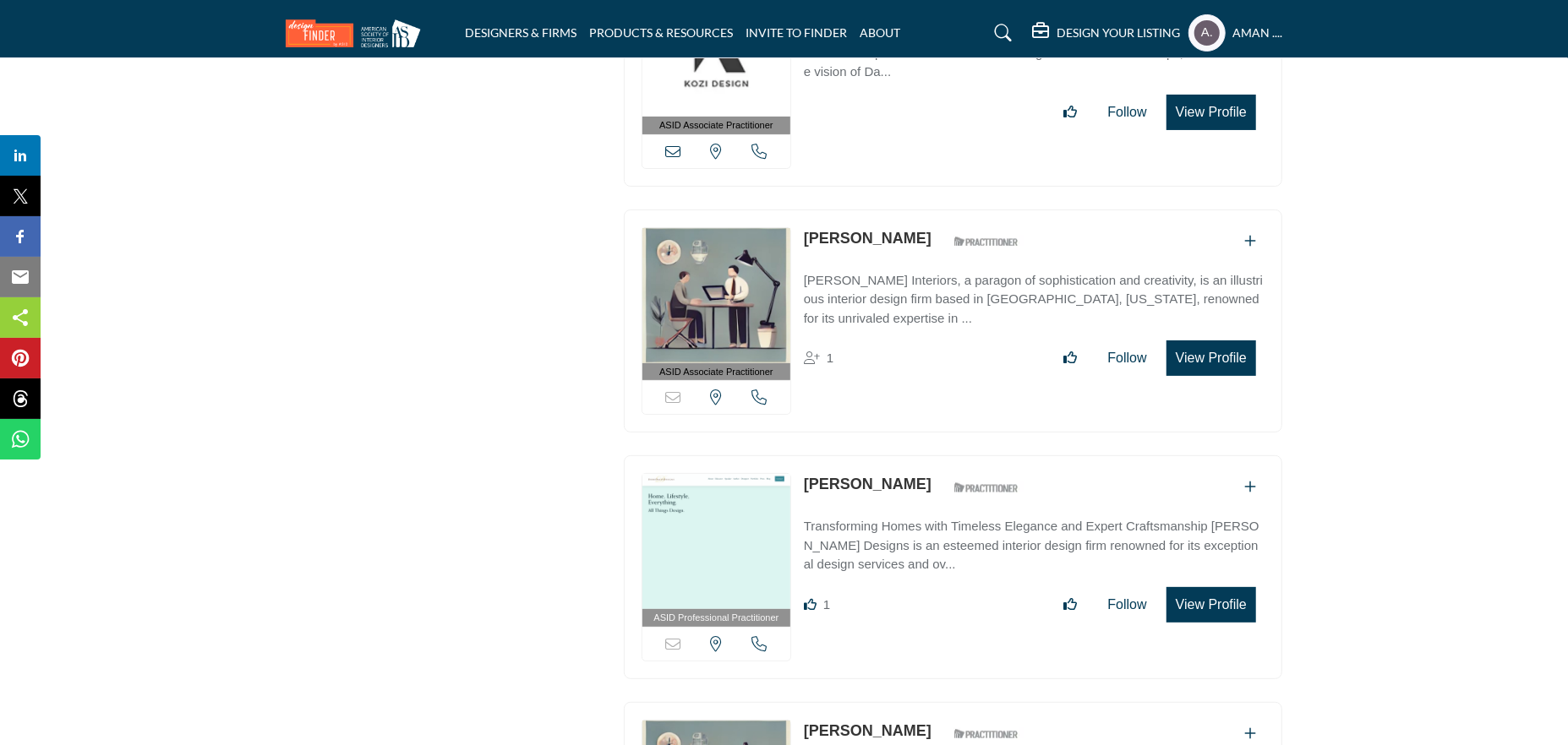
scroll to position [32429, 0]
click at [832, 476] on link "Debbe Daley" at bounding box center [867, 484] width 127 height 17
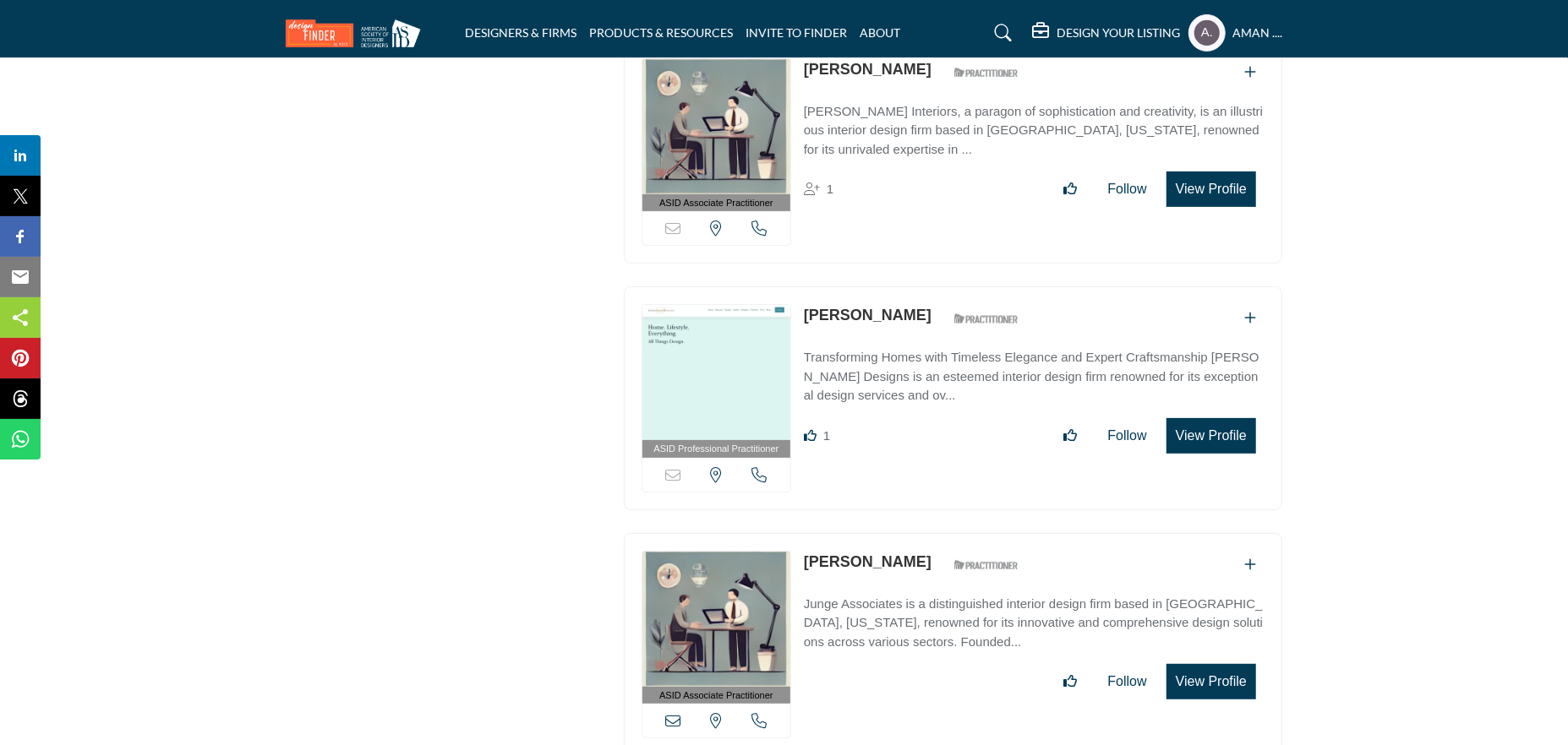
scroll to position [32683, 0]
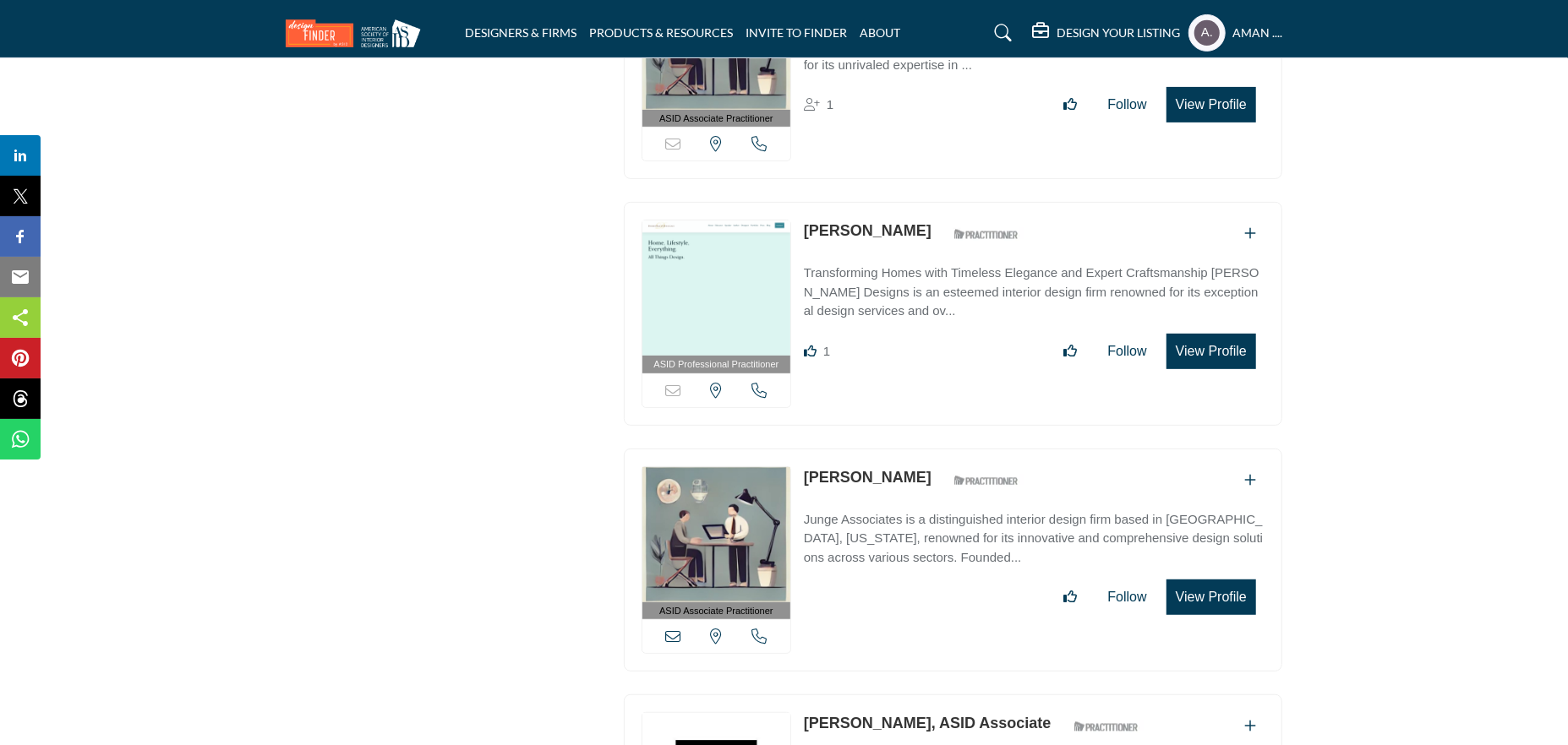
drag, startPoint x: 800, startPoint y: 335, endPoint x: 913, endPoint y: 335, distance: 113.0
click at [913, 449] on div "ASID Associate Practitioner ASID Associate Practitioners have a degree in any m…" at bounding box center [953, 561] width 658 height 224
copy link "Debbie Junge"
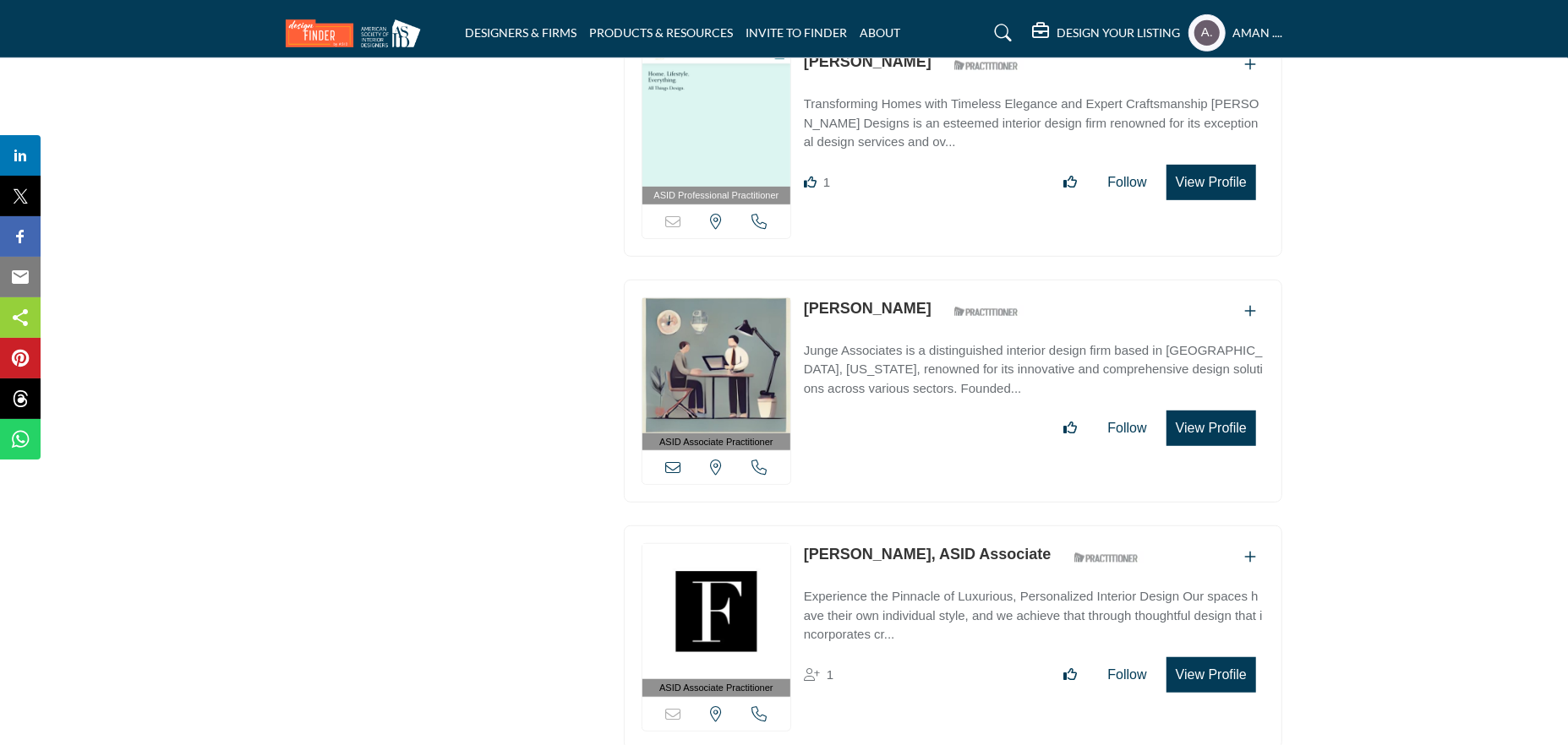
drag, startPoint x: 797, startPoint y: 409, endPoint x: 930, endPoint y: 411, distance: 133.0
click at [930, 526] on div "ASID Associate Practitioner ASID Associate Practitioners have a degree in any m…" at bounding box center [953, 637] width 658 height 224
copy link "Deborah Canedo"
click at [941, 546] on link "Deborah Canedo, ASID Associate" at bounding box center [928, 555] width 248 height 17
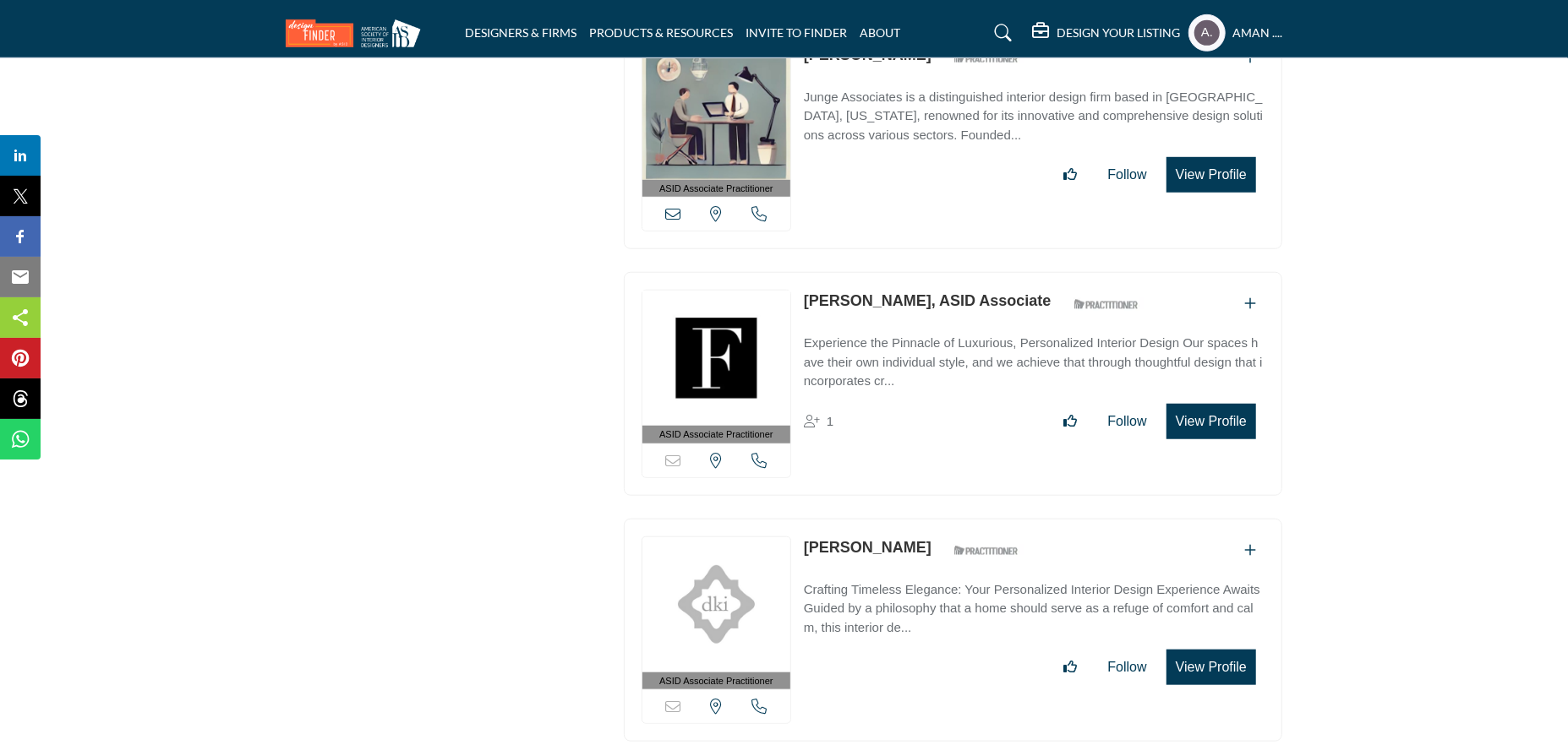
scroll to position [33189, 0]
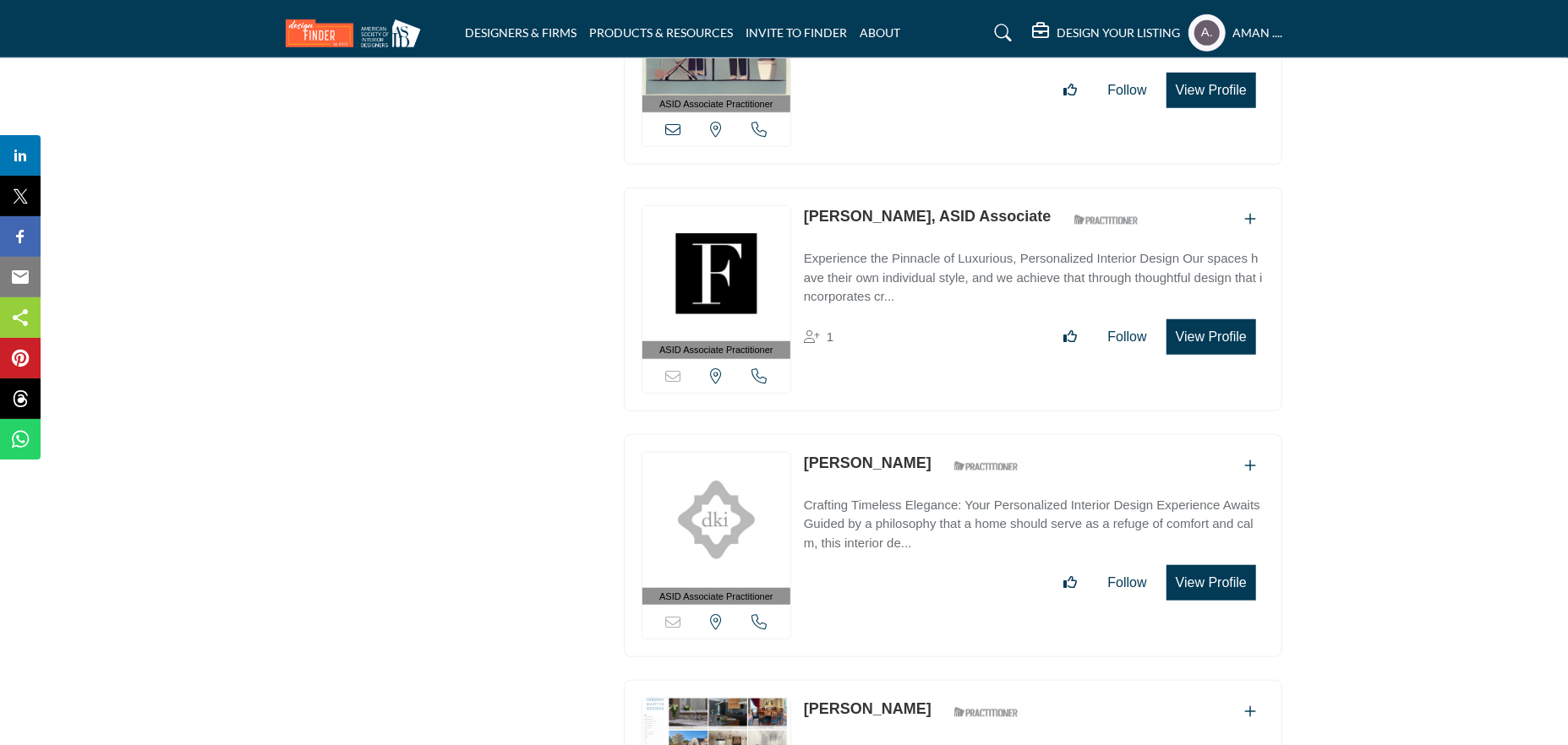
drag, startPoint x: 802, startPoint y: 320, endPoint x: 908, endPoint y: 324, distance: 106.1
click at [908, 434] on div "ASID Associate Practitioner ASID Associate Practitioners have a degree in any m…" at bounding box center [953, 546] width 658 height 224
copy link "Deborah Kirk"
click at [851, 454] on link "Deborah Kirk" at bounding box center [867, 463] width 127 height 17
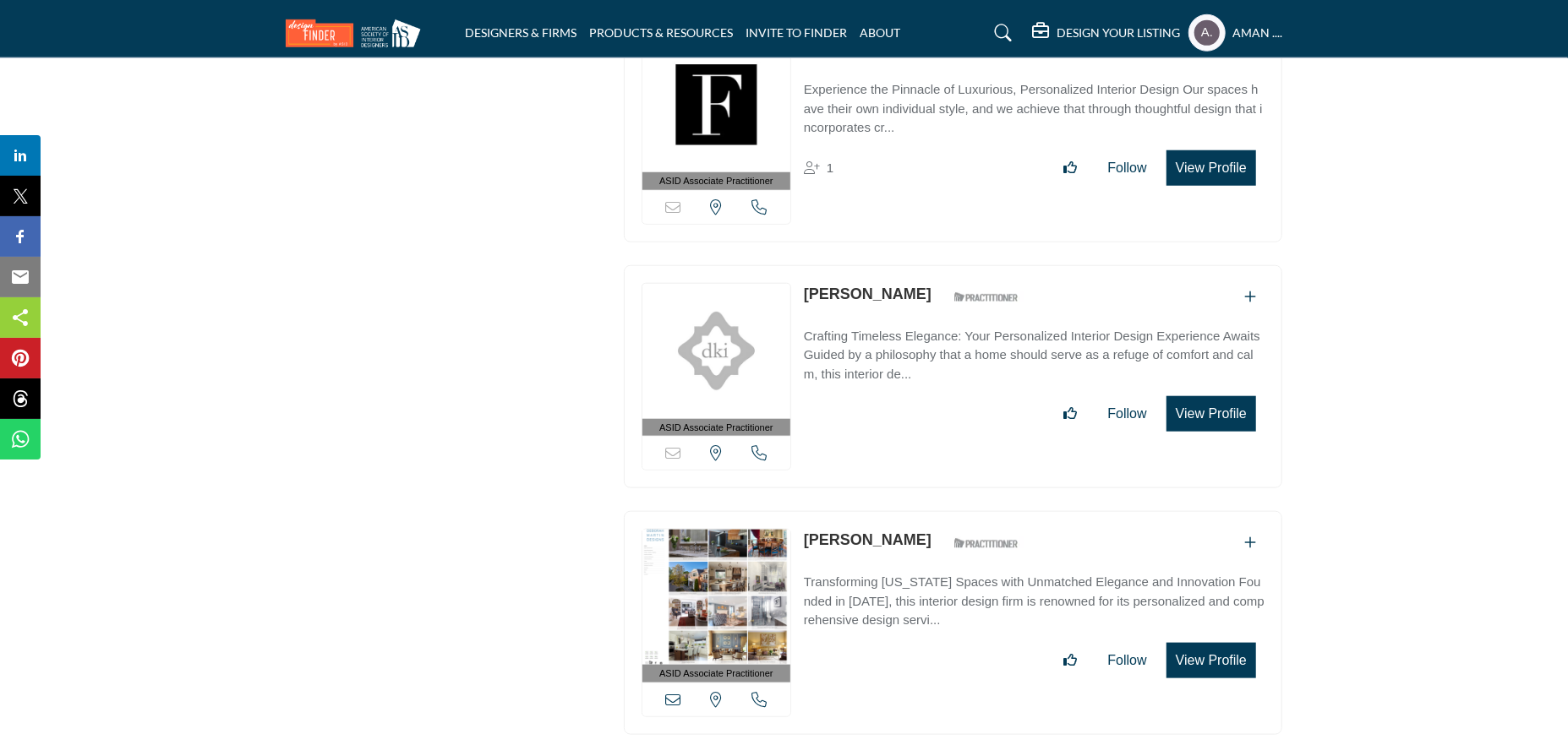
drag, startPoint x: 806, startPoint y: 390, endPoint x: 929, endPoint y: 396, distance: 123.1
click at [929, 511] on div "ASID Associate Practitioner ASID Associate Practitioners have a degree in any m…" at bounding box center [953, 623] width 658 height 224
copy div "Deborah Martin"
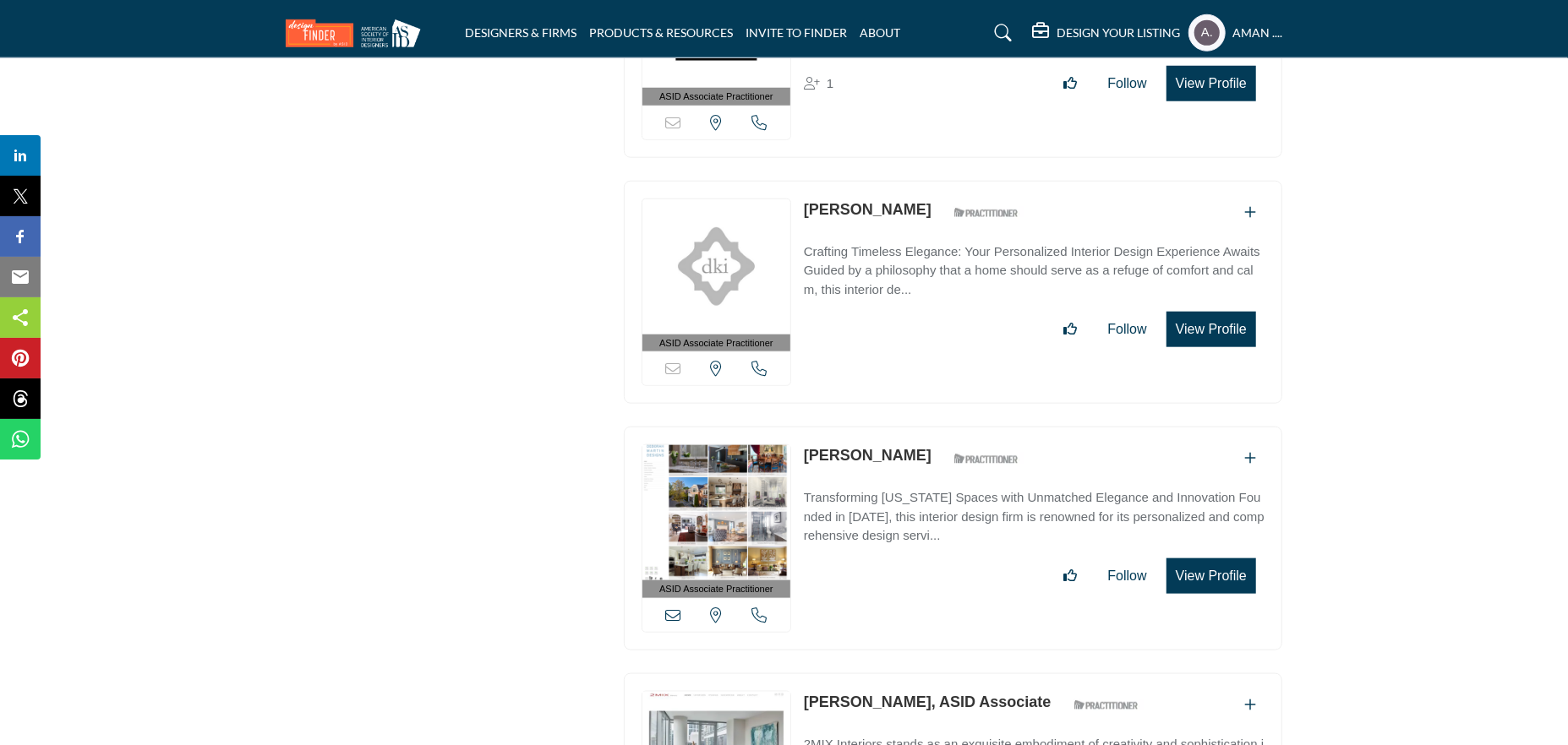
scroll to position [33528, 0]
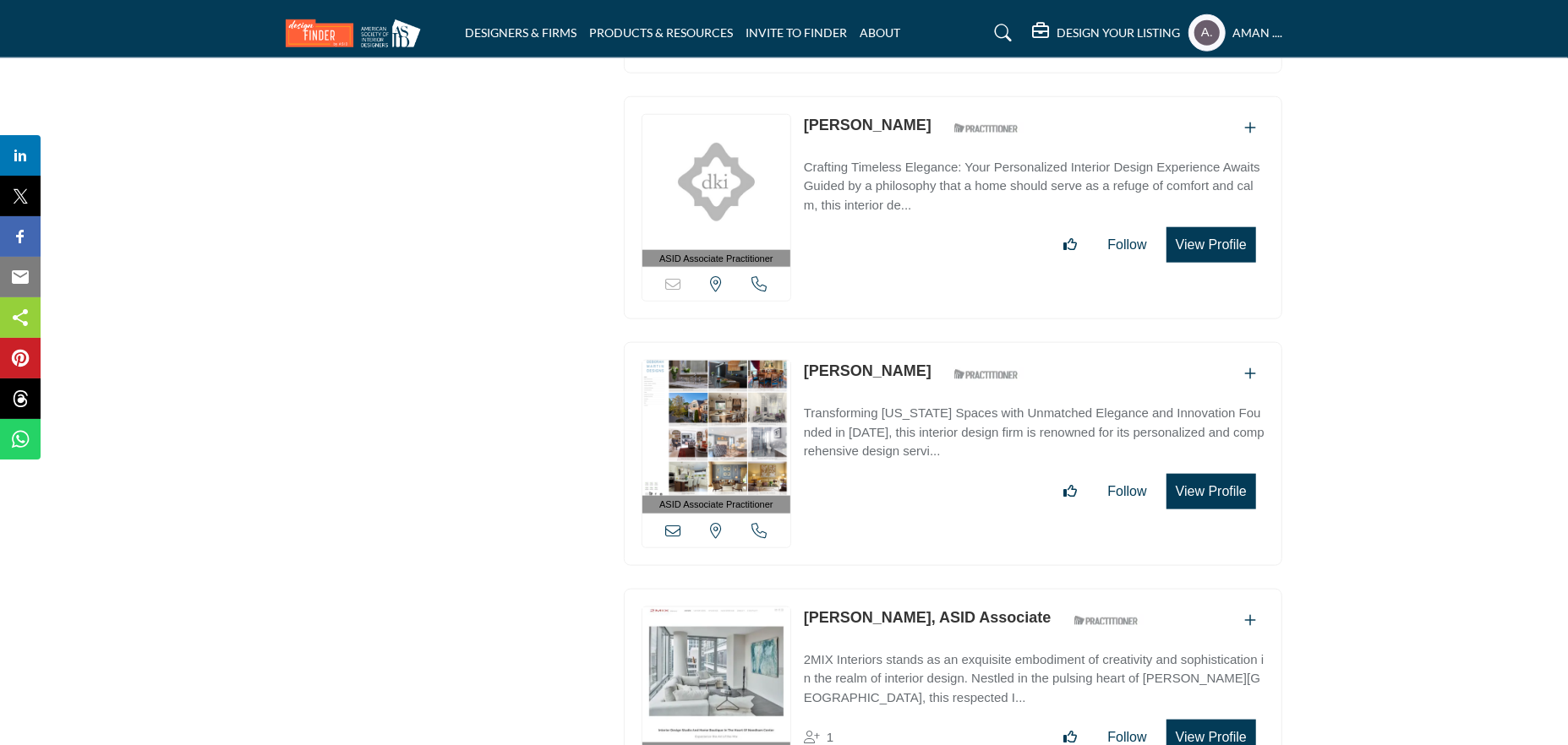
copy div "Deborah Martin"
drag, startPoint x: 798, startPoint y: 474, endPoint x: 913, endPoint y: 477, distance: 115.0
click at [913, 589] on div "ASID Associate Practitioner ASID Associate Practitioners have a degree in any m…" at bounding box center [953, 701] width 658 height 224
copy link "Deirdre Cullen"
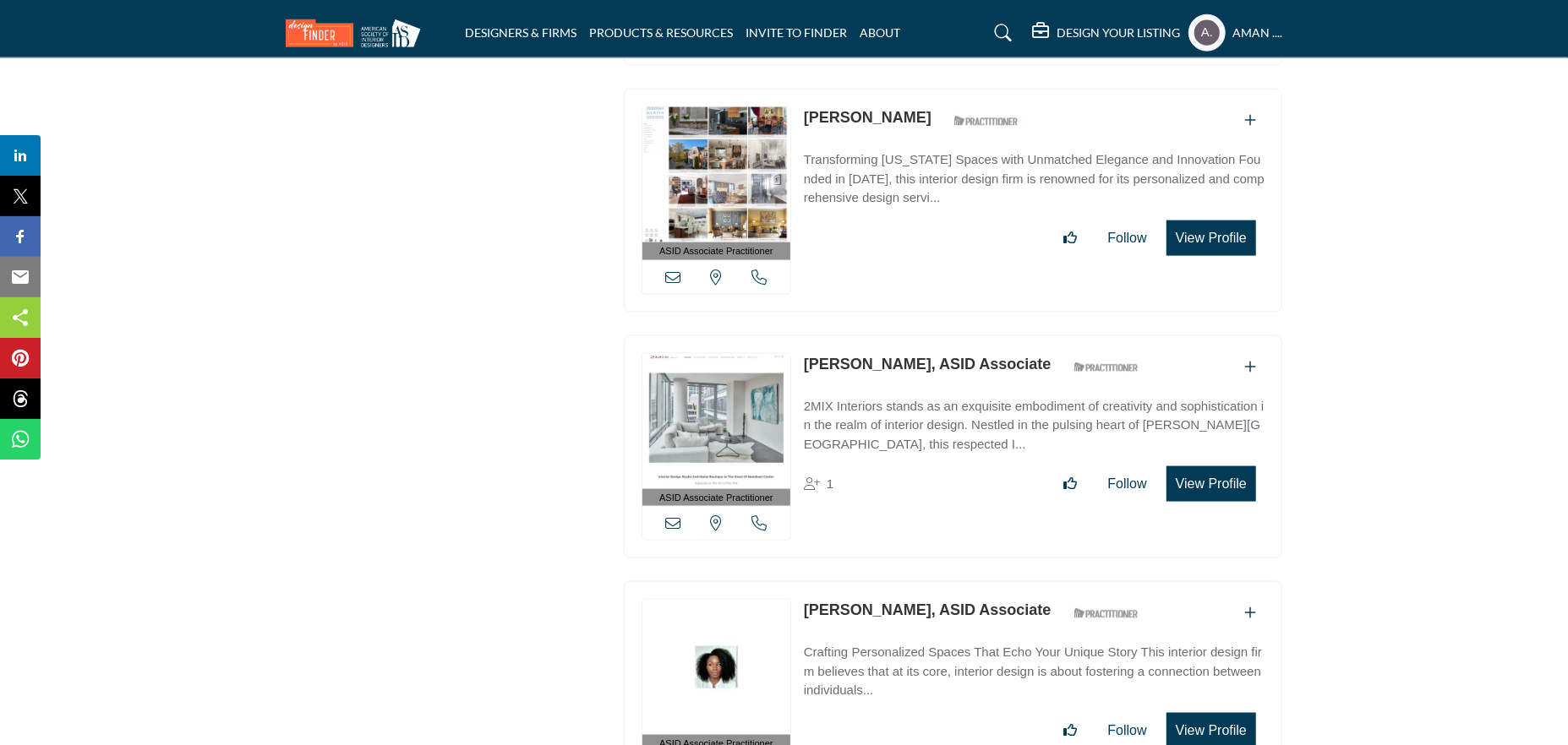
scroll to position [33866, 0]
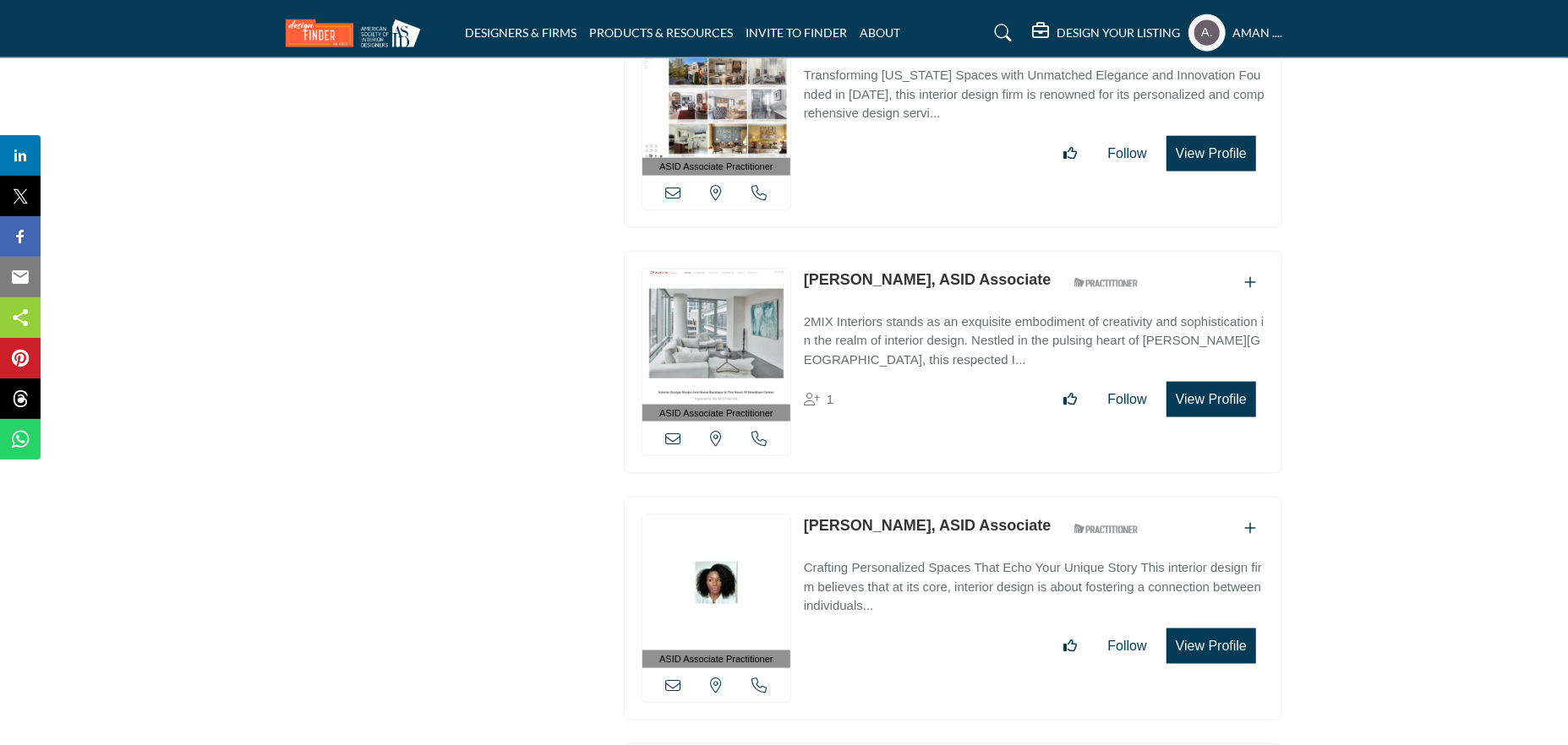
drag, startPoint x: 801, startPoint y: 369, endPoint x: 915, endPoint y: 379, distance: 114.4
click at [915, 497] on div "ASID Associate Practitioner ASID Associate Practitioners have a degree in any m…" at bounding box center [953, 609] width 658 height 224
copy link "Denedra Finley"
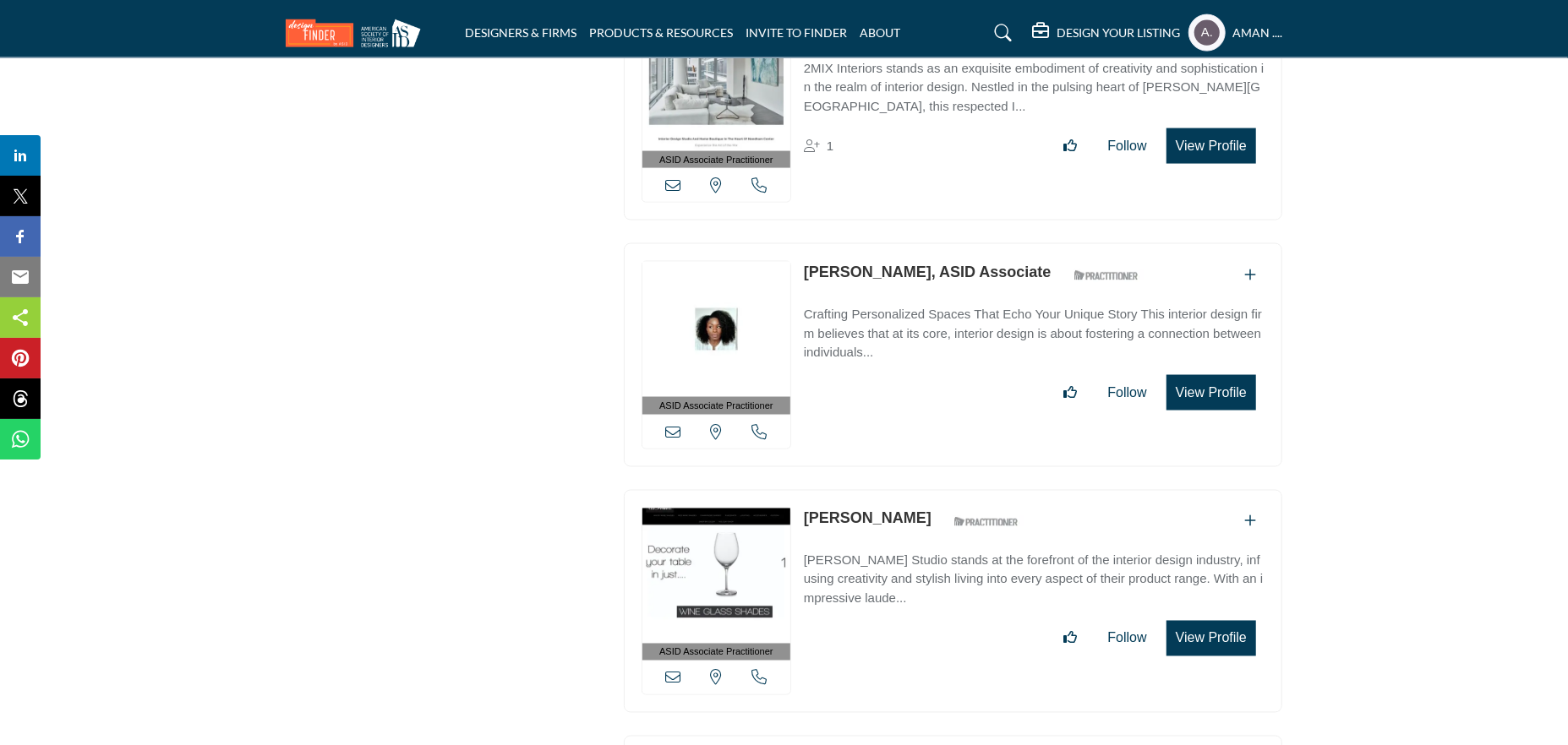
scroll to position [34204, 0]
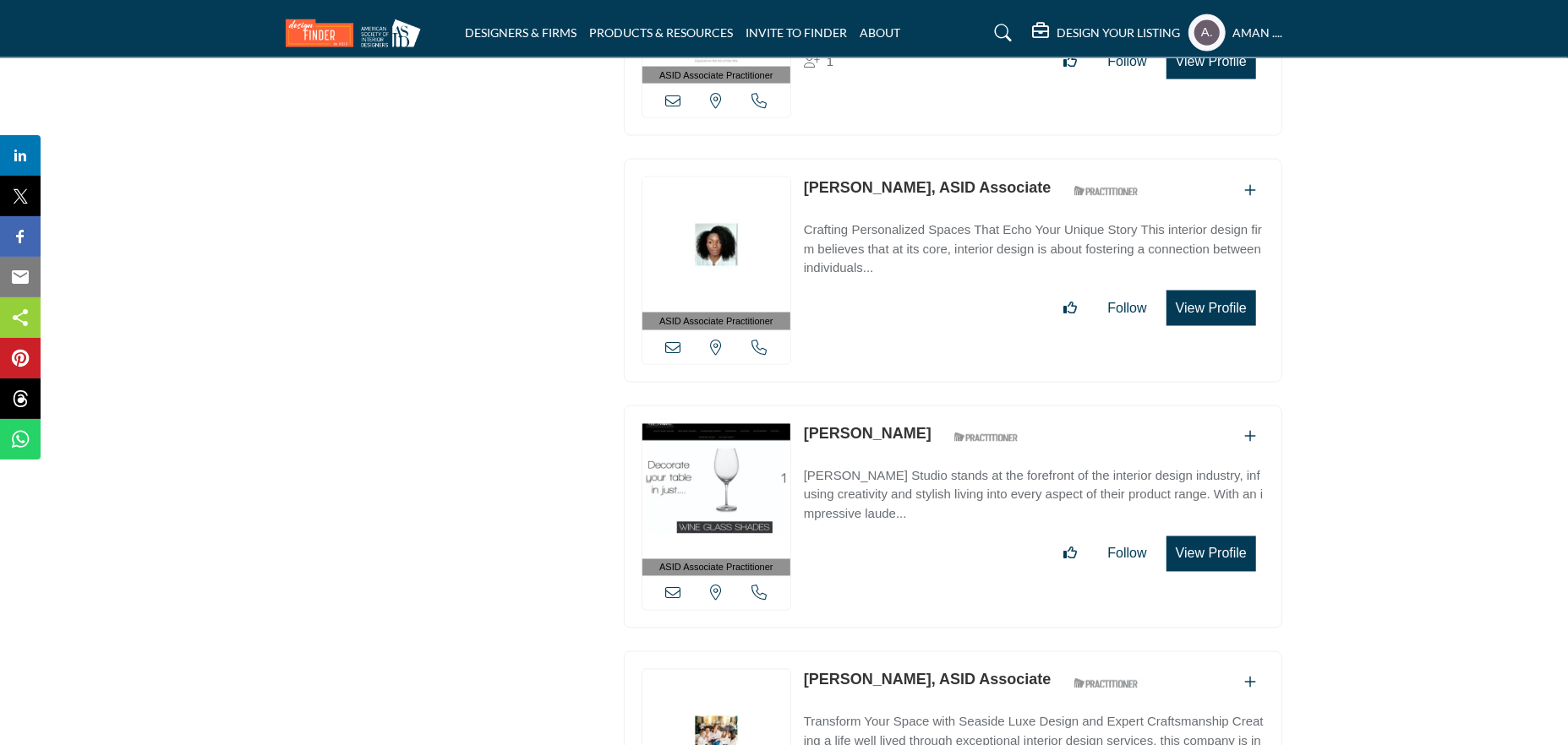
drag, startPoint x: 800, startPoint y: 283, endPoint x: 925, endPoint y: 283, distance: 125.0
click at [925, 405] on div "ASID Associate Practitioner ASID Associate Practitioners have a degree in any m…" at bounding box center [953, 517] width 658 height 224
copy div "Diahann Potter"
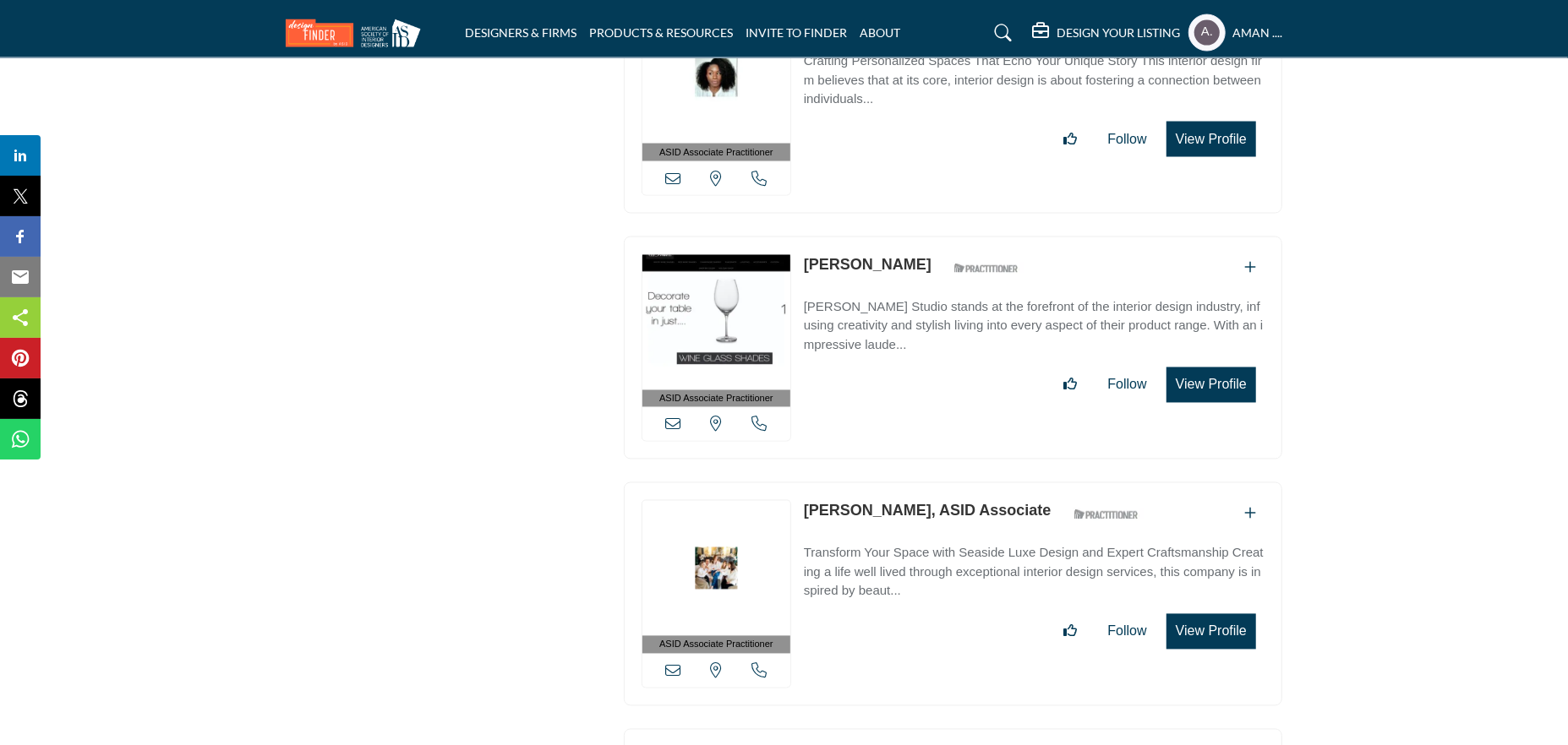
scroll to position [34457, 0]
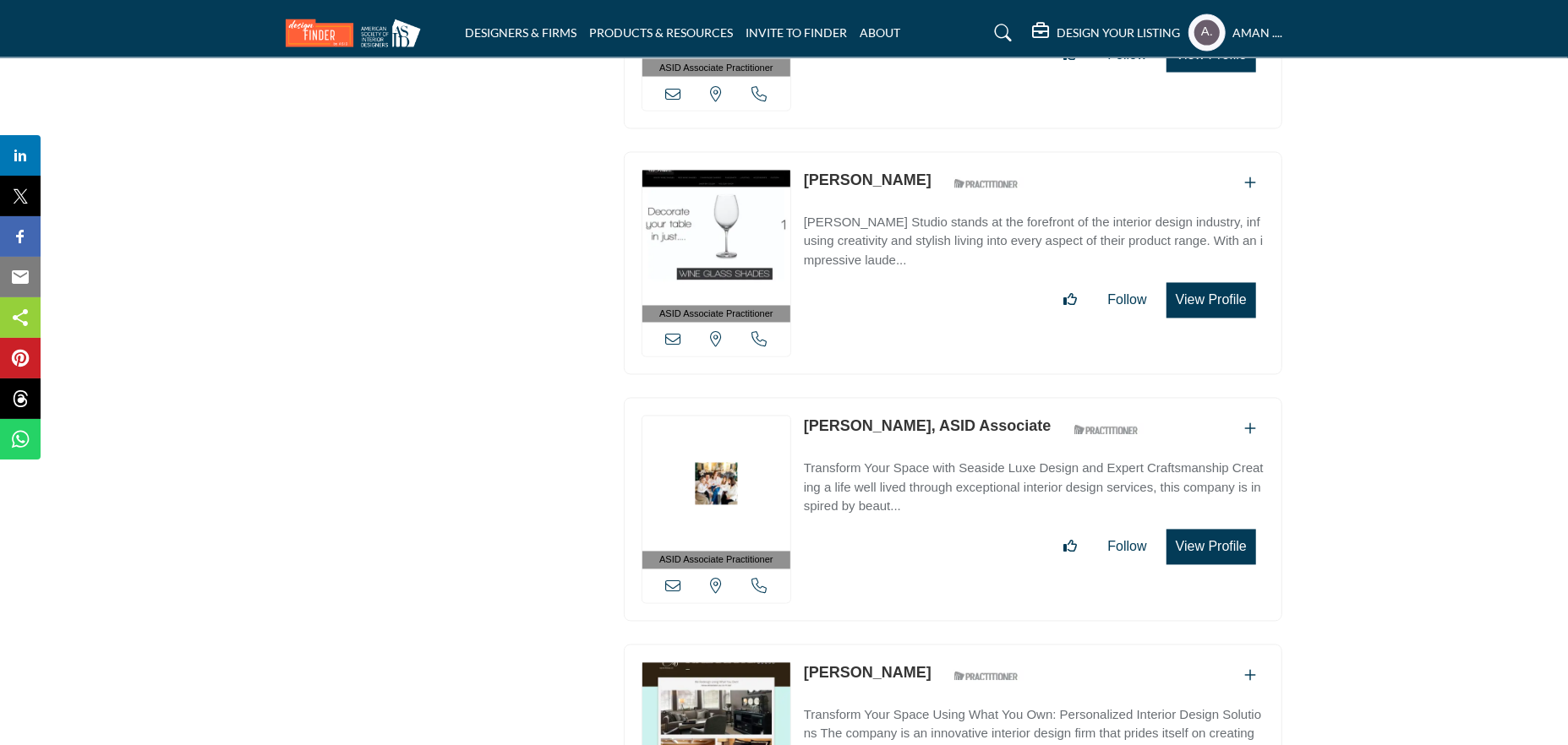
drag, startPoint x: 800, startPoint y: 273, endPoint x: 902, endPoint y: 274, distance: 102.0
click at [902, 398] on div "ASID Associate Practitioner ASID Associate Practitioners have a degree in any m…" at bounding box center [953, 510] width 658 height 224
copy link "Diana James"
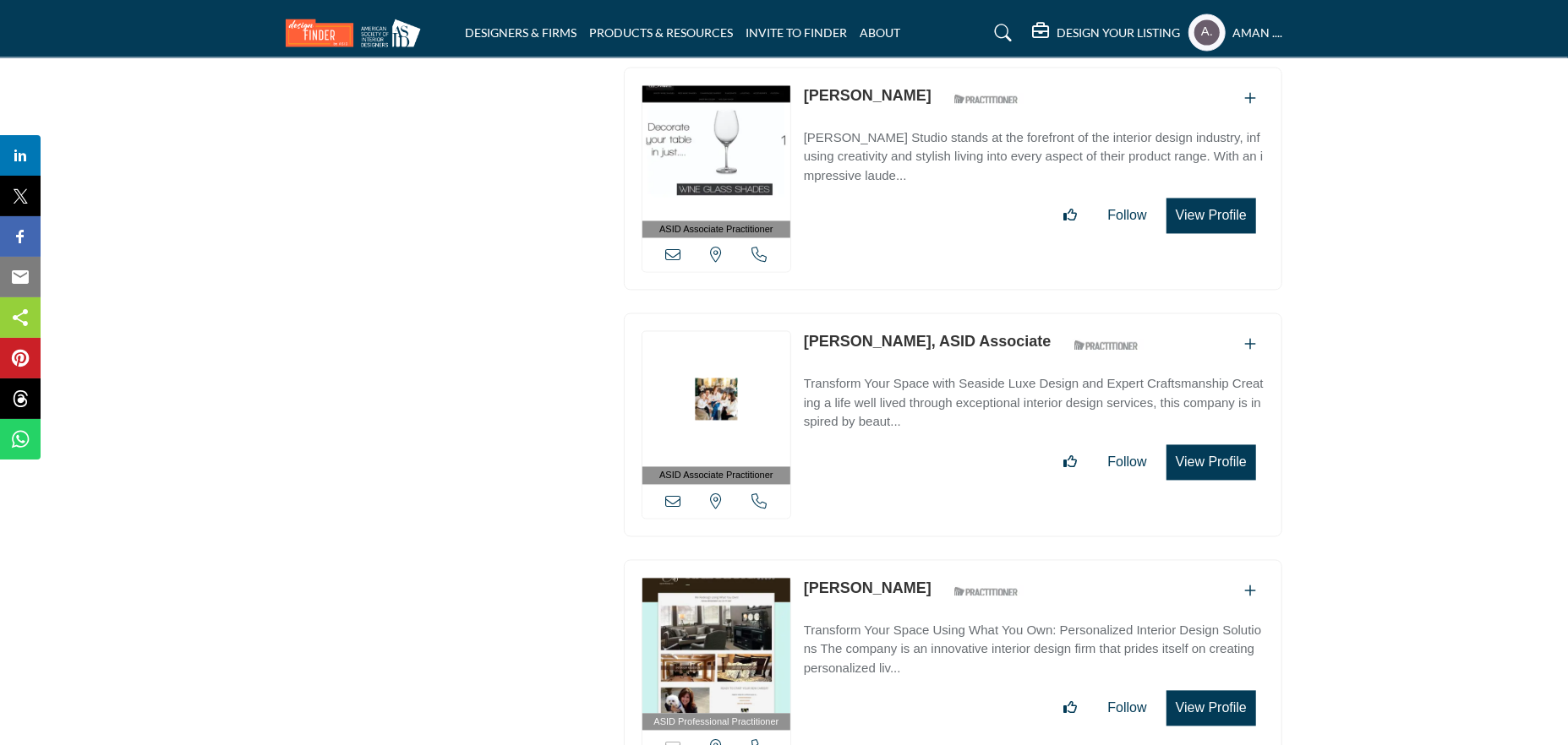
scroll to position [34626, 0]
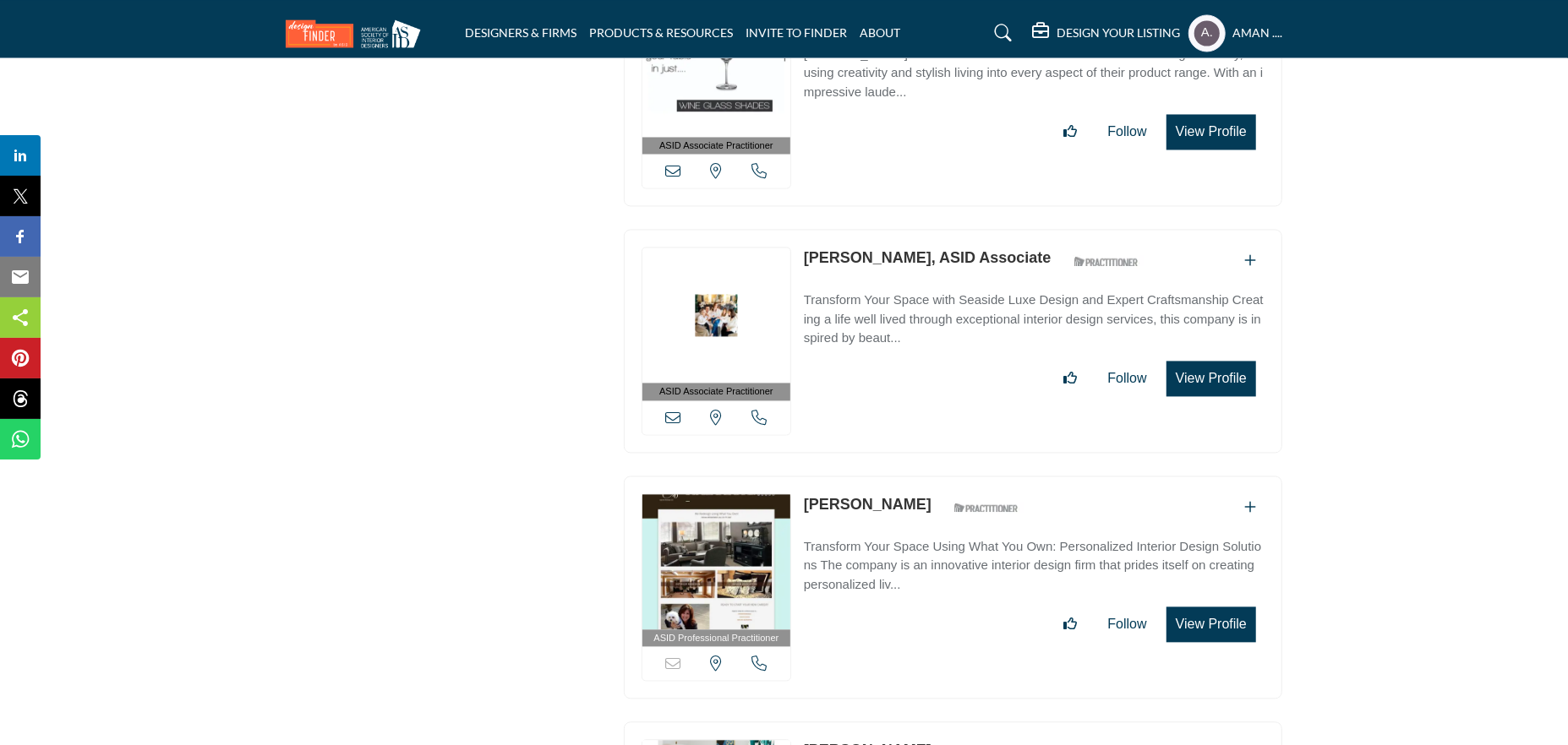
drag, startPoint x: 804, startPoint y: 351, endPoint x: 926, endPoint y: 346, distance: 122.1
click at [926, 476] on div "ASID Professional Practitioner ASID Professional Practitioners have successfull…" at bounding box center [953, 588] width 658 height 224
copy div "Diane Agricola"
click at [874, 496] on link "Diane Agricola" at bounding box center [867, 505] width 127 height 17
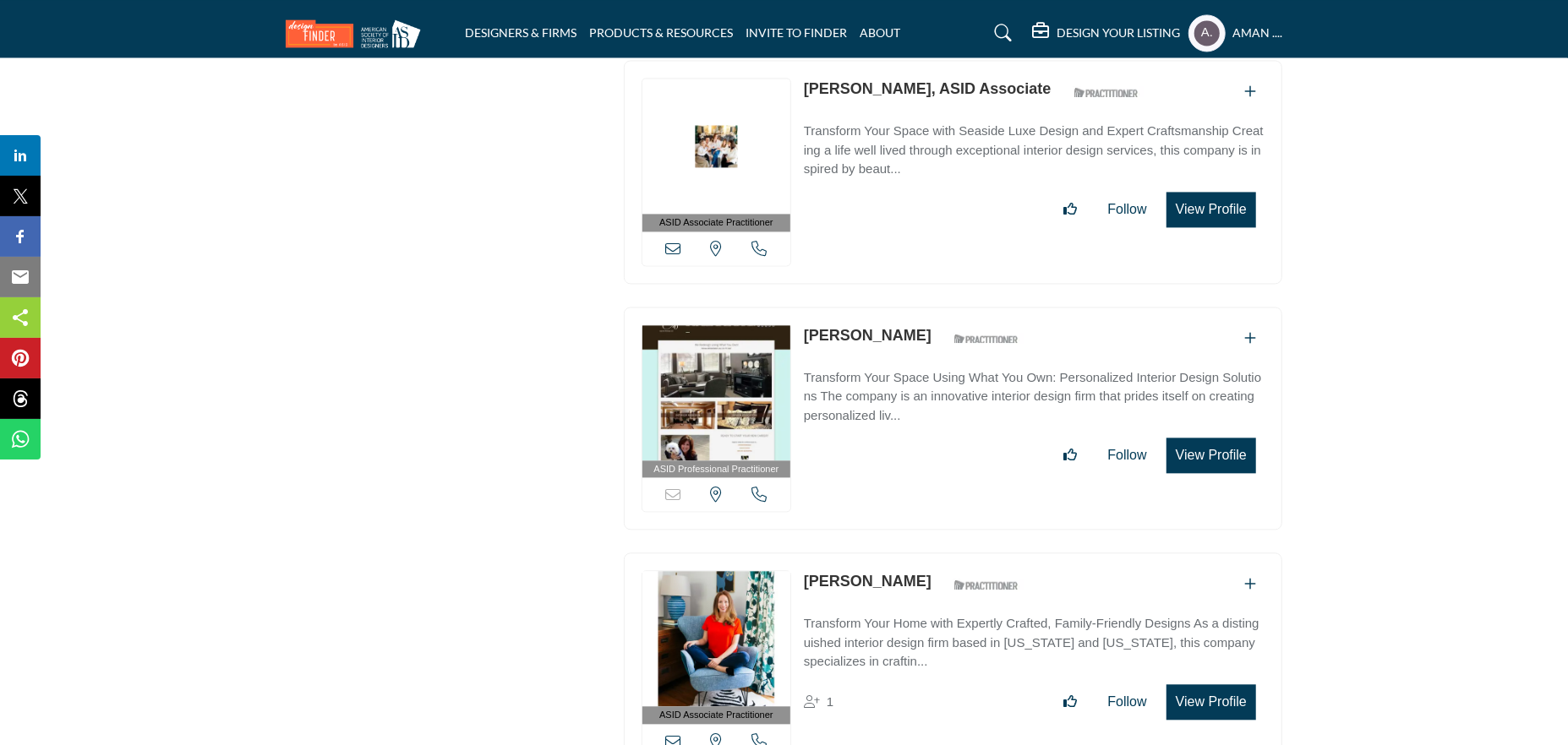
scroll to position [34880, 0]
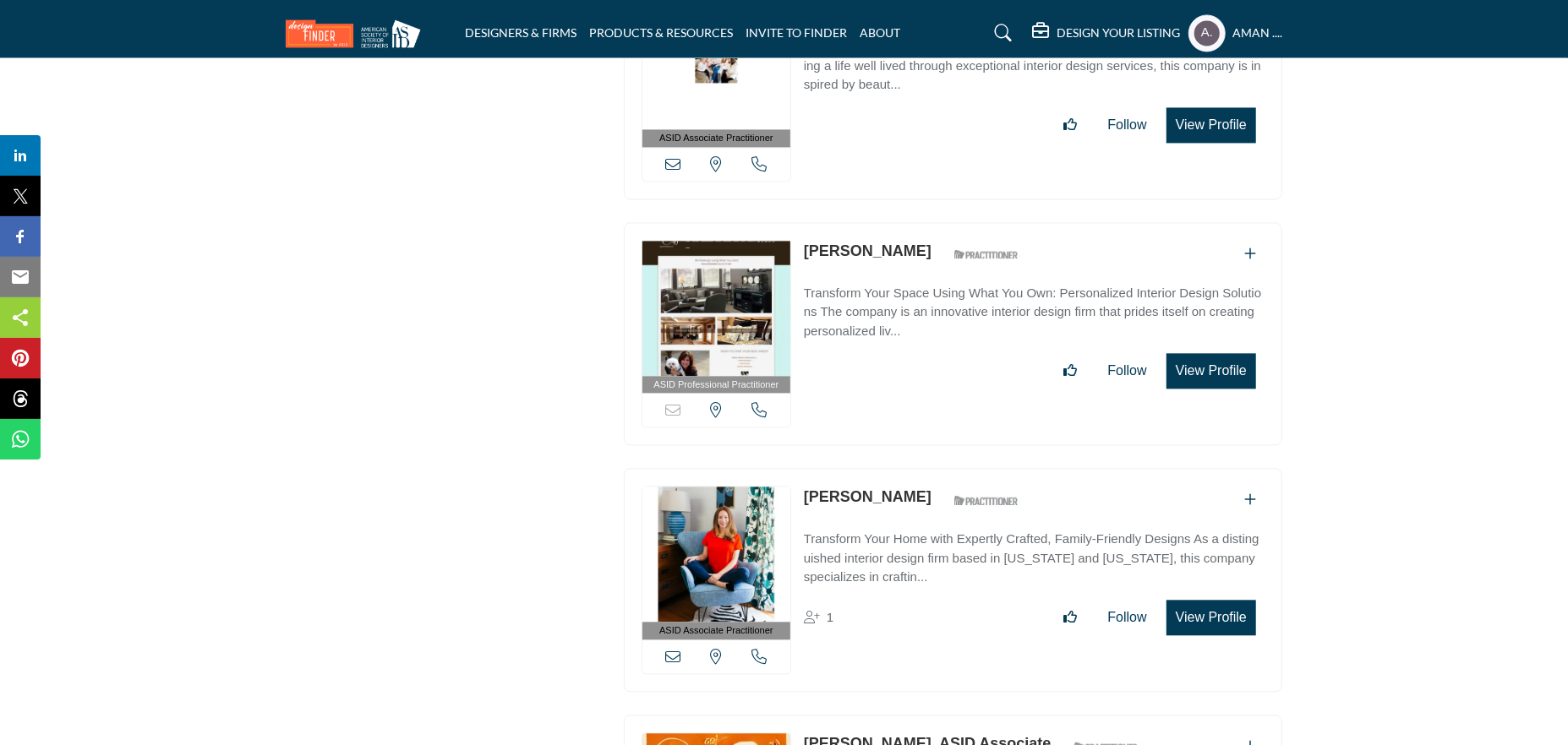
drag, startPoint x: 805, startPoint y: 346, endPoint x: 884, endPoint y: 344, distance: 79.0
click at [884, 468] on div "ASID Associate Practitioner ASID Associate Practitioners have a degree in any m…" at bounding box center [953, 580] width 658 height 224
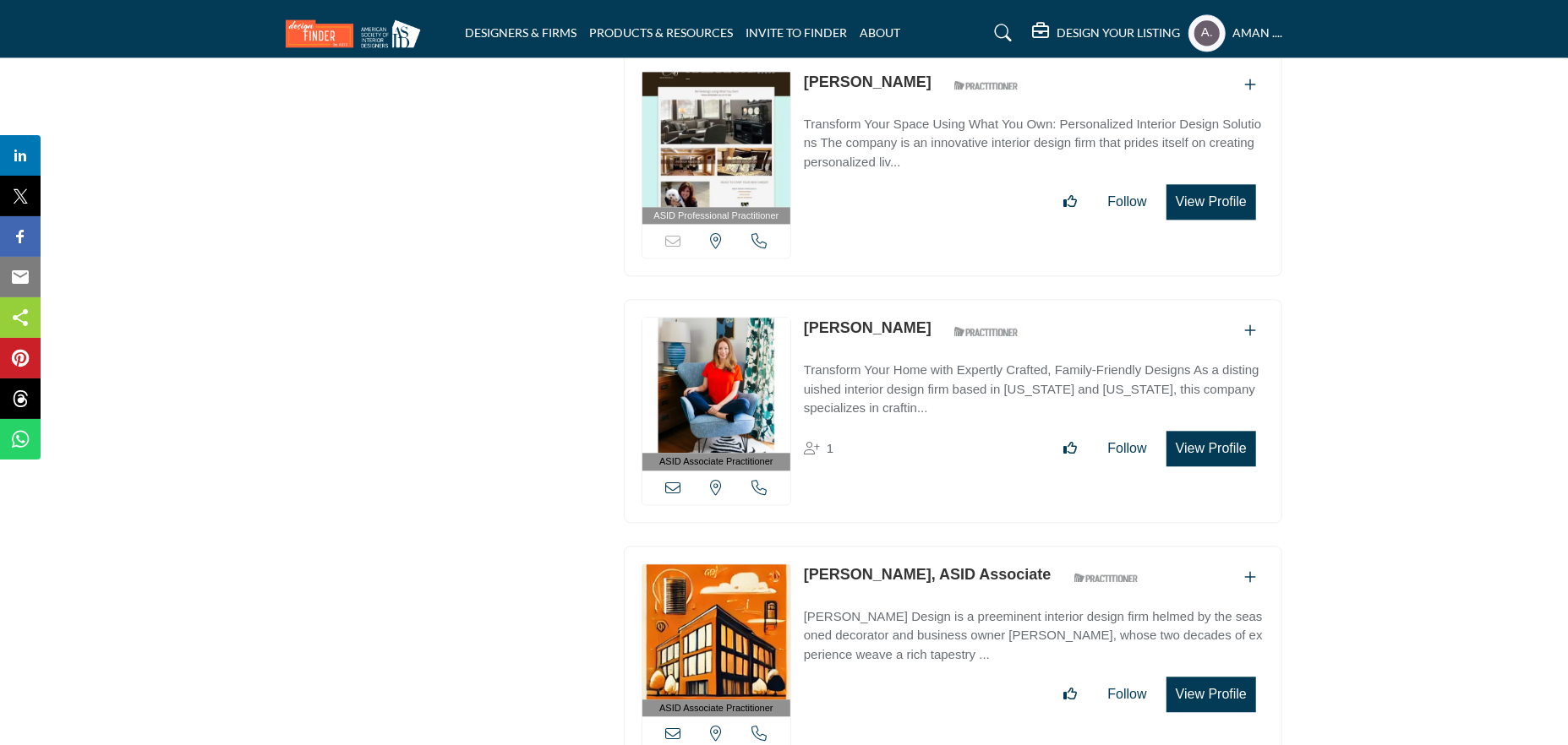
drag, startPoint x: 803, startPoint y: 417, endPoint x: 911, endPoint y: 421, distance: 108.1
click at [911, 546] on div "ASID Associate Practitioner ASID Associate Practitioners have a degree in any m…" at bounding box center [953, 658] width 658 height 224
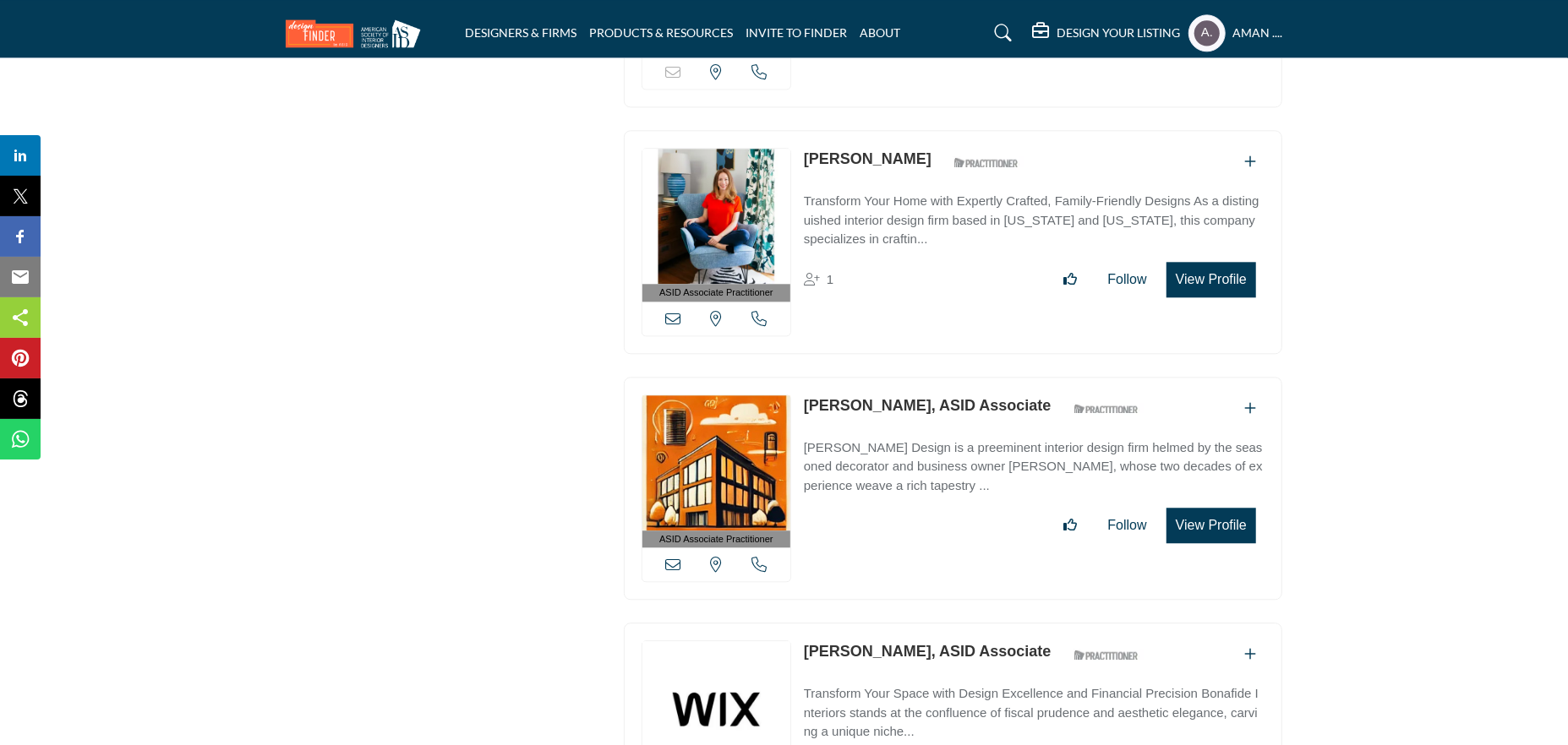
click at [888, 397] on link "Dmitry Dudnik, ASID Associate" at bounding box center [928, 406] width 248 height 17
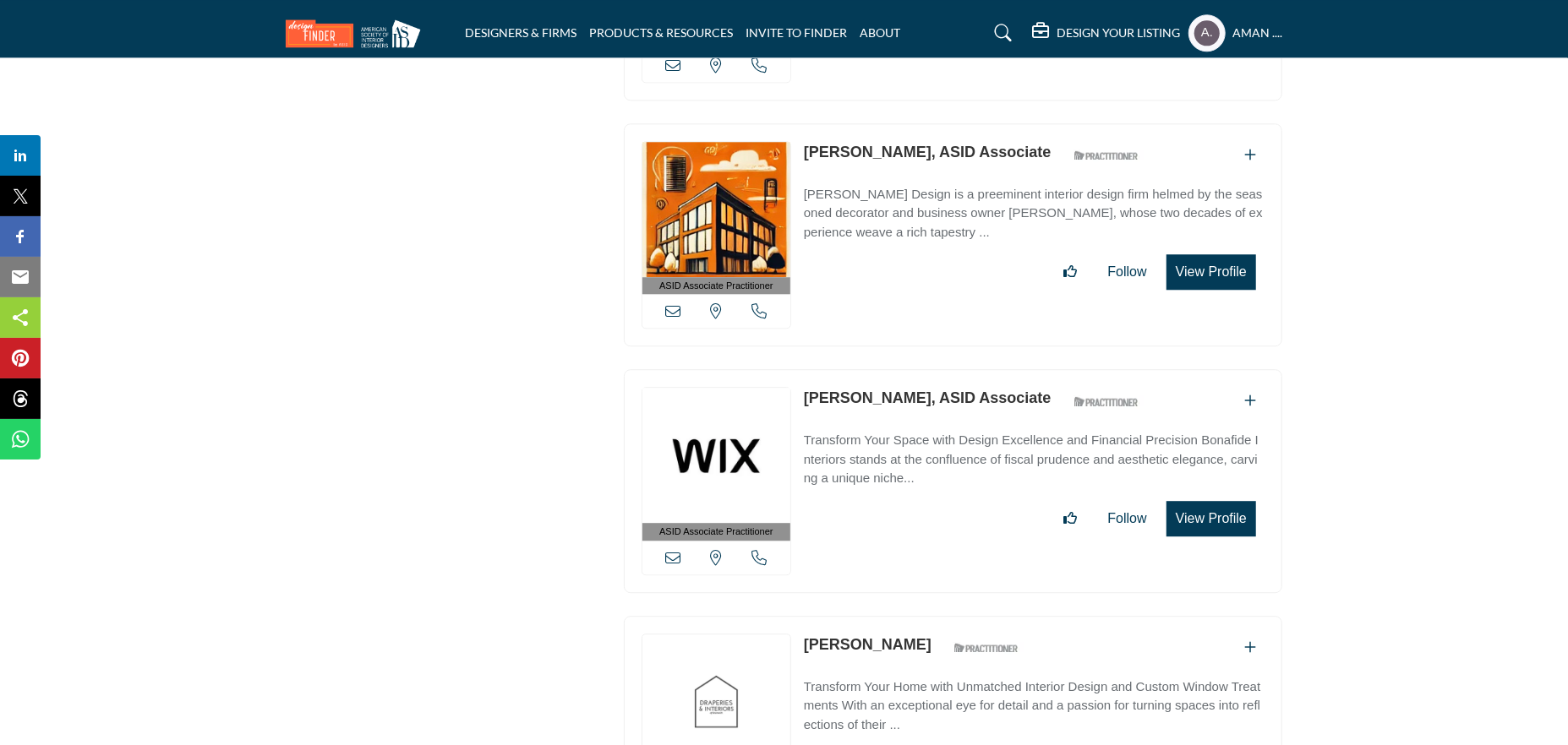
drag, startPoint x: 802, startPoint y: 247, endPoint x: 924, endPoint y: 259, distance: 122.6
click at [924, 369] on div "ASID Associate Practitioner ASID Associate Practitioners have a degree in any m…" at bounding box center [953, 481] width 658 height 224
click at [872, 390] on link "Donna Bonafide, ASID Associate" at bounding box center [928, 398] width 248 height 17
drag, startPoint x: 804, startPoint y: 483, endPoint x: 923, endPoint y: 500, distance: 120.2
click at [923, 616] on div "ASID Associate Practitioner ASID Associate Practitioners have a degree in any m…" at bounding box center [953, 728] width 658 height 224
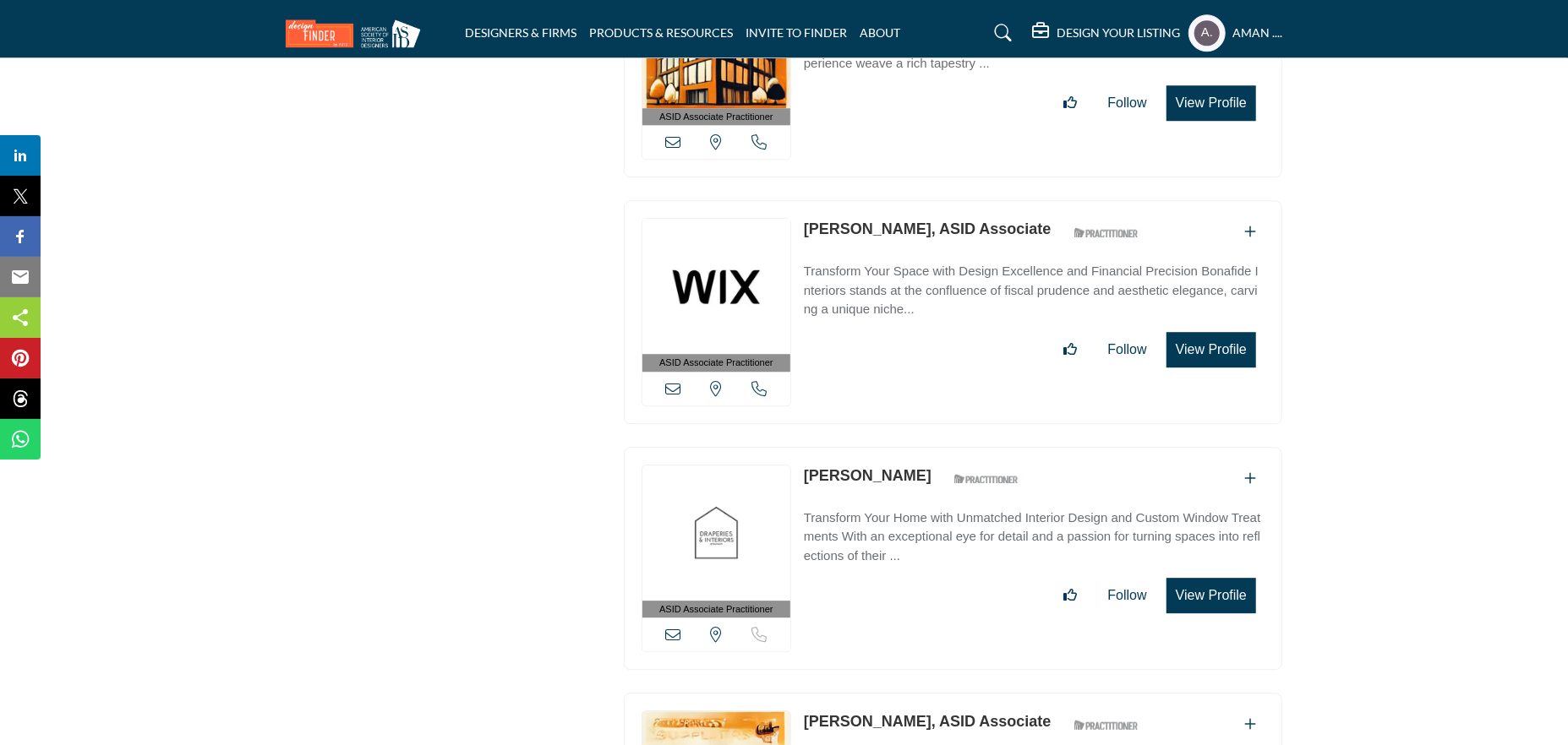
scroll to position [35809, 0]
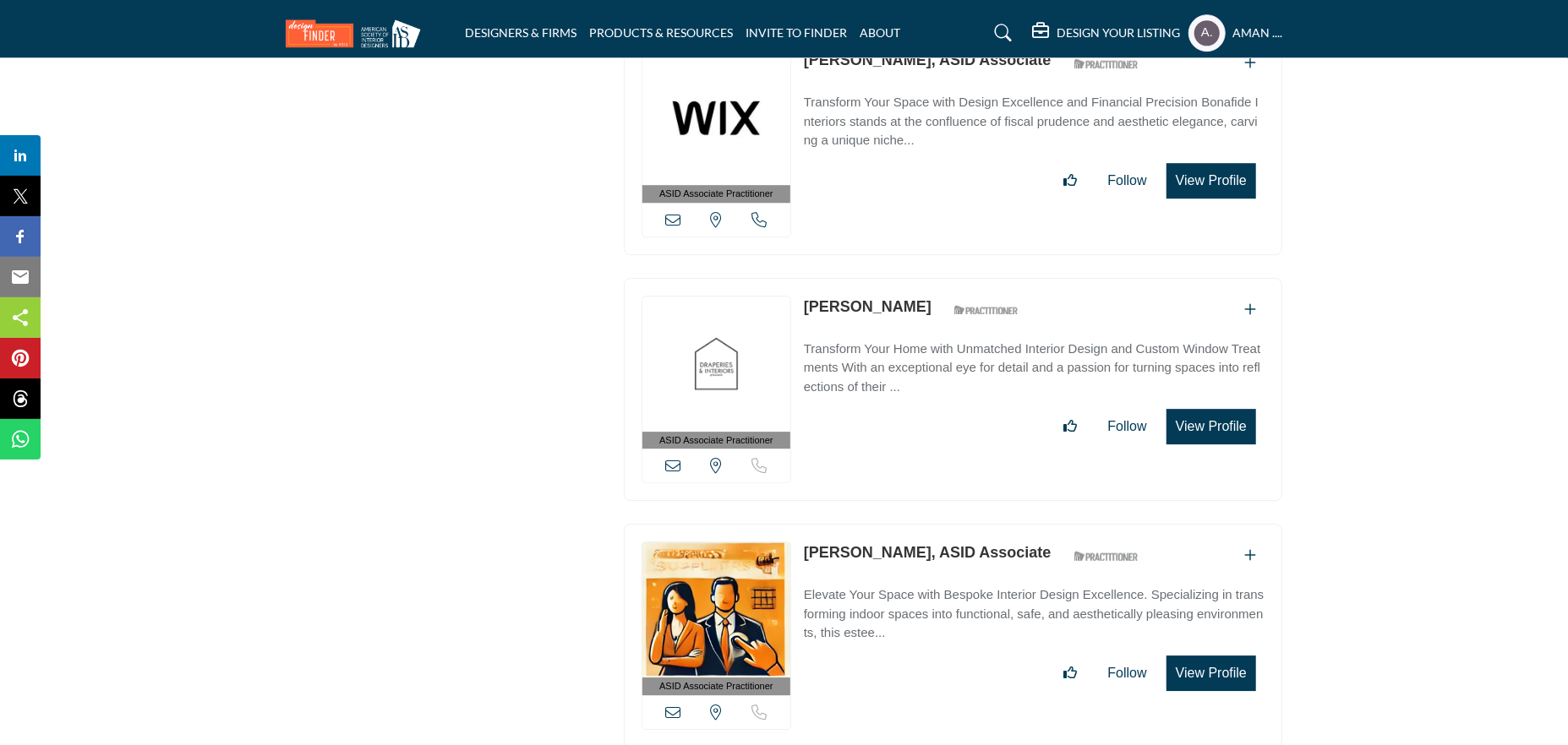
drag, startPoint x: 802, startPoint y: 397, endPoint x: 954, endPoint y: 419, distance: 153.6
click at [954, 524] on div "ASID Associate Practitioner ASID Associate Practitioners have a degree in any m…" at bounding box center [953, 636] width 658 height 224
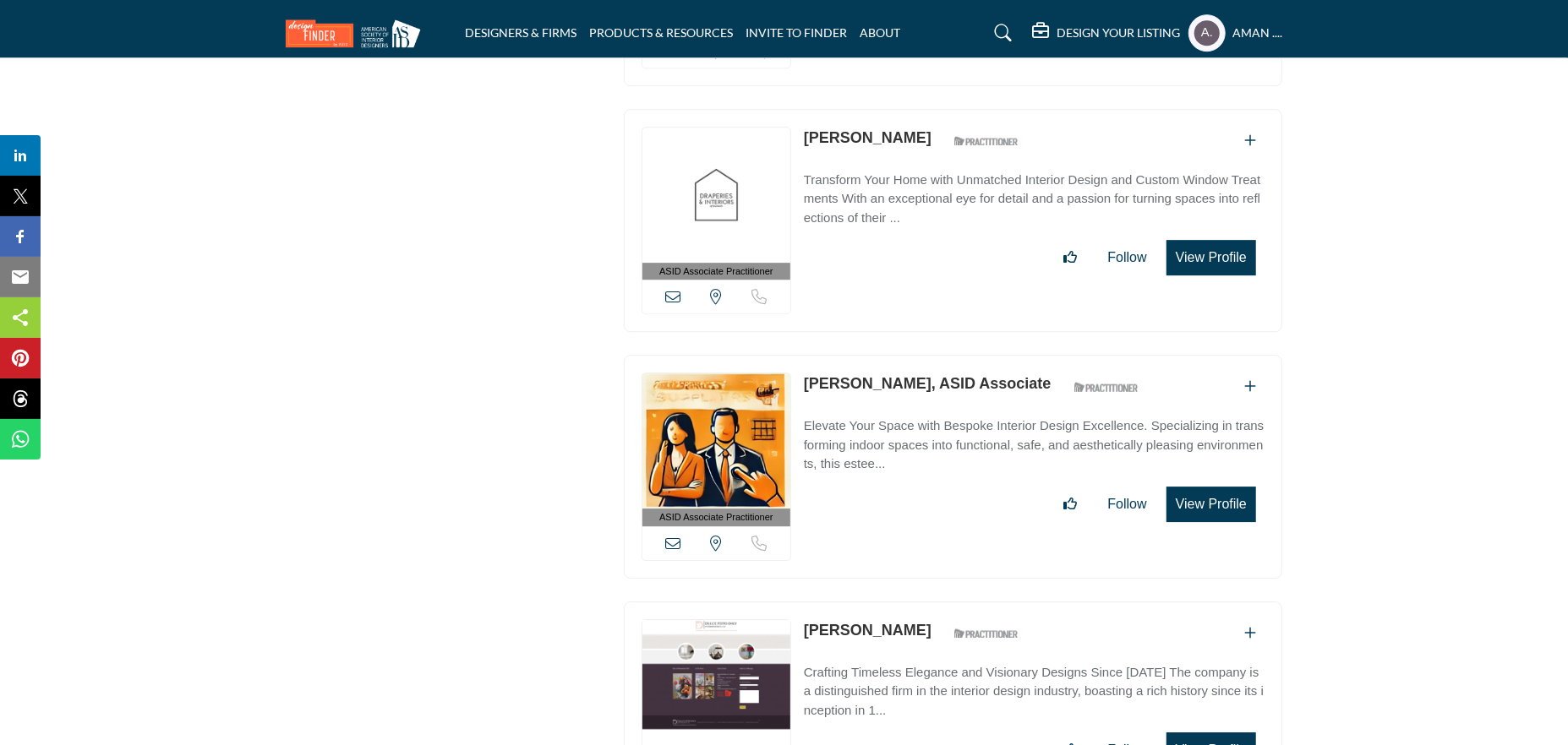
scroll to position [36063, 0]
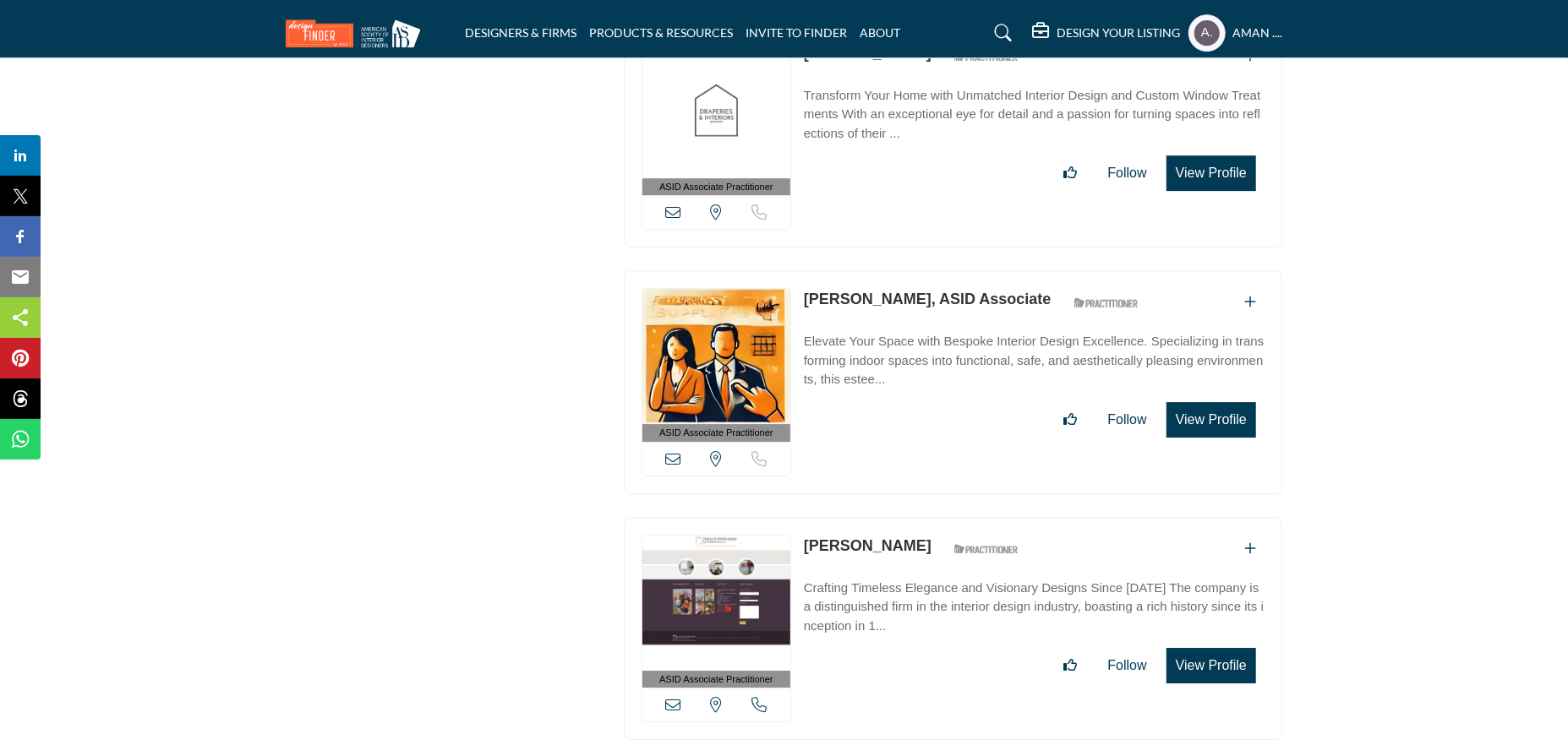
drag, startPoint x: 806, startPoint y: 385, endPoint x: 929, endPoint y: 385, distance: 123.0
click at [929, 517] on div "ASID Associate Practitioner ASID Associate Practitioners have a degree in any m…" at bounding box center [953, 629] width 658 height 224
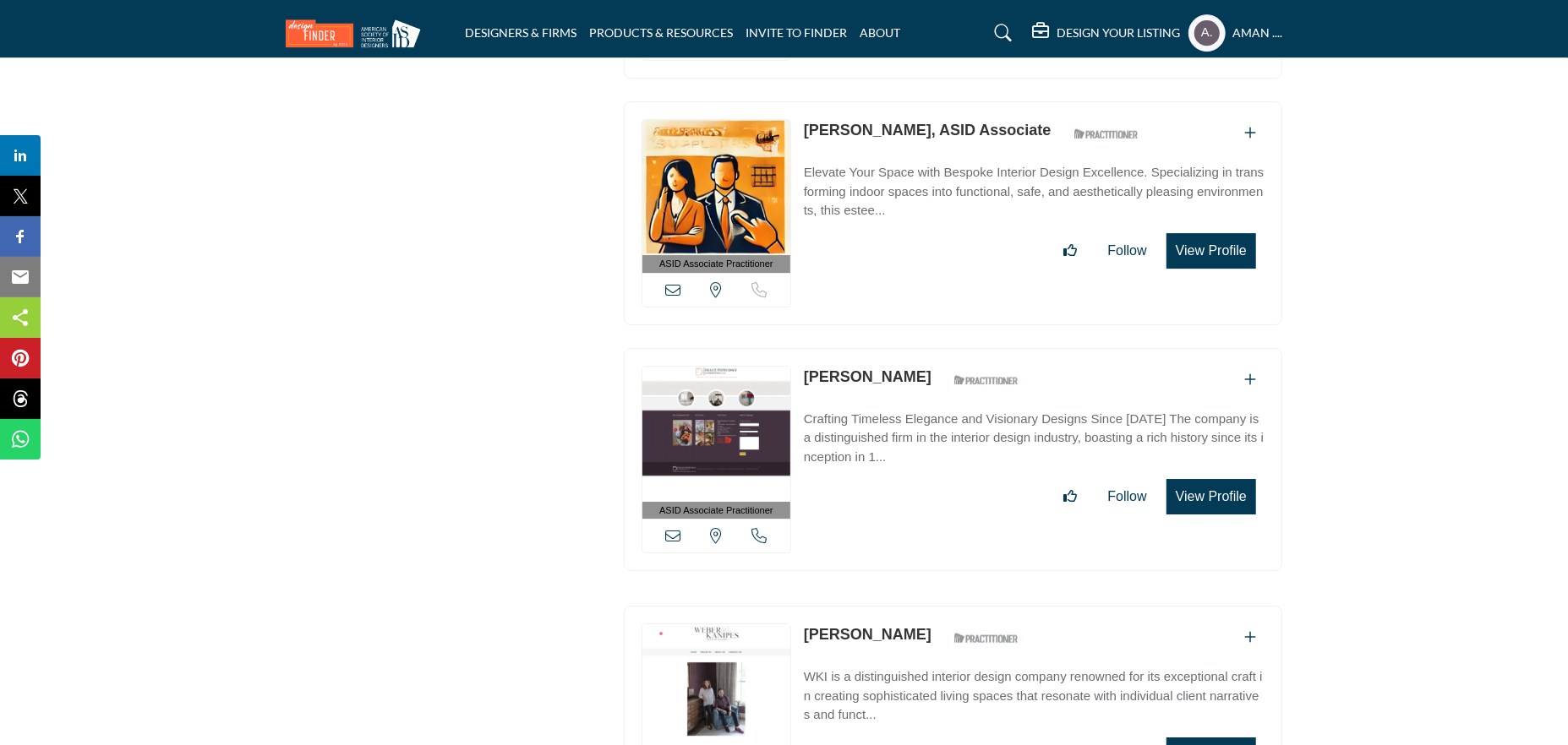
scroll to position [36316, 0]
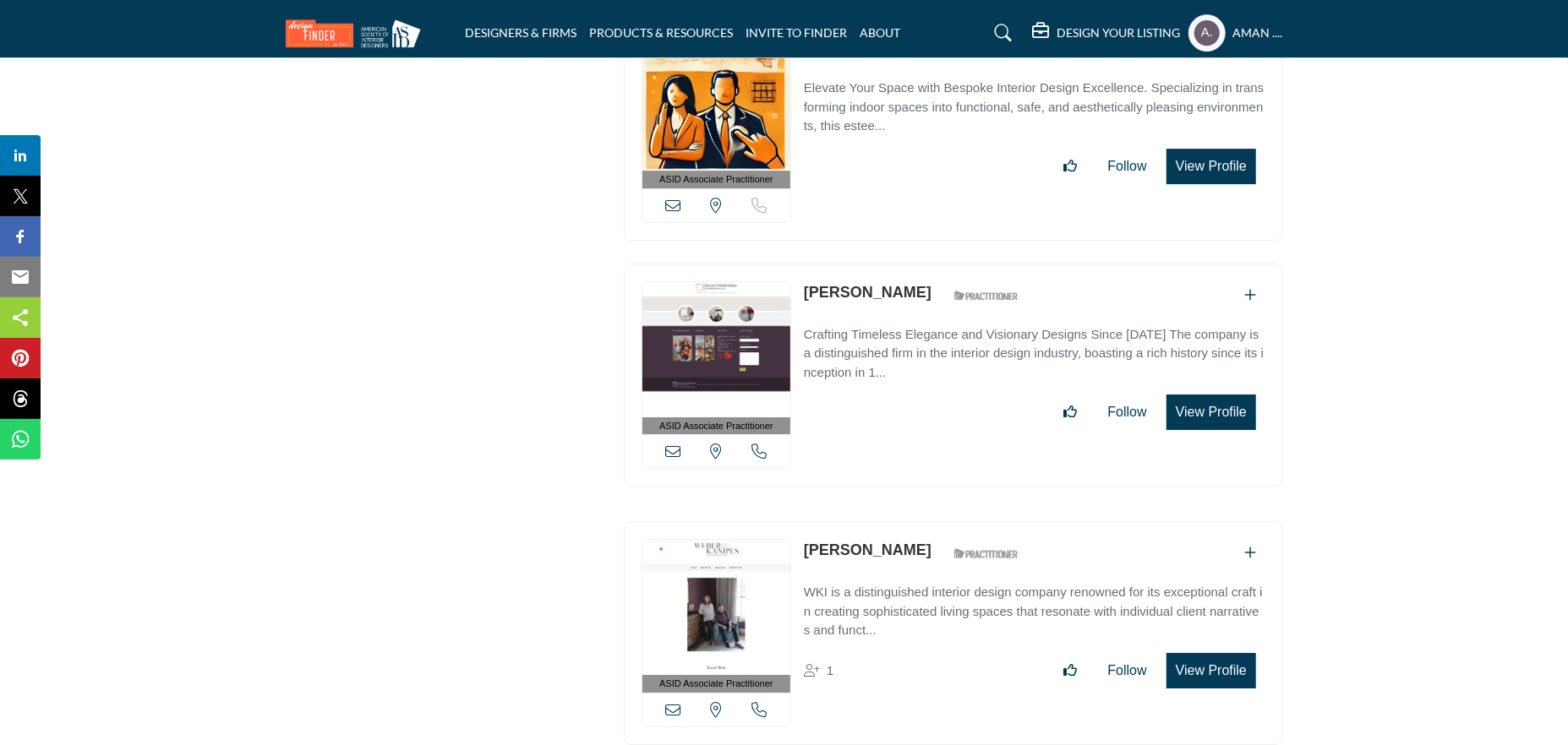
drag, startPoint x: 801, startPoint y: 385, endPoint x: 972, endPoint y: 392, distance: 171.1
click at [972, 521] on div "ASID Associate Practitioner ASID Associate Practitioners have a degree in any m…" at bounding box center [953, 633] width 658 height 224
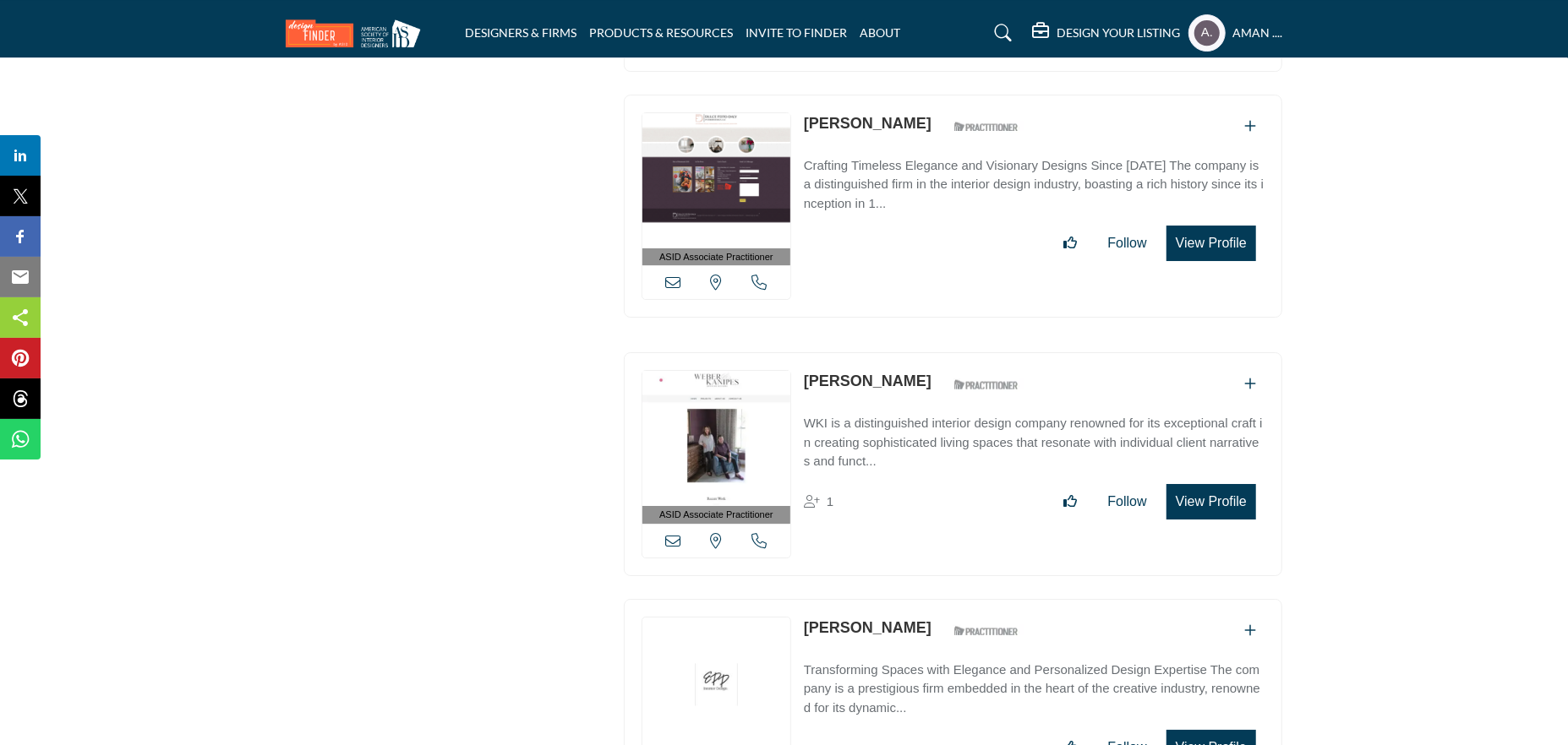
scroll to position [36570, 0]
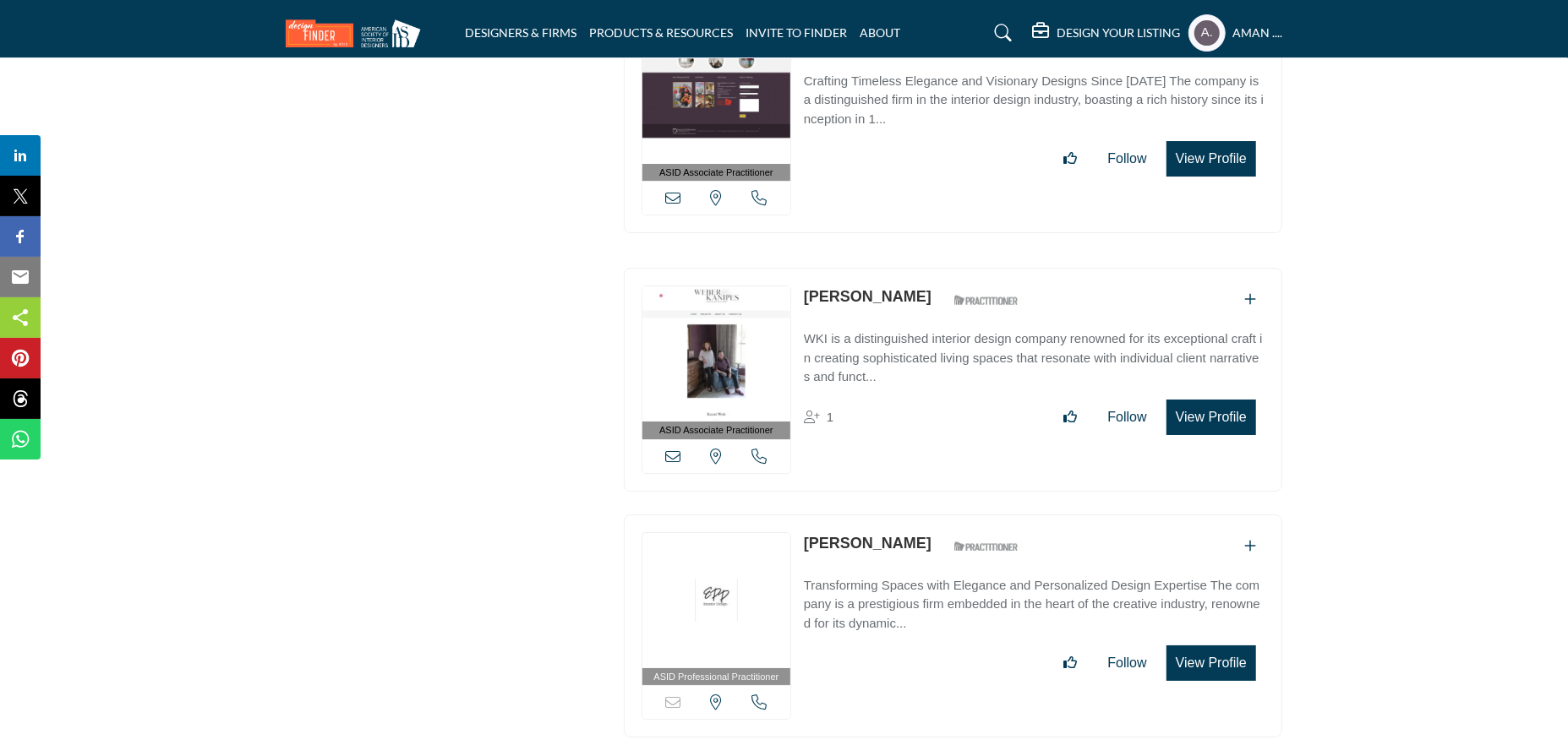
drag, startPoint x: 799, startPoint y: 381, endPoint x: 926, endPoint y: 378, distance: 127.0
click at [926, 514] on div "ASID Professional Practitioner ASID Professional Practitioners have successfull…" at bounding box center [953, 626] width 658 height 224
click at [878, 535] on link "Eileen Psenka" at bounding box center [867, 544] width 127 height 17
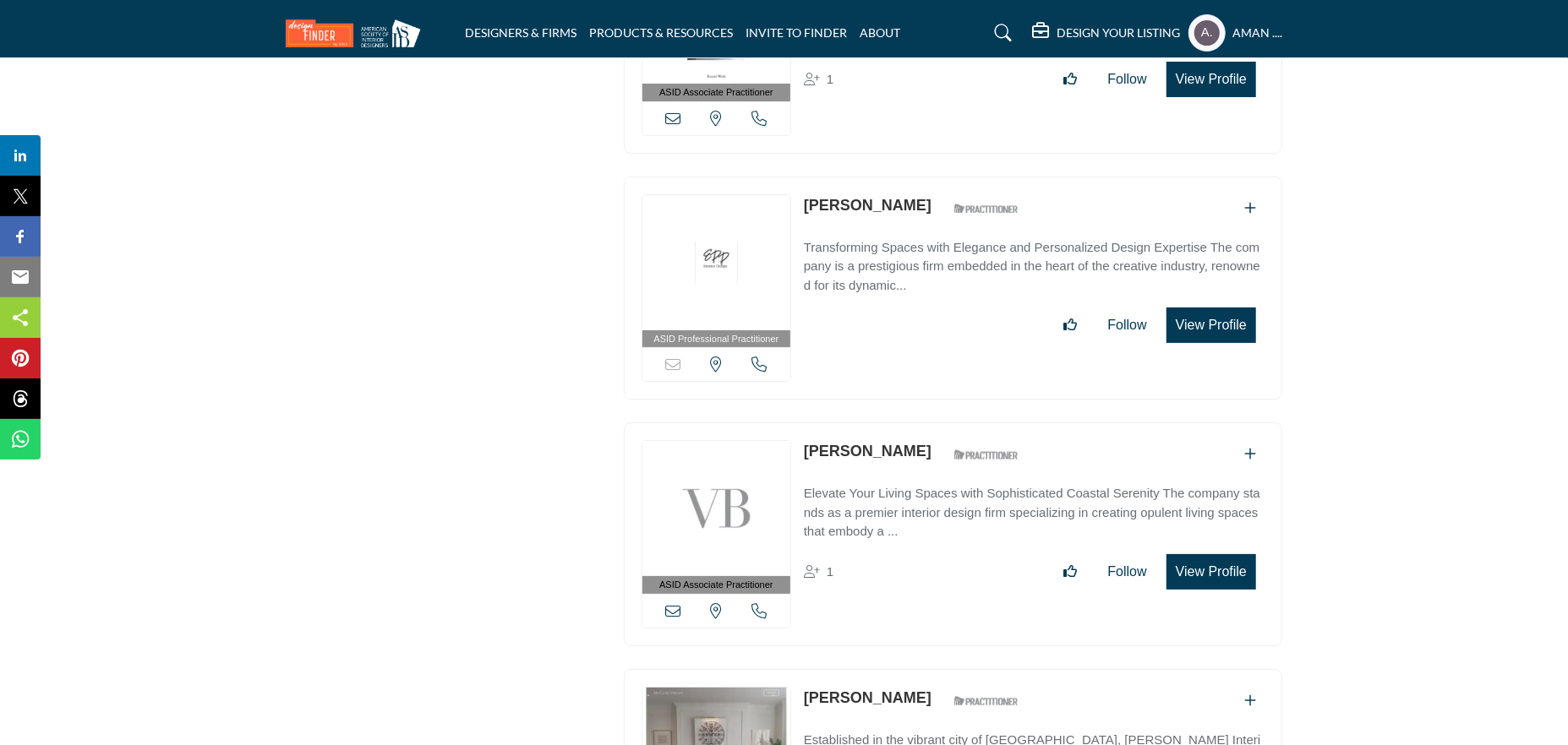
scroll to position [36823, 0]
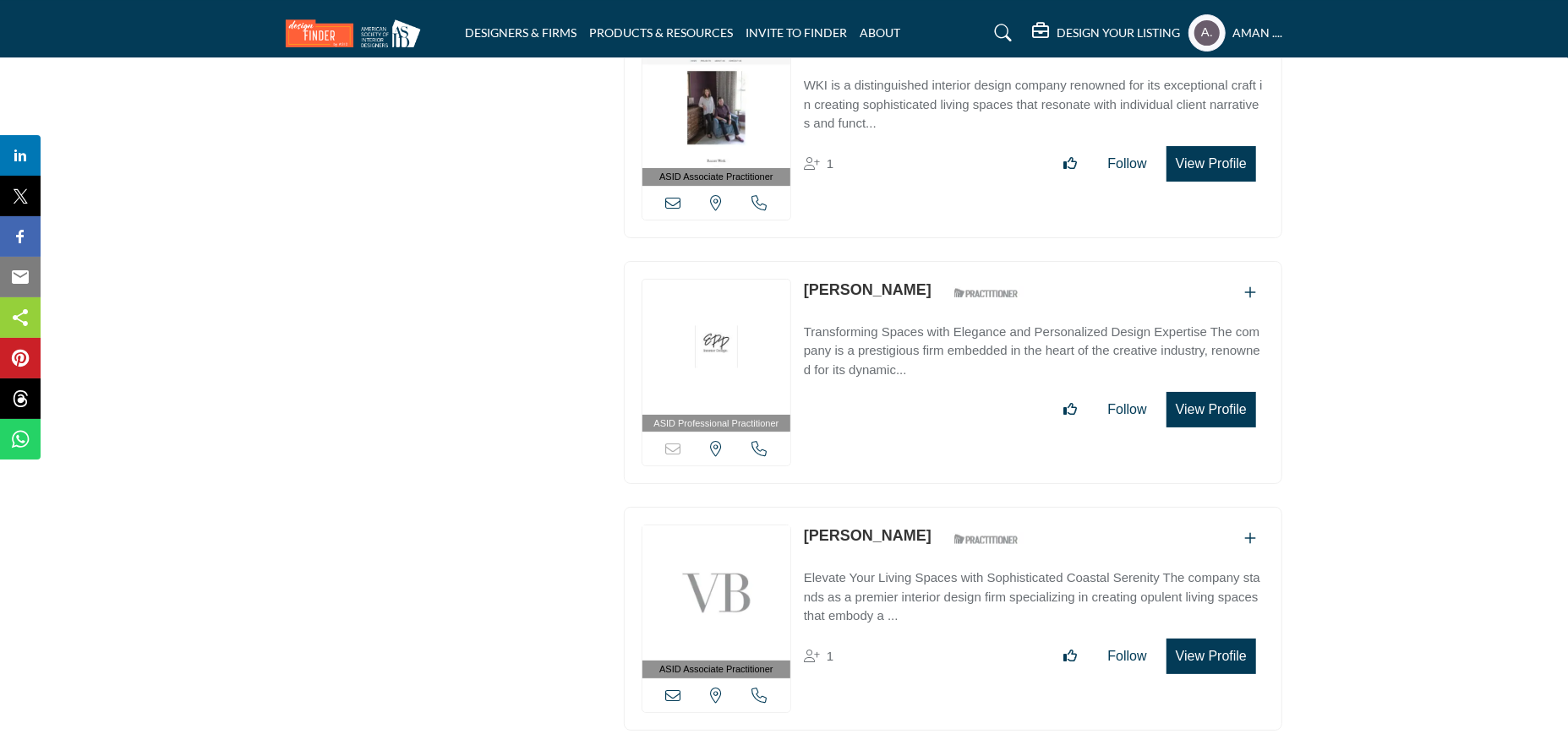
drag, startPoint x: 798, startPoint y: 372, endPoint x: 908, endPoint y: 379, distance: 110.2
click at [908, 507] on div "ASID Associate Practitioner ASID Associate Practitioners have a degree in any m…" at bounding box center [953, 619] width 658 height 224
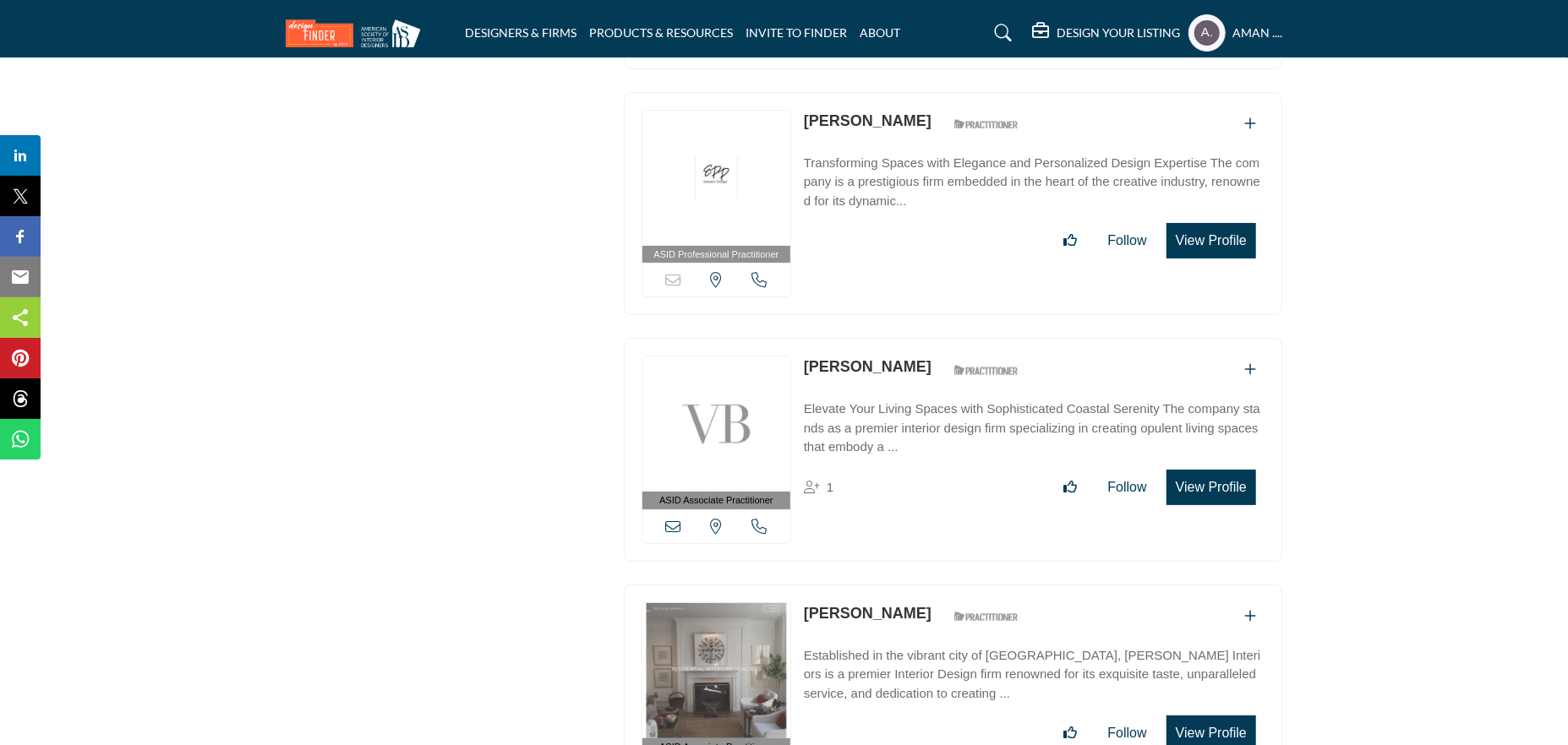
drag, startPoint x: 799, startPoint y: 446, endPoint x: 930, endPoint y: 455, distance: 131.3
click at [930, 585] on div "ASID Associate Practitioner ASID Associate Practitioners have a degree in any m…" at bounding box center [953, 697] width 658 height 224
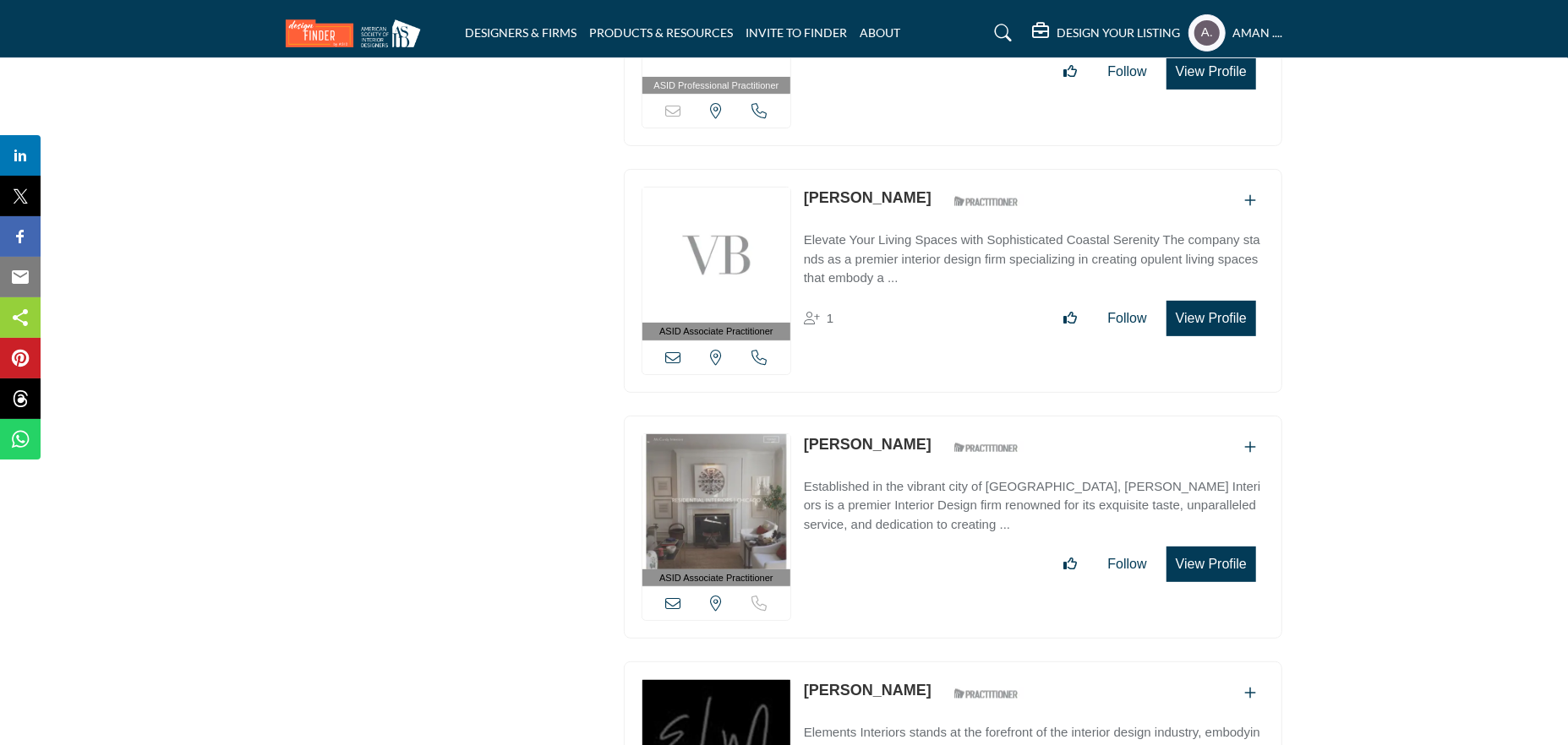
scroll to position [37330, 0]
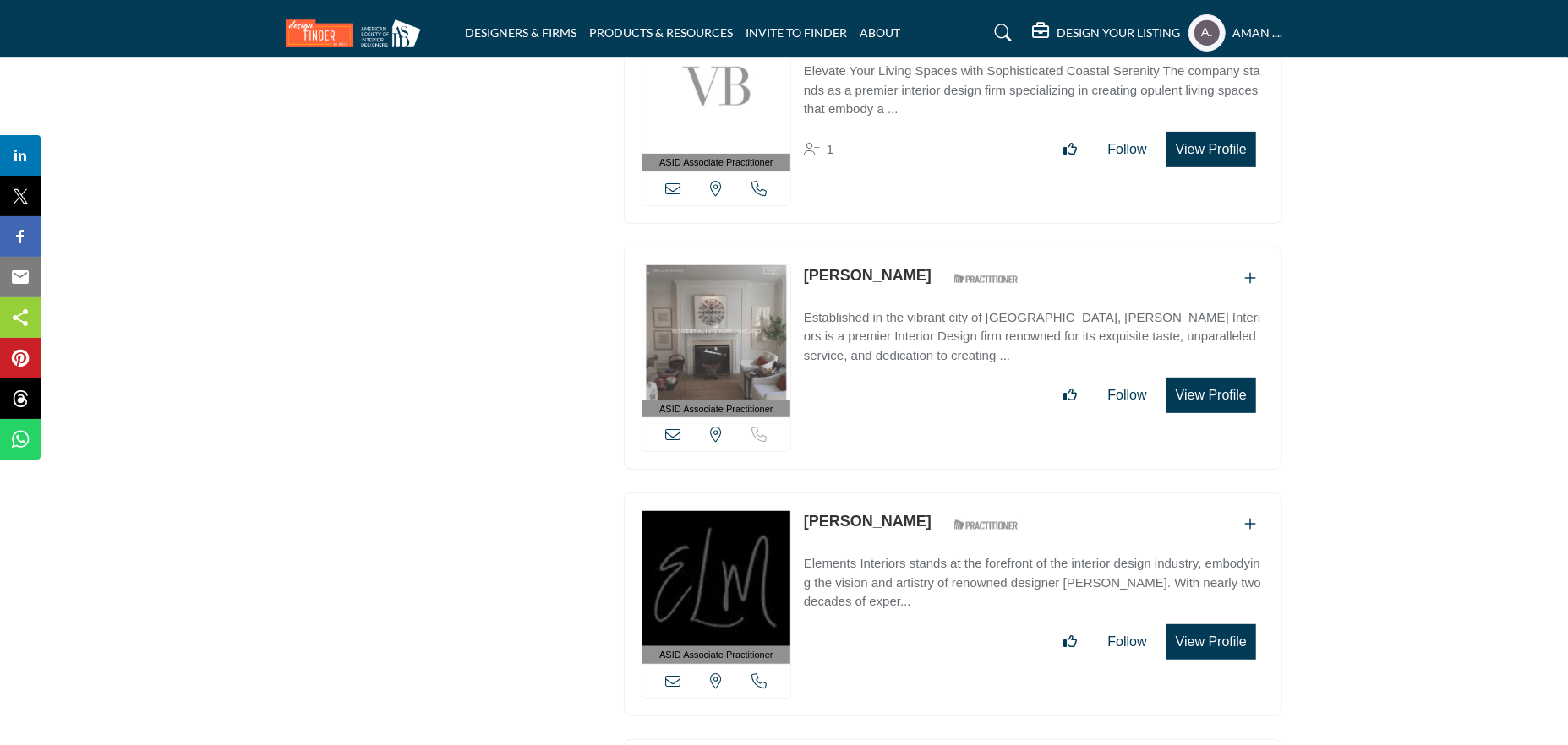
drag, startPoint x: 801, startPoint y: 355, endPoint x: 929, endPoint y: 367, distance: 128.6
click at [929, 493] on div "ASID Associate Practitioner ASID Associate Practitioners have a degree in any m…" at bounding box center [953, 605] width 658 height 224
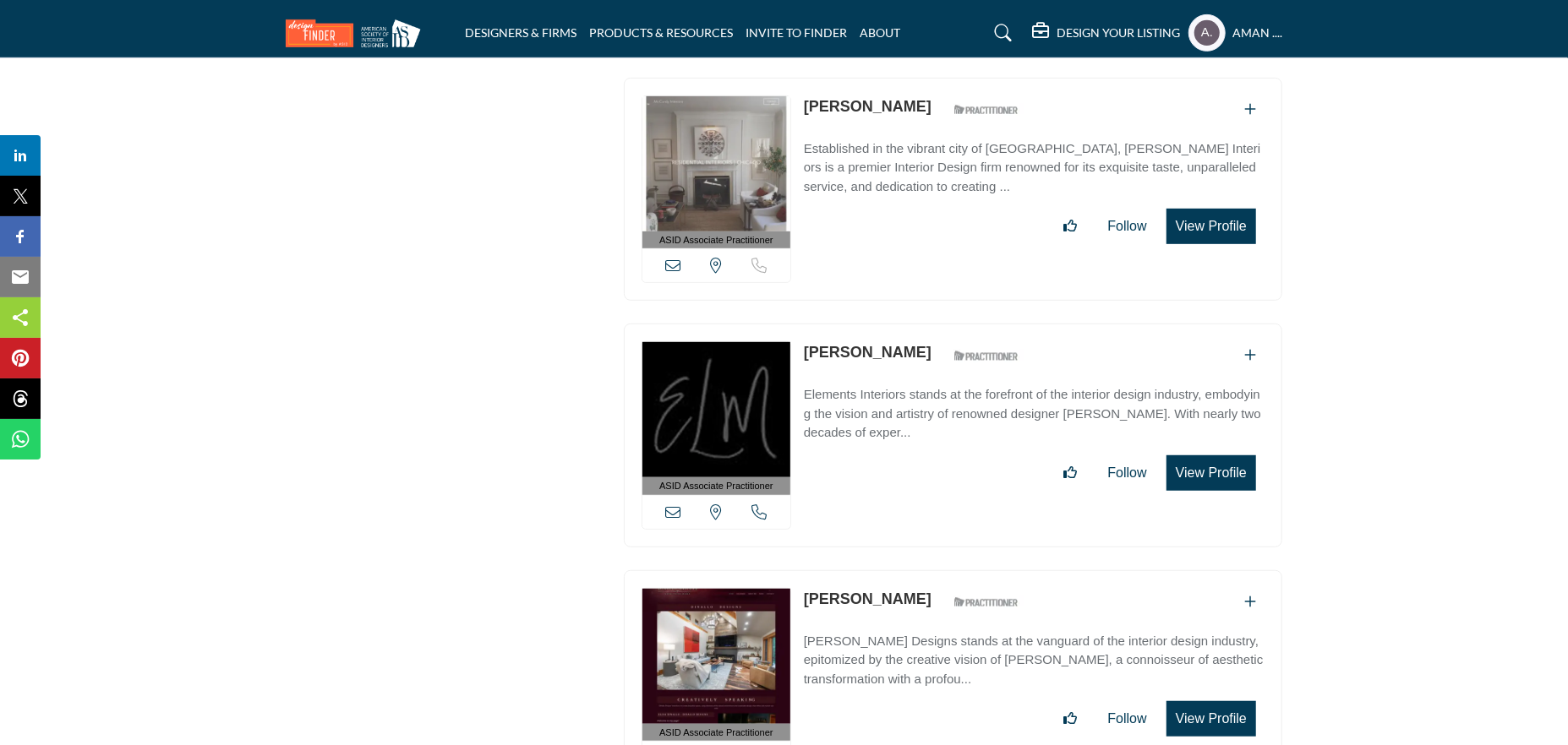
scroll to position [37584, 0]
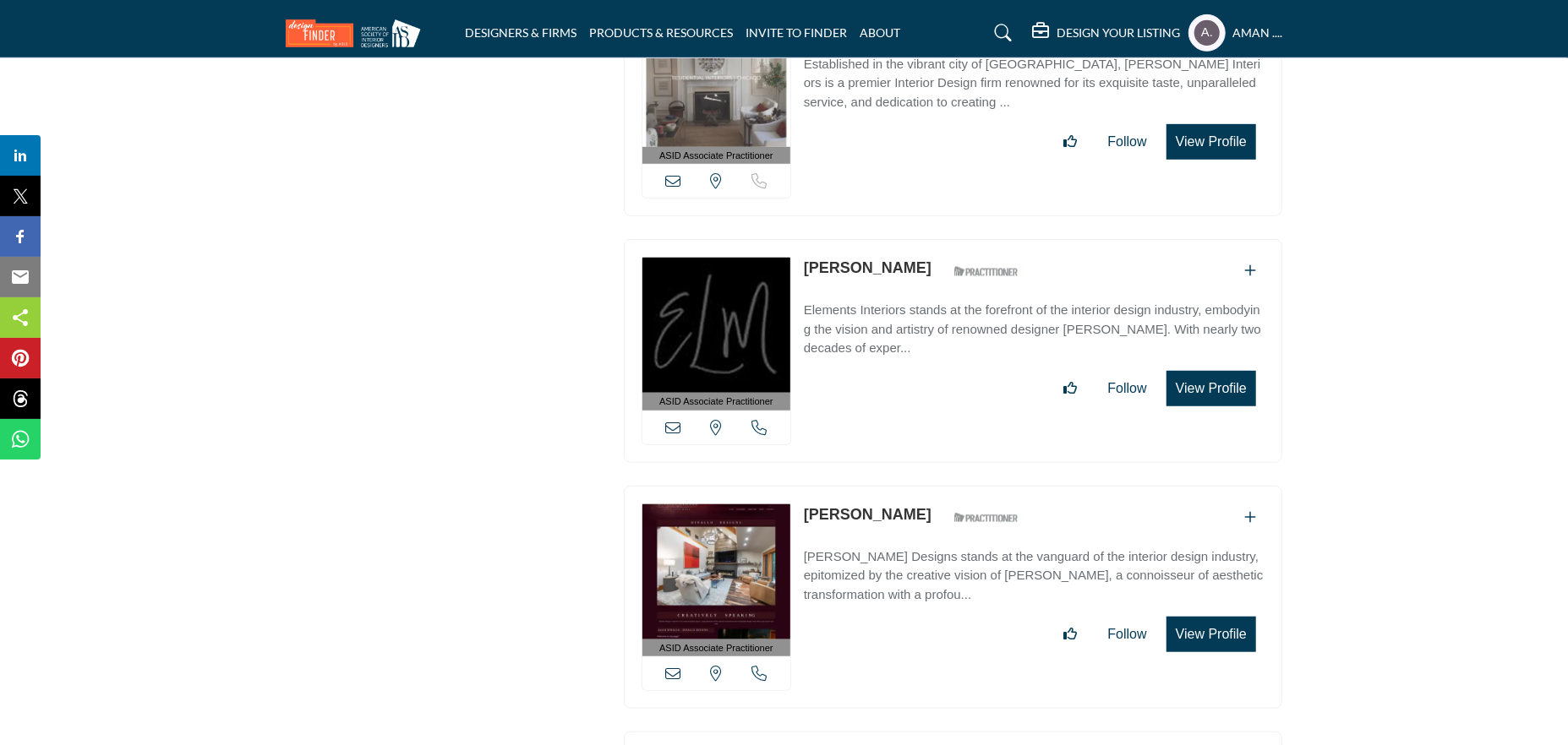
drag, startPoint x: 797, startPoint y: 348, endPoint x: 898, endPoint y: 347, distance: 101.0
click at [898, 486] on div "ASID Associate Practitioner ASID Associate Practitioners have a degree in any m…" at bounding box center [953, 598] width 658 height 224
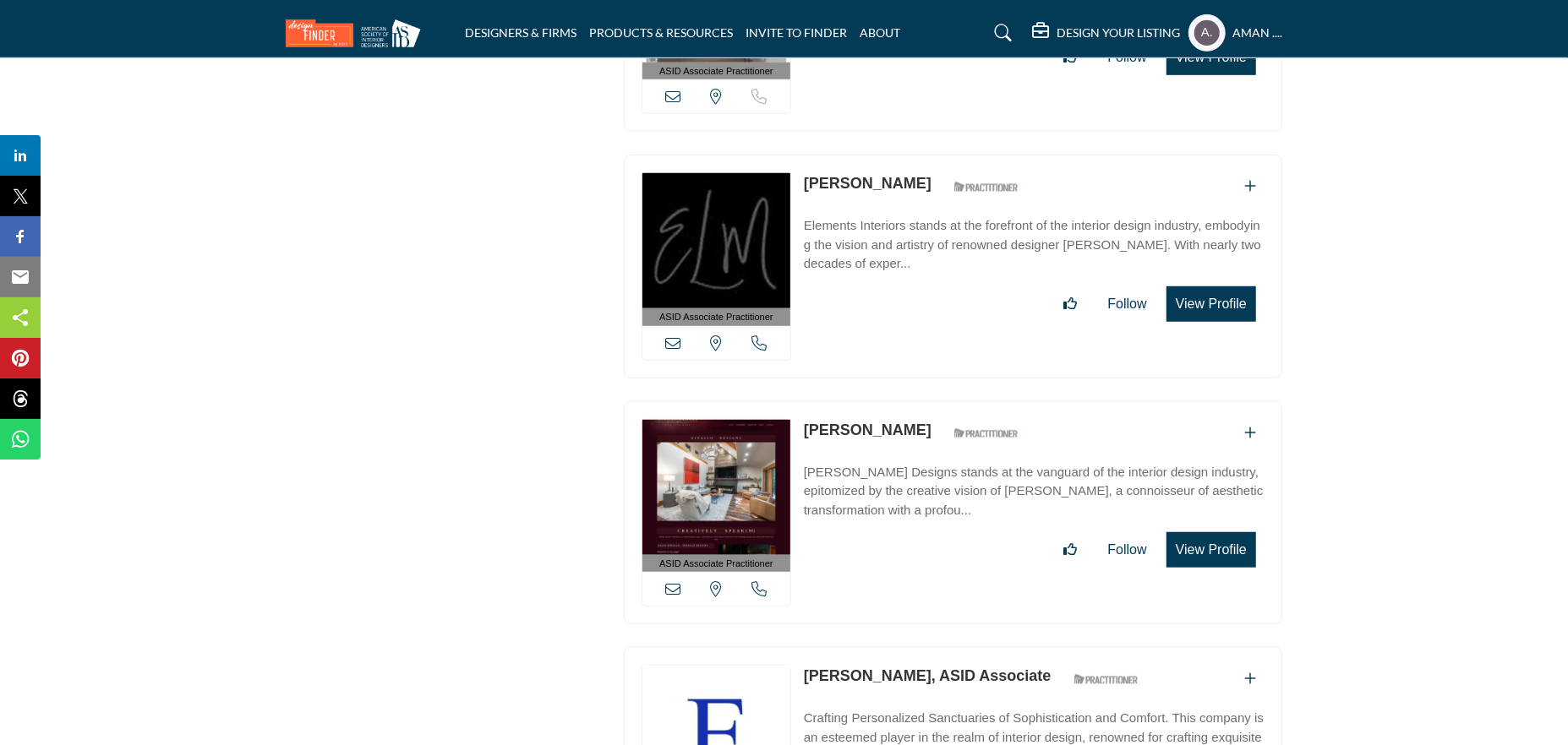
scroll to position [37752, 0]
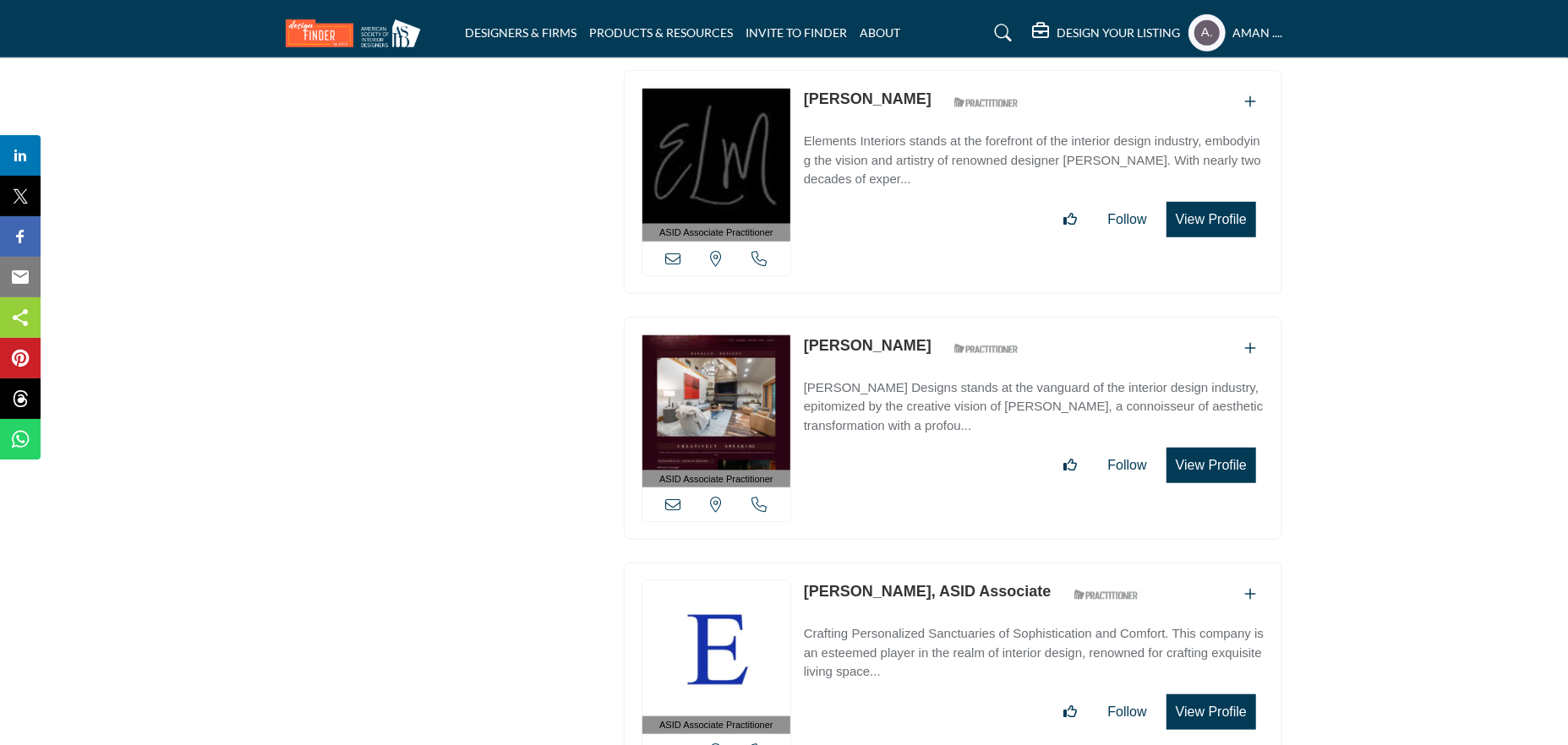
drag, startPoint x: 885, startPoint y: 420, endPoint x: 926, endPoint y: 420, distance: 41.0
click at [926, 563] on div "ASID Associate Practitioner ASID Associate Practitioners have a degree in any m…" at bounding box center [953, 674] width 658 height 224
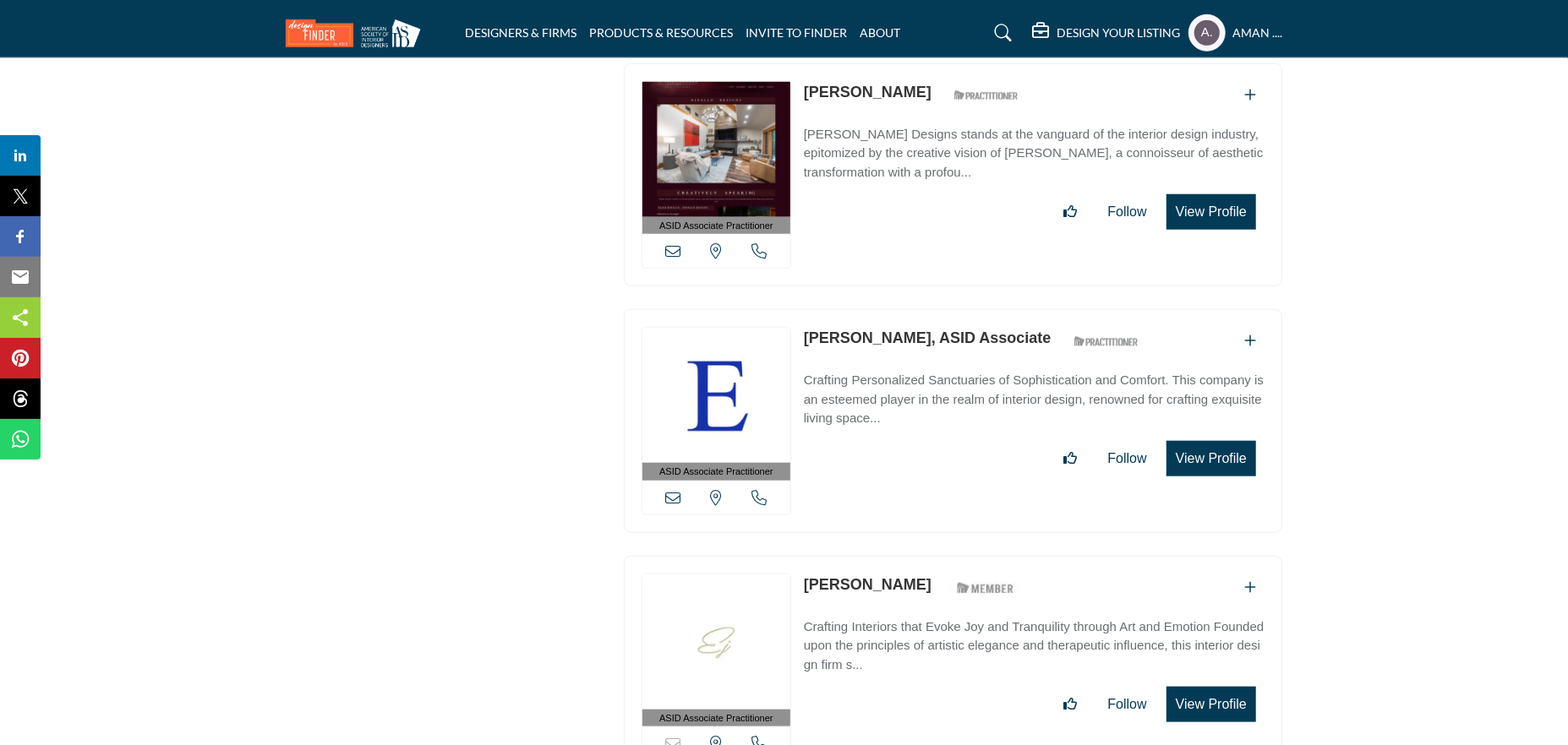
scroll to position [38090, 0]
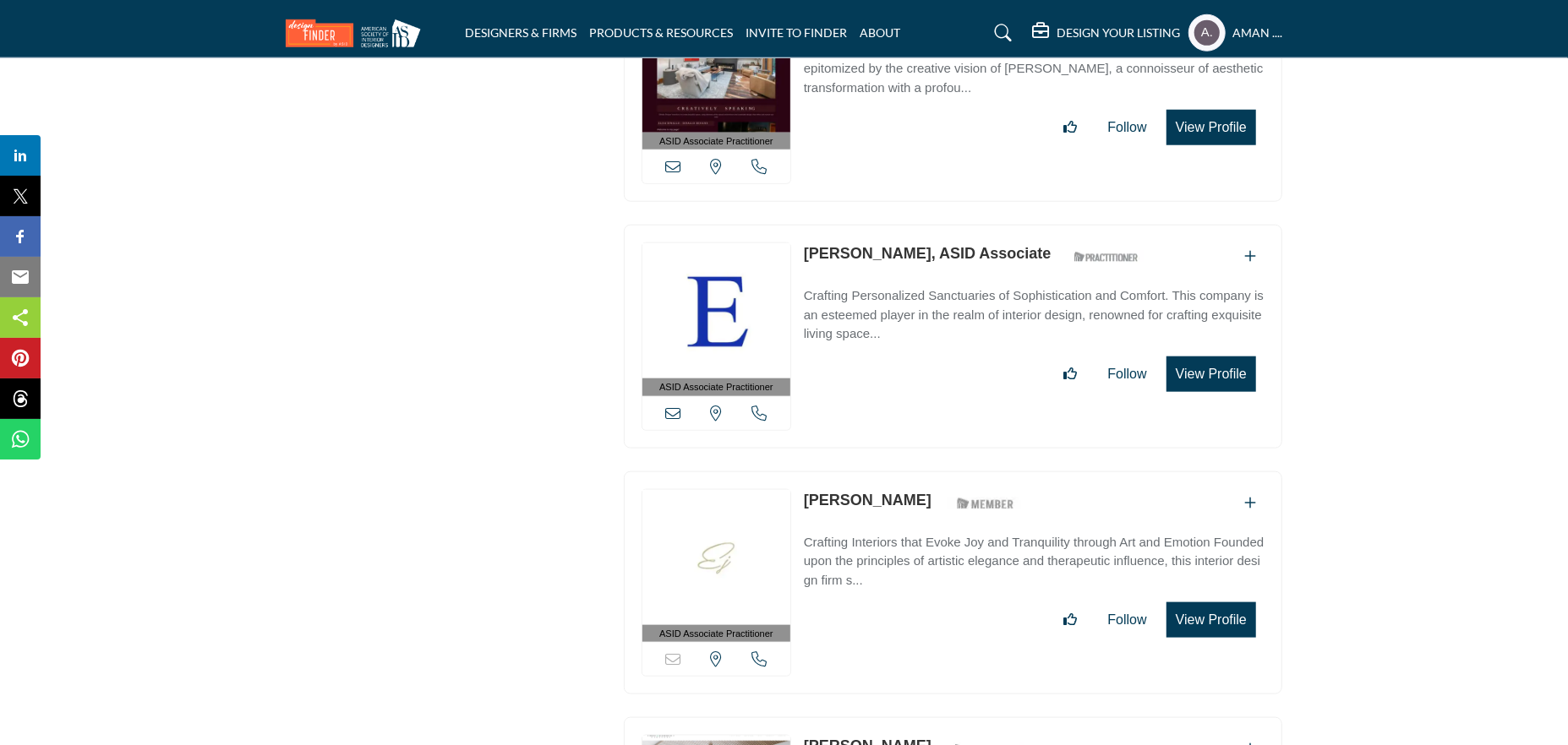
drag, startPoint x: 798, startPoint y: 333, endPoint x: 934, endPoint y: 340, distance: 136.2
click at [934, 471] on div "ASID Associate Practitioner ASID Associate Practitioners have a degree in any m…" at bounding box center [953, 583] width 658 height 224
click at [912, 492] on link "Elizabeth Kaplan" at bounding box center [867, 501] width 127 height 17
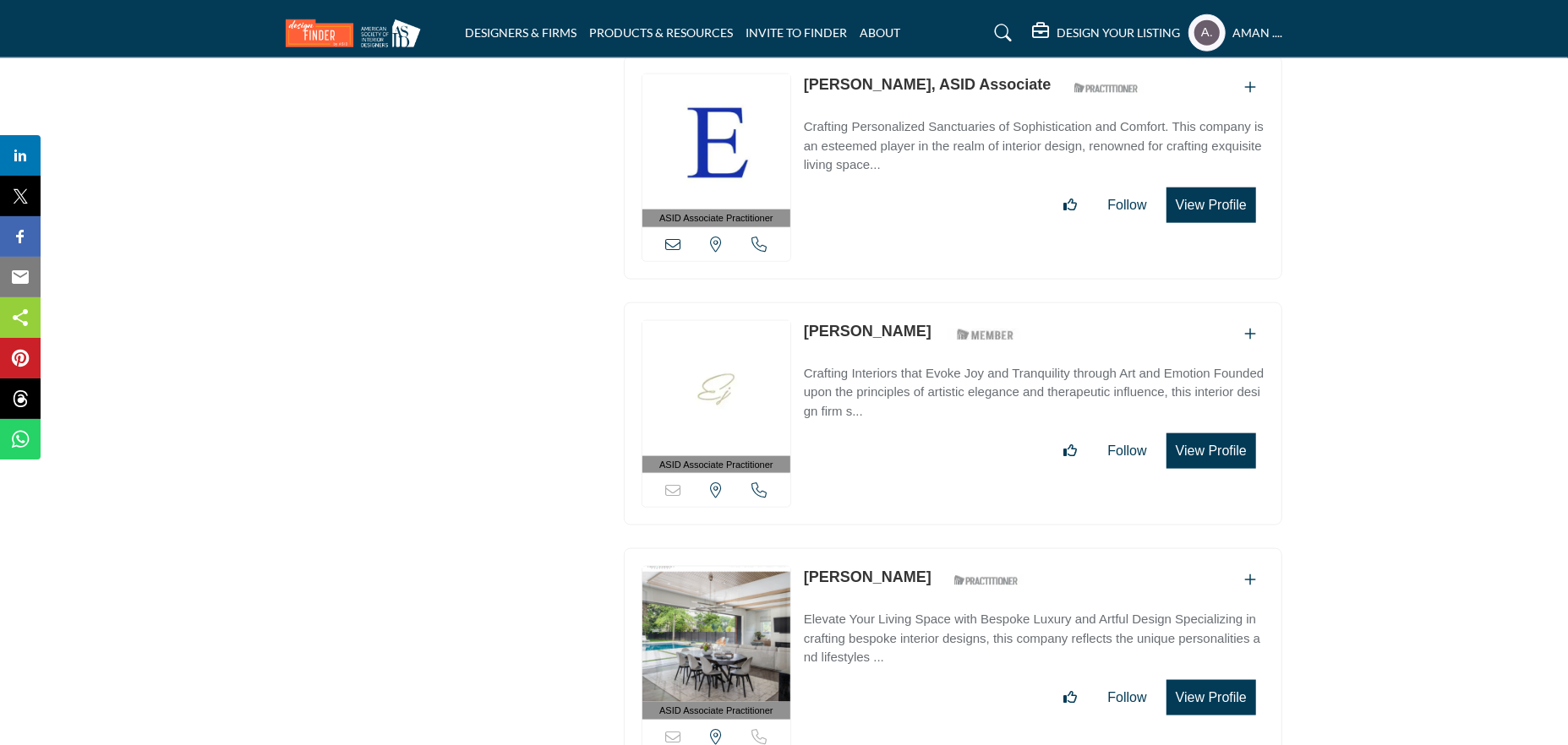
scroll to position [38344, 0]
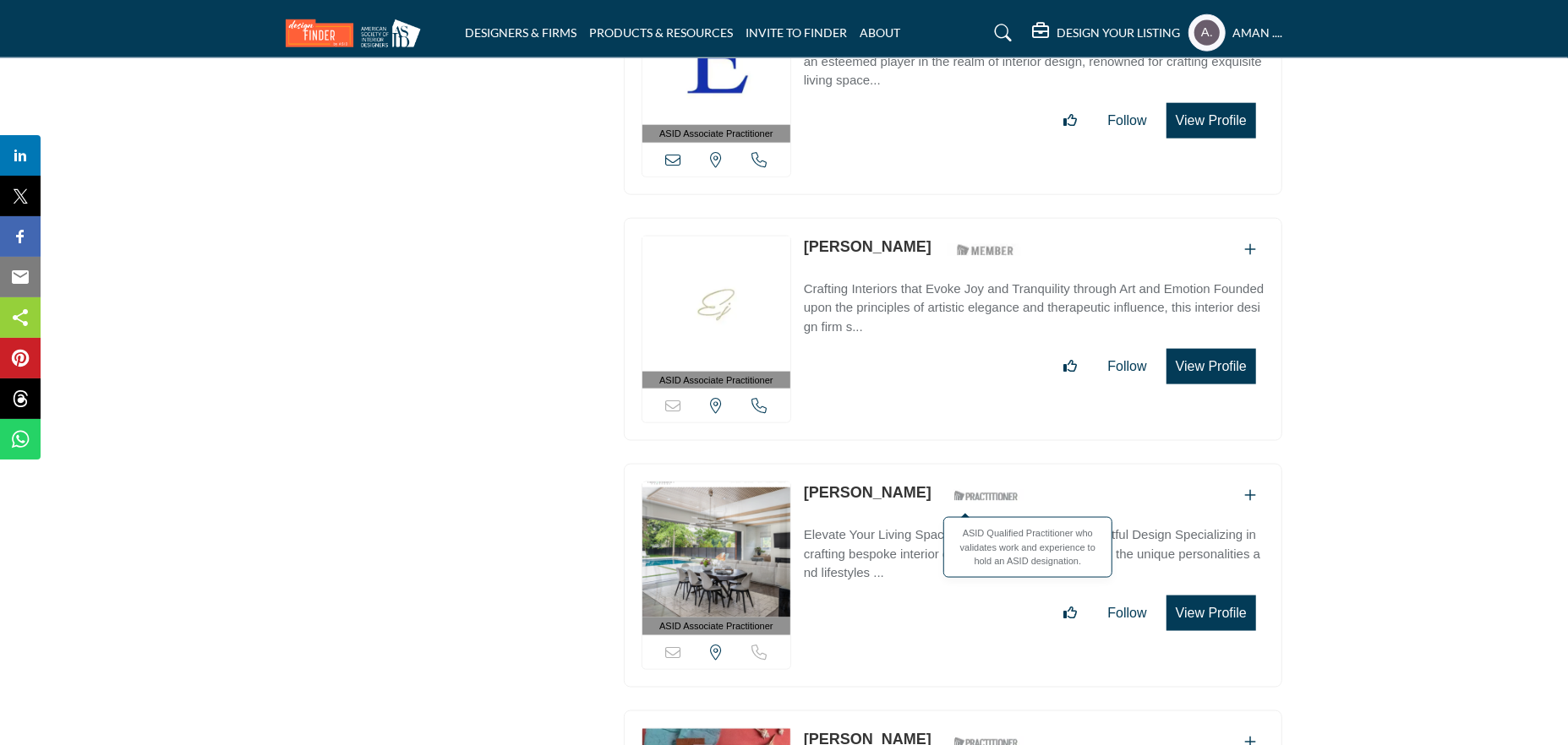
drag, startPoint x: 804, startPoint y: 324, endPoint x: 1017, endPoint y: 346, distance: 214.1
click at [1017, 464] on div "ASID Associate Practitioner ASID Associate Practitioners have a degree in any m…" at bounding box center [953, 576] width 658 height 224
click at [853, 484] on link "Elizabeth Spratt Cooper" at bounding box center [867, 493] width 127 height 17
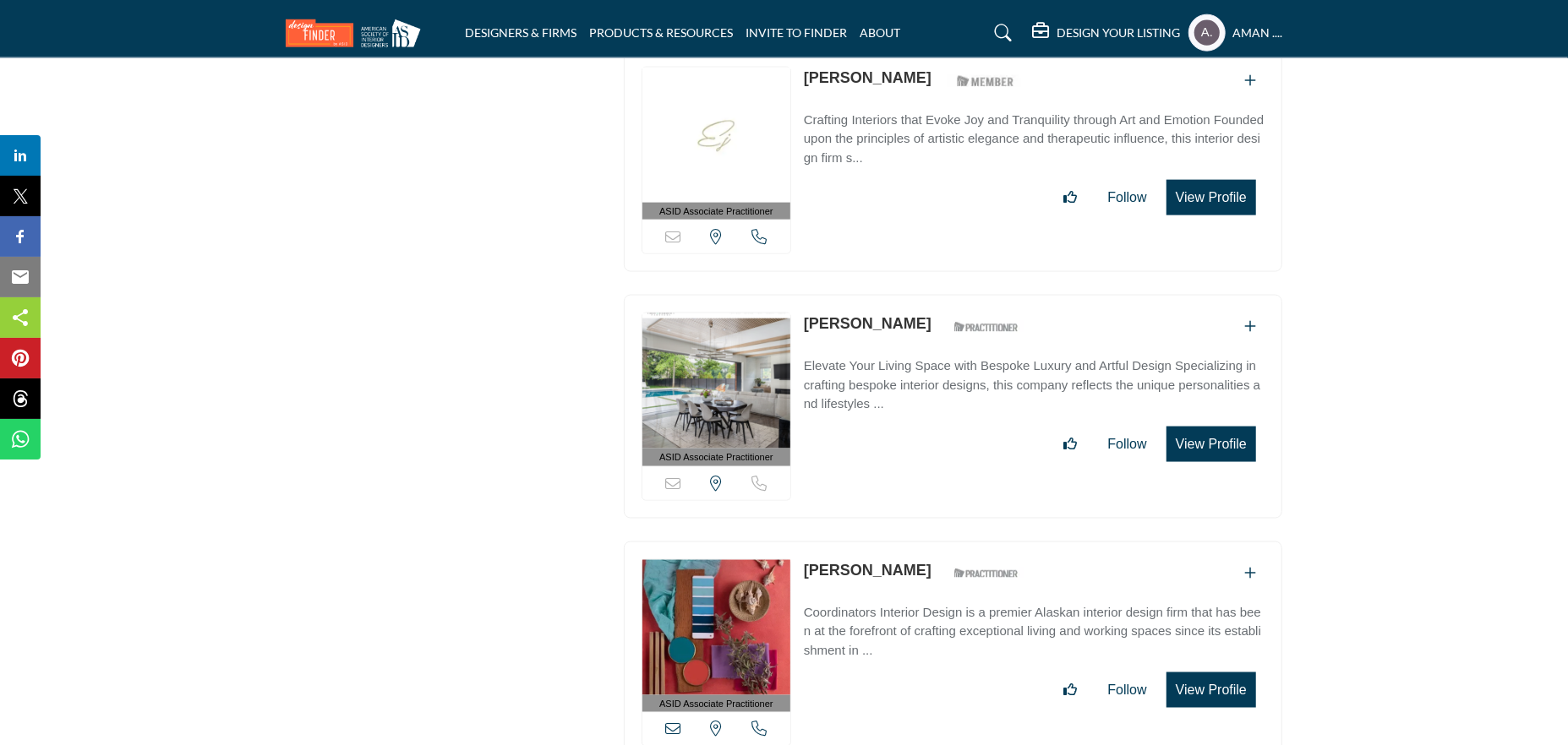
scroll to position [38682, 0]
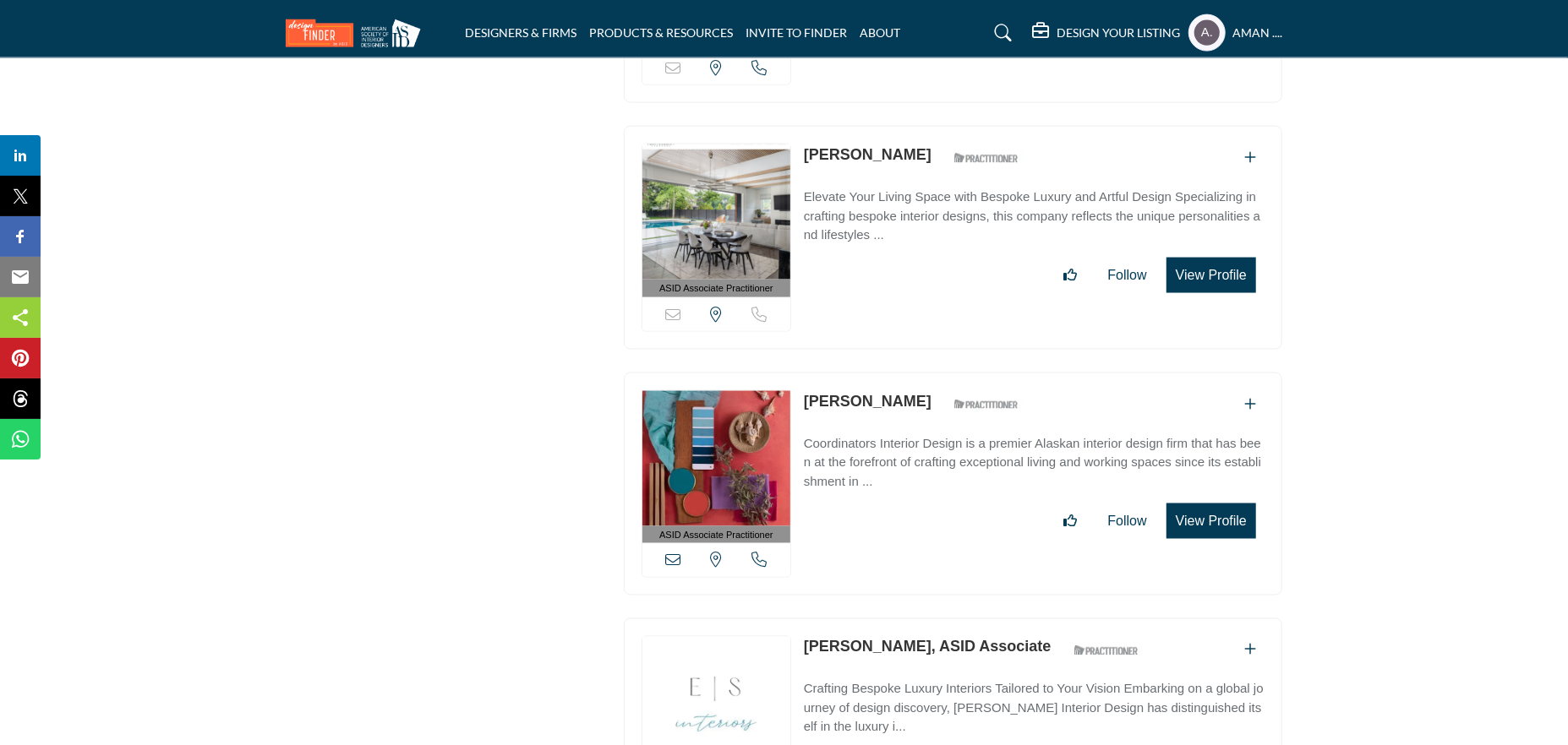
drag, startPoint x: 804, startPoint y: 235, endPoint x: 896, endPoint y: 237, distance: 92.0
click at [896, 391] on p "Elke Mazzeo" at bounding box center [867, 402] width 127 height 23
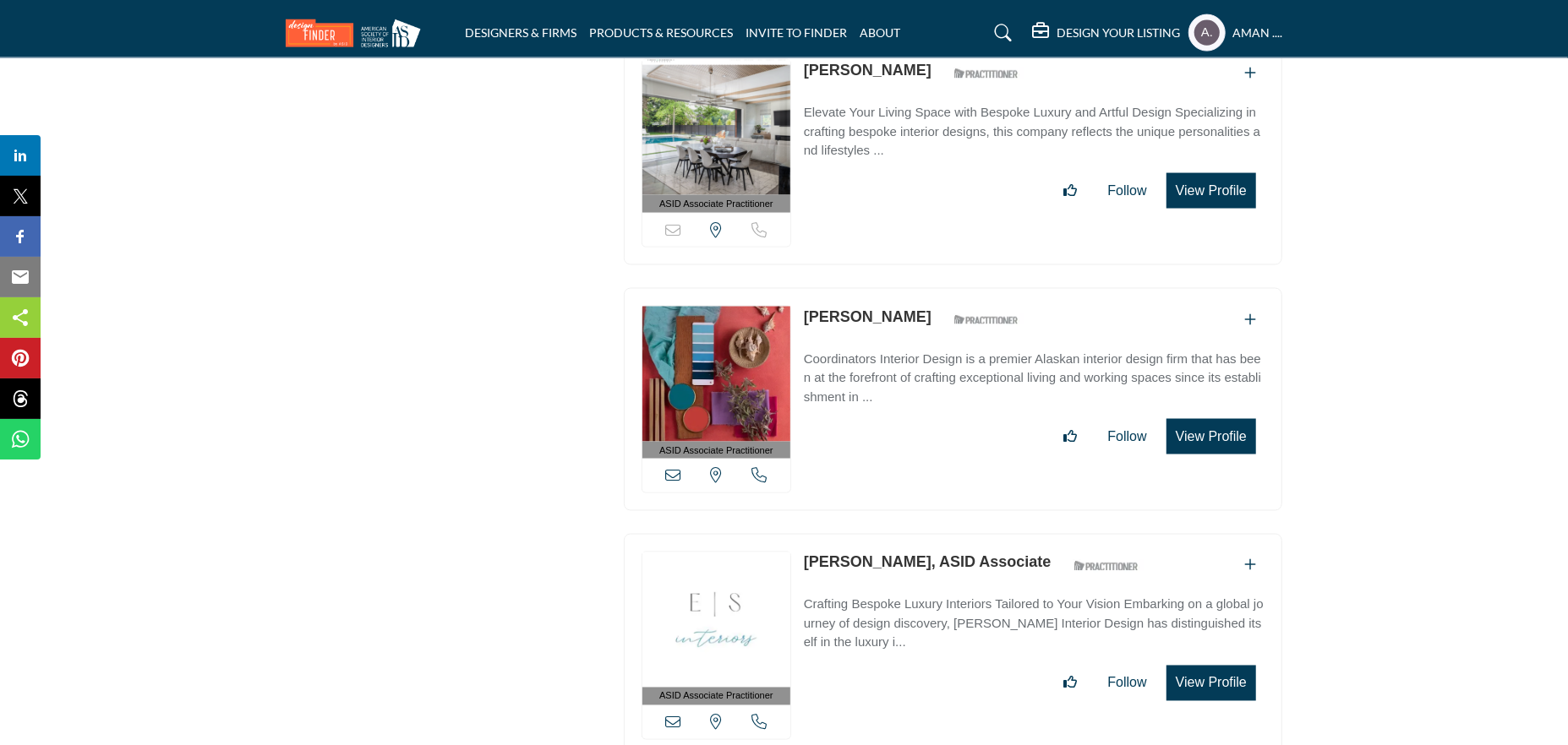
scroll to position [38935, 0]
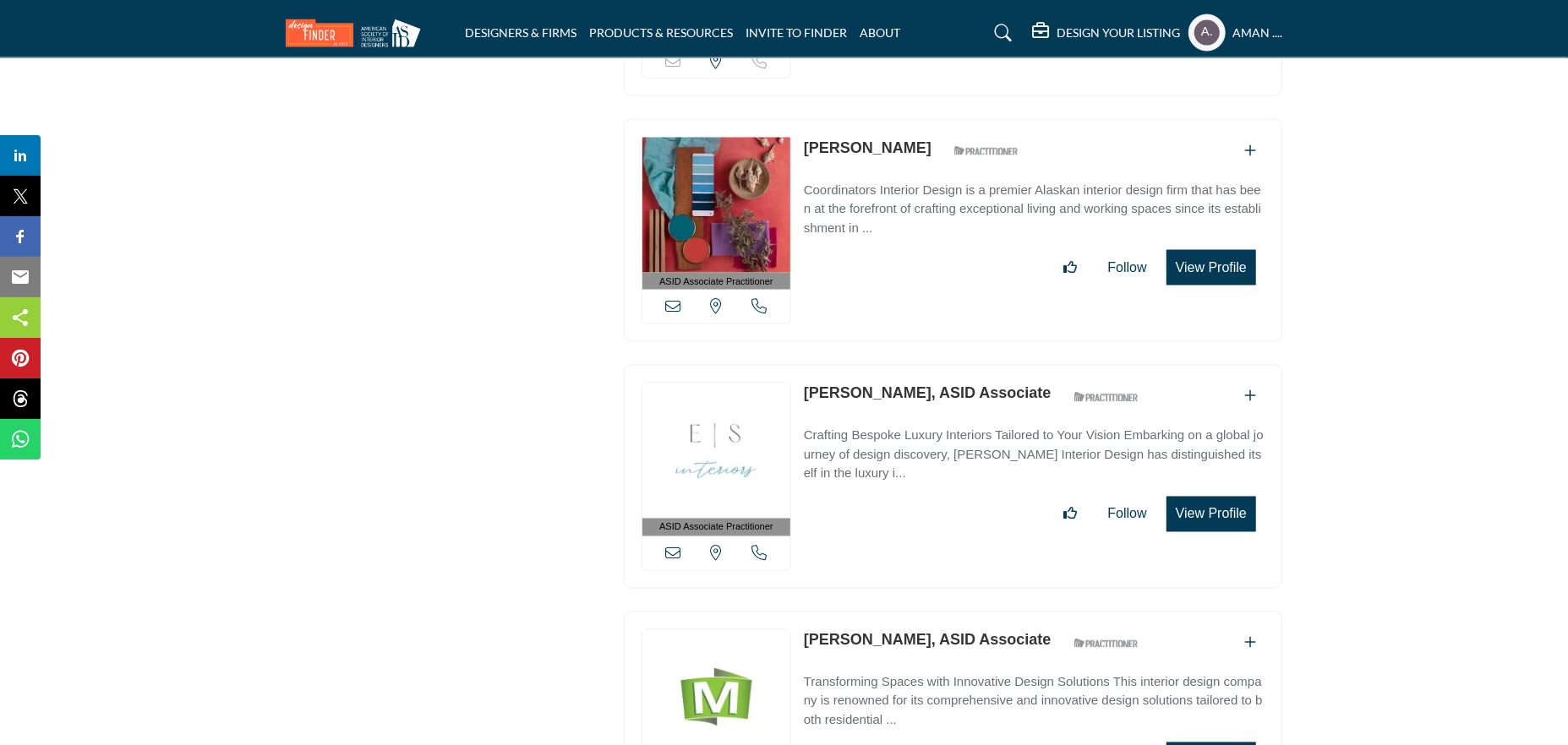
drag, startPoint x: 798, startPoint y: 219, endPoint x: 897, endPoint y: 232, distance: 99.8
click at [897, 365] on div "ASID Associate Practitioner ASID Associate Practitioners have a degree in any m…" at bounding box center [953, 477] width 658 height 224
click at [902, 385] on link "Elsa Soyars, ASID Associate" at bounding box center [928, 394] width 248 height 17
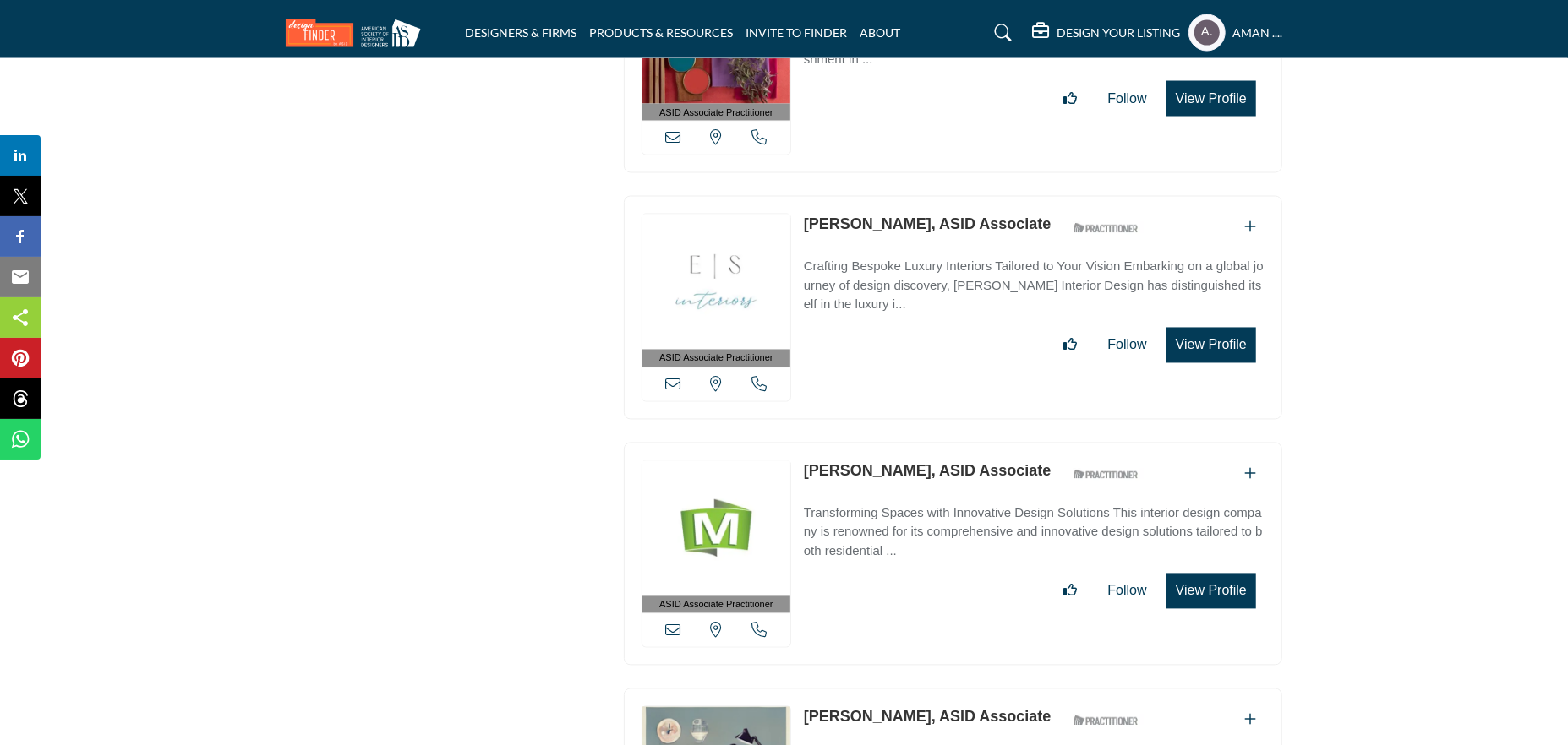
drag, startPoint x: 799, startPoint y: 298, endPoint x: 896, endPoint y: 307, distance: 97.4
click at [896, 443] on div "ASID Associate Practitioner ASID Associate Practitioners have a degree in any m…" at bounding box center [953, 555] width 658 height 224
drag, startPoint x: 942, startPoint y: 312, endPoint x: 932, endPoint y: 311, distance: 10.0
click at [941, 463] on link "Emily Holley, ASID Associate" at bounding box center [928, 471] width 248 height 17
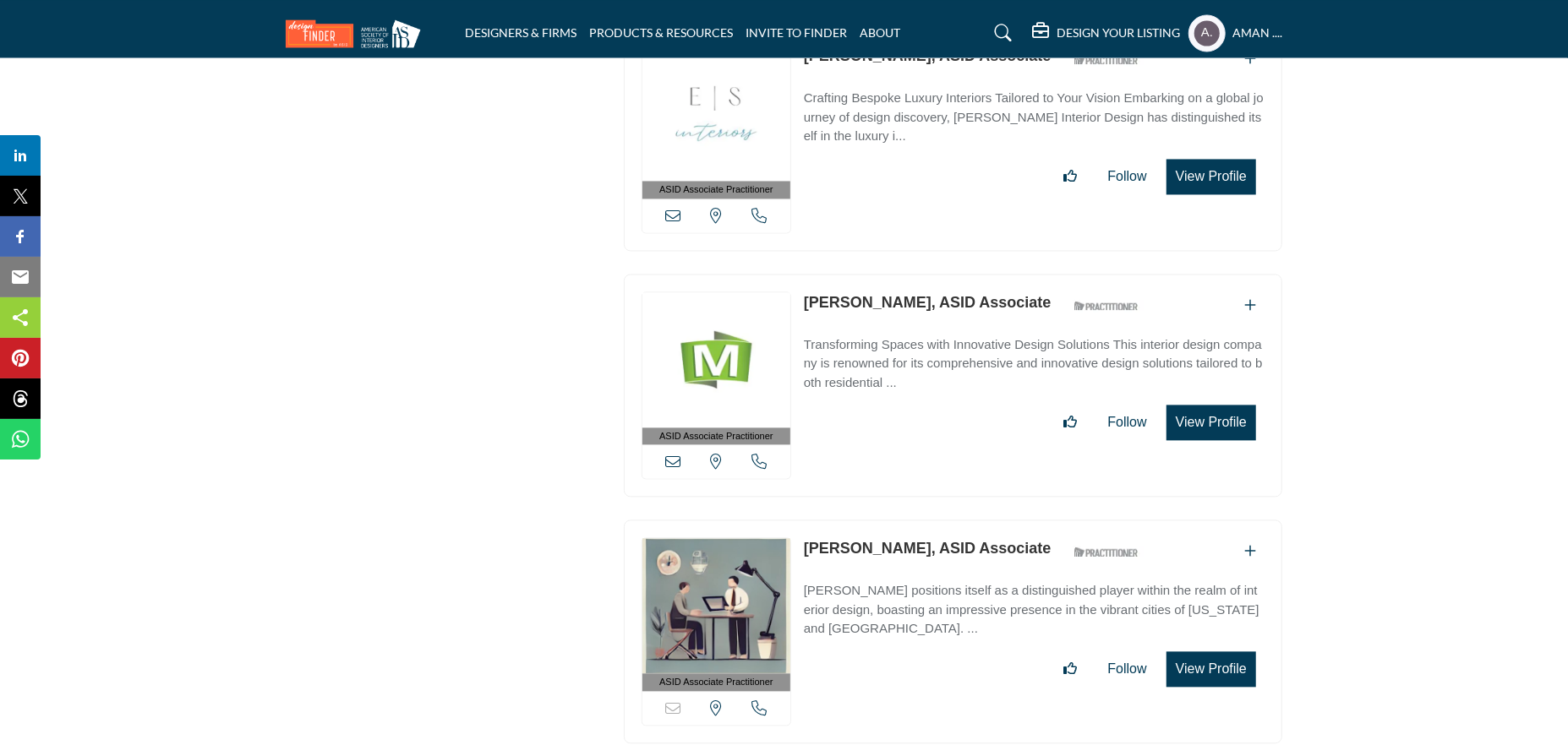
scroll to position [39359, 0]
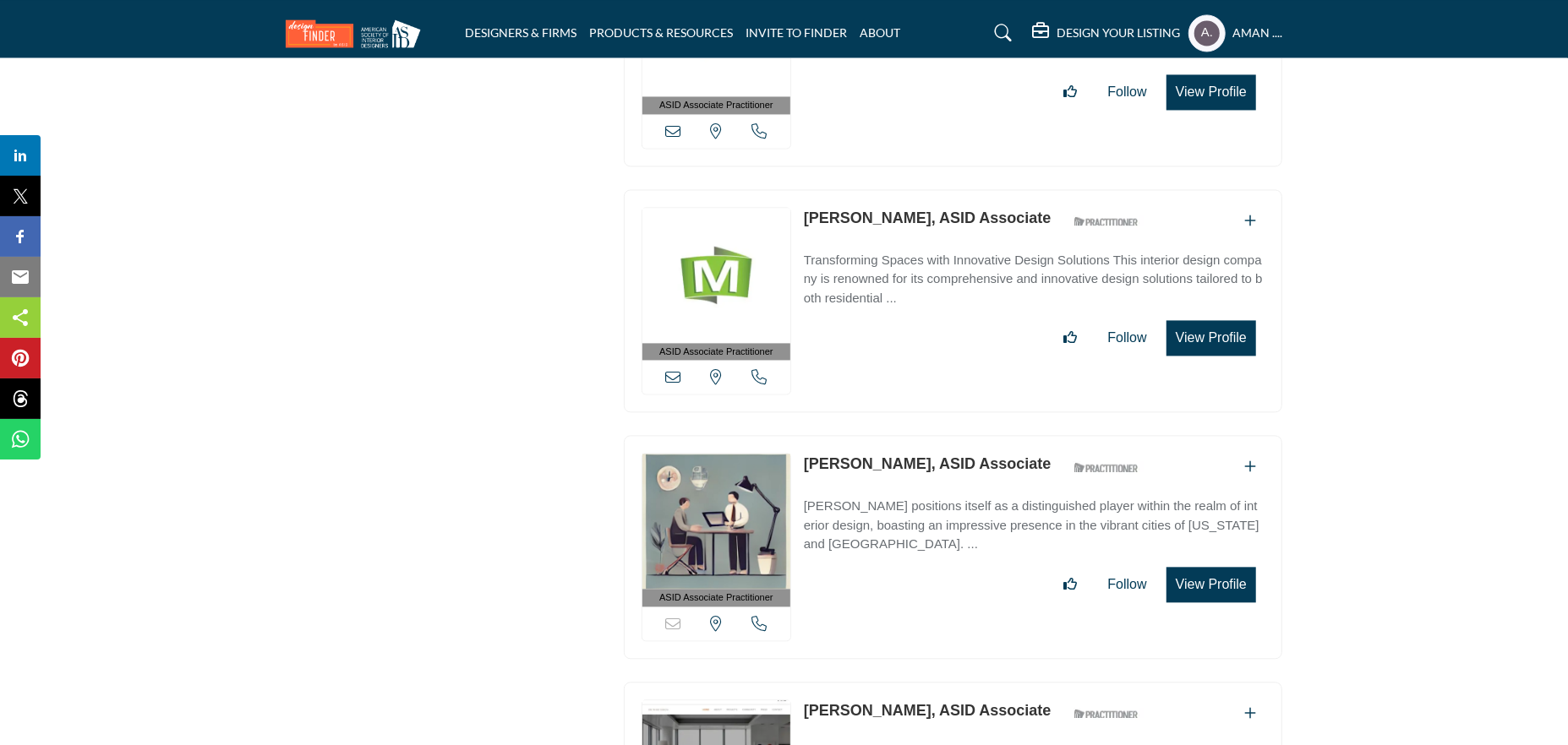
drag, startPoint x: 799, startPoint y: 287, endPoint x: 910, endPoint y: 292, distance: 111.1
click at [910, 435] on div "ASID Associate Practitioner ASID Associate Practitioners have a degree in any m…" at bounding box center [953, 547] width 658 height 224
click at [871, 455] on link "Emma Feeney, ASID Associate" at bounding box center [928, 464] width 248 height 17
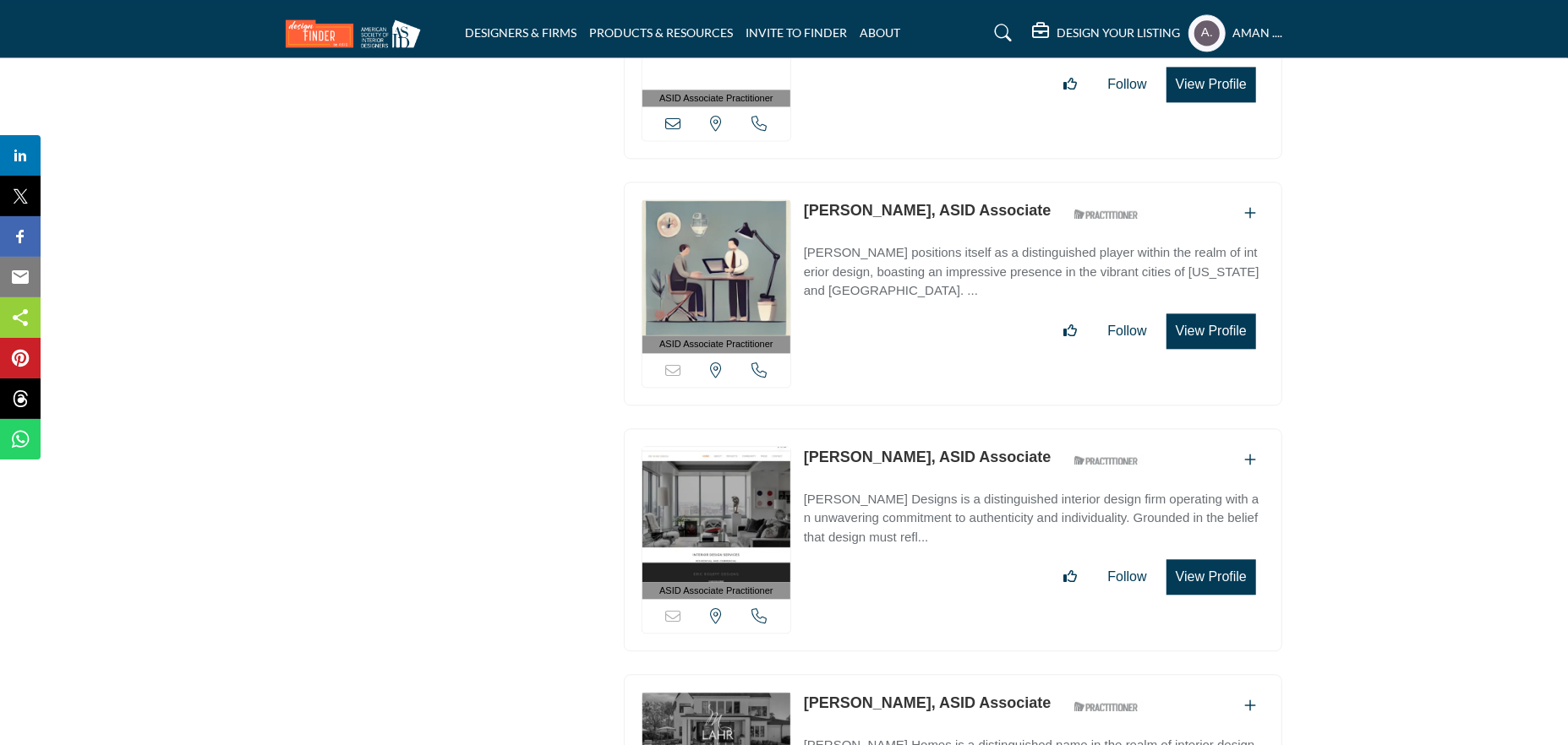
scroll to position [39696, 0]
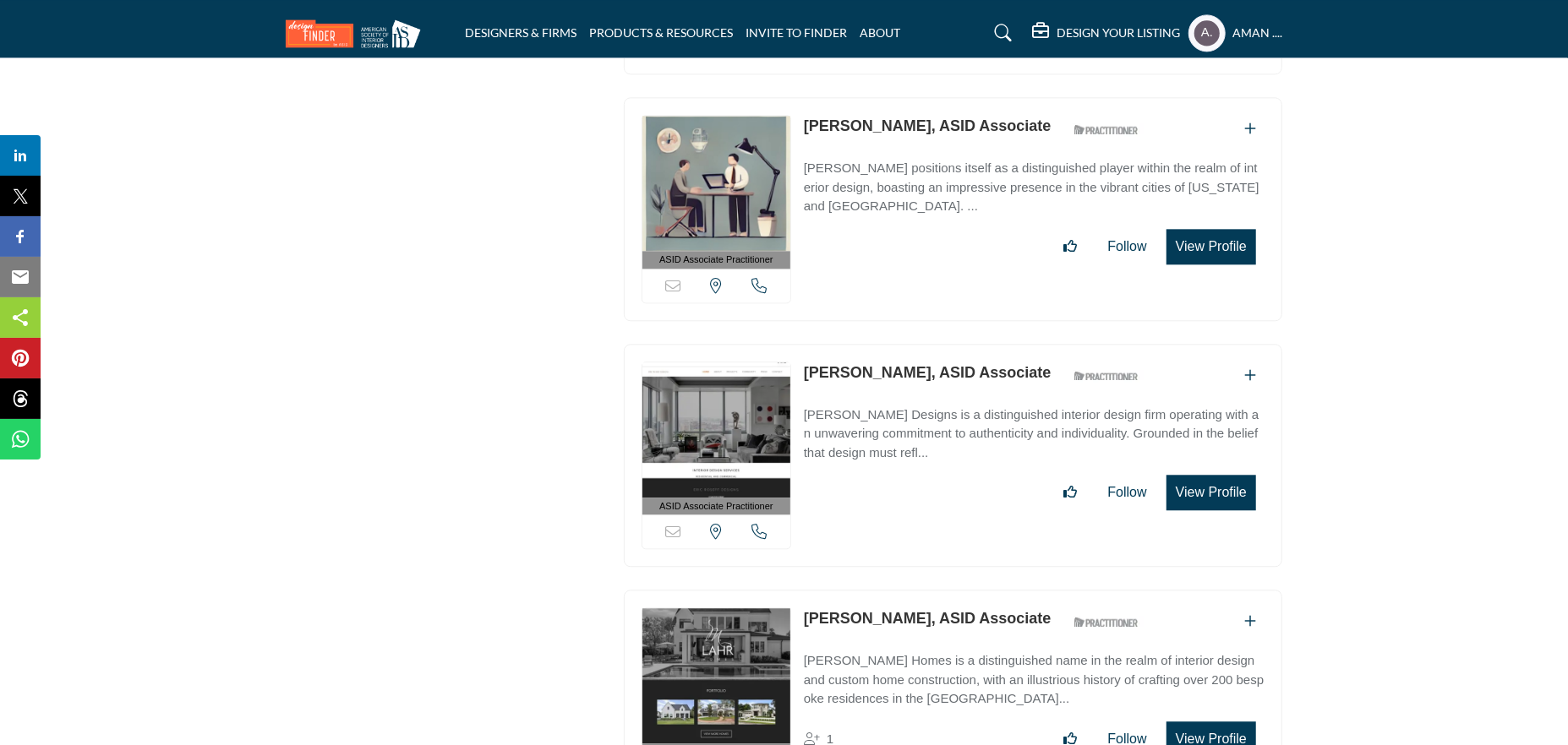
drag, startPoint x: 799, startPoint y: 200, endPoint x: 887, endPoint y: 195, distance: 88.1
click at [887, 344] on div "ASID Associate Practitioner ASID Associate Practitioners have a degree in any m…" at bounding box center [953, 456] width 658 height 224
click at [871, 364] on link "Eric Roseff, ASID Associate" at bounding box center [928, 372] width 248 height 17
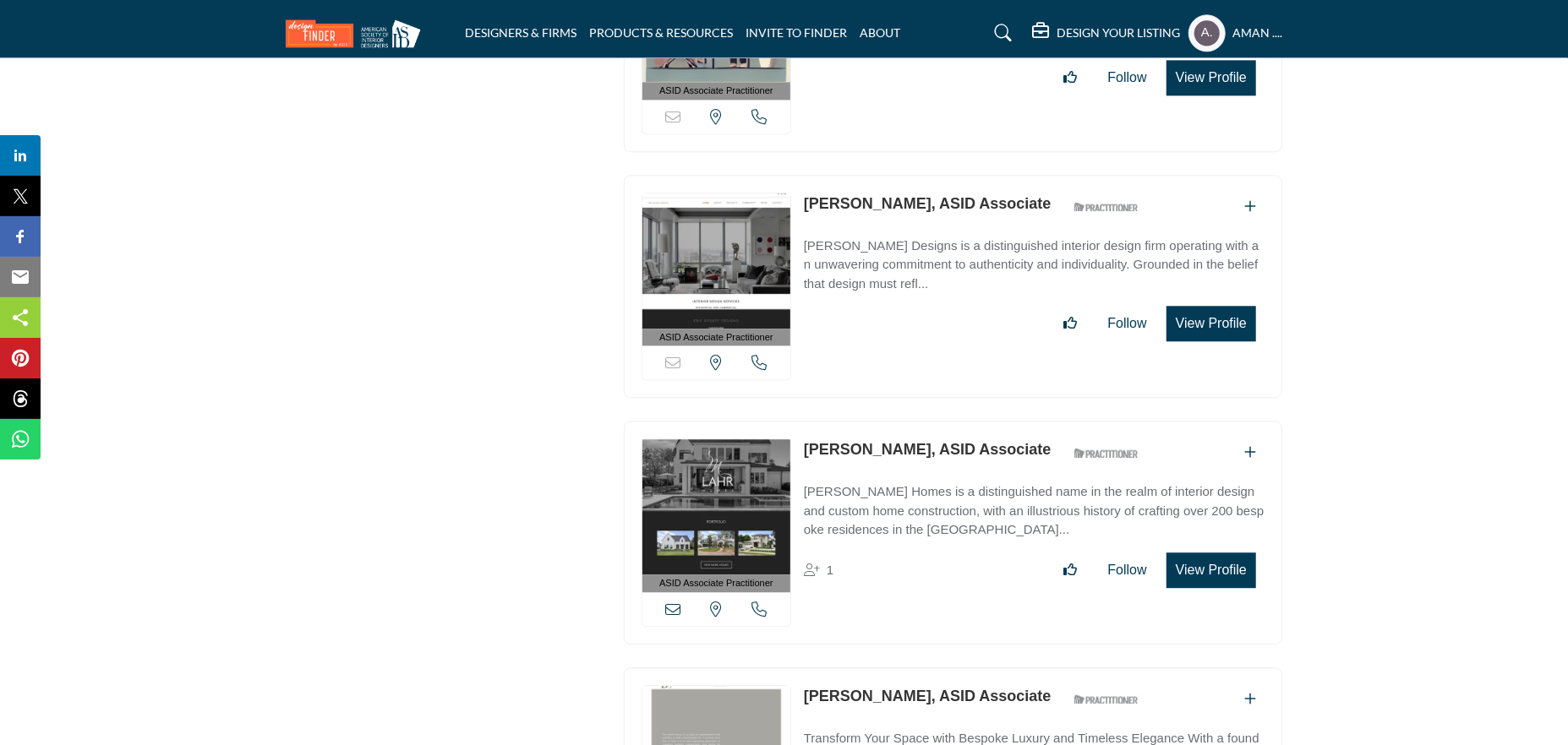
drag, startPoint x: 799, startPoint y: 273, endPoint x: 874, endPoint y: 284, distance: 75.8
click at [874, 421] on div "ASID Associate Practitioner ASID Associate Practitioners have a degree in any m…" at bounding box center [953, 533] width 658 height 224
drag, startPoint x: 795, startPoint y: 520, endPoint x: 892, endPoint y: 522, distance: 97.0
drag, startPoint x: 506, startPoint y: 453, endPoint x: 712, endPoint y: 525, distance: 218.2
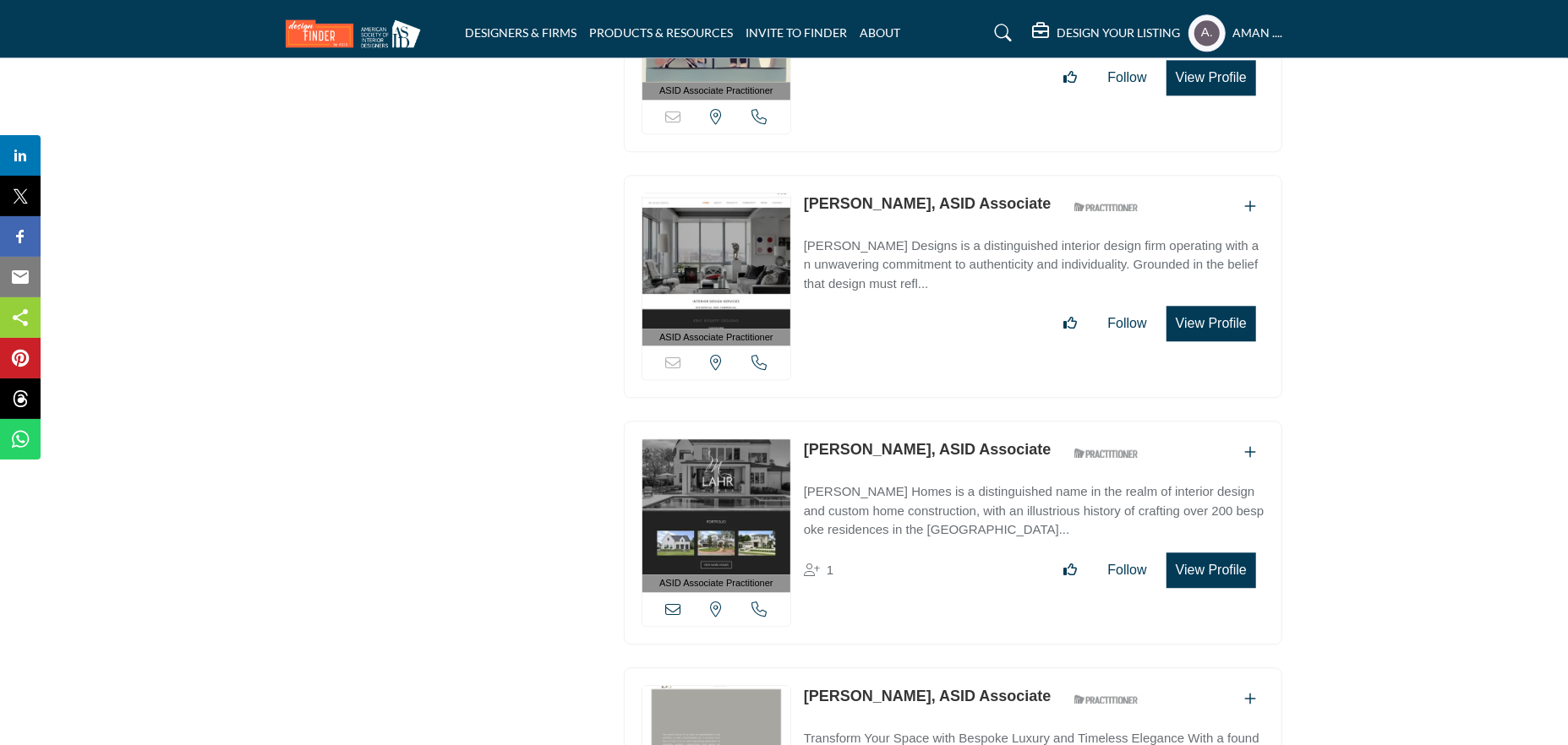
drag, startPoint x: 801, startPoint y: 520, endPoint x: 911, endPoint y: 526, distance: 110.2
click at [918, 686] on p "Errol De Jager, ASID Associate" at bounding box center [928, 697] width 248 height 23
click at [861, 441] on link "Erin Lahr, ASID Associate" at bounding box center [928, 450] width 248 height 17
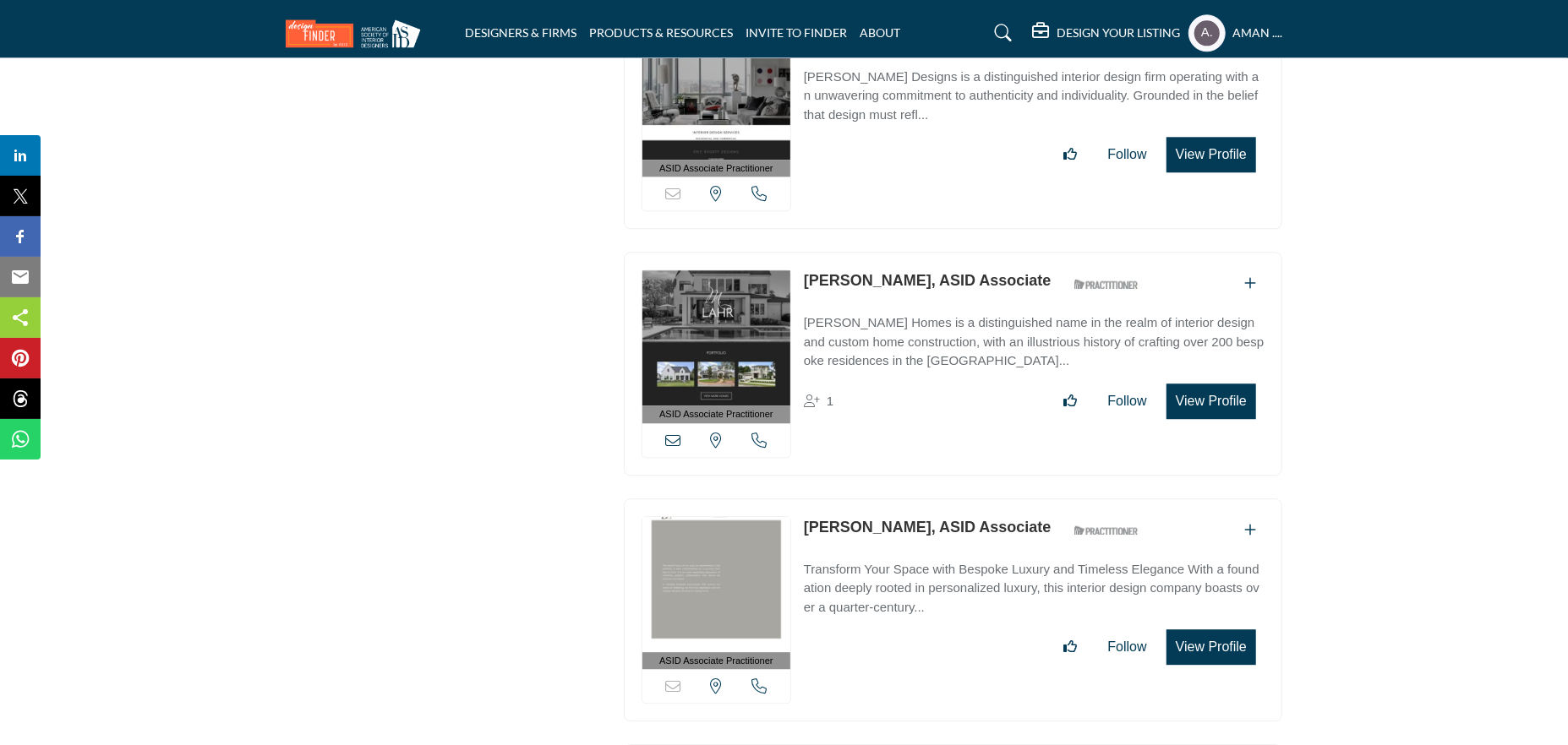
scroll to position [40119, 0]
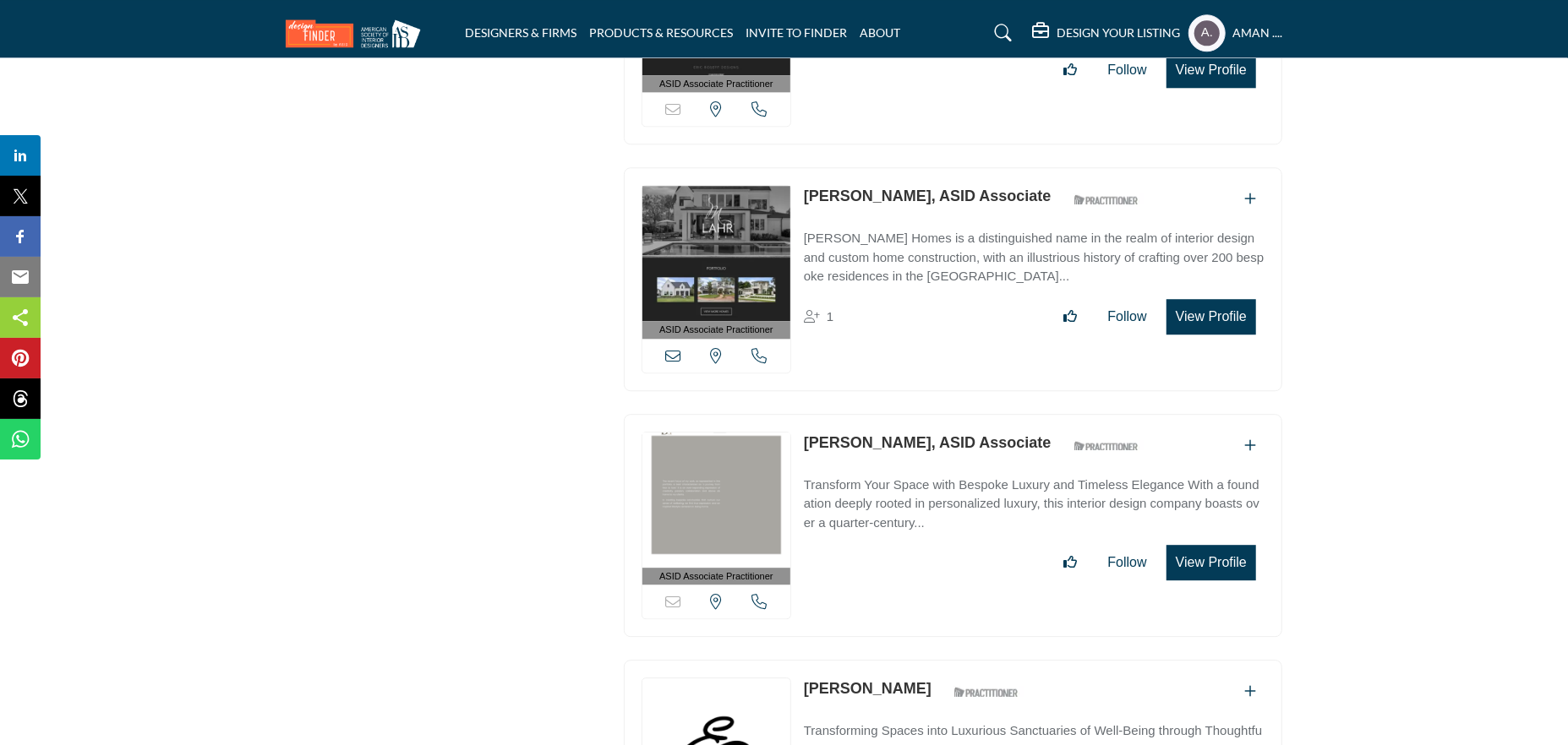
click at [894, 434] on link "Errol De Jager, ASID Associate" at bounding box center [928, 443] width 248 height 17
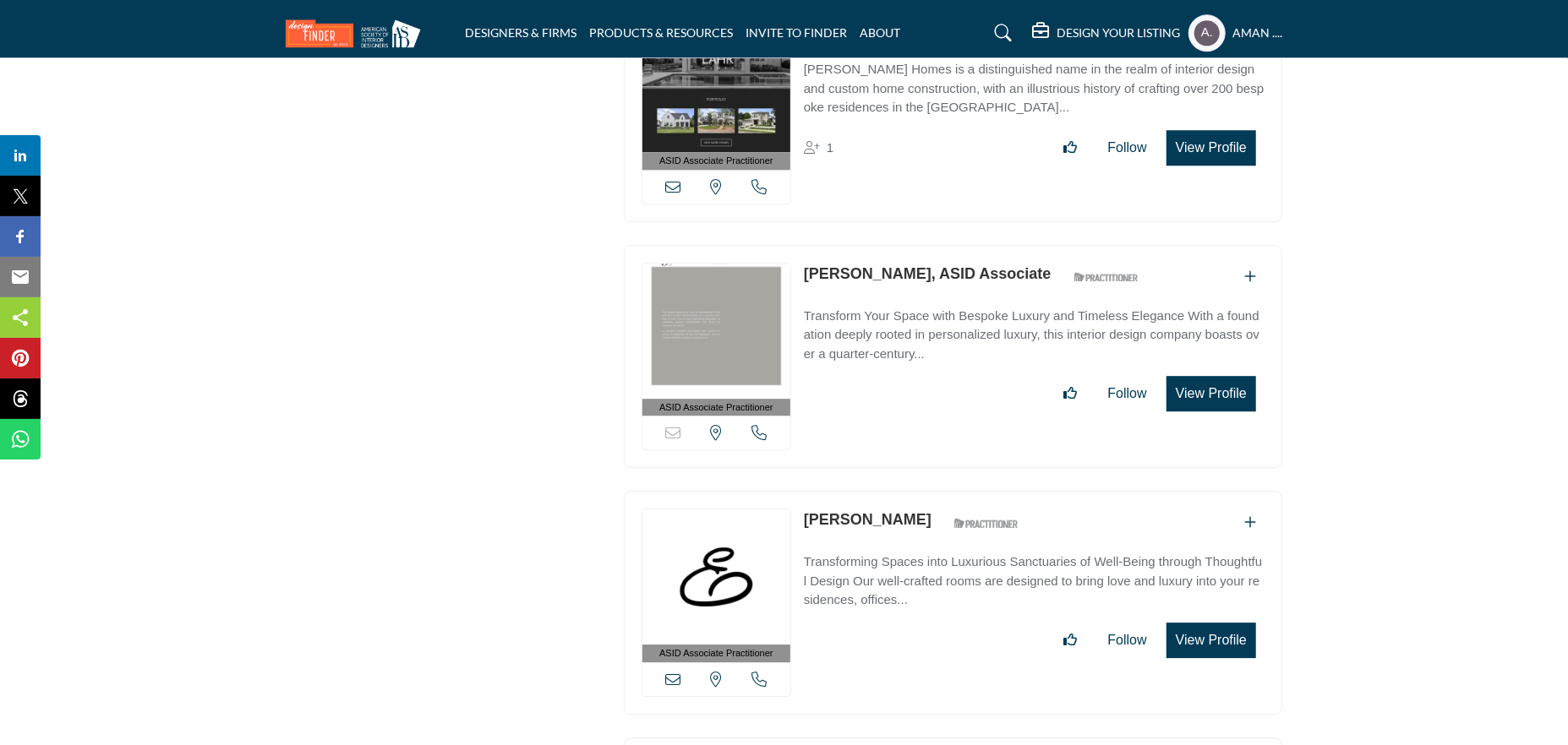
scroll to position [40372, 0]
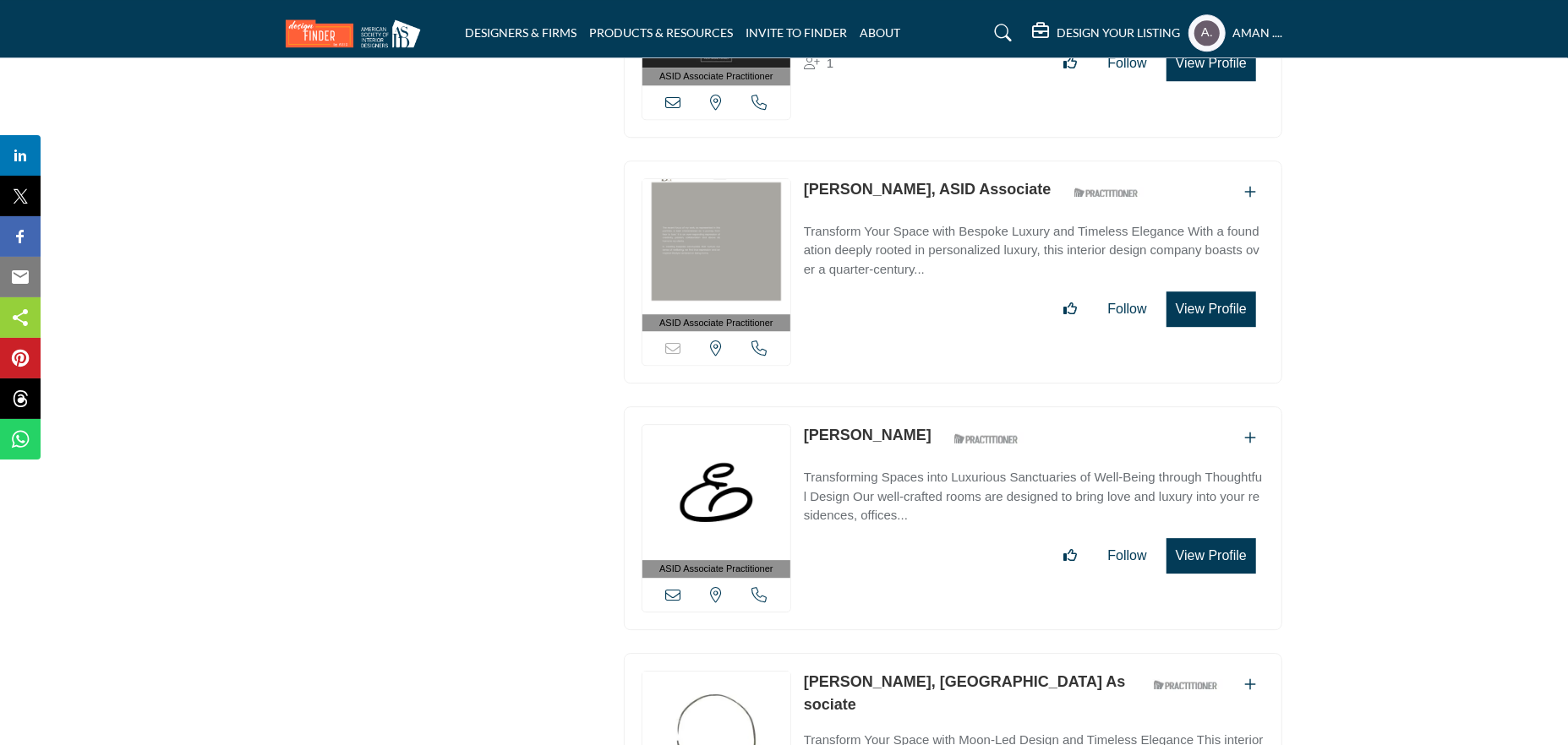
drag, startPoint x: 800, startPoint y: 262, endPoint x: 914, endPoint y: 268, distance: 114.2
click at [914, 406] on div "ASID Associate Practitioner ASID Associate Practitioners have a degree in any m…" at bounding box center [953, 518] width 658 height 224
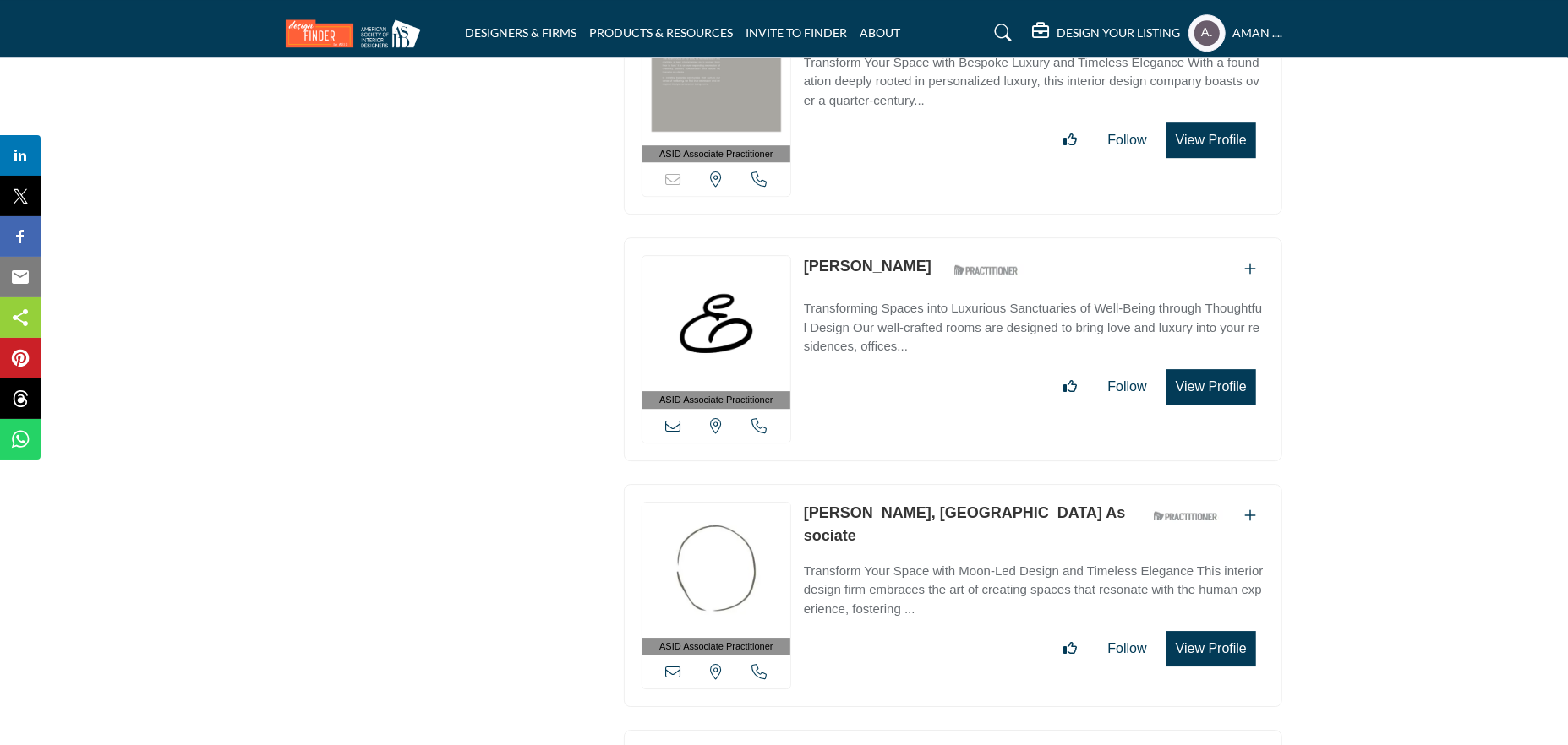
drag, startPoint x: 800, startPoint y: 338, endPoint x: 905, endPoint y: 343, distance: 105.1
click at [905, 484] on div "ASID Associate Practitioner ASID Associate Practitioners have a degree in any m…" at bounding box center [953, 596] width 658 height 224
click at [977, 504] on link "Evelin Portillo, ASID Associate" at bounding box center [965, 524] width 322 height 40
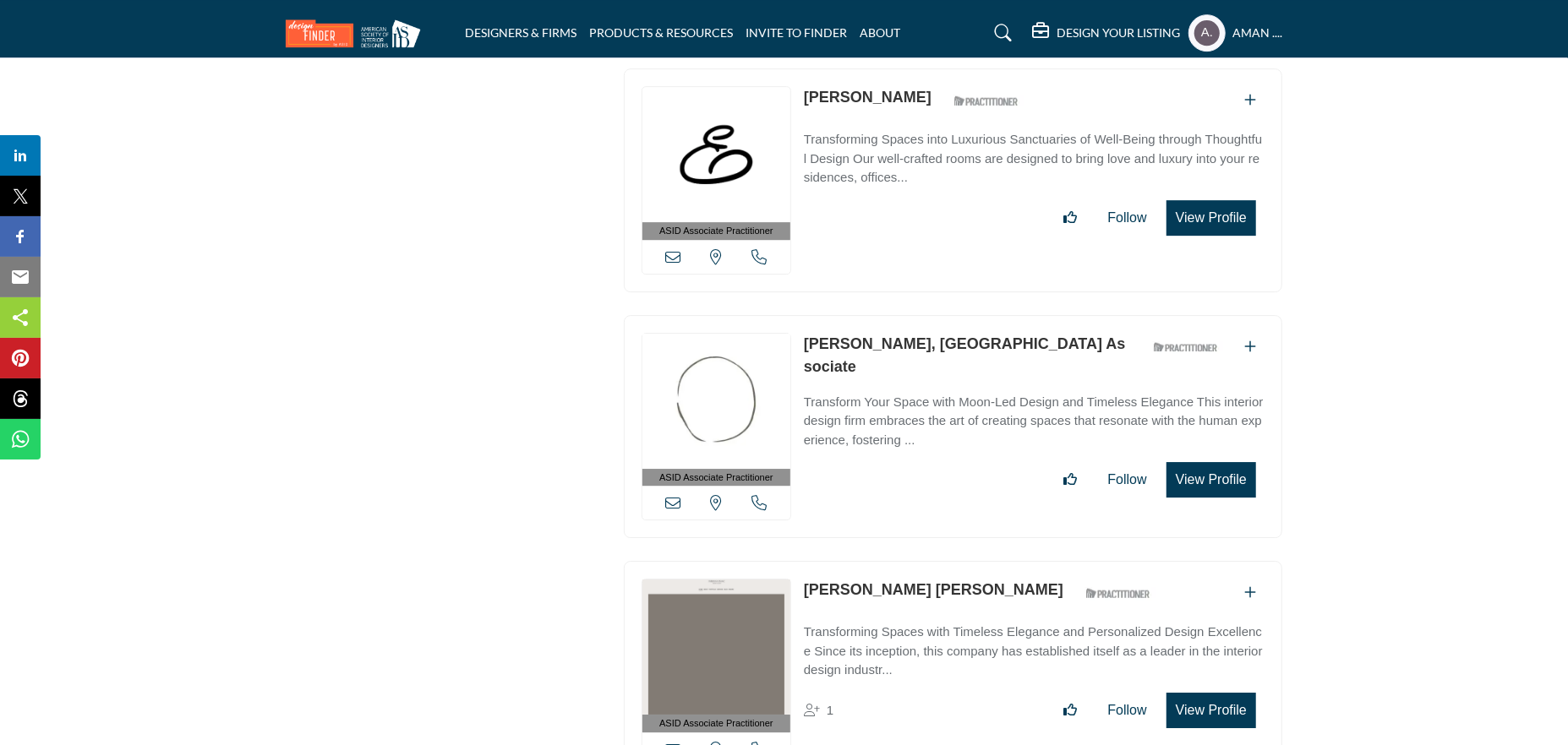
scroll to position [40794, 0]
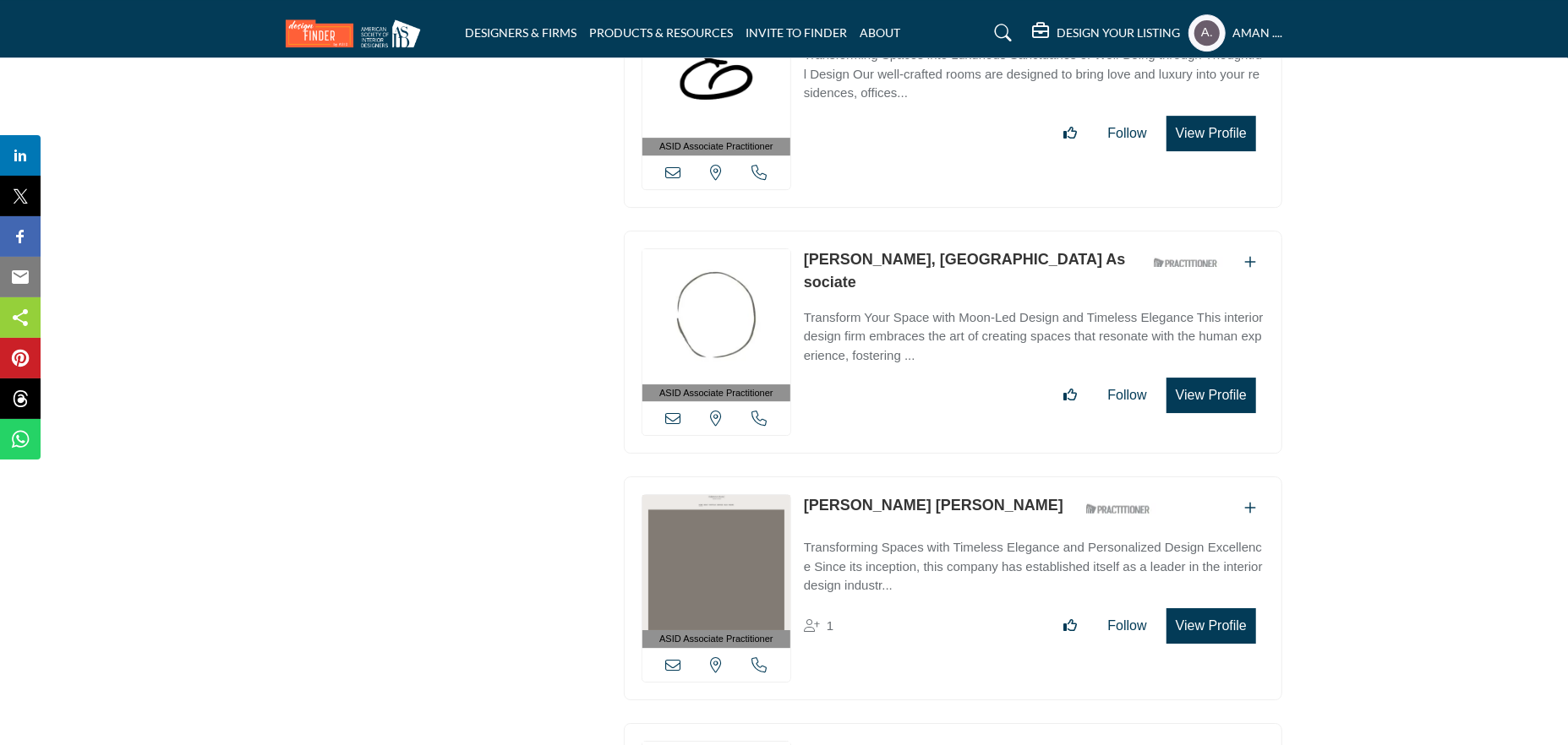
drag, startPoint x: 799, startPoint y: 330, endPoint x: 1015, endPoint y: 336, distance: 216.1
click at [1015, 477] on div "ASID Associate Practitioner ASID Associate Practitioners have a degree in any m…" at bounding box center [953, 588] width 658 height 224
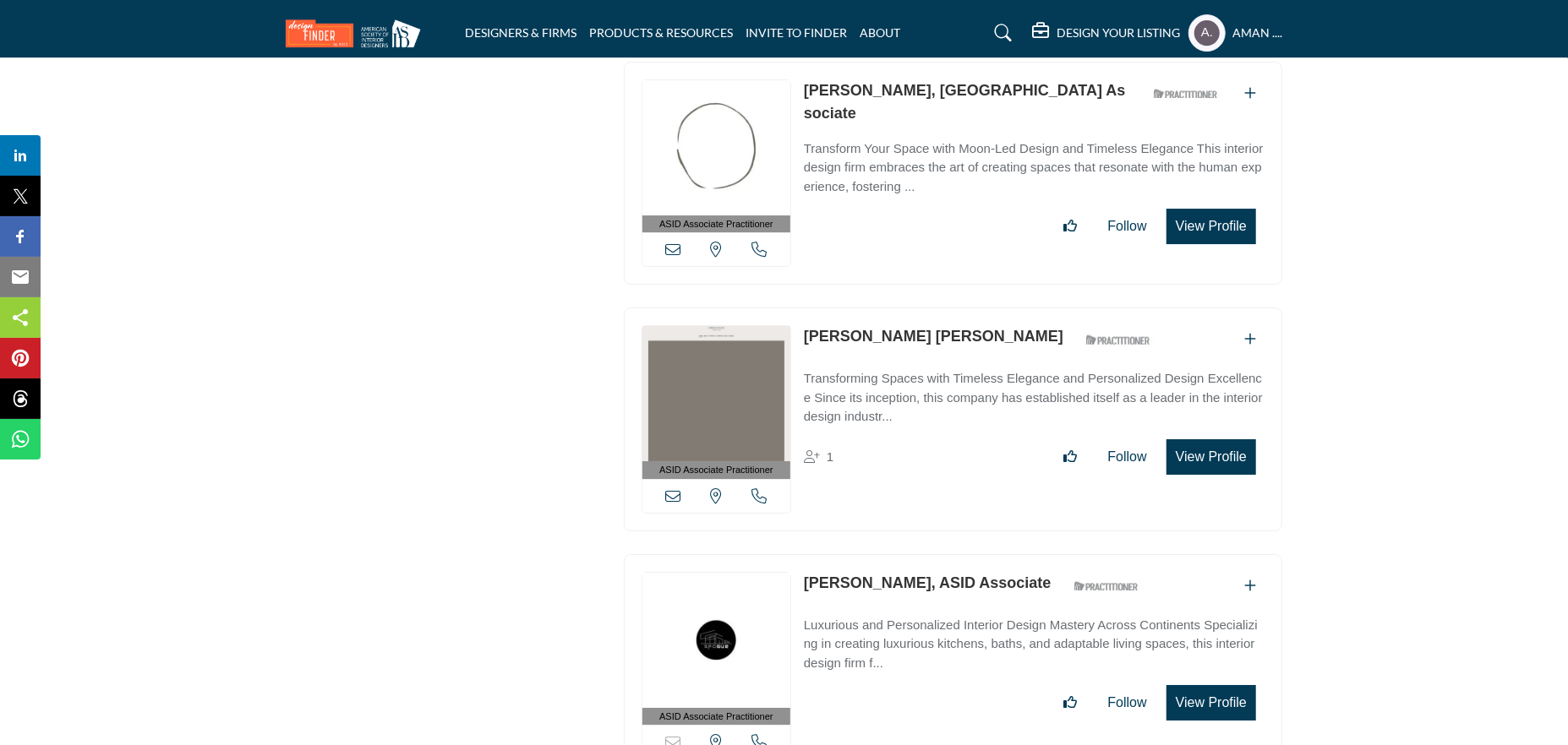
scroll to position [41048, 0]
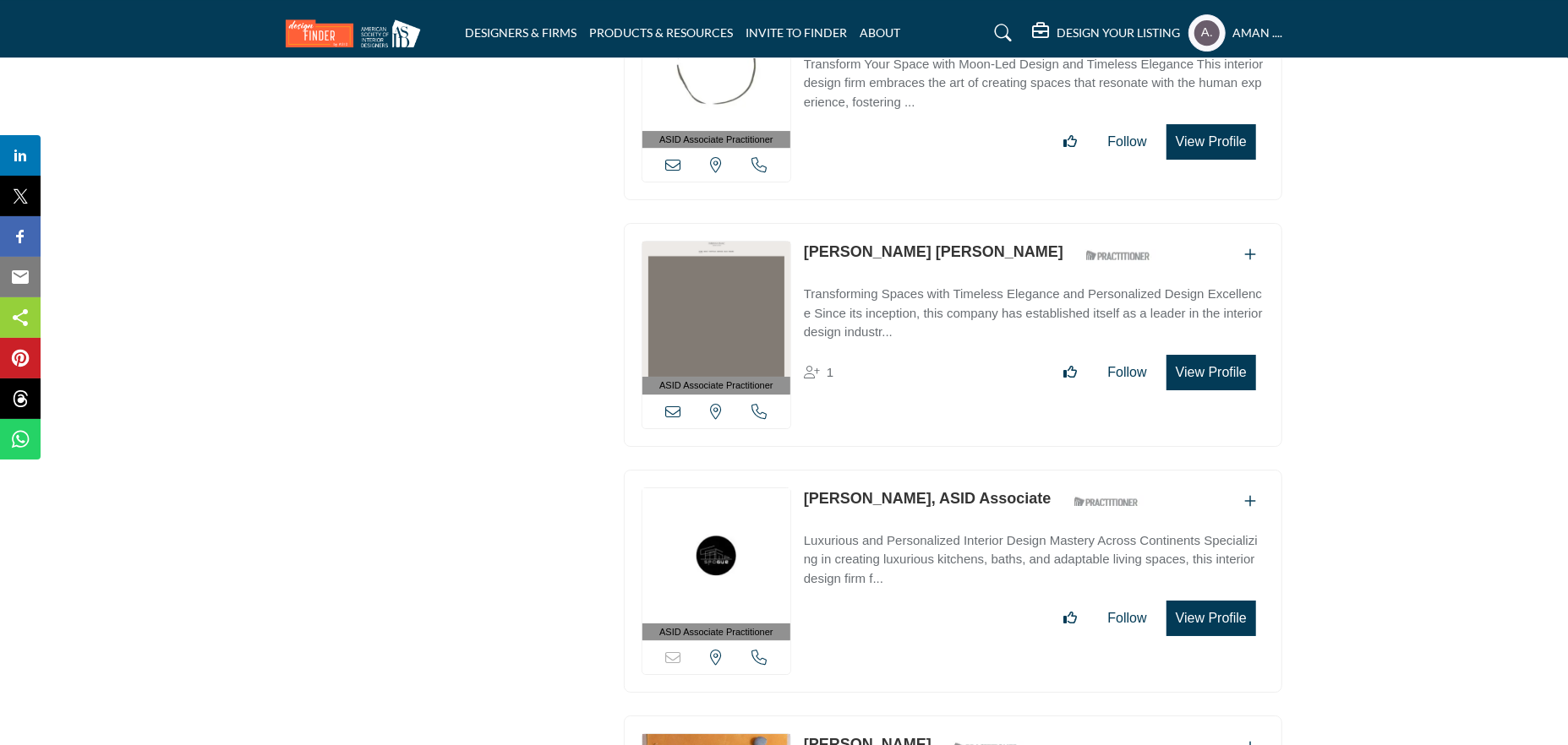
drag, startPoint x: 798, startPoint y: 320, endPoint x: 929, endPoint y: 329, distance: 131.3
click at [929, 470] on div "ASID Associate Practitioner ASID Associate Practitioners have a degree in any m…" at bounding box center [953, 582] width 658 height 224
click at [886, 490] on link "Fernando Guera, ASID Associate" at bounding box center [928, 499] width 248 height 17
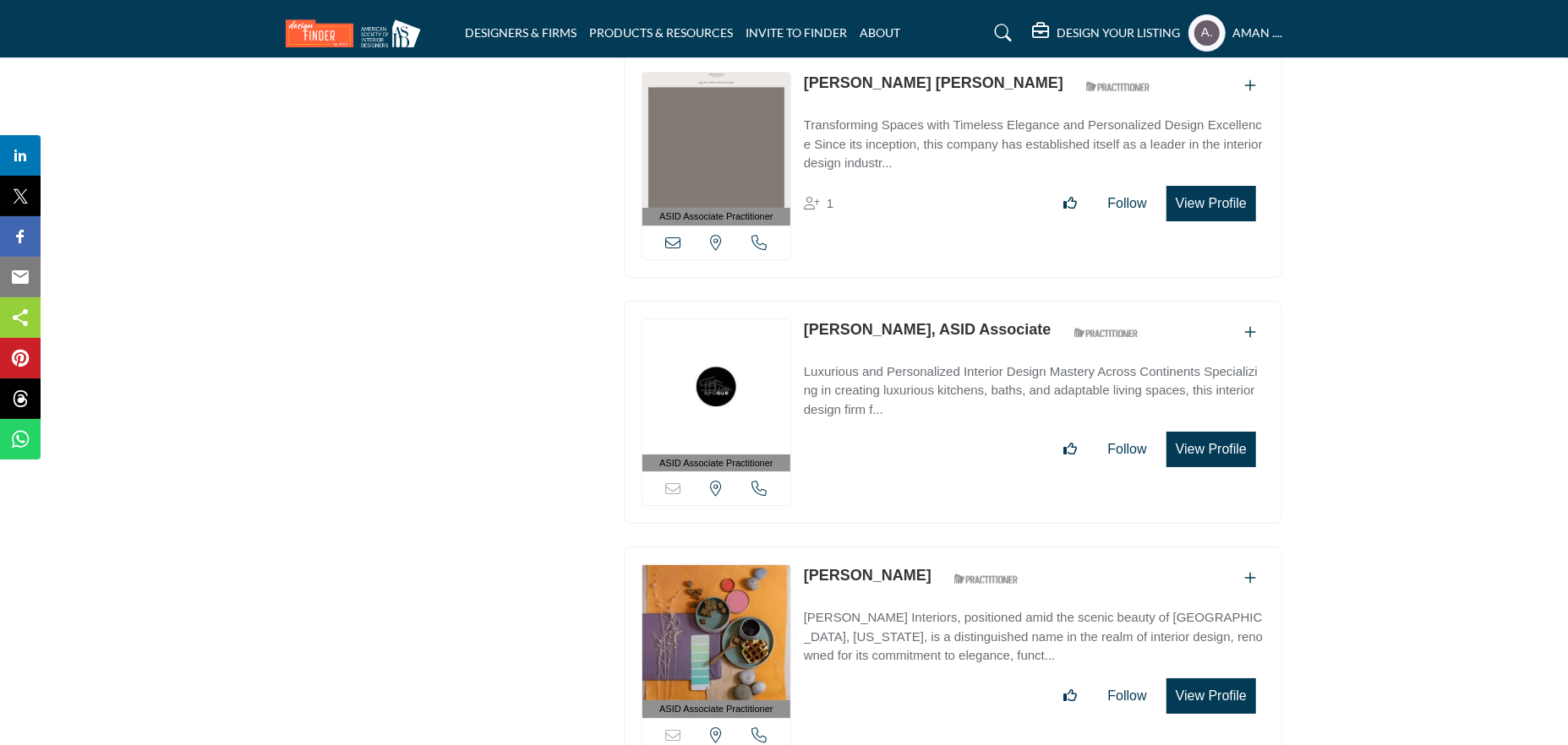
drag, startPoint x: 803, startPoint y: 395, endPoint x: 896, endPoint y: 395, distance: 93.0
click at [896, 547] on div "ASID Associate Practitioner ASID Associate Practitioners have a degree in any m…" at bounding box center [953, 659] width 658 height 224
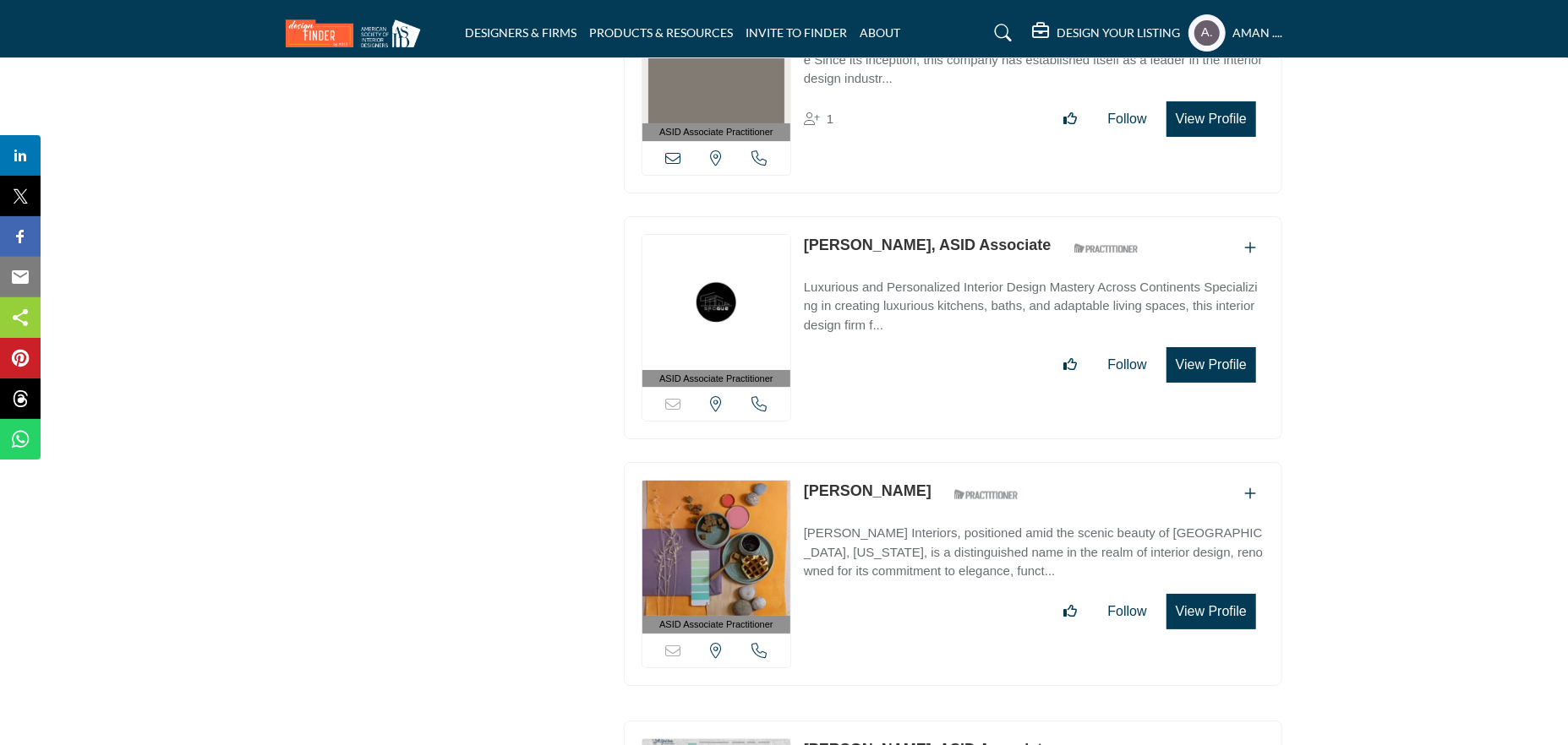
click at [848, 483] on link "Galen Arnot" at bounding box center [867, 491] width 127 height 17
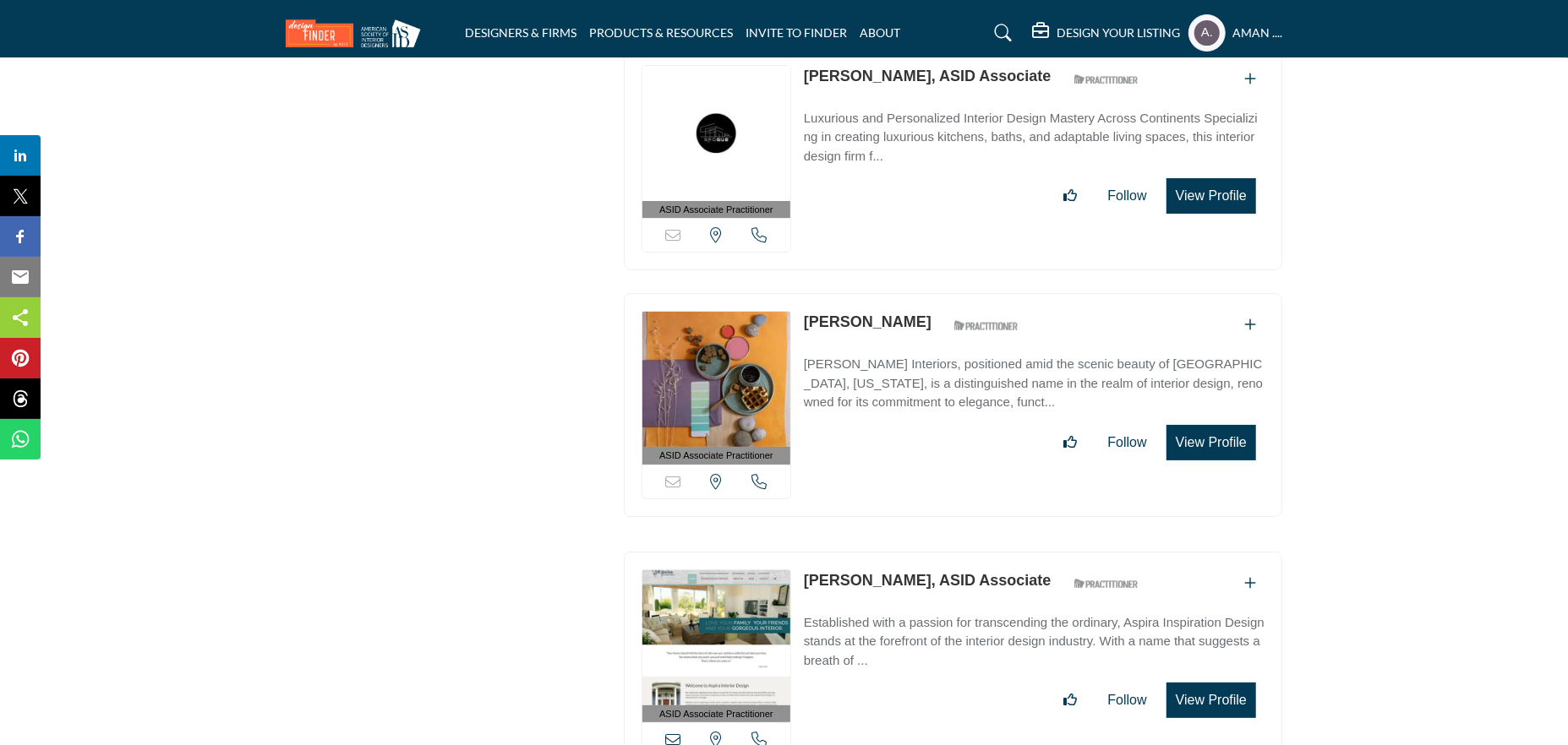
drag, startPoint x: 804, startPoint y: 396, endPoint x: 872, endPoint y: 404, distance: 68.5
click at [872, 551] on div "ASID Associate Practitioner ASID Associate Practitioners have a degree in any m…" at bounding box center [953, 663] width 658 height 224
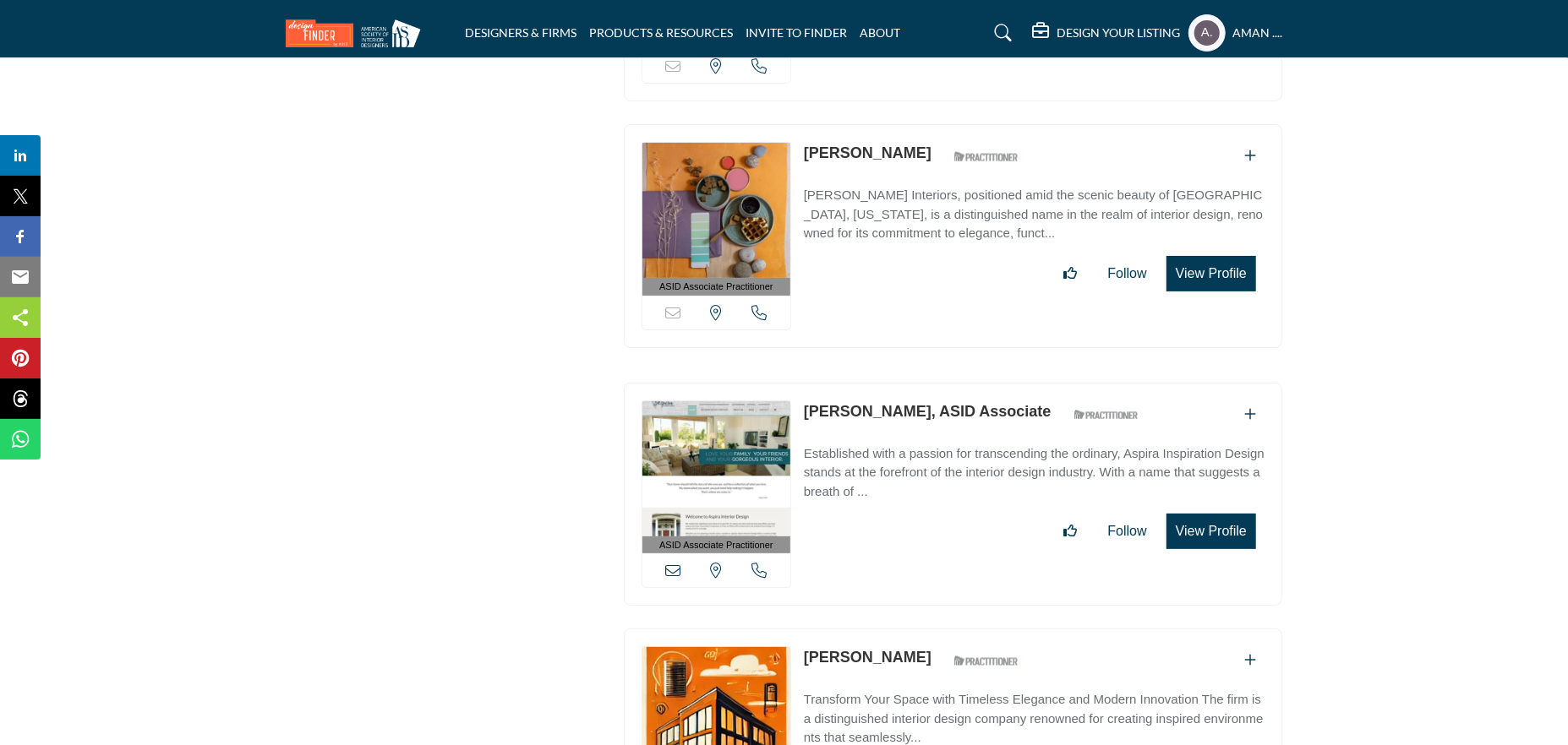
click at [837, 403] on link "Gary Hall, ASID Associate" at bounding box center [928, 412] width 248 height 17
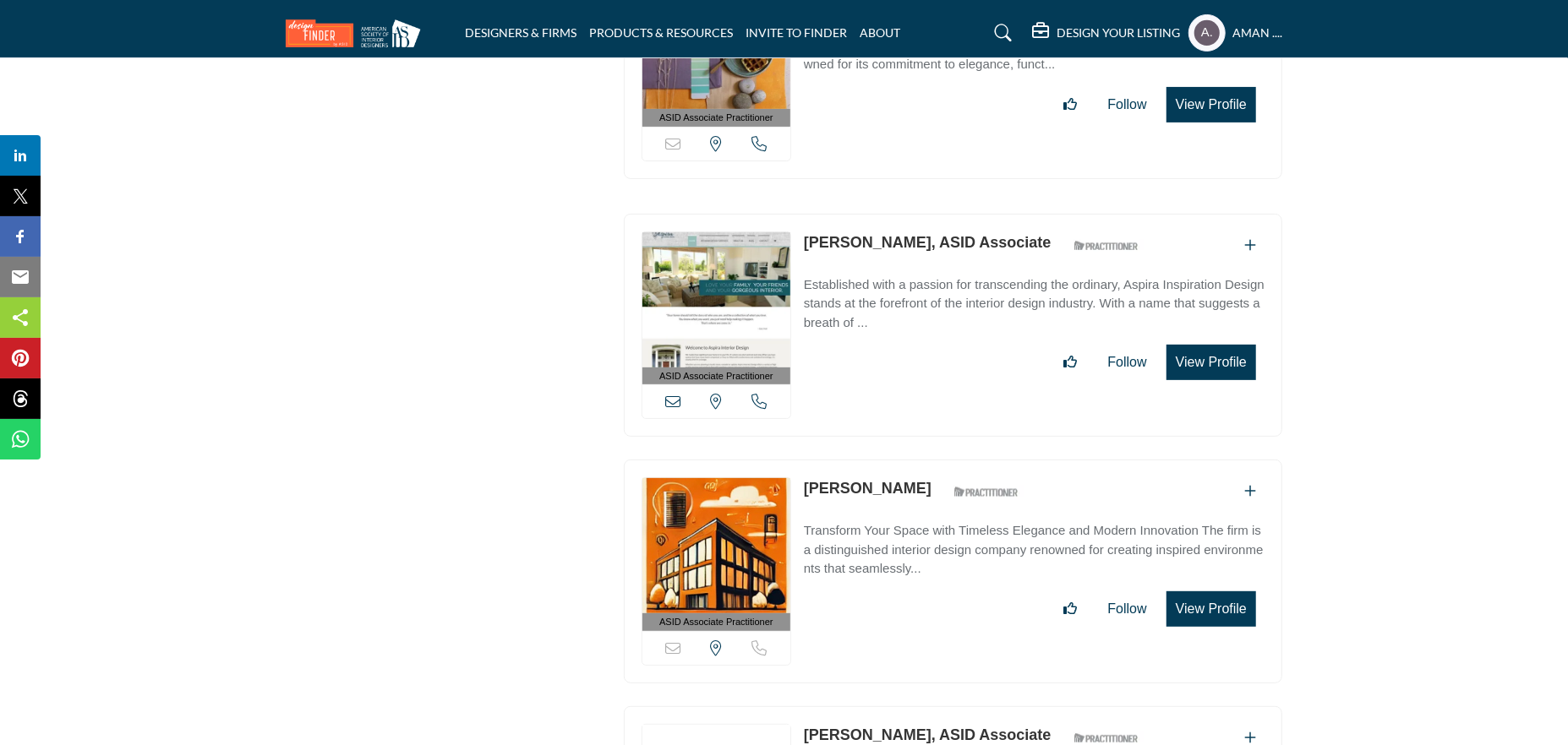
drag, startPoint x: 803, startPoint y: 302, endPoint x: 926, endPoint y: 315, distance: 123.7
click at [926, 459] on div "ASID Associate Practitioner ASID Associate Practitioners have a degree in any m…" at bounding box center [953, 571] width 658 height 224
click at [820, 480] on link "George Lemaire" at bounding box center [867, 489] width 127 height 17
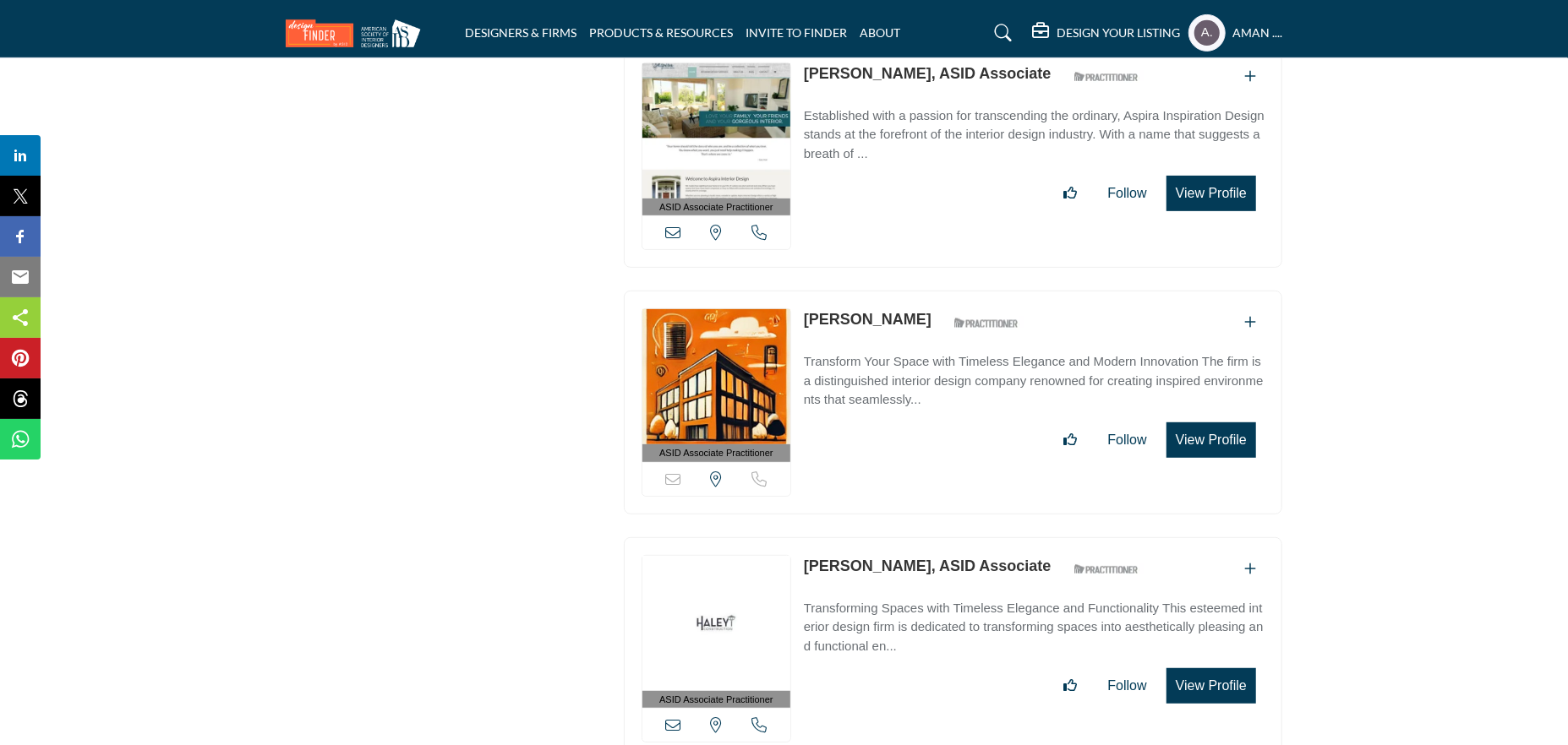
drag, startPoint x: 806, startPoint y: 382, endPoint x: 898, endPoint y: 393, distance: 92.7
click at [898, 538] on div "ASID Associate Practitioner ASID Associate Practitioners have a degree in any m…" at bounding box center [953, 650] width 658 height 224
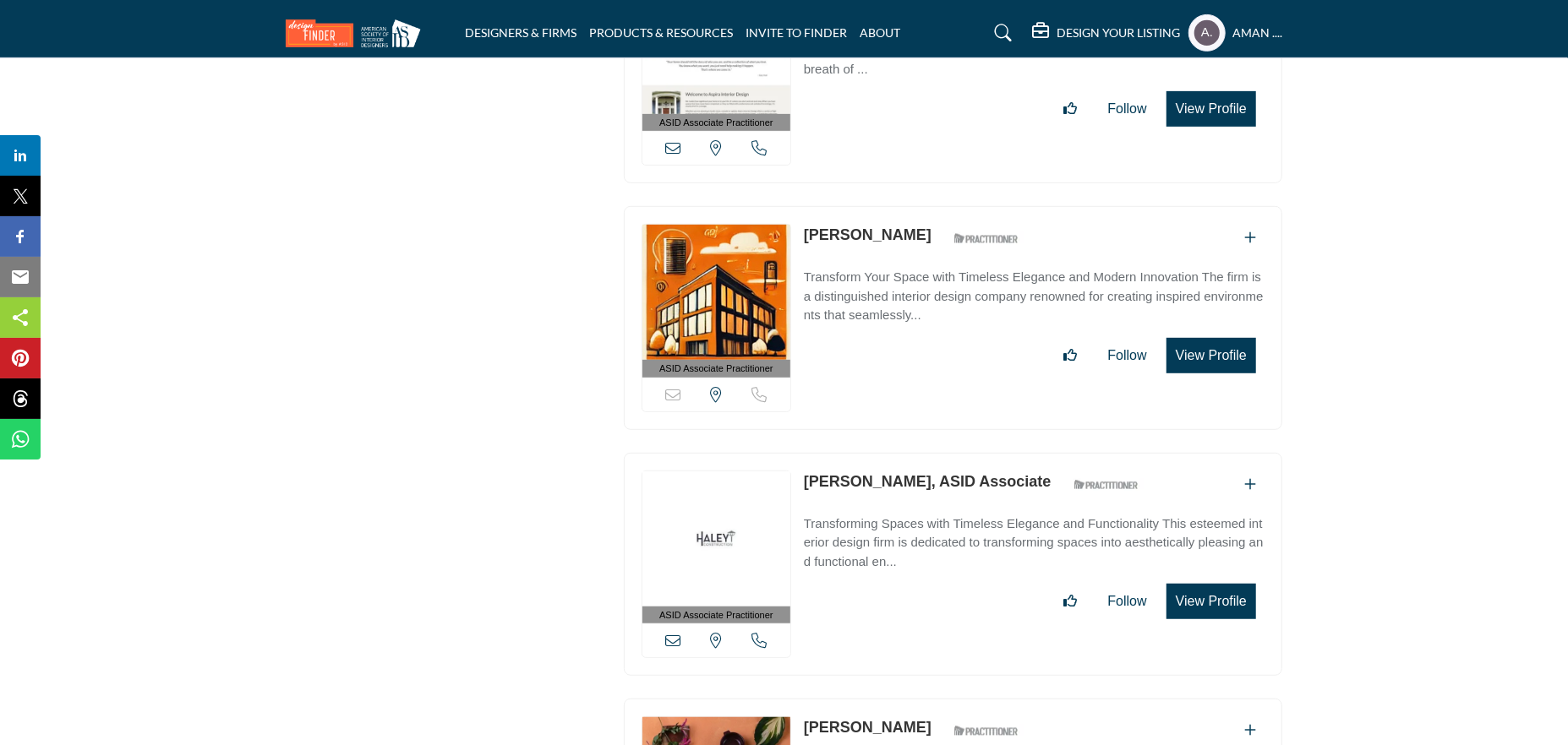
click at [935, 473] on link "Gillian Haley, ASID Associate" at bounding box center [928, 482] width 248 height 17
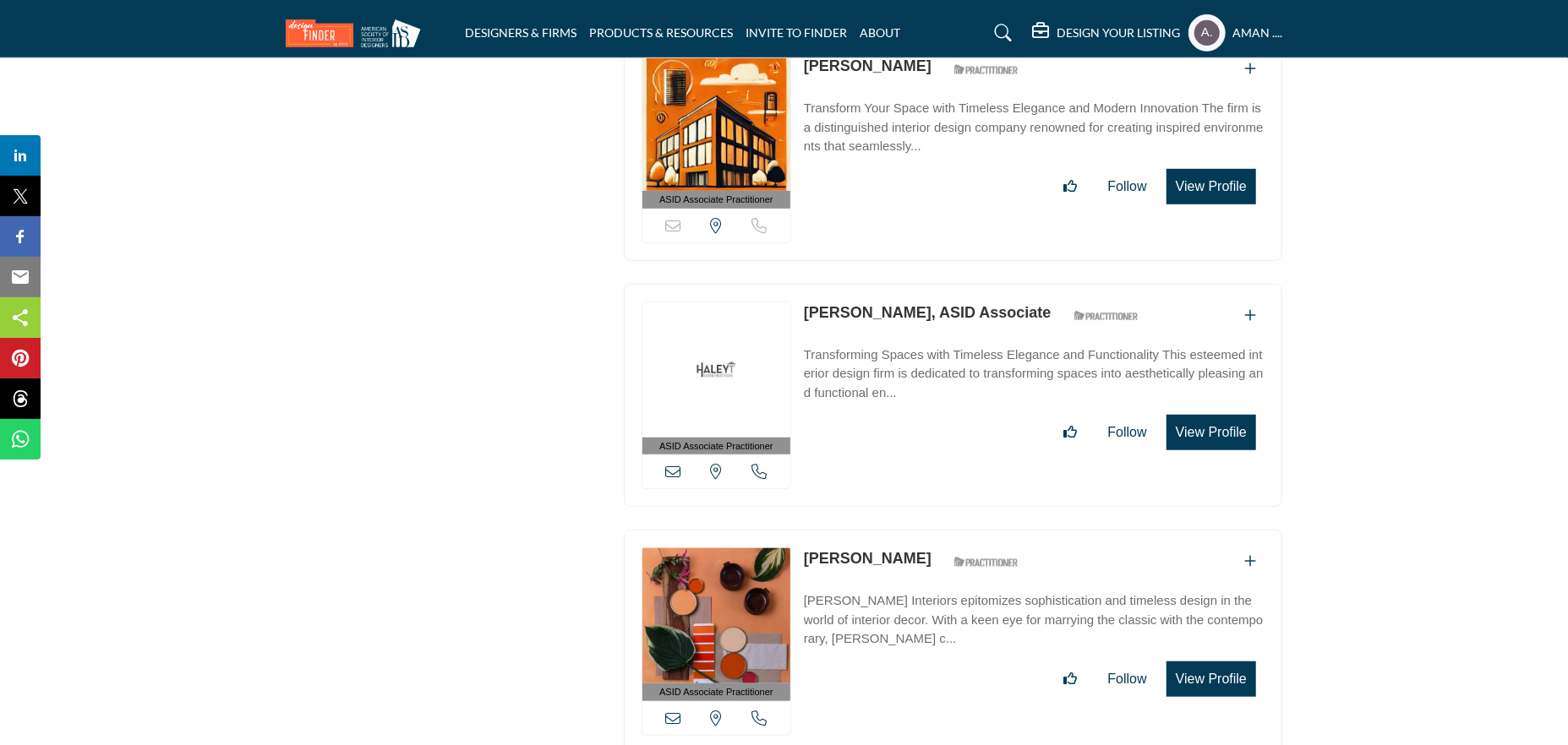
scroll to position [42315, 0]
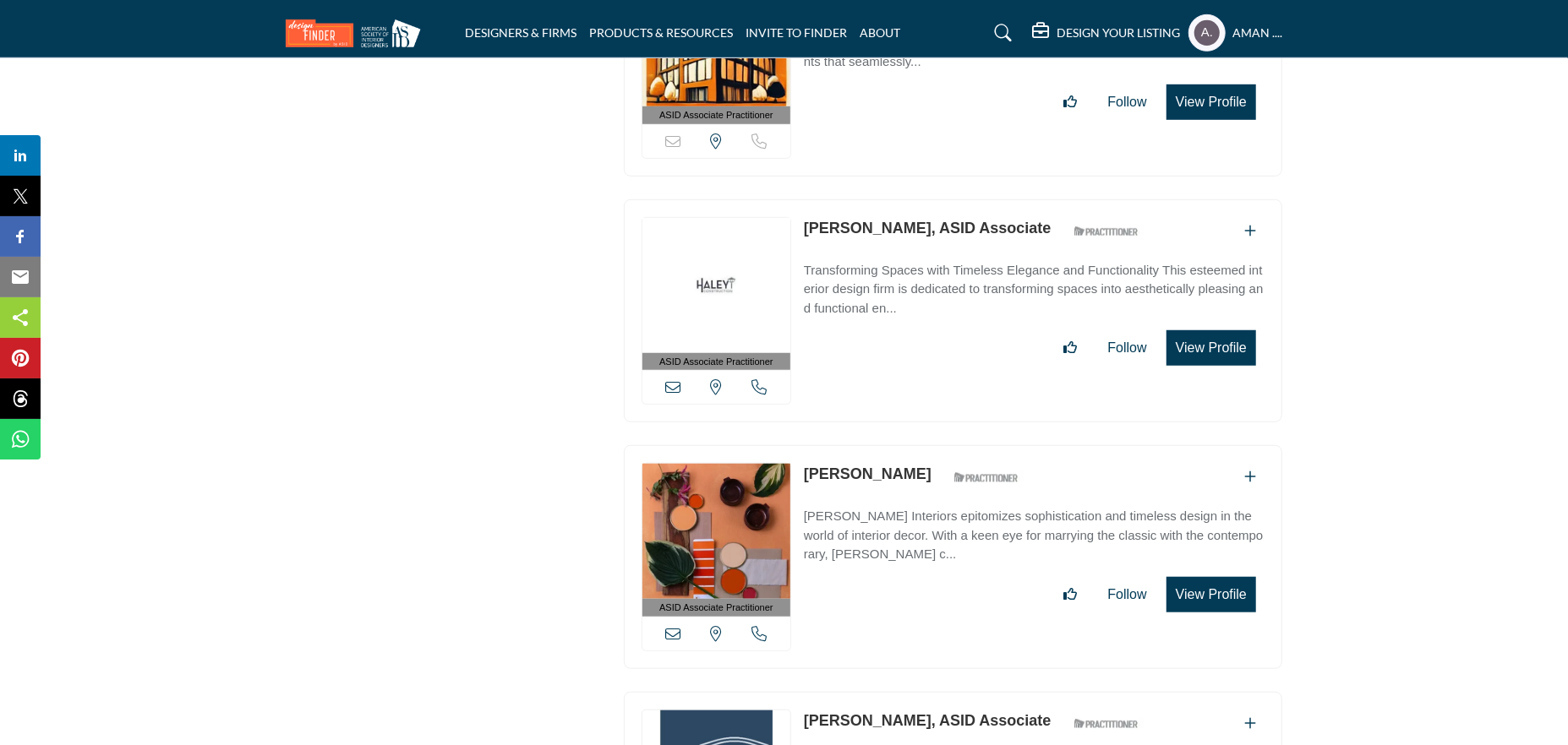
drag, startPoint x: 802, startPoint y: 288, endPoint x: 904, endPoint y: 303, distance: 103.1
click at [904, 446] on div "ASID Associate Practitioner ASID Associate Practitioners have a degree in any m…" at bounding box center [953, 557] width 658 height 224
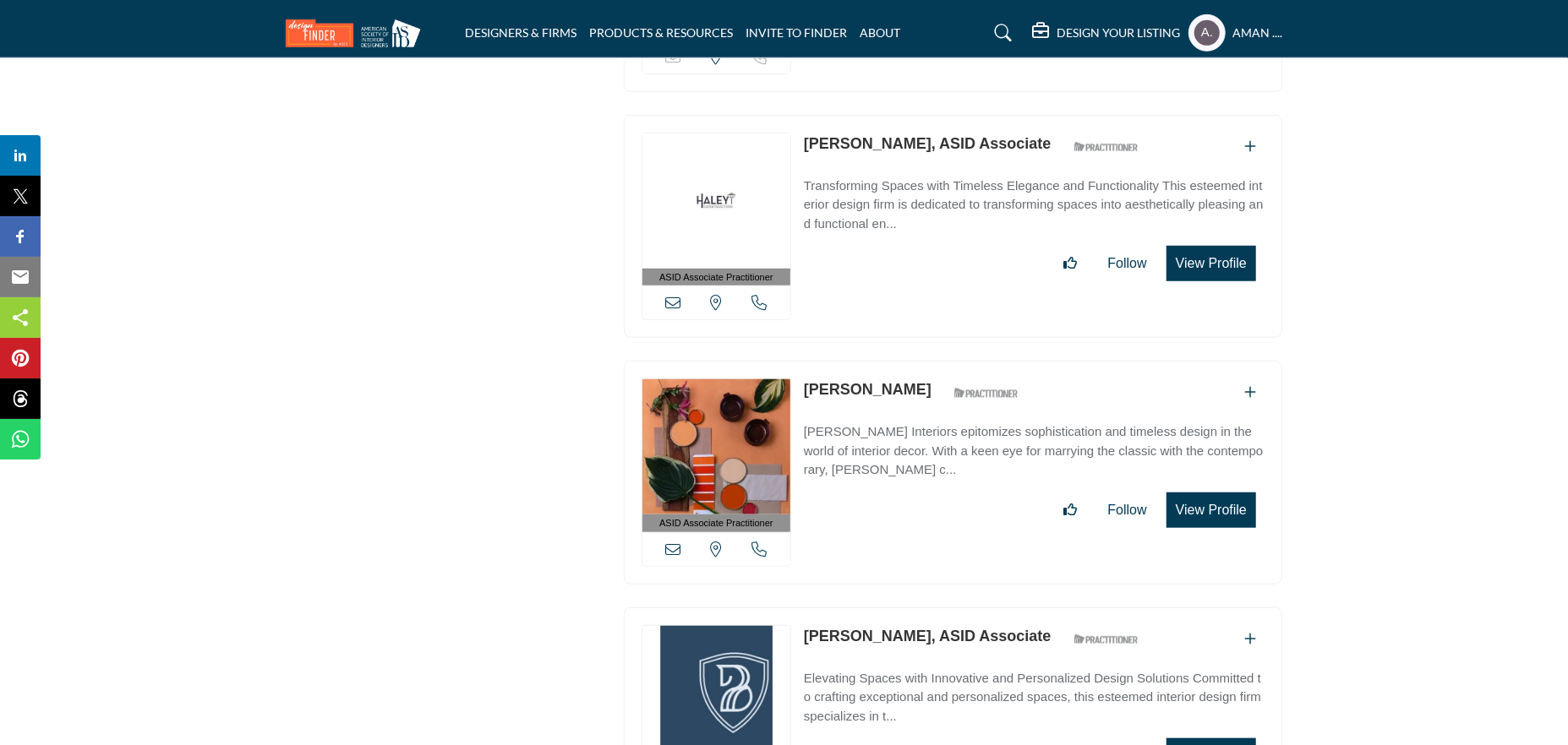
drag, startPoint x: 830, startPoint y: 453, endPoint x: 943, endPoint y: 458, distance: 113.1
click at [943, 607] on div "ASID Associate Practitioner ASID Associate Practitioners have a degree in any m…" at bounding box center [953, 719] width 658 height 224
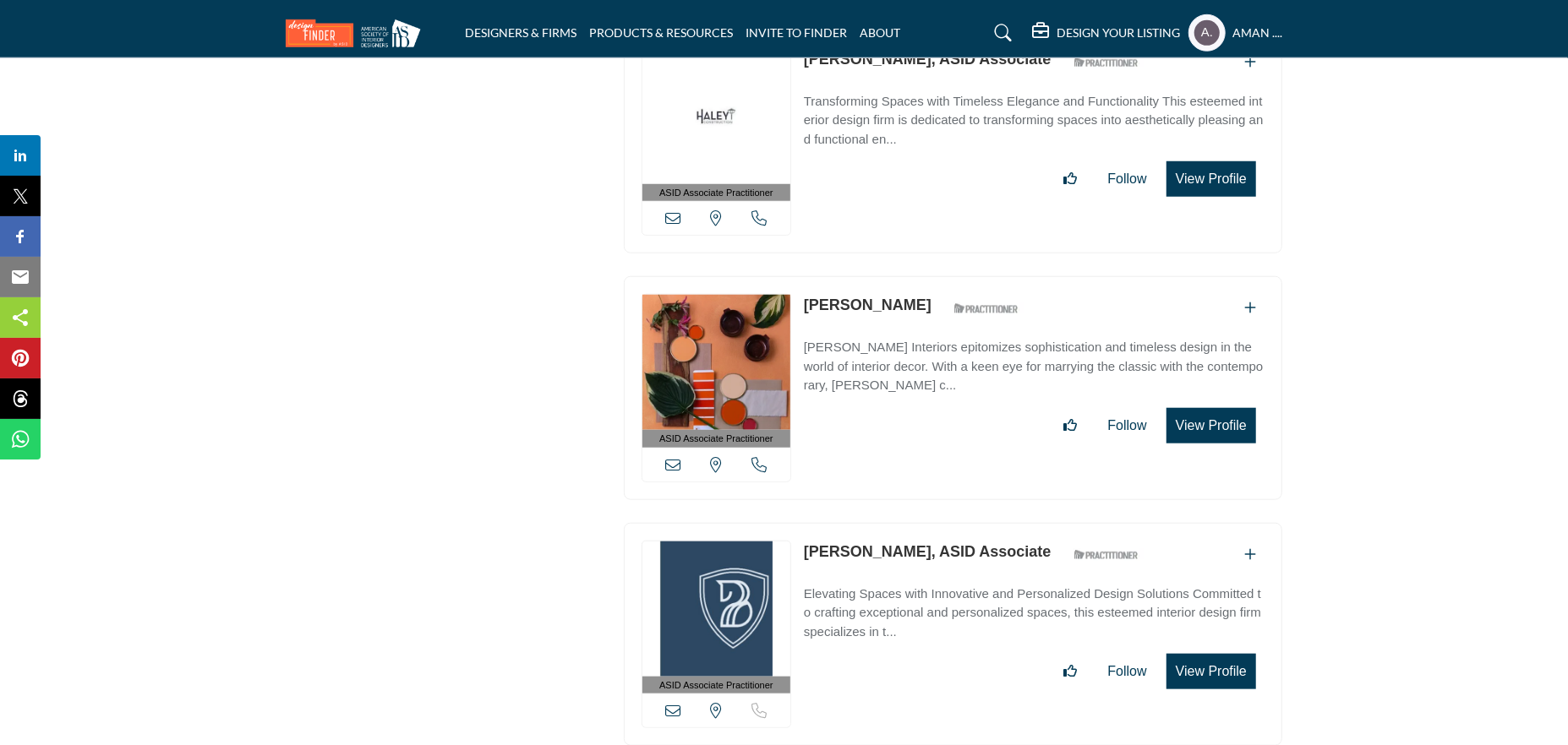
scroll to position [42569, 0]
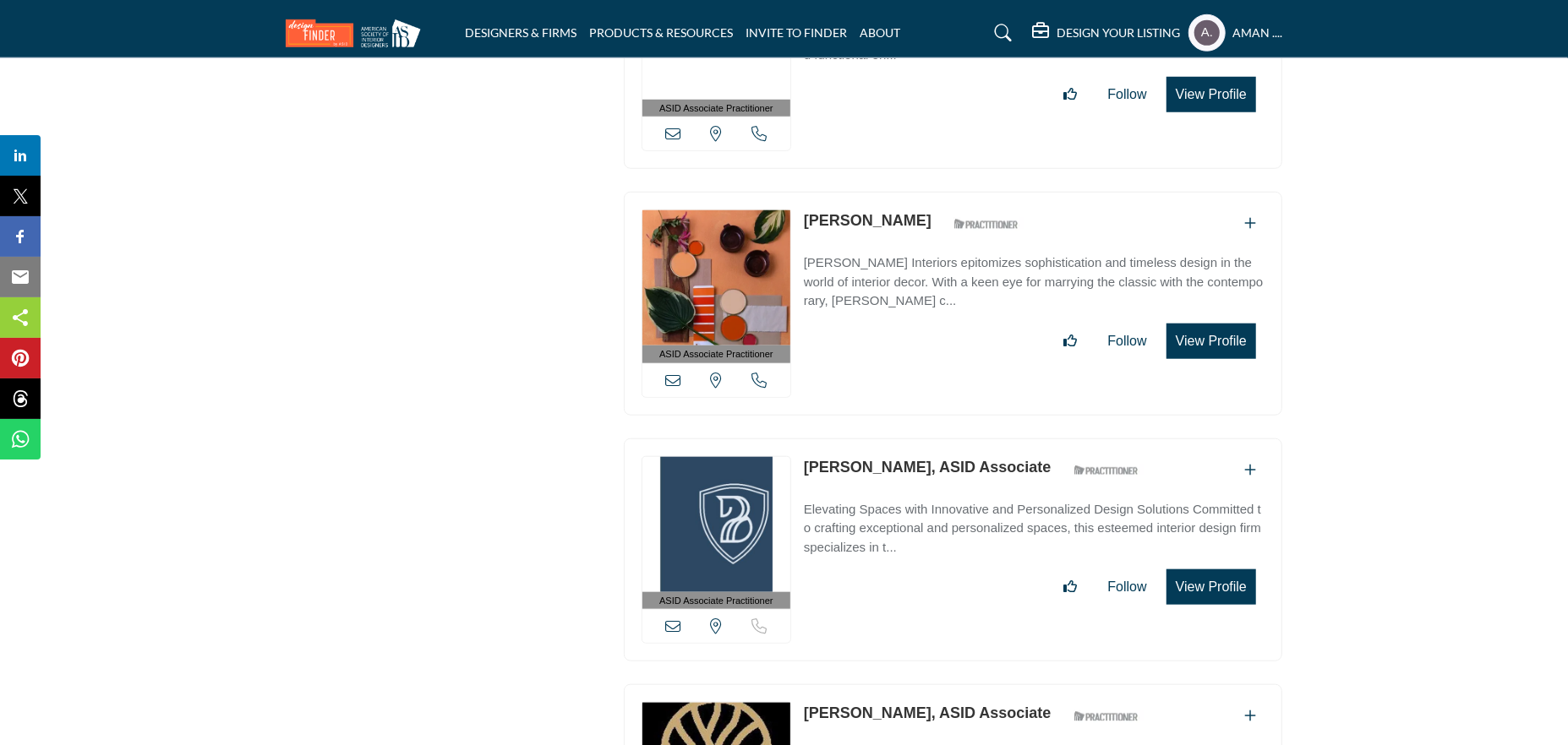
drag, startPoint x: 795, startPoint y: 527, endPoint x: 838, endPoint y: 533, distance: 43.4
drag, startPoint x: 466, startPoint y: 439, endPoint x: 485, endPoint y: 443, distance: 19.4
drag, startPoint x: 806, startPoint y: 526, endPoint x: 899, endPoint y: 536, distance: 93.5
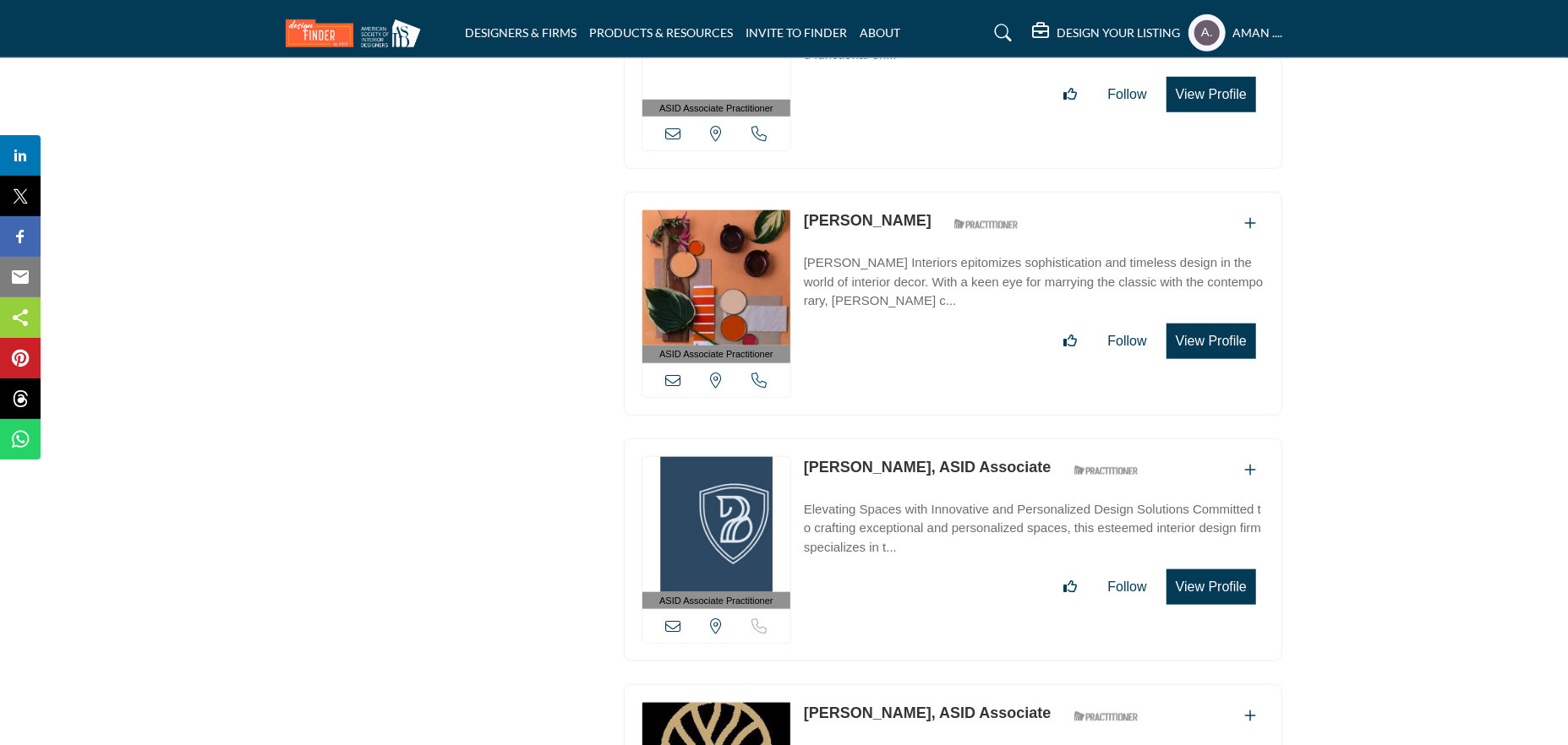
click at [858, 459] on link "Giselle Hymanson, ASID Associate" at bounding box center [928, 467] width 248 height 17
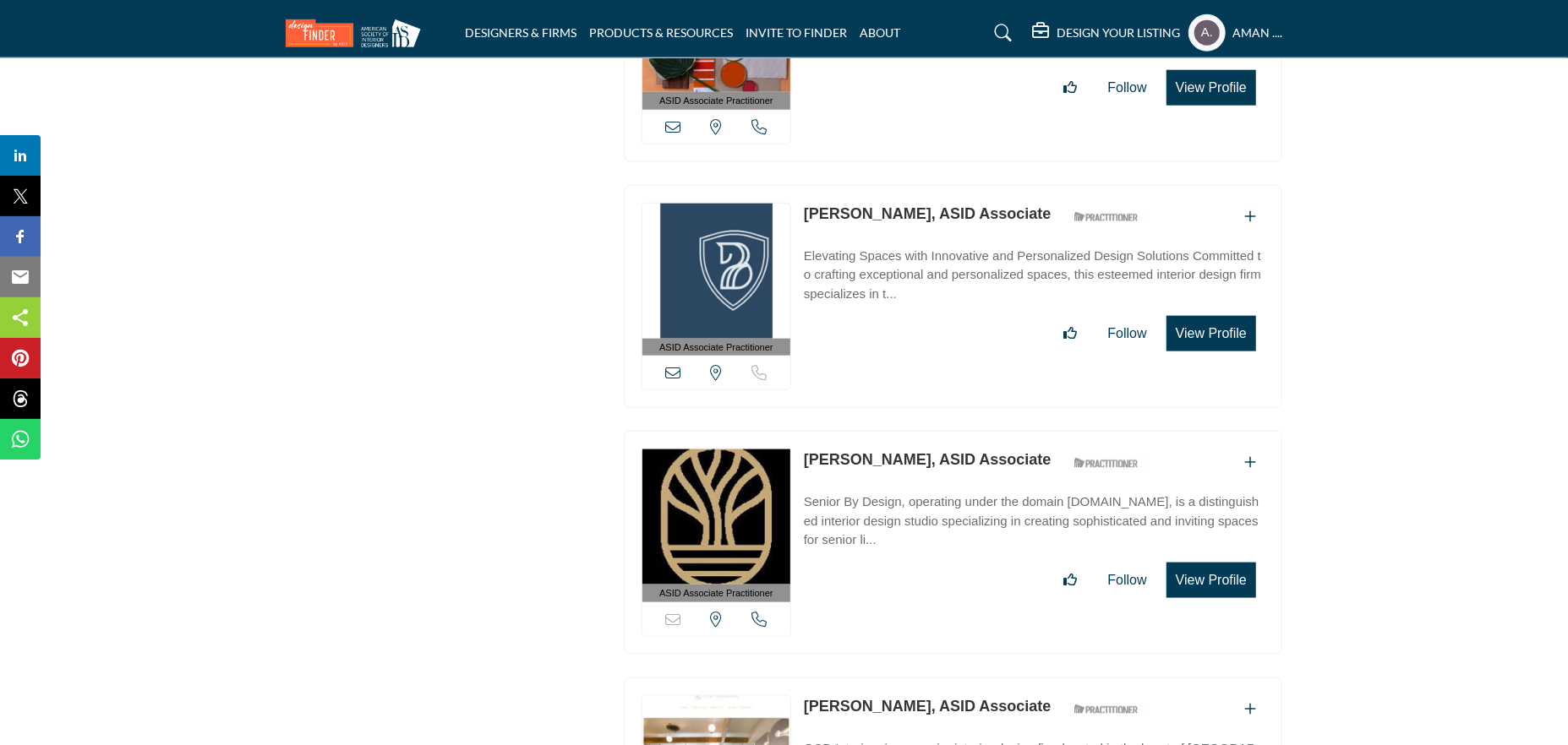
scroll to position [42907, 0]
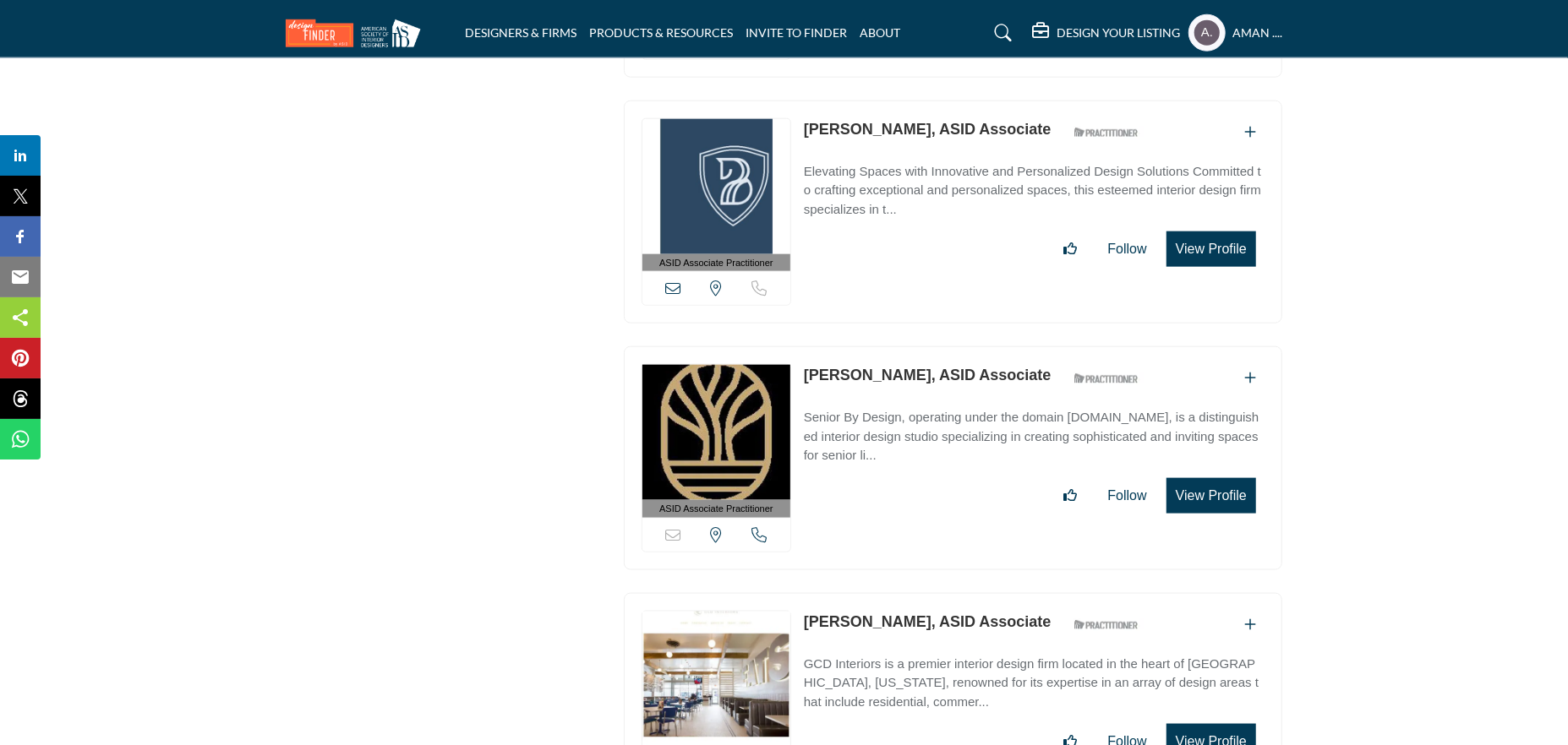
drag, startPoint x: 806, startPoint y: 434, endPoint x: 920, endPoint y: 446, distance: 114.6
click at [920, 594] on div "ASID Associate Practitioner ASID Associate Practitioners have a degree in any m…" at bounding box center [953, 705] width 658 height 224
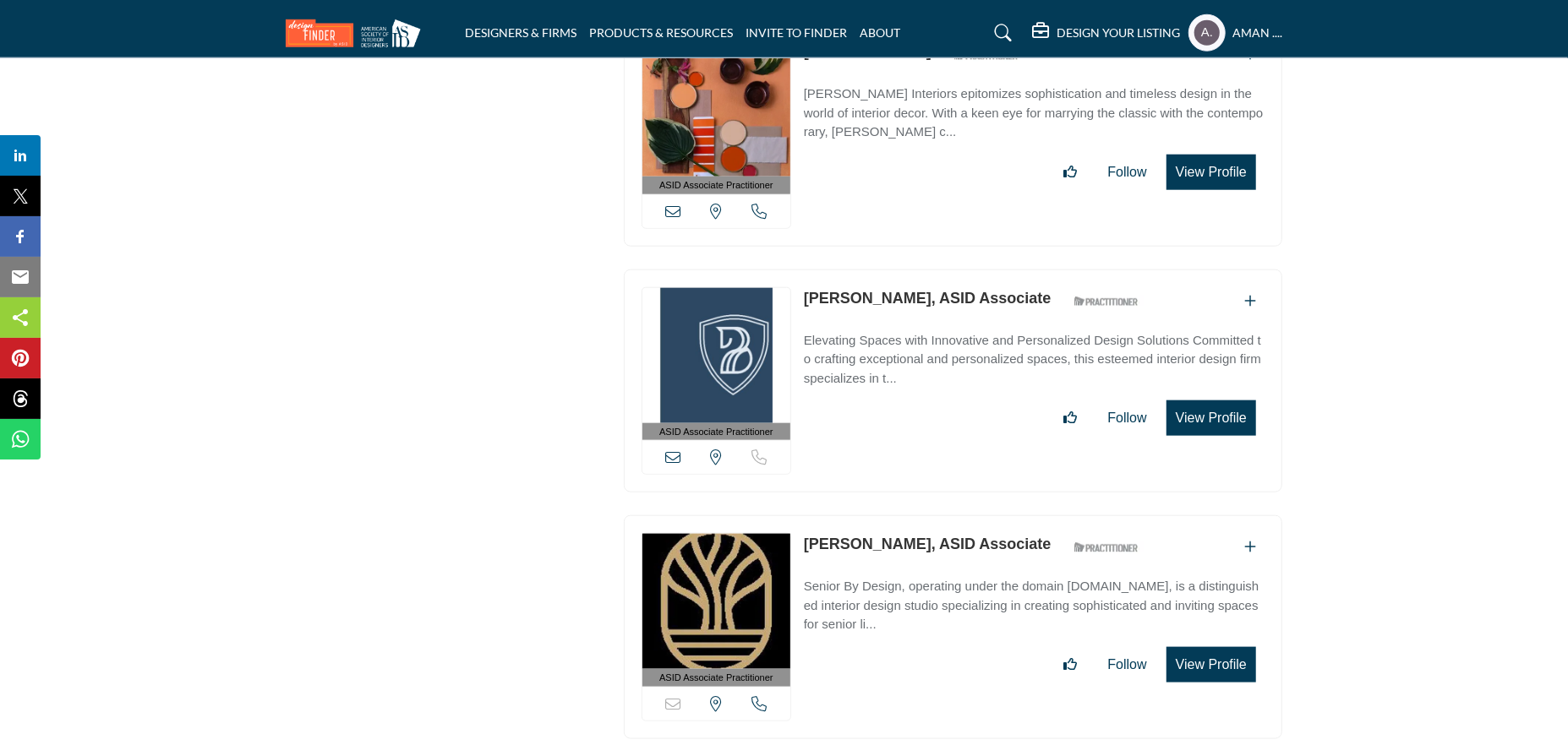
scroll to position [42823, 0]
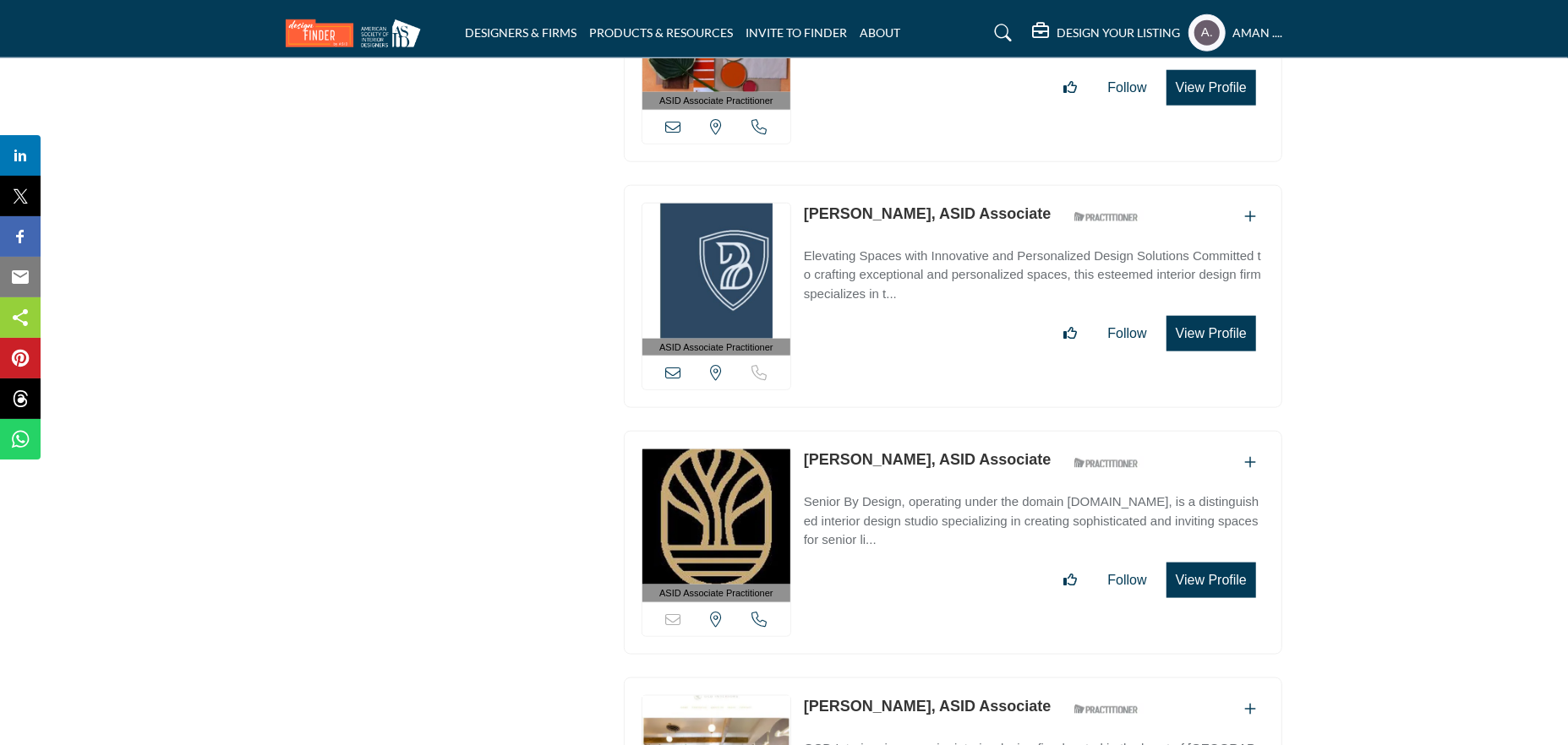
click at [868, 452] on link "Glenn Segler, ASID Associate" at bounding box center [928, 460] width 248 height 17
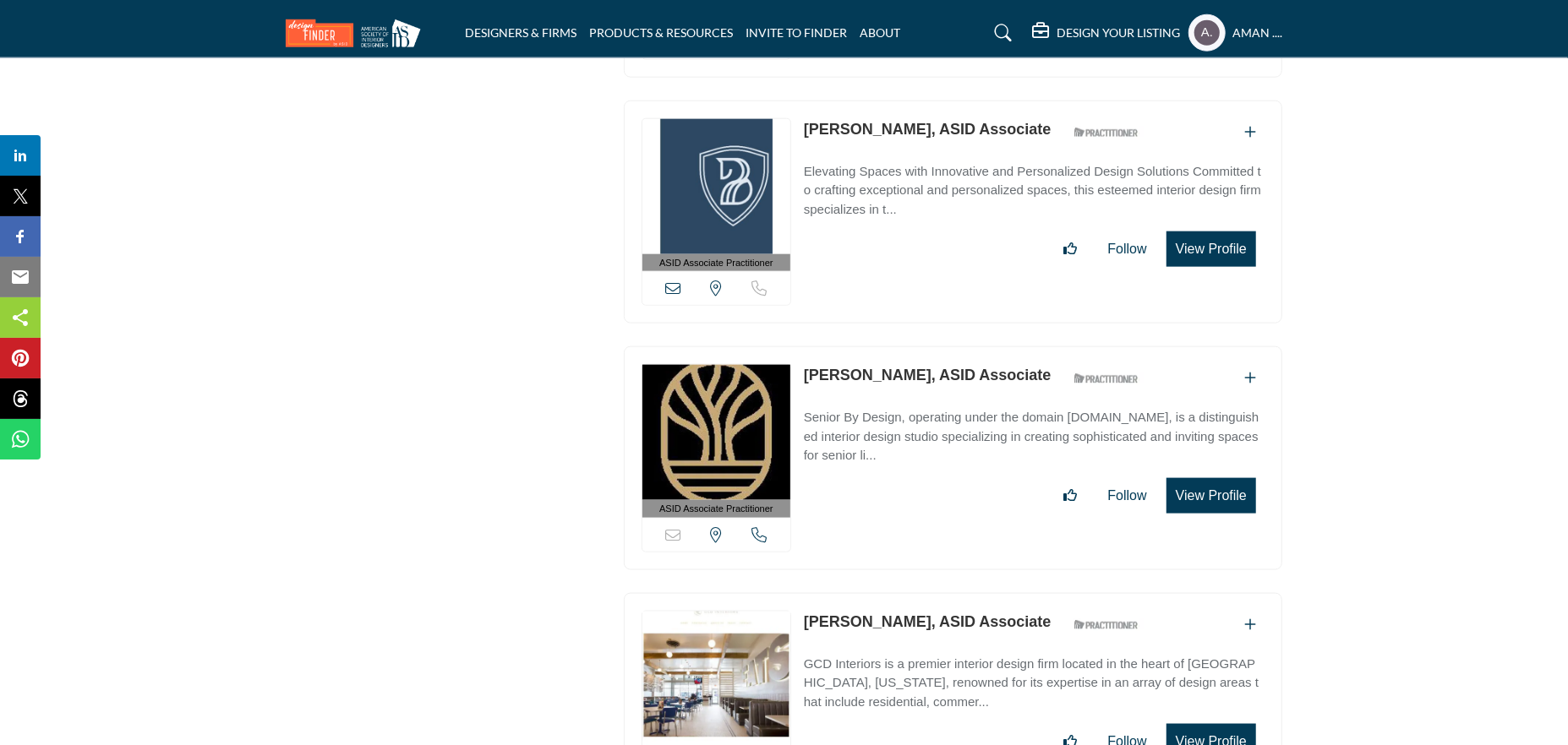
scroll to position [42991, 0]
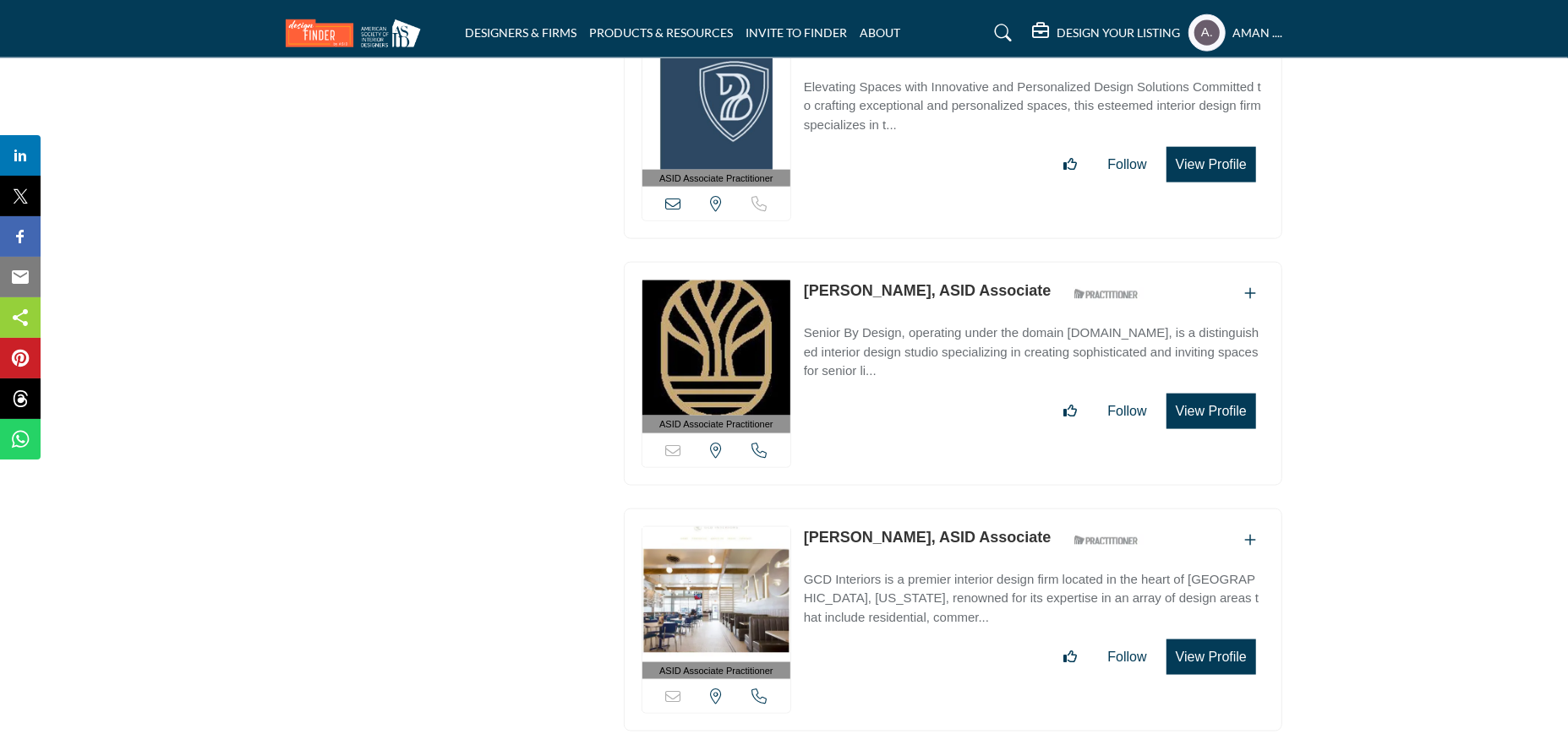
drag, startPoint x: 917, startPoint y: 363, endPoint x: 874, endPoint y: 351, distance: 44.6
click at [917, 529] on link "Glennys Bryant, ASID Associate" at bounding box center [928, 538] width 248 height 17
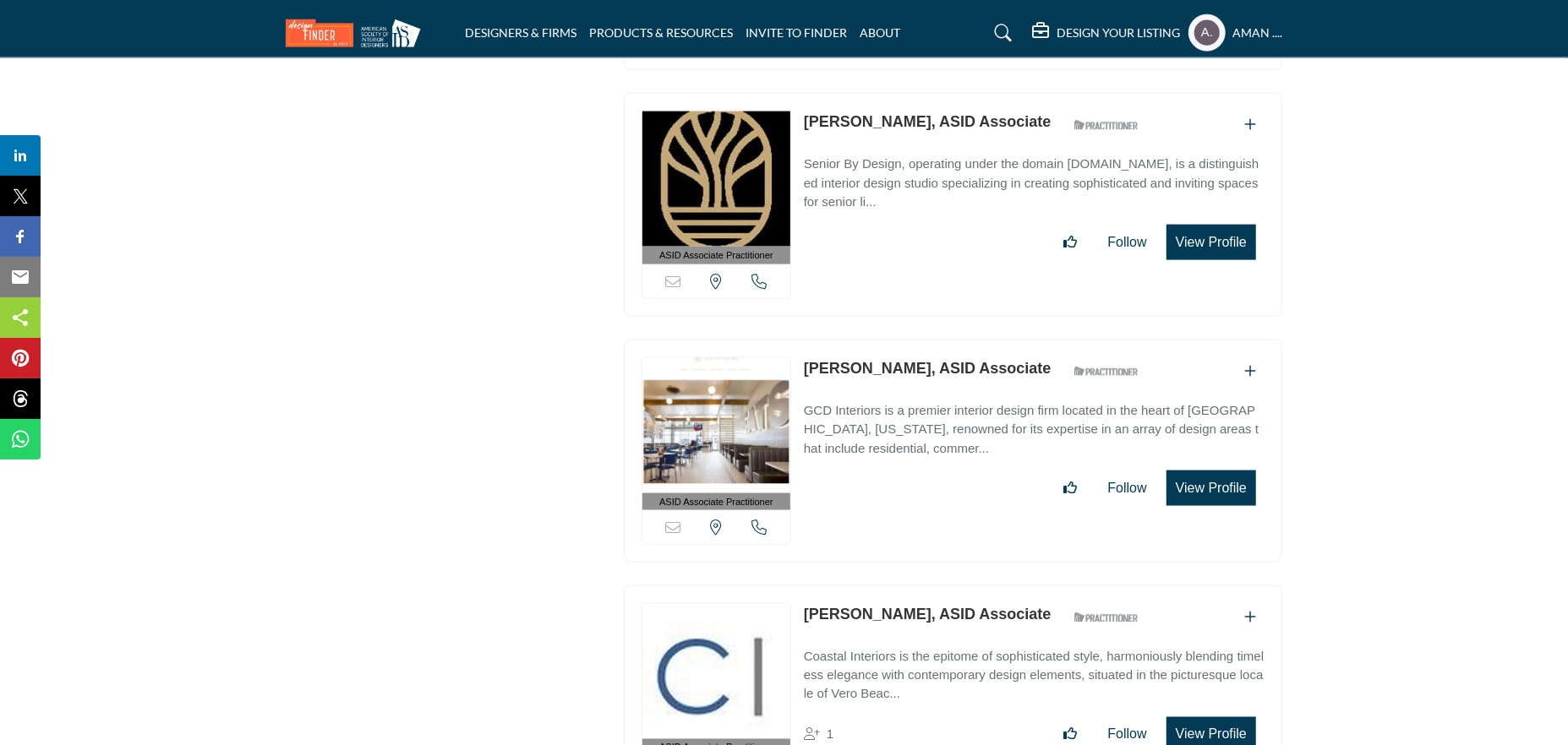
scroll to position [43245, 0]
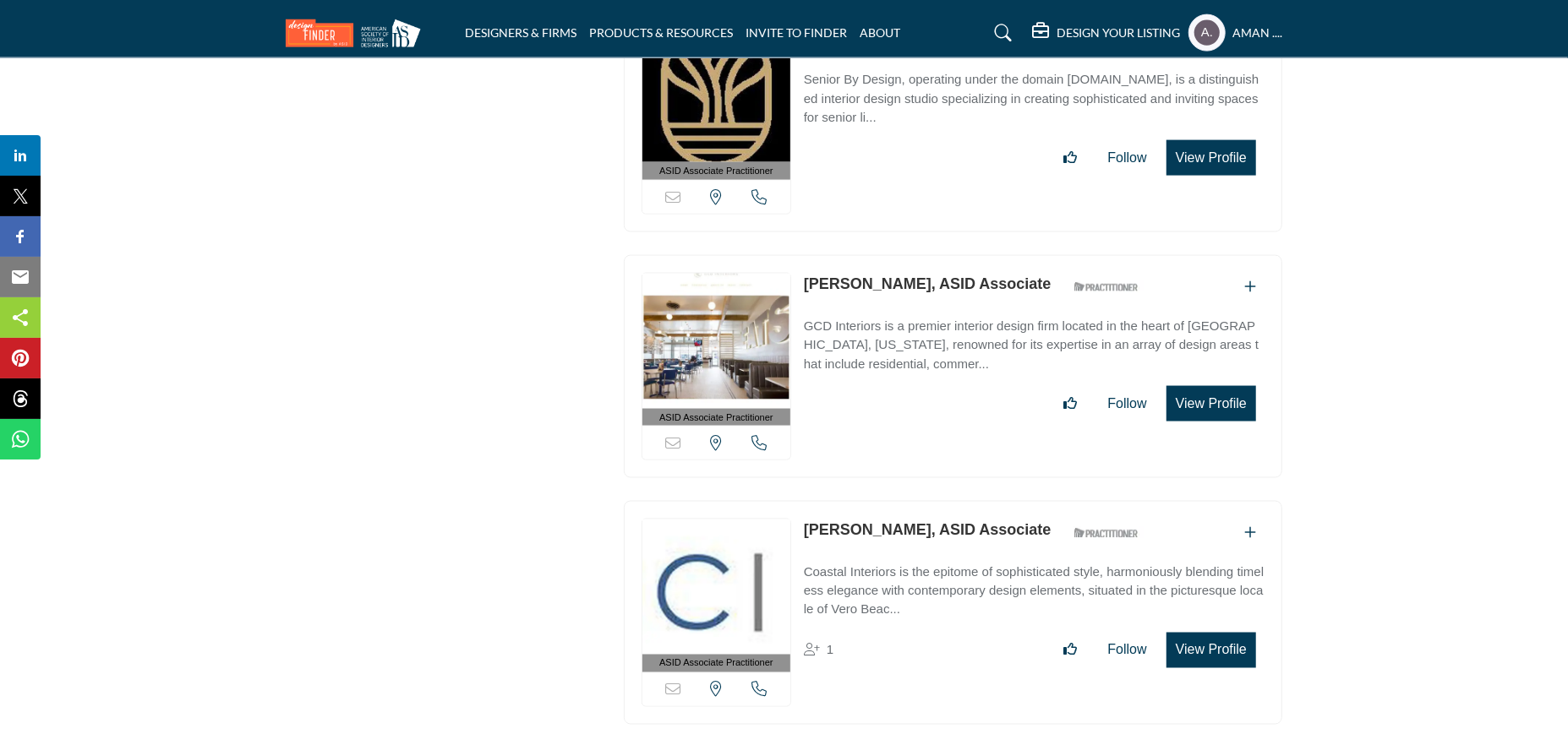
drag, startPoint x: 805, startPoint y: 343, endPoint x: 909, endPoint y: 348, distance: 104.1
click at [909, 501] on div "ASID Associate Practitioner ASID Associate Practitioners have a degree in any m…" at bounding box center [953, 613] width 658 height 224
click at [881, 521] on link "[PERSON_NAME], ASID Associate" at bounding box center [928, 530] width 248 height 17
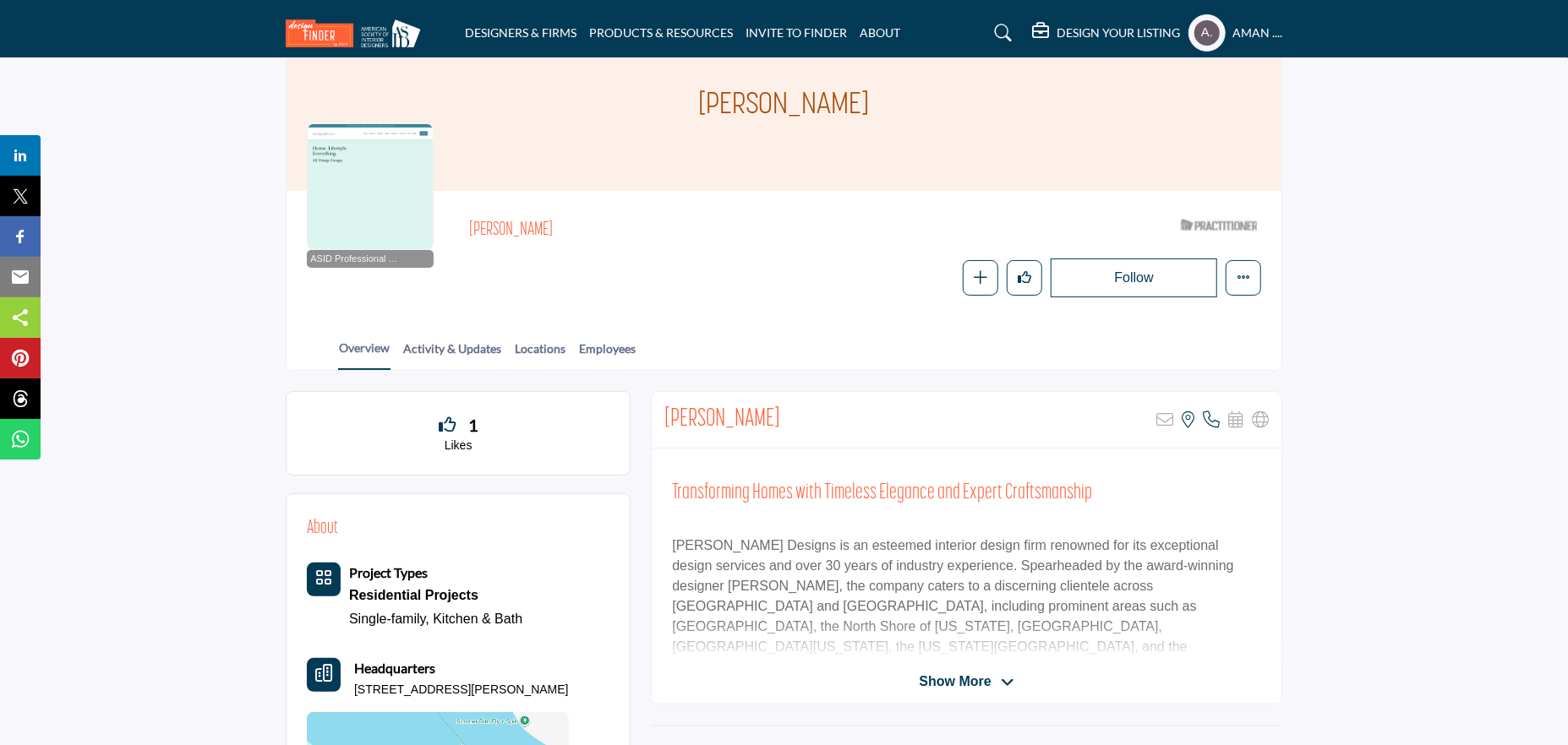
scroll to position [169, 0]
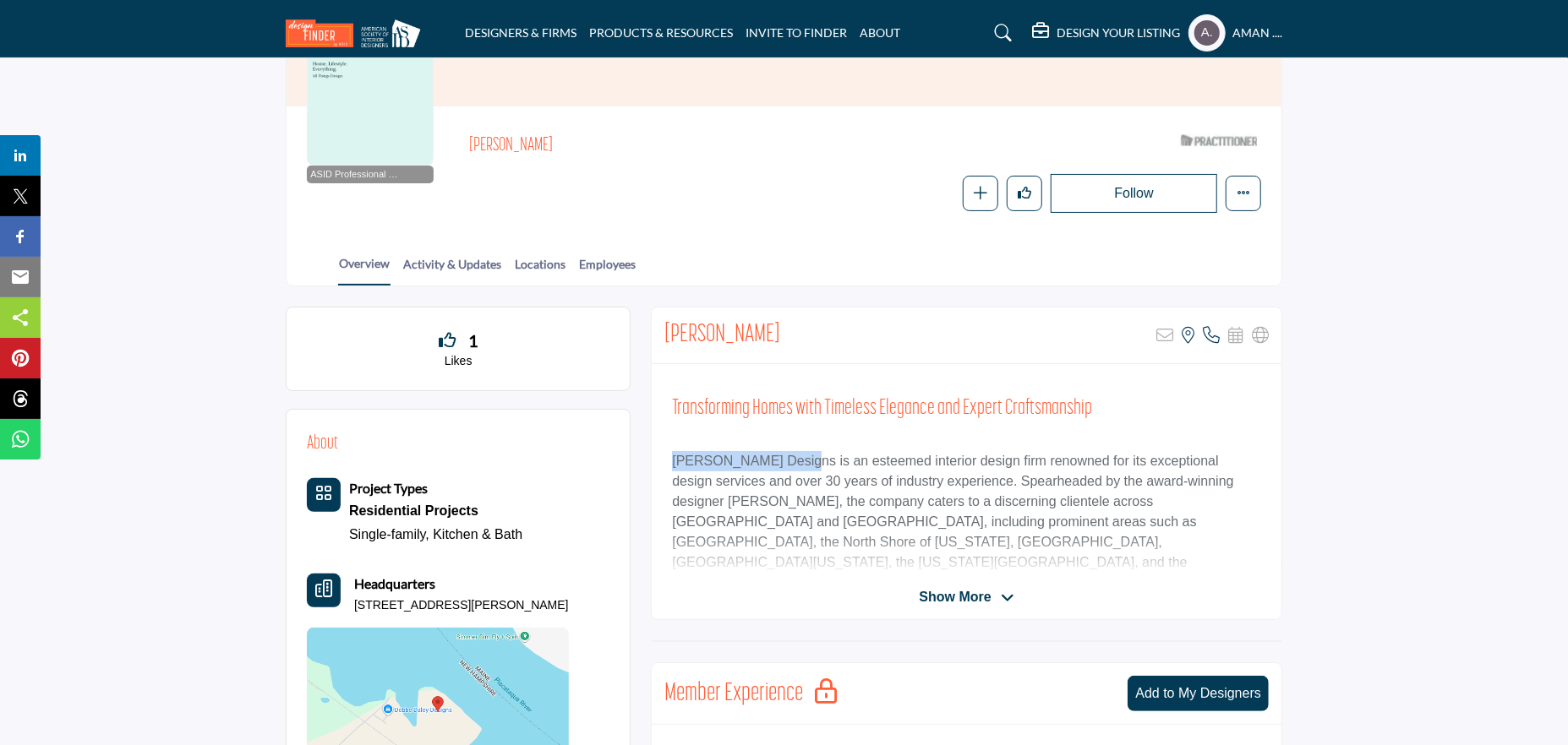
drag, startPoint x: 675, startPoint y: 459, endPoint x: 799, endPoint y: 464, distance: 124.1
click at [799, 464] on p "Debbe Daley Designs is an esteemed interior design firm renowned for its except…" at bounding box center [966, 583] width 590 height 263
copy p "Debbe Daley Designs"
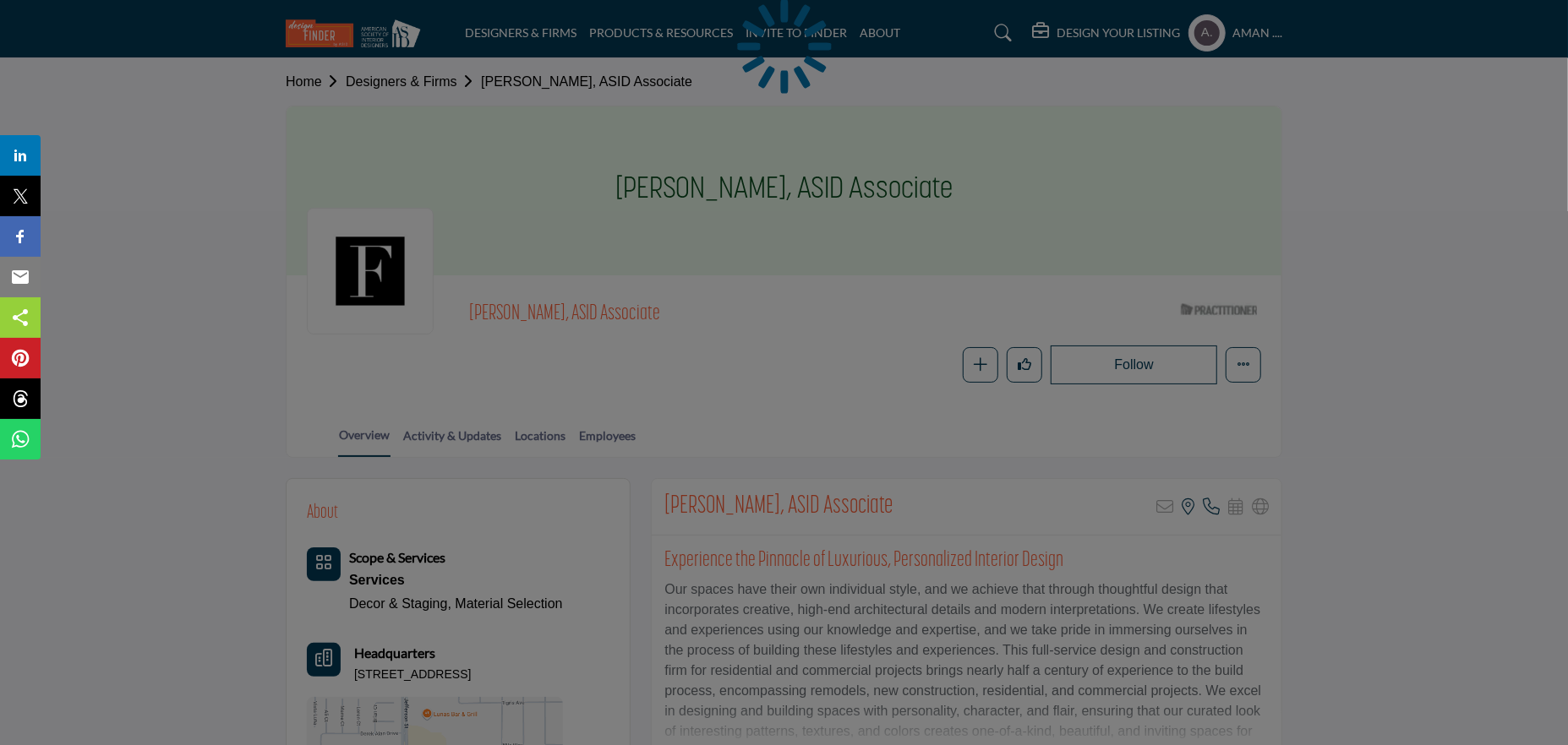
scroll to position [254, 0]
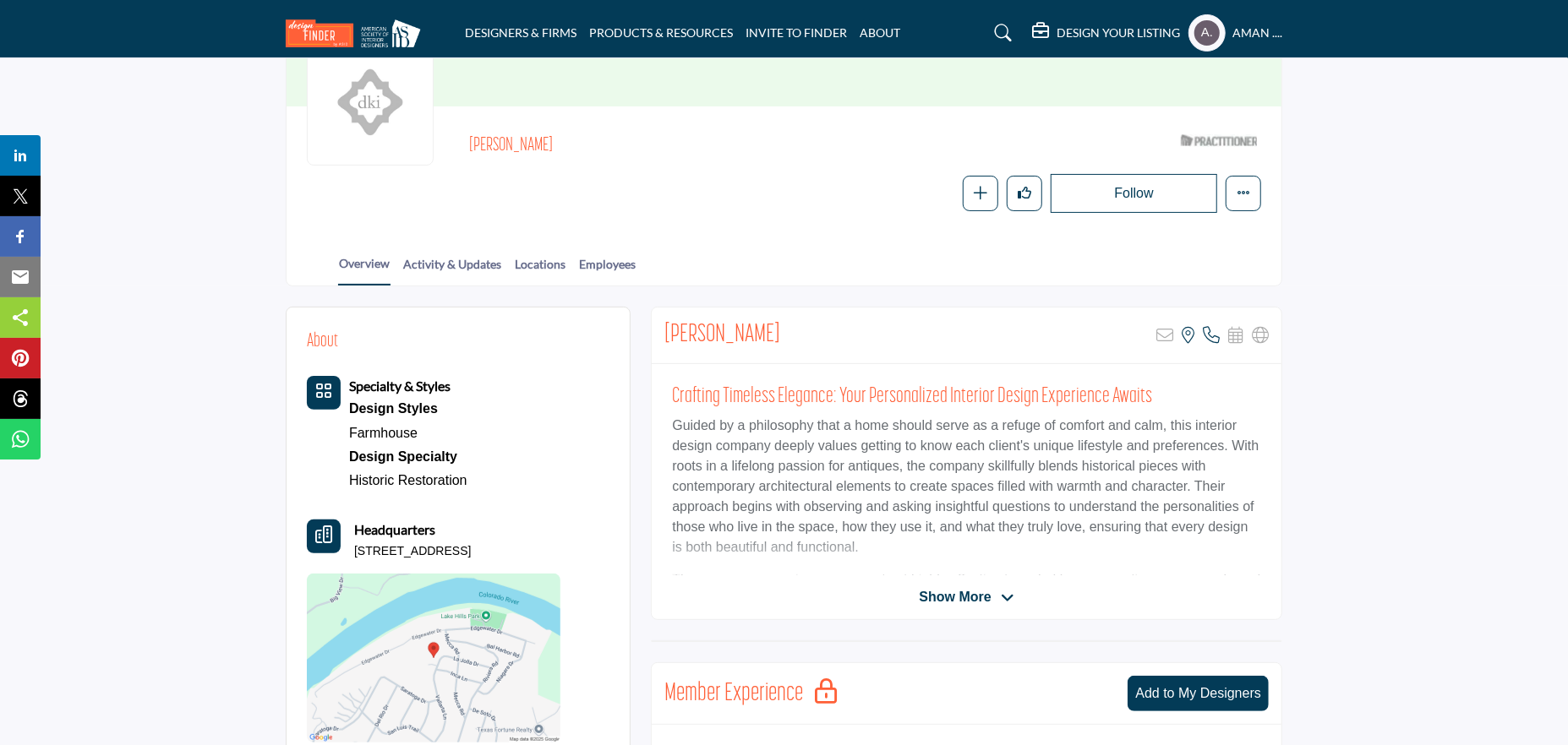
scroll to position [254, 0]
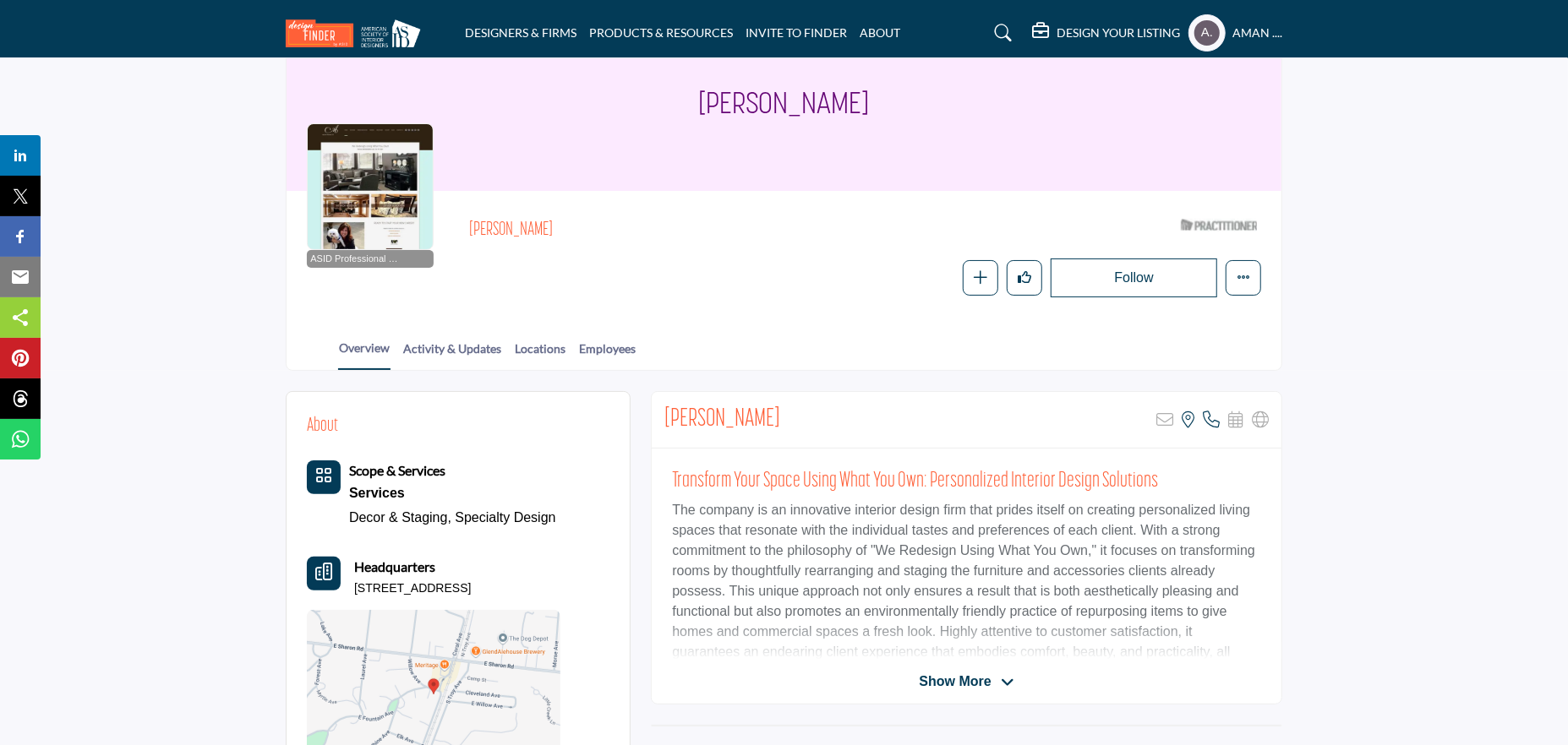
scroll to position [169, 0]
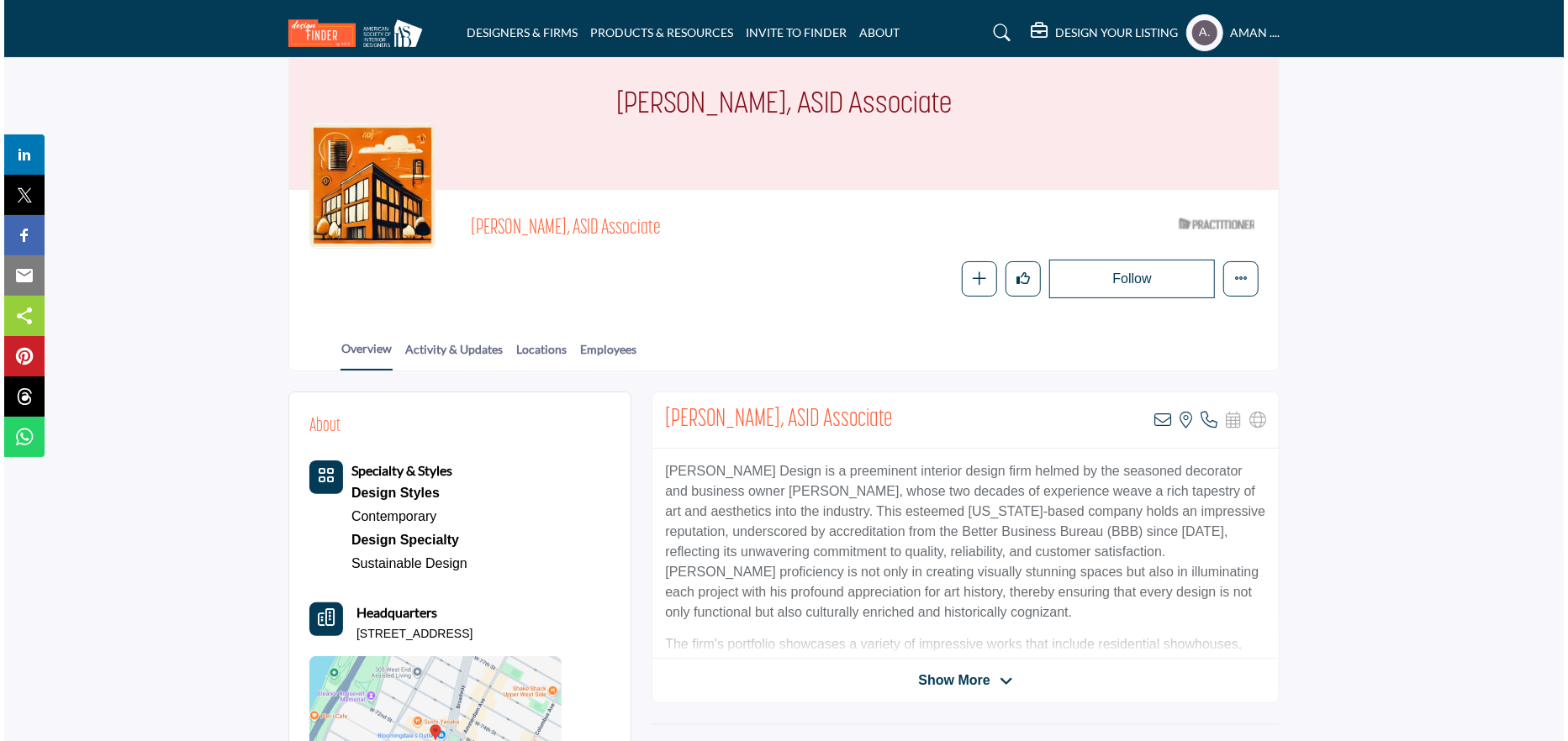
scroll to position [168, 0]
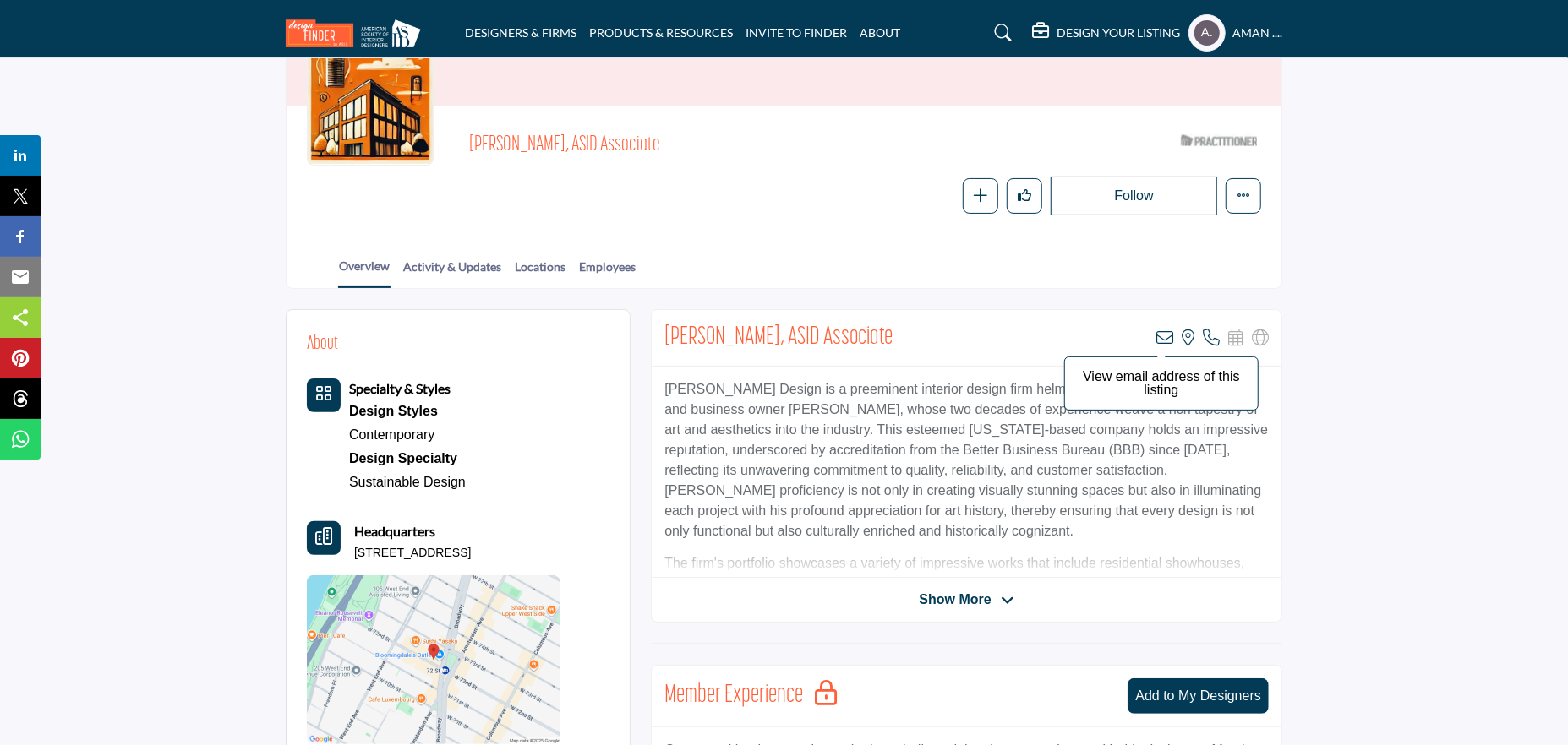
click at [1161, 336] on icon at bounding box center [1165, 338] width 17 height 17
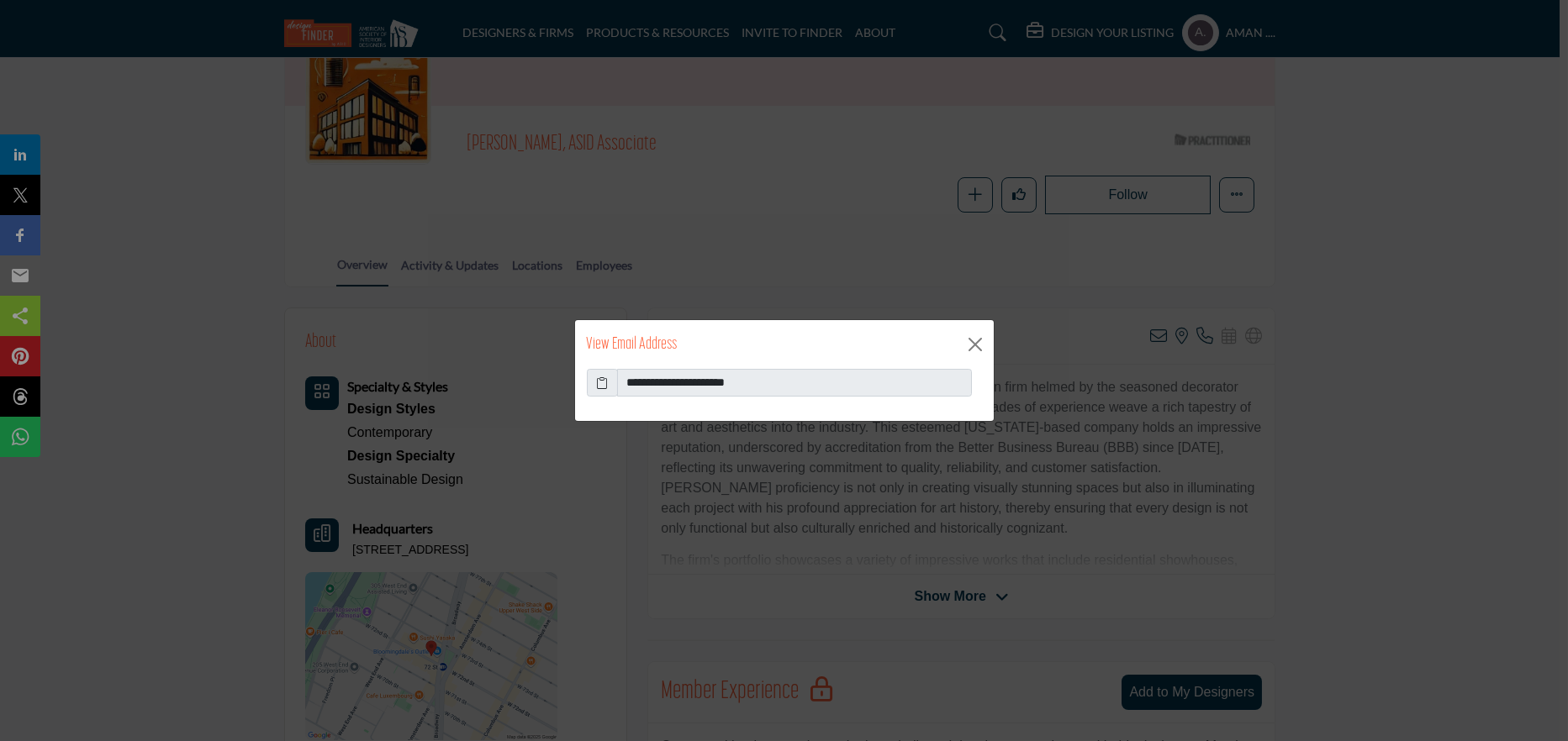
click at [603, 382] on icon at bounding box center [602, 382] width 12 height 18
drag, startPoint x: 818, startPoint y: 377, endPoint x: 671, endPoint y: 398, distance: 148.5
click at [671, 398] on div "**********" at bounding box center [784, 395] width 419 height 53
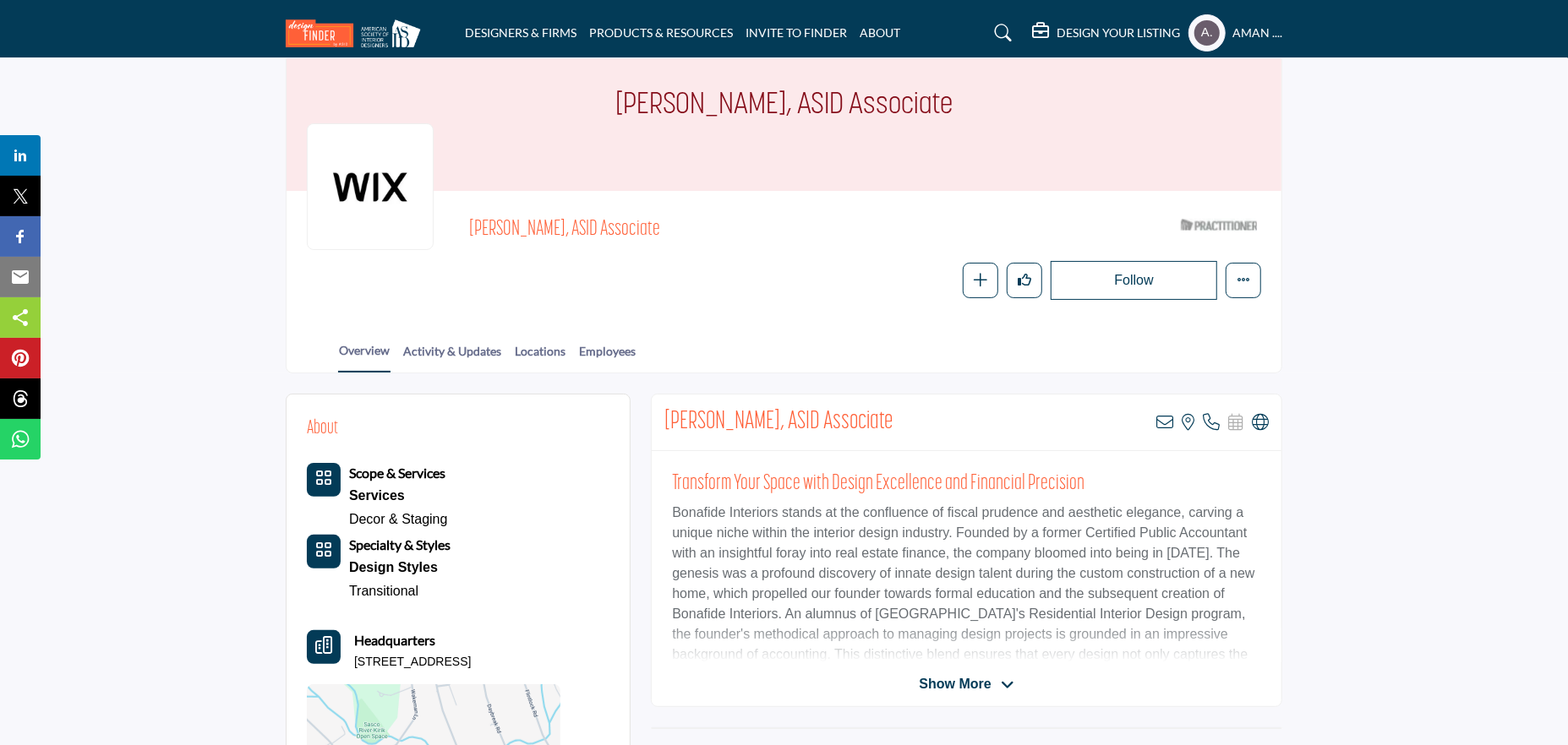
scroll to position [254, 0]
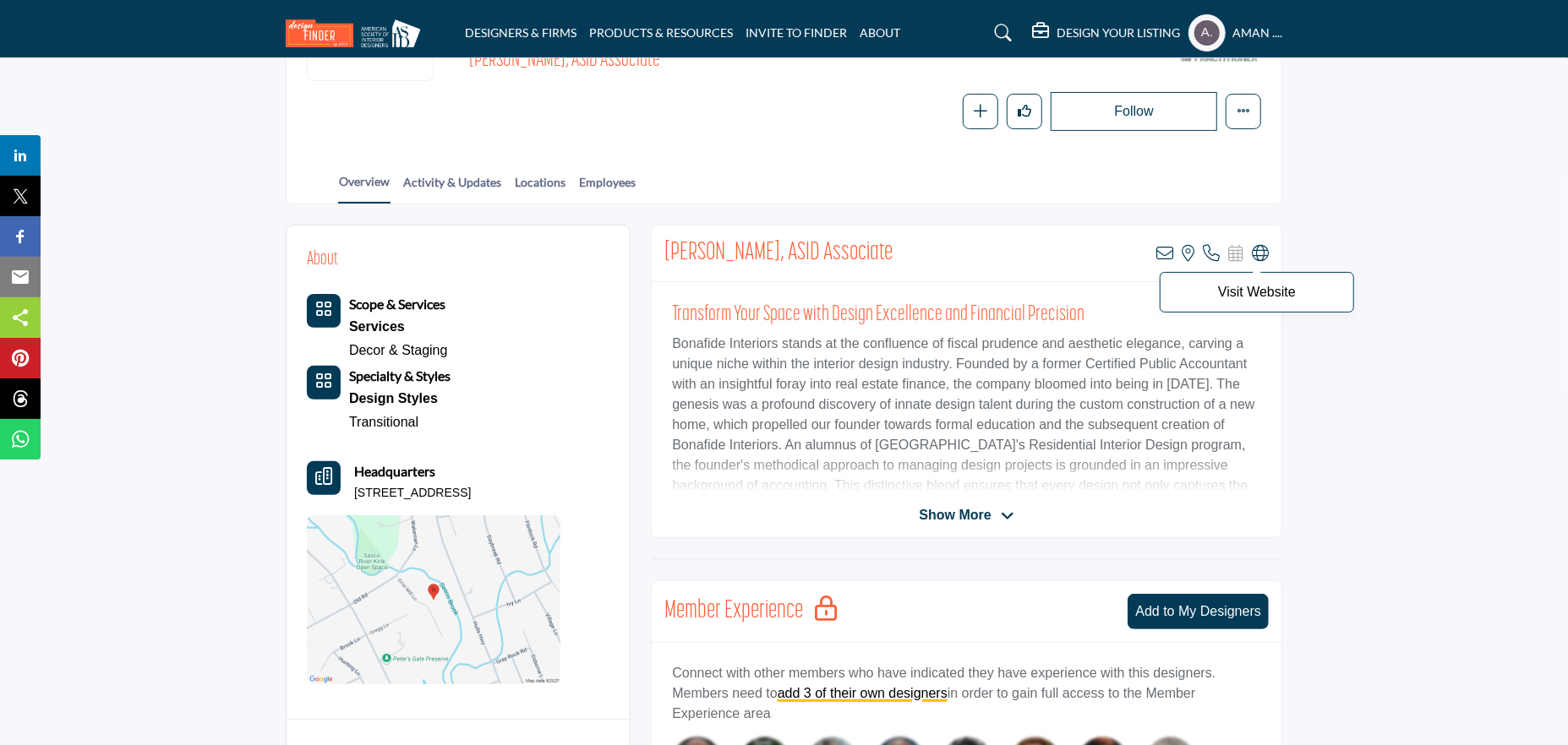
click at [1259, 253] on icon at bounding box center [1261, 254] width 17 height 17
click at [1166, 253] on icon at bounding box center [1165, 254] width 17 height 17
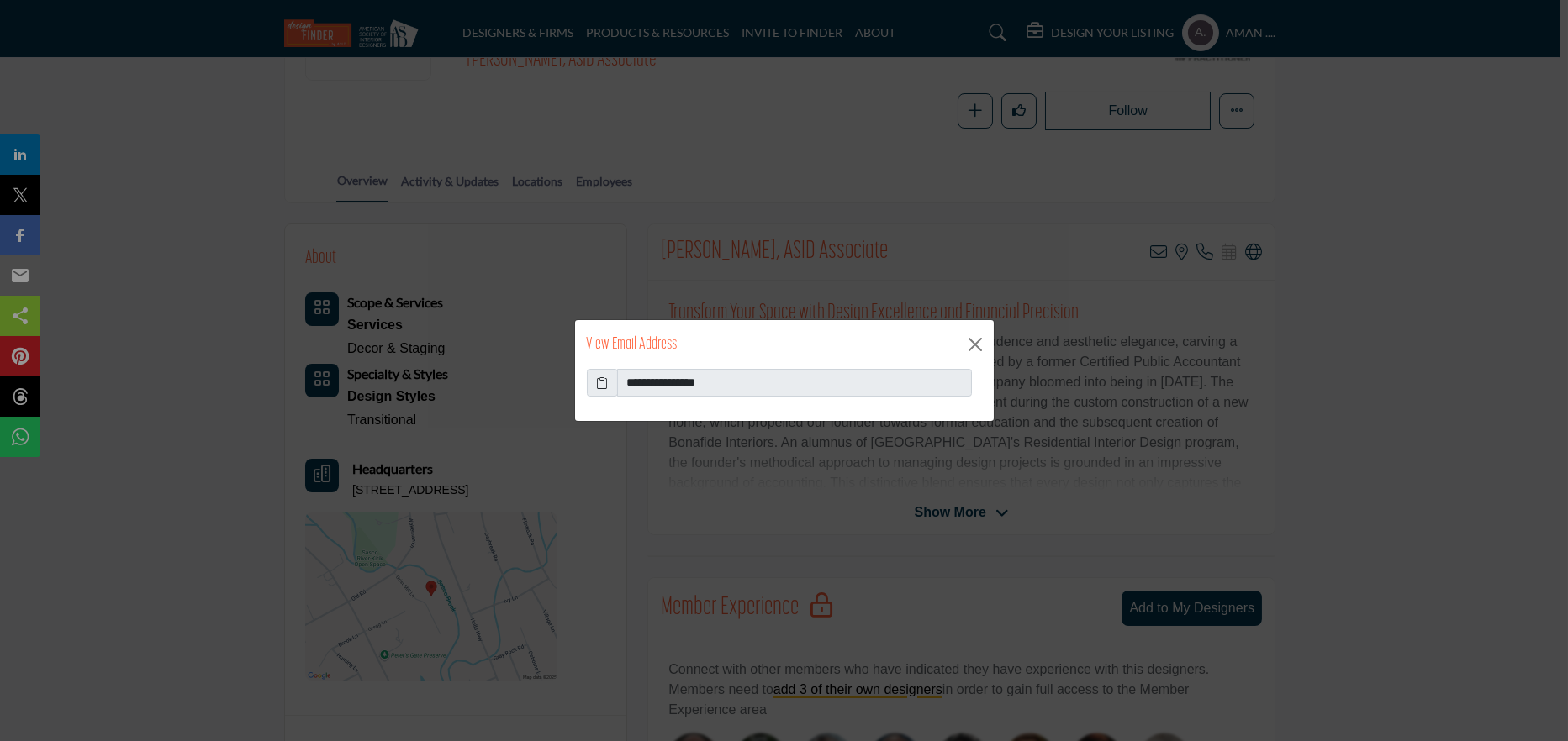
click at [597, 377] on icon at bounding box center [602, 382] width 12 height 18
click at [969, 348] on button "Close" at bounding box center [975, 344] width 25 height 25
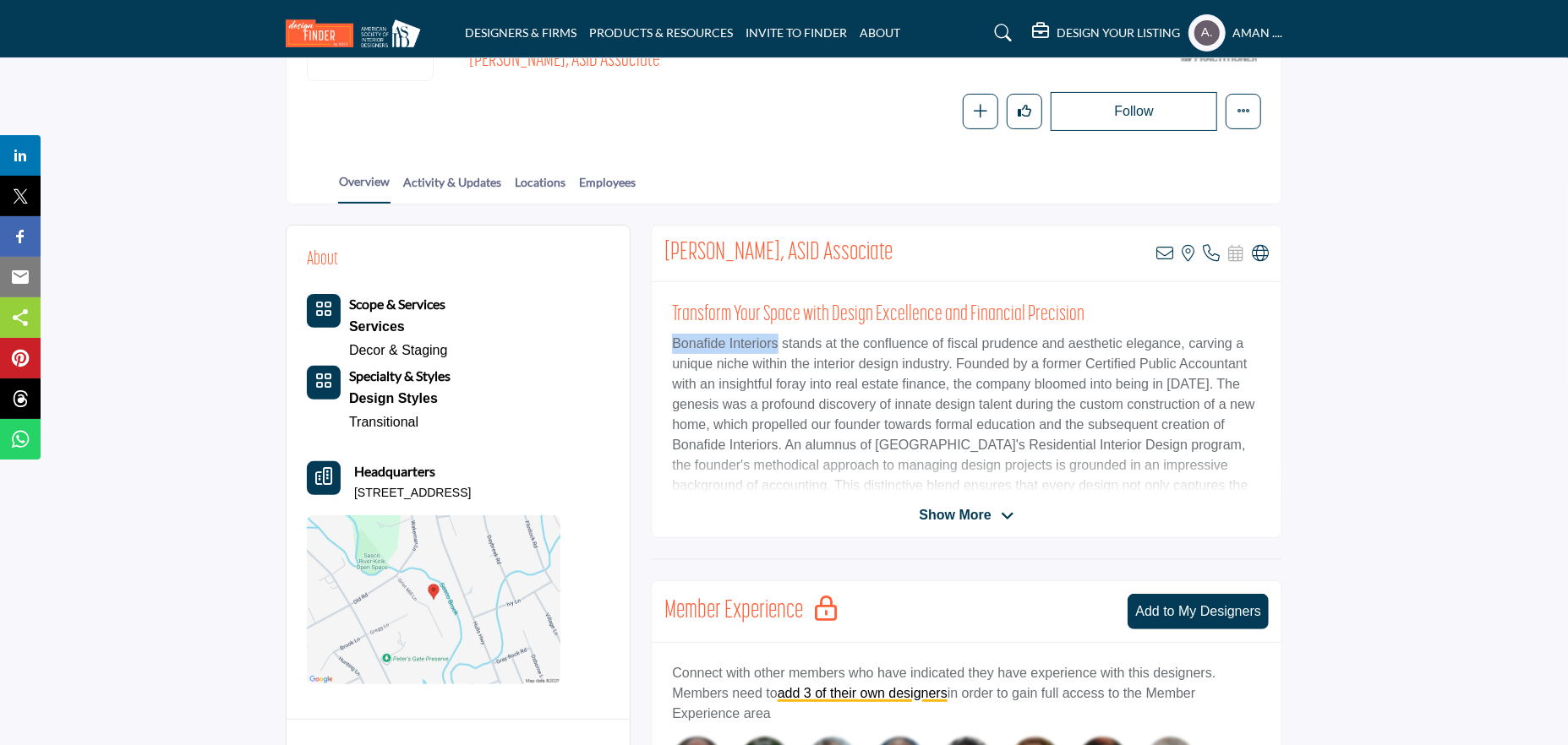
drag, startPoint x: 669, startPoint y: 348, endPoint x: 772, endPoint y: 343, distance: 103.1
click at [772, 343] on div "Transform Your Space with Design Excellence and Financial Precision The ethos o…" at bounding box center [966, 388] width 630 height 212
copy p "Bonafide Interiors"
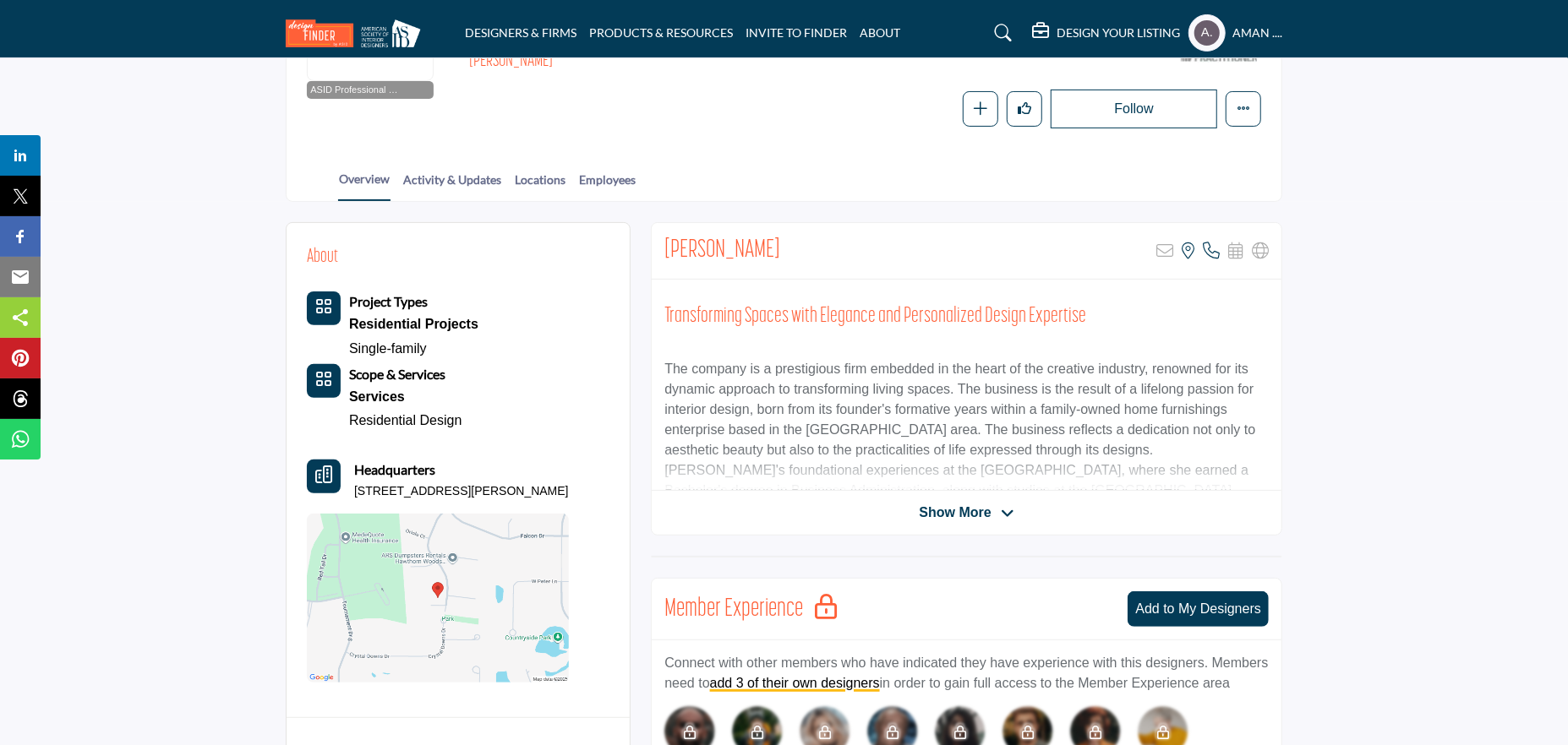
scroll to position [338, 0]
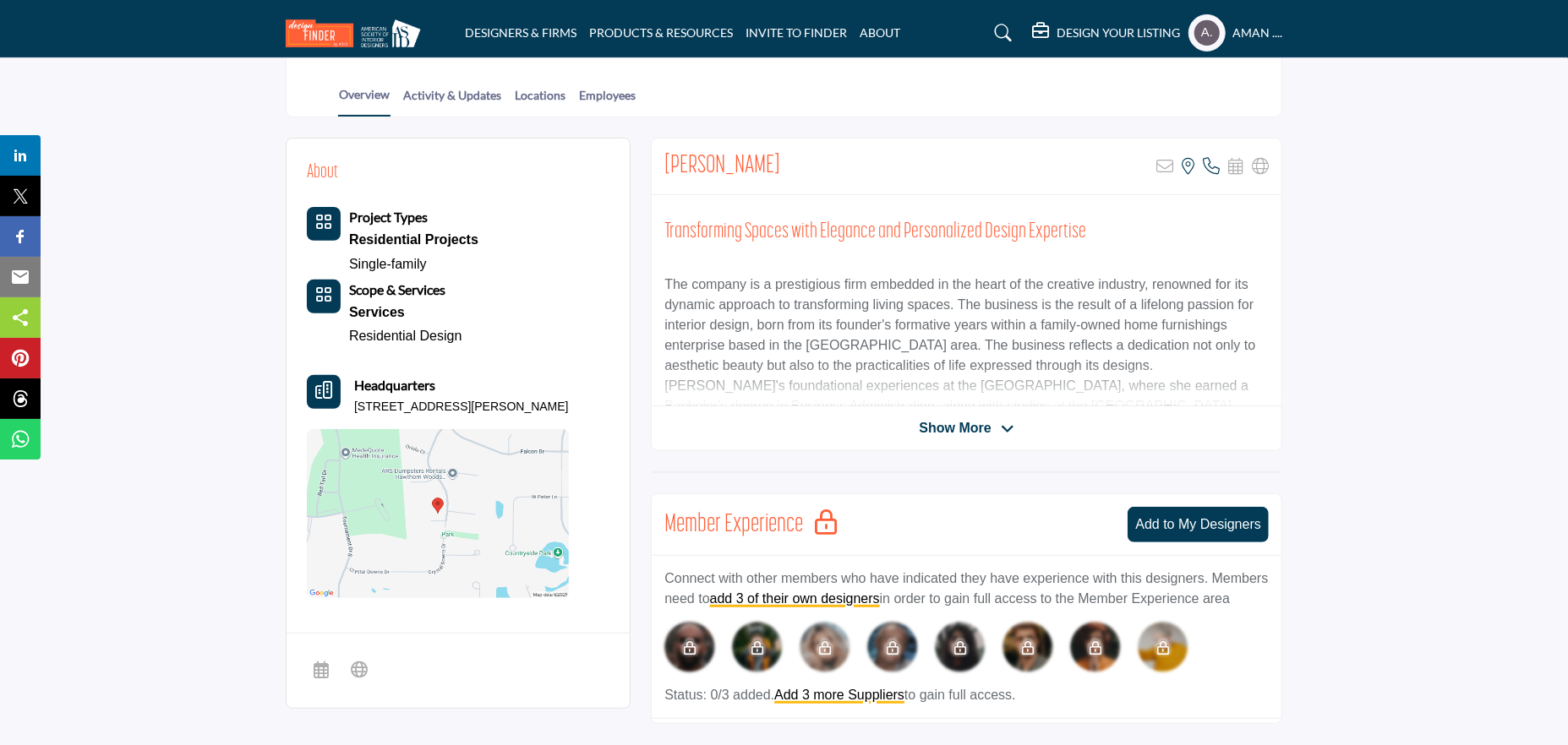
click at [978, 426] on span "Show More" at bounding box center [954, 428] width 71 height 21
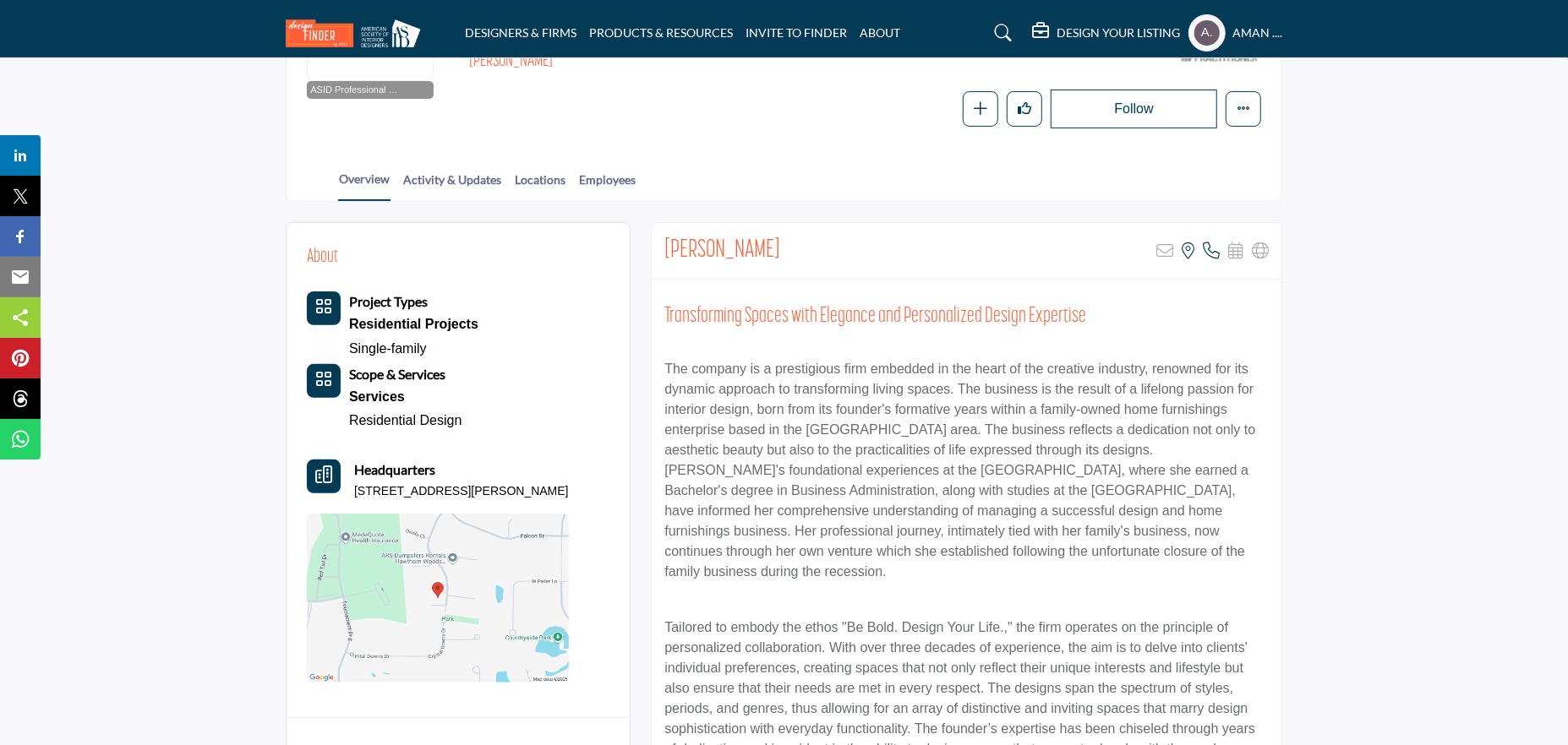
scroll to position [84, 0]
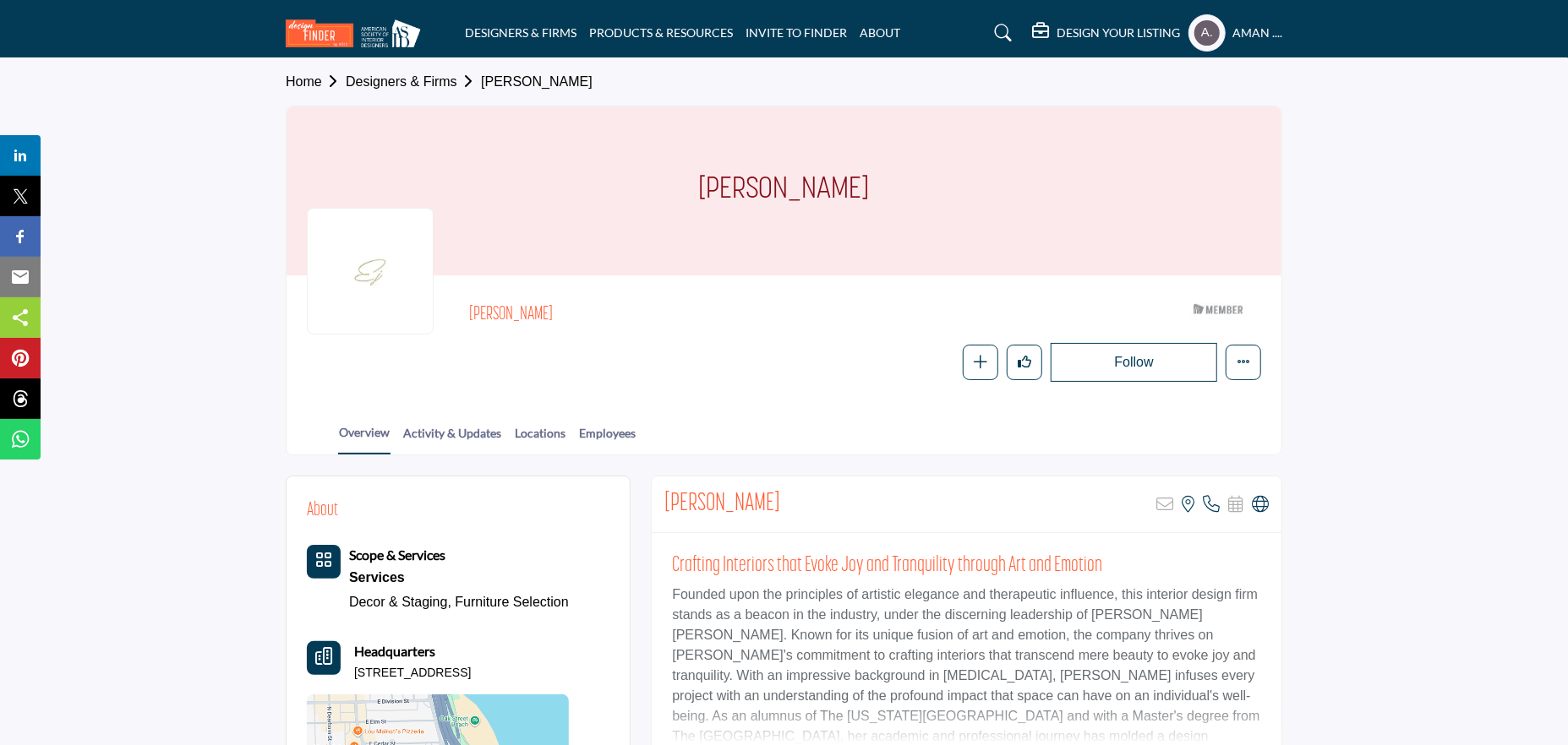
scroll to position [169, 0]
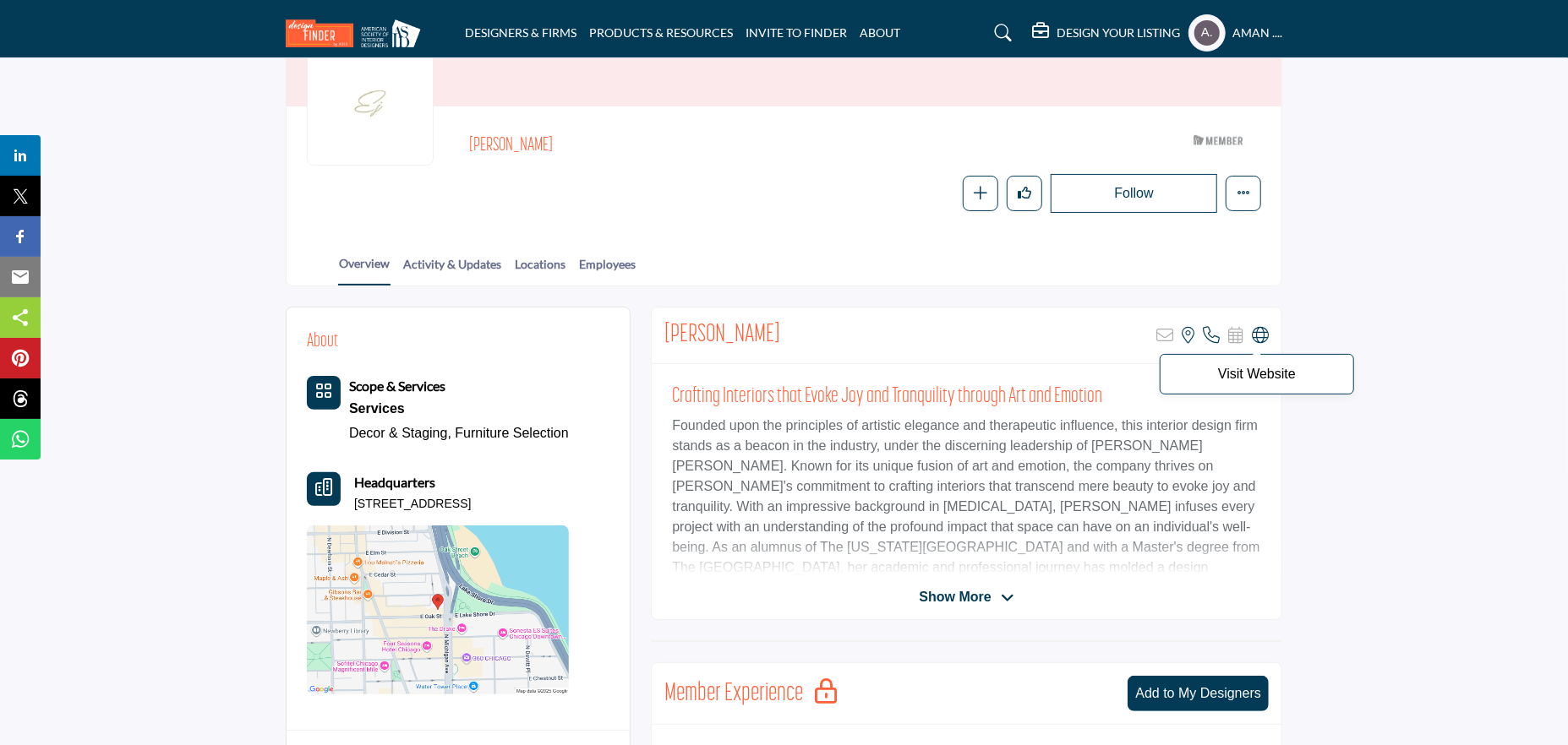
click at [1258, 333] on icon at bounding box center [1261, 336] width 17 height 17
click at [1266, 334] on icon at bounding box center [1261, 336] width 17 height 17
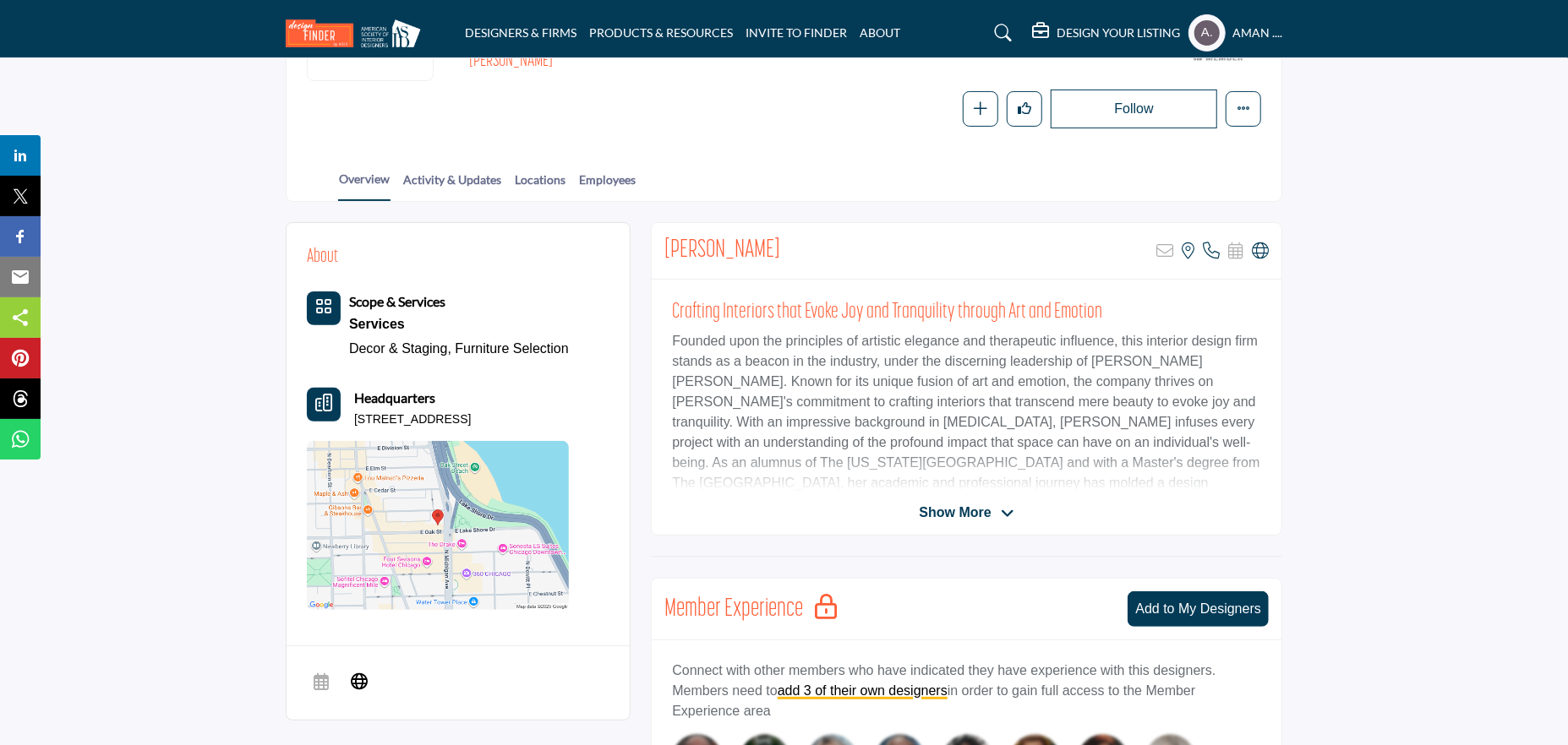
click at [978, 513] on span "Show More" at bounding box center [954, 513] width 71 height 21
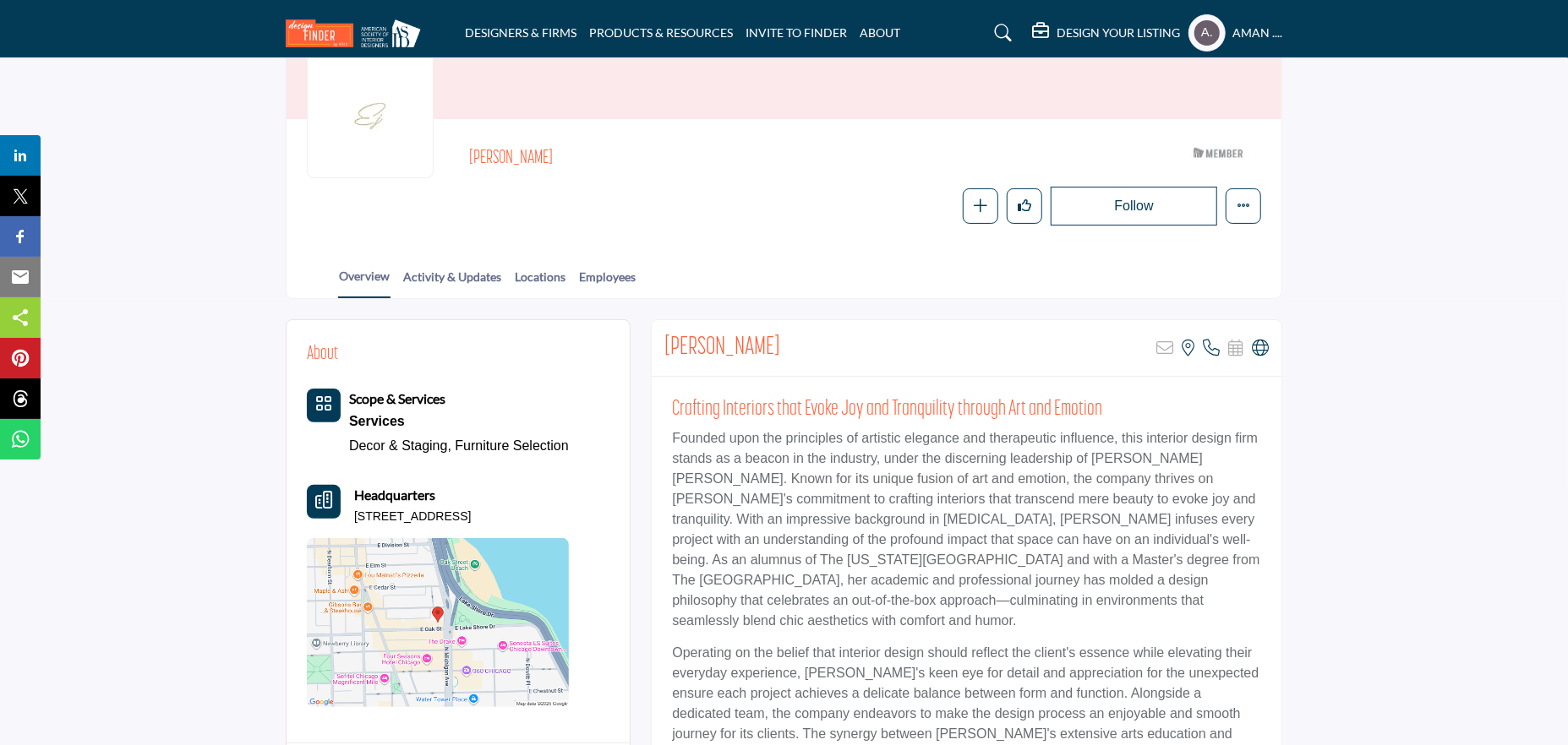
scroll to position [0, 0]
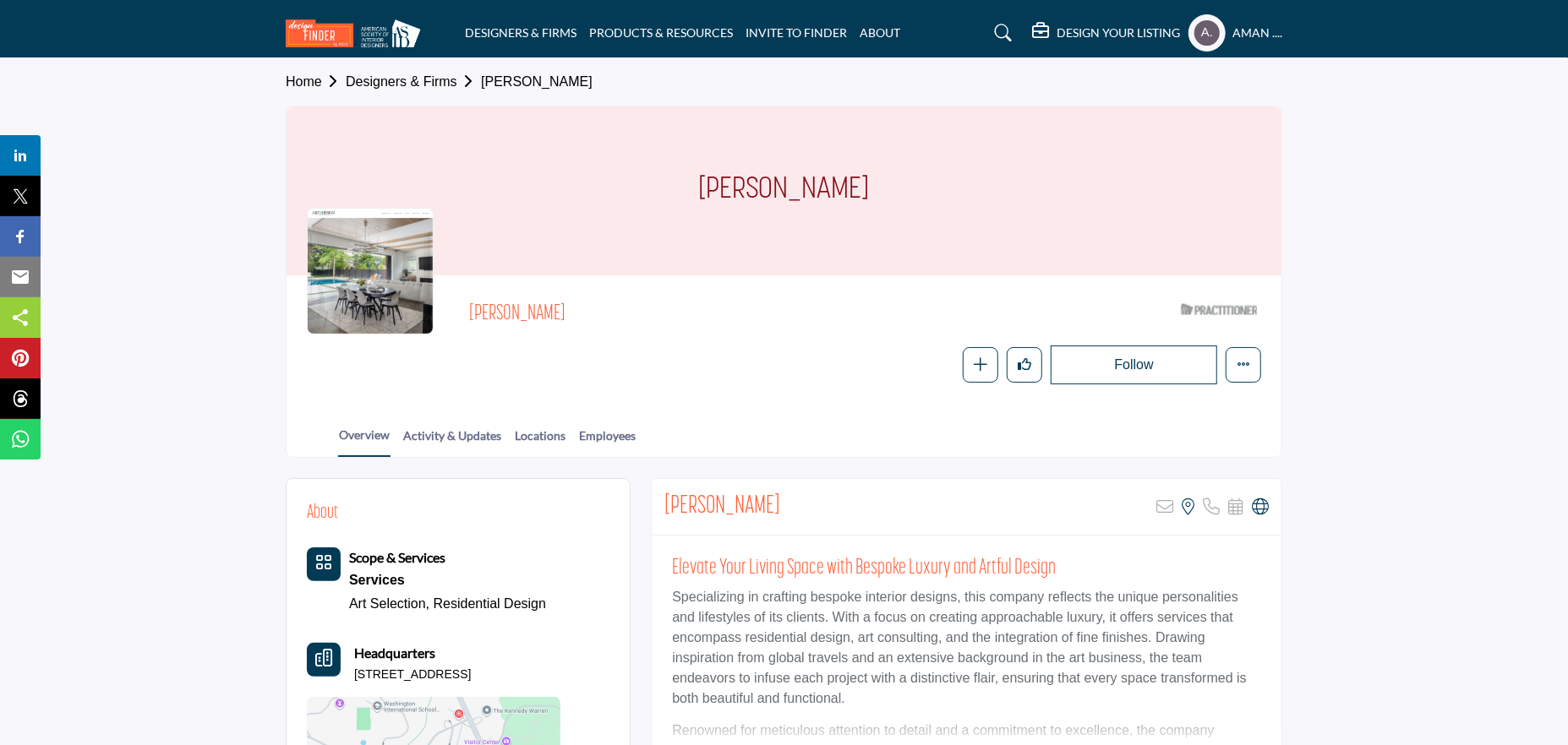
scroll to position [84, 0]
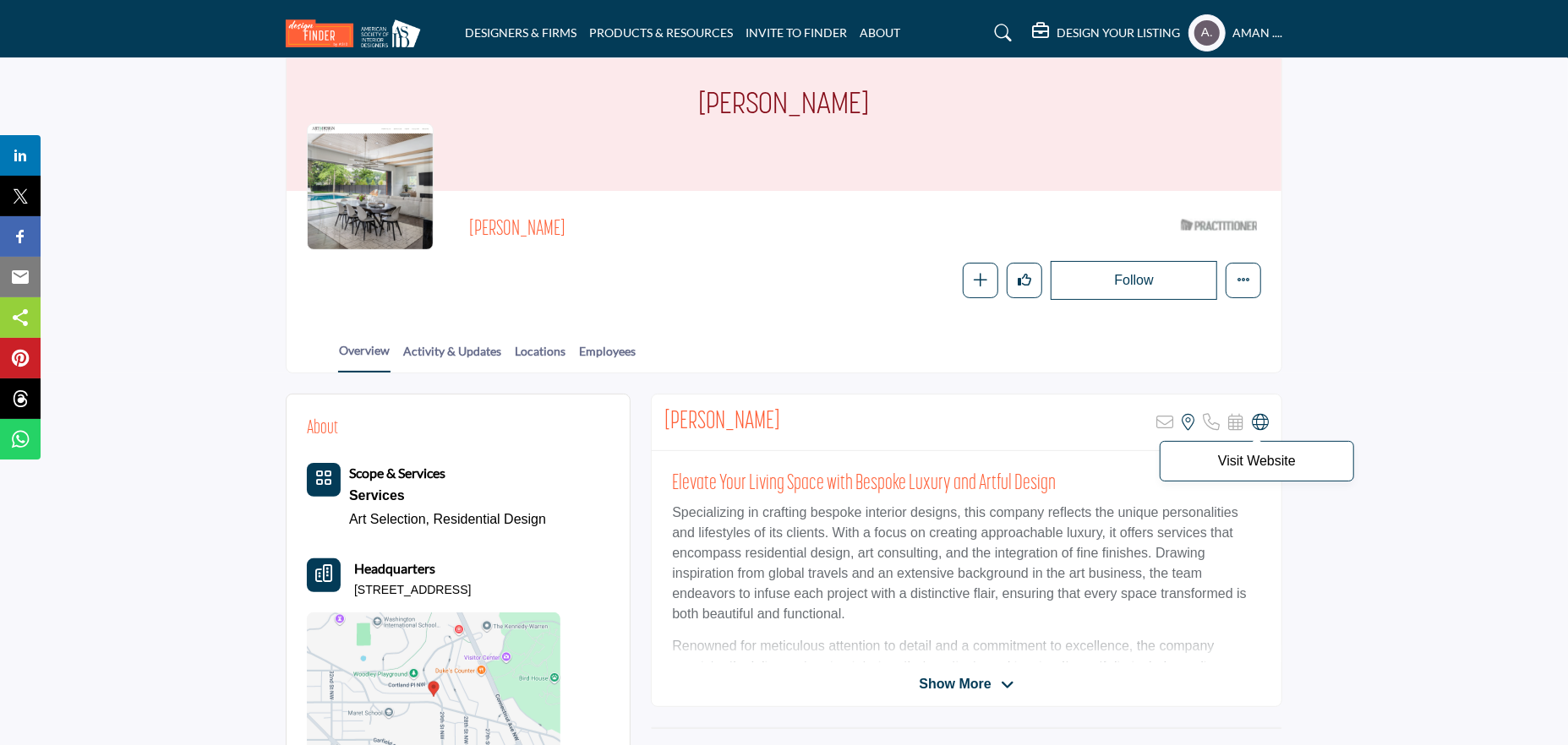
click at [1261, 427] on icon at bounding box center [1261, 422] width 17 height 17
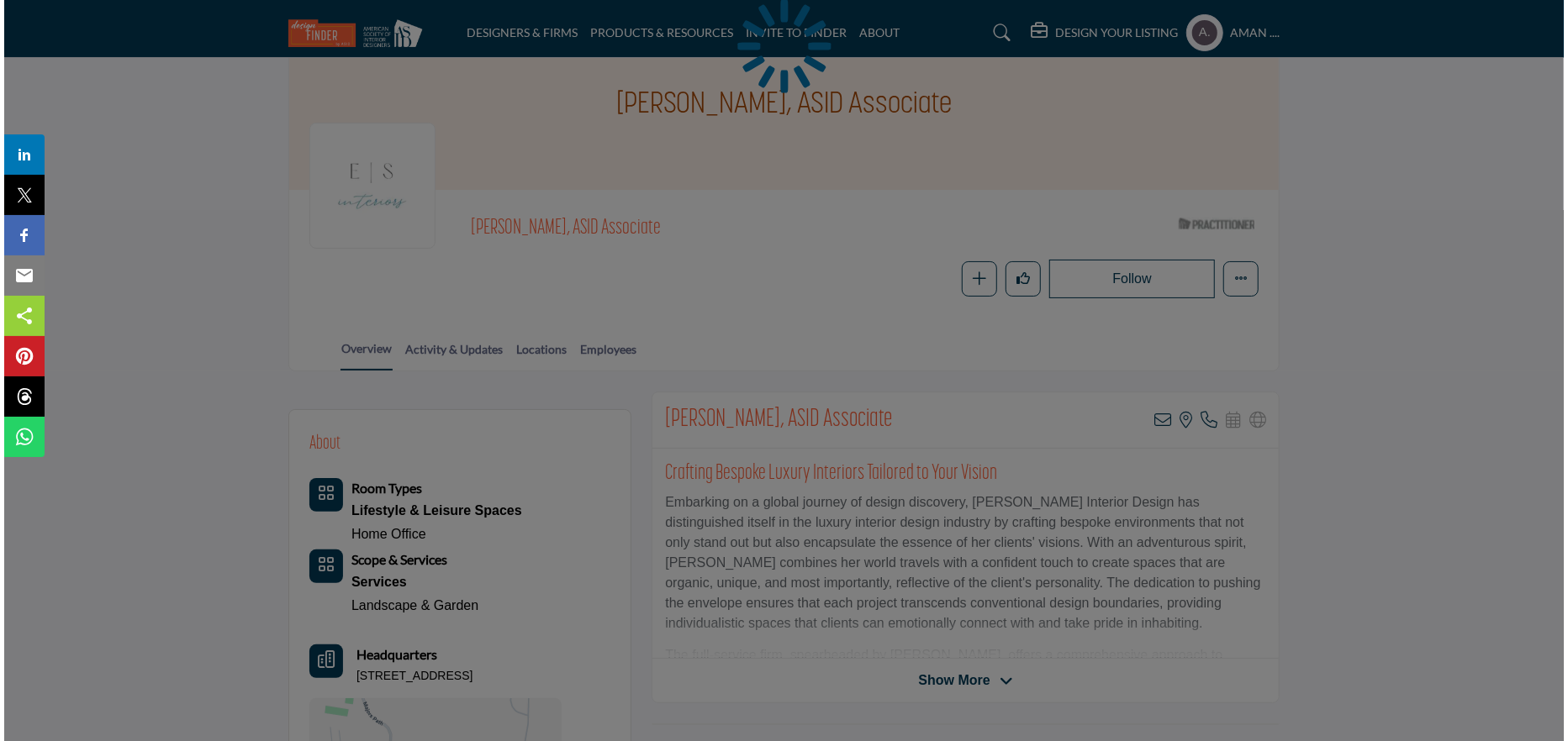
scroll to position [252, 0]
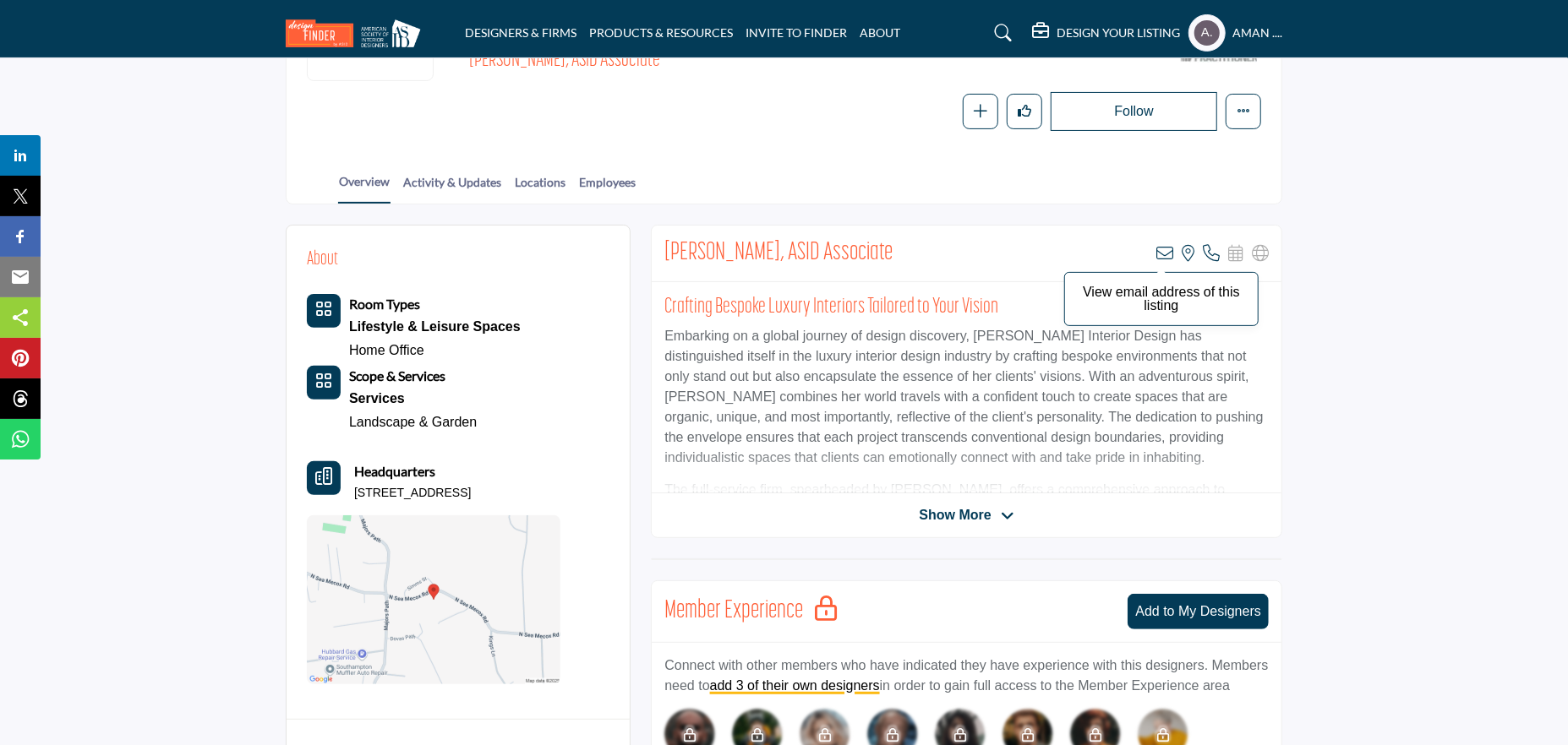
click at [1161, 252] on icon at bounding box center [1165, 254] width 17 height 17
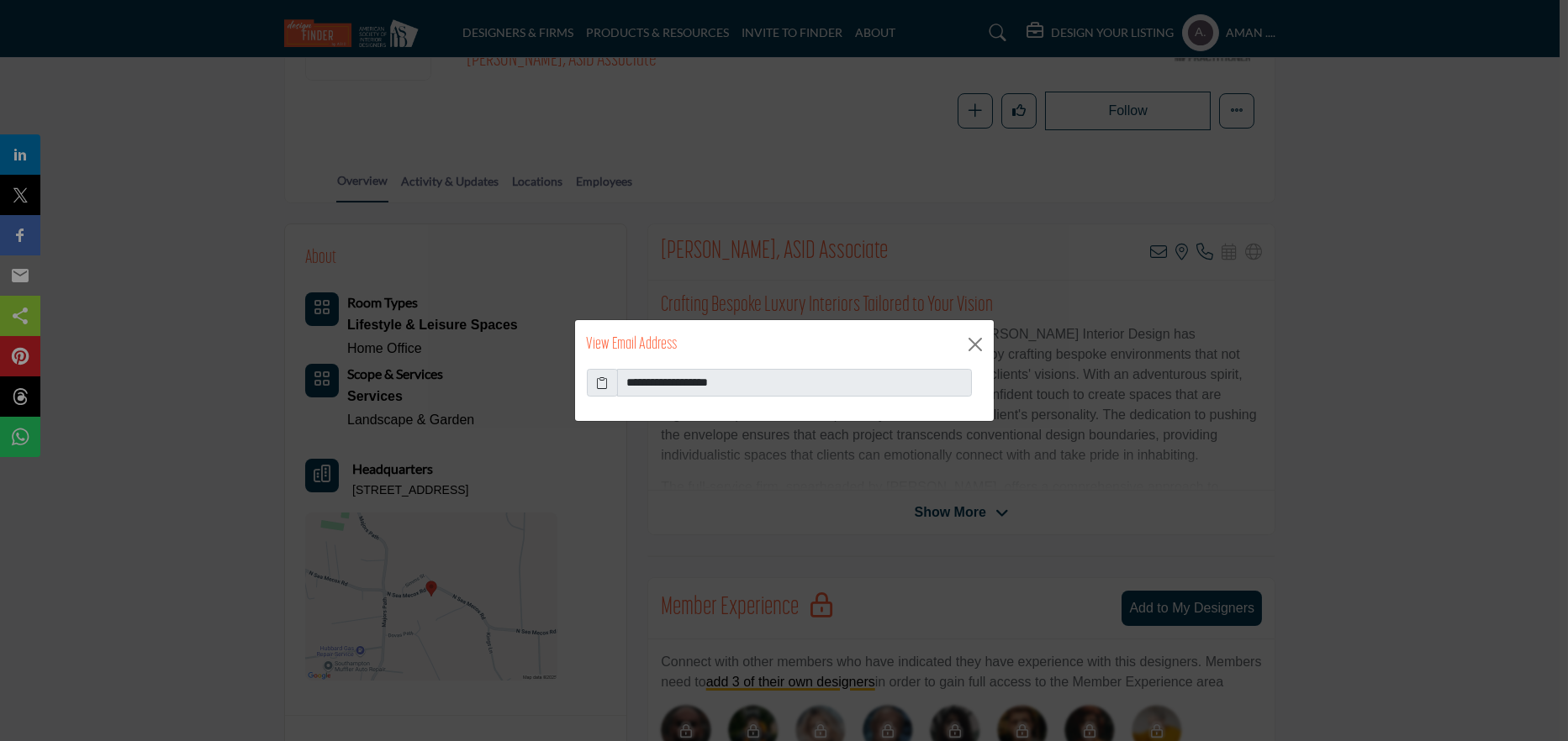
click at [603, 381] on icon at bounding box center [602, 382] width 12 height 18
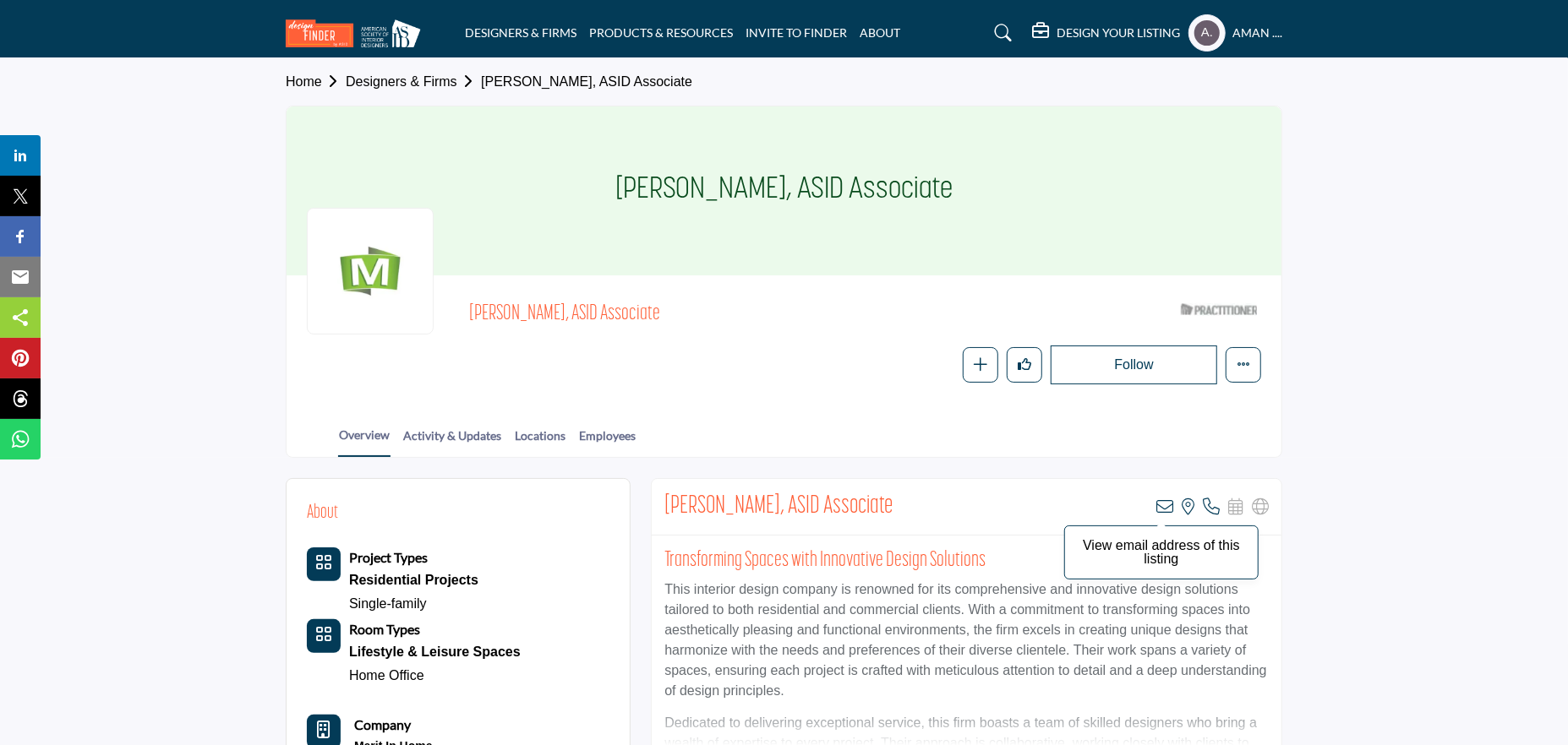
click at [1160, 502] on icon at bounding box center [1165, 508] width 17 height 17
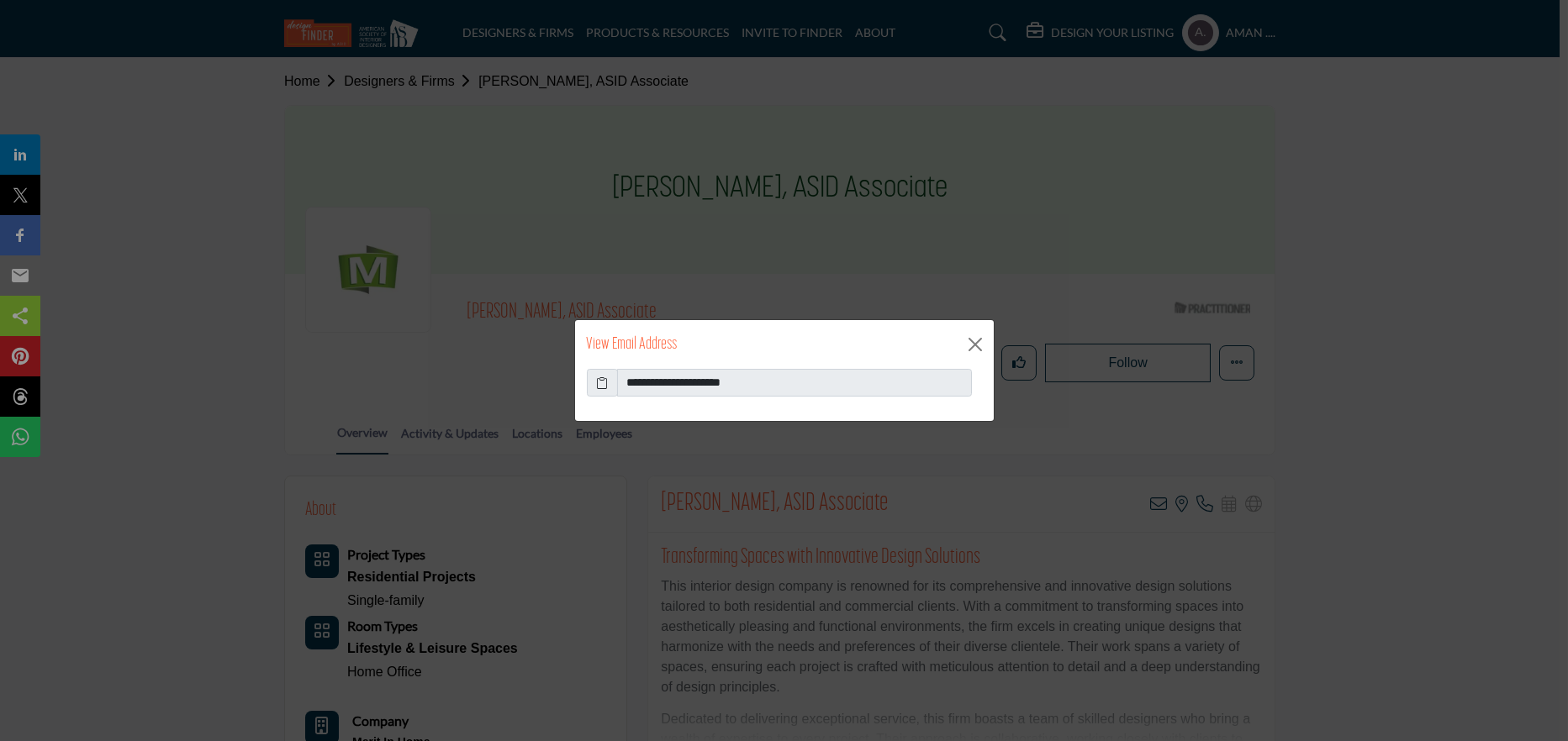
click at [600, 379] on icon at bounding box center [602, 382] width 12 height 18
click at [598, 381] on icon at bounding box center [602, 382] width 12 height 18
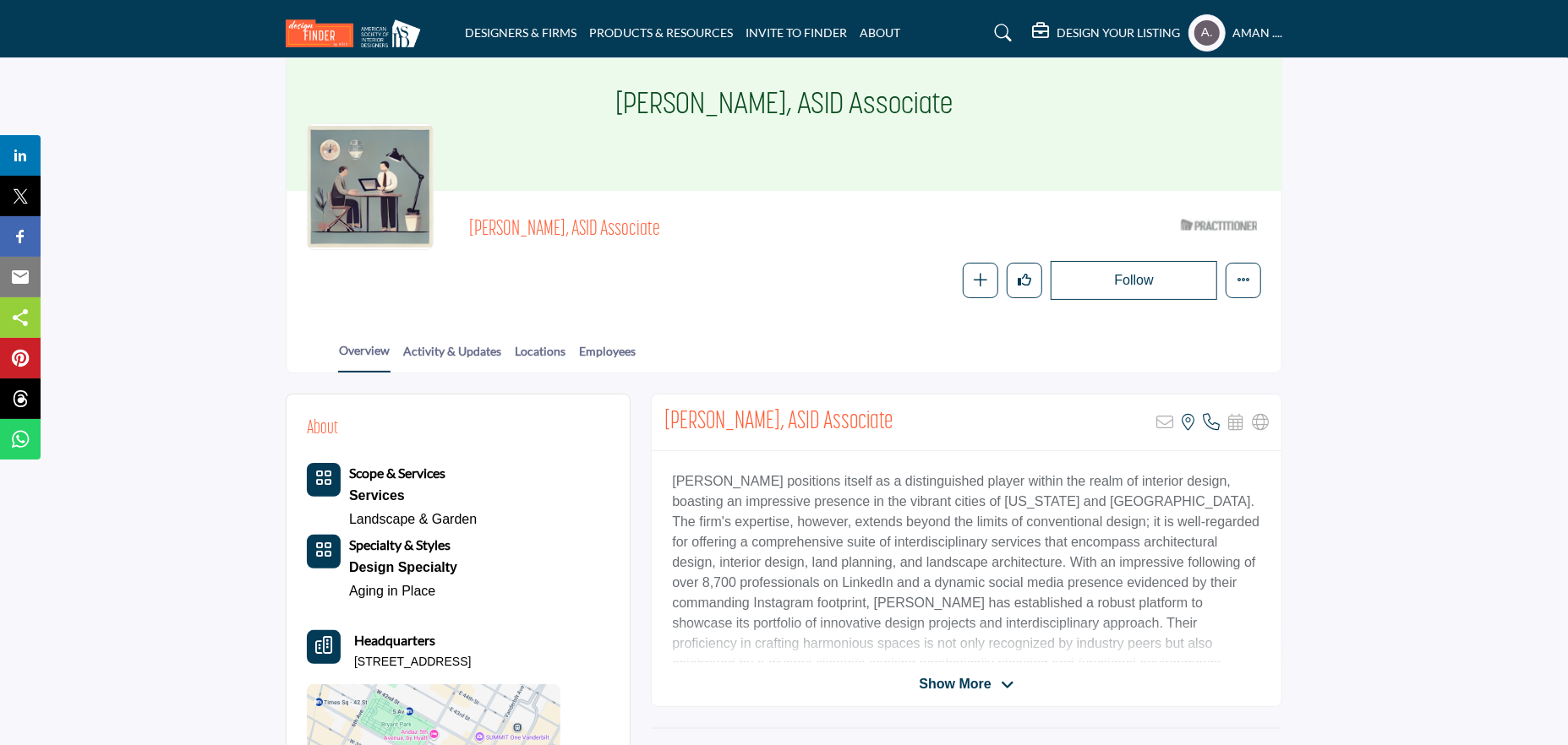
scroll to position [169, 0]
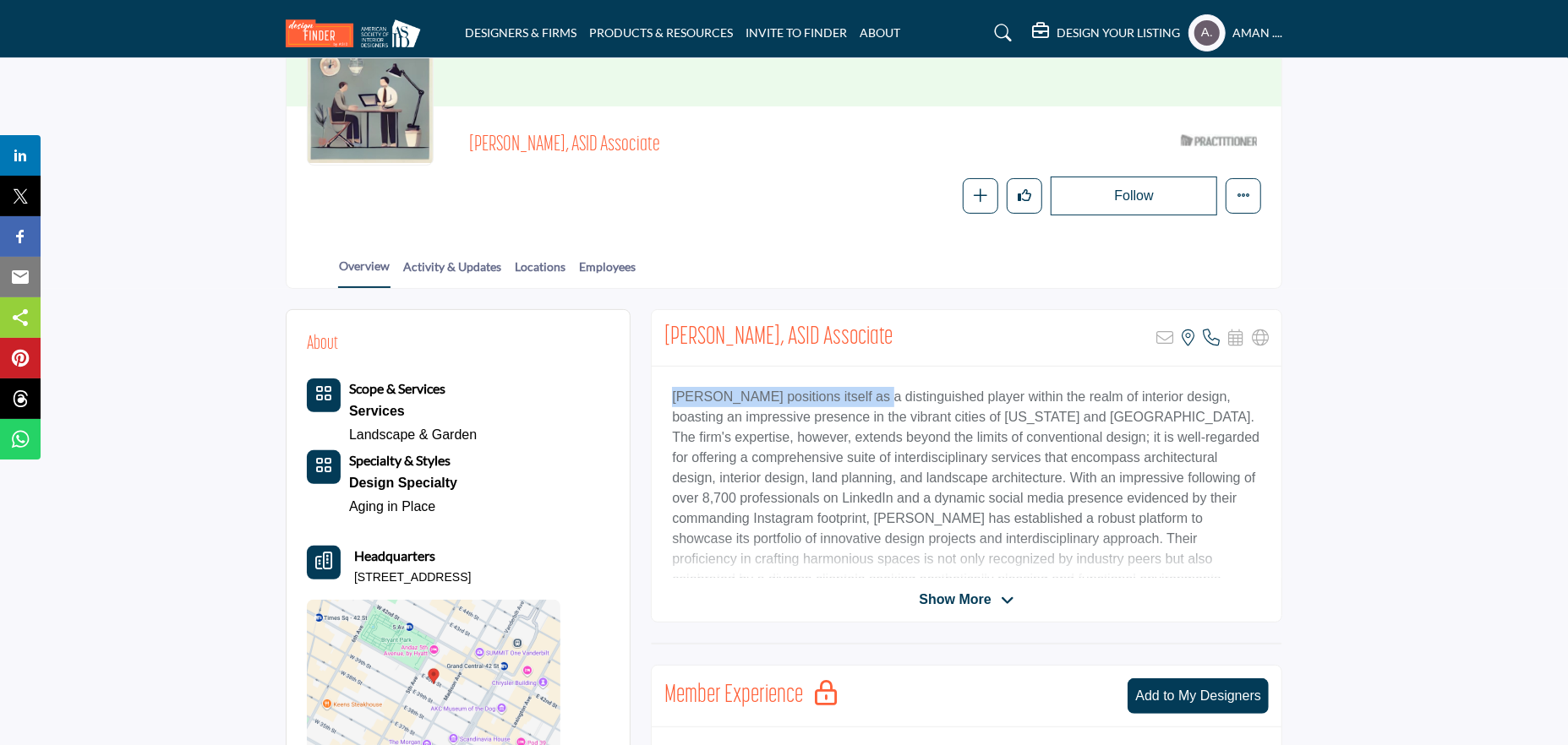
drag, startPoint x: 660, startPoint y: 395, endPoint x: 861, endPoint y: 404, distance: 201.2
click at [858, 405] on div "Hart Howerton positions itself as a distinguished player within the realm of in…" at bounding box center [966, 472] width 630 height 212
click at [980, 415] on p "Hart Howerton positions itself as a distinguished player within the realm of in…" at bounding box center [966, 489] width 590 height 203
drag, startPoint x: 761, startPoint y: 331, endPoint x: 657, endPoint y: 339, distance: 104.3
click at [657, 339] on div "Emma Feeney, ASID Associate Sorry, but this listing is on a subscription plan w…" at bounding box center [966, 338] width 630 height 57
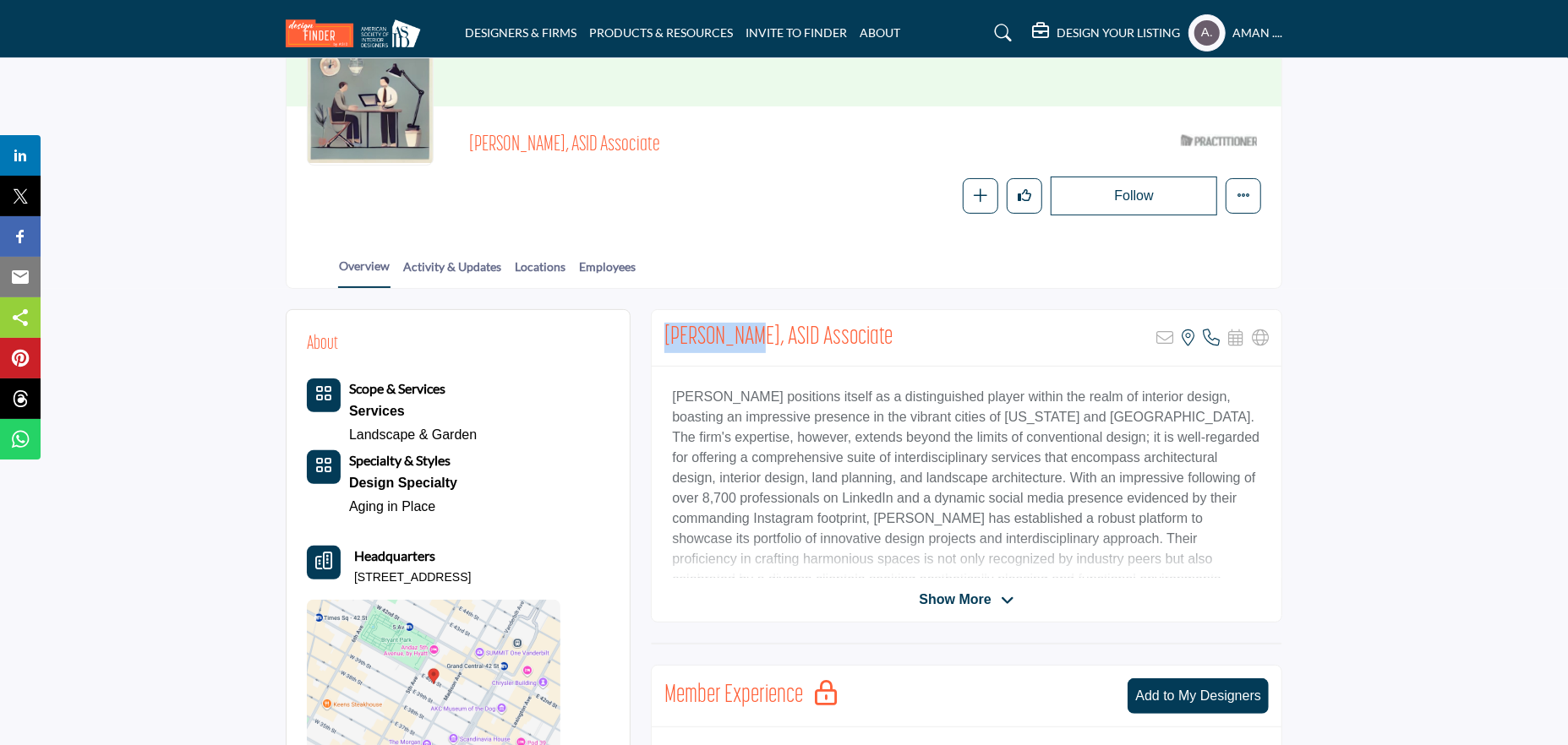
copy h2 "Emma Feeney"
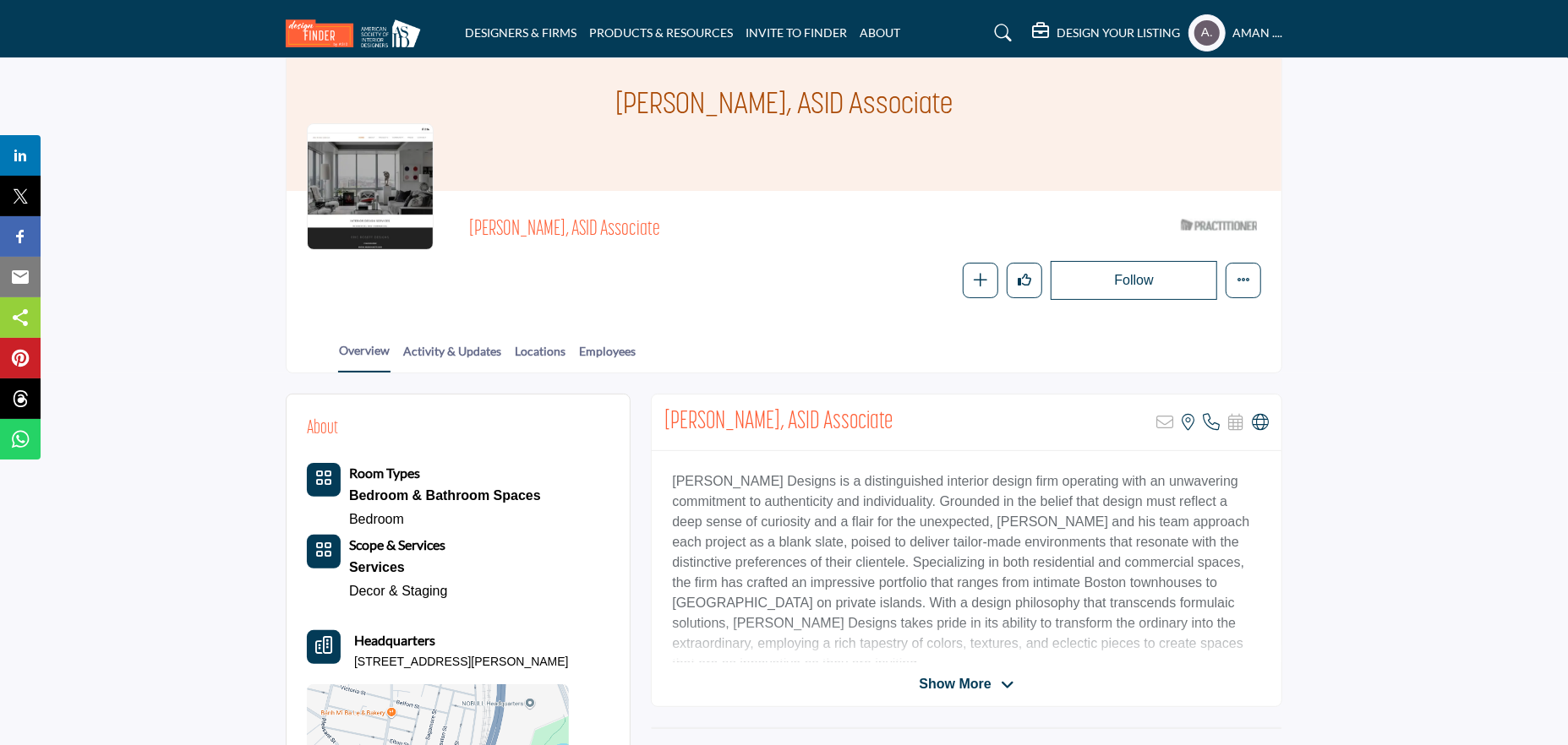
scroll to position [169, 0]
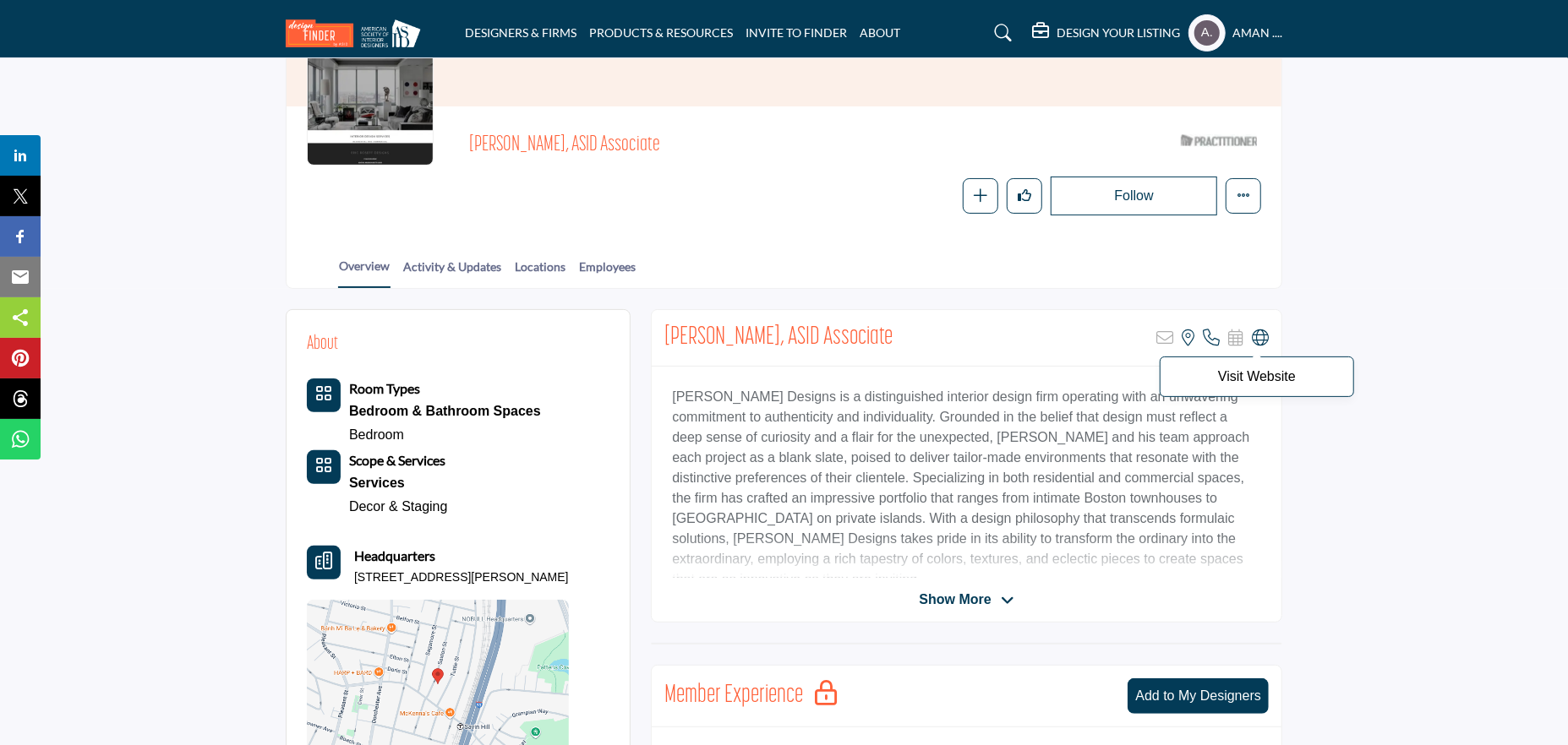
click at [1256, 337] on icon at bounding box center [1261, 338] width 17 height 17
copy p "Eric Roseff Designs"
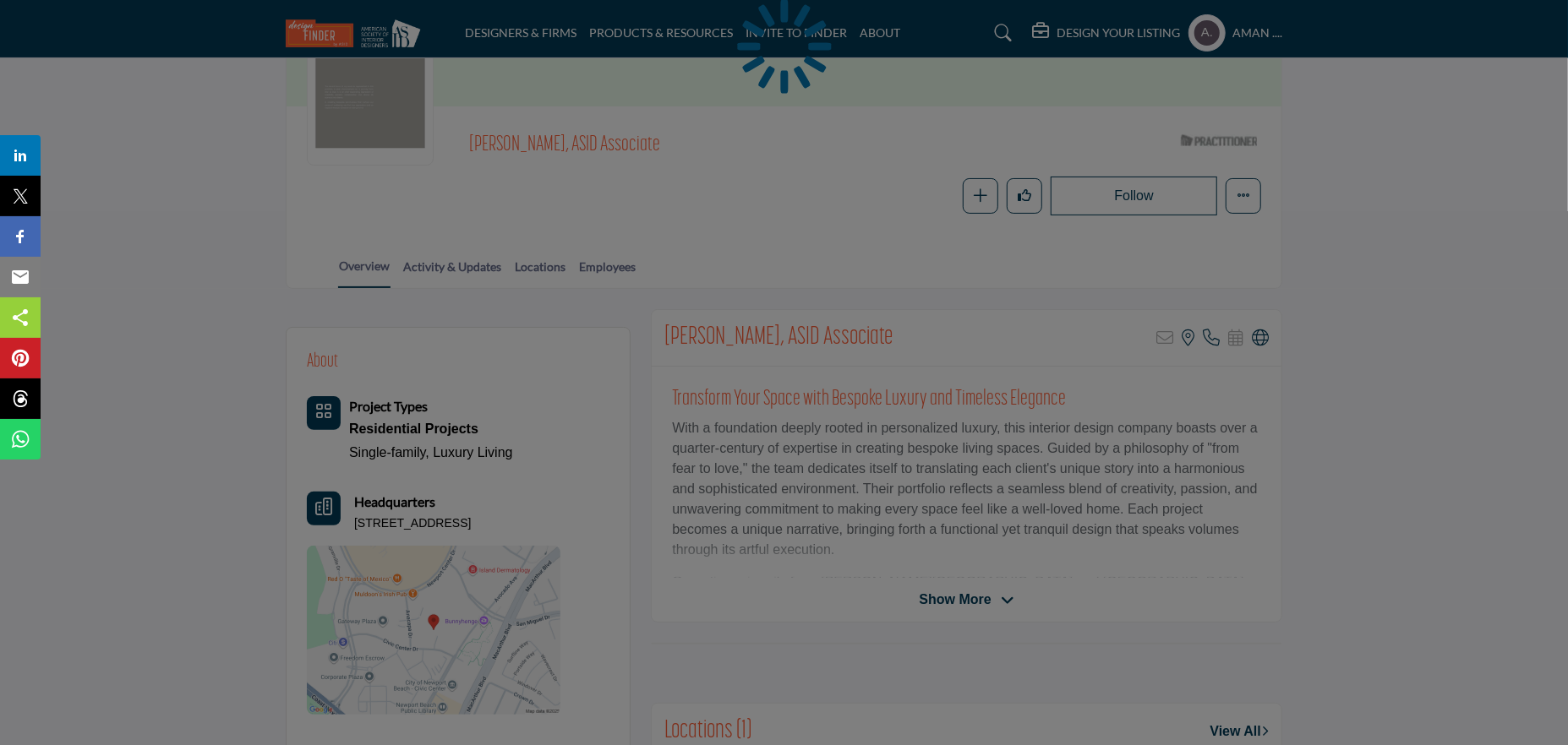
scroll to position [254, 0]
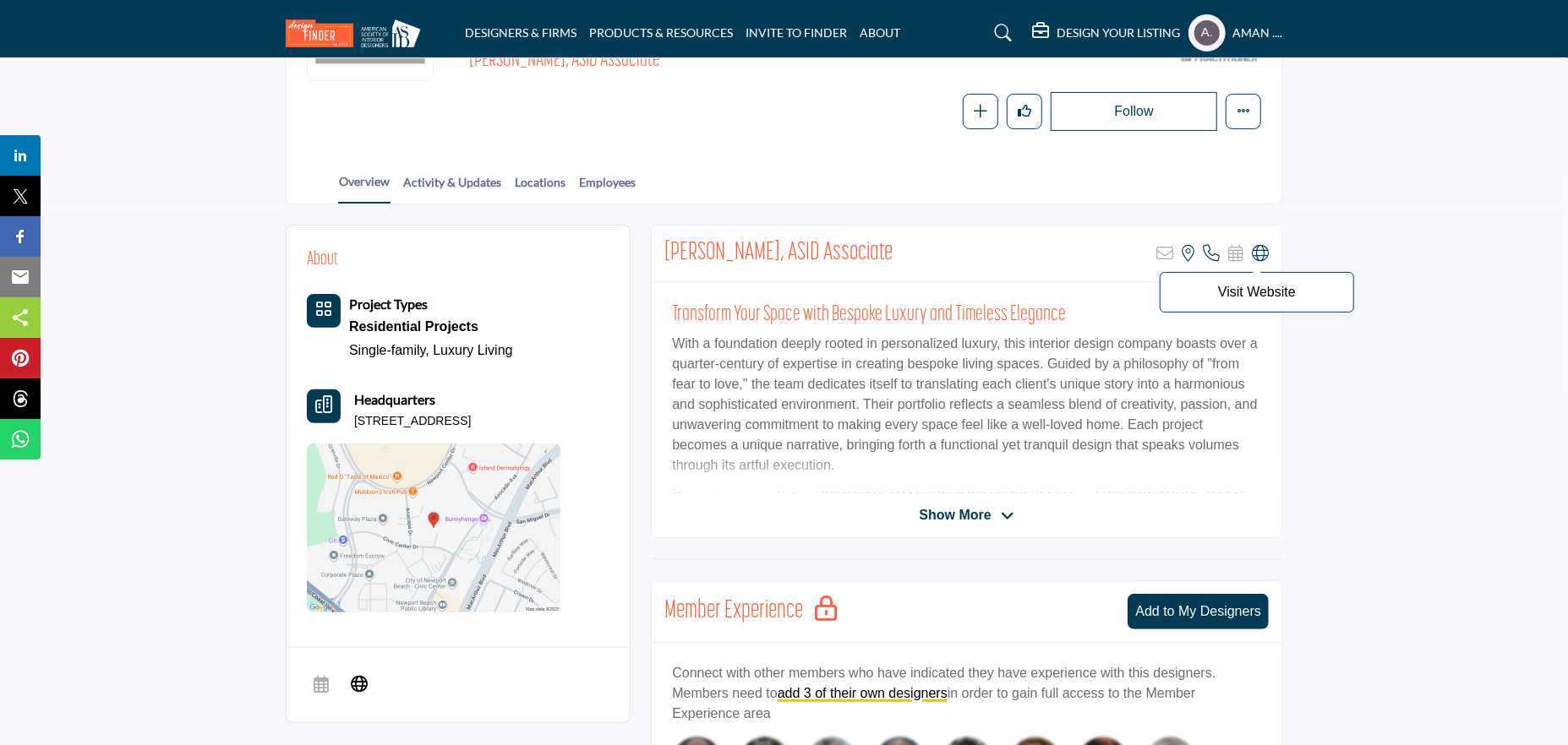
click at [1264, 251] on icon at bounding box center [1261, 254] width 17 height 17
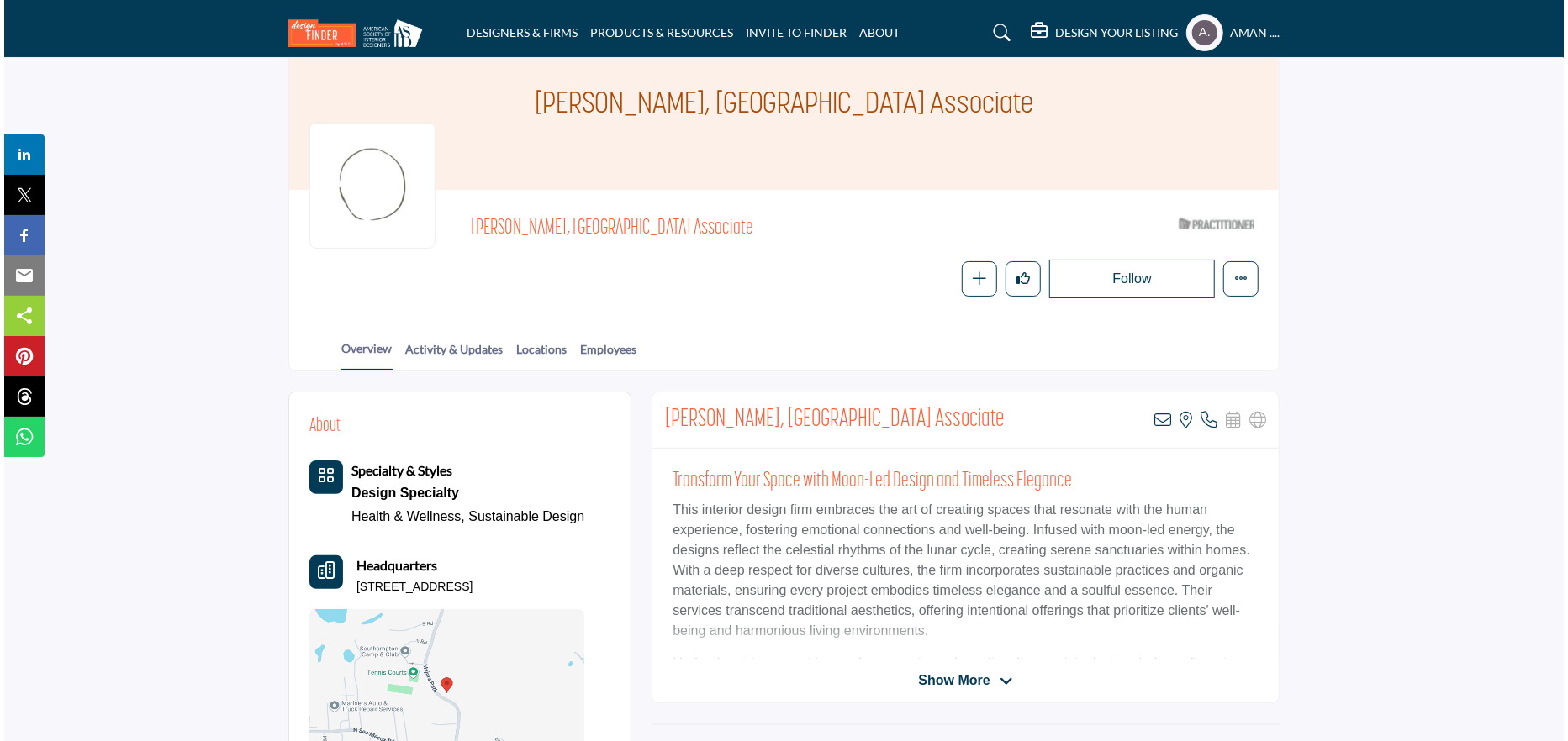
scroll to position [168, 0]
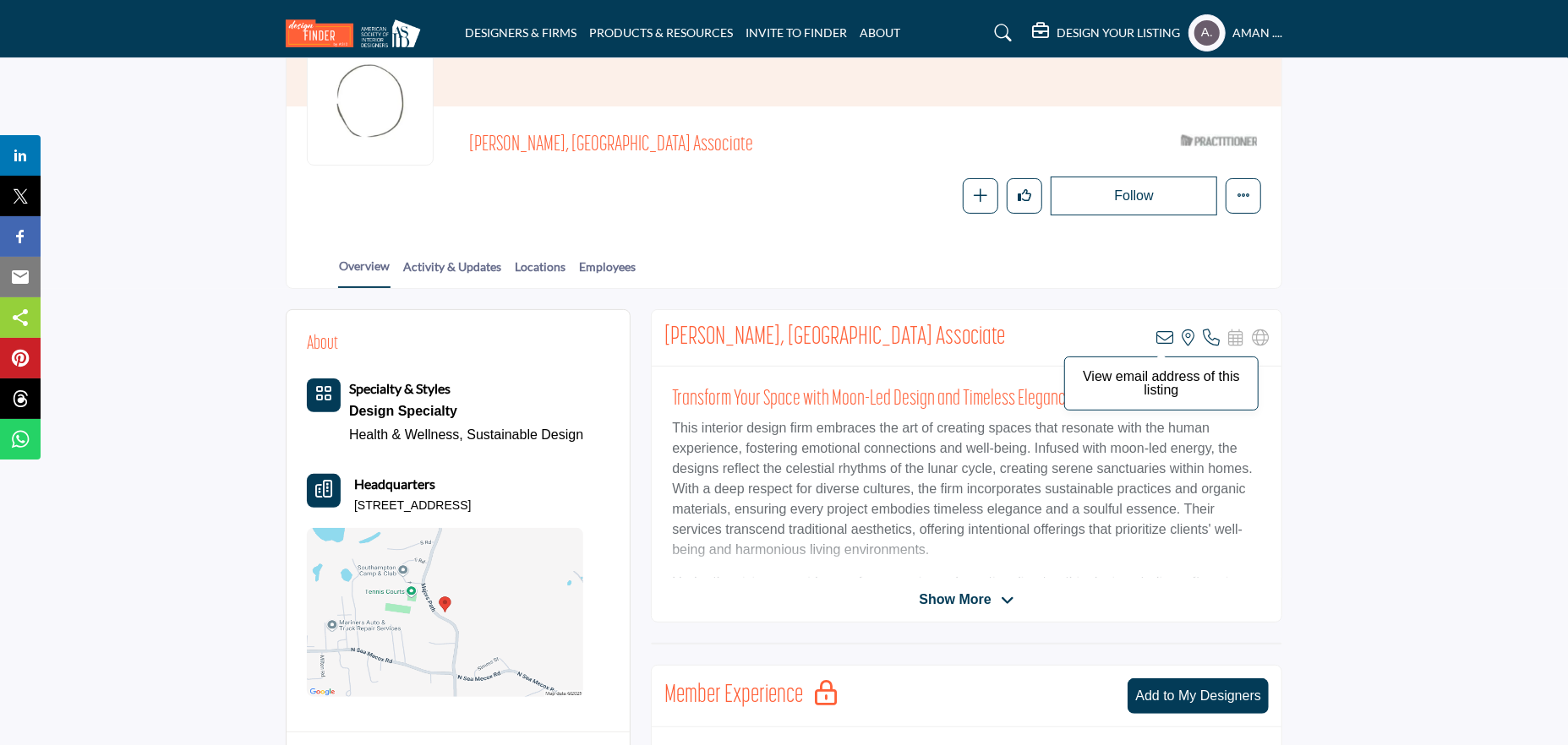
click at [1159, 340] on icon at bounding box center [1165, 338] width 17 height 17
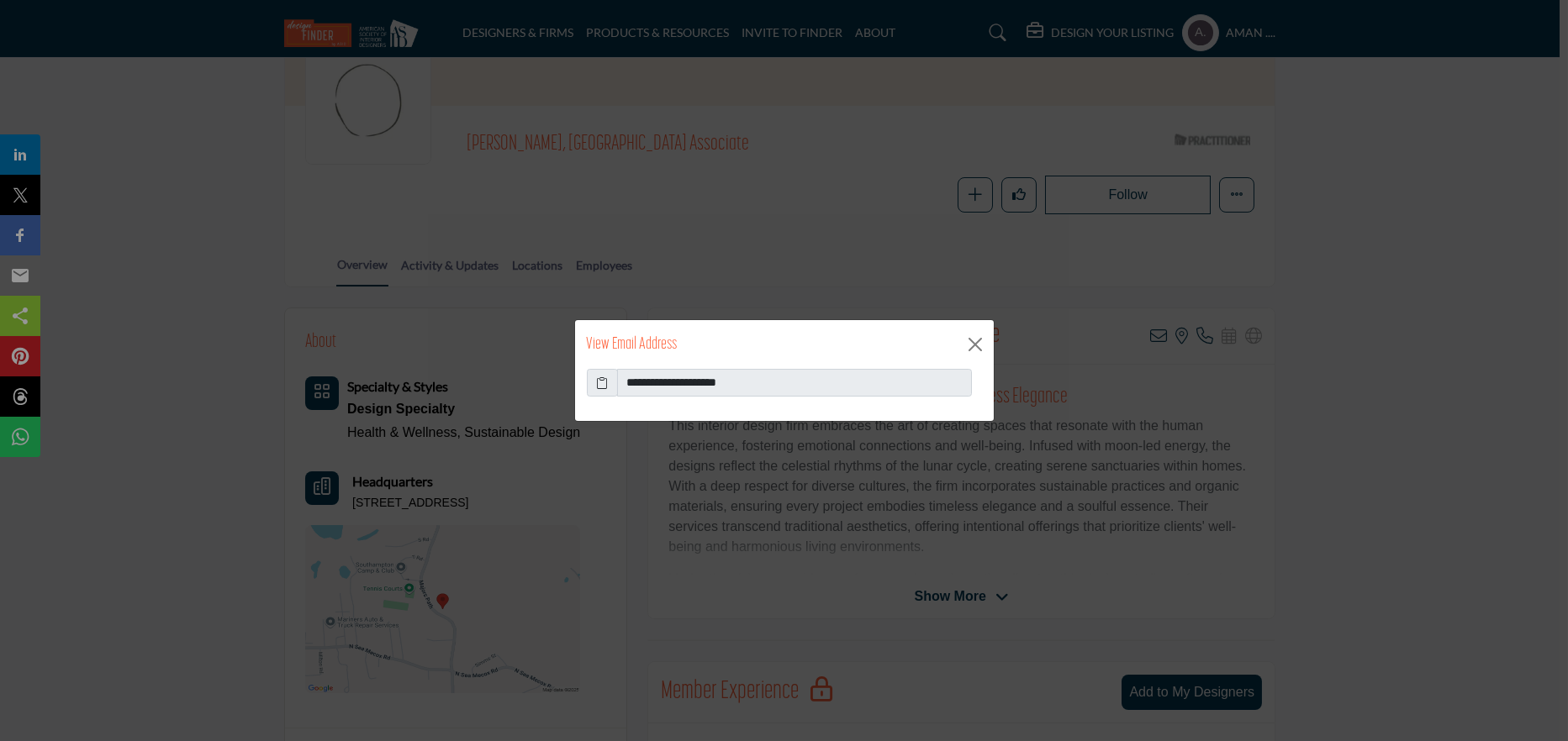
click at [604, 382] on icon at bounding box center [602, 382] width 12 height 18
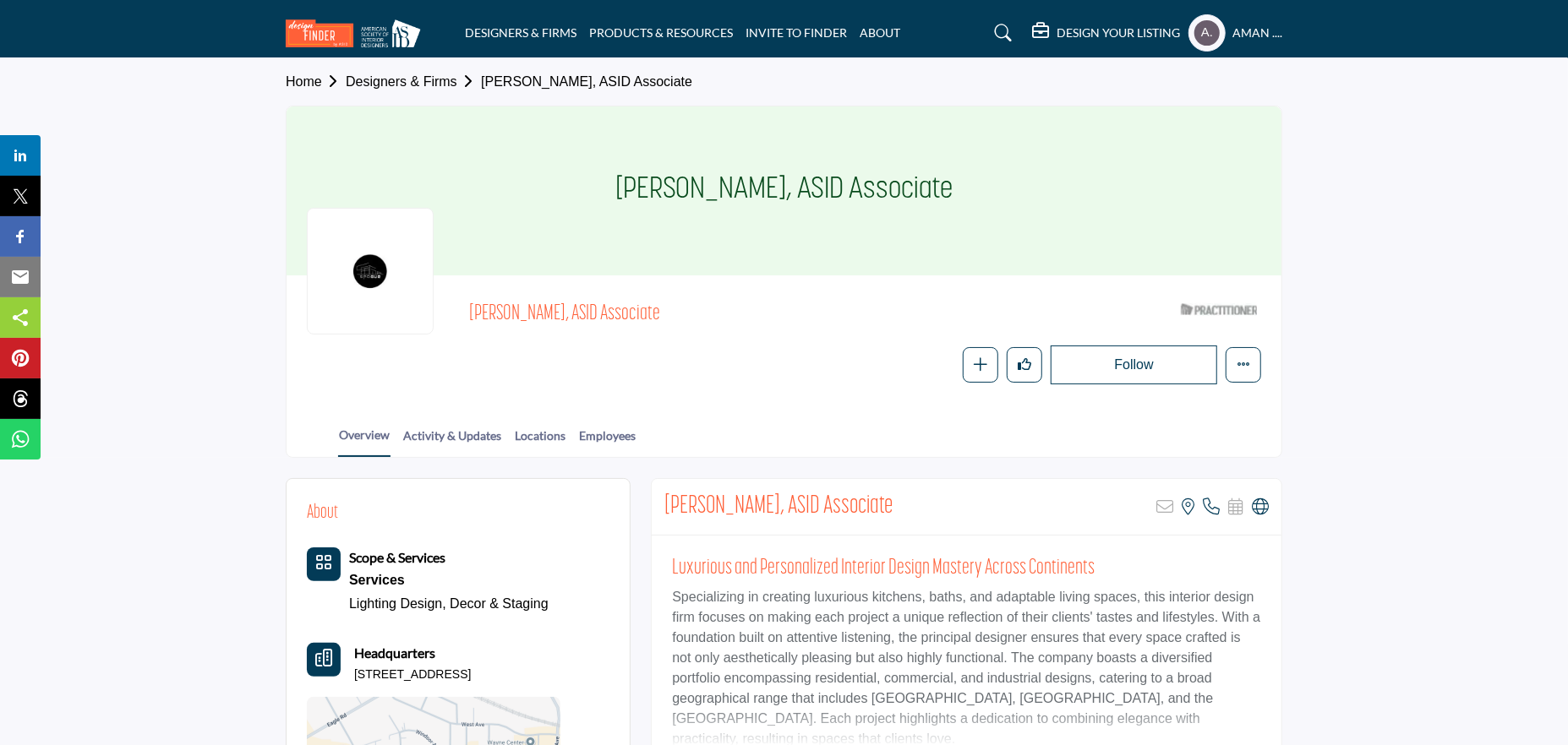
scroll to position [169, 0]
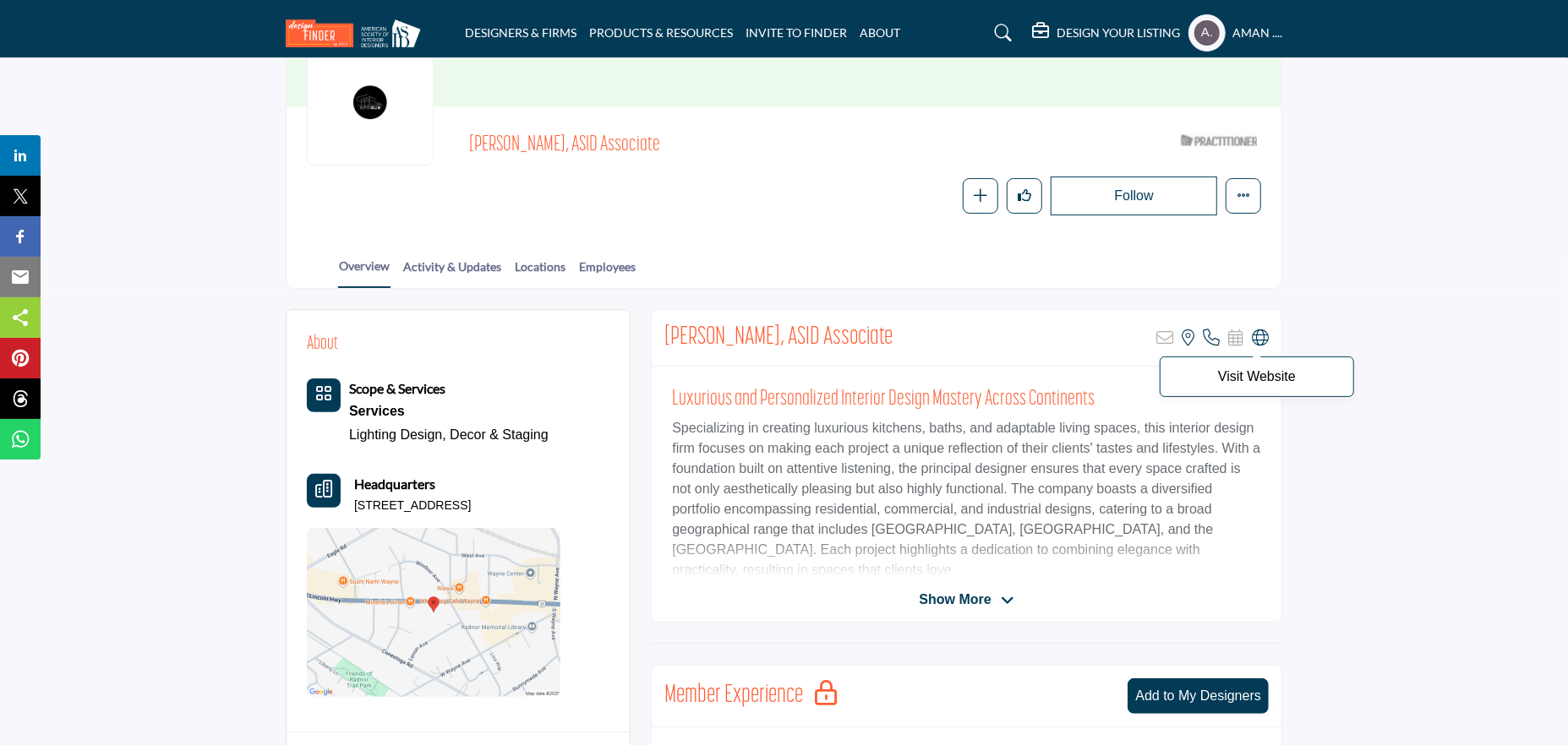
click at [1256, 339] on icon at bounding box center [1261, 338] width 17 height 17
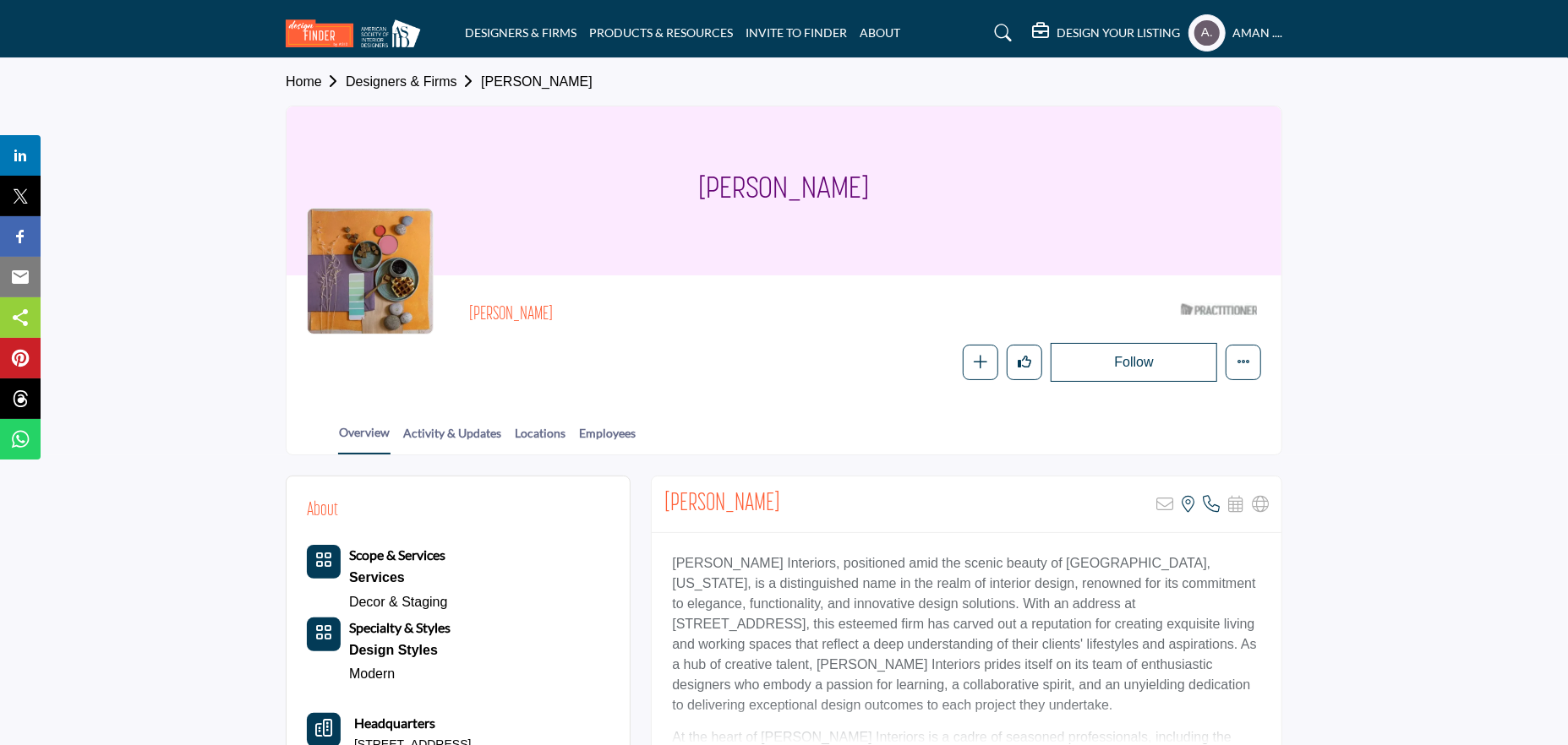
scroll to position [169, 0]
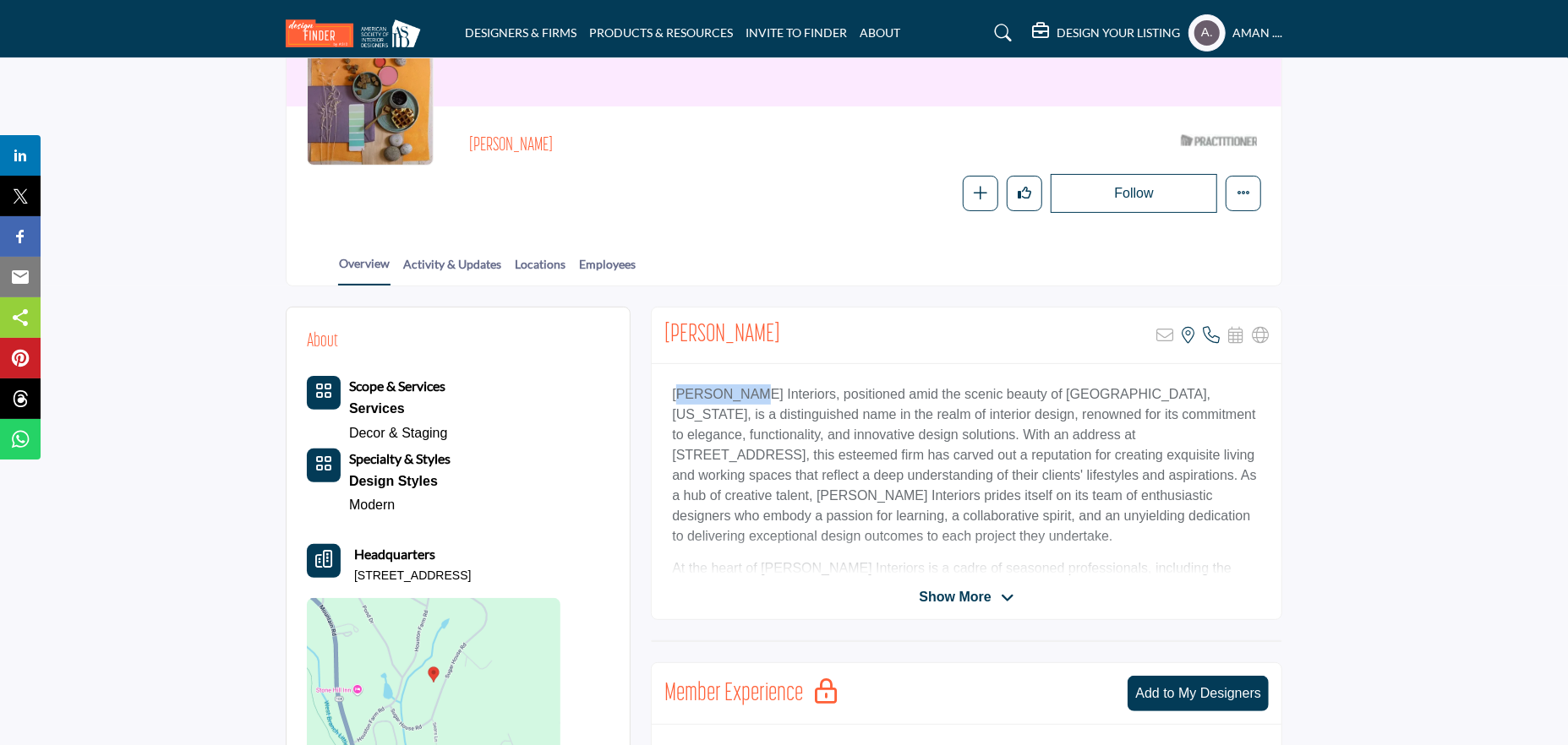
drag, startPoint x: 721, startPoint y: 399, endPoint x: 738, endPoint y: 399, distance: 17.0
click at [738, 399] on p "Galen Arnot Interiors, positioned amid the scenic beauty of Stowe, Vermont, is …" at bounding box center [966, 465] width 590 height 163
drag, startPoint x: 664, startPoint y: 398, endPoint x: 787, endPoint y: 397, distance: 123.0
click at [787, 397] on div "Galen Arnot Interiors, positioned amid the scenic beauty of Stowe, Vermont, is …" at bounding box center [966, 470] width 630 height 212
copy p "Galen Arnot Interiors"
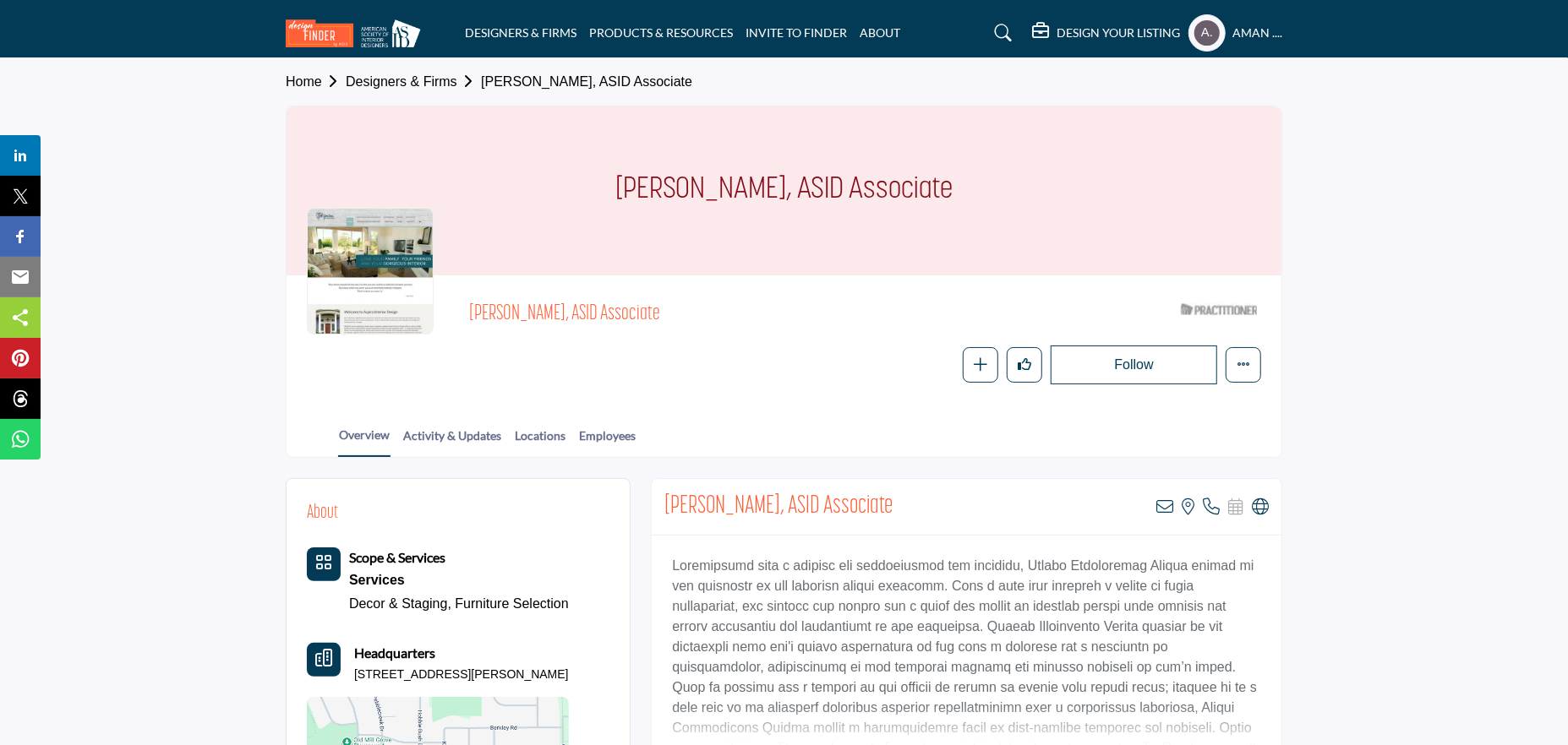
scroll to position [84, 0]
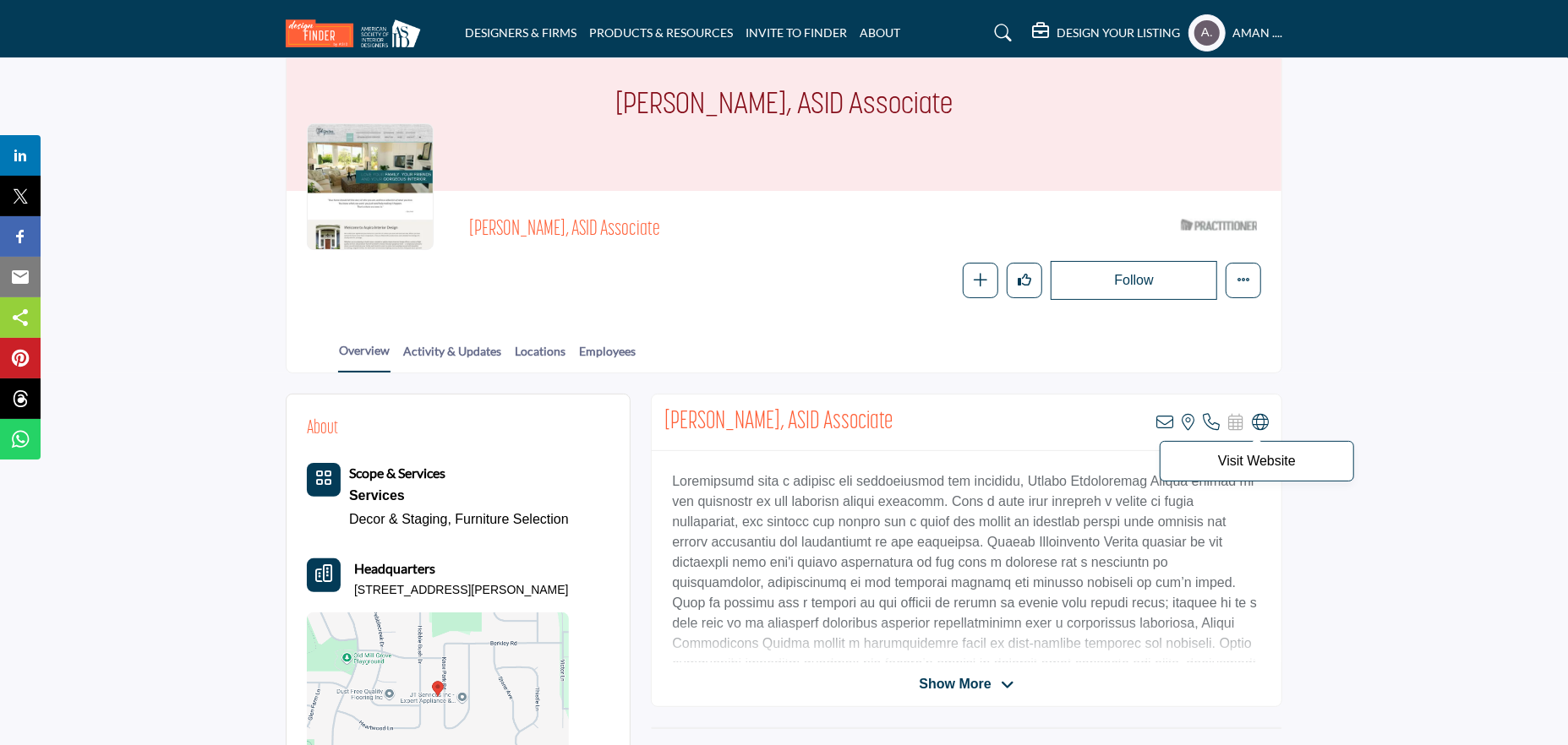
click at [1261, 422] on icon at bounding box center [1261, 422] width 17 height 17
click at [1159, 426] on icon at bounding box center [1165, 422] width 17 height 17
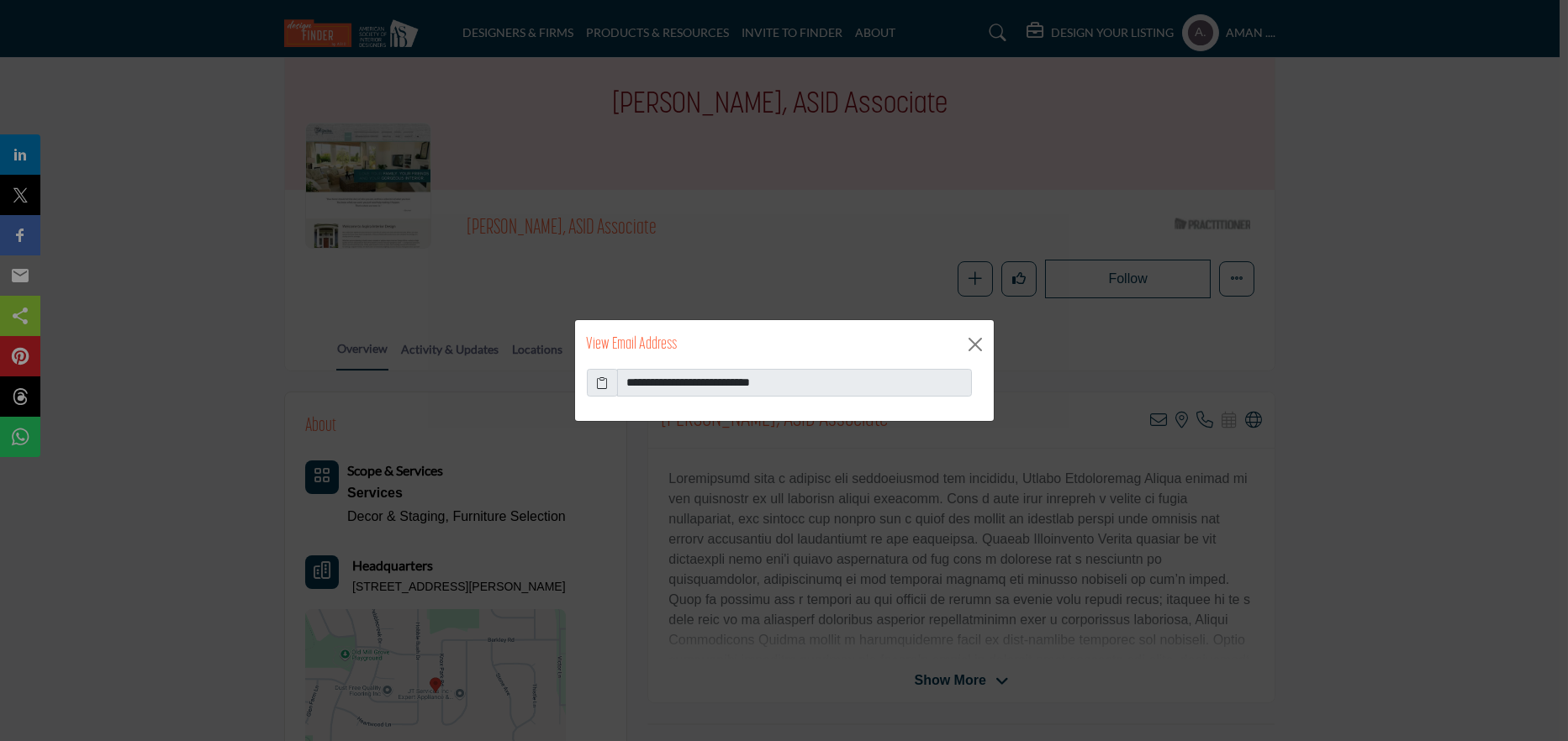
click at [597, 382] on icon at bounding box center [602, 382] width 12 height 18
click at [970, 348] on button "Close" at bounding box center [975, 344] width 25 height 25
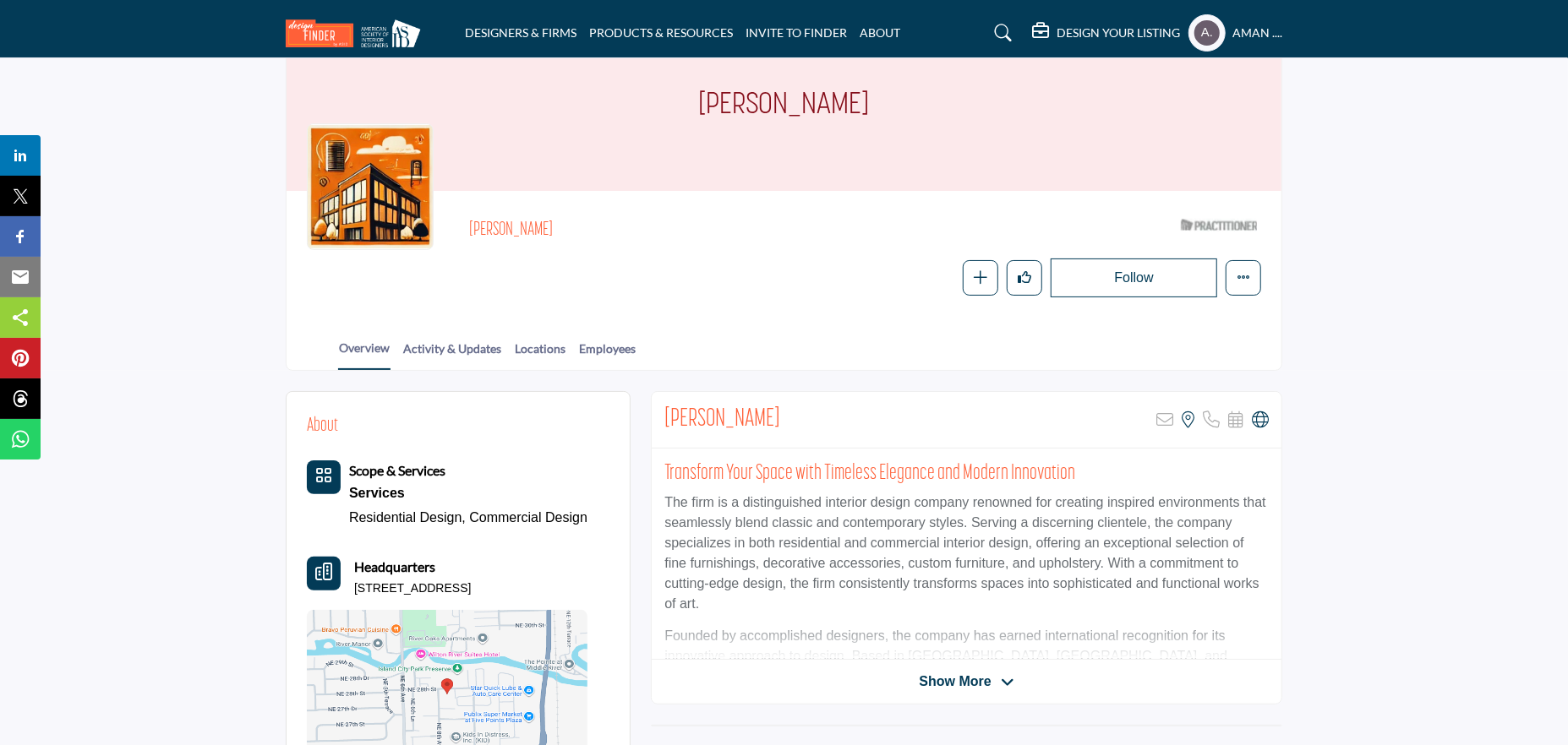
scroll to position [169, 0]
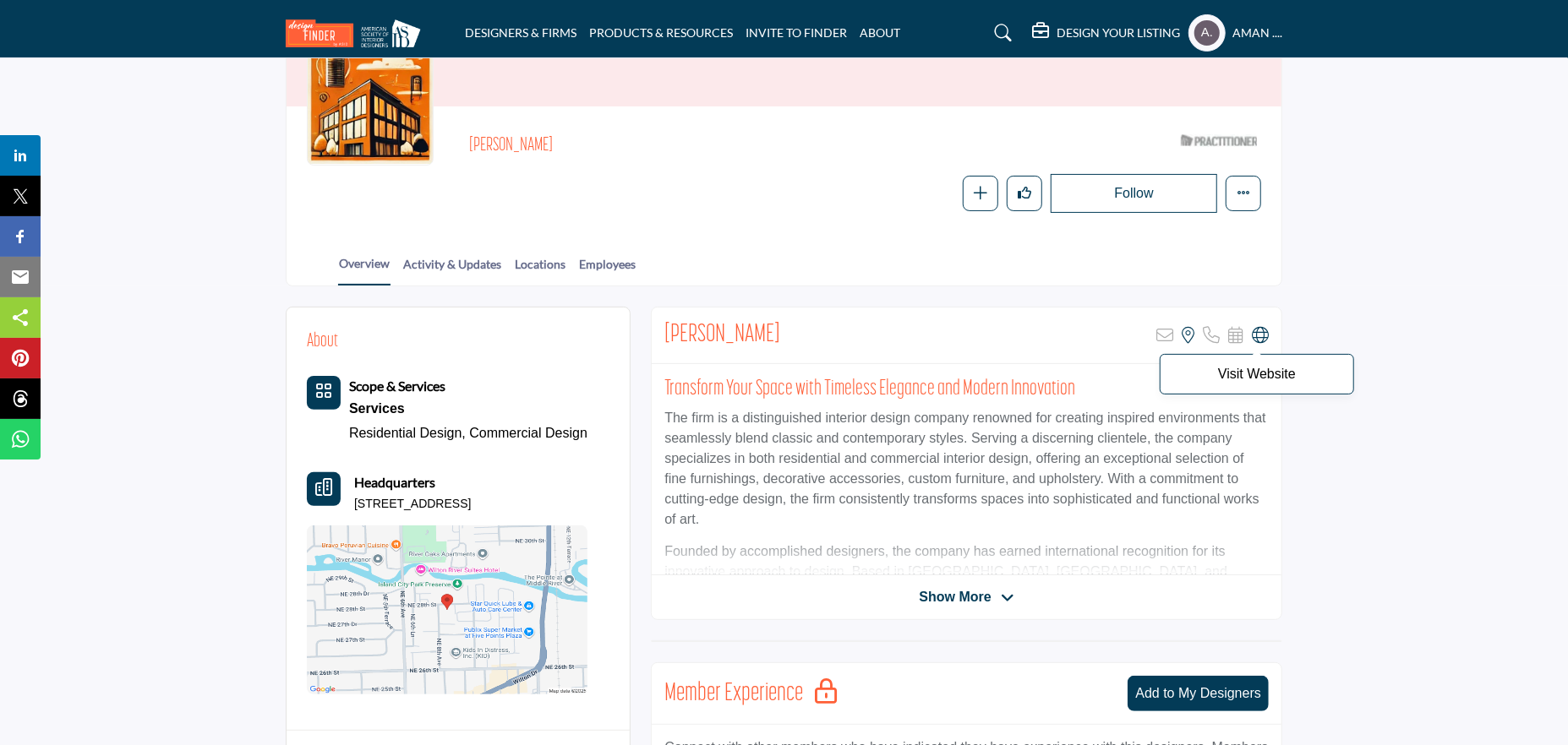
click at [1262, 331] on icon at bounding box center [1261, 336] width 17 height 17
drag, startPoint x: 665, startPoint y: 328, endPoint x: 791, endPoint y: 323, distance: 126.1
click at [791, 323] on div "[PERSON_NAME] Sorry, but this listing is on a subscription plan which does not …" at bounding box center [966, 336] width 630 height 57
copy h2 "[PERSON_NAME]"
click at [901, 333] on div "George Lemaire Sorry, but this listing is on a subscription plan which does not…" at bounding box center [966, 336] width 630 height 57
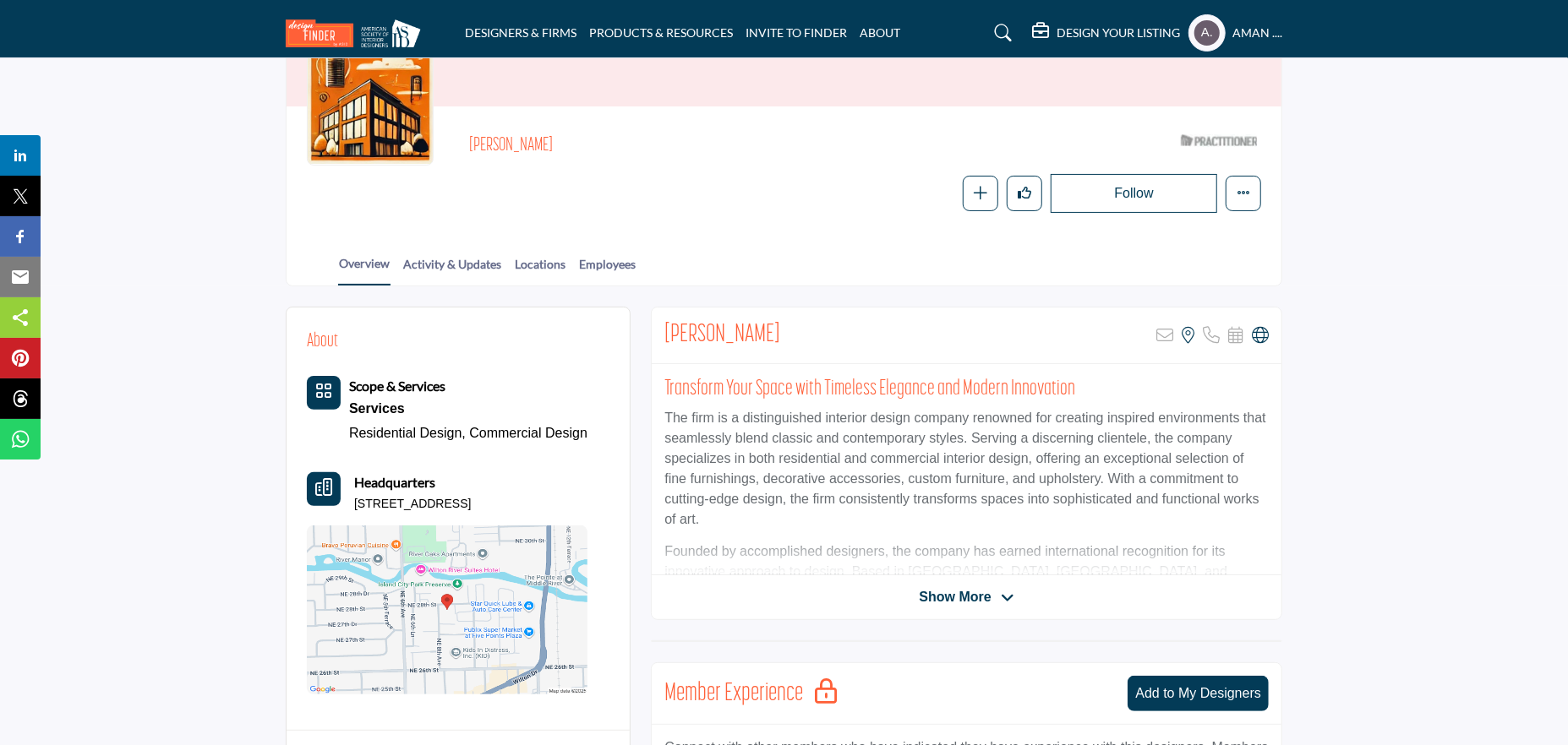
scroll to position [84, 0]
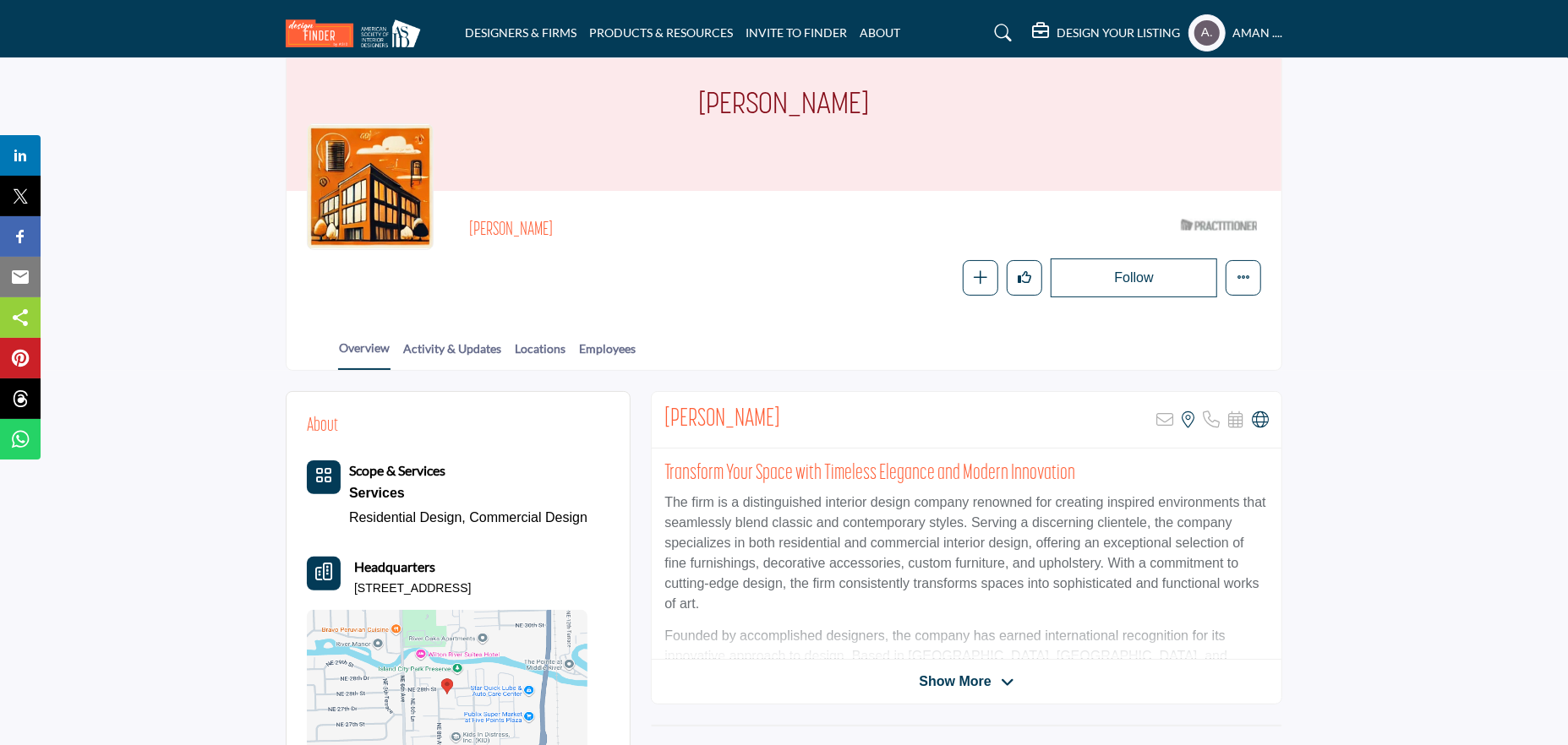
drag, startPoint x: 788, startPoint y: 410, endPoint x: 663, endPoint y: 397, distance: 125.7
click at [663, 397] on div "George Lemaire Sorry, but this listing is on a subscription plan which does not…" at bounding box center [966, 421] width 630 height 57
copy h2 "George Lemaire"
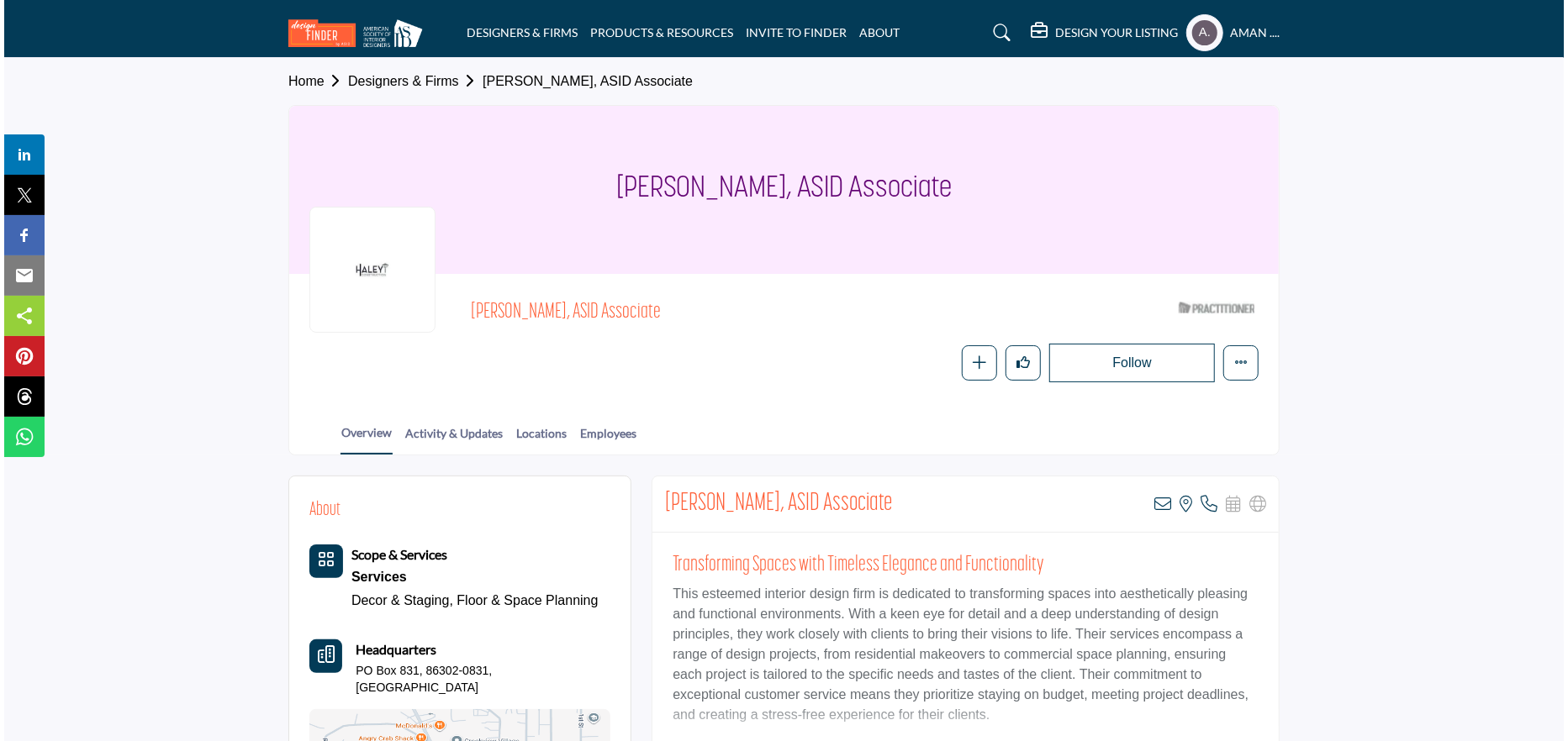
scroll to position [168, 0]
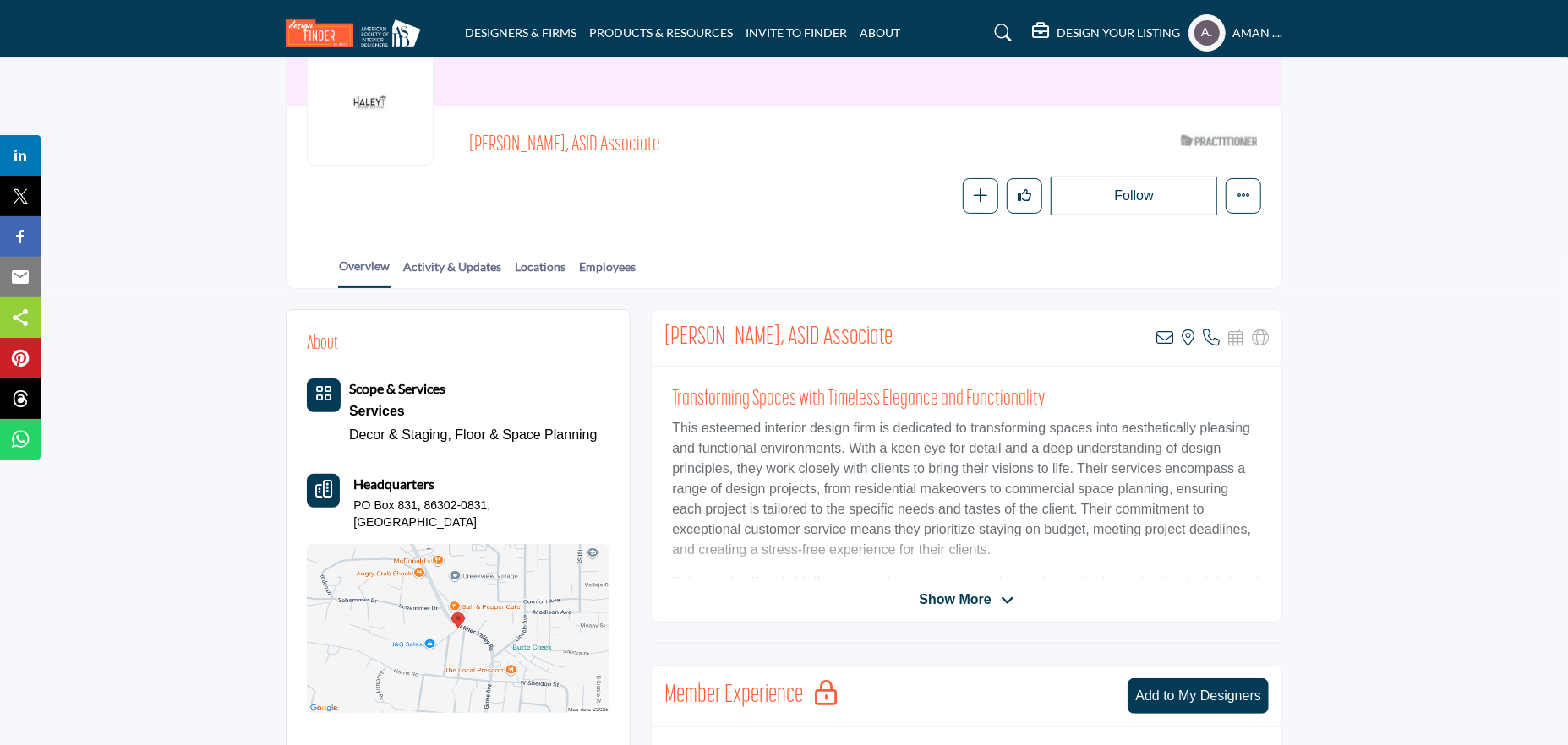
click at [1163, 326] on div "[PERSON_NAME], ASID Associate View email address of this listing View the locat…" at bounding box center [966, 338] width 630 height 57
click at [1165, 330] on icon at bounding box center [1165, 338] width 17 height 17
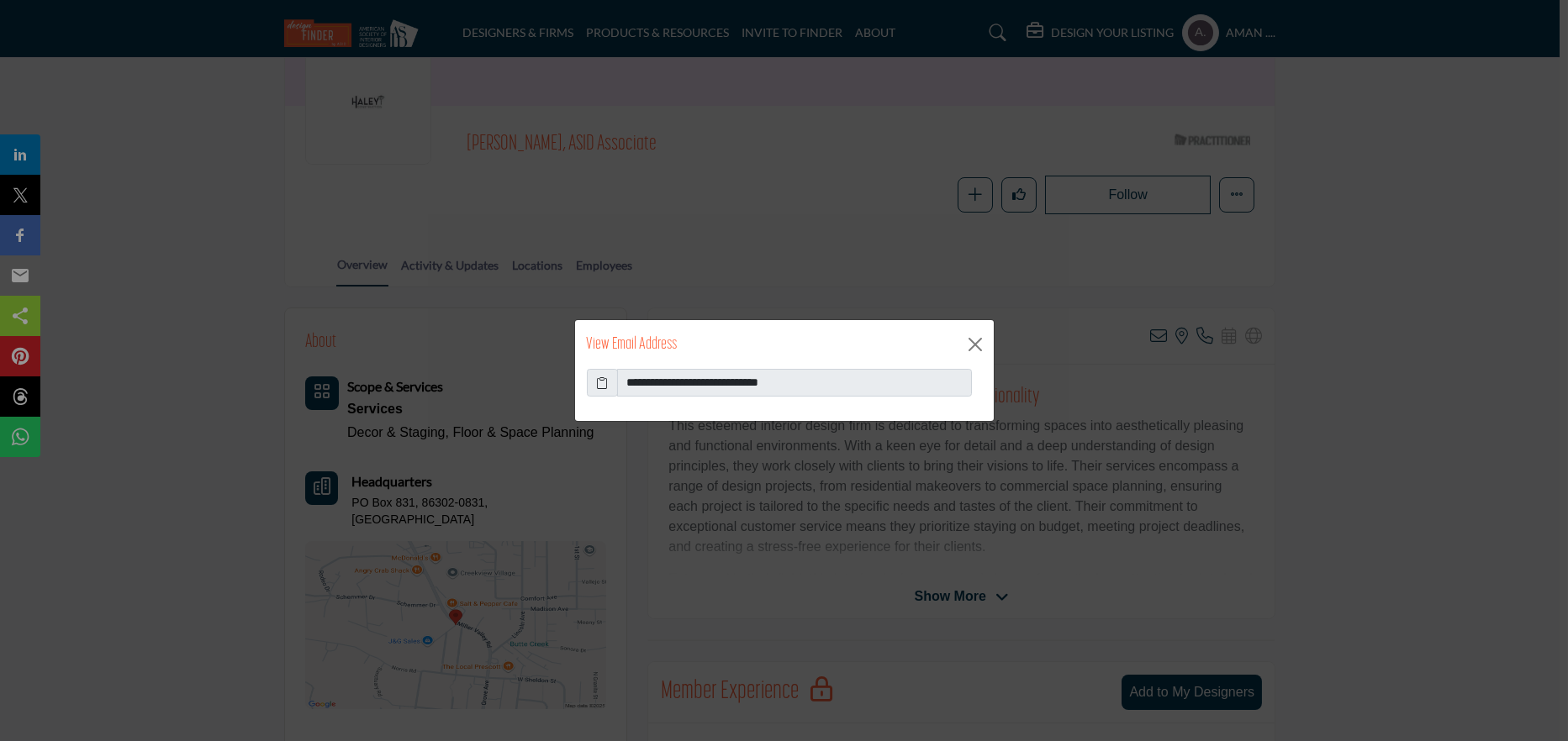
click at [601, 379] on icon at bounding box center [602, 382] width 12 height 18
drag, startPoint x: 822, startPoint y: 386, endPoint x: 669, endPoint y: 366, distance: 154.3
click at [669, 366] on div "**********" at bounding box center [784, 370] width 420 height 104
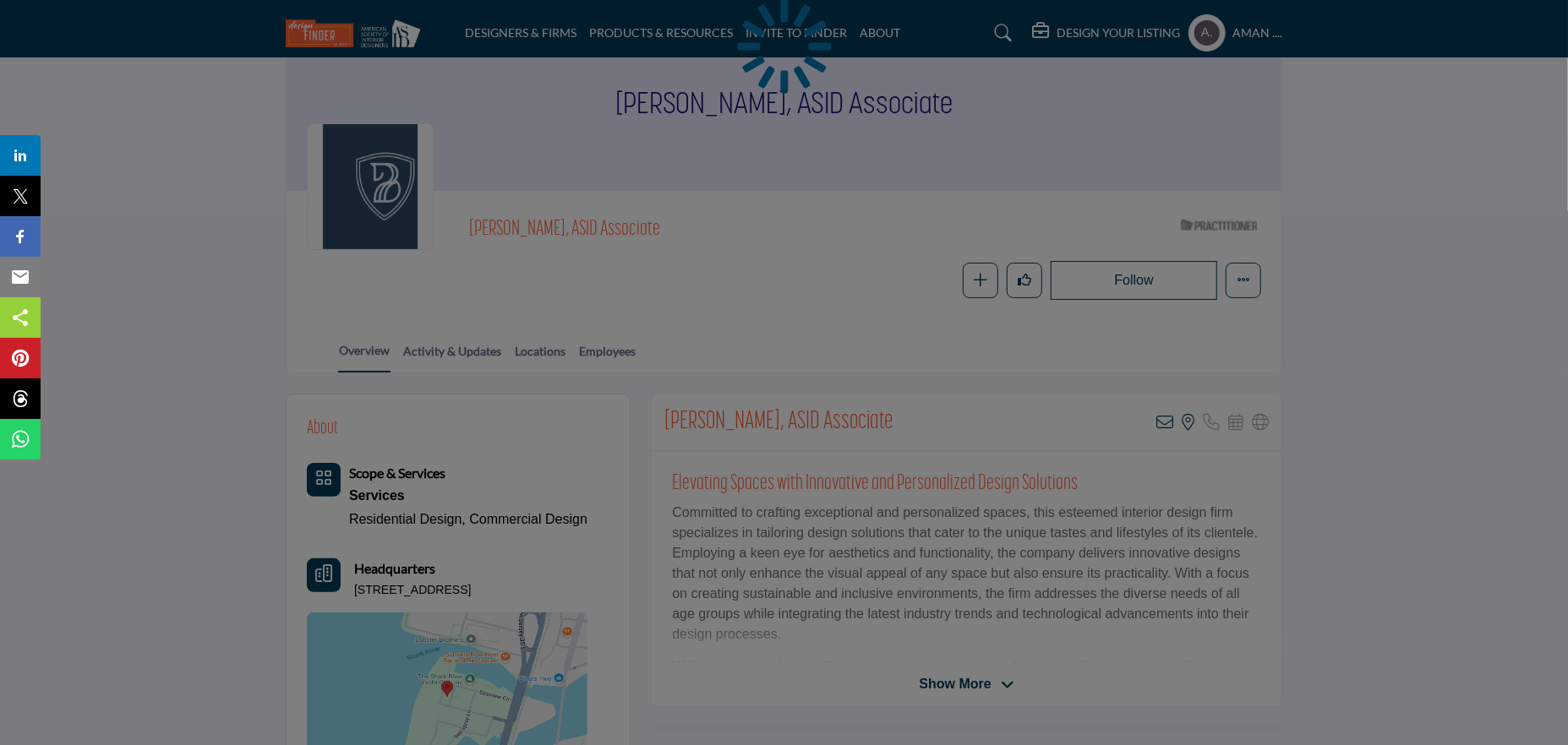
scroll to position [169, 0]
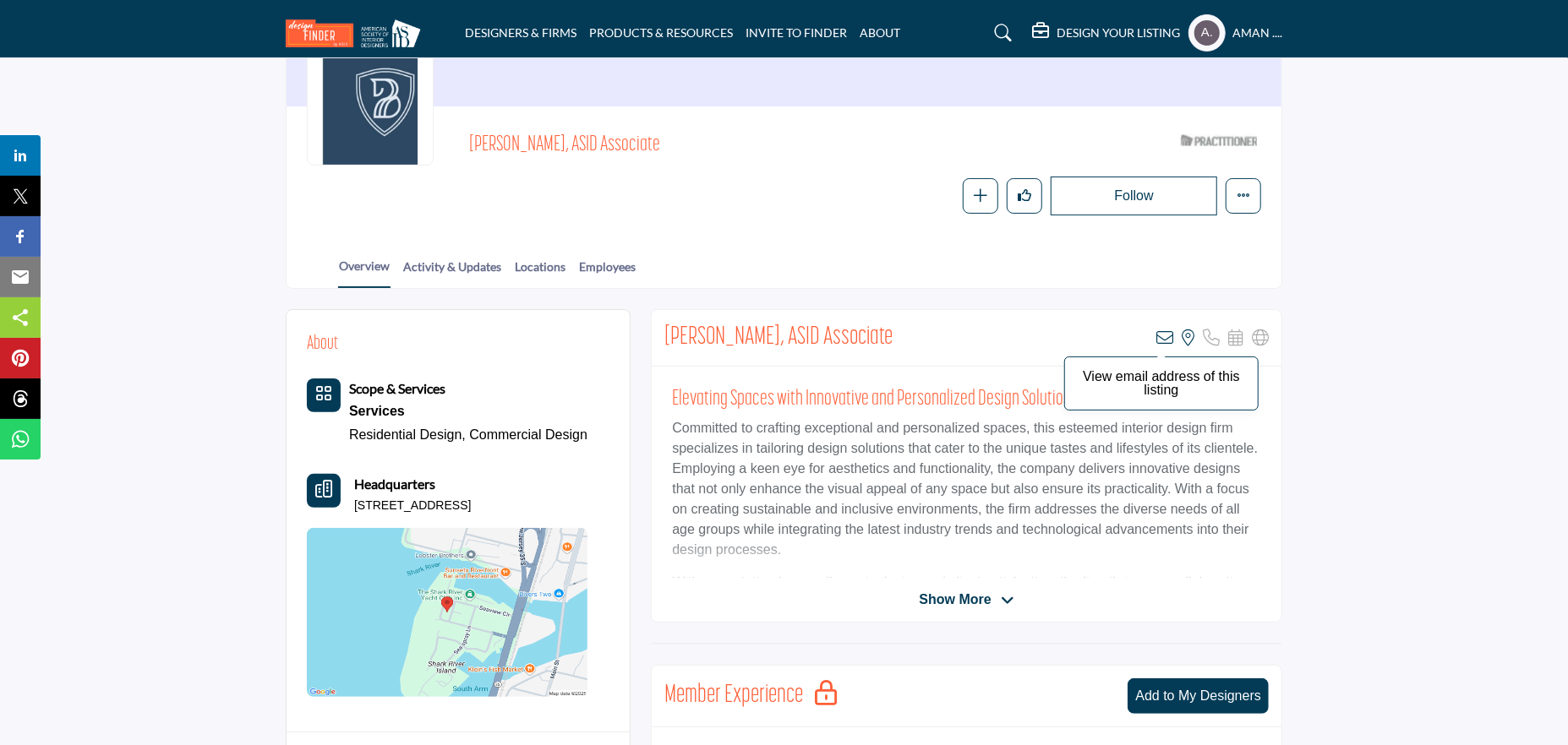
click at [1163, 338] on icon at bounding box center [1165, 338] width 17 height 17
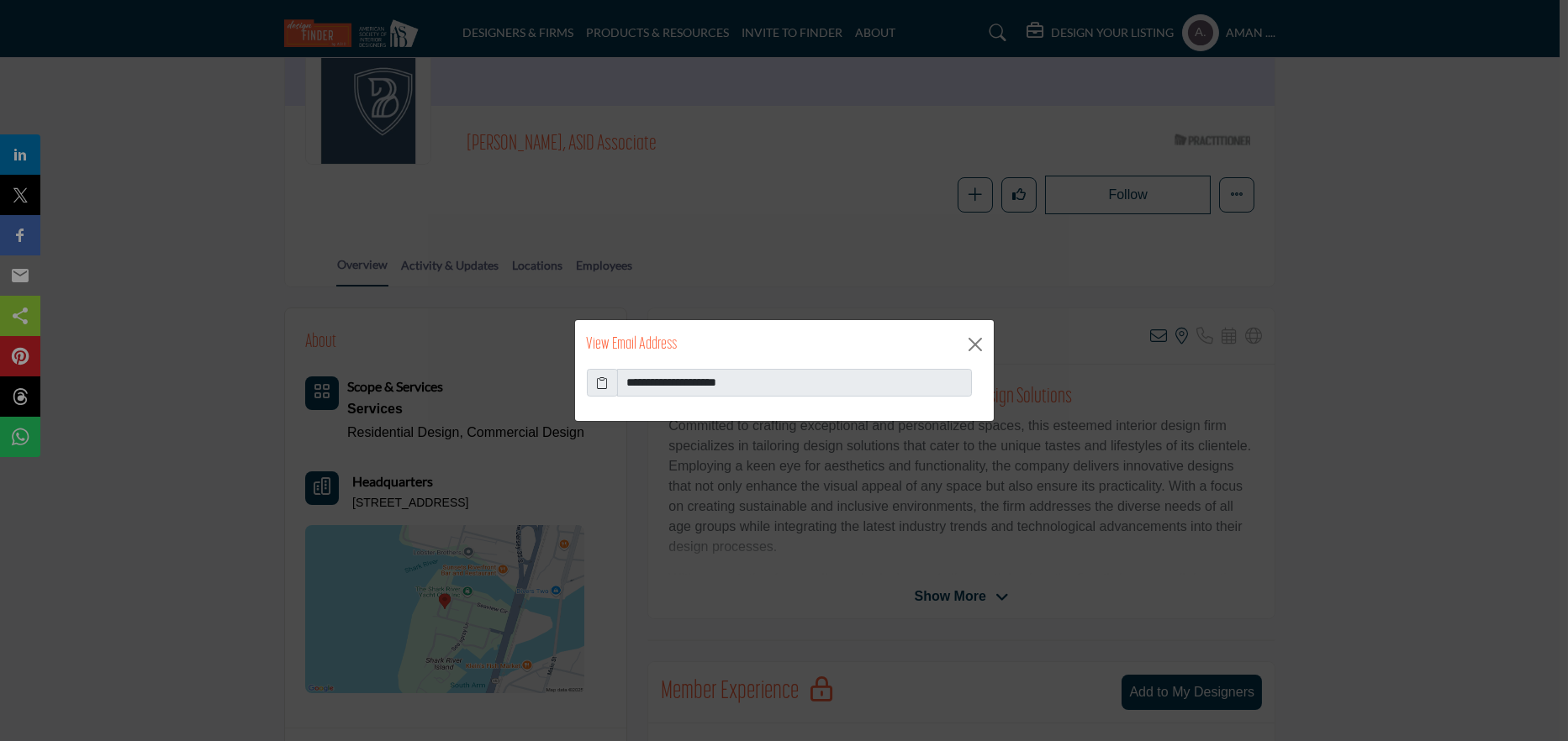
click at [606, 377] on icon at bounding box center [602, 382] width 12 height 18
click at [969, 332] on button "Close" at bounding box center [975, 344] width 25 height 25
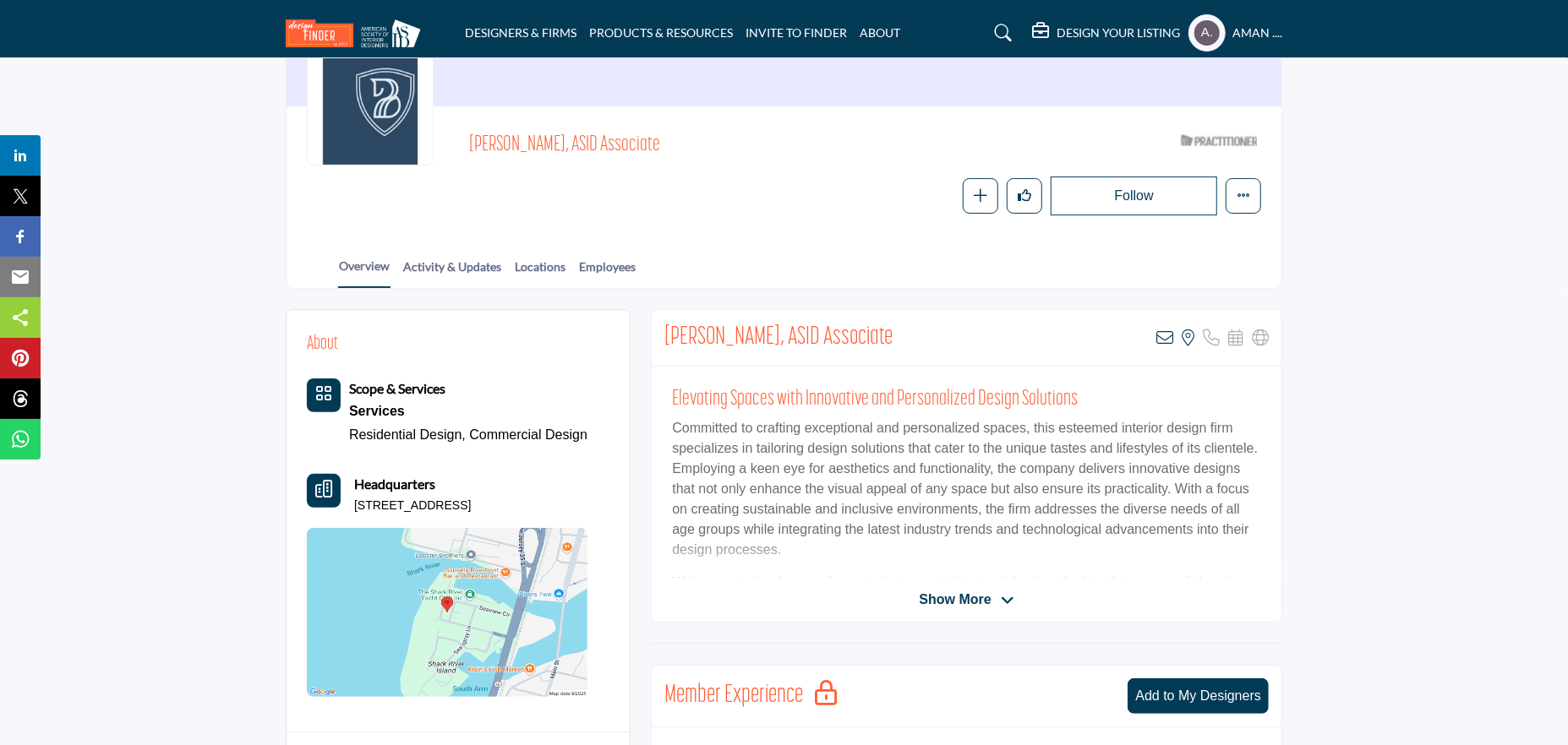
scroll to position [0, 0]
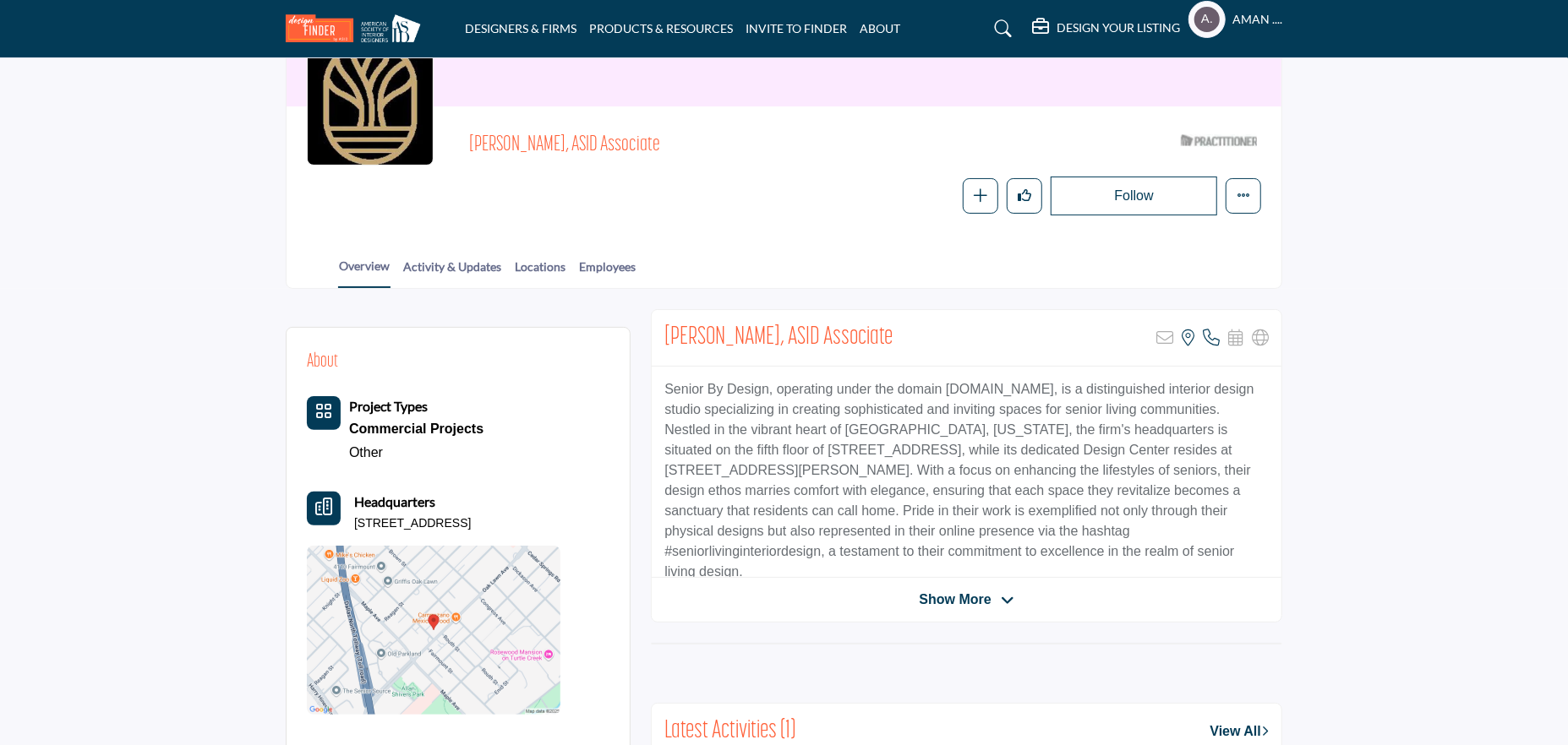
scroll to position [254, 0]
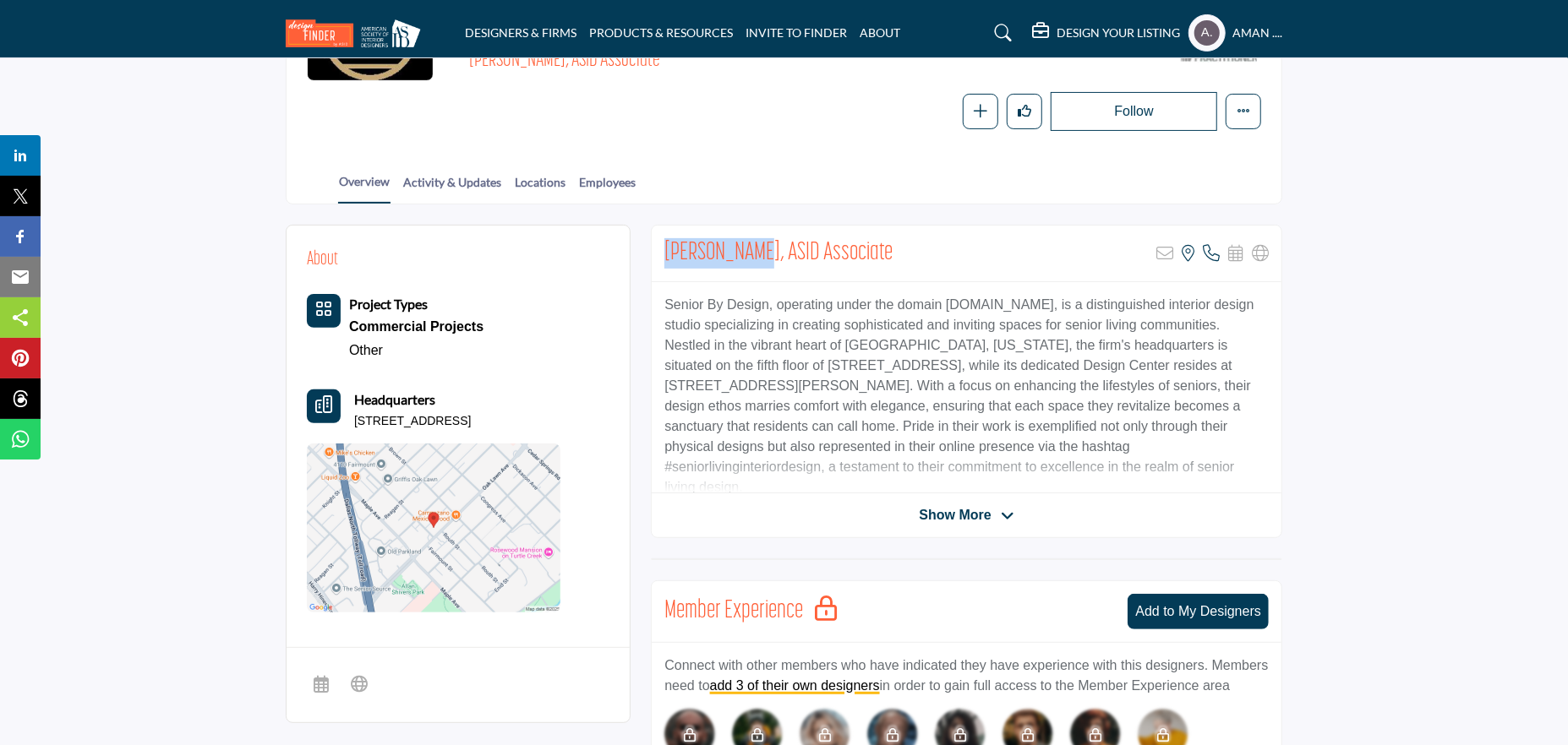
drag, startPoint x: 752, startPoint y: 241, endPoint x: 657, endPoint y: 249, distance: 95.3
click at [657, 249] on div "Glenn Segler, ASID Associate Sorry, but this listing is on a subscription plan …" at bounding box center [966, 254] width 630 height 57
copy h2 "Glenn Segler"
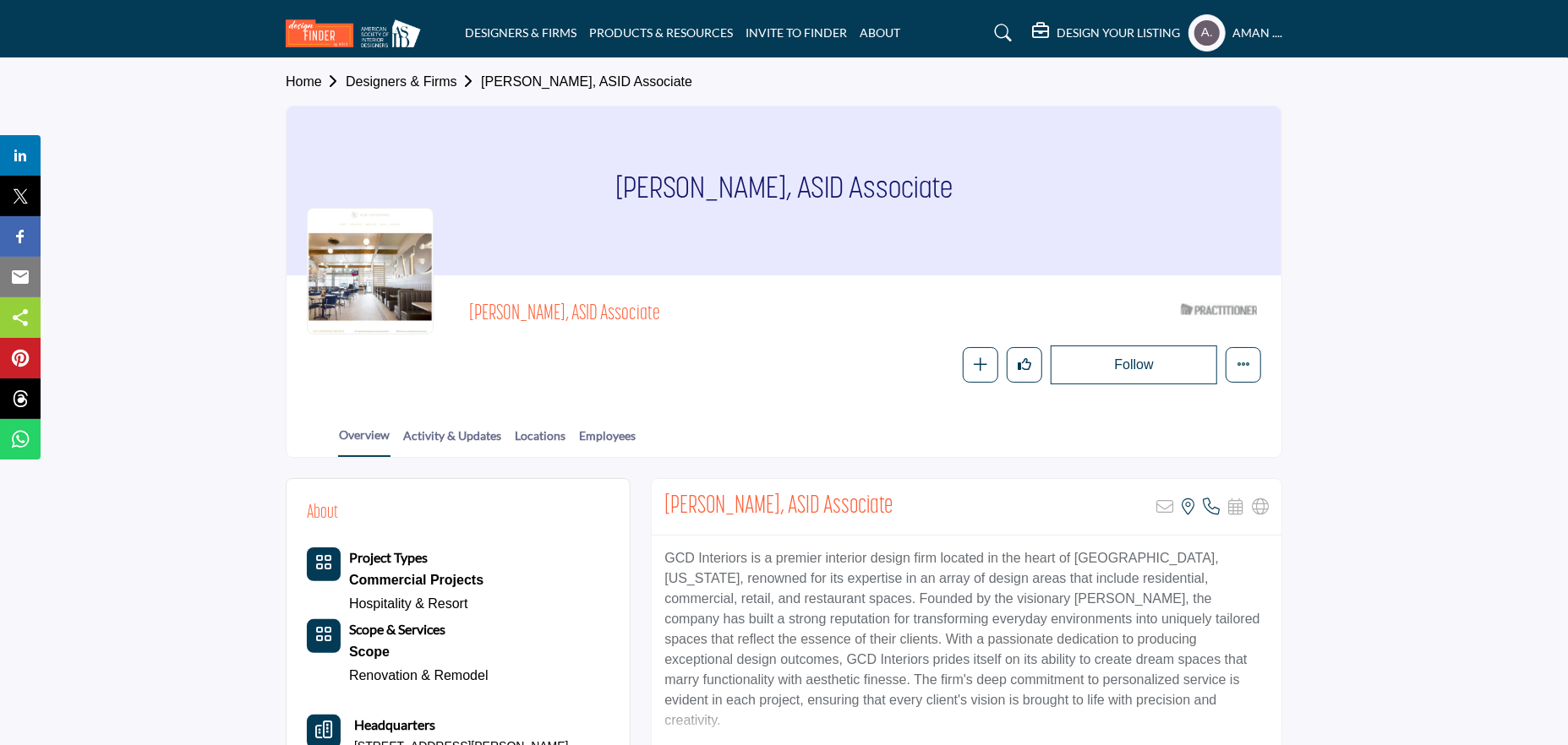
scroll to position [84, 0]
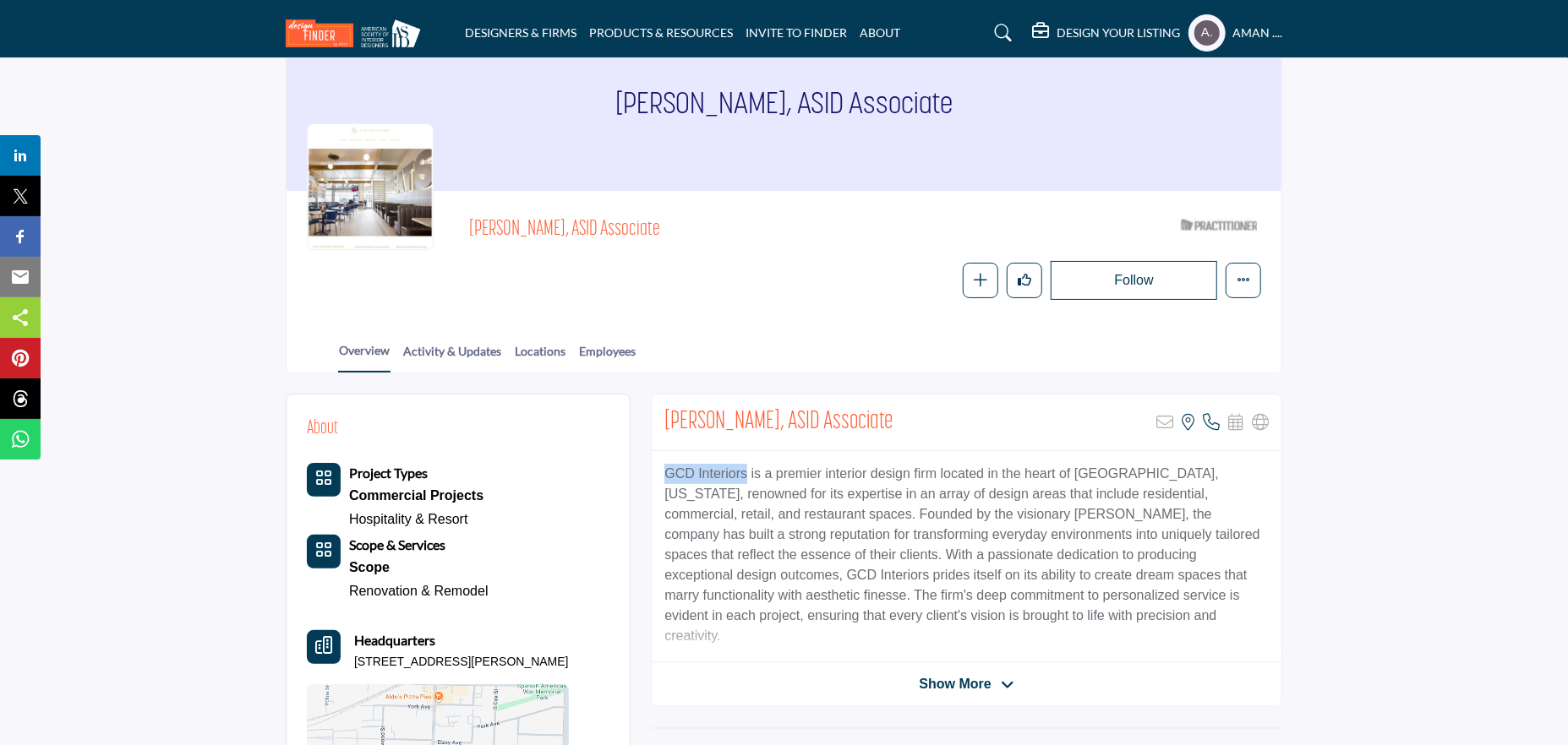
drag, startPoint x: 667, startPoint y: 471, endPoint x: 742, endPoint y: 476, distance: 75.2
click at [742, 476] on p "GCD Interiors is a premier interior design firm located in the heart of [GEOGRA…" at bounding box center [966, 555] width 604 height 182
copy p "GCD Interiors"
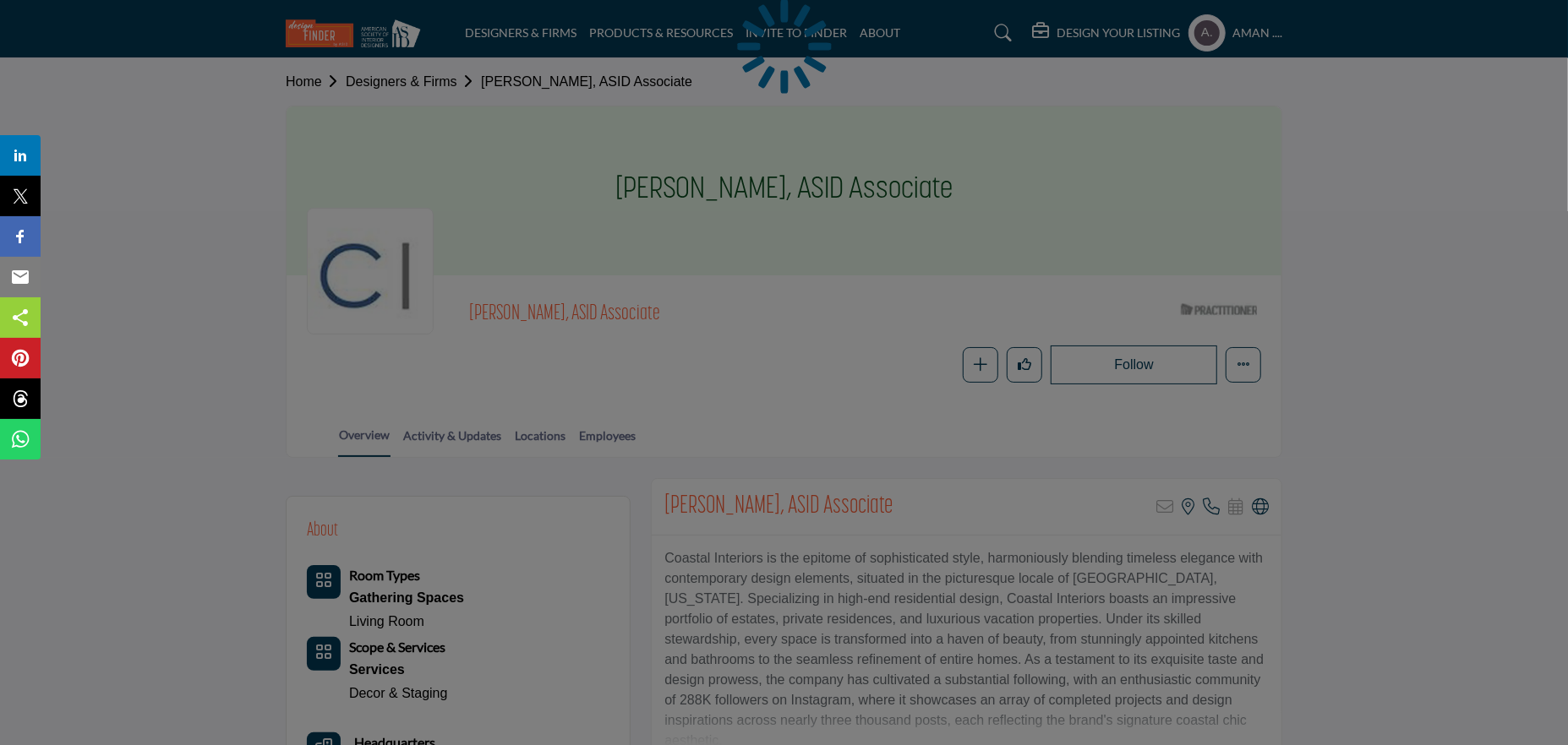
scroll to position [254, 0]
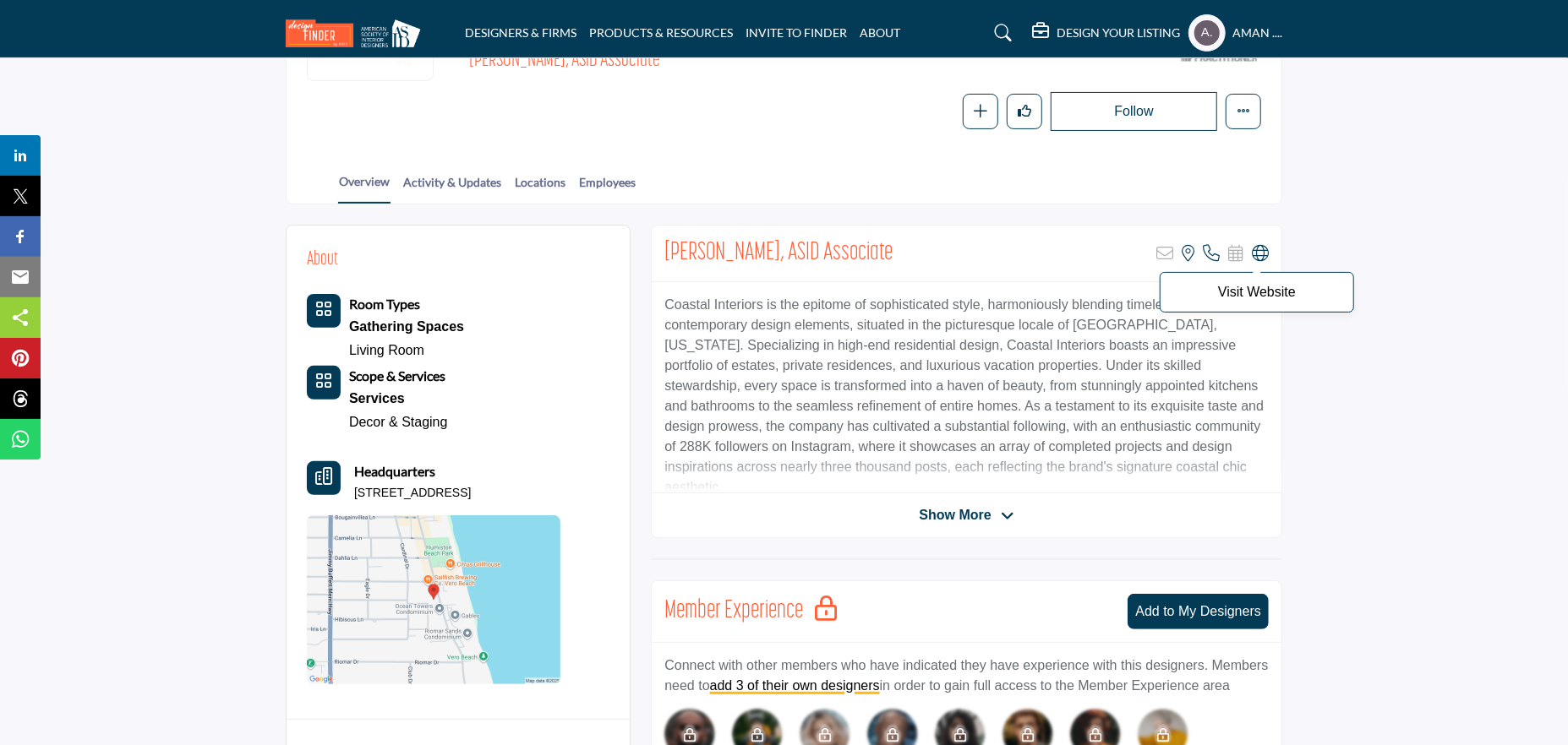
click at [1263, 249] on icon at bounding box center [1261, 254] width 17 height 17
drag, startPoint x: 667, startPoint y: 302, endPoint x: 758, endPoint y: 302, distance: 91.0
click at [758, 302] on p "Coastal Interiors is the epitome of sophisticated style, harmoniously blending …" at bounding box center [966, 397] width 604 height 203
copy p "Coastal Interiors"
